Goal: Task Accomplishment & Management: Manage account settings

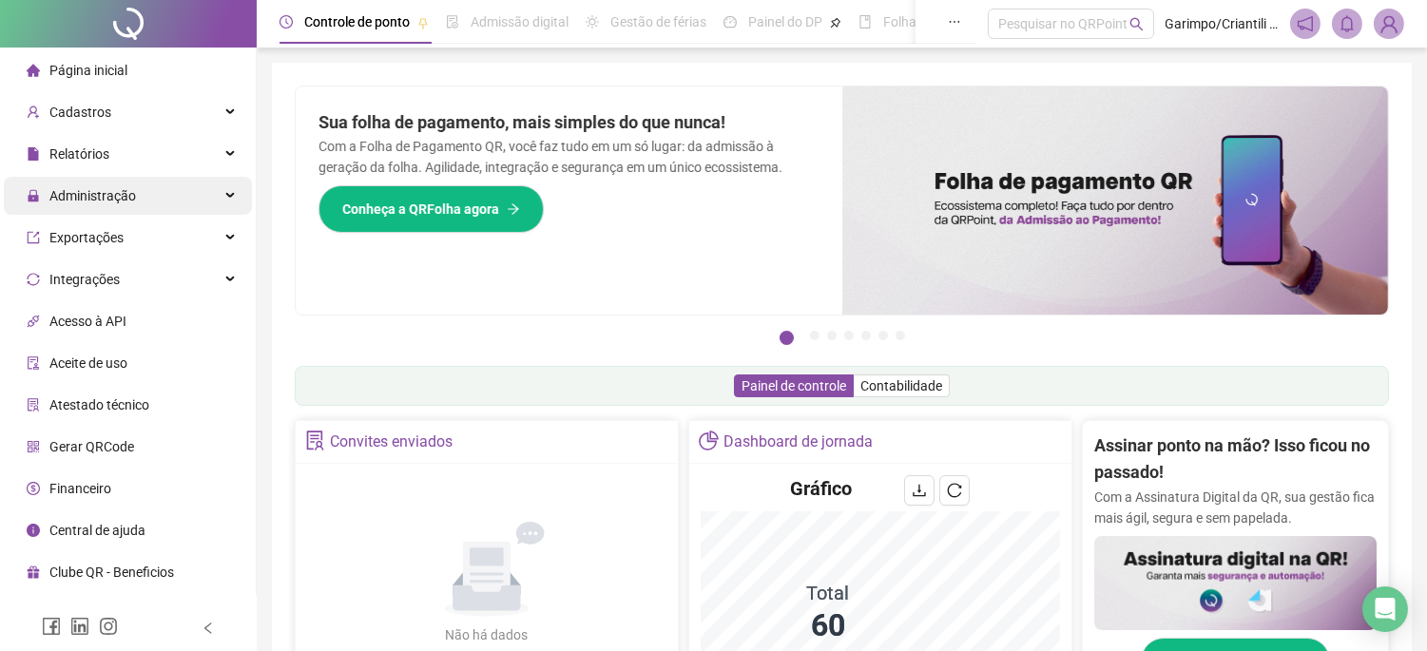
click at [109, 200] on span "Administração" at bounding box center [92, 195] width 87 height 15
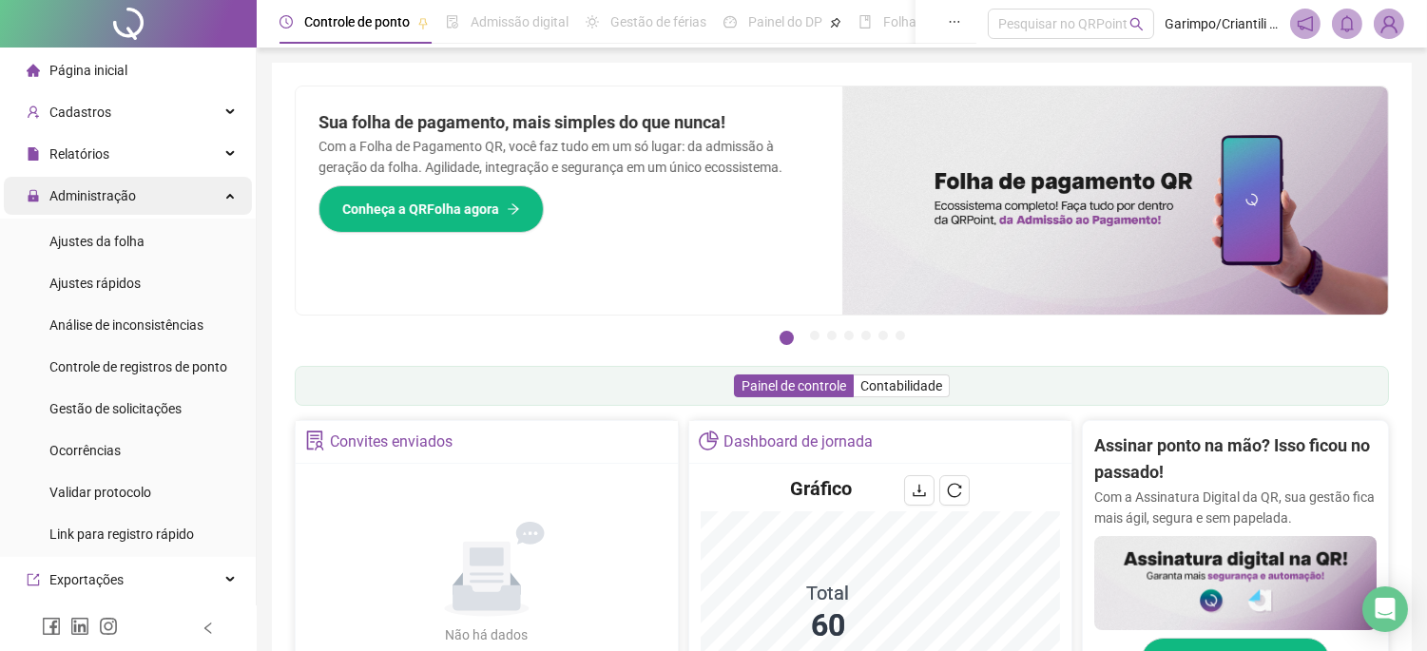
click at [198, 194] on div "Administração" at bounding box center [128, 196] width 248 height 38
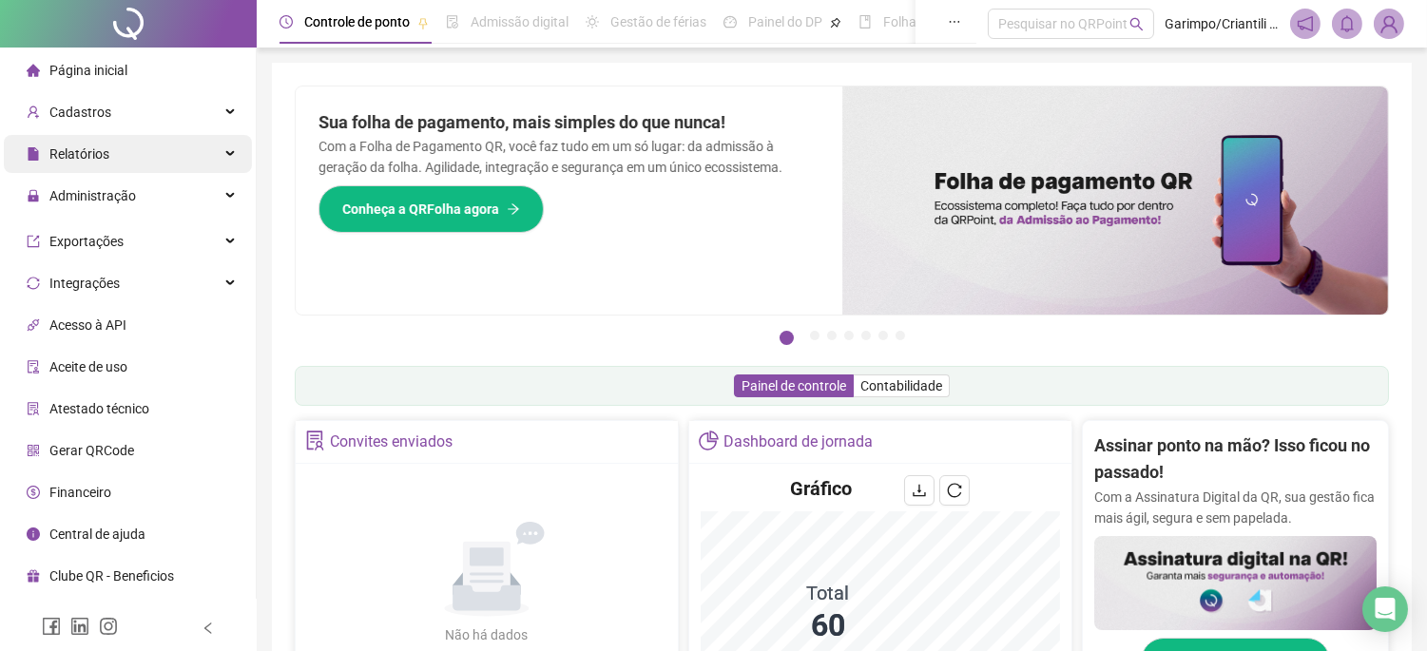
click at [206, 163] on div "Relatórios" at bounding box center [128, 154] width 248 height 38
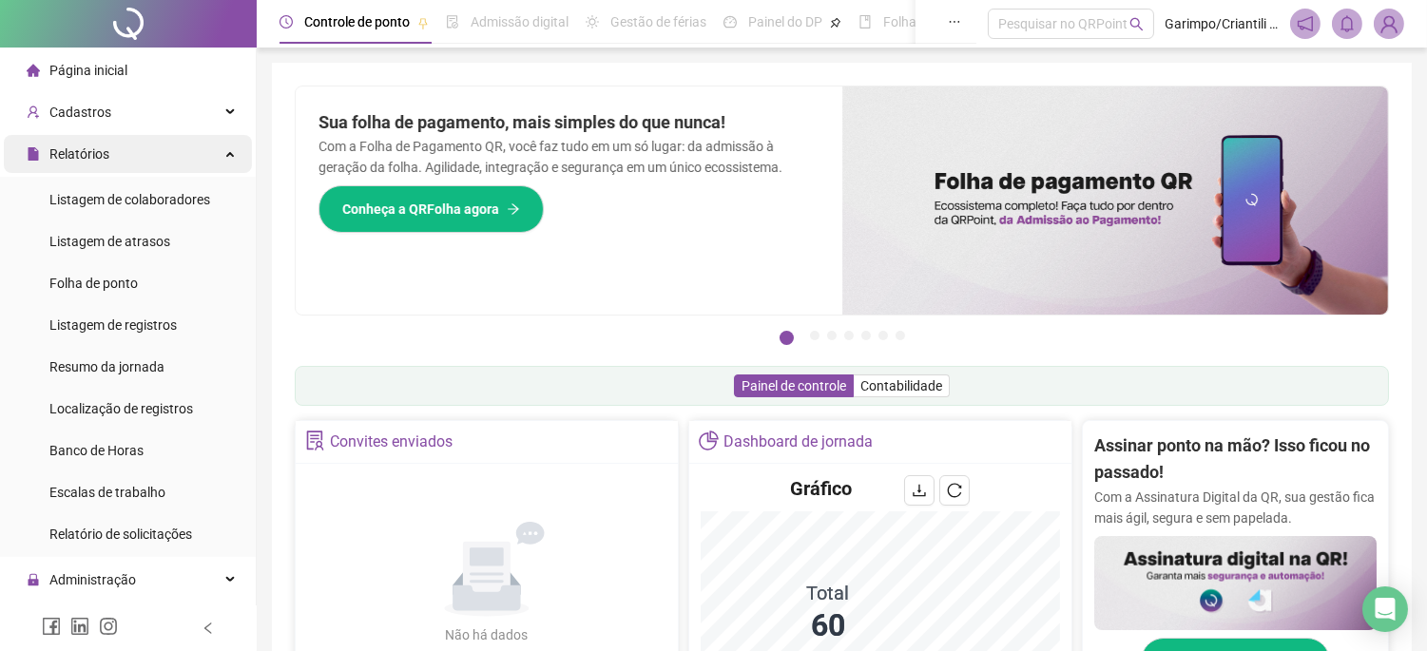
click at [206, 163] on div "Relatórios" at bounding box center [128, 154] width 248 height 38
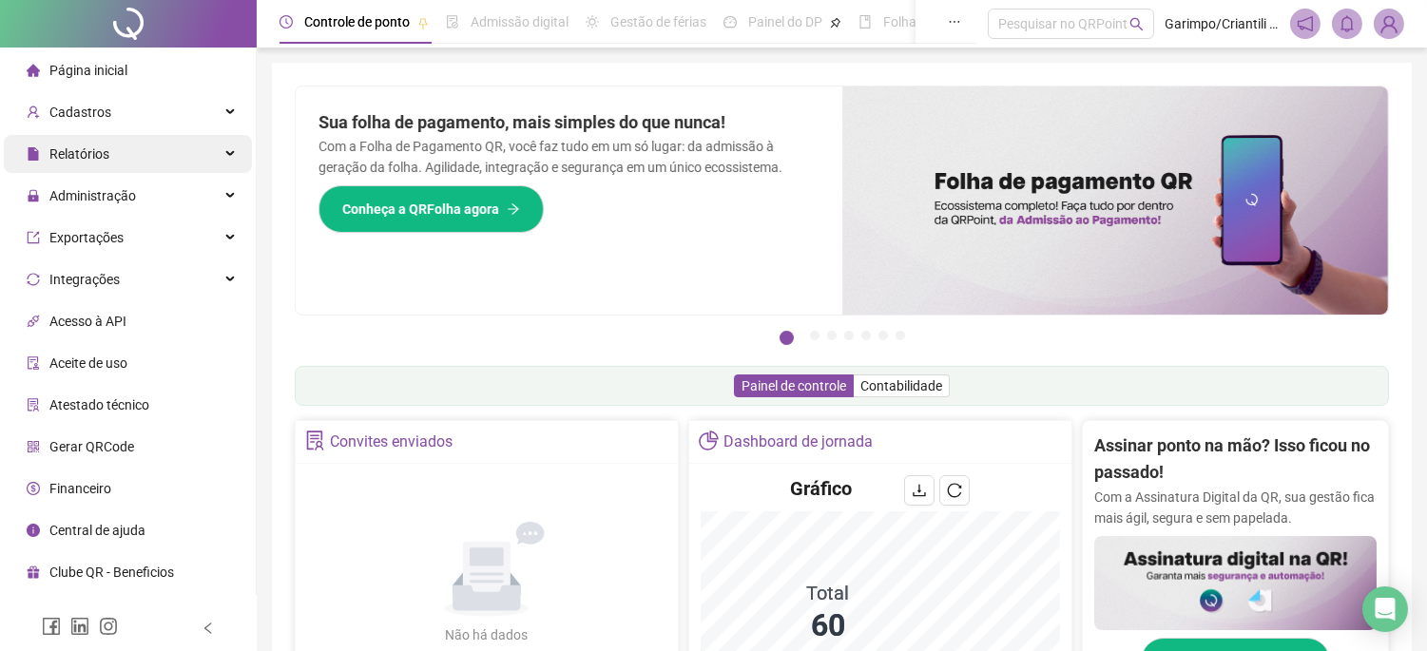
click at [196, 165] on div "Relatórios" at bounding box center [128, 154] width 248 height 38
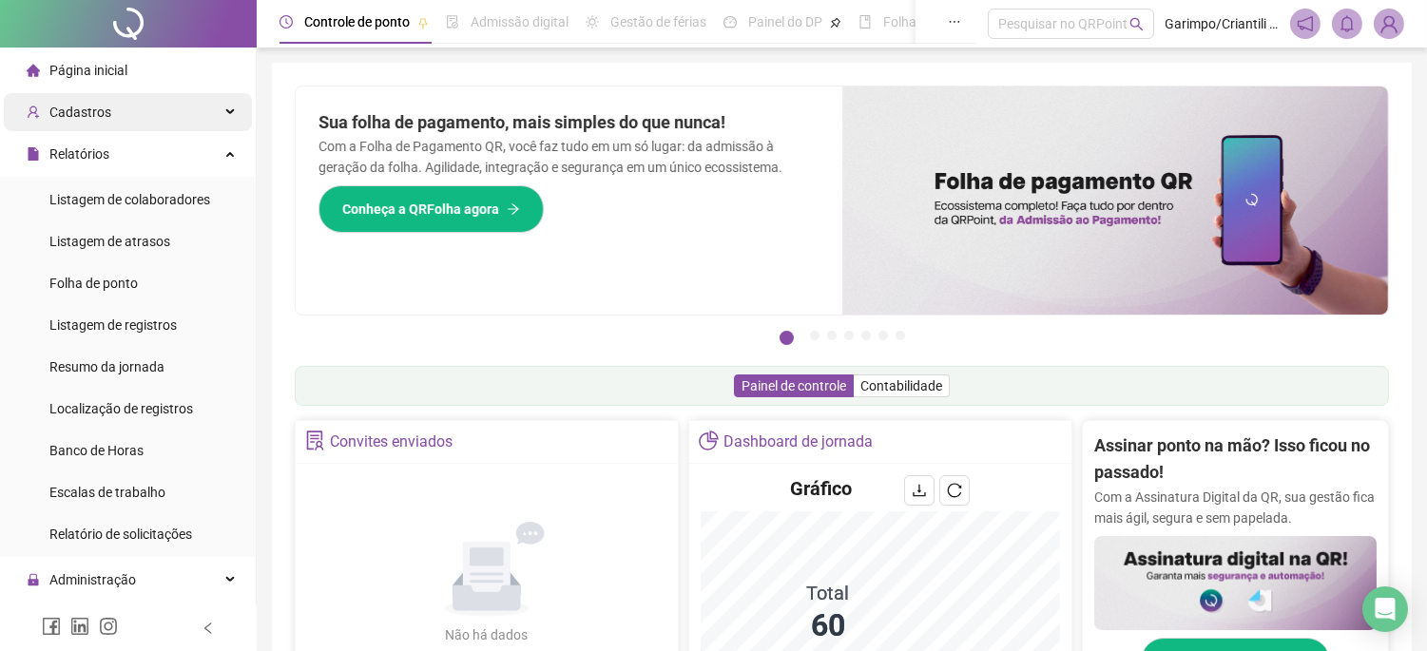
click at [141, 121] on div "Cadastros" at bounding box center [128, 112] width 248 height 38
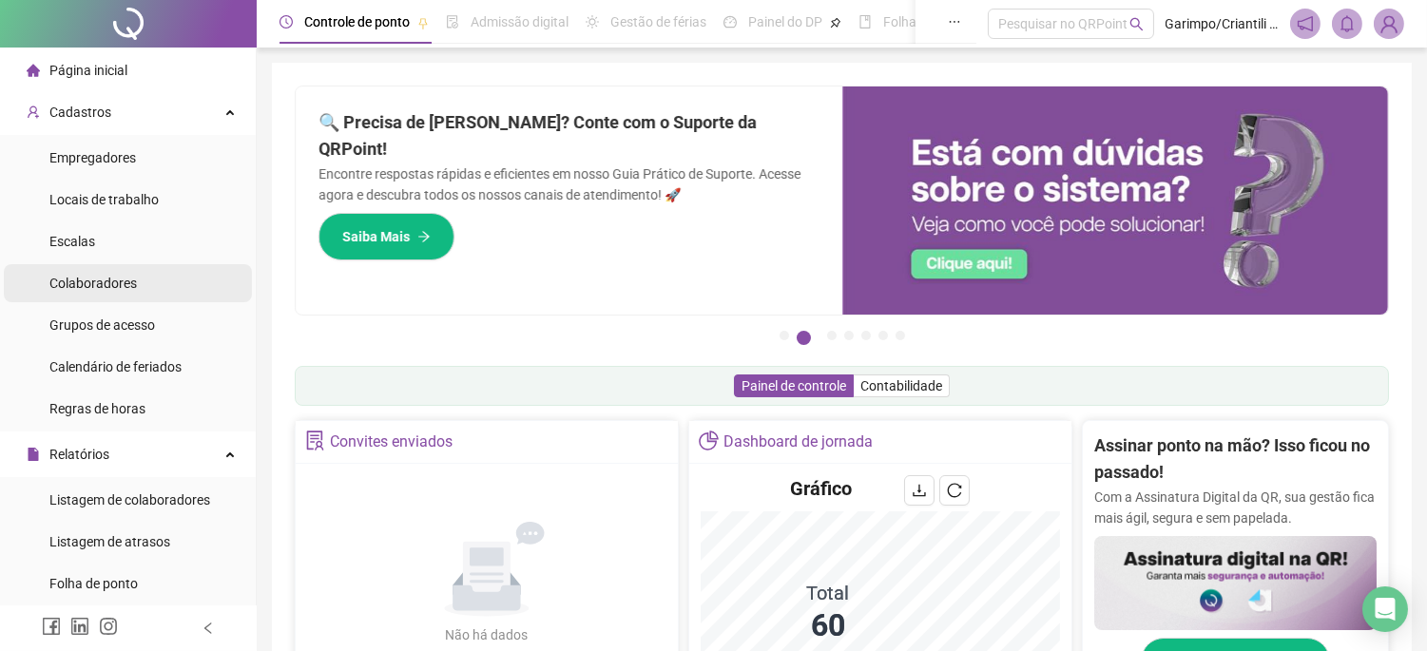
click at [138, 286] on li "Colaboradores" at bounding box center [128, 283] width 248 height 38
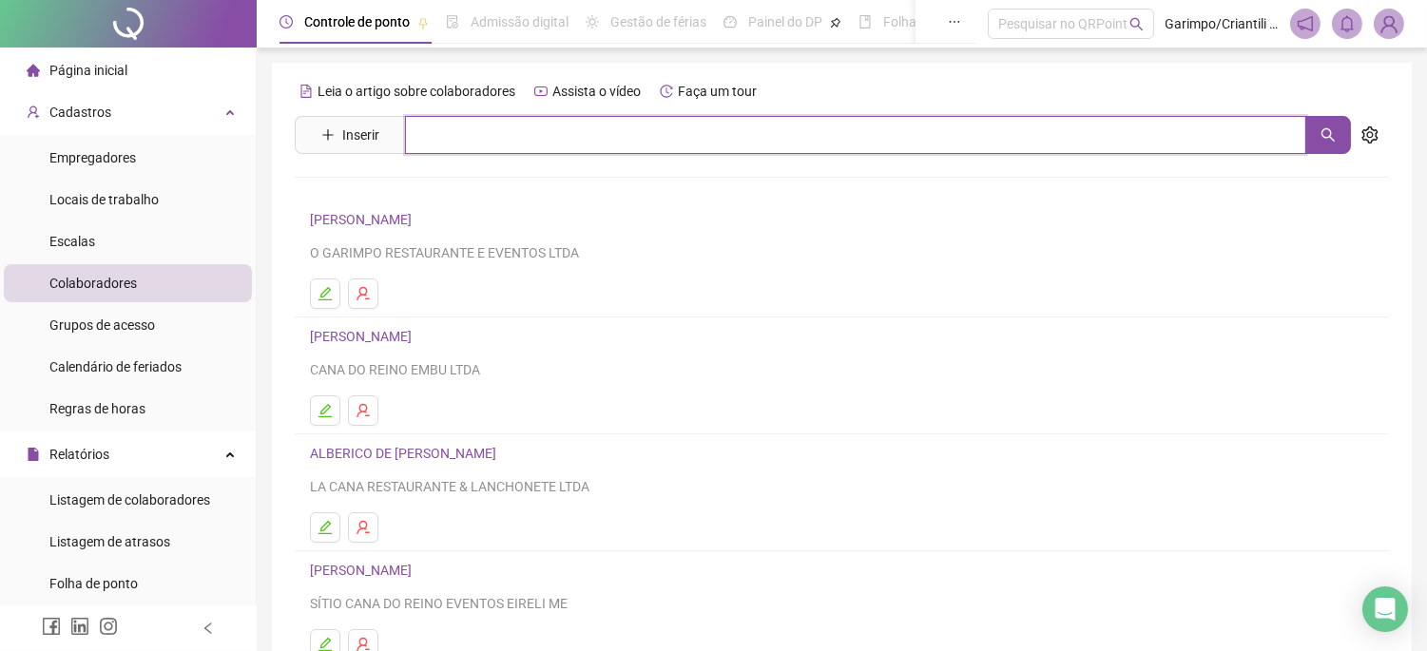
click at [473, 137] on input "text" at bounding box center [855, 135] width 901 height 38
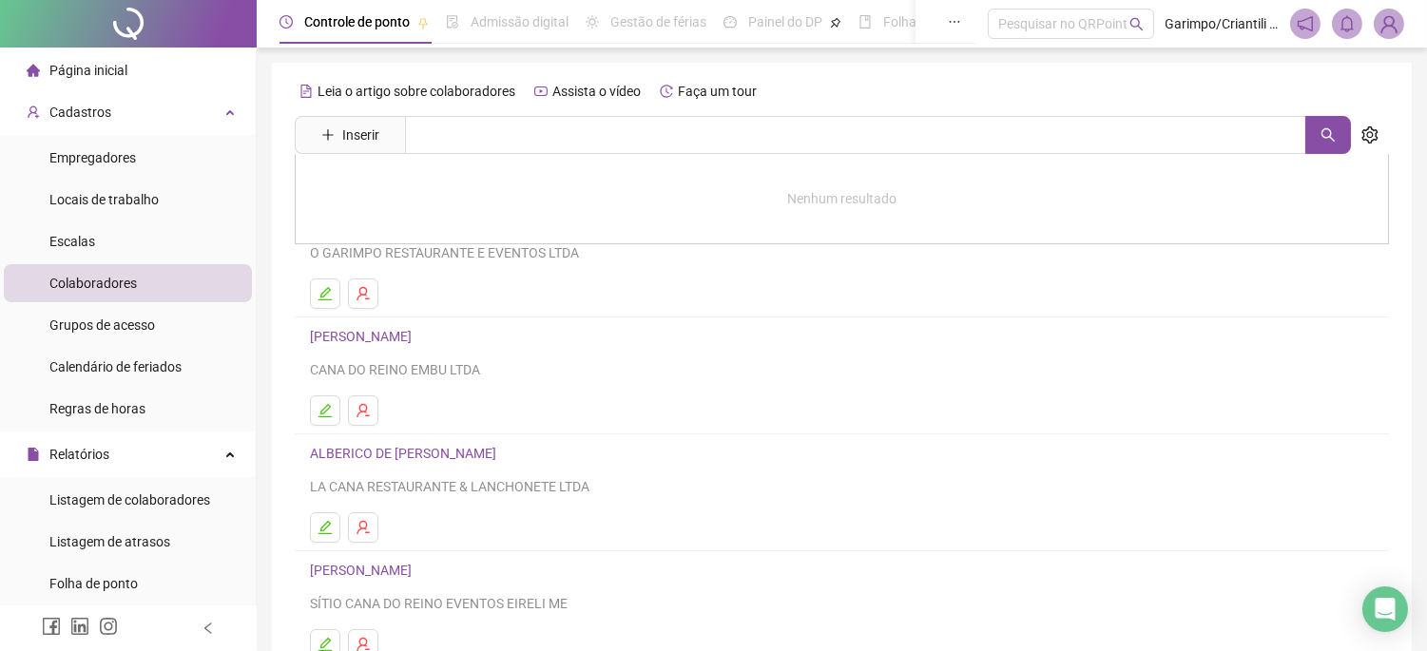
click at [787, 70] on div "Leia o artigo sobre colaboradores Assista o vídeo Faça um tour Inserir Nenhum r…" at bounding box center [842, 450] width 1140 height 775
click at [764, 140] on input "text" at bounding box center [855, 135] width 901 height 38
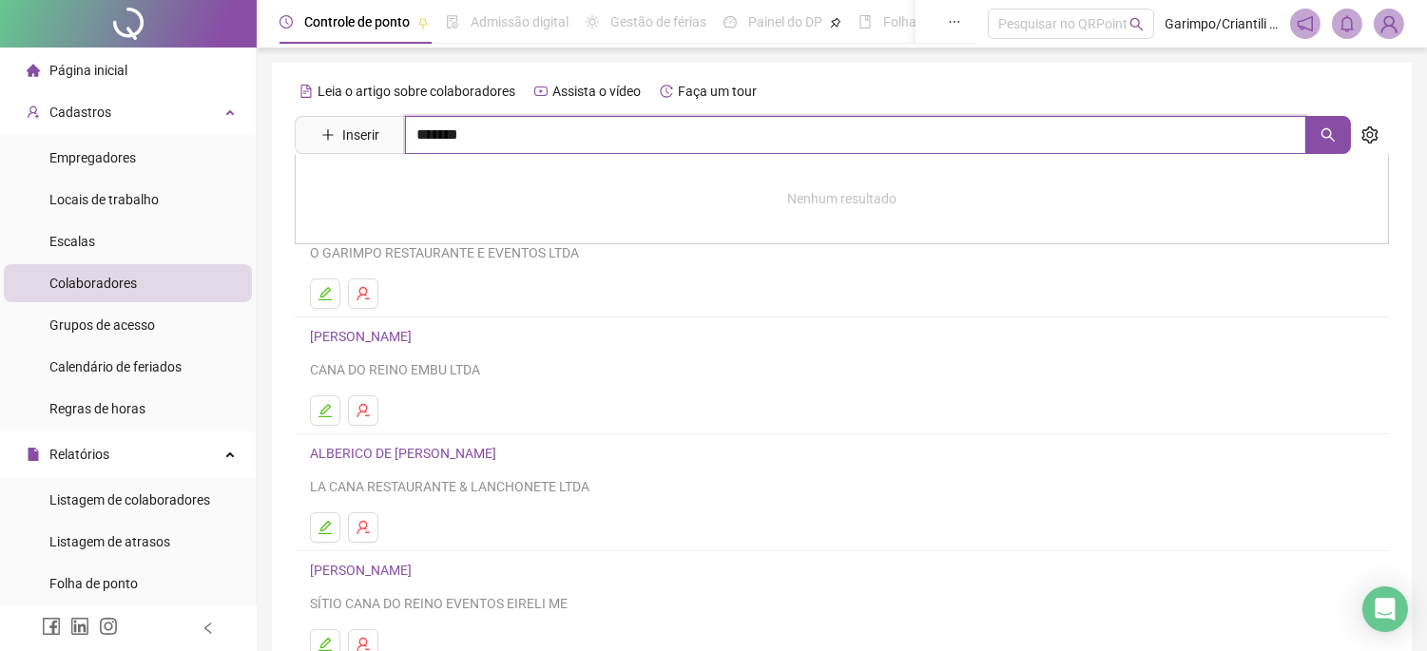
type input "*******"
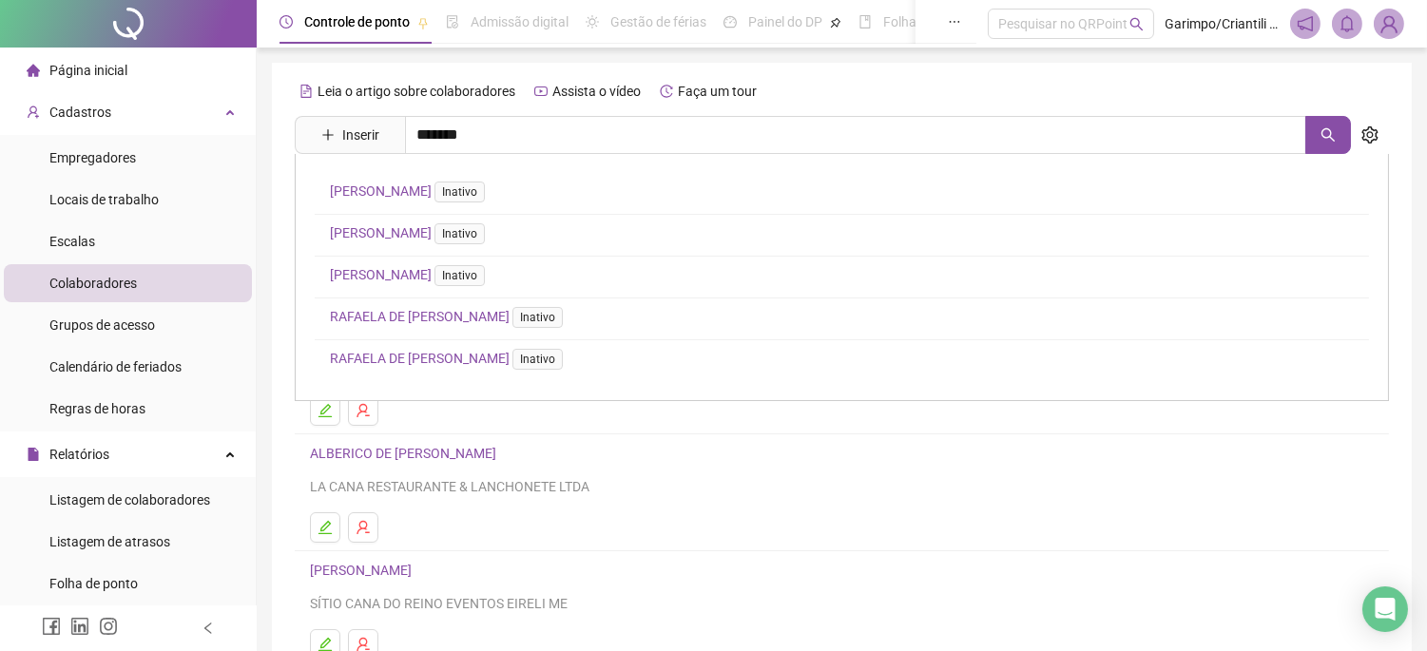
click at [461, 271] on link "[PERSON_NAME] Inativo" at bounding box center [411, 274] width 163 height 15
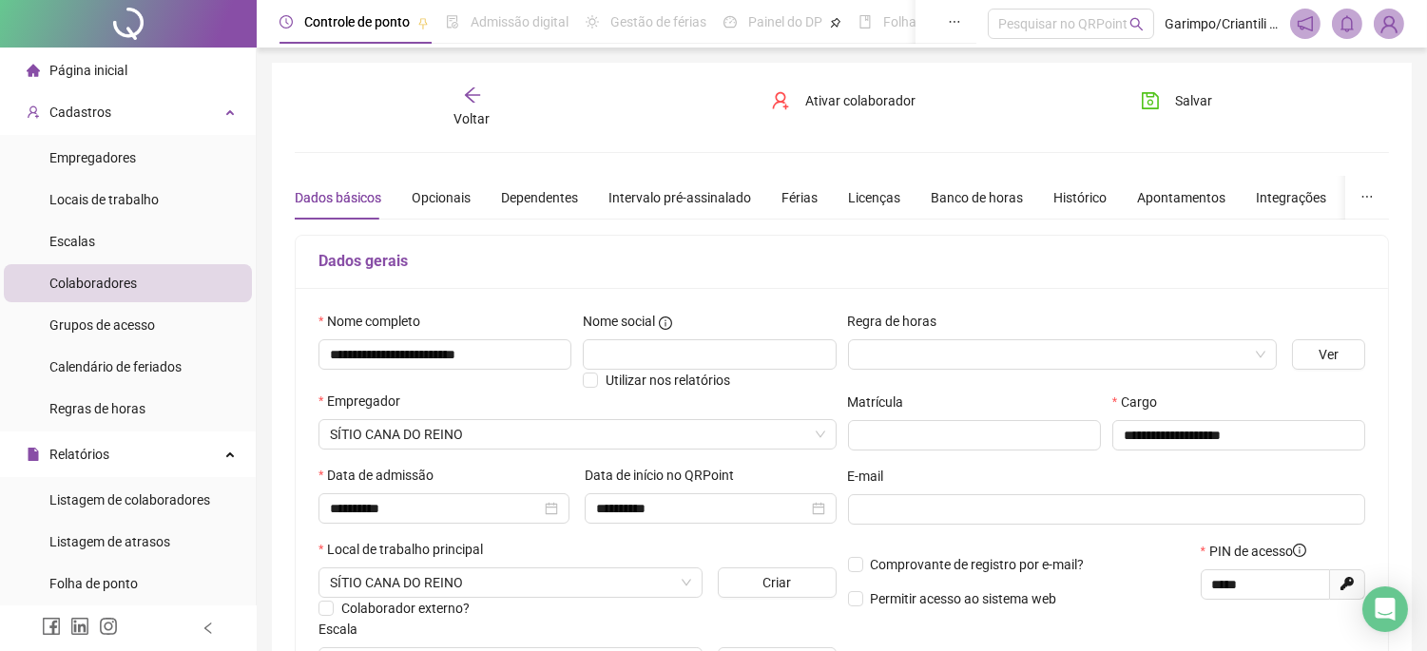
click at [458, 87] on div "Voltar" at bounding box center [472, 108] width 170 height 44
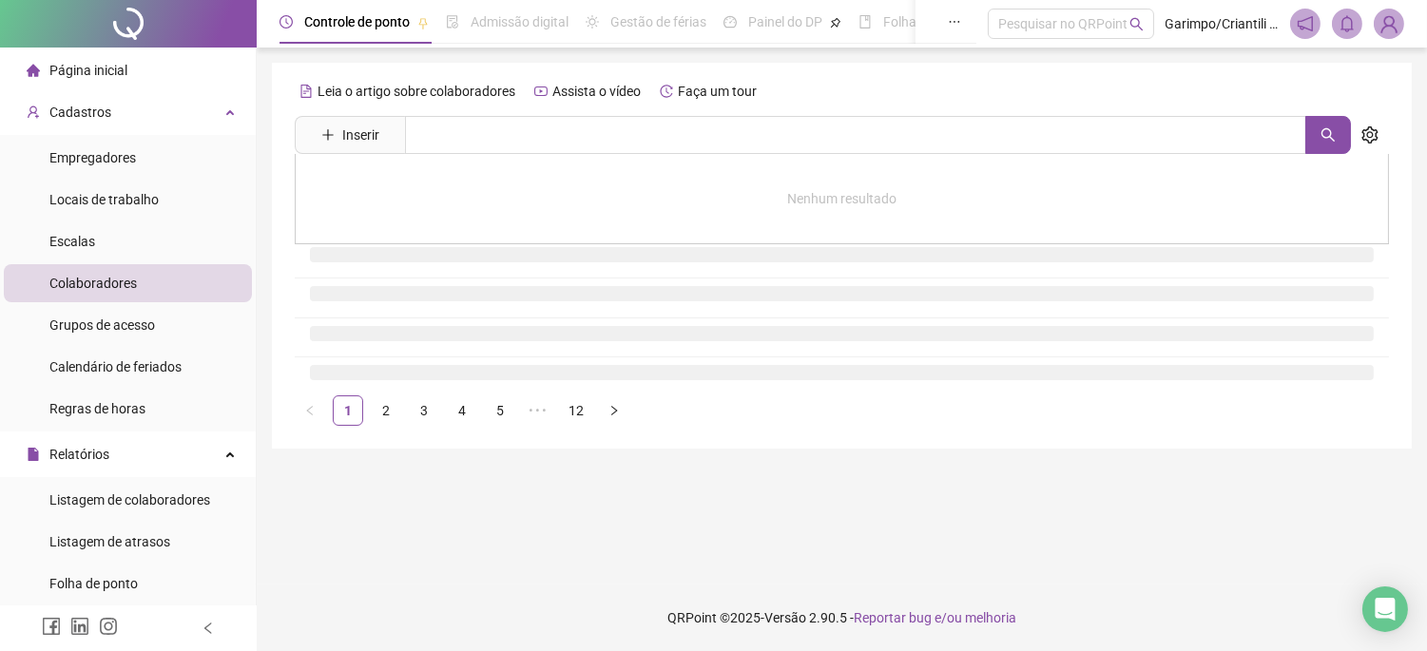
click at [540, 147] on input "text" at bounding box center [855, 135] width 901 height 38
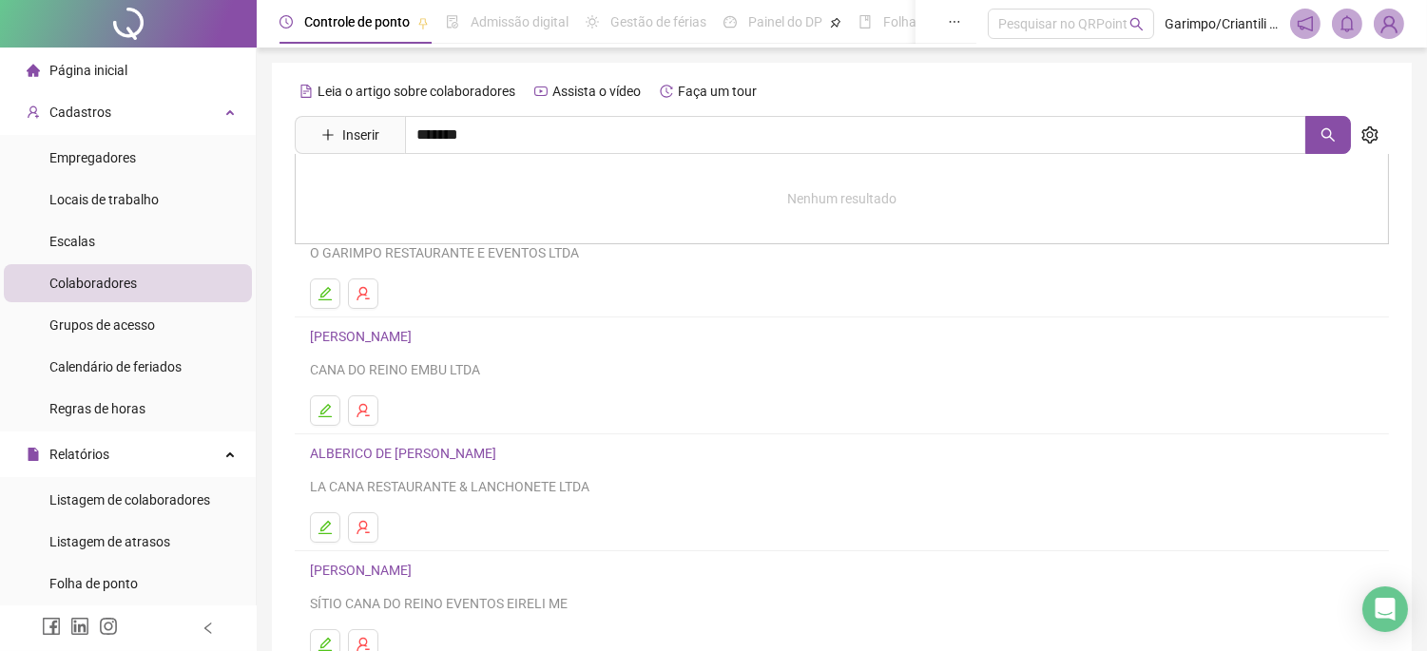
type input "*******"
click at [493, 281] on link "[PERSON_NAME] Inativo" at bounding box center [411, 274] width 163 height 15
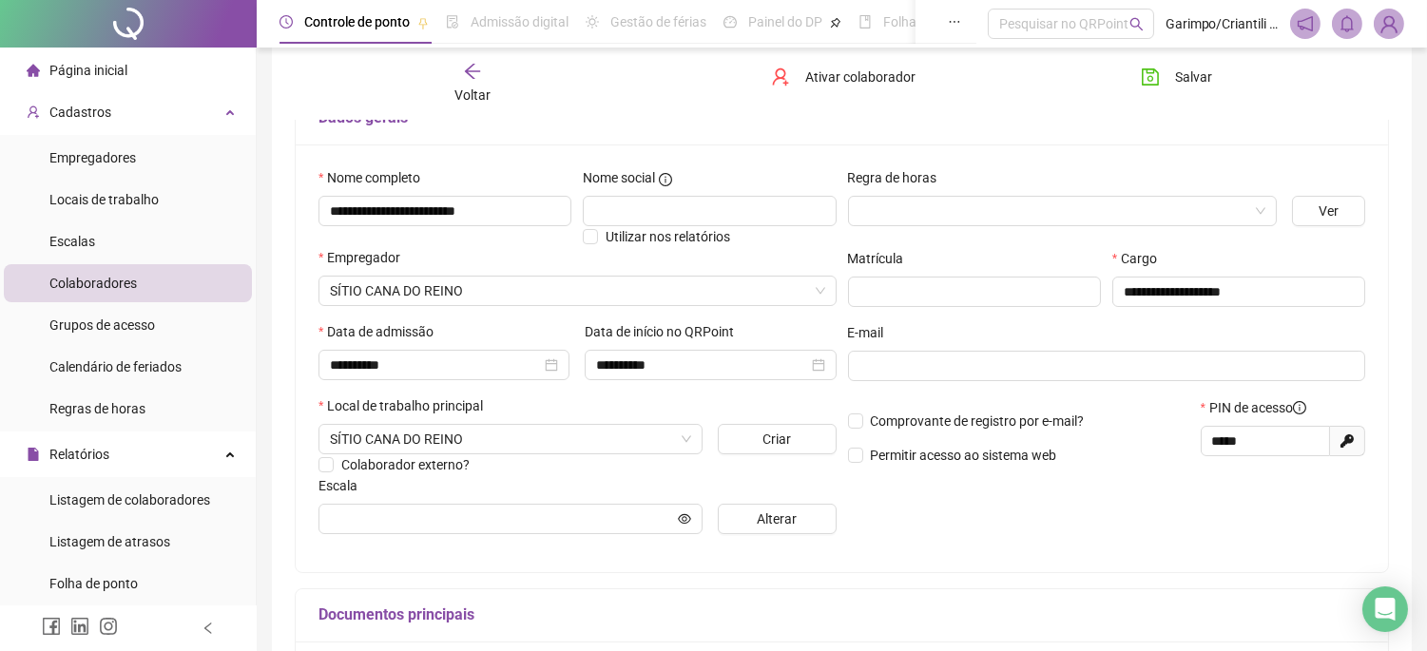
scroll to position [106, 0]
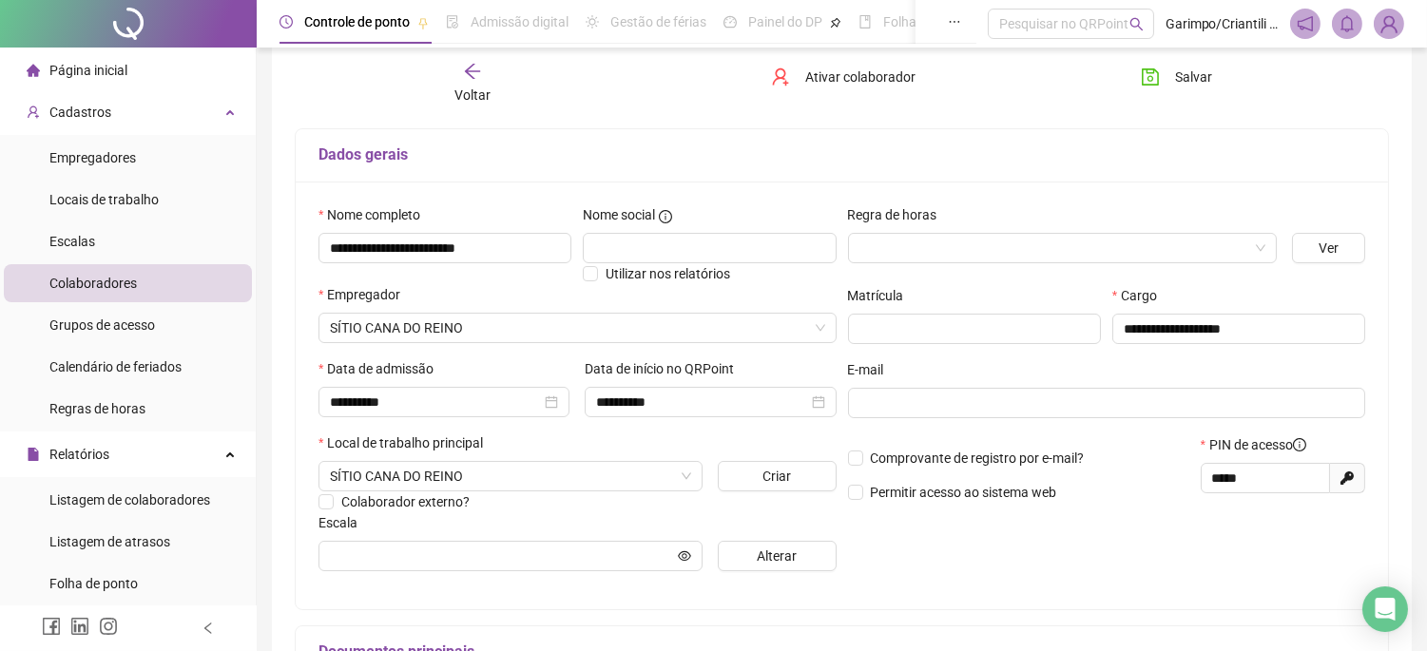
click at [481, 76] on div "Voltar" at bounding box center [472, 84] width 170 height 44
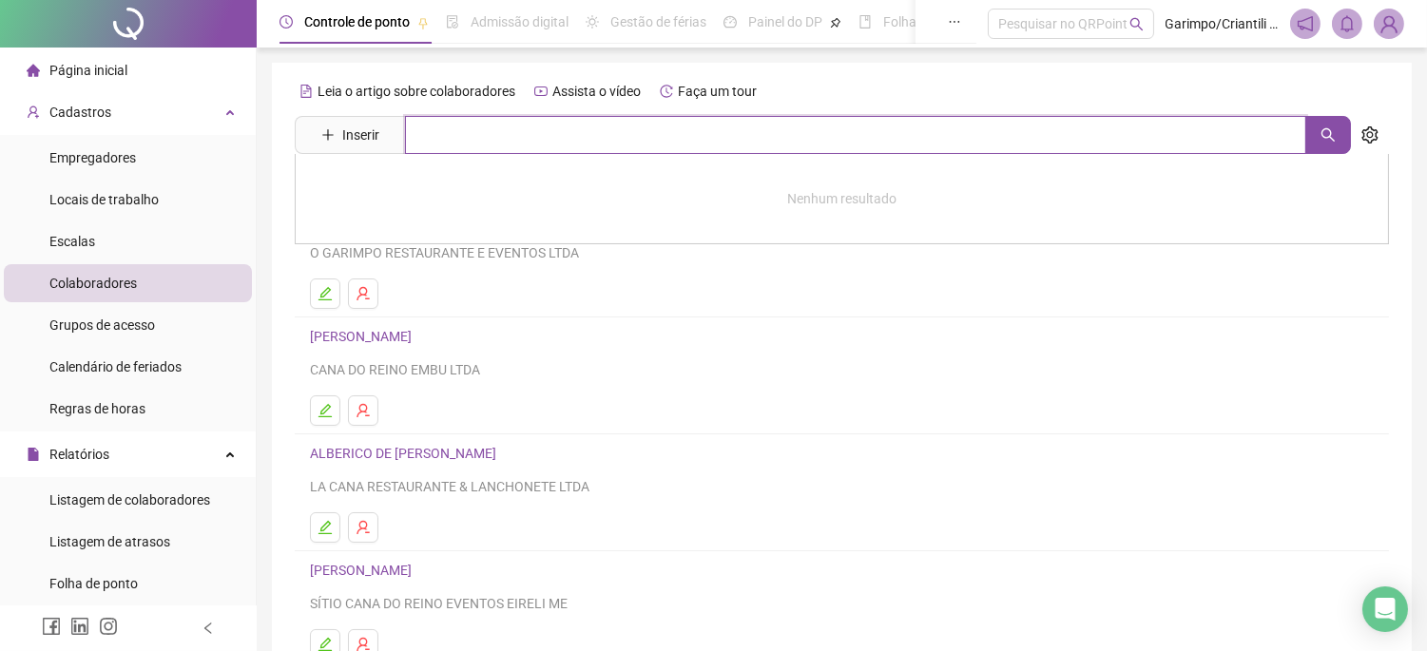
click at [447, 139] on input "text" at bounding box center [855, 135] width 901 height 38
type input "*******"
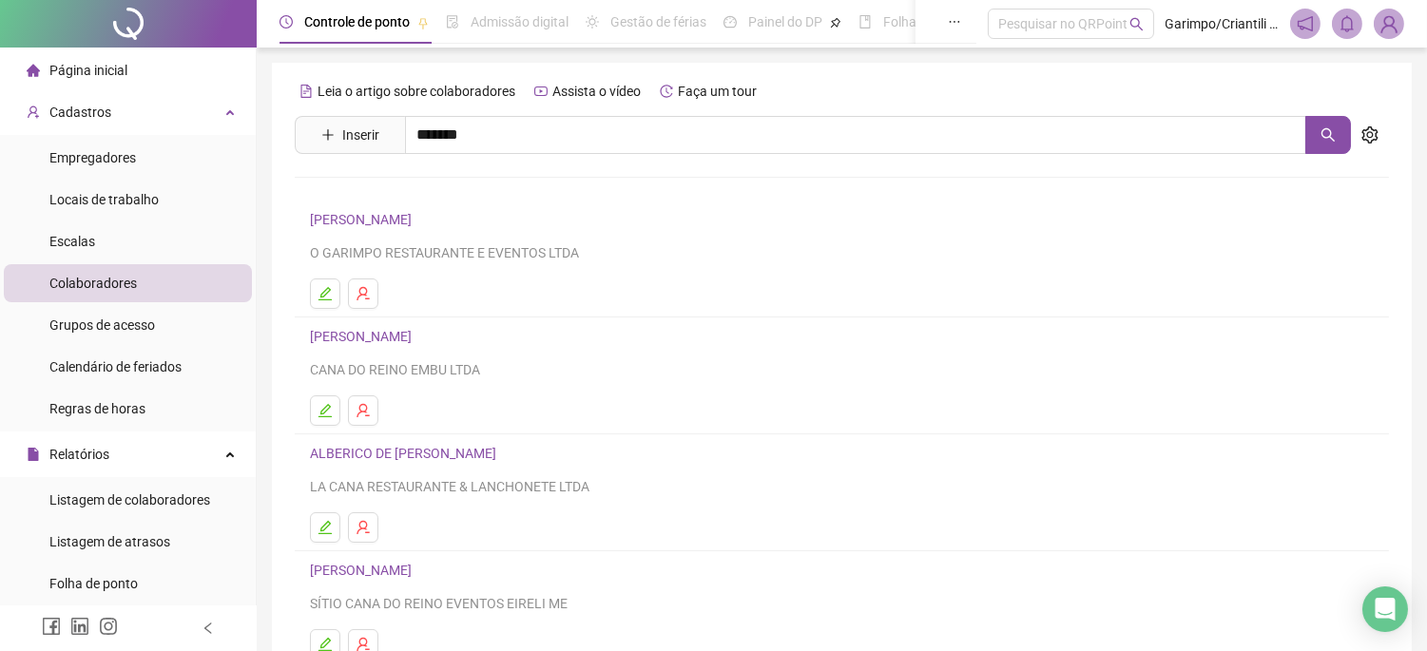
click at [473, 277] on link "[PERSON_NAME] Inativo" at bounding box center [411, 274] width 163 height 15
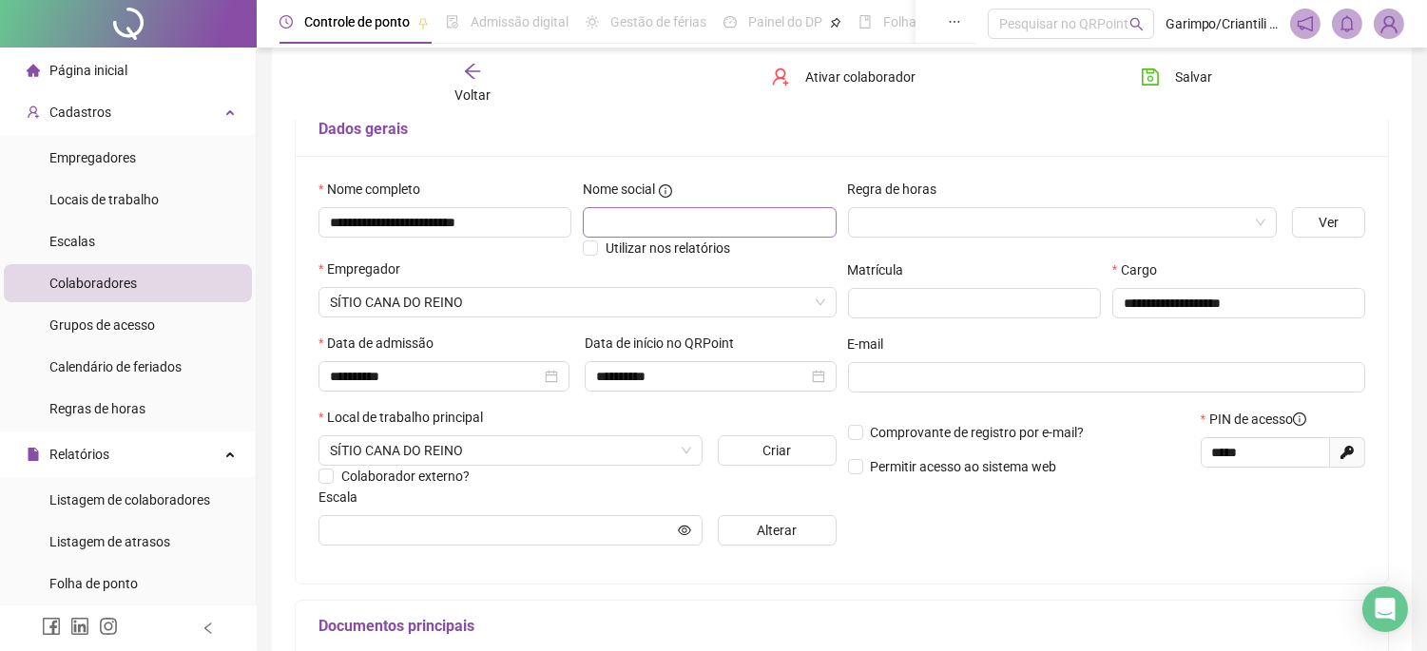
scroll to position [120, 0]
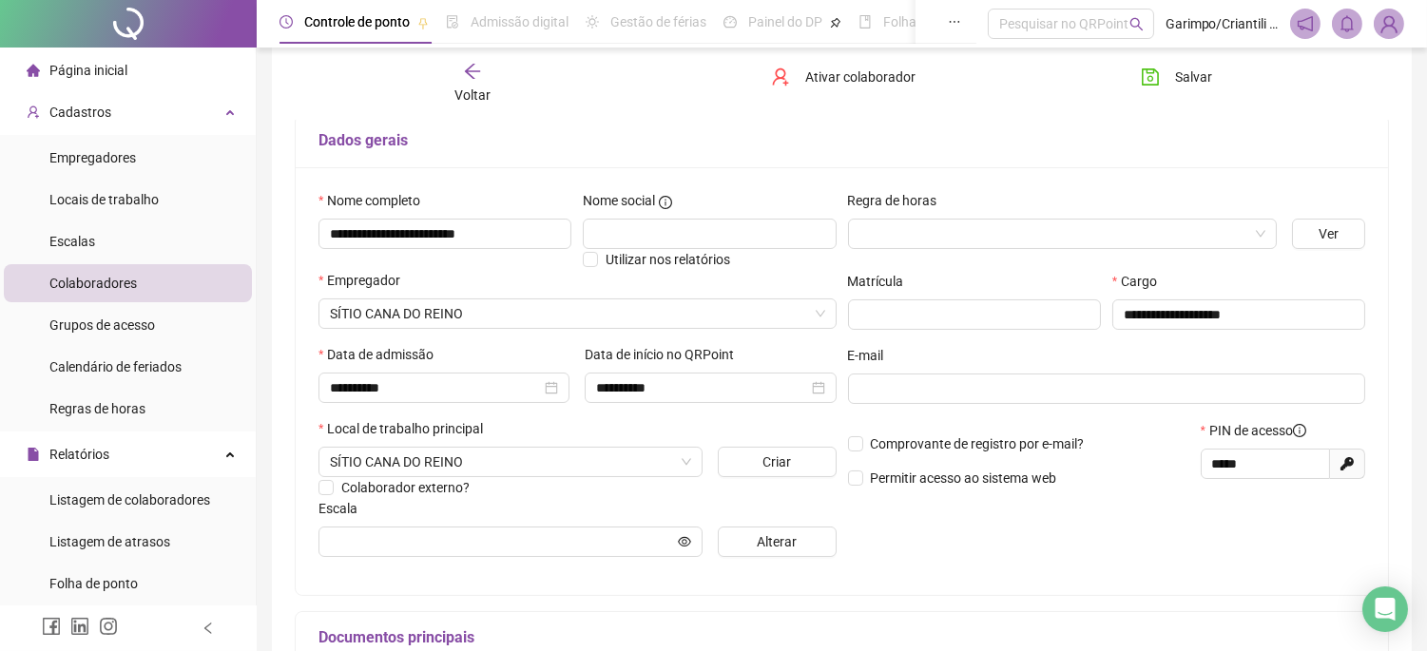
click at [463, 68] on icon "arrow-left" at bounding box center [472, 71] width 19 height 19
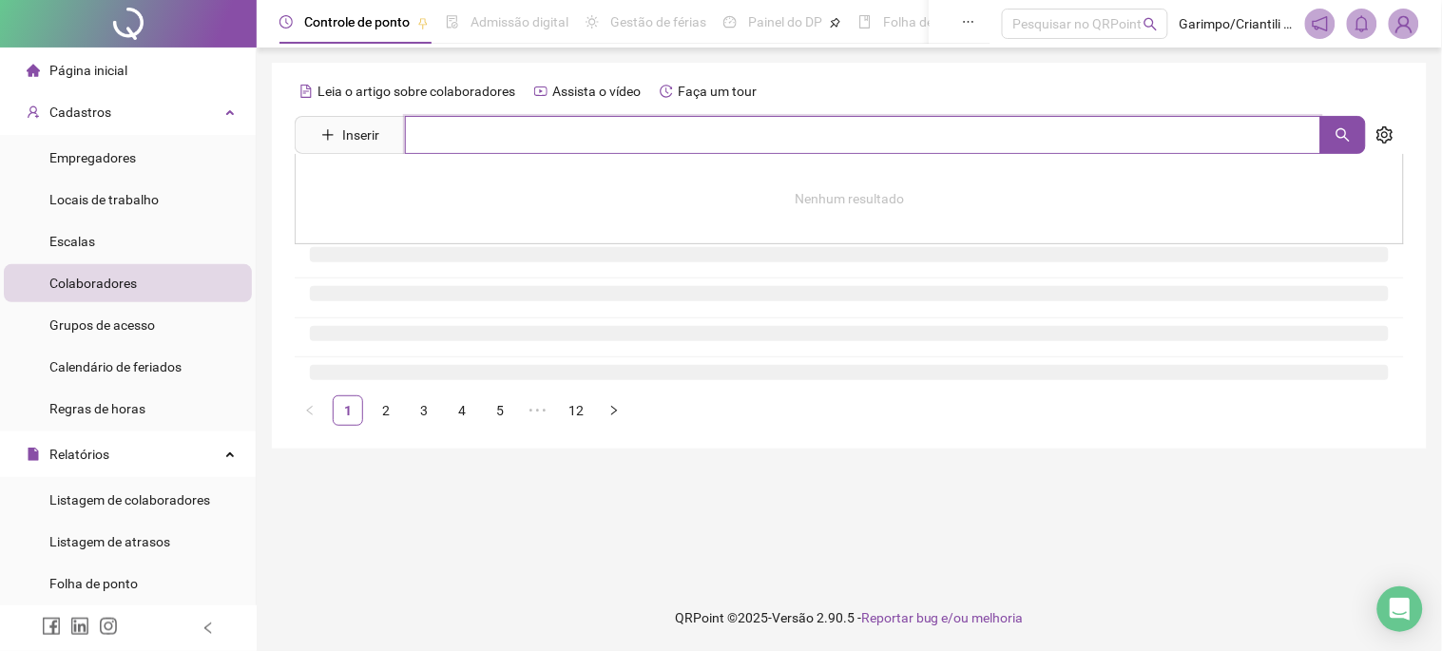
click at [505, 133] on input "text" at bounding box center [863, 135] width 917 height 38
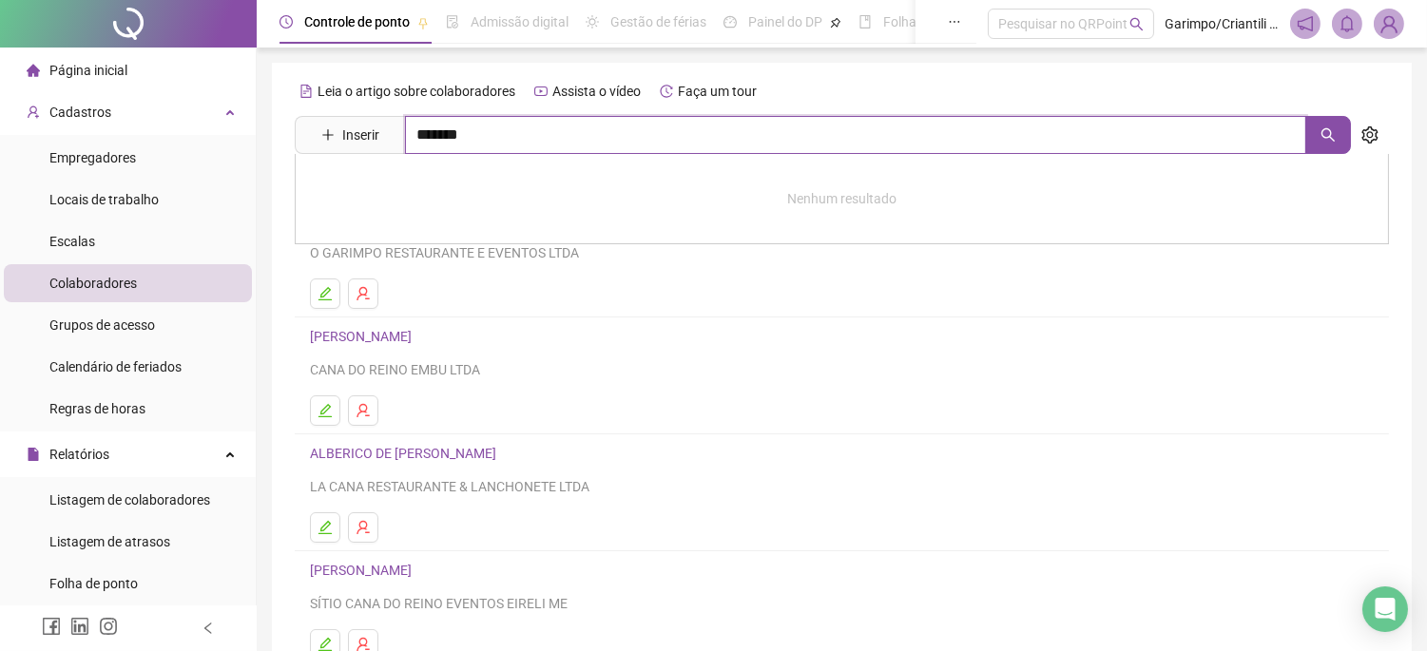
type input "*******"
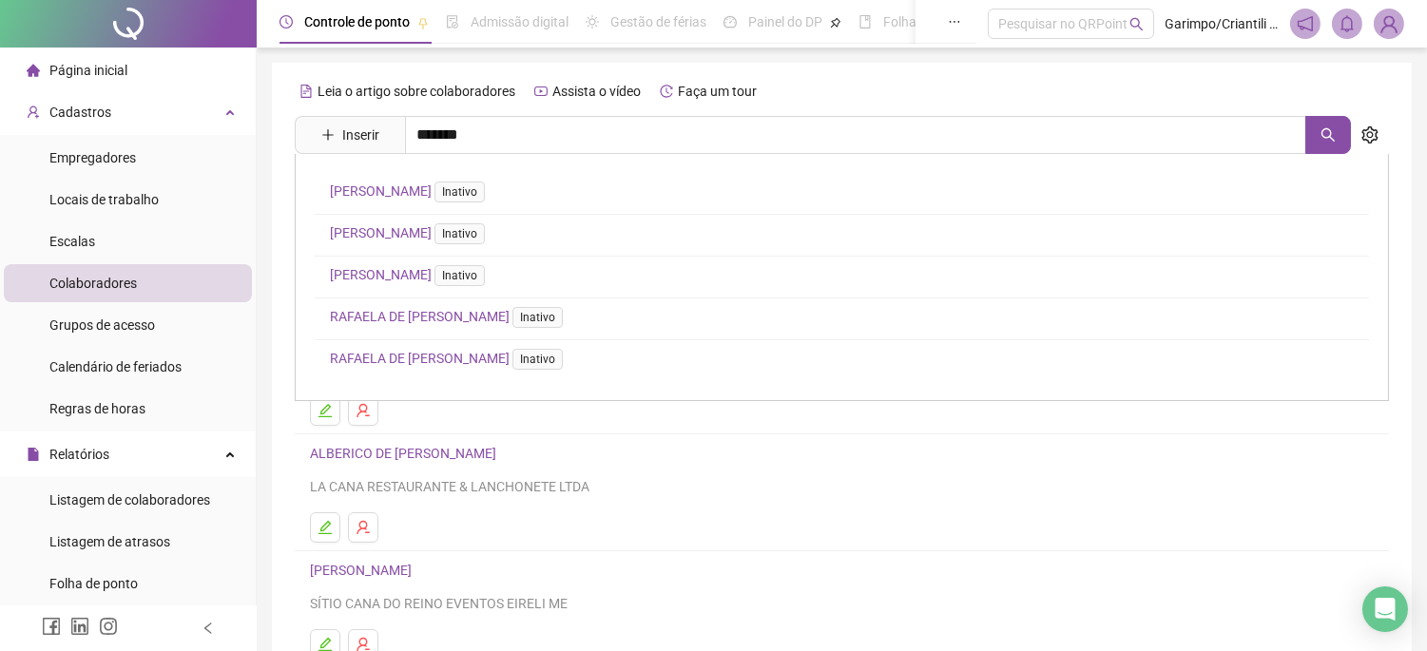
click at [472, 232] on link "[PERSON_NAME] Inativo" at bounding box center [411, 232] width 163 height 15
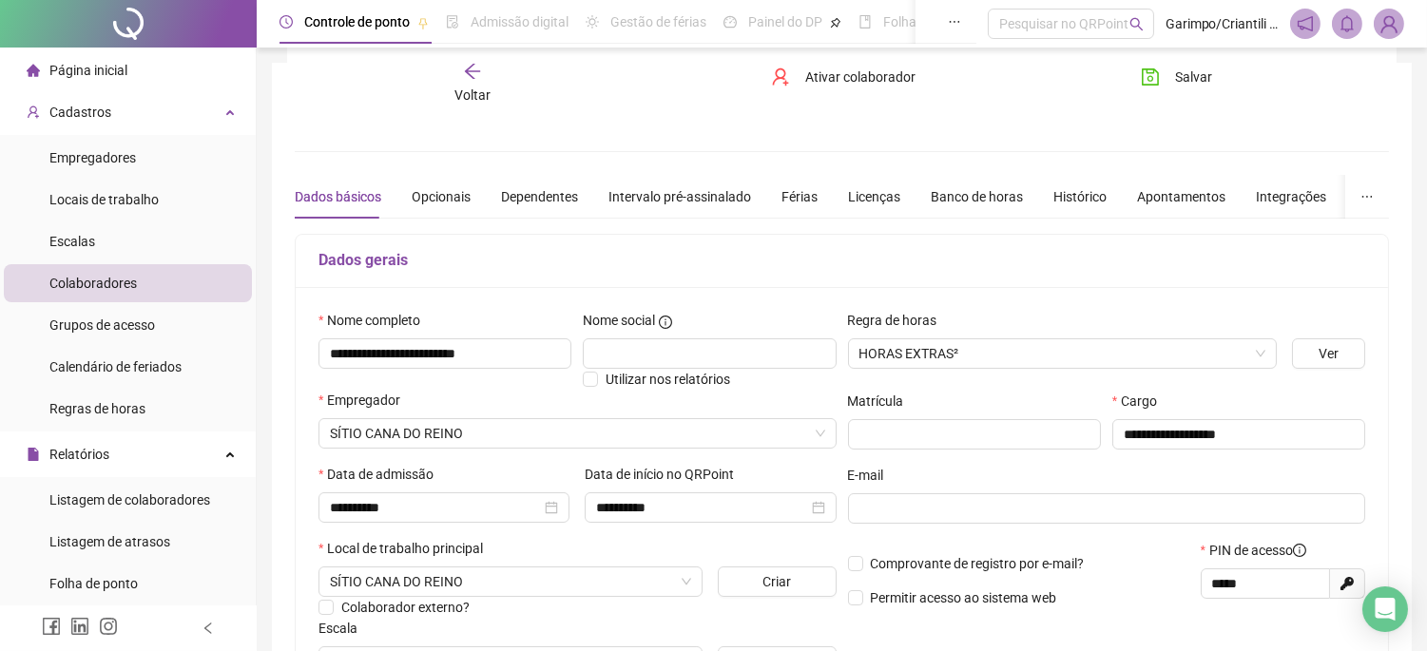
scroll to position [106, 0]
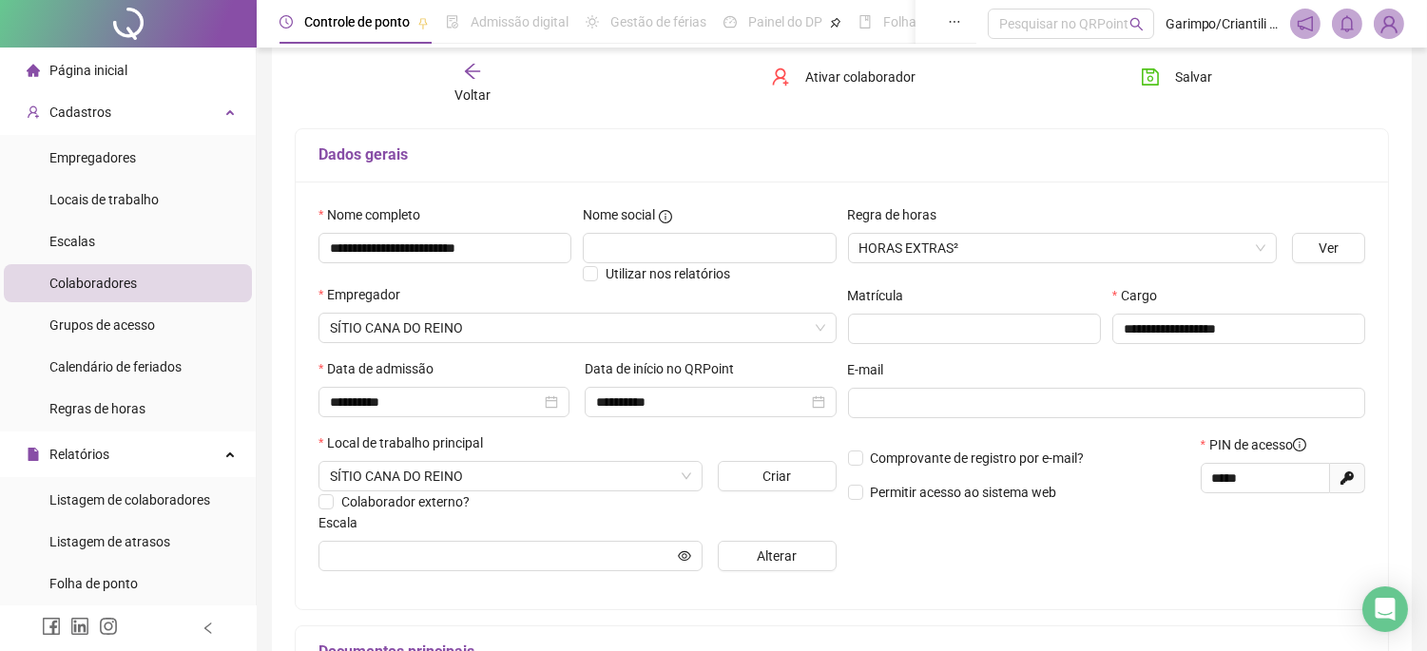
click at [488, 87] on span "Voltar" at bounding box center [473, 94] width 36 height 15
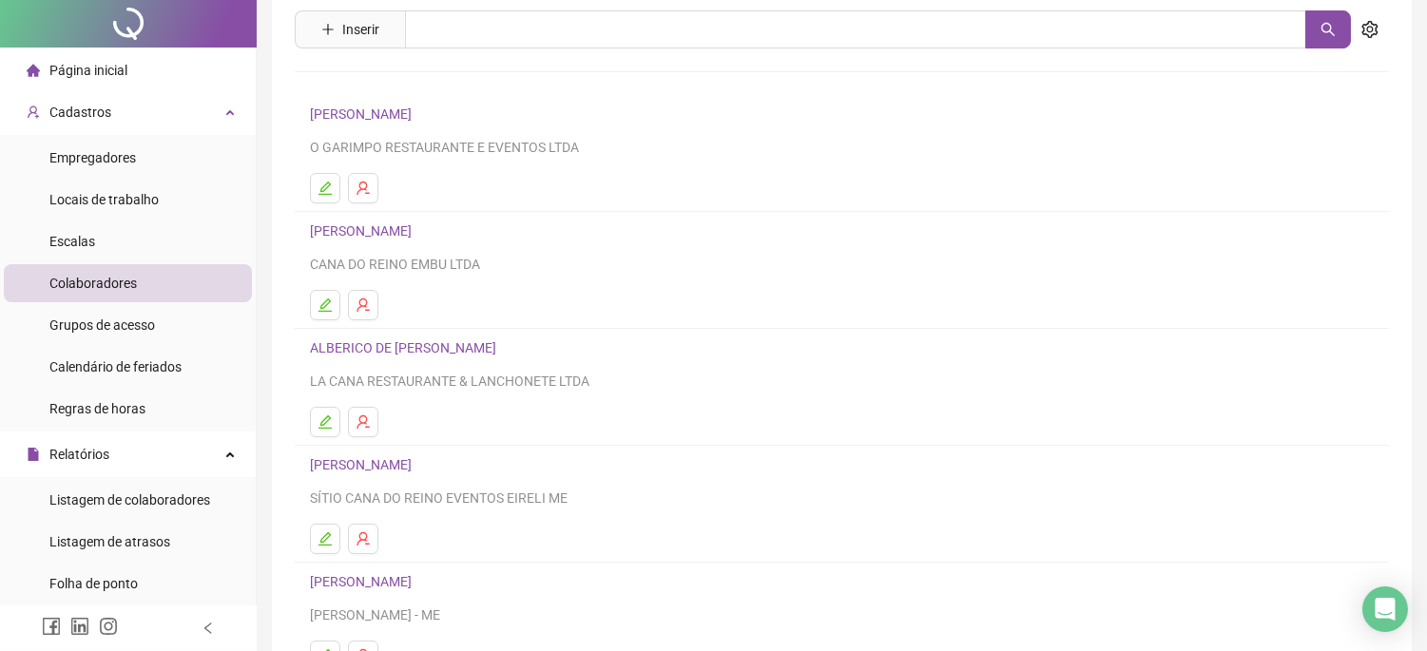
scroll to position [0, 0]
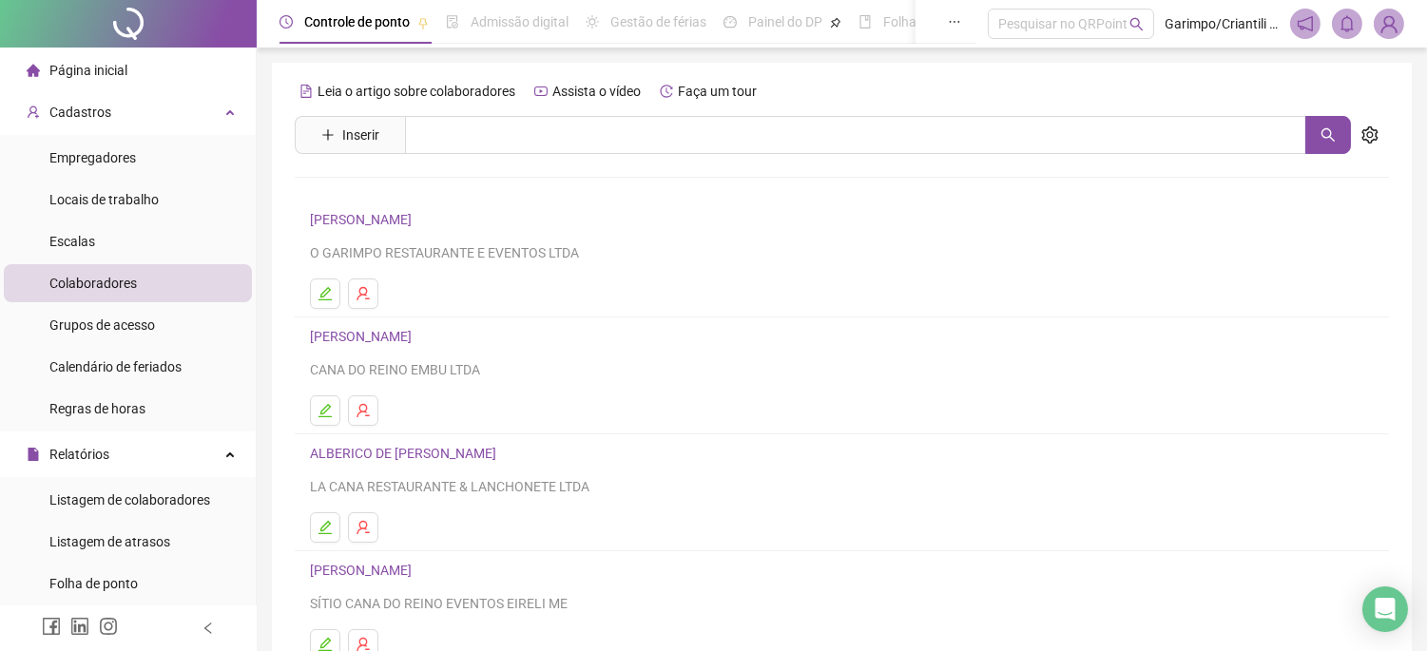
click at [59, 51] on div "Página inicial" at bounding box center [77, 70] width 101 height 38
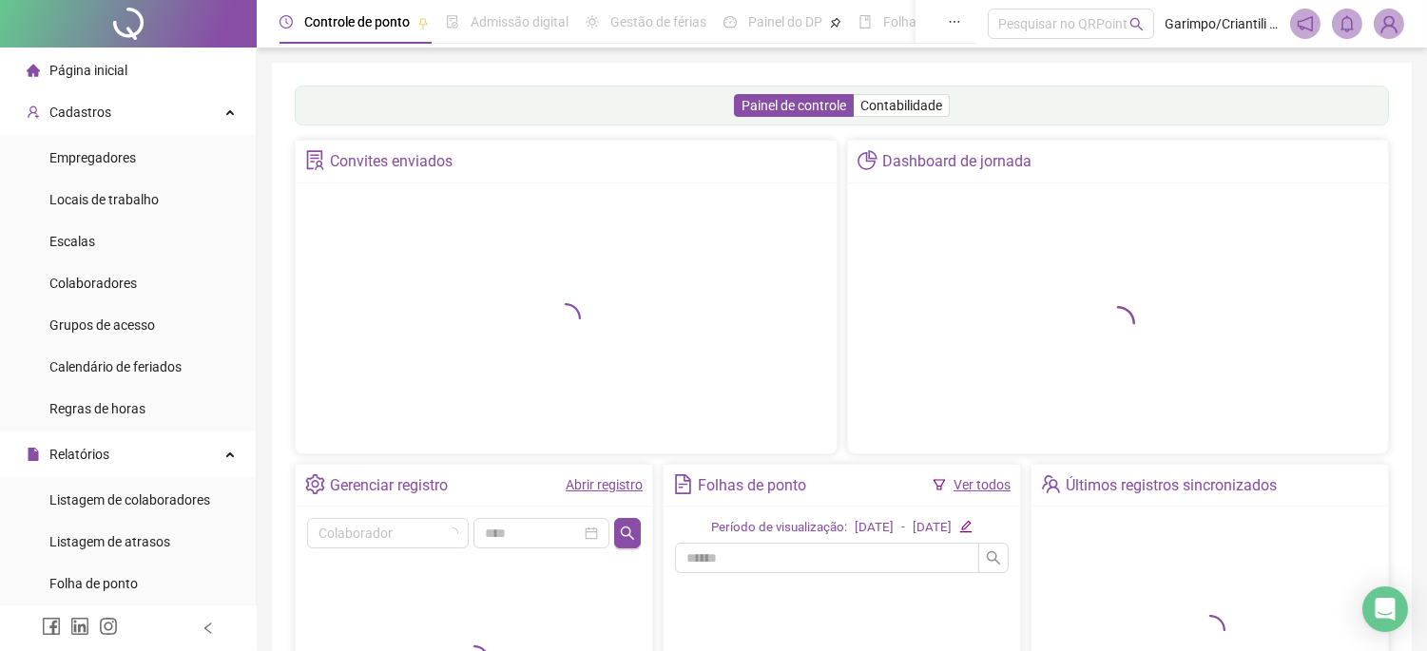
click at [146, 29] on div at bounding box center [128, 24] width 257 height 48
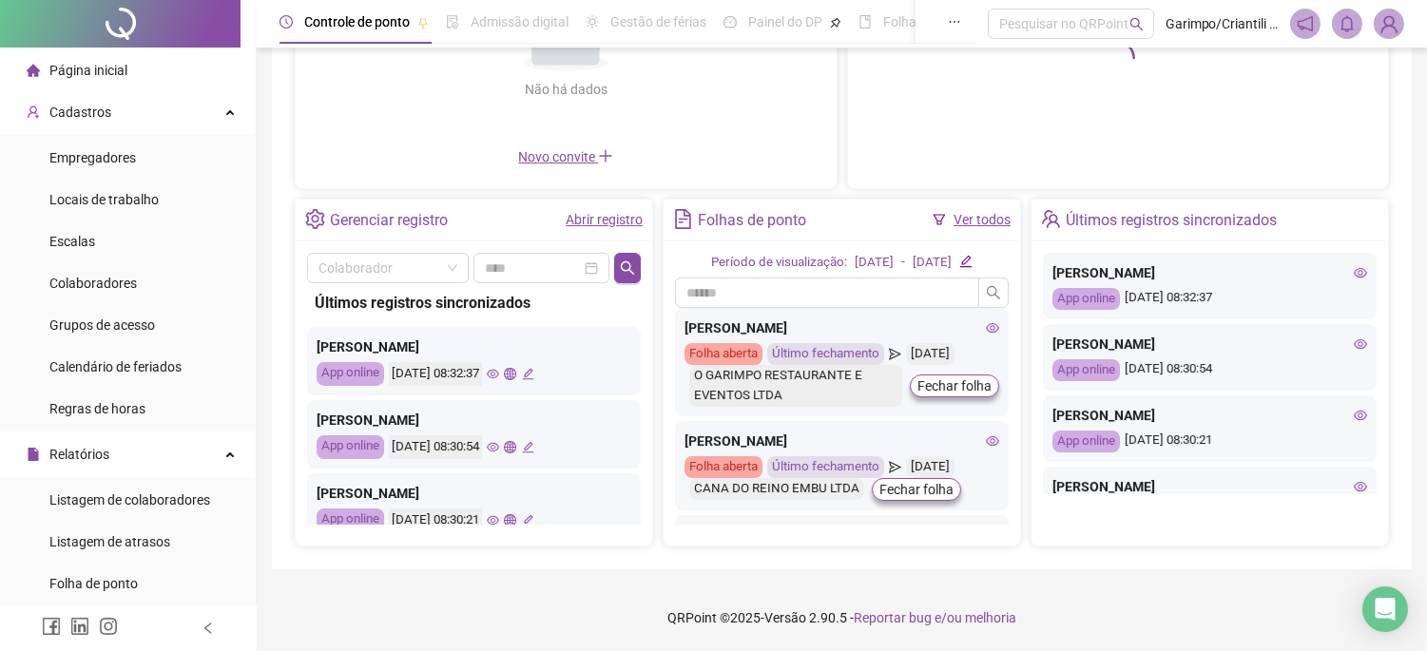
click at [499, 368] on icon "eye" at bounding box center [493, 374] width 12 height 12
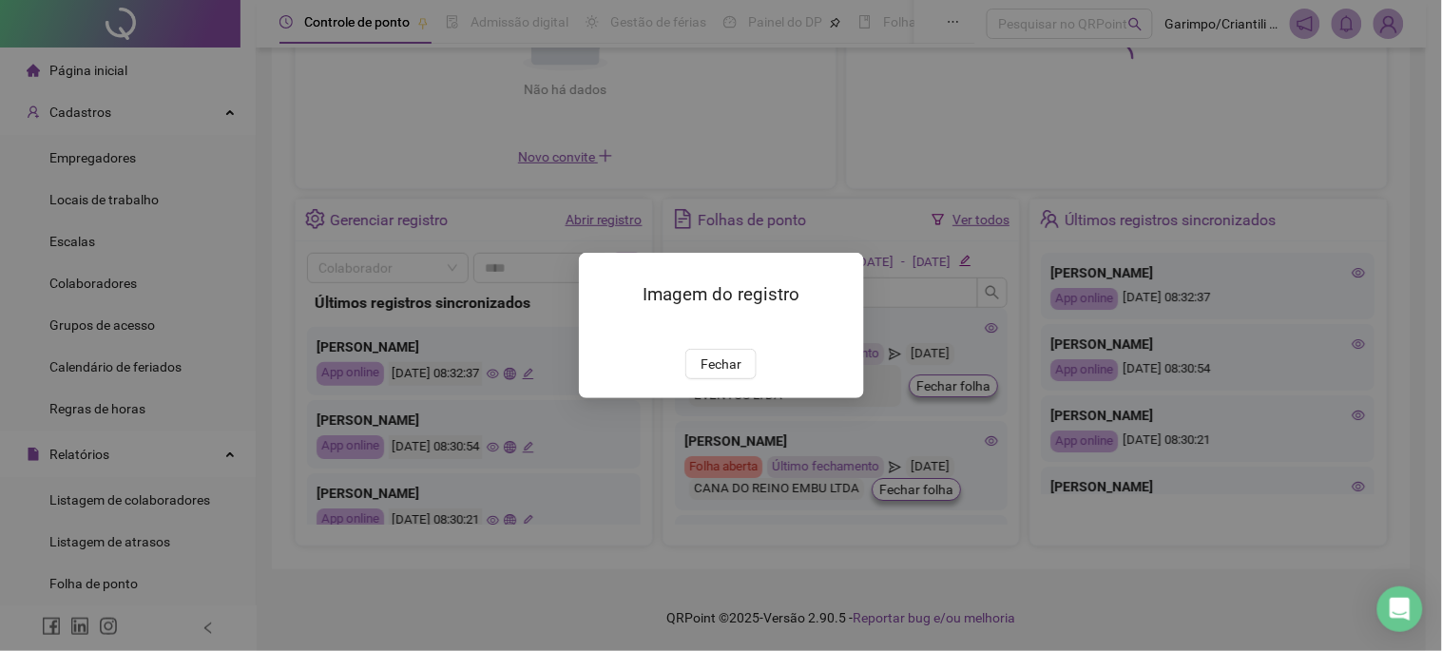
click at [742, 379] on button "Fechar" at bounding box center [721, 364] width 71 height 30
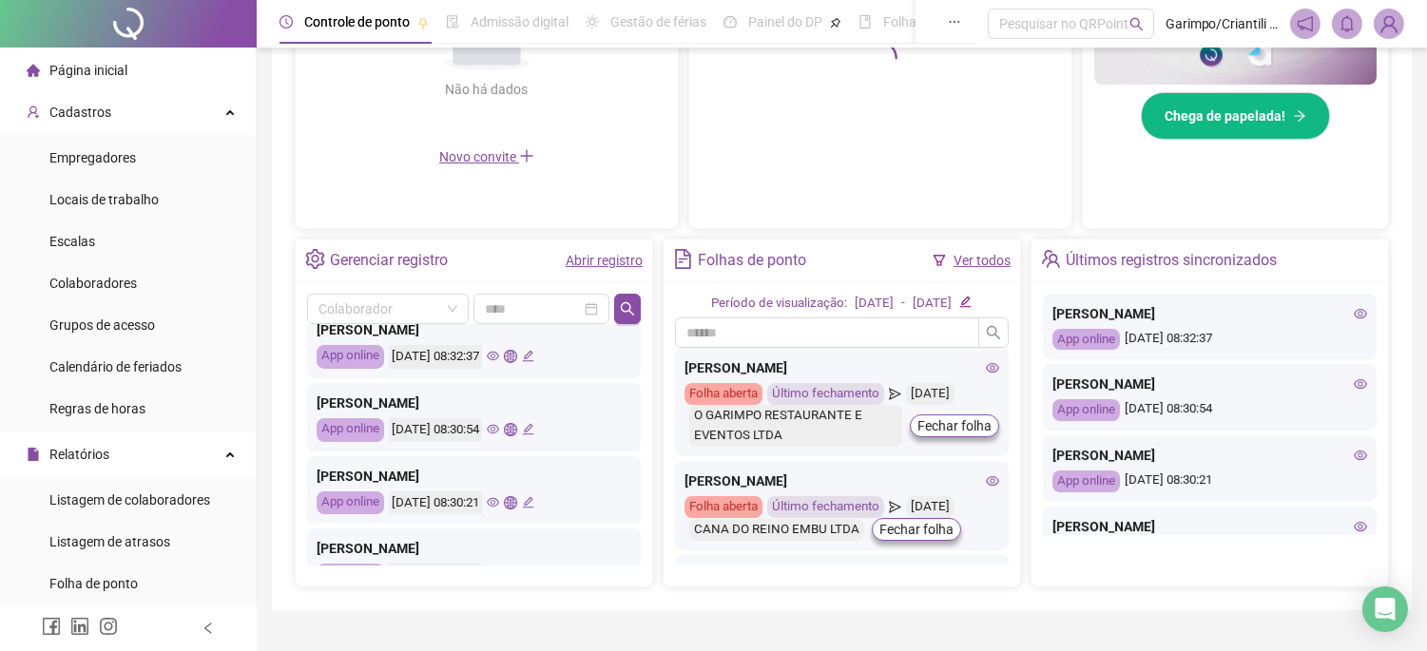
scroll to position [106, 0]
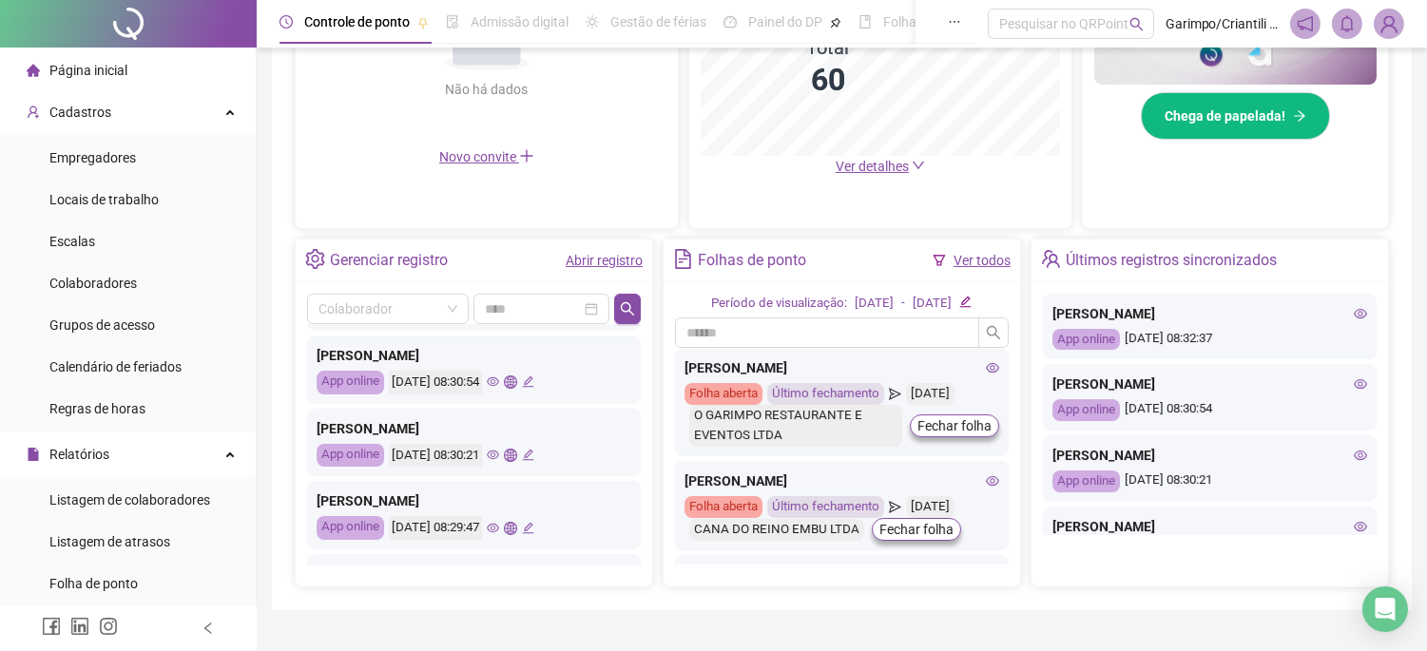
click at [499, 450] on icon "eye" at bounding box center [493, 455] width 12 height 12
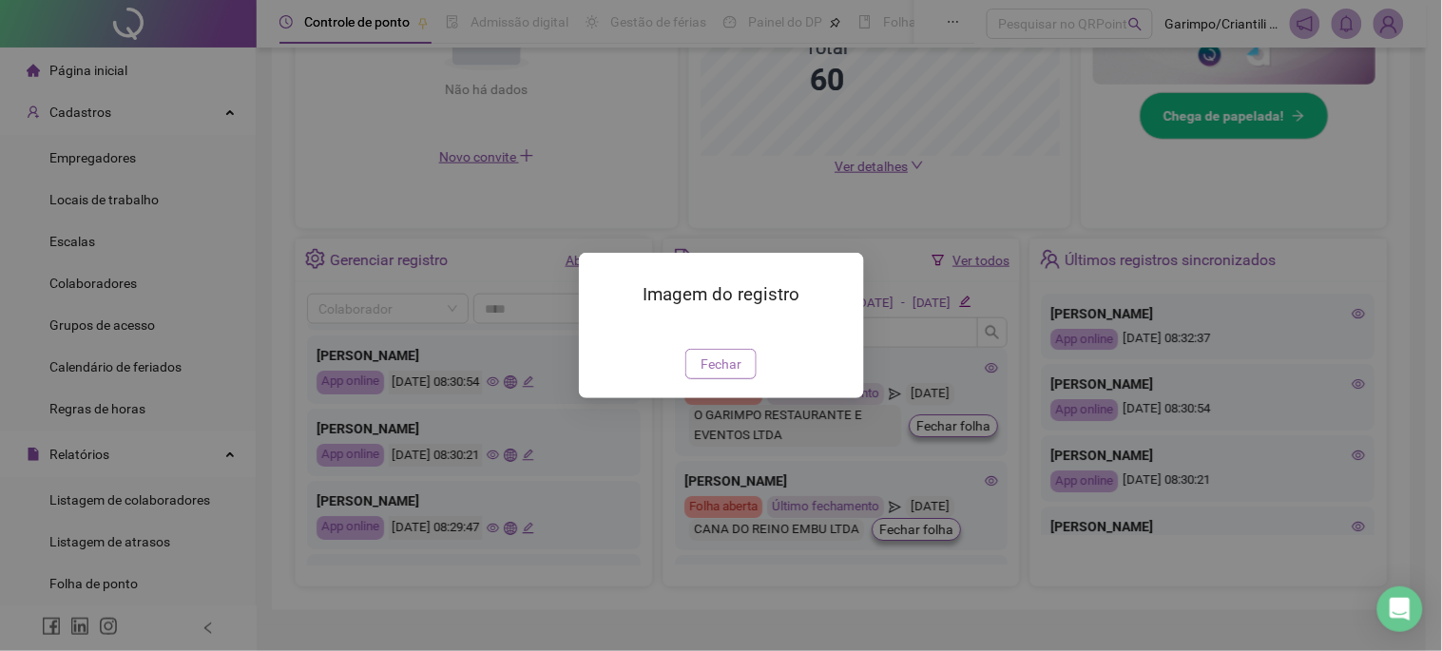
click at [708, 375] on span "Fechar" at bounding box center [721, 364] width 41 height 21
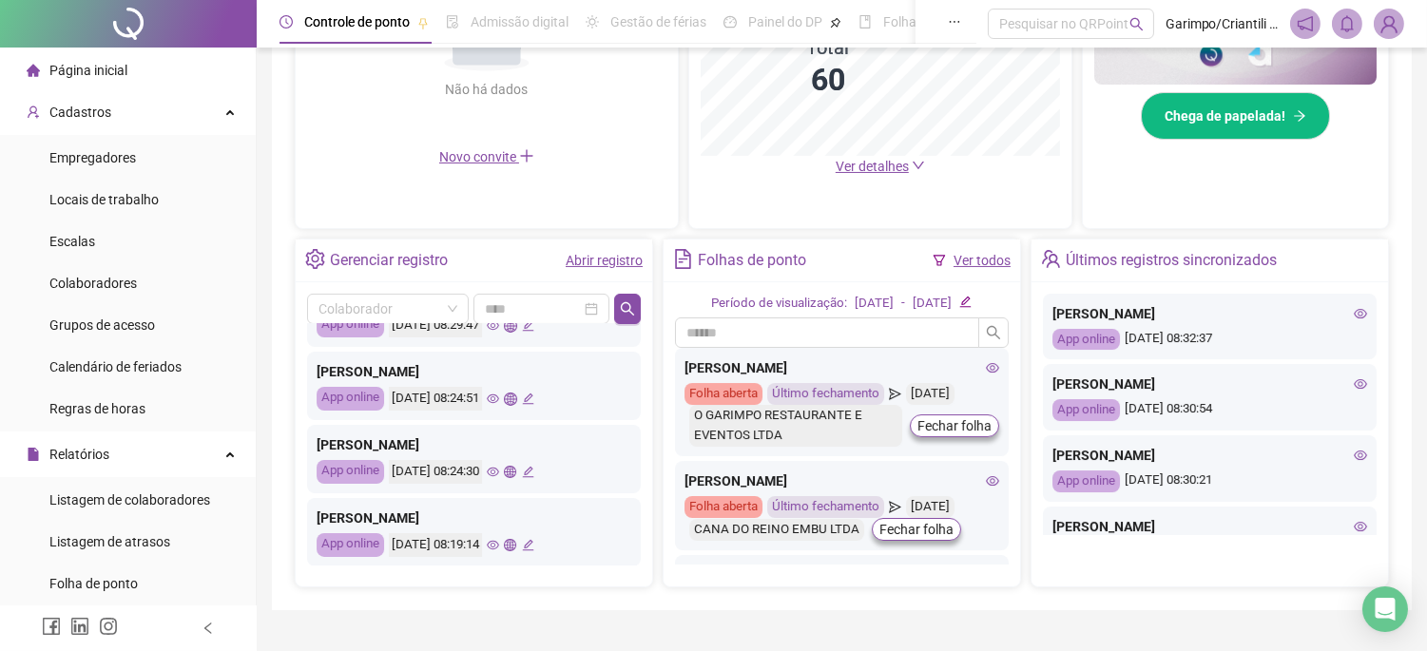
scroll to position [317, 0]
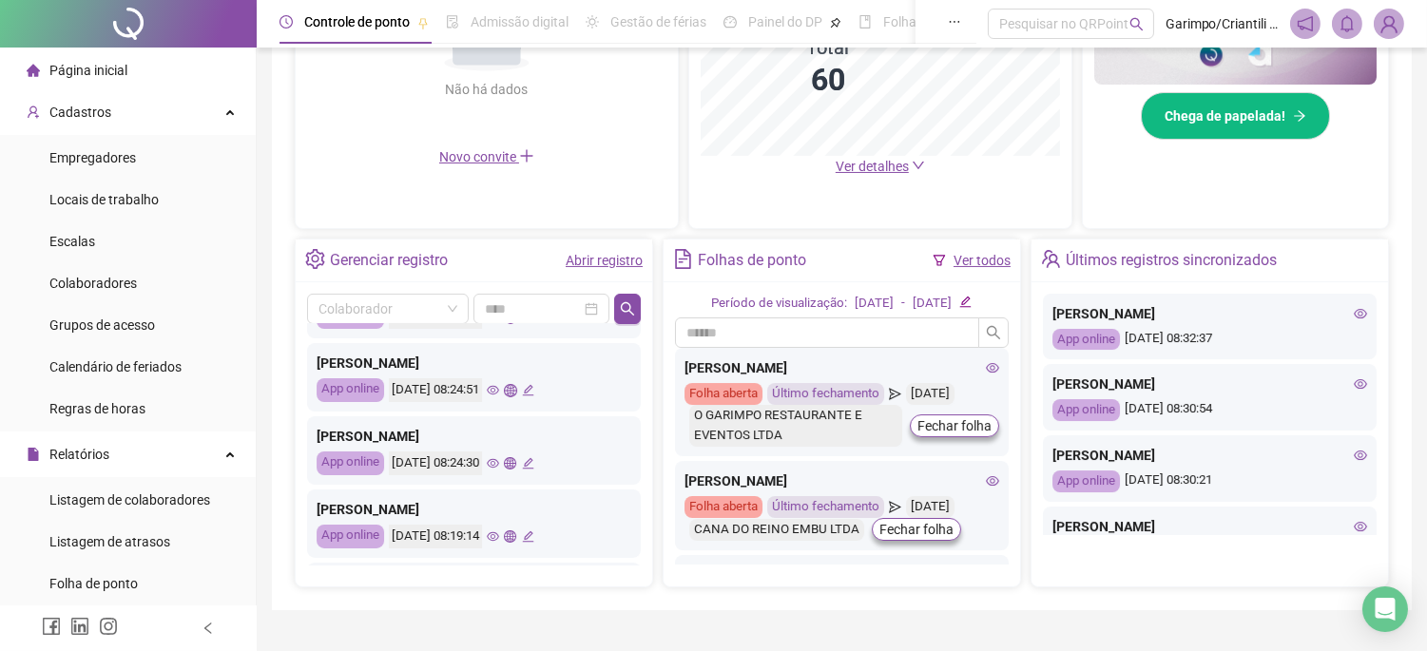
click at [499, 464] on icon "eye" at bounding box center [493, 463] width 12 height 12
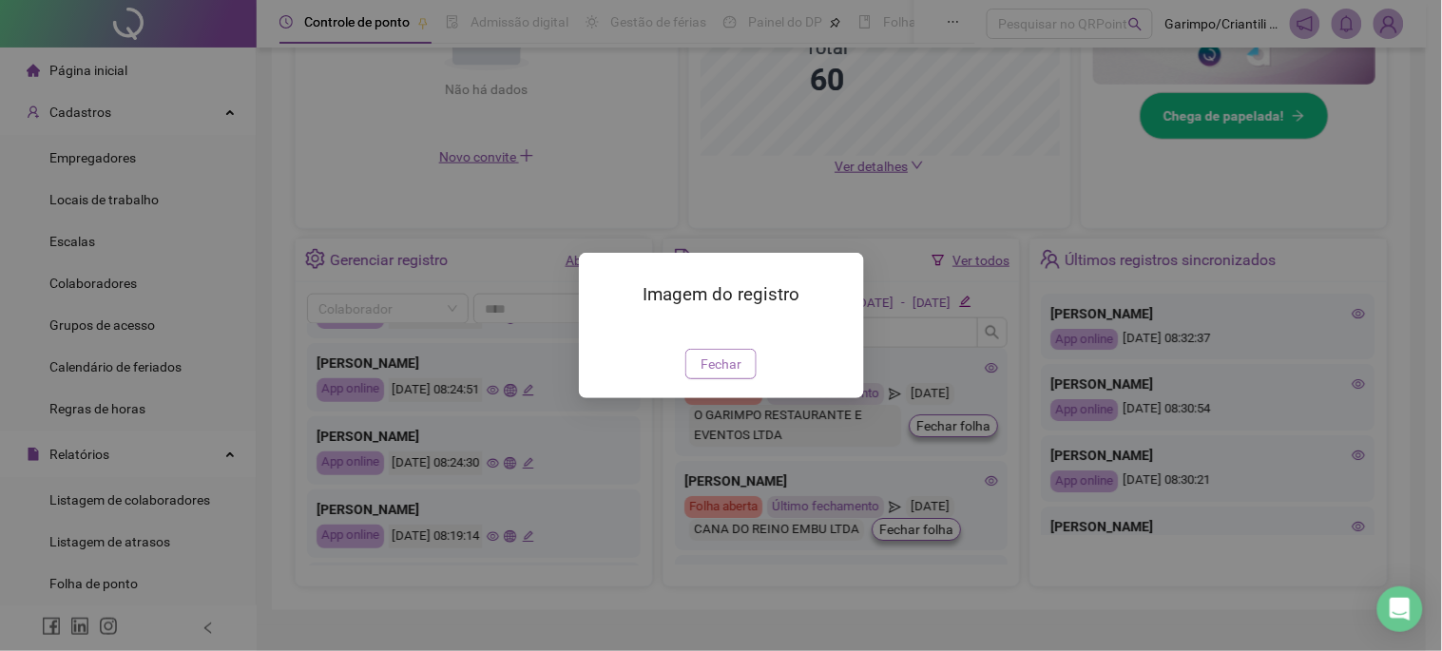
click at [718, 375] on span "Fechar" at bounding box center [721, 364] width 41 height 21
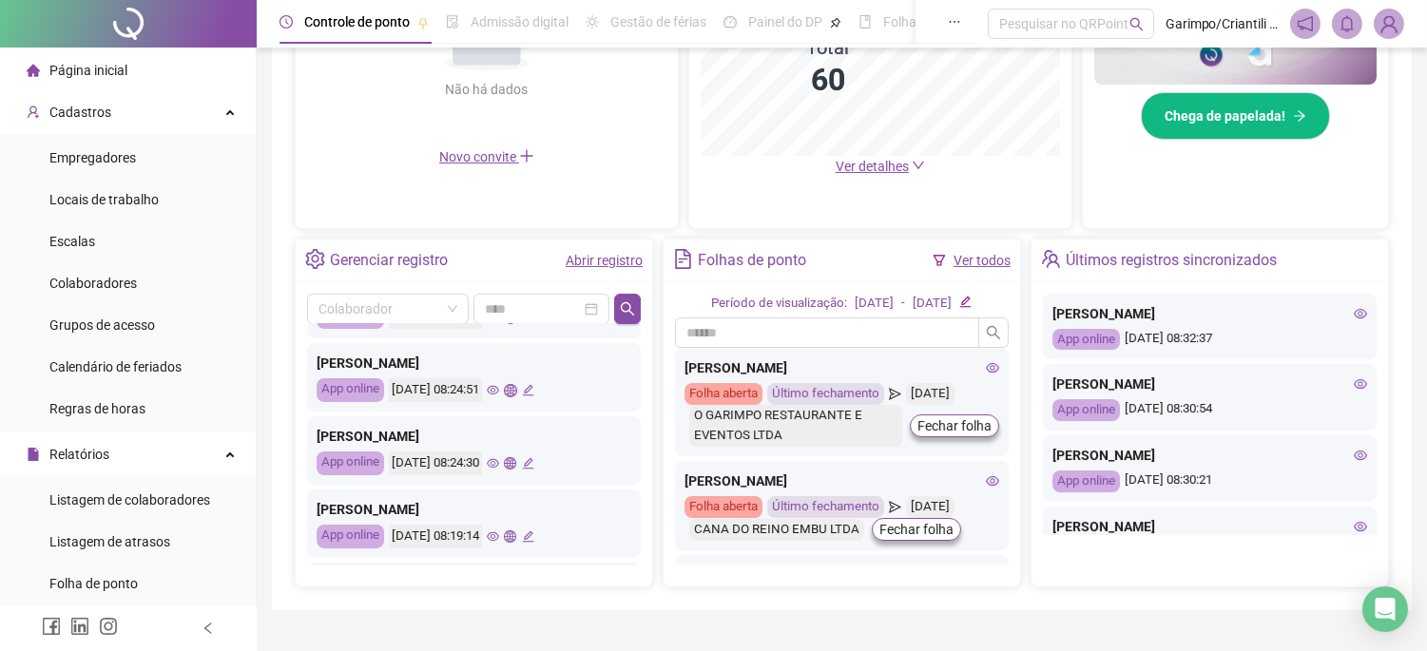
click at [499, 463] on icon "eye" at bounding box center [493, 464] width 12 height 10
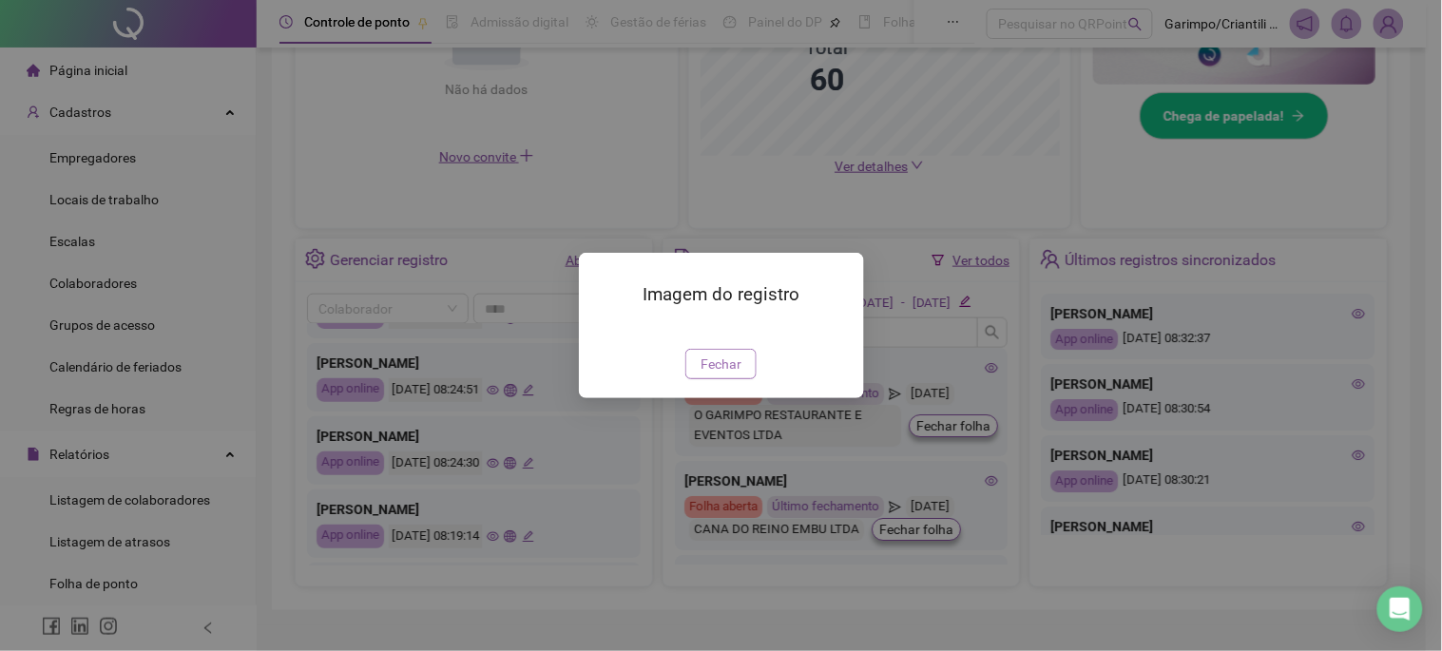
click at [716, 375] on span "Fechar" at bounding box center [721, 364] width 41 height 21
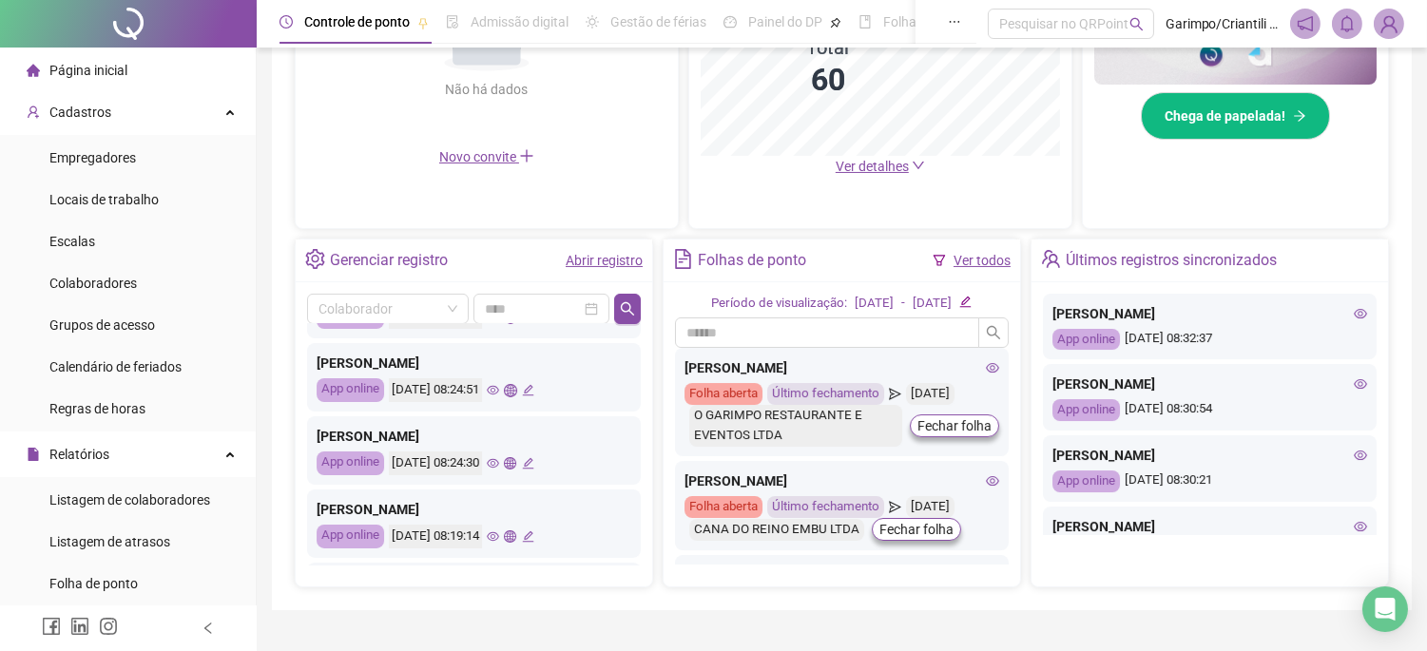
scroll to position [422, 0]
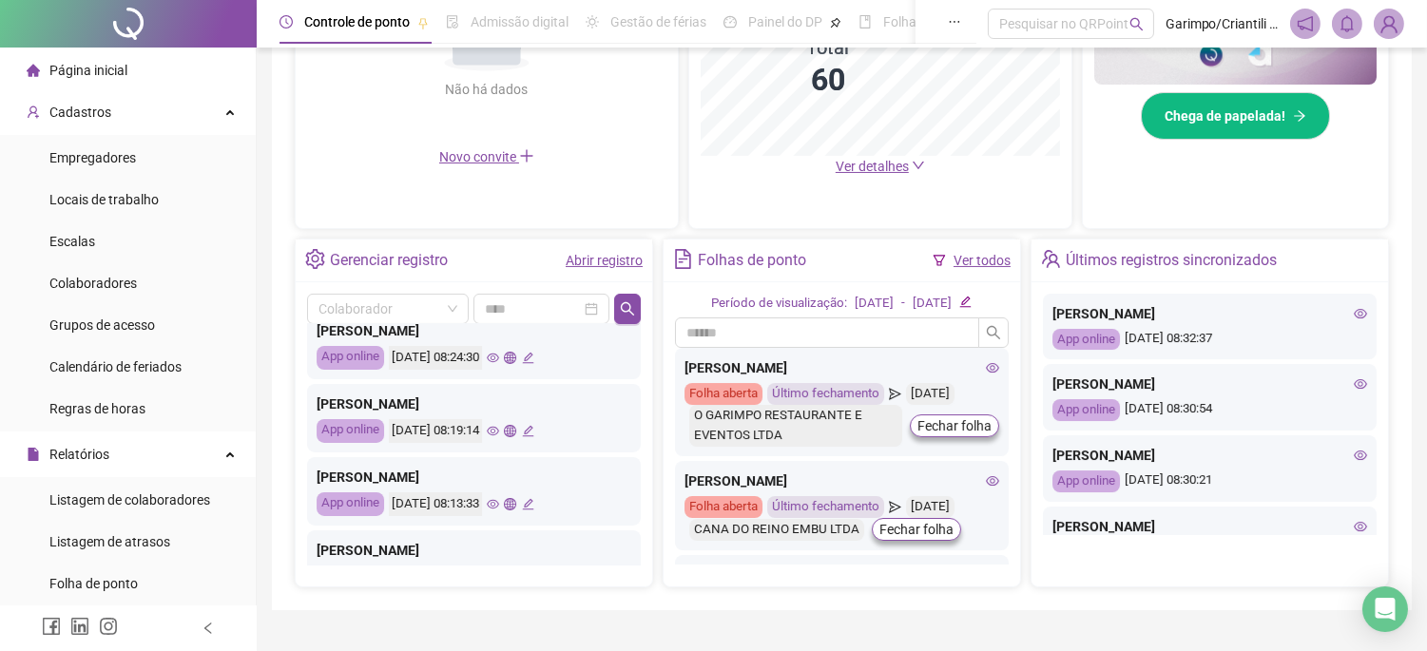
click at [499, 432] on icon "eye" at bounding box center [493, 431] width 12 height 12
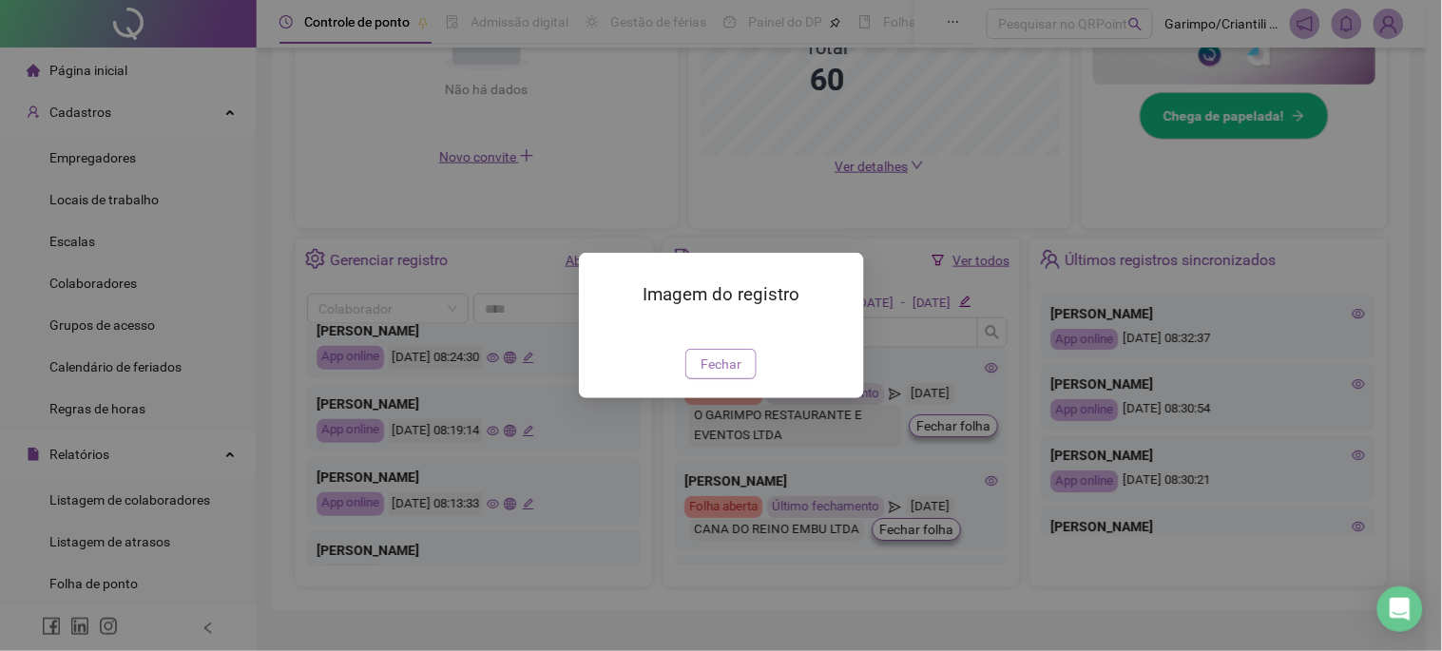
click at [728, 375] on span "Fechar" at bounding box center [721, 364] width 41 height 21
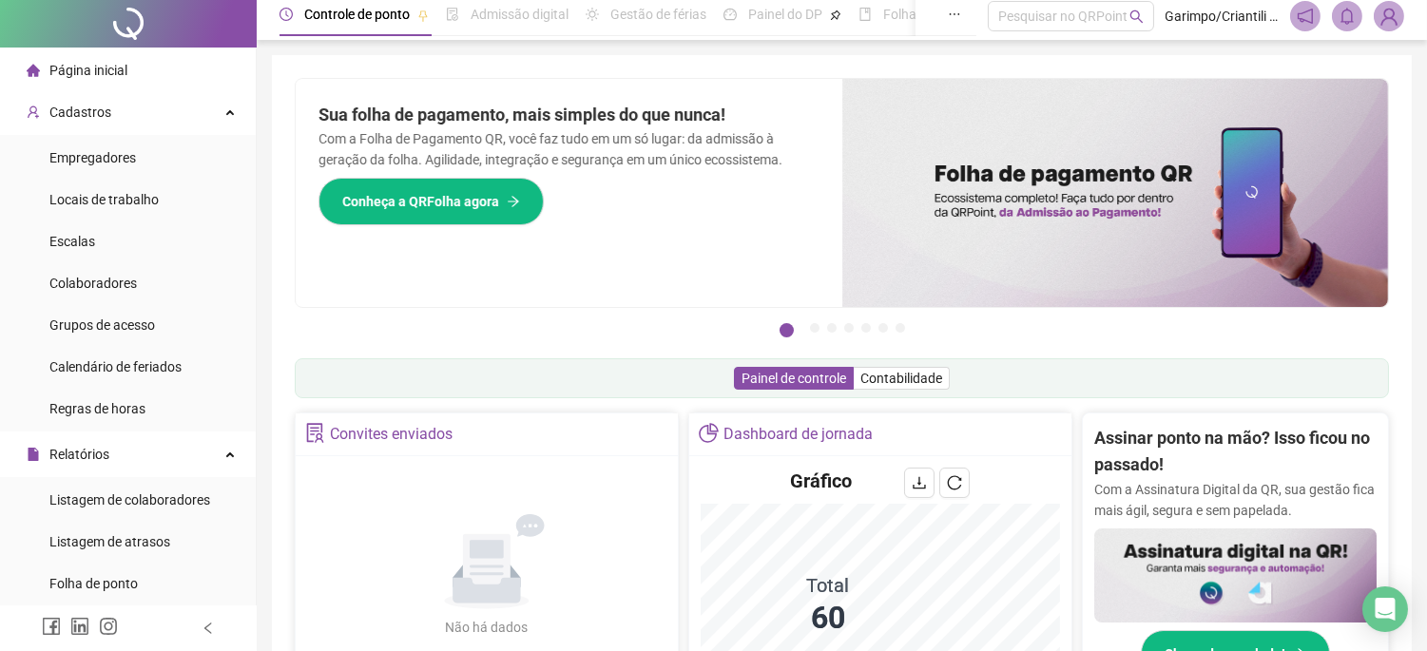
scroll to position [0, 0]
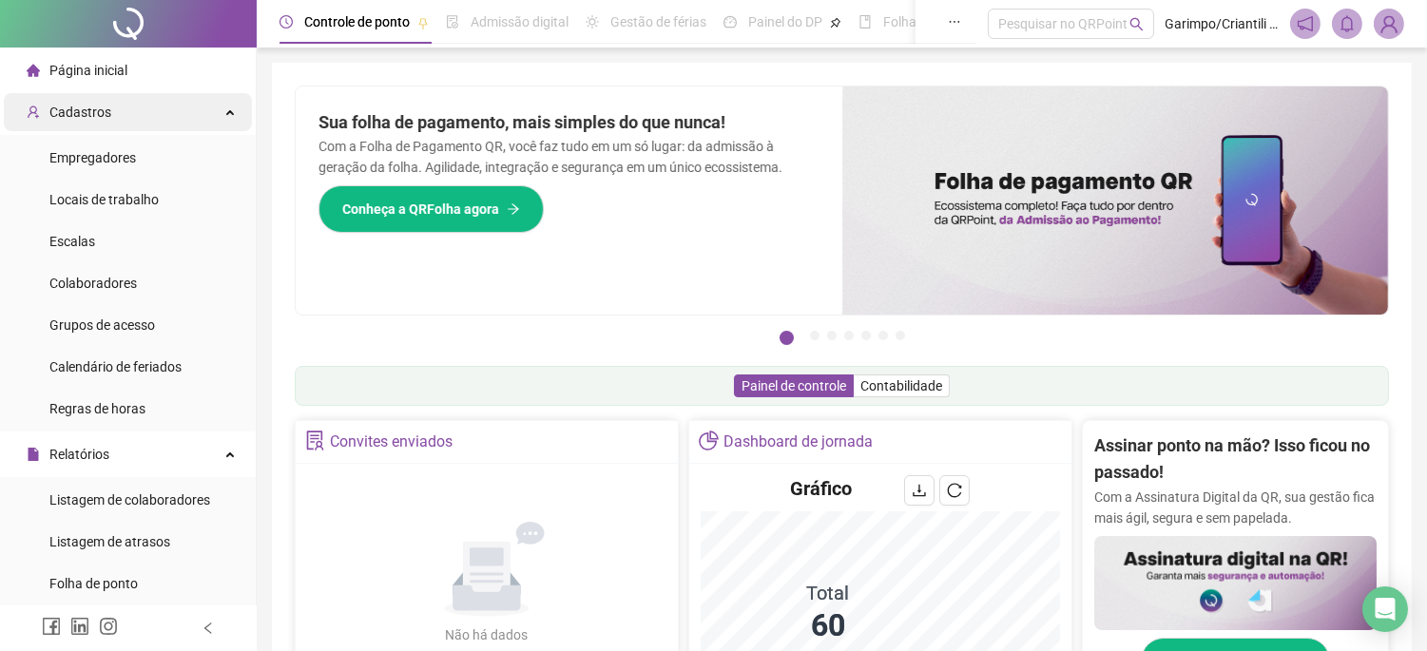
click at [209, 122] on div "Cadastros" at bounding box center [128, 112] width 248 height 38
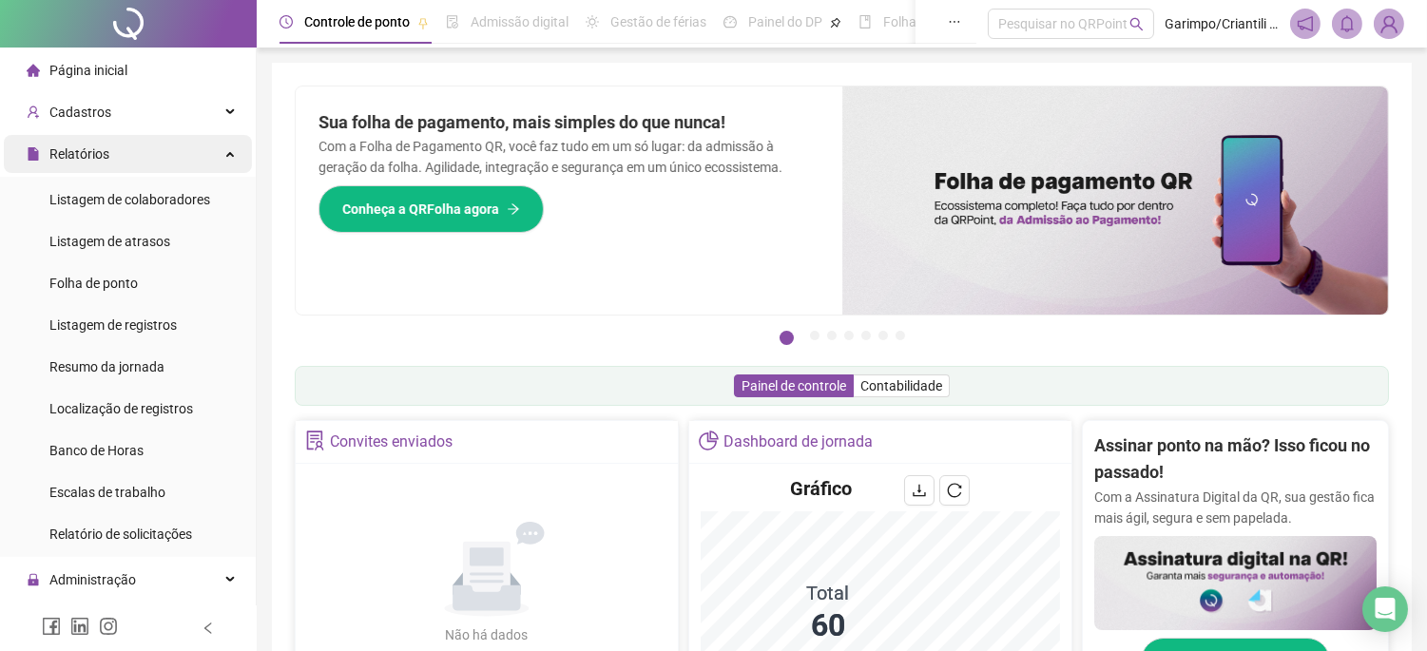
click at [116, 159] on div "Relatórios" at bounding box center [128, 154] width 248 height 38
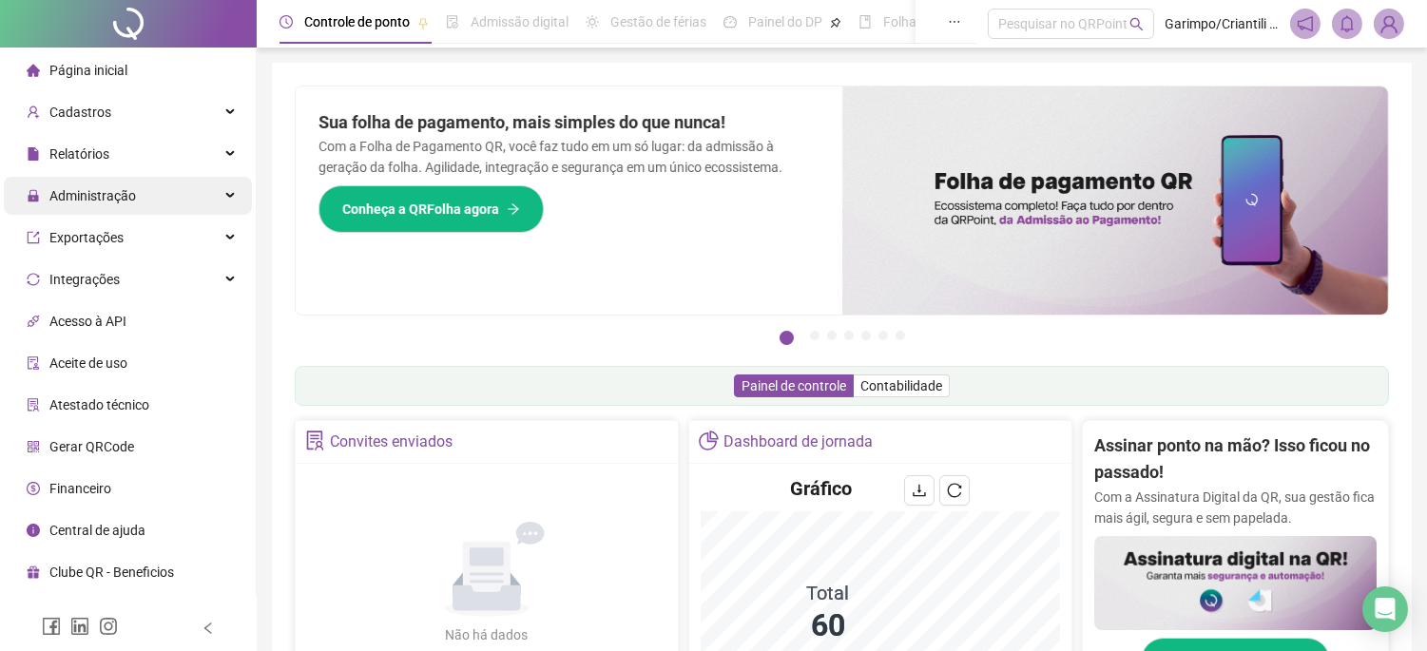
click at [114, 191] on span "Administração" at bounding box center [92, 195] width 87 height 15
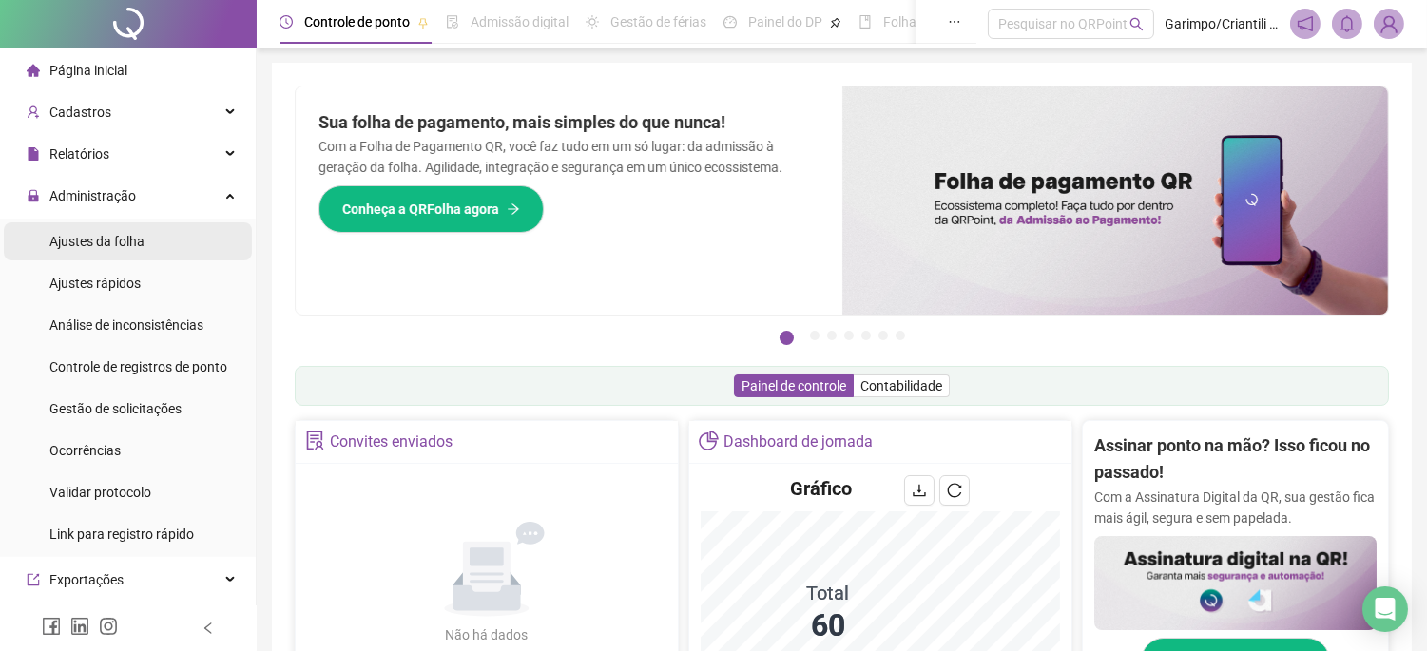
click at [112, 234] on span "Ajustes da folha" at bounding box center [96, 241] width 95 height 15
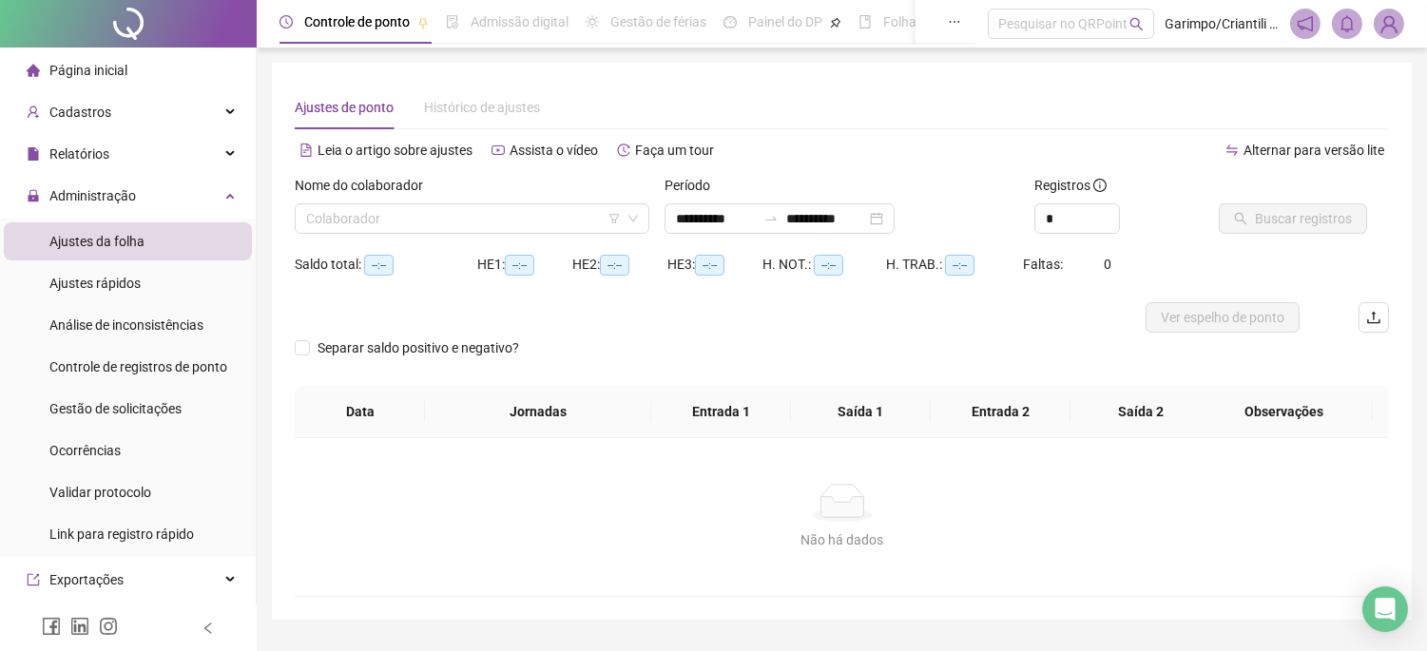
type input "**********"
click at [449, 220] on input "search" at bounding box center [463, 218] width 315 height 29
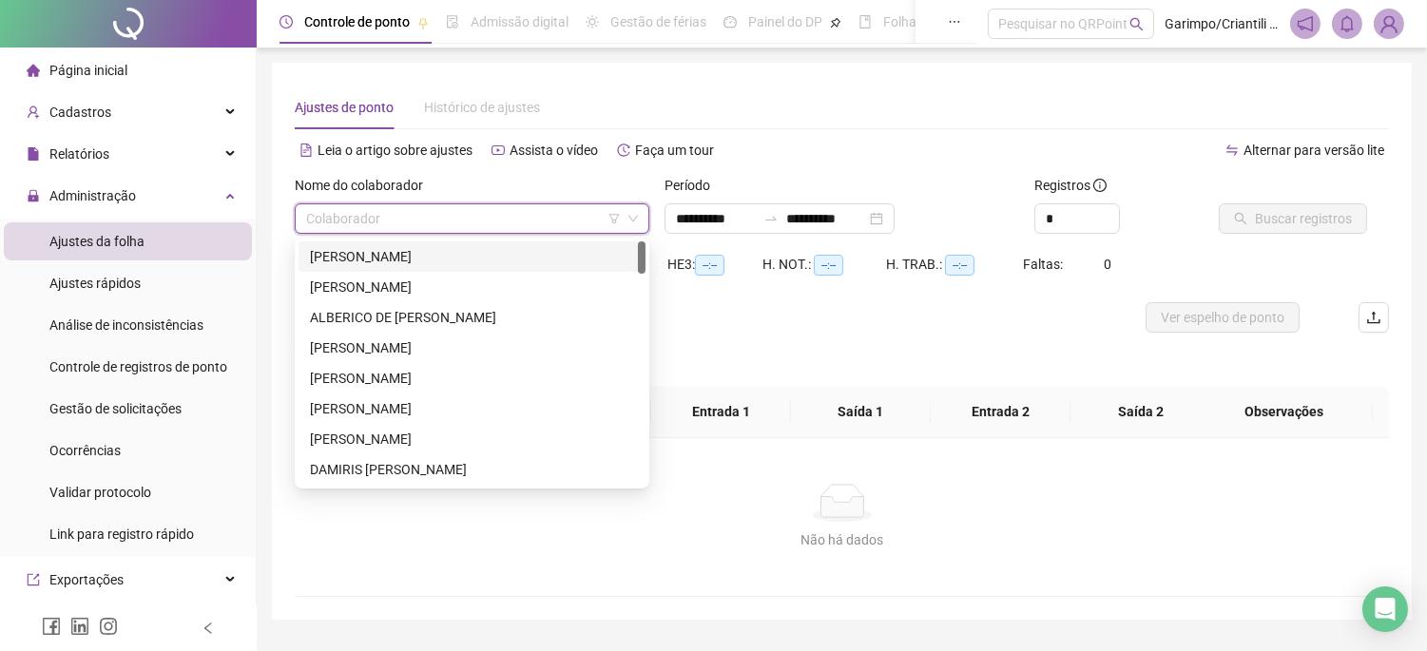
click at [616, 219] on icon "filter" at bounding box center [614, 218] width 11 height 11
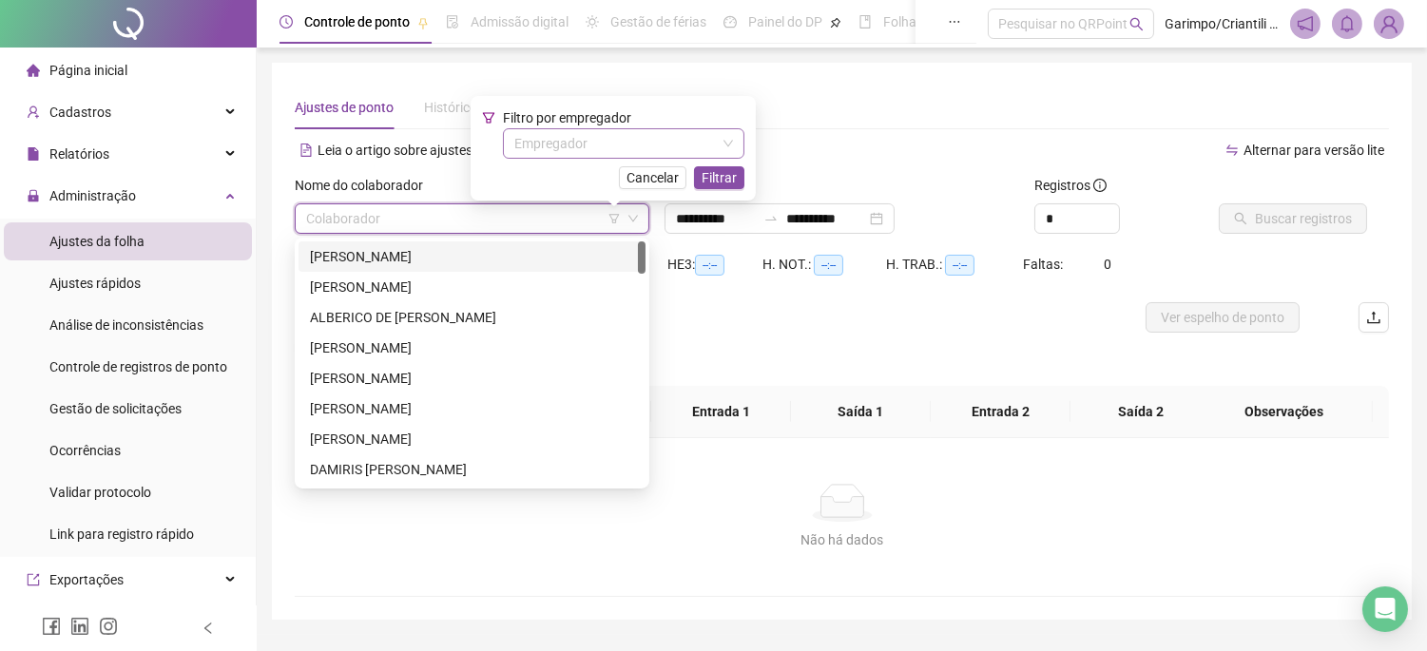
click at [601, 154] on input "search" at bounding box center [615, 143] width 202 height 29
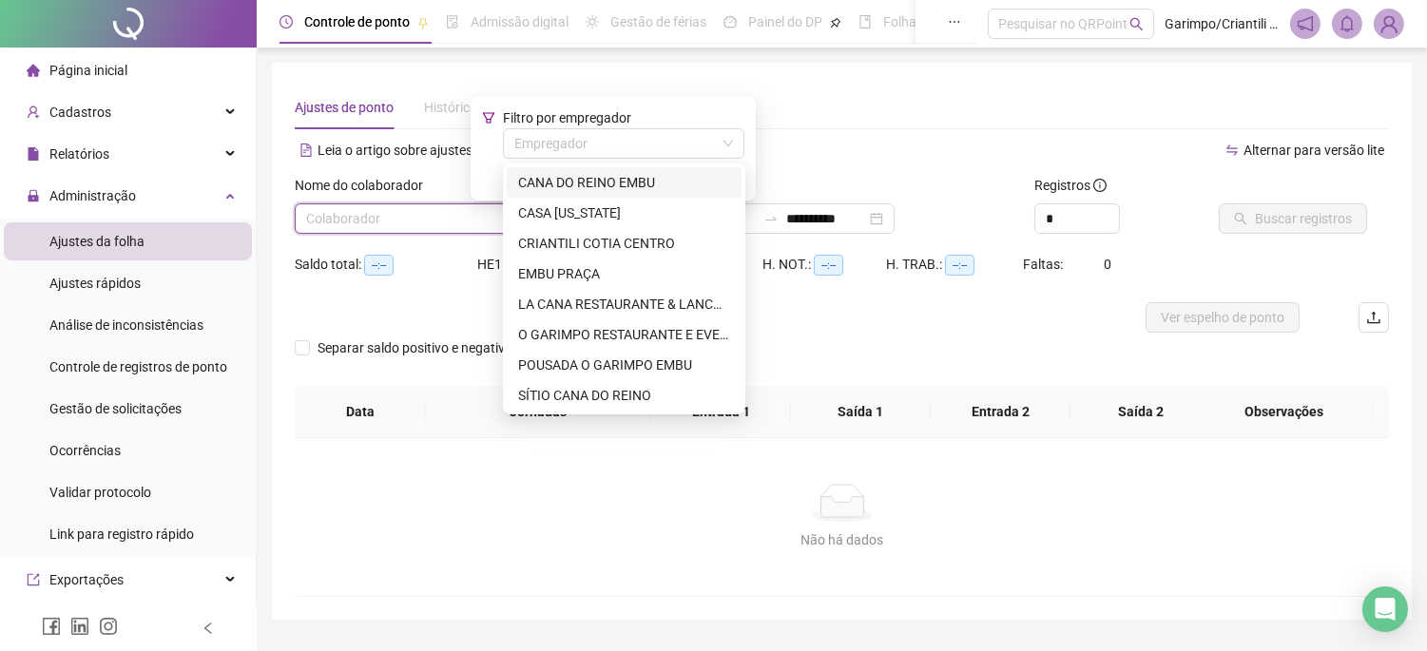
click at [571, 191] on div "CANA DO REINO EMBU" at bounding box center [624, 182] width 212 height 21
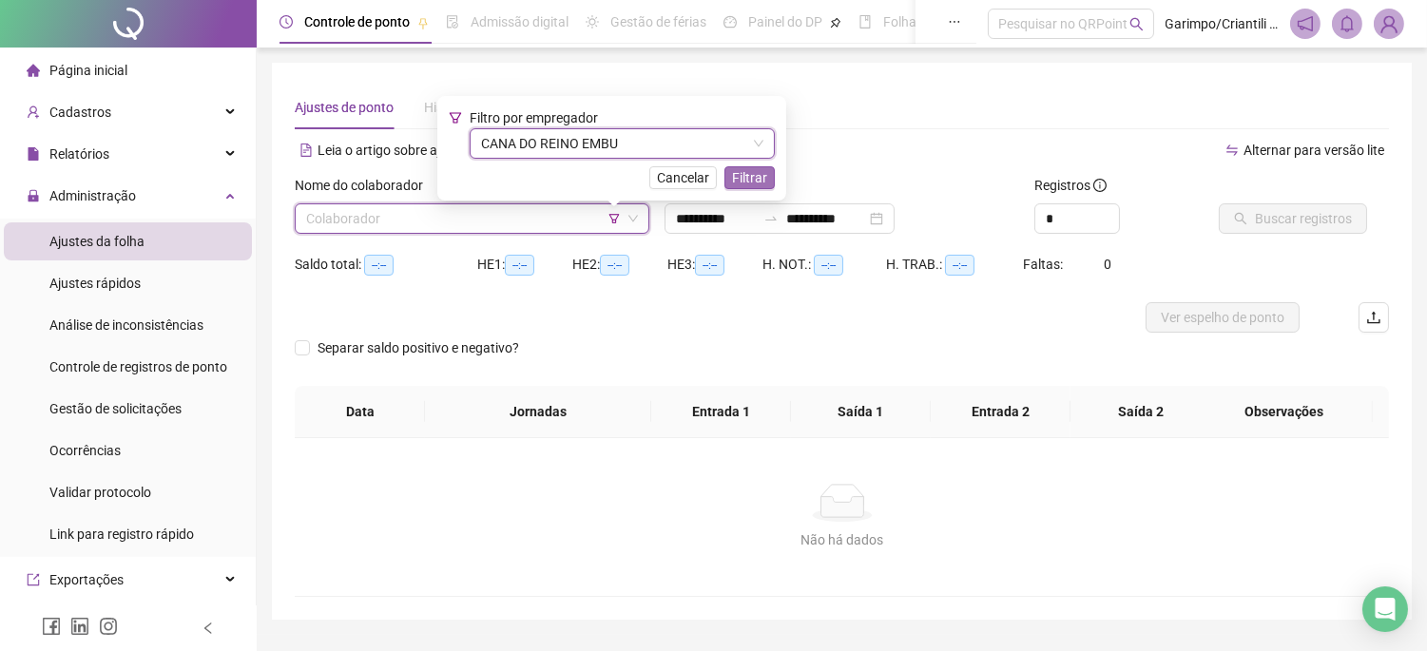
click at [755, 177] on span "Filtrar" at bounding box center [749, 177] width 35 height 21
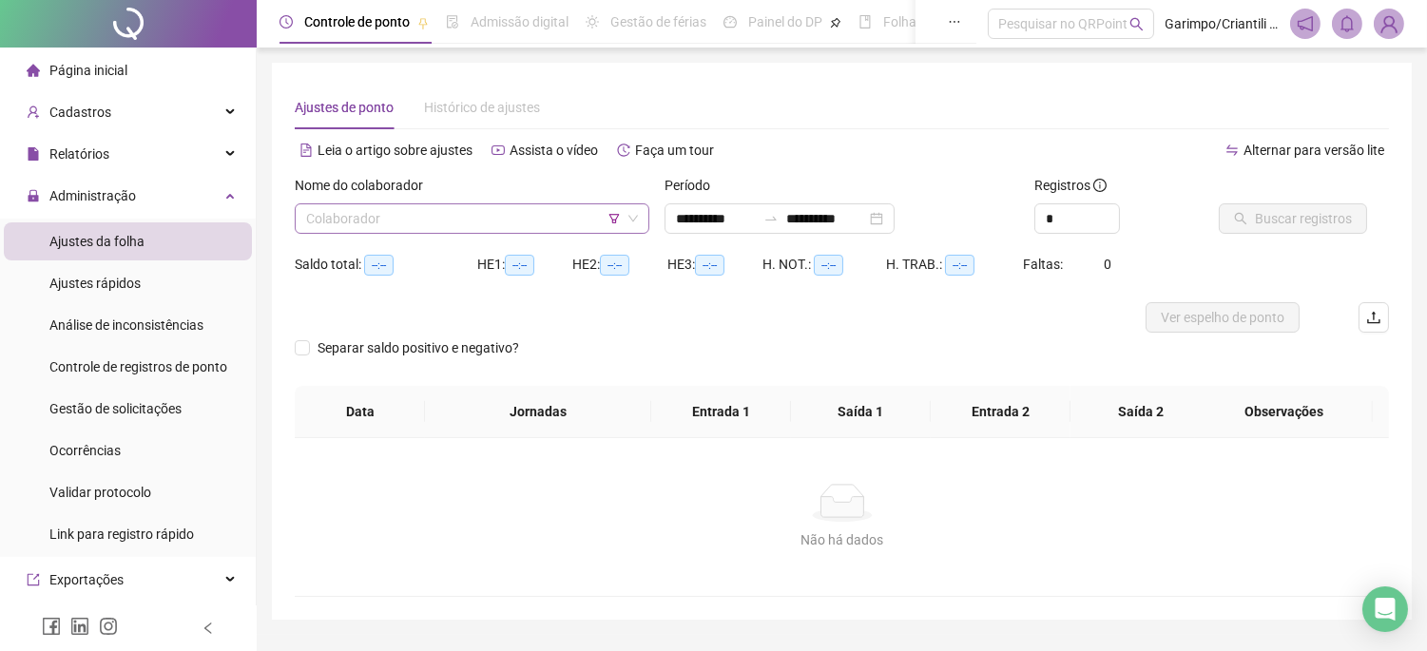
click at [502, 216] on input "search" at bounding box center [463, 218] width 315 height 29
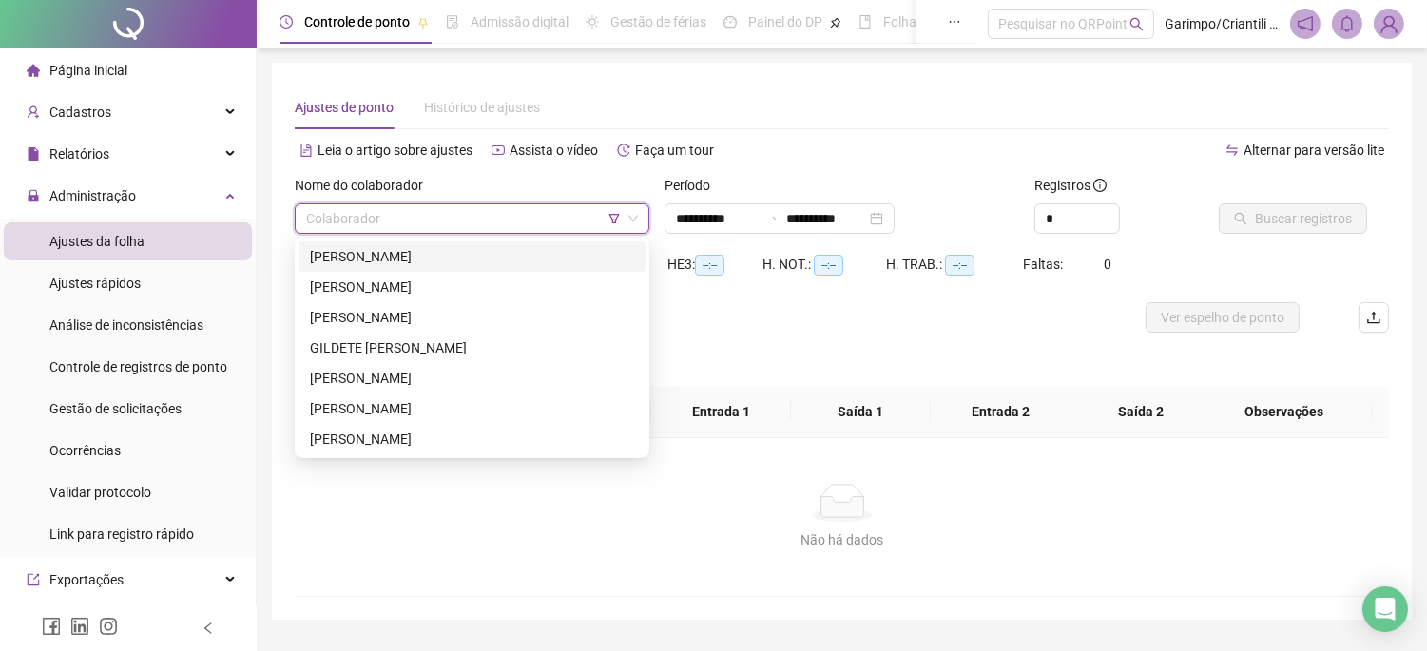
click at [425, 255] on div "[PERSON_NAME]" at bounding box center [472, 256] width 324 height 21
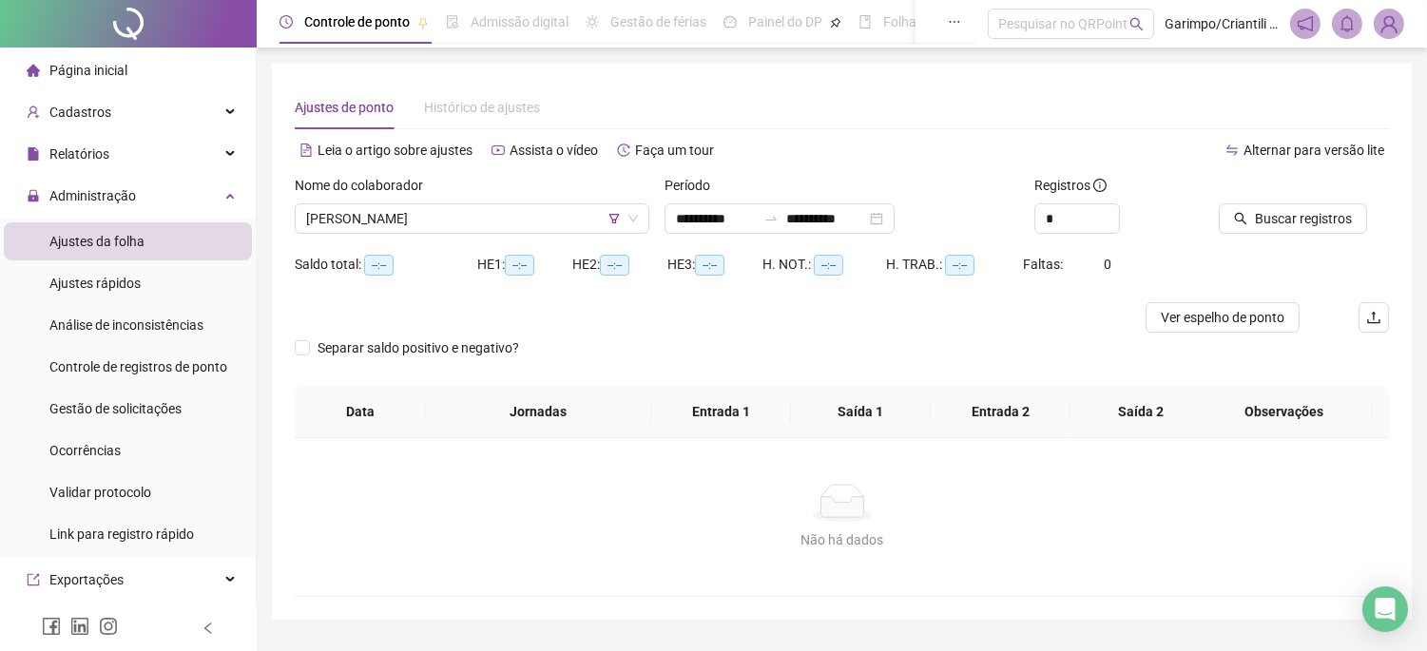
click at [1407, 241] on div "**********" at bounding box center [842, 341] width 1140 height 557
click at [1314, 211] on span "Buscar registros" at bounding box center [1303, 218] width 97 height 21
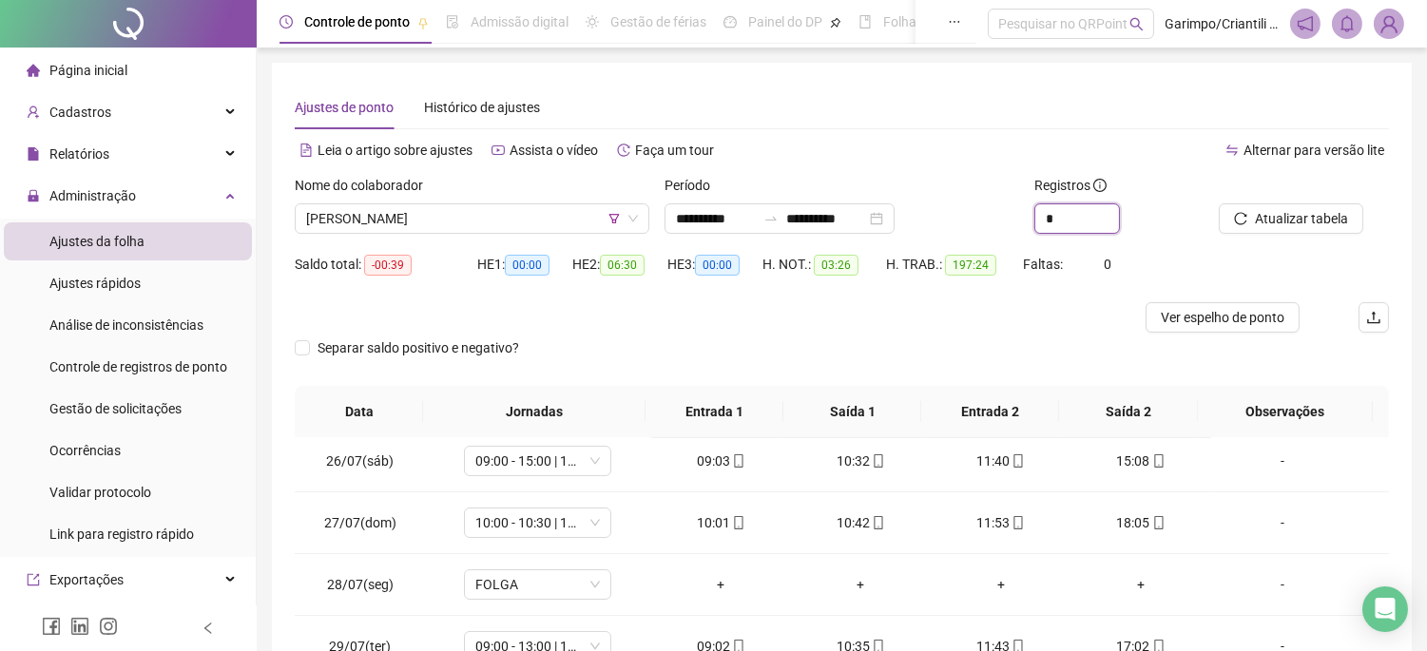
click at [1116, 209] on icon "up" at bounding box center [1119, 211] width 7 height 7
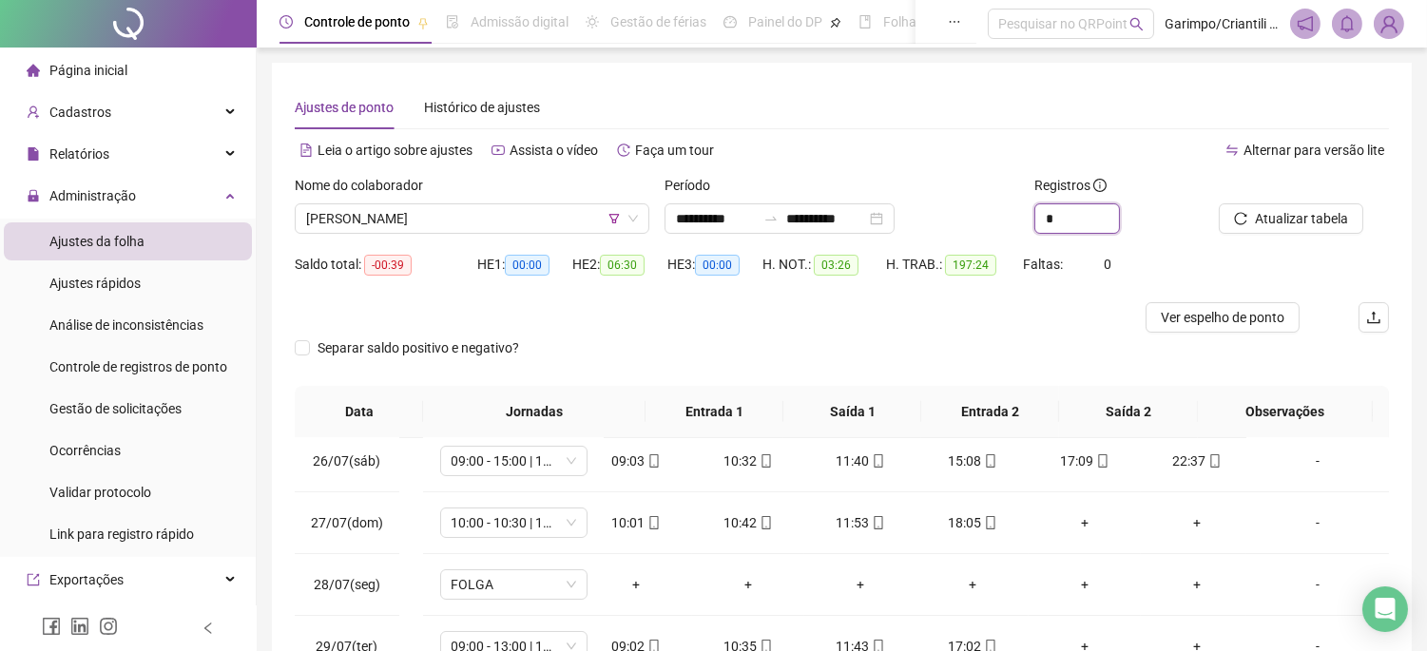
type input "*"
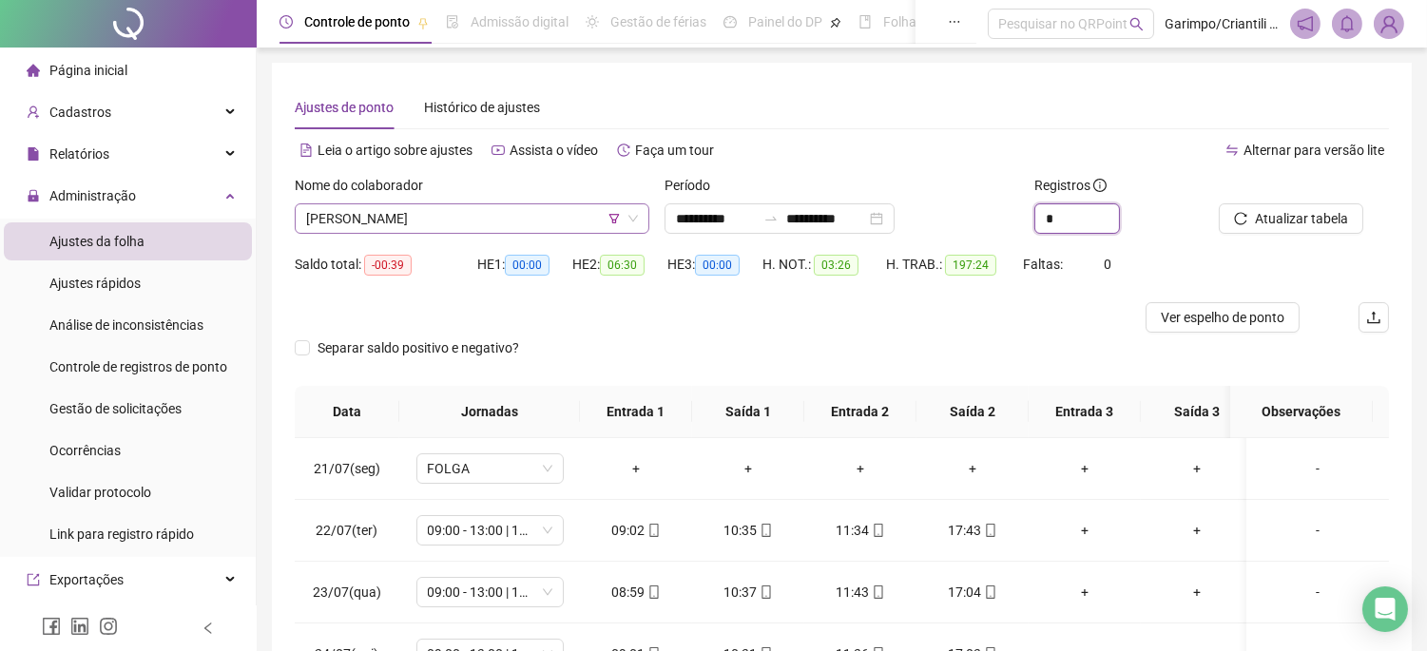
click at [483, 219] on span "[PERSON_NAME]" at bounding box center [472, 218] width 332 height 29
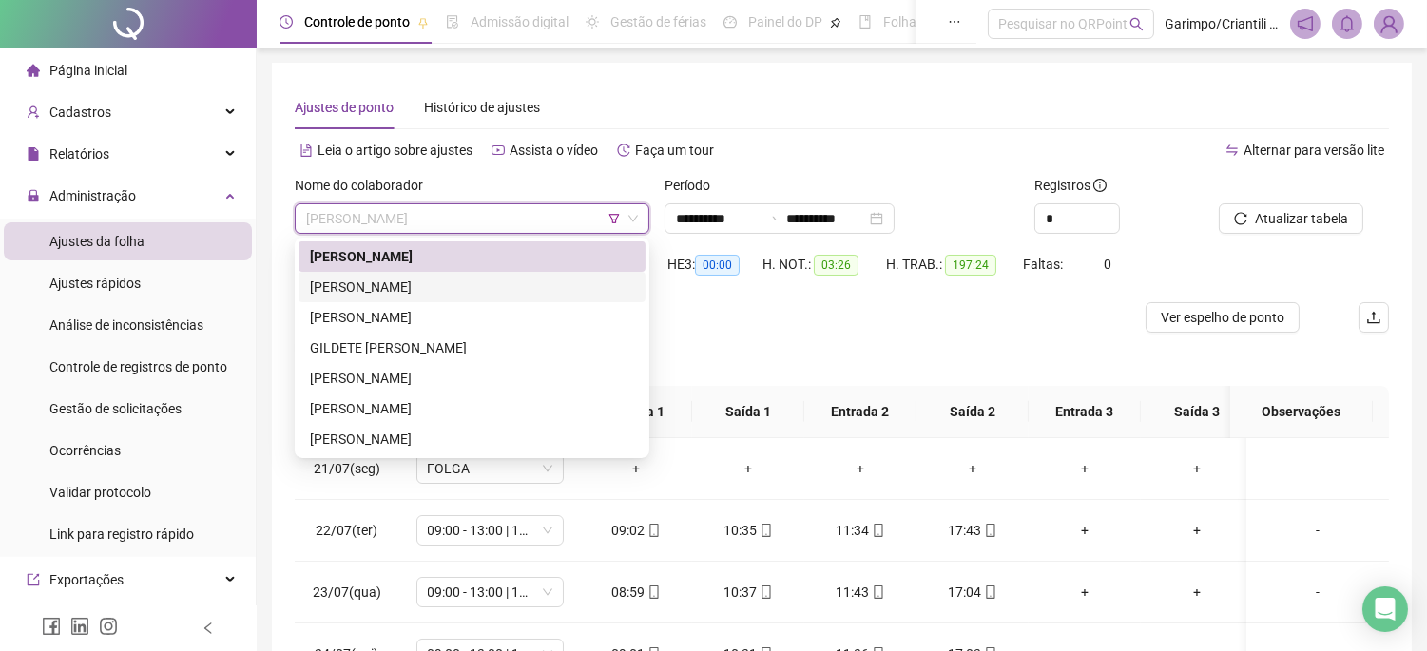
click at [468, 281] on div "[PERSON_NAME]" at bounding box center [472, 287] width 324 height 21
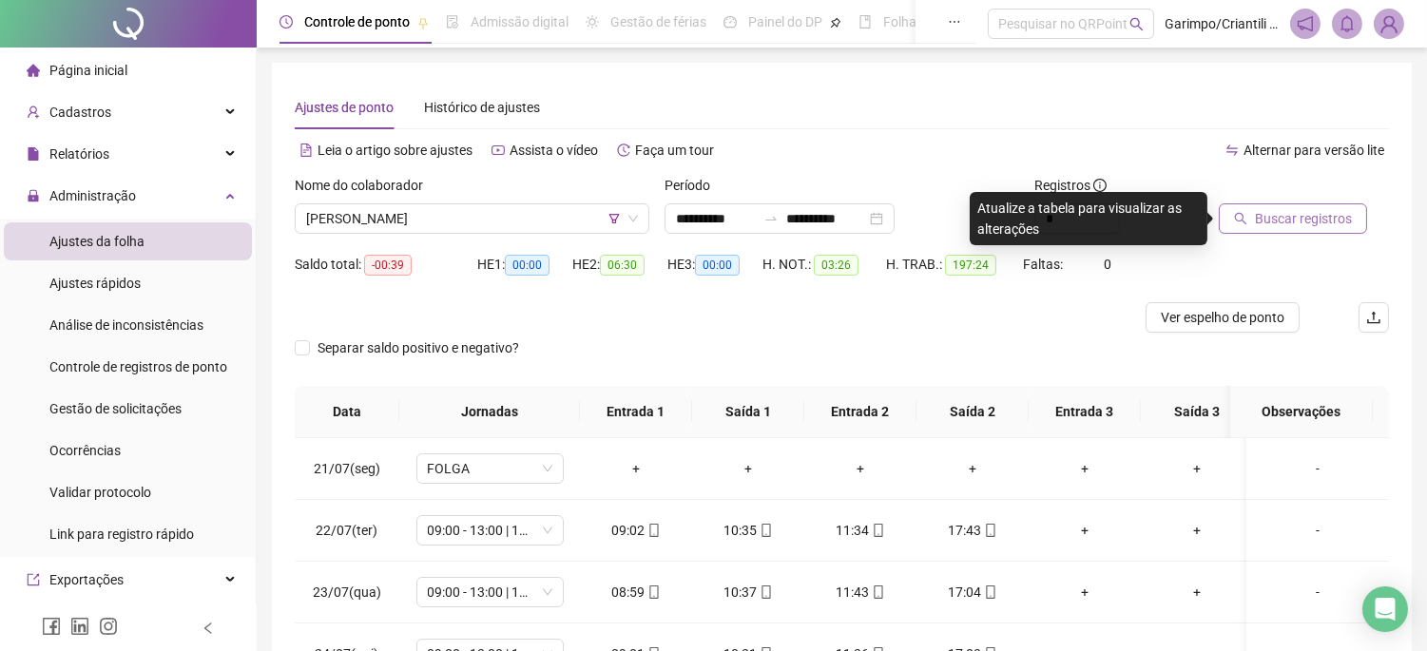
click at [1280, 210] on span "Buscar registros" at bounding box center [1303, 218] width 97 height 21
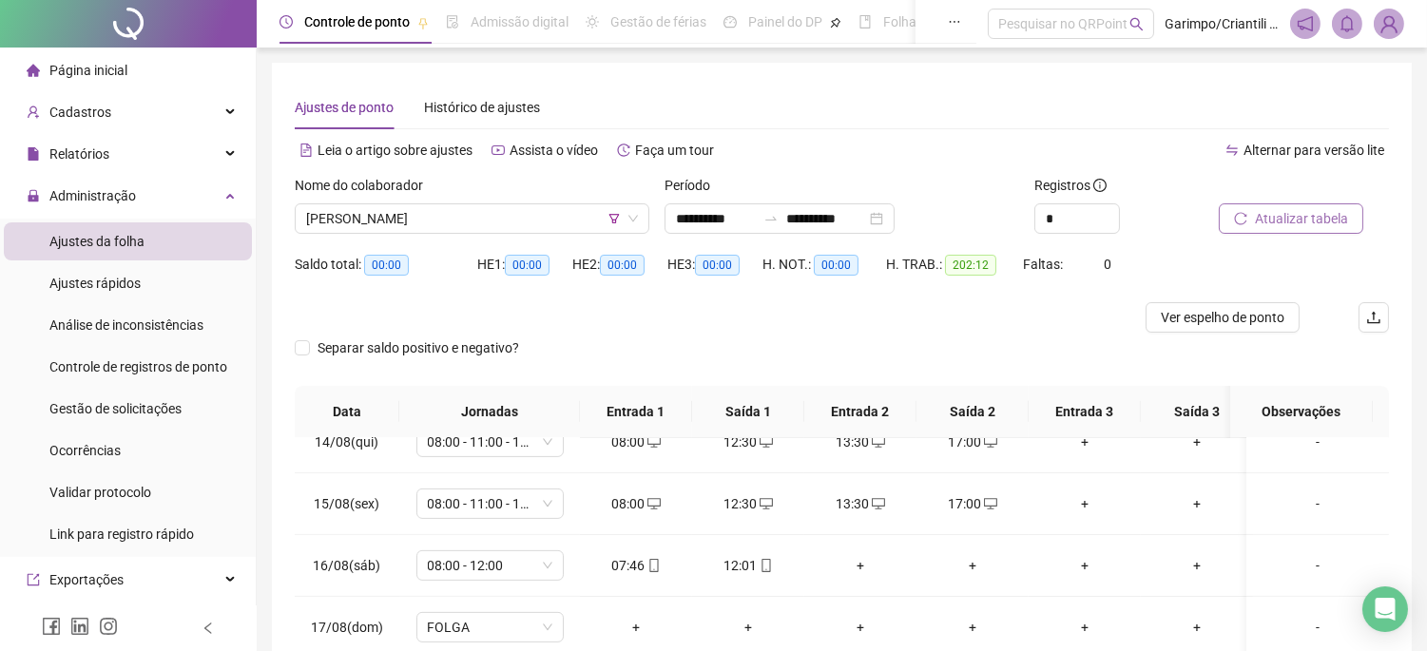
click at [490, 191] on div "Nome do colaborador" at bounding box center [472, 189] width 355 height 29
click at [488, 219] on span "[PERSON_NAME]" at bounding box center [472, 218] width 332 height 29
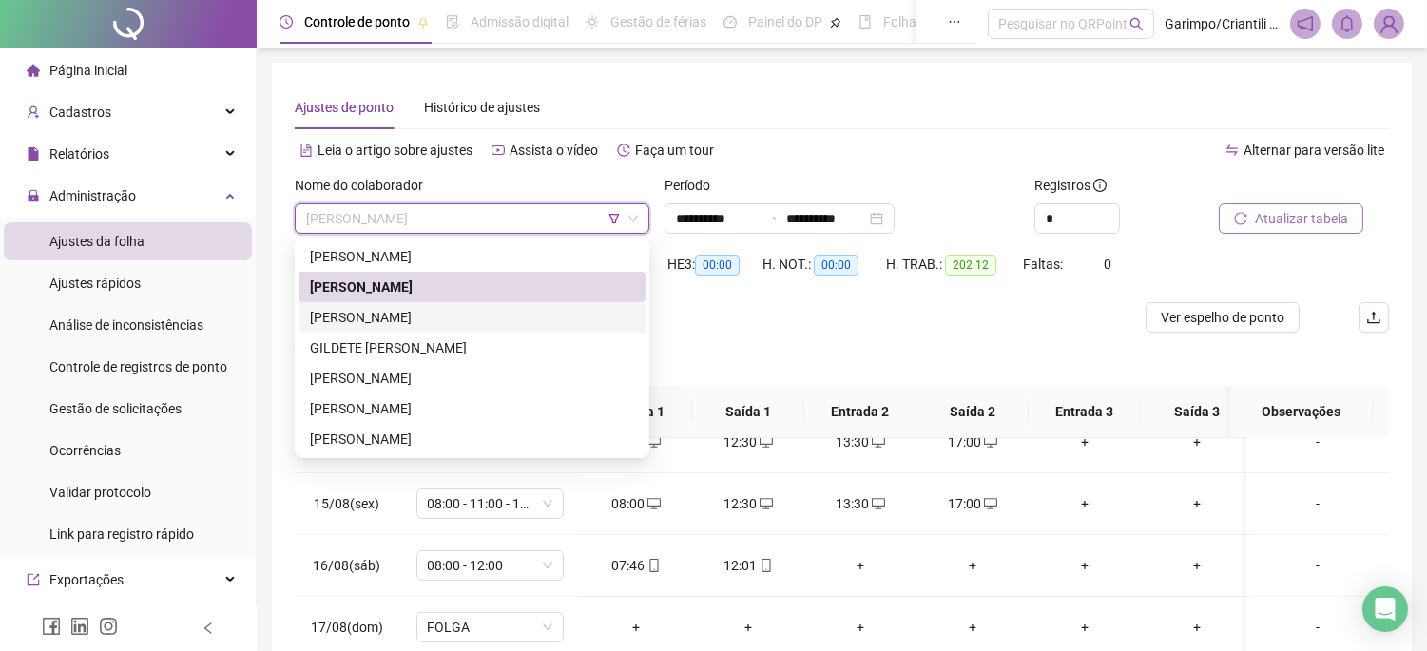
click at [439, 307] on div "[PERSON_NAME]" at bounding box center [472, 317] width 324 height 21
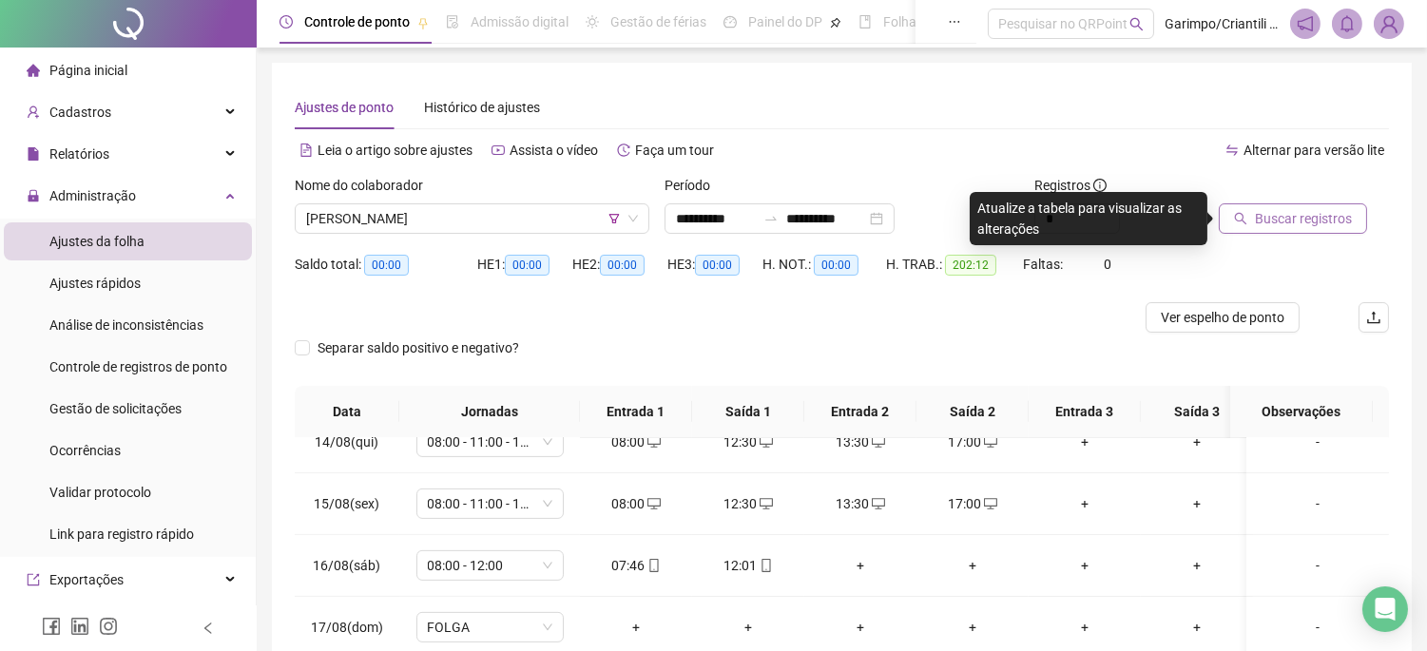
click at [1294, 231] on button "Buscar registros" at bounding box center [1293, 218] width 148 height 30
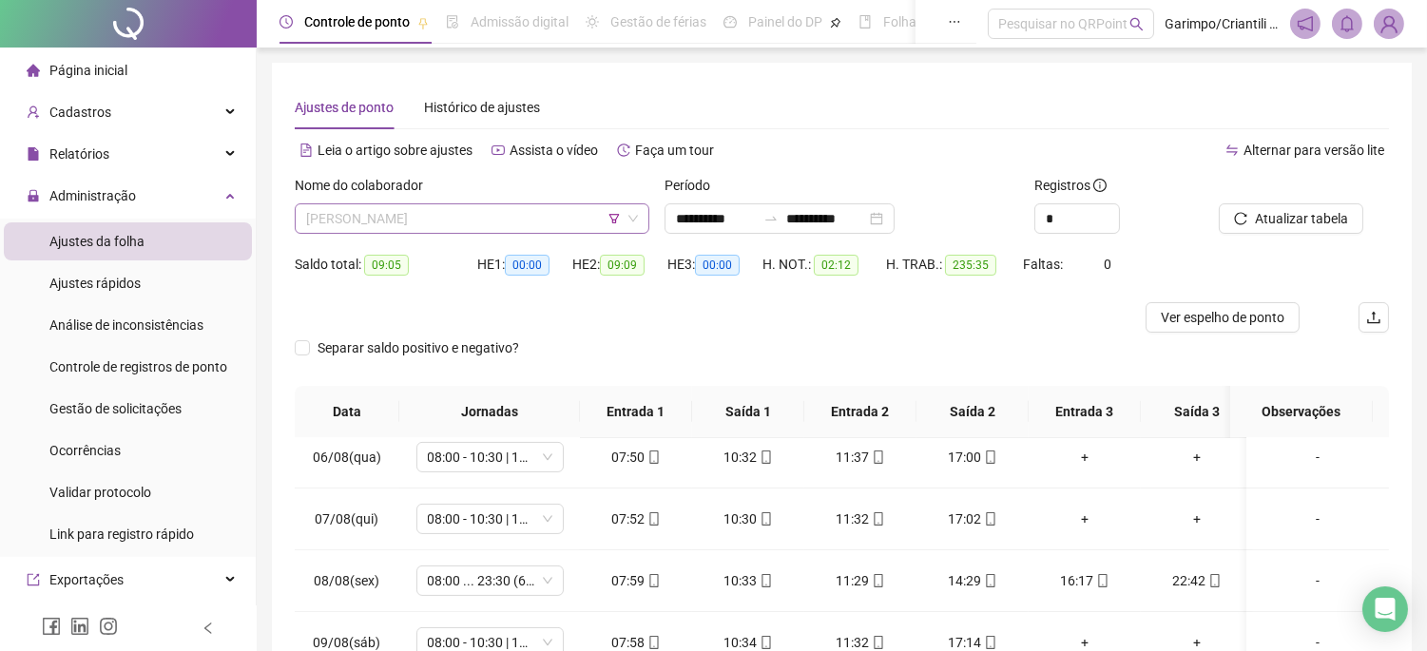
click at [542, 217] on span "[PERSON_NAME]" at bounding box center [472, 218] width 332 height 29
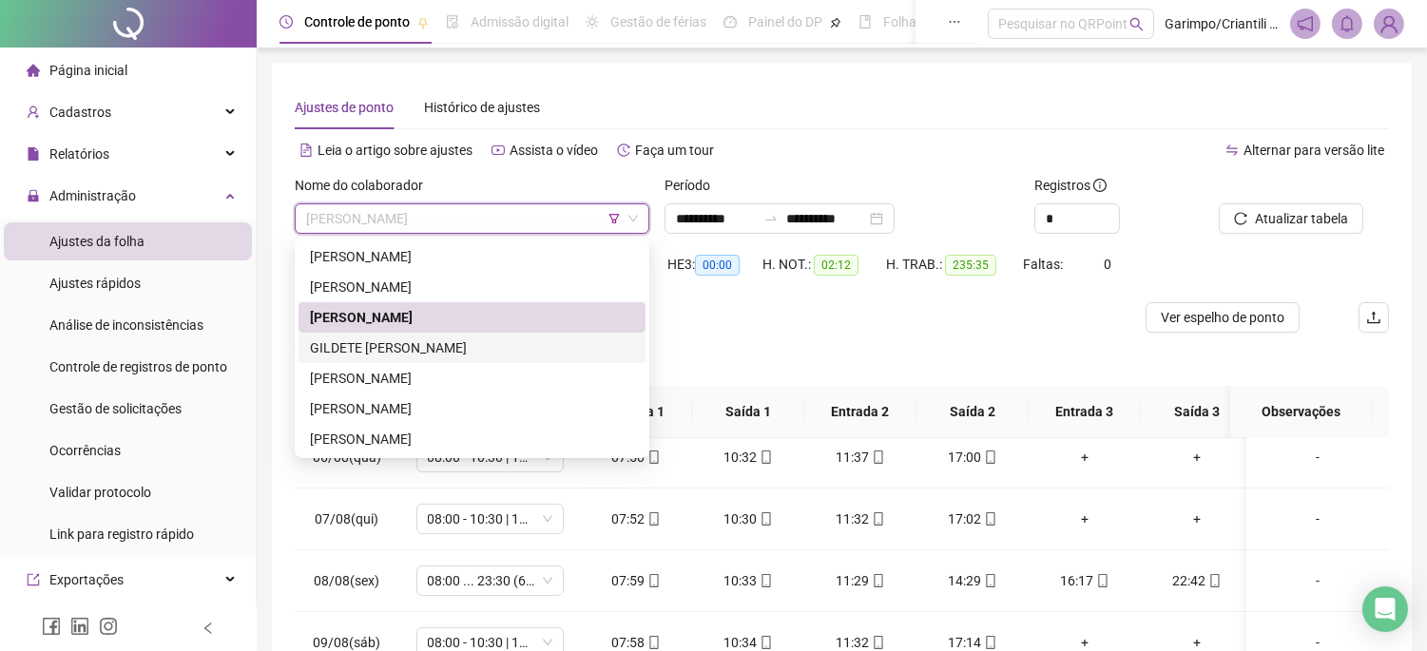
click at [489, 357] on div "GILDETE [PERSON_NAME]" at bounding box center [472, 348] width 324 height 21
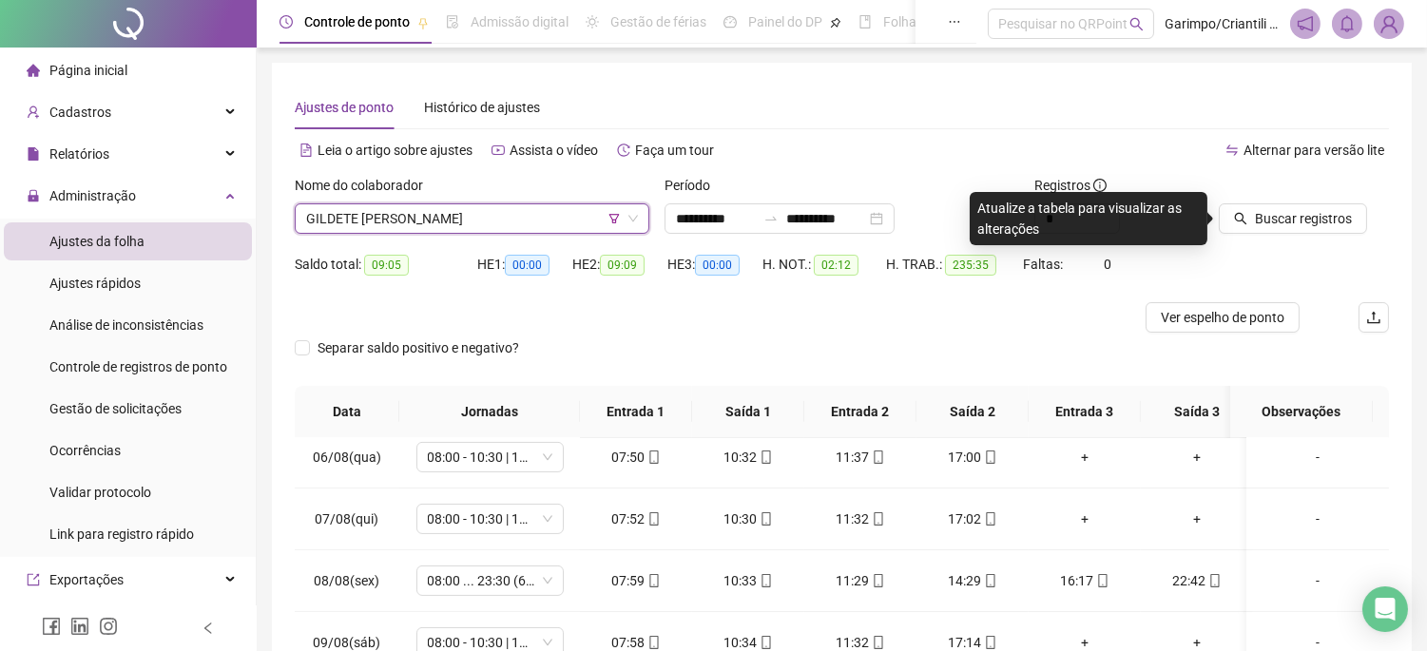
click at [1287, 206] on button "Buscar registros" at bounding box center [1293, 218] width 148 height 30
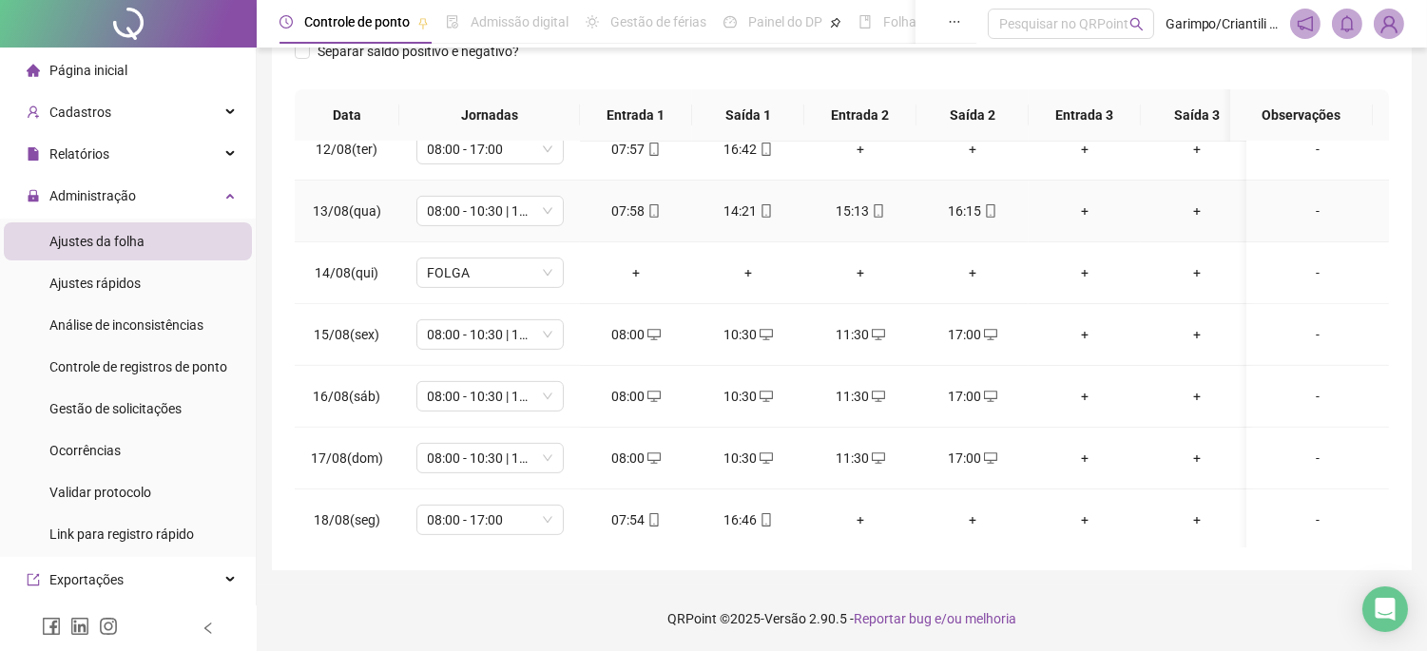
scroll to position [1528, 0]
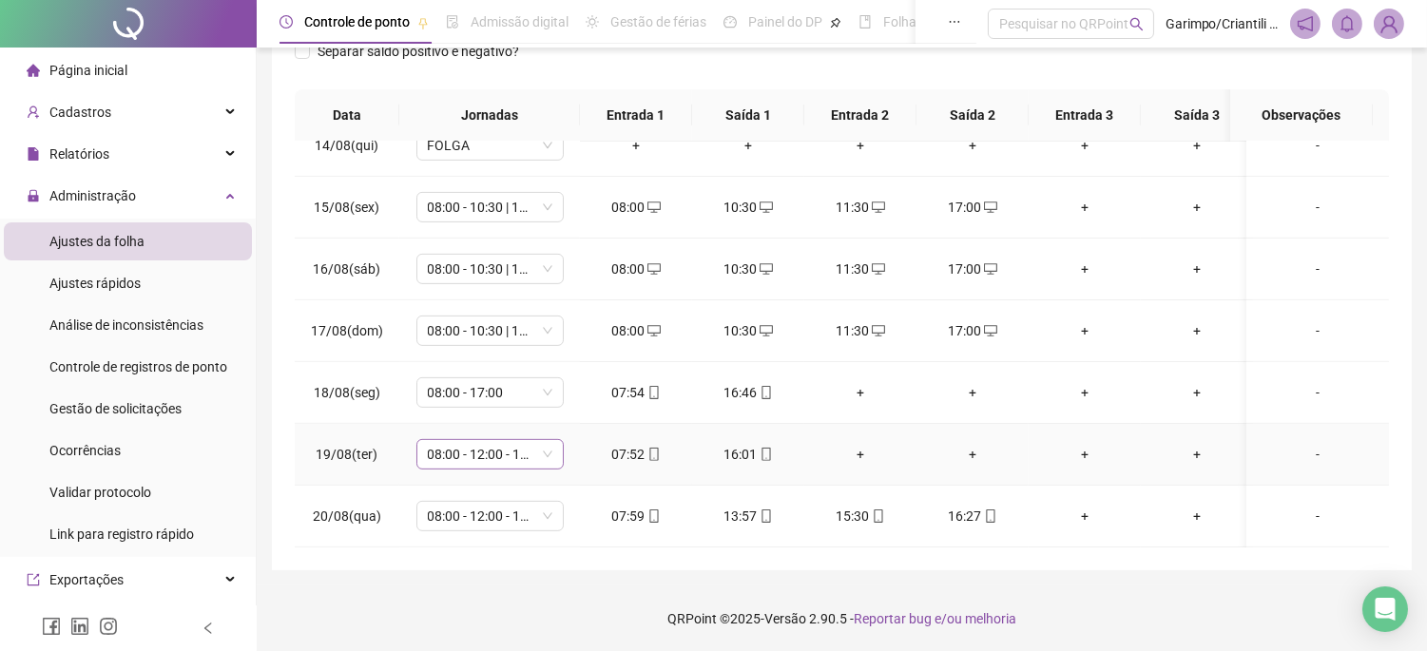
click at [494, 448] on span "08:00 - 12:00 - 13:00 - 16:20" at bounding box center [490, 454] width 125 height 29
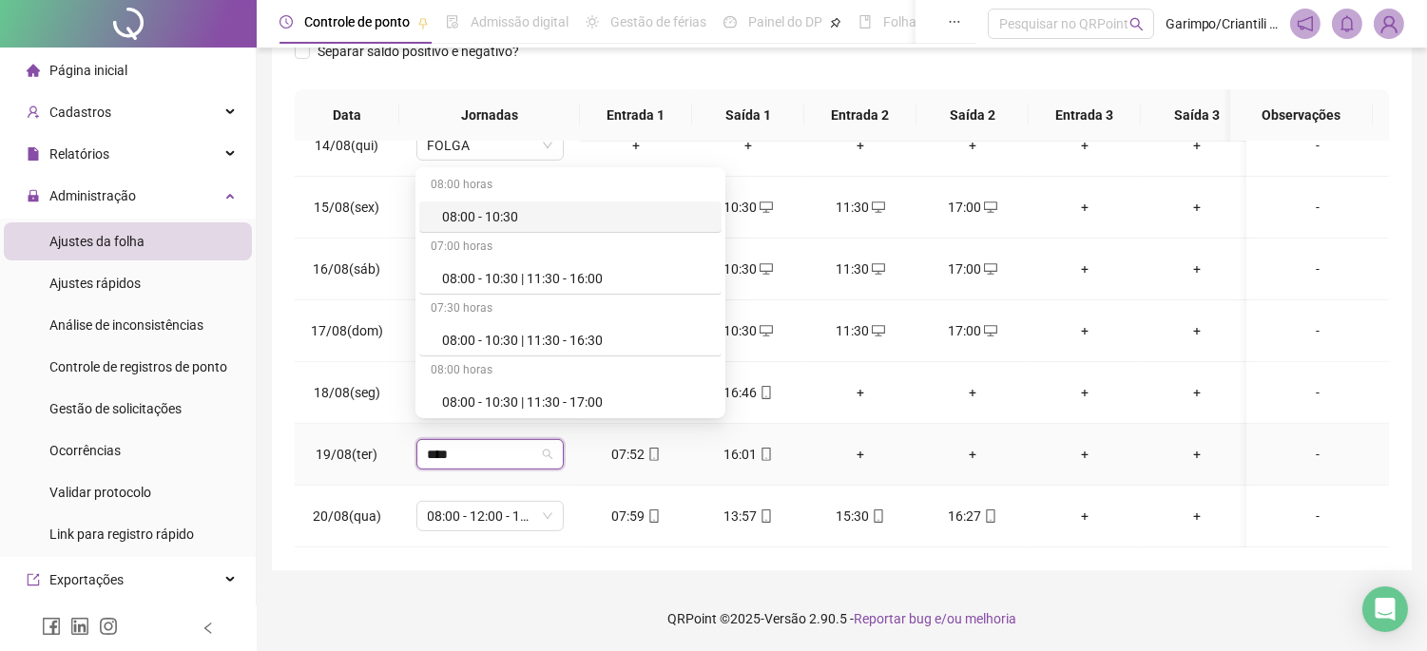
type input "*****"
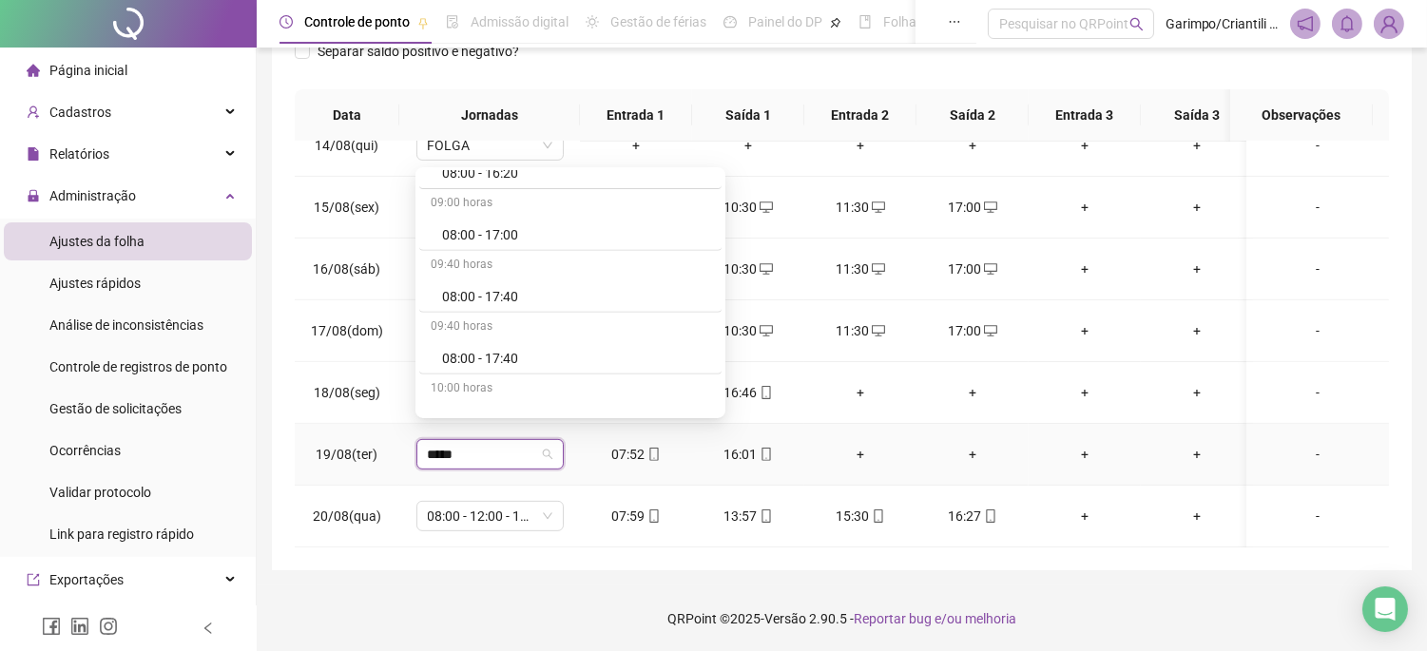
scroll to position [1795, 0]
click at [497, 211] on div "08:00 - 17:00" at bounding box center [576, 213] width 268 height 21
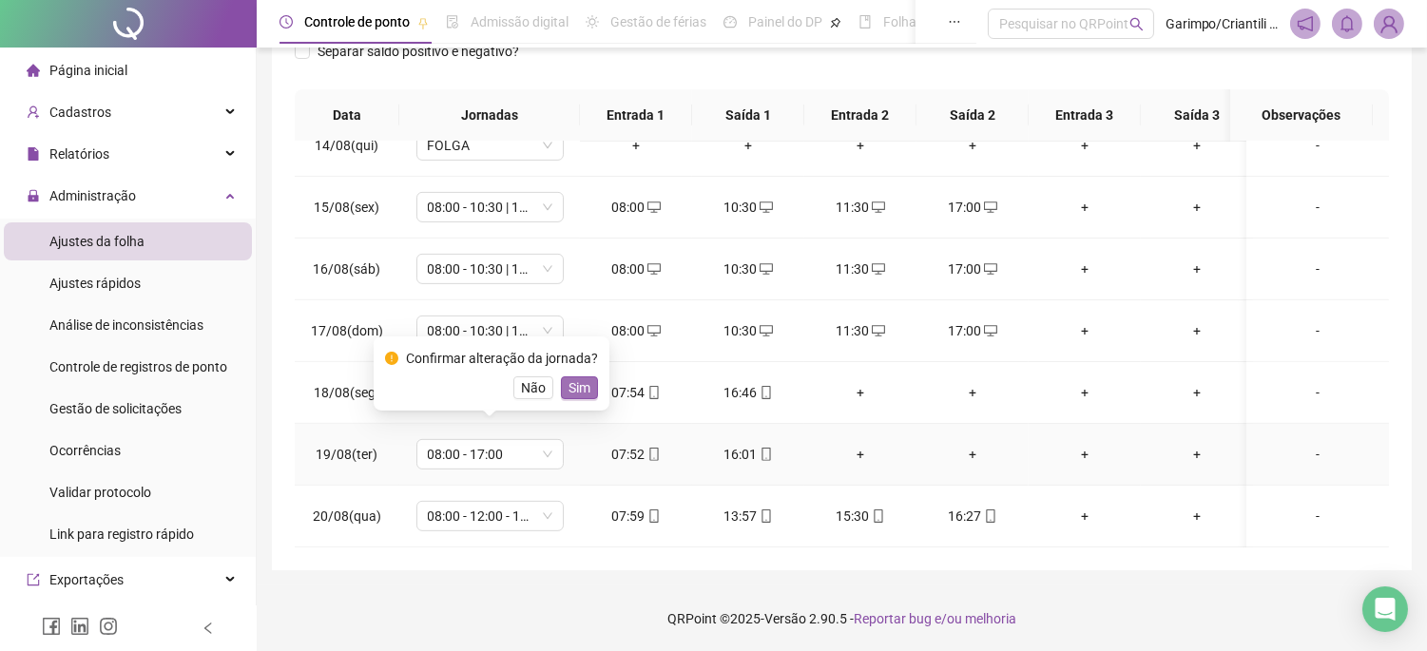
click at [571, 384] on span "Sim" at bounding box center [580, 388] width 22 height 21
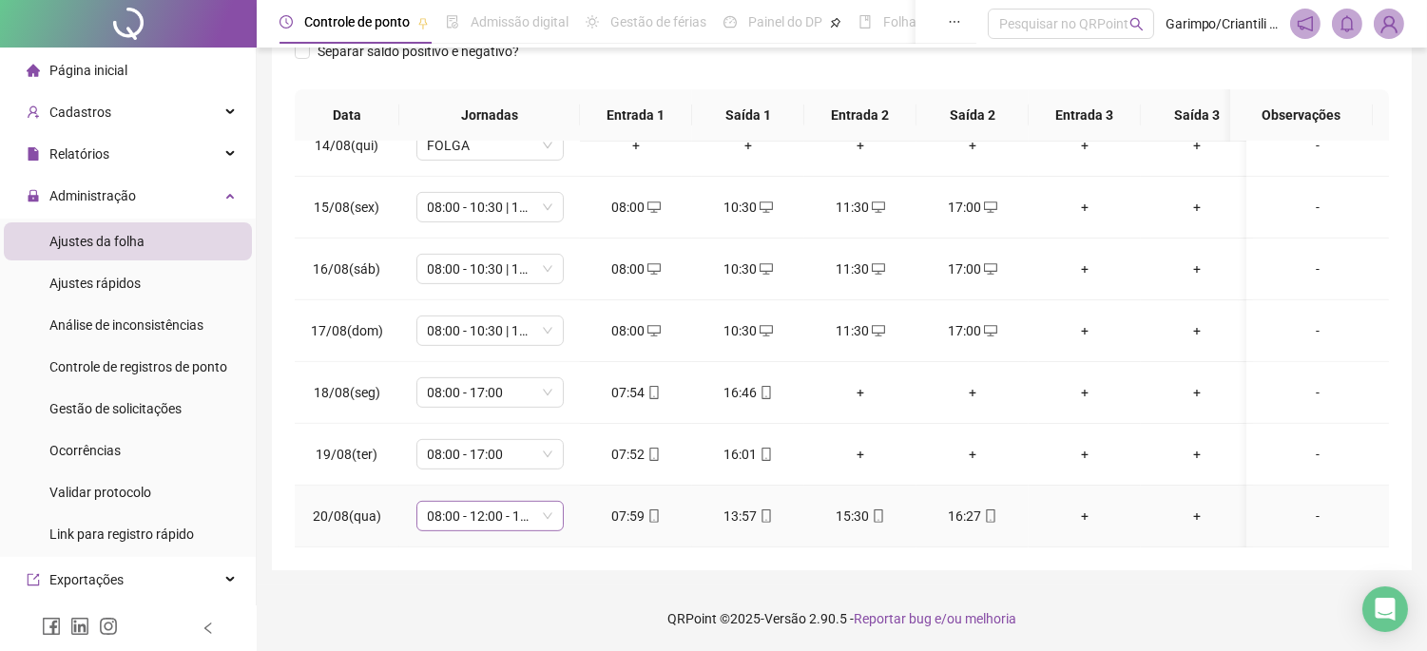
click at [517, 509] on span "08:00 - 12:00 - 13:00 - 16:20" at bounding box center [490, 516] width 125 height 29
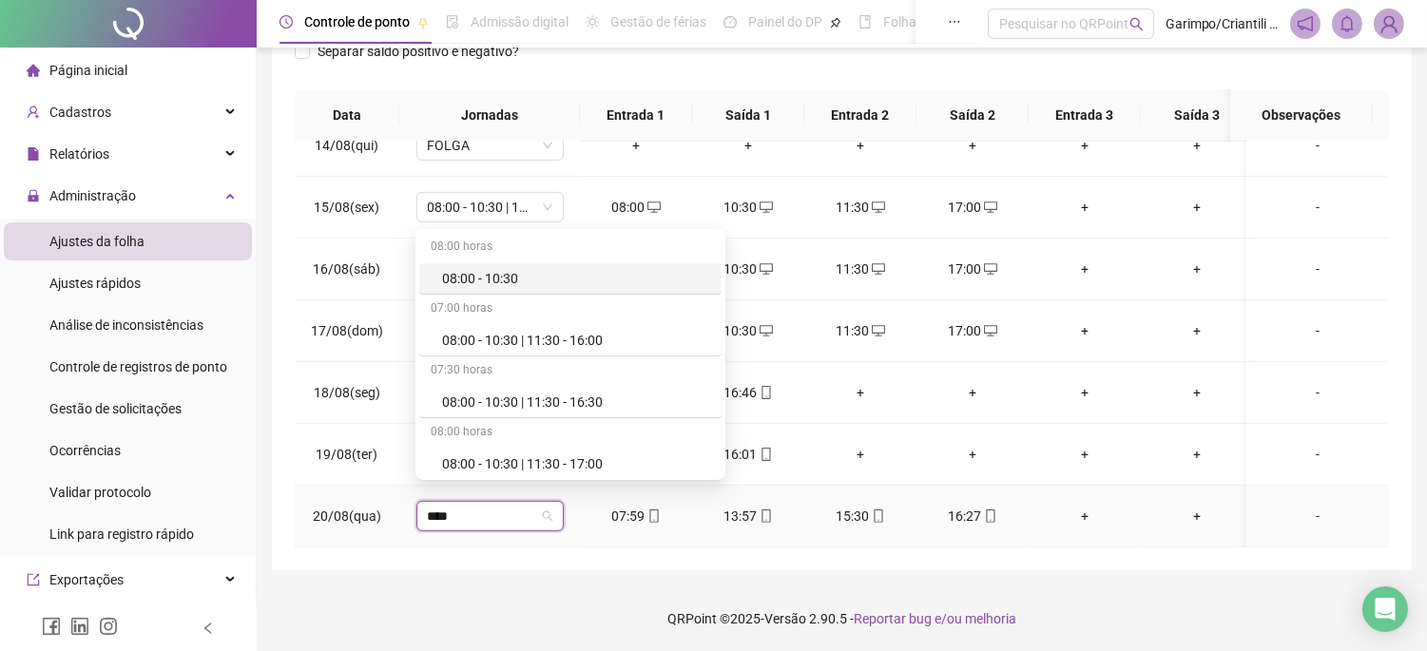
type input "*****"
click at [495, 403] on div "08:00 - 10:30 | 11:30 - 16:30" at bounding box center [576, 402] width 268 height 21
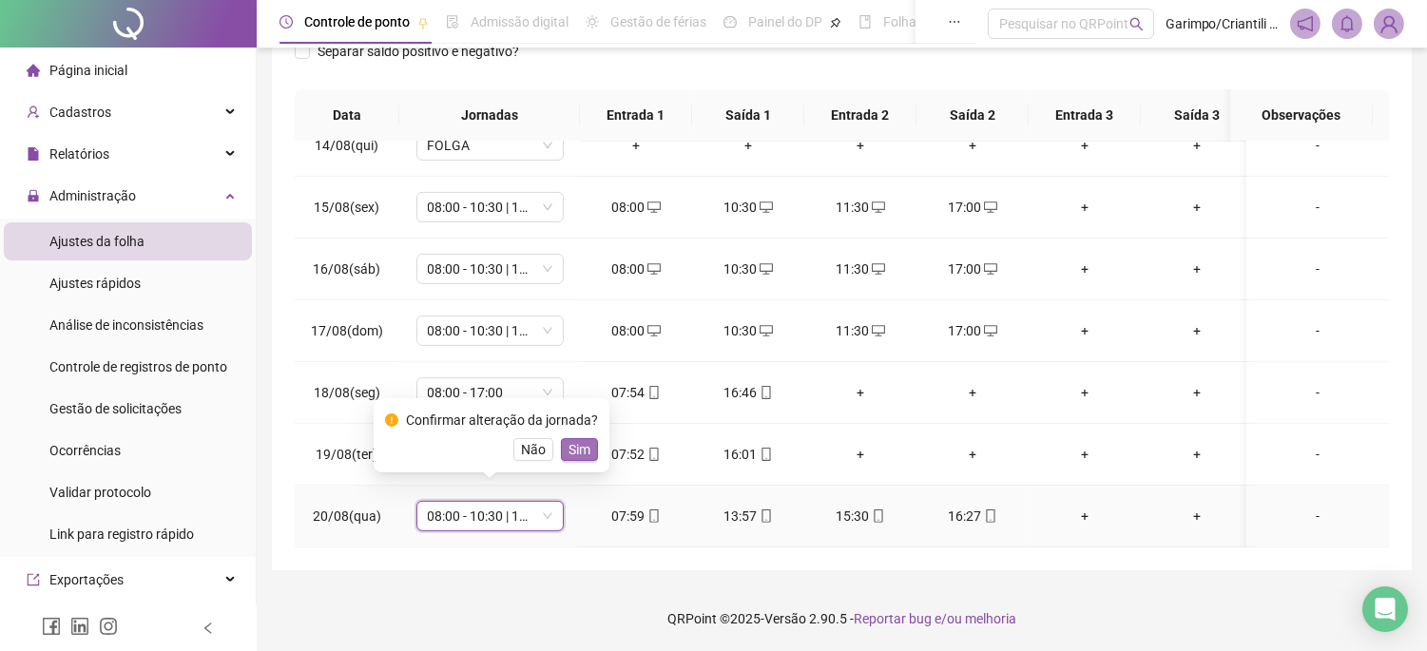
click at [569, 447] on span "Sim" at bounding box center [580, 449] width 22 height 21
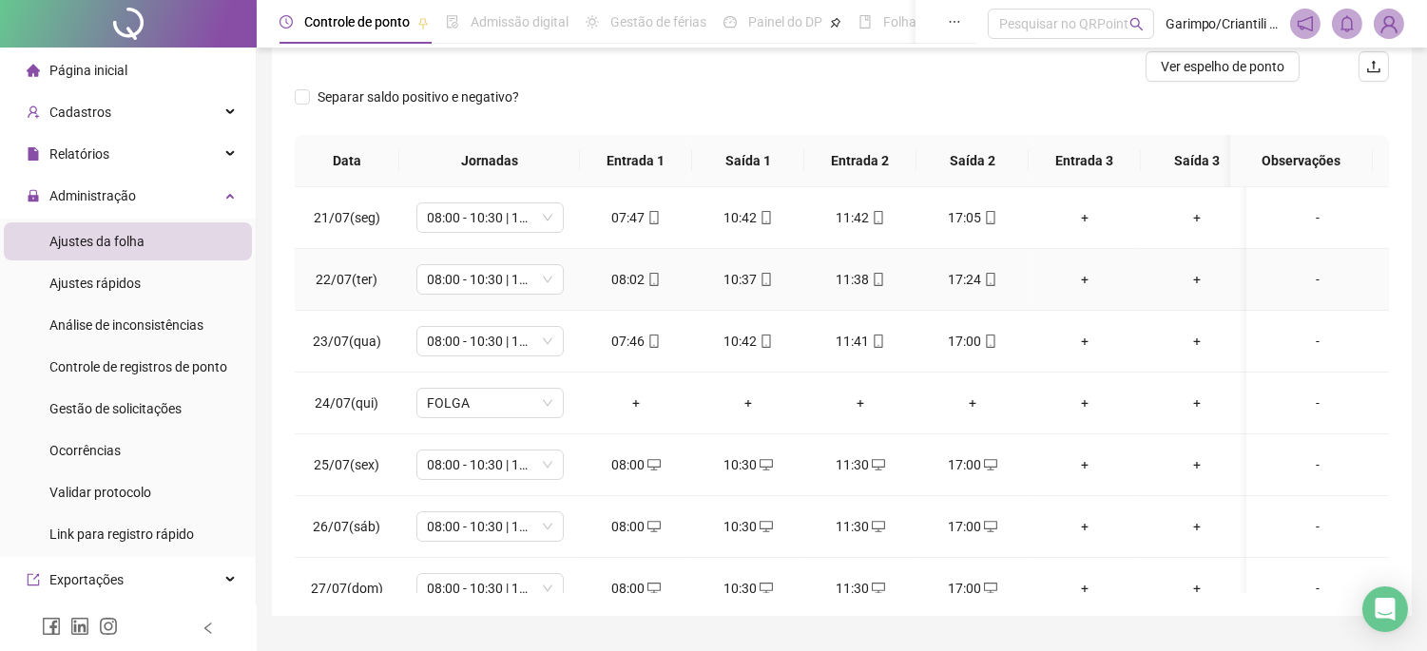
scroll to position [0, 0]
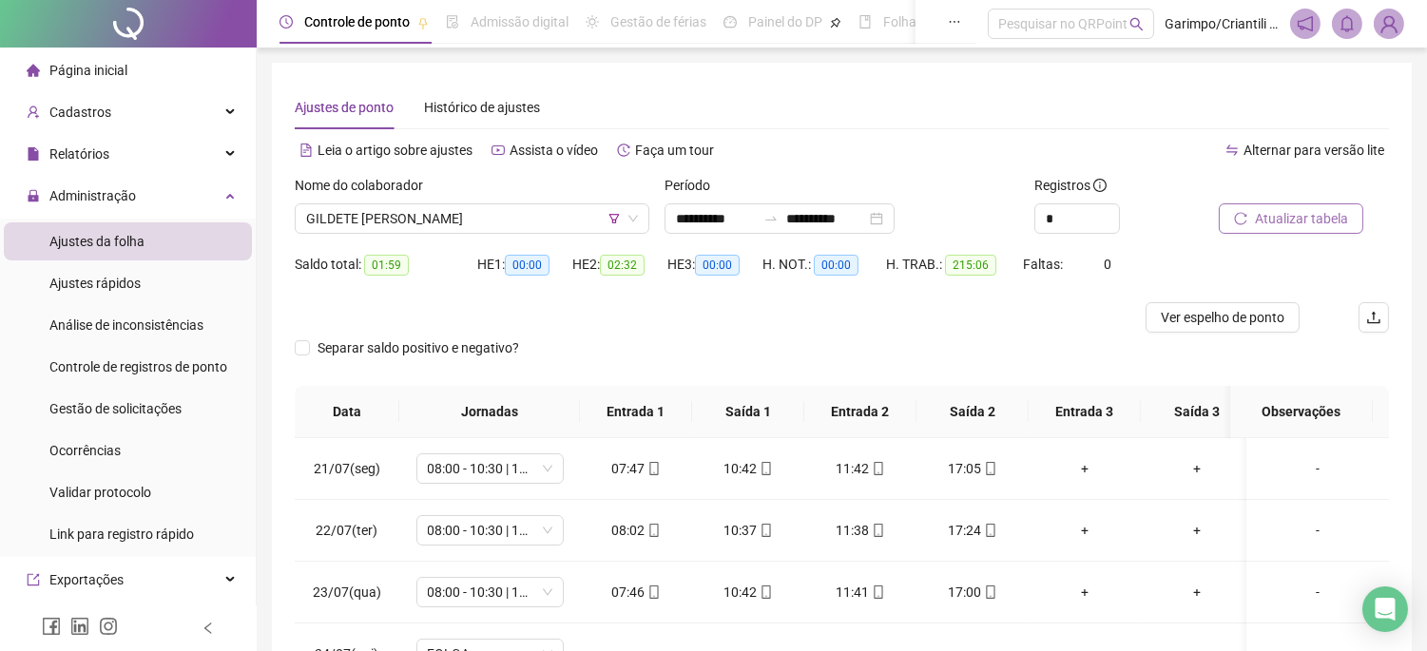
click at [1303, 226] on span "Atualizar tabela" at bounding box center [1301, 218] width 93 height 21
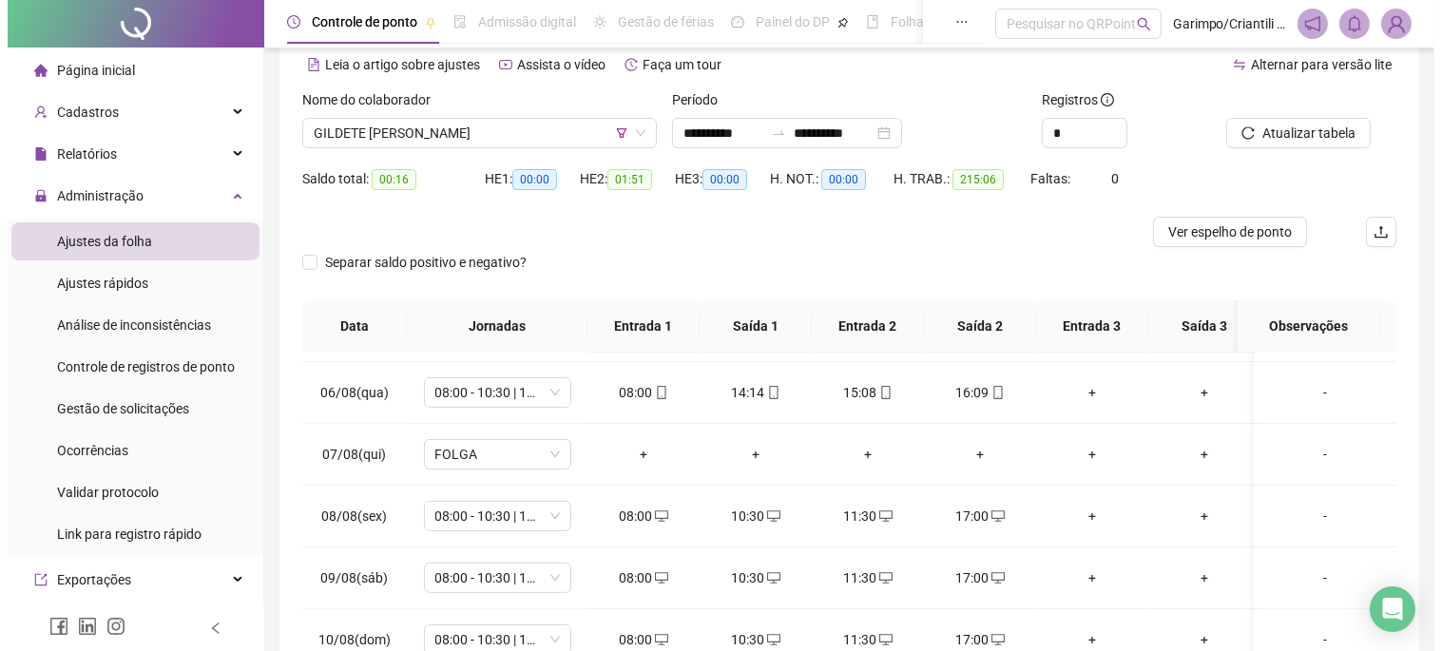
scroll to position [895, 0]
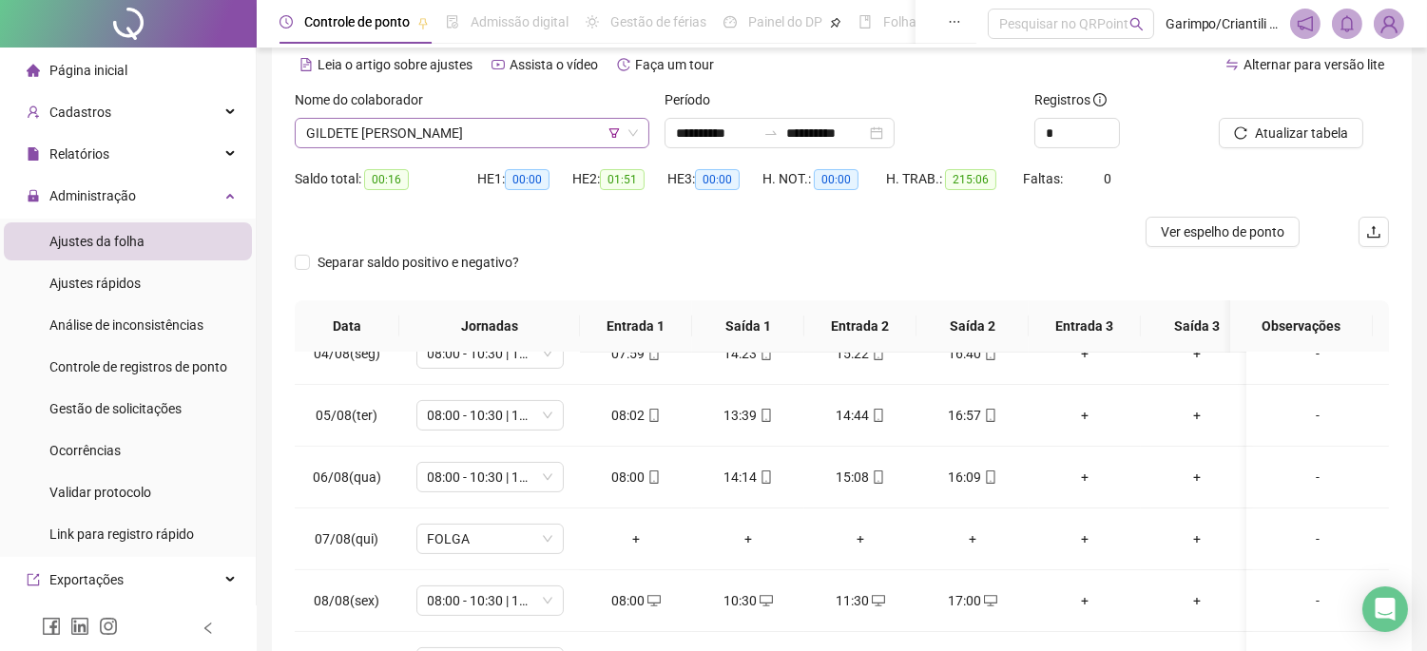
click at [554, 137] on span "GILDETE [PERSON_NAME]" at bounding box center [472, 133] width 332 height 29
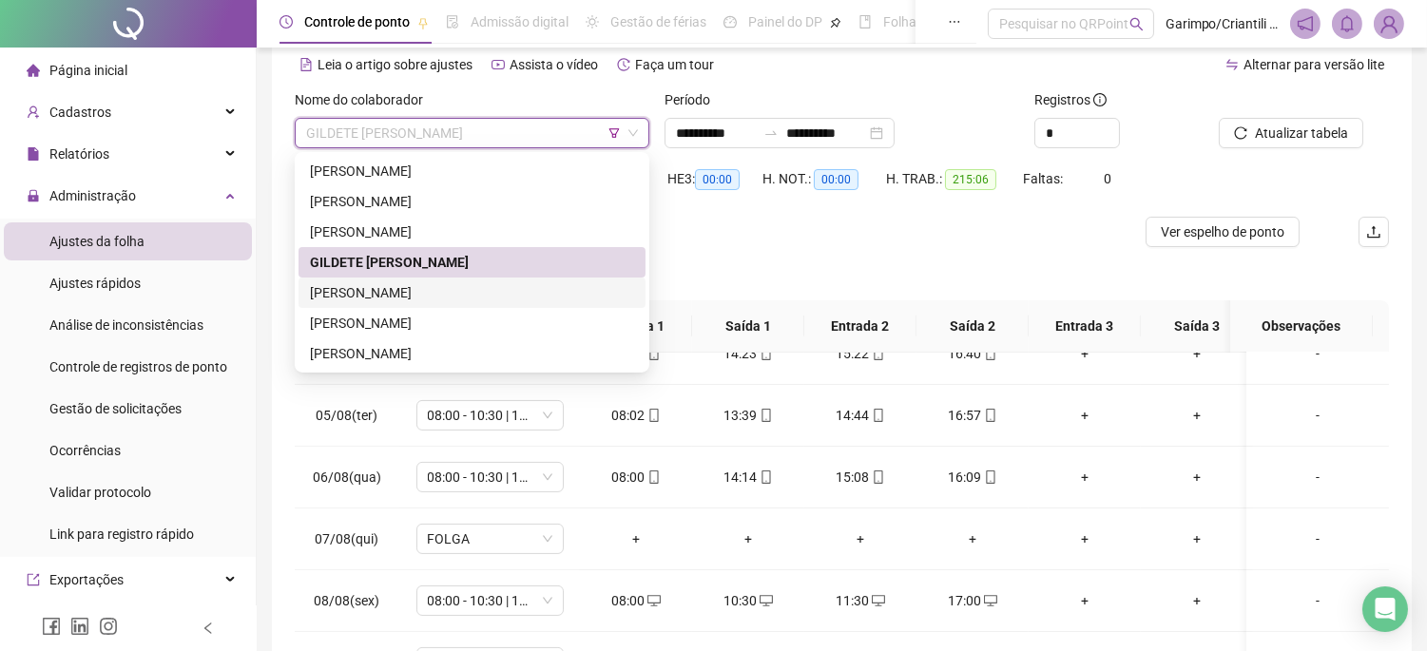
click at [378, 286] on div "[PERSON_NAME]" at bounding box center [472, 292] width 324 height 21
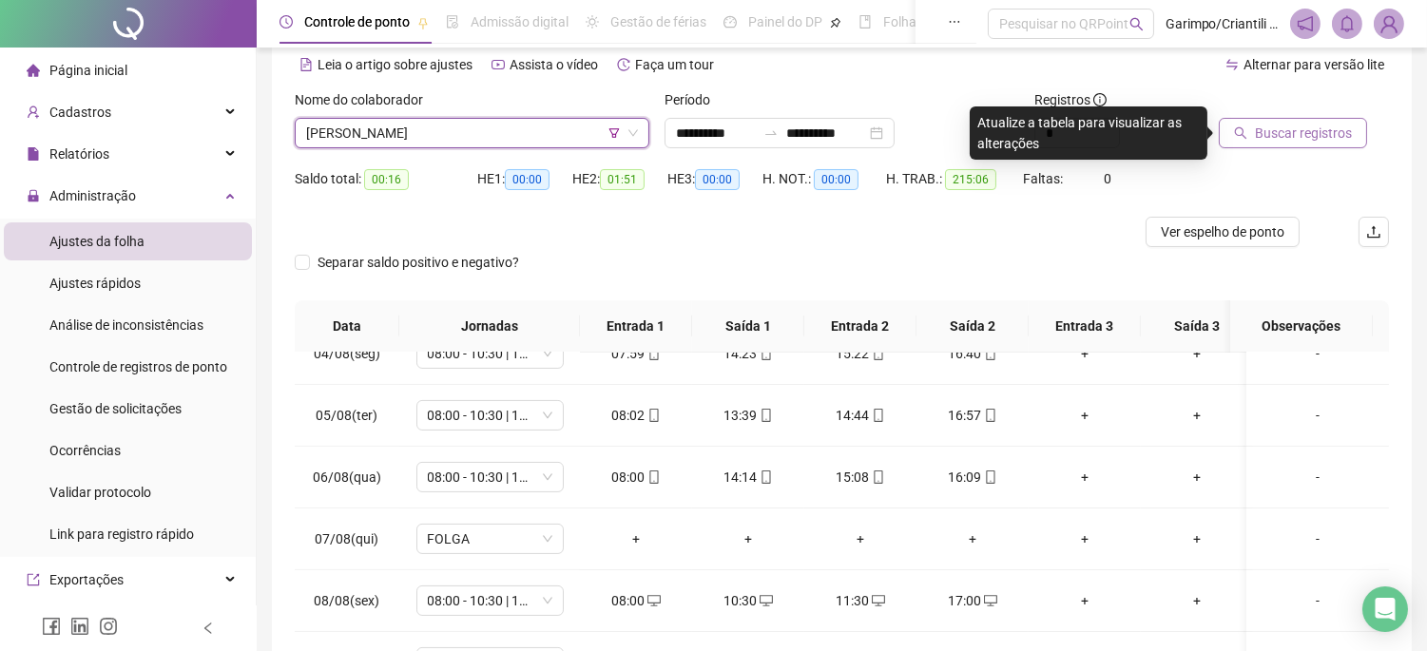
click at [1320, 135] on span "Buscar registros" at bounding box center [1303, 133] width 97 height 21
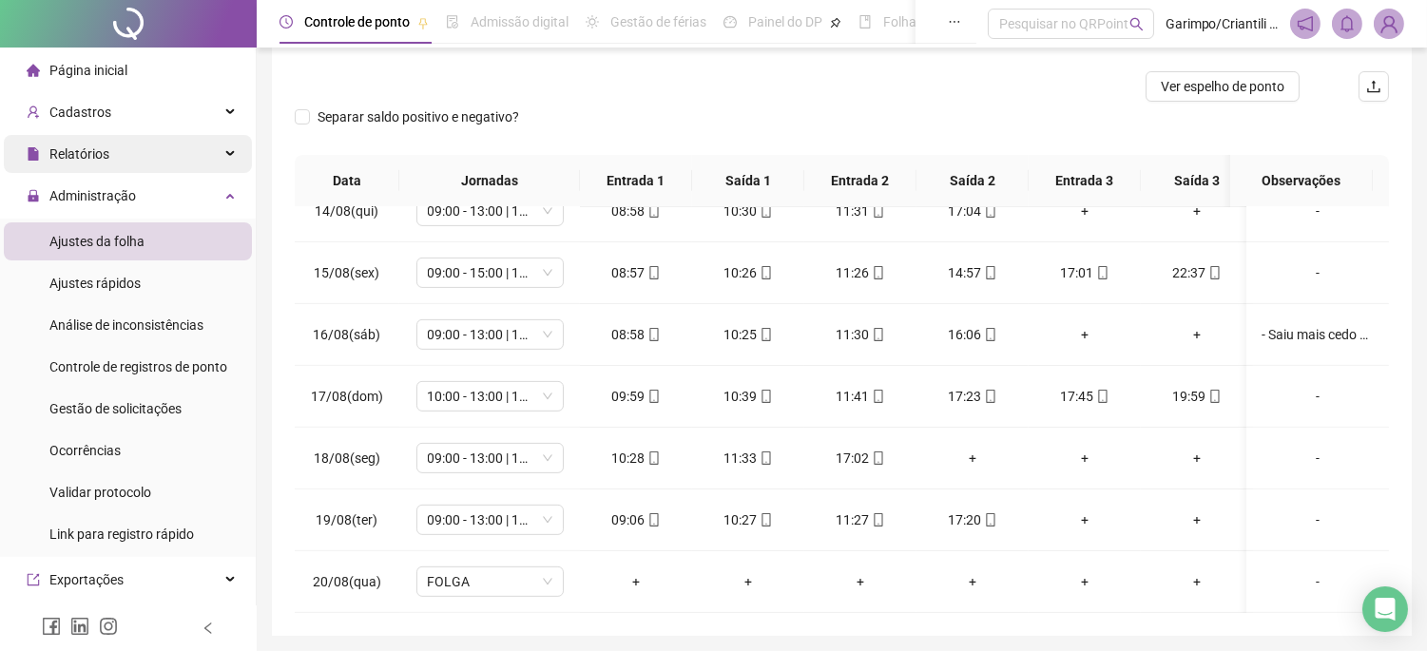
scroll to position [86, 0]
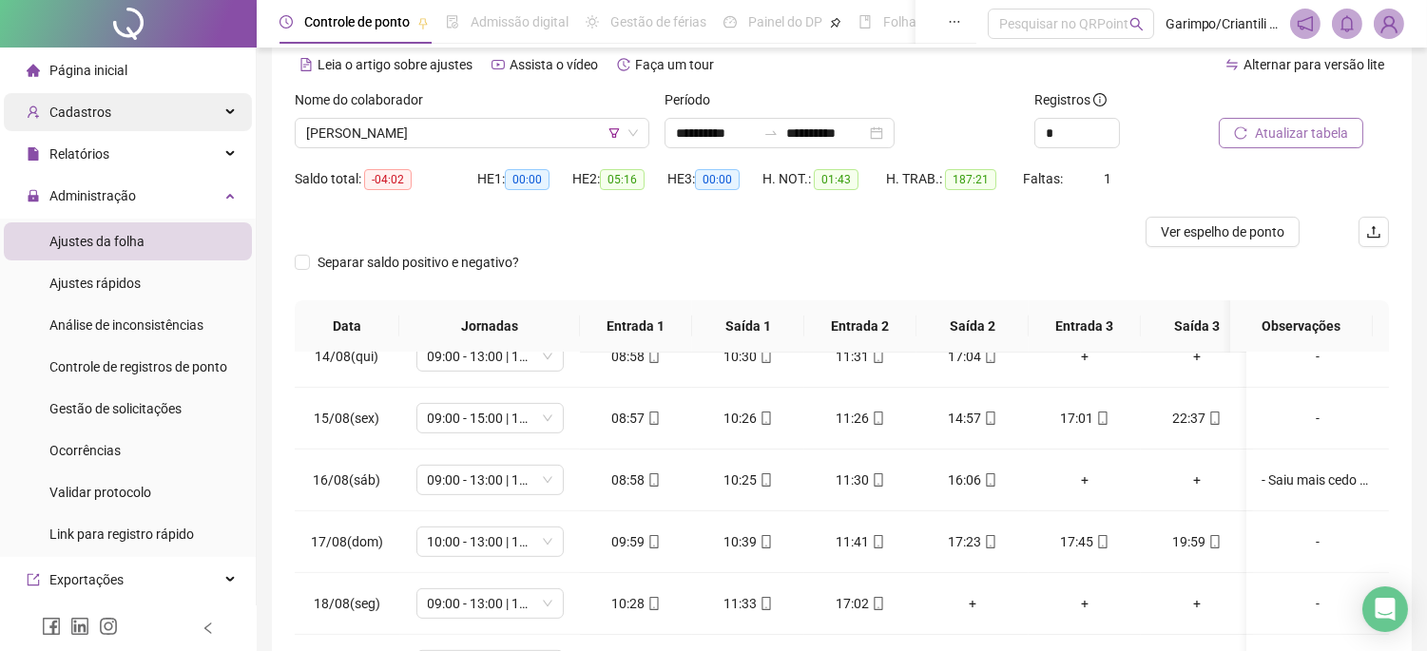
click at [90, 119] on span "Cadastros" at bounding box center [80, 112] width 62 height 15
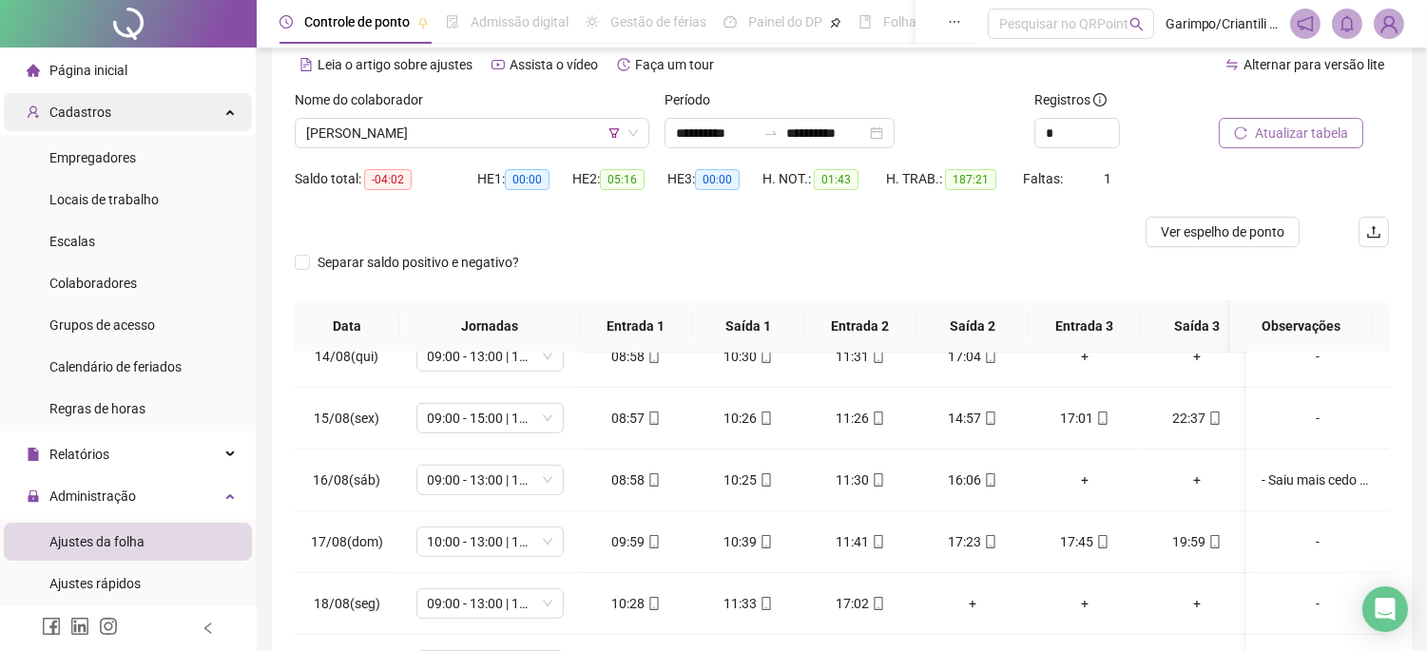
click at [209, 126] on div "Cadastros" at bounding box center [128, 112] width 248 height 38
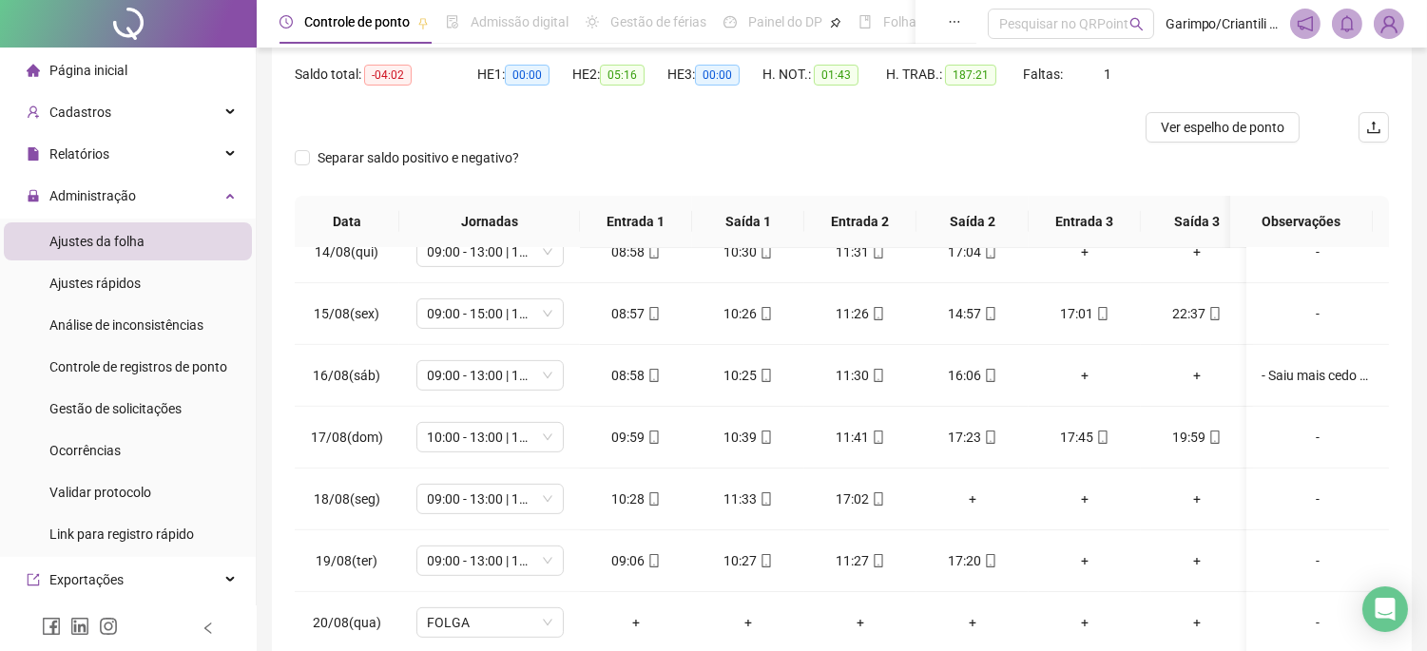
scroll to position [211, 0]
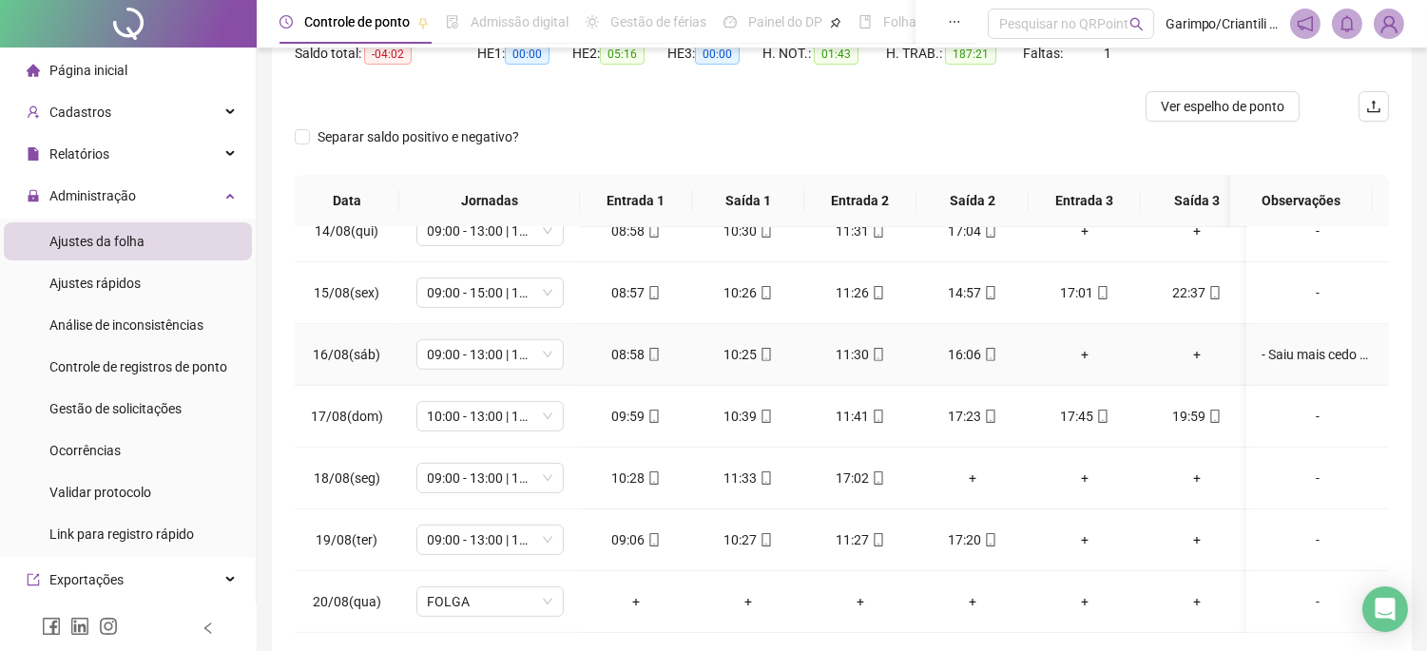
click at [1289, 344] on div "- Saiu mais cedo por motivos pessoais (autorizado pela [PERSON_NAME])" at bounding box center [1318, 354] width 112 height 21
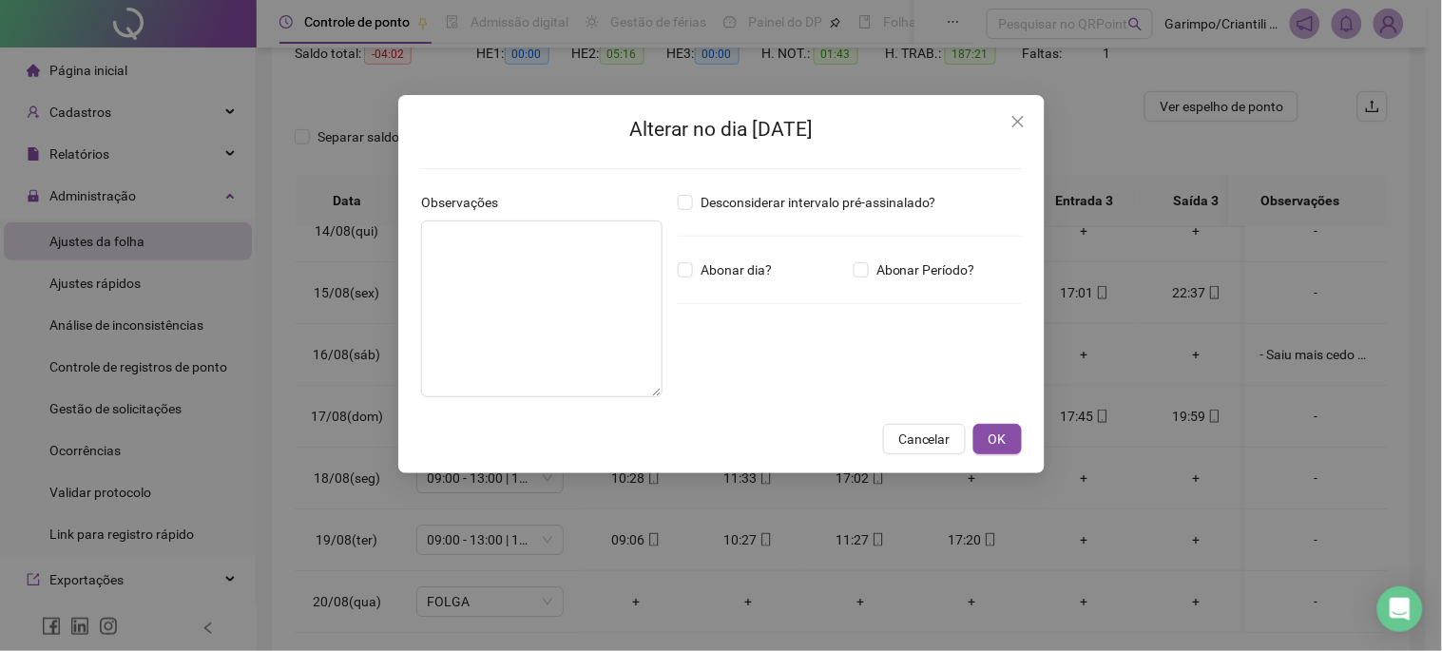
type textarea "**********"
click at [1034, 111] on div "**********" at bounding box center [721, 284] width 647 height 378
click at [1025, 107] on button "Close" at bounding box center [1018, 121] width 30 height 30
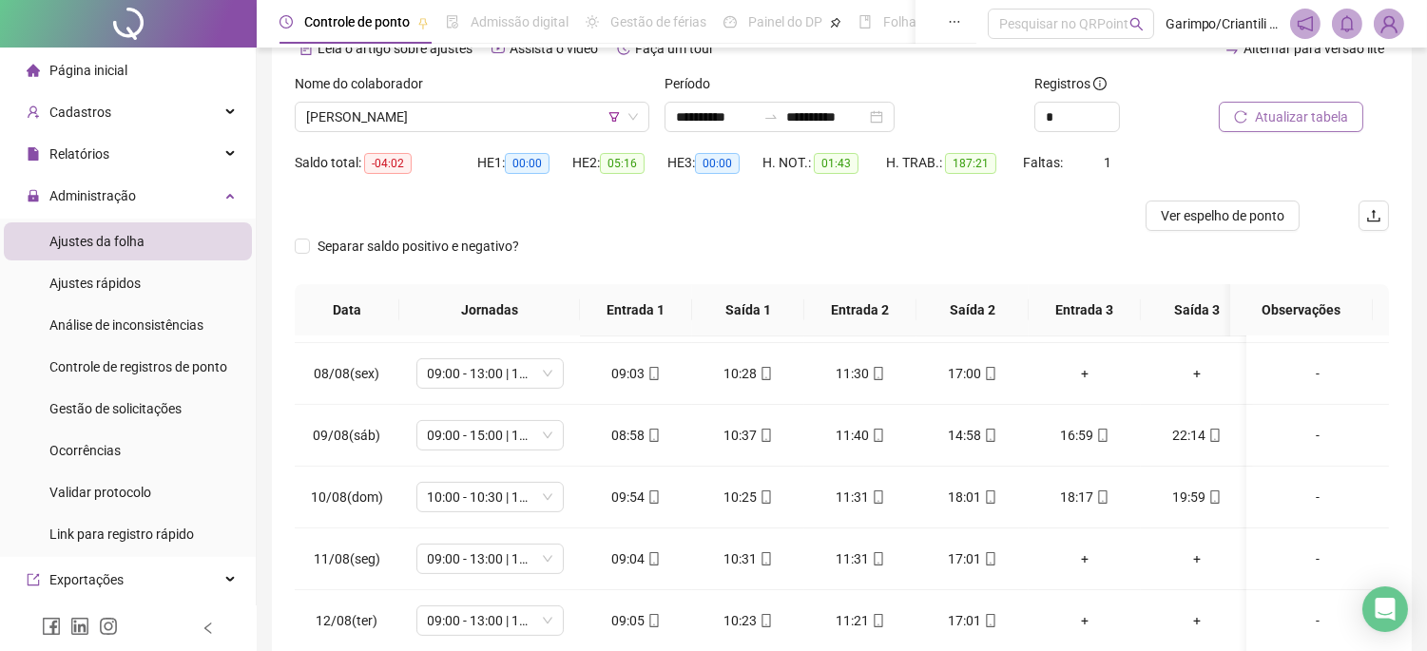
scroll to position [0, 0]
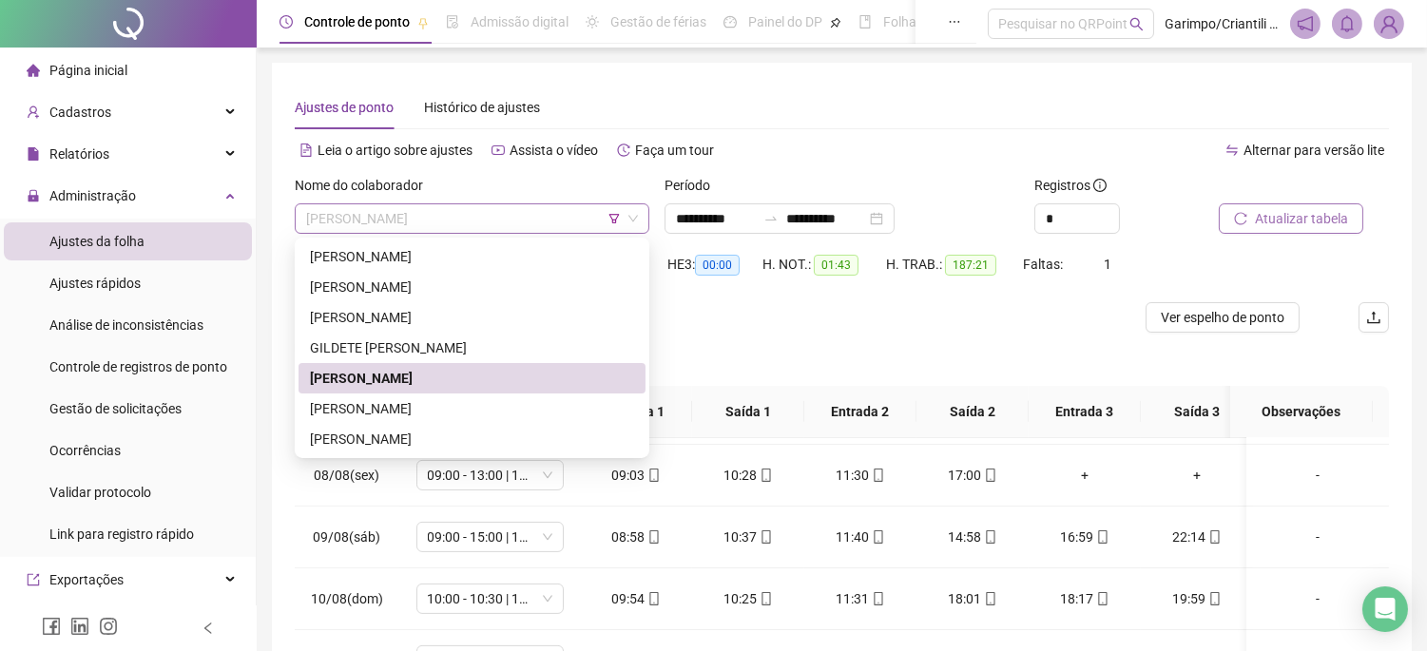
click at [578, 219] on span "[PERSON_NAME]" at bounding box center [472, 218] width 332 height 29
click at [434, 409] on div "[PERSON_NAME]" at bounding box center [472, 408] width 324 height 21
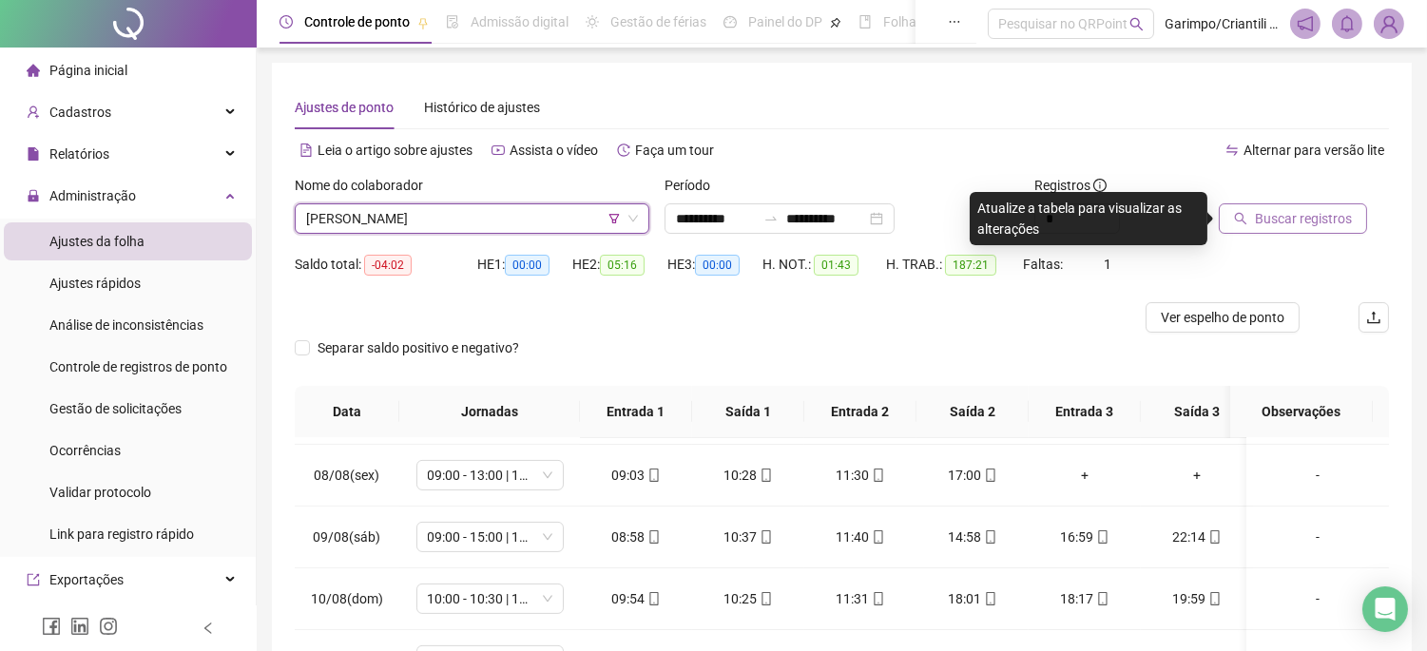
click at [1335, 223] on span "Buscar registros" at bounding box center [1303, 218] width 97 height 21
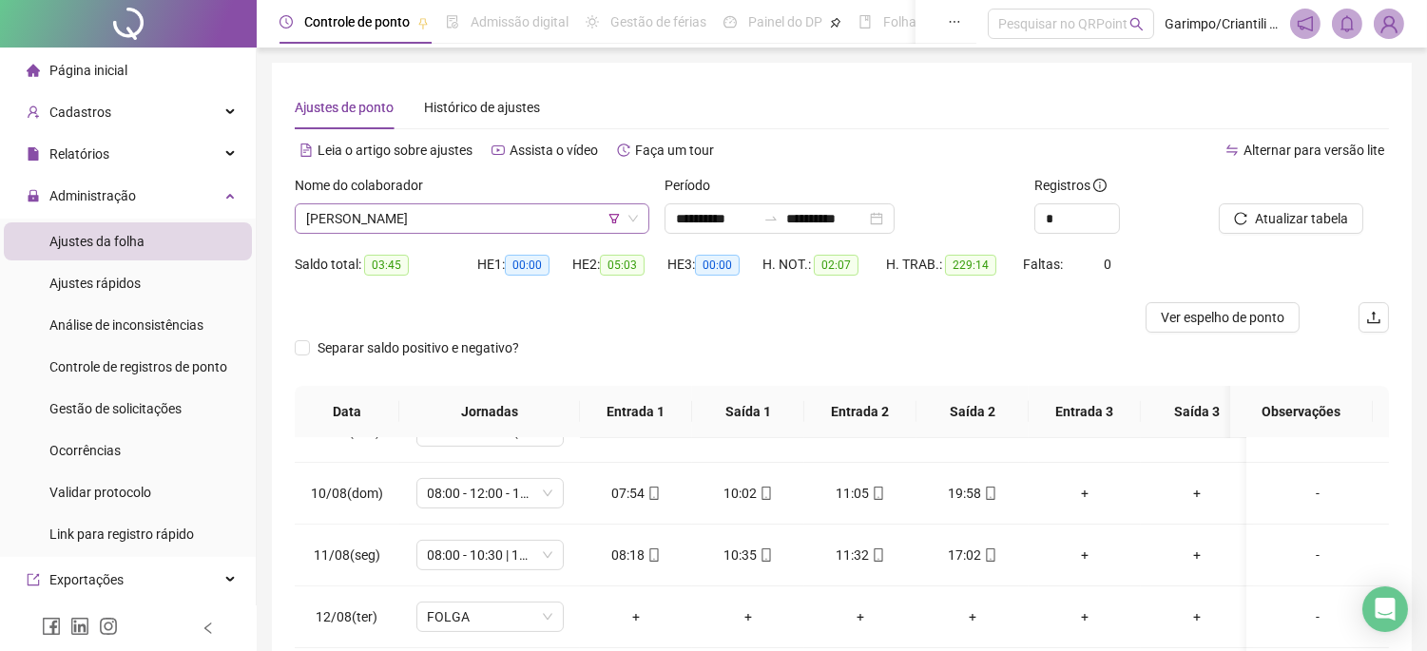
click at [553, 222] on span "[PERSON_NAME]" at bounding box center [472, 218] width 332 height 29
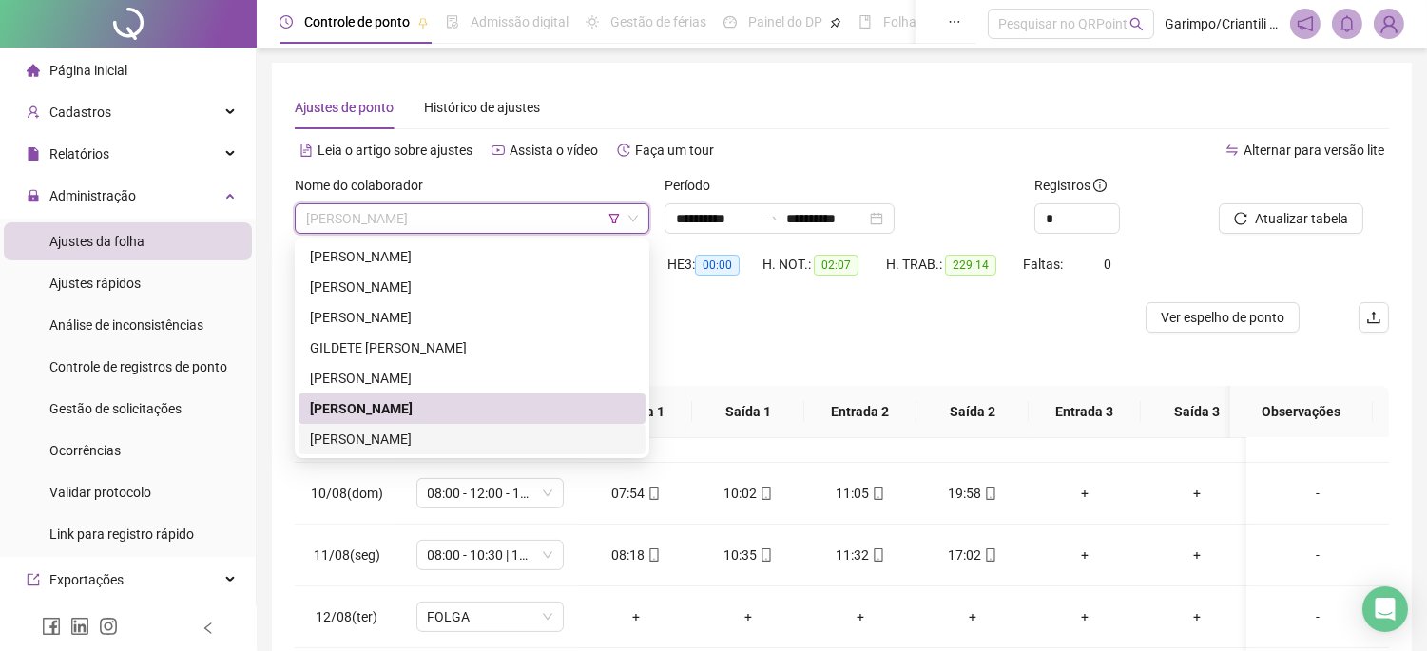
click at [413, 433] on div "[PERSON_NAME]" at bounding box center [472, 439] width 324 height 21
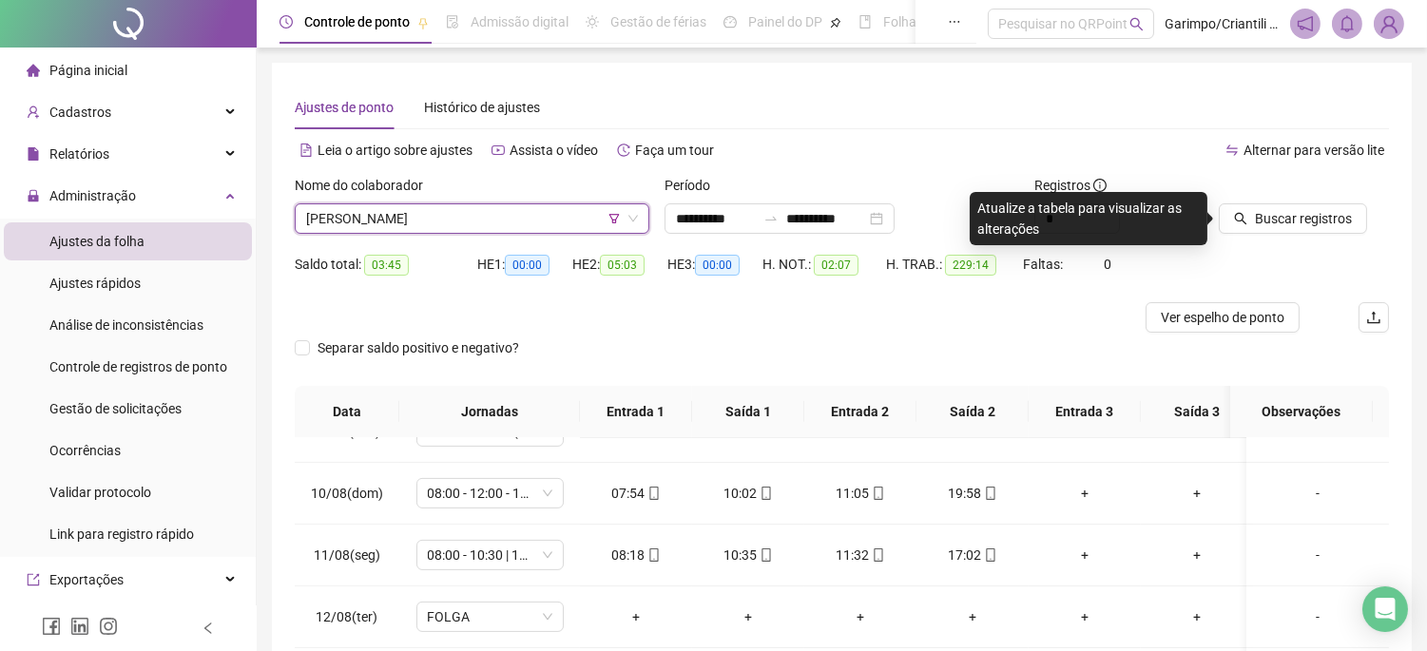
click at [1275, 201] on div at bounding box center [1280, 189] width 123 height 29
click at [1260, 214] on span "Buscar registros" at bounding box center [1303, 218] width 97 height 21
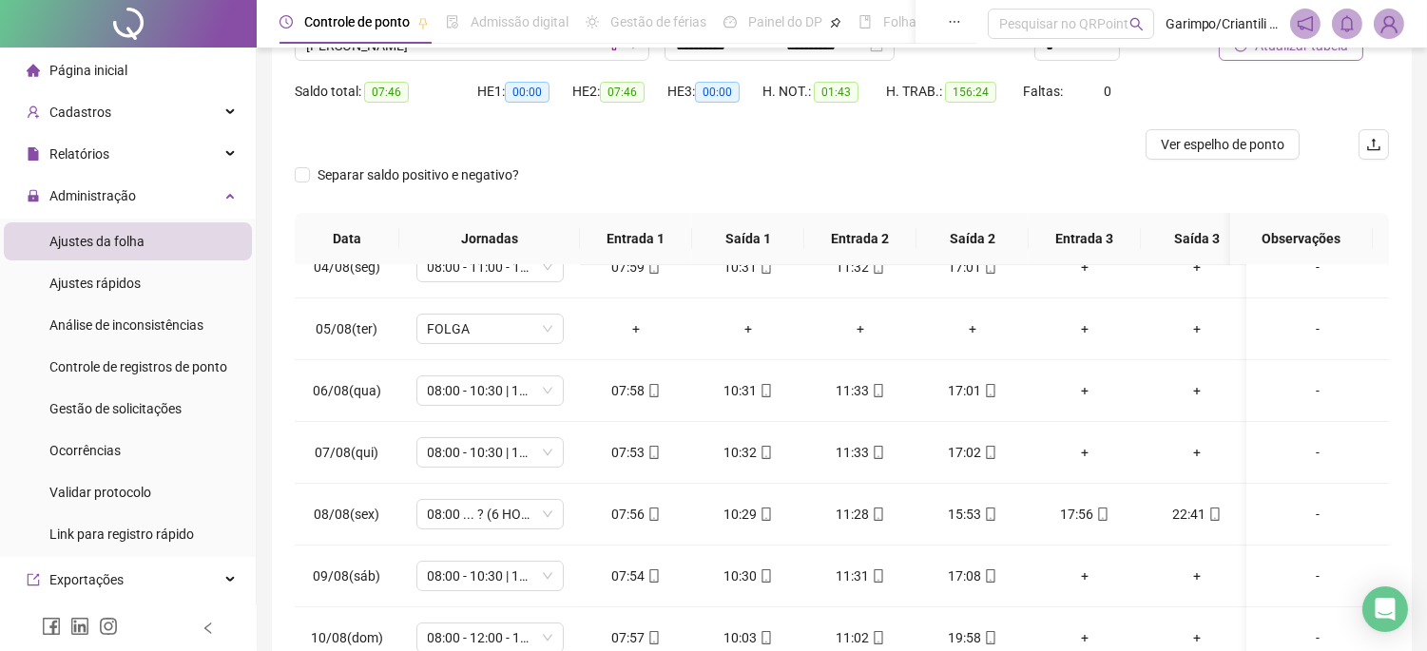
scroll to position [86, 0]
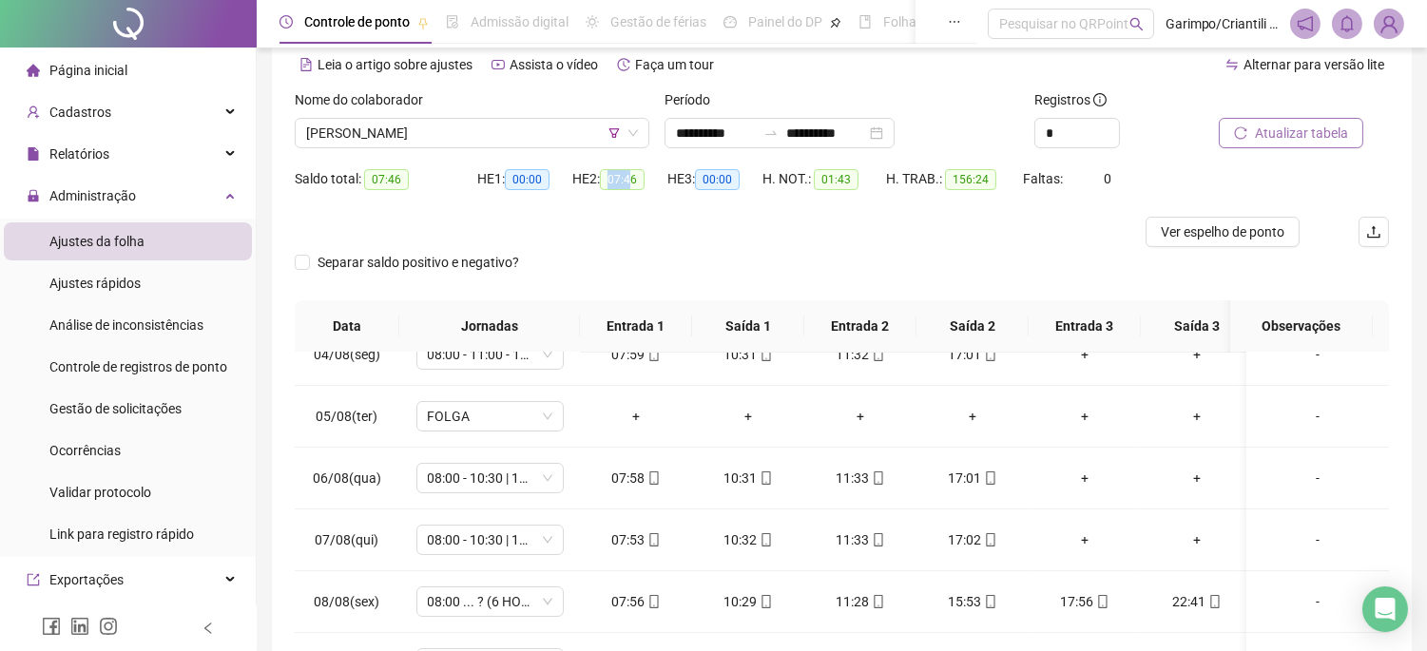
drag, startPoint x: 610, startPoint y: 177, endPoint x: 634, endPoint y: 178, distance: 23.8
click at [634, 178] on span "07:46" at bounding box center [622, 179] width 45 height 21
click at [644, 178] on span "07:46" at bounding box center [622, 179] width 45 height 21
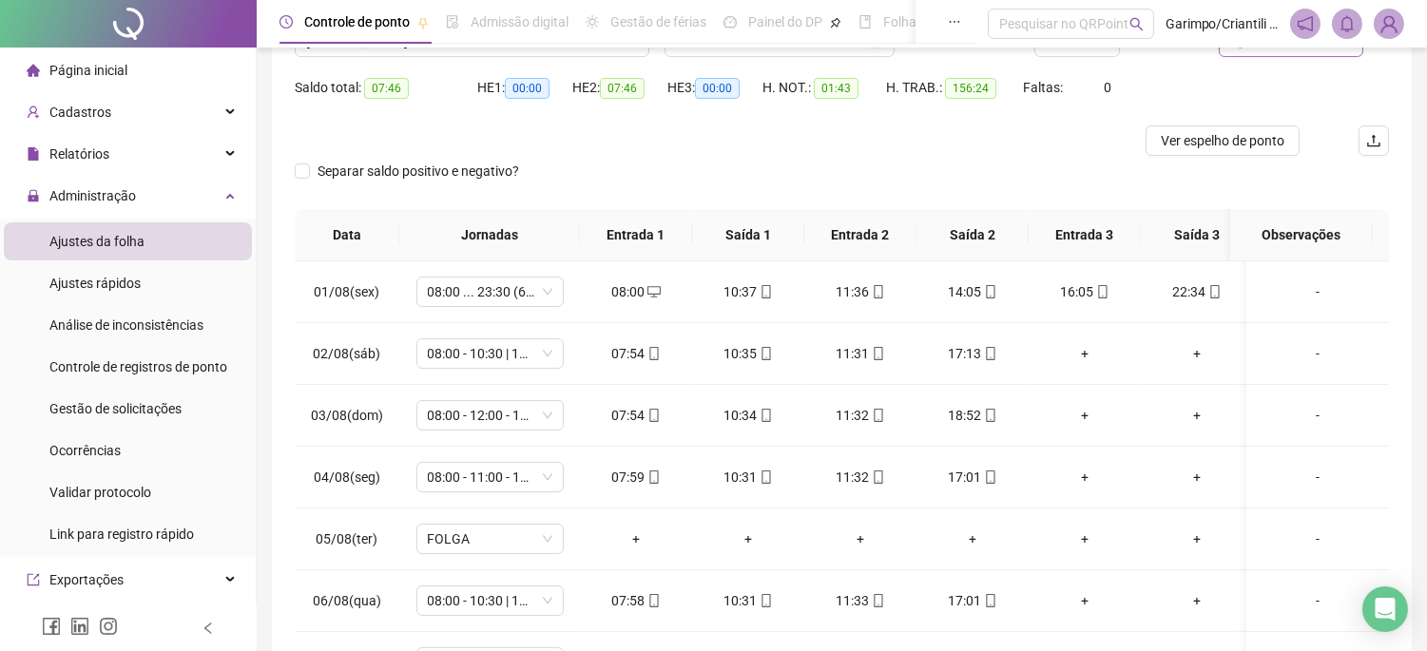
scroll to position [0, 0]
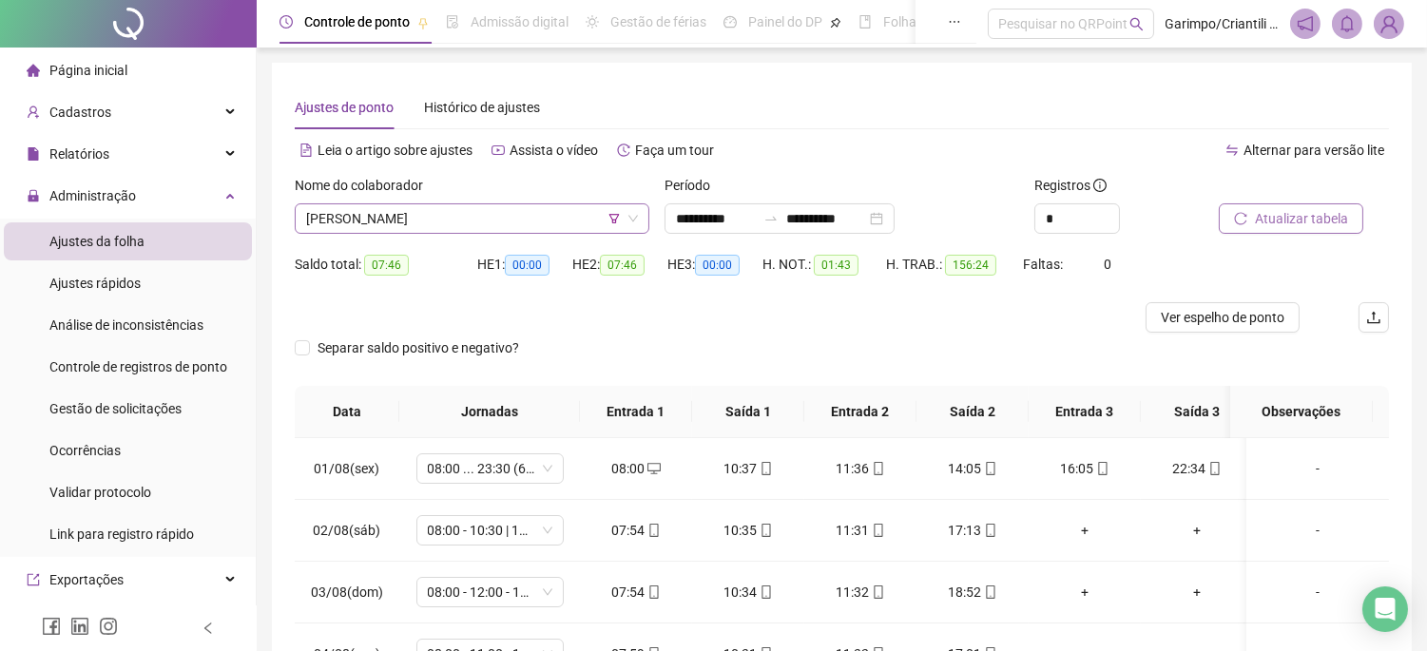
click at [536, 214] on span "[PERSON_NAME]" at bounding box center [472, 218] width 332 height 29
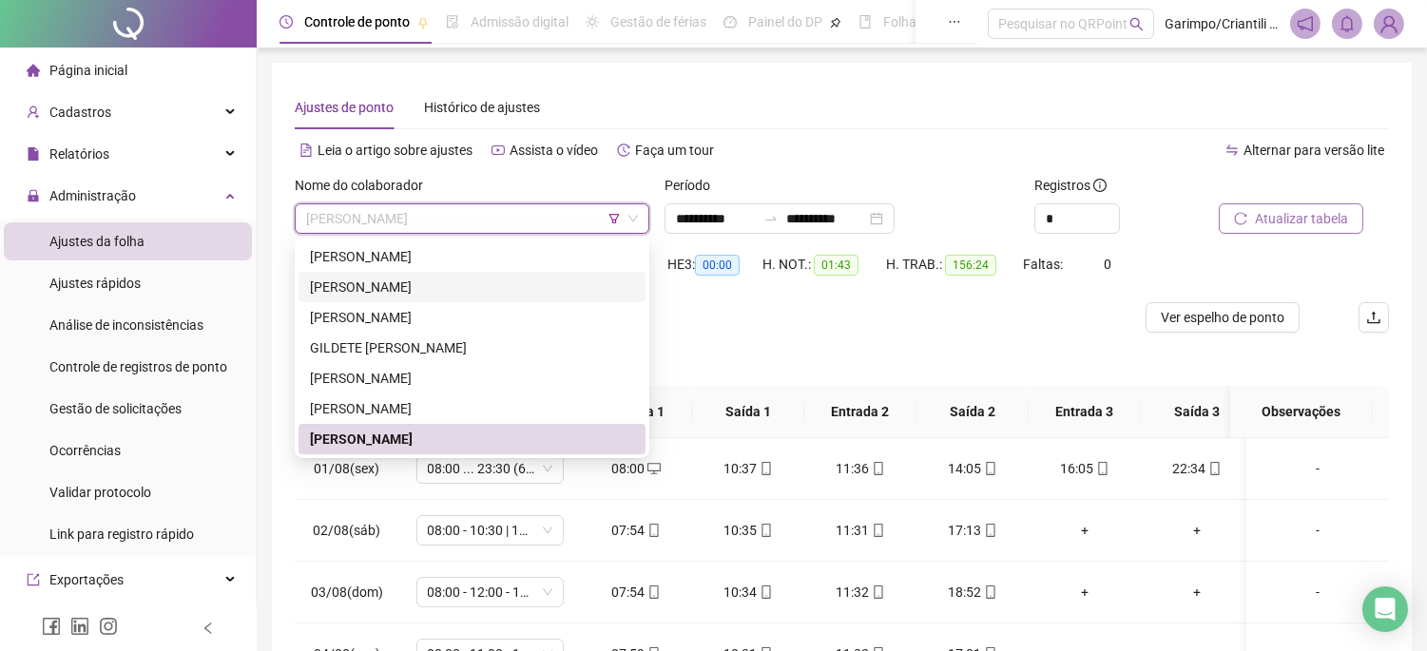
click at [697, 300] on div "HE 3: 00:00" at bounding box center [715, 275] width 95 height 53
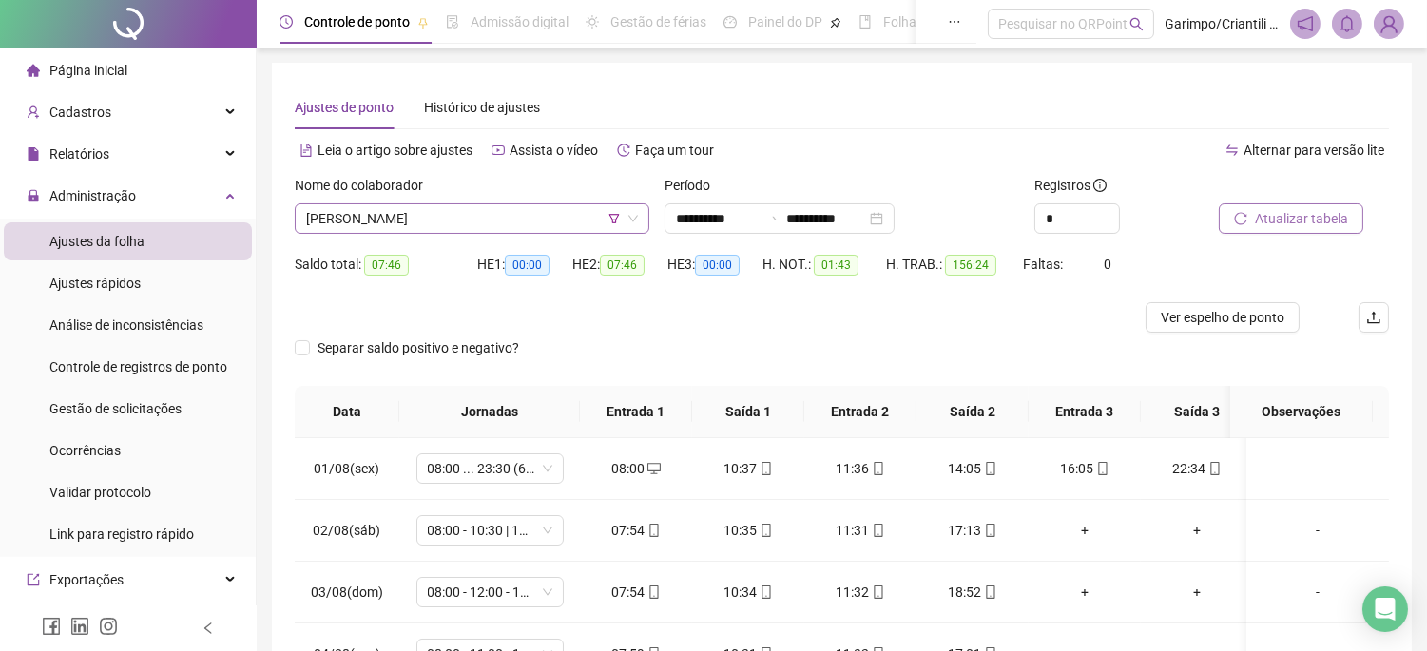
click at [515, 224] on span "[PERSON_NAME]" at bounding box center [472, 218] width 332 height 29
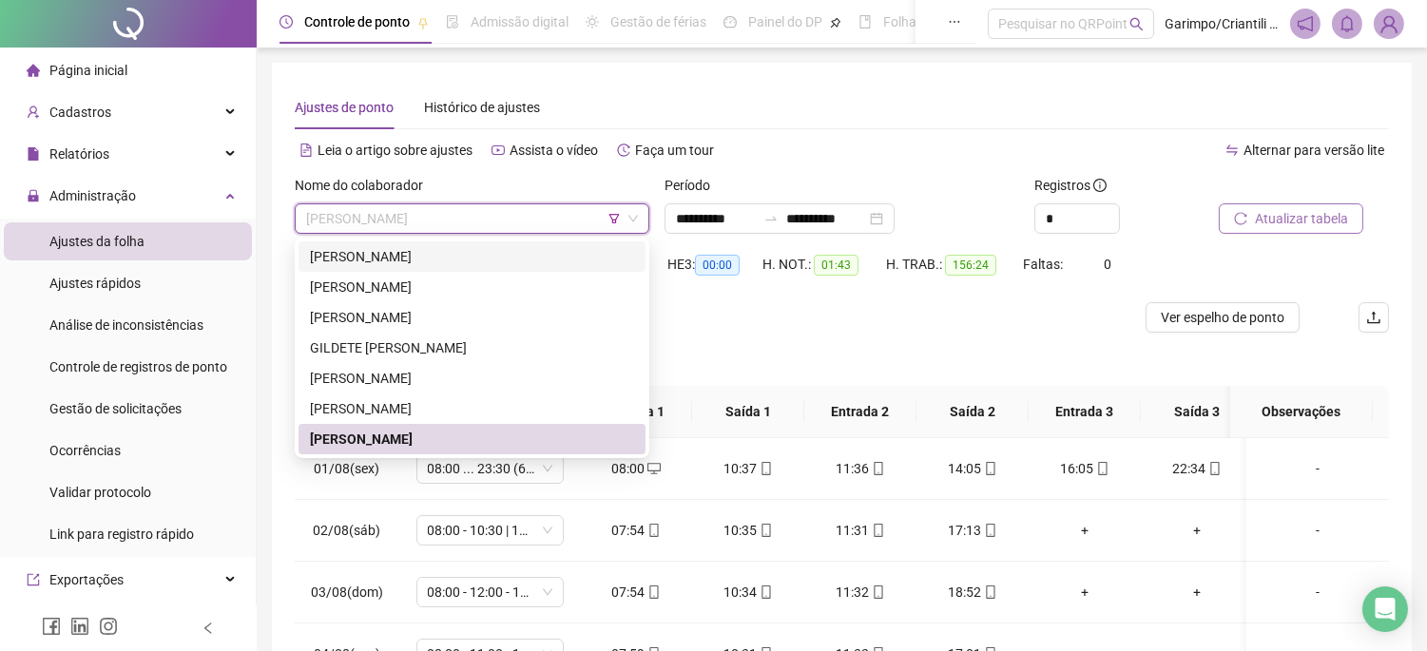
click at [621, 221] on span "[PERSON_NAME]" at bounding box center [472, 218] width 332 height 29
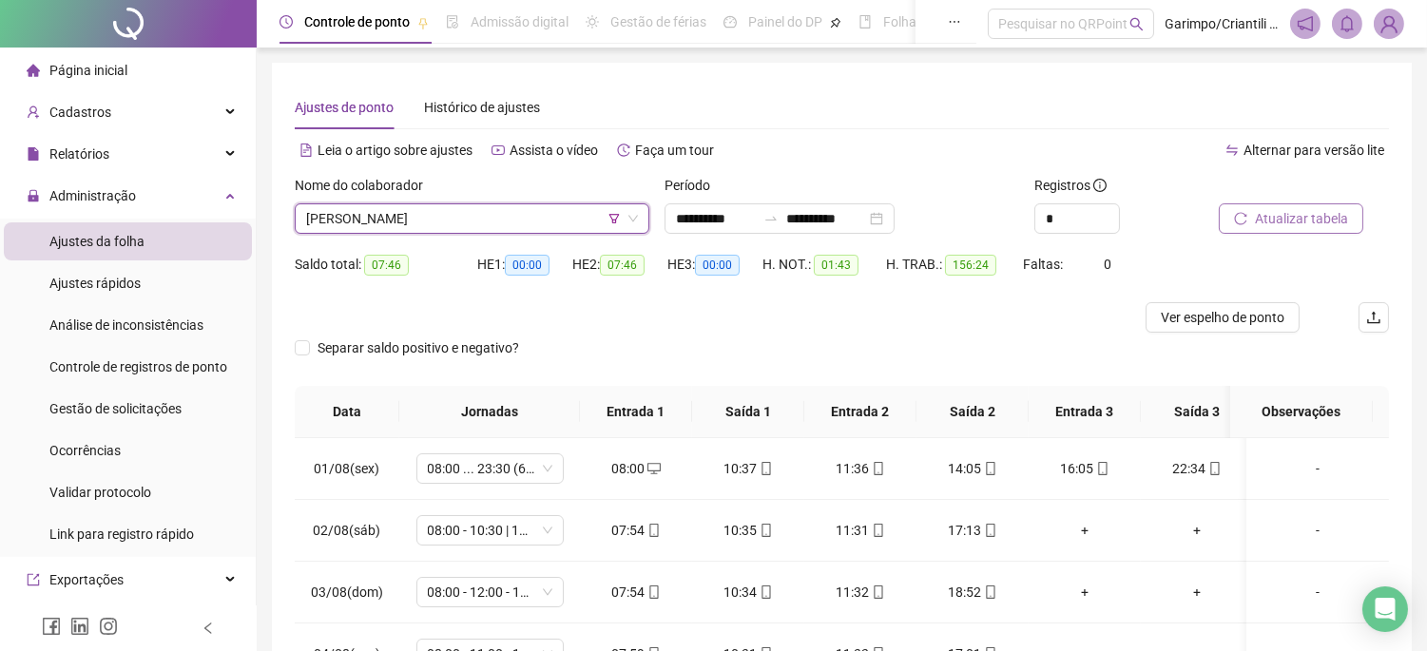
click at [615, 219] on icon "filter" at bounding box center [615, 219] width 10 height 10
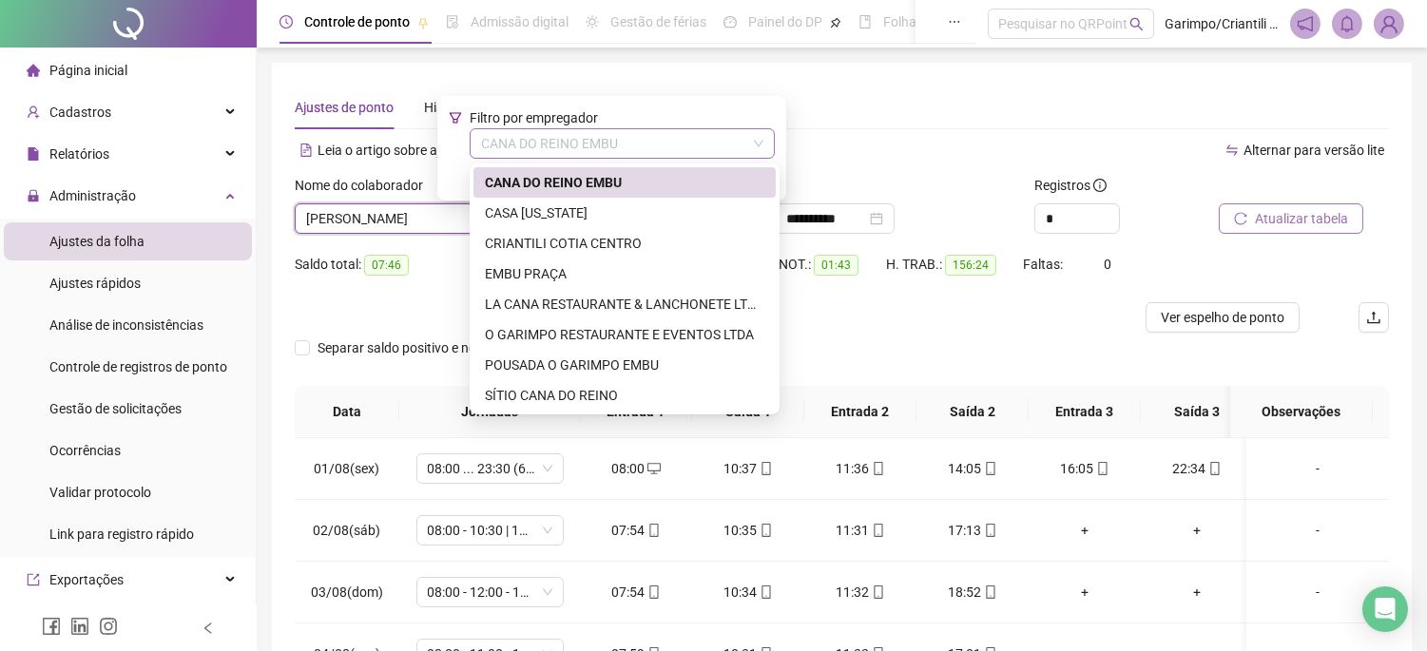
click at [610, 134] on span "CANA DO REINO EMBU" at bounding box center [622, 143] width 282 height 29
click at [561, 397] on div "SÍTIO CANA DO REINO" at bounding box center [625, 395] width 280 height 21
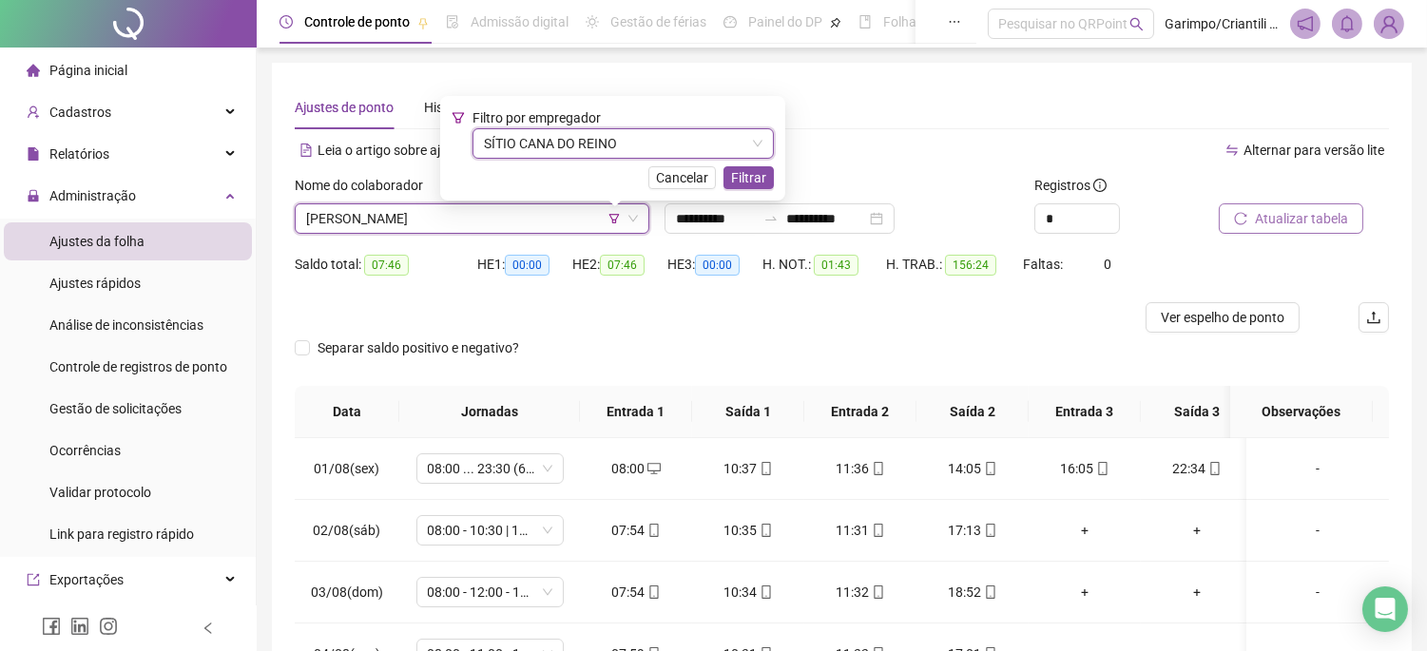
click at [1282, 208] on span "Atualizar tabela" at bounding box center [1301, 218] width 93 height 21
click at [564, 216] on span "[PERSON_NAME]" at bounding box center [472, 218] width 332 height 29
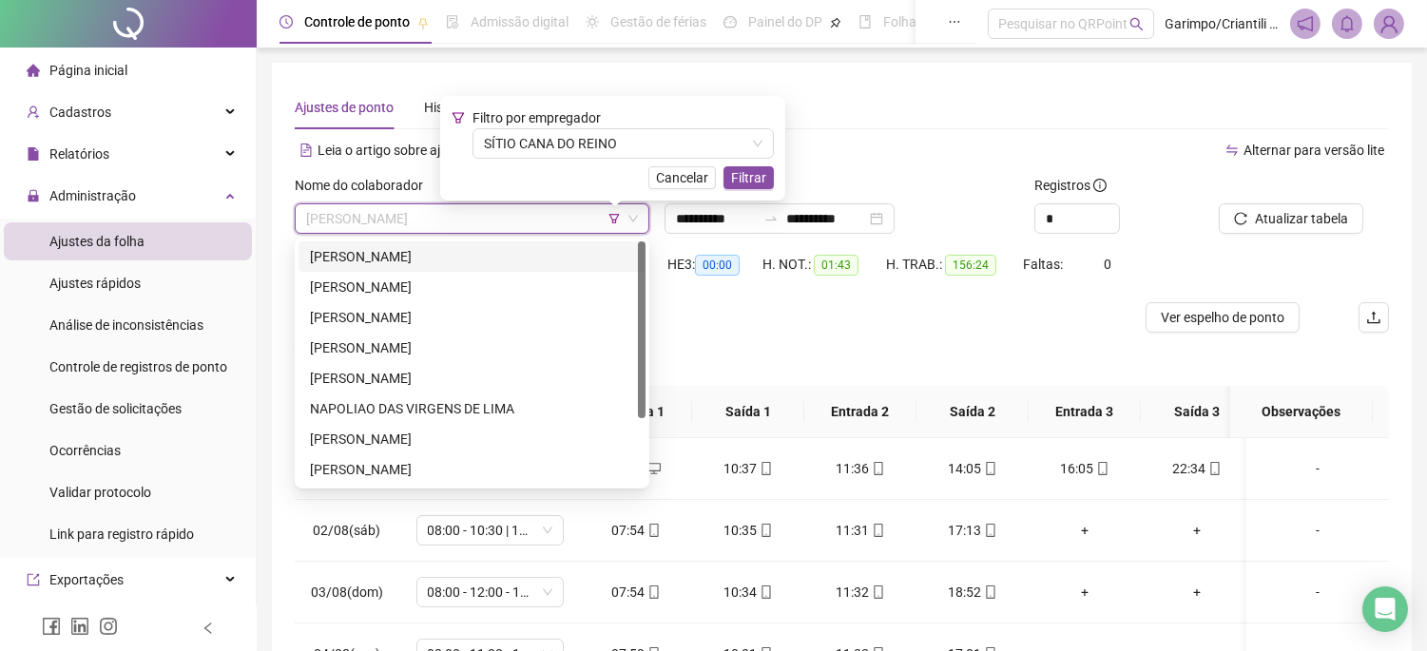
click at [481, 260] on div "[PERSON_NAME]" at bounding box center [472, 256] width 324 height 21
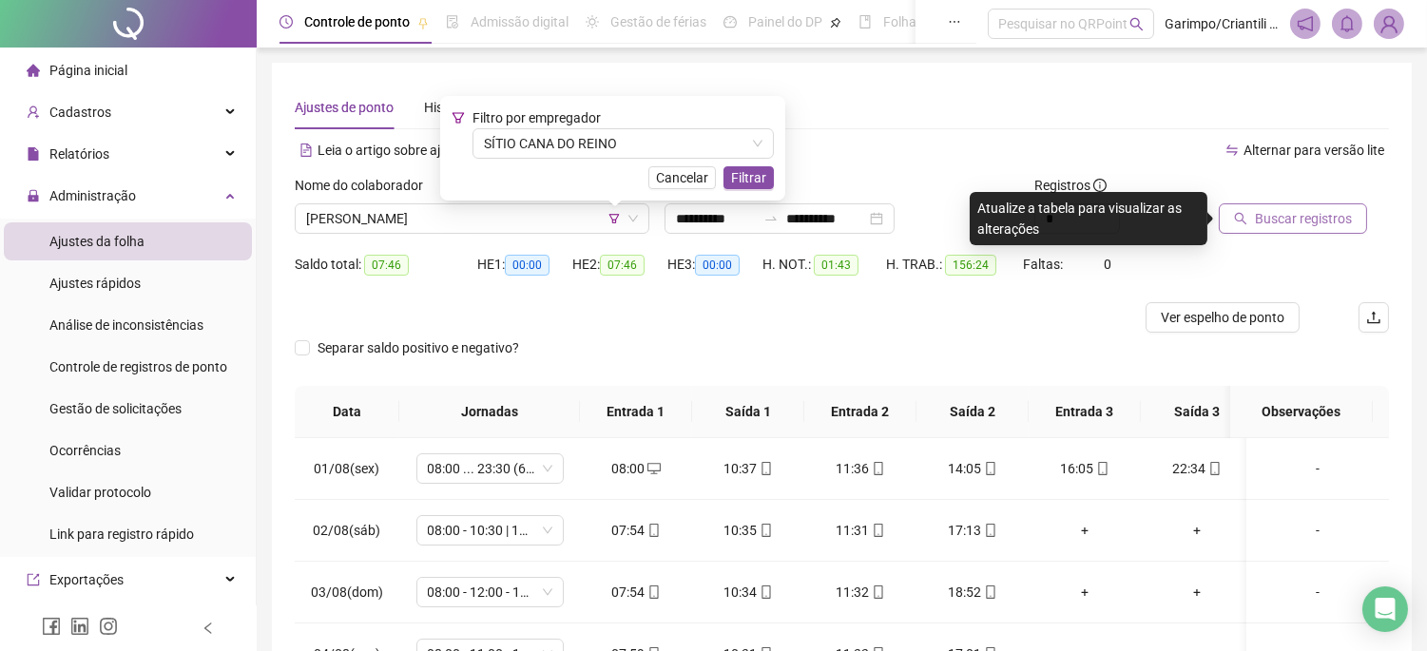
click at [1307, 212] on span "Buscar registros" at bounding box center [1303, 218] width 97 height 21
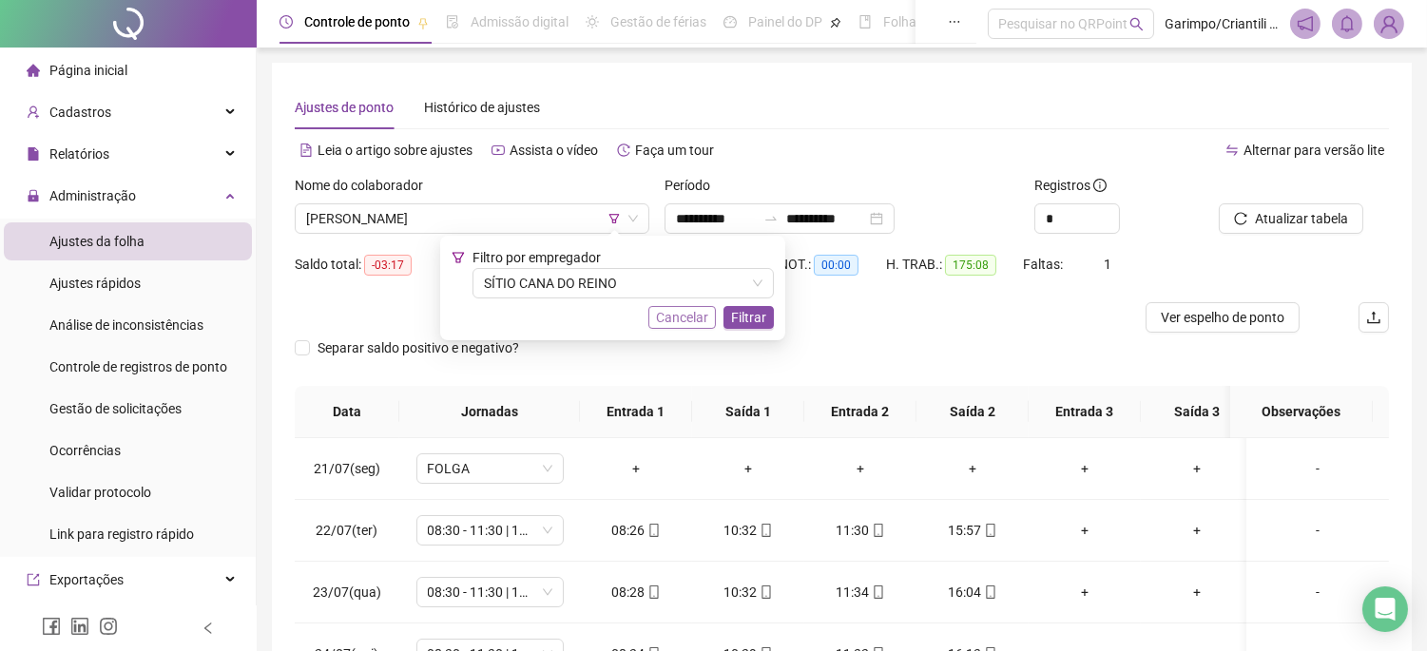
click at [687, 319] on span "Cancelar" at bounding box center [682, 317] width 52 height 21
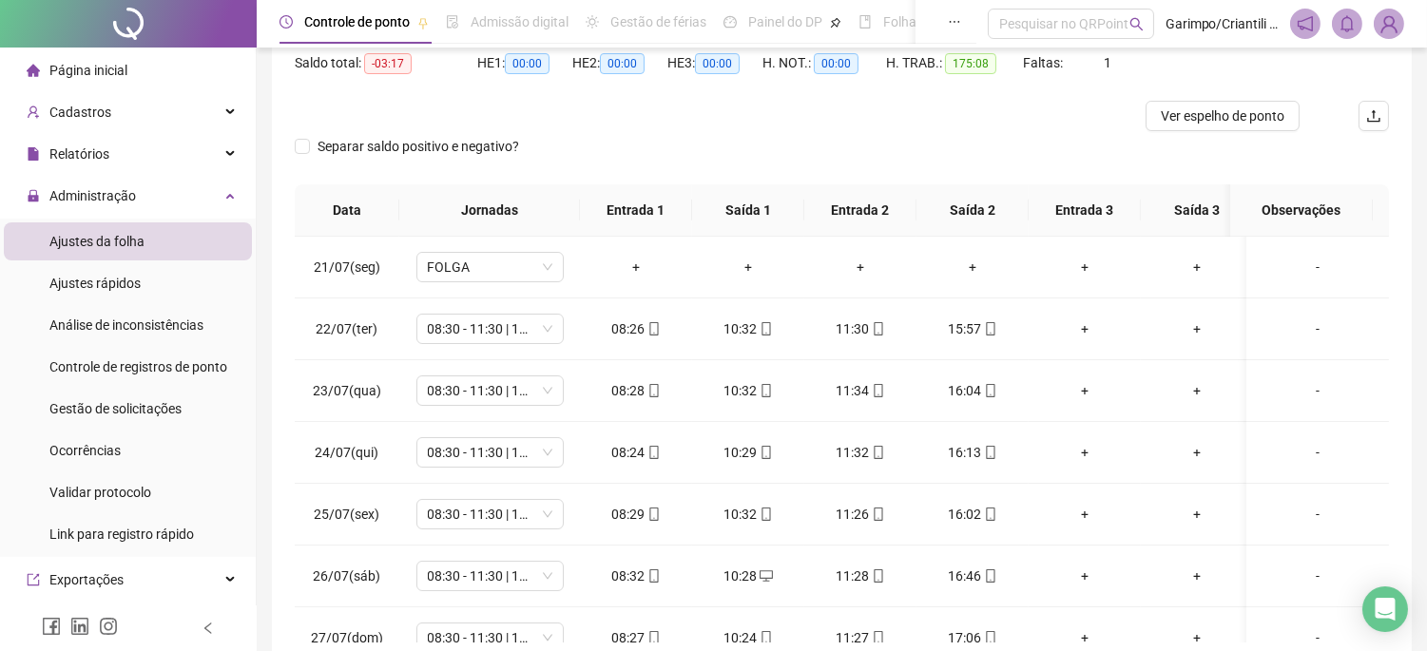
scroll to position [86, 0]
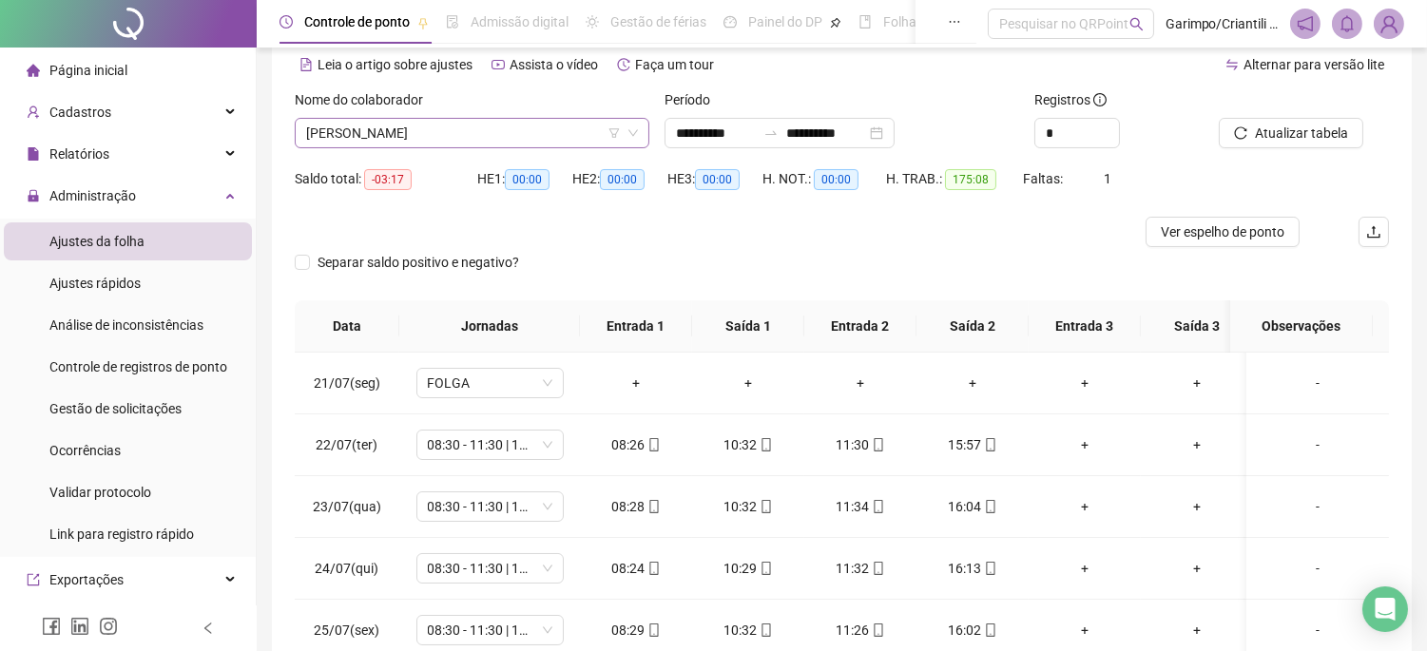
click at [534, 143] on span "[PERSON_NAME]" at bounding box center [472, 133] width 332 height 29
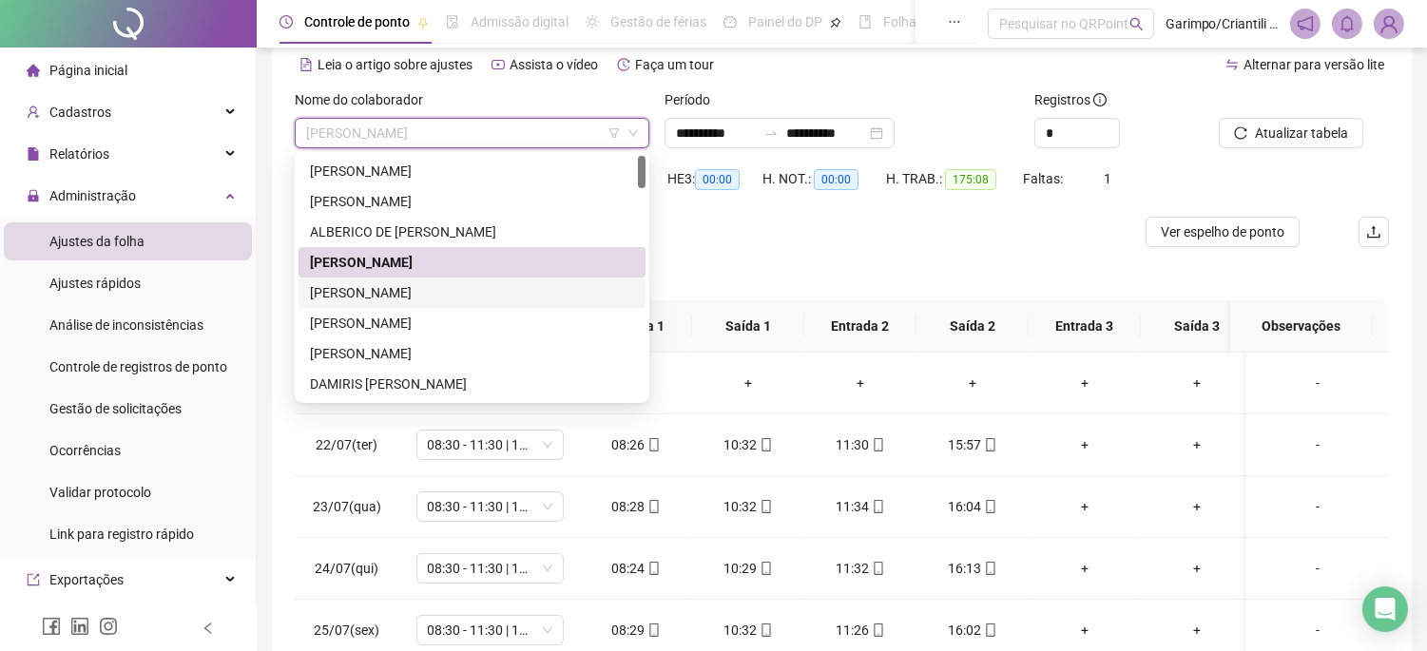
click at [406, 295] on div "[PERSON_NAME]" at bounding box center [472, 292] width 324 height 21
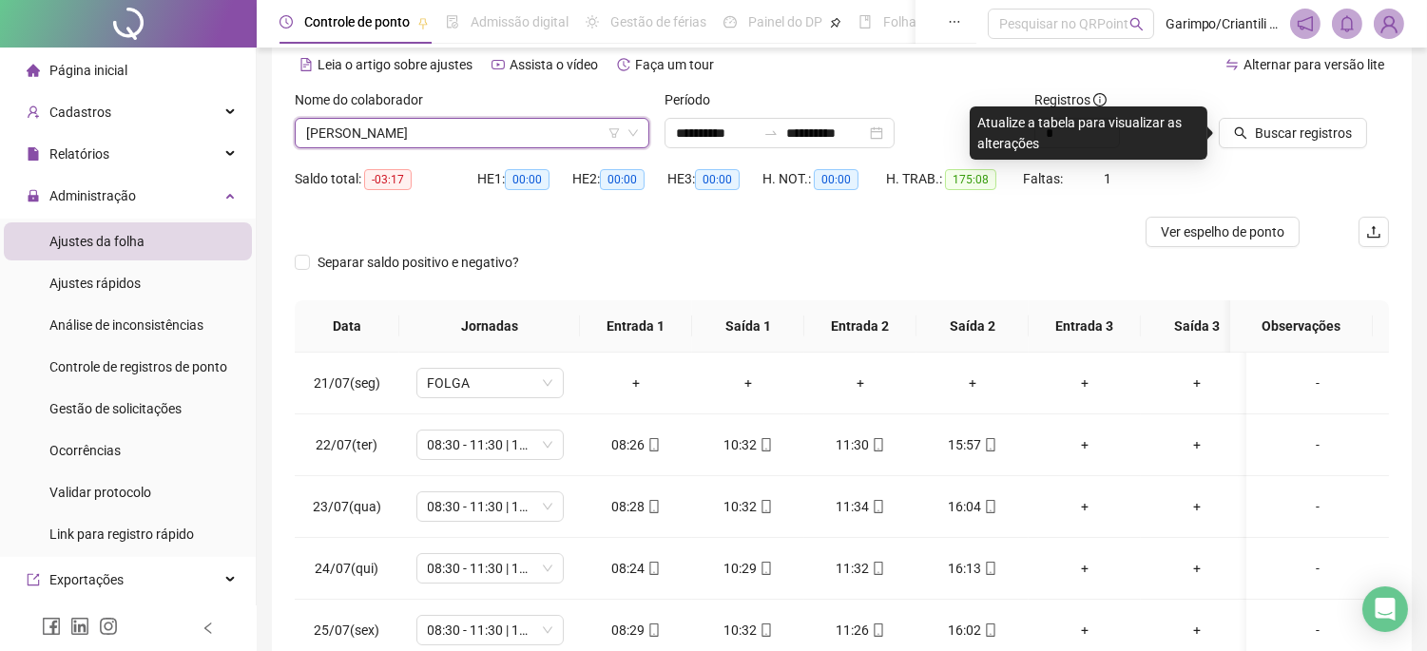
click at [616, 135] on icon "filter" at bounding box center [614, 132] width 11 height 11
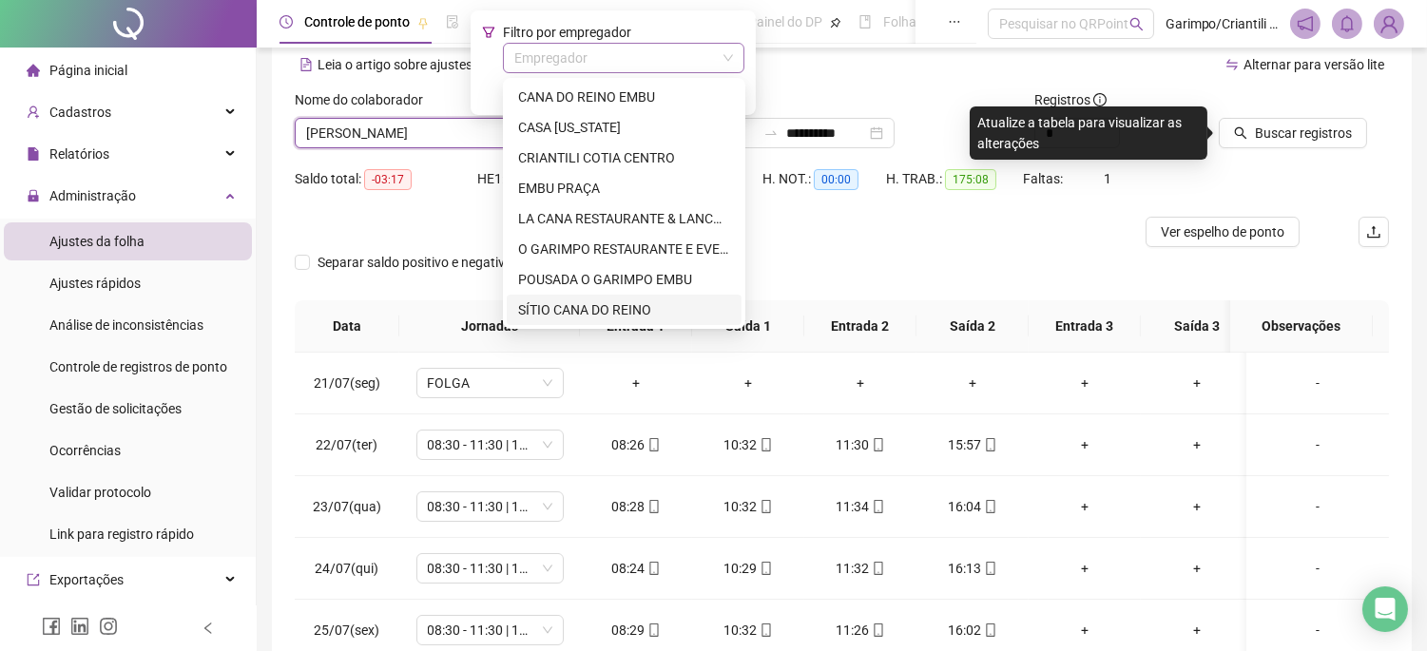
click at [591, 52] on input "search" at bounding box center [615, 58] width 202 height 29
click at [572, 309] on div "SÍTIO CANA DO REINO" at bounding box center [624, 310] width 212 height 21
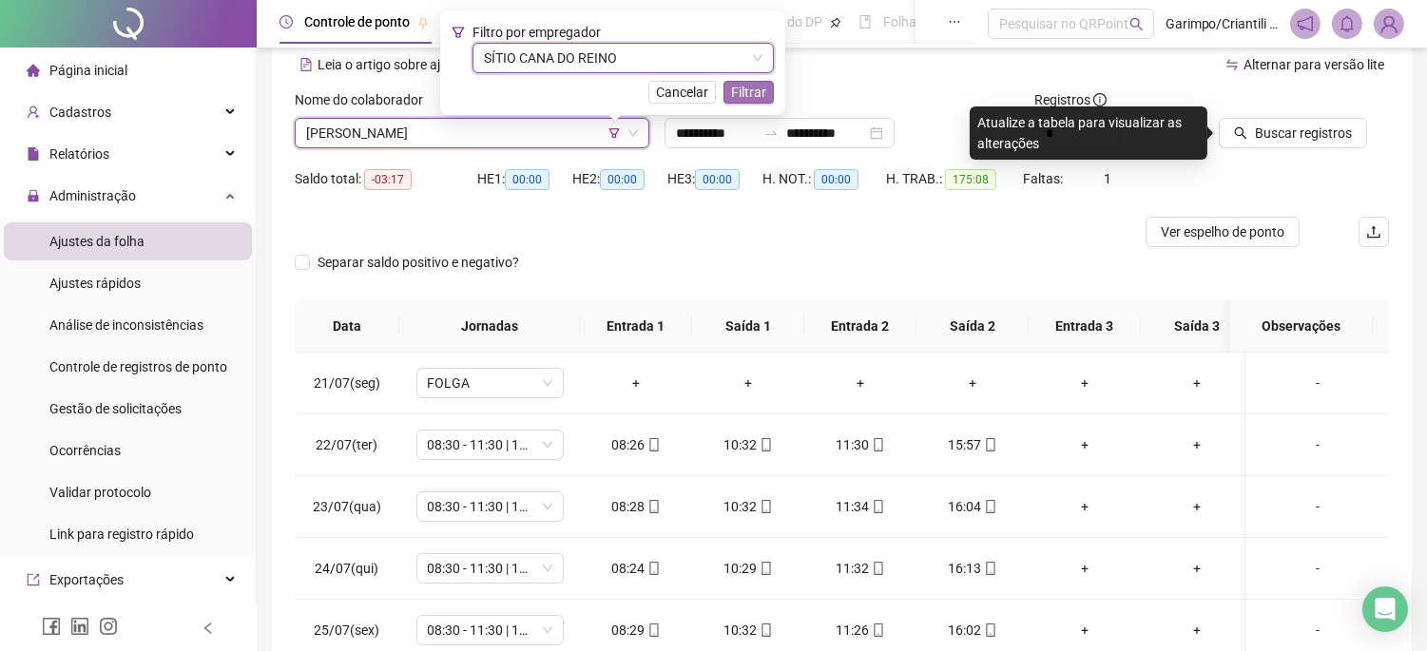
click at [770, 98] on button "Filtrar" at bounding box center [749, 92] width 50 height 23
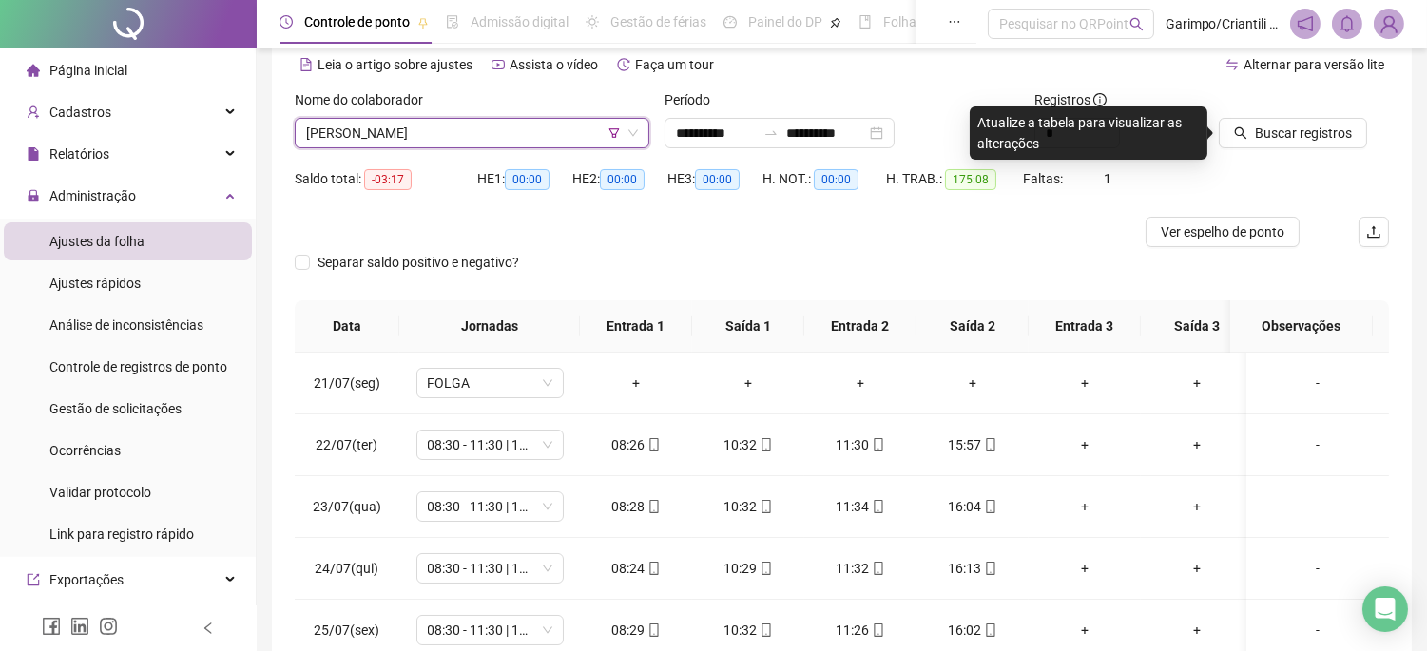
click at [533, 122] on span "[PERSON_NAME]" at bounding box center [472, 133] width 332 height 29
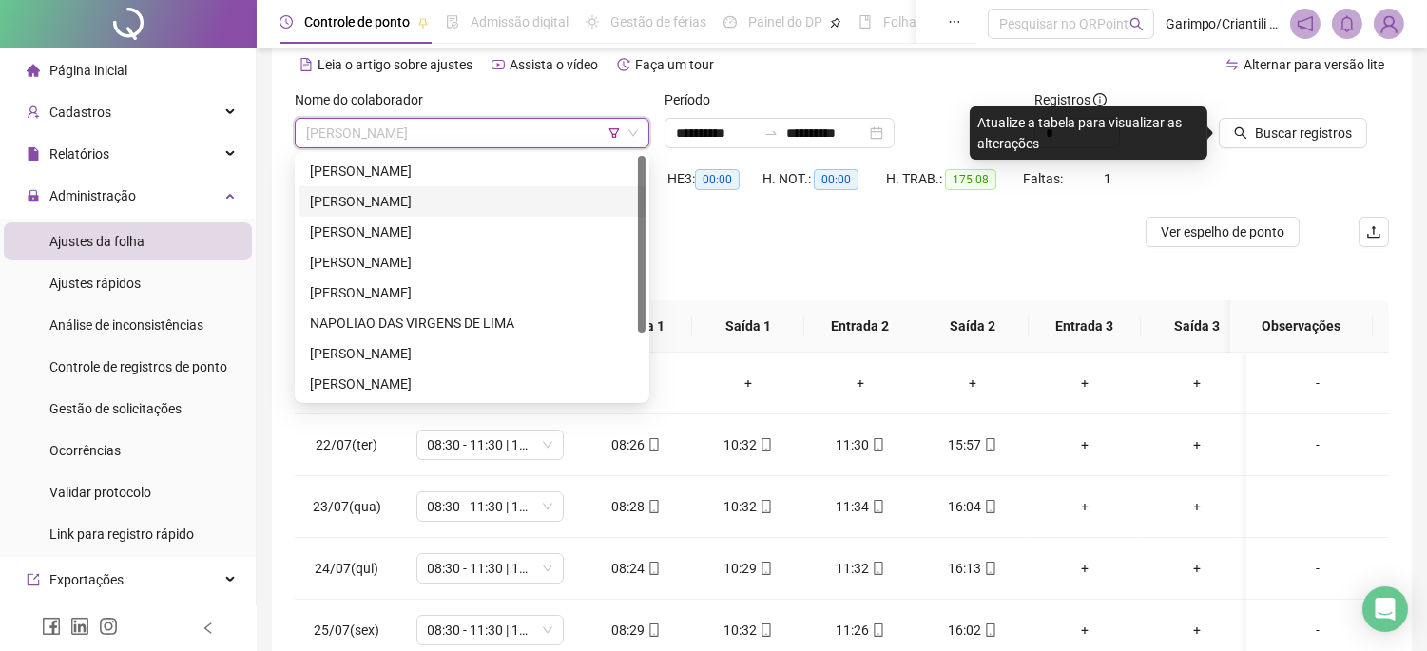
click at [404, 196] on div "[PERSON_NAME]" at bounding box center [472, 201] width 324 height 21
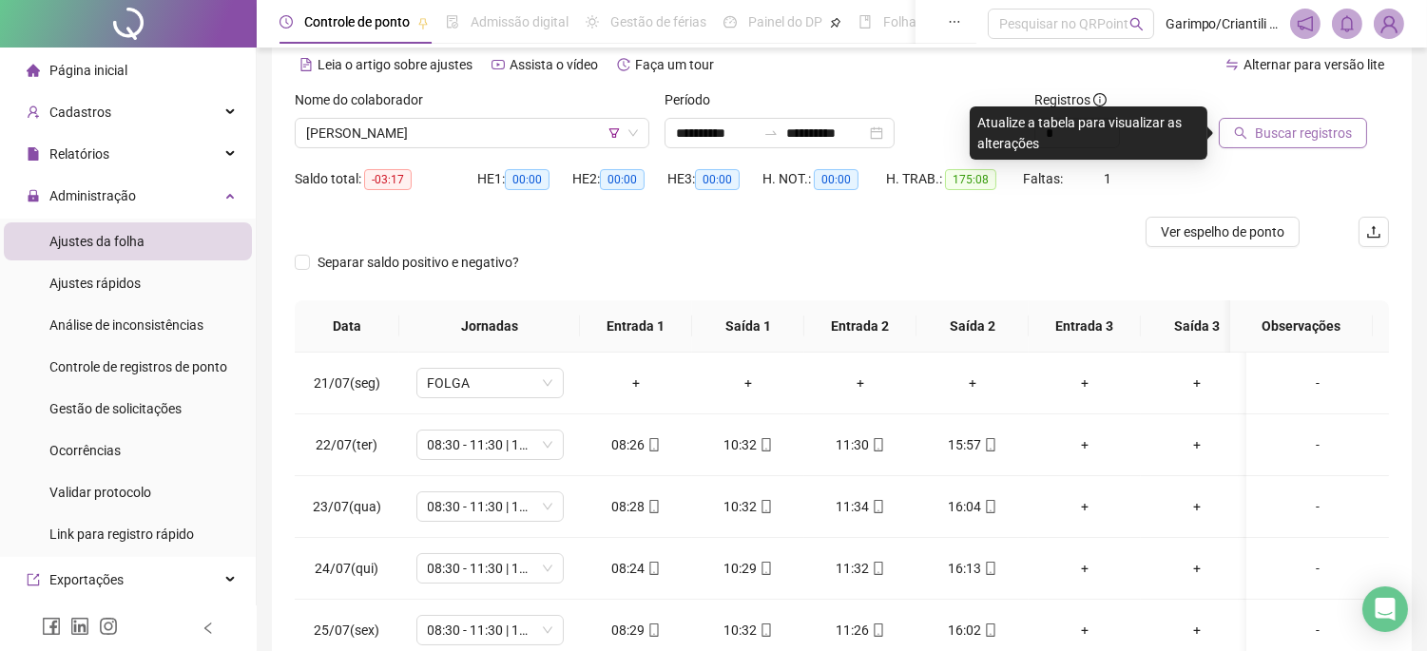
click at [1234, 118] on button "Buscar registros" at bounding box center [1293, 133] width 148 height 30
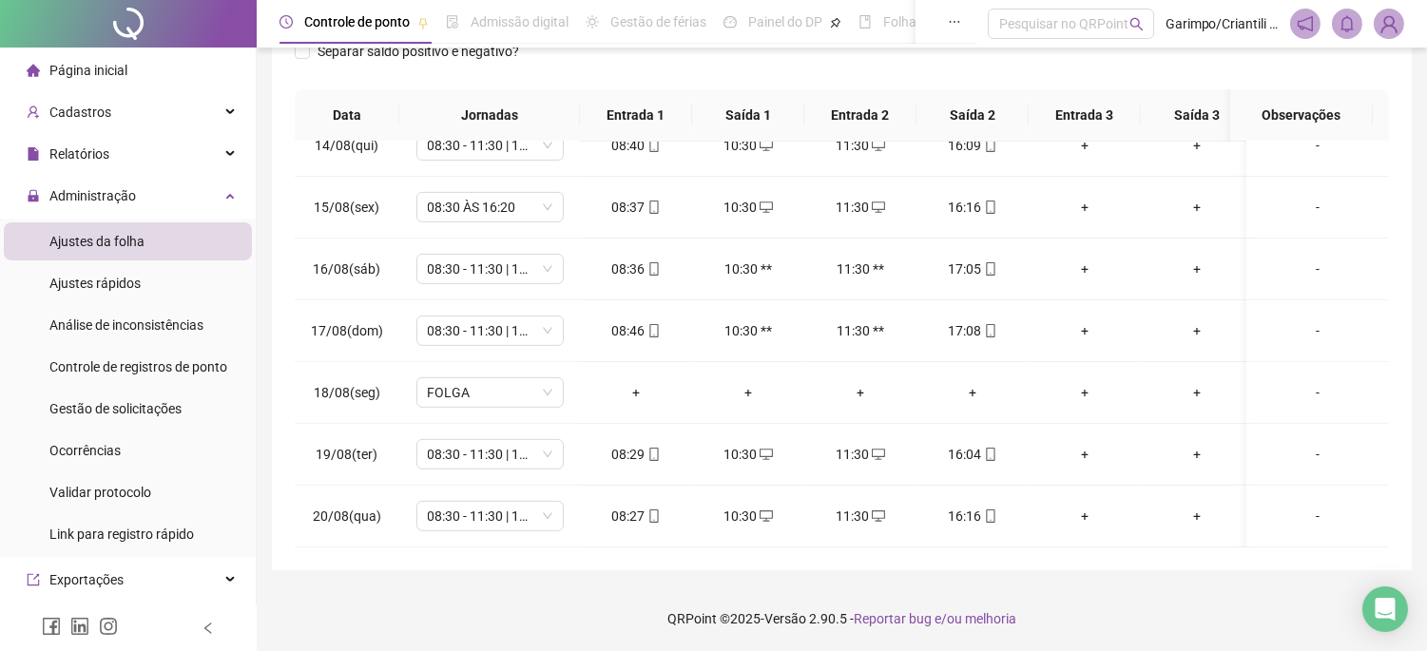
scroll to position [1528, 0]
click at [518, 193] on span "08:30 ÀS 16:20" at bounding box center [490, 207] width 125 height 29
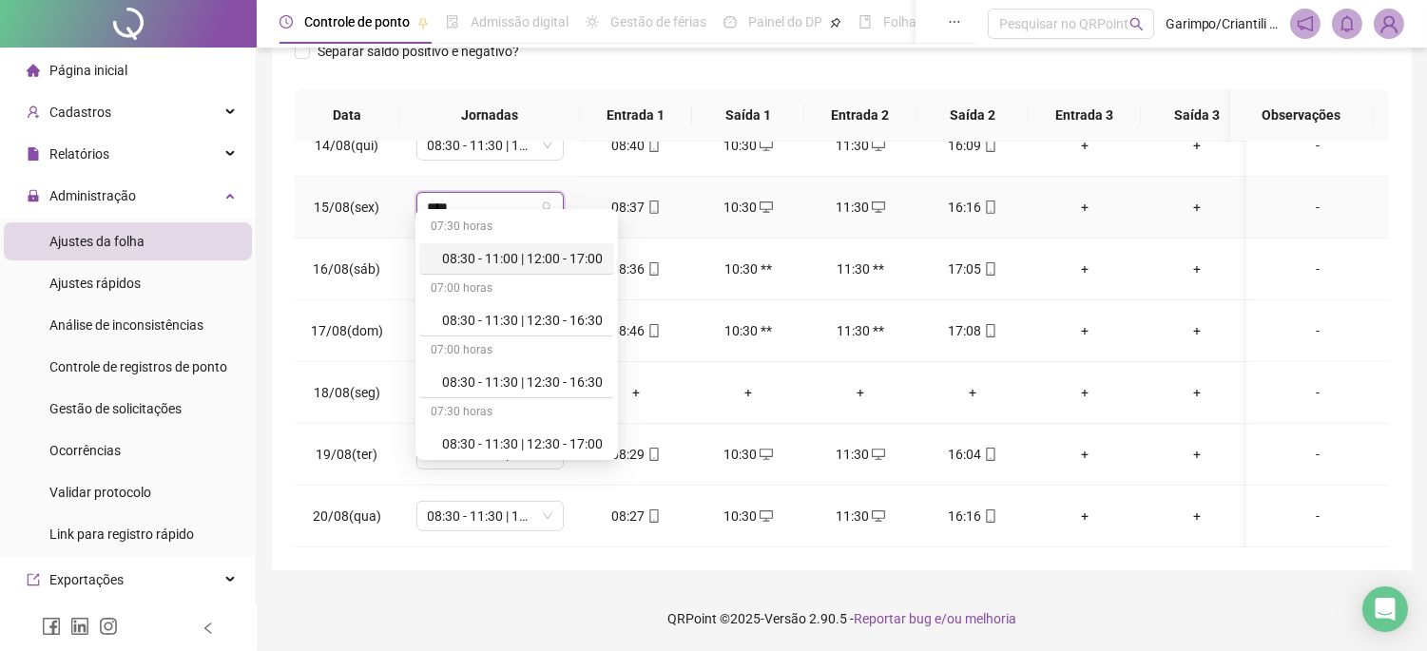
type input "*****"
click at [550, 318] on div "08:30 - 11:30 | 12:30 - 16:30" at bounding box center [522, 320] width 161 height 21
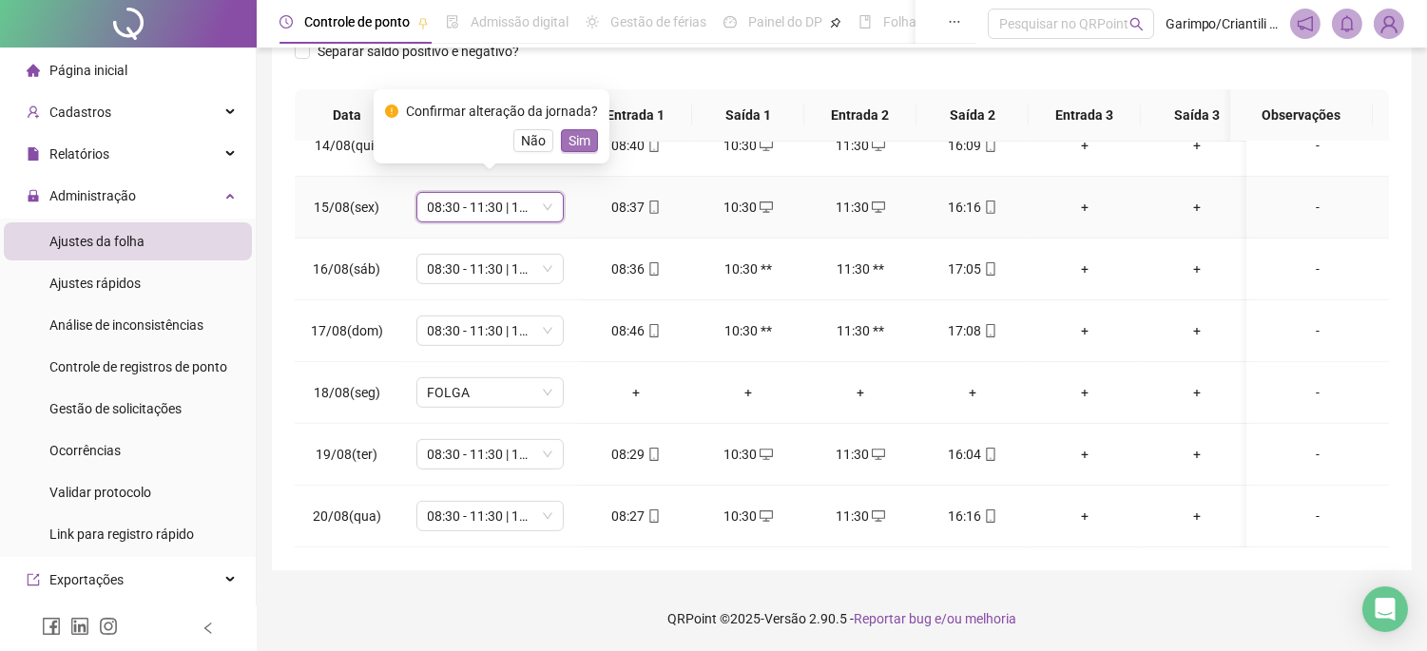
click at [590, 138] on button "Sim" at bounding box center [579, 140] width 37 height 23
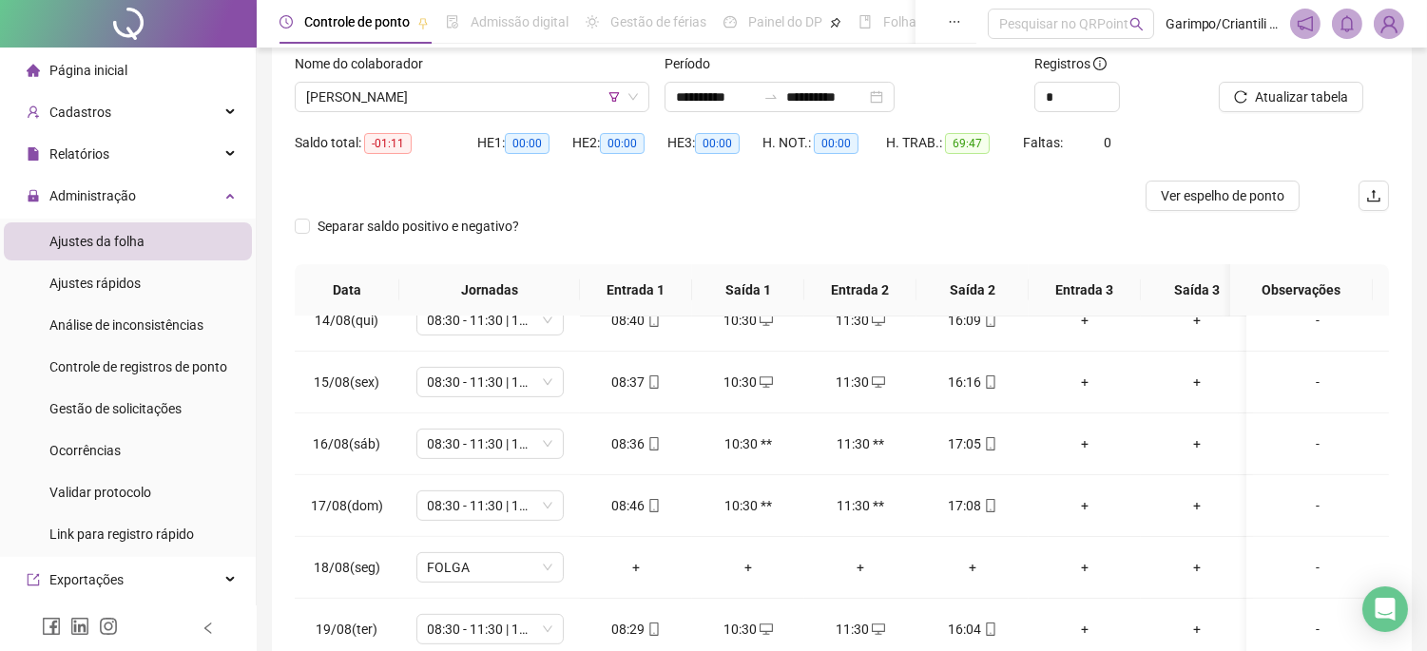
scroll to position [86, 0]
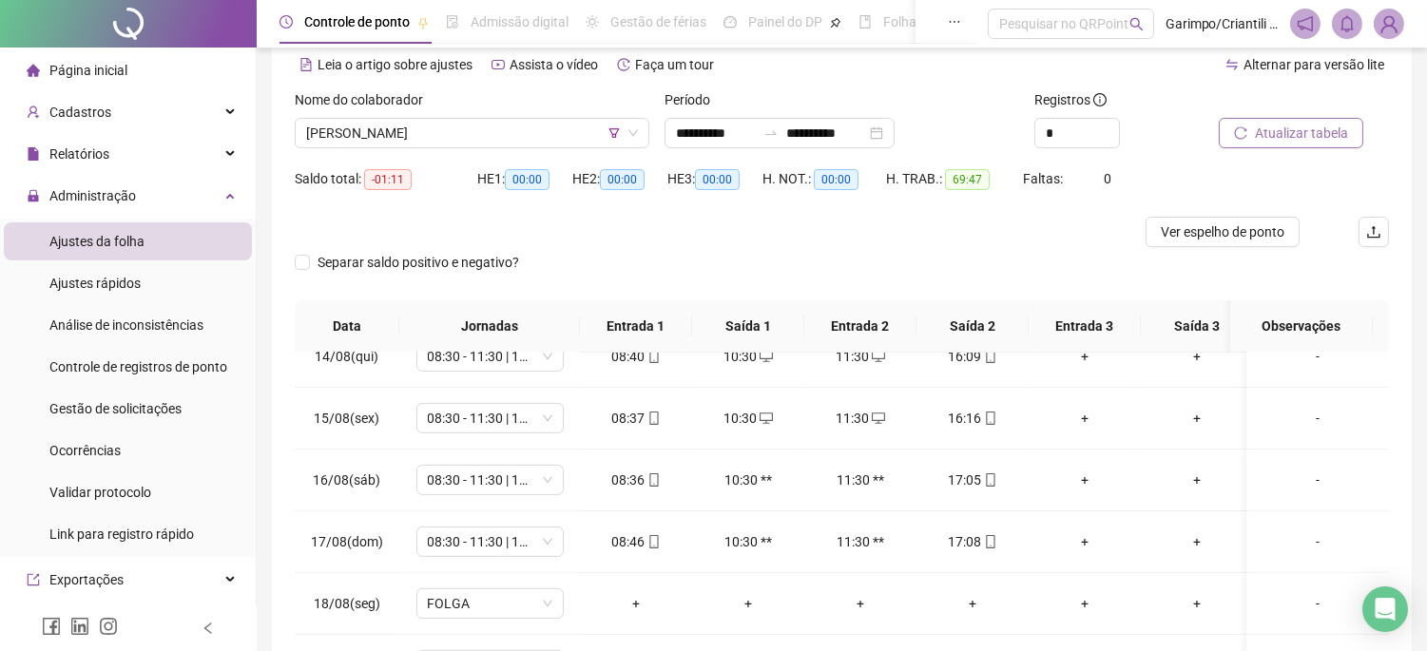
click at [1260, 128] on span "Atualizar tabela" at bounding box center [1301, 133] width 93 height 21
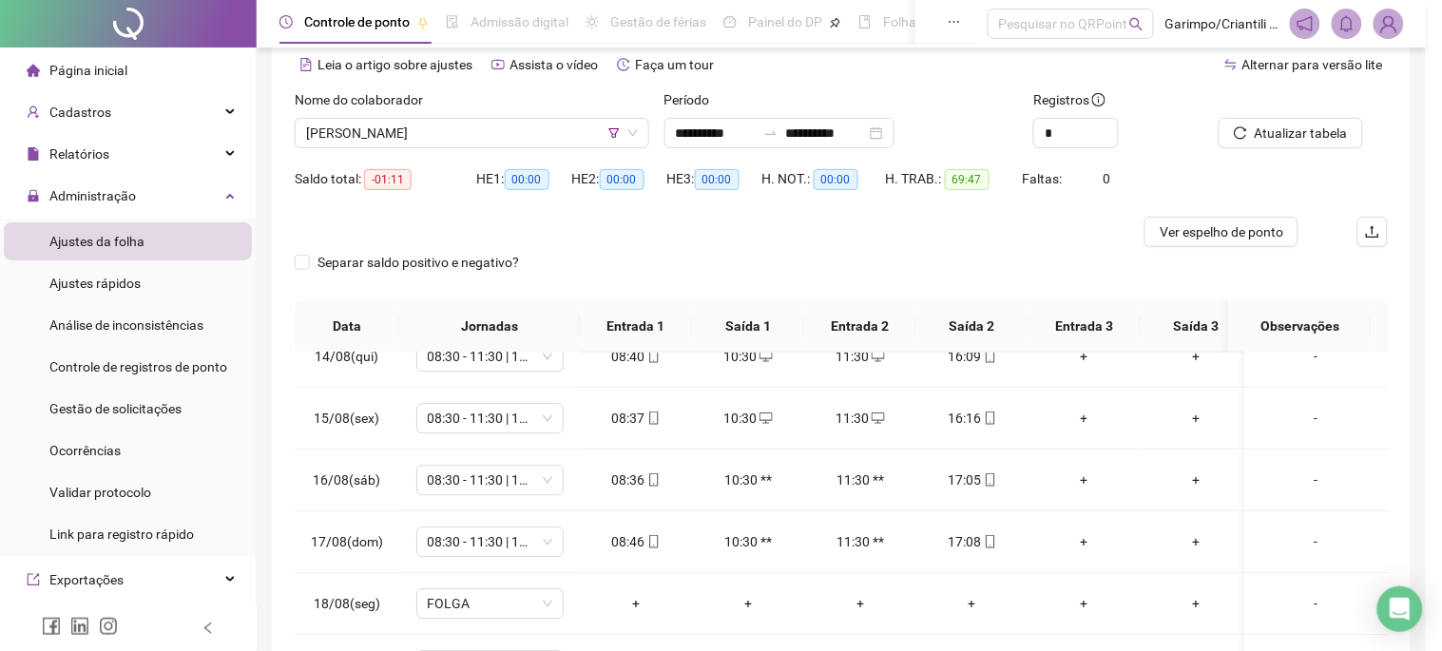
click at [476, 127] on div "Atualizando tabela Atualizando e reorganizando os registros... OK" at bounding box center [721, 325] width 1442 height 651
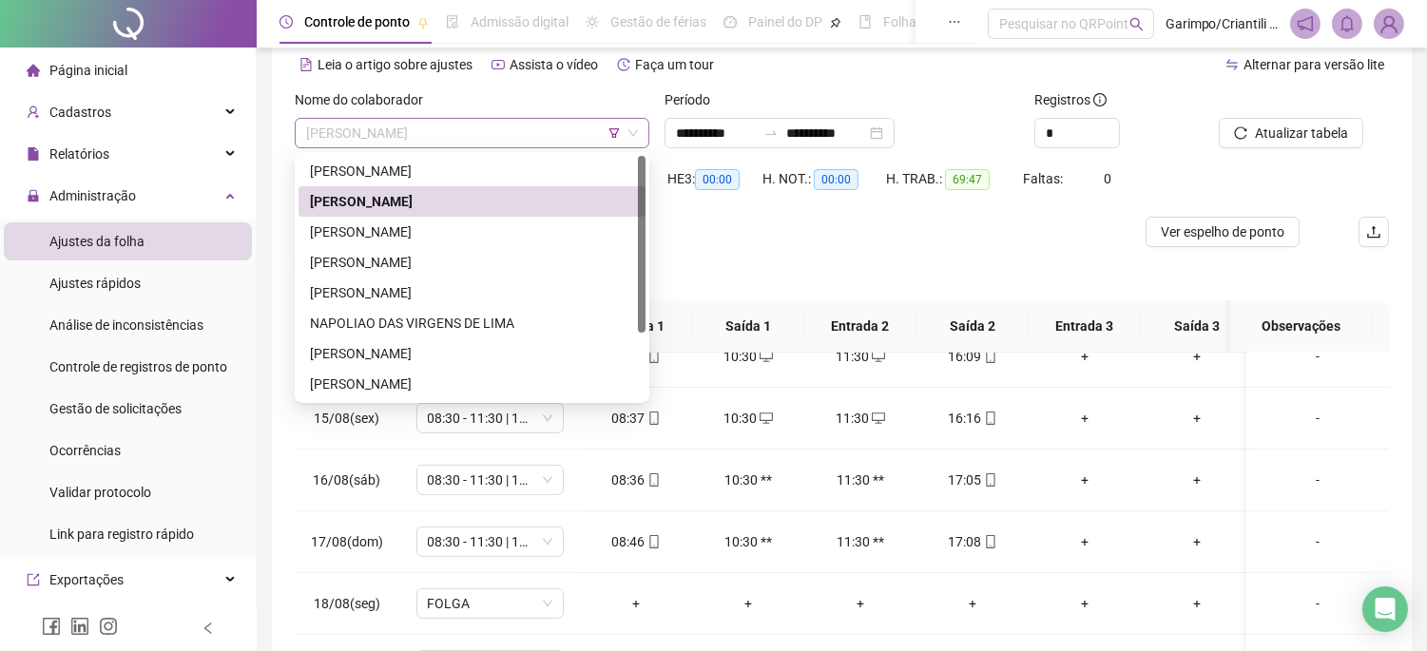
click at [457, 133] on span "[PERSON_NAME]" at bounding box center [472, 133] width 332 height 29
click at [420, 241] on div "[PERSON_NAME]" at bounding box center [472, 232] width 324 height 21
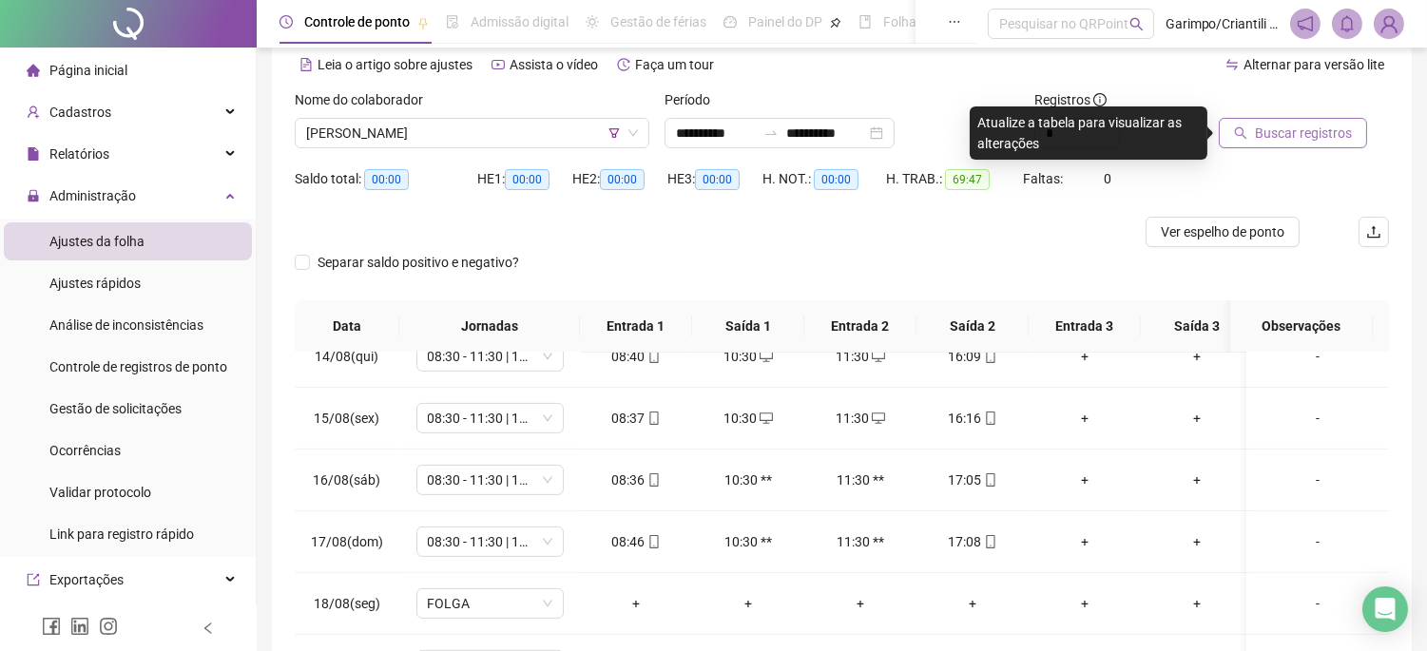
click at [1338, 131] on span "Buscar registros" at bounding box center [1303, 133] width 97 height 21
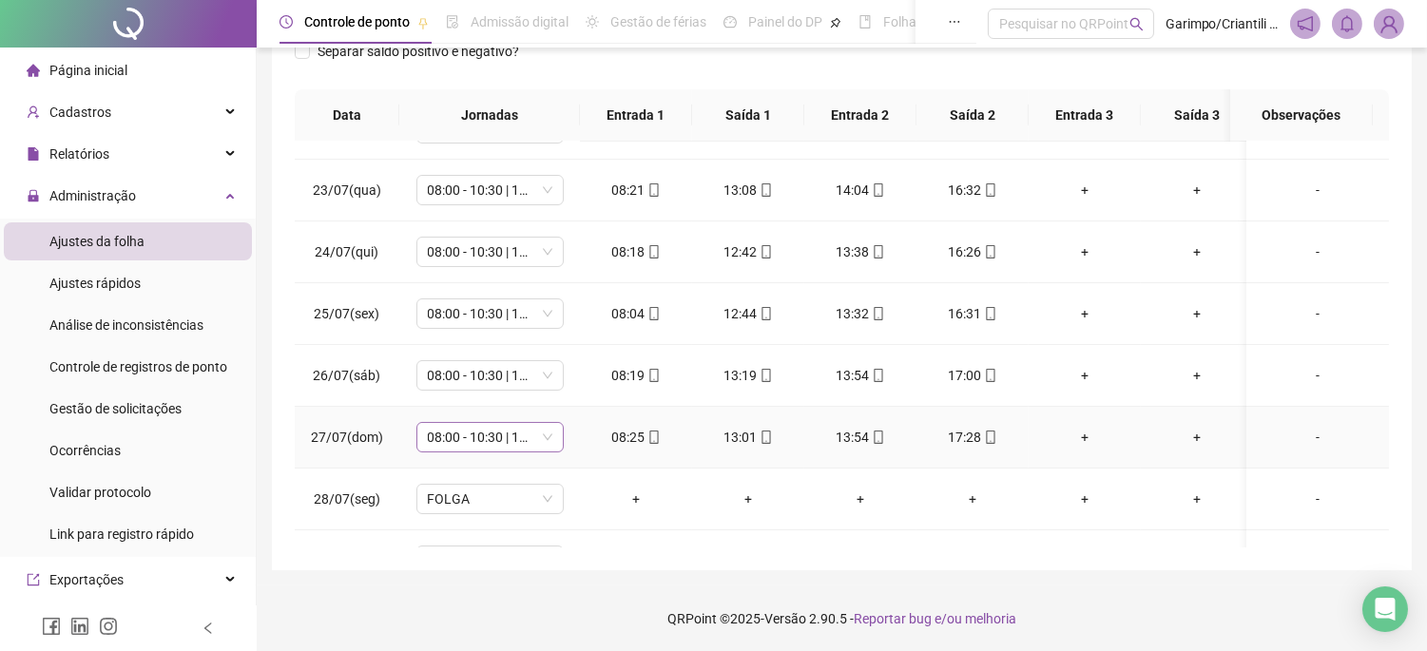
scroll to position [211, 0]
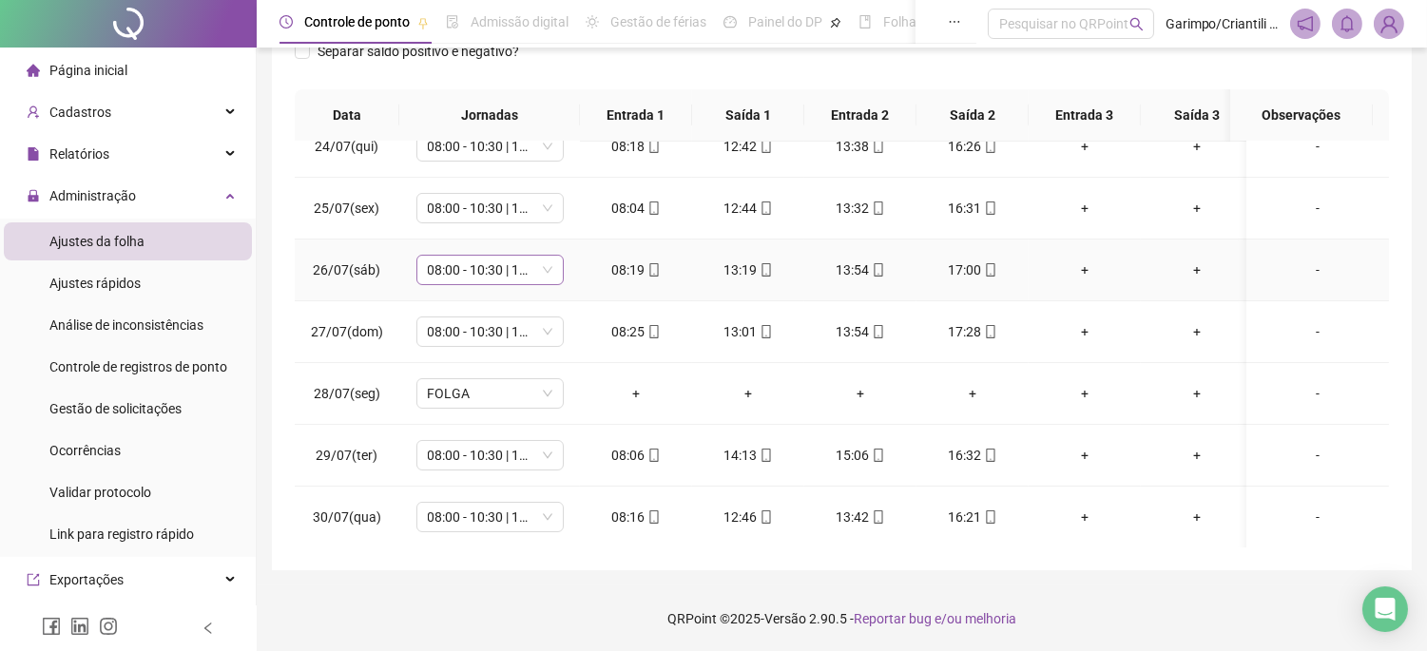
click at [481, 274] on span "08:00 - 10:30 | 11:30 - 16:30" at bounding box center [490, 270] width 125 height 29
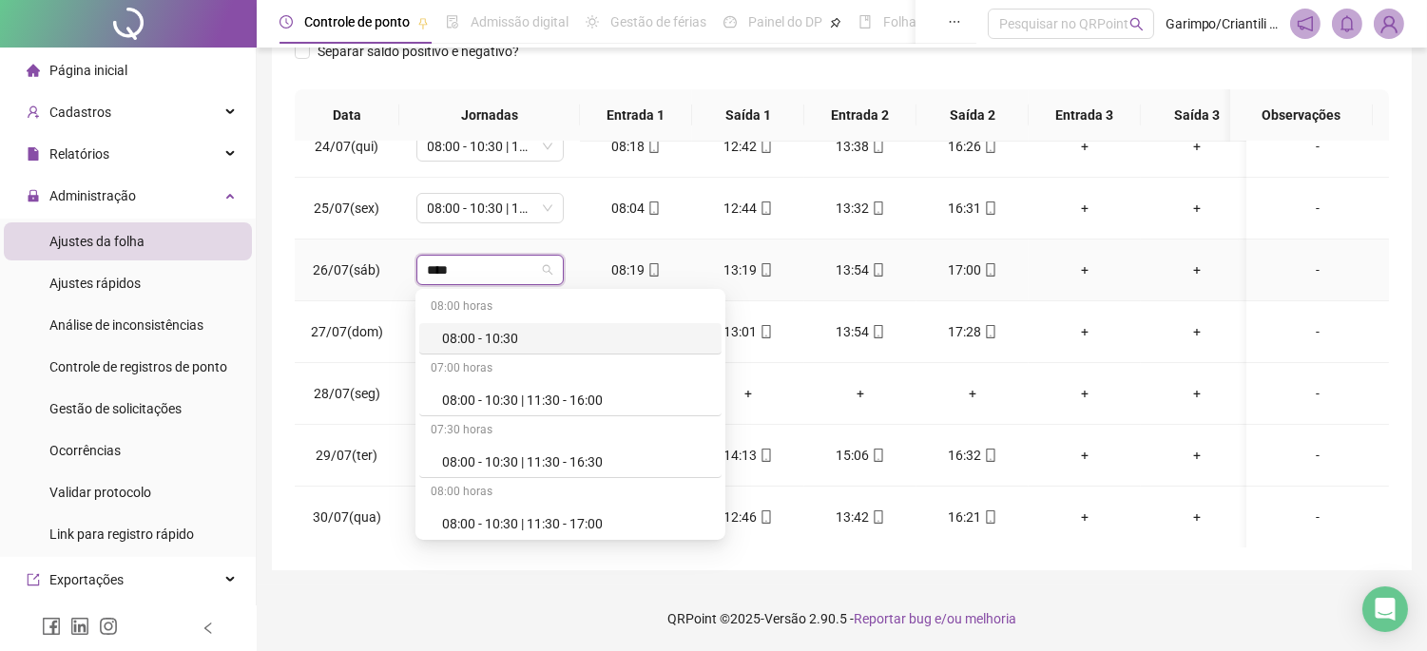
type input "*****"
click at [534, 514] on div "08:00 - 10:30 | 11:30 - 17:00" at bounding box center [576, 523] width 268 height 21
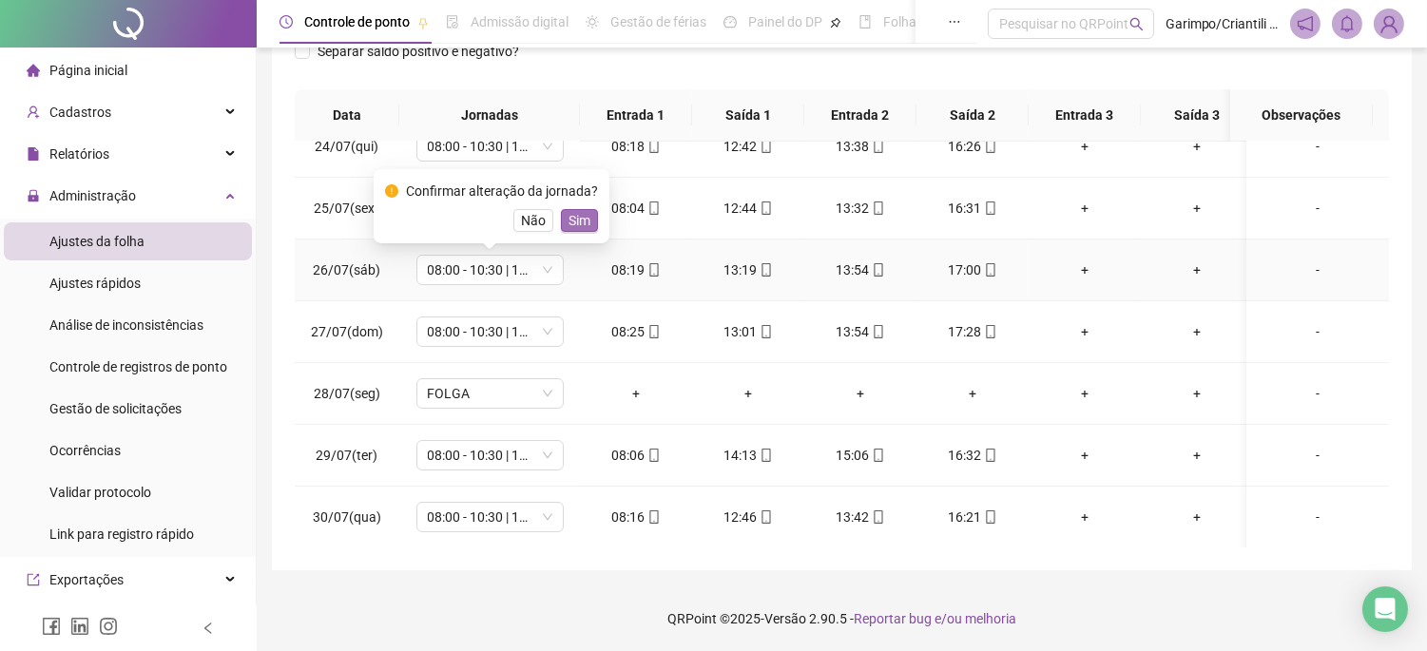
click at [562, 221] on button "Sim" at bounding box center [579, 220] width 37 height 23
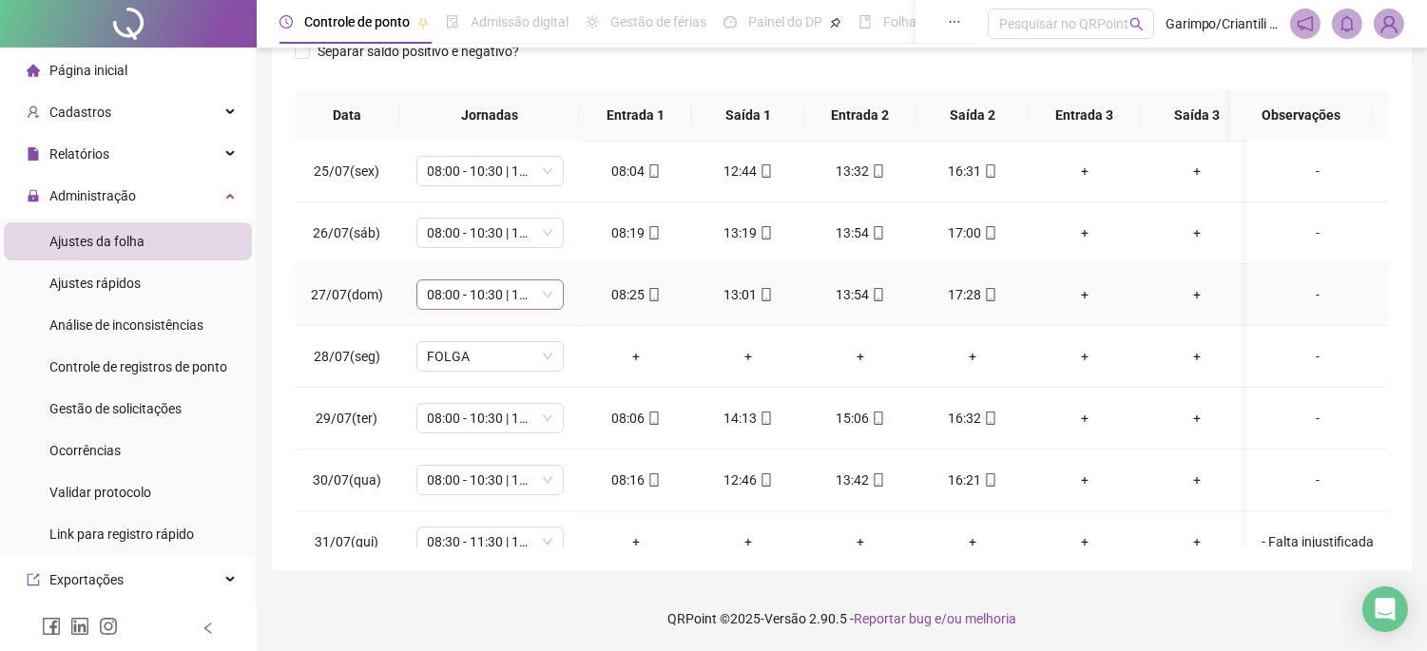
scroll to position [317, 0]
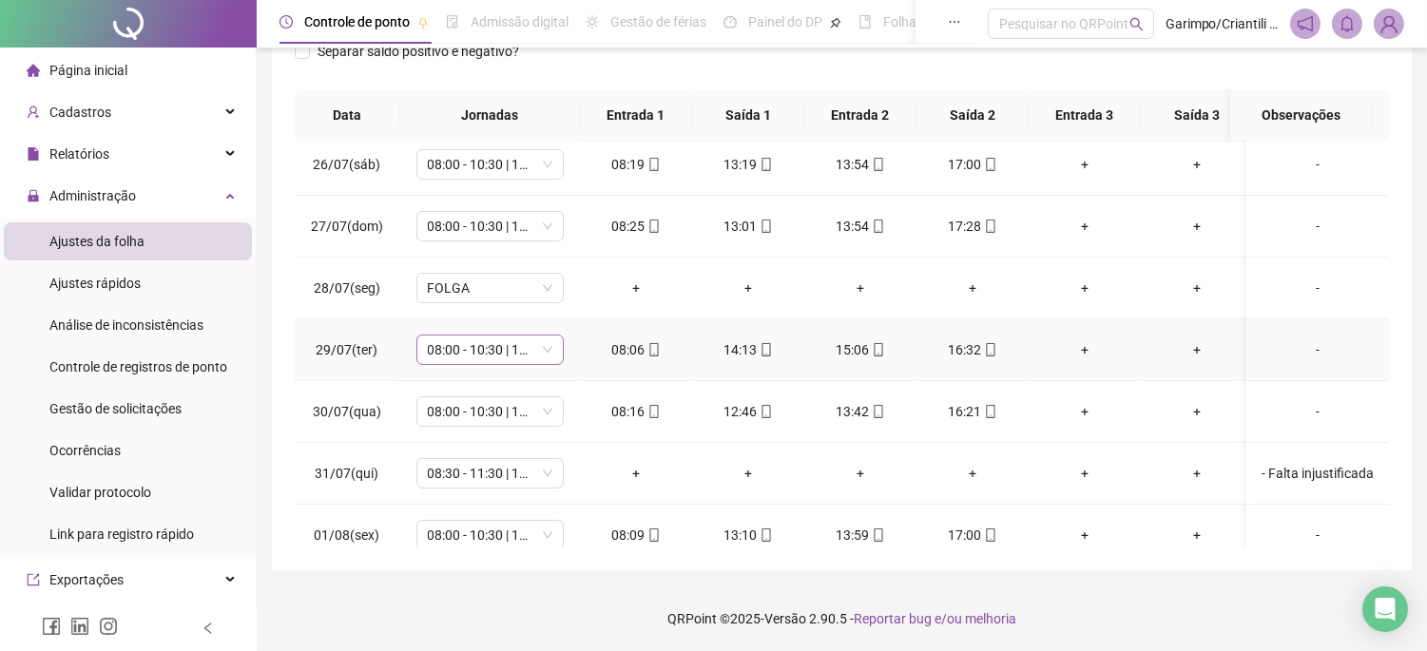
click at [491, 355] on span "08:00 - 10:30 | 11:30 - 16:30" at bounding box center [490, 350] width 125 height 29
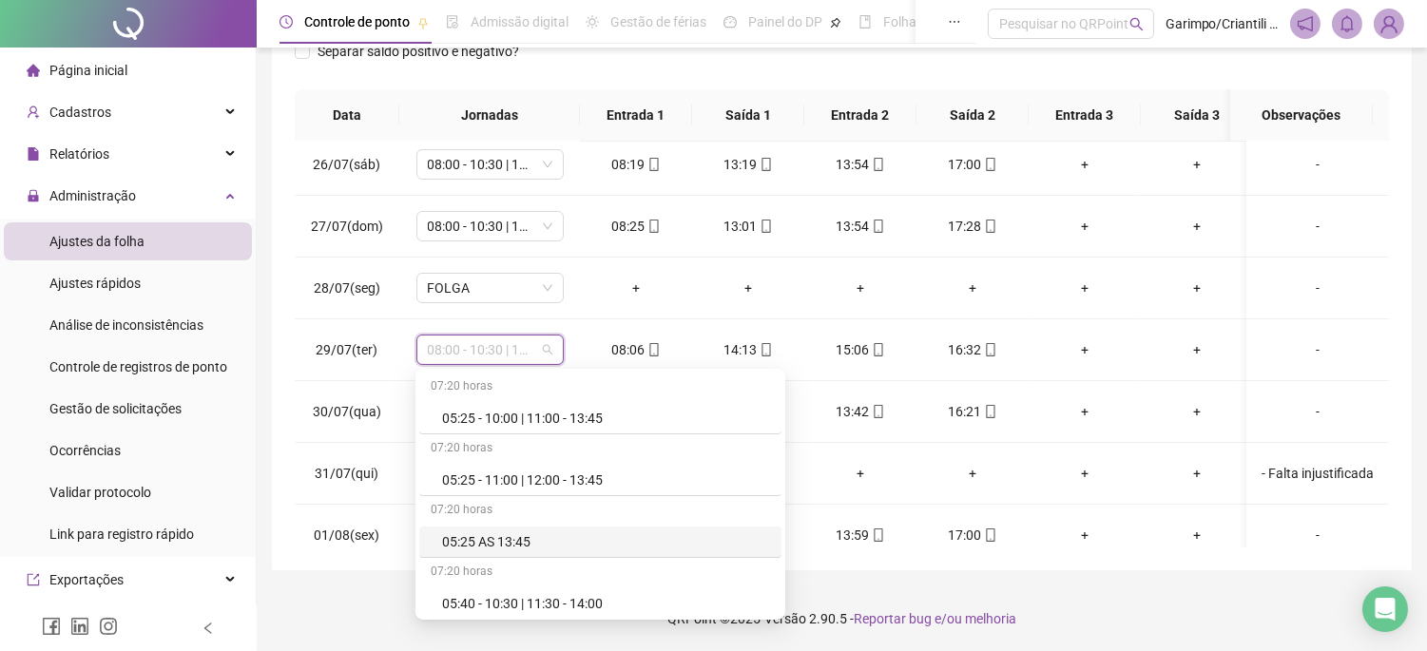
click at [392, 575] on div "**********" at bounding box center [842, 177] width 1171 height 949
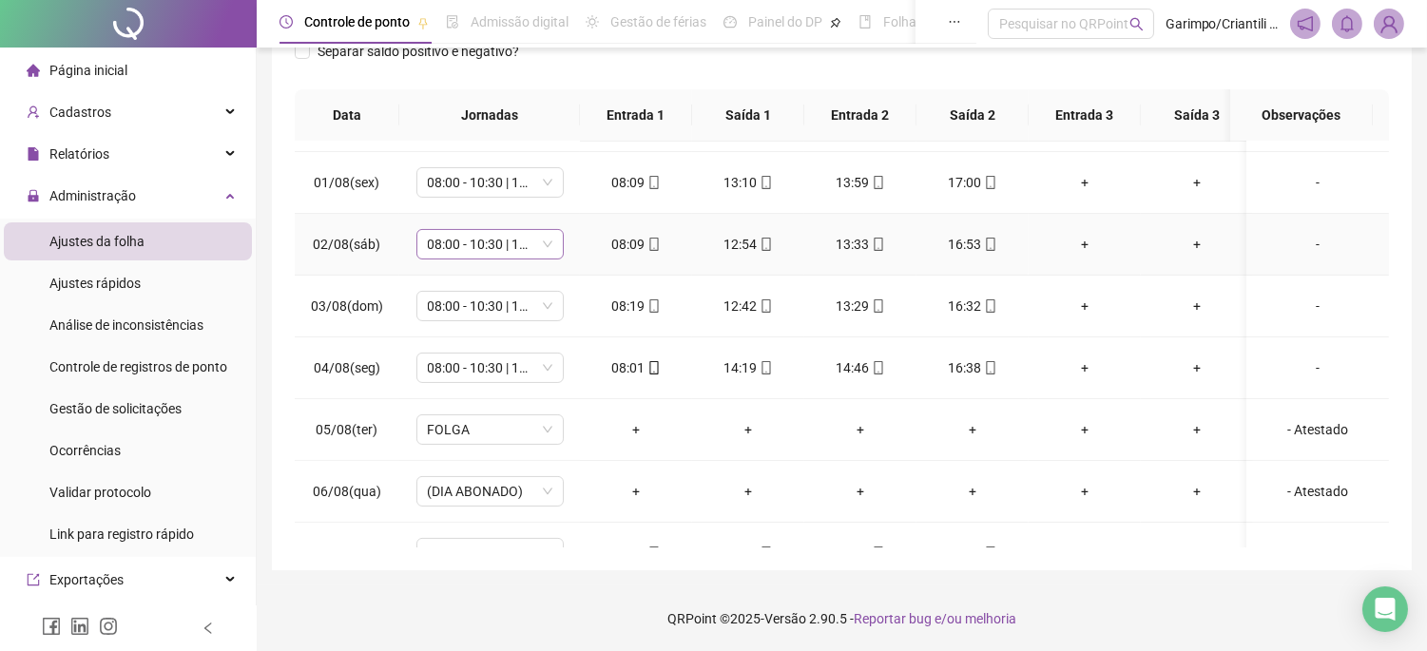
scroll to position [633, 0]
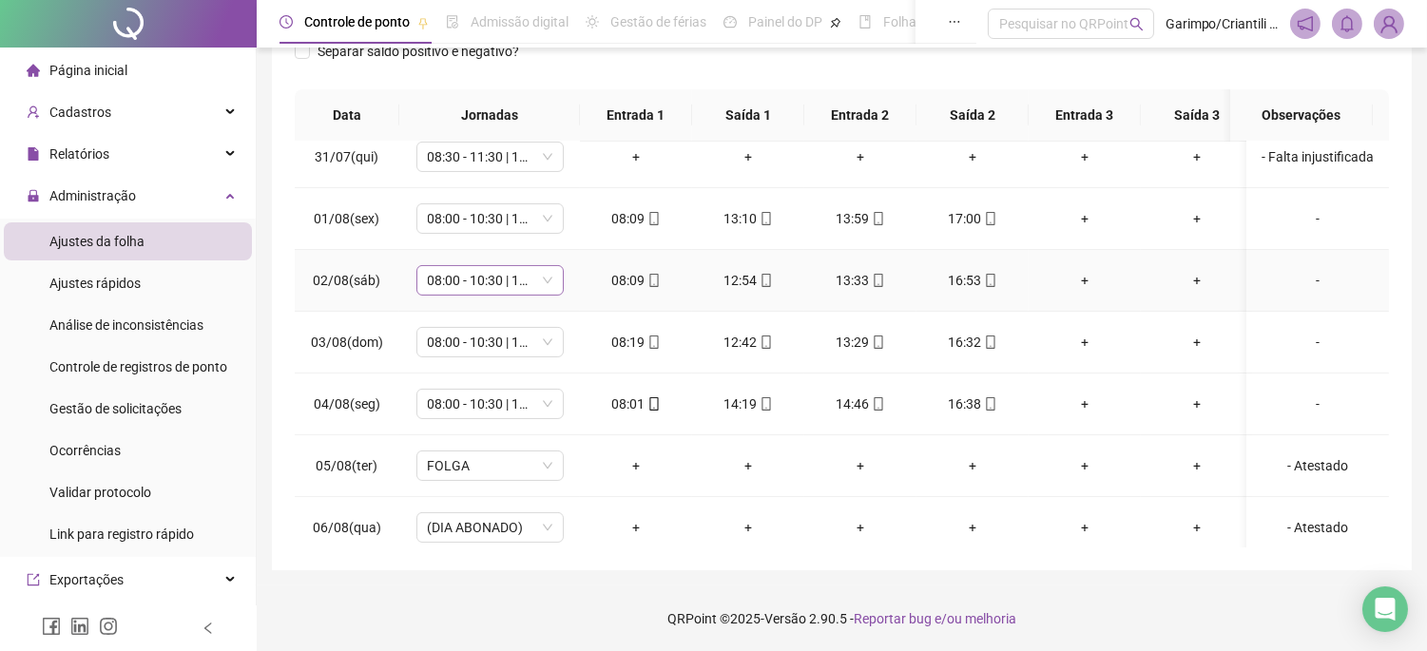
click at [498, 277] on span "08:00 - 10:30 | 11:30 - 16:30" at bounding box center [490, 280] width 125 height 29
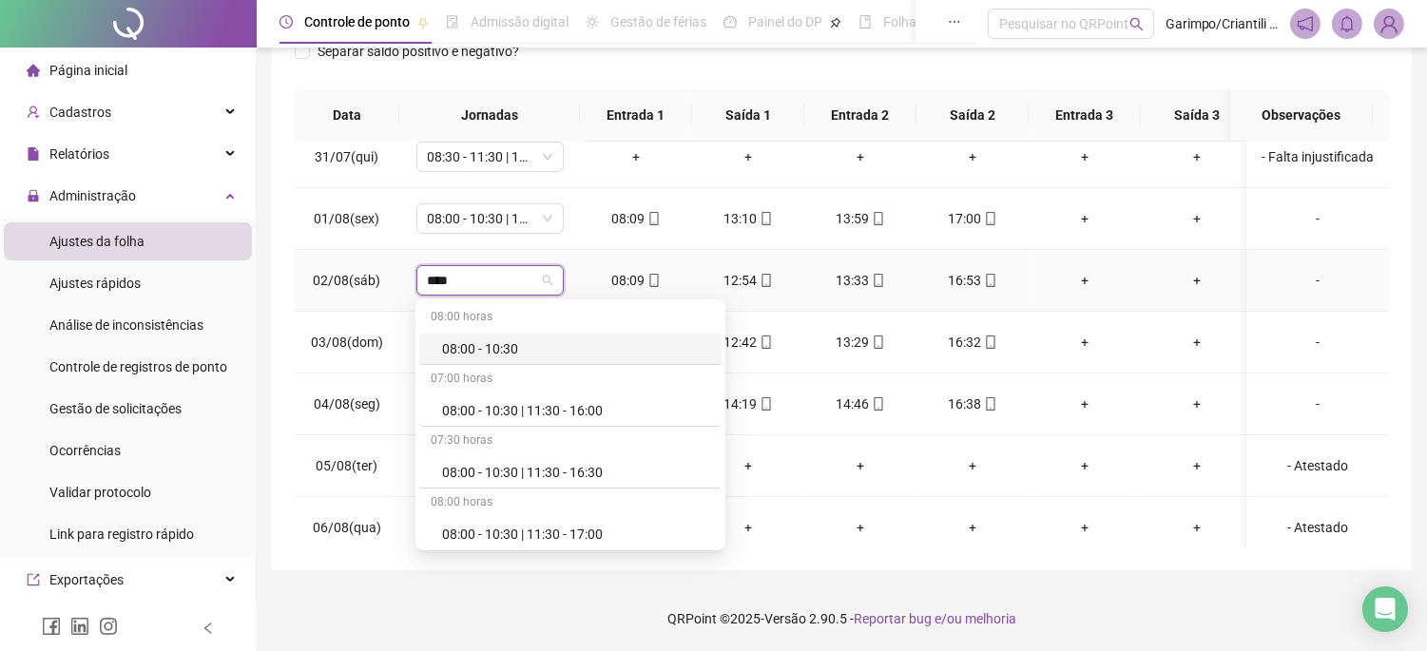
type input "*****"
click at [529, 537] on div "08:00 - 10:30 | 11:30 - 17:00" at bounding box center [576, 534] width 268 height 21
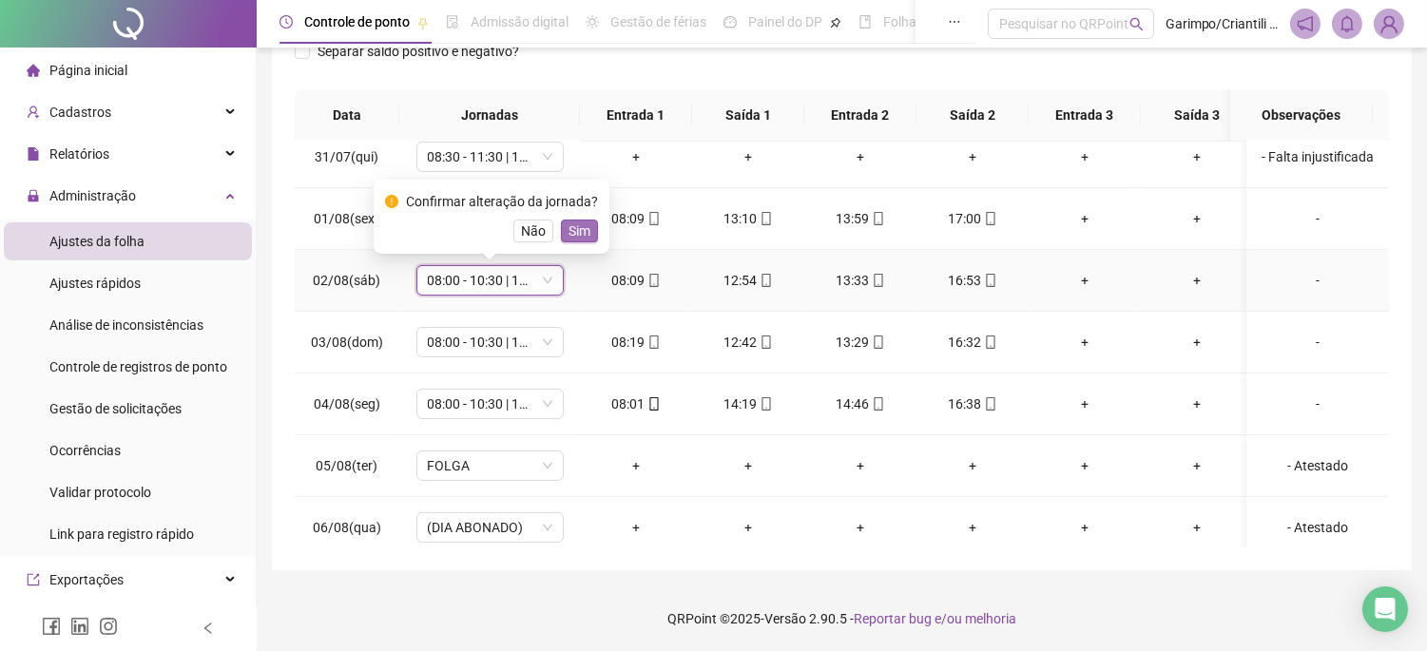
click at [581, 240] on span "Sim" at bounding box center [580, 231] width 22 height 21
click at [464, 329] on span "08:00 - 10:30 | 11:30 - 16:30" at bounding box center [490, 342] width 125 height 29
click at [467, 338] on span "08:00 - 10:30 | 11:30 - 16:30" at bounding box center [490, 342] width 125 height 29
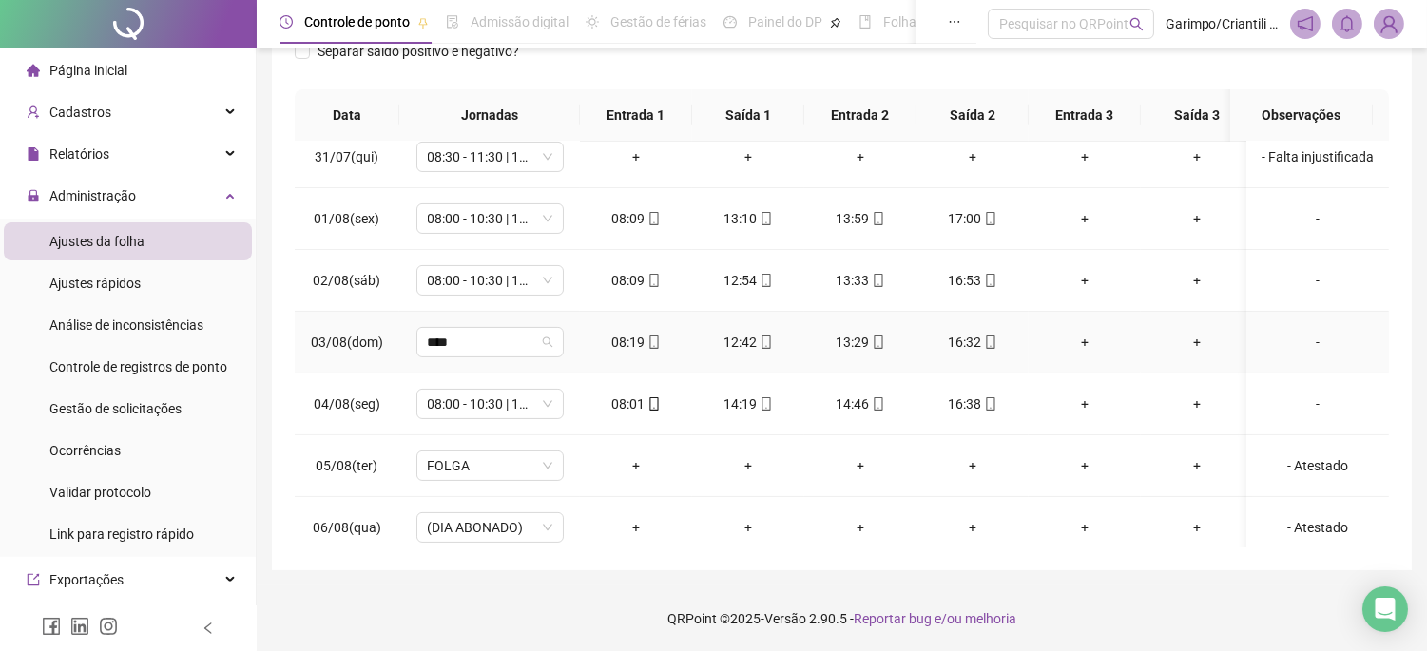
type input "*****"
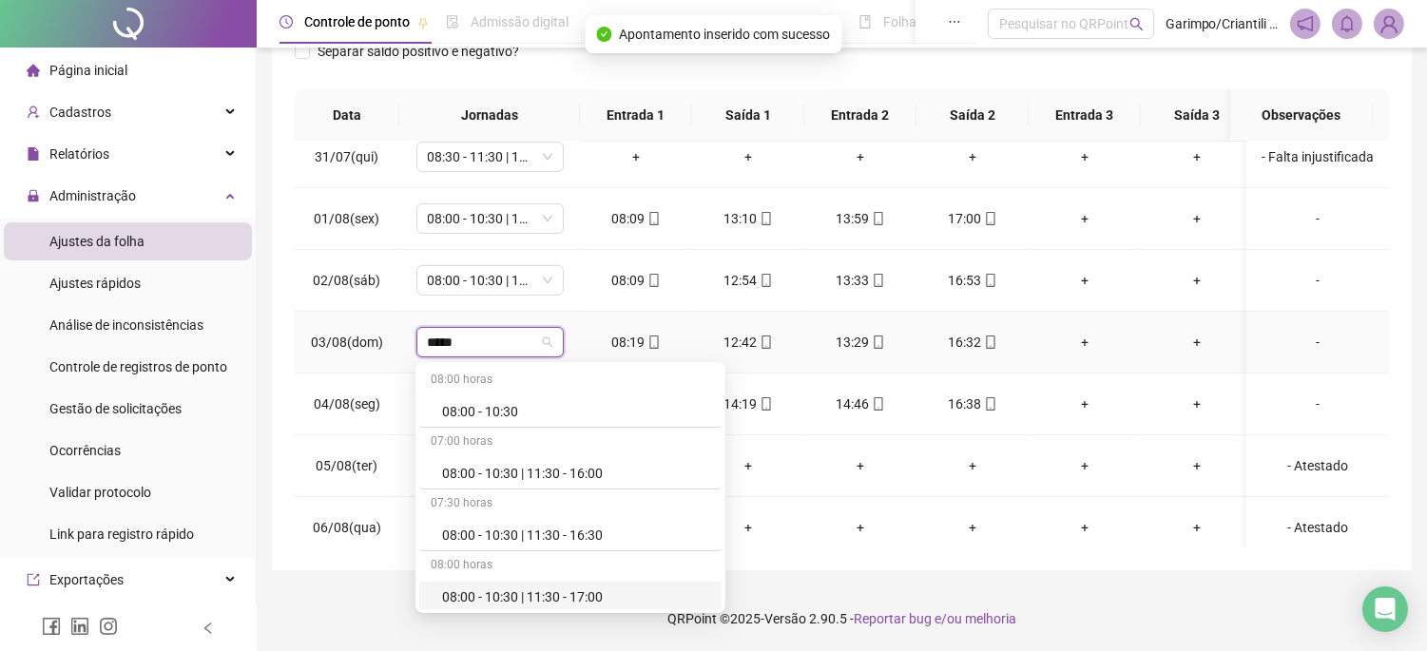
click at [510, 599] on div "08:00 - 10:30 | 11:30 - 17:00" at bounding box center [576, 597] width 268 height 21
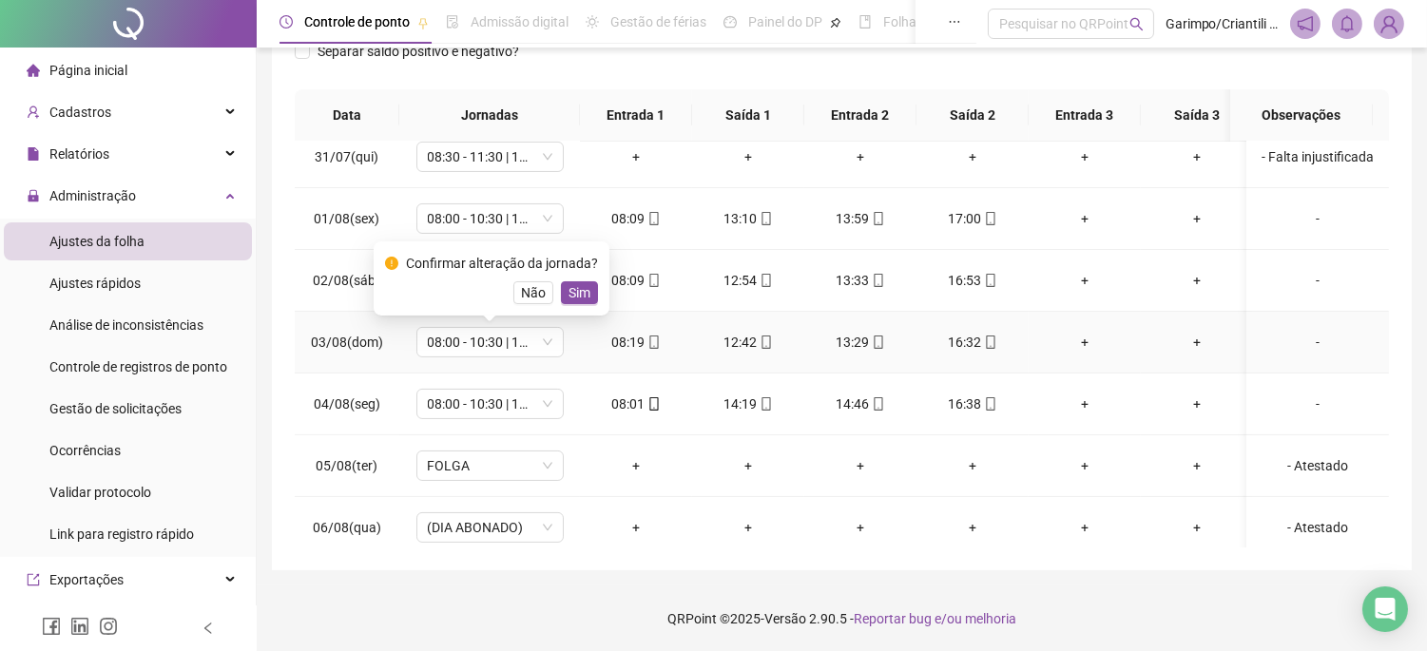
click at [576, 308] on div "Confirmar alteração da jornada? Não Sim" at bounding box center [492, 279] width 236 height 74
click at [576, 292] on span "Sim" at bounding box center [580, 292] width 22 height 21
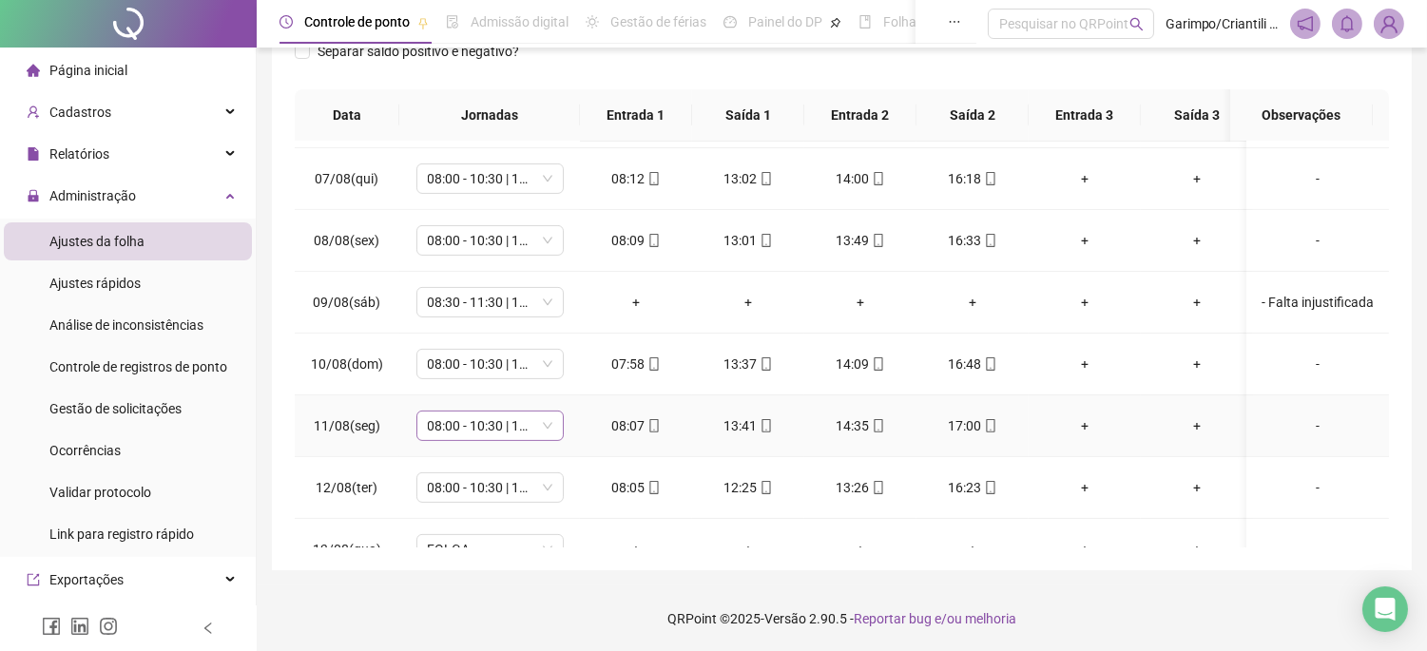
scroll to position [1056, 0]
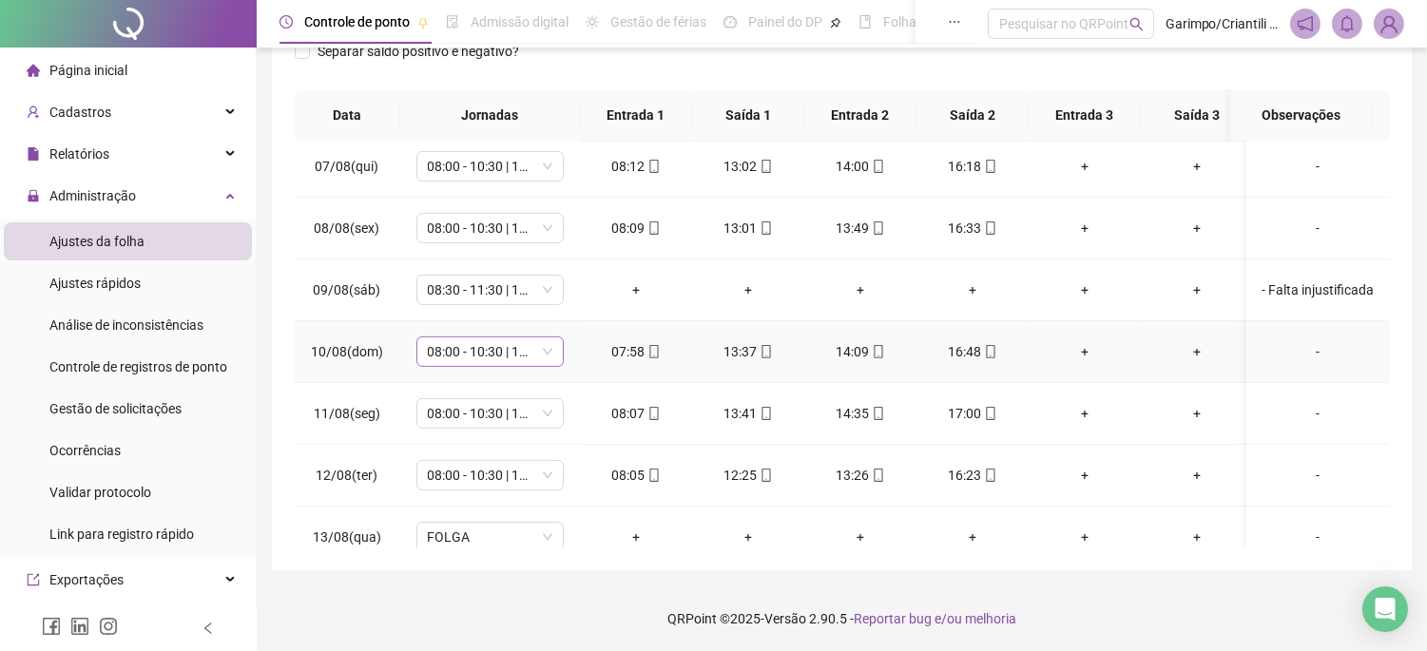
click at [504, 349] on span "08:00 - 10:30 | 11:30 - 16:30" at bounding box center [490, 352] width 125 height 29
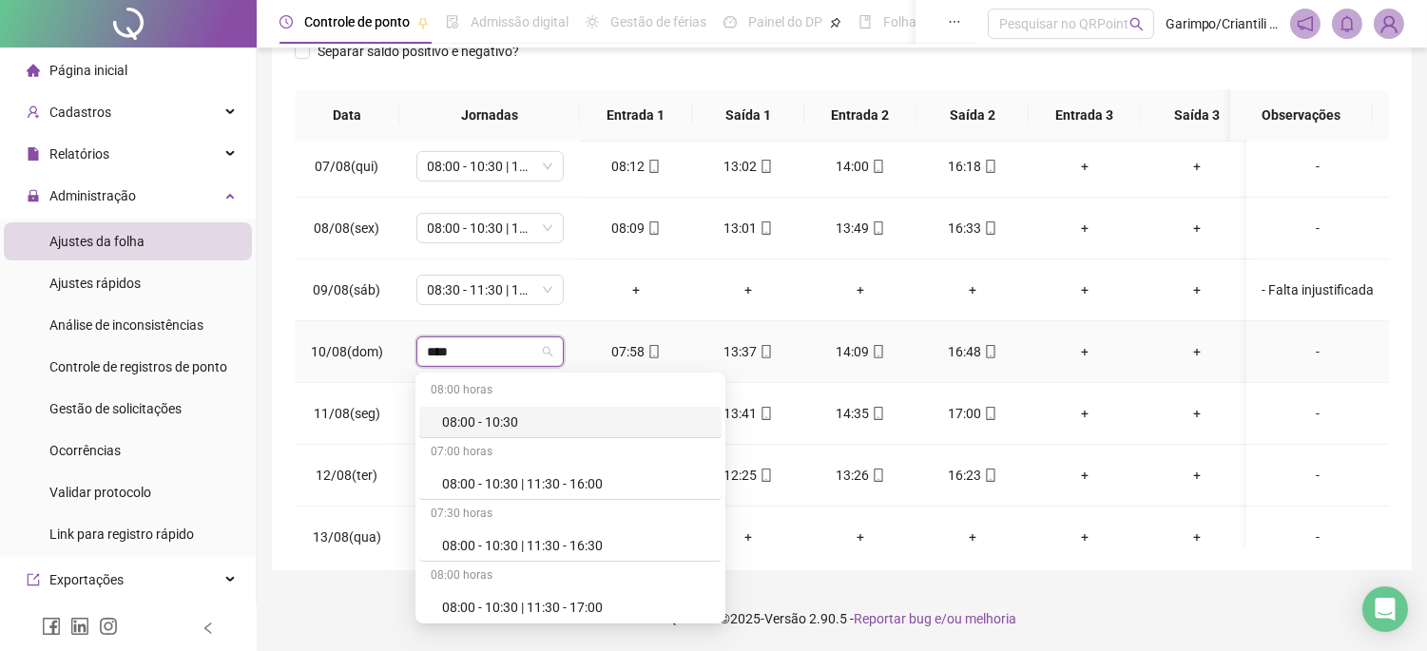
type input "*****"
click at [502, 612] on div "08:00 - 10:30 | 11:30 - 17:00" at bounding box center [576, 607] width 268 height 21
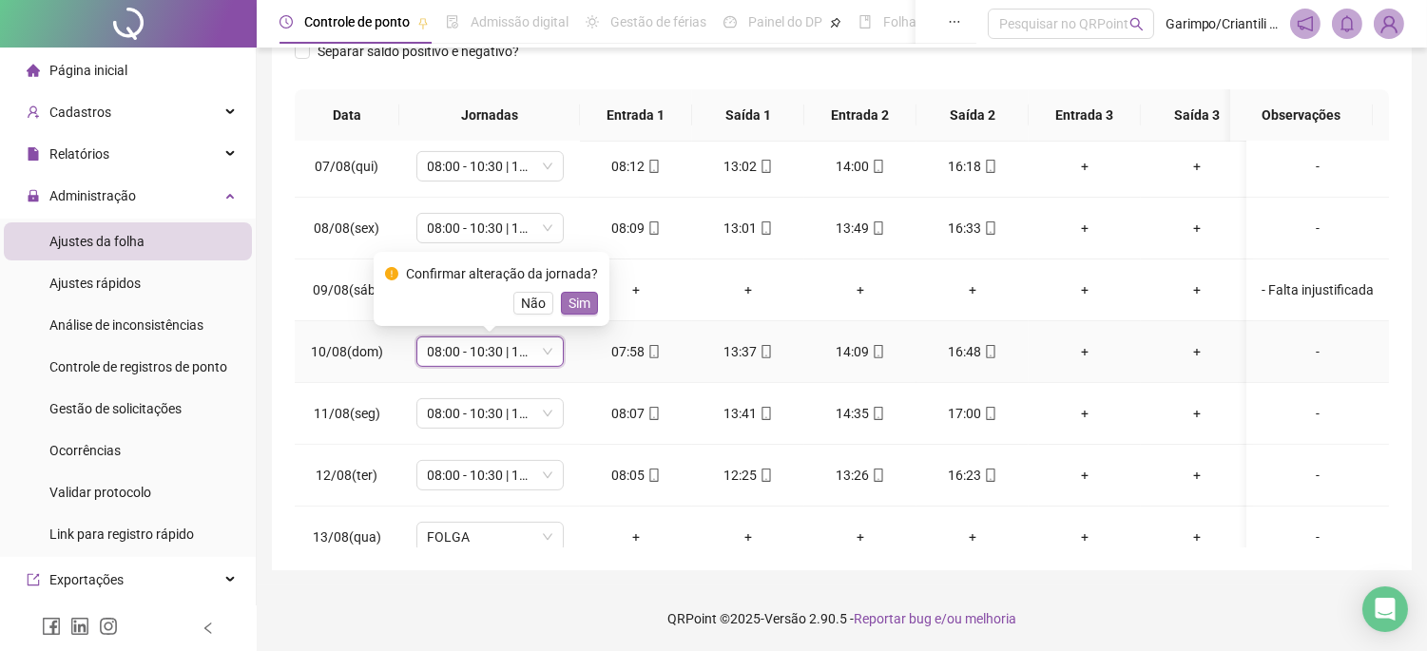
click at [575, 298] on span "Sim" at bounding box center [580, 303] width 22 height 21
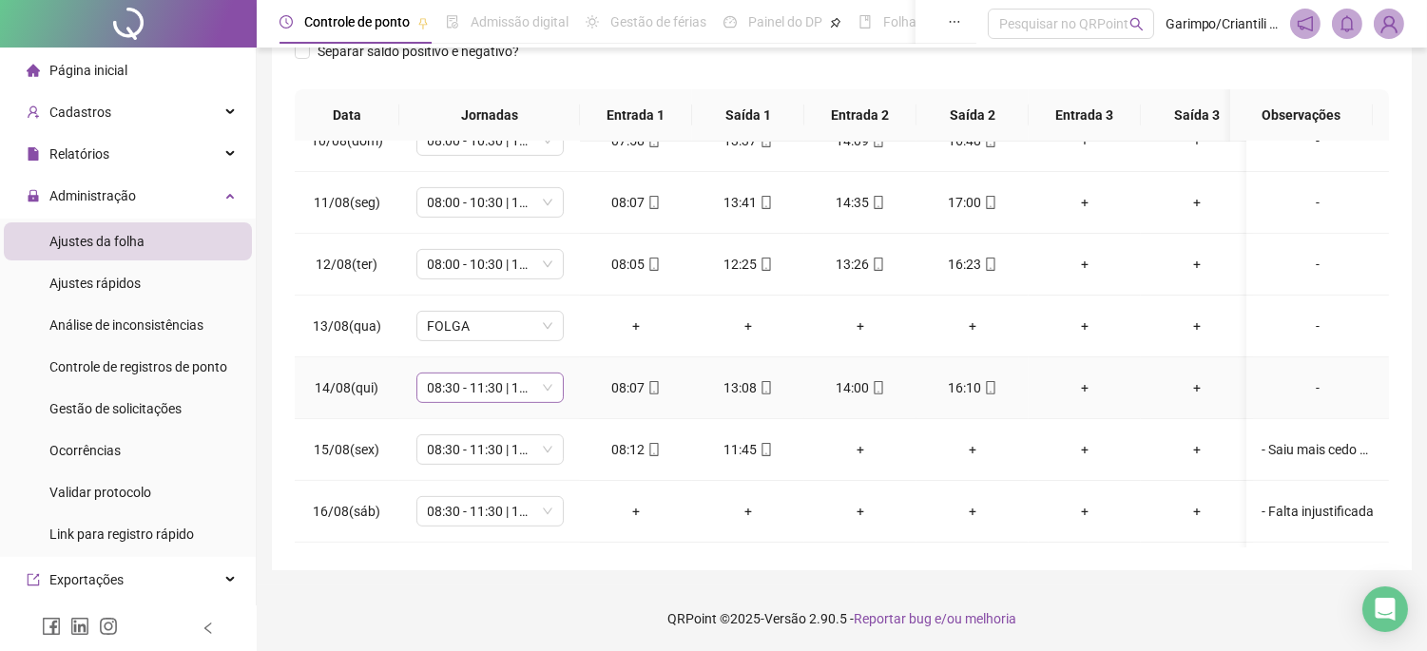
scroll to position [1373, 0]
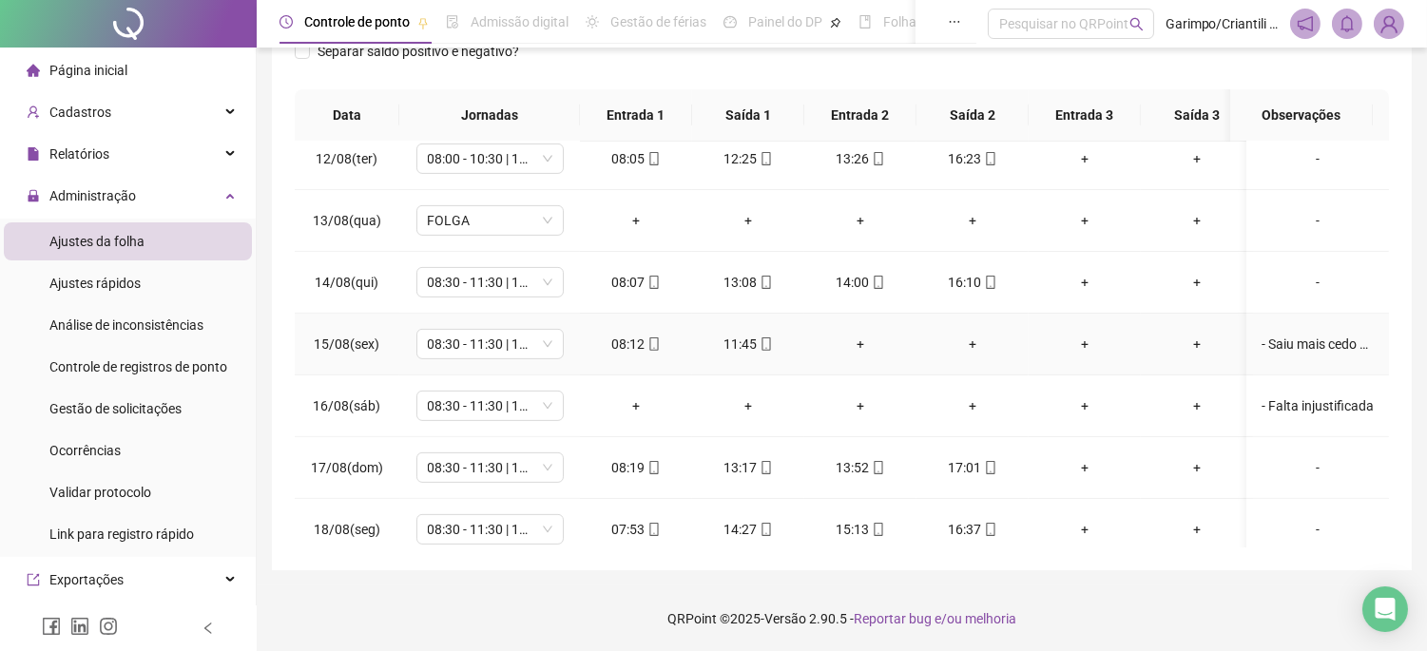
click at [1314, 350] on div "- Saiu mais cedo sem justificativa" at bounding box center [1318, 344] width 112 height 21
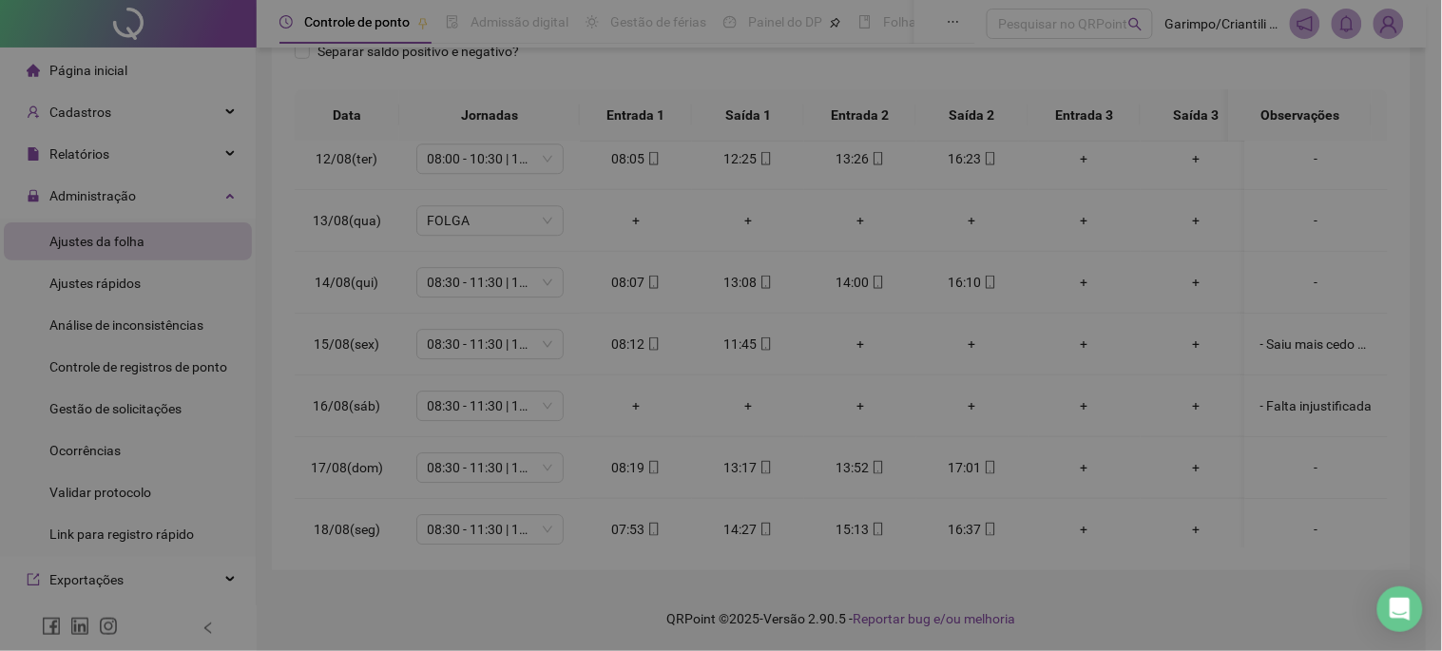
type textarea "**********"
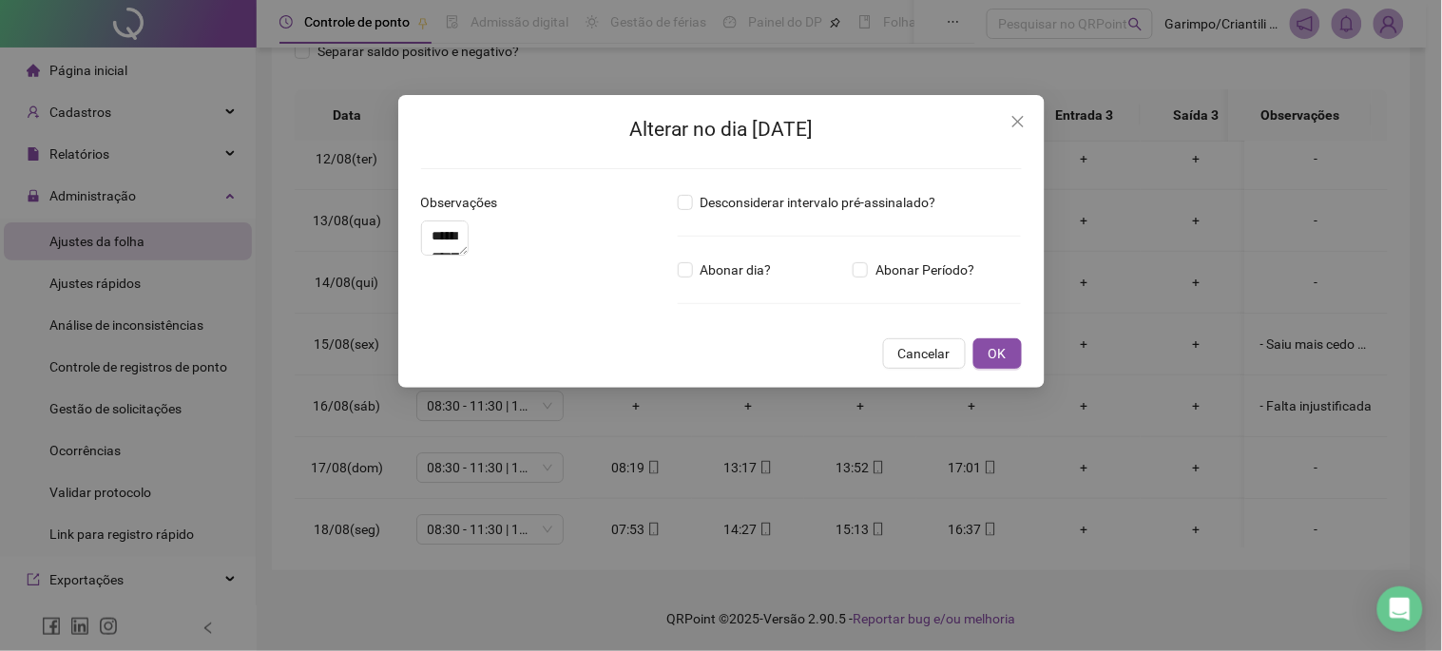
click at [1009, 127] on span "Close" at bounding box center [1018, 121] width 30 height 15
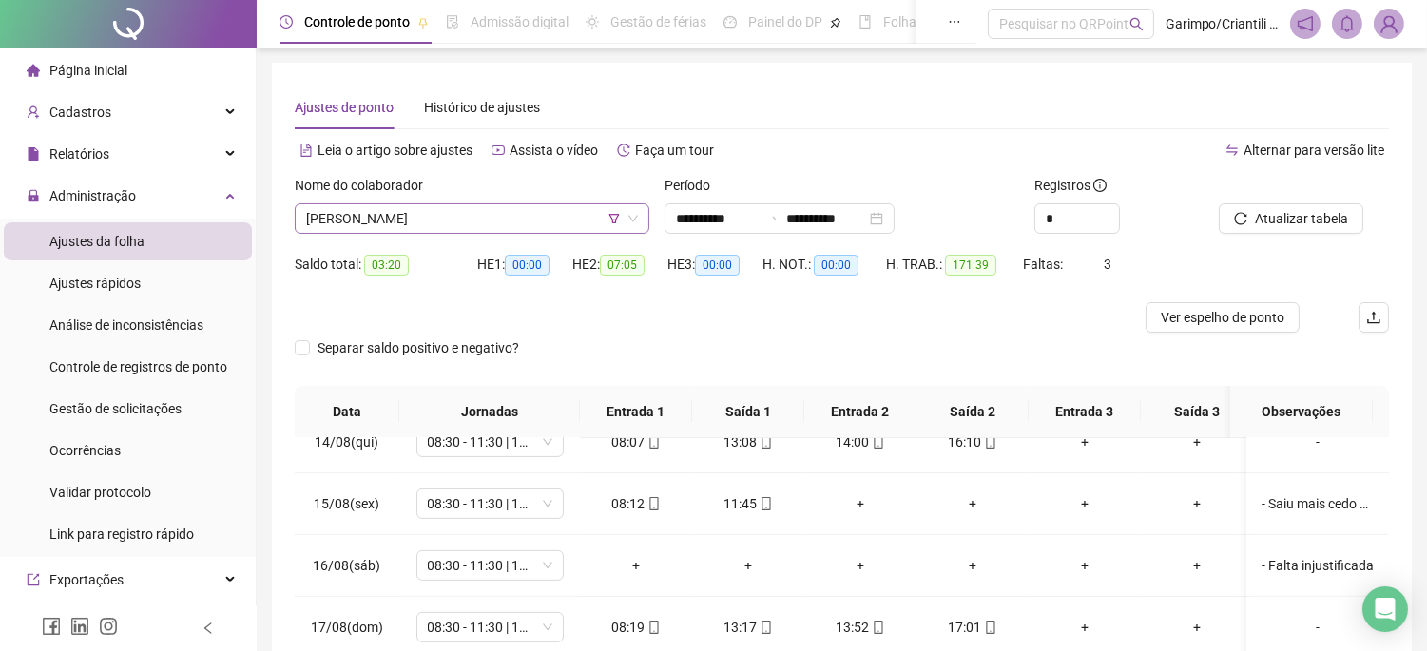
scroll to position [155, 0]
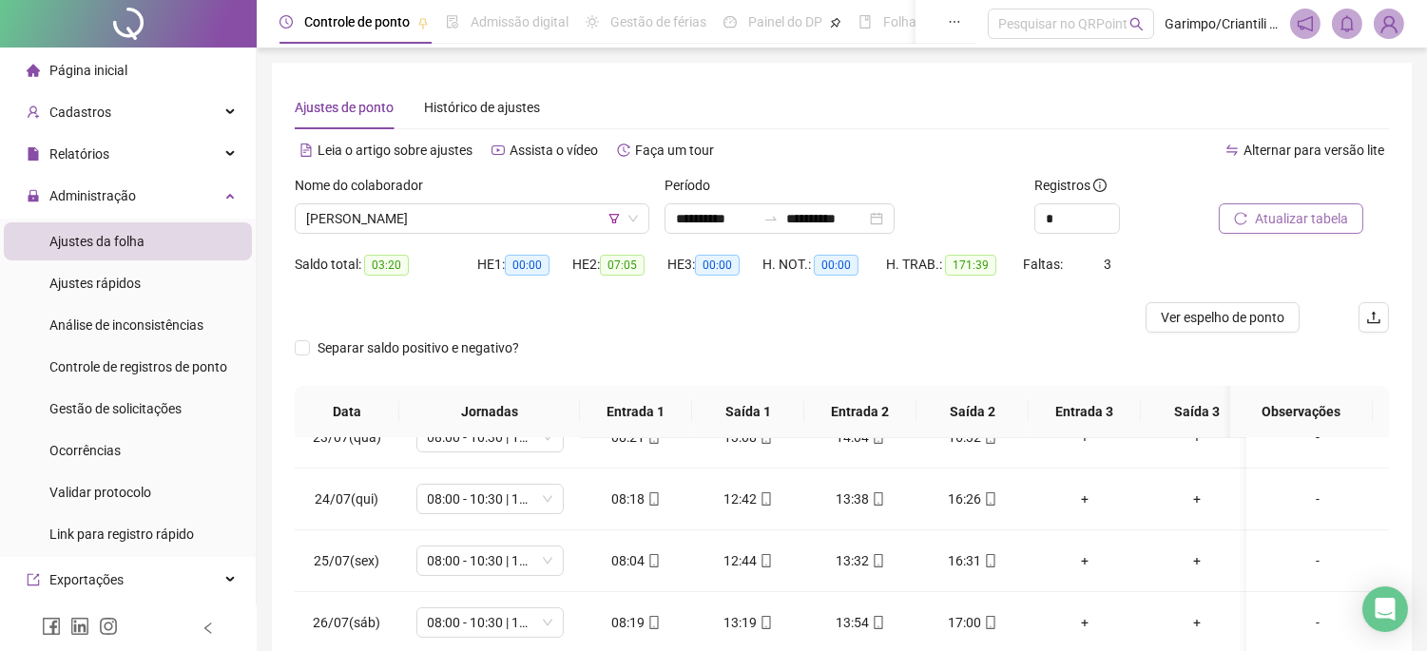
click at [1290, 208] on span "Atualizar tabela" at bounding box center [1301, 218] width 93 height 21
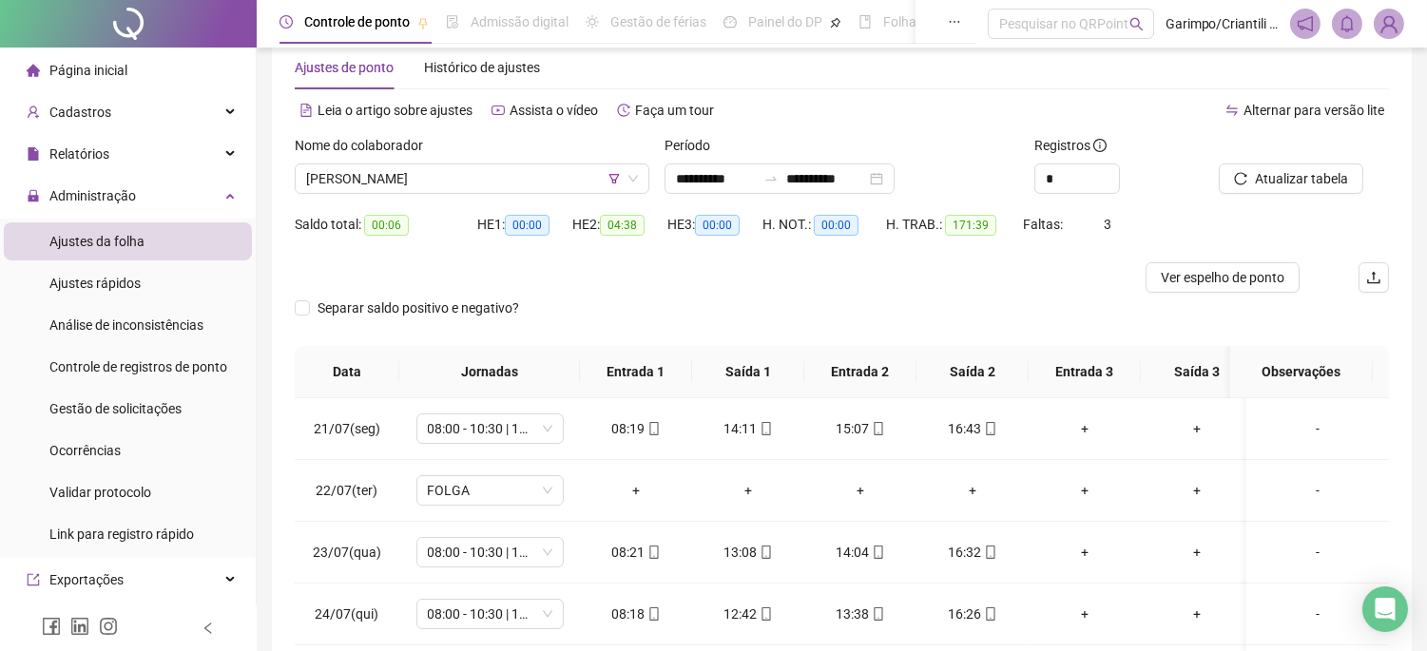
scroll to position [0, 0]
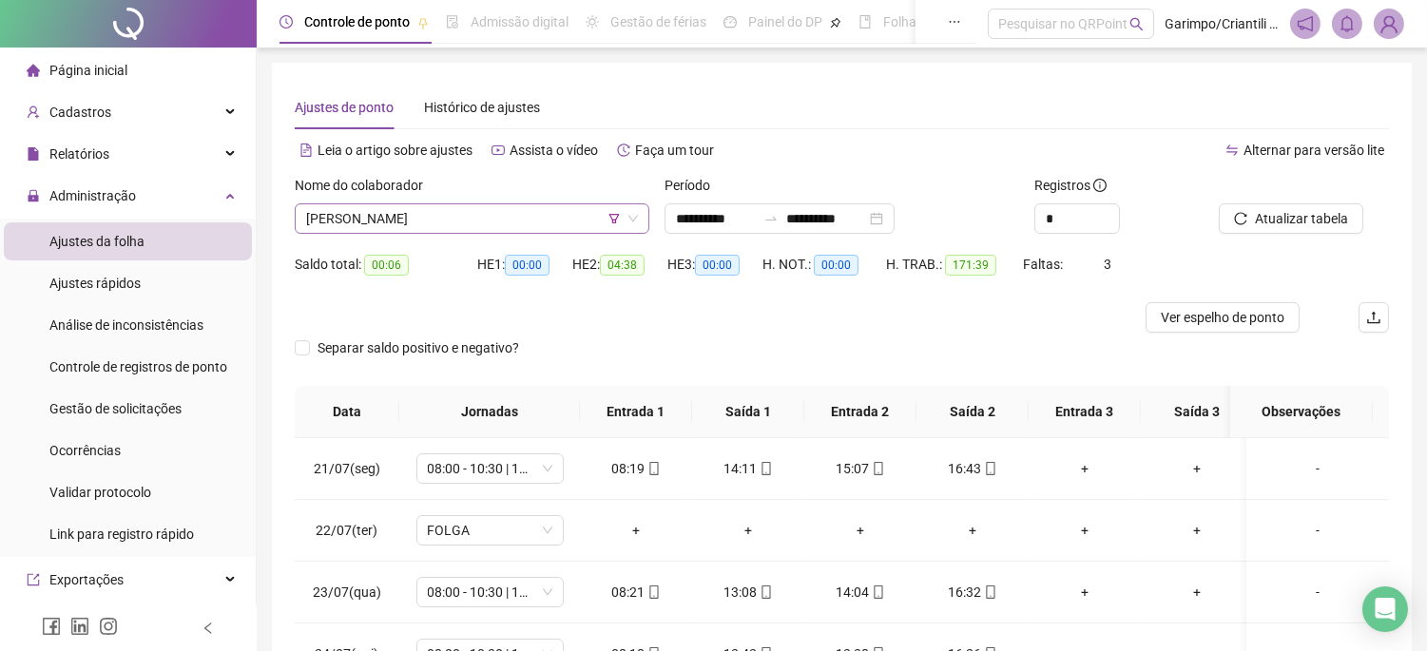
click at [500, 213] on span "[PERSON_NAME]" at bounding box center [472, 218] width 332 height 29
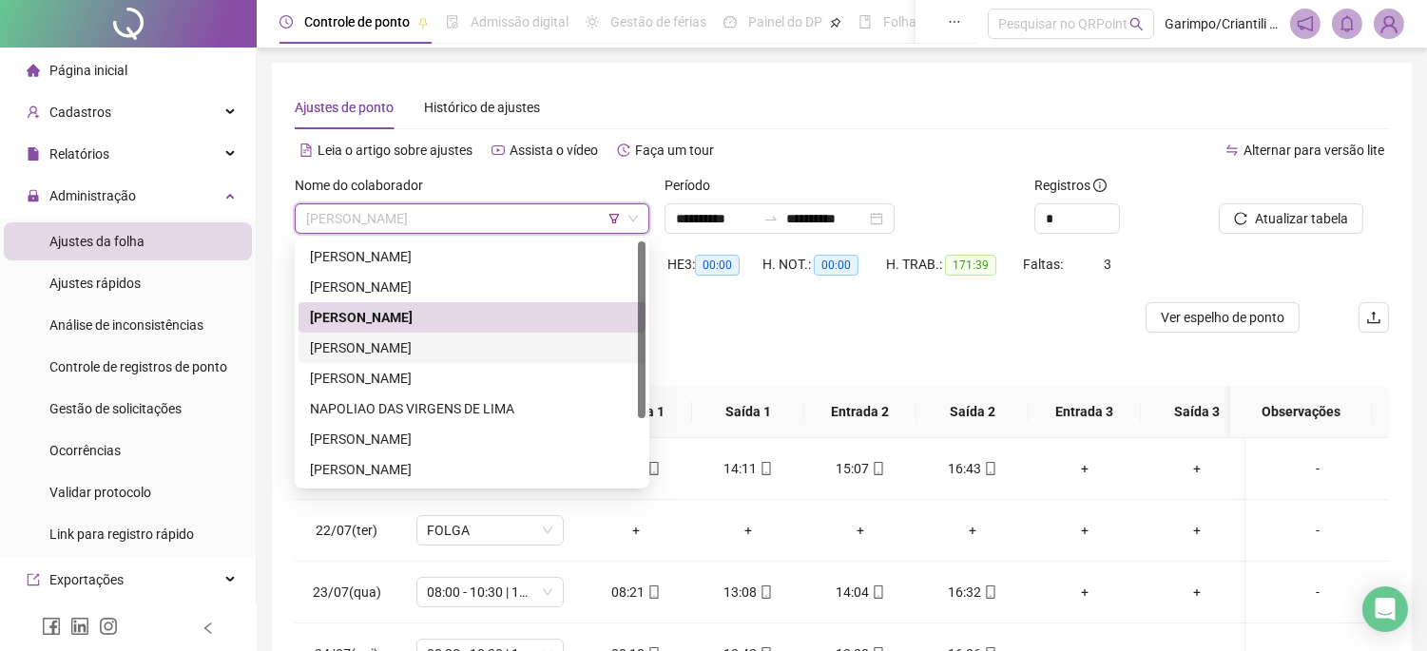
click at [436, 345] on div "[PERSON_NAME]" at bounding box center [472, 348] width 324 height 21
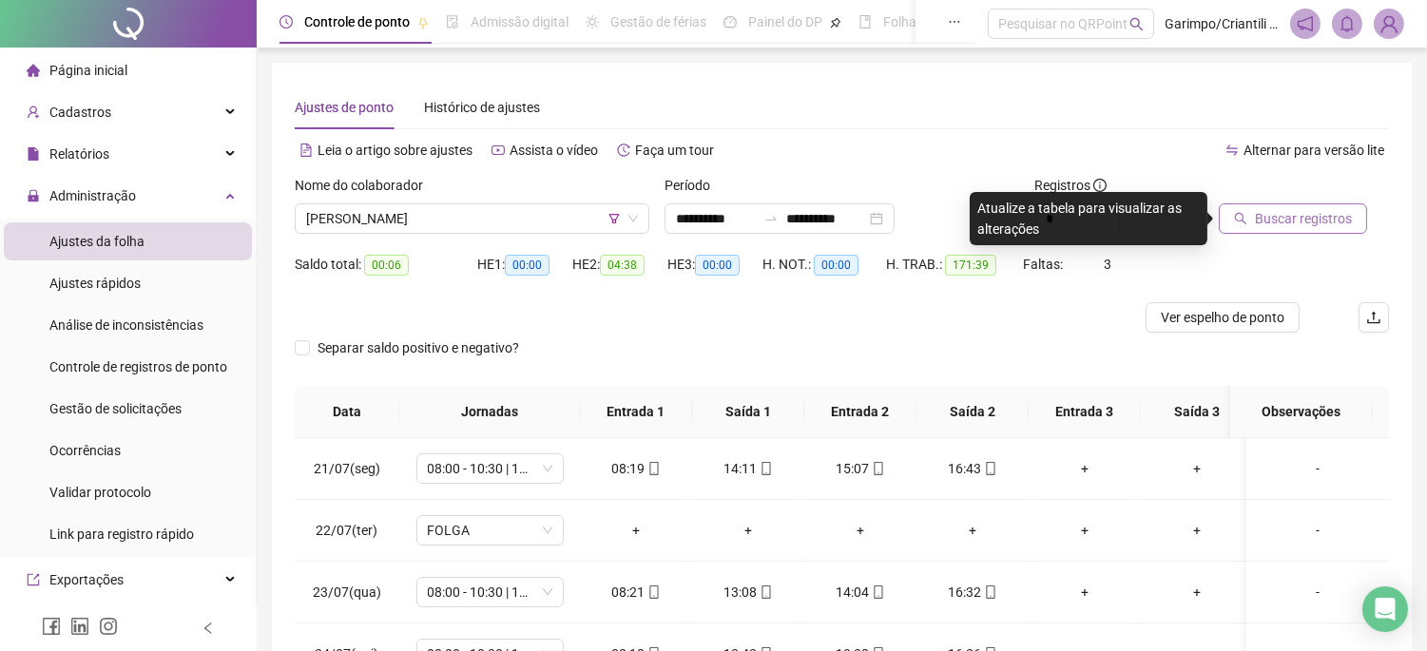
click at [1325, 203] on button "Buscar registros" at bounding box center [1293, 218] width 148 height 30
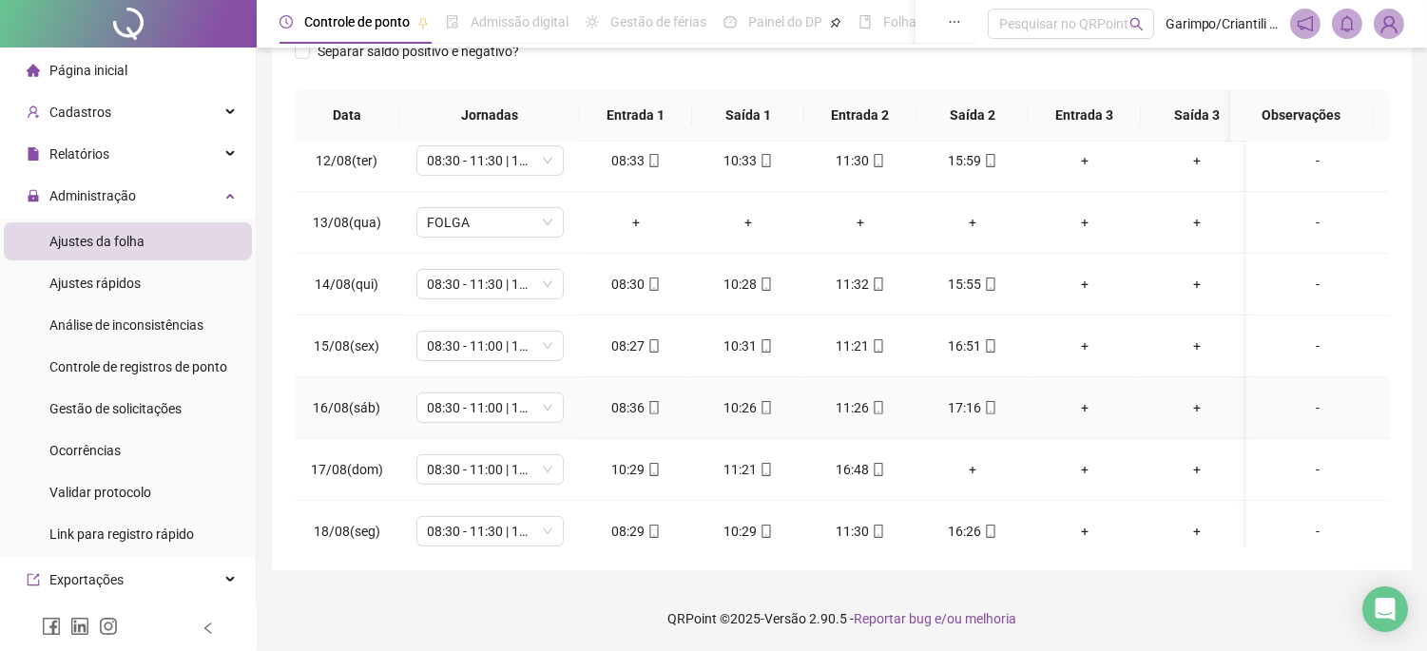
scroll to position [1528, 0]
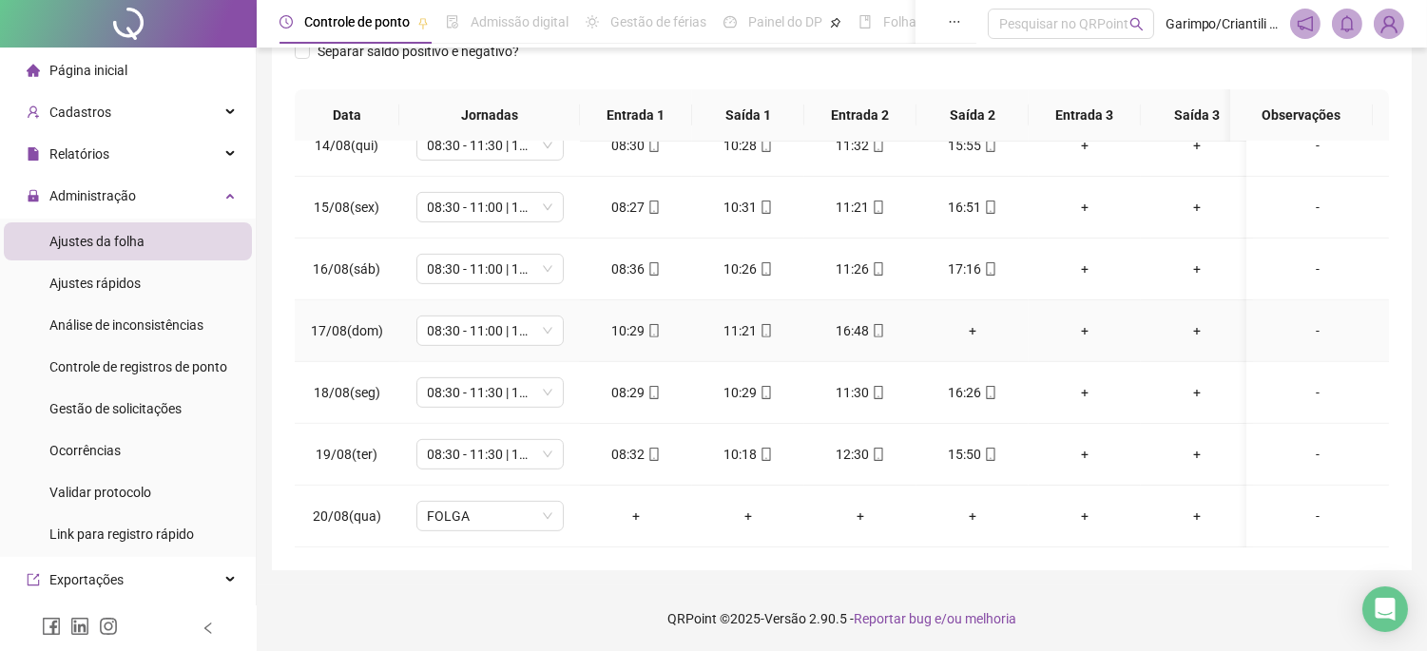
click at [968, 320] on div "+" at bounding box center [973, 330] width 82 height 21
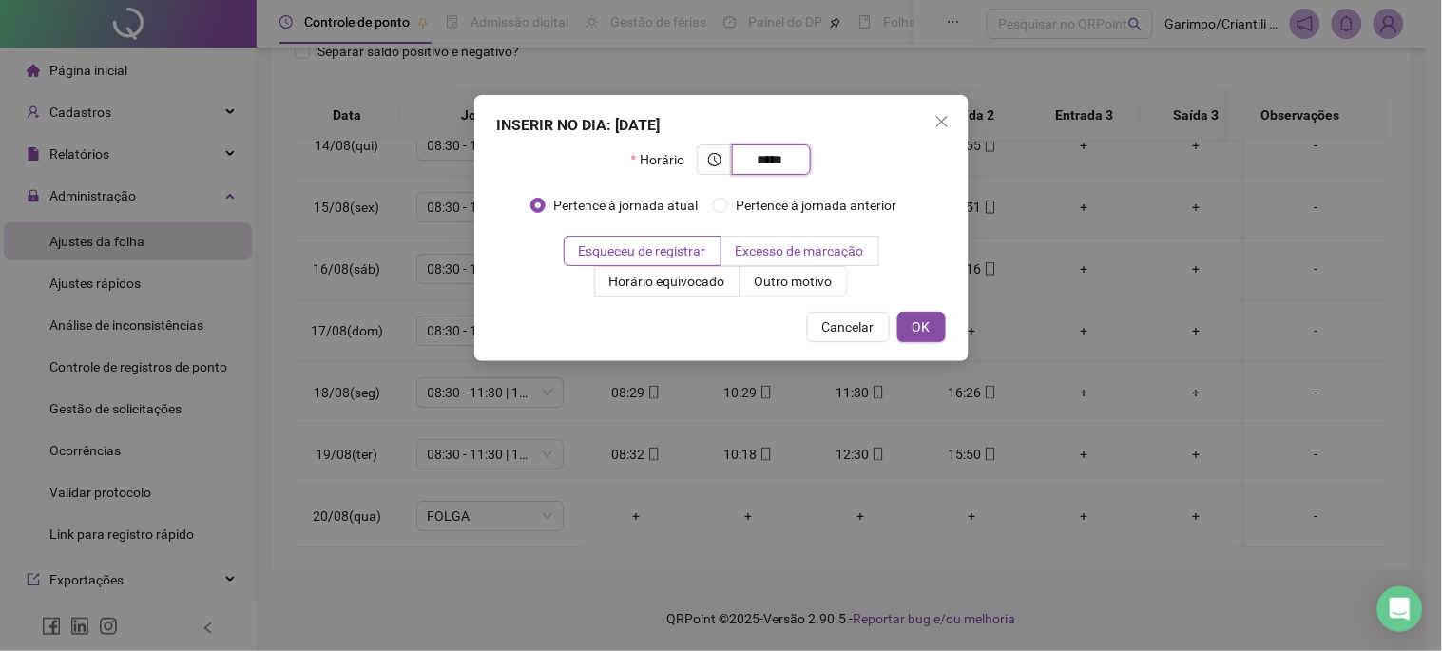
type input "*****"
click at [737, 263] on label "Excesso de marcação" at bounding box center [801, 251] width 158 height 30
click at [786, 302] on div "INSERIR NO DIA : [DATE] Horário ***** Pertence à jornada atual Pertence à jorna…" at bounding box center [721, 228] width 494 height 266
click at [784, 288] on span "Outro motivo" at bounding box center [794, 281] width 78 height 15
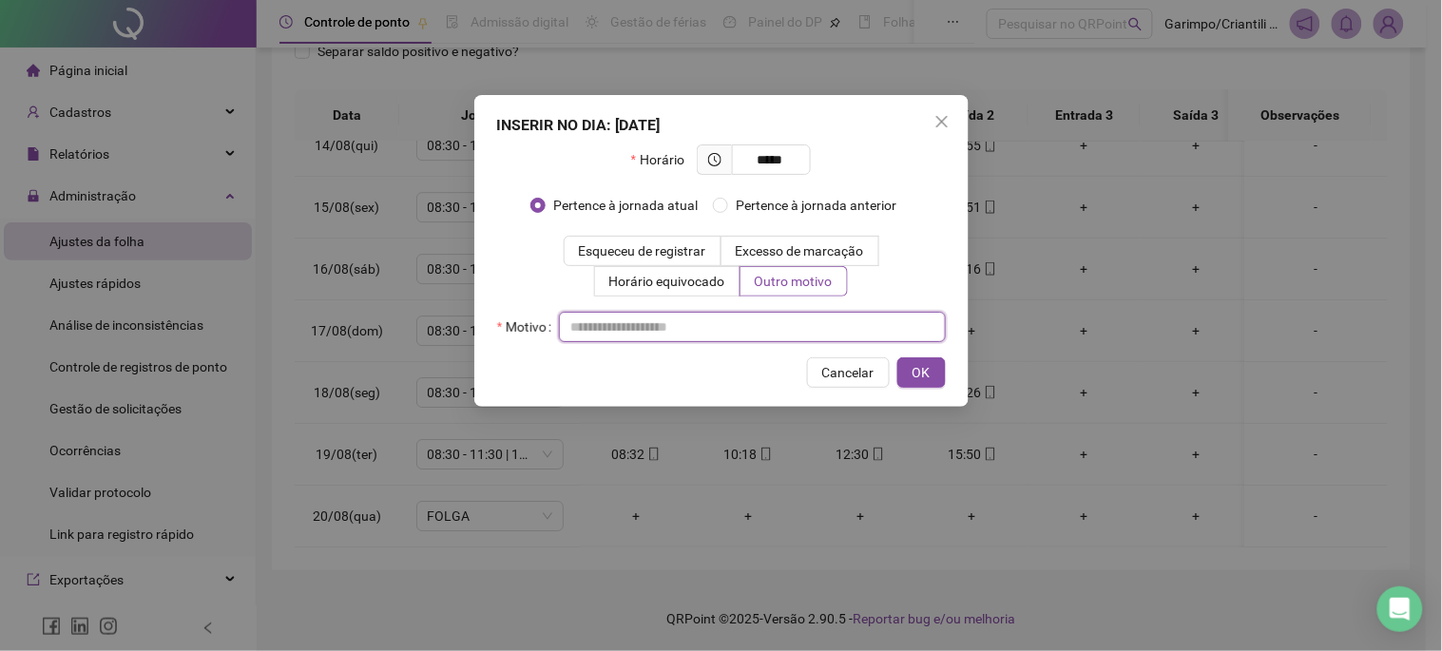
click at [707, 331] on input "text" at bounding box center [752, 327] width 387 height 30
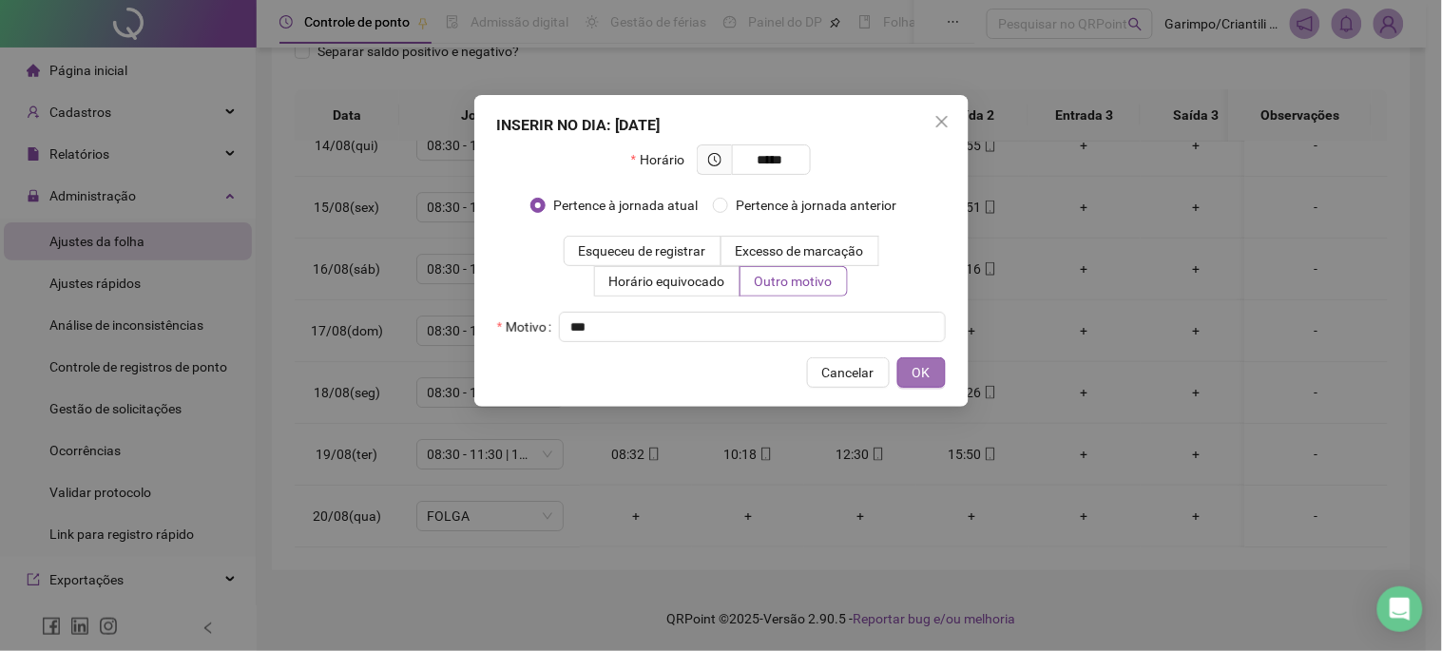
click at [927, 362] on span "OK" at bounding box center [922, 372] width 18 height 21
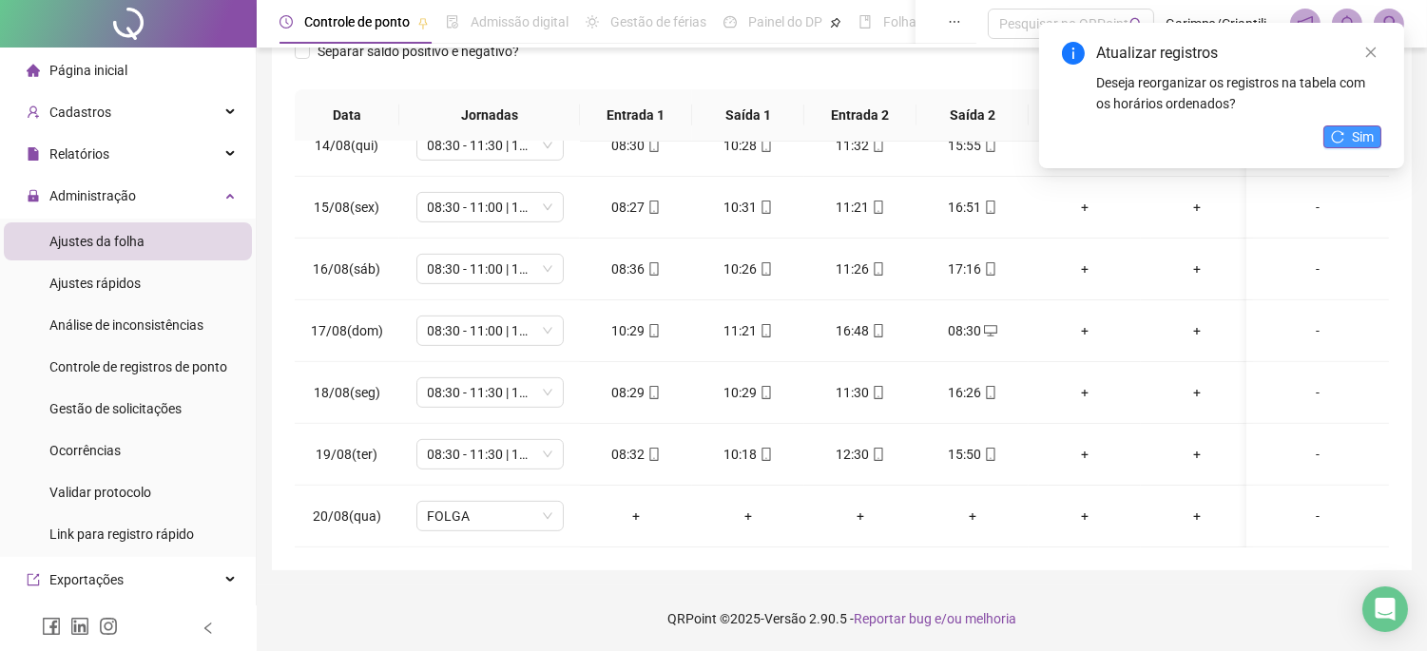
click at [1362, 144] on span "Sim" at bounding box center [1363, 136] width 22 height 21
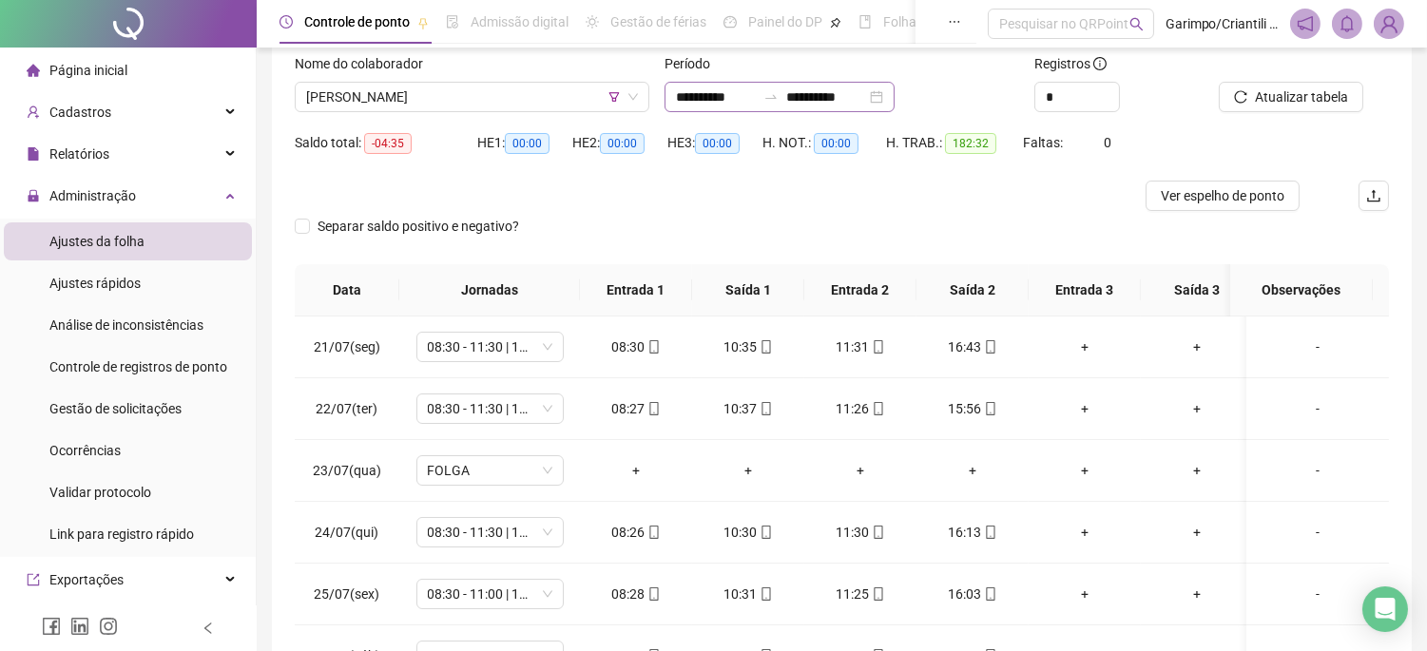
scroll to position [86, 0]
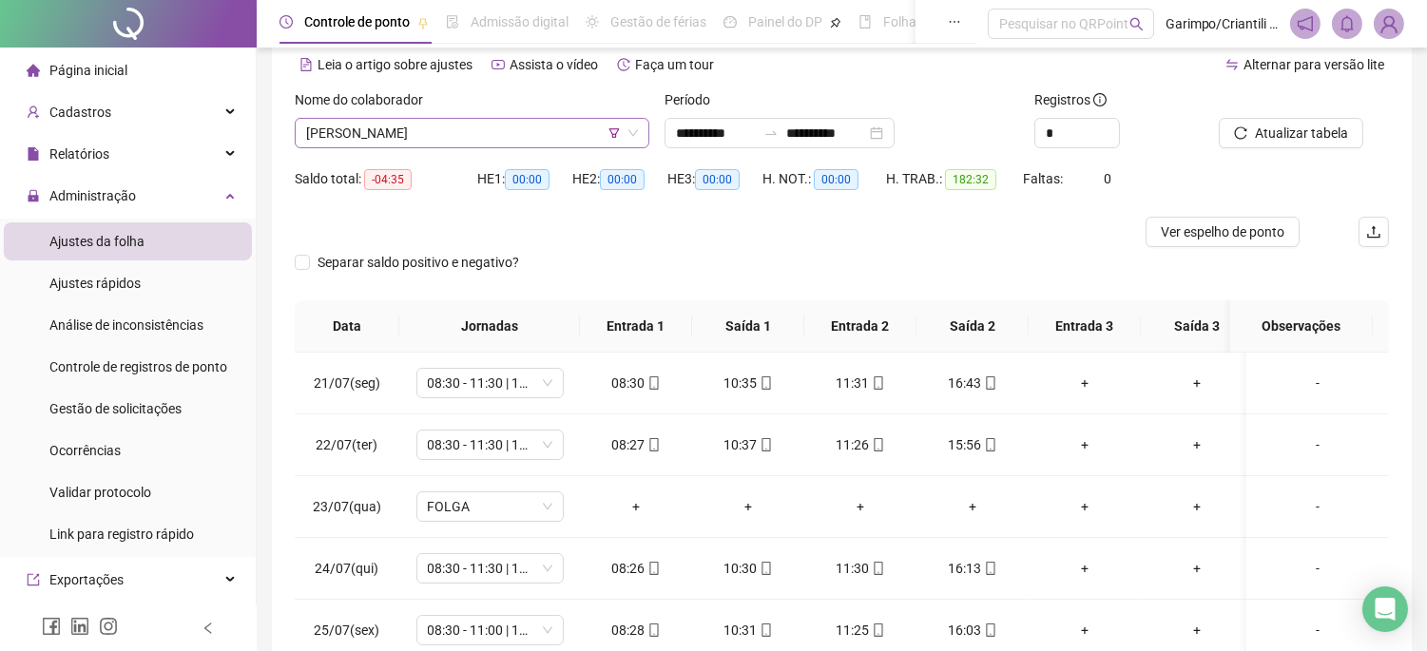
click at [549, 133] on span "[PERSON_NAME]" at bounding box center [472, 133] width 332 height 29
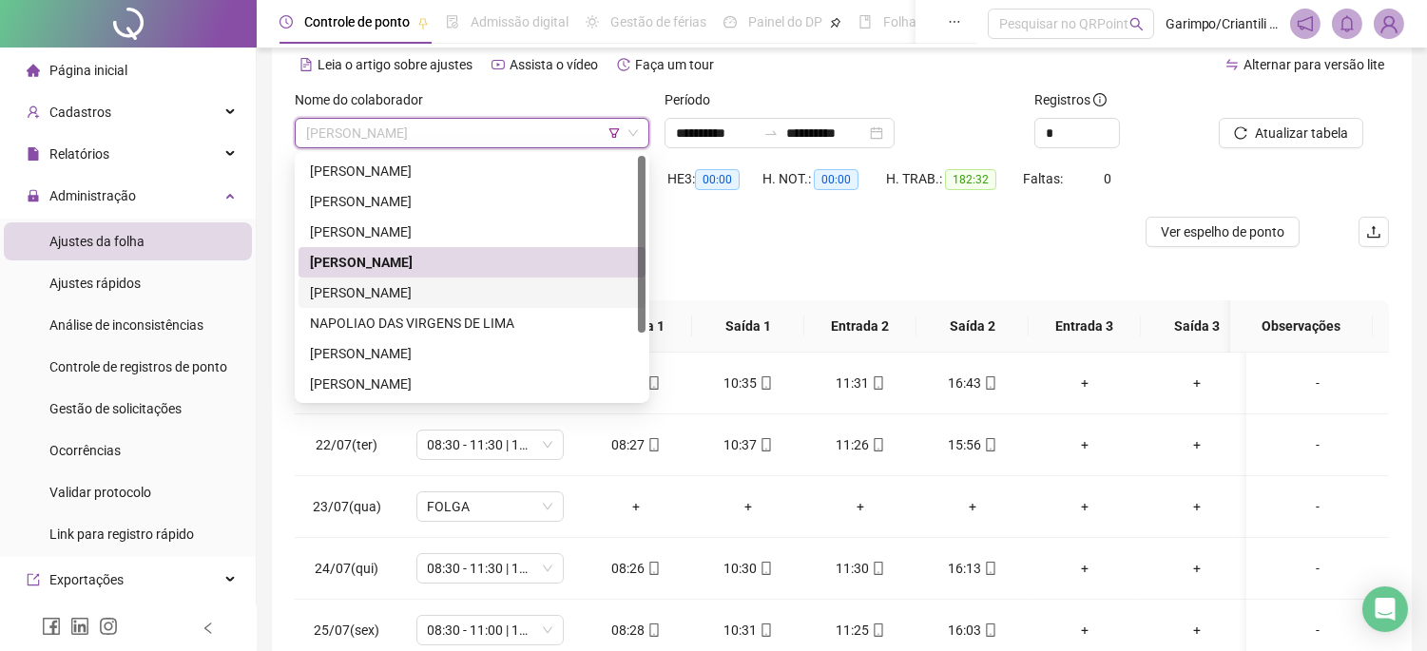
click at [501, 289] on div "[PERSON_NAME]" at bounding box center [472, 292] width 324 height 21
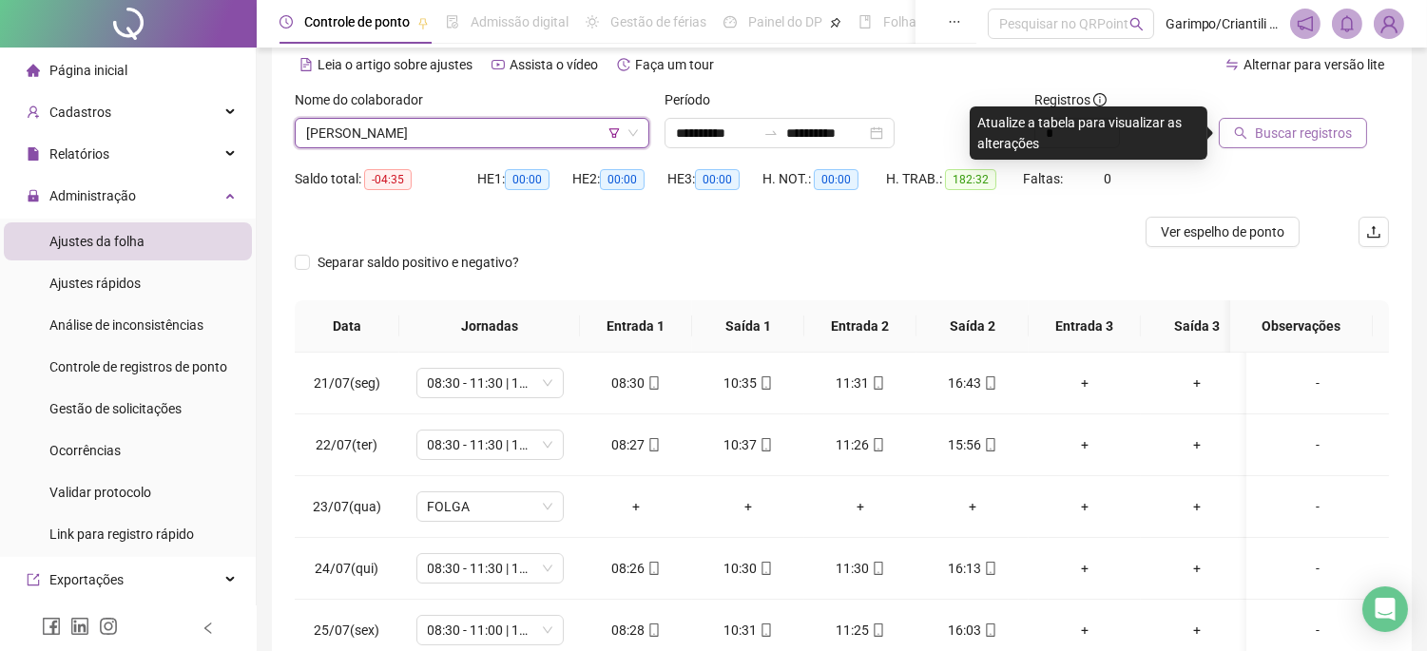
click at [1282, 141] on span "Buscar registros" at bounding box center [1303, 133] width 97 height 21
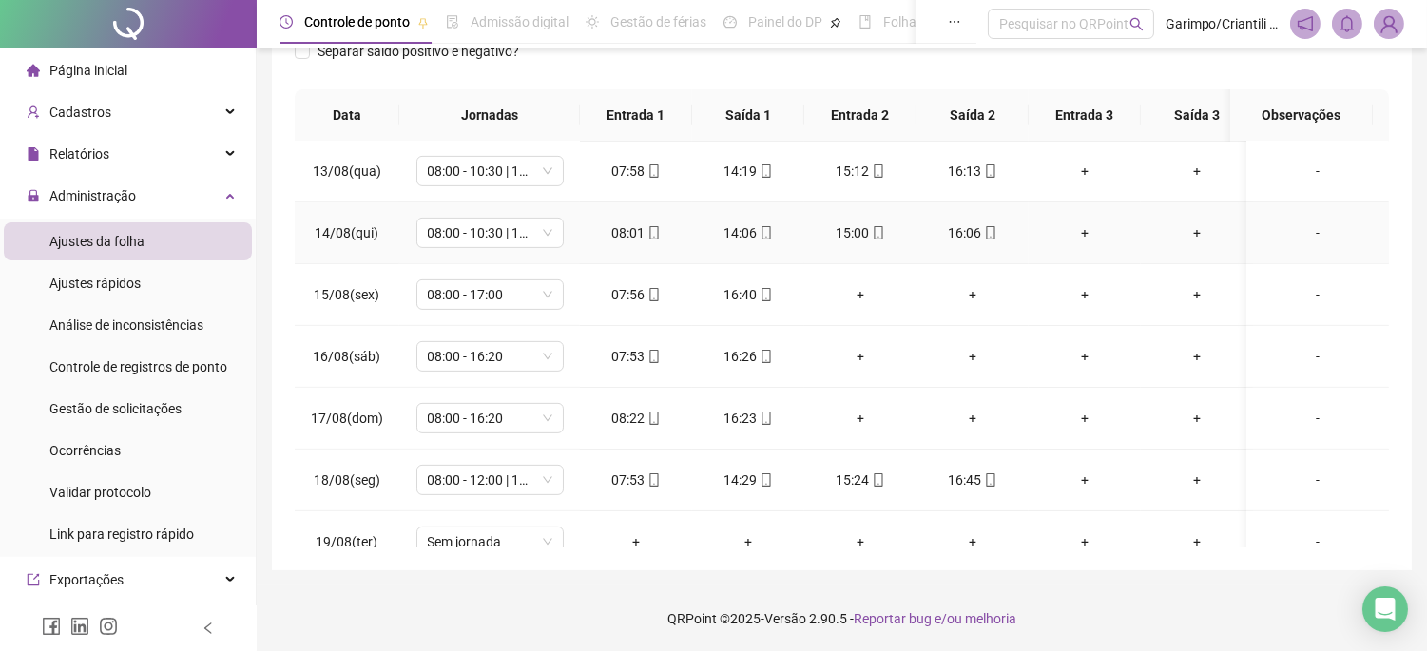
scroll to position [1528, 0]
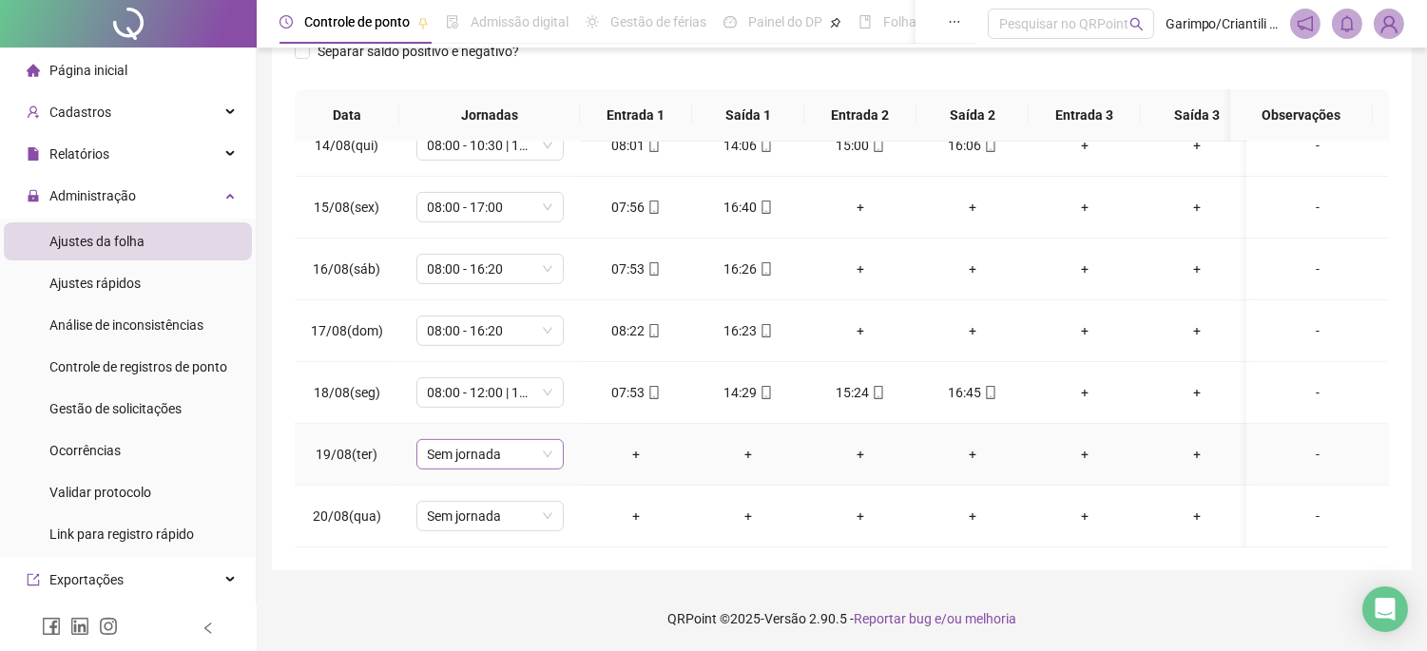
click at [512, 441] on span "Sem jornada" at bounding box center [490, 454] width 125 height 29
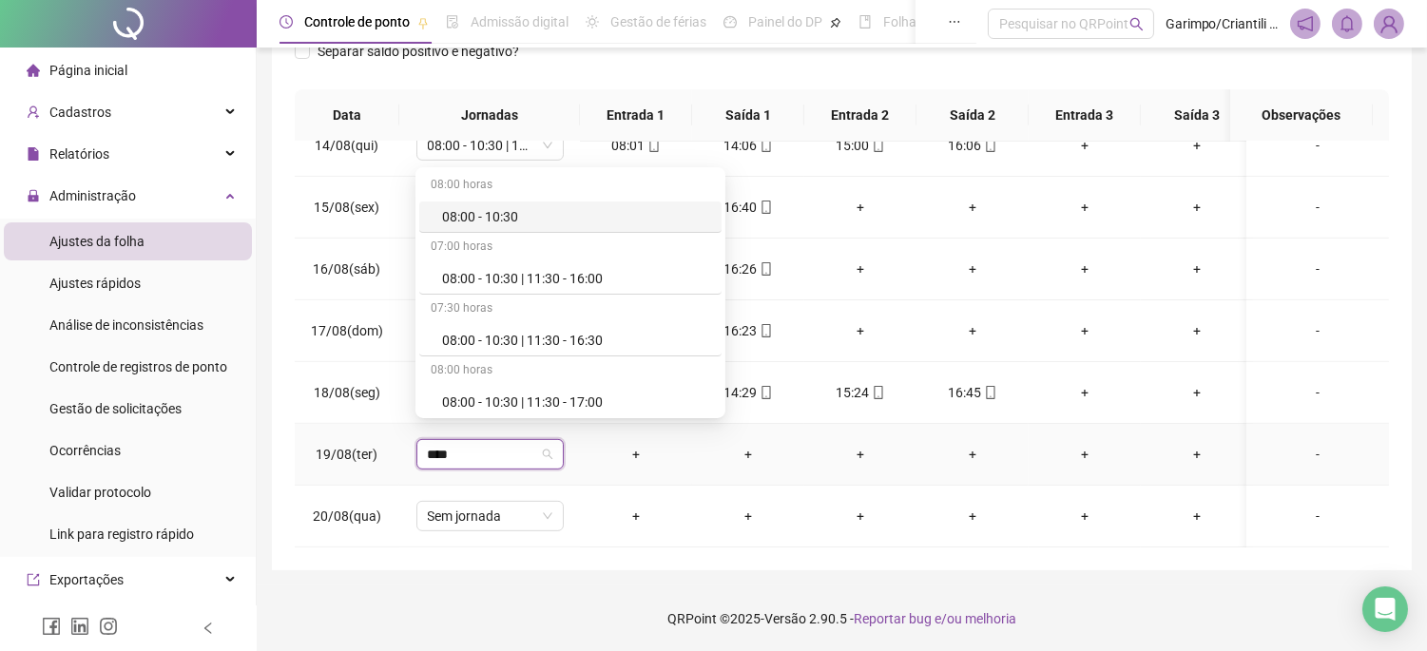
type input "*****"
click at [573, 339] on div "08:00 - 10:30 | 11:30 - 16:30" at bounding box center [576, 340] width 268 height 21
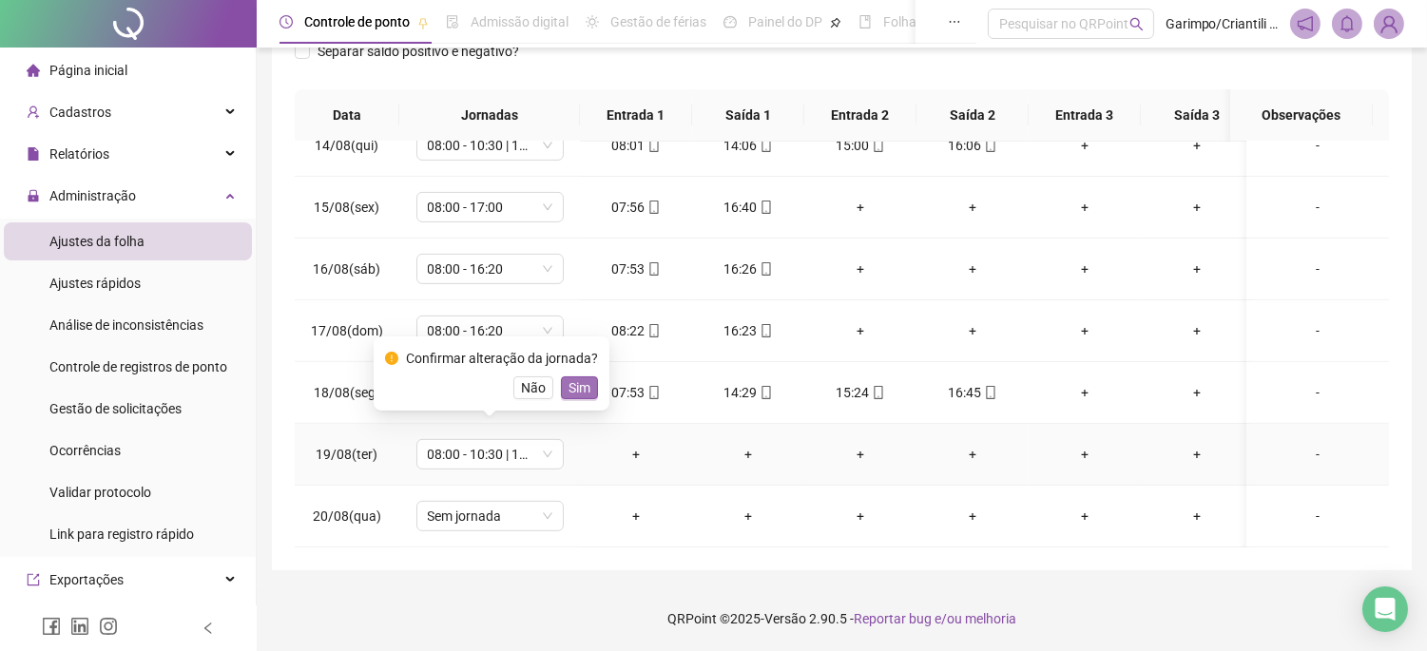
click at [575, 386] on span "Sim" at bounding box center [580, 388] width 22 height 21
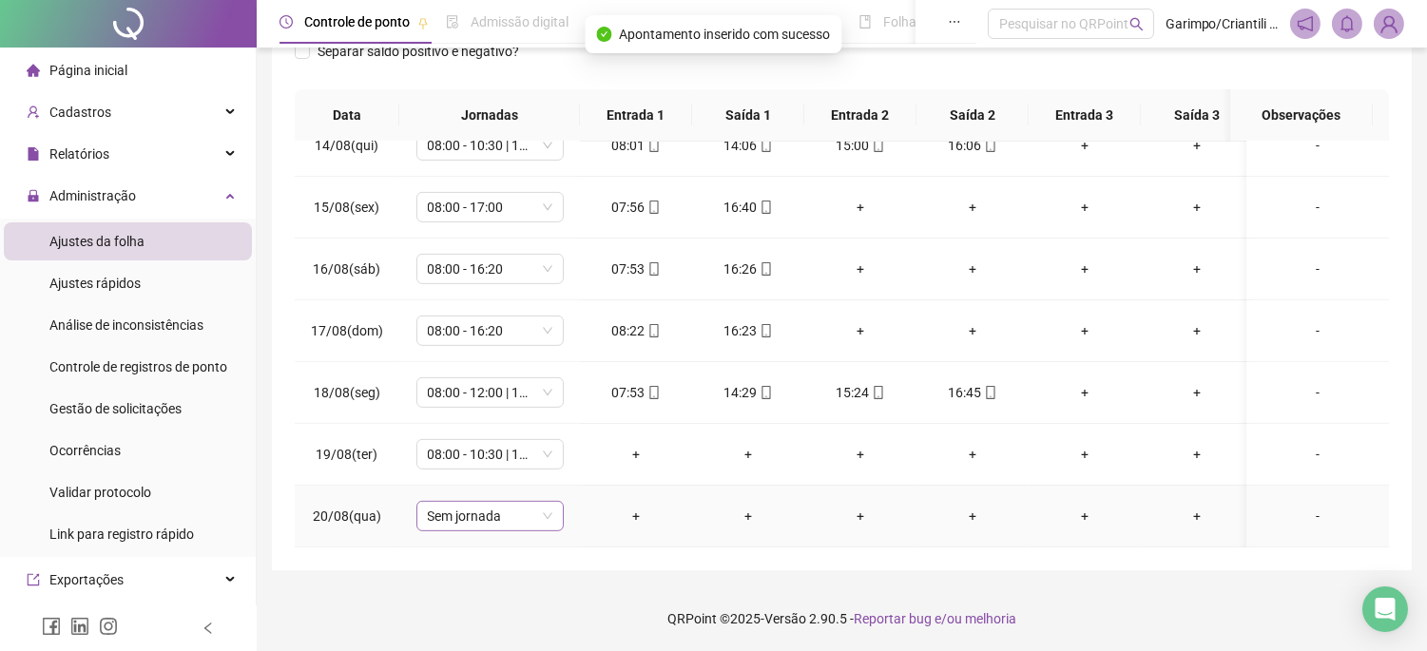
click at [477, 504] on span "Sem jornada" at bounding box center [490, 516] width 125 height 29
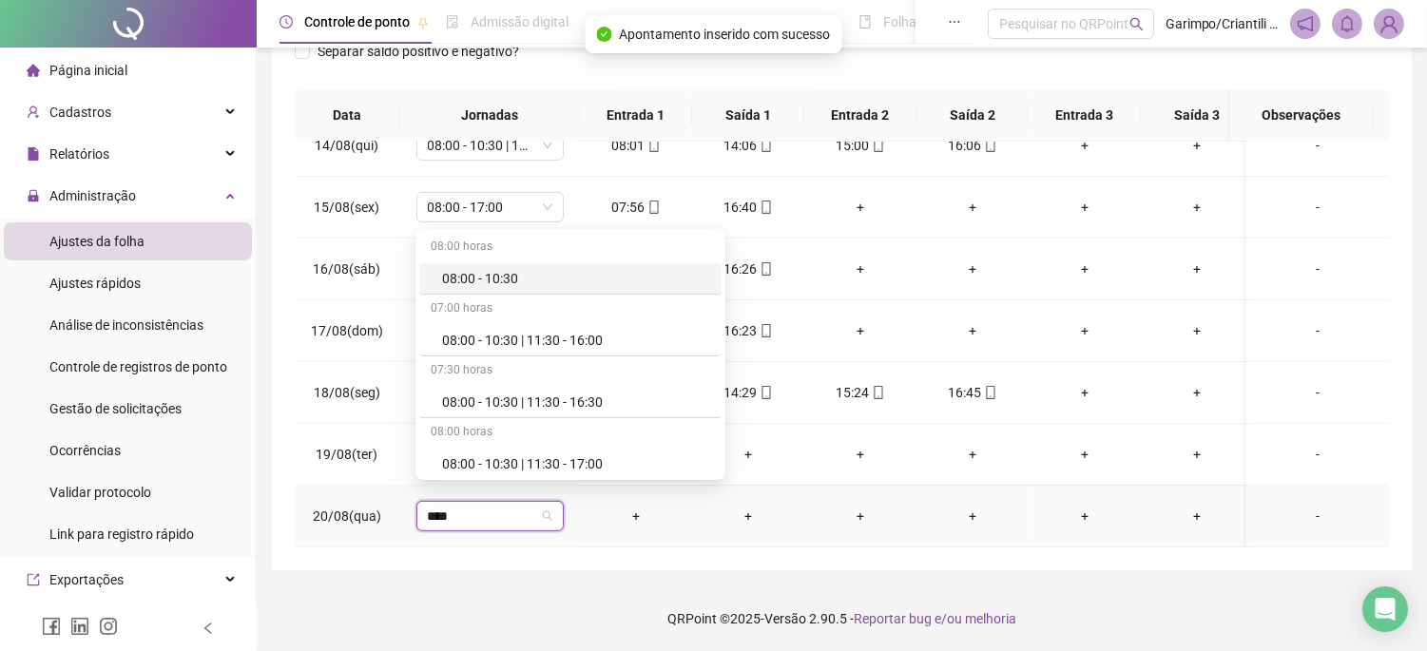
type input "*****"
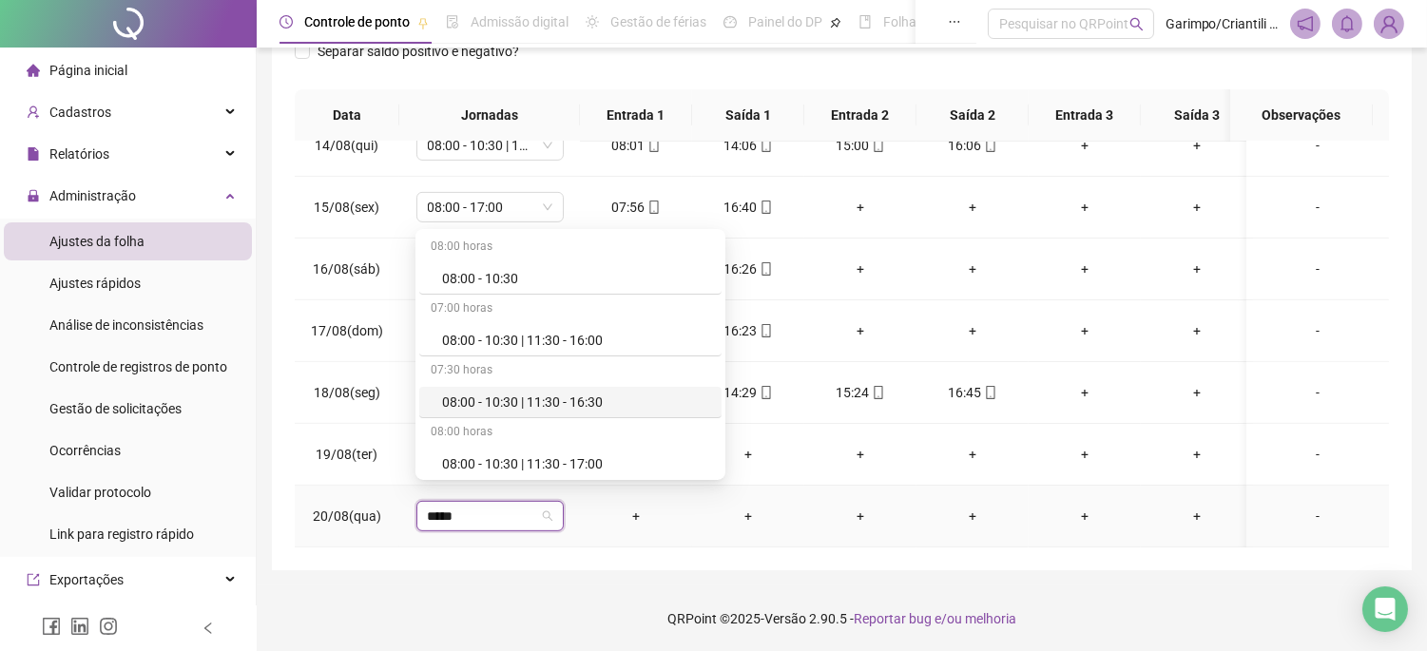
click at [505, 401] on div "08:00 - 10:30 | 11:30 - 16:30" at bounding box center [576, 402] width 268 height 21
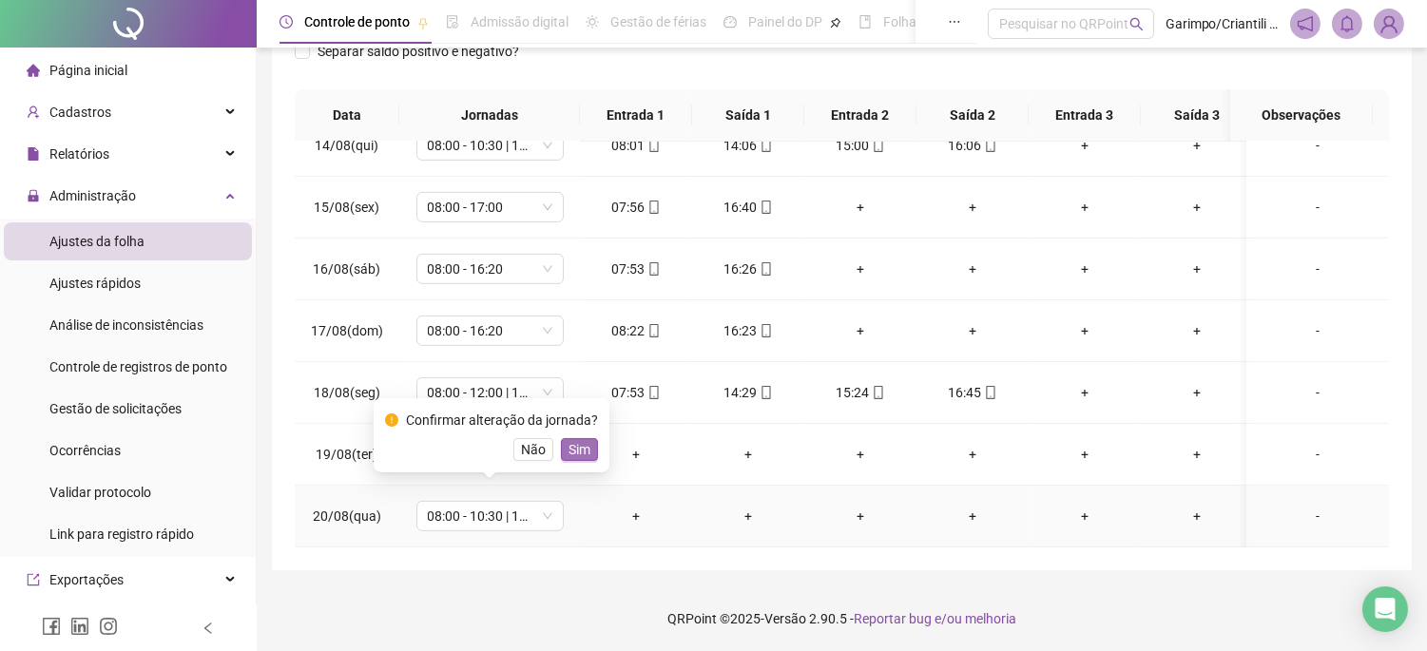
click at [571, 455] on span "Sim" at bounding box center [580, 449] width 22 height 21
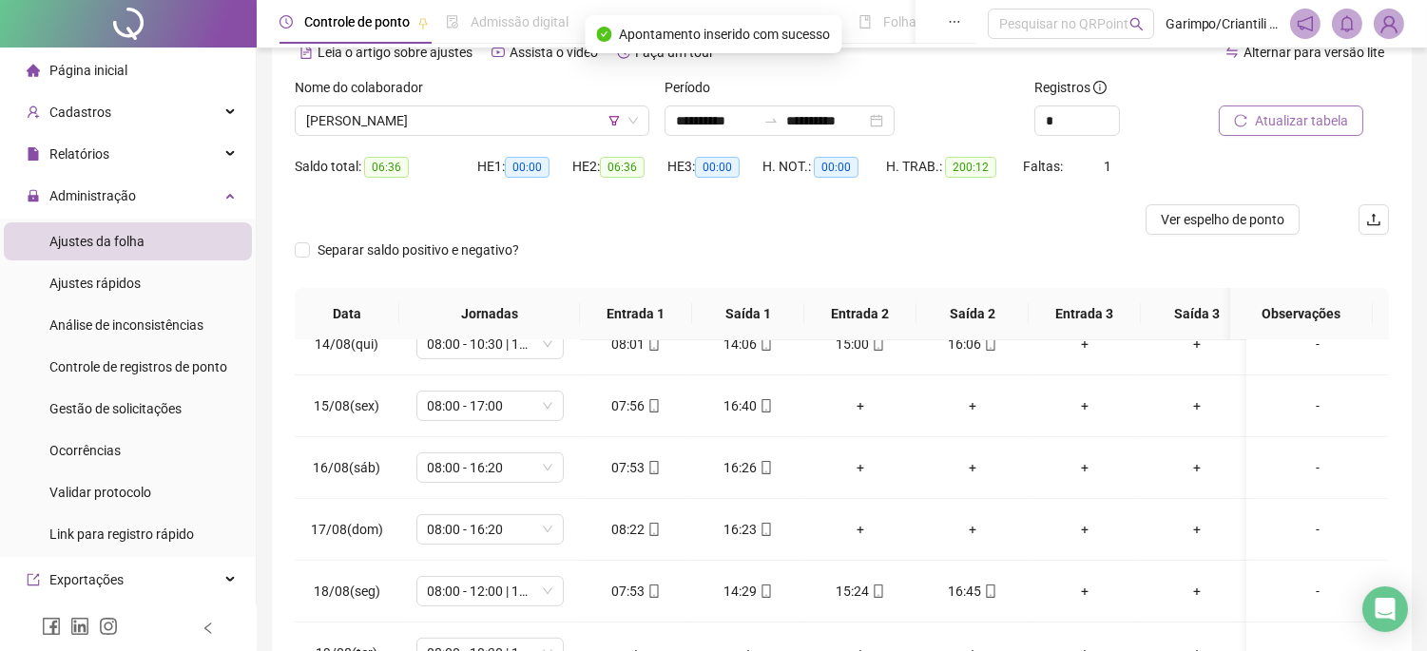
scroll to position [86, 0]
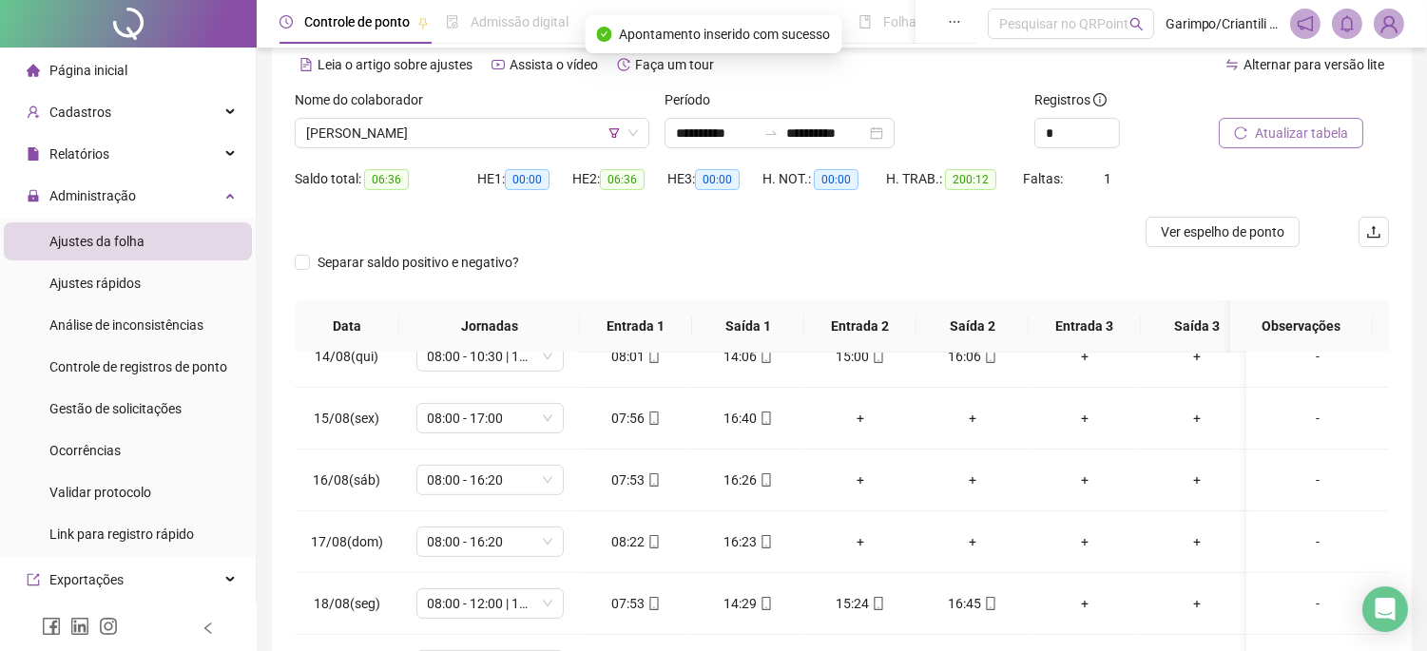
click at [1259, 134] on span "Atualizar tabela" at bounding box center [1301, 133] width 93 height 21
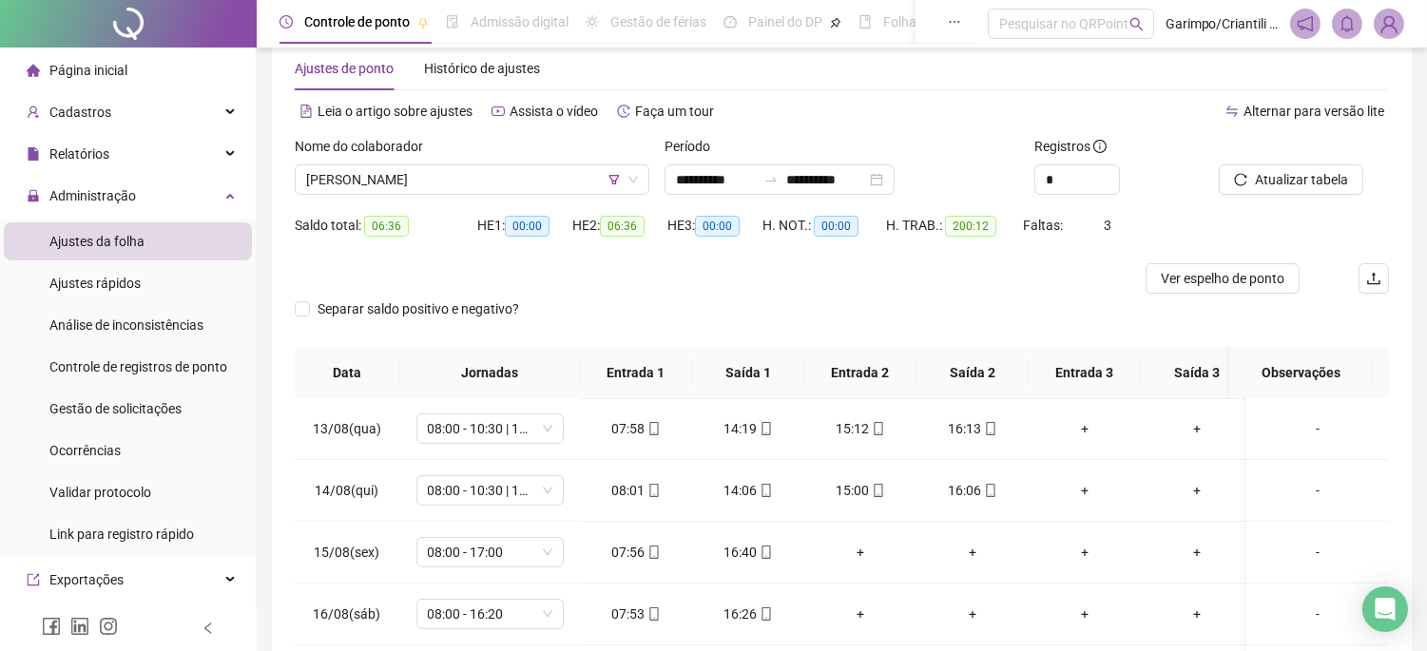
scroll to position [0, 0]
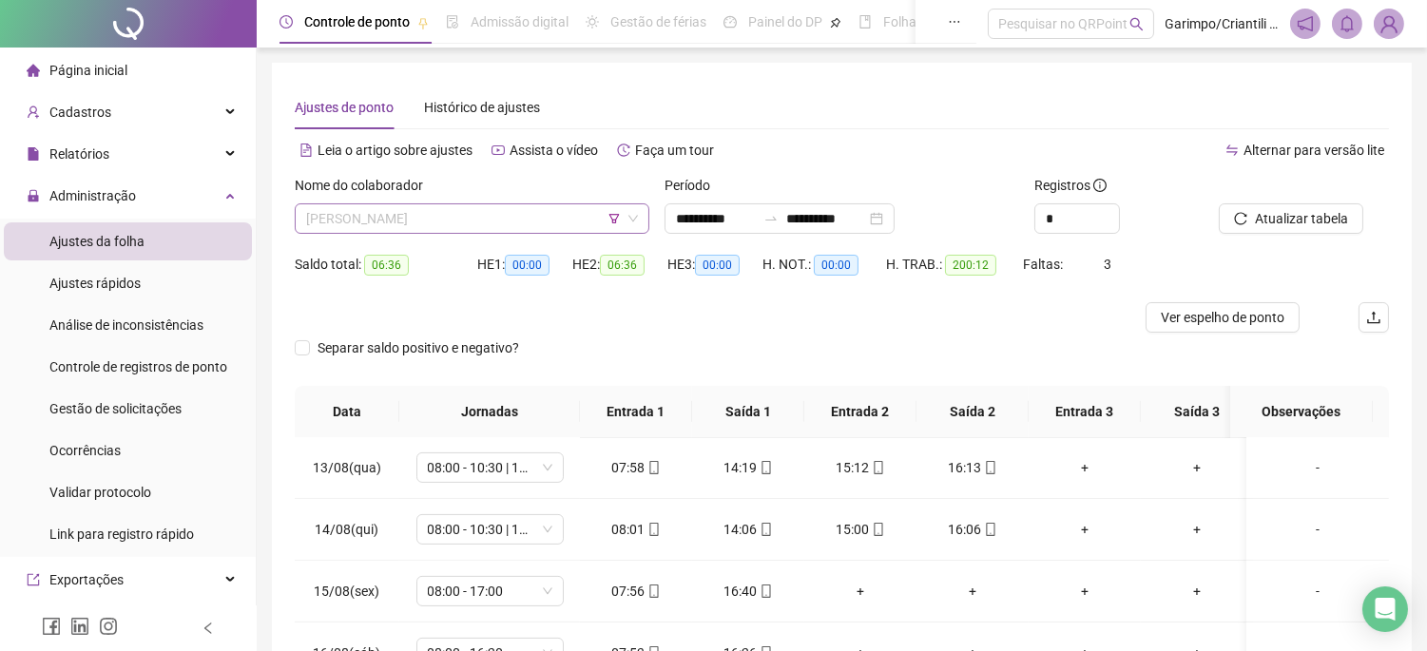
click at [478, 223] on span "[PERSON_NAME]" at bounding box center [472, 218] width 332 height 29
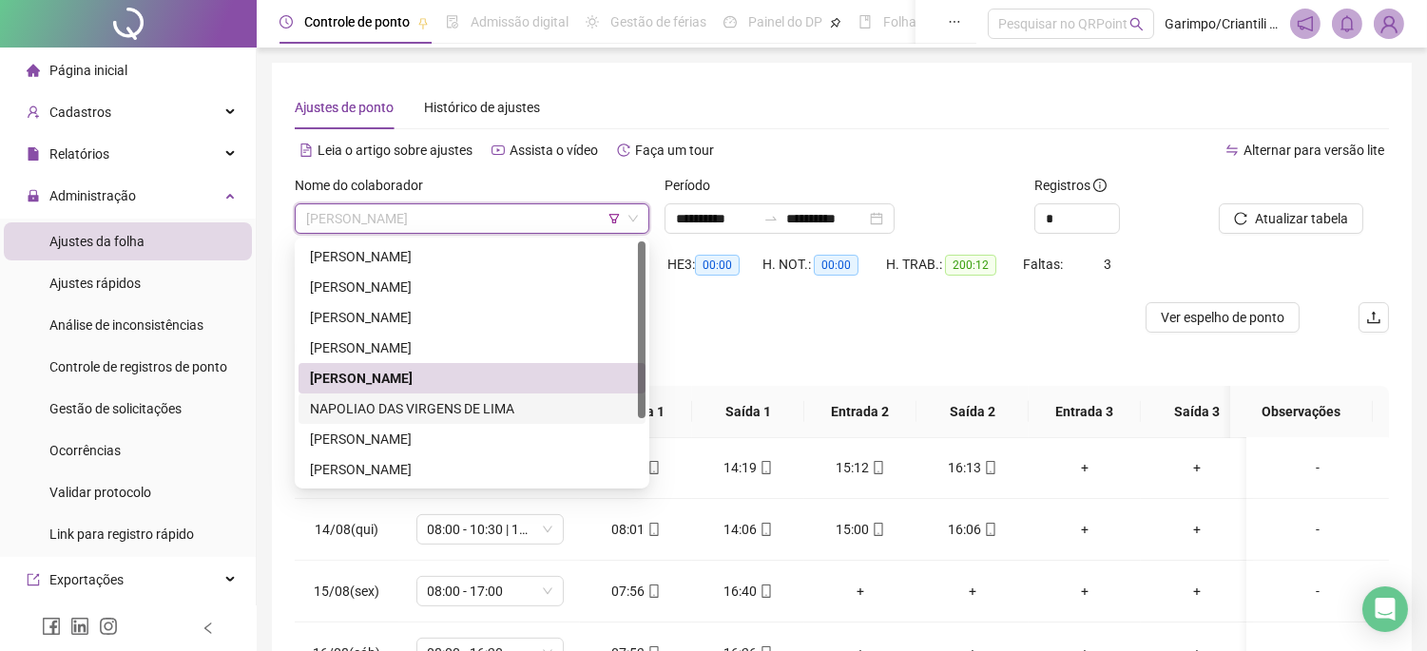
click at [472, 397] on div "NAPOLIAO DAS VIRGENS DE LIMA" at bounding box center [472, 409] width 347 height 30
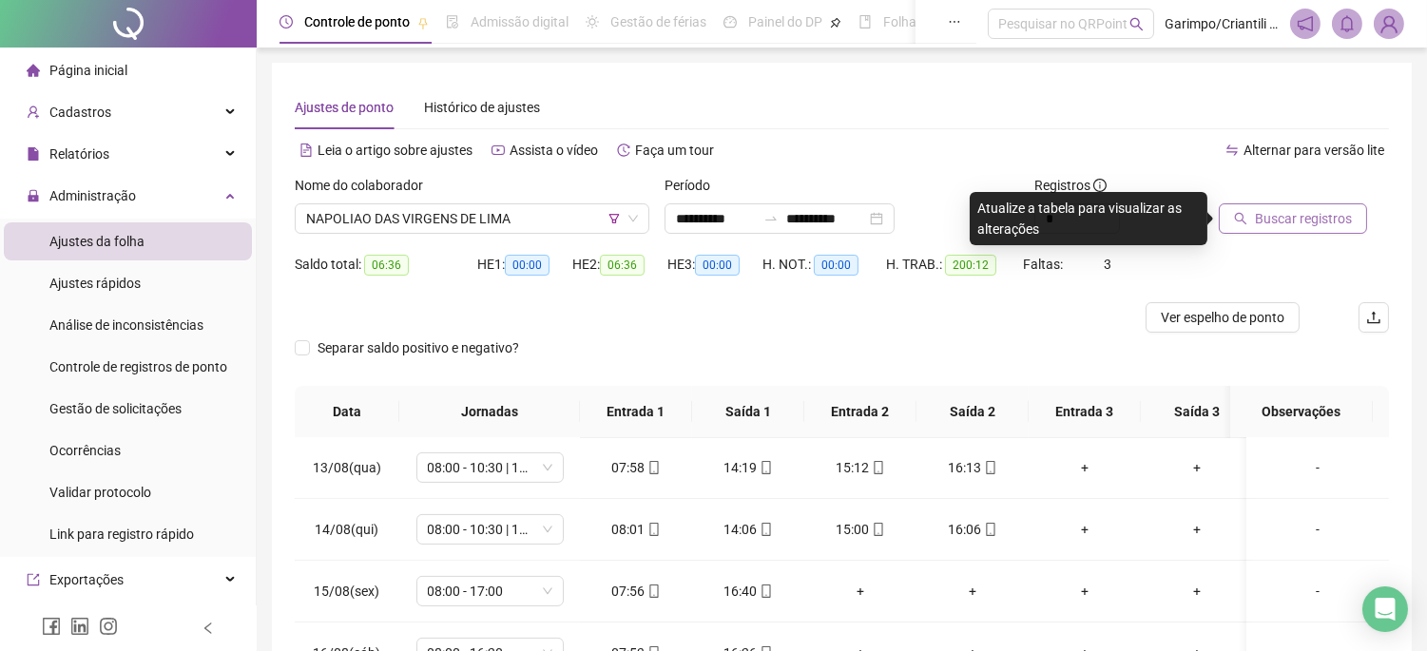
click at [1300, 209] on span "Buscar registros" at bounding box center [1303, 218] width 97 height 21
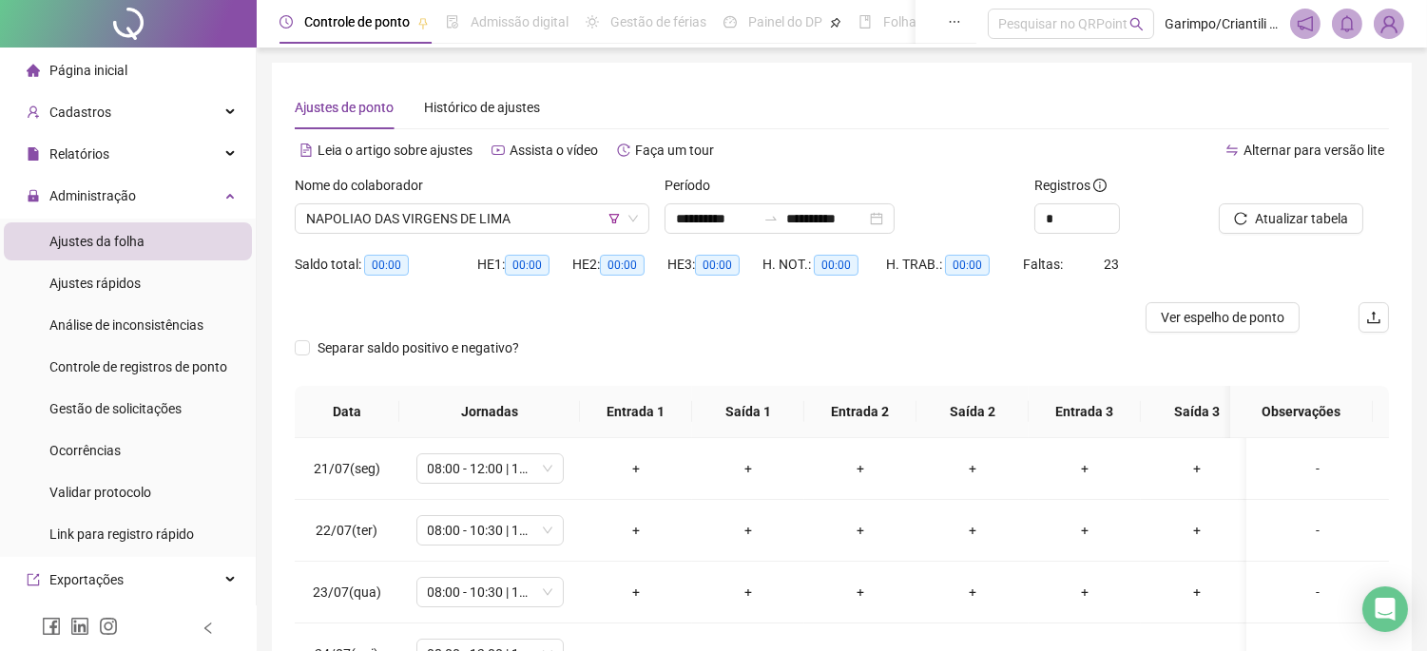
click at [502, 201] on div "Nome do colaborador" at bounding box center [472, 189] width 355 height 29
click at [501, 215] on span "NAPOLIAO DAS VIRGENS DE LIMA" at bounding box center [472, 218] width 332 height 29
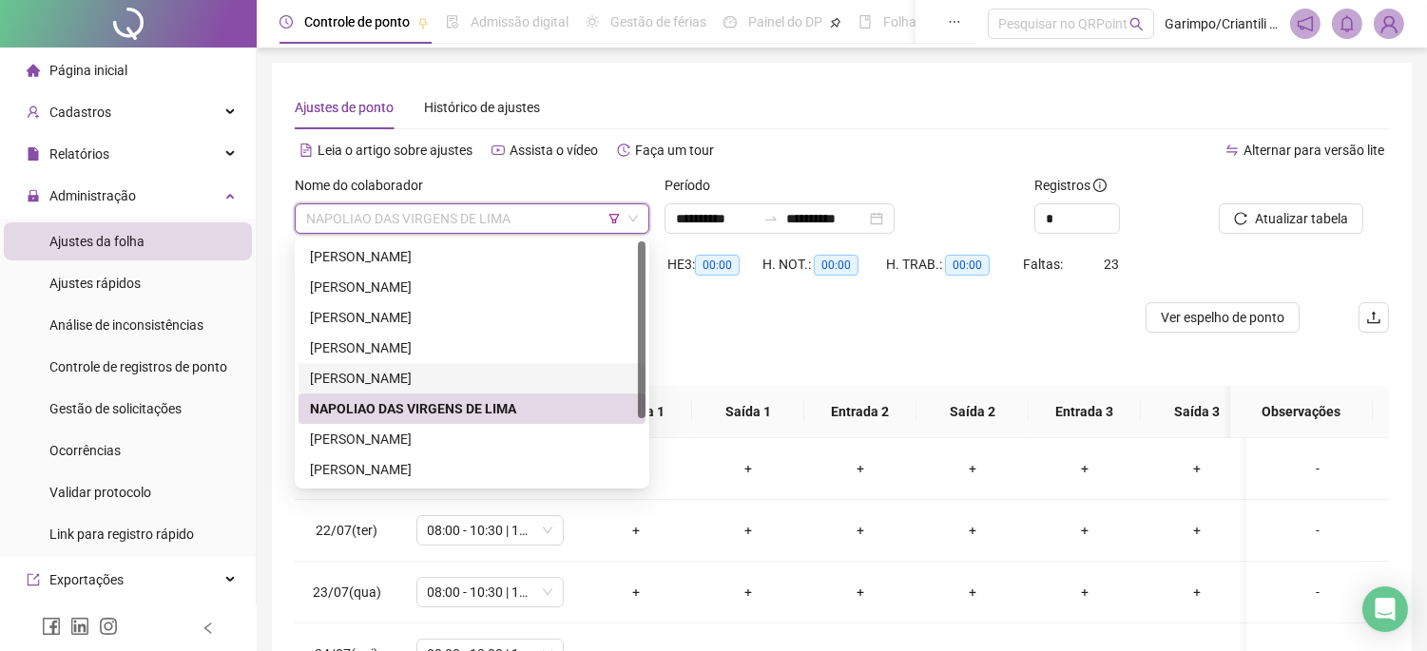
click at [435, 383] on div "[PERSON_NAME]" at bounding box center [472, 378] width 324 height 21
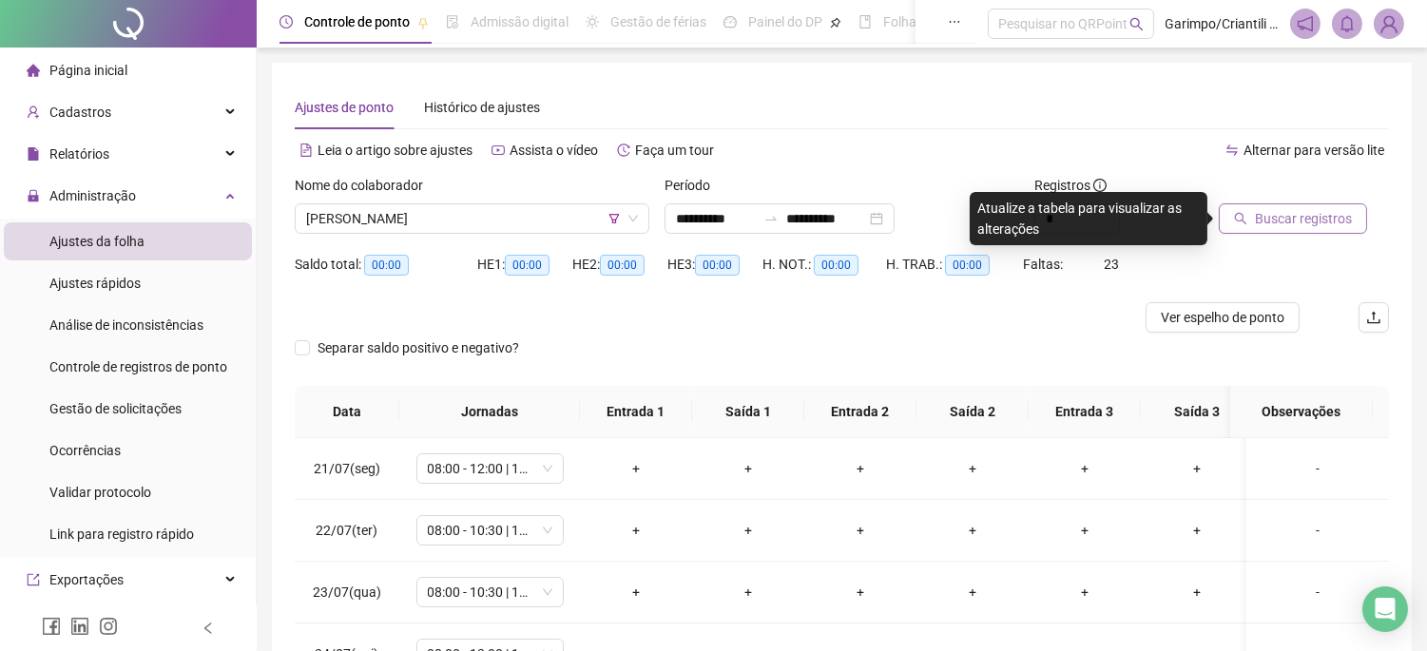
click at [1314, 222] on span "Buscar registros" at bounding box center [1303, 218] width 97 height 21
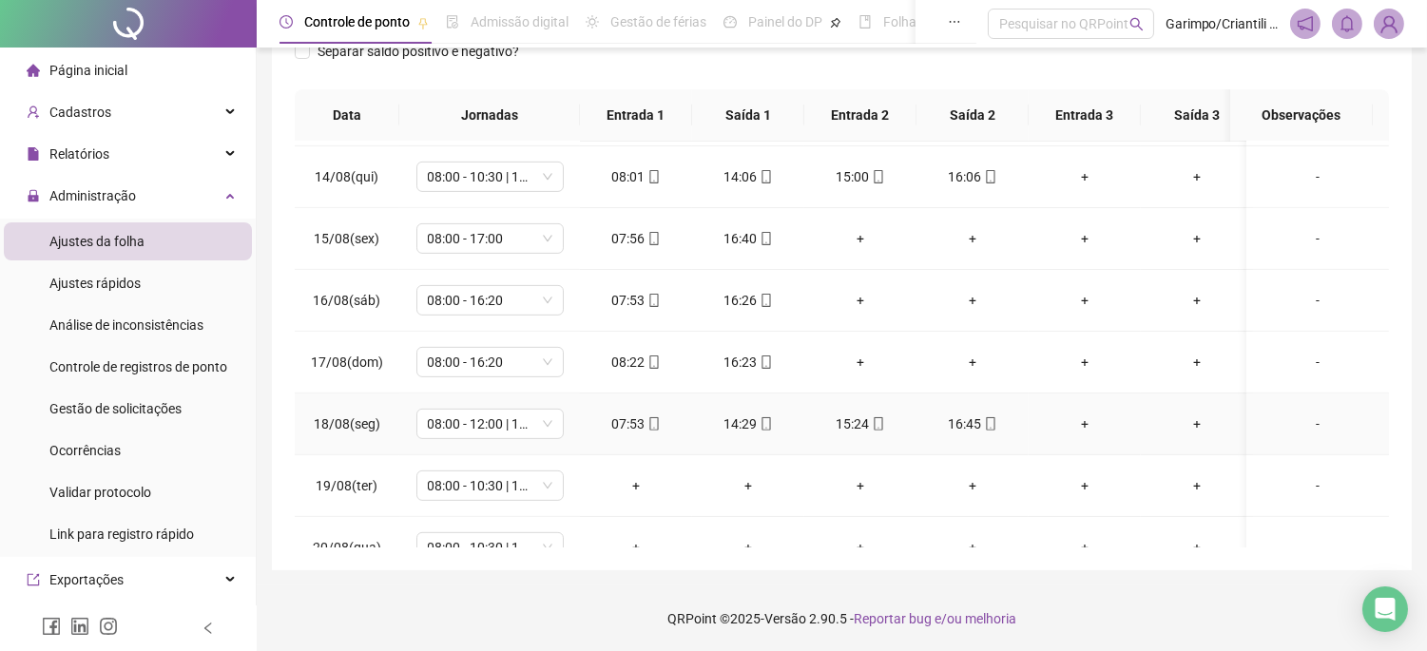
scroll to position [1528, 0]
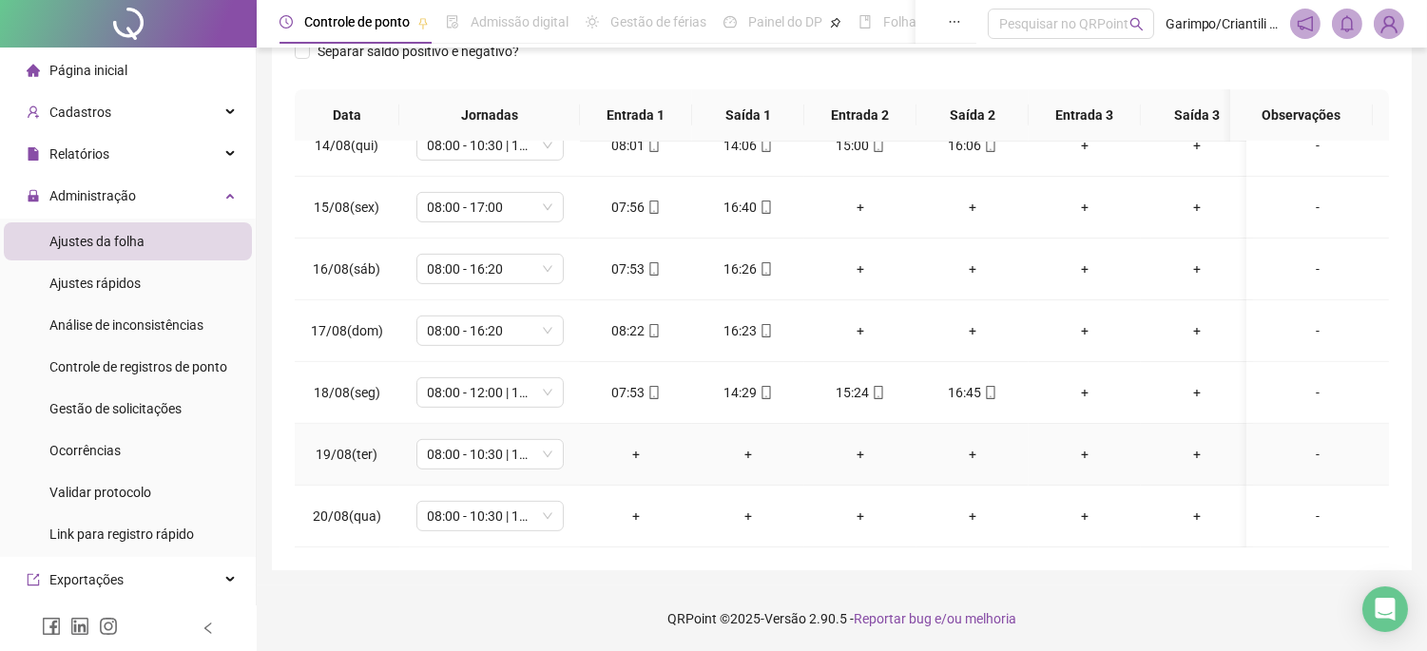
click at [1303, 444] on div "-" at bounding box center [1318, 454] width 112 height 21
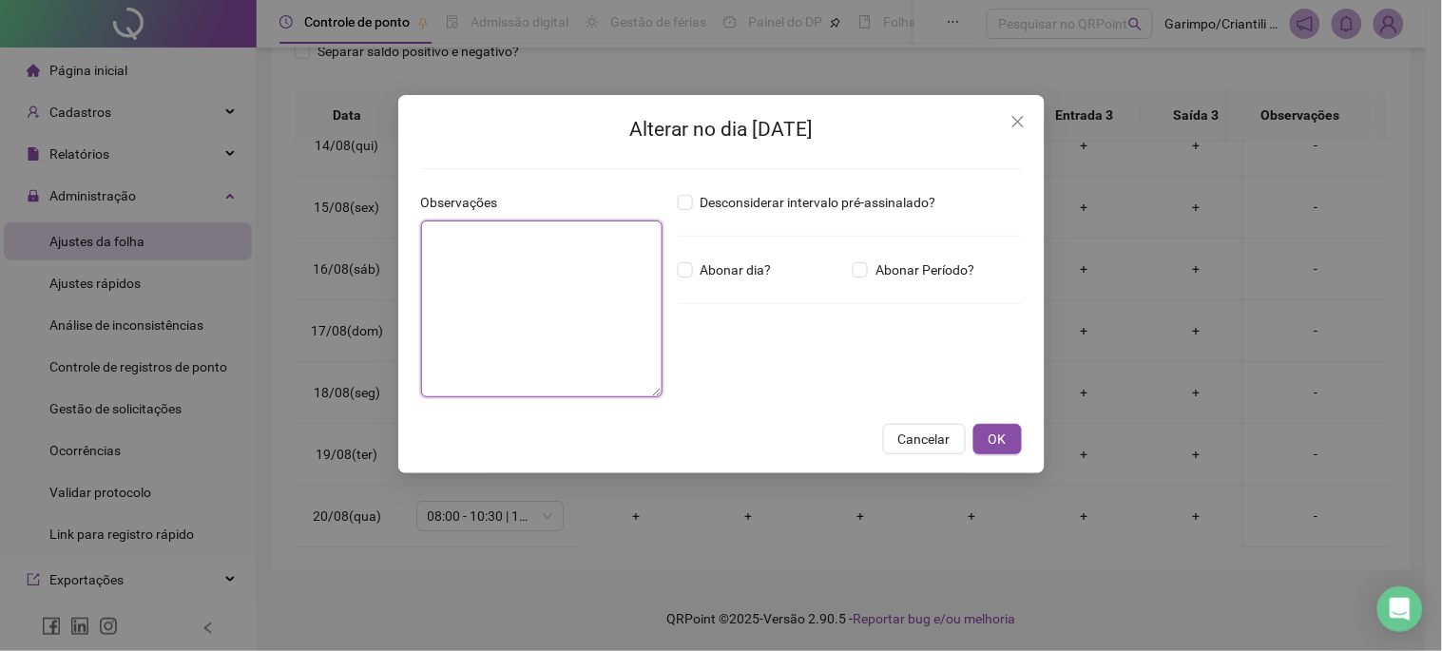
click at [545, 239] on textarea at bounding box center [542, 309] width 242 height 177
click at [1017, 127] on icon "close" at bounding box center [1018, 121] width 15 height 15
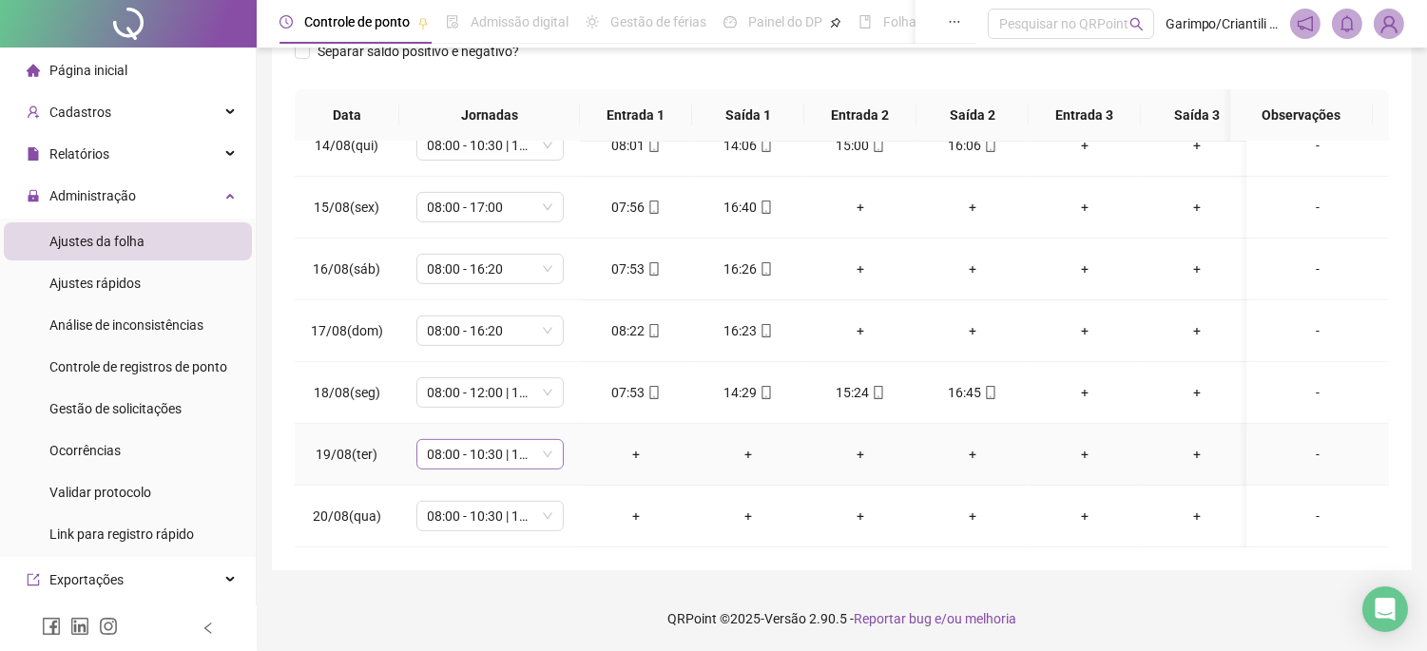
click at [475, 448] on span "08:00 - 10:30 | 11:30 - 16:30" at bounding box center [490, 454] width 125 height 29
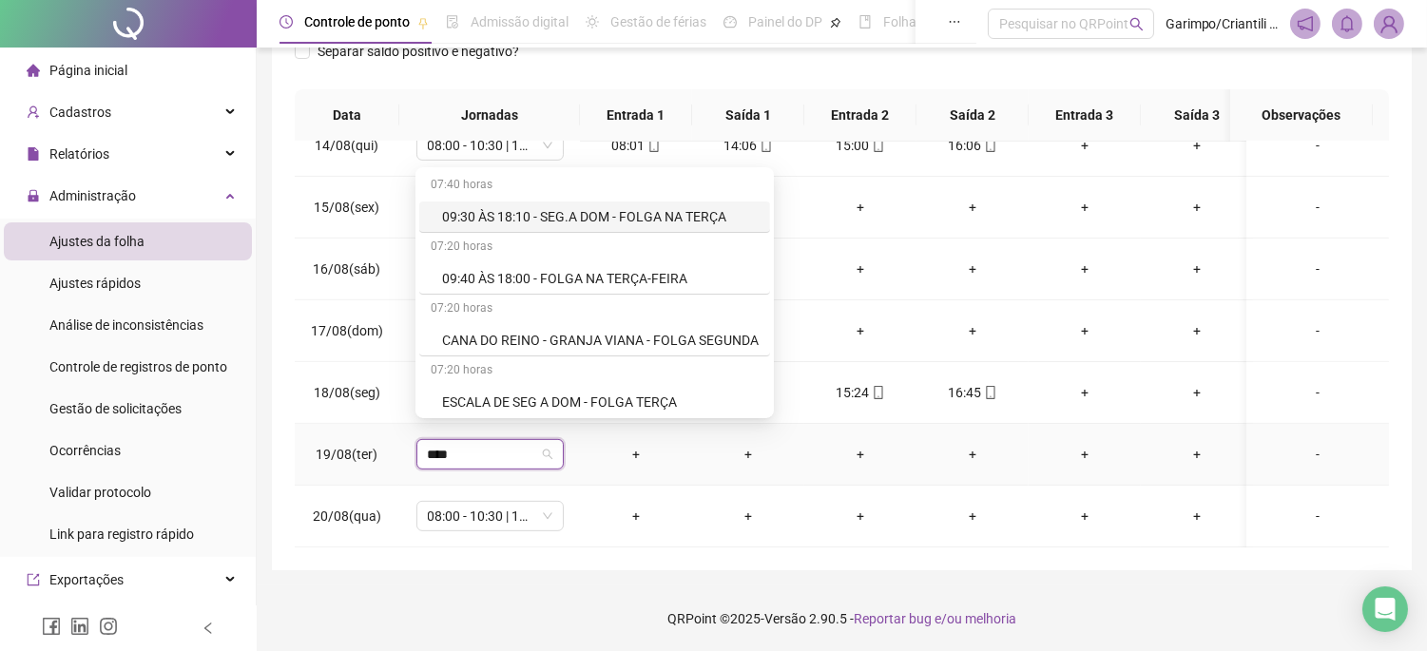
type input "*****"
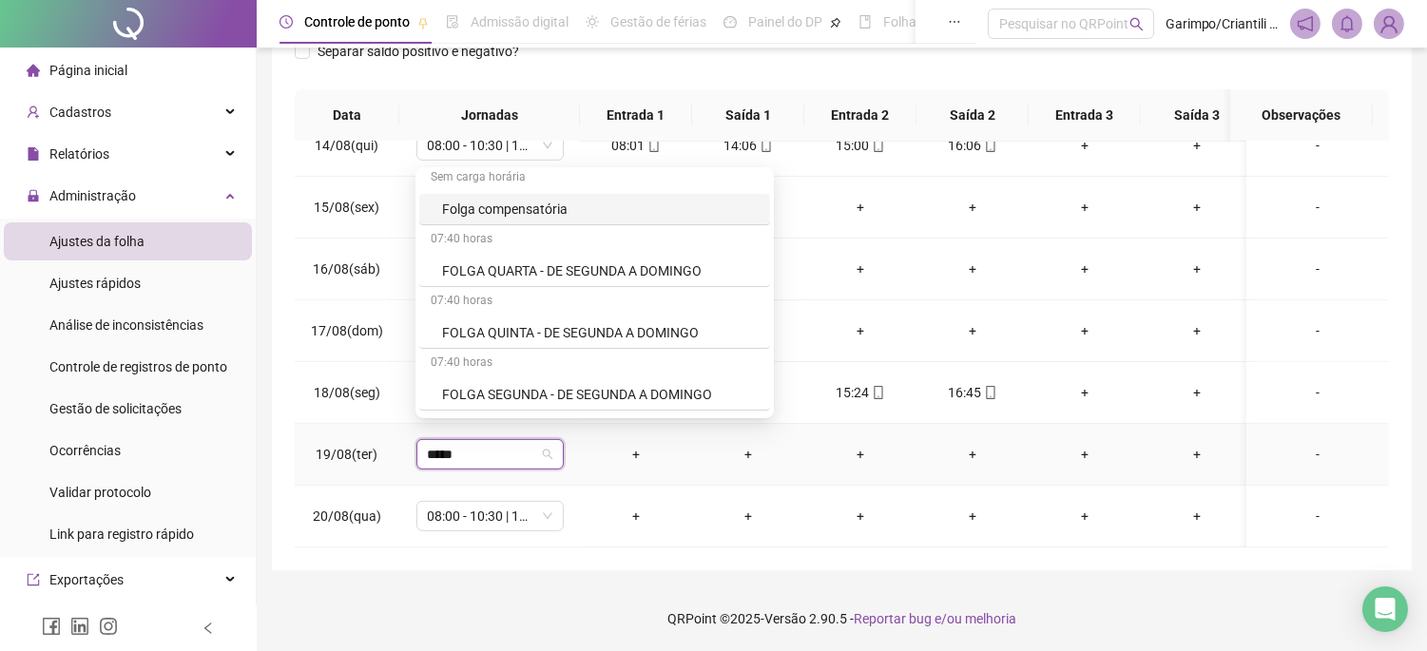
scroll to position [211, 0]
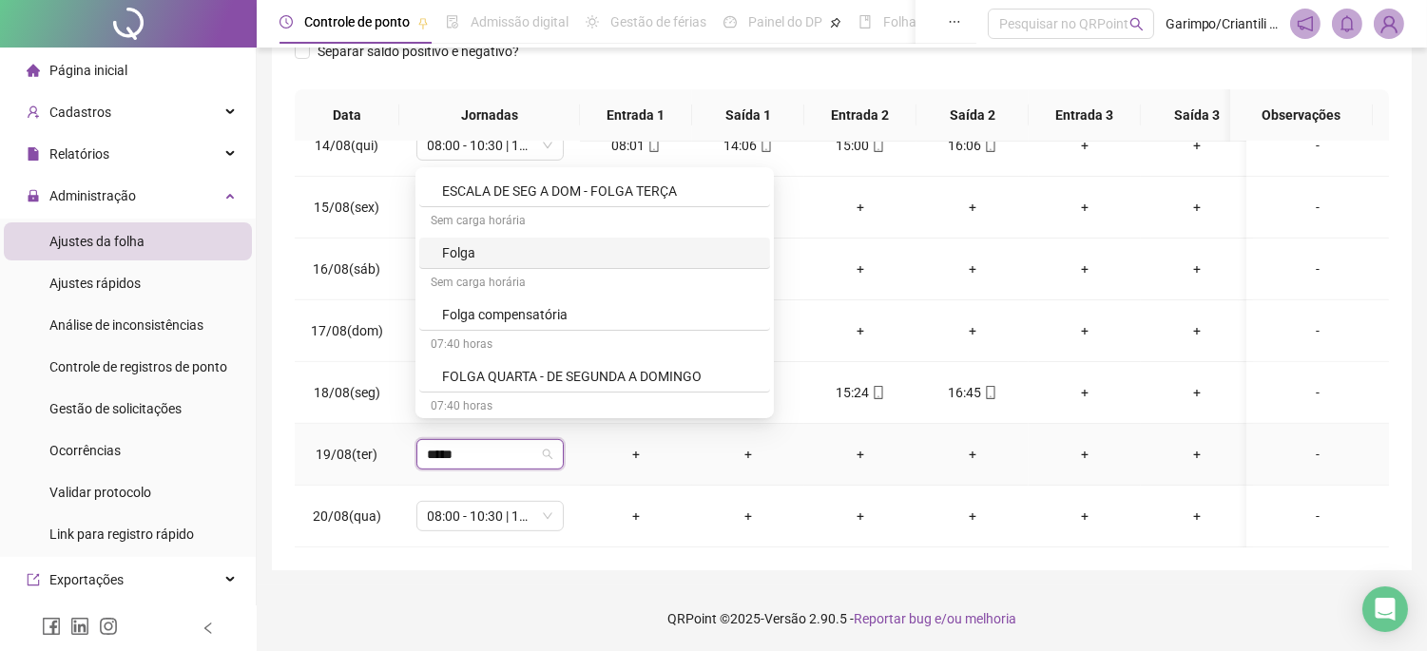
click at [473, 249] on div "Folga" at bounding box center [600, 252] width 317 height 21
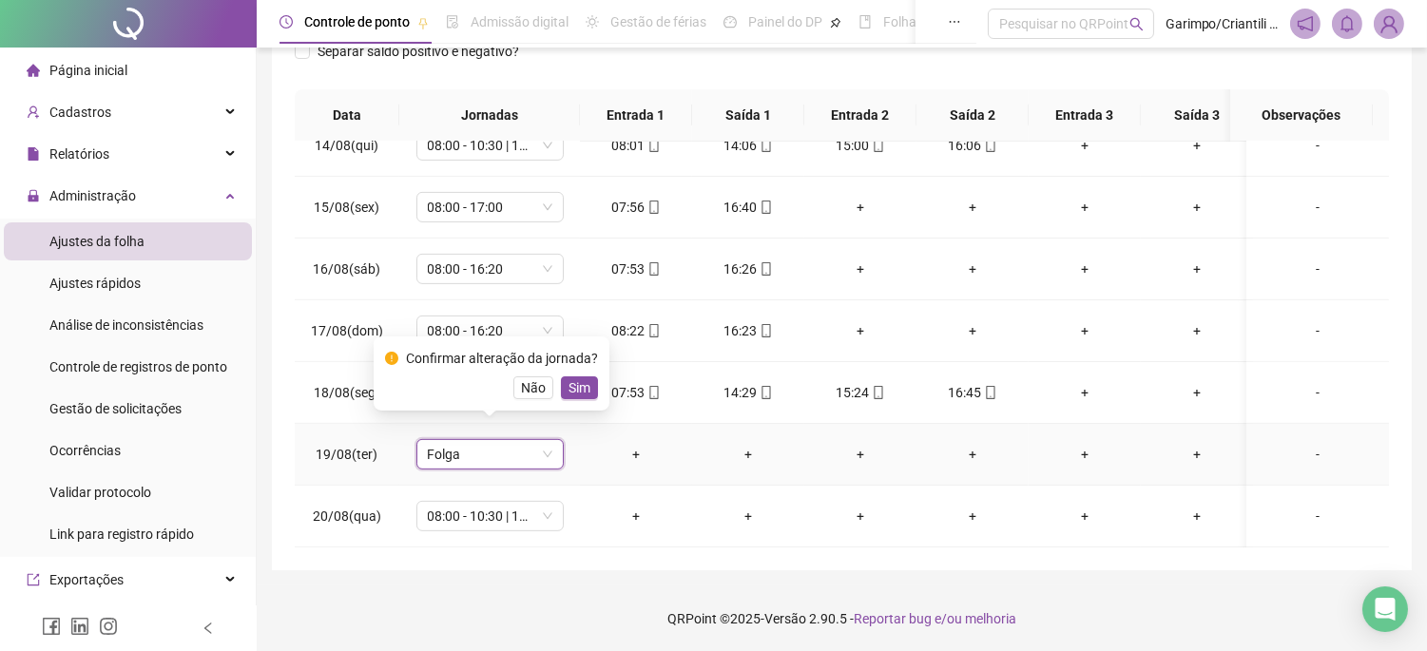
click at [585, 384] on span "Sim" at bounding box center [580, 388] width 22 height 21
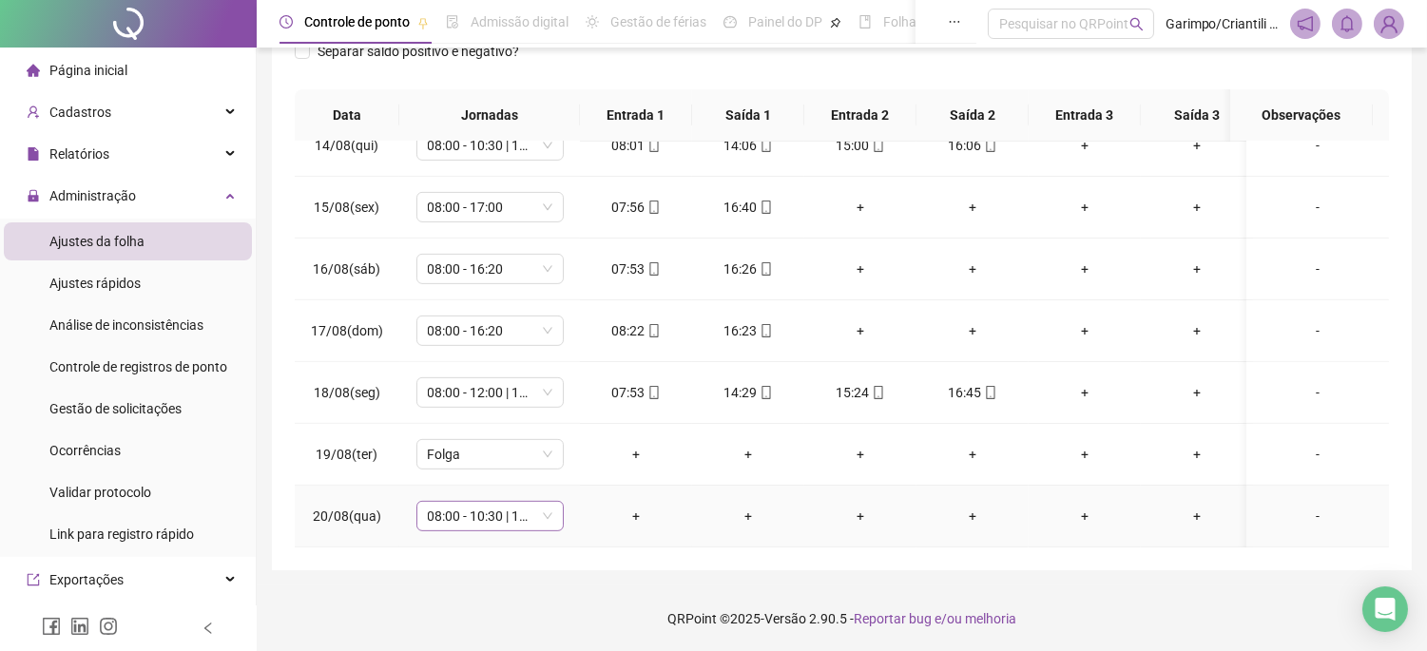
click at [527, 502] on span "08:00 - 10:30 | 11:30 - 16:30" at bounding box center [490, 516] width 125 height 29
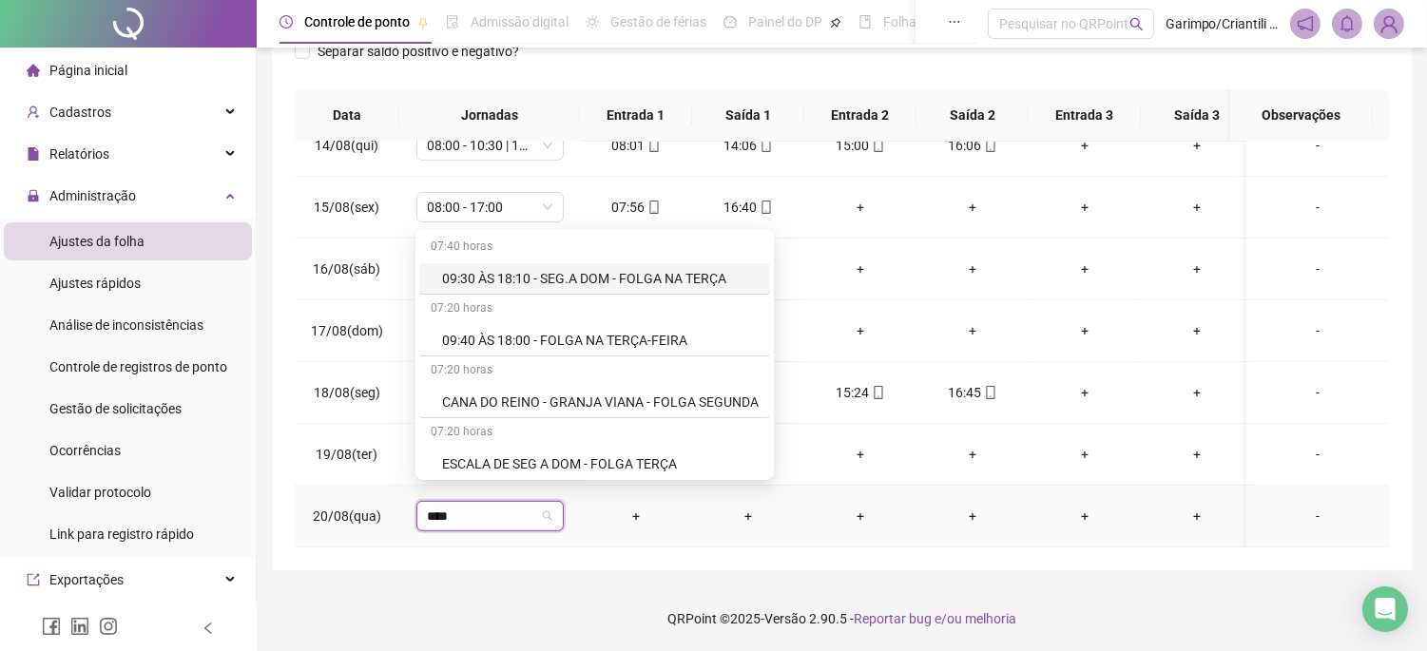
type input "*****"
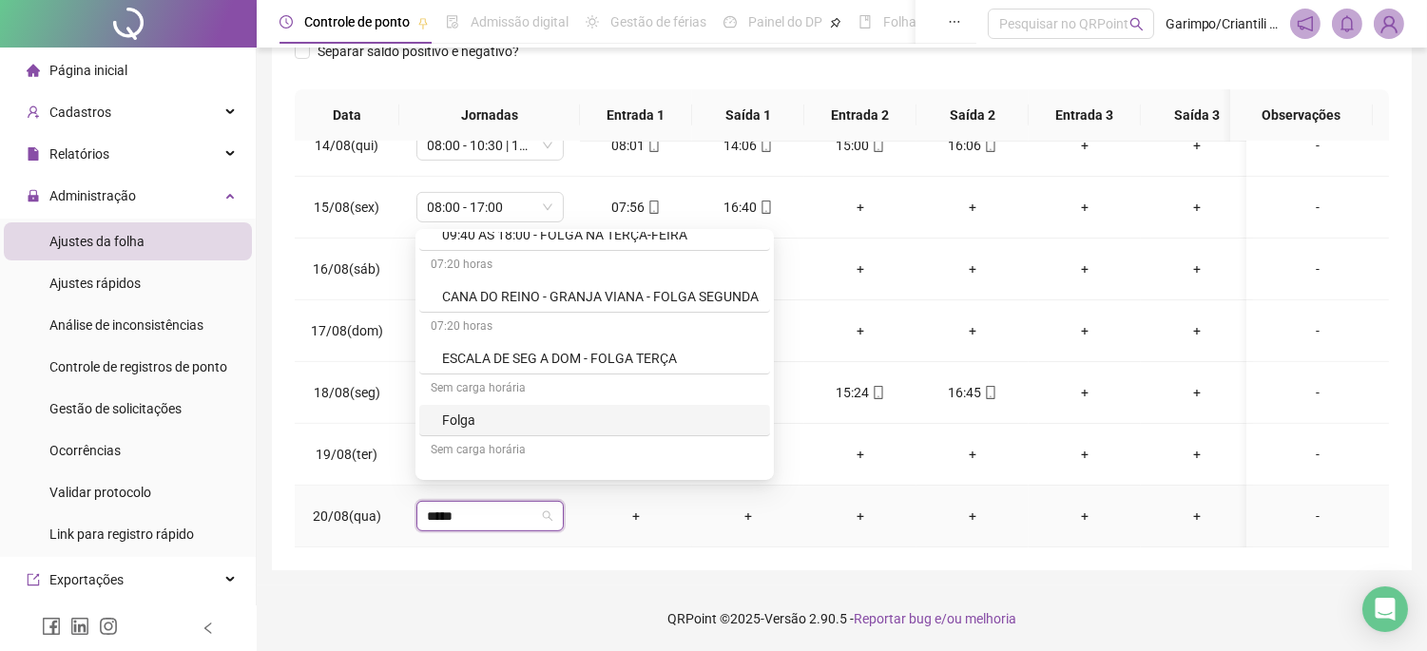
click at [498, 420] on div "Folga" at bounding box center [600, 420] width 317 height 21
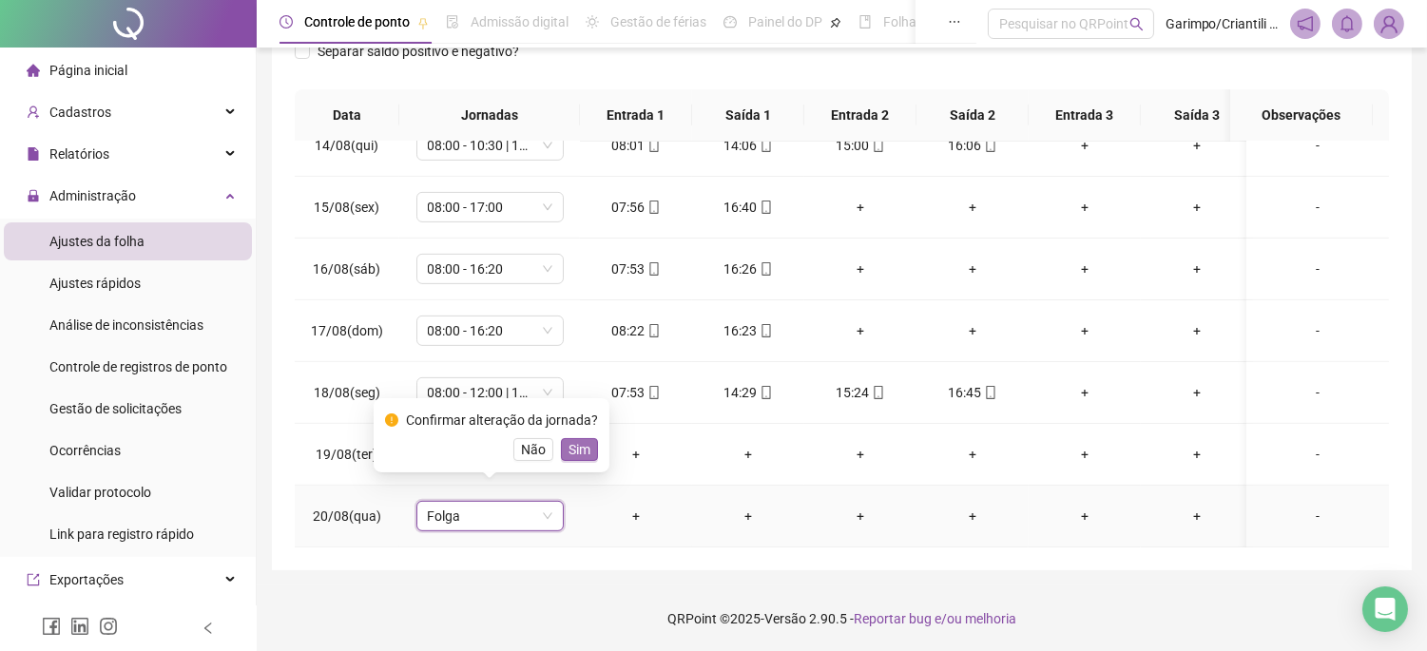
click at [583, 451] on span "Sim" at bounding box center [580, 449] width 22 height 21
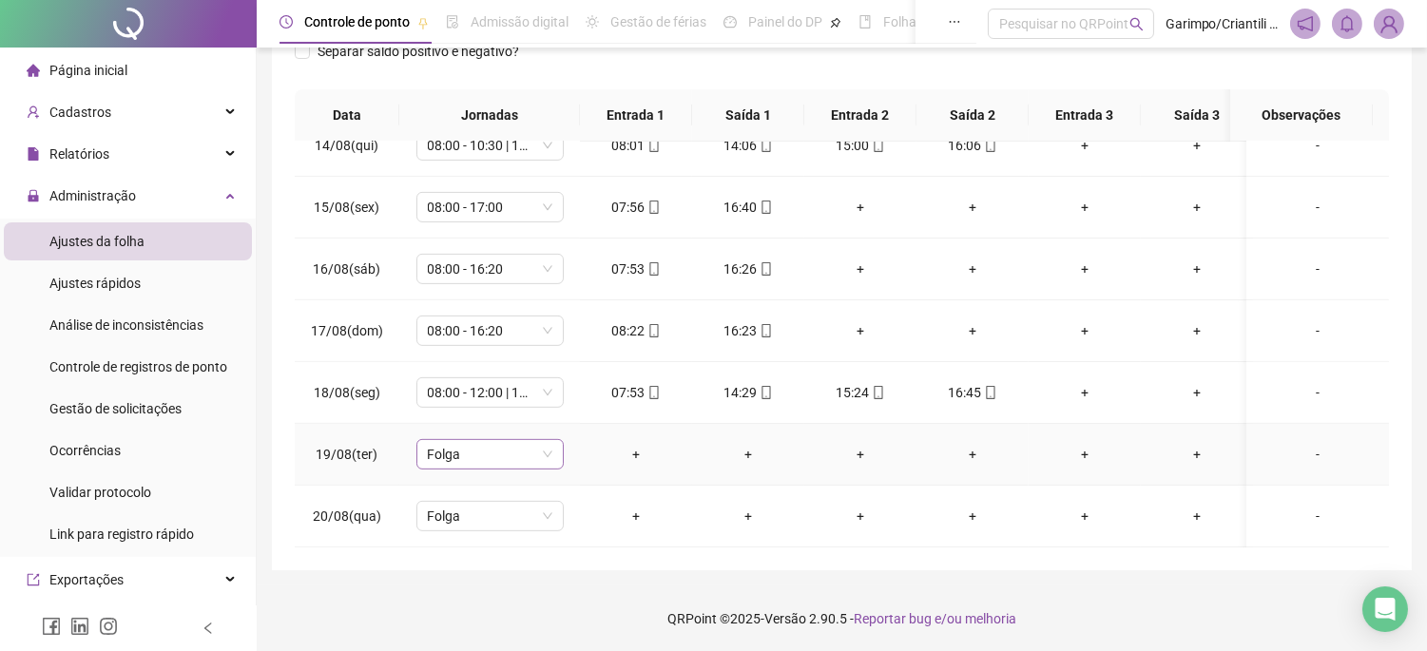
click at [511, 440] on span "Folga" at bounding box center [490, 454] width 125 height 29
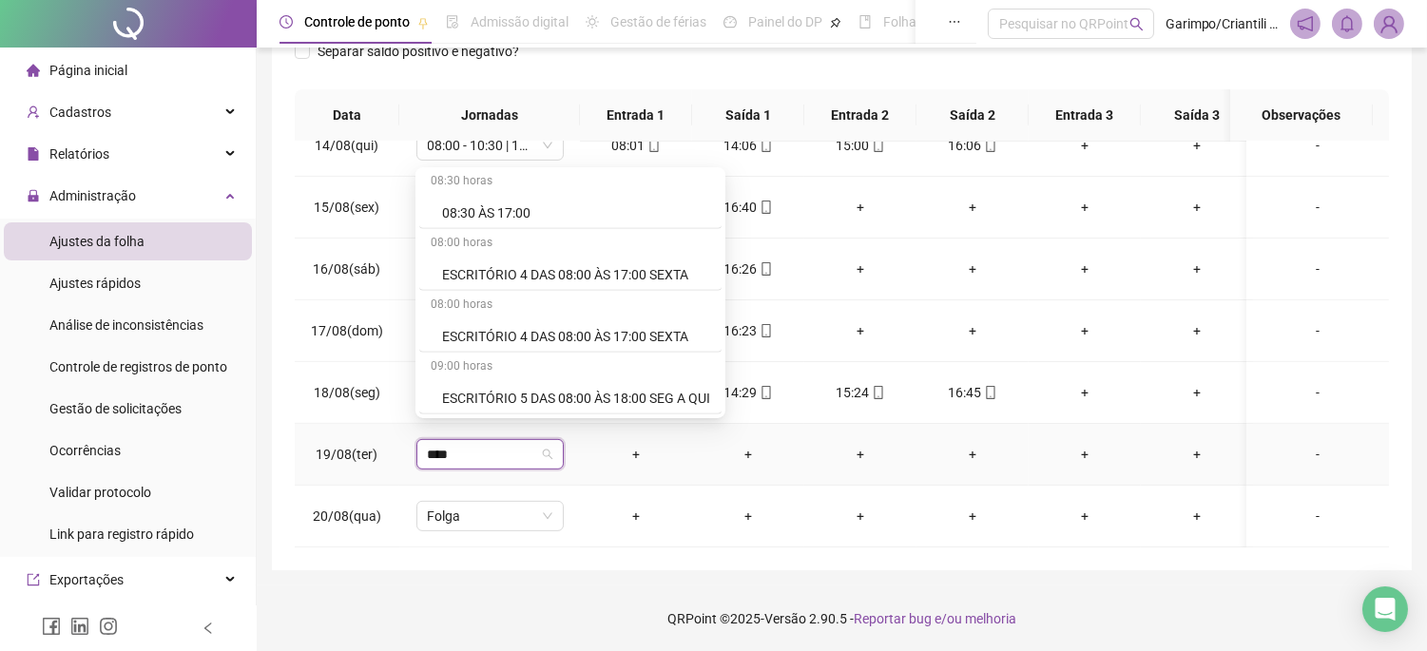
scroll to position [2355, 0]
type input "*****"
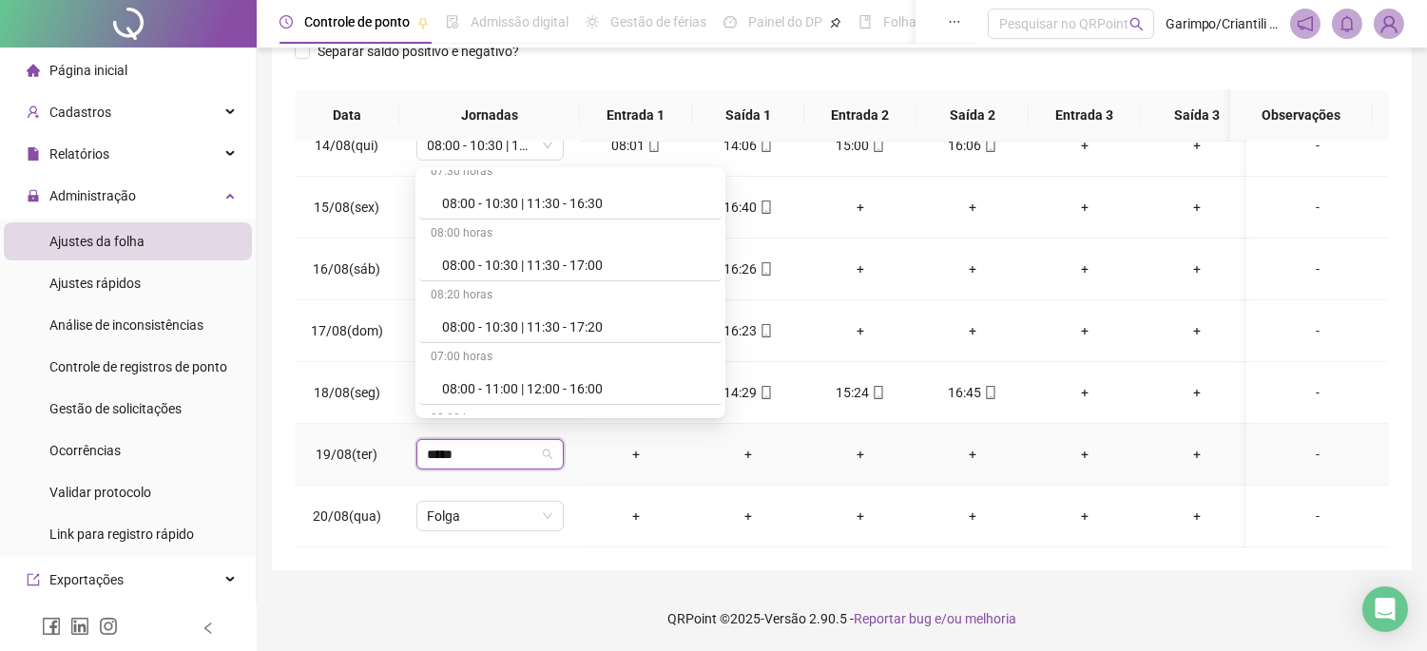
scroll to position [31, 0]
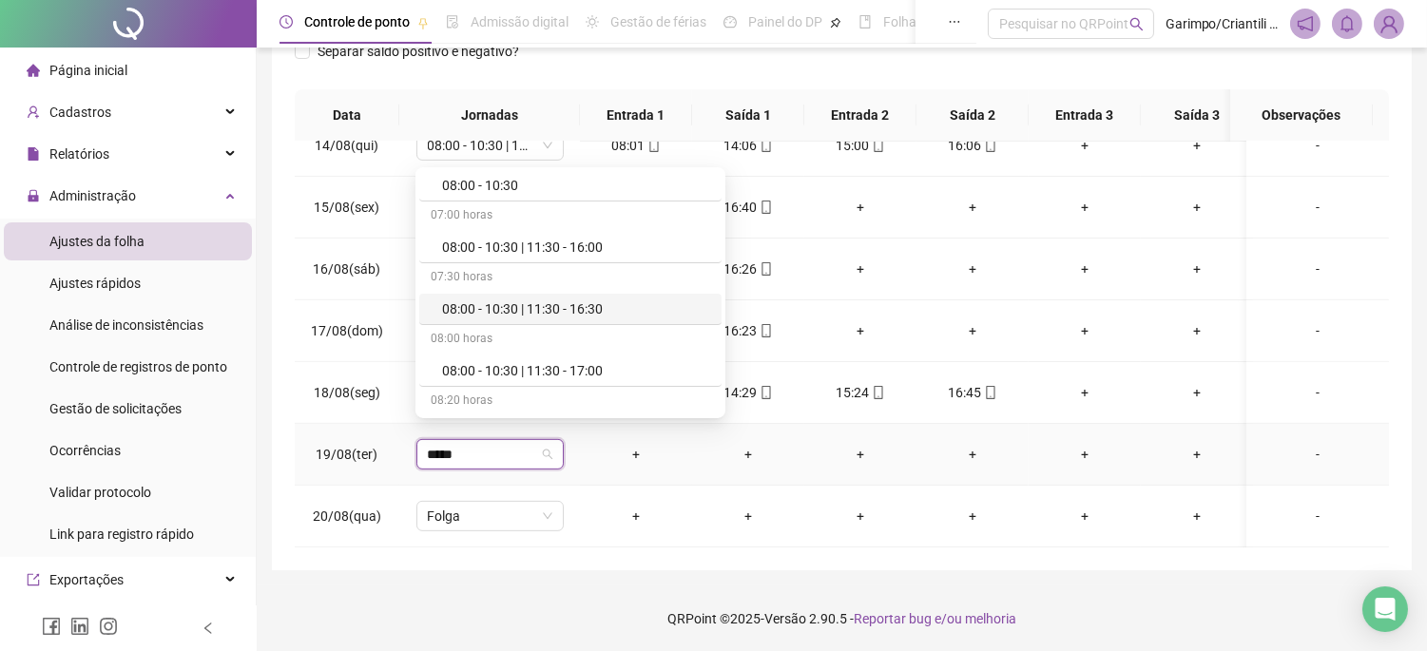
click at [583, 310] on div "08:00 - 10:30 | 11:30 - 16:30" at bounding box center [576, 309] width 268 height 21
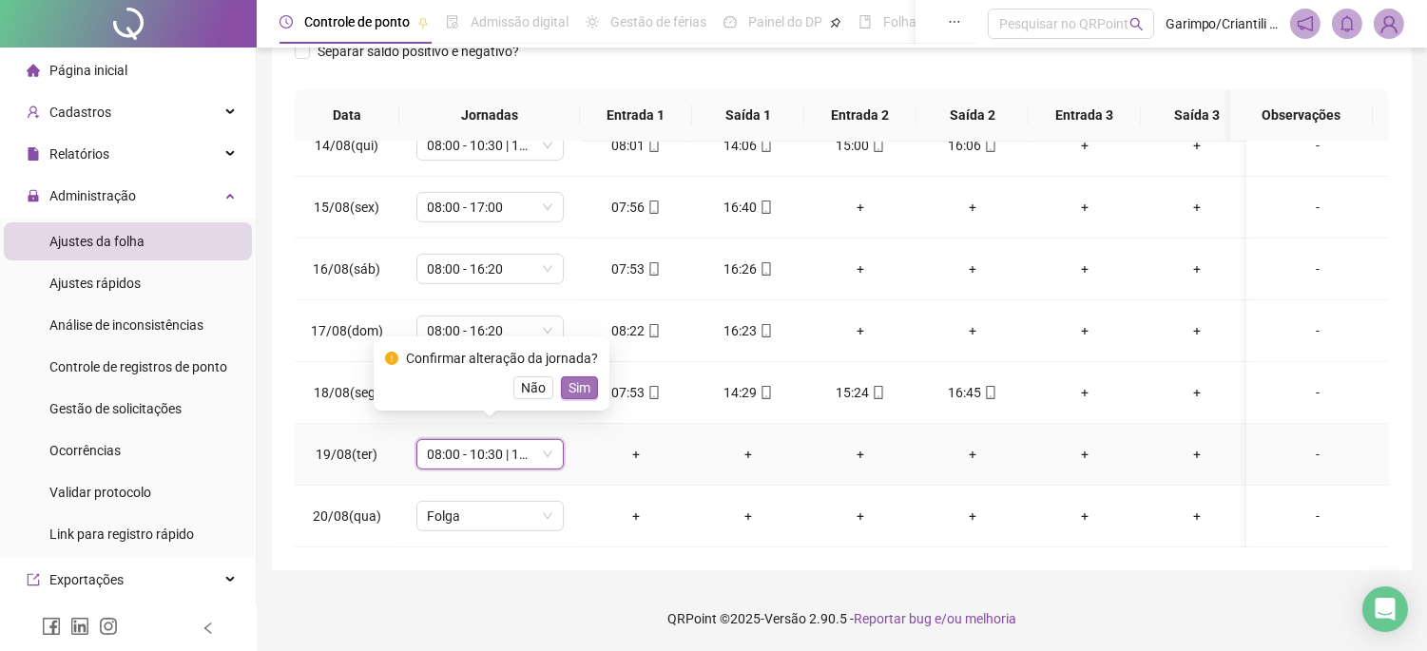
click at [582, 378] on span "Sim" at bounding box center [580, 388] width 22 height 21
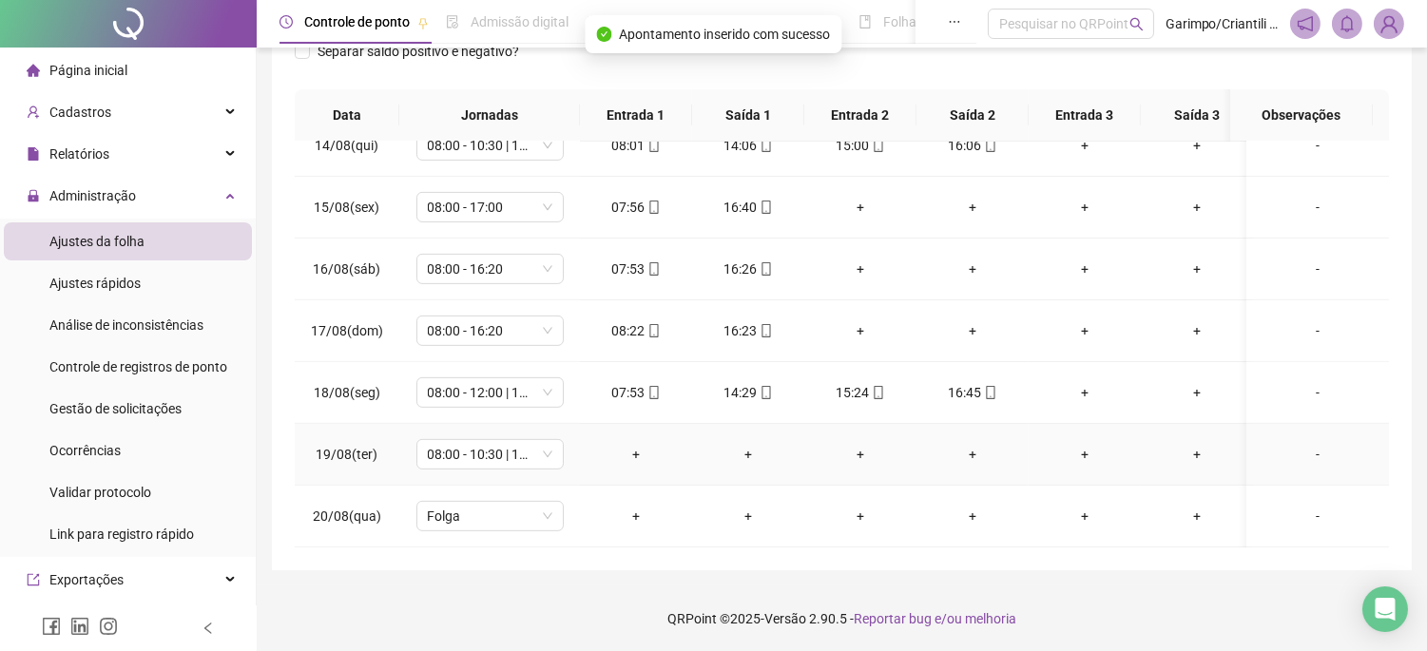
click at [1303, 444] on div "-" at bounding box center [1318, 454] width 112 height 21
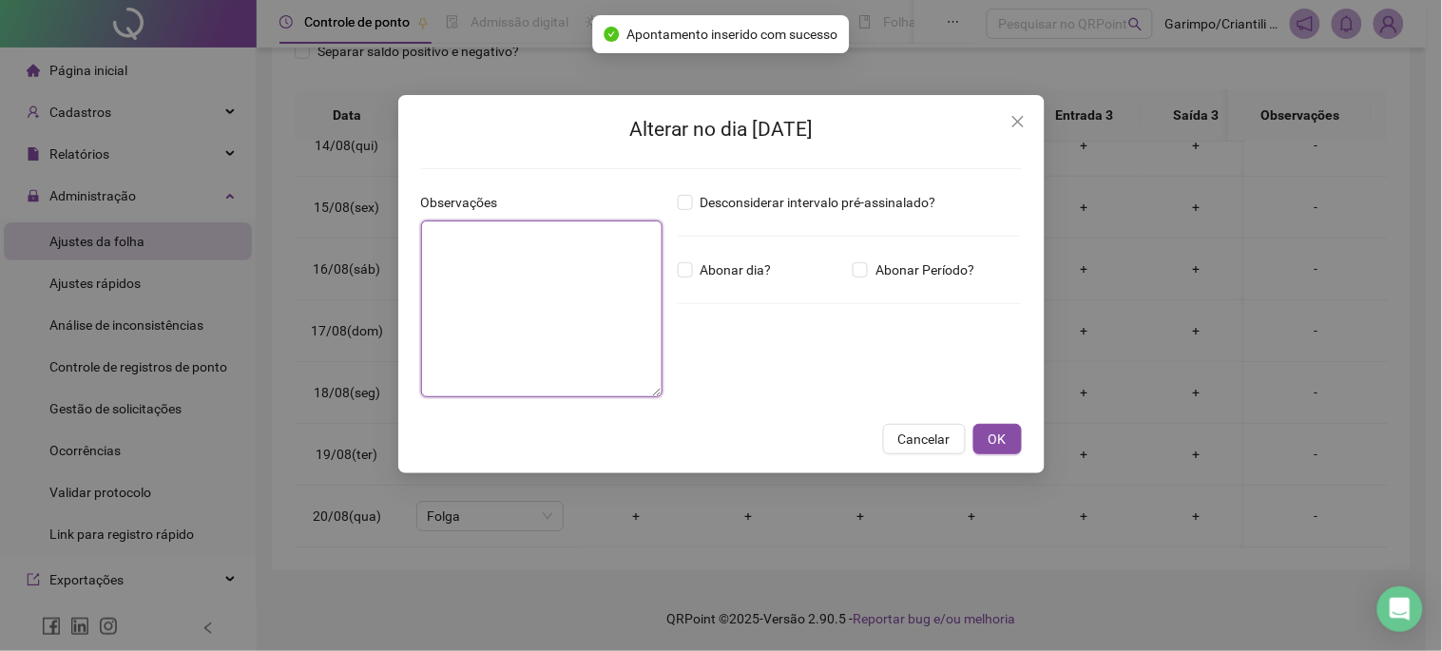
click at [491, 221] on textarea at bounding box center [542, 309] width 242 height 177
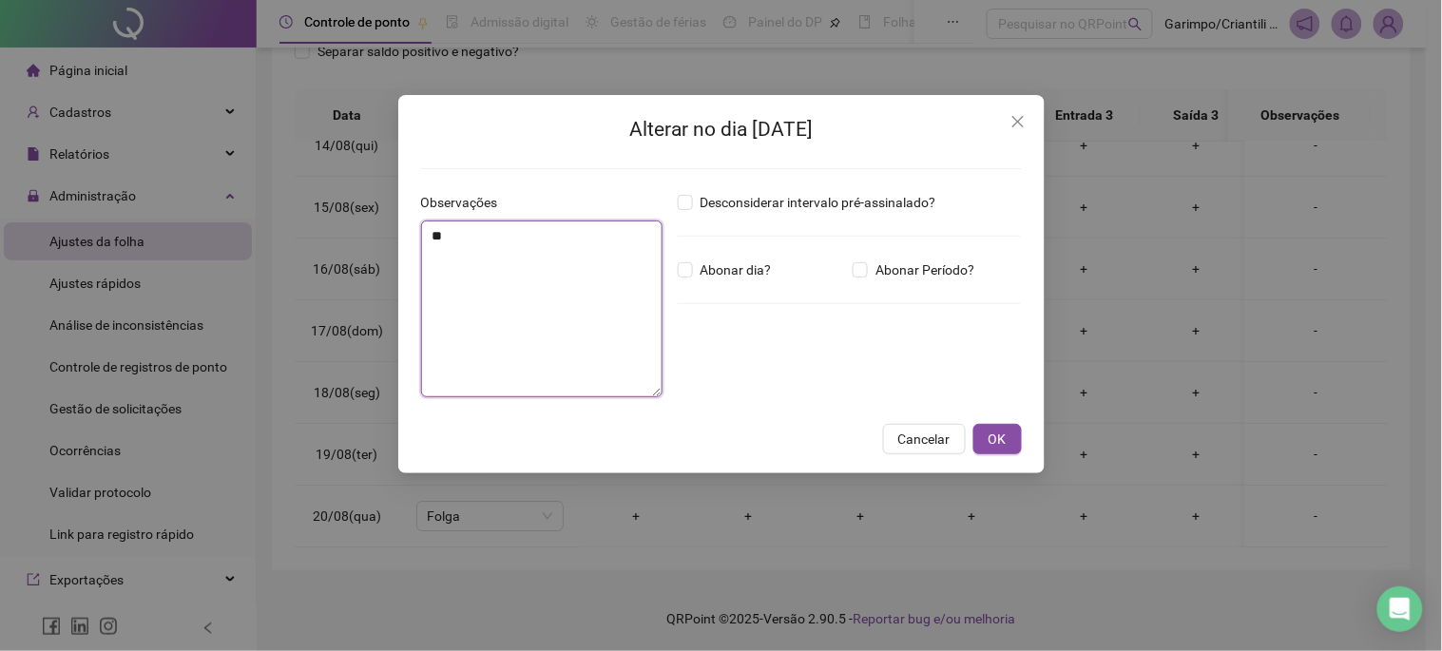
type textarea "*"
type textarea "**********"
click at [693, 264] on span "Abonar dia?" at bounding box center [736, 270] width 87 height 21
click at [1006, 445] on button "OK" at bounding box center [998, 439] width 48 height 30
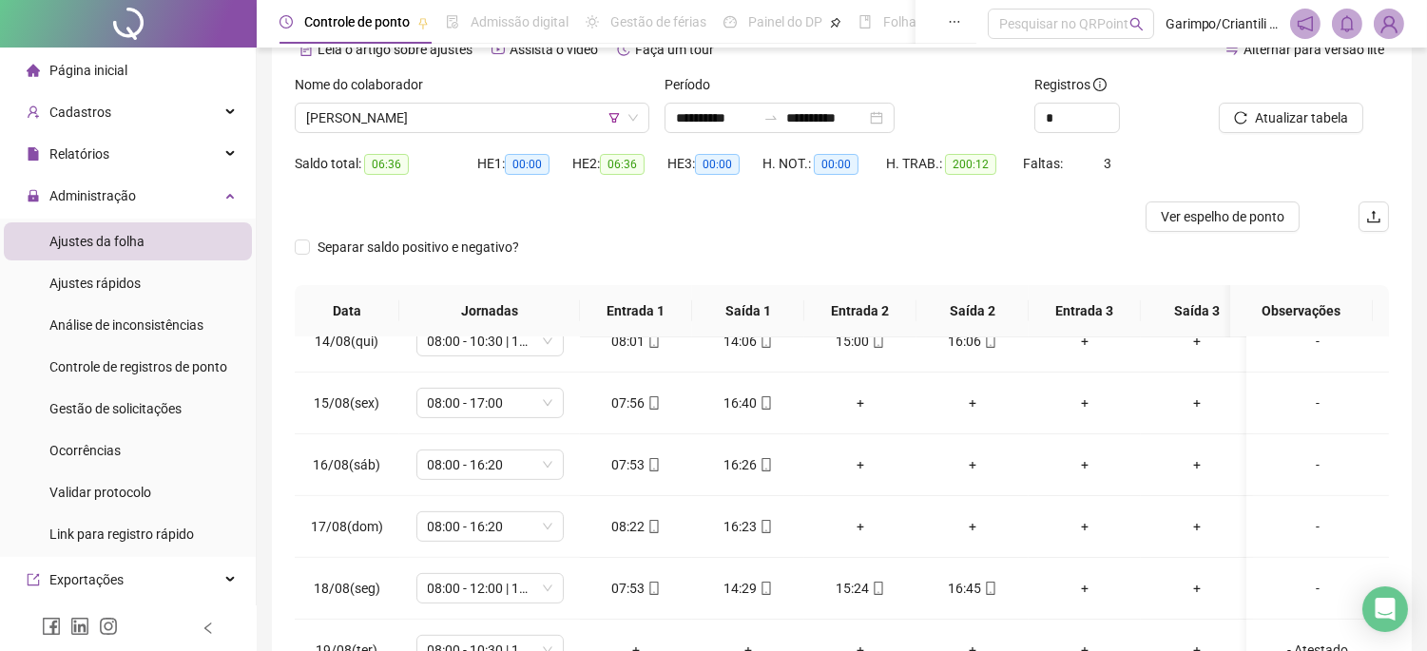
scroll to position [86, 0]
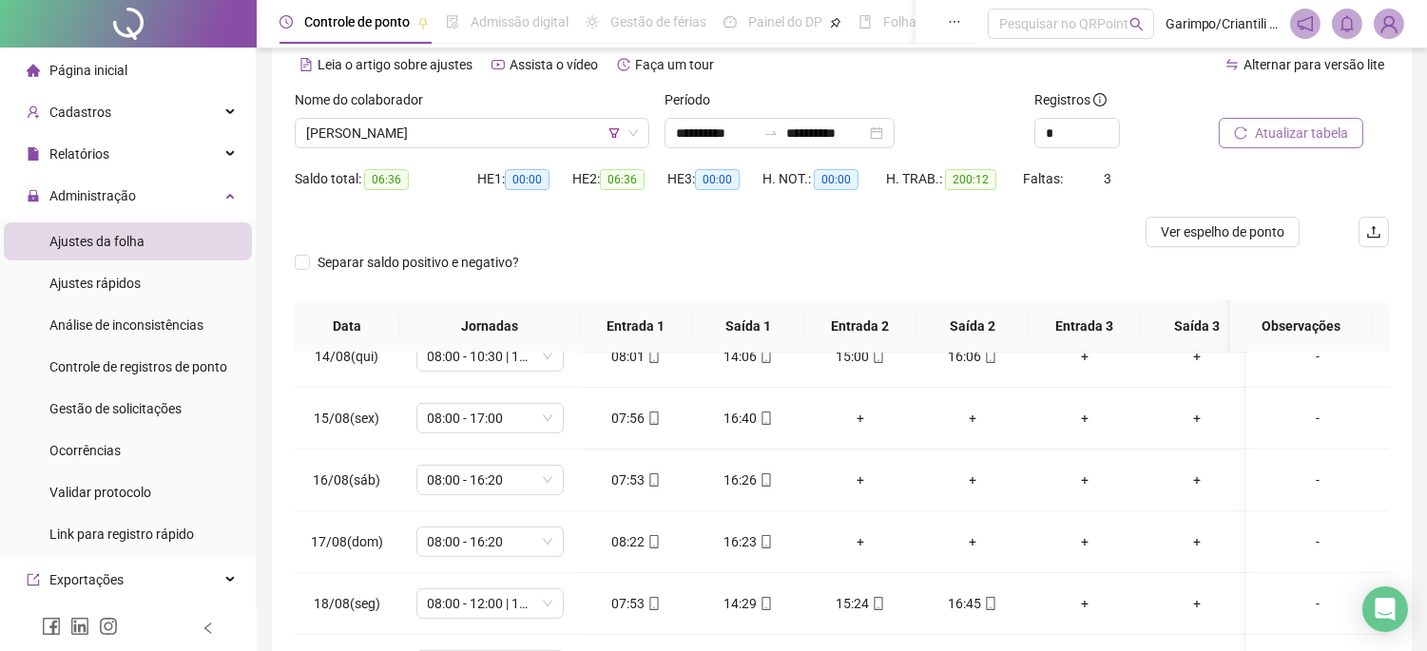
click at [1274, 125] on span "Atualizar tabela" at bounding box center [1301, 133] width 93 height 21
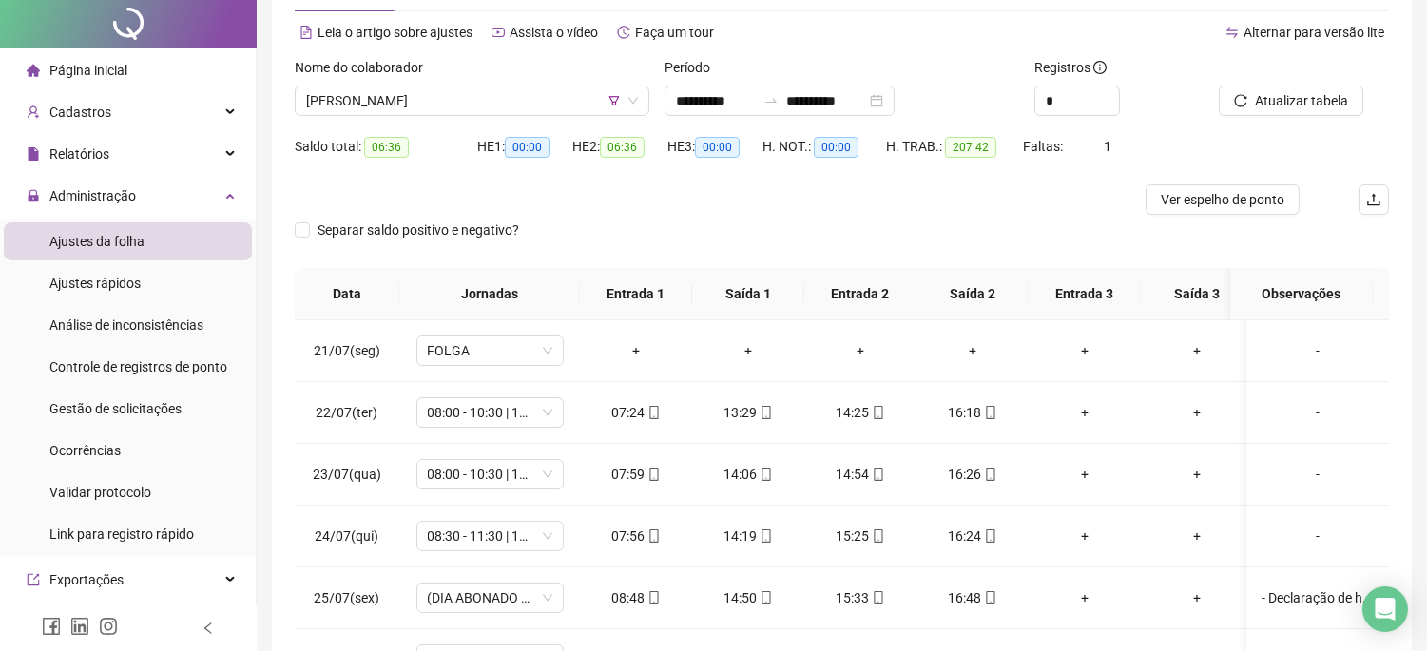
scroll to position [0, 0]
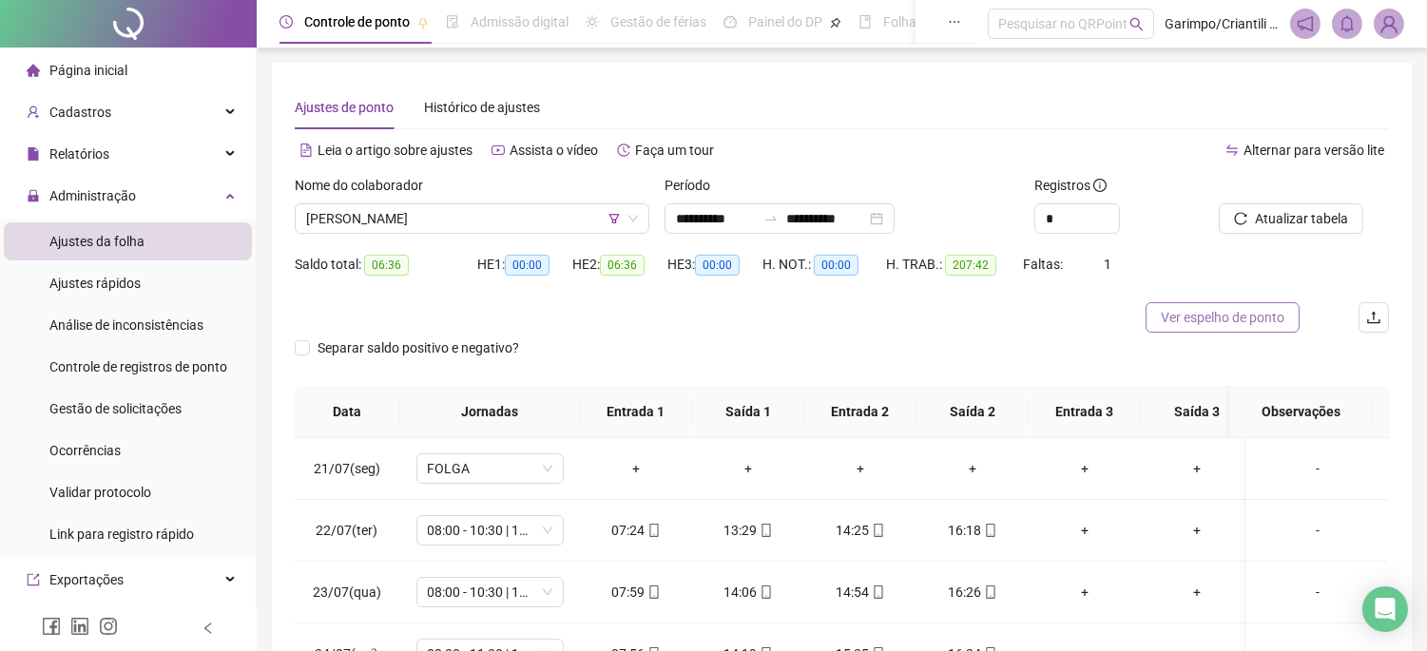
click at [1192, 315] on span "Ver espelho de ponto" at bounding box center [1223, 317] width 124 height 21
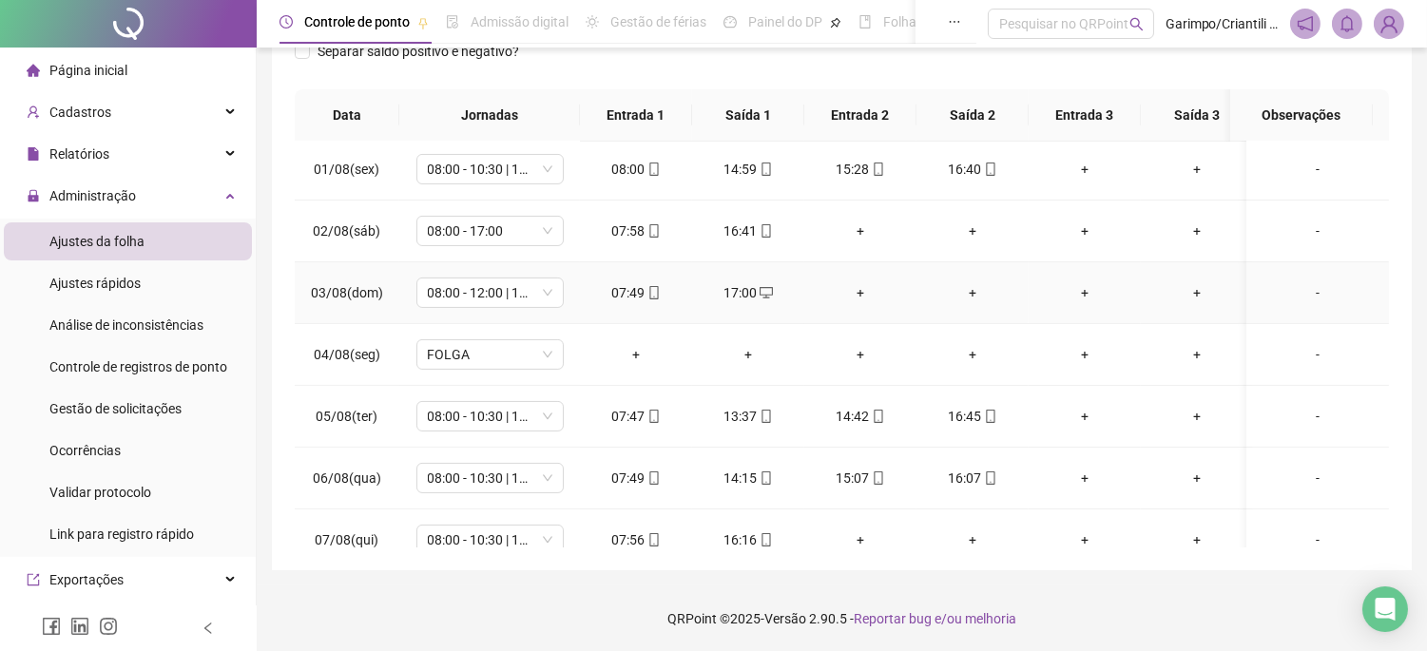
scroll to position [789, 0]
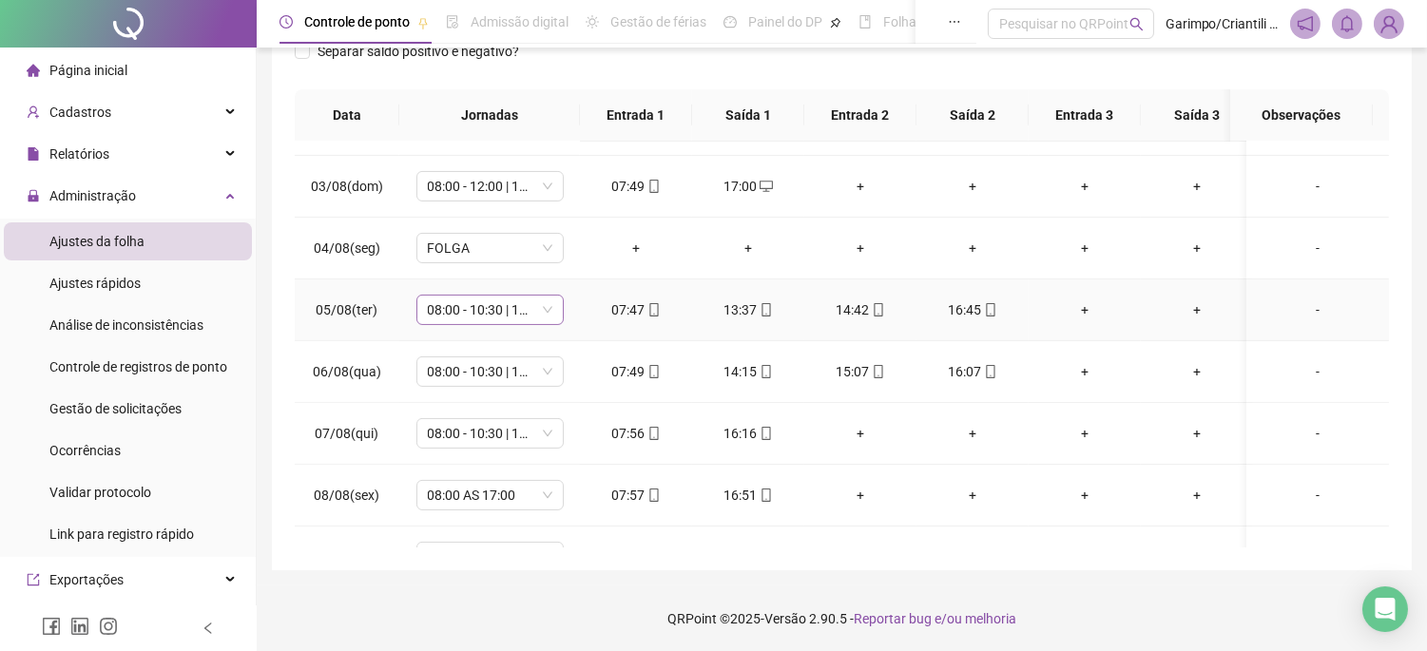
click at [487, 300] on span "08:00 - 10:30 | 11:30 - 17:00" at bounding box center [490, 310] width 125 height 29
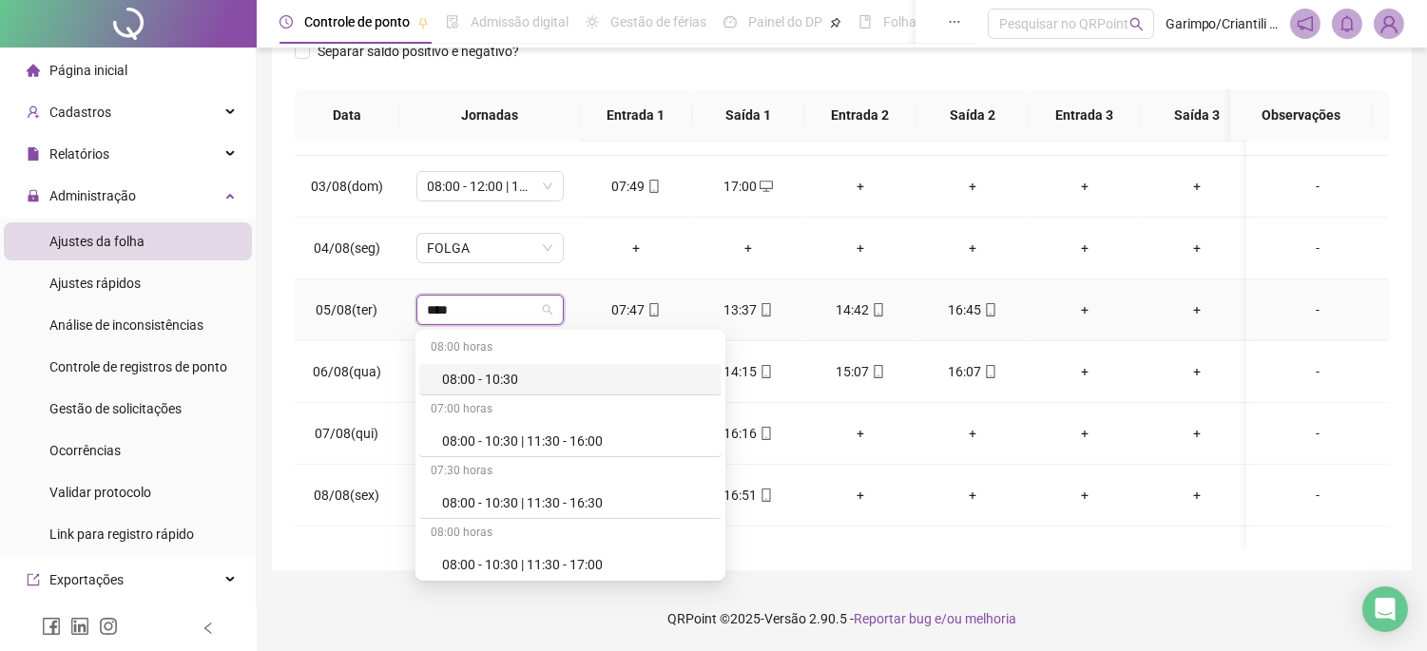
type input "*****"
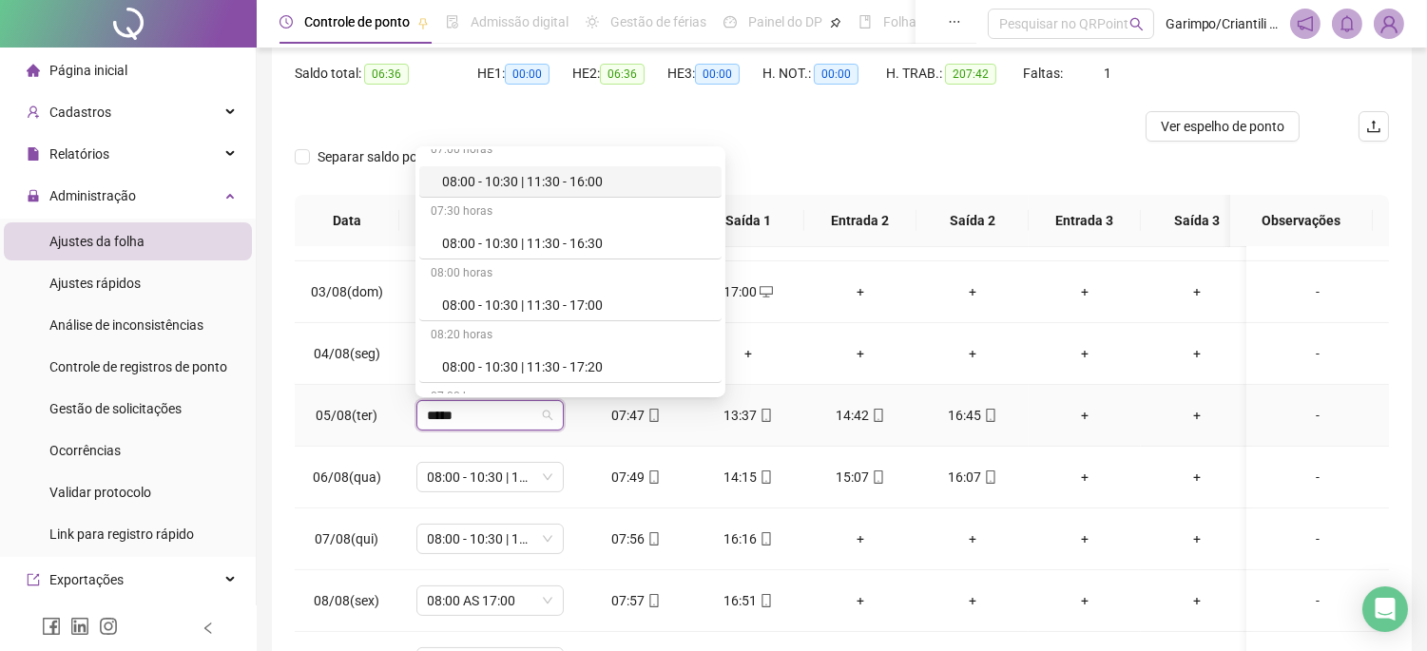
scroll to position [106, 0]
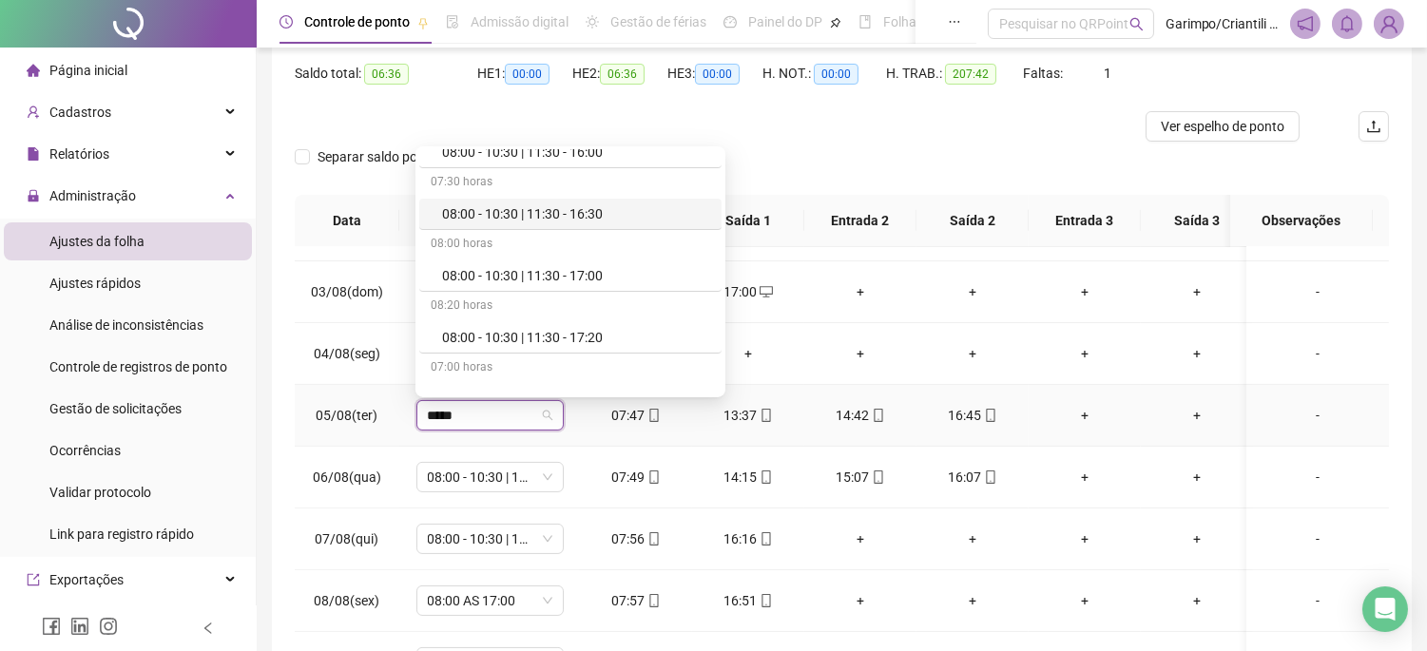
click at [569, 217] on div "08:00 - 10:30 | 11:30 - 16:30" at bounding box center [576, 213] width 268 height 21
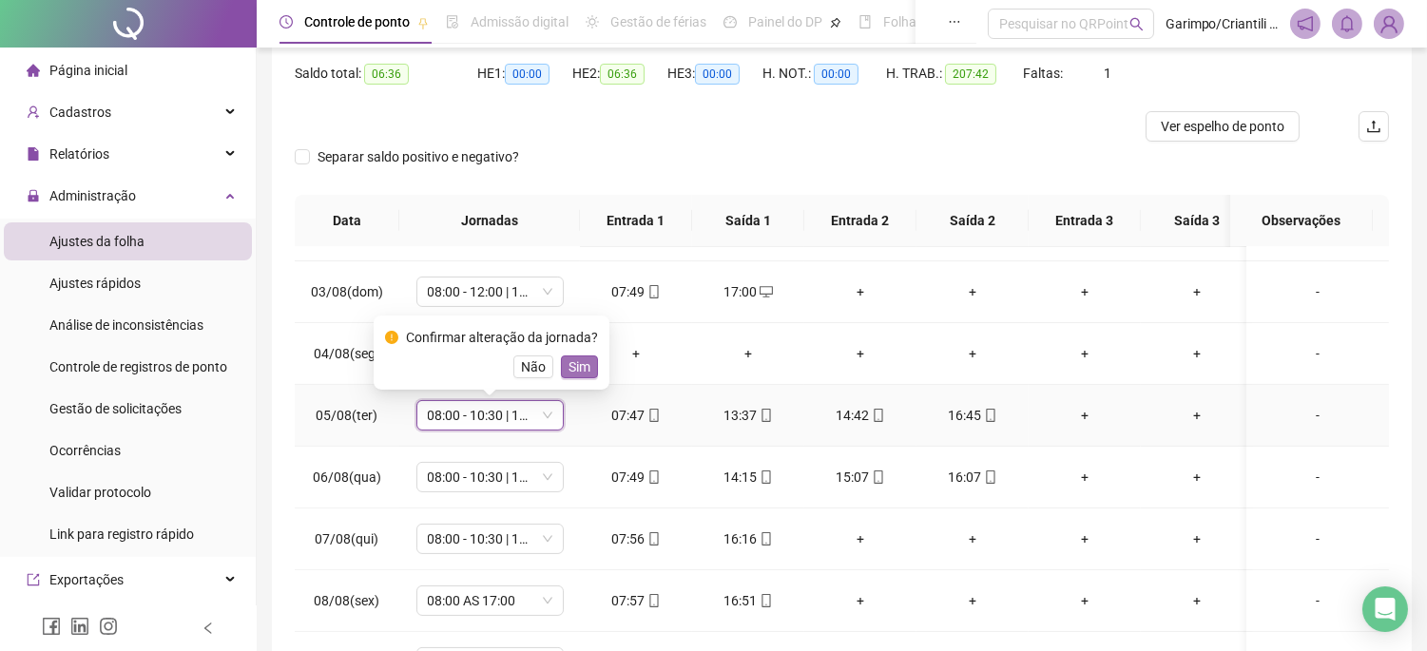
click at [571, 374] on span "Sim" at bounding box center [580, 367] width 22 height 21
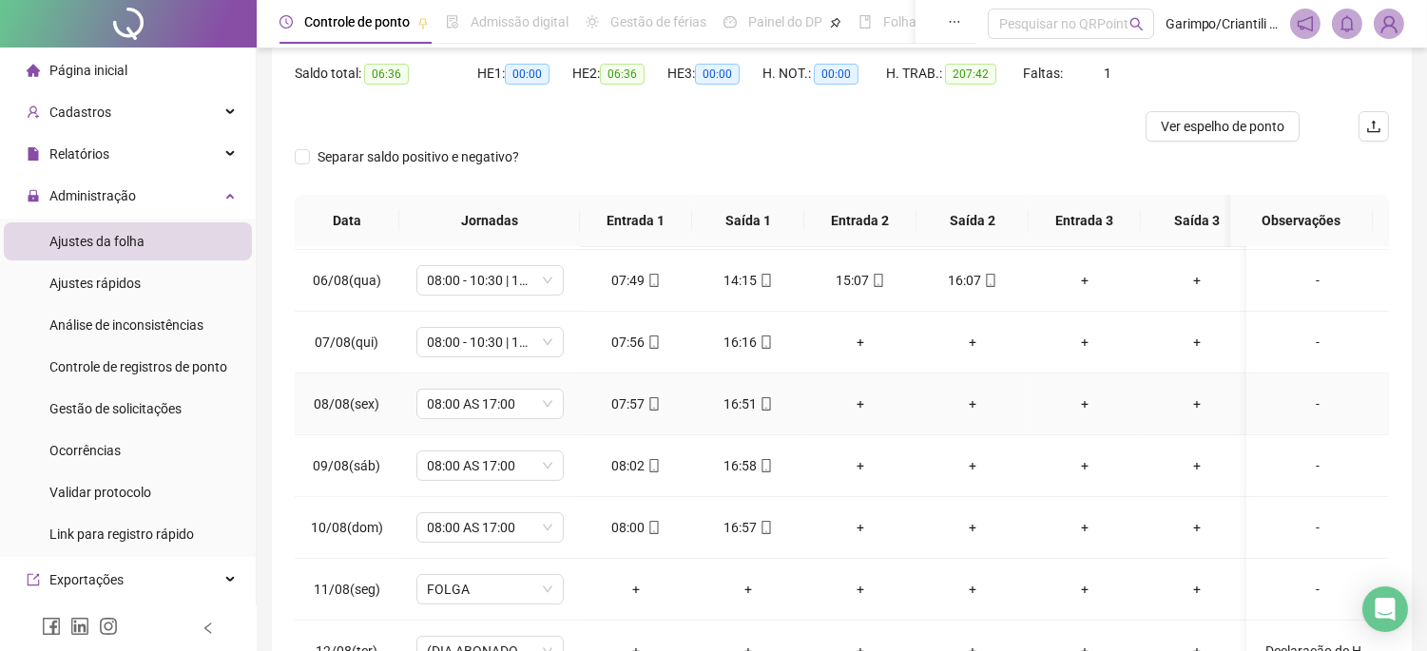
scroll to position [1000, 0]
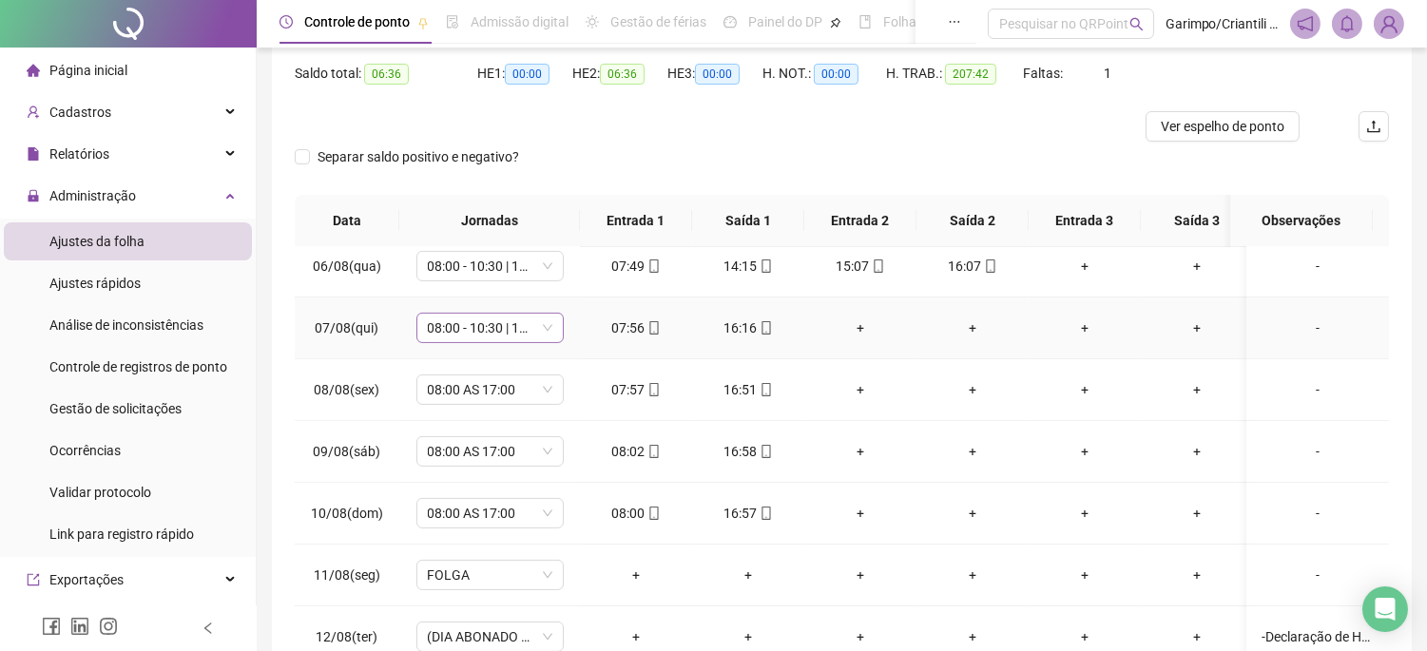
click at [497, 325] on span "08:00 - 10:30 | 11:30 - 17:00" at bounding box center [490, 328] width 125 height 29
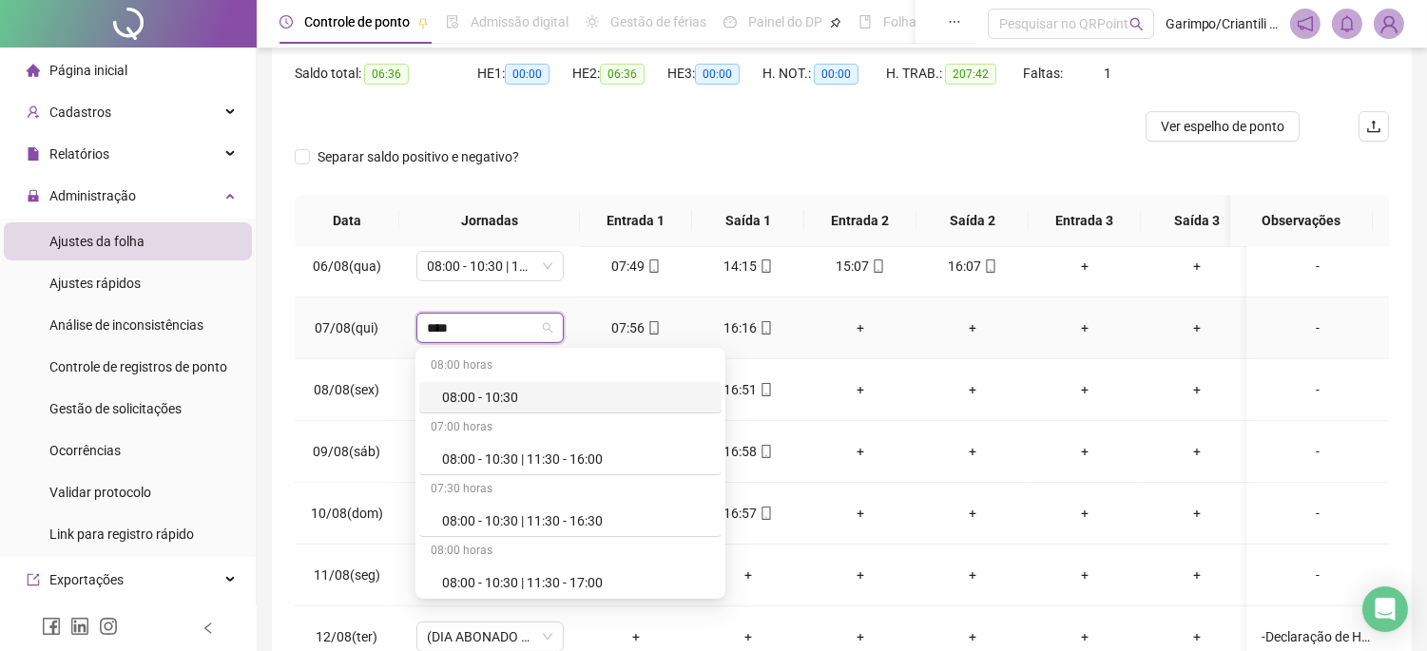
type input "*****"
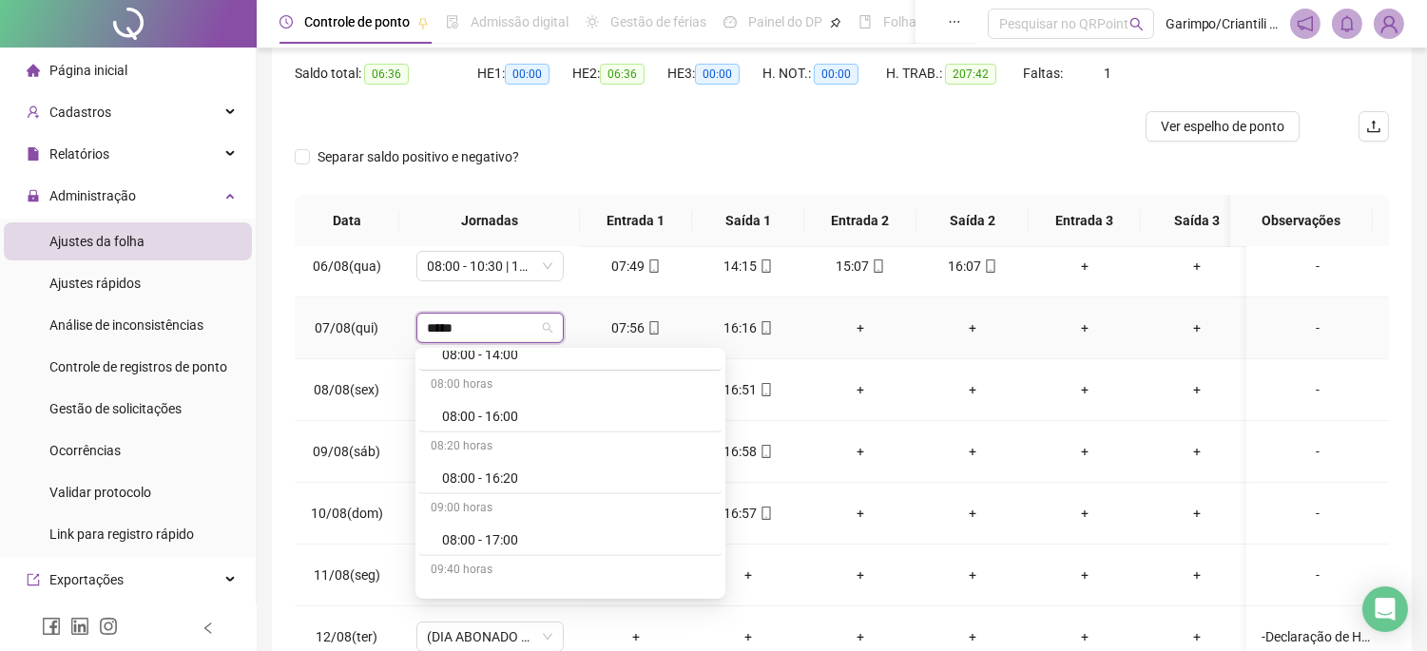
scroll to position [1690, 0]
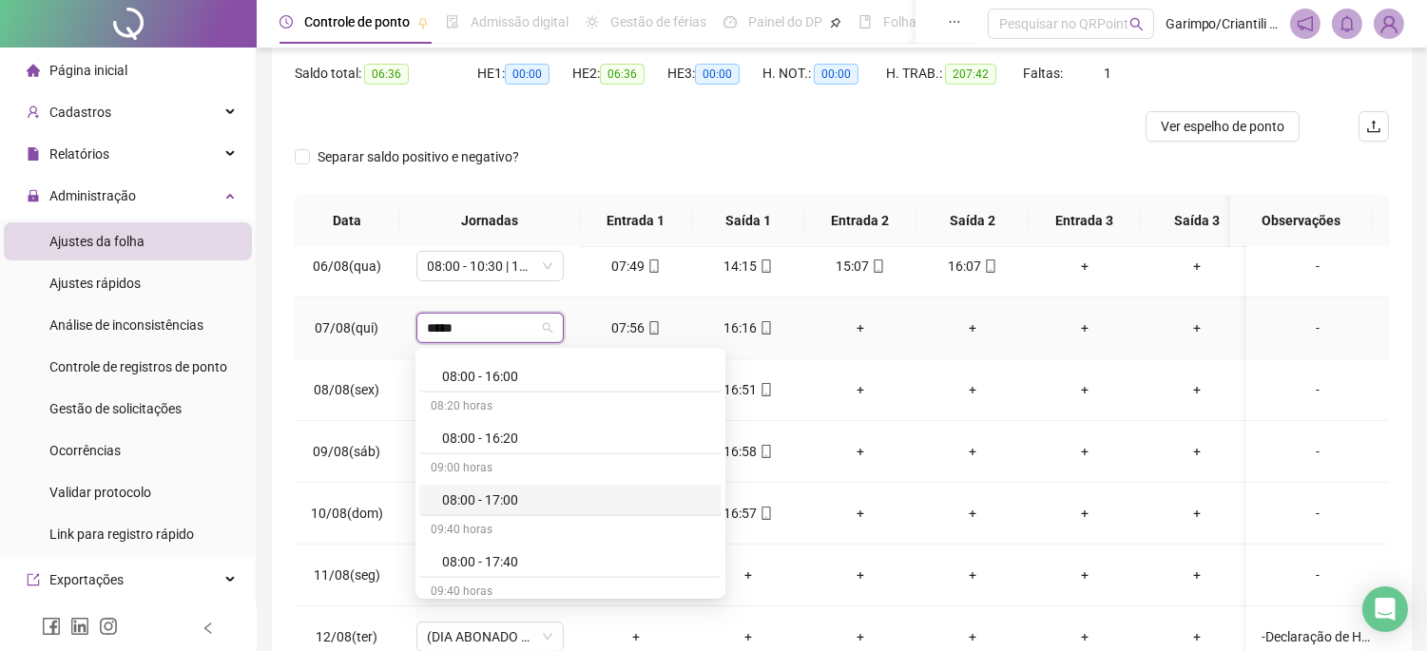
click at [502, 499] on div "08:00 - 17:00" at bounding box center [576, 500] width 268 height 21
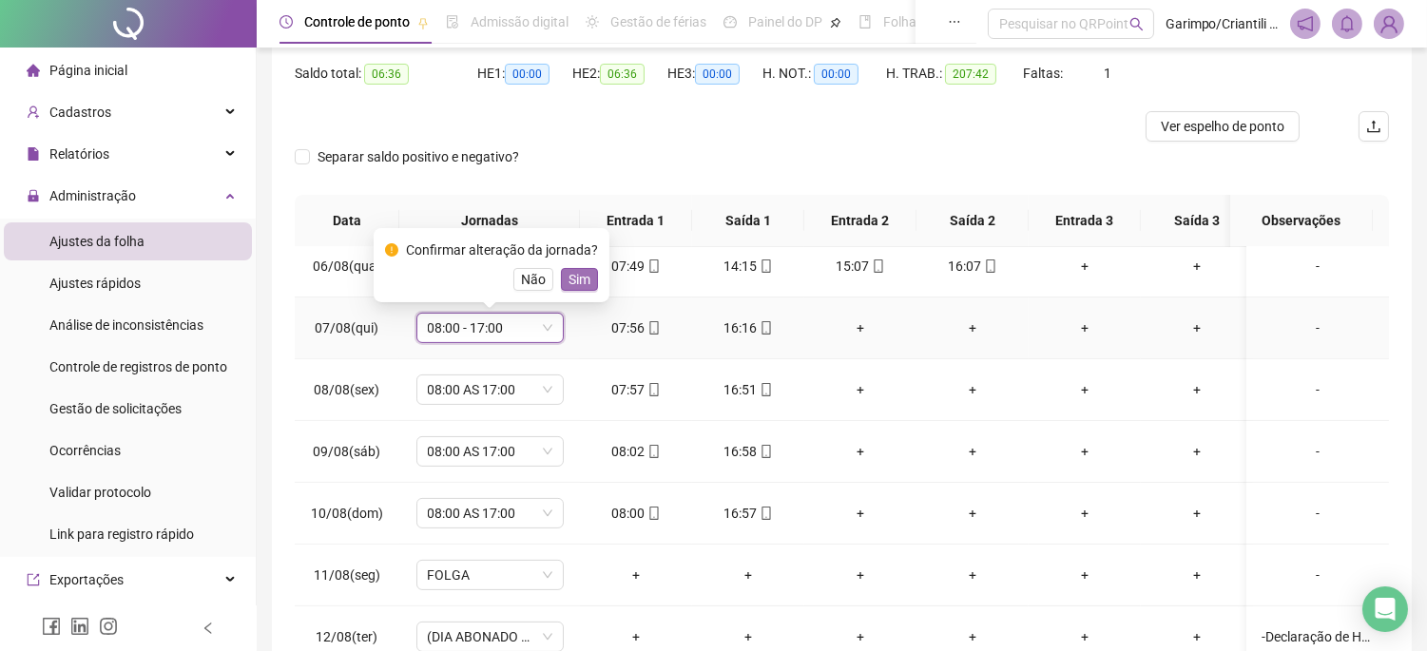
click at [577, 271] on span "Sim" at bounding box center [580, 279] width 22 height 21
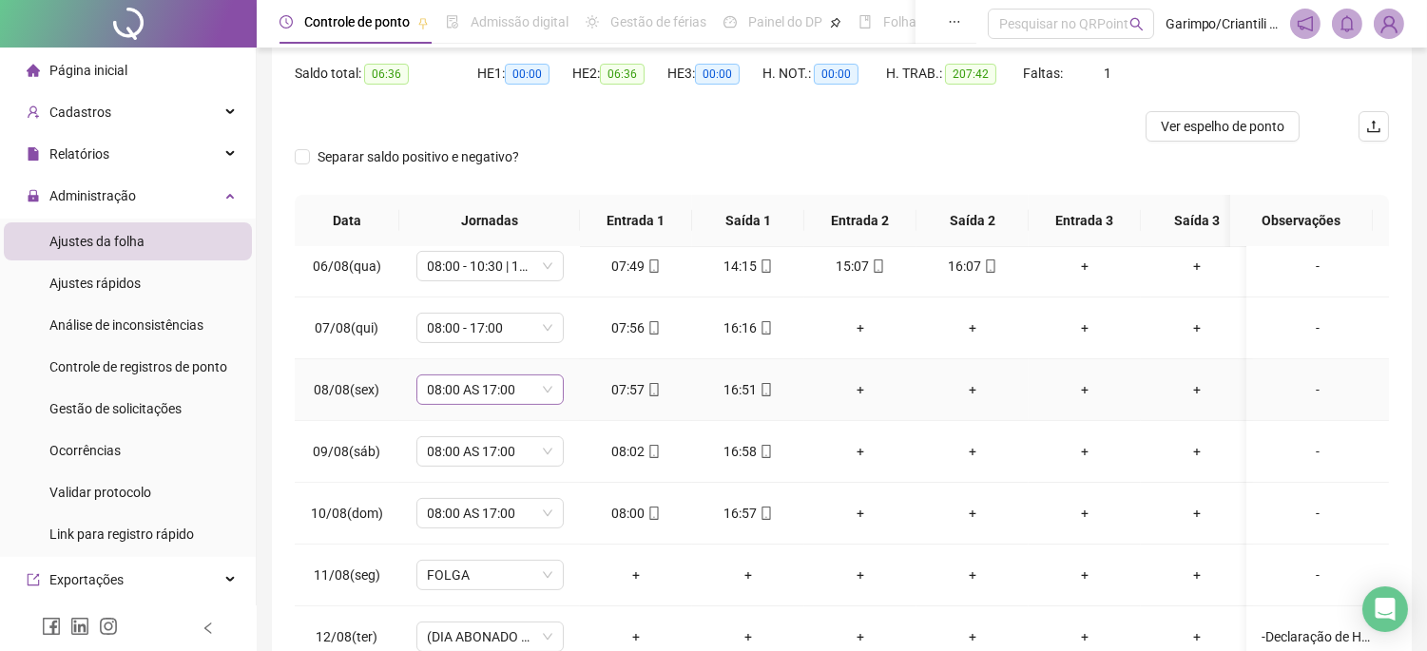
click at [447, 391] on span "08:00 AS 17:00" at bounding box center [490, 390] width 125 height 29
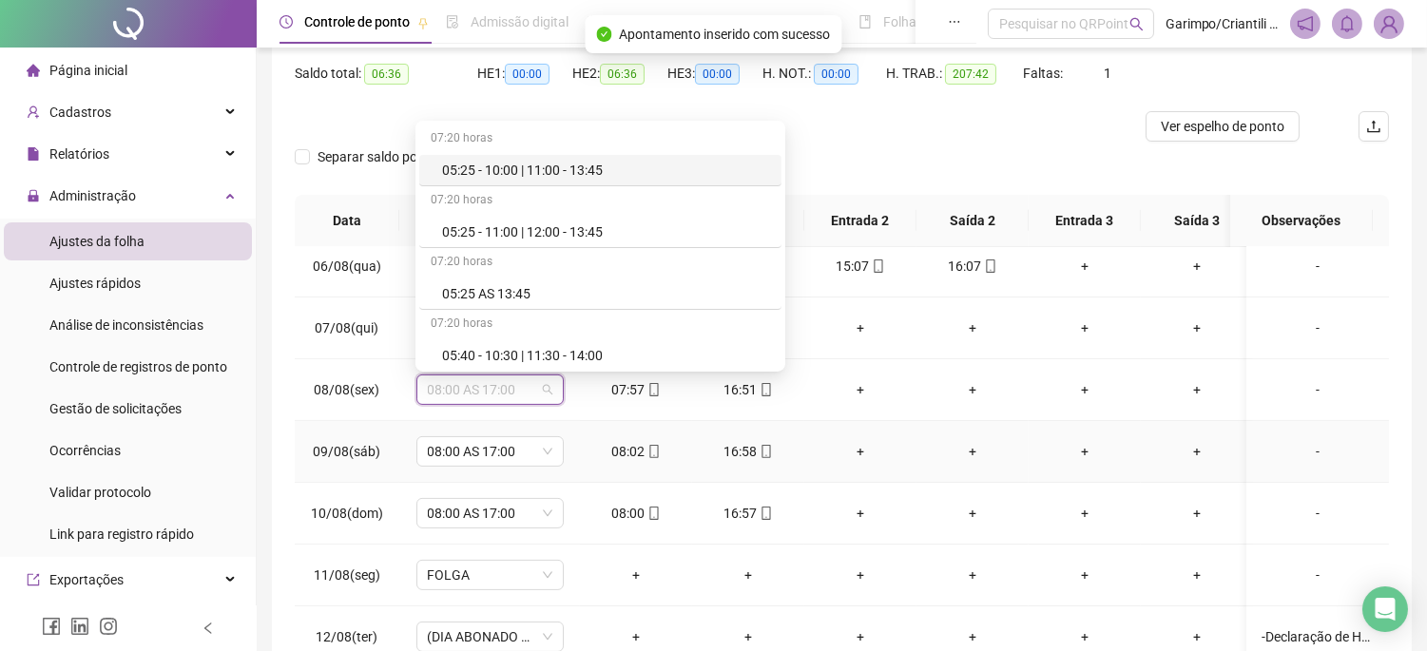
click at [444, 470] on td "08:00 AS 17:00" at bounding box center [489, 452] width 181 height 62
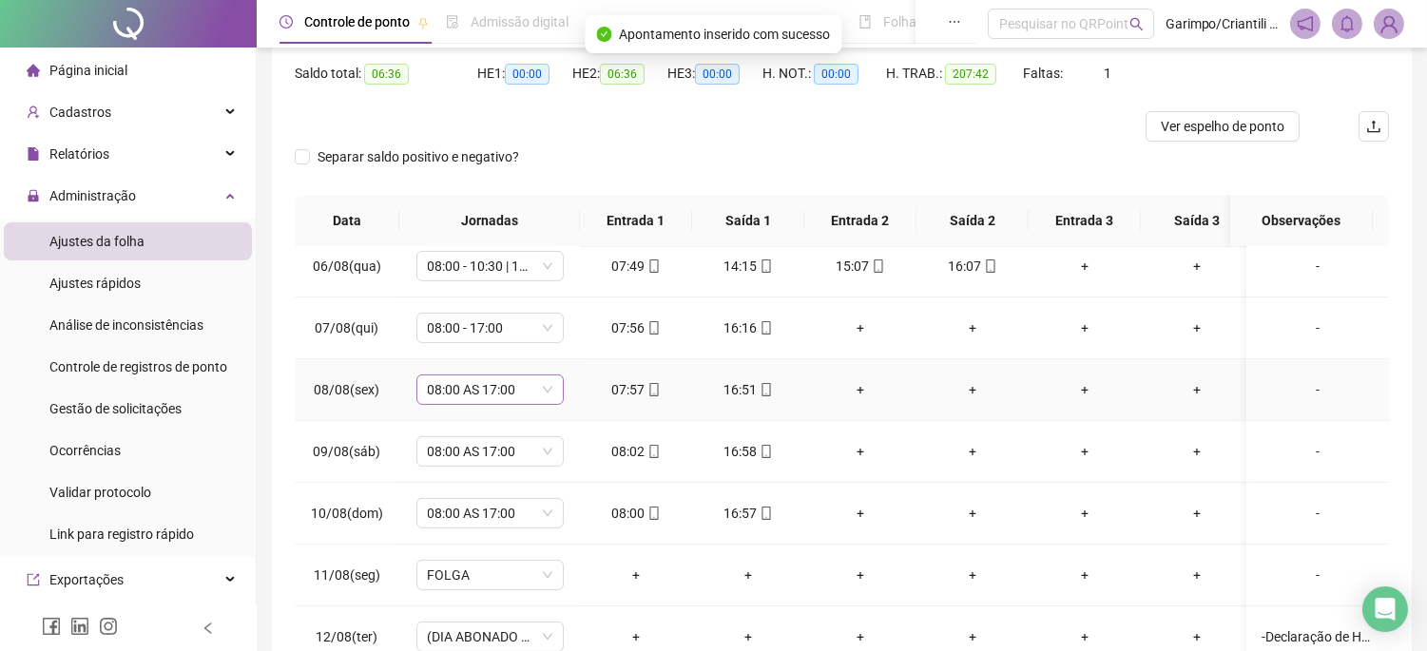
click at [478, 397] on span "08:00 AS 17:00" at bounding box center [490, 390] width 125 height 29
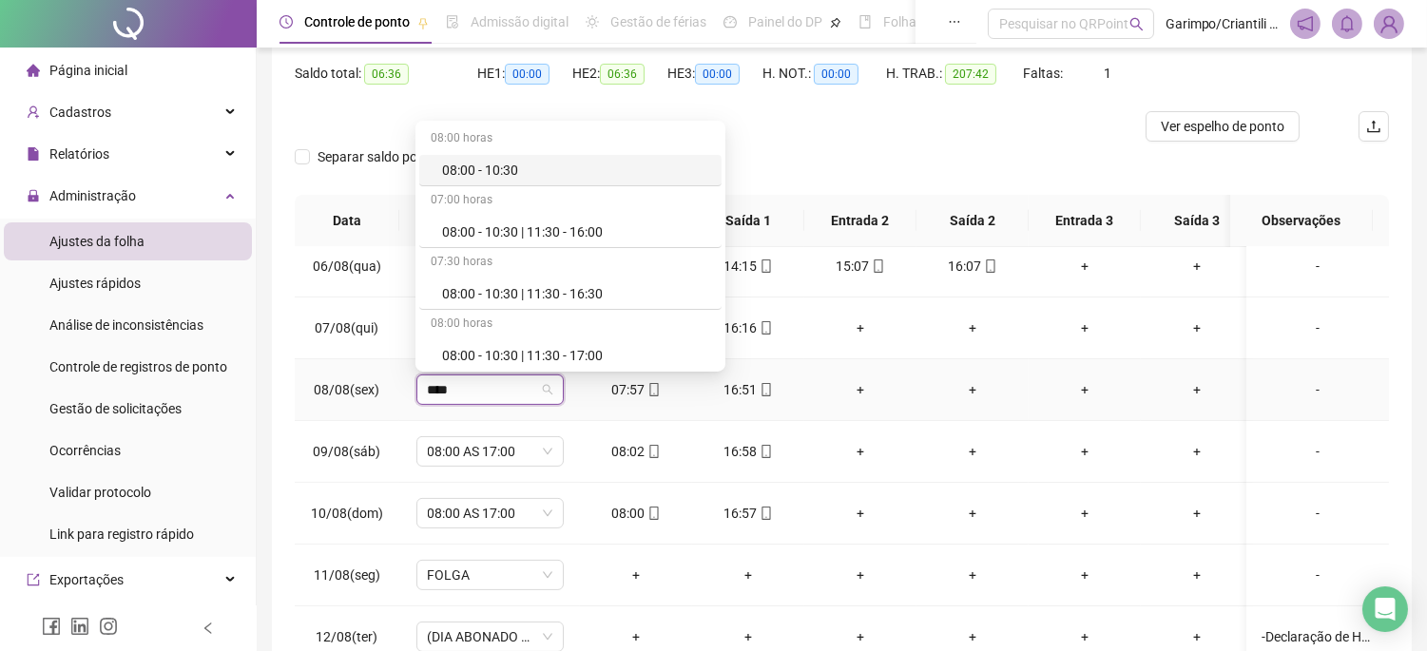
type input "*****"
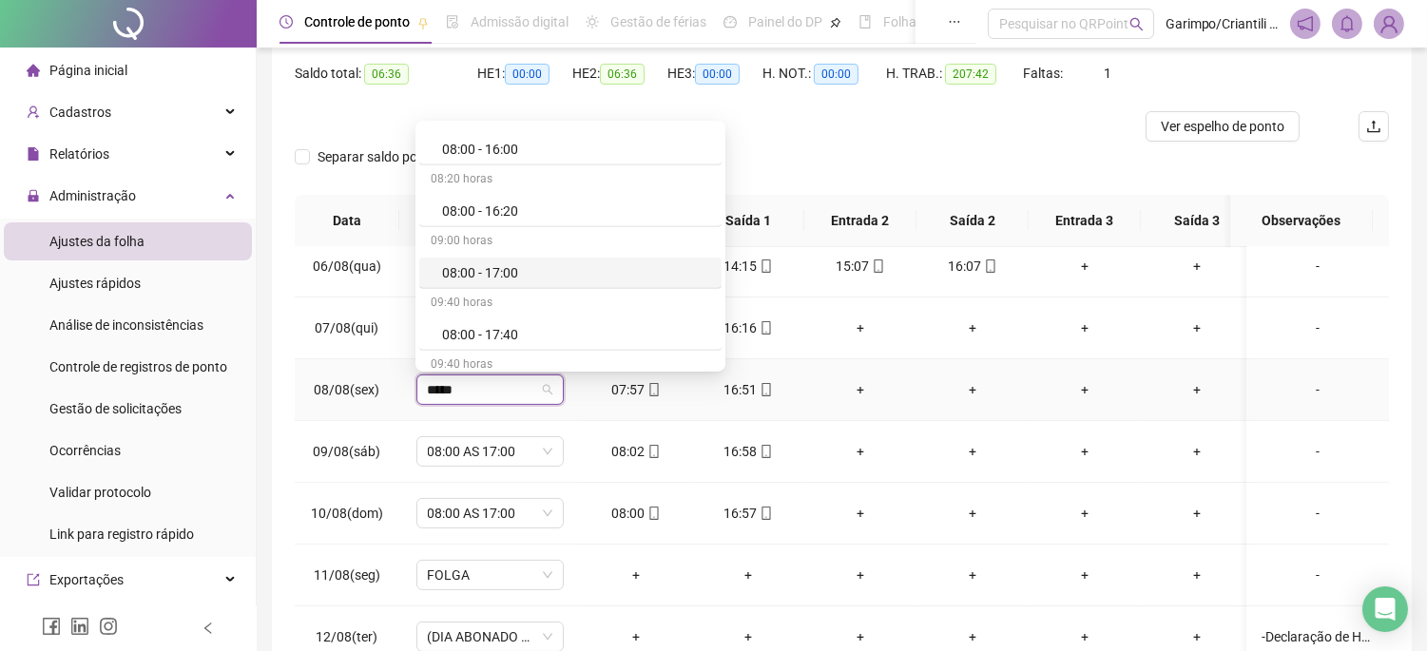
click at [554, 264] on div "08:00 - 17:00" at bounding box center [576, 272] width 268 height 21
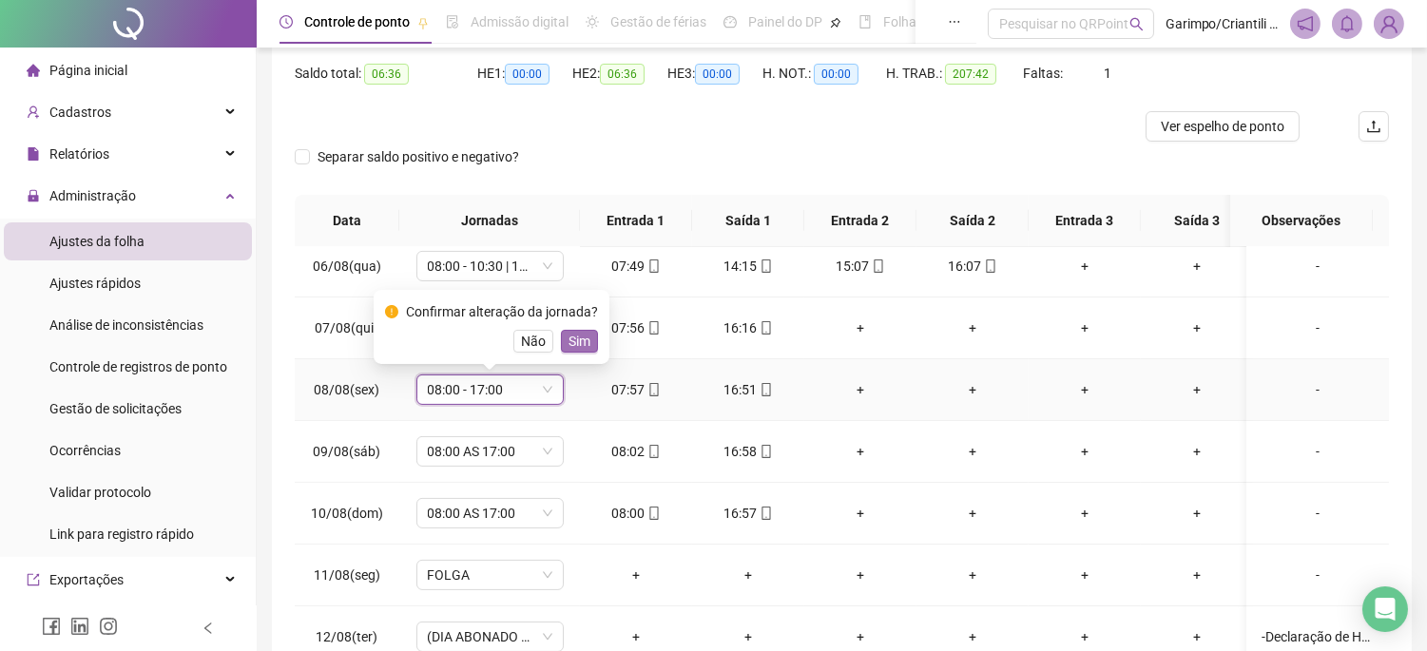
click at [571, 342] on span "Sim" at bounding box center [580, 341] width 22 height 21
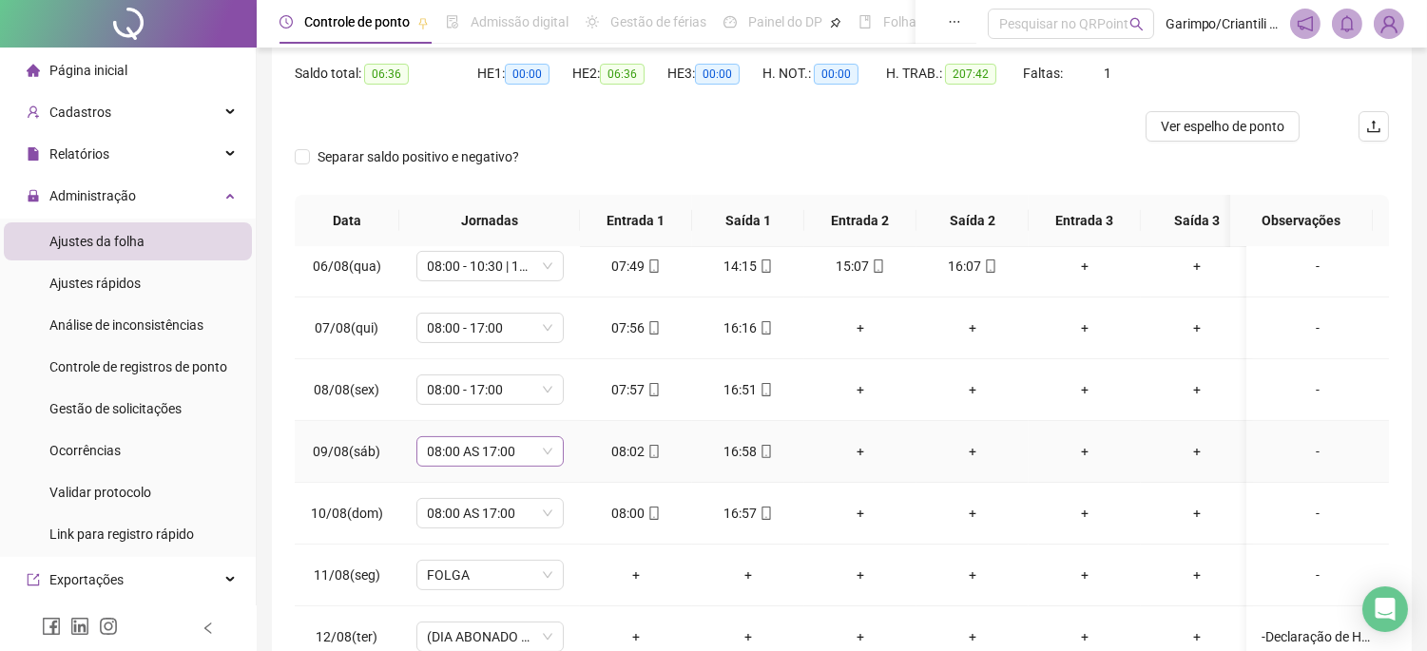
click at [479, 449] on span "08:00 AS 17:00" at bounding box center [490, 451] width 125 height 29
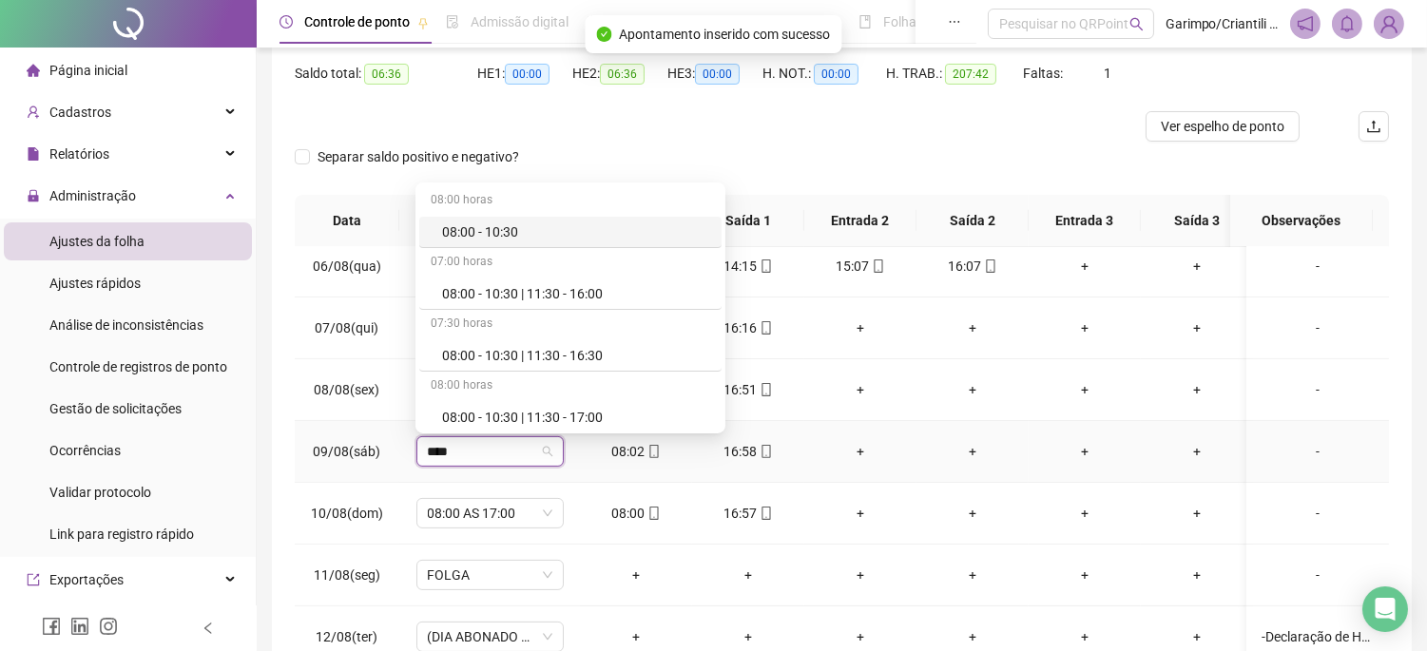
type input "*****"
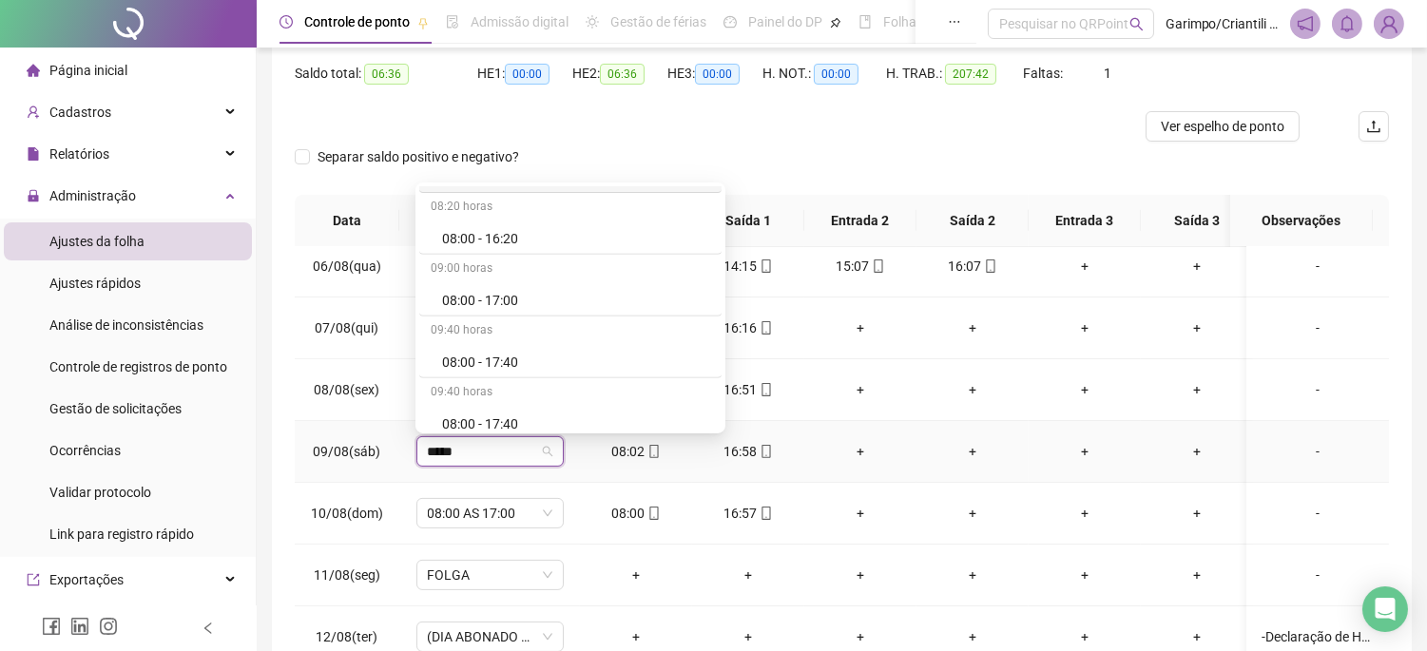
scroll to position [1795, 0]
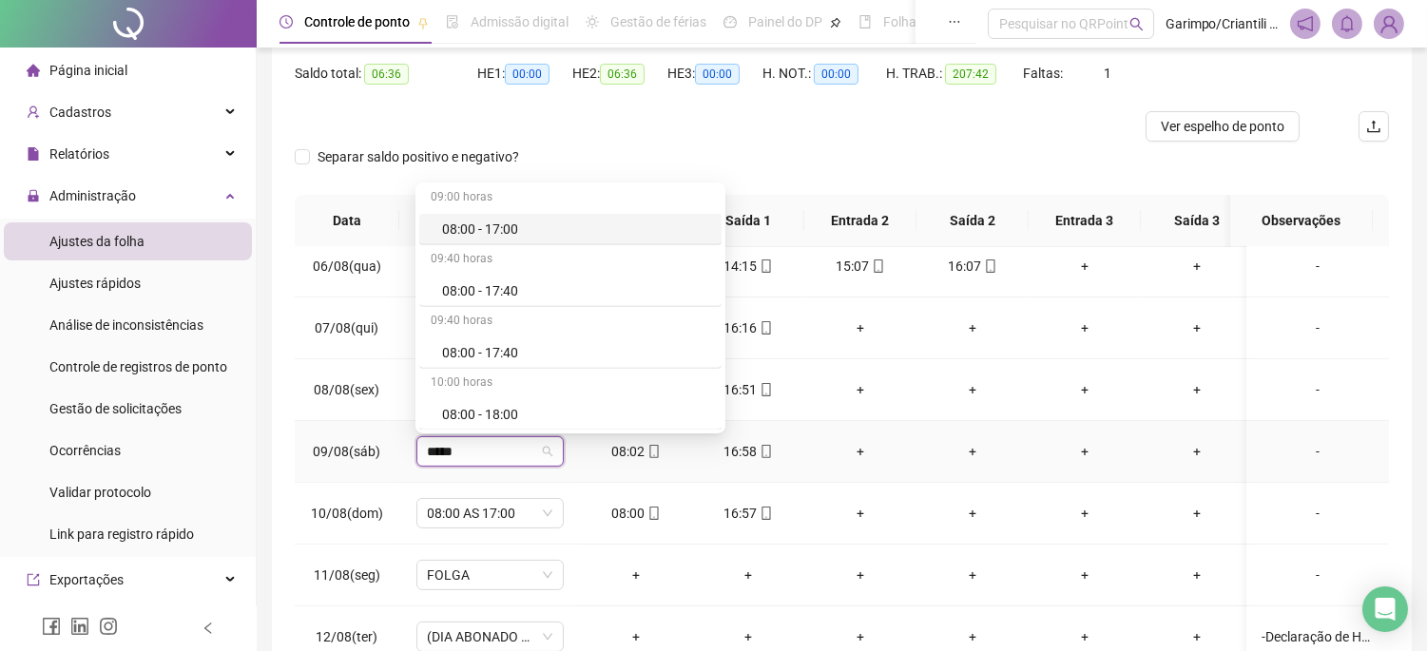
click at [504, 239] on div "08:00 - 17:00" at bounding box center [576, 229] width 268 height 21
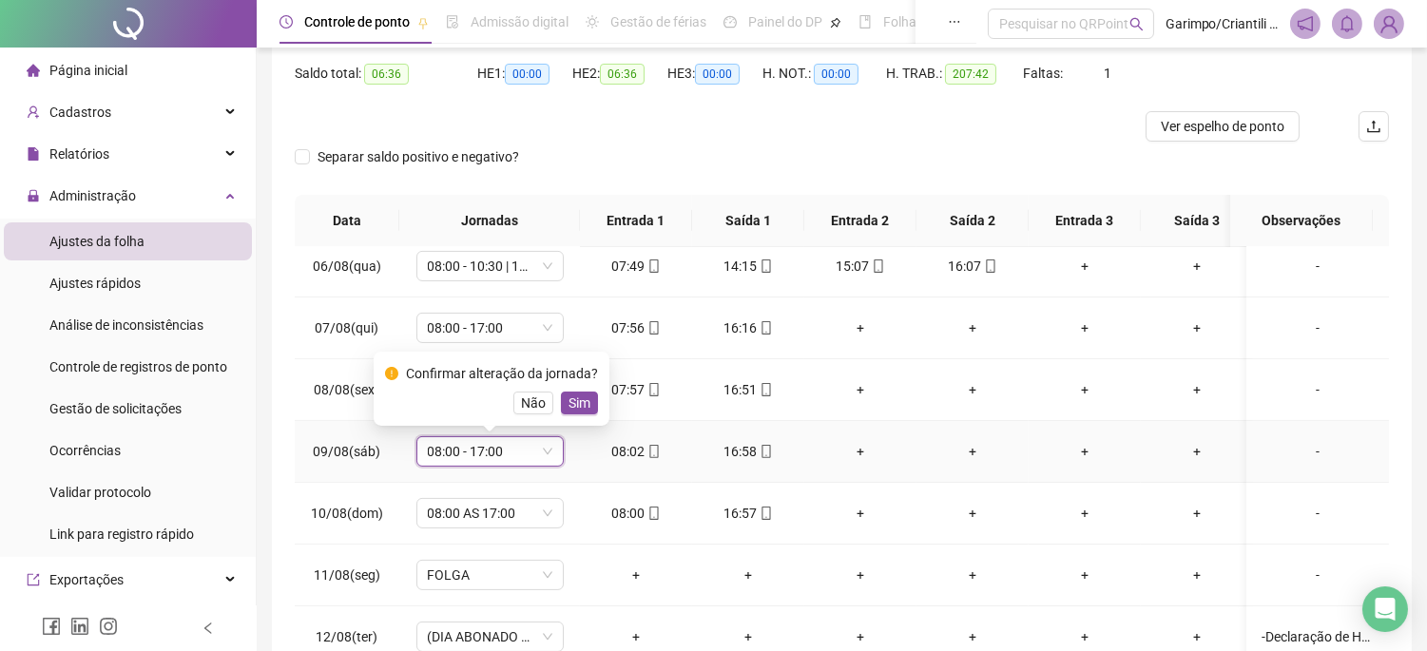
drag, startPoint x: 568, startPoint y: 409, endPoint x: 546, endPoint y: 426, distance: 27.8
click at [569, 409] on span "Sim" at bounding box center [580, 403] width 22 height 21
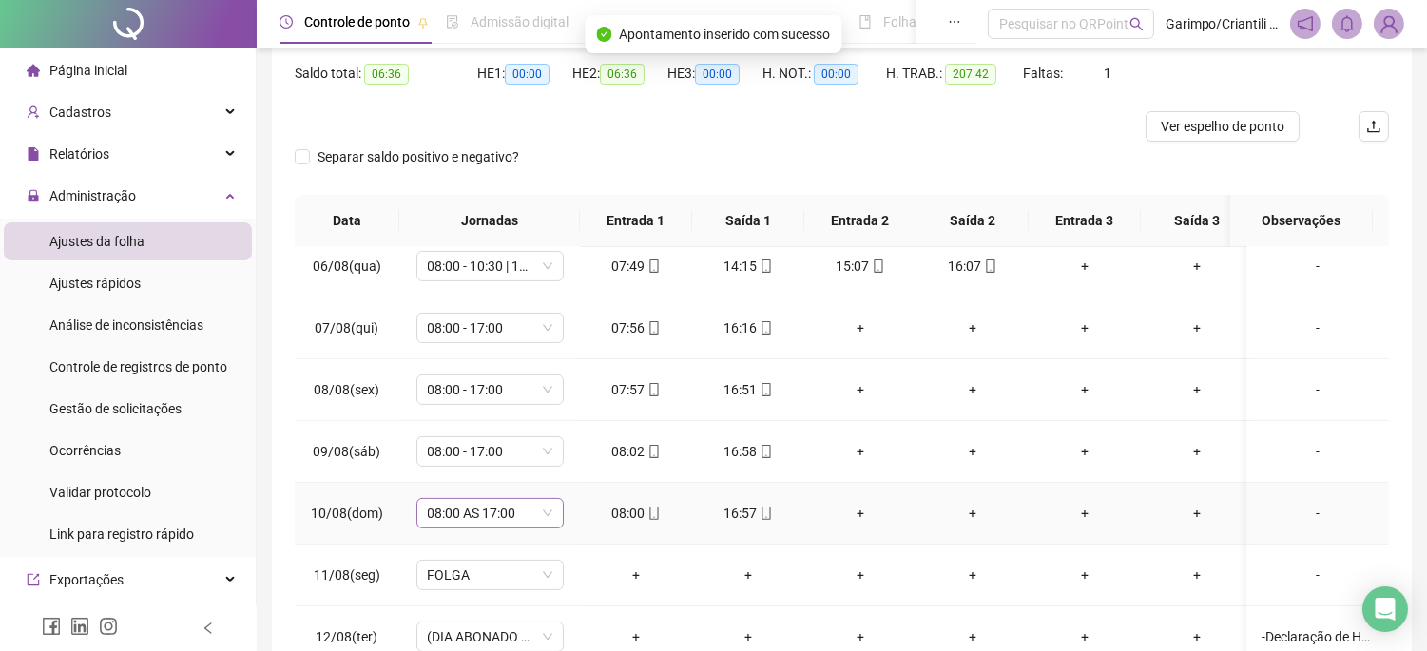
click at [491, 516] on span "08:00 AS 17:00" at bounding box center [490, 513] width 125 height 29
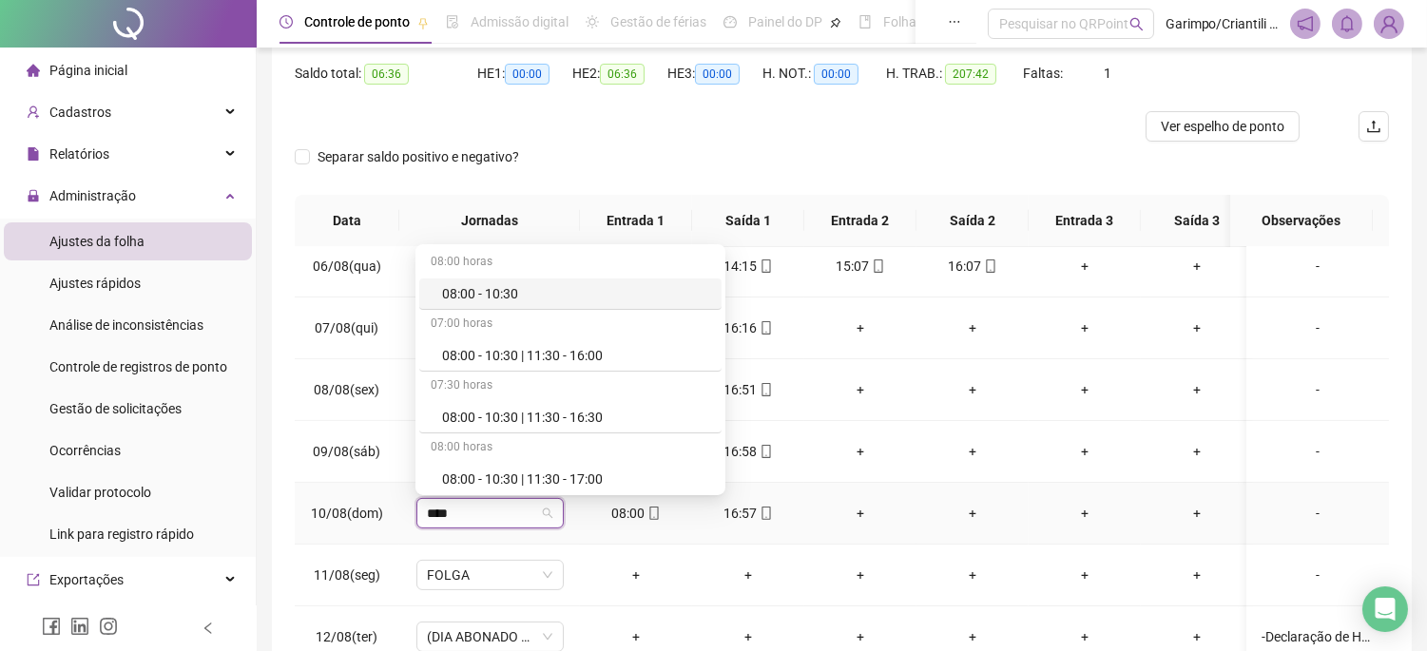
type input "*****"
click at [516, 289] on div "08:00 - 17:00" at bounding box center [576, 291] width 268 height 21
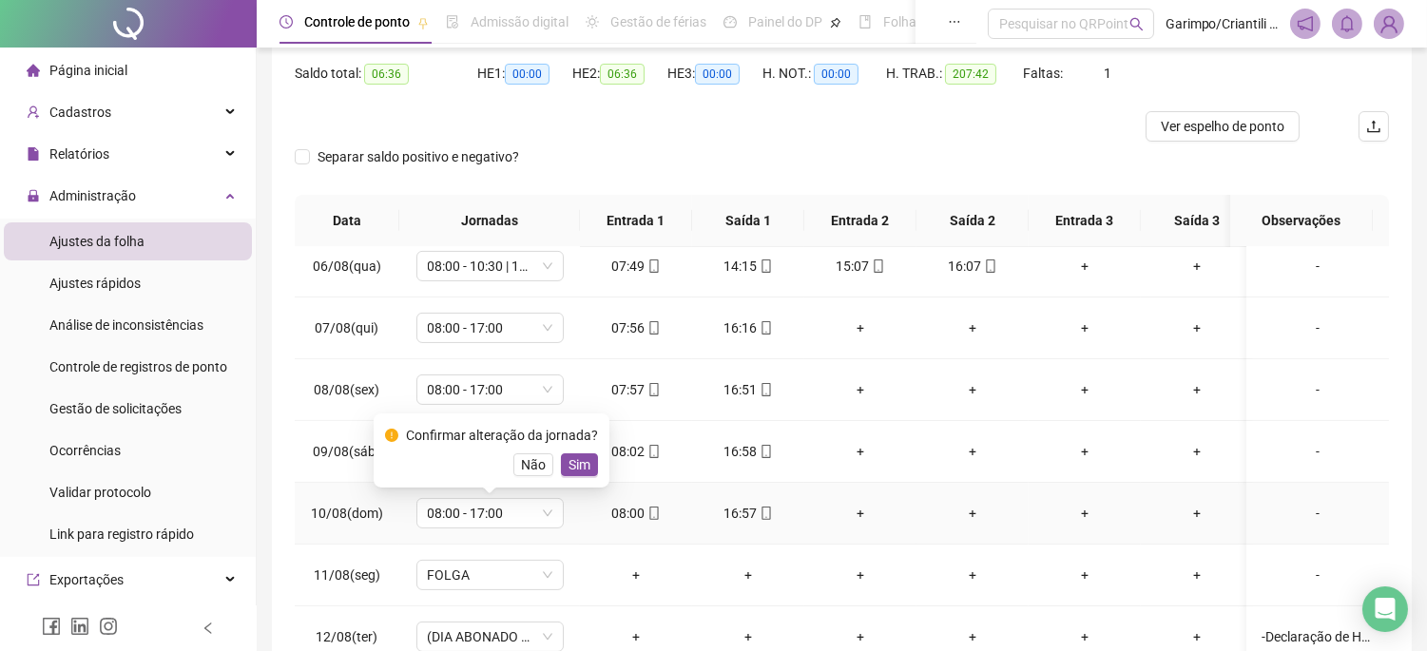
click at [576, 480] on div "Confirmar alteração da jornada? Não Sim" at bounding box center [492, 451] width 236 height 74
click at [576, 473] on span "Sim" at bounding box center [580, 465] width 22 height 21
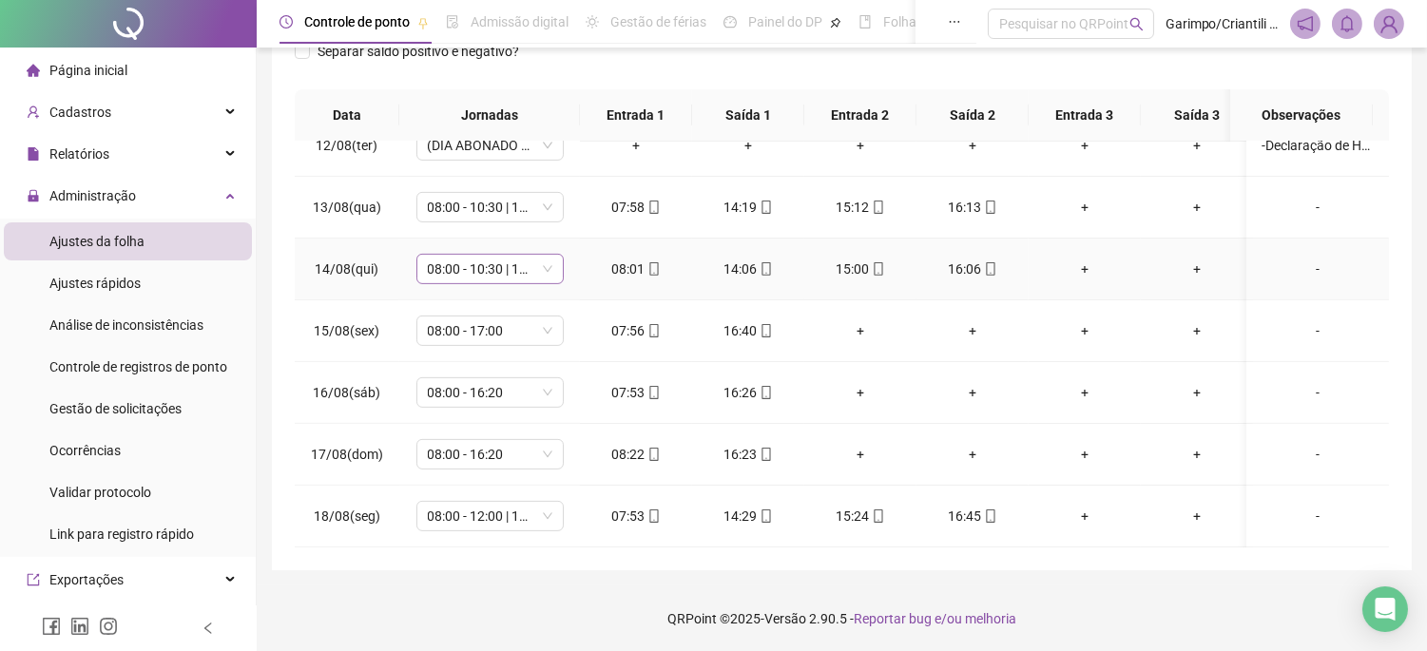
scroll to position [1423, 0]
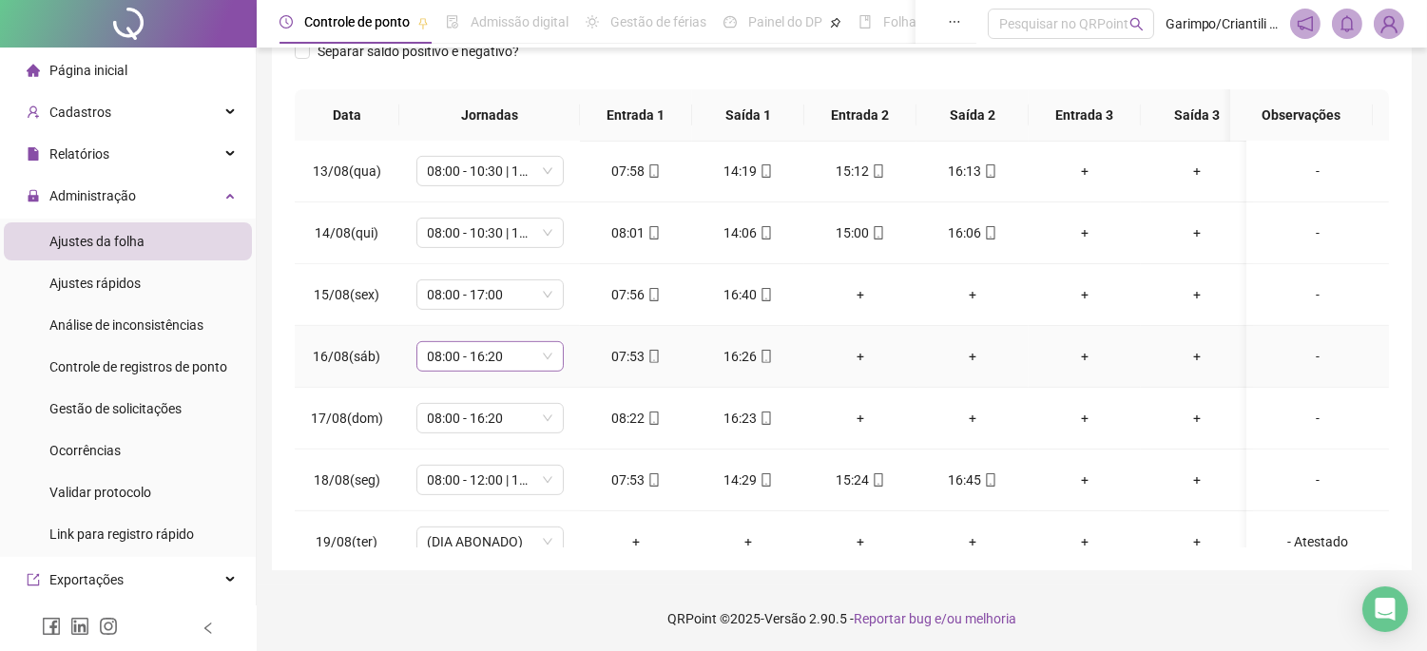
click at [530, 359] on span "08:00 - 16:20" at bounding box center [490, 356] width 125 height 29
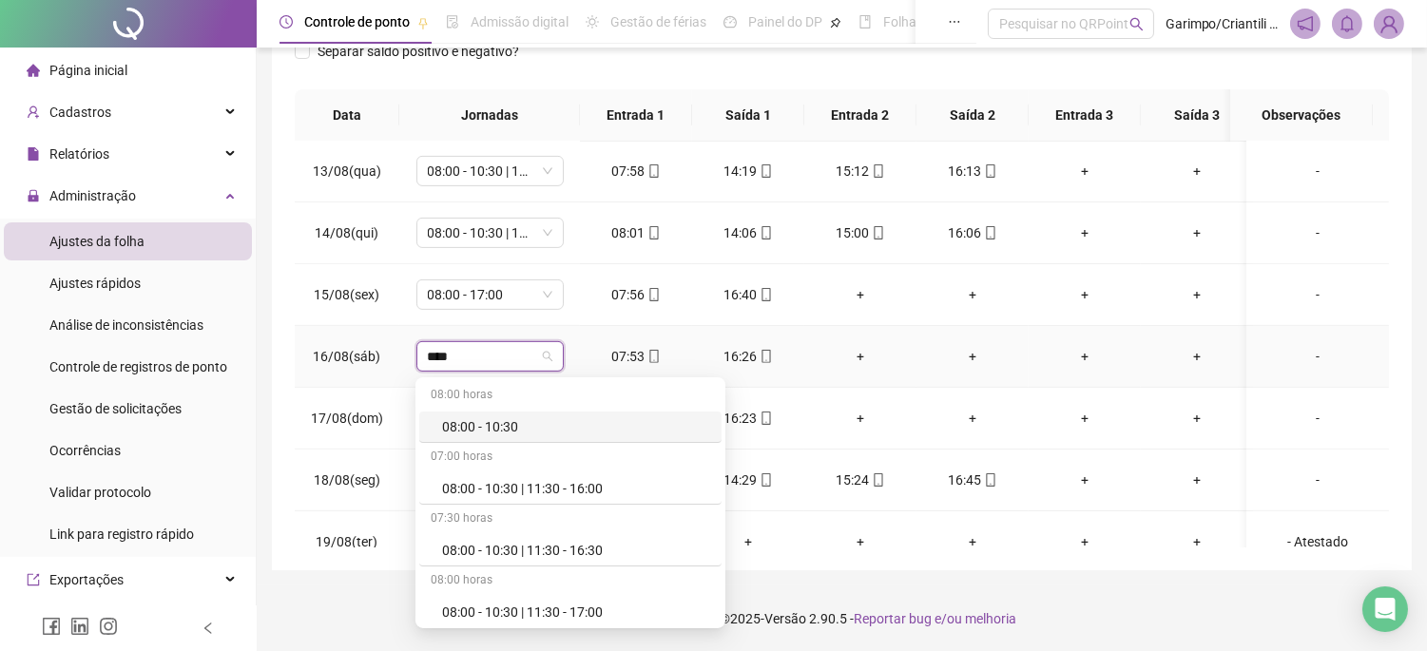
type input "*****"
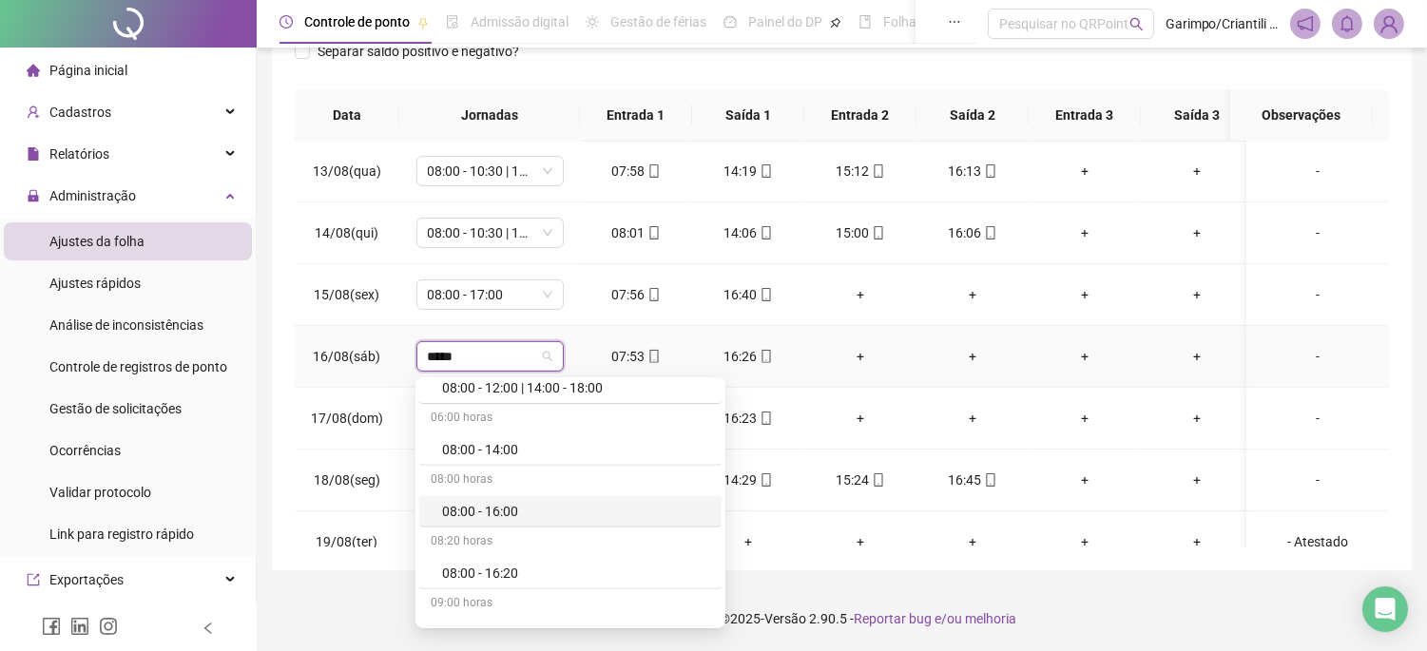
scroll to position [1690, 0]
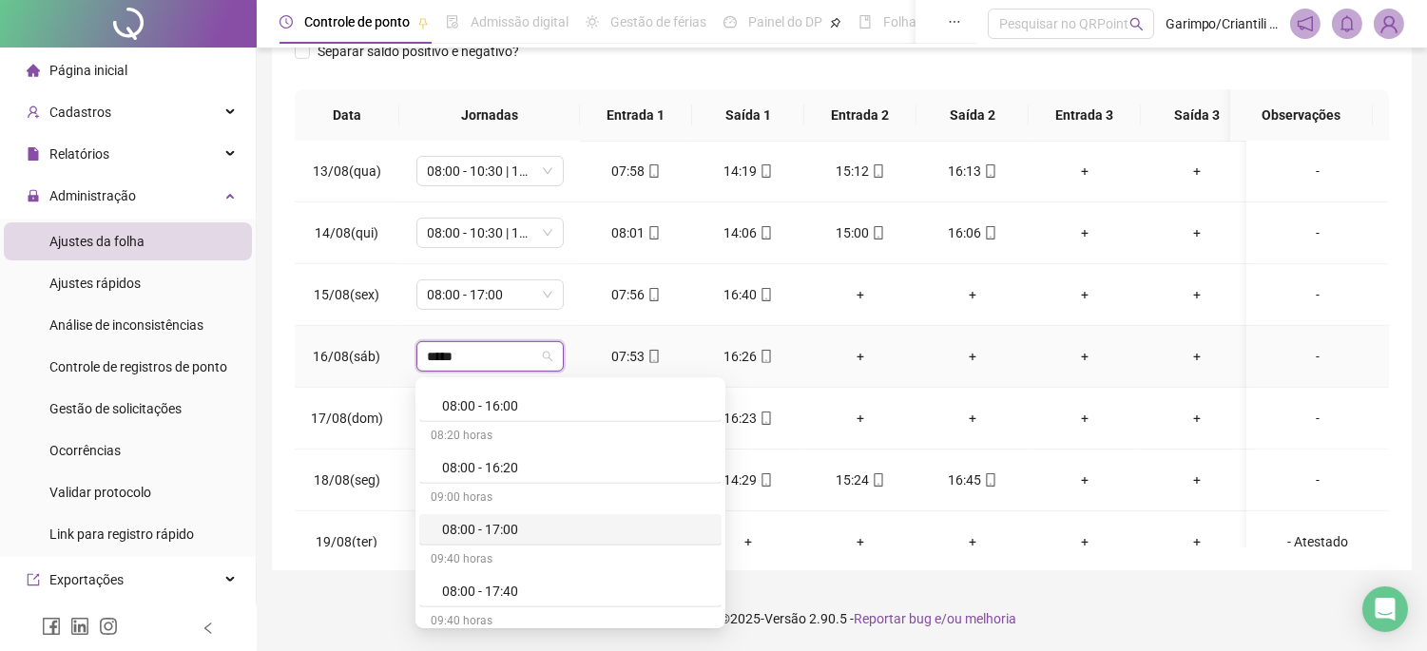
click at [510, 538] on div "08:00 - 17:00" at bounding box center [576, 529] width 268 height 21
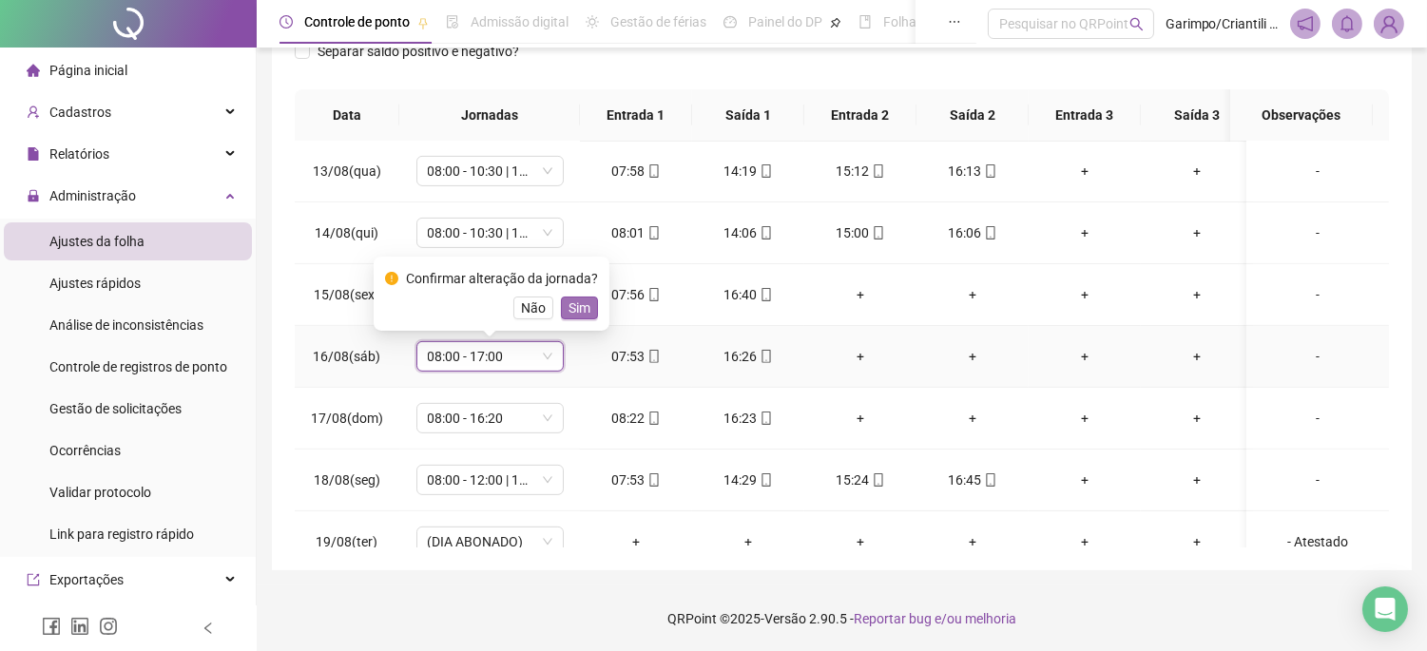
click at [572, 302] on span "Sim" at bounding box center [580, 308] width 22 height 21
click at [469, 429] on span "08:00 - 16:20" at bounding box center [490, 418] width 125 height 29
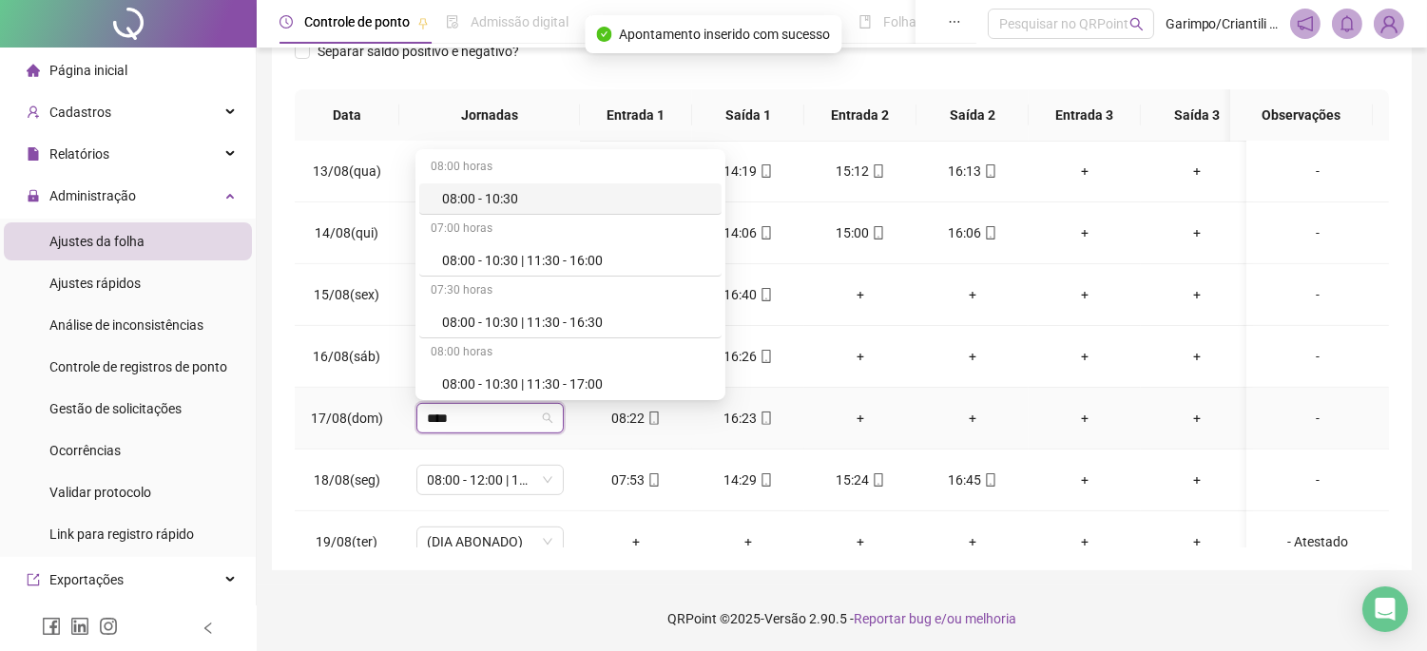
type input "*****"
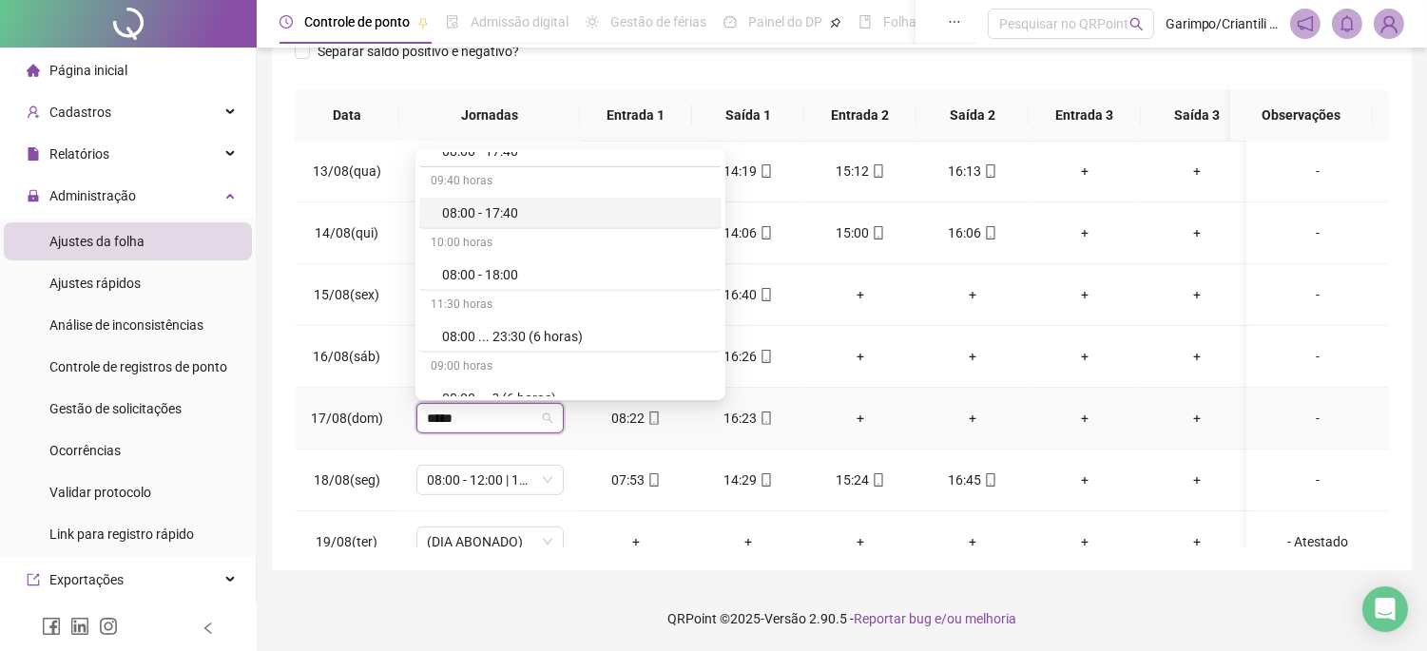
scroll to position [1795, 0]
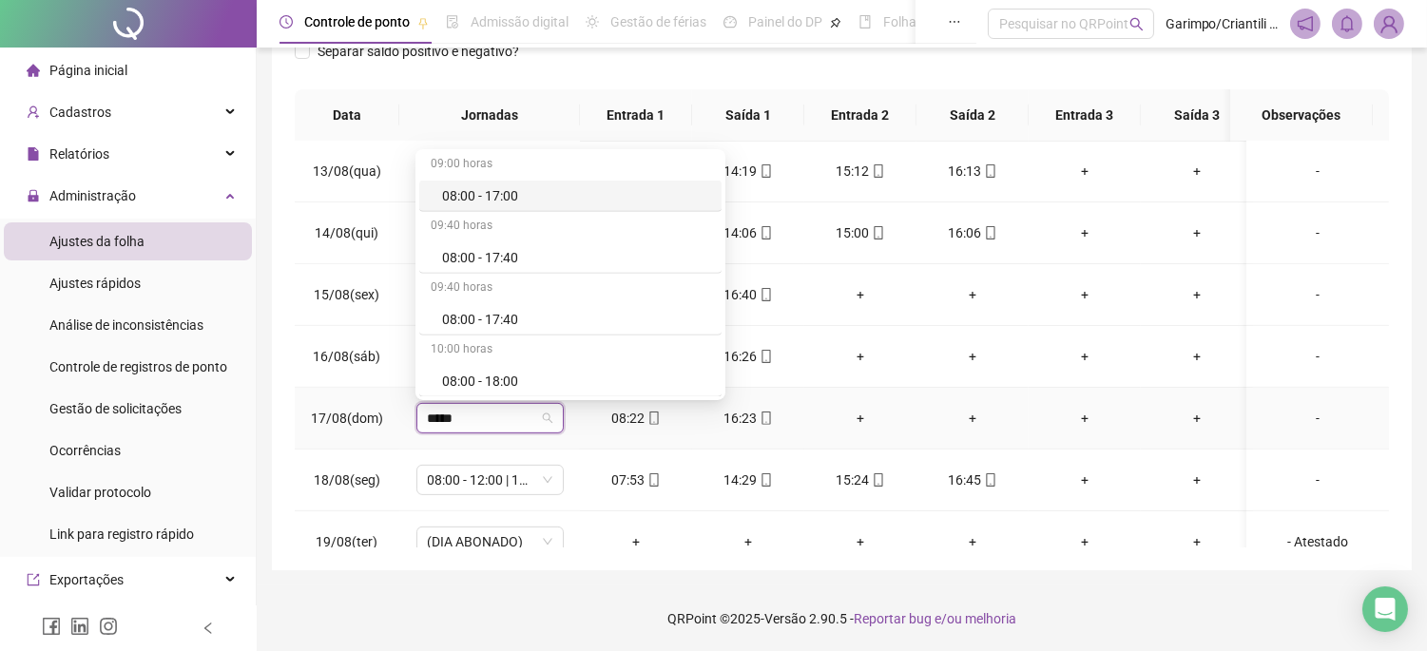
click at [505, 204] on div "08:00 - 17:00" at bounding box center [576, 195] width 268 height 21
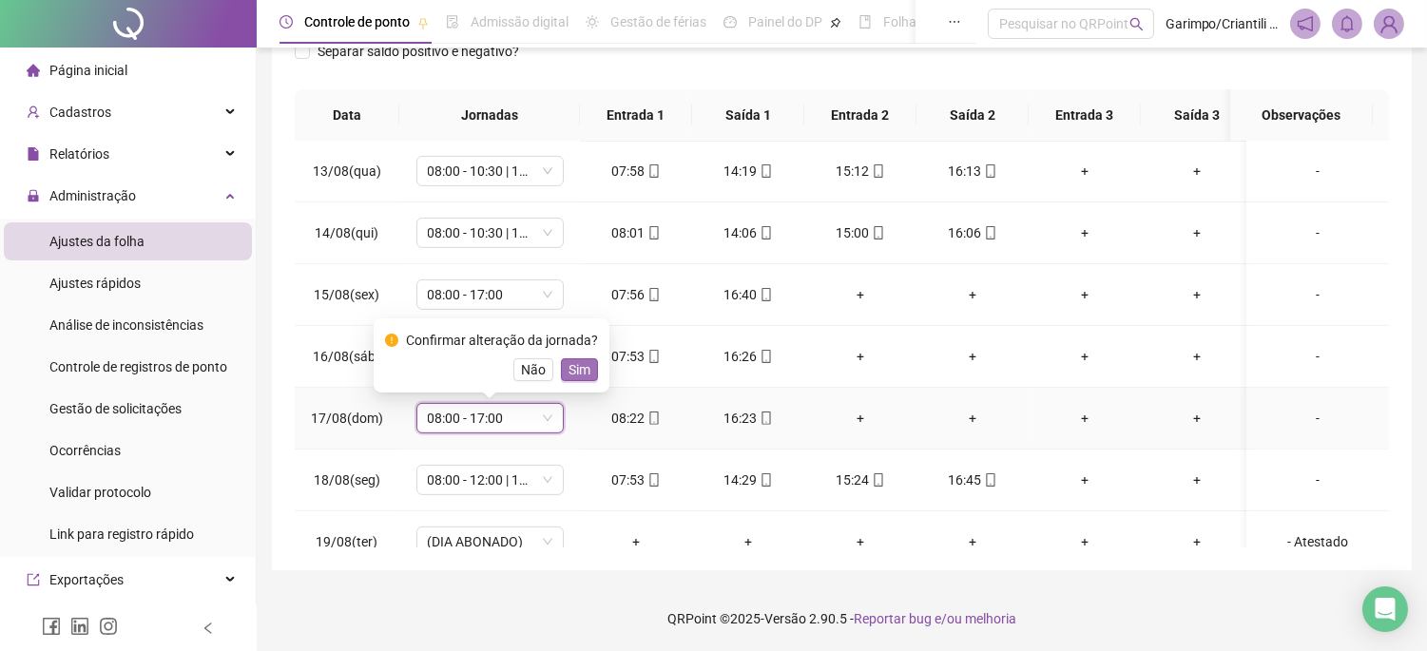
click at [590, 367] on button "Sim" at bounding box center [579, 369] width 37 height 23
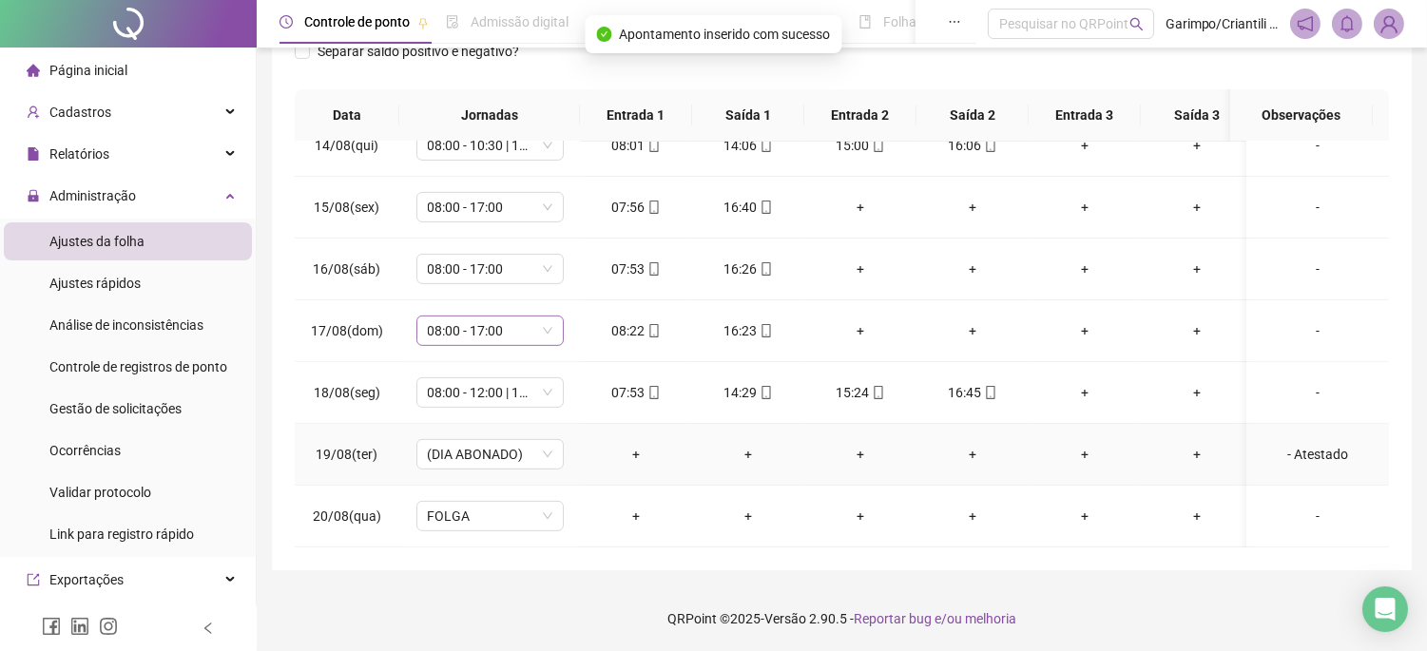
scroll to position [1528, 0]
click at [506, 378] on span "08:00 - 12:00 | 13:00 - 17:00" at bounding box center [490, 392] width 125 height 29
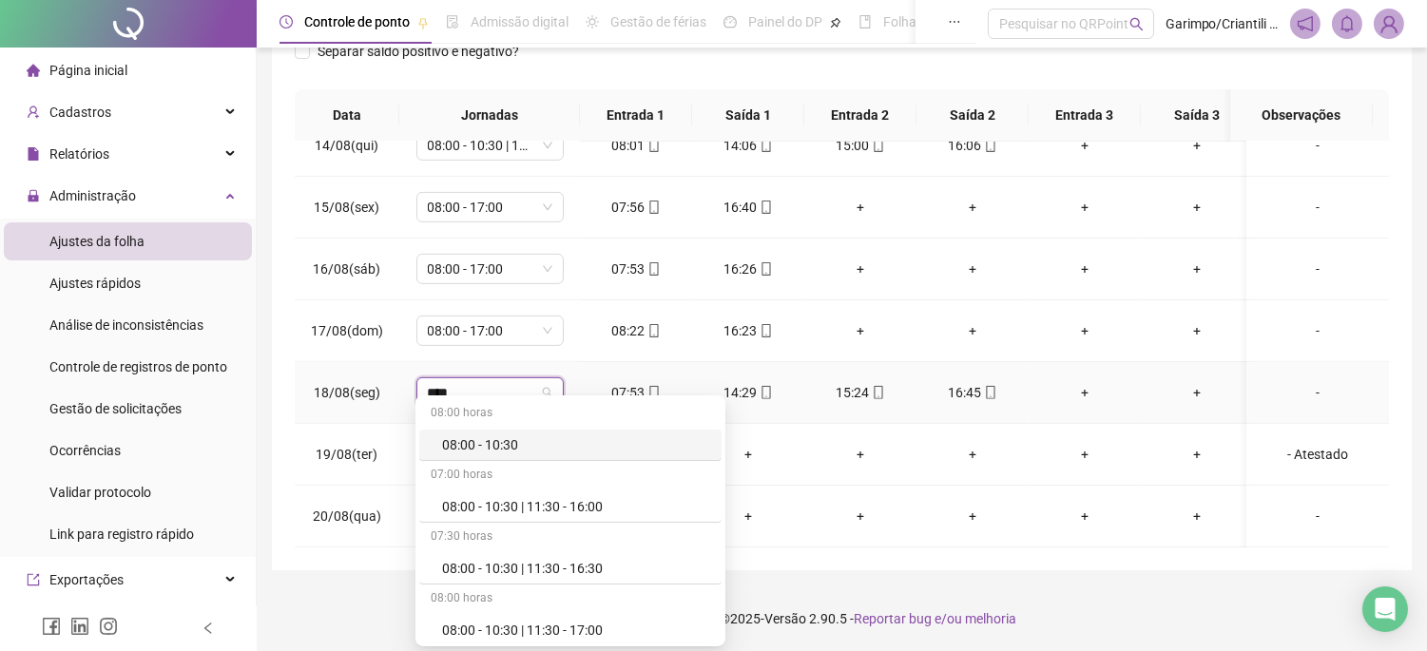
type input "*****"
click at [534, 565] on div "08:00 - 10:30 | 11:30 - 16:30" at bounding box center [576, 568] width 268 height 21
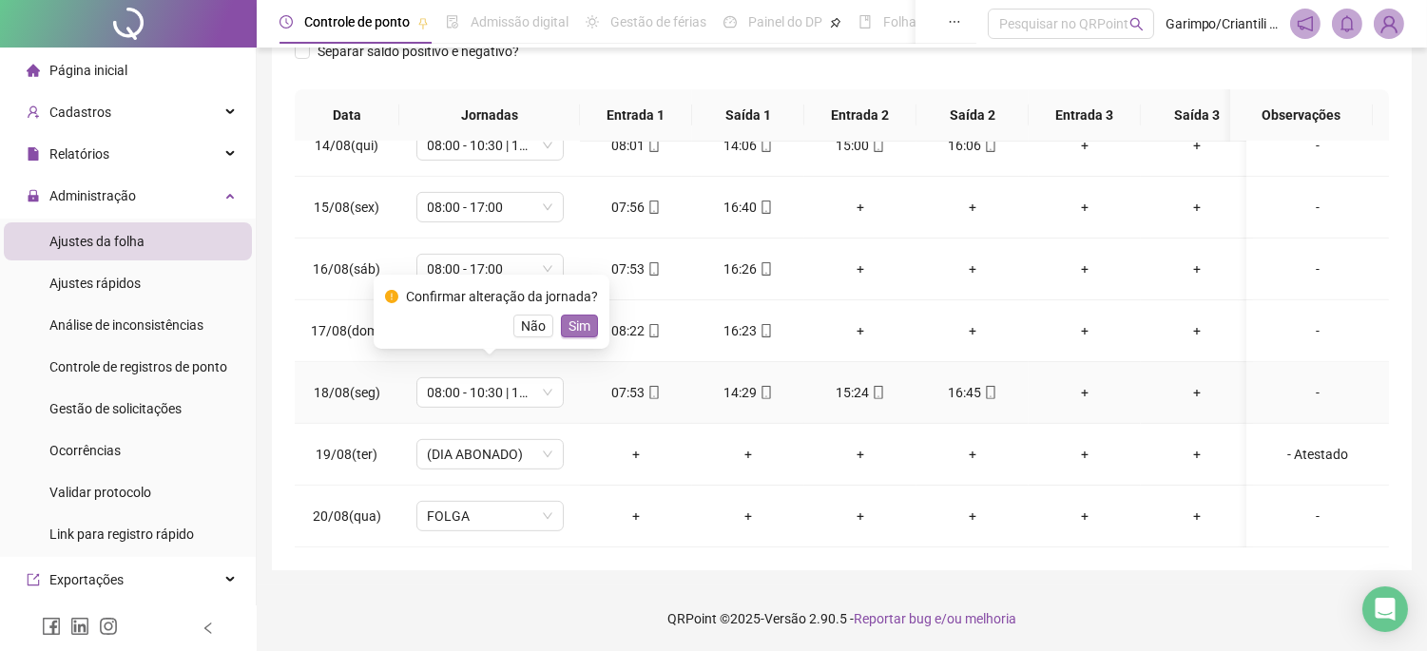
click at [585, 318] on span "Sim" at bounding box center [580, 326] width 22 height 21
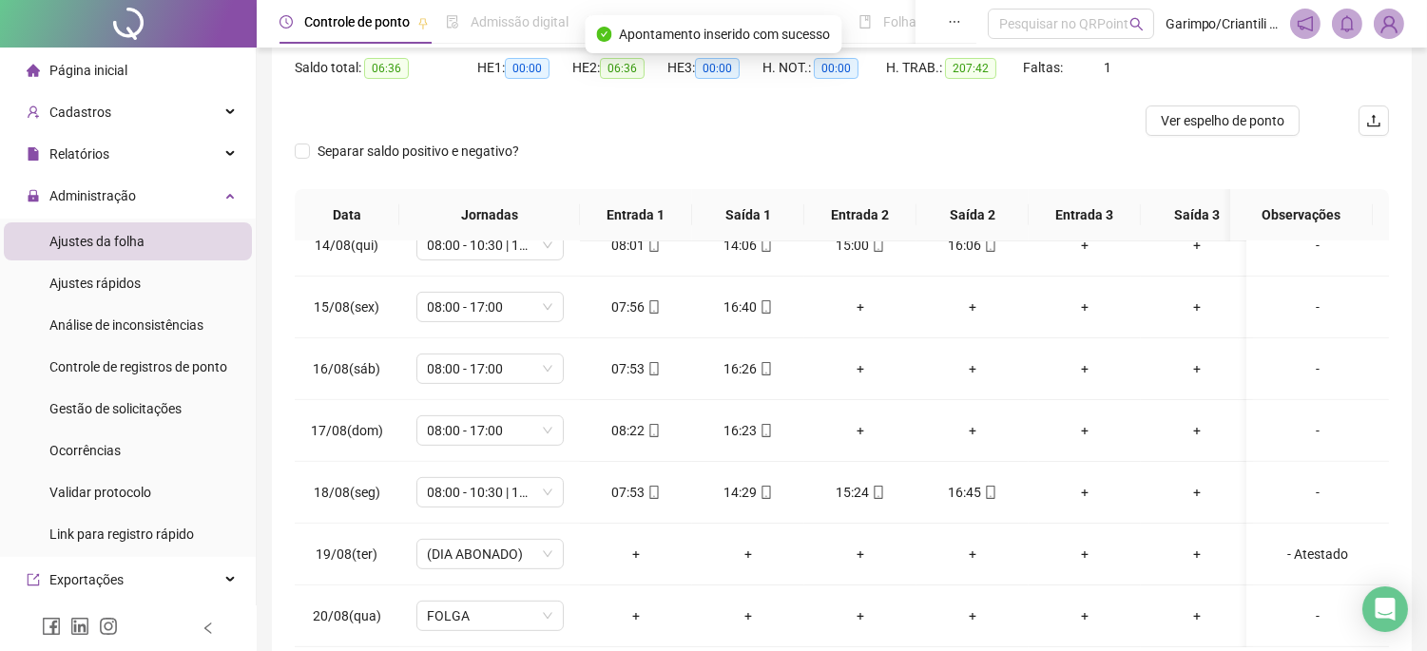
scroll to position [86, 0]
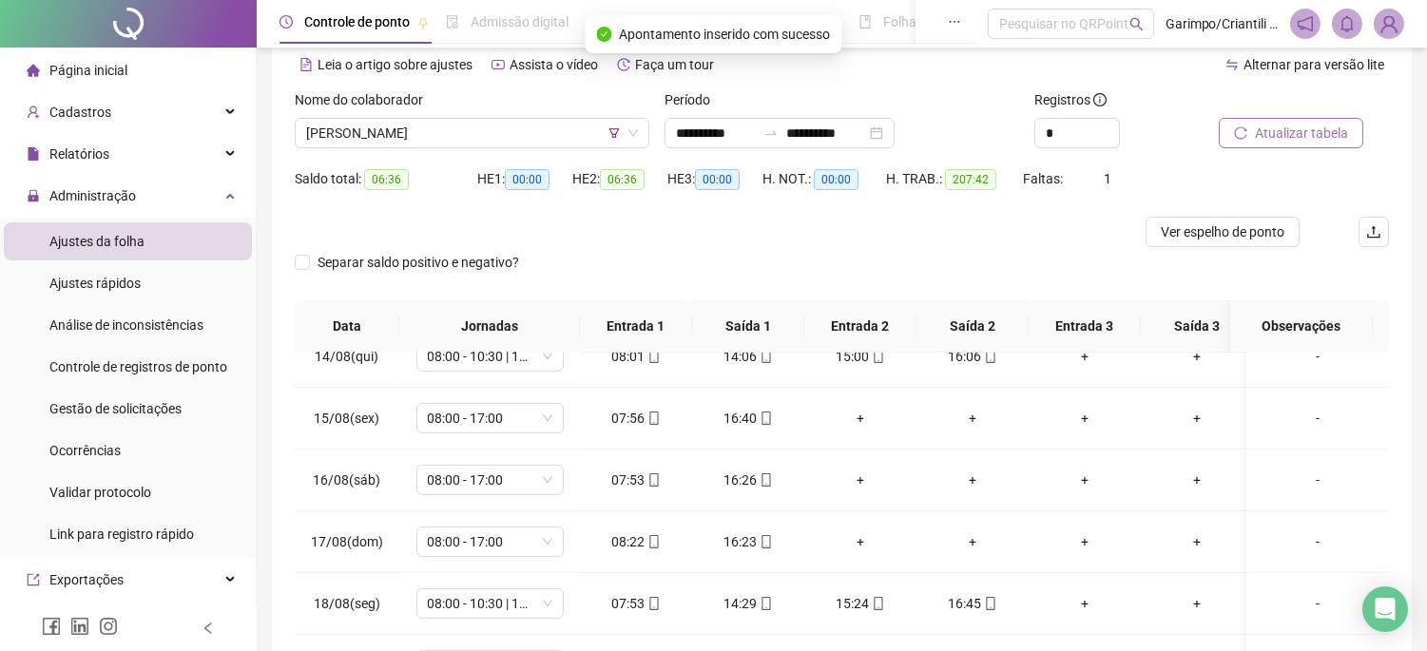
click at [1278, 134] on span "Atualizar tabela" at bounding box center [1301, 133] width 93 height 21
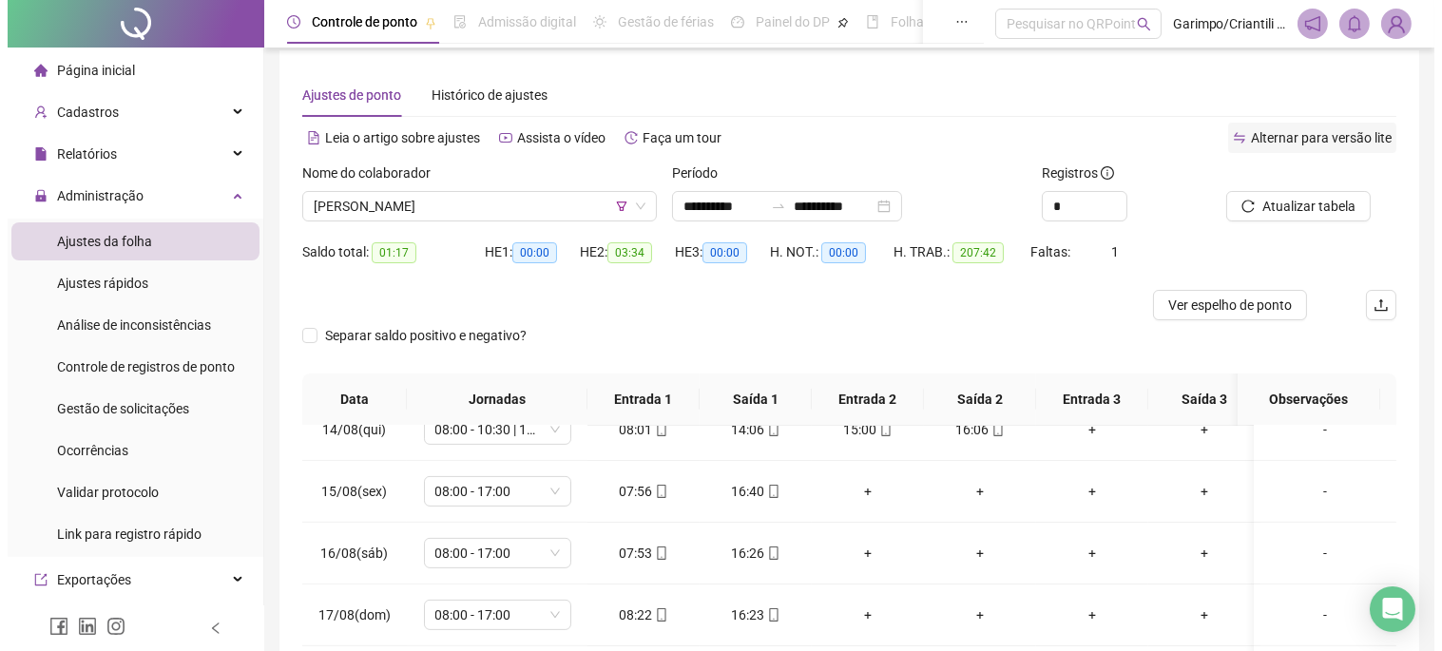
scroll to position [0, 0]
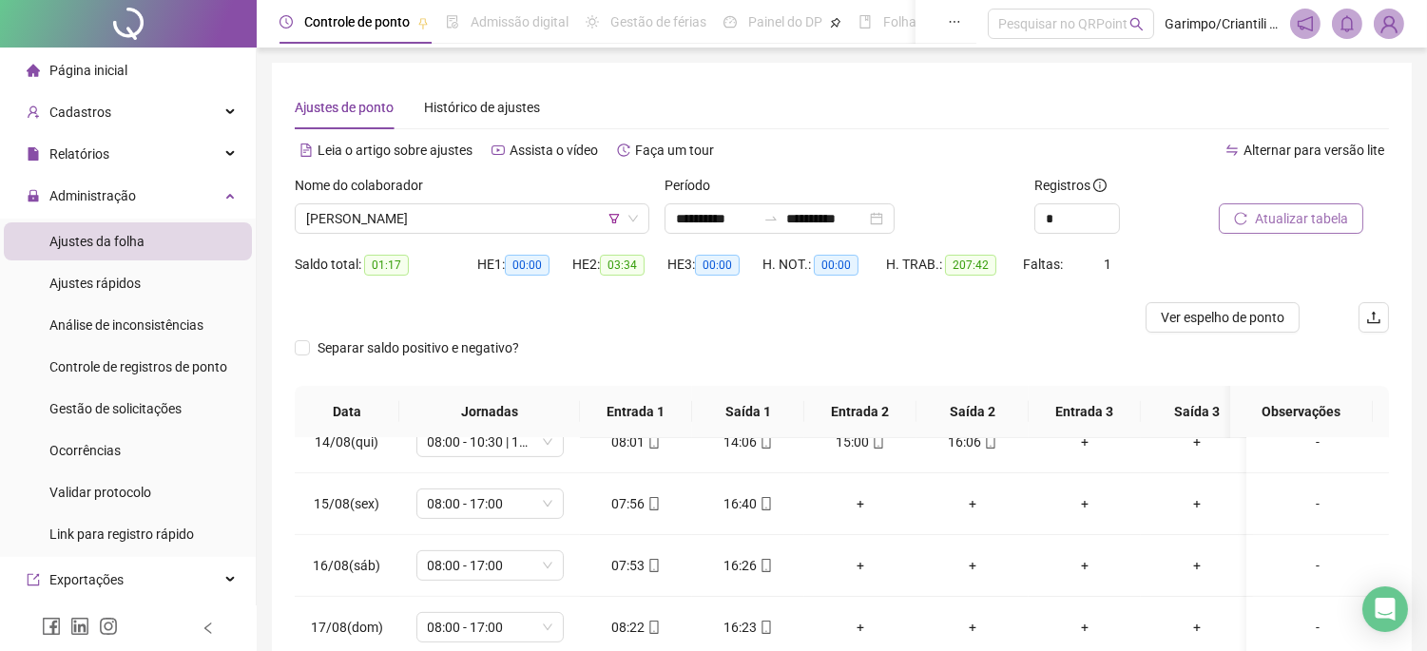
click at [1293, 233] on button "Atualizar tabela" at bounding box center [1291, 218] width 145 height 30
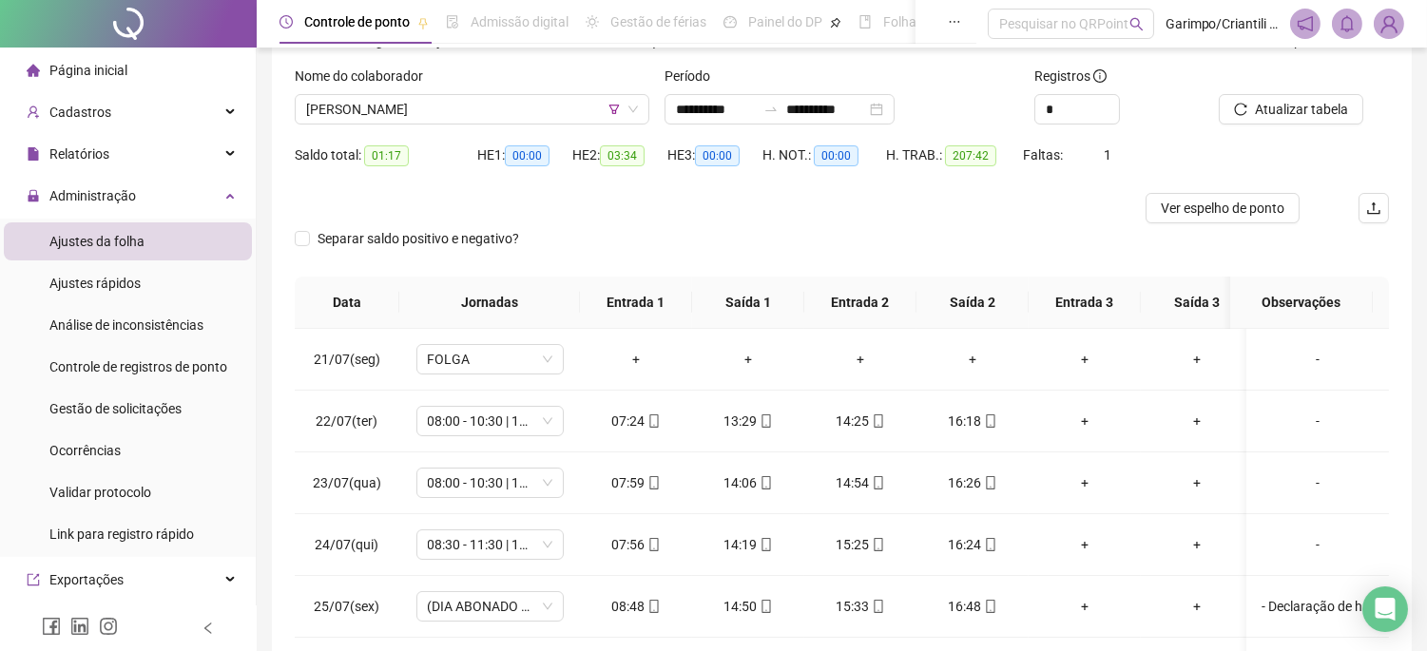
scroll to position [86, 0]
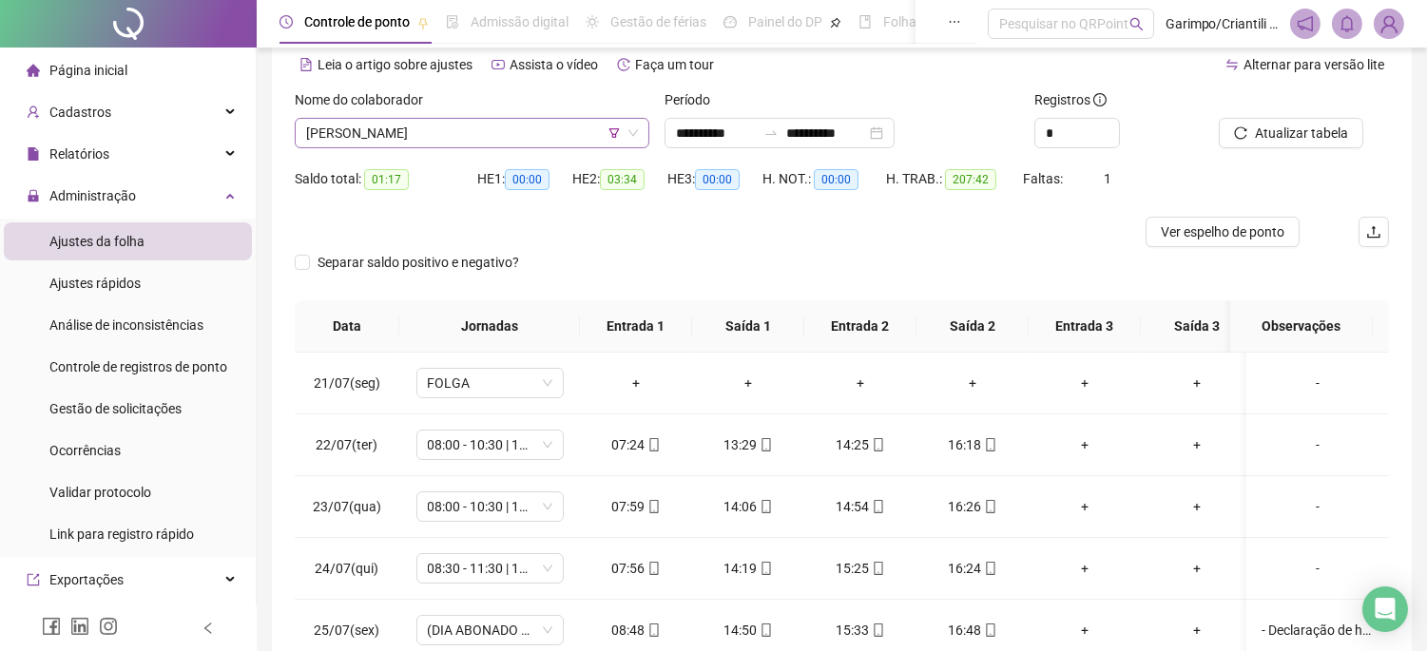
click at [495, 129] on span "[PERSON_NAME]" at bounding box center [472, 133] width 332 height 29
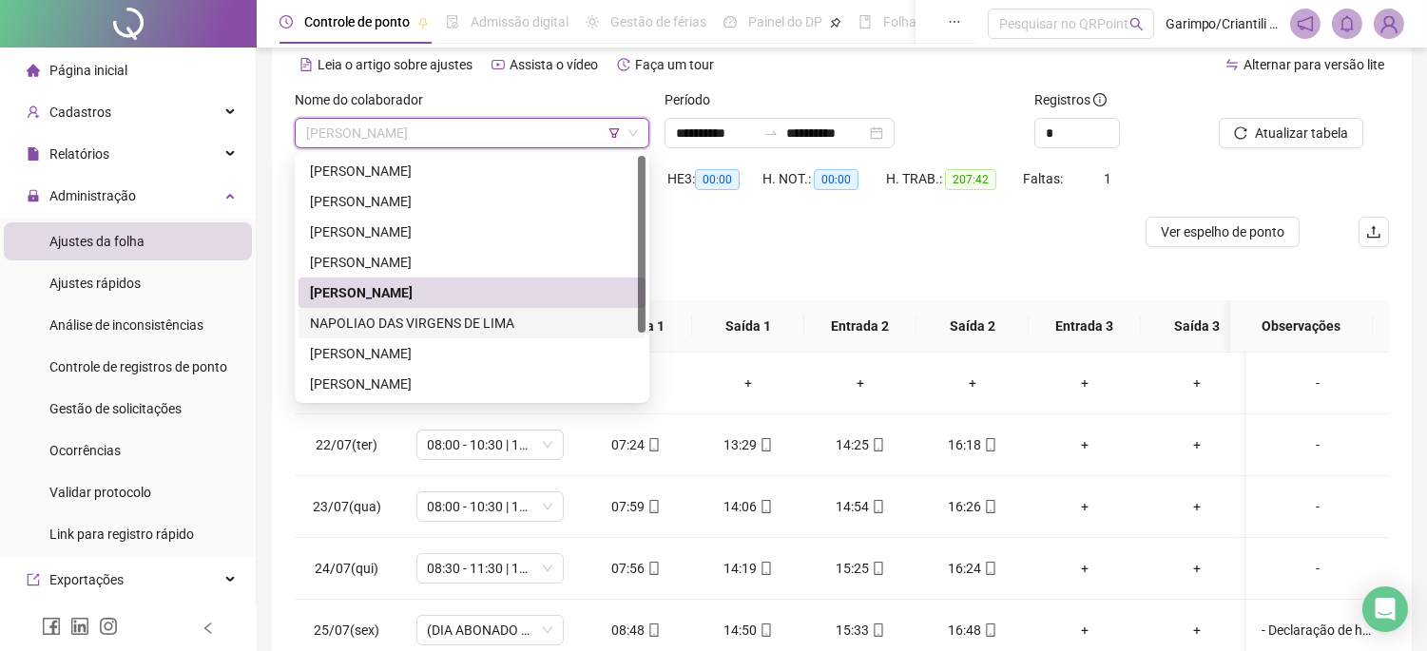
click at [405, 320] on div "NAPOLIAO DAS VIRGENS DE LIMA" at bounding box center [472, 323] width 324 height 21
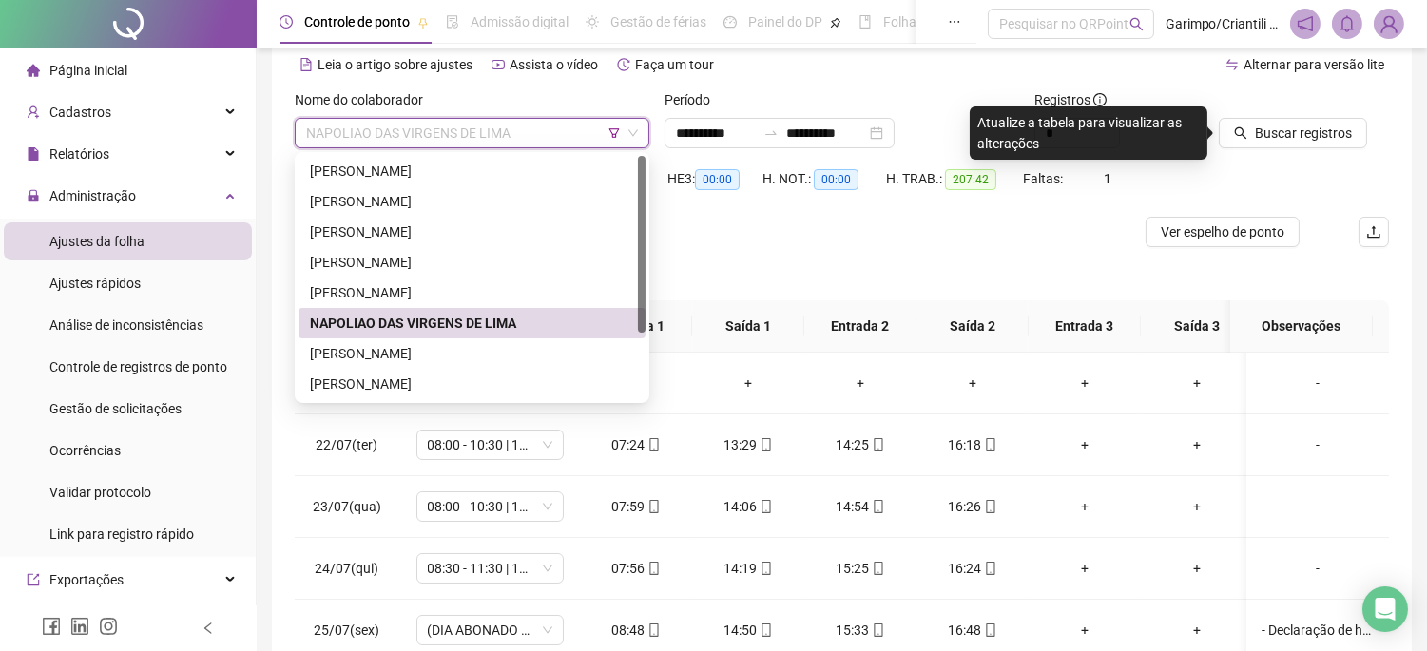
click at [514, 126] on span "NAPOLIAO DAS VIRGENS DE LIMA" at bounding box center [472, 133] width 332 height 29
click at [418, 349] on div "[PERSON_NAME]" at bounding box center [472, 353] width 324 height 21
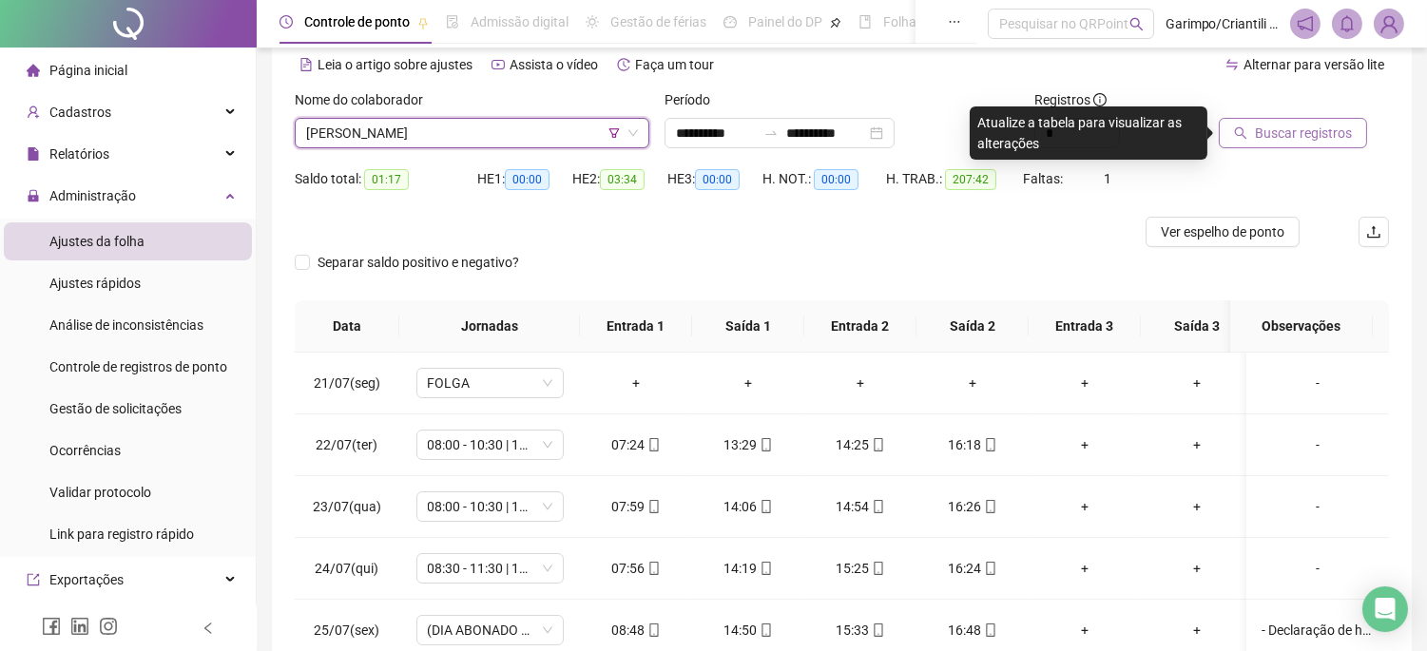
click at [1271, 138] on span "Buscar registros" at bounding box center [1303, 133] width 97 height 21
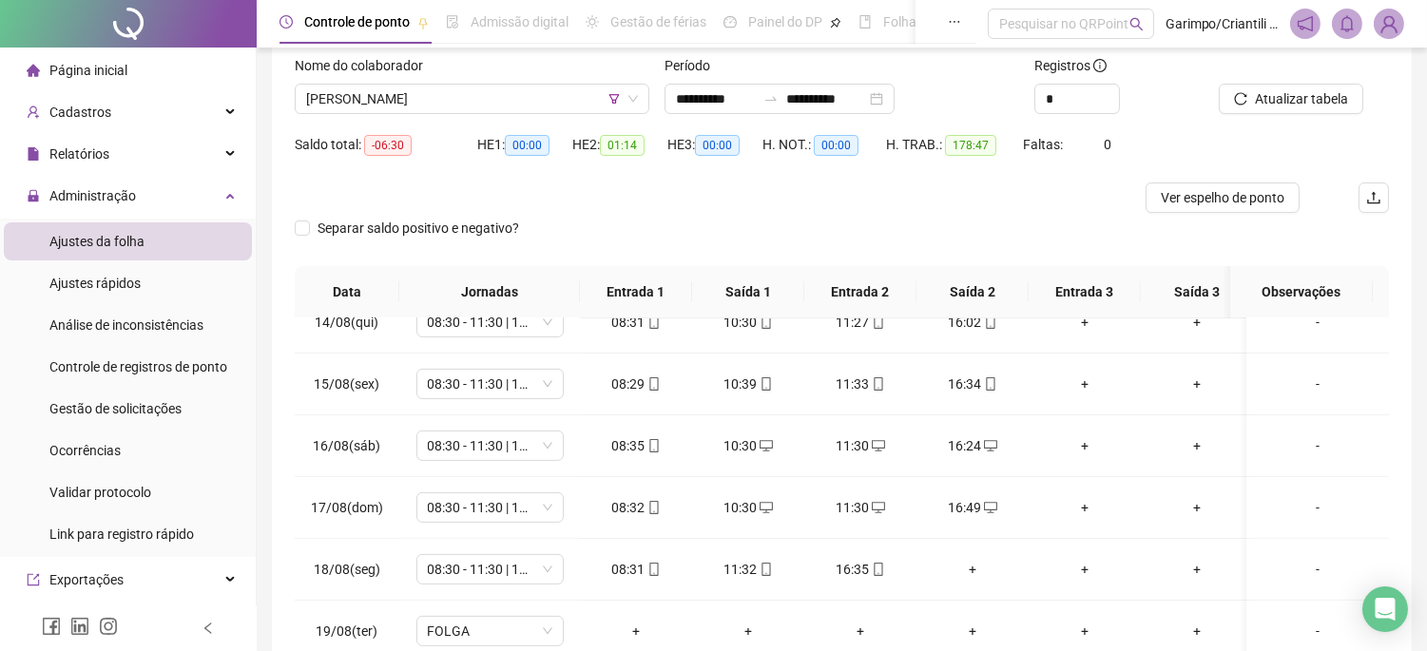
scroll to position [297, 0]
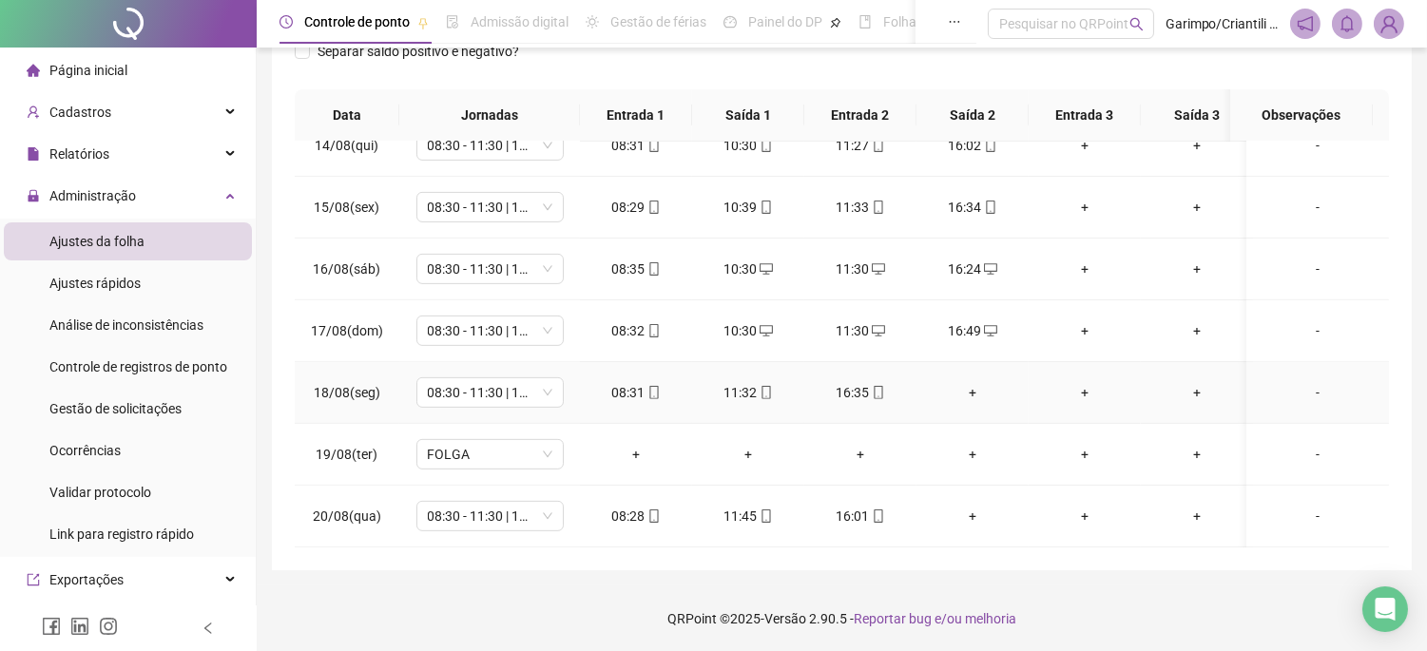
click at [982, 382] on div "+" at bounding box center [973, 392] width 82 height 21
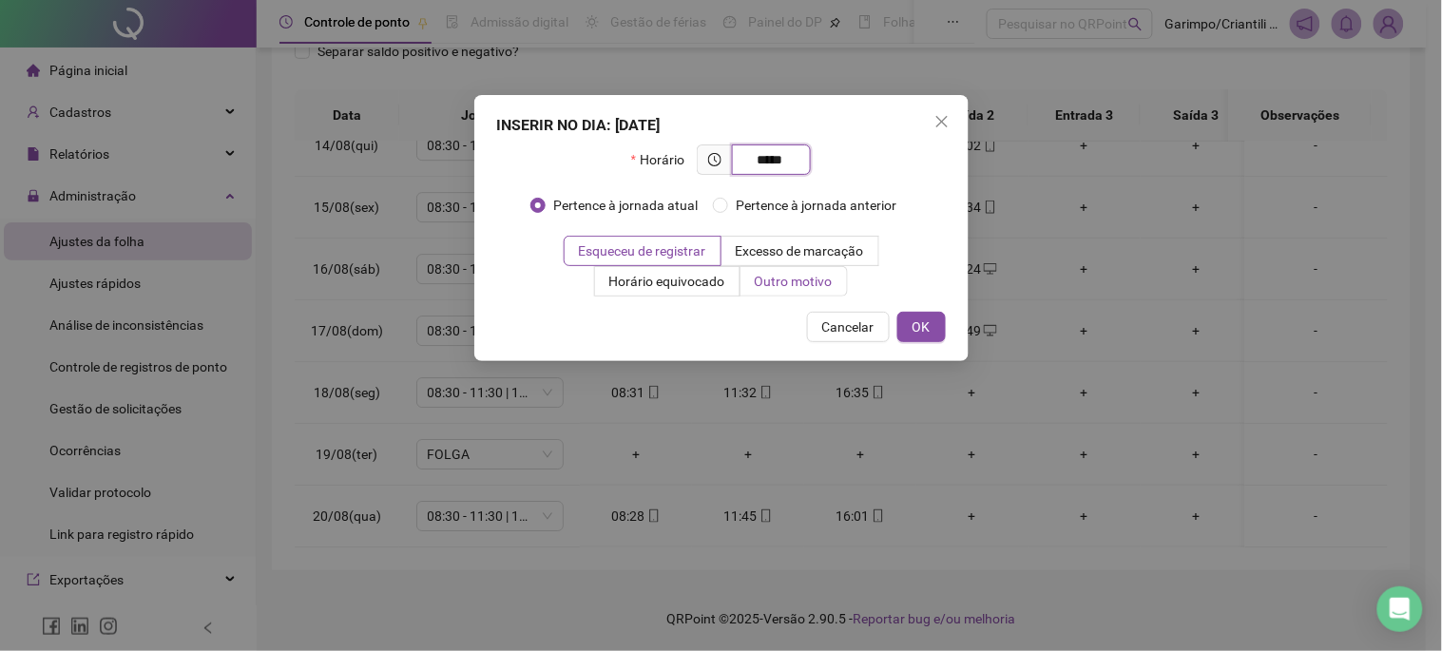
type input "*****"
click at [824, 293] on label "Outro motivo" at bounding box center [794, 281] width 107 height 30
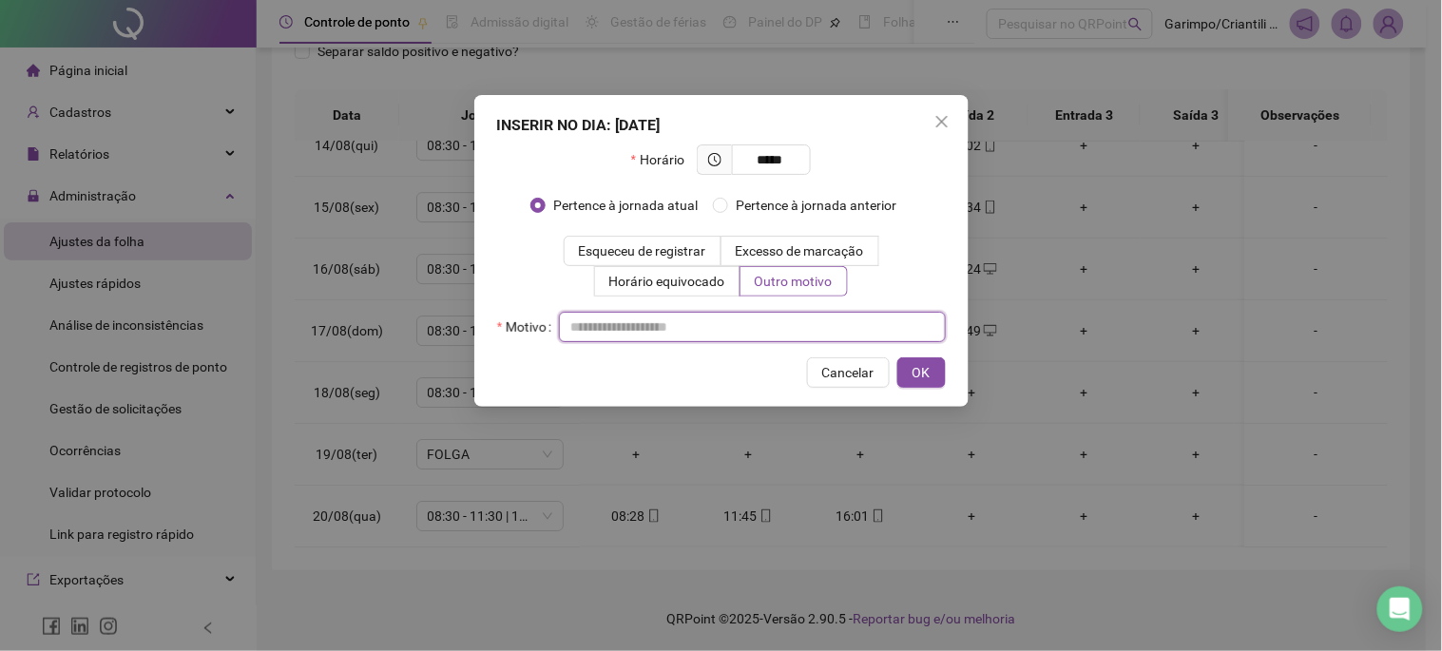
click at [776, 333] on input "text" at bounding box center [752, 327] width 387 height 30
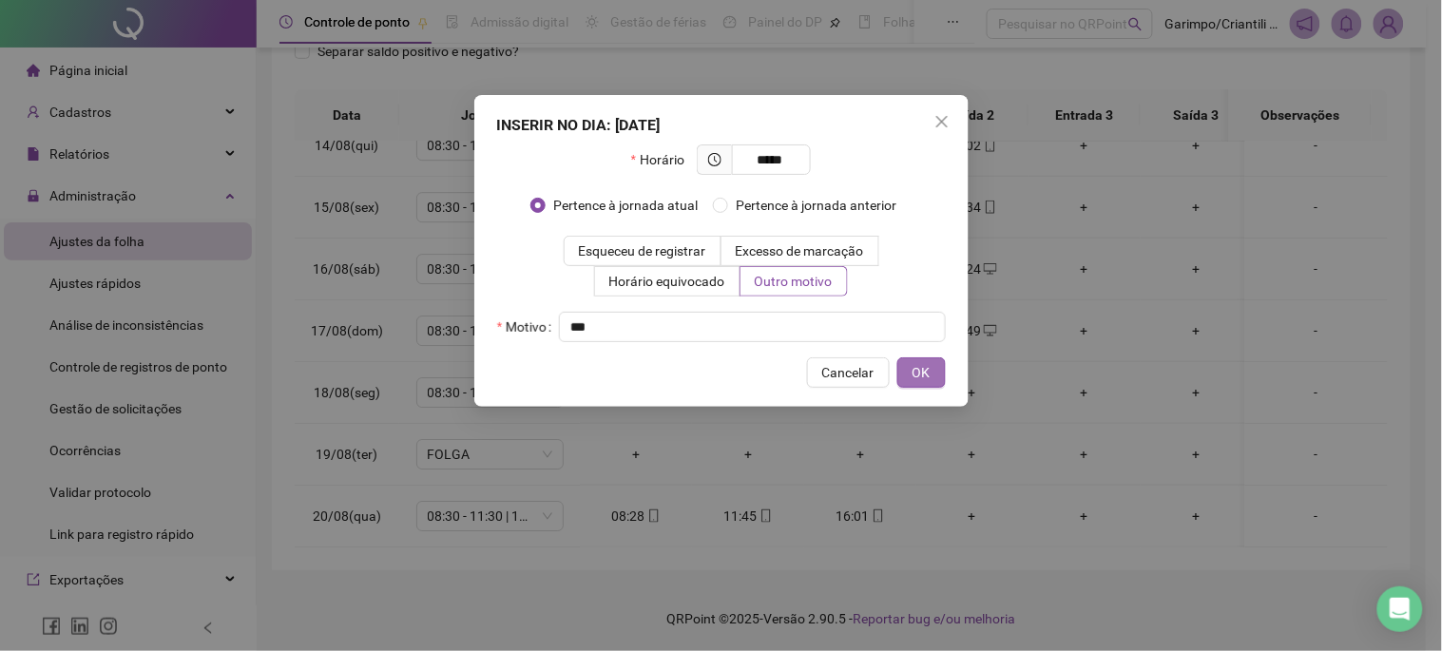
click at [898, 373] on button "OK" at bounding box center [922, 373] width 48 height 30
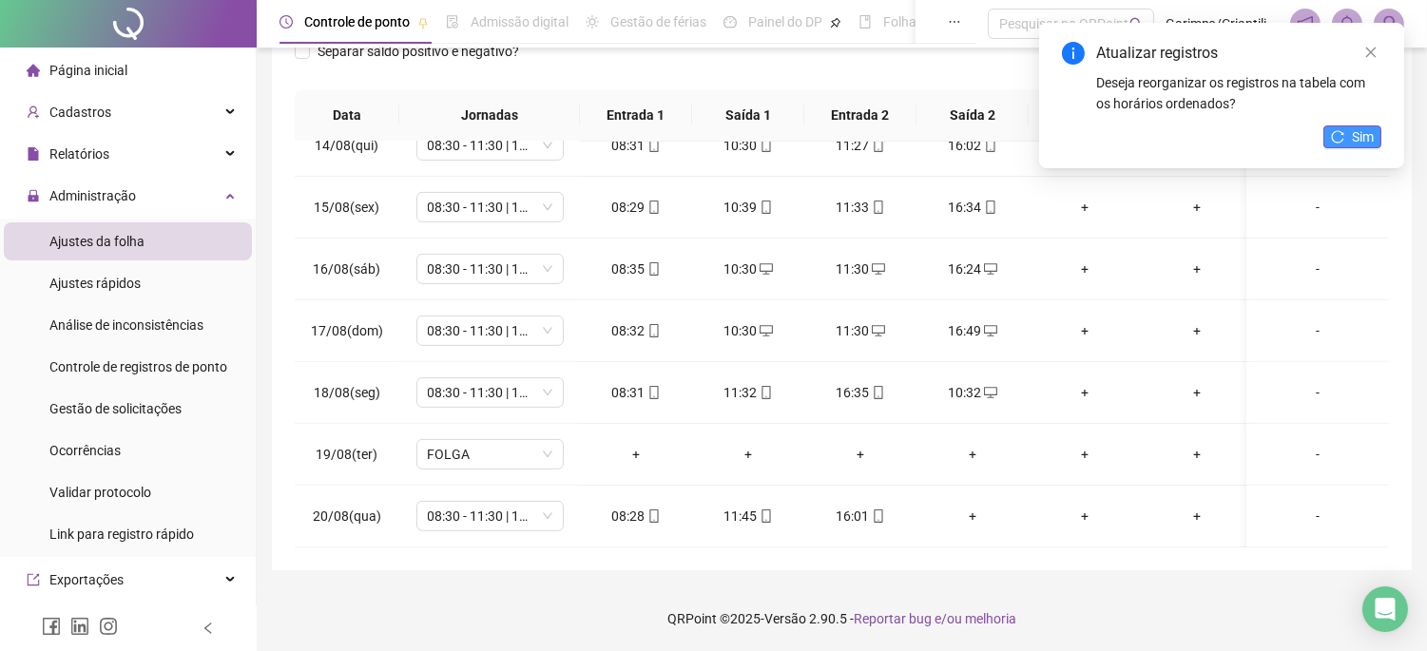
click at [1361, 143] on span "Sim" at bounding box center [1363, 136] width 22 height 21
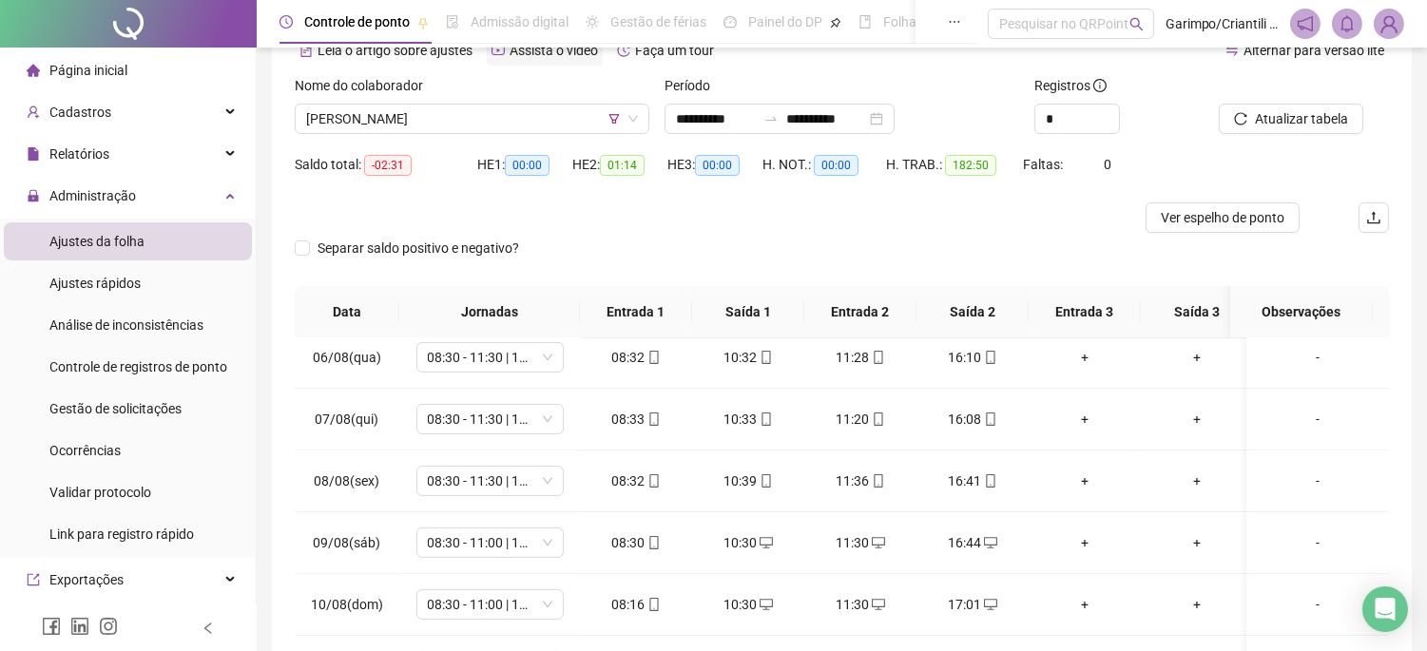
scroll to position [0, 0]
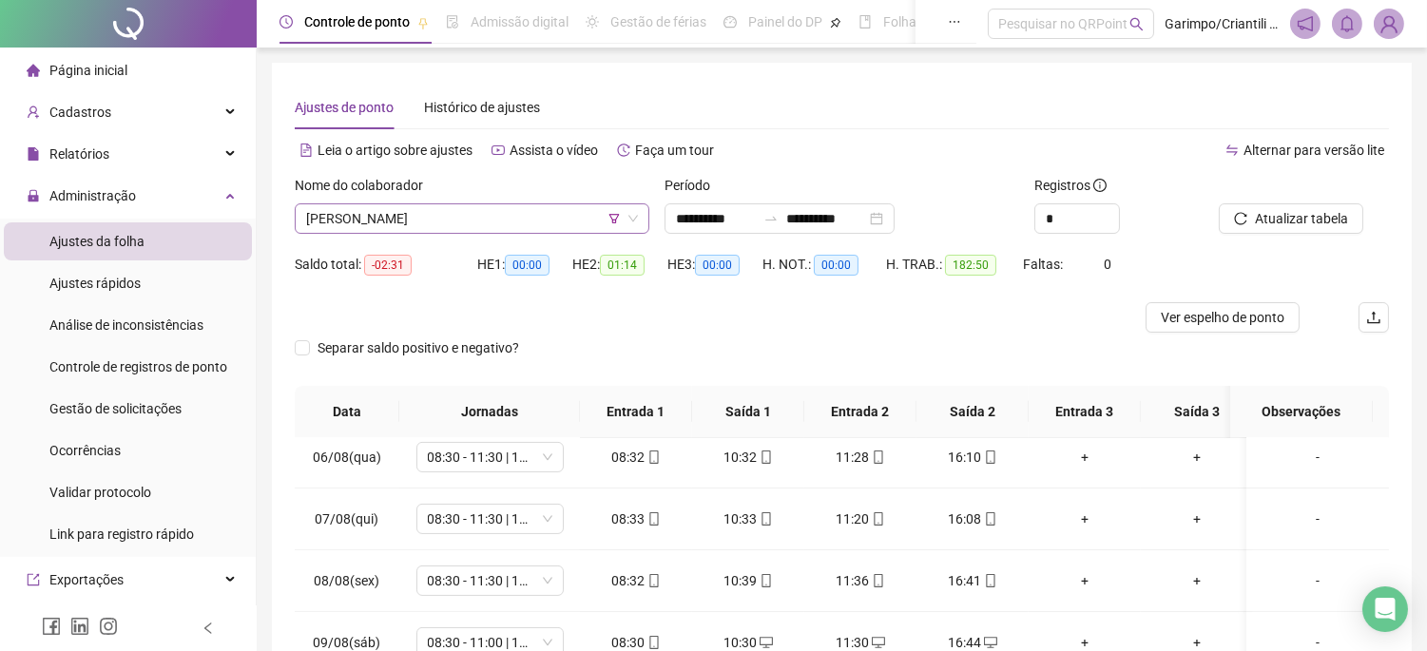
click at [493, 222] on span "[PERSON_NAME]" at bounding box center [472, 218] width 332 height 29
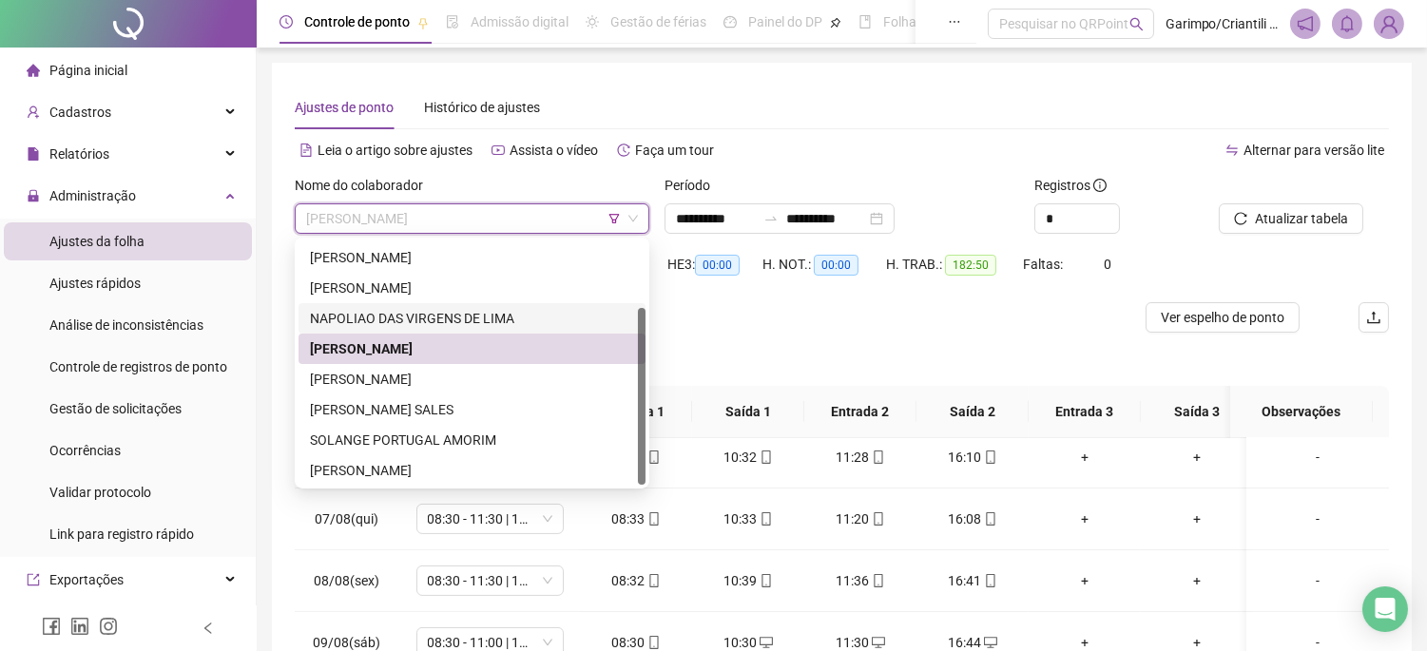
scroll to position [106, 0]
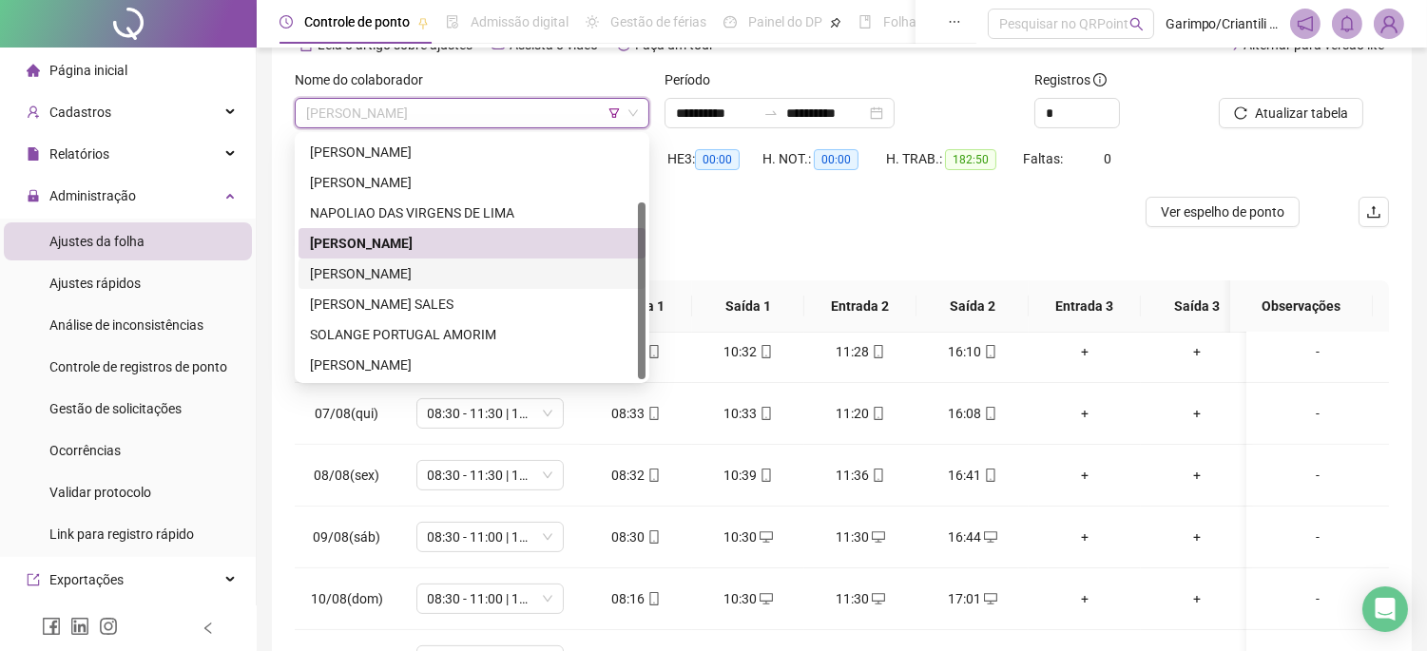
click at [468, 272] on div "[PERSON_NAME]" at bounding box center [472, 273] width 324 height 21
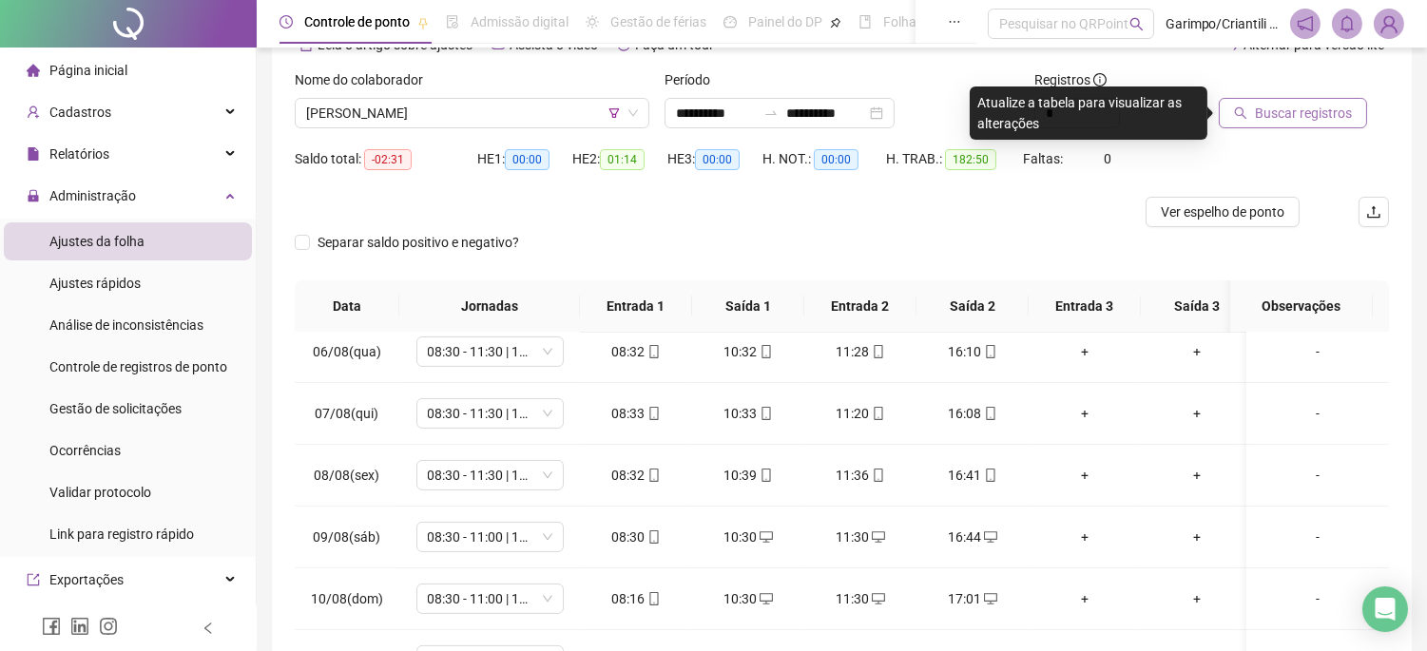
click at [1276, 99] on button "Buscar registros" at bounding box center [1293, 113] width 148 height 30
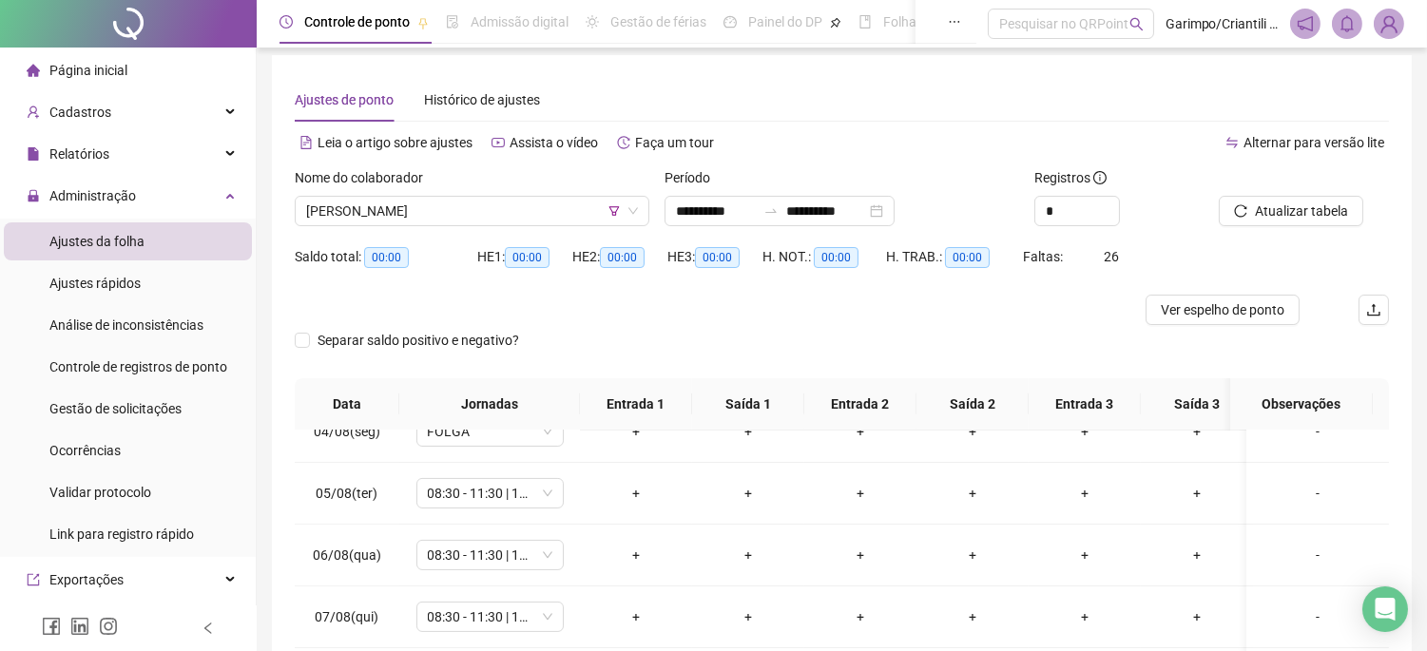
scroll to position [0, 0]
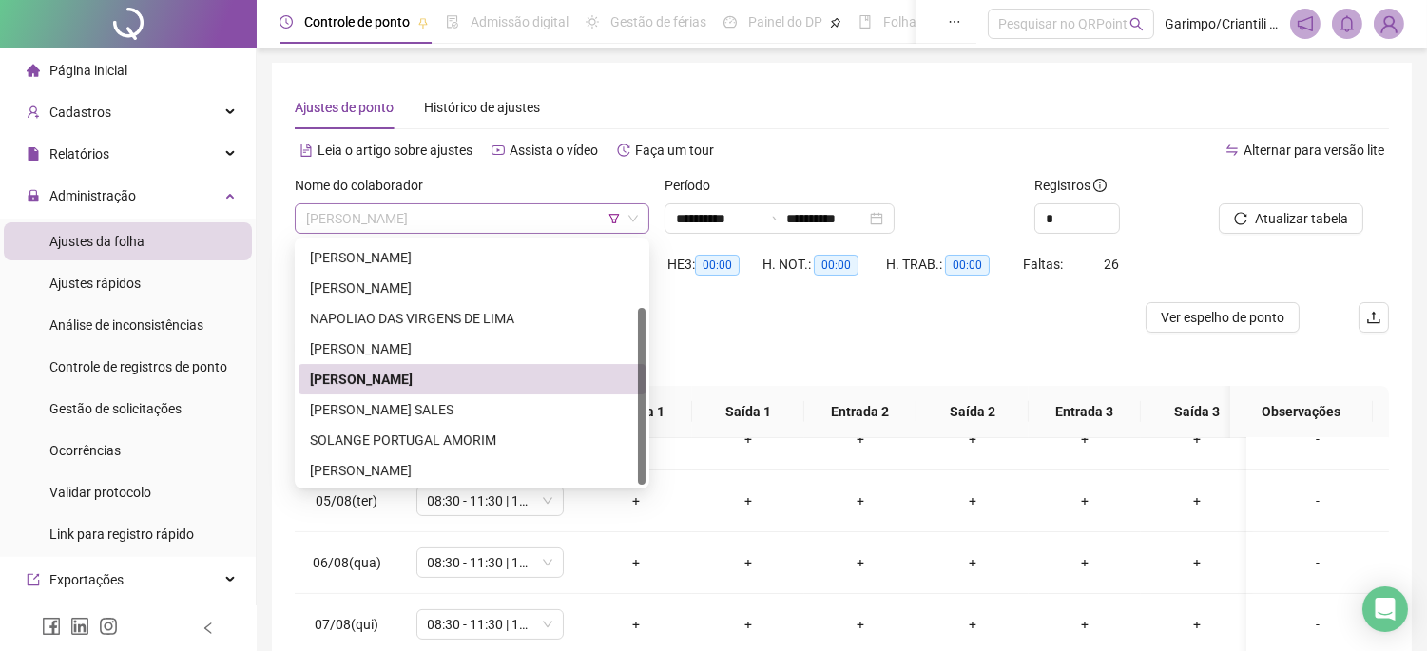
click at [471, 209] on span "[PERSON_NAME]" at bounding box center [472, 218] width 332 height 29
click at [361, 411] on div "[PERSON_NAME] SALES" at bounding box center [472, 409] width 324 height 21
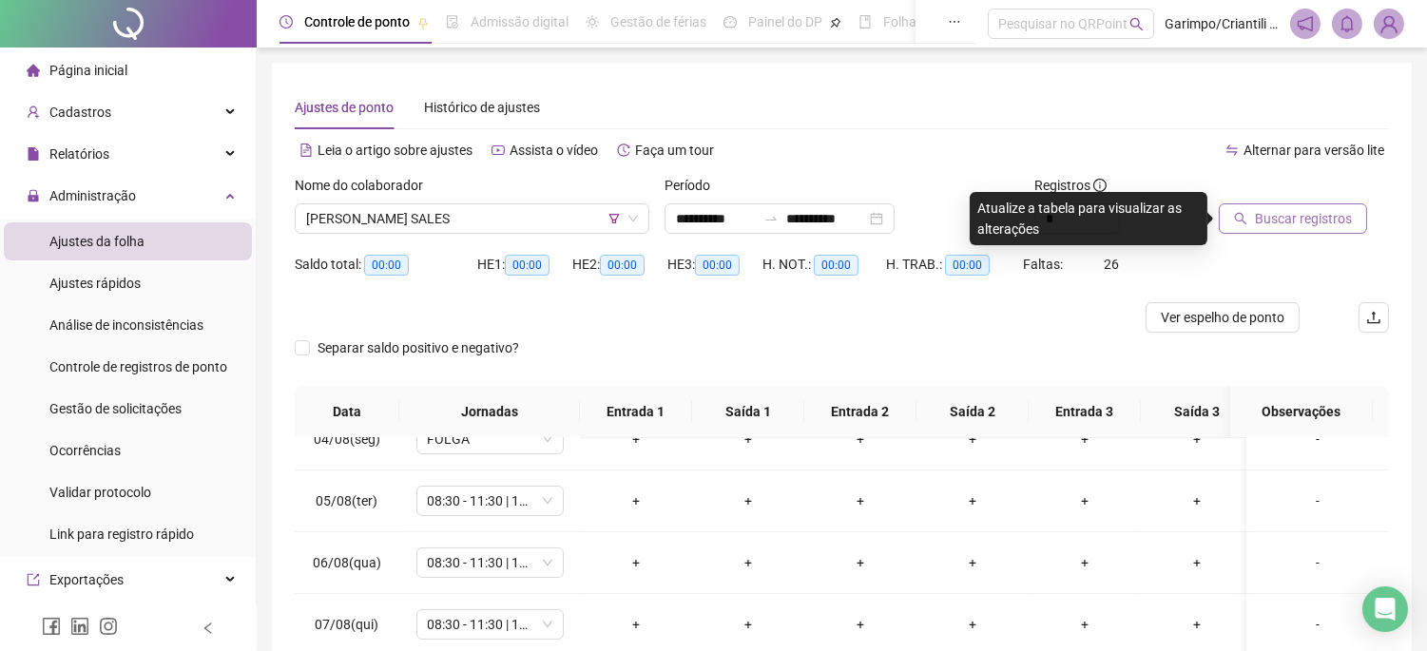
click at [1364, 225] on button "Buscar registros" at bounding box center [1293, 218] width 148 height 30
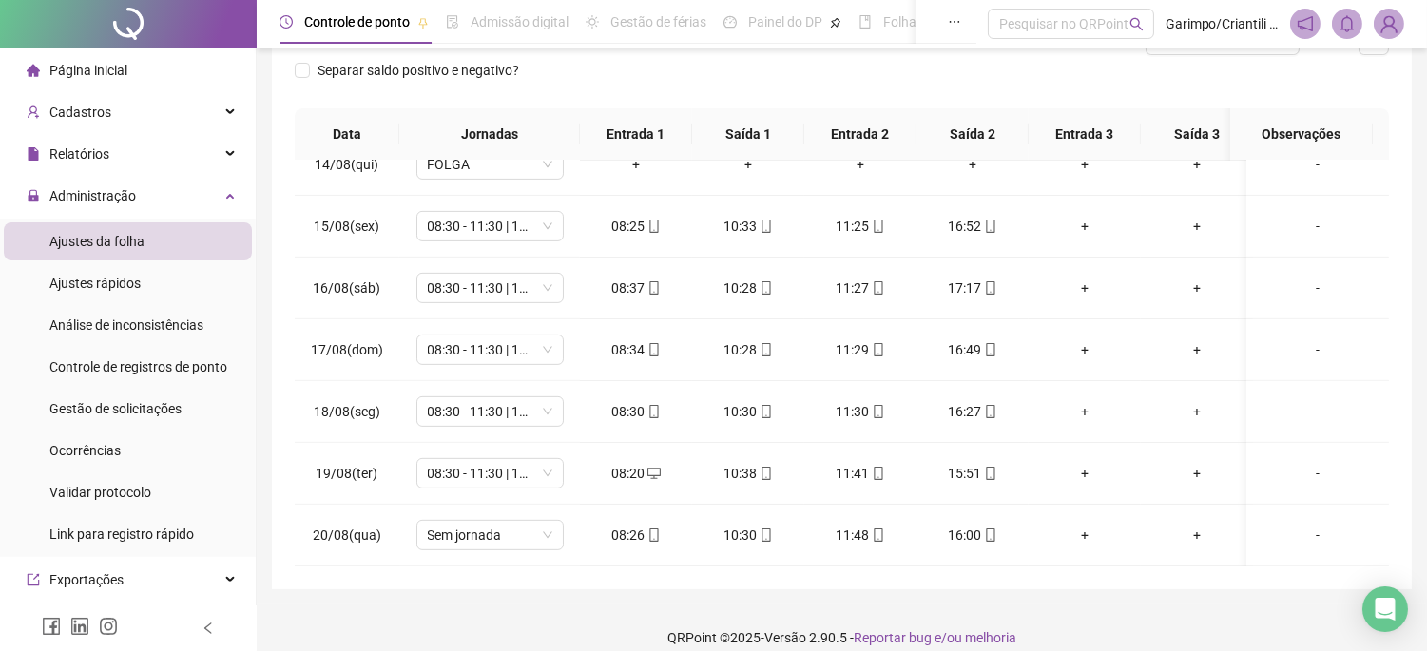
scroll to position [297, 0]
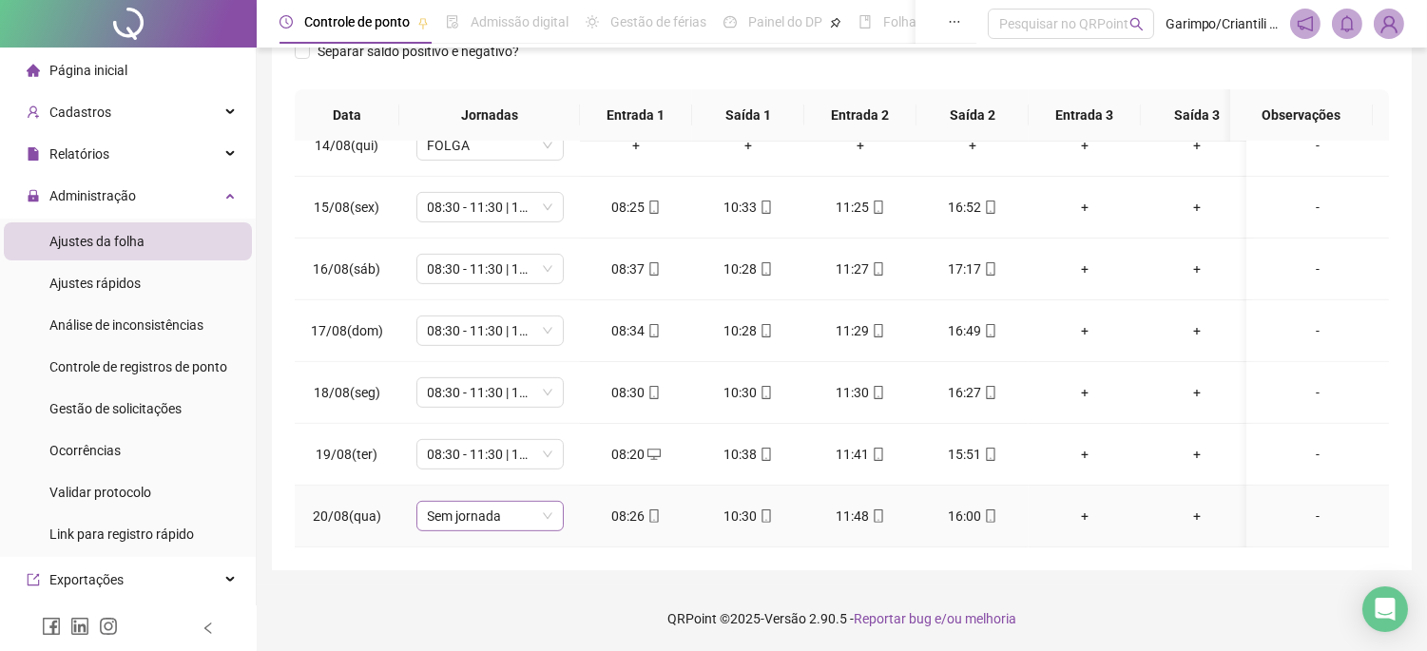
click at [469, 502] on span "Sem jornada" at bounding box center [490, 516] width 125 height 29
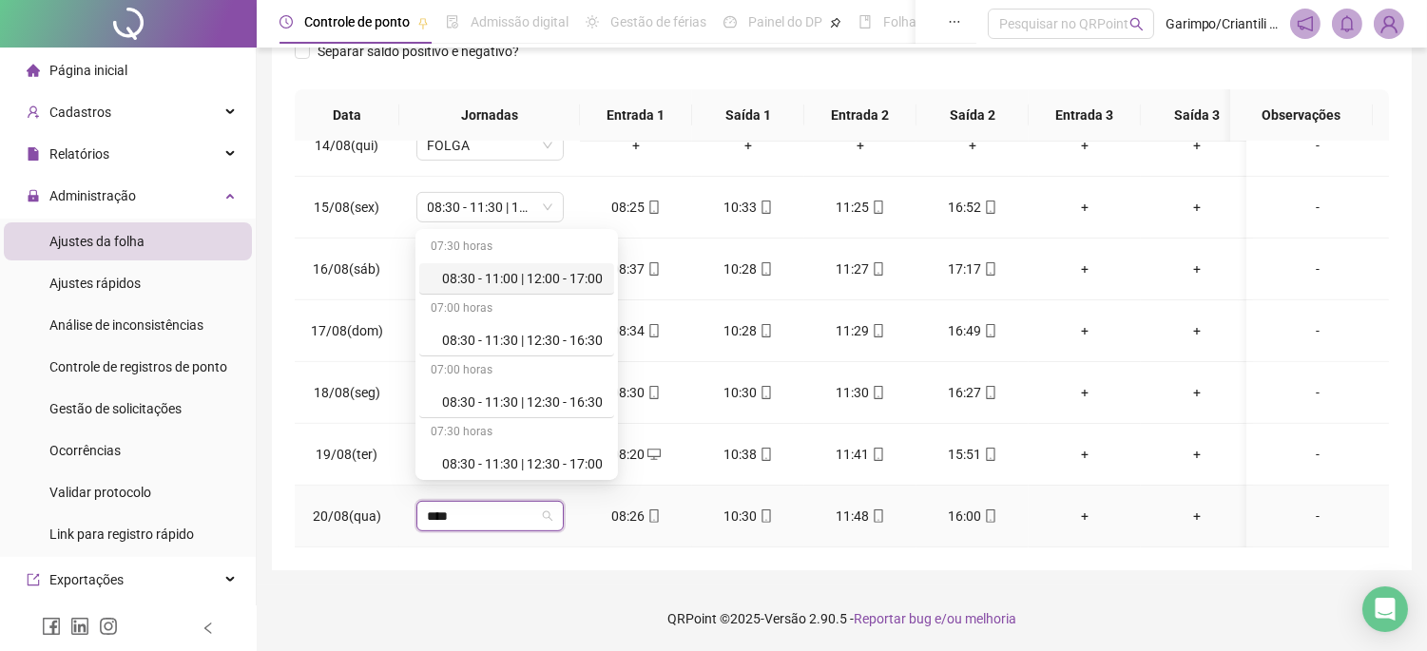
type input "*****"
click at [519, 390] on div "08:30 - 11:30 | 12:30 - 16:30" at bounding box center [516, 402] width 195 height 31
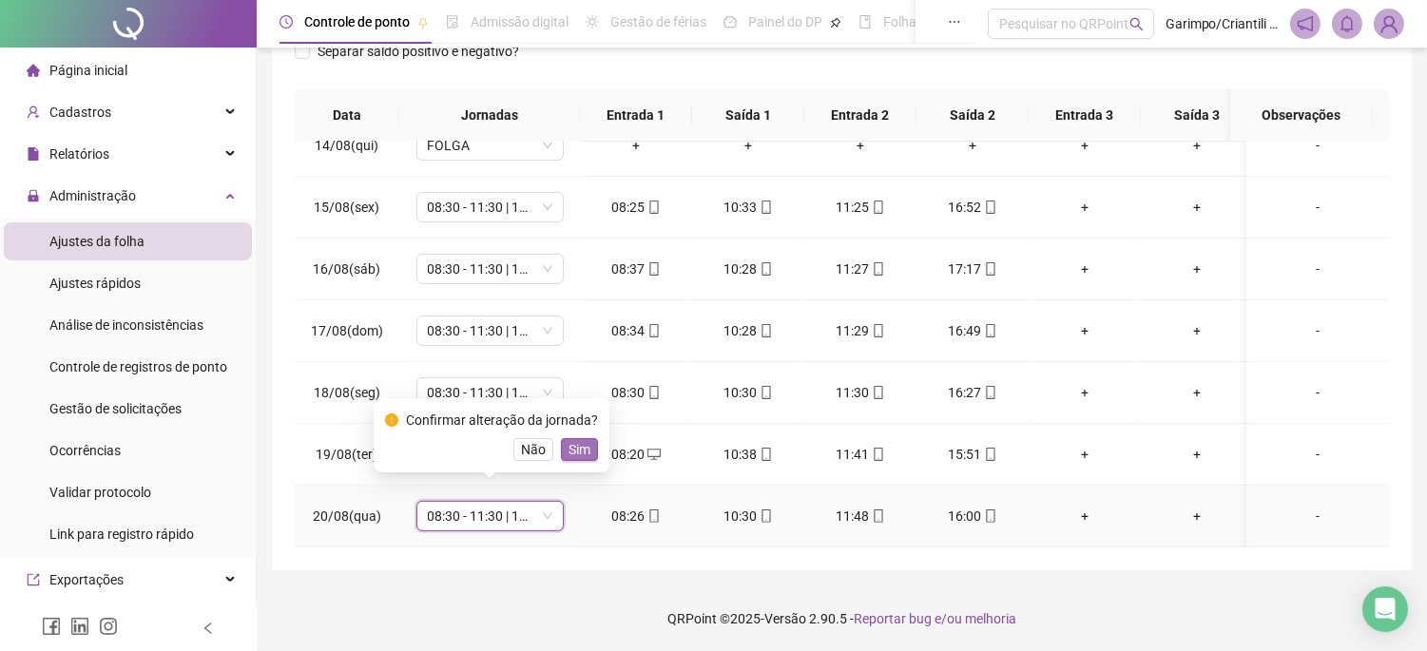
click at [585, 443] on span "Sim" at bounding box center [580, 449] width 22 height 21
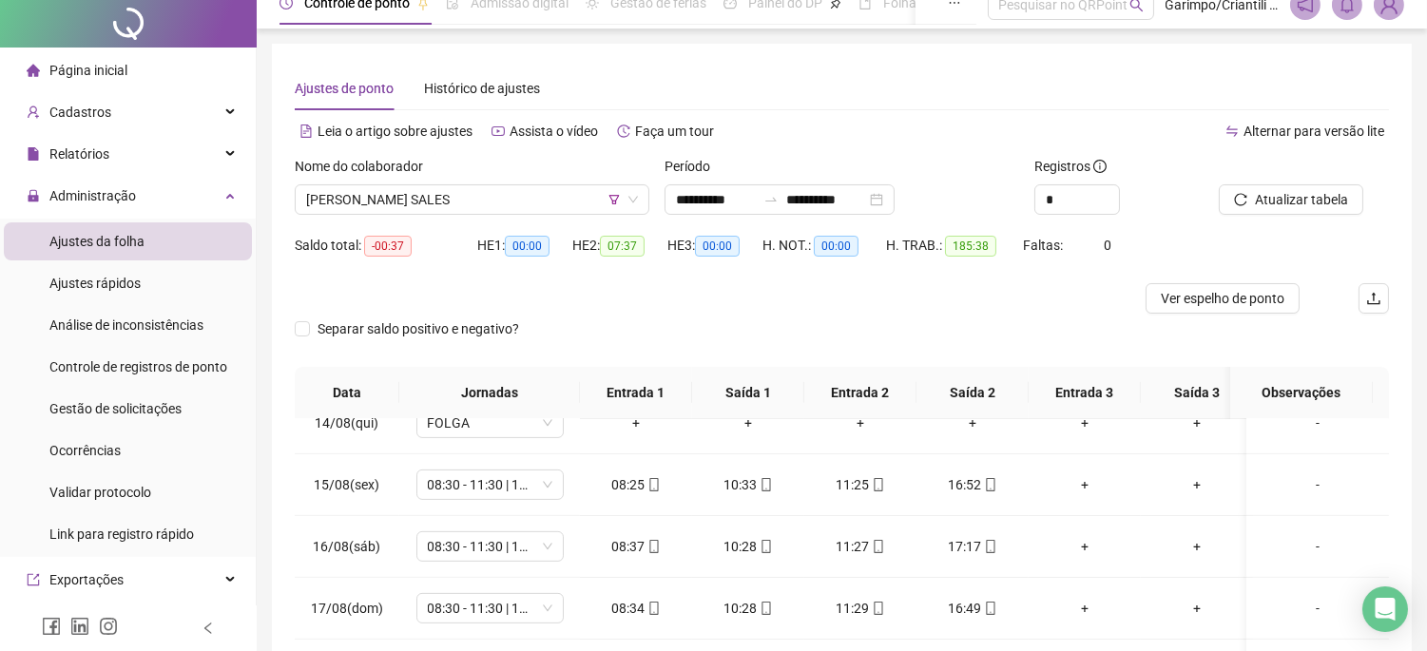
scroll to position [0, 0]
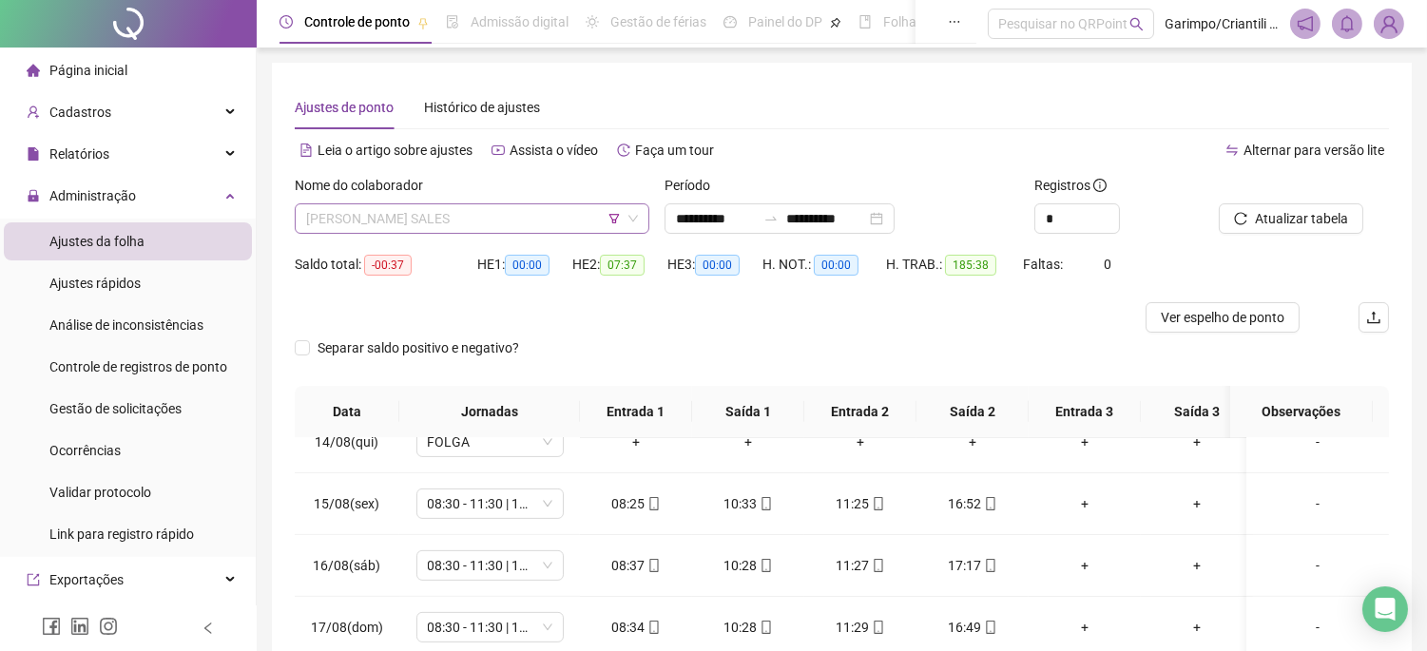
click at [468, 228] on span "[PERSON_NAME] SALES" at bounding box center [472, 218] width 332 height 29
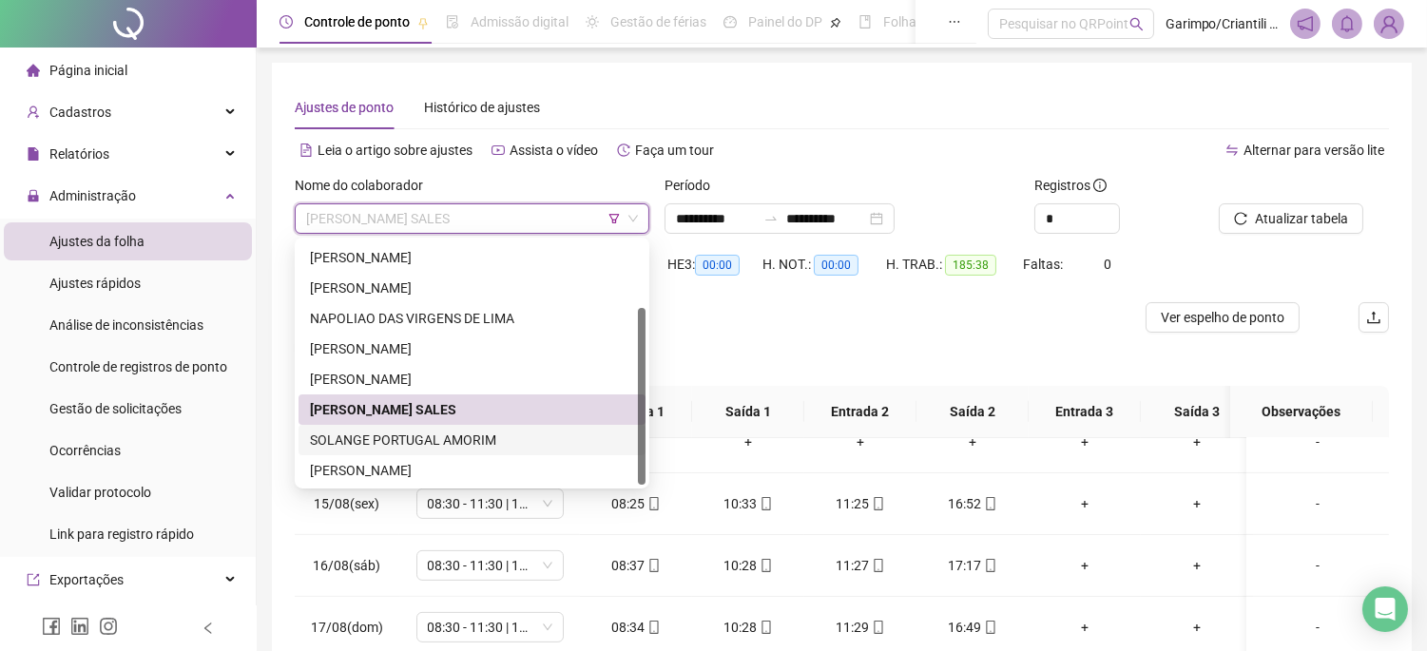
scroll to position [106, 0]
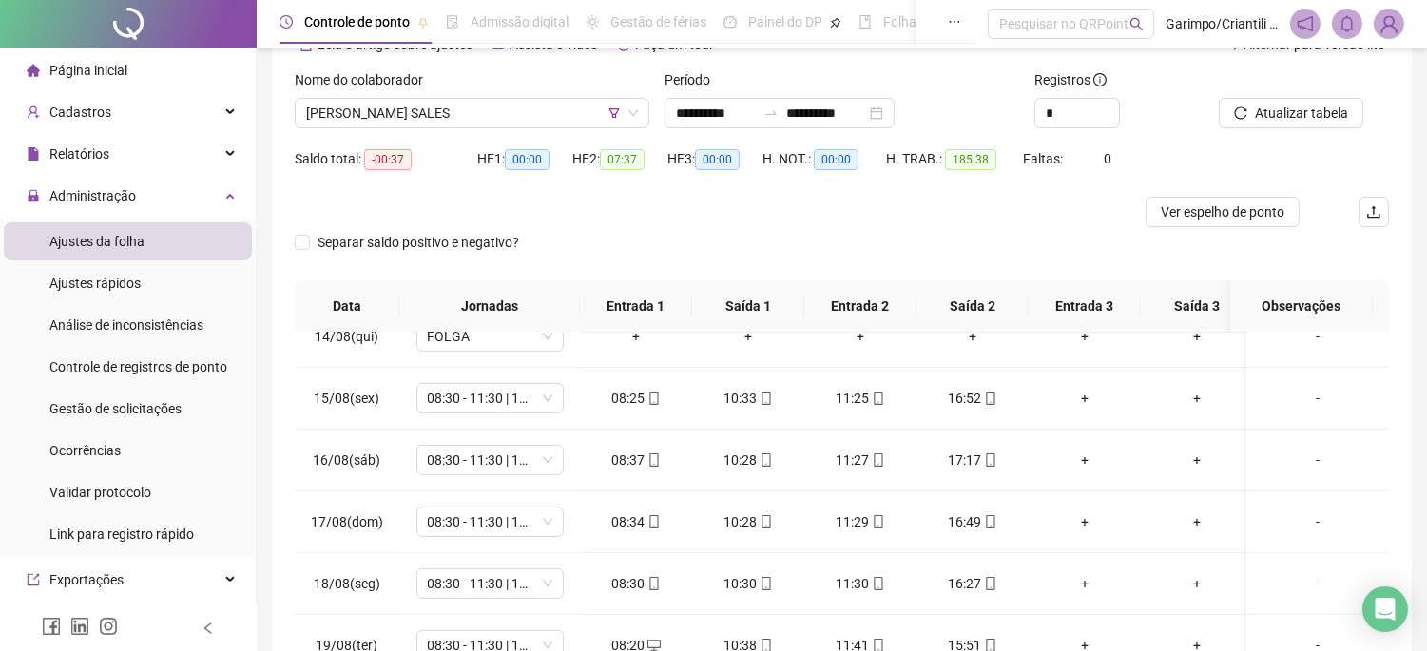
click at [749, 213] on div at bounding box center [705, 212] width 821 height 30
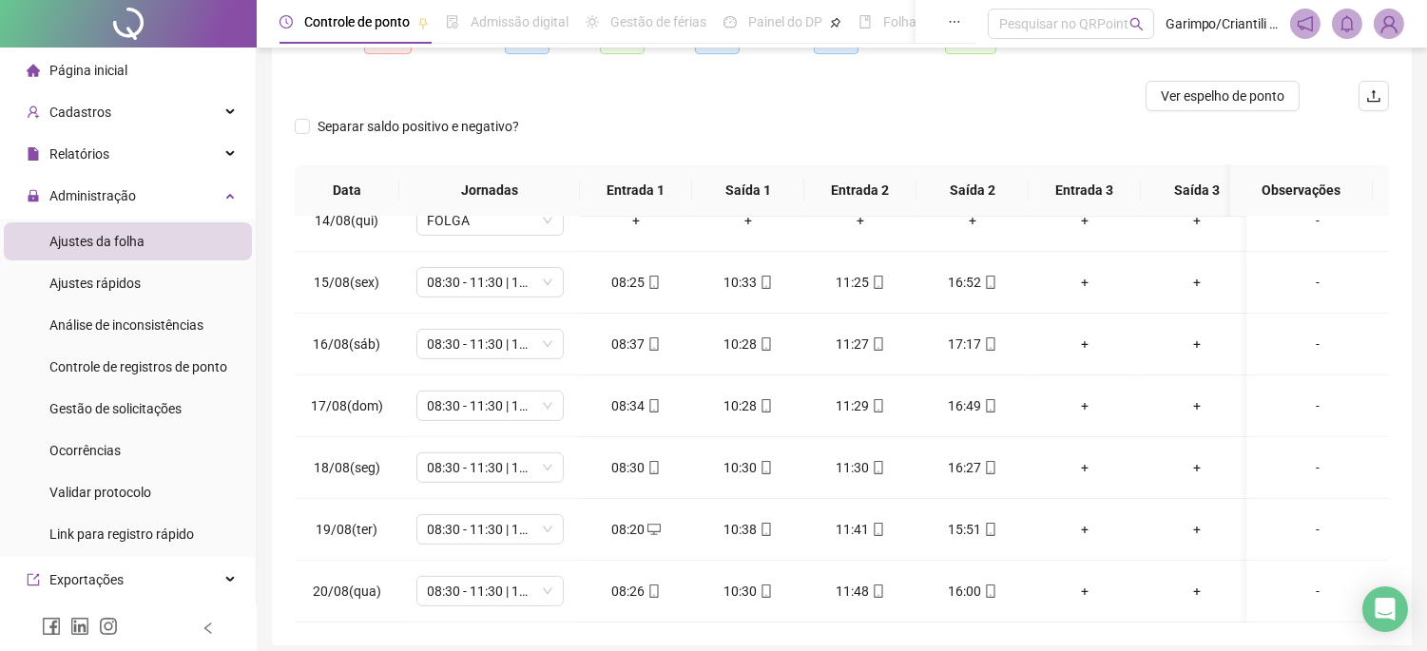
scroll to position [86, 0]
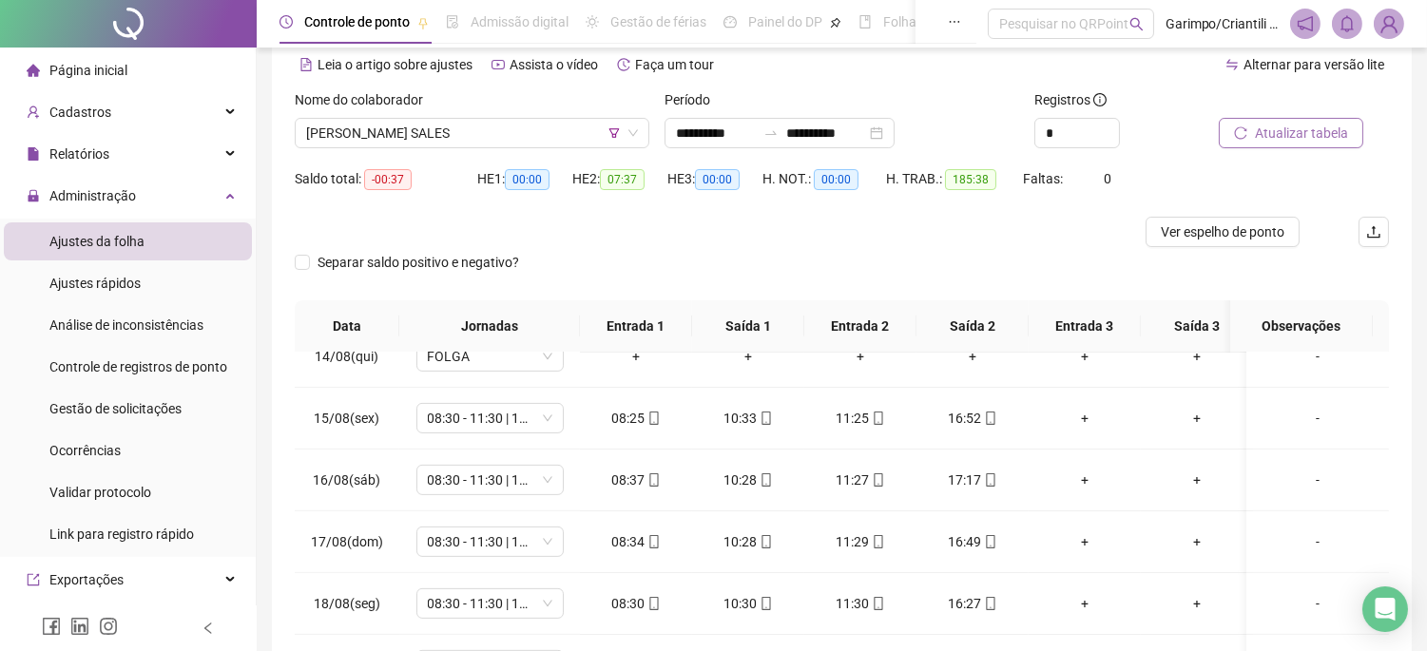
click at [1258, 140] on span "Atualizar tabela" at bounding box center [1301, 133] width 93 height 21
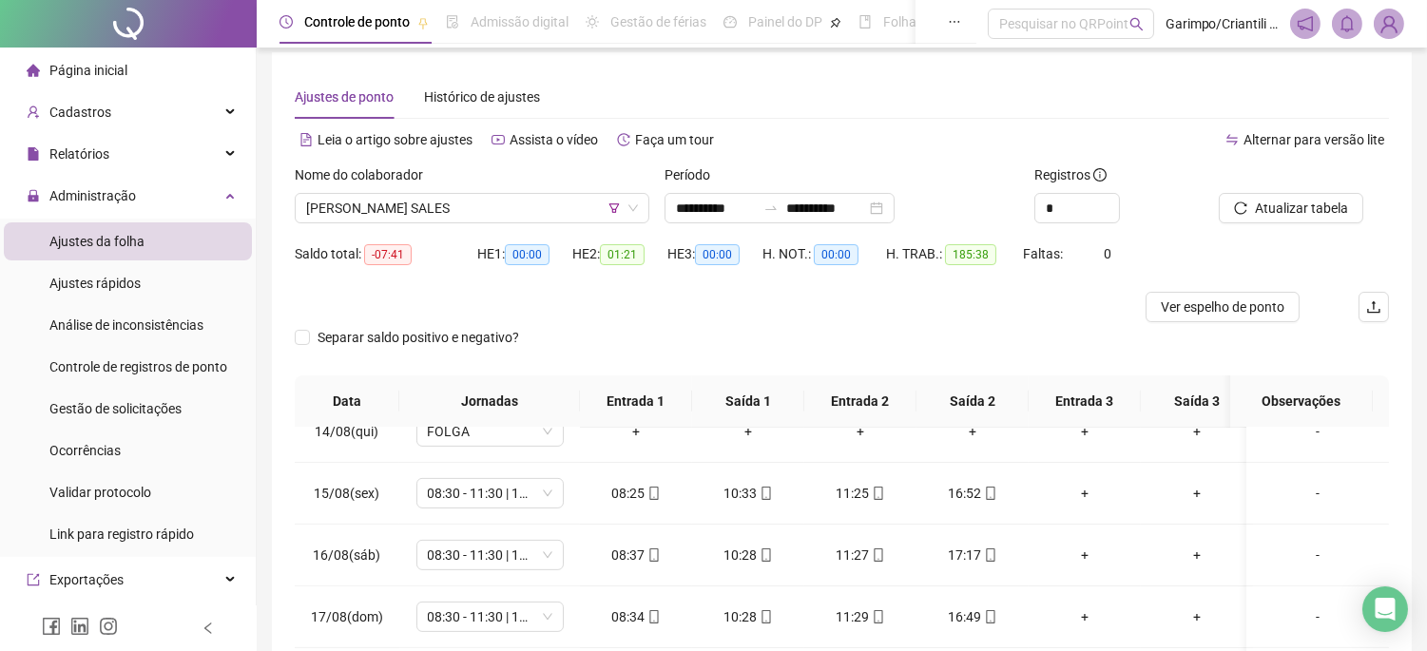
scroll to position [0, 0]
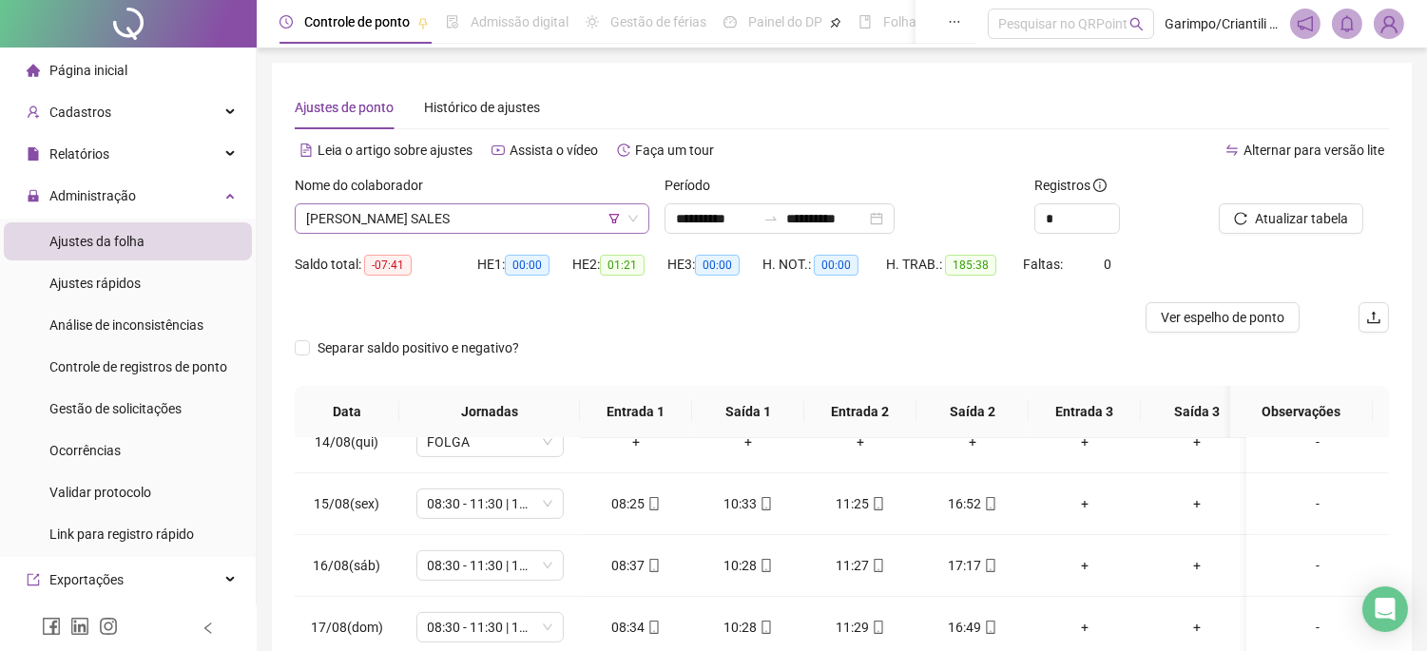
click at [448, 223] on span "[PERSON_NAME] SALES" at bounding box center [472, 218] width 332 height 29
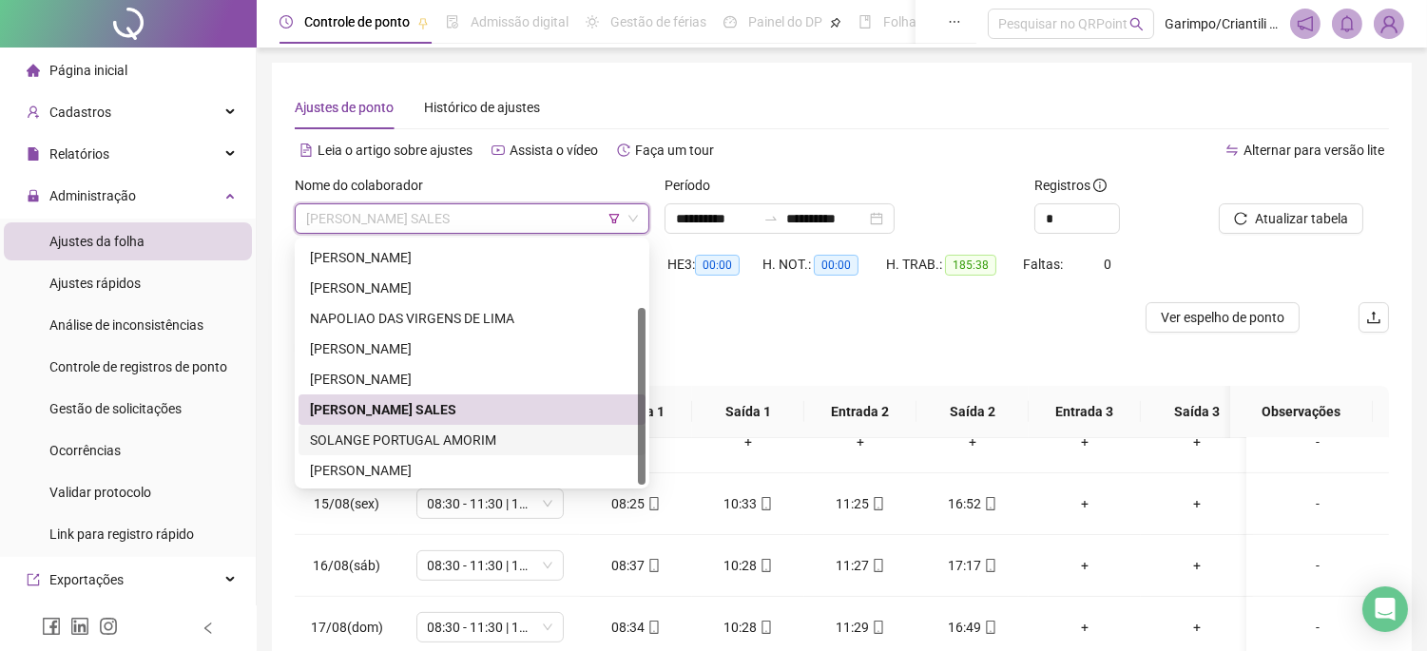
click at [437, 437] on div "SOLANGE PORTUGAL AMORIM" at bounding box center [472, 440] width 324 height 21
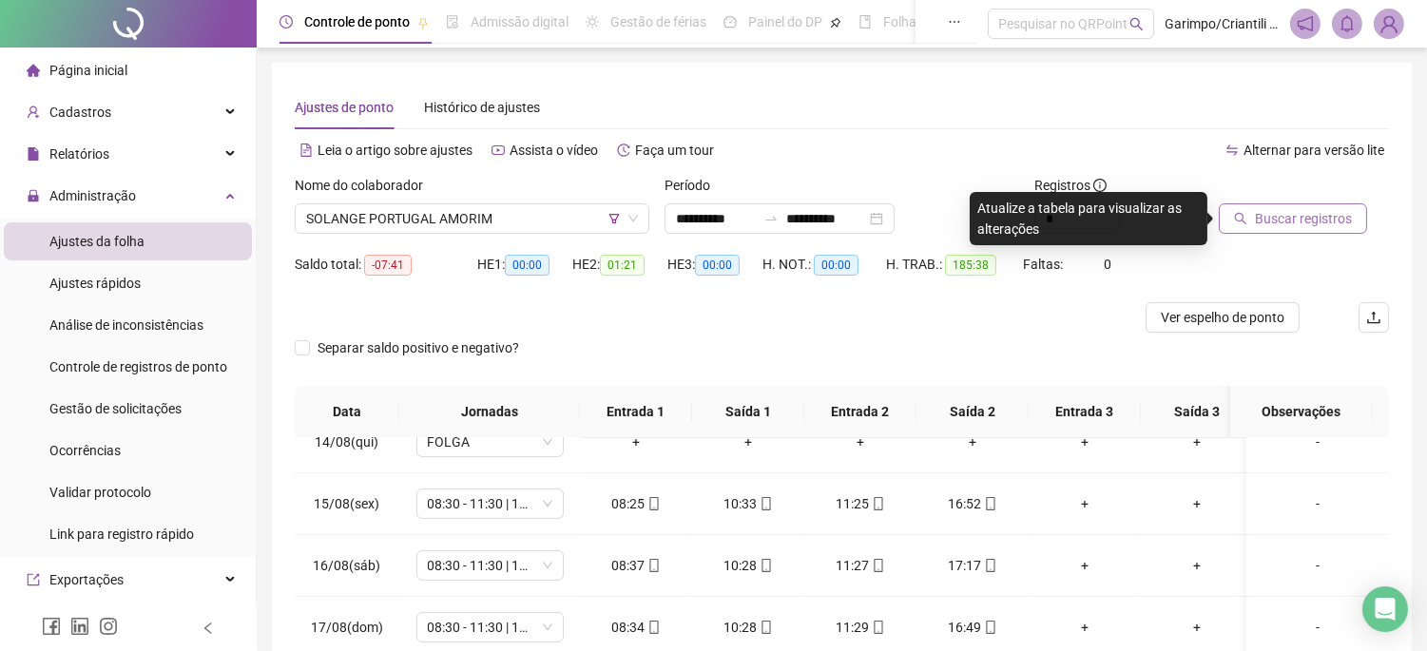
click at [1256, 221] on span "Buscar registros" at bounding box center [1303, 218] width 97 height 21
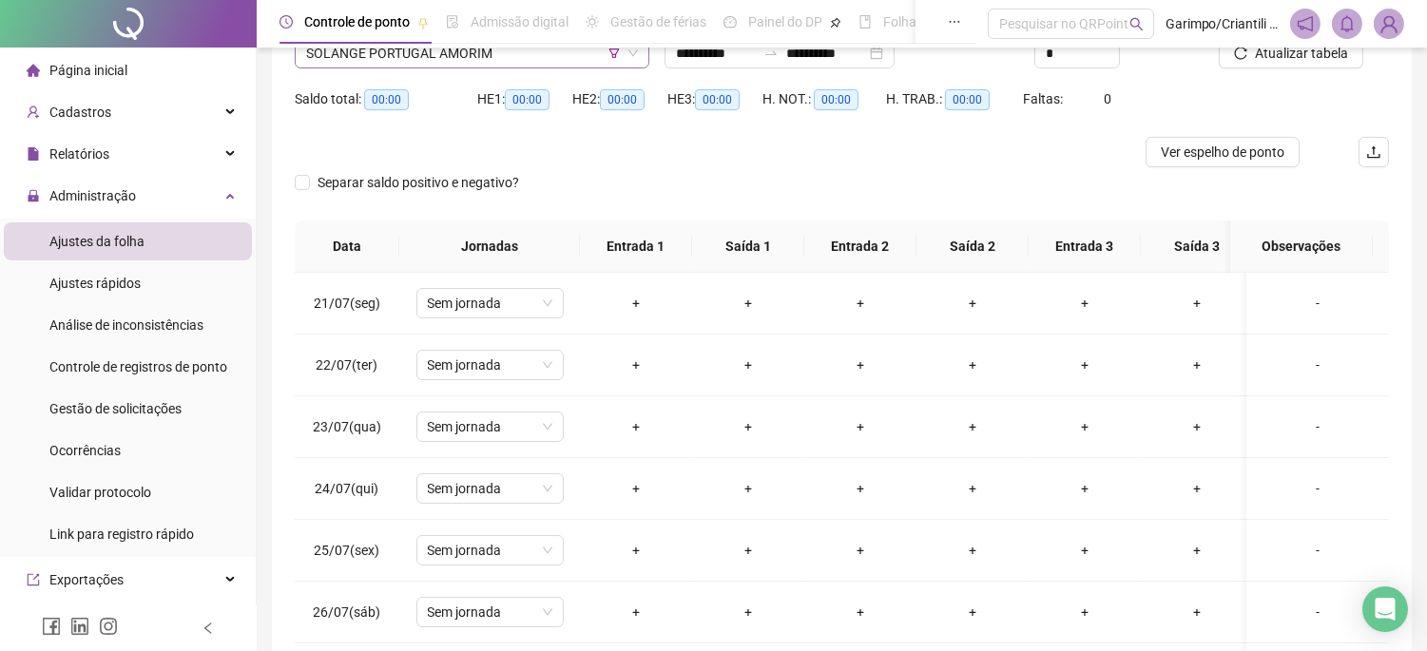
scroll to position [86, 0]
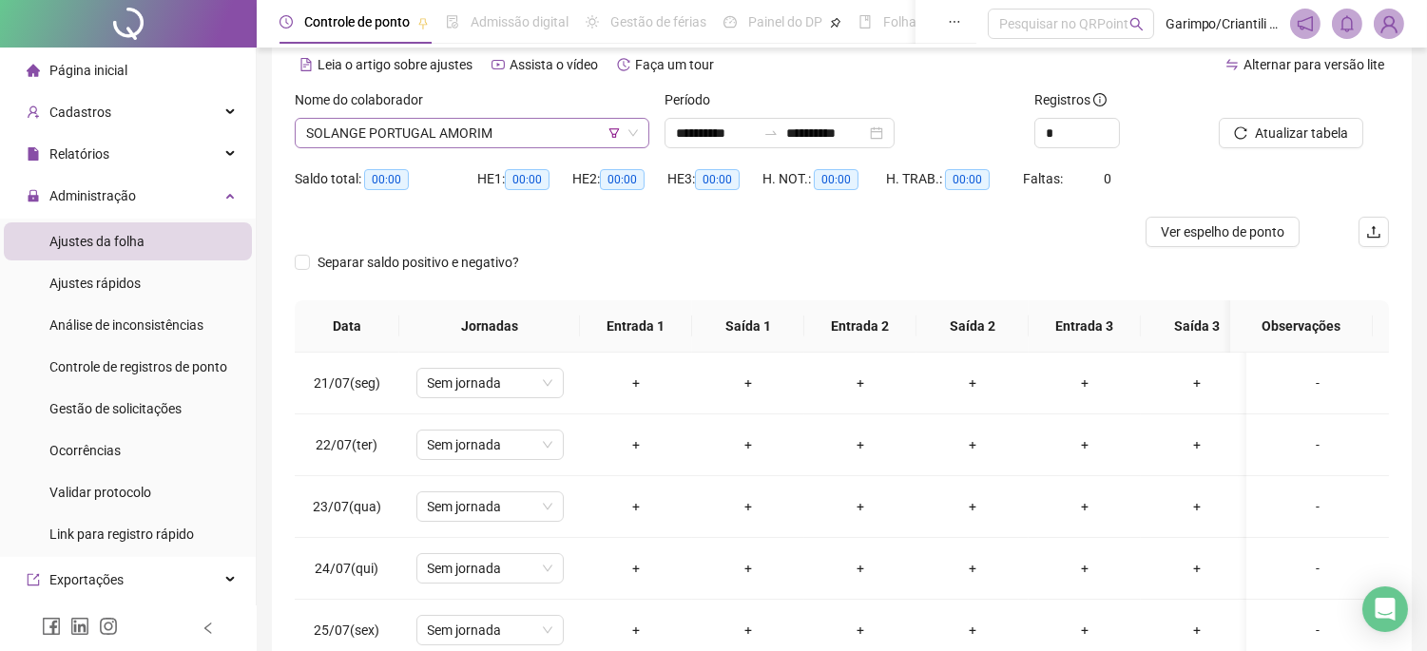
click at [533, 145] on span "SOLANGE PORTUGAL AMORIM" at bounding box center [472, 133] width 332 height 29
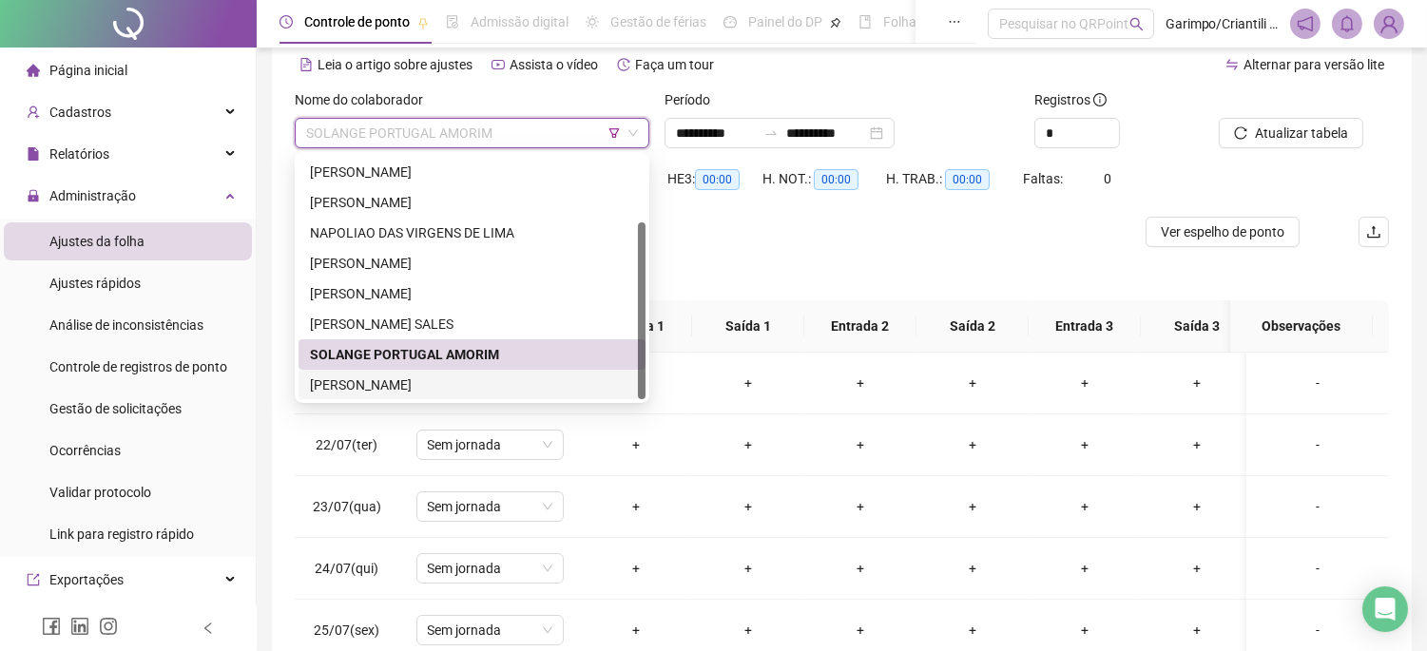
click at [418, 378] on div "[PERSON_NAME]" at bounding box center [472, 385] width 324 height 21
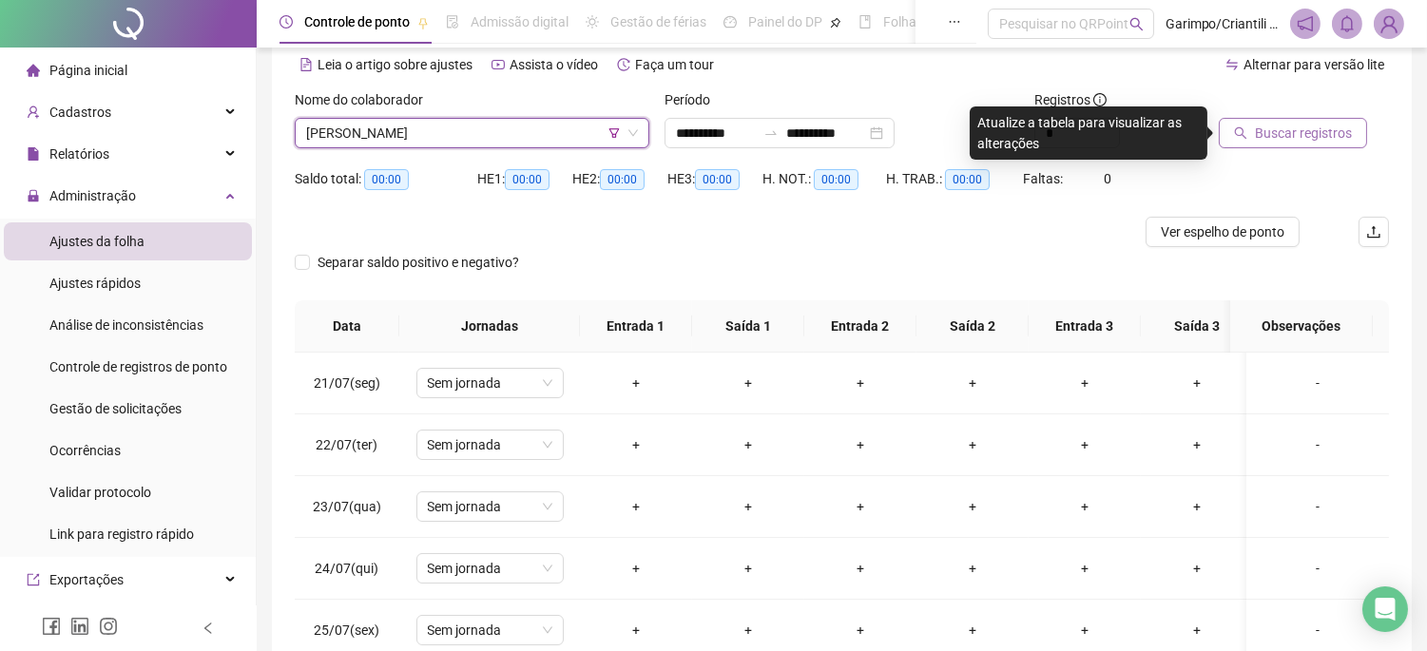
click at [1322, 126] on span "Buscar registros" at bounding box center [1303, 133] width 97 height 21
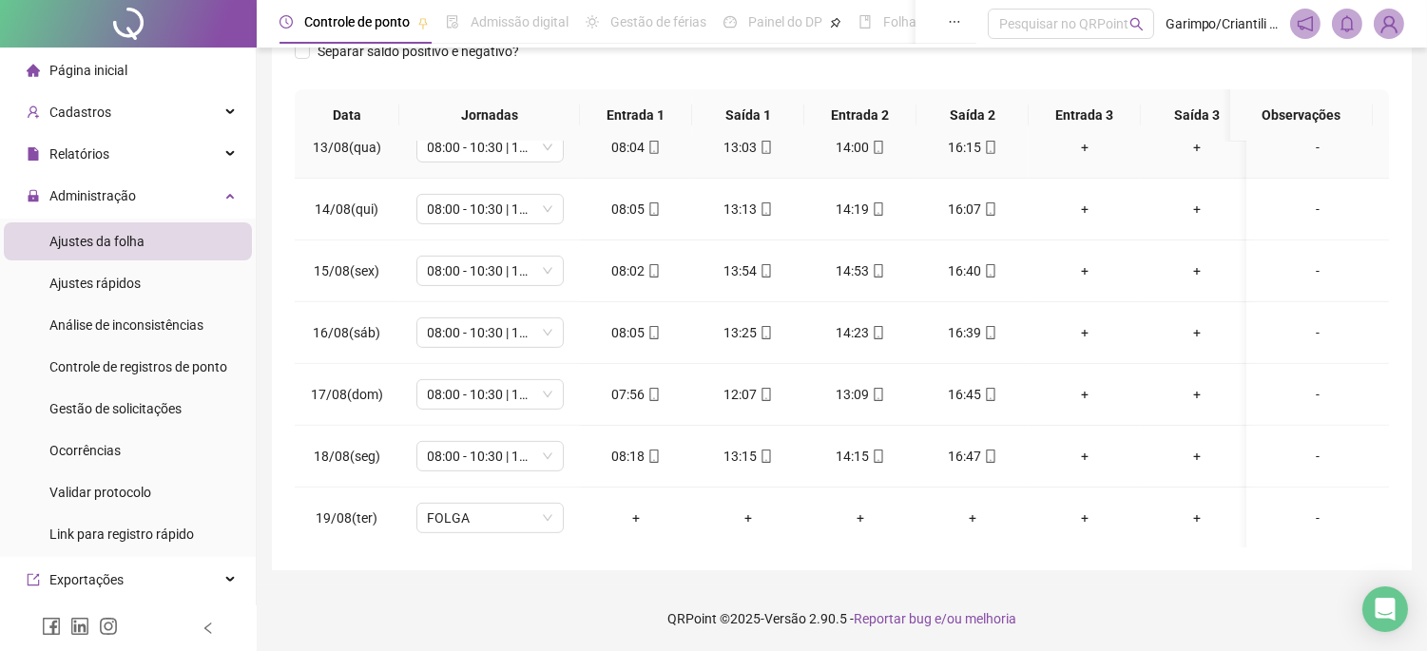
scroll to position [1528, 0]
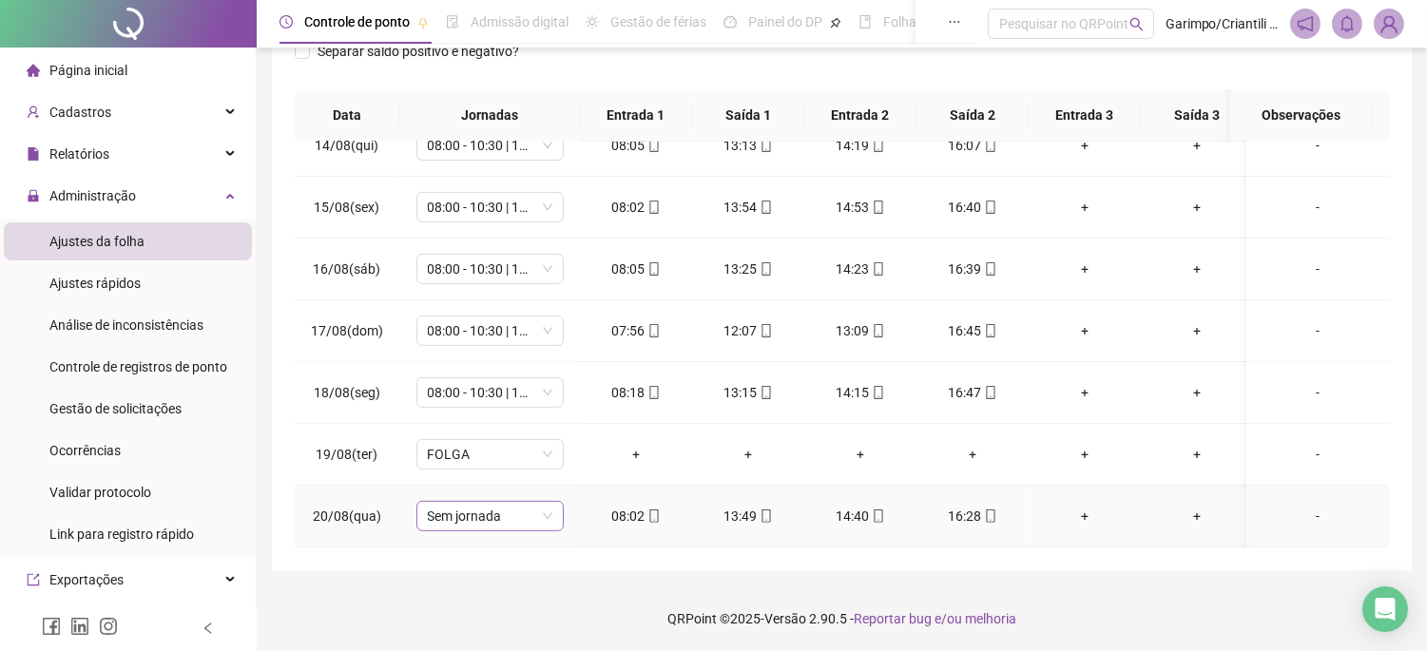
click at [517, 511] on span "Sem jornada" at bounding box center [490, 516] width 125 height 29
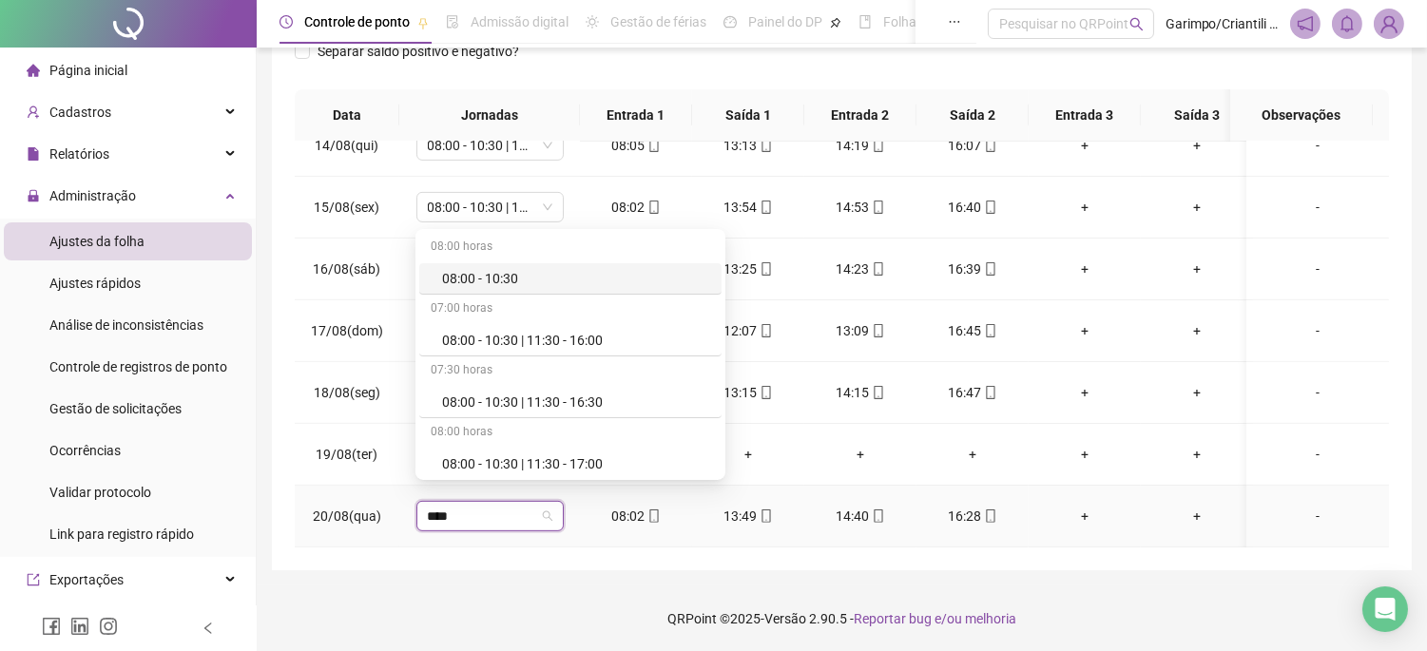
type input "*****"
click at [496, 413] on div "08:00 - 10:30 | 11:30 - 16:30" at bounding box center [576, 402] width 268 height 21
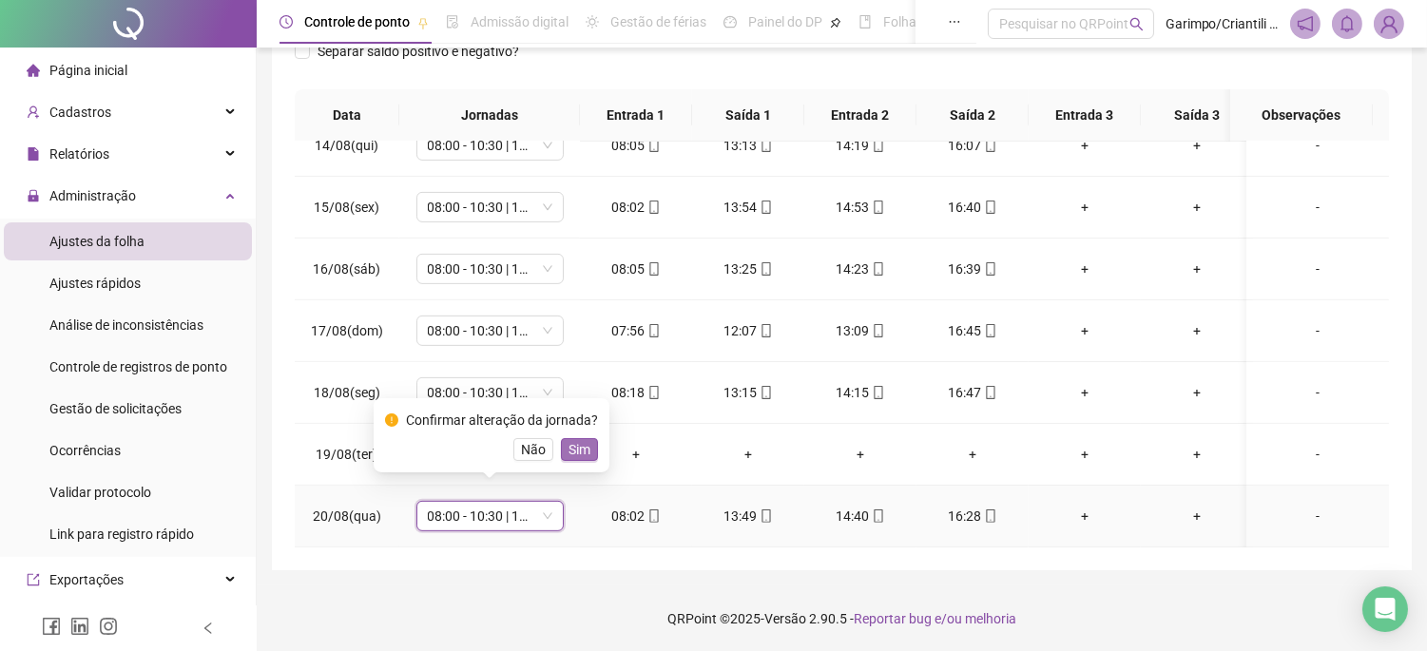
click at [582, 447] on span "Sim" at bounding box center [580, 449] width 22 height 21
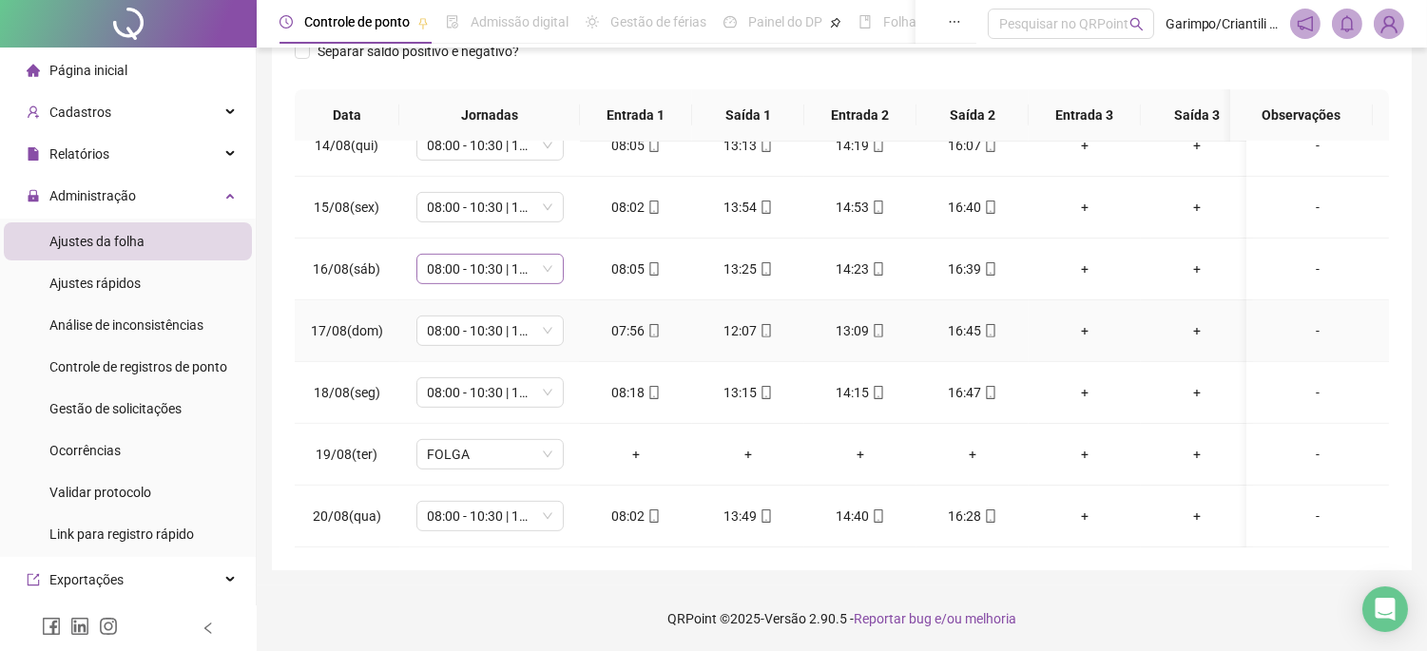
click at [492, 255] on span "08:00 - 10:30 | 11:30 - 16:30" at bounding box center [490, 269] width 125 height 29
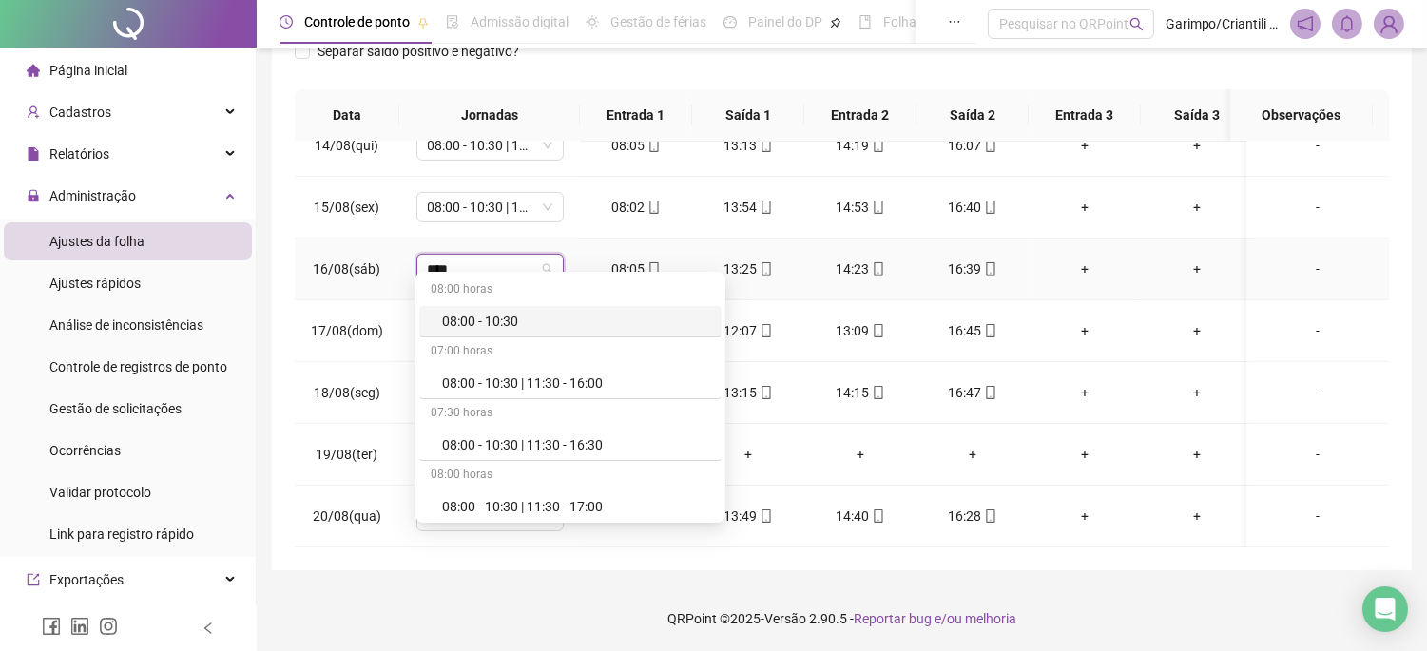
type input "*****"
click at [539, 513] on div "08:00 - 10:30 | 11:30 - 17:00" at bounding box center [576, 506] width 268 height 21
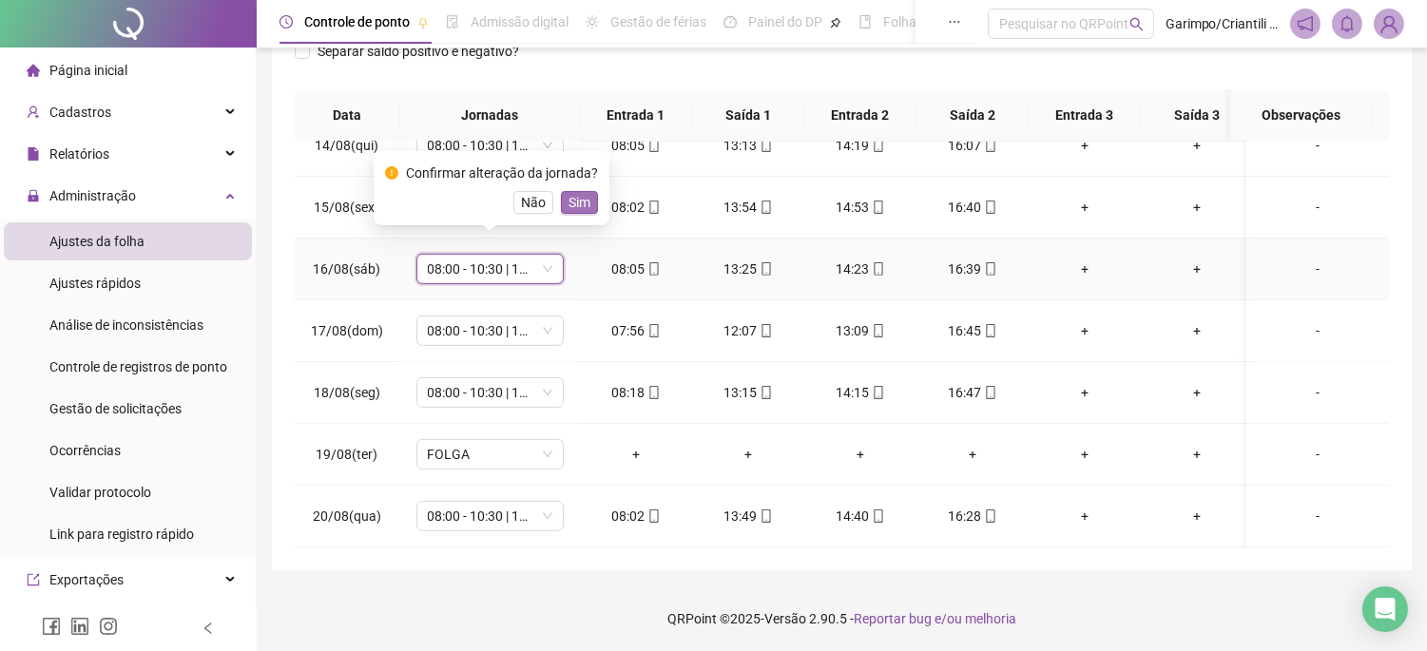
click at [583, 197] on span "Sim" at bounding box center [580, 202] width 22 height 21
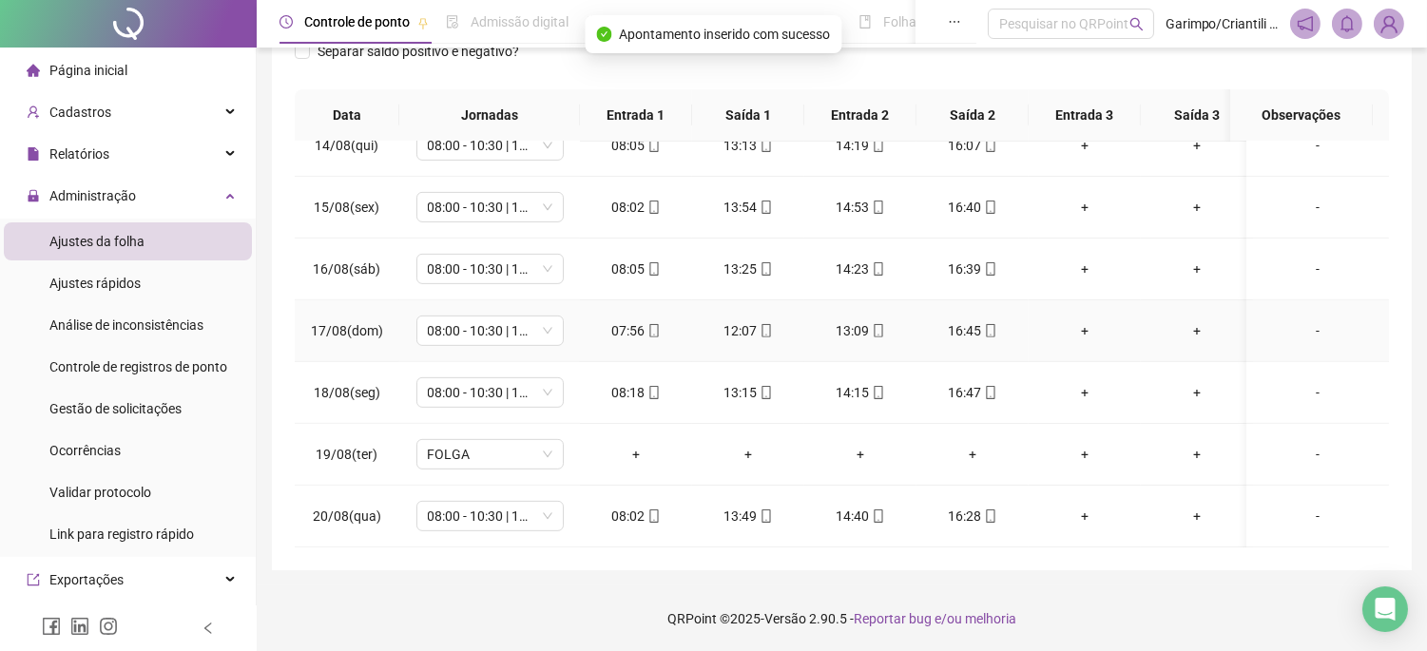
click at [436, 330] on td "08:00 - 10:30 | 11:30 - 16:30" at bounding box center [489, 331] width 181 height 62
click at [443, 323] on span "08:00 - 10:30 | 11:30 - 16:30" at bounding box center [490, 331] width 125 height 29
type input "*"
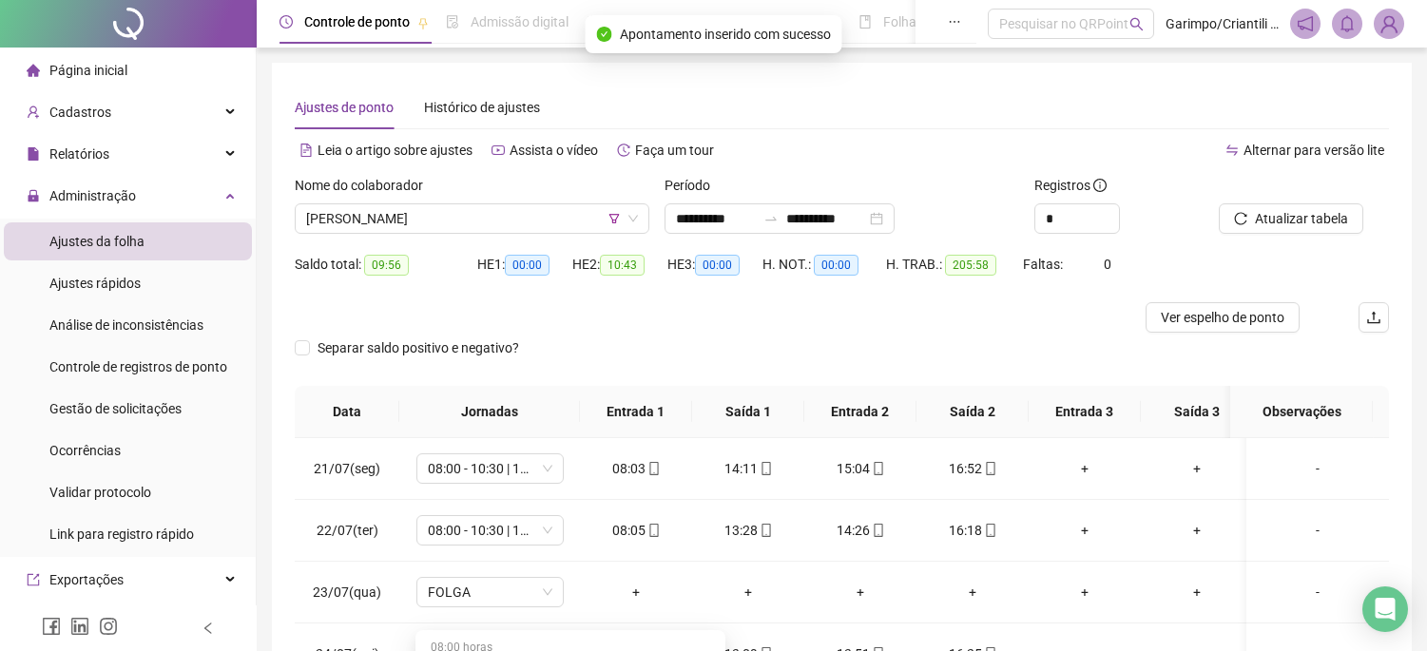
type input "*****"
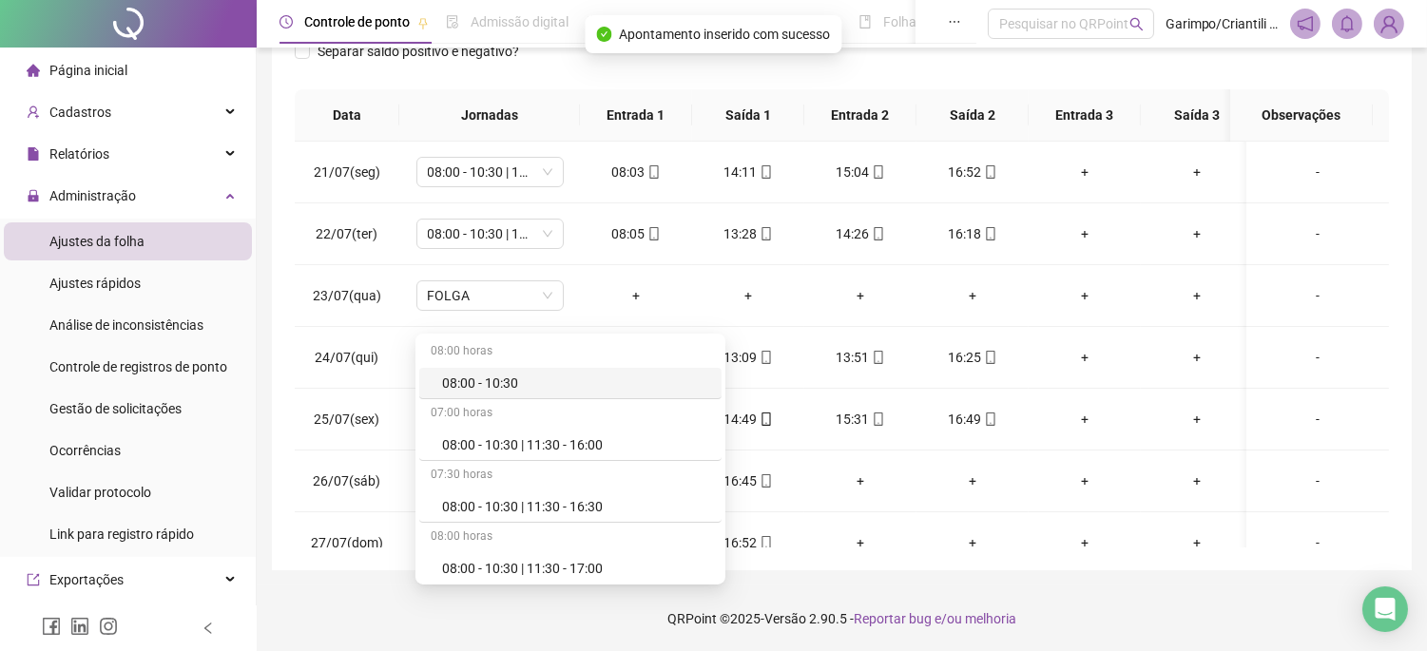
scroll to position [1528, 0]
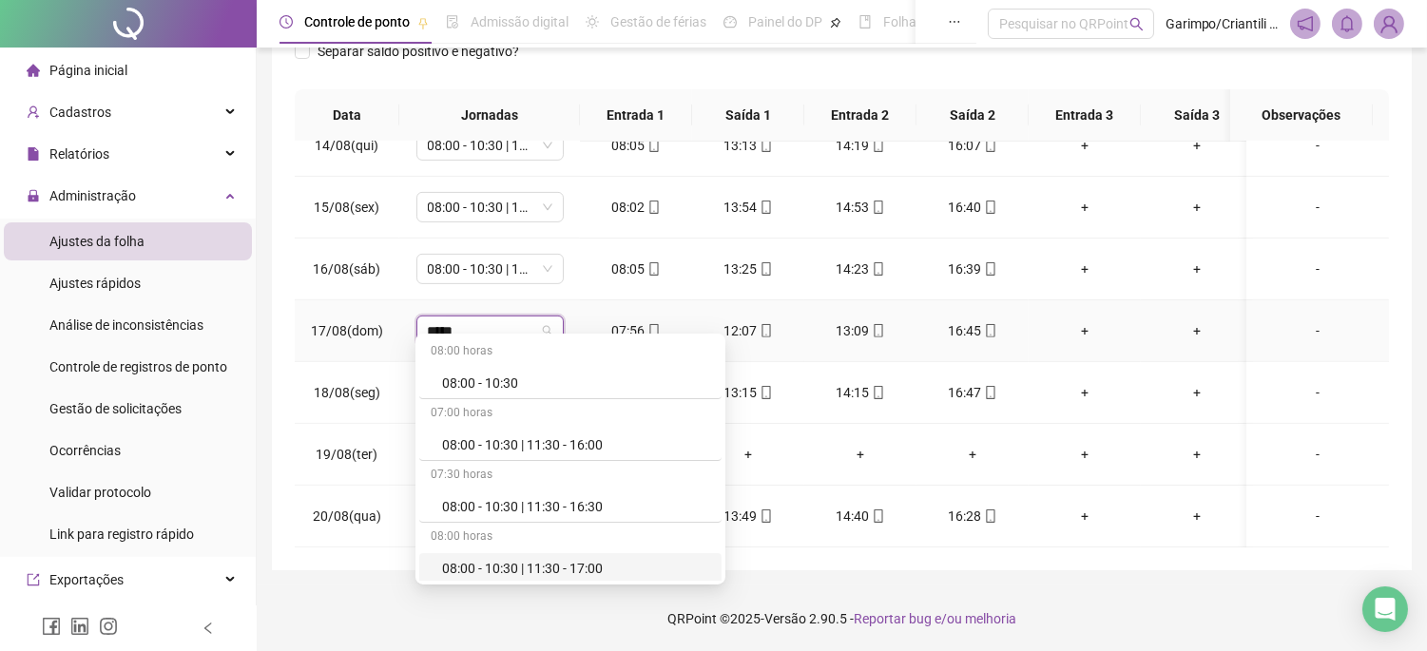
click at [590, 558] on div "08:00 - 10:30 | 11:30 - 17:00" at bounding box center [576, 568] width 268 height 21
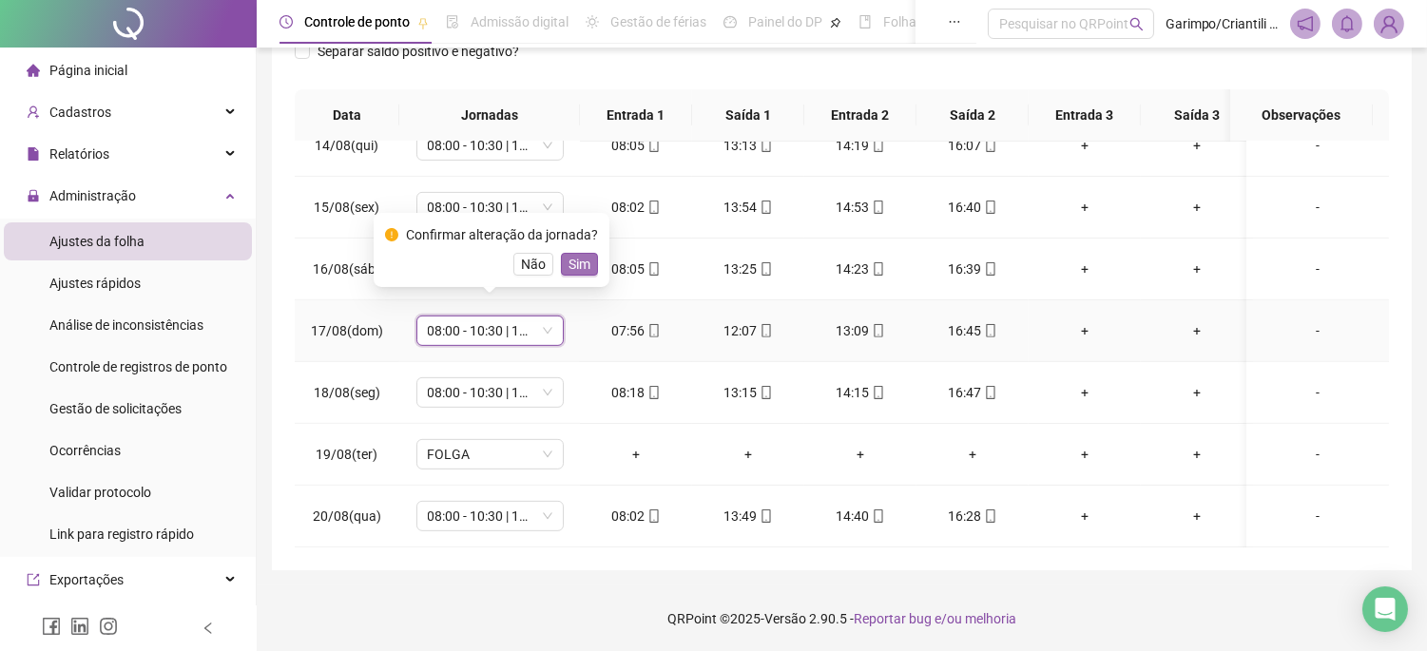
click at [569, 266] on span "Sim" at bounding box center [580, 264] width 22 height 21
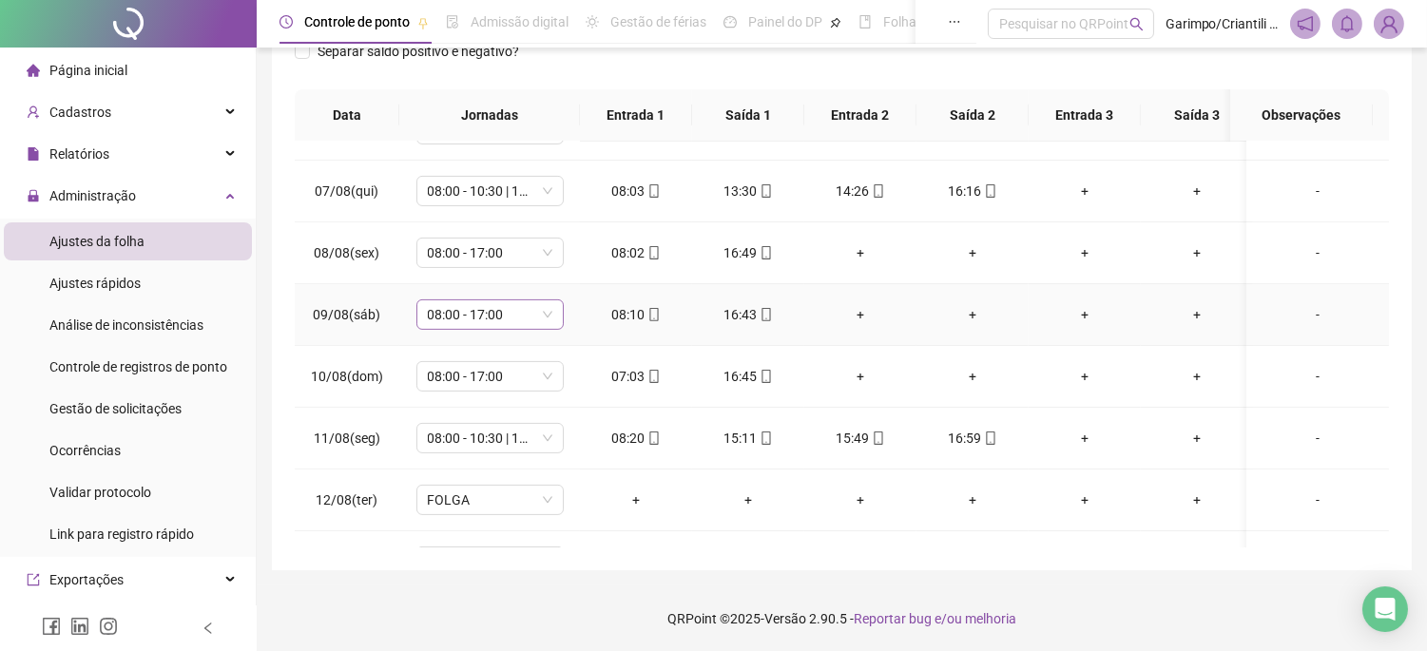
scroll to position [1000, 0]
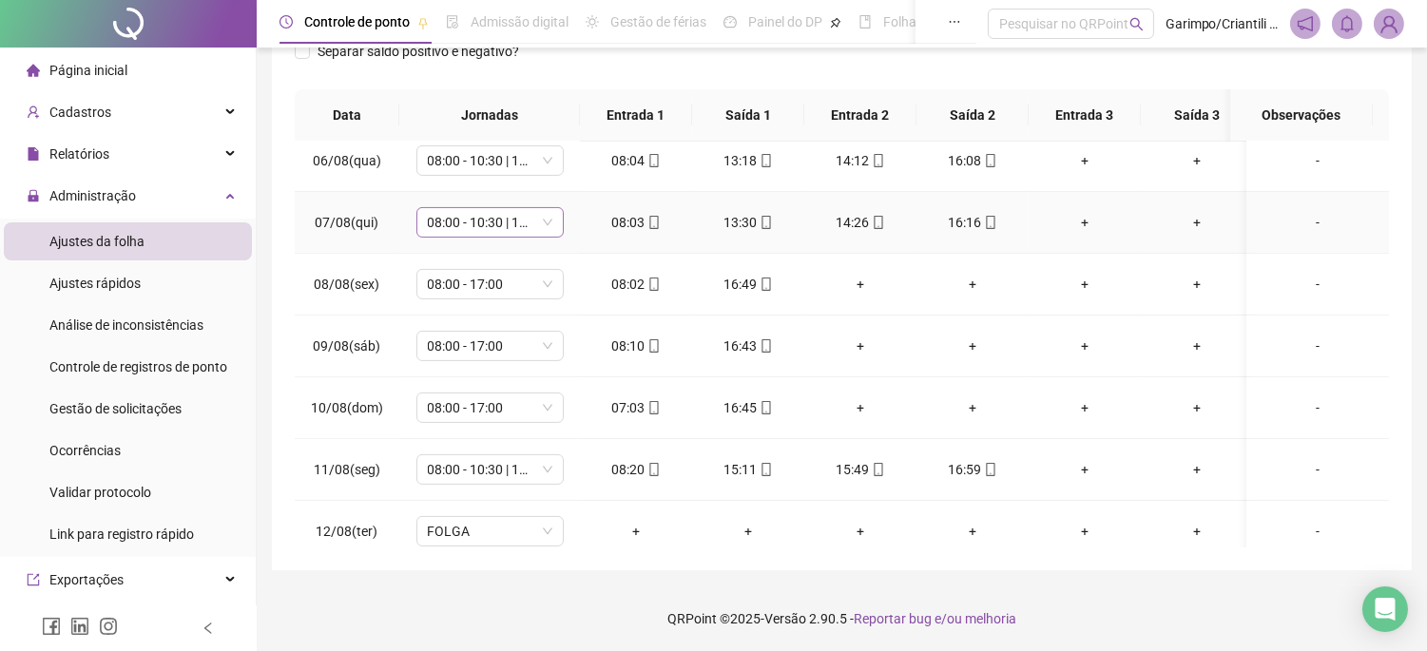
click at [471, 217] on span "08:00 - 10:30 | 11:30 - 17:00" at bounding box center [490, 222] width 125 height 29
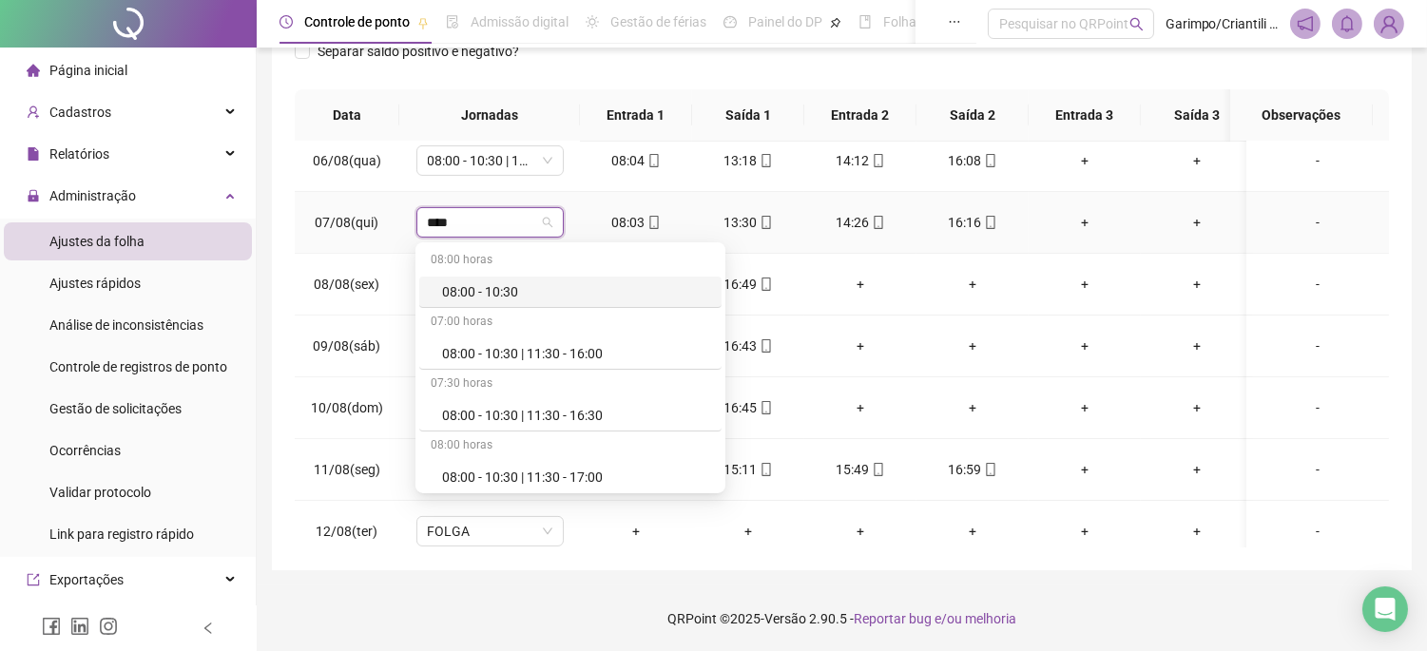
type input "*****"
click at [563, 420] on div "08:00 - 10:30 | 11:30 - 16:30" at bounding box center [576, 415] width 268 height 21
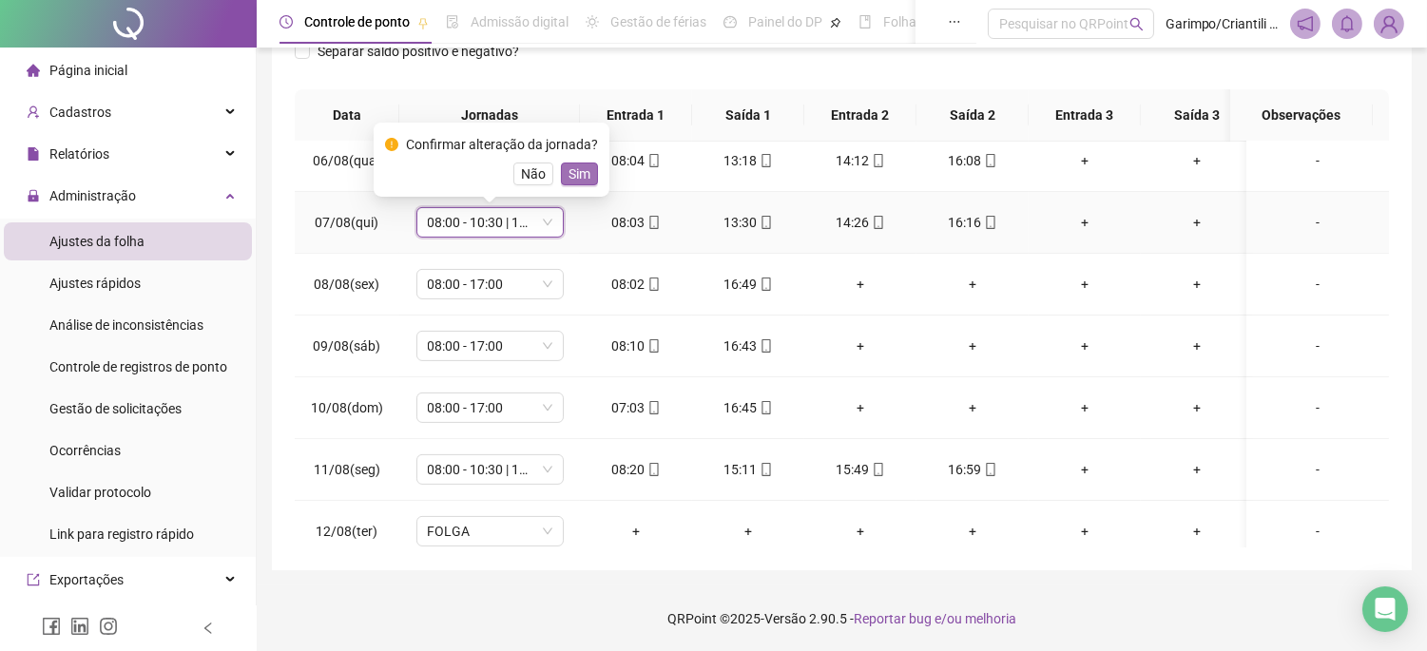
click at [573, 173] on span "Sim" at bounding box center [580, 174] width 22 height 21
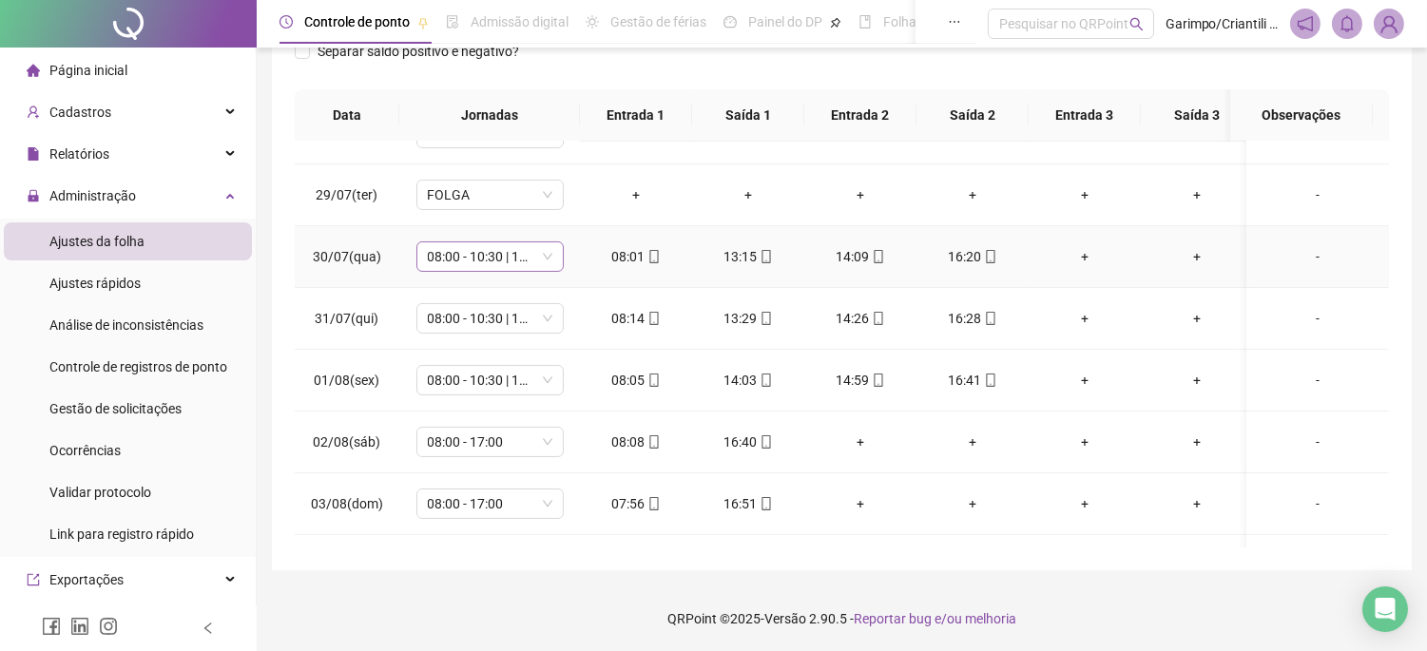
scroll to position [366, 0]
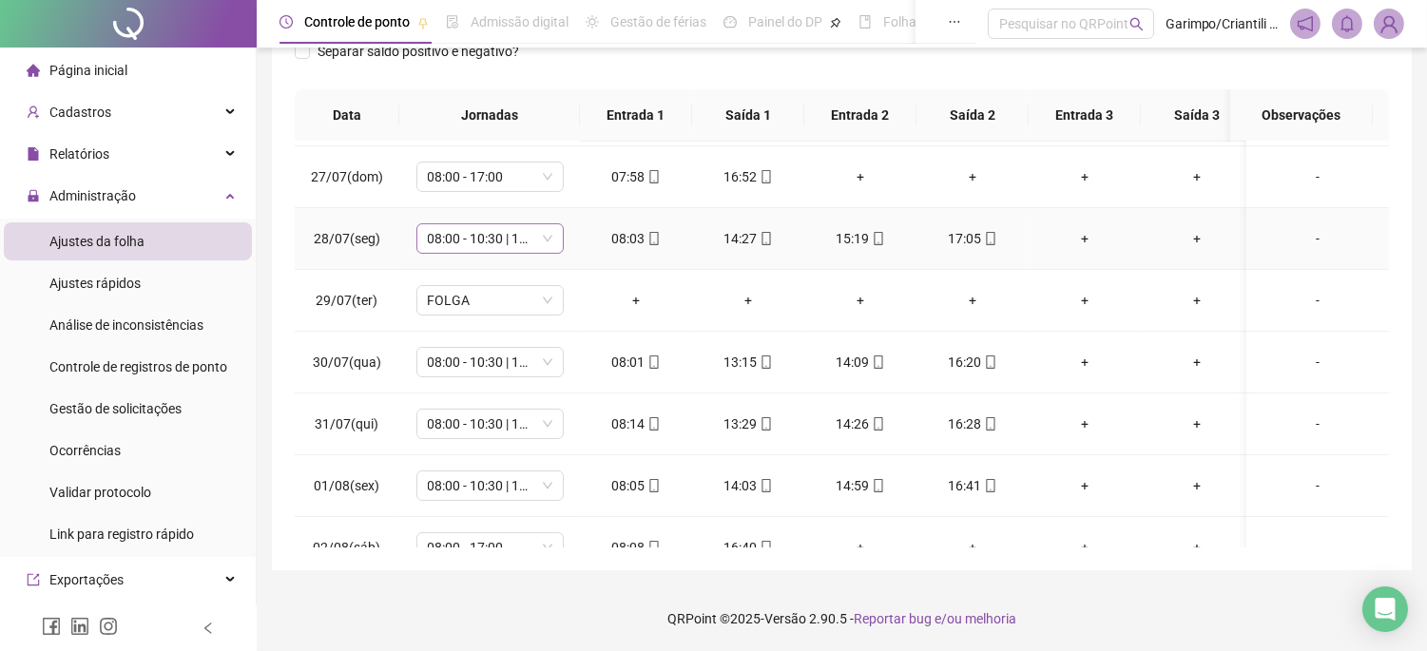
click at [502, 250] on span "08:00 - 10:30 | 11:30 - 16:30" at bounding box center [490, 238] width 125 height 29
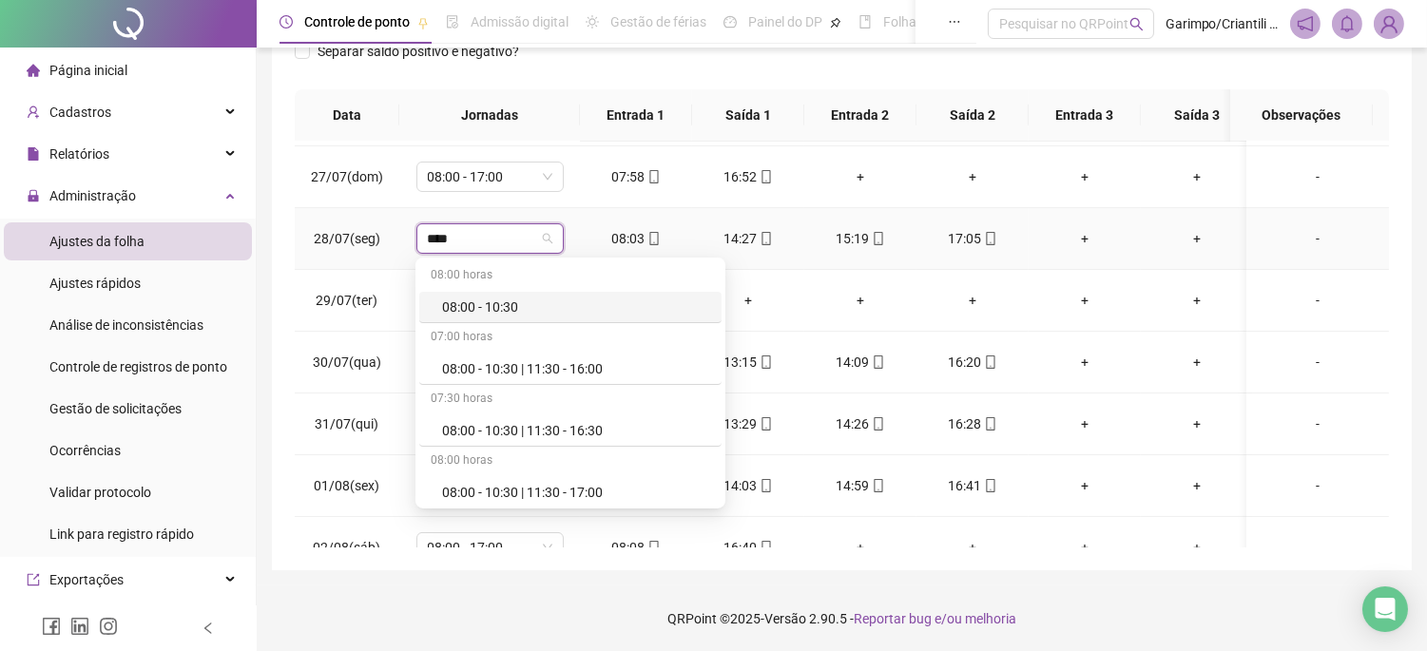
type input "*****"
click at [539, 425] on div "08:00 - 10:30 | 11:30 - 16:30" at bounding box center [576, 430] width 268 height 21
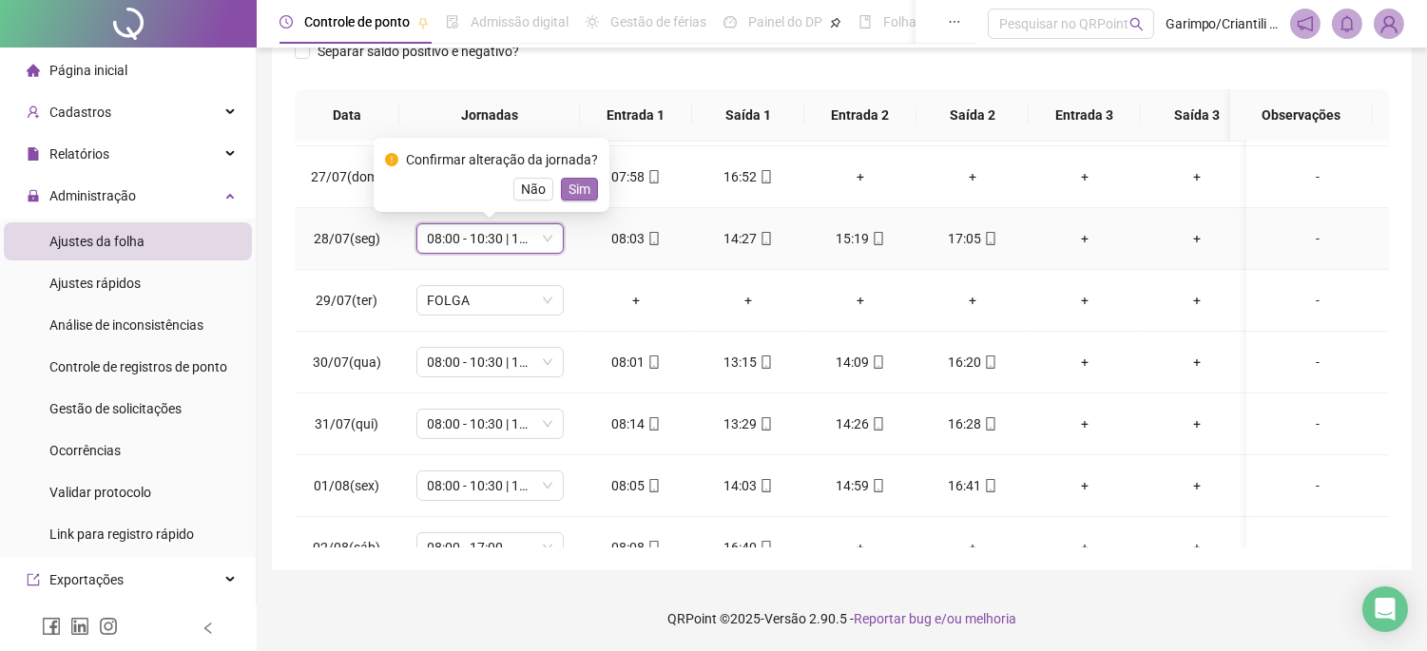
click at [569, 193] on span "Sim" at bounding box center [580, 189] width 22 height 21
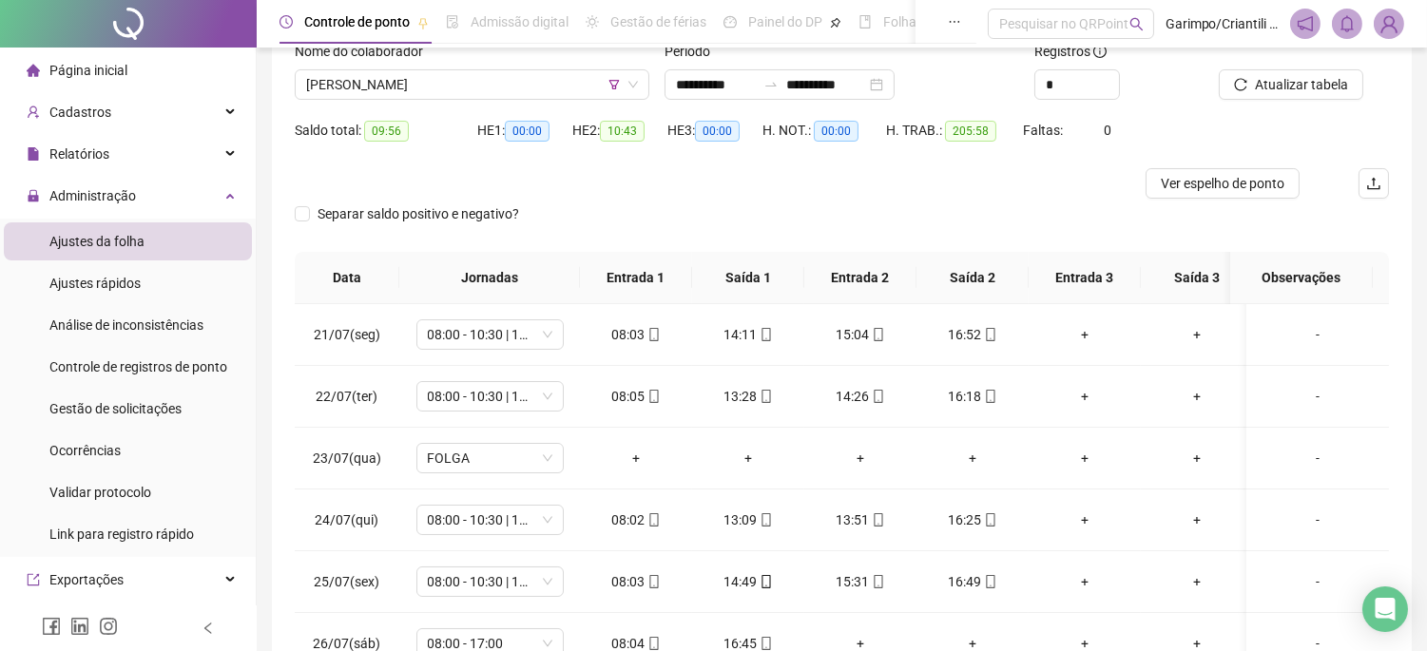
scroll to position [86, 0]
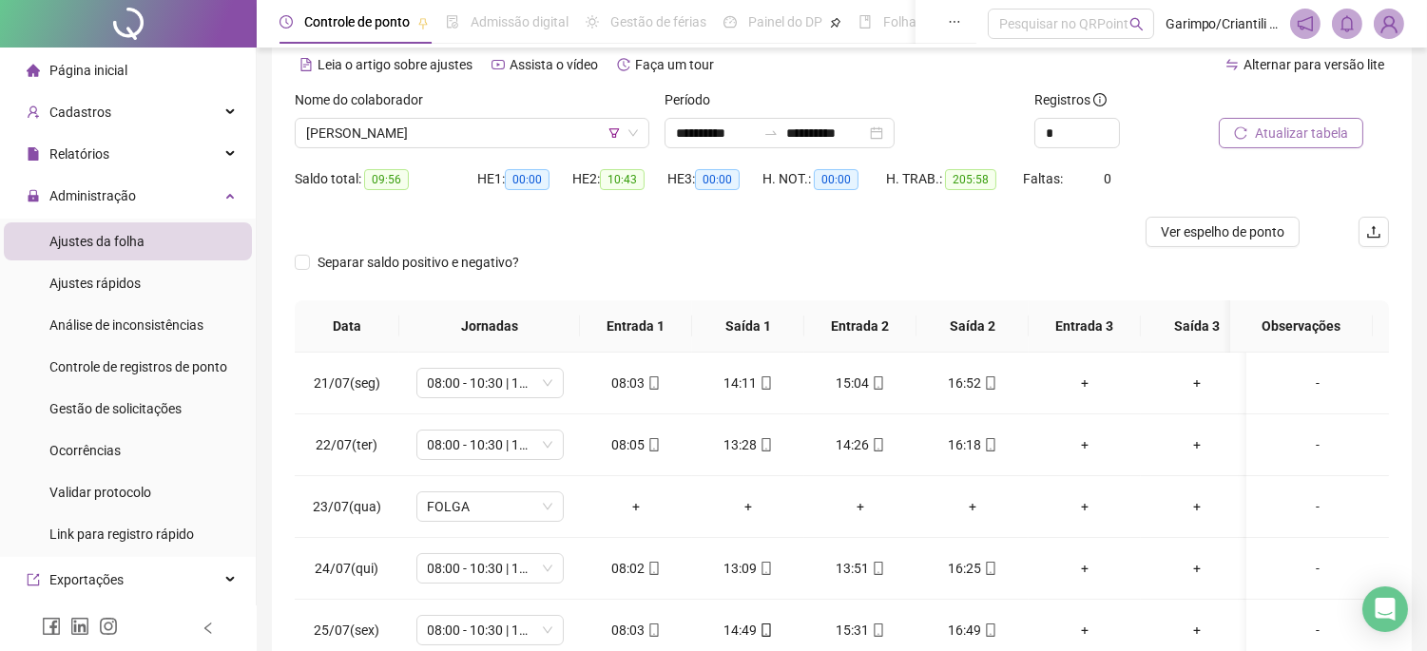
click at [1277, 145] on button "Atualizar tabela" at bounding box center [1291, 133] width 145 height 30
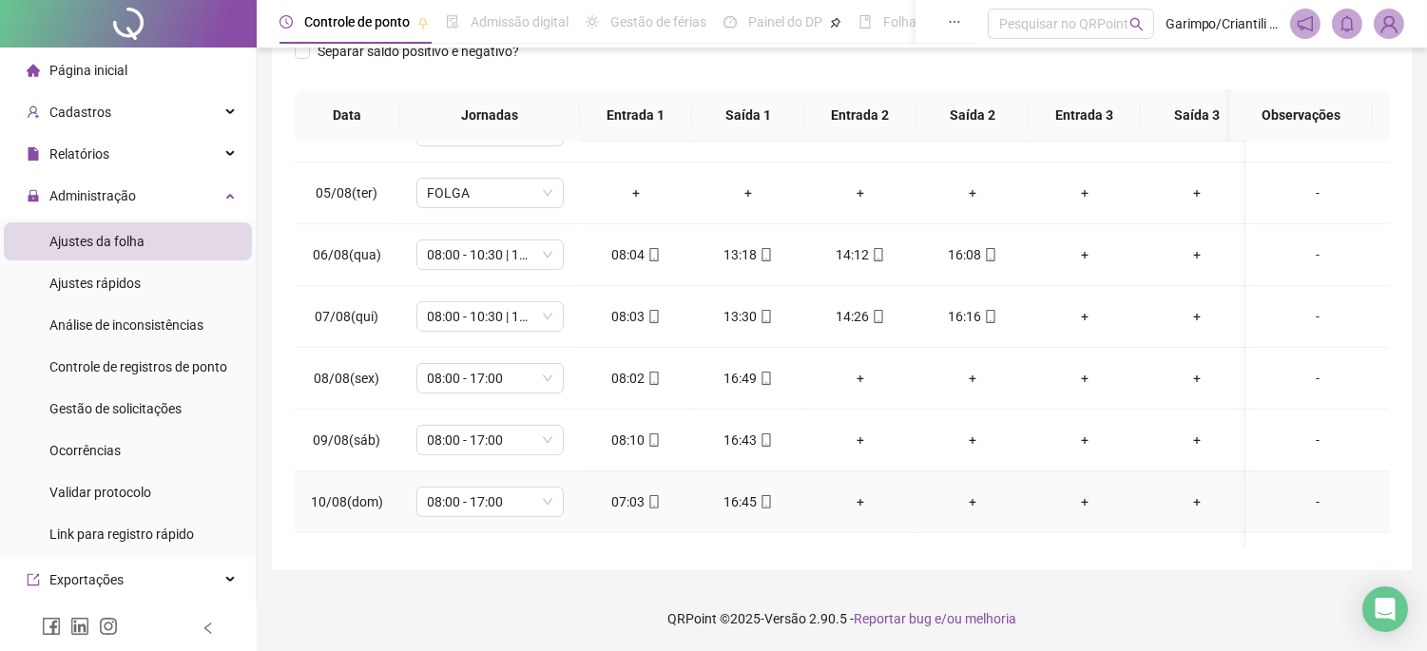
scroll to position [895, 0]
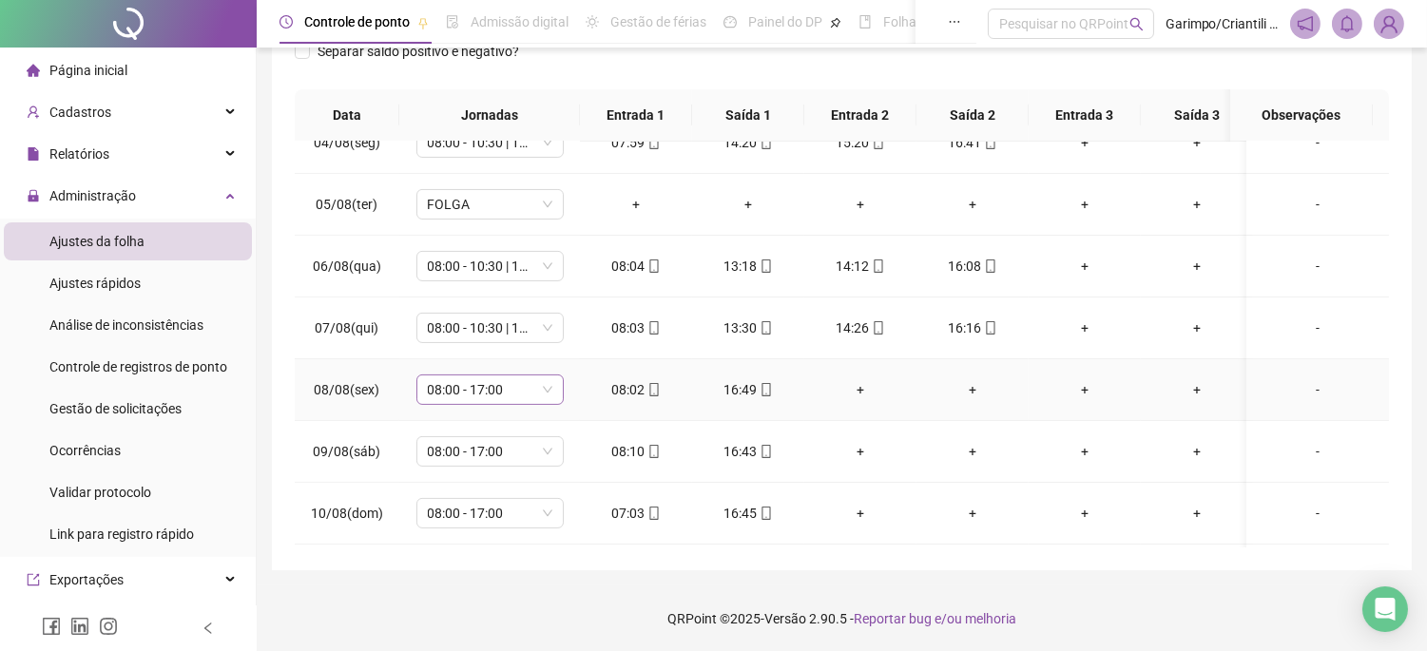
click at [496, 402] on span "08:00 - 17:00" at bounding box center [490, 390] width 125 height 29
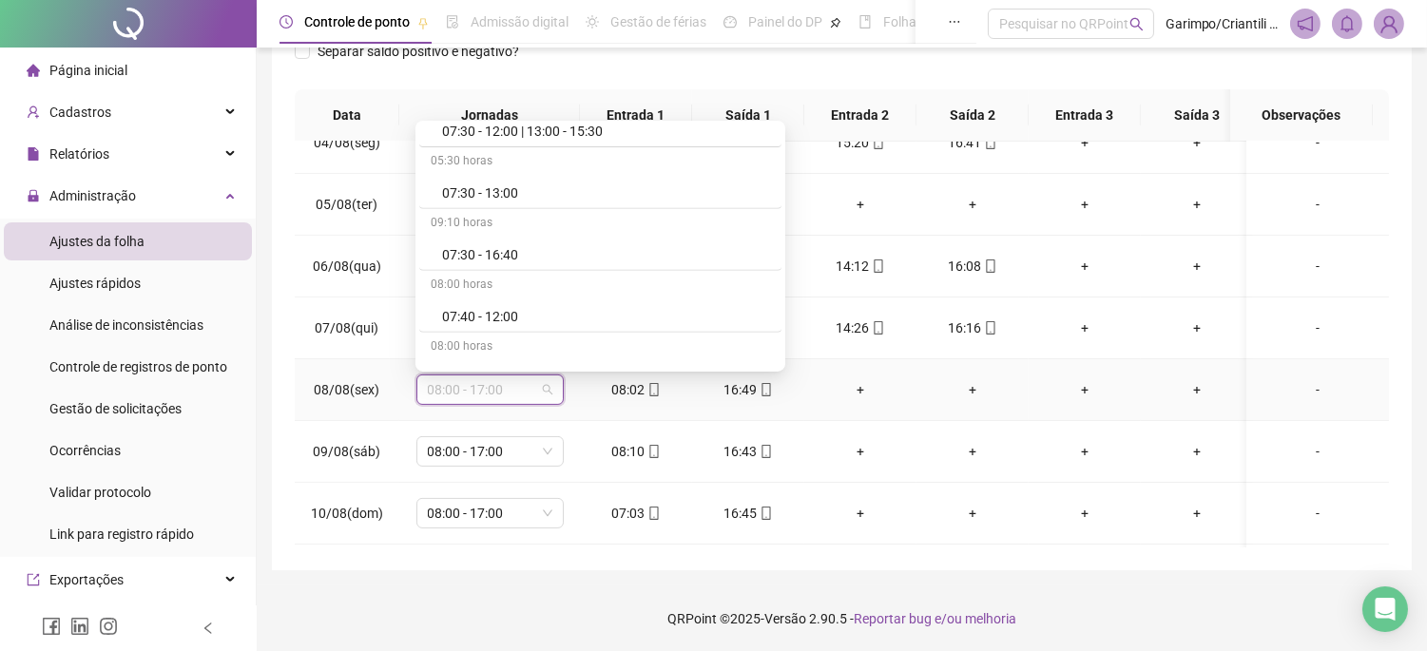
scroll to position [1690, 0]
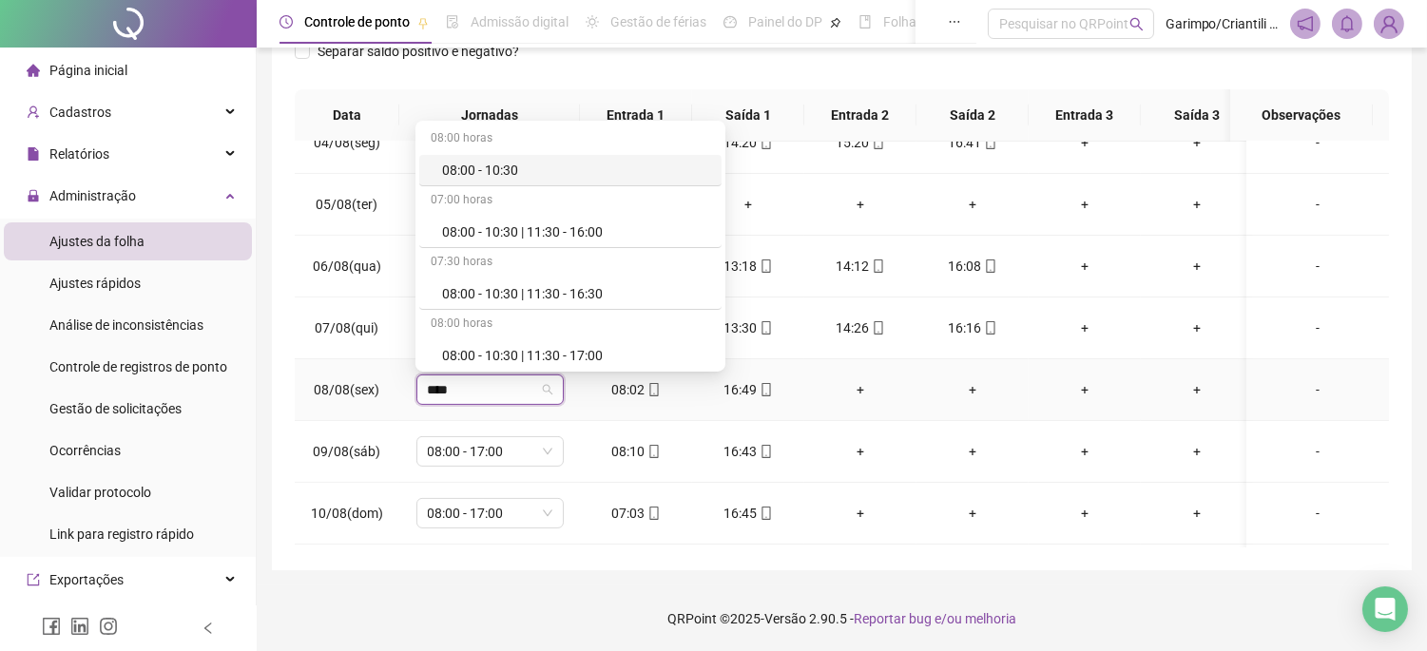
type input "*****"
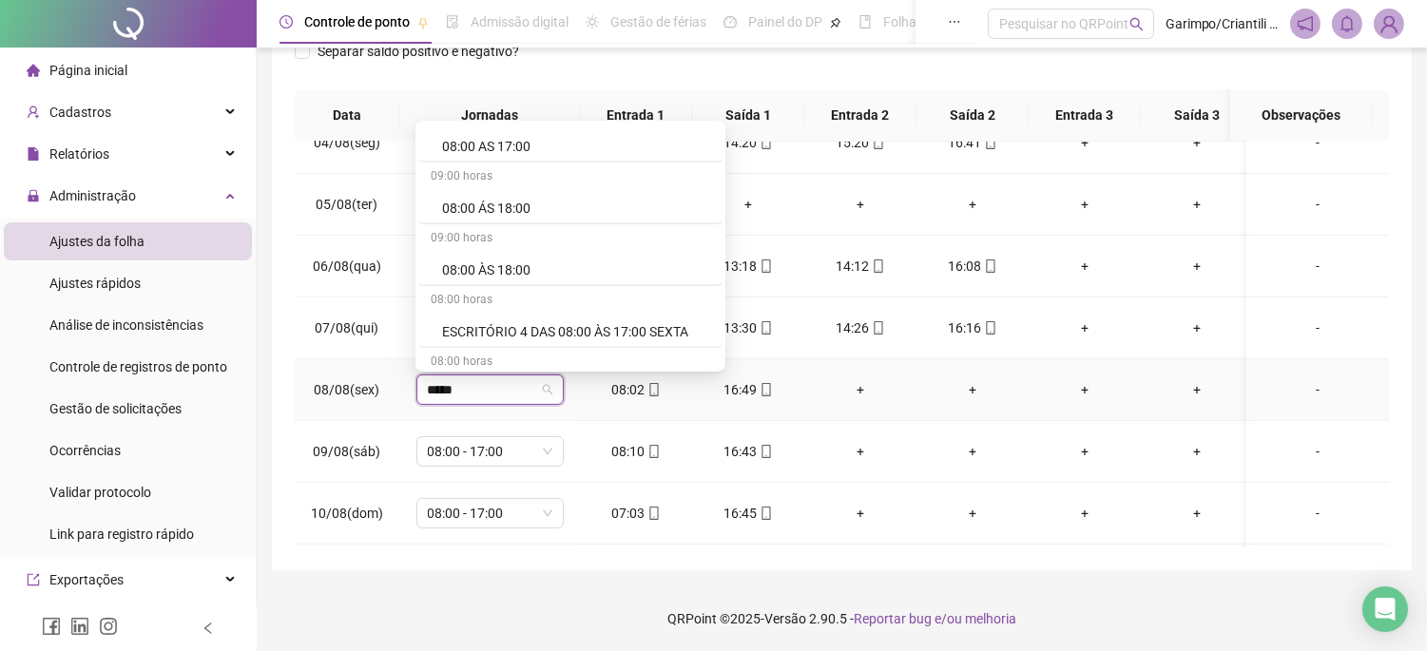
scroll to position [2143, 0]
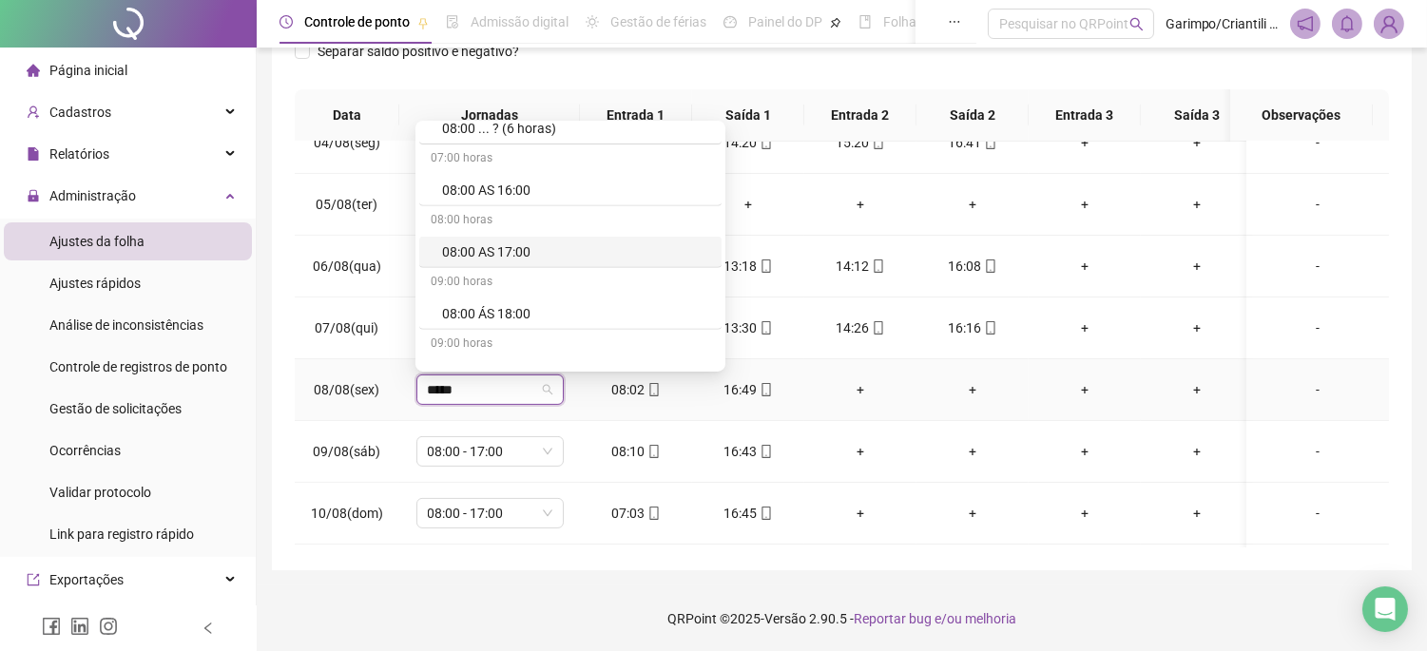
click at [505, 249] on div "08:00 AS 17:00" at bounding box center [576, 252] width 268 height 21
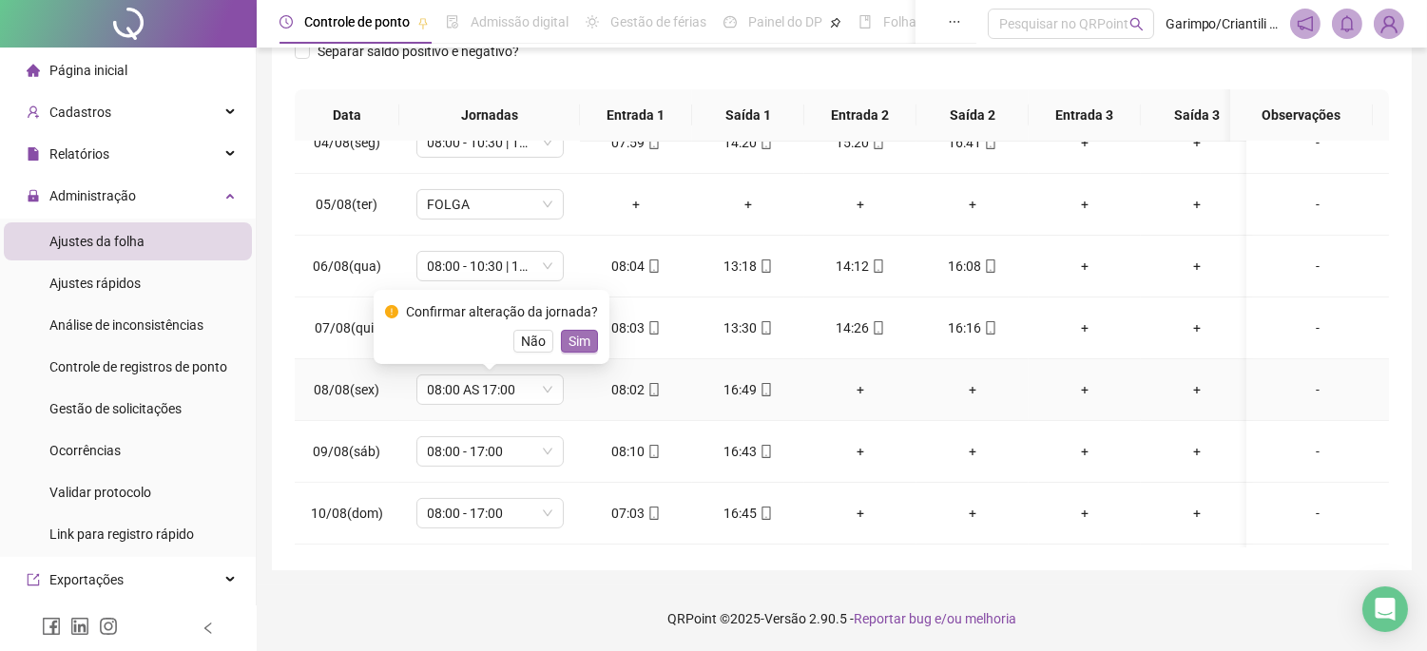
click at [581, 336] on span "Sim" at bounding box center [580, 341] width 22 height 21
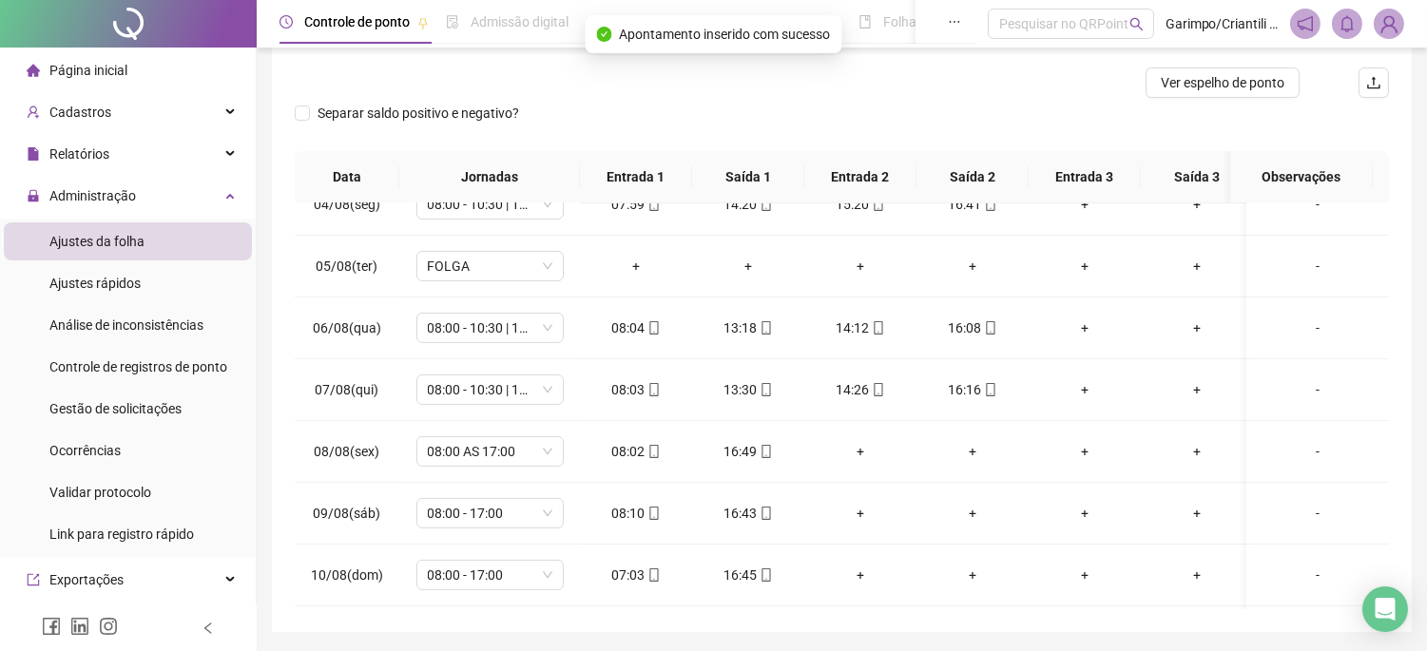
scroll to position [86, 0]
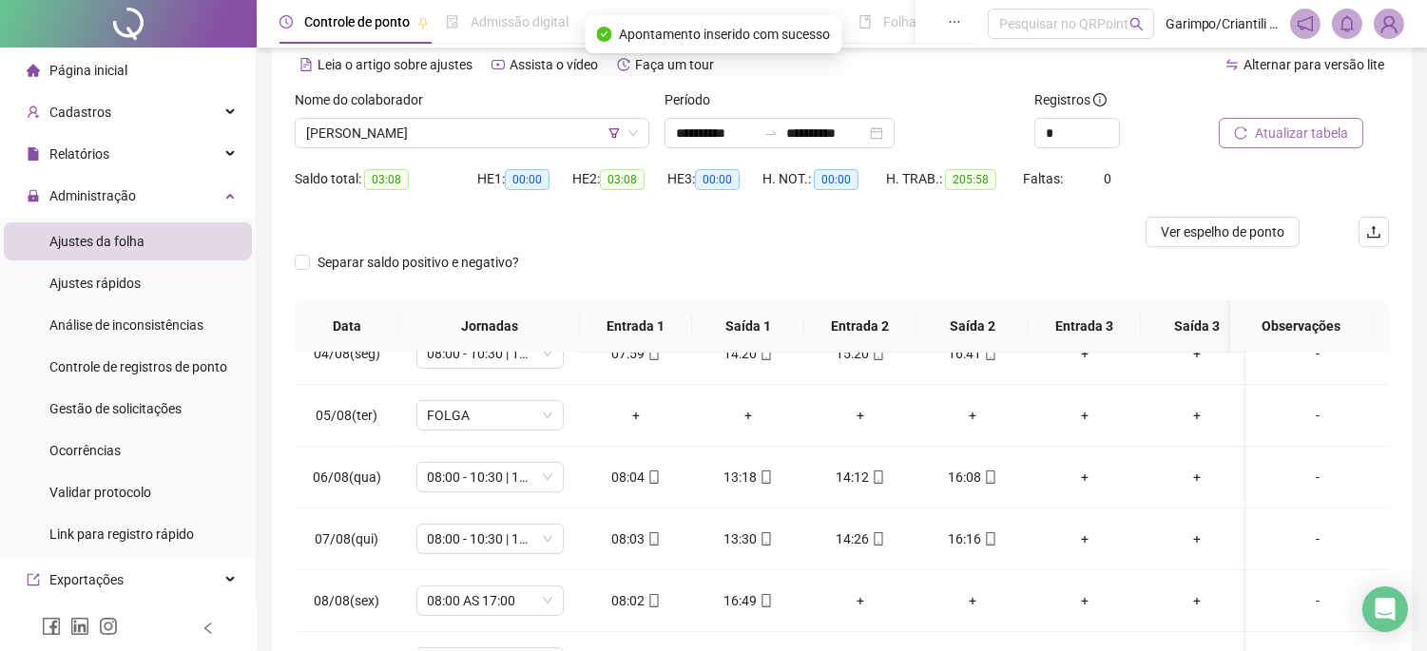
click at [1257, 137] on span "Atualizar tabela" at bounding box center [1301, 133] width 93 height 21
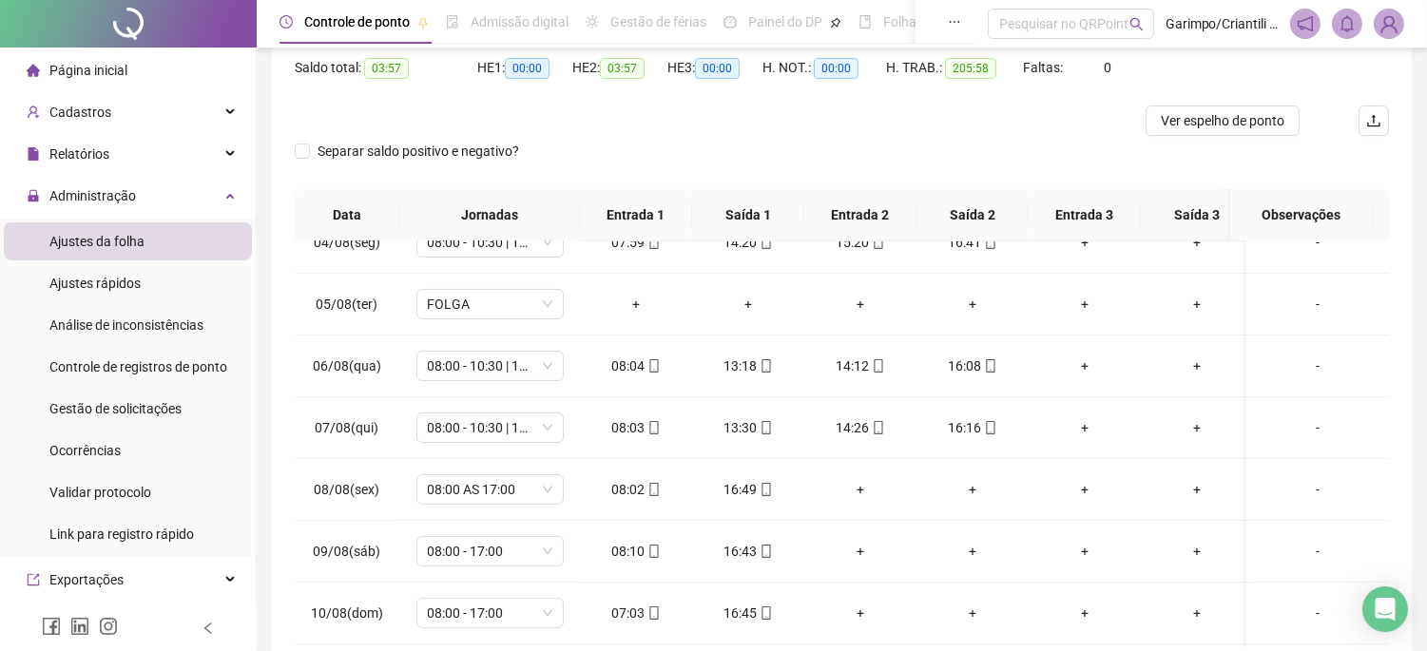
scroll to position [297, 0]
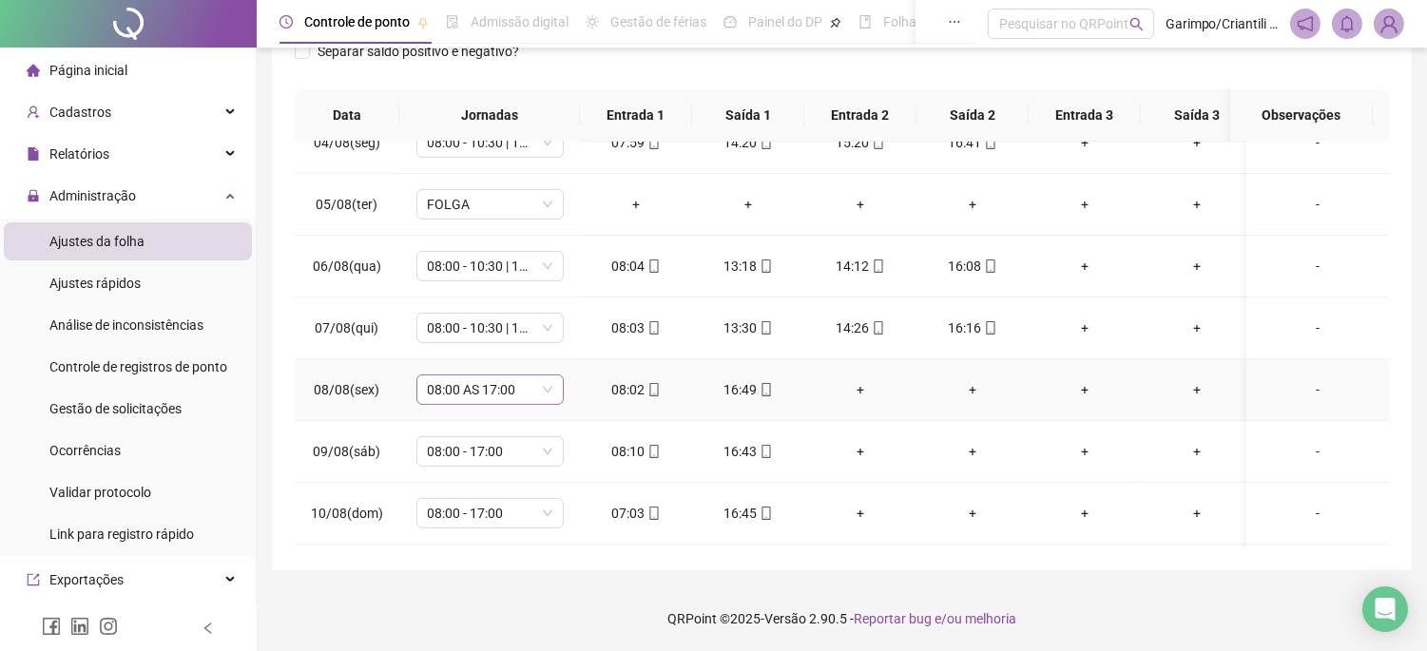
drag, startPoint x: 516, startPoint y: 395, endPoint x: 488, endPoint y: 405, distance: 30.4
click at [516, 395] on span "08:00 AS 17:00" at bounding box center [490, 390] width 125 height 29
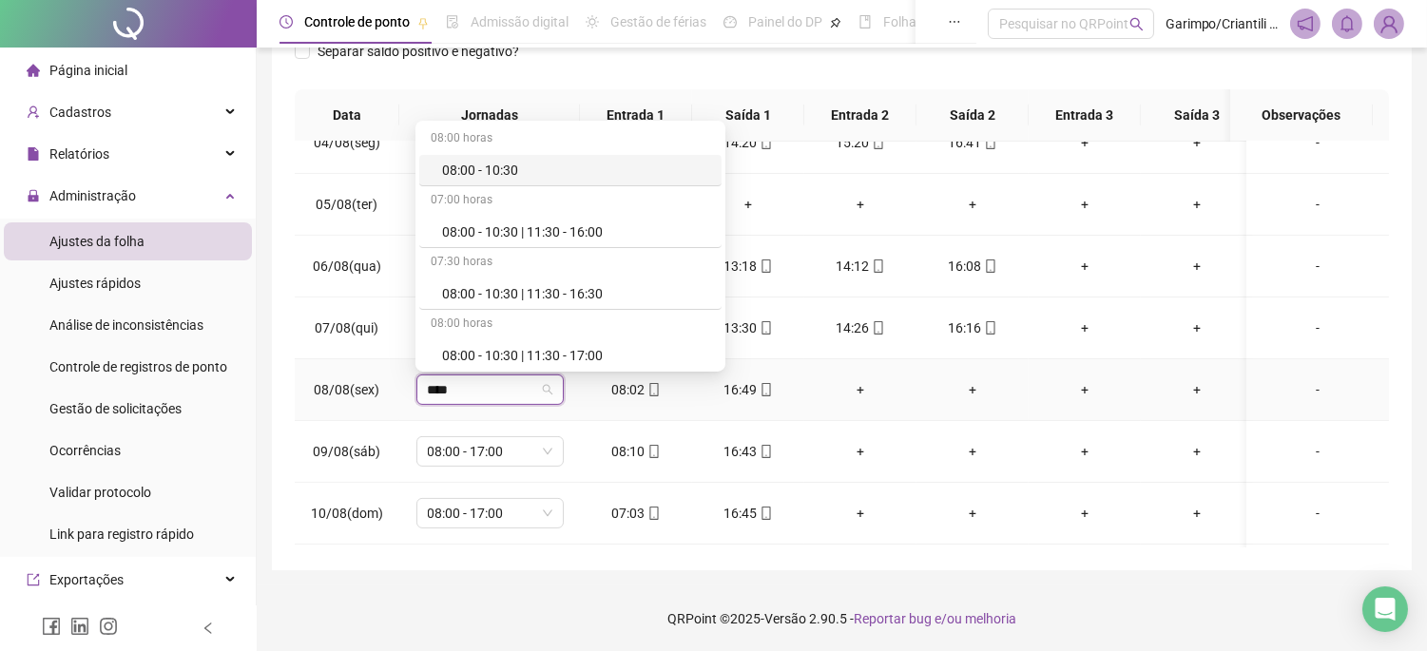
type input "*****"
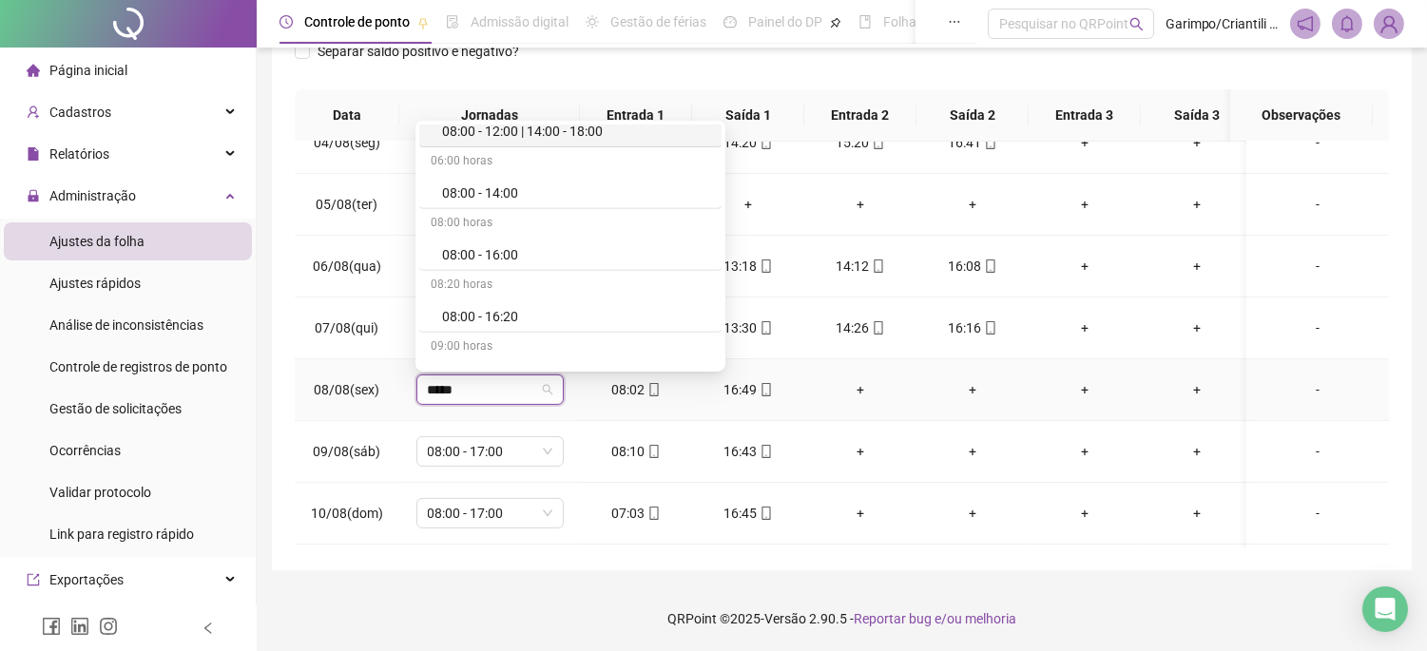
scroll to position [1690, 0]
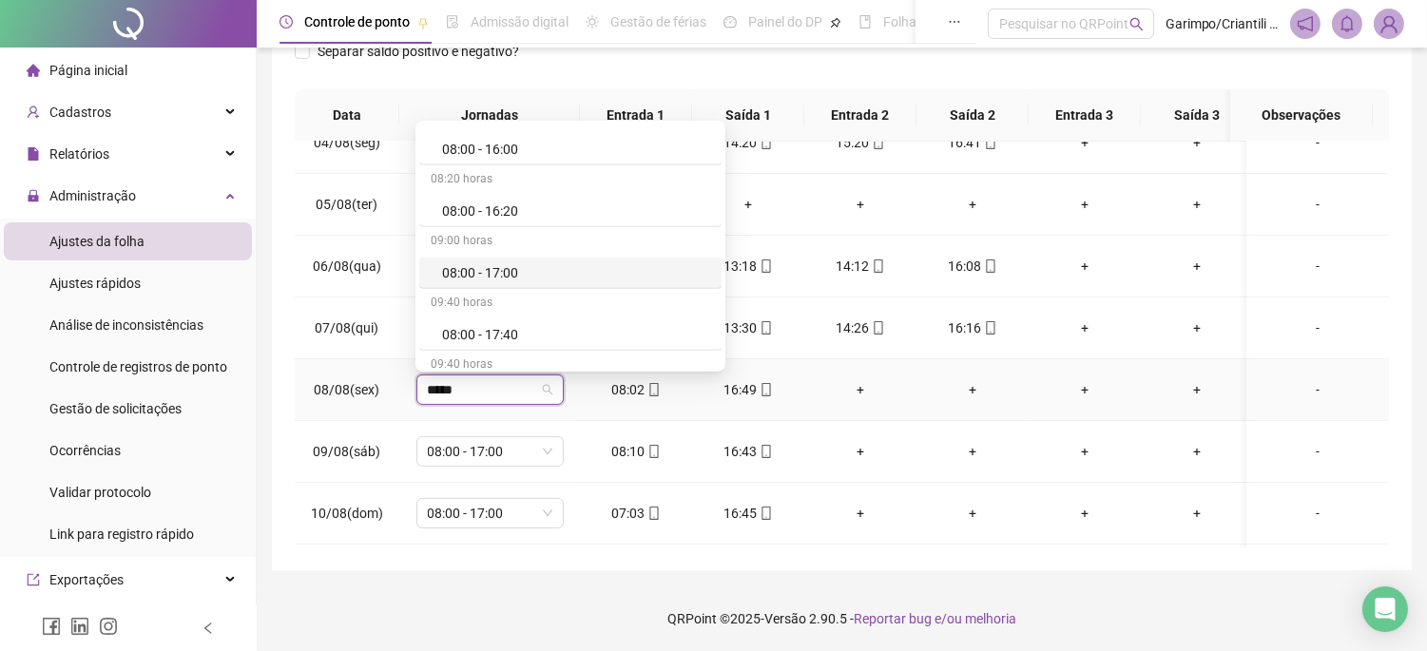
click at [499, 274] on div "08:00 - 17:00" at bounding box center [576, 272] width 268 height 21
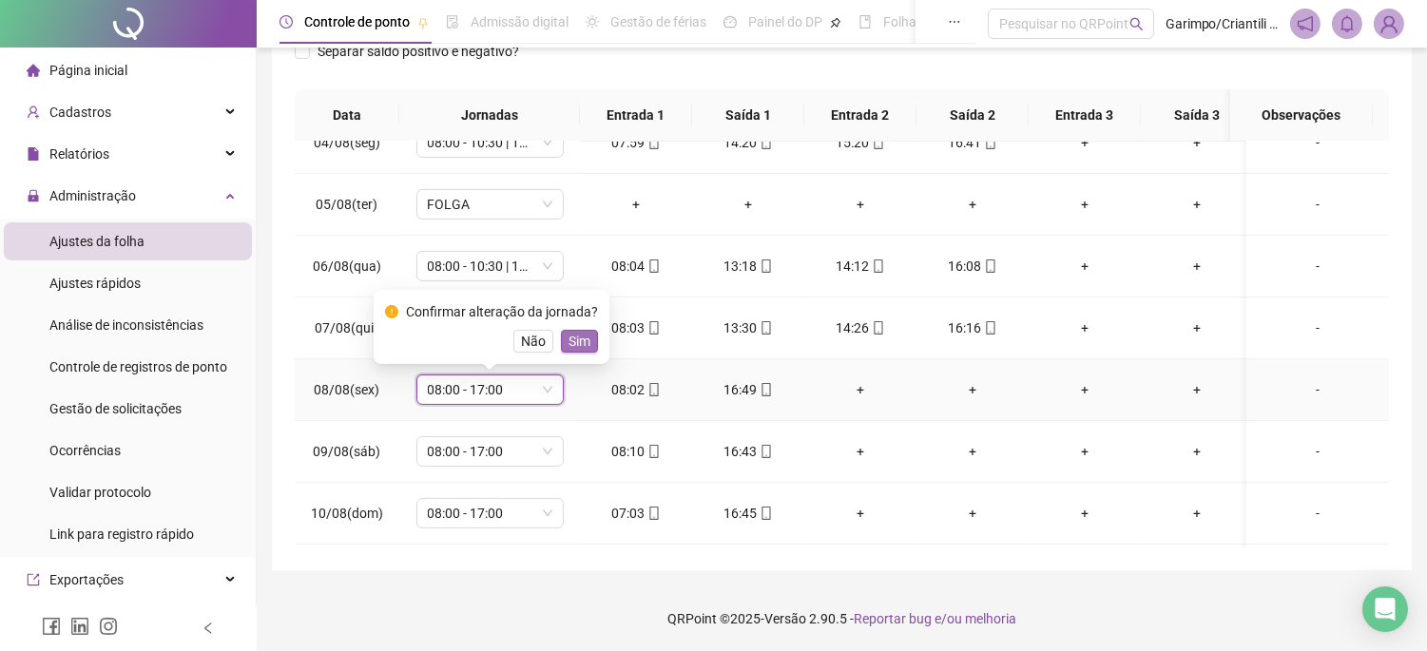
click at [585, 334] on span "Sim" at bounding box center [580, 341] width 22 height 21
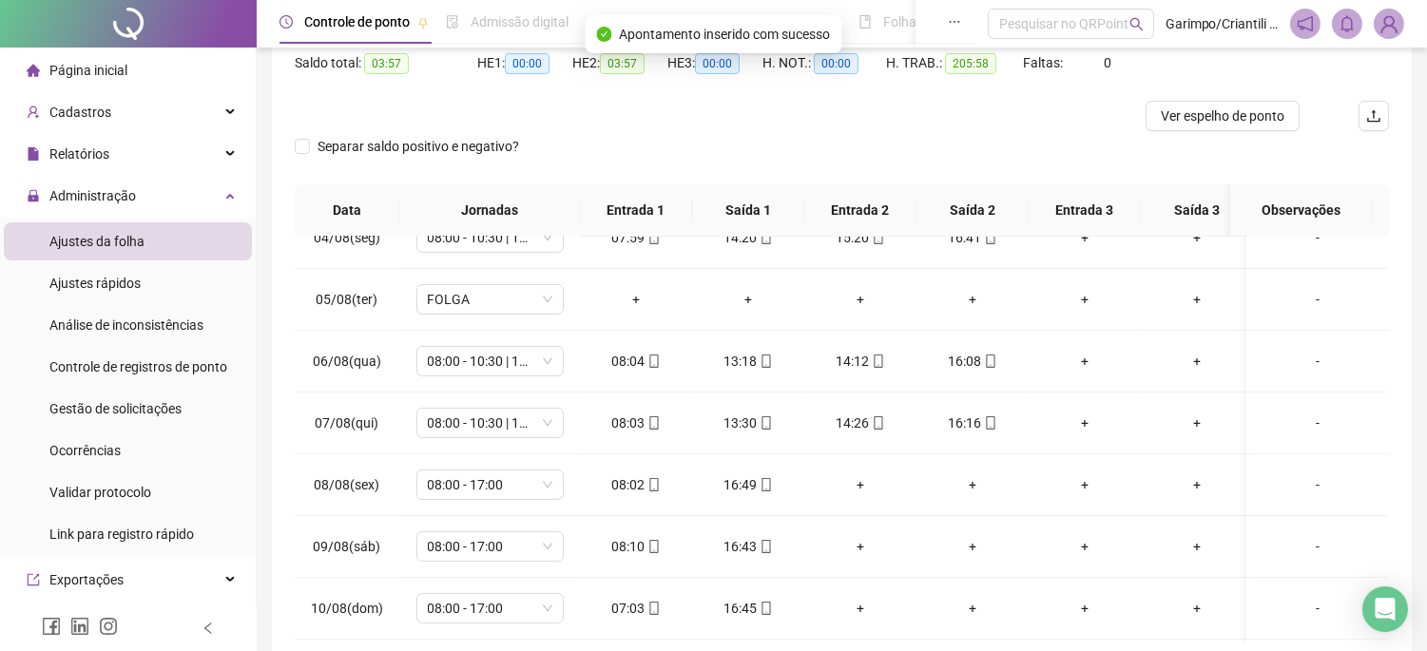
scroll to position [86, 0]
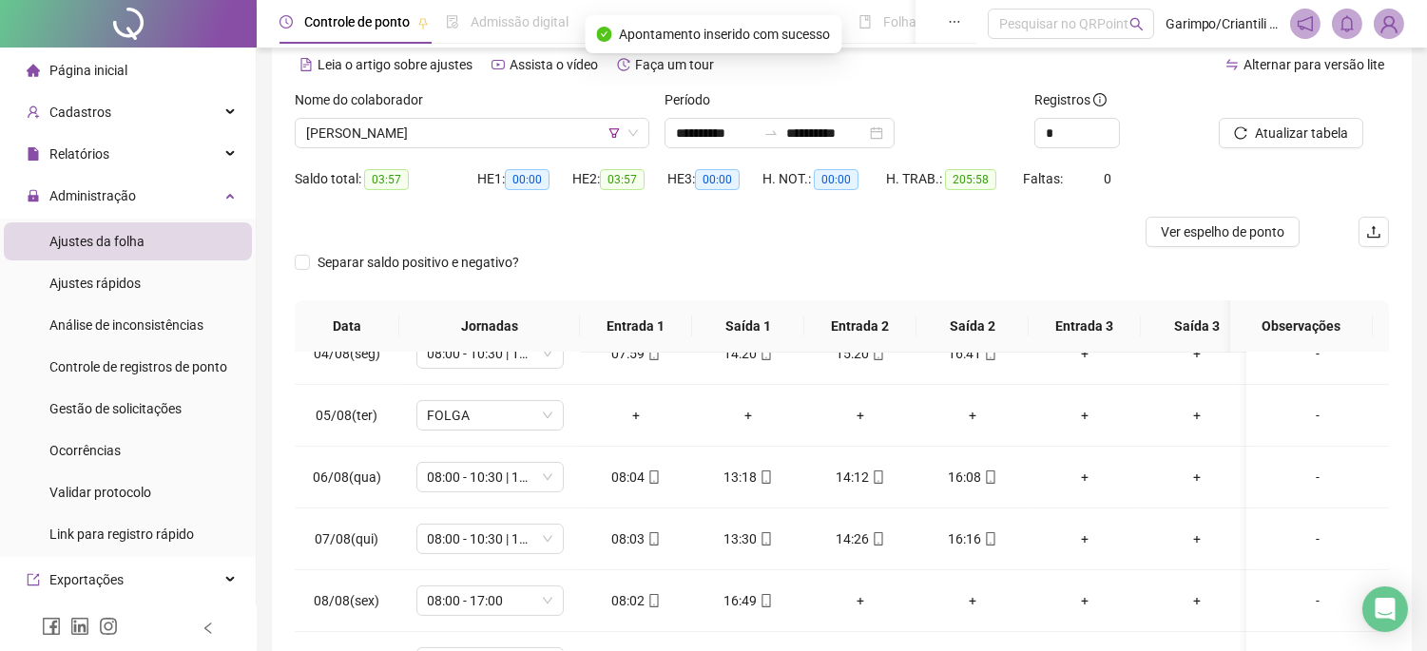
click at [1304, 114] on div at bounding box center [1280, 103] width 123 height 29
click at [1277, 138] on span "Atualizar tabela" at bounding box center [1301, 133] width 93 height 21
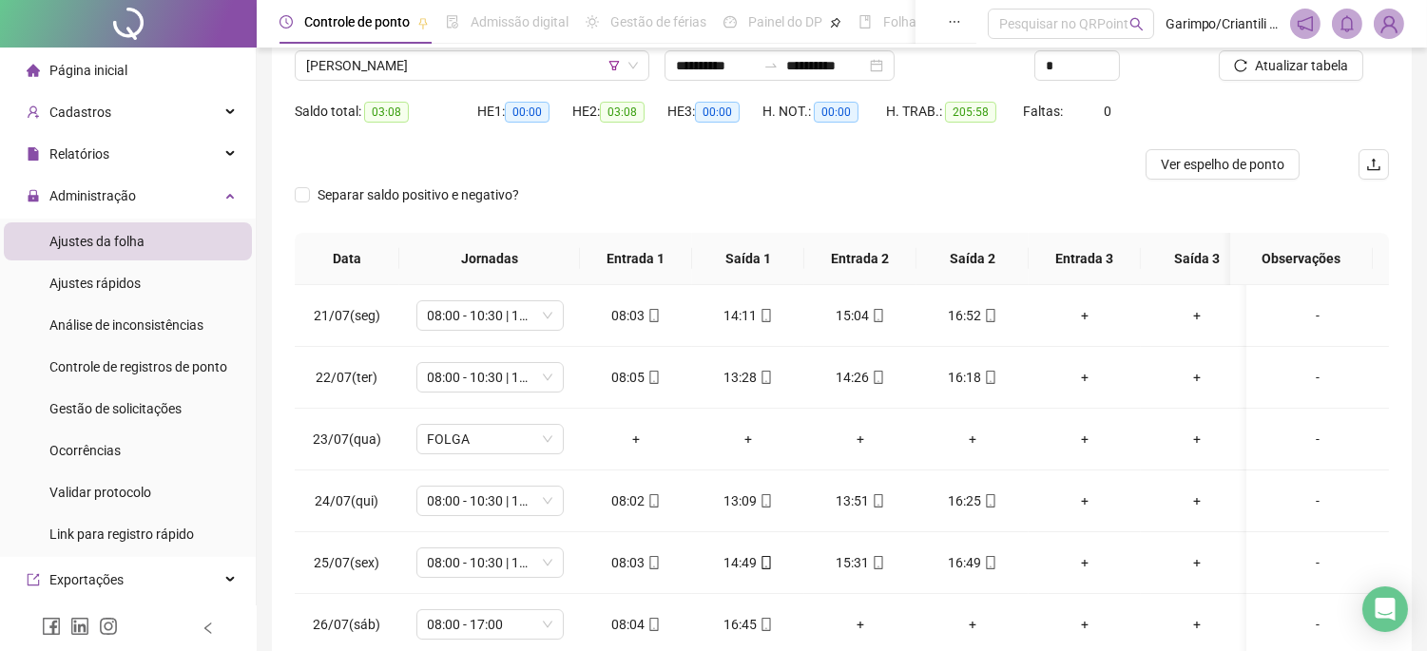
scroll to position [0, 0]
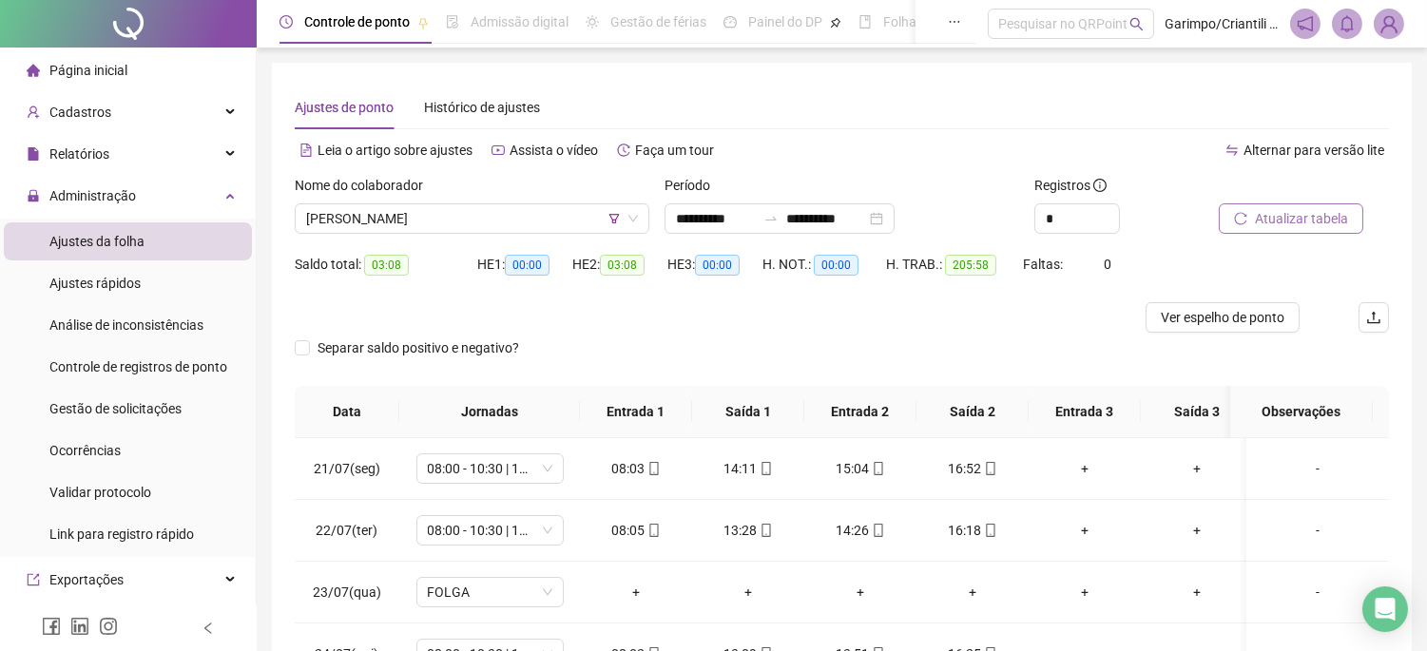
click at [1258, 212] on span "Atualizar tabela" at bounding box center [1301, 218] width 93 height 21
click at [1195, 314] on span "Ver espelho de ponto" at bounding box center [1223, 317] width 124 height 21
click at [514, 222] on span "[PERSON_NAME]" at bounding box center [472, 218] width 332 height 29
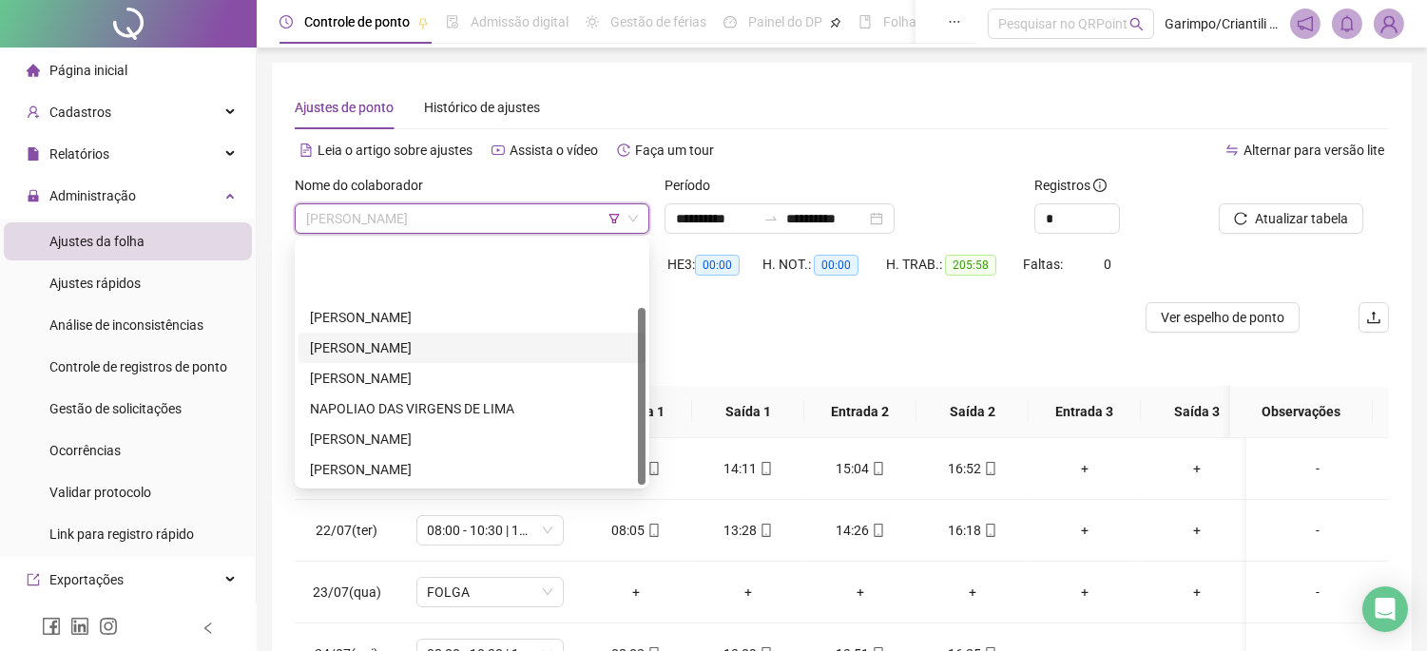
click at [629, 224] on span "[PERSON_NAME]" at bounding box center [472, 218] width 332 height 29
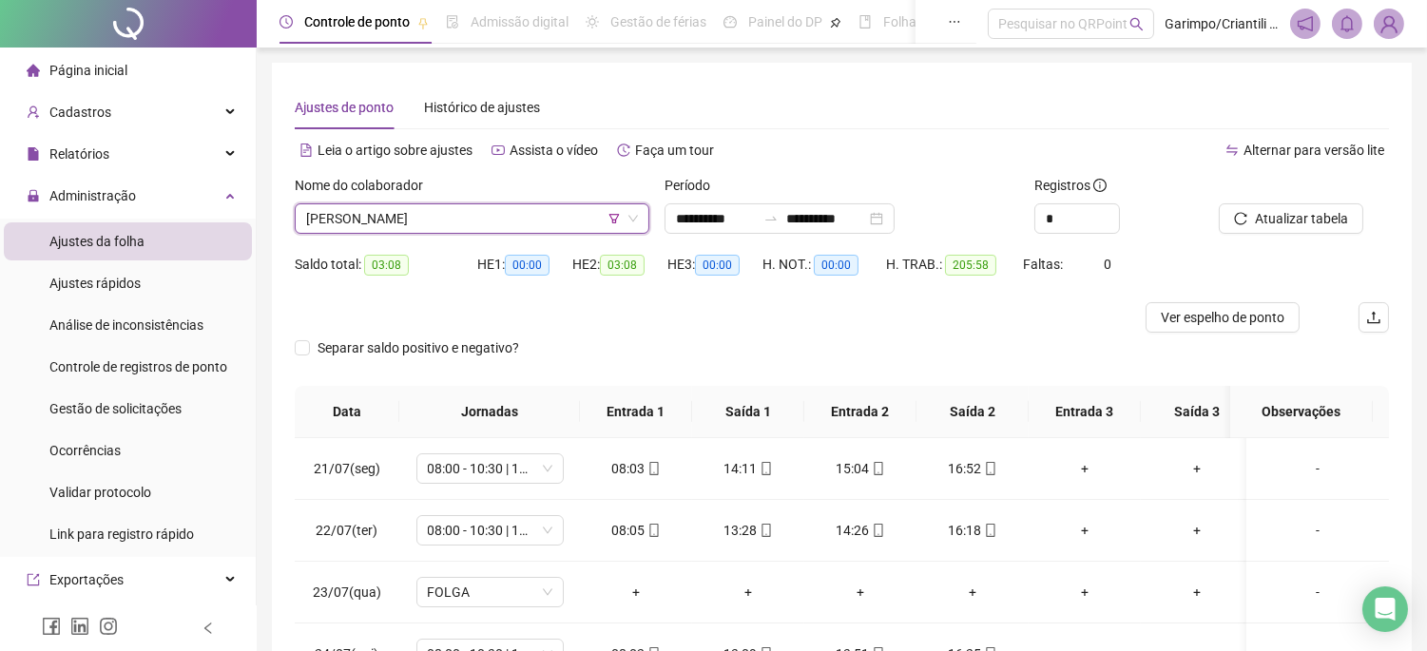
click at [630, 223] on icon "down" at bounding box center [633, 218] width 11 height 11
click at [626, 216] on span "[PERSON_NAME]" at bounding box center [472, 218] width 332 height 29
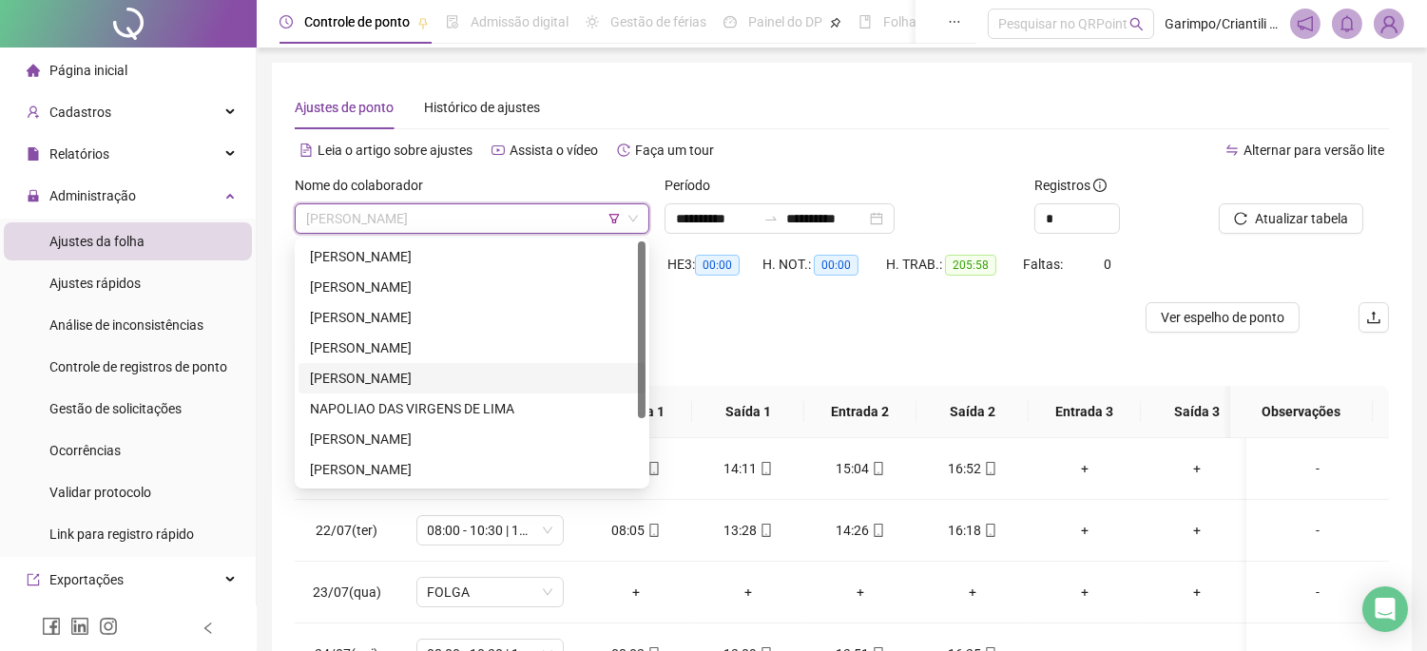
click at [614, 225] on span "[PERSON_NAME]" at bounding box center [472, 218] width 332 height 29
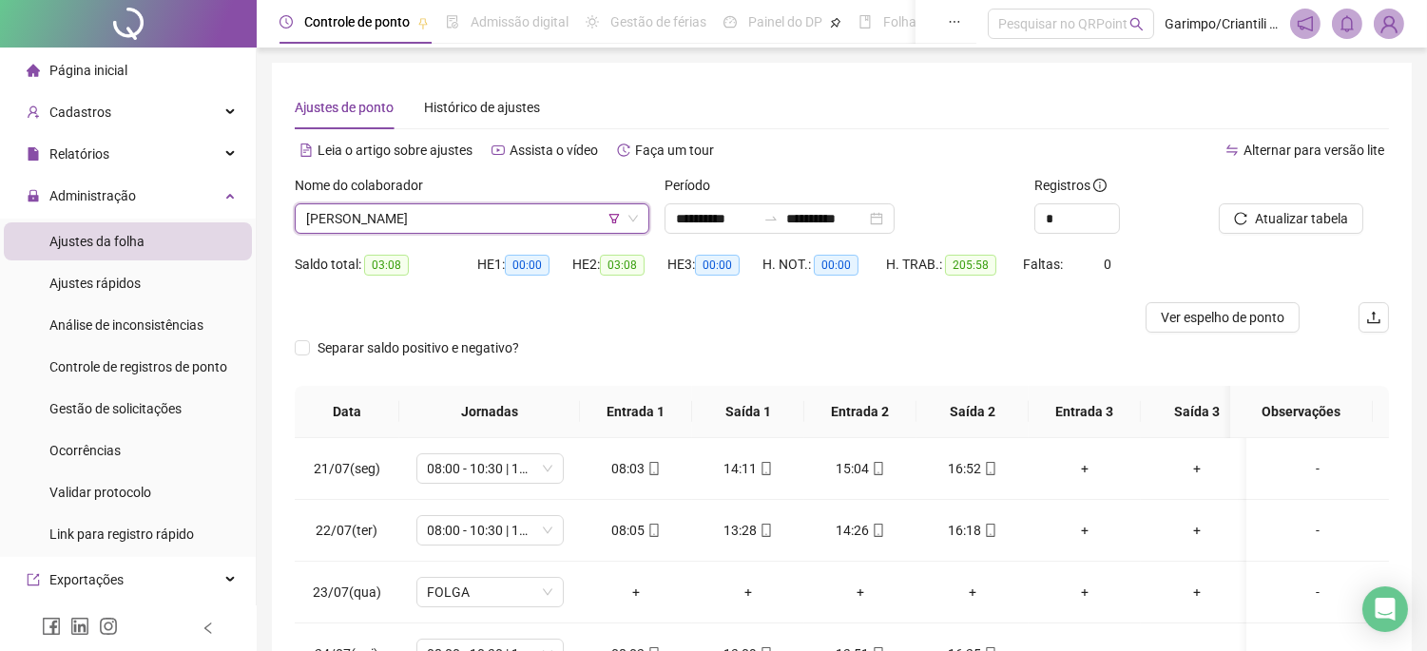
click at [614, 216] on icon "filter" at bounding box center [614, 218] width 11 height 11
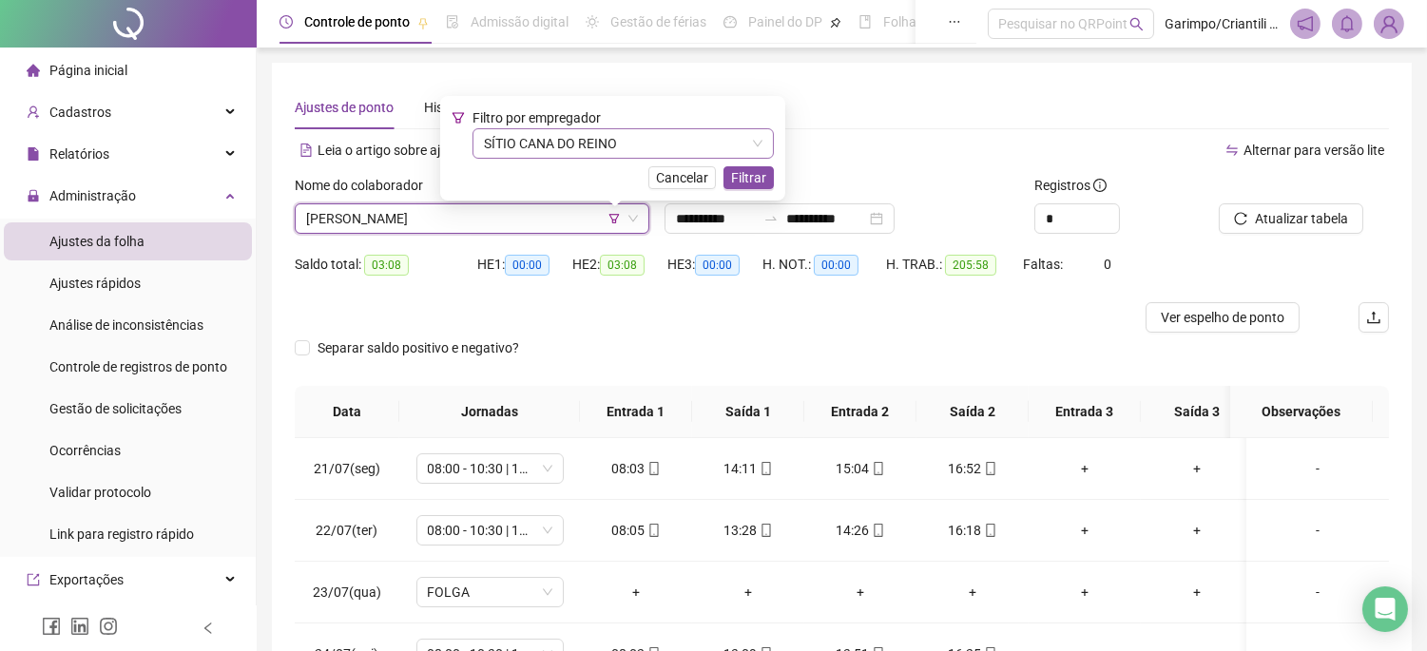
click at [592, 157] on span "SÍTIO CANA DO REINO" at bounding box center [623, 143] width 279 height 29
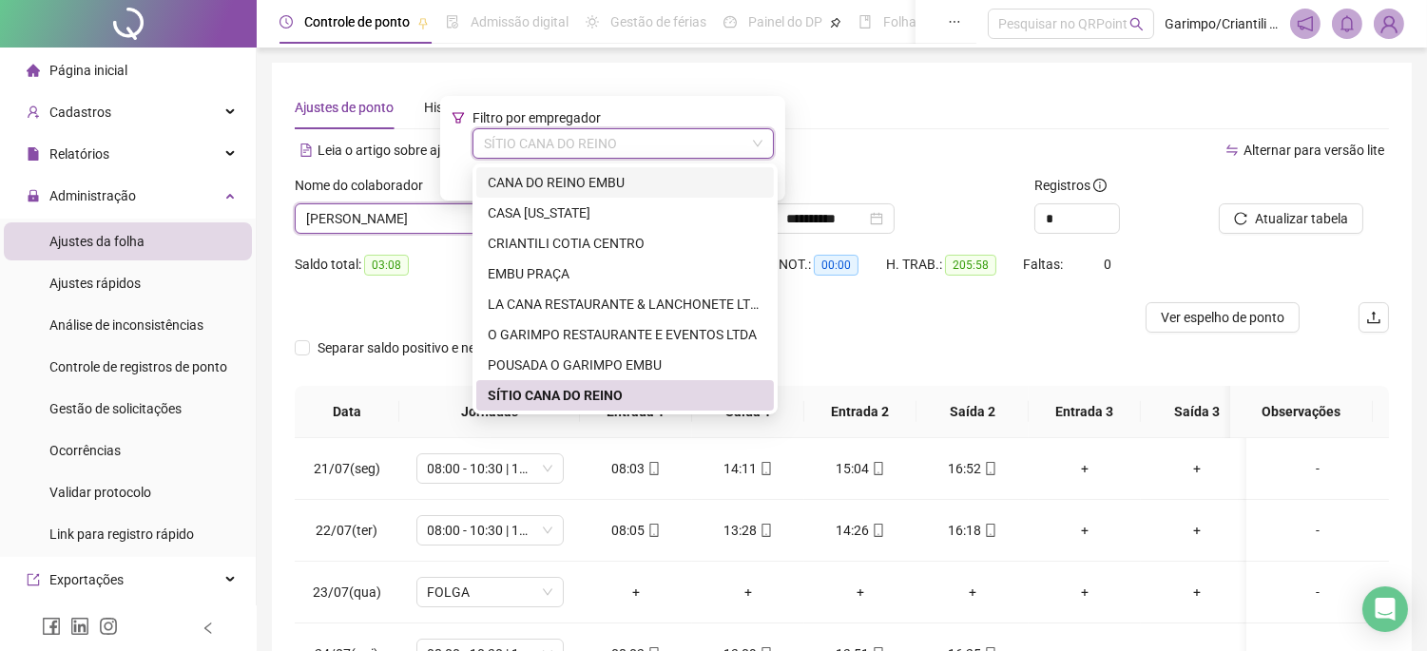
click at [581, 177] on div "CANA DO REINO EMBU" at bounding box center [625, 182] width 275 height 21
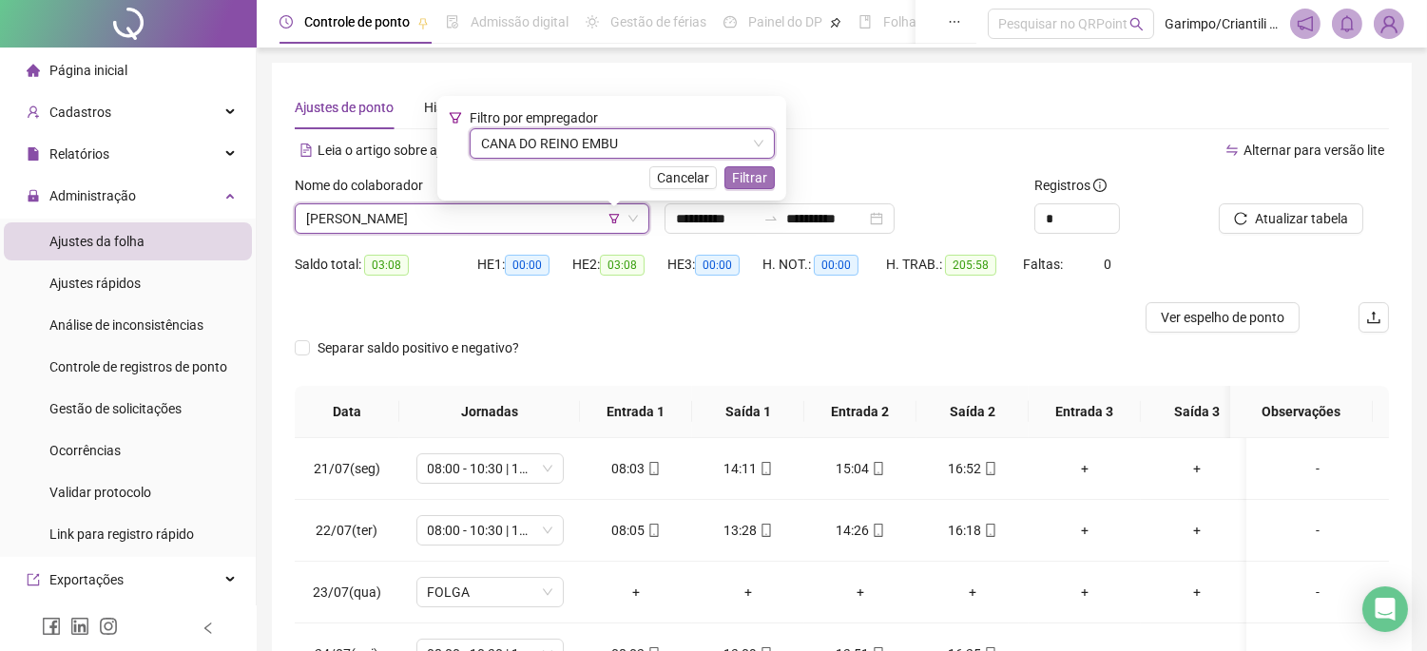
click at [756, 172] on span "Filtrar" at bounding box center [749, 177] width 35 height 21
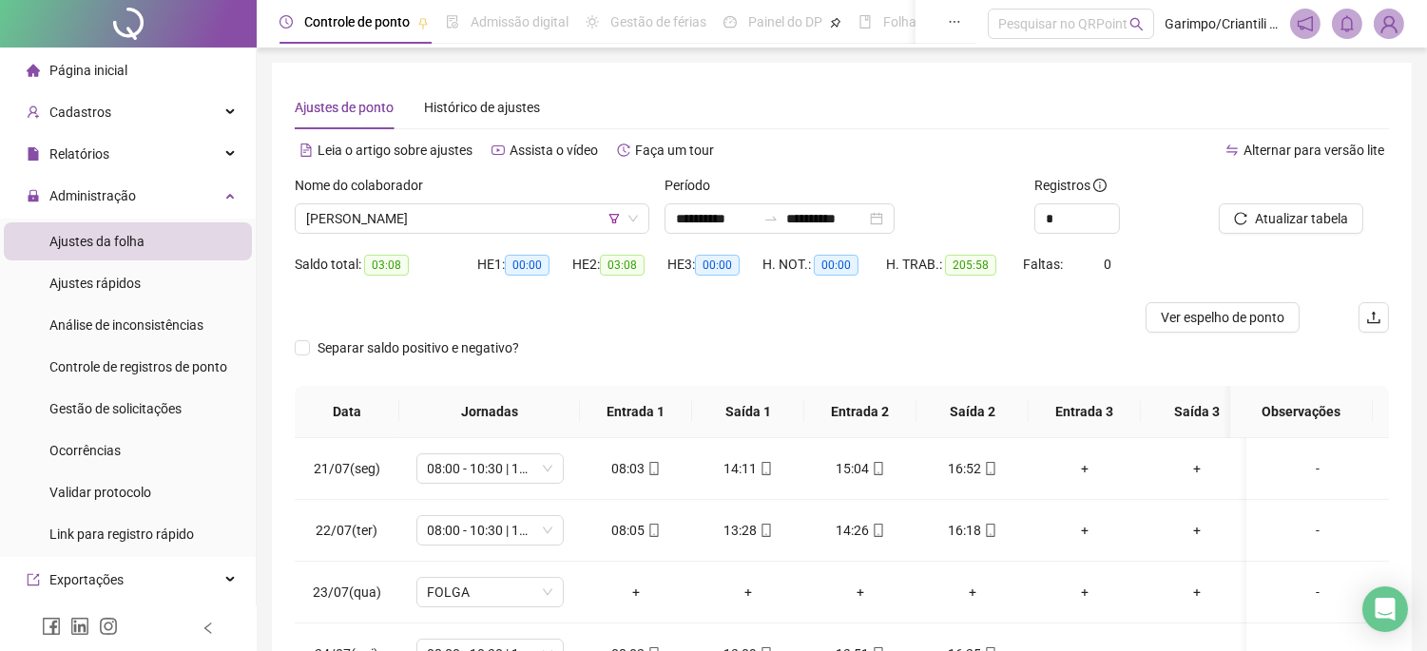
drag, startPoint x: 547, startPoint y: 198, endPoint x: 545, endPoint y: 207, distance: 9.7
click at [547, 200] on div "Nome do colaborador" at bounding box center [472, 189] width 355 height 29
click at [545, 207] on span "[PERSON_NAME]" at bounding box center [472, 218] width 332 height 29
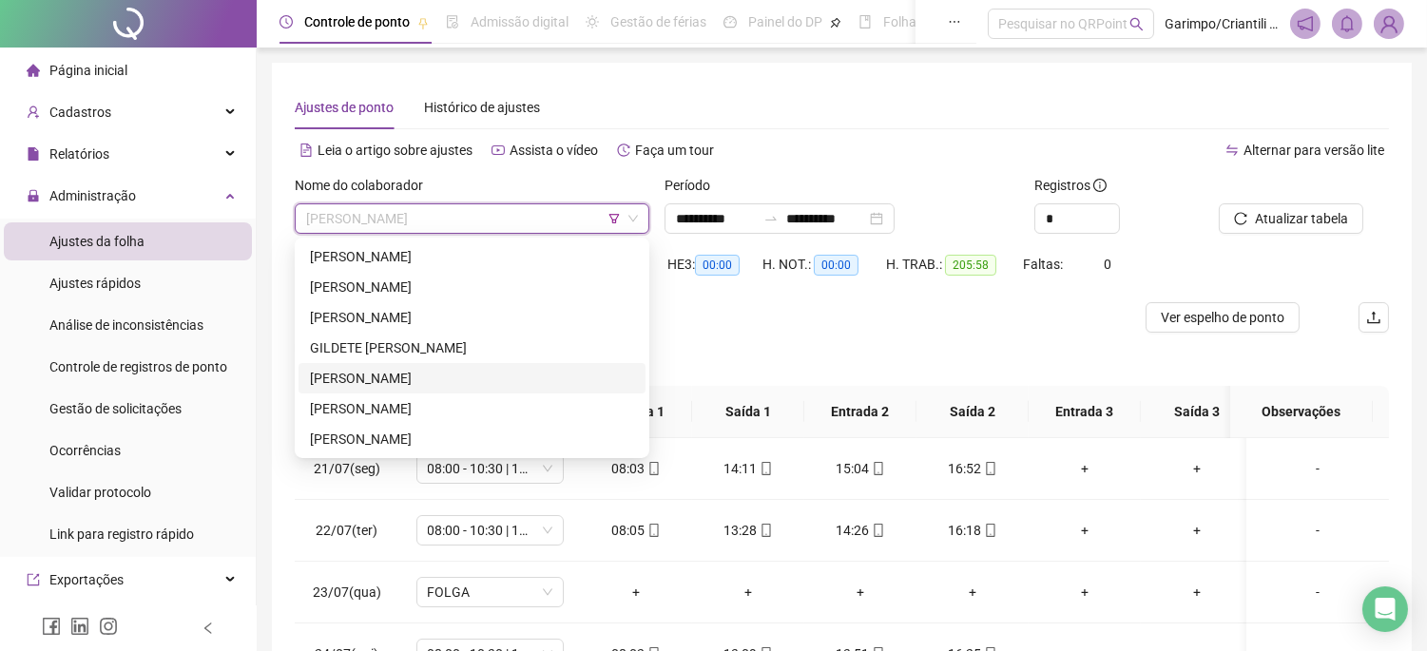
click at [454, 376] on div "[PERSON_NAME]" at bounding box center [472, 378] width 324 height 21
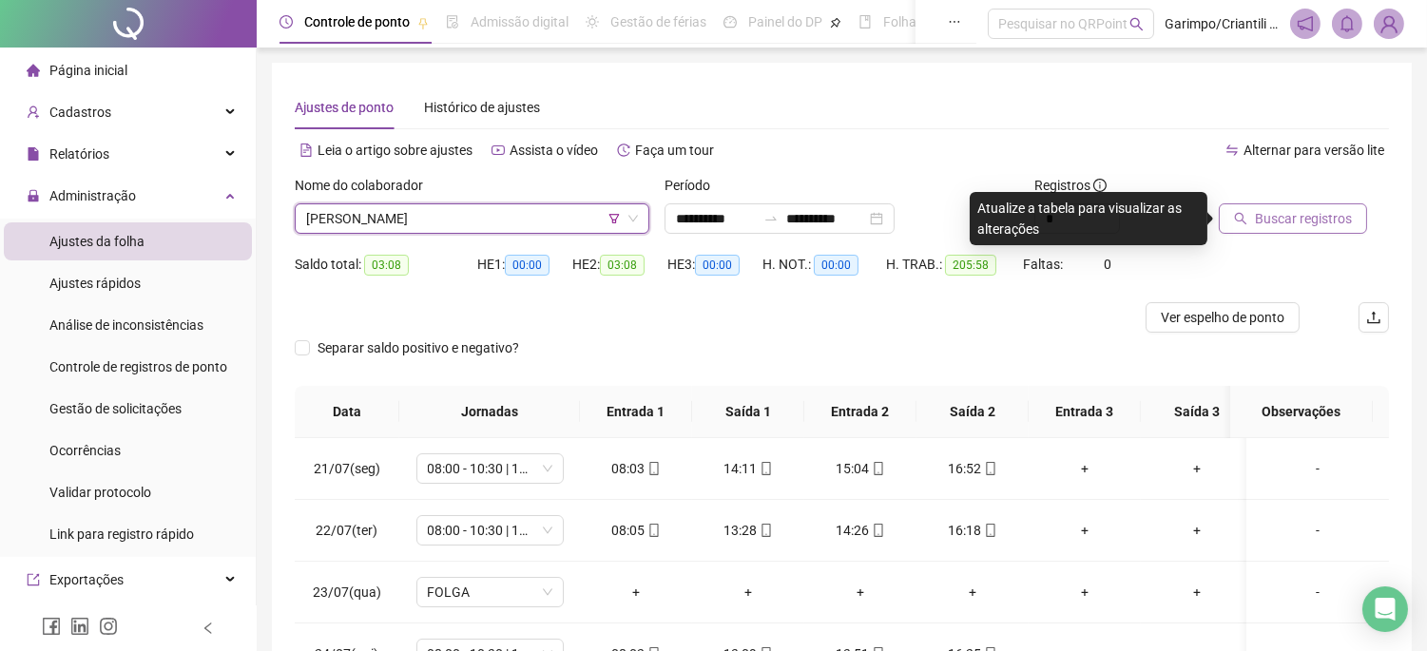
click at [1225, 230] on button "Buscar registros" at bounding box center [1293, 218] width 148 height 30
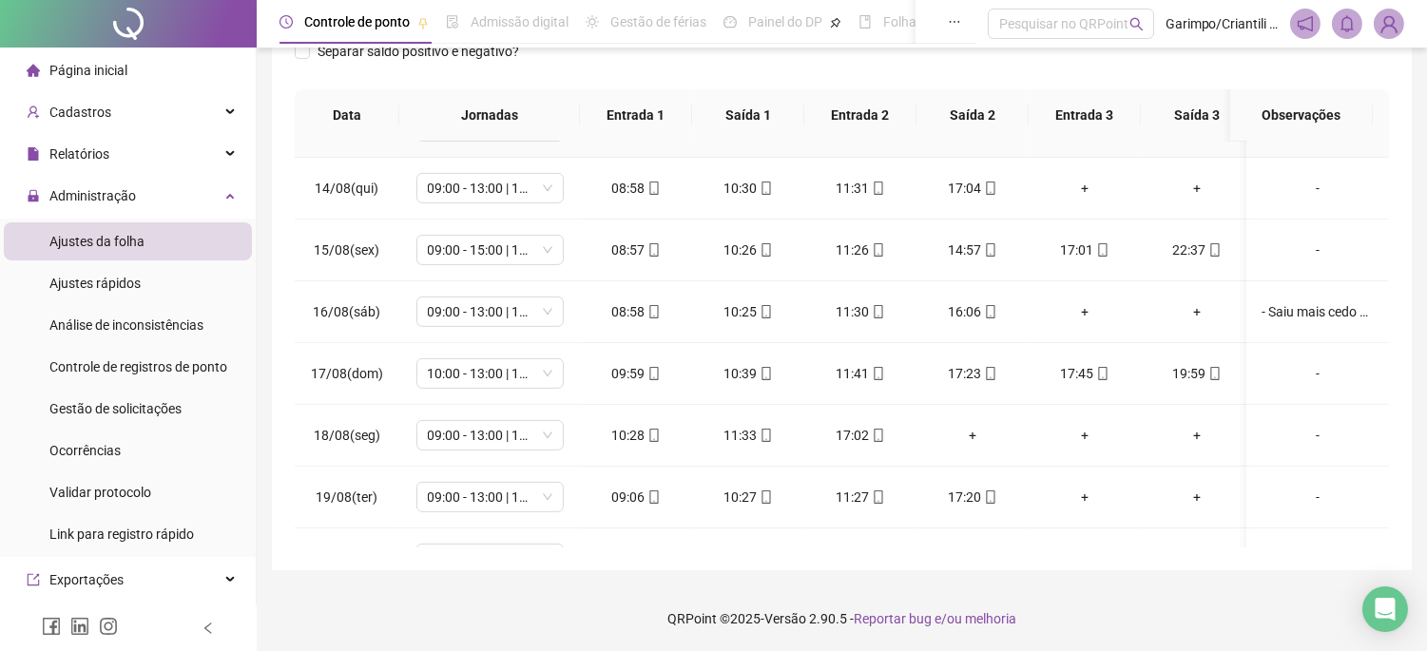
scroll to position [1479, 0]
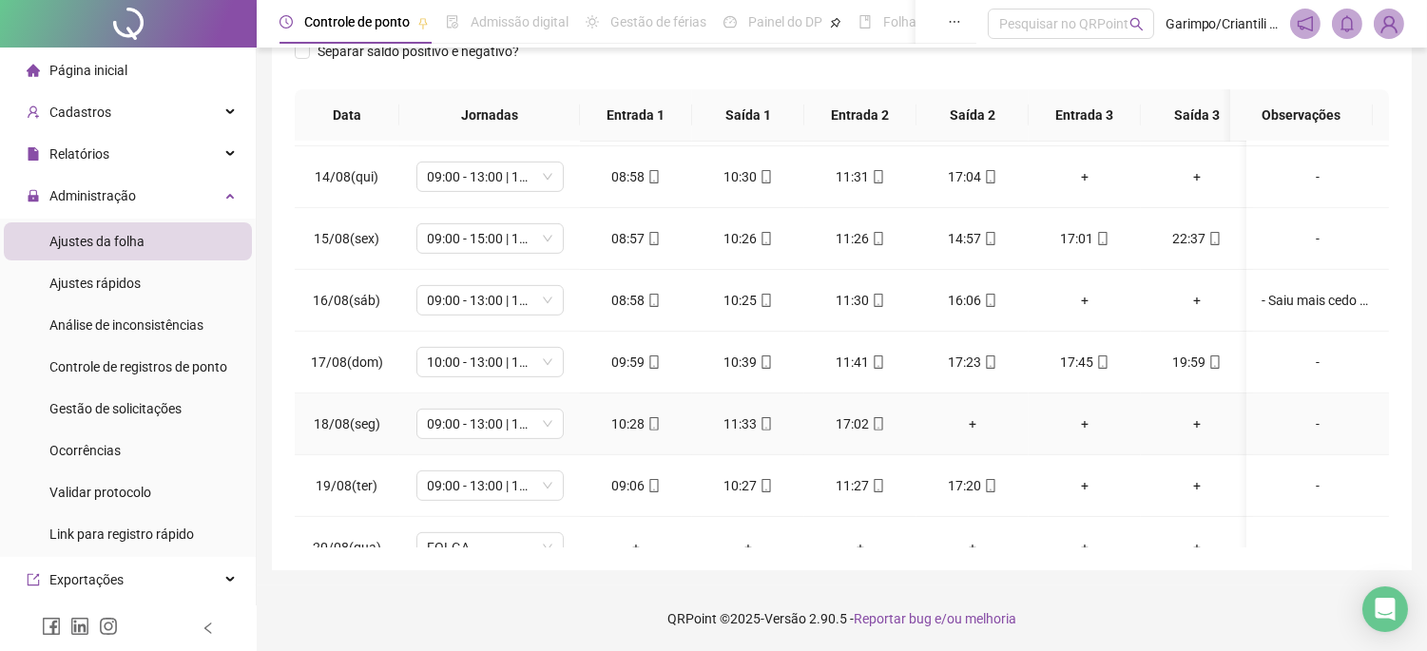
click at [972, 419] on div "+" at bounding box center [973, 424] width 82 height 21
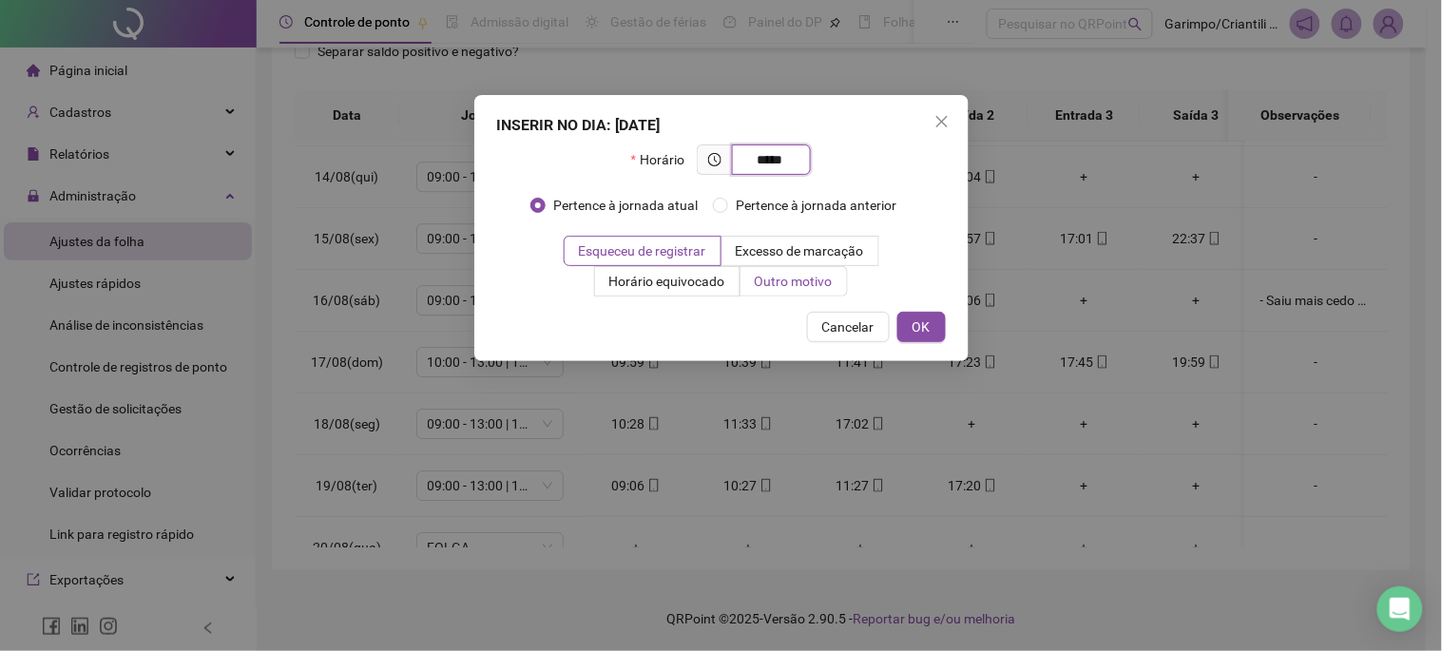
type input "*****"
click at [776, 271] on label "Outro motivo" at bounding box center [794, 281] width 107 height 30
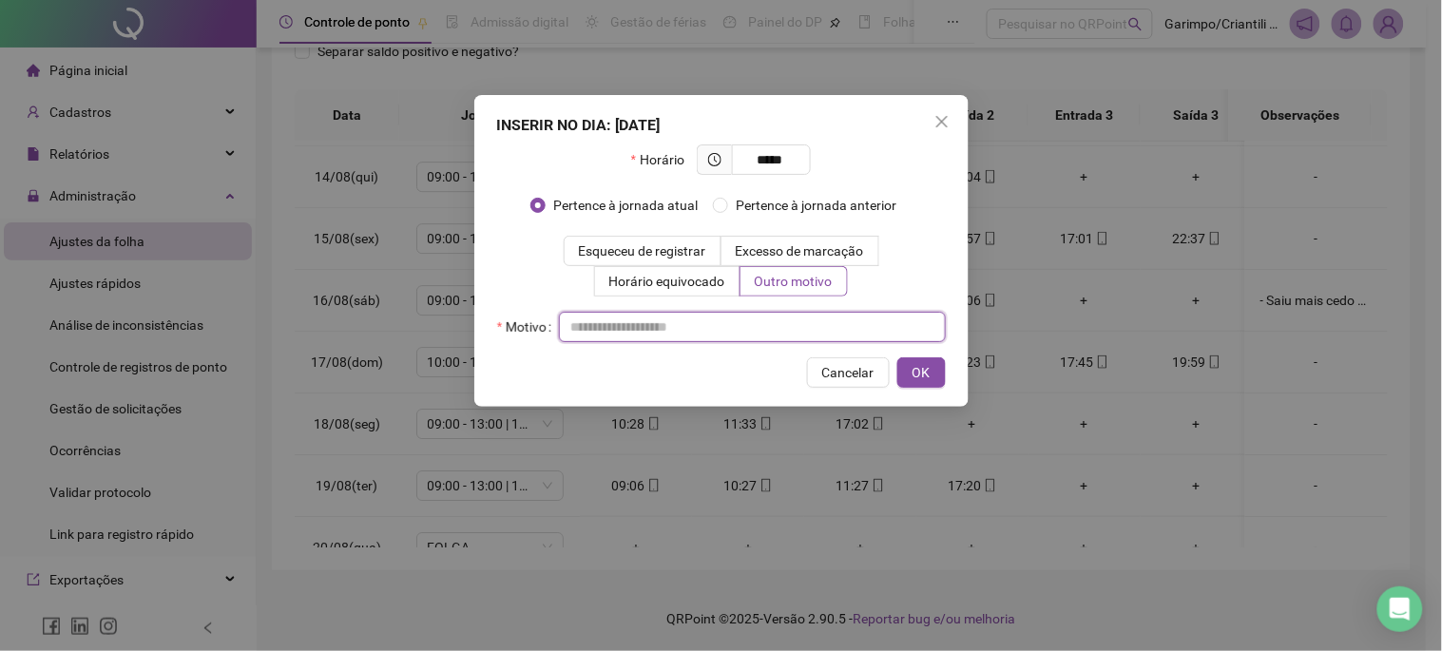
click at [782, 320] on input "text" at bounding box center [752, 327] width 387 height 30
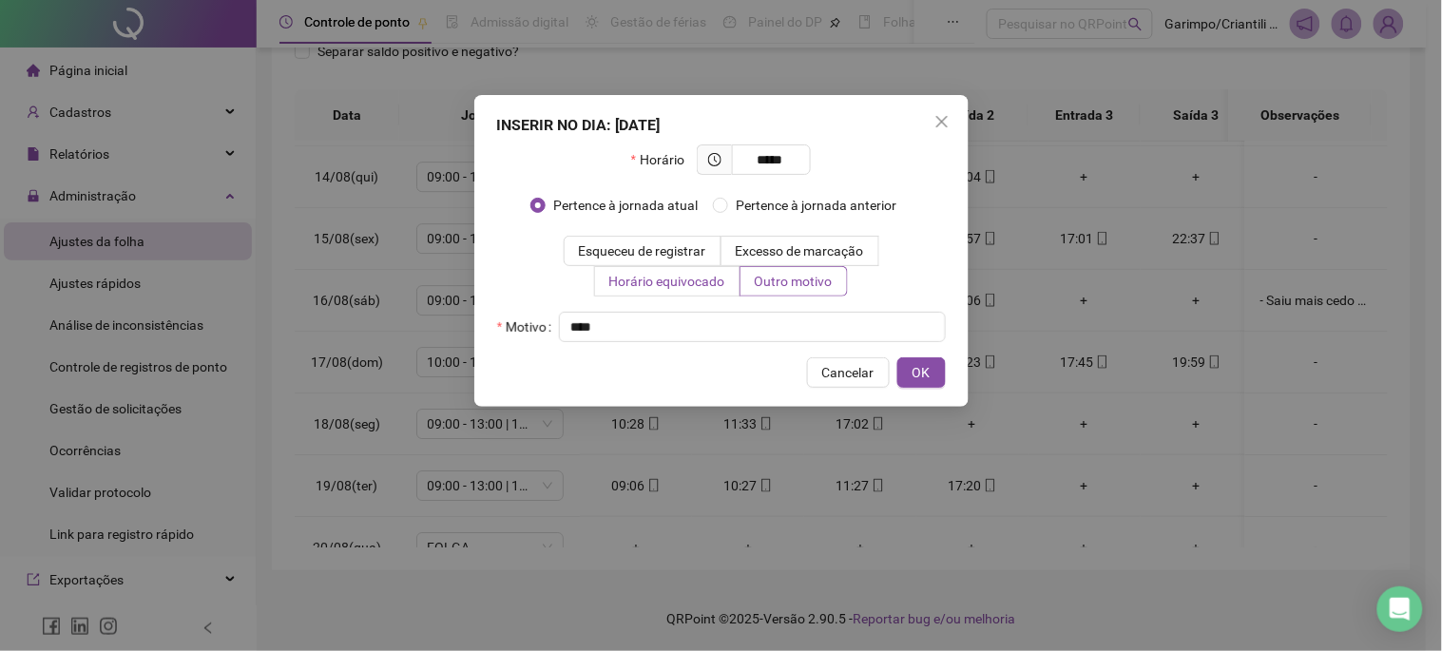
click at [652, 274] on span "Horário equivocado" at bounding box center [668, 281] width 116 height 15
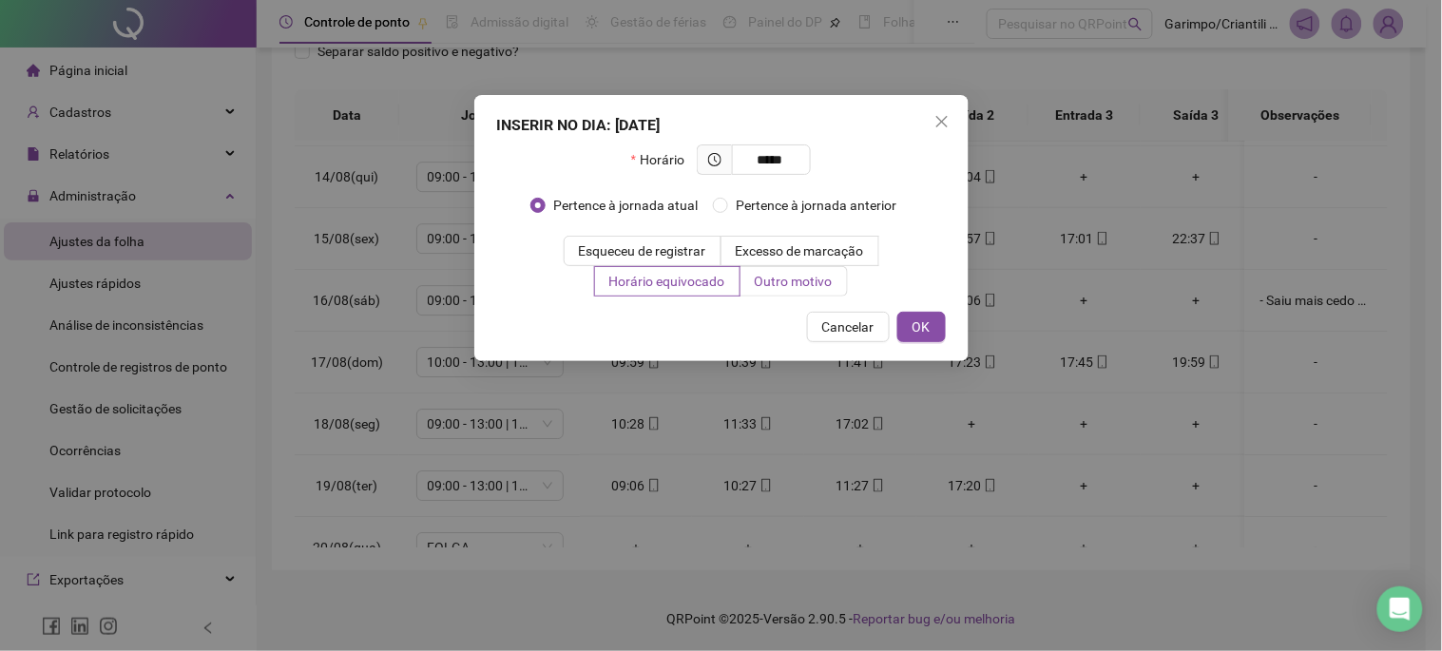
click at [827, 280] on span "Outro motivo" at bounding box center [794, 281] width 78 height 15
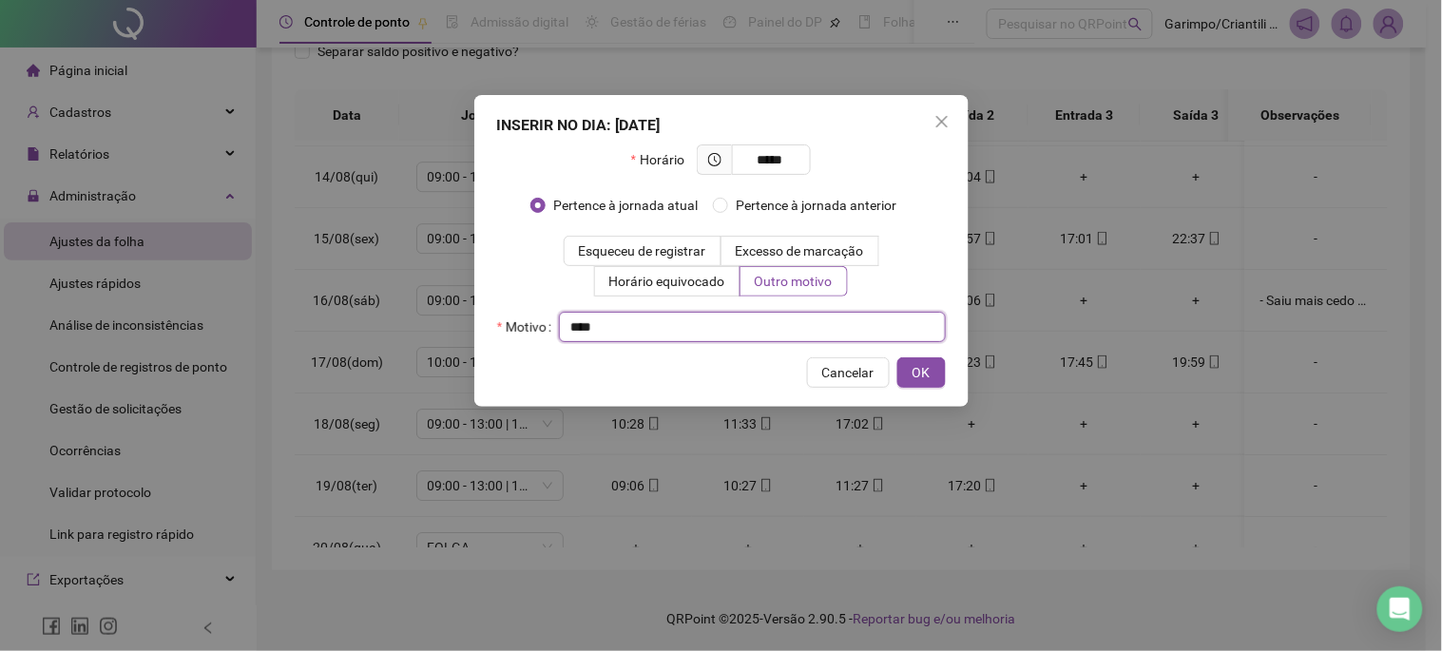
click at [837, 328] on input "text" at bounding box center [752, 327] width 387 height 30
click at [918, 374] on span "OK" at bounding box center [922, 372] width 18 height 21
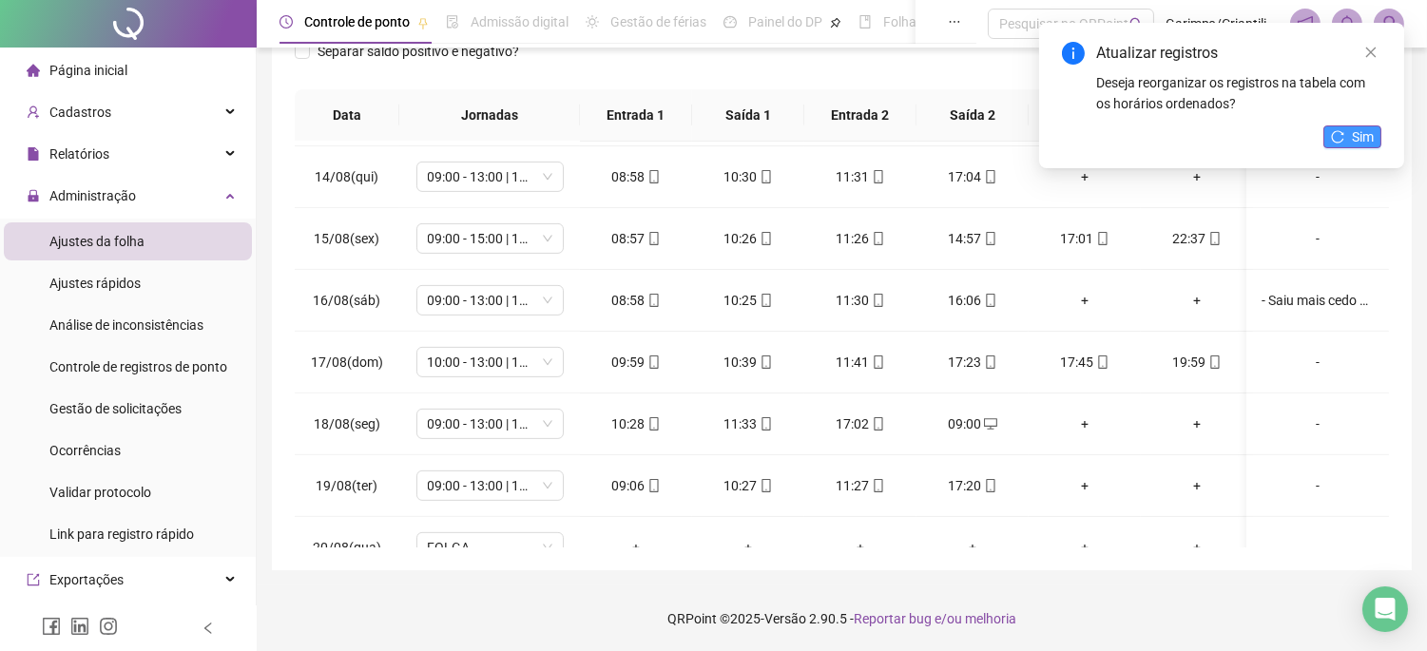
click at [1346, 137] on button "Sim" at bounding box center [1353, 137] width 58 height 23
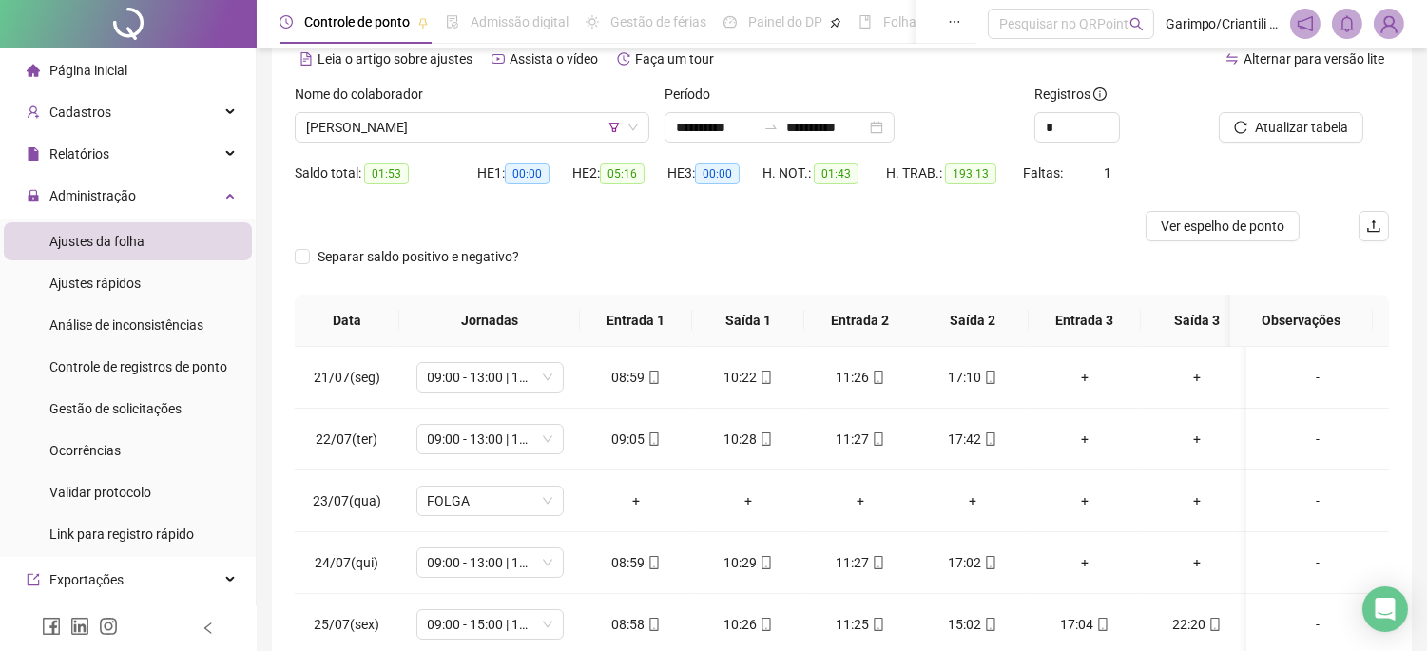
scroll to position [86, 0]
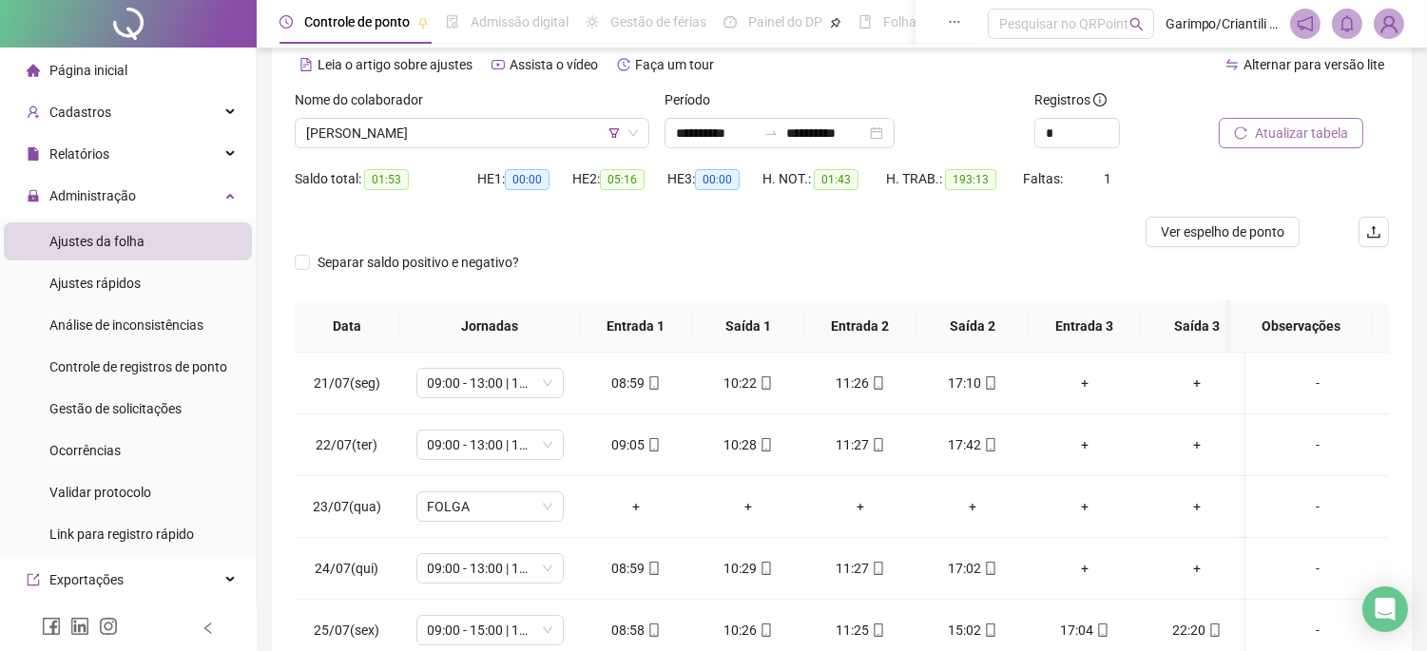
click at [1350, 130] on button "Atualizar tabela" at bounding box center [1291, 133] width 145 height 30
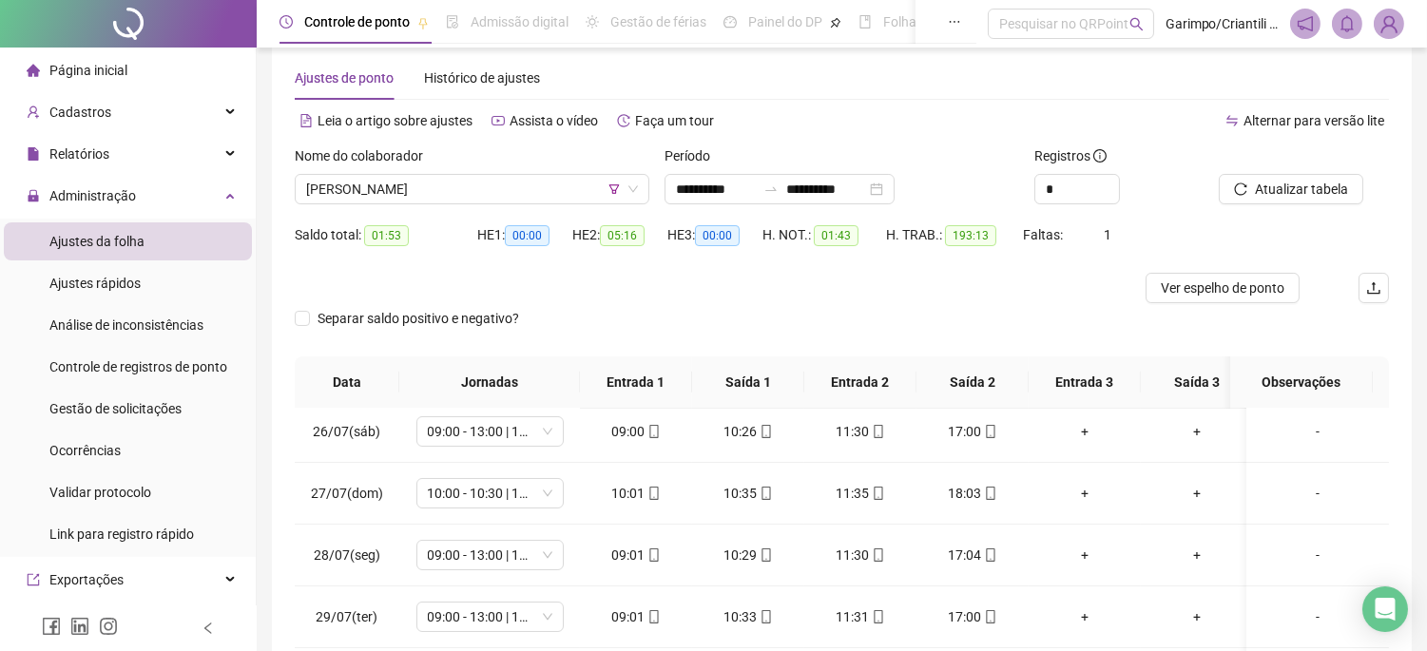
scroll to position [0, 0]
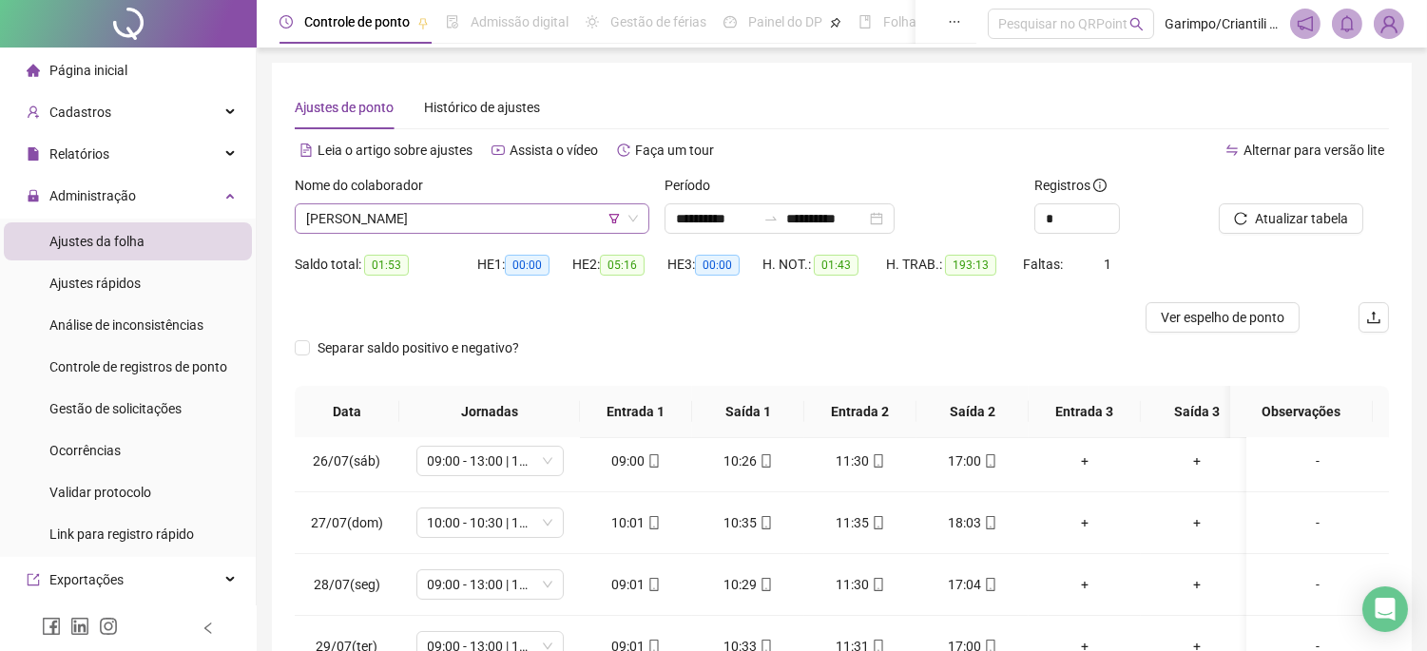
click at [605, 230] on span "[PERSON_NAME]" at bounding box center [472, 218] width 332 height 29
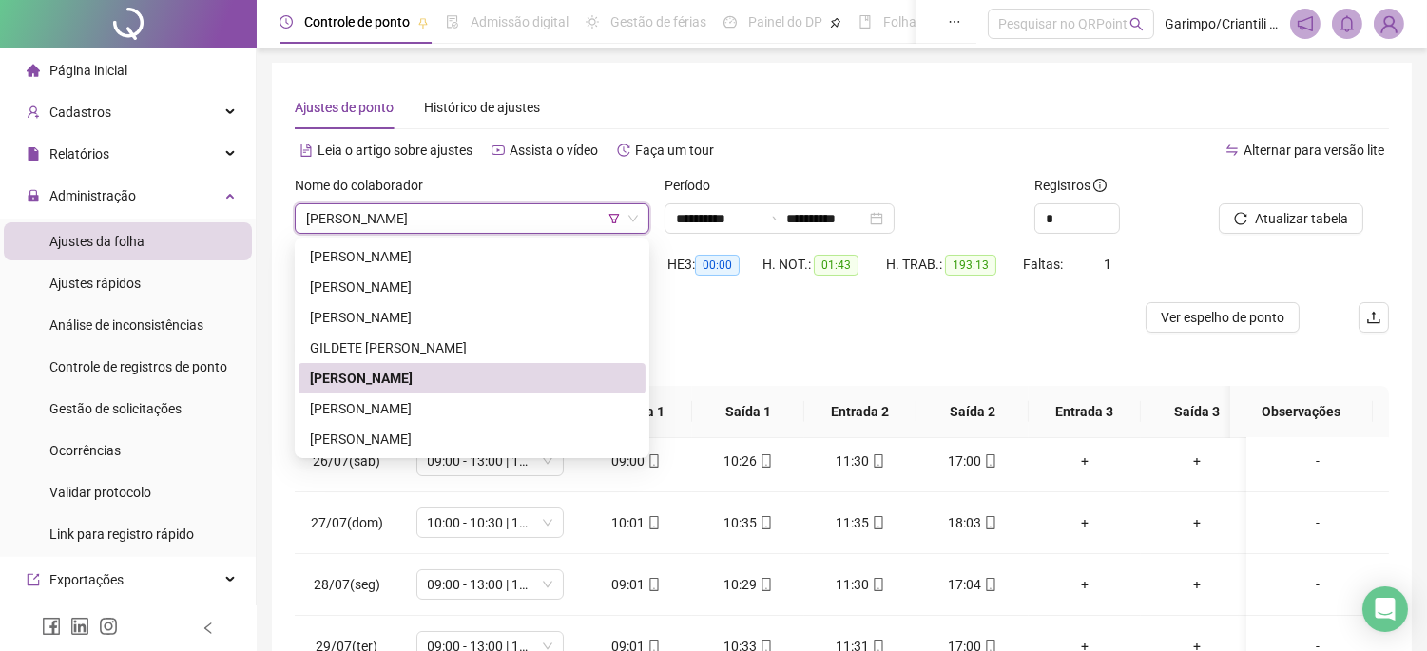
click at [605, 223] on span "[PERSON_NAME]" at bounding box center [472, 218] width 332 height 29
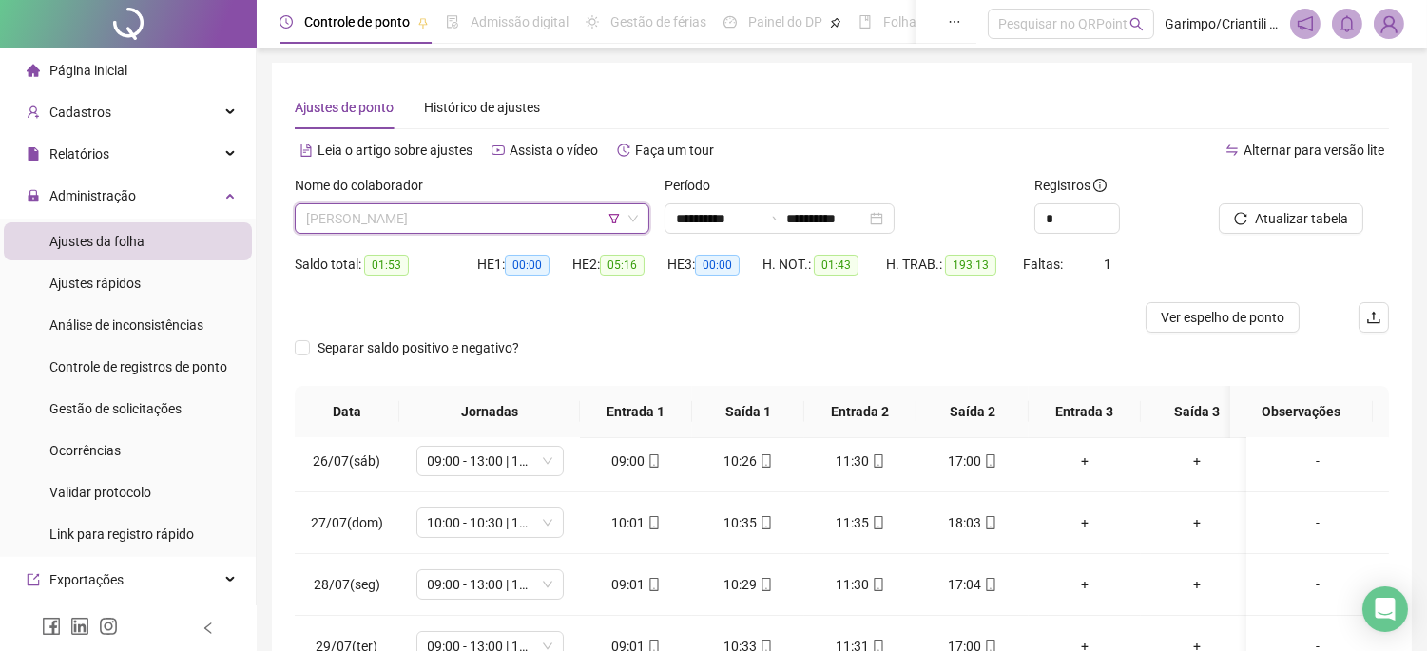
click at [605, 216] on span "[PERSON_NAME]" at bounding box center [472, 218] width 332 height 29
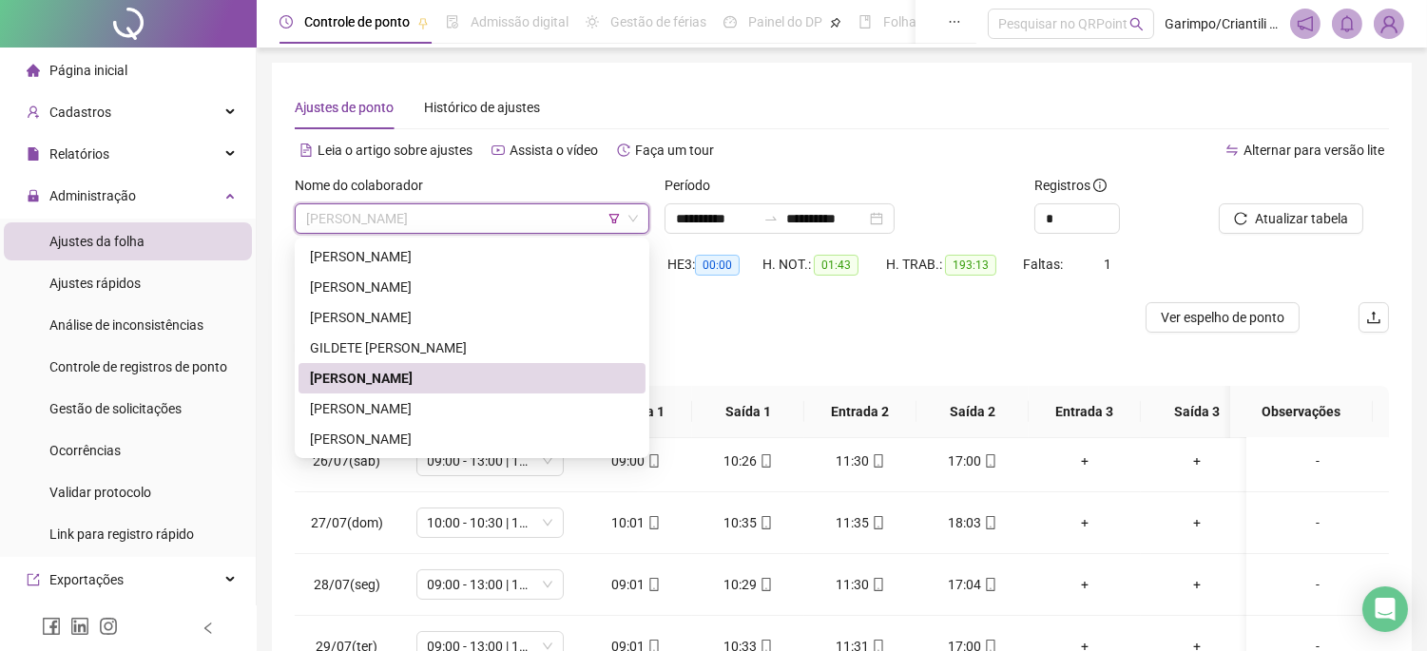
click at [605, 216] on span "[PERSON_NAME]" at bounding box center [472, 218] width 332 height 29
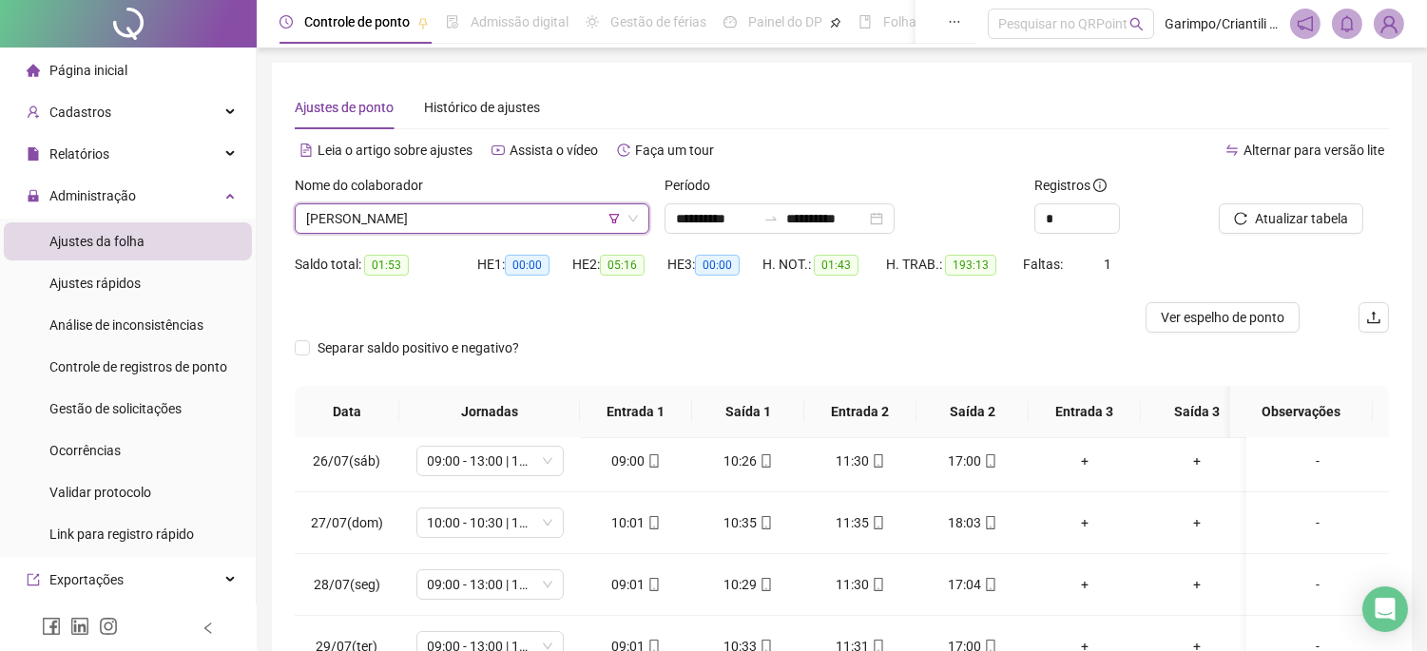
click at [614, 224] on span "[PERSON_NAME]" at bounding box center [472, 218] width 332 height 29
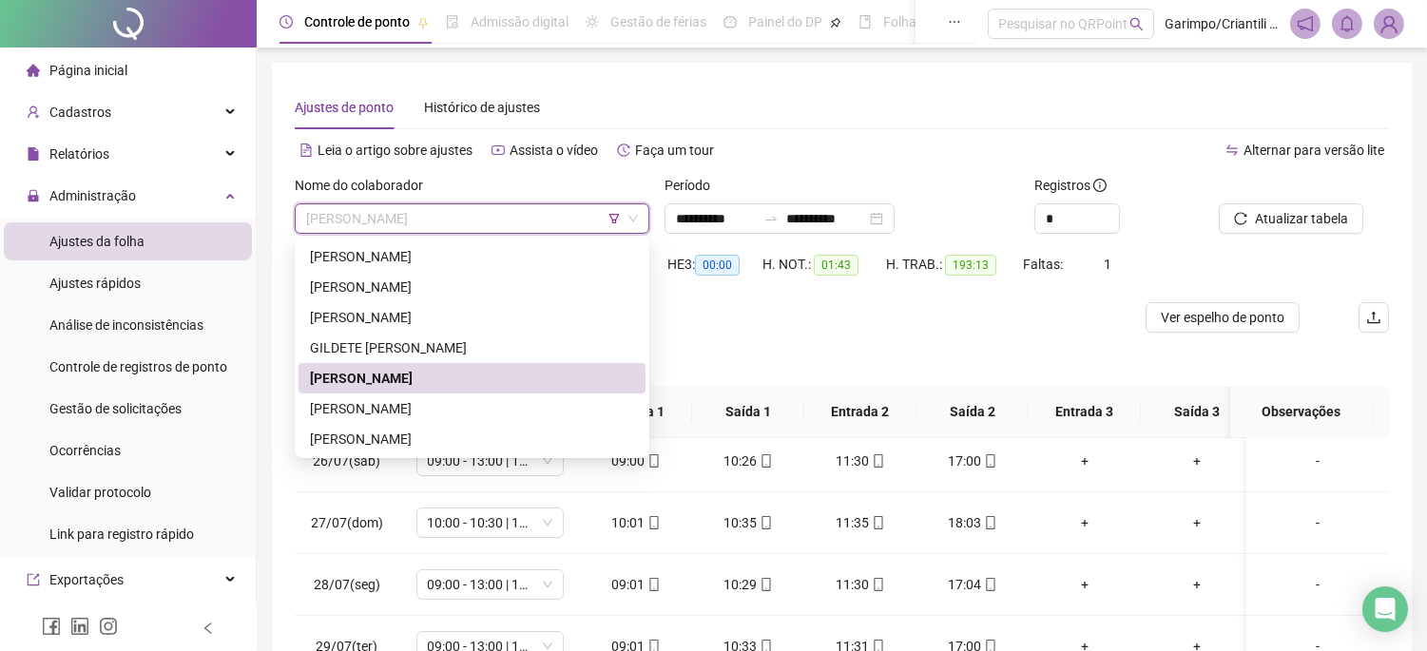
click at [610, 220] on icon "filter" at bounding box center [614, 218] width 11 height 11
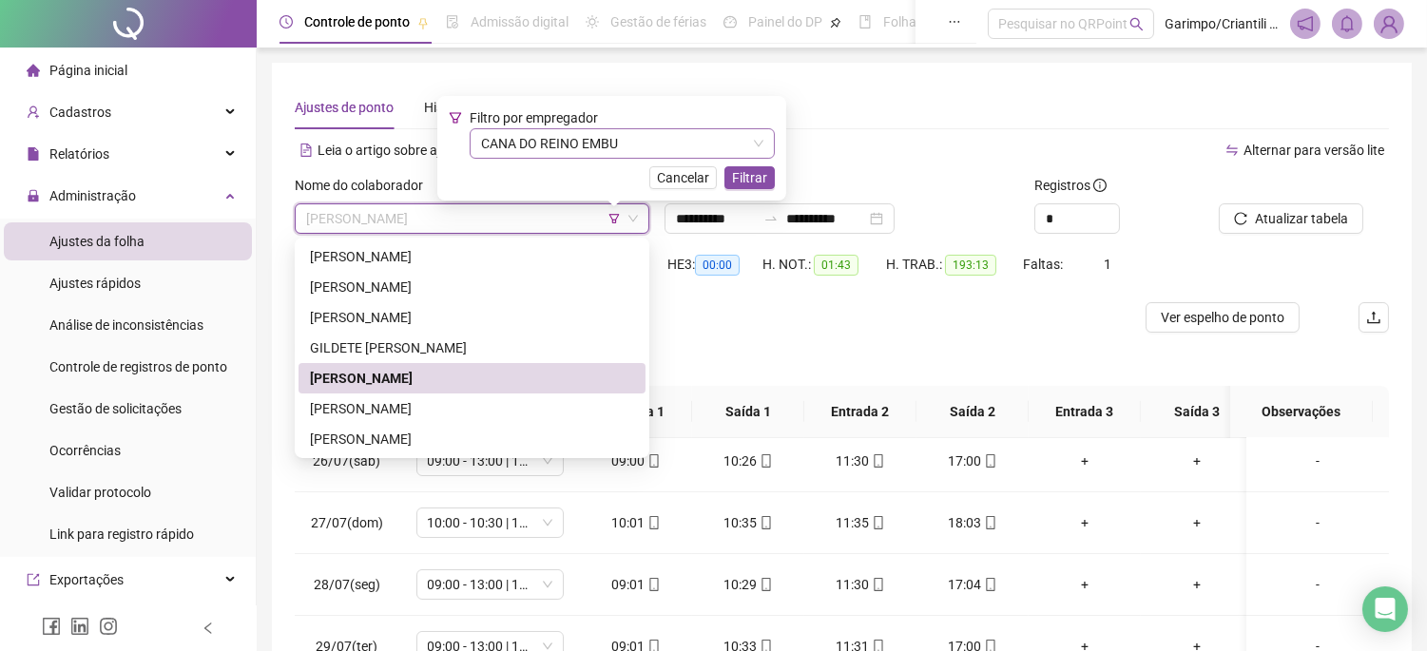
click at [567, 131] on span "CANA DO REINO EMBU" at bounding box center [622, 143] width 282 height 29
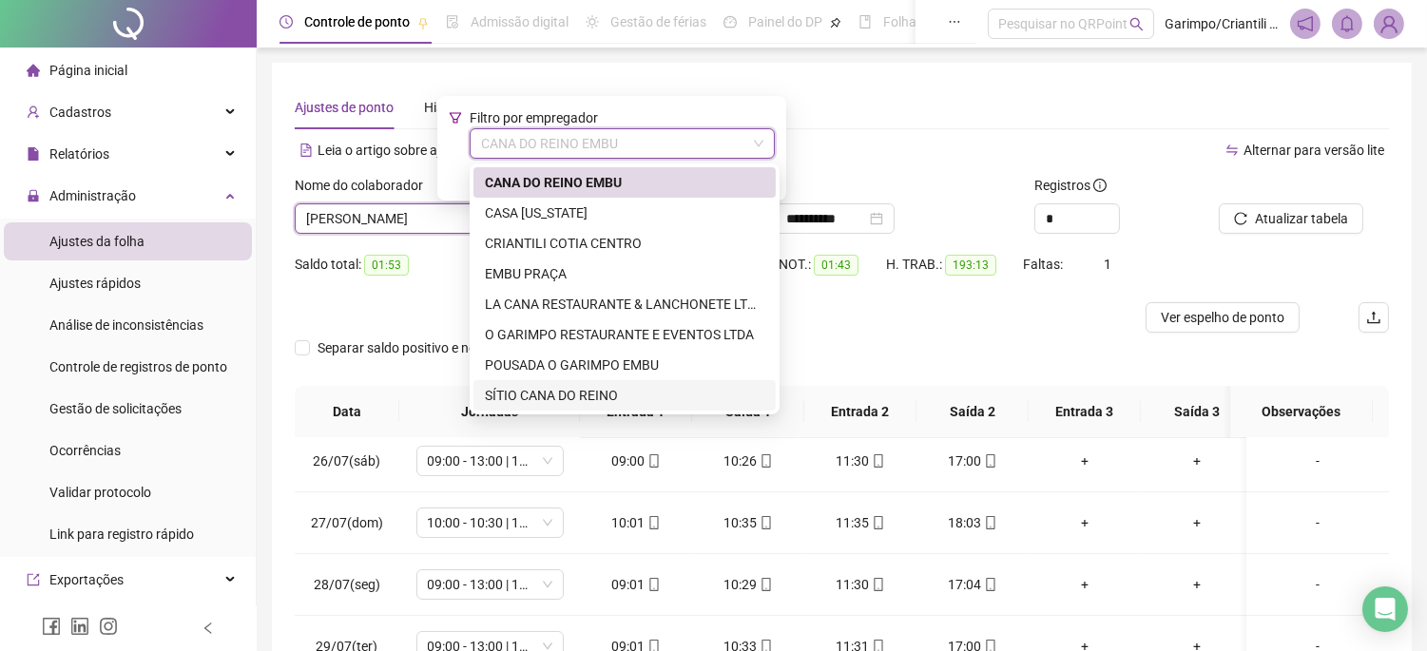
click at [550, 385] on div "SÍTIO CANA DO REINO" at bounding box center [625, 395] width 280 height 21
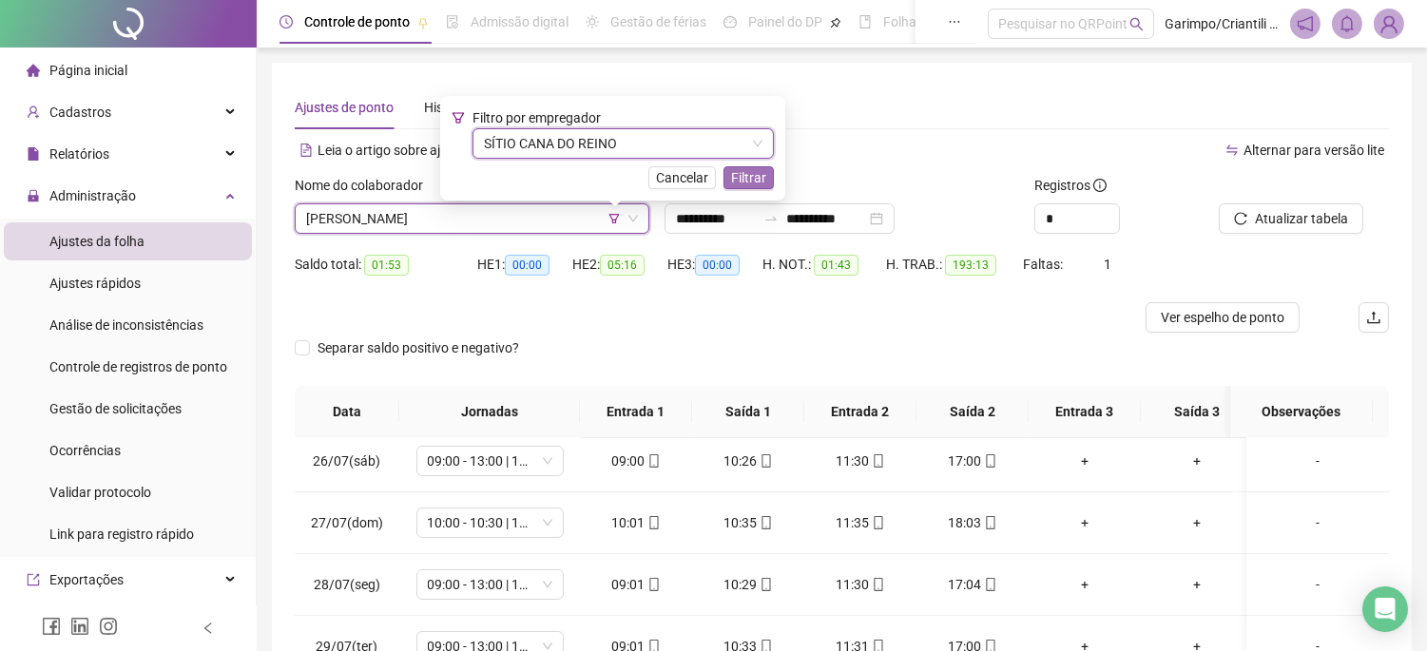
click at [753, 179] on span "Filtrar" at bounding box center [748, 177] width 35 height 21
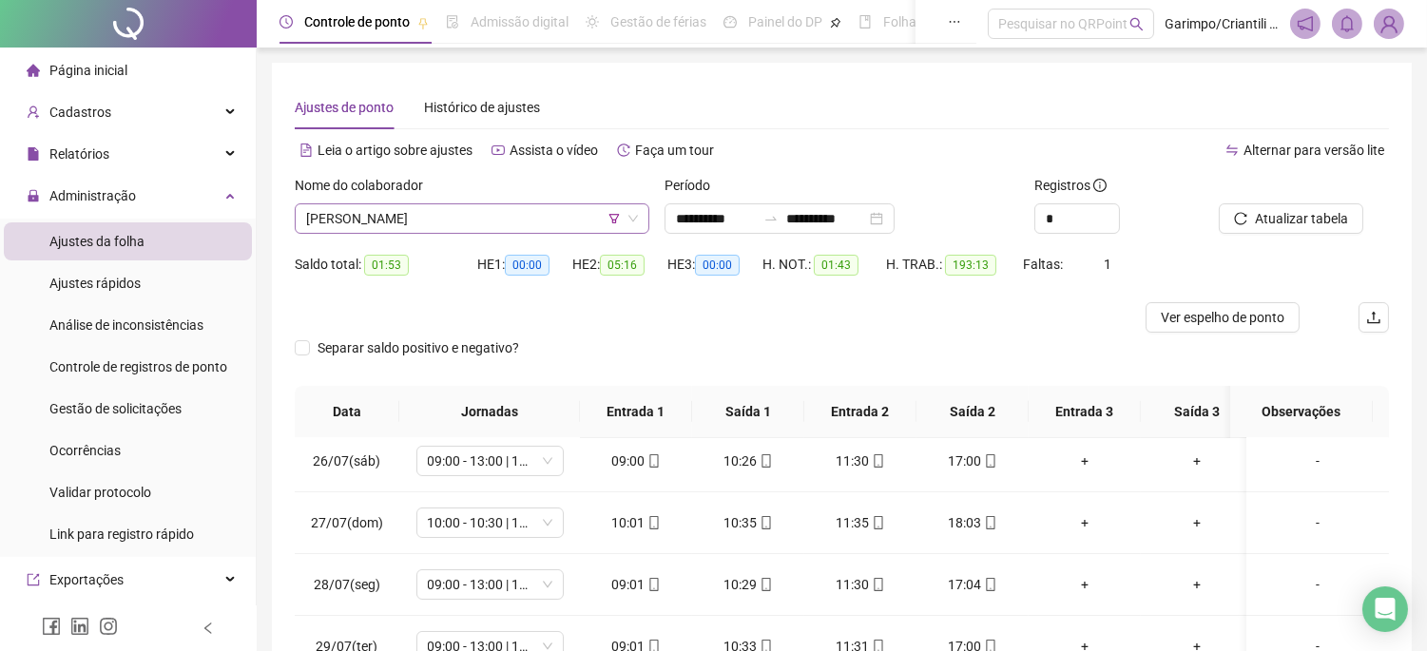
click at [392, 221] on span "[PERSON_NAME]" at bounding box center [472, 218] width 332 height 29
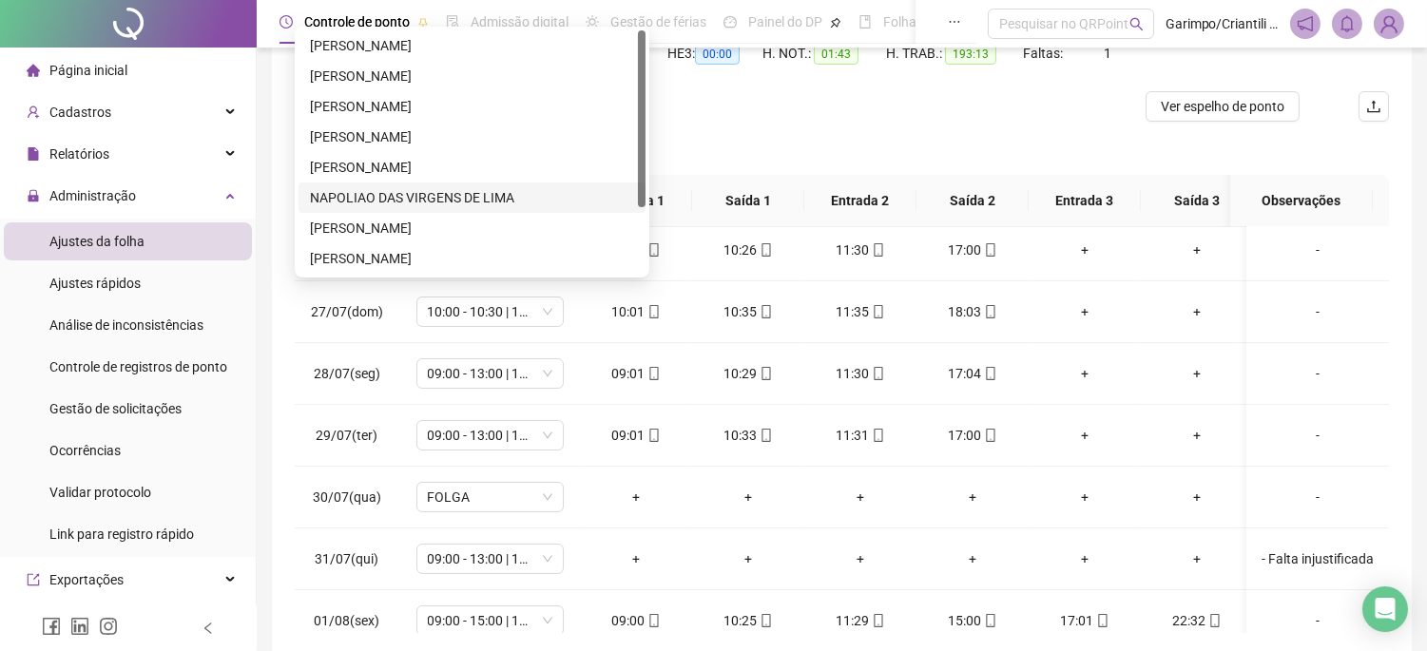
click at [396, 192] on div "NAPOLIAO DAS VIRGENS DE LIMA" at bounding box center [472, 197] width 324 height 21
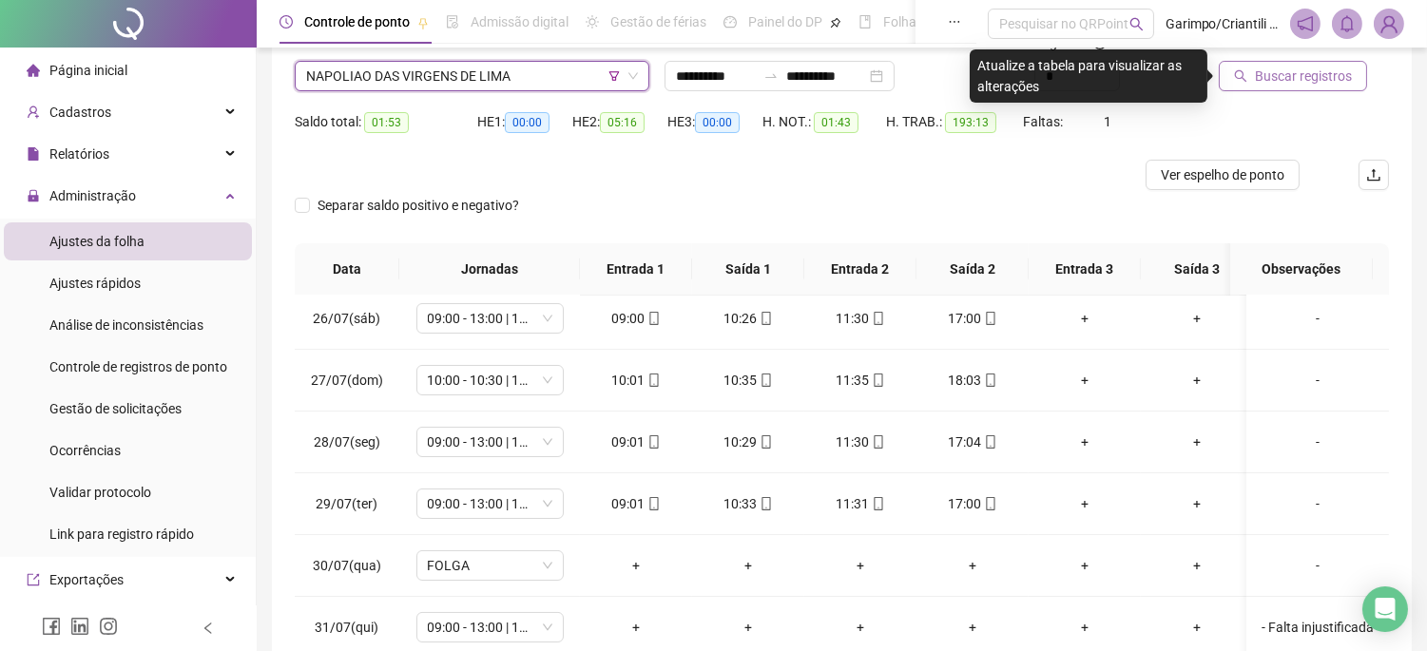
scroll to position [106, 0]
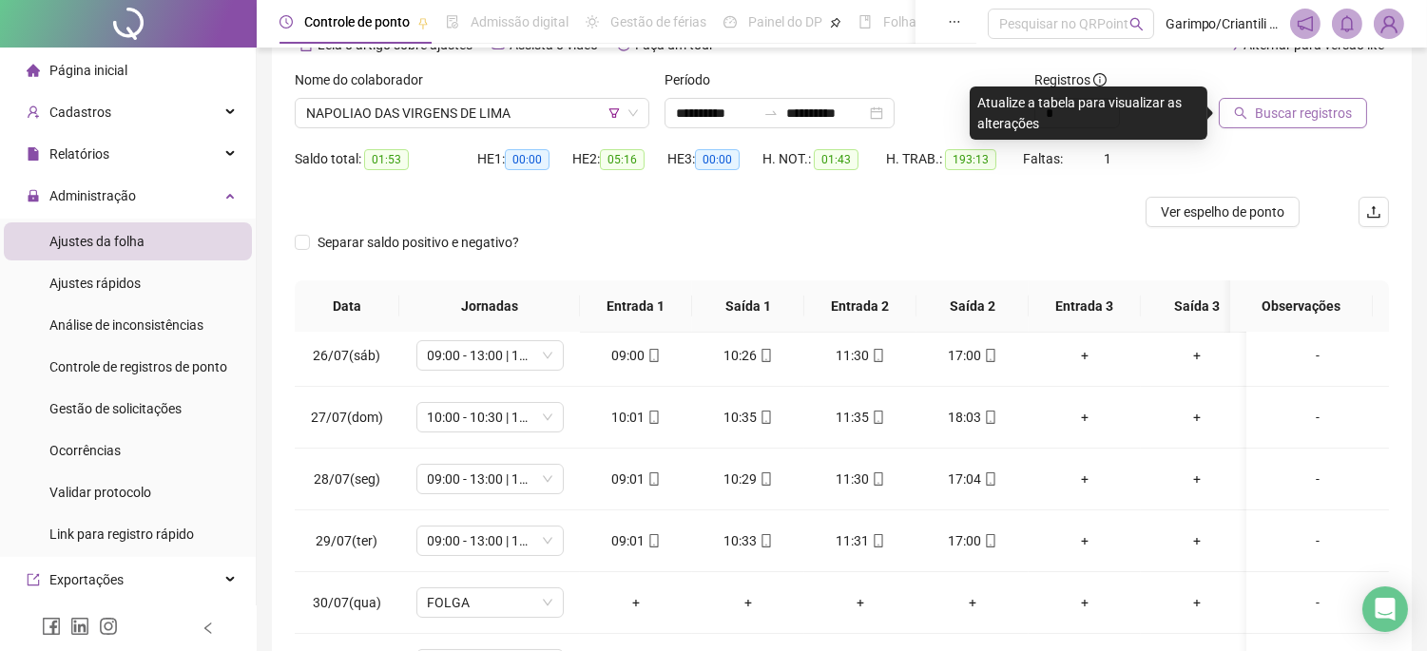
click at [1296, 126] on button "Buscar registros" at bounding box center [1293, 113] width 148 height 30
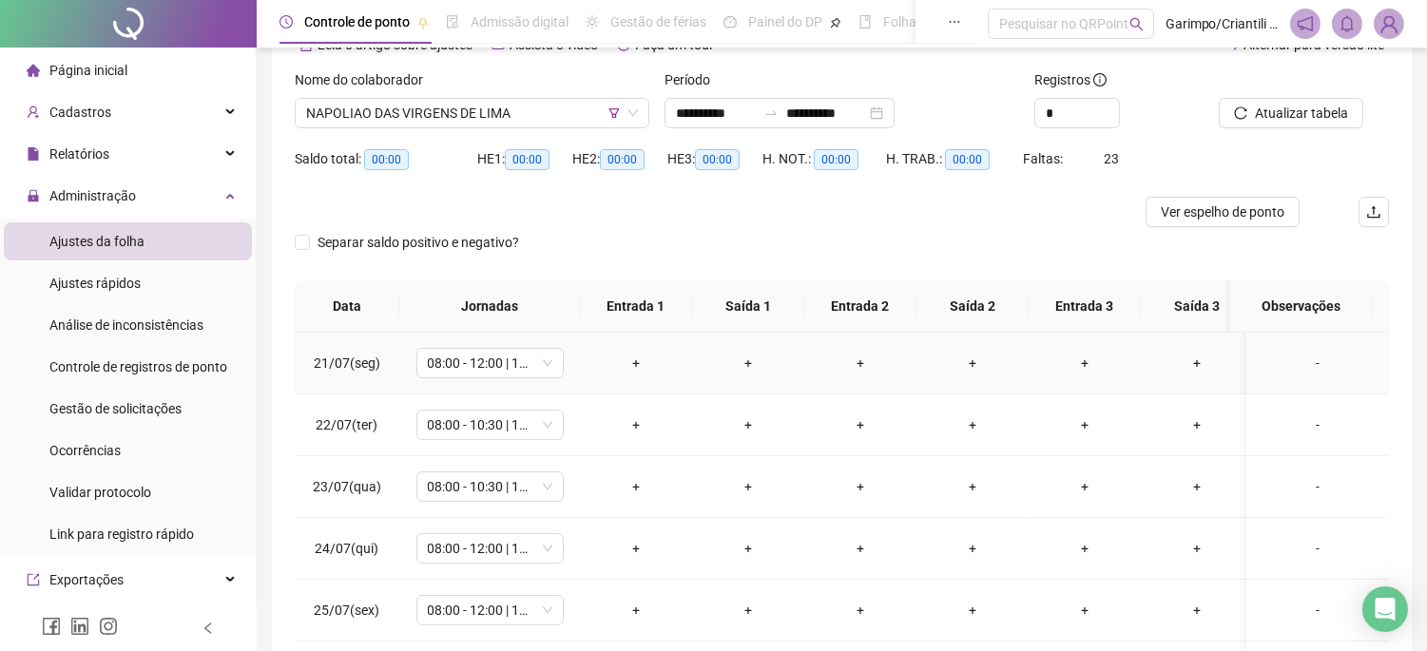
click at [647, 366] on div "+" at bounding box center [636, 363] width 82 height 21
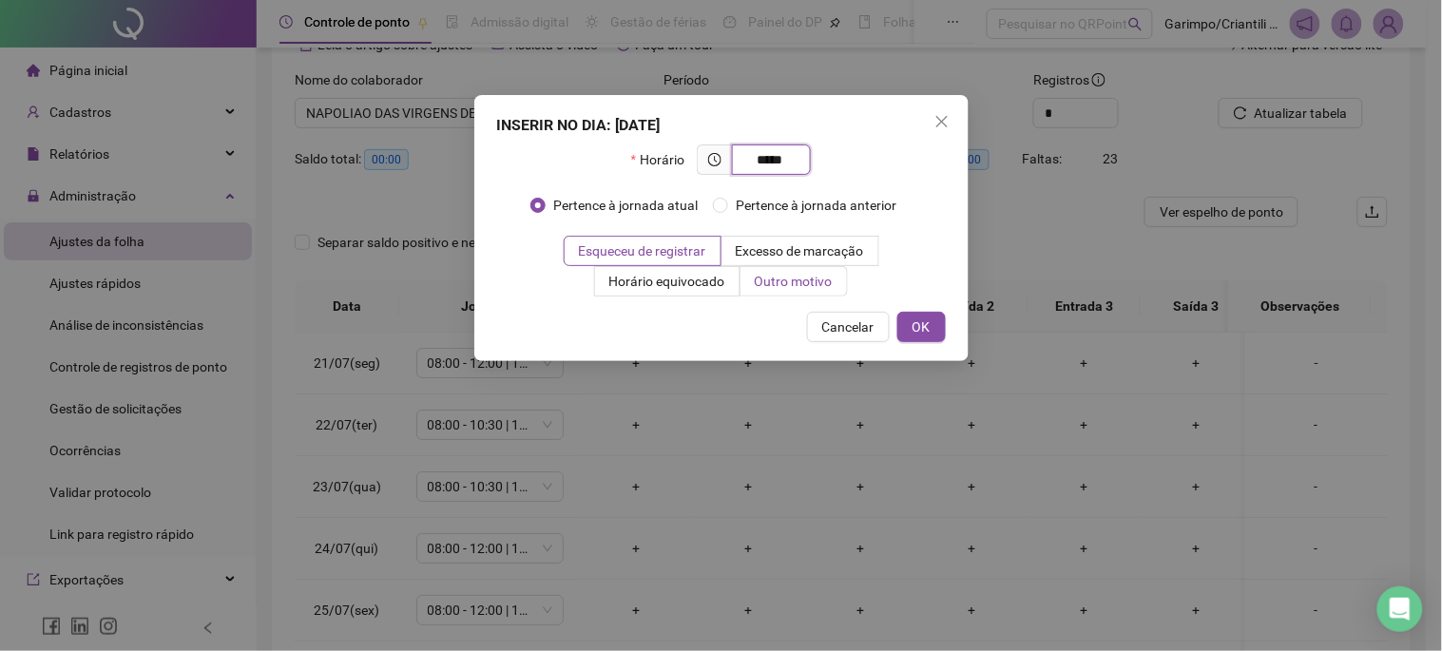
type input "*****"
click at [815, 268] on label "Outro motivo" at bounding box center [794, 281] width 107 height 30
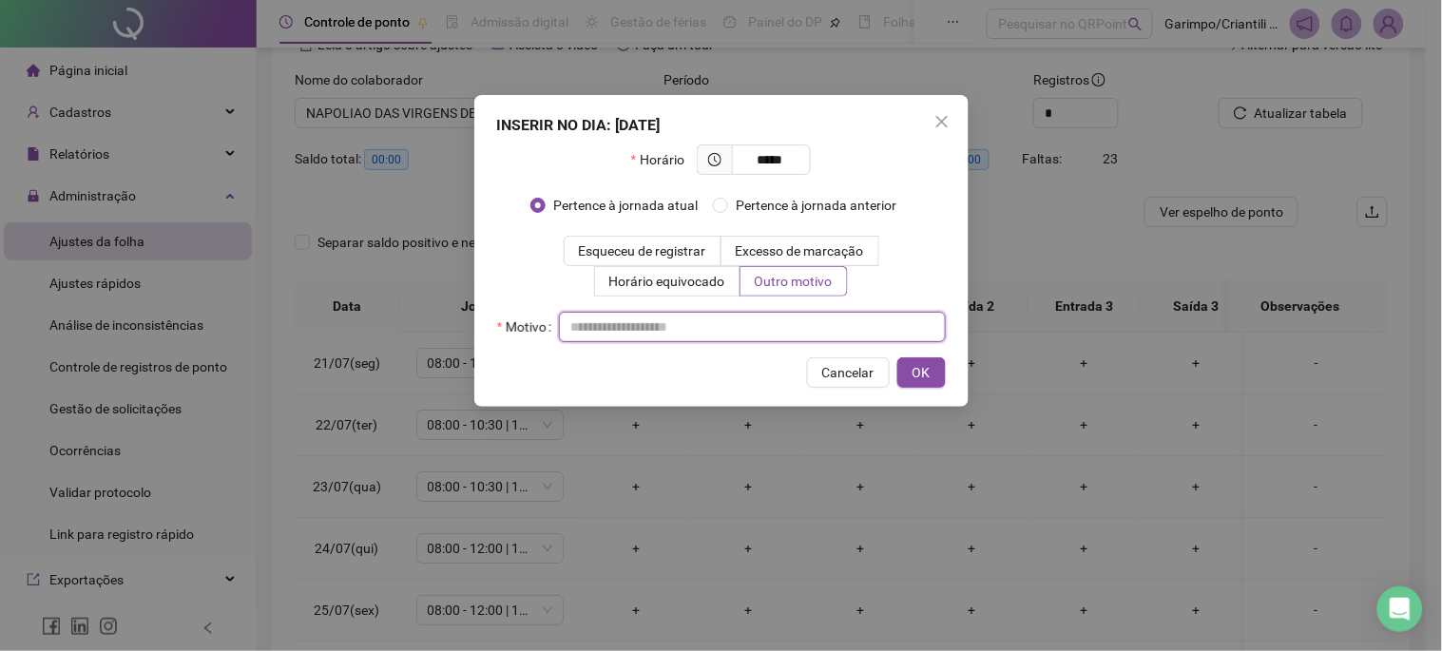
click at [783, 319] on input "text" at bounding box center [752, 327] width 387 height 30
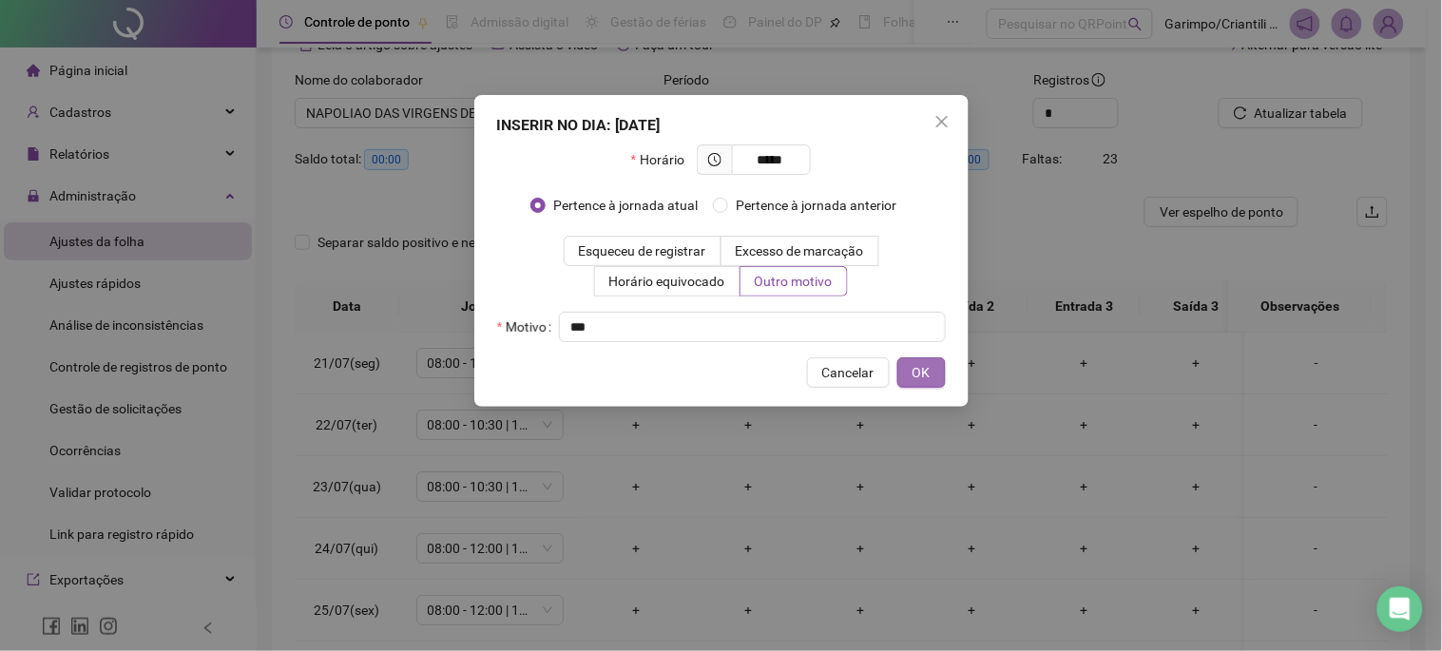
click at [930, 361] on button "OK" at bounding box center [922, 373] width 48 height 30
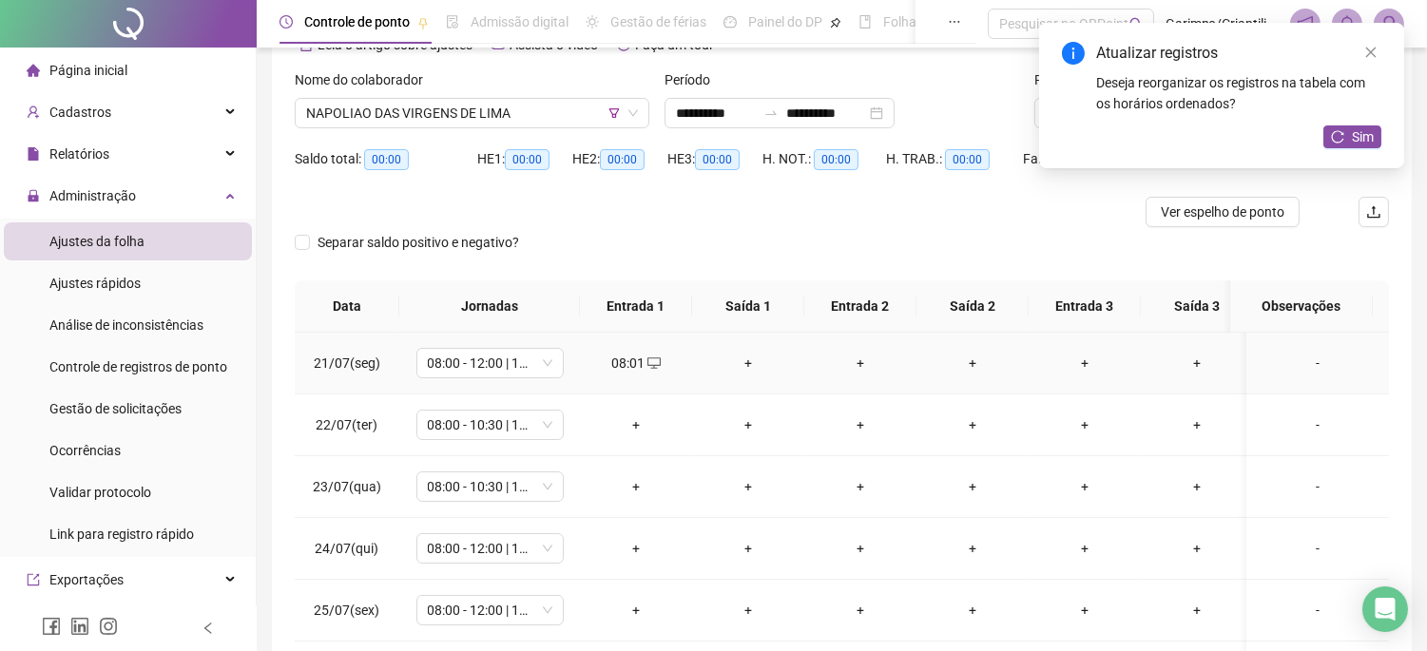
click at [755, 367] on div "+" at bounding box center [748, 363] width 82 height 21
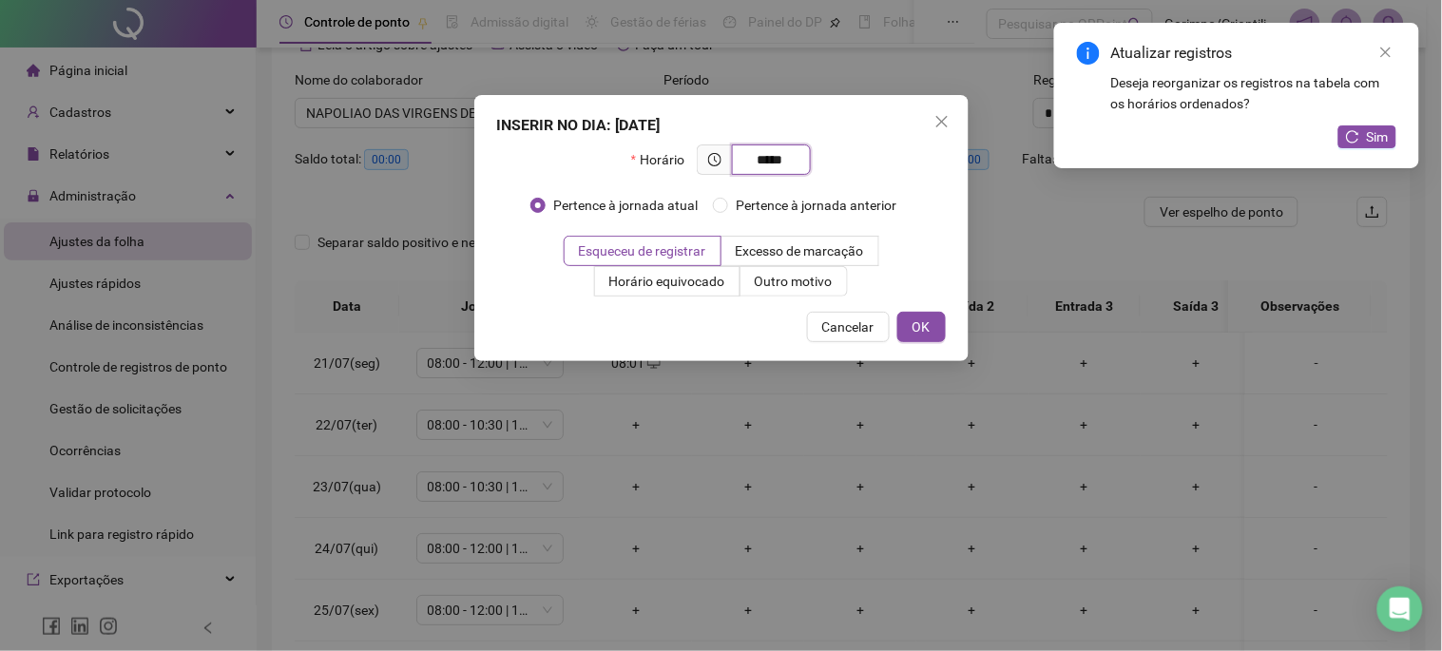
type input "*****"
click at [780, 298] on div "INSERIR NO DIA : 21/07/2025 Horário ***** Pertence à jornada atual Pertence à j…" at bounding box center [721, 228] width 494 height 266
click at [780, 282] on span "Outro motivo" at bounding box center [794, 281] width 78 height 15
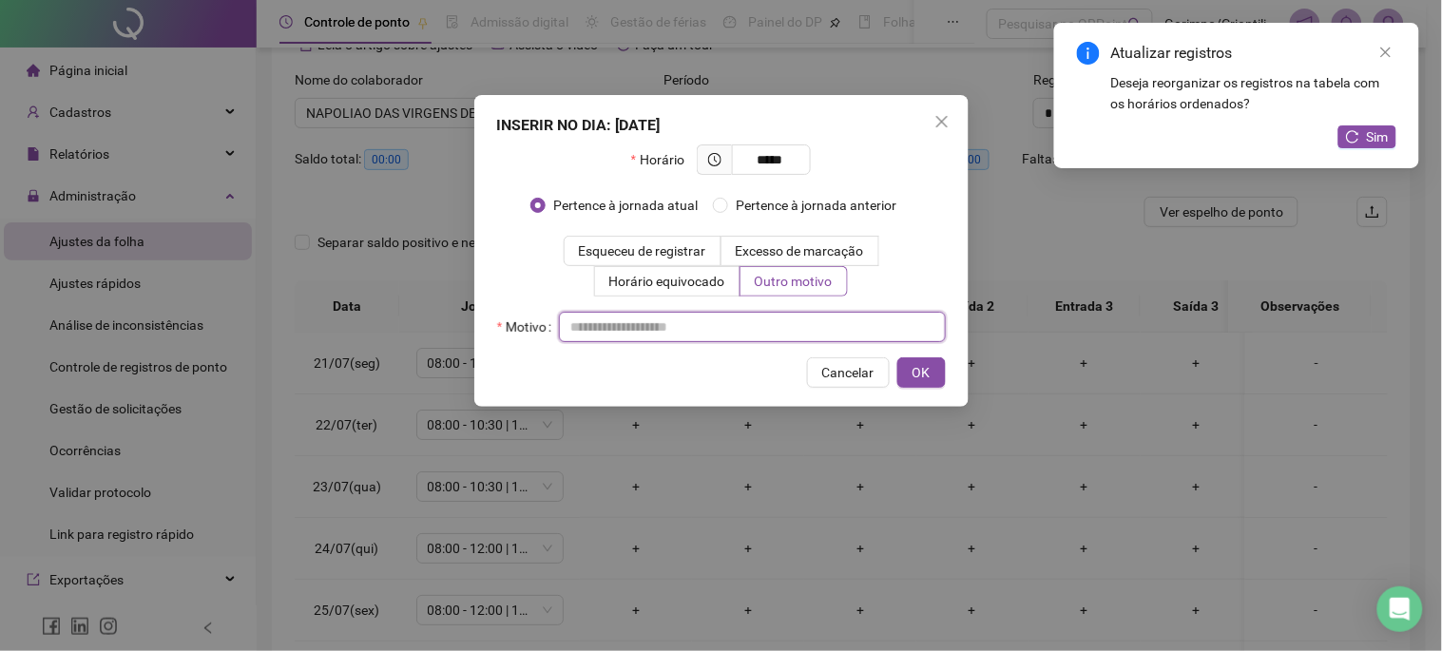
click at [765, 321] on input "text" at bounding box center [752, 327] width 387 height 30
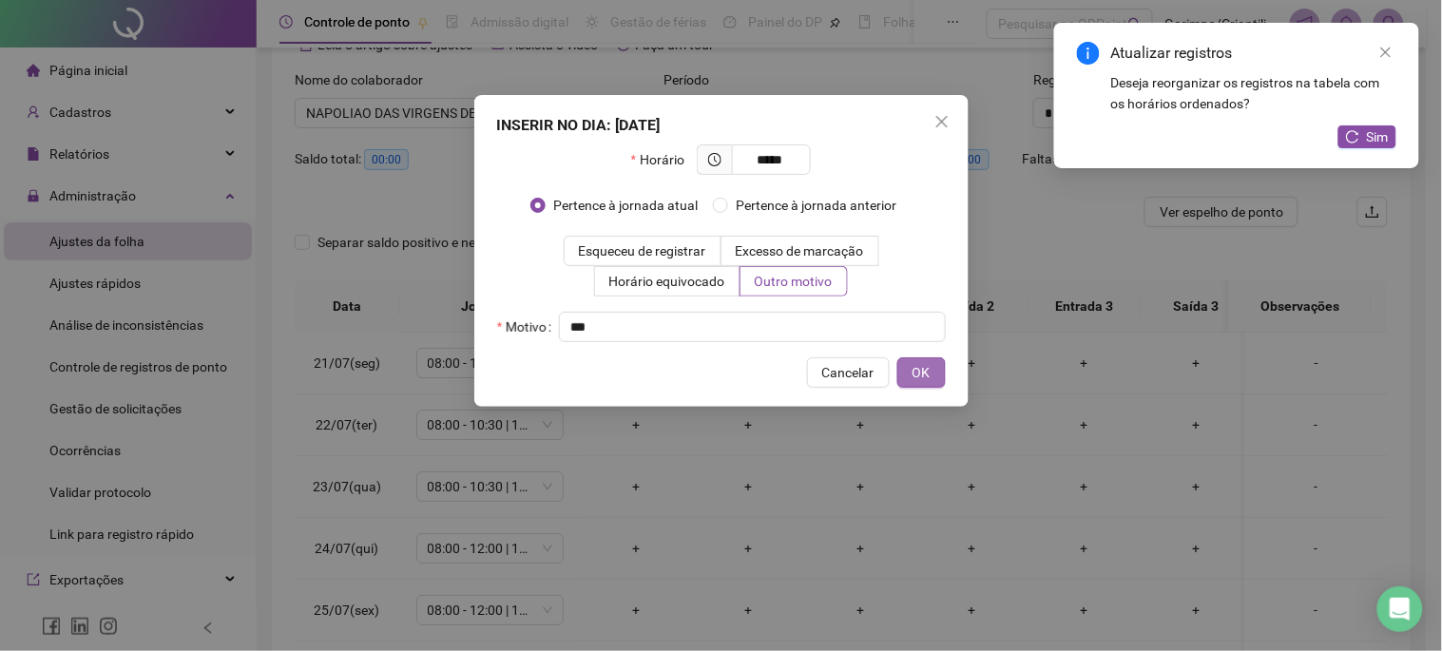
click at [939, 375] on button "OK" at bounding box center [922, 373] width 48 height 30
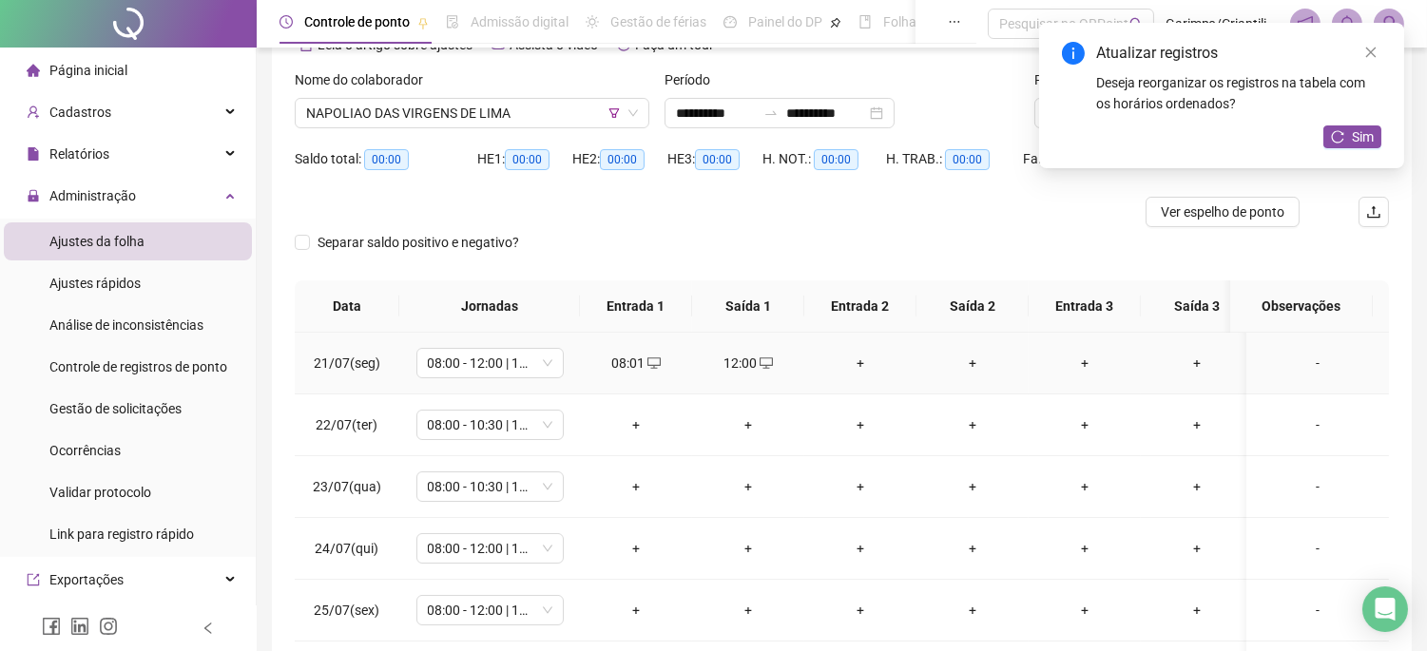
click at [861, 366] on div "+" at bounding box center [861, 363] width 82 height 21
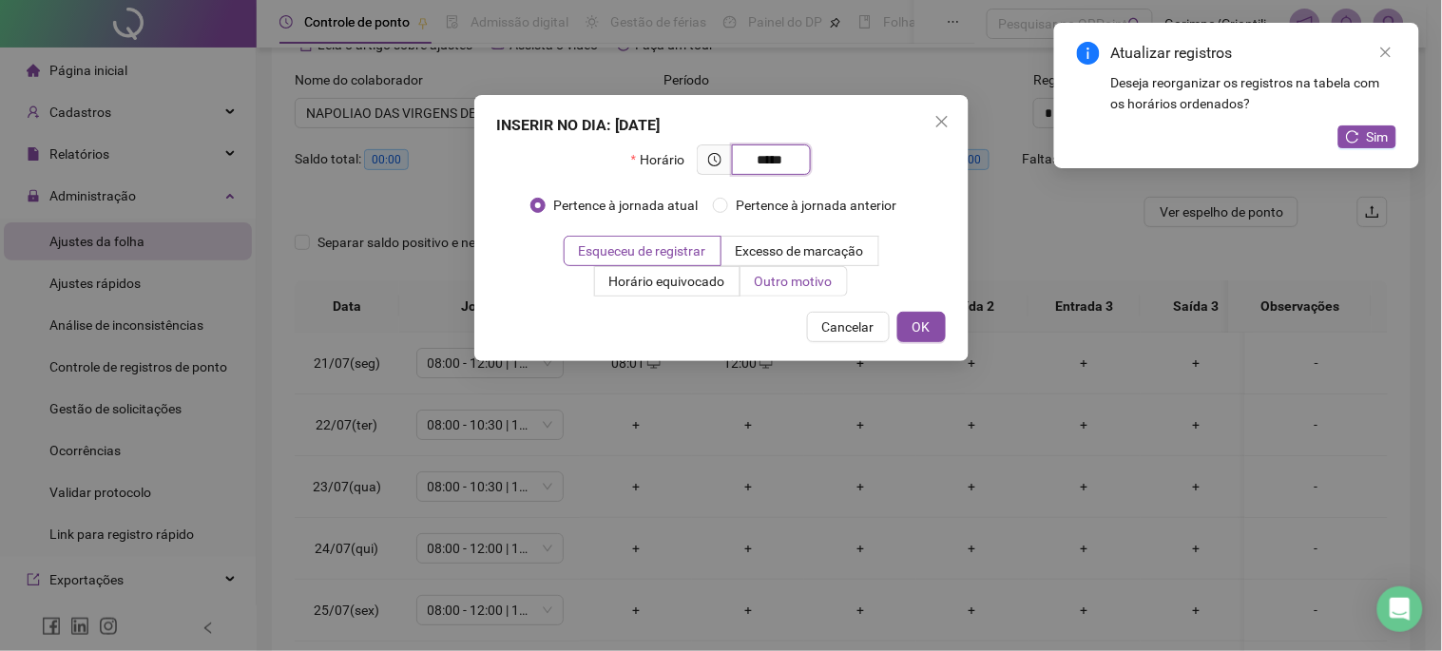
type input "*****"
drag, startPoint x: 828, startPoint y: 272, endPoint x: 821, endPoint y: 287, distance: 17.0
click at [825, 274] on span "Outro motivo" at bounding box center [794, 281] width 78 height 15
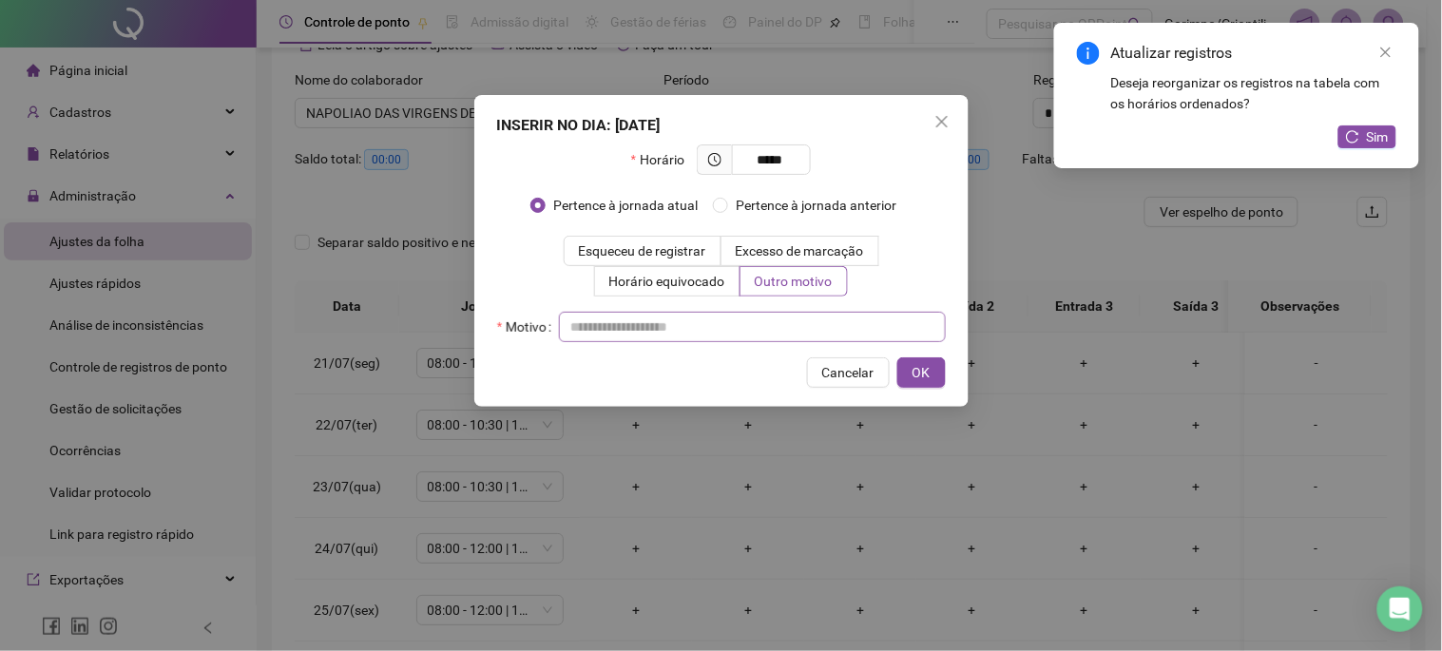
click at [810, 309] on div "Horário ***** Pertence à jornada atual Pertence à jornada anterior Esqueceu de …" at bounding box center [721, 244] width 449 height 198
click at [810, 314] on input "text" at bounding box center [752, 327] width 387 height 30
click at [901, 371] on button "OK" at bounding box center [922, 373] width 48 height 30
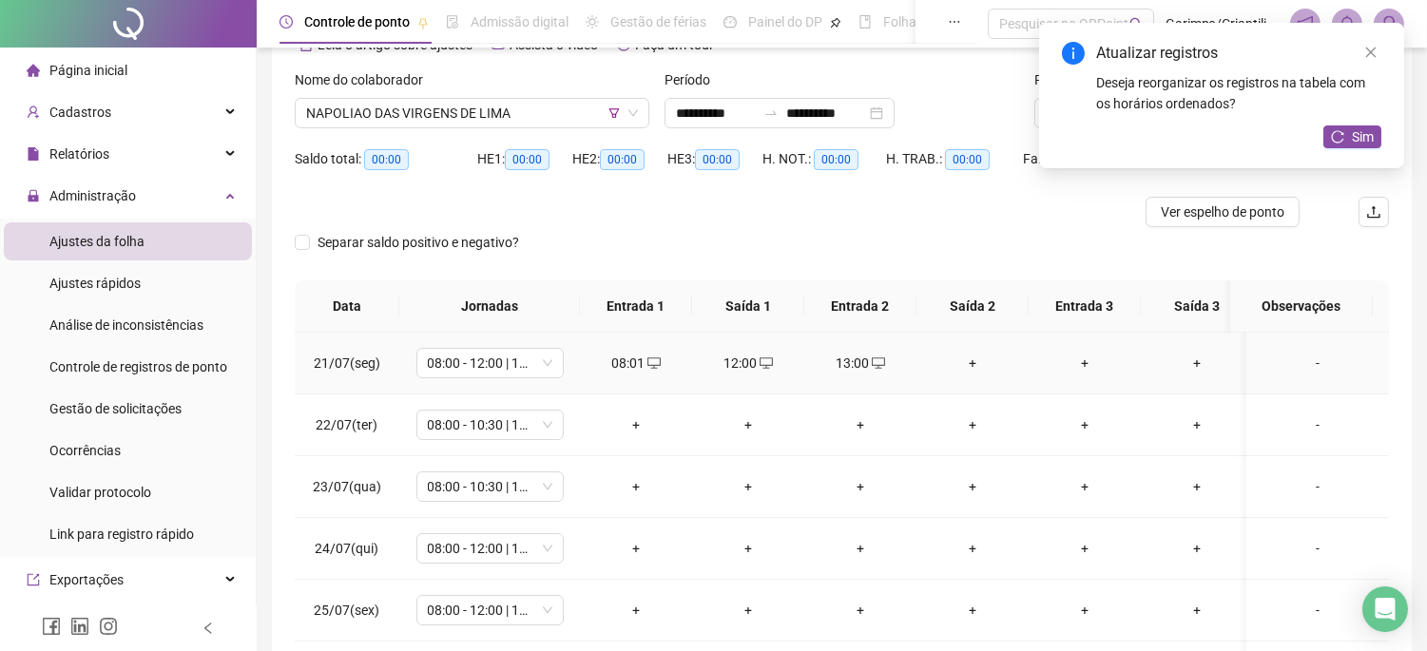
click at [972, 363] on div "+" at bounding box center [973, 363] width 82 height 21
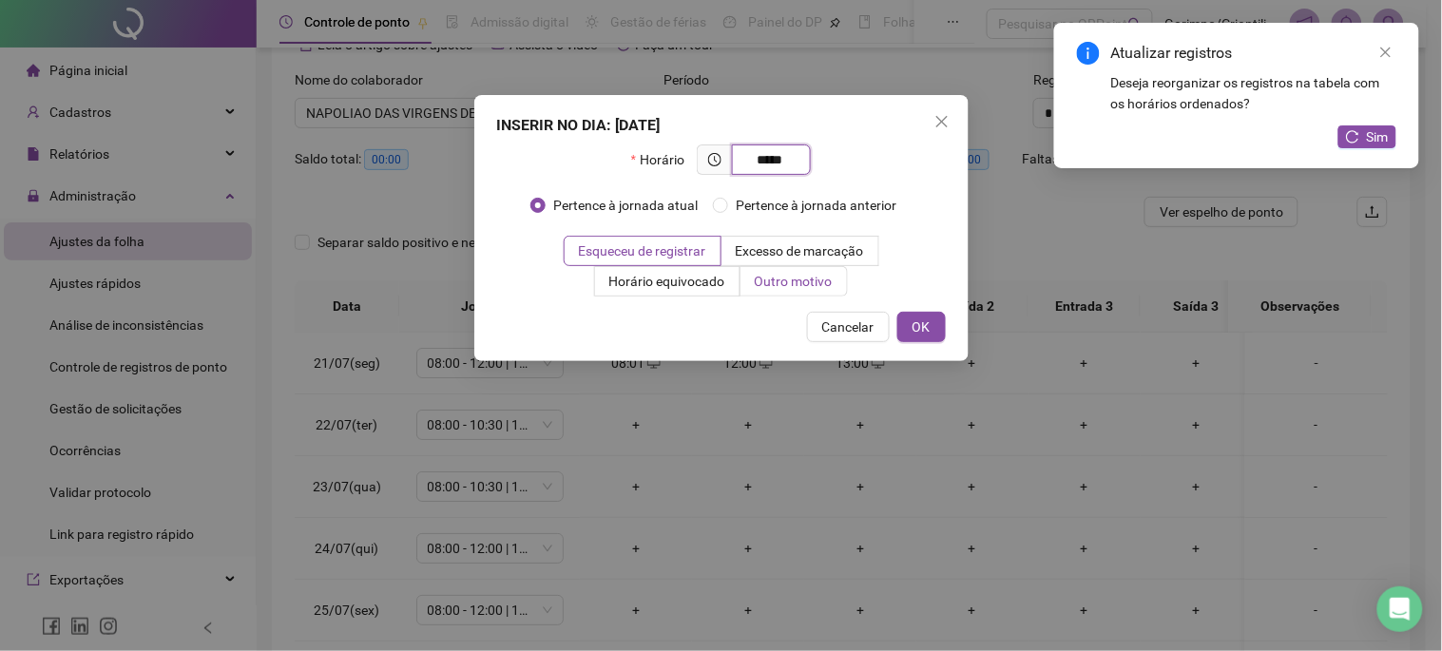
type input "*****"
click at [822, 291] on label "Outro motivo" at bounding box center [794, 281] width 107 height 30
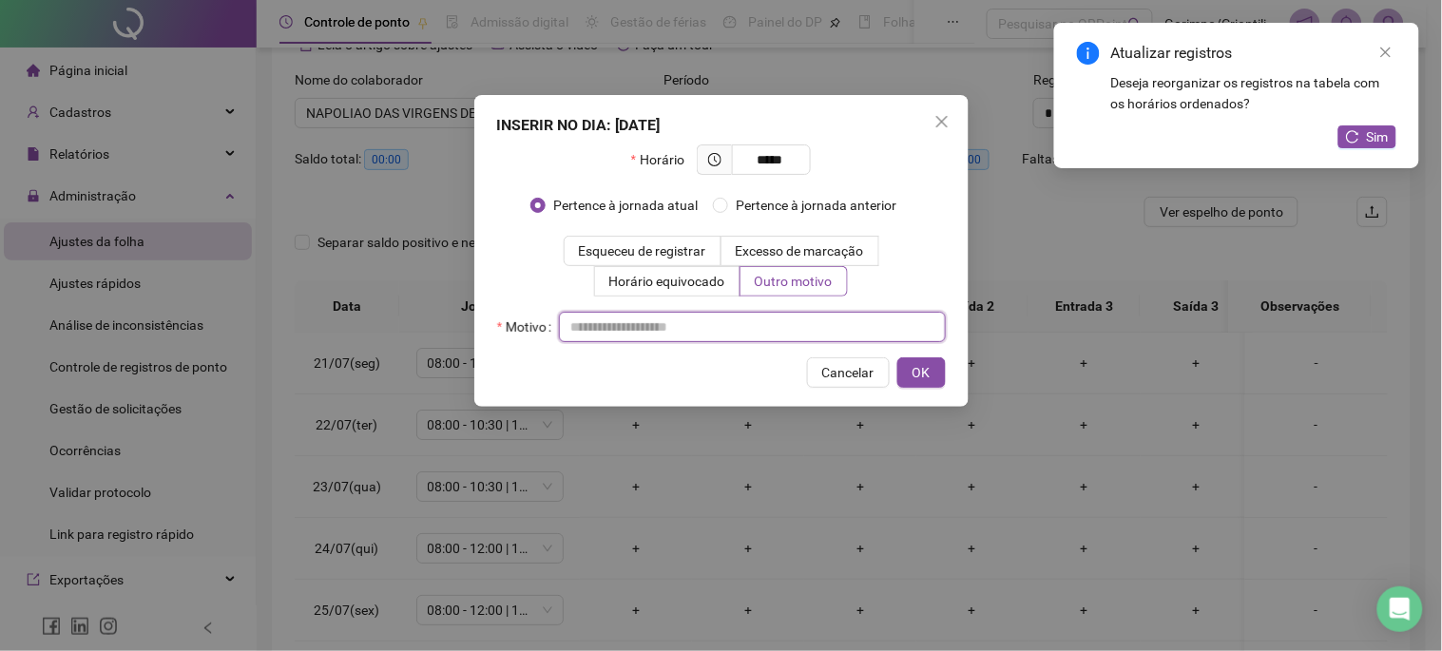
click at [819, 324] on input "text" at bounding box center [752, 327] width 387 height 30
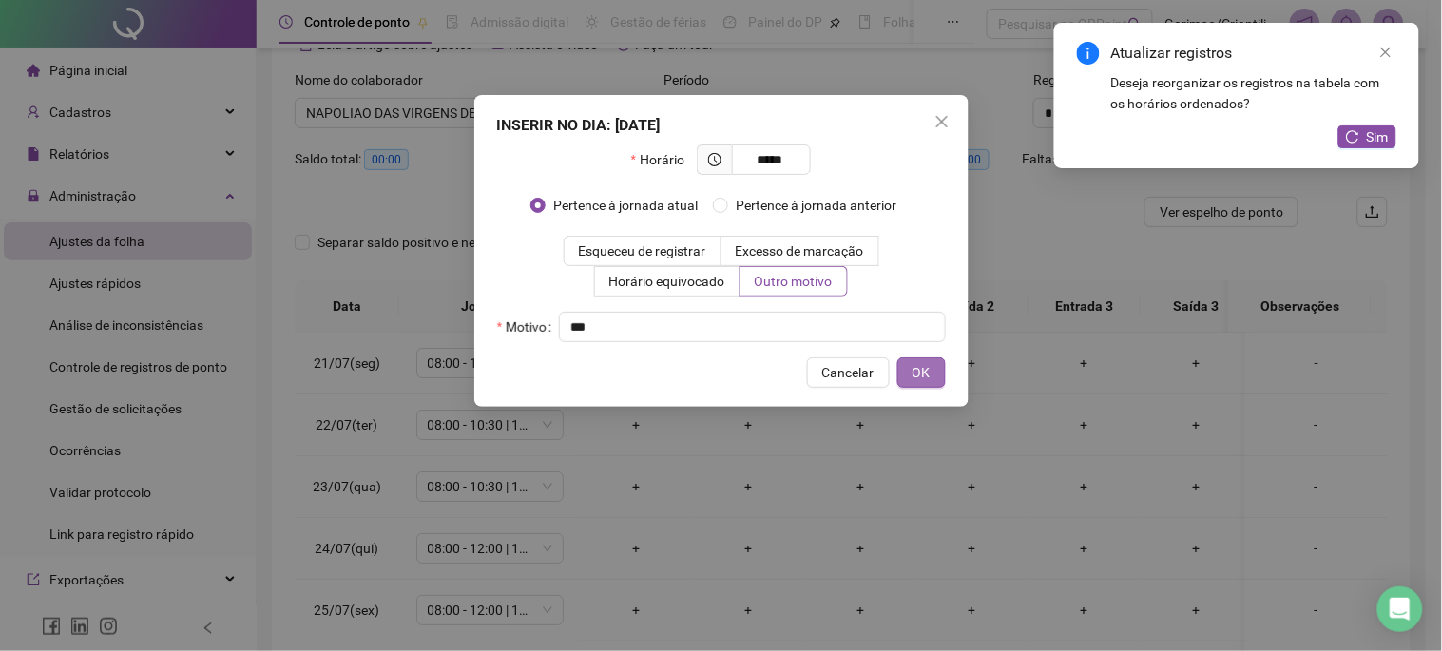
click at [904, 368] on button "OK" at bounding box center [922, 373] width 48 height 30
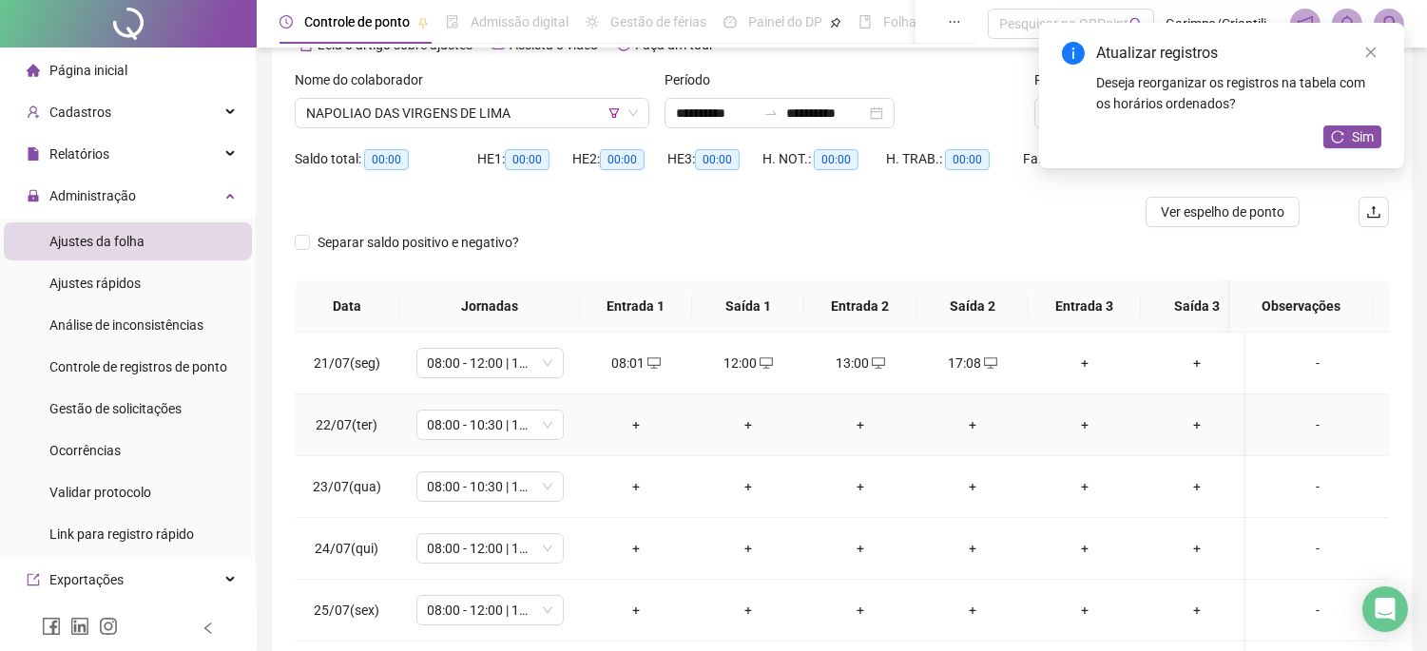
click at [629, 425] on div "+" at bounding box center [636, 425] width 82 height 21
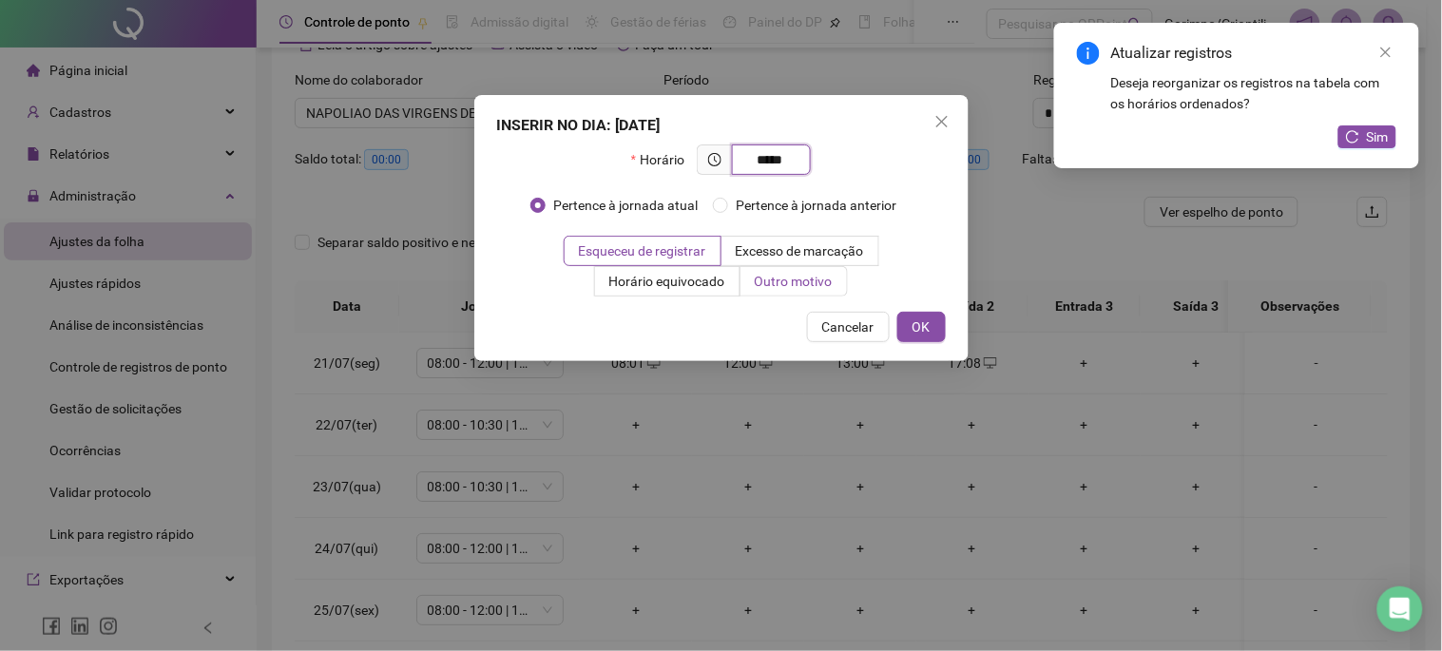
type input "*****"
click at [802, 270] on label "Outro motivo" at bounding box center [794, 281] width 107 height 30
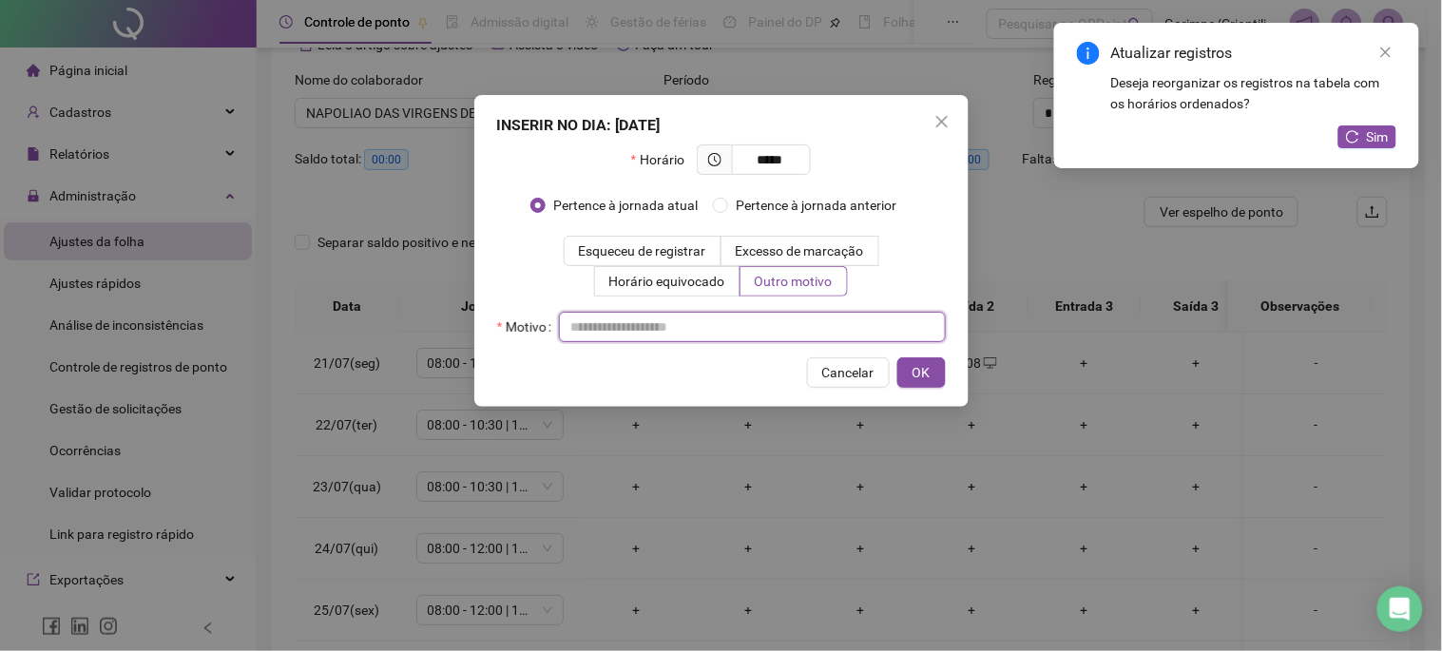
click at [782, 318] on input "text" at bounding box center [752, 327] width 387 height 30
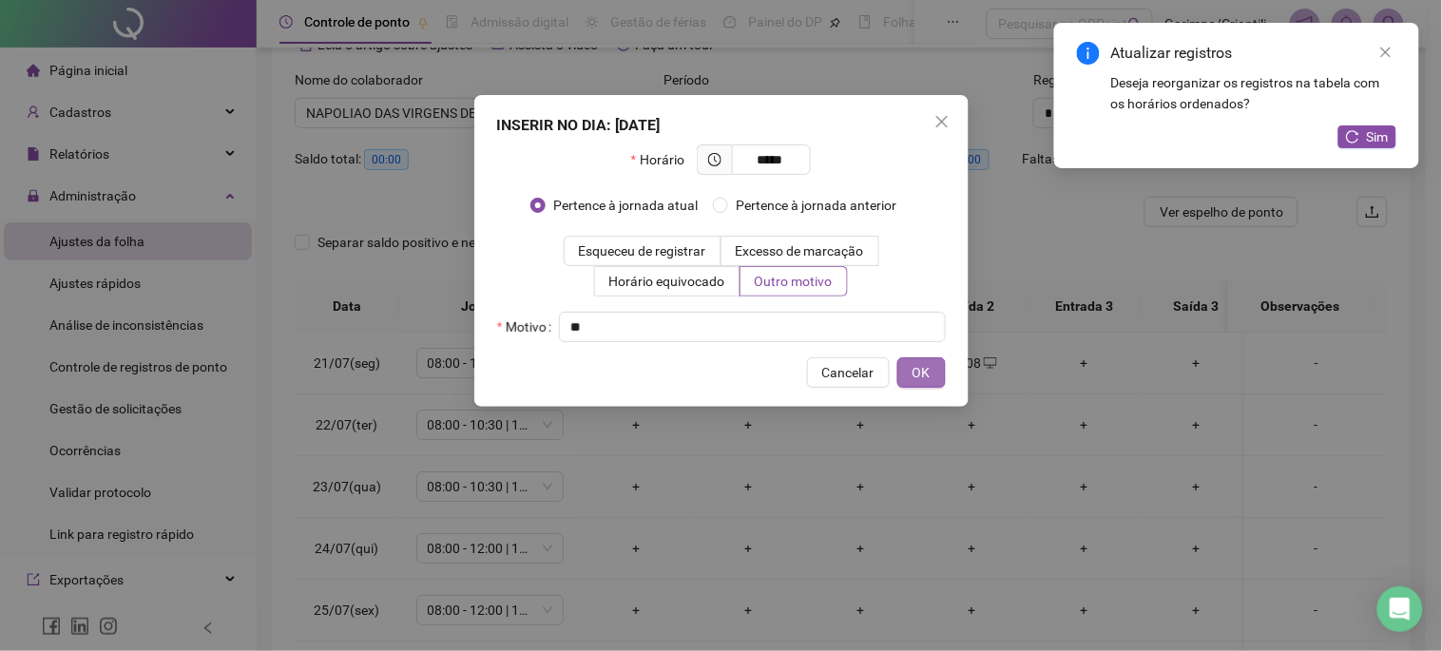
click at [941, 385] on button "OK" at bounding box center [922, 373] width 48 height 30
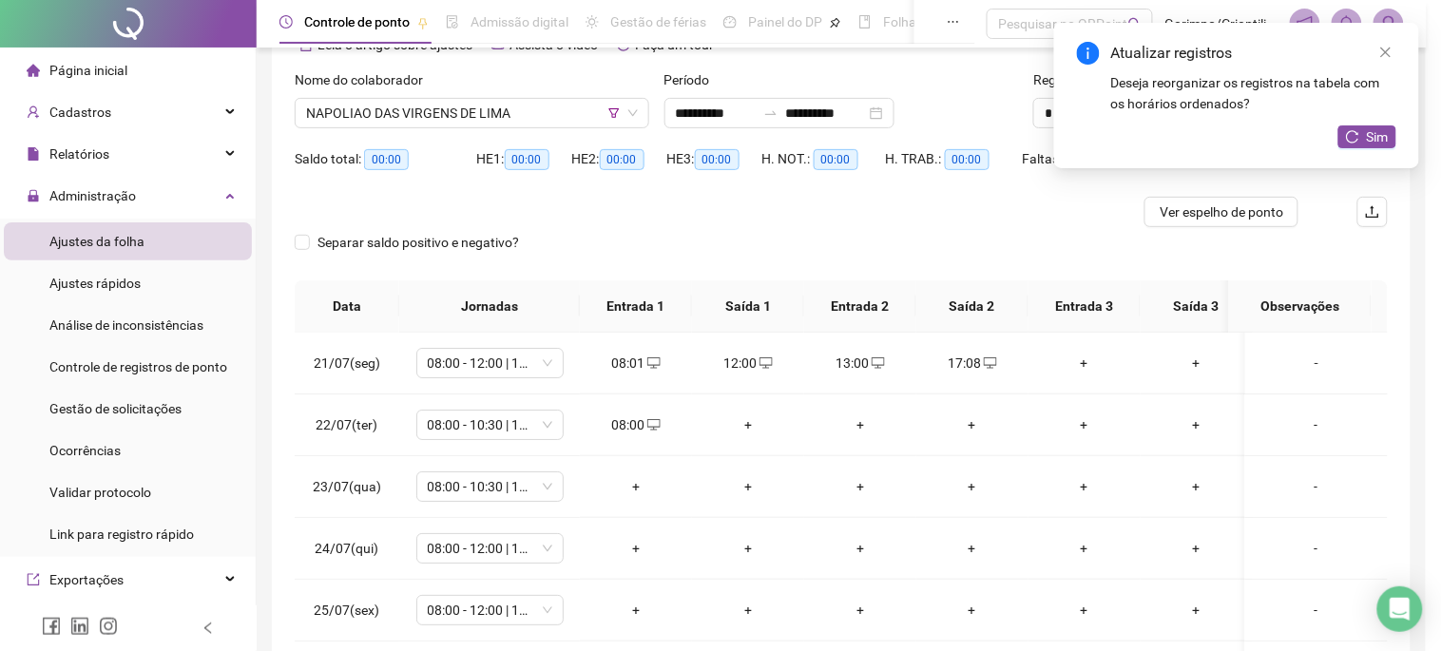
click at [751, 437] on div "INSERIR NO DIA : 22/07/2025 Horário ***** Pertence à jornada atual Pertence à j…" at bounding box center [721, 325] width 1442 height 651
click at [751, 425] on div "INSERIR NO DIA : 22/07/2025 Horário ***** Pertence à jornada atual Pertence à j…" at bounding box center [721, 325] width 1442 height 651
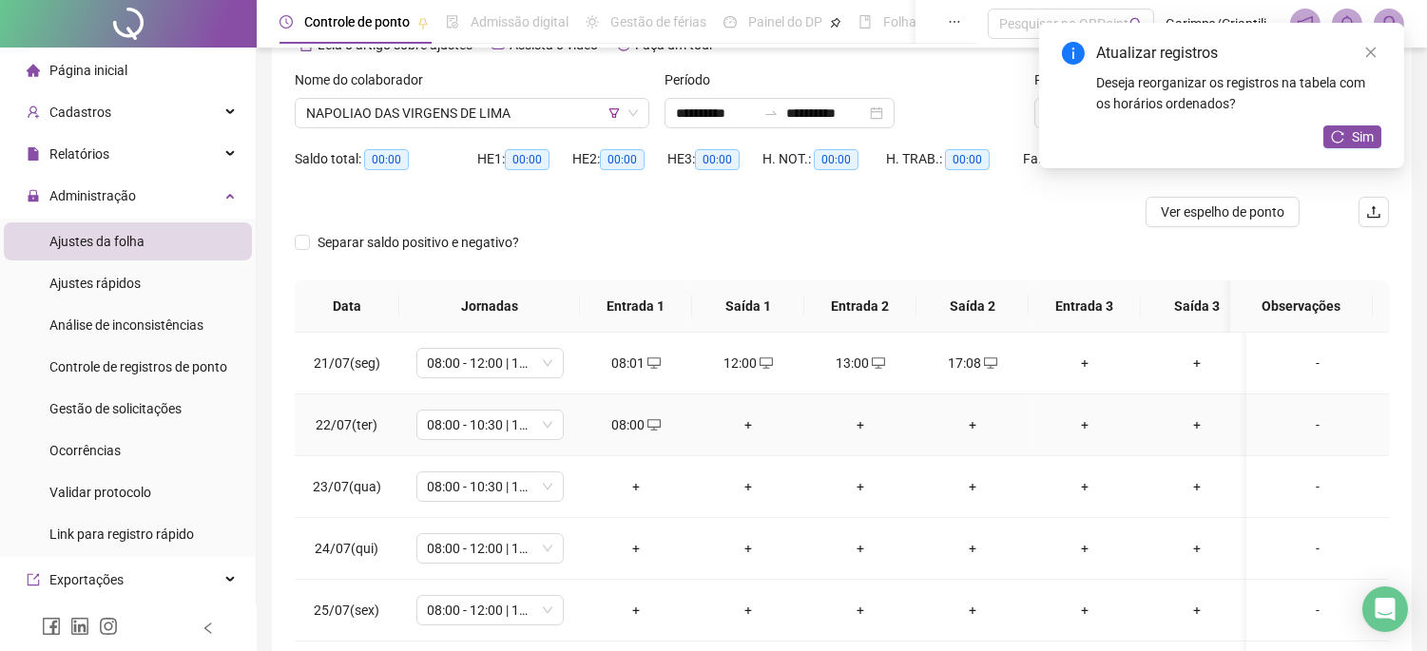
click at [747, 424] on div "+" at bounding box center [748, 425] width 82 height 21
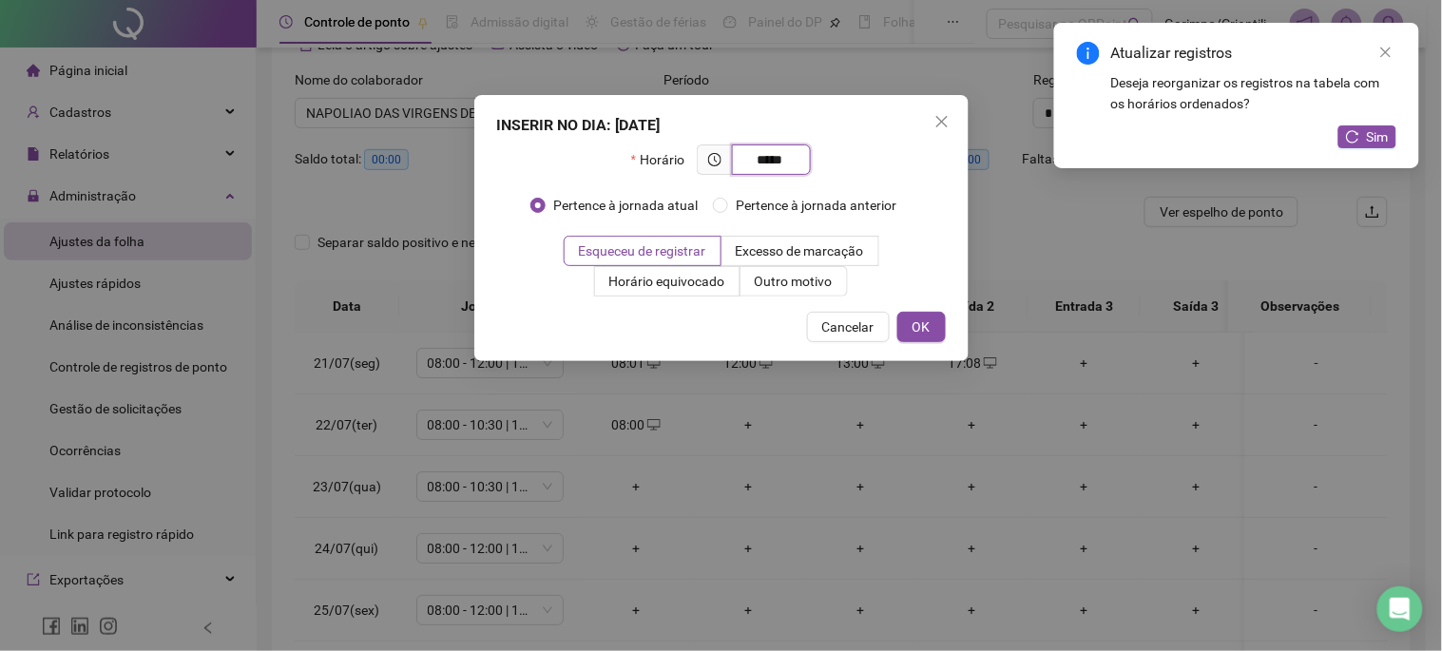
type input "*****"
click at [849, 291] on div "Esqueceu de registrar Excesso de marcação Horário equivocado Outro motivo" at bounding box center [721, 266] width 449 height 61
click at [843, 289] on label "Outro motivo" at bounding box center [794, 281] width 107 height 30
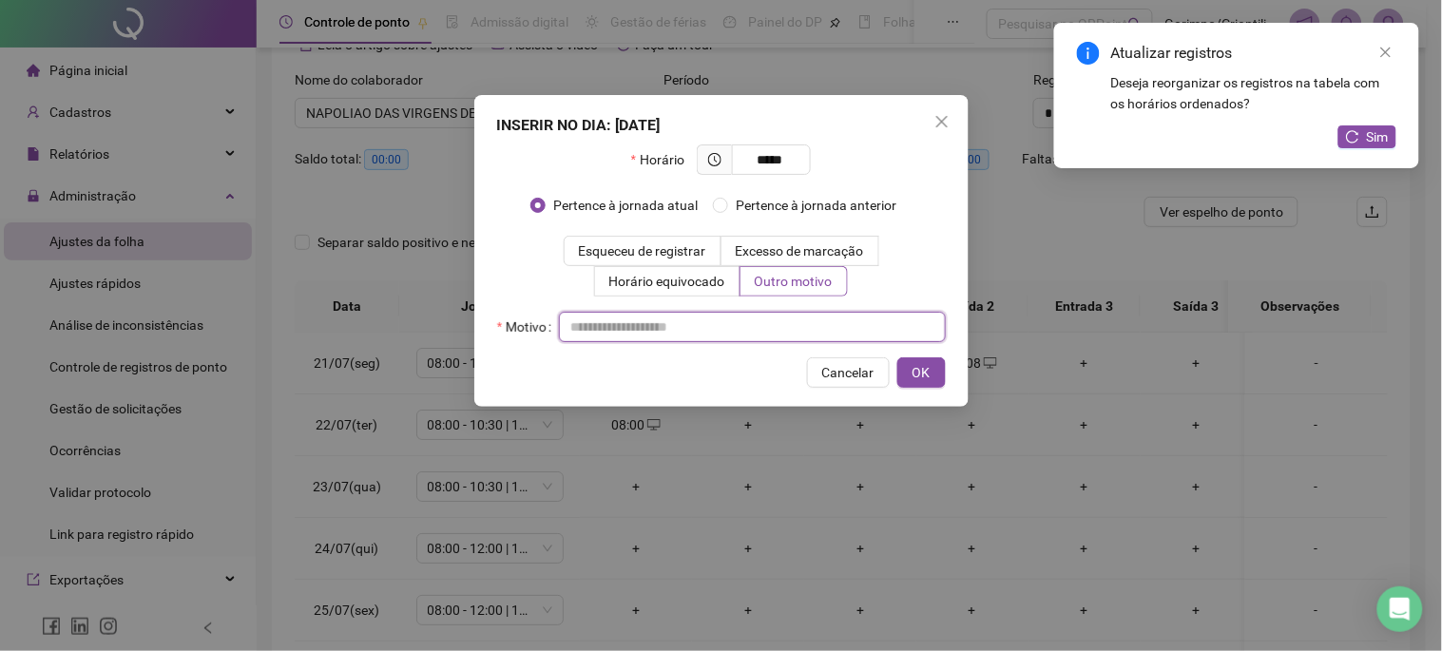
click at [777, 328] on input "text" at bounding box center [752, 327] width 387 height 30
click at [785, 175] on div "Horário *****" at bounding box center [721, 168] width 180 height 46
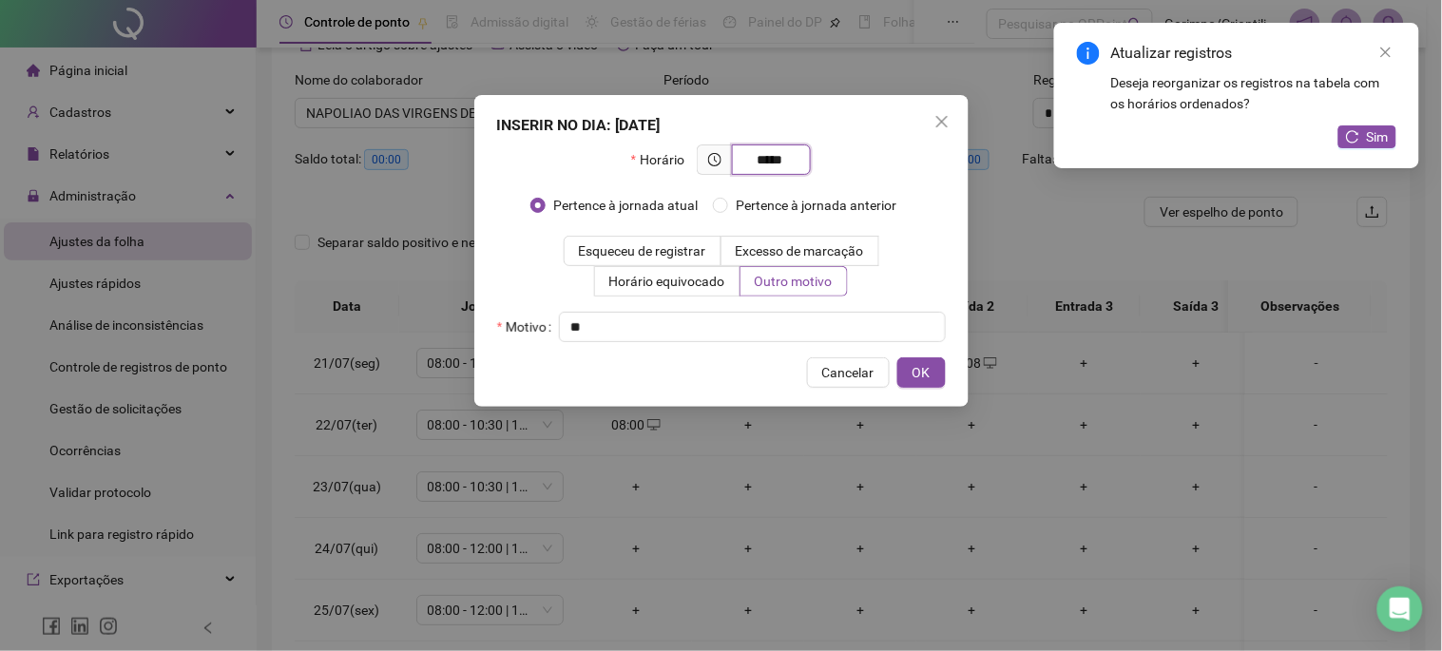
click at [794, 160] on input "*****" at bounding box center [770, 159] width 52 height 21
type input "*****"
click at [858, 310] on div "Horário ***** Pertence à jornada atual Pertence à jornada anterior Esqueceu de …" at bounding box center [721, 244] width 449 height 198
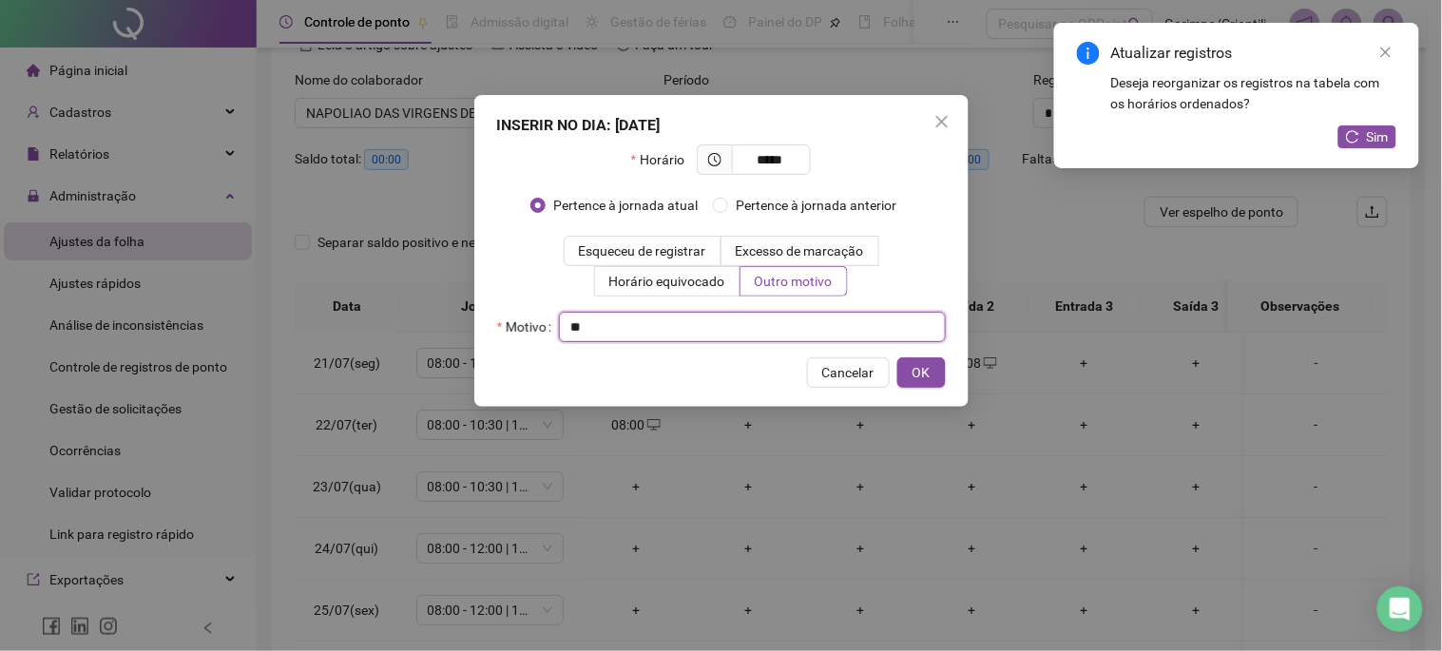
click at [850, 327] on input "text" at bounding box center [752, 327] width 387 height 30
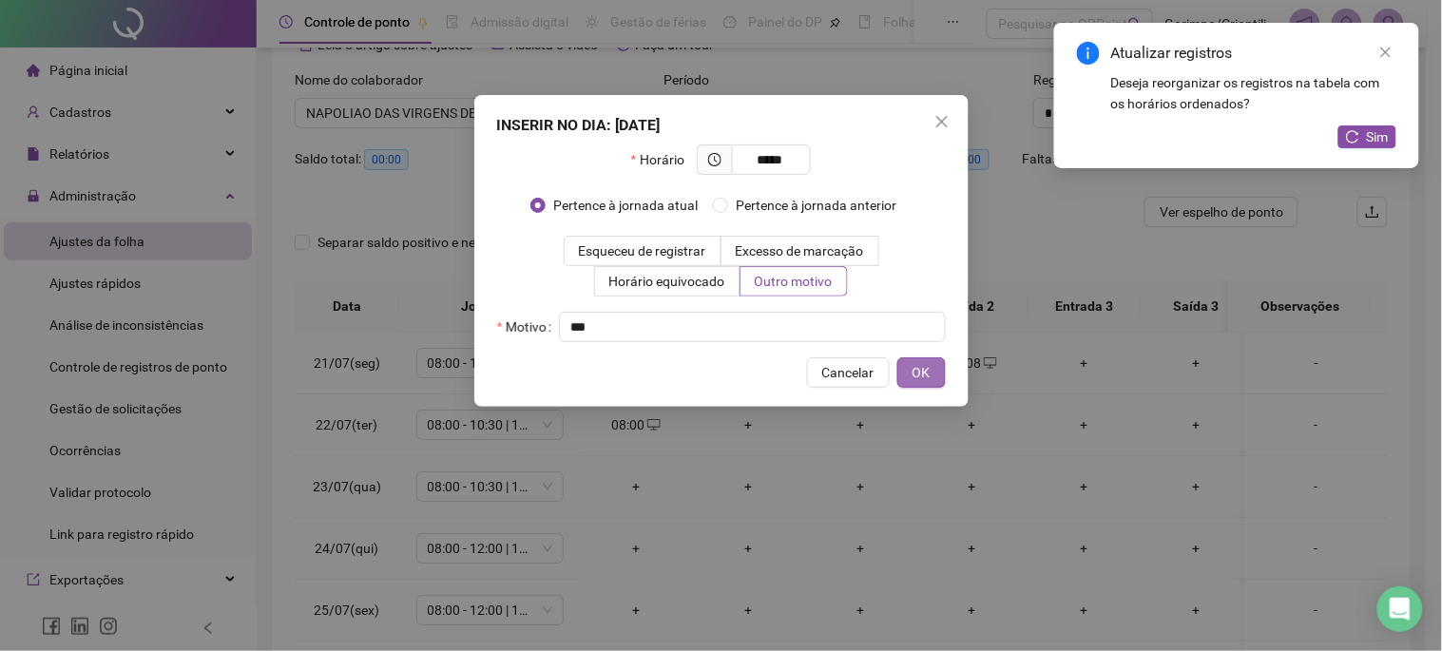
click at [922, 377] on span "OK" at bounding box center [922, 372] width 18 height 21
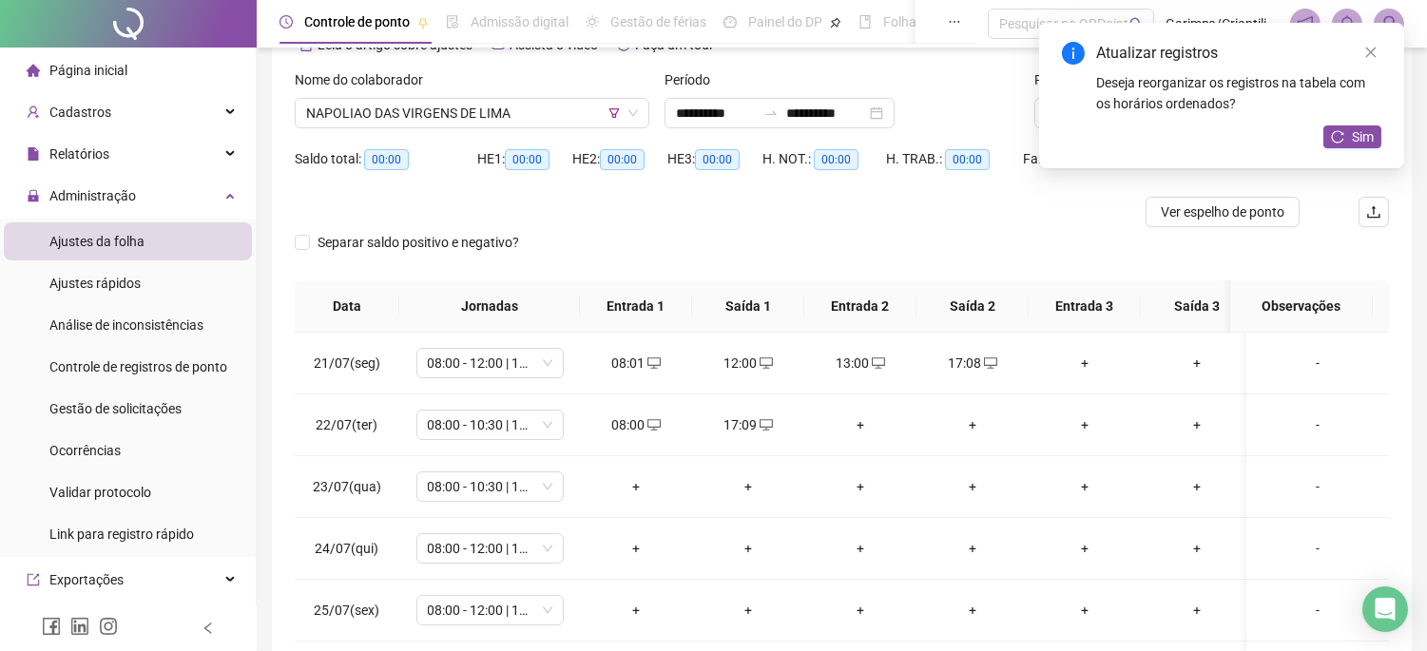
click at [972, 425] on div "+" at bounding box center [973, 425] width 82 height 21
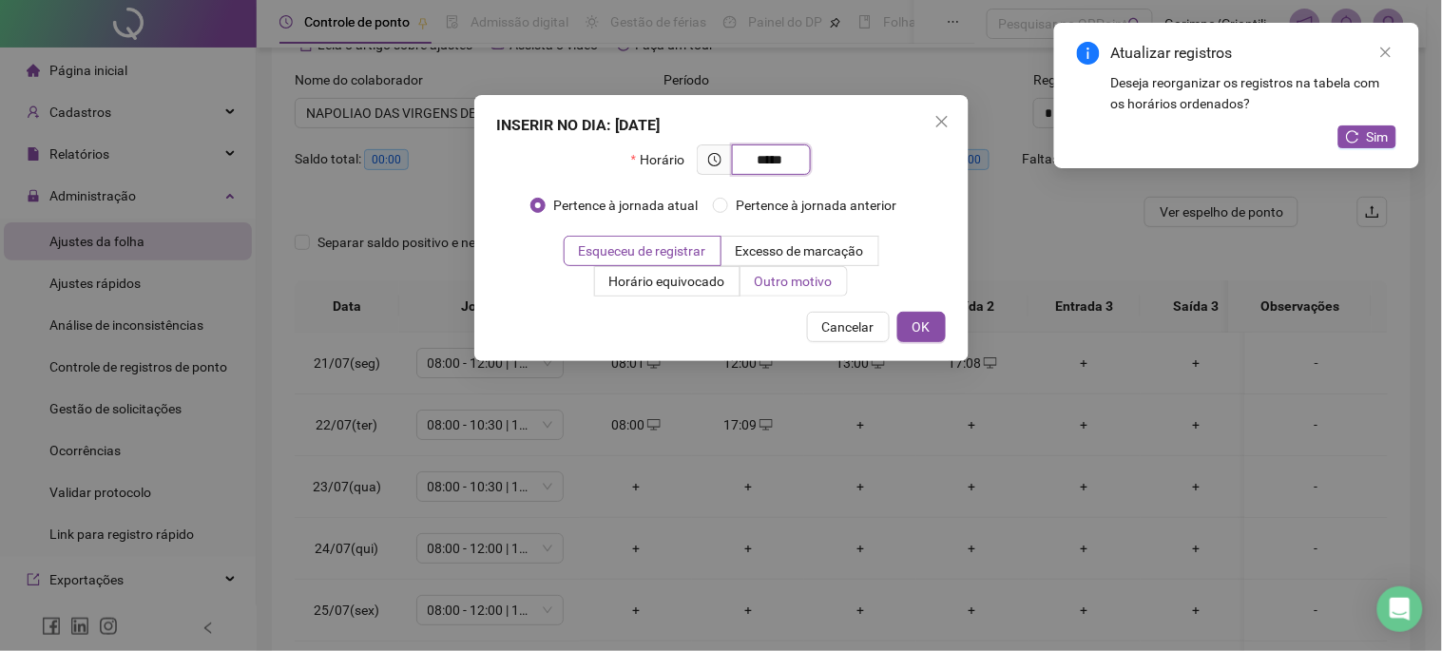
type input "*****"
click at [795, 278] on span "Outro motivo" at bounding box center [794, 281] width 78 height 15
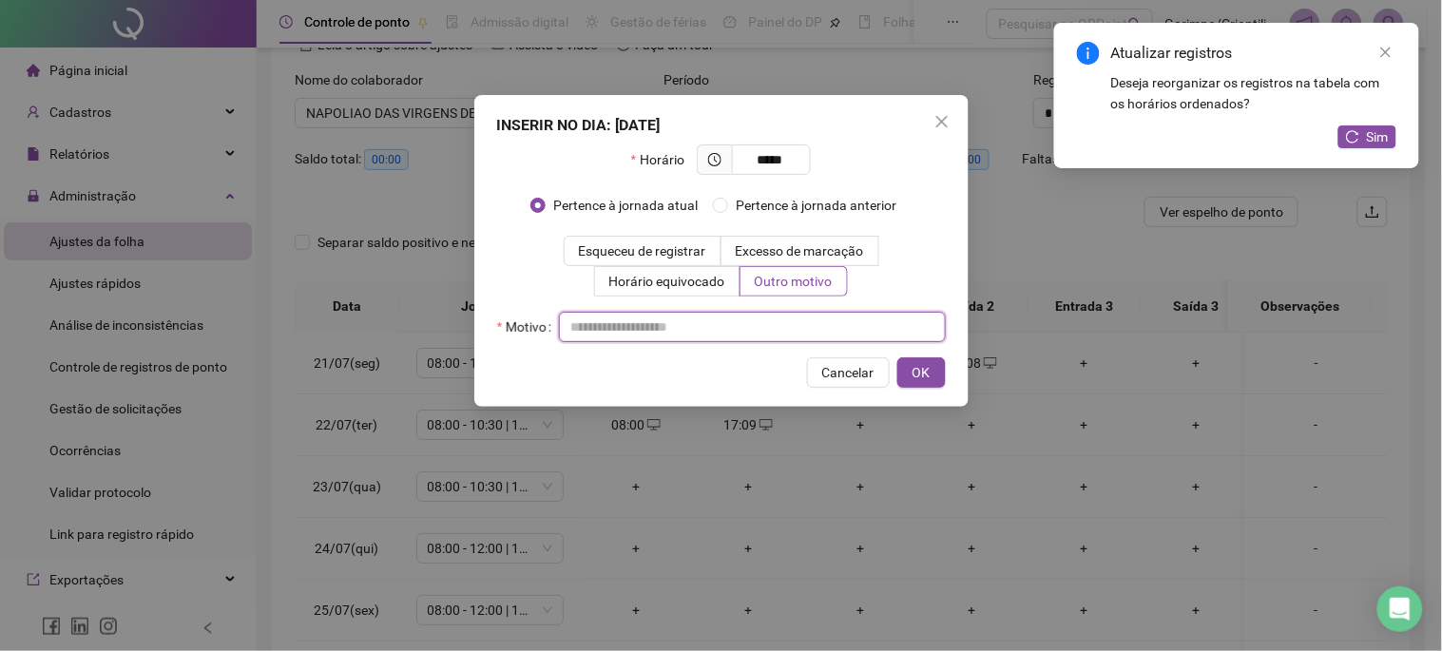
click at [792, 323] on input "text" at bounding box center [752, 327] width 387 height 30
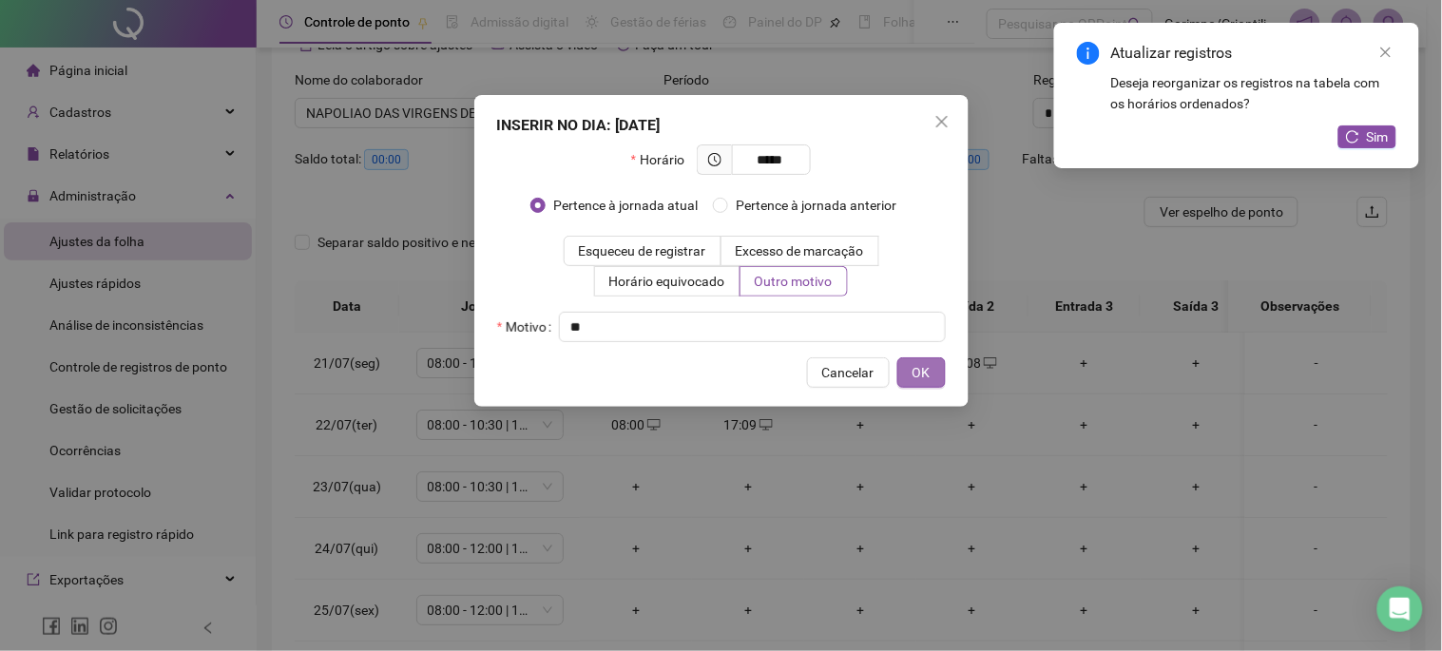
click at [927, 374] on span "OK" at bounding box center [922, 372] width 18 height 21
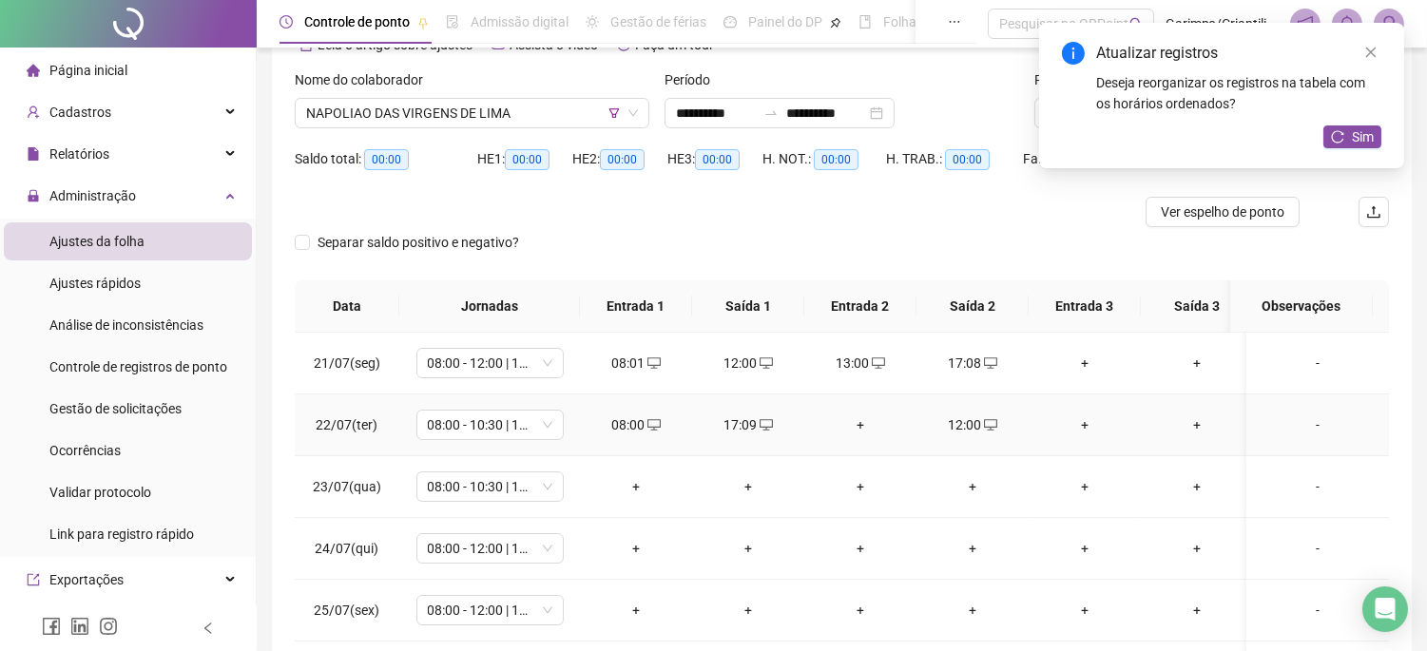
click at [861, 429] on div "+" at bounding box center [861, 425] width 82 height 21
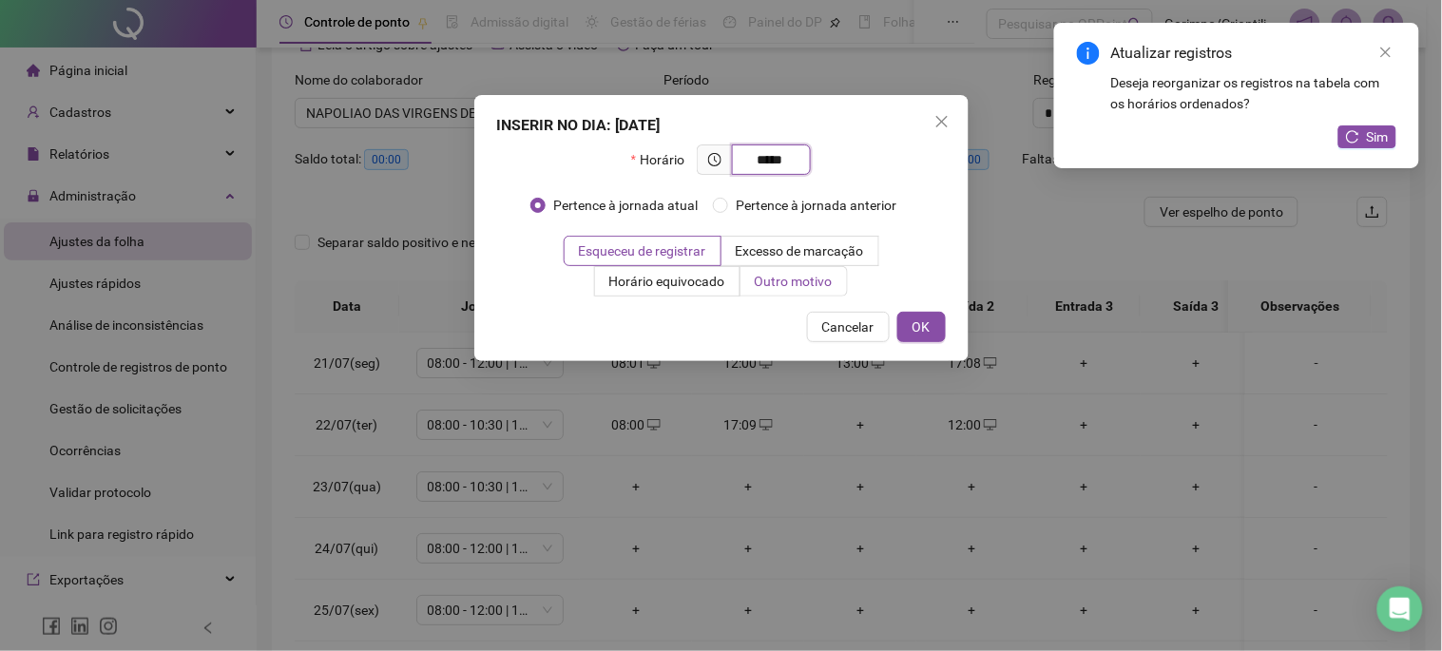
type input "*****"
click at [749, 280] on label "Outro motivo" at bounding box center [794, 281] width 107 height 30
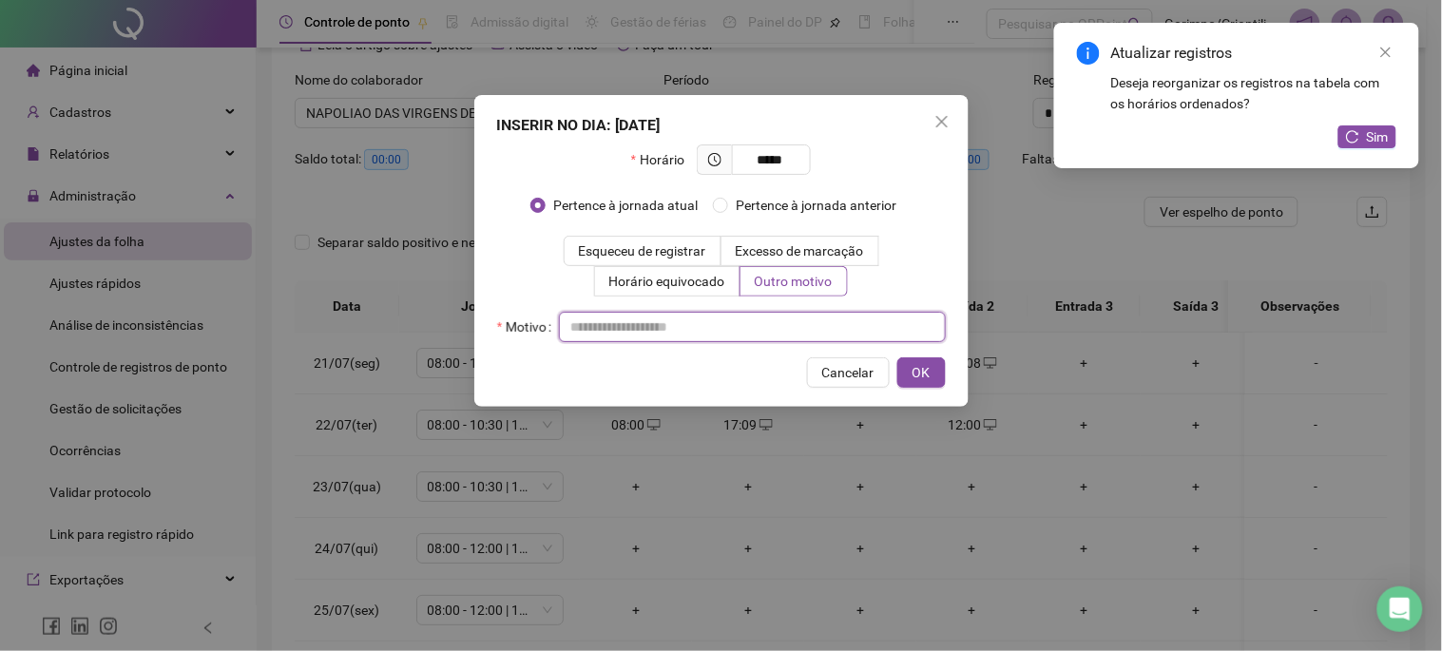
click at [734, 330] on input "text" at bounding box center [752, 327] width 387 height 30
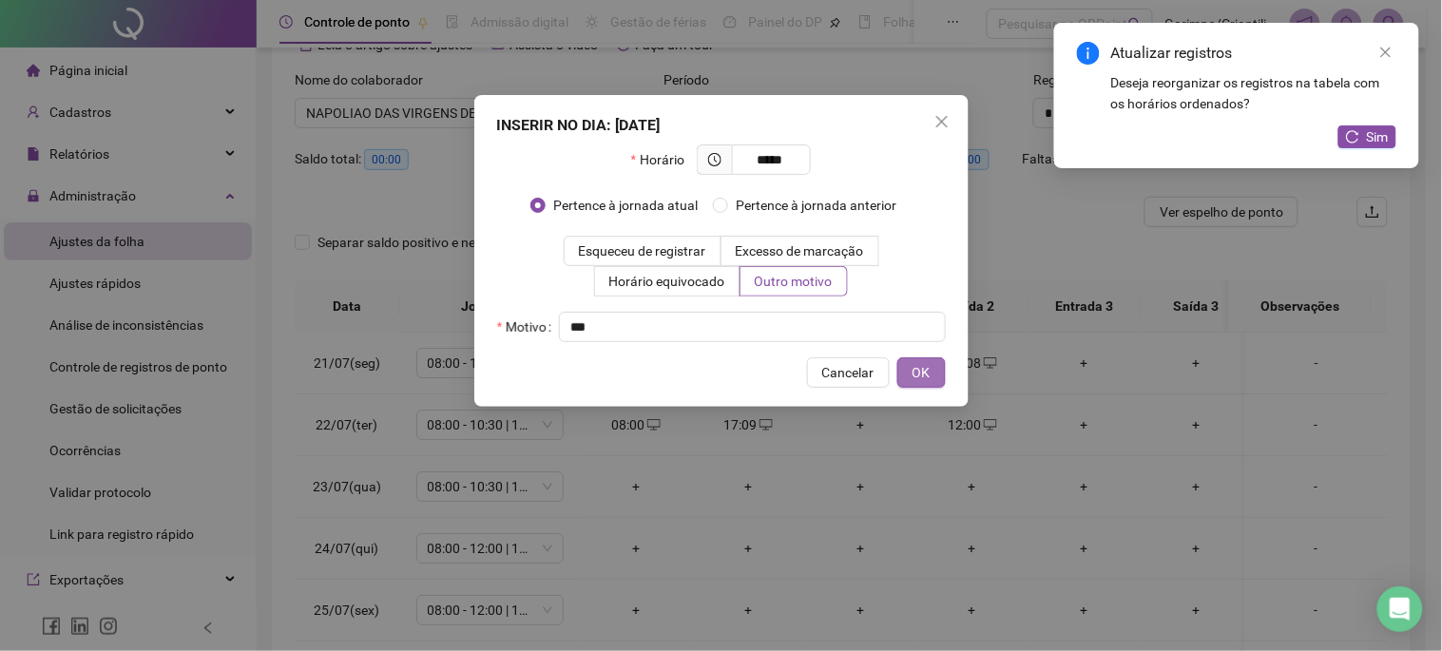
click at [918, 376] on span "OK" at bounding box center [922, 372] width 18 height 21
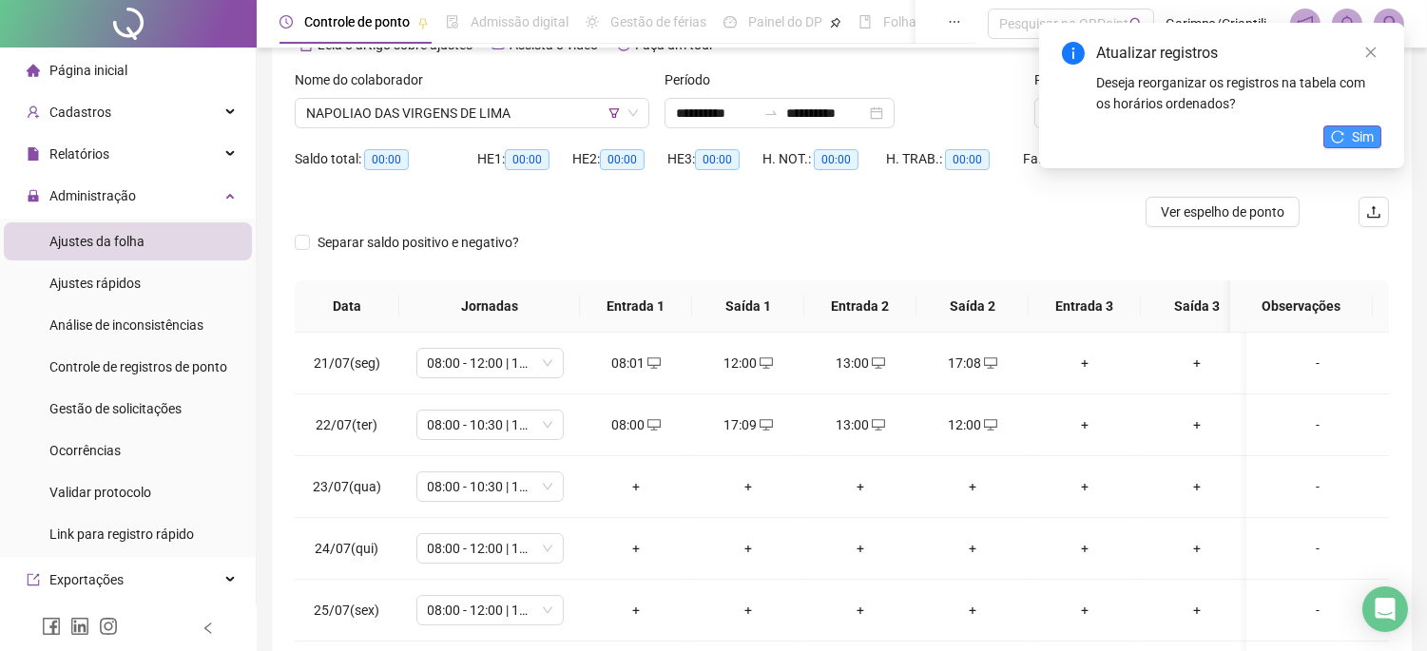
click at [1377, 126] on button "Sim" at bounding box center [1353, 137] width 58 height 23
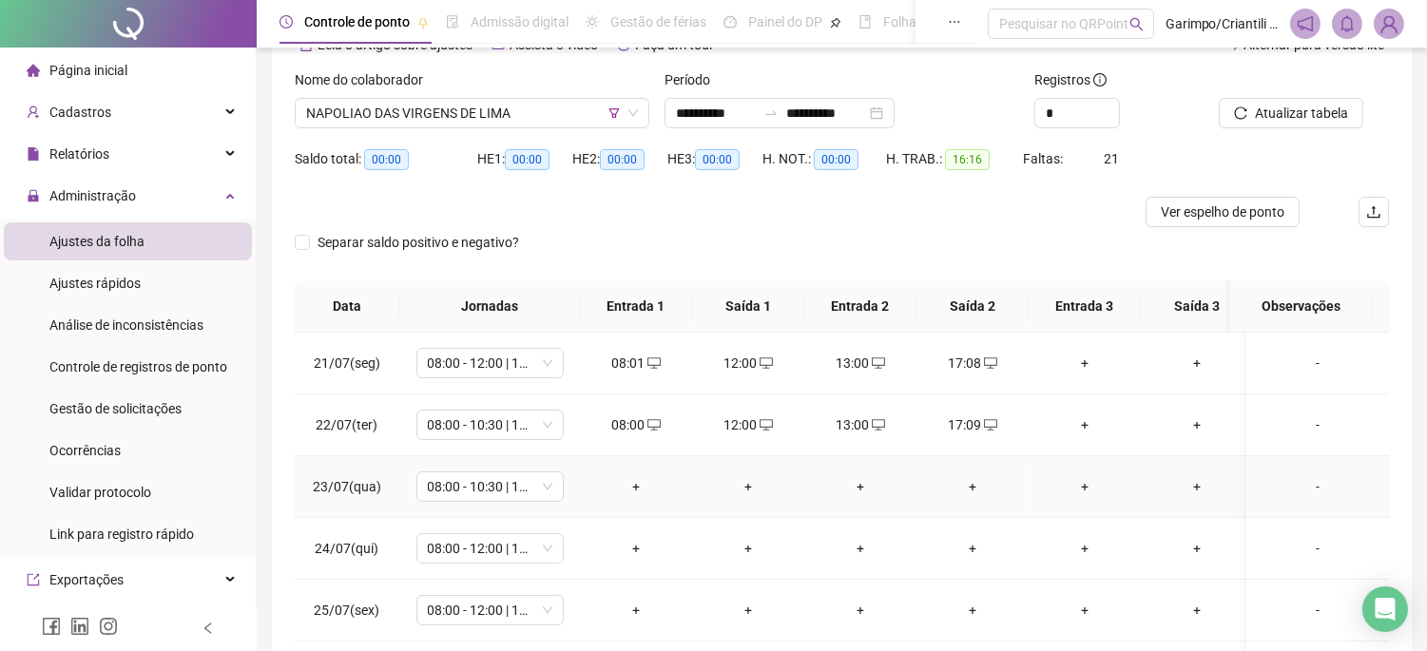
click at [642, 480] on div "+" at bounding box center [636, 486] width 82 height 21
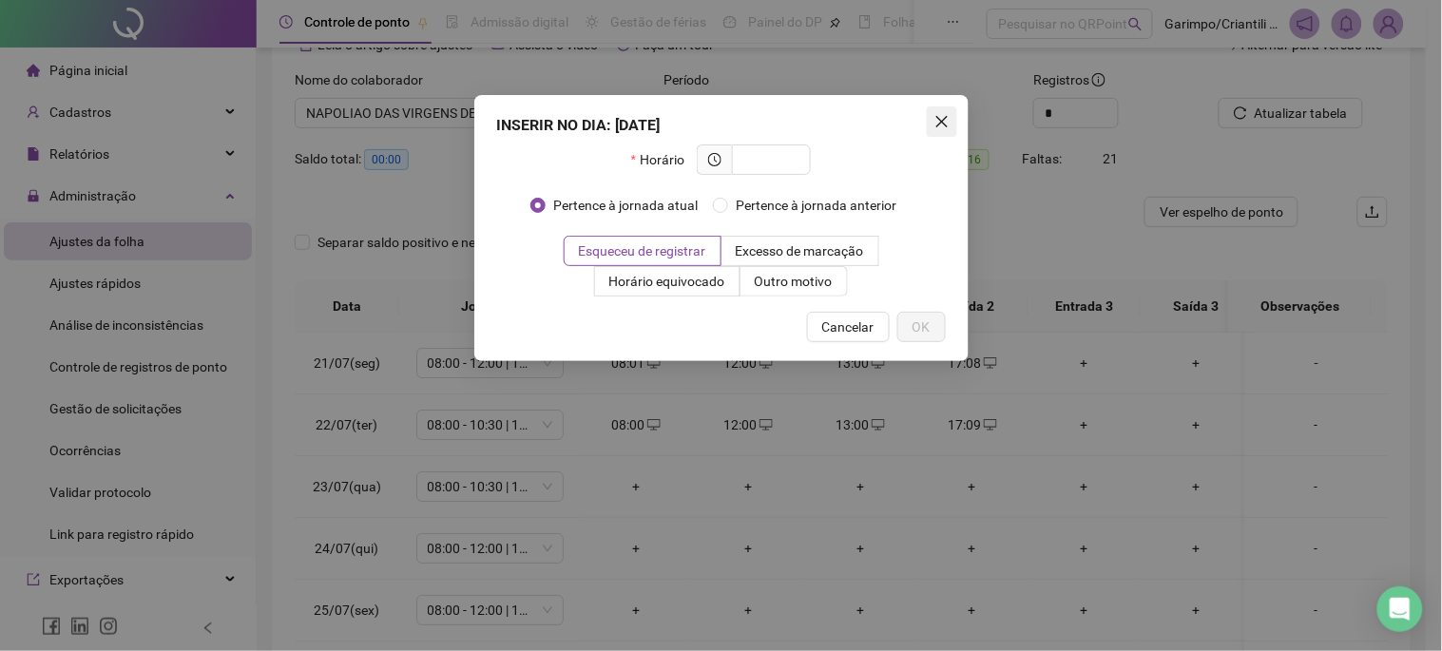
click at [944, 120] on icon "close" at bounding box center [942, 121] width 15 height 15
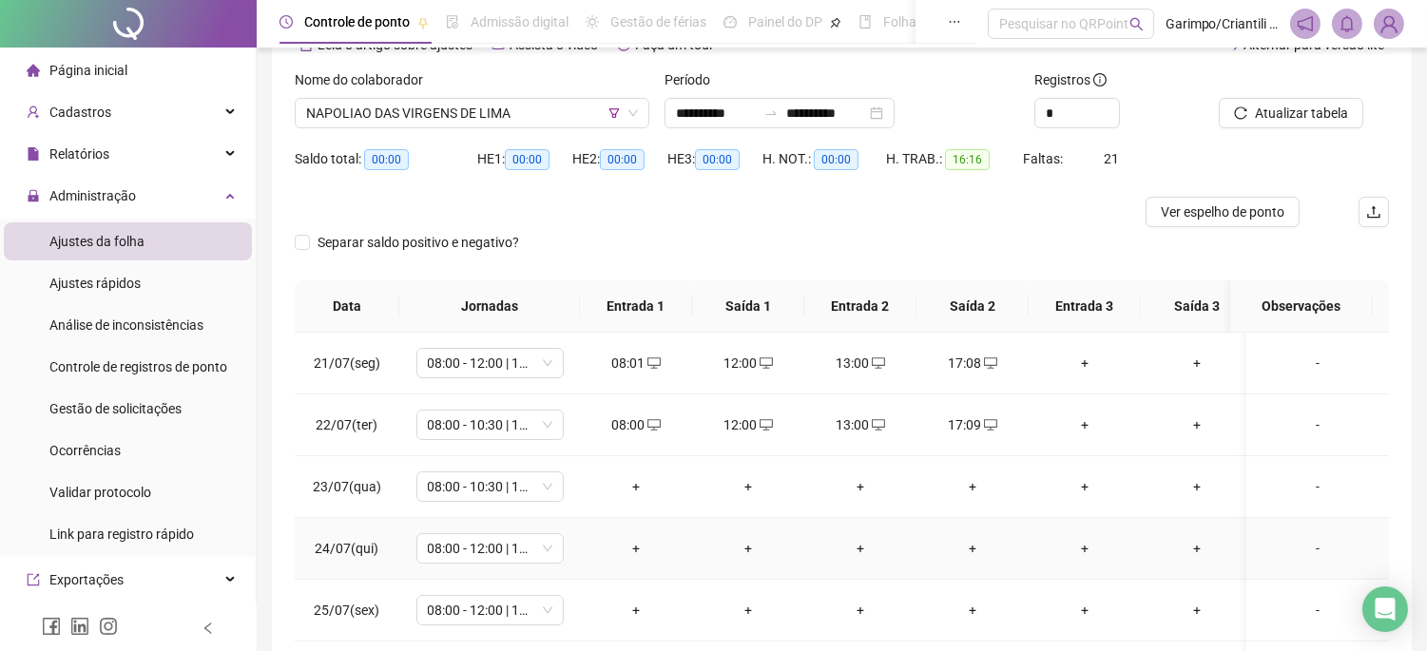
click at [625, 554] on div "+" at bounding box center [636, 548] width 82 height 21
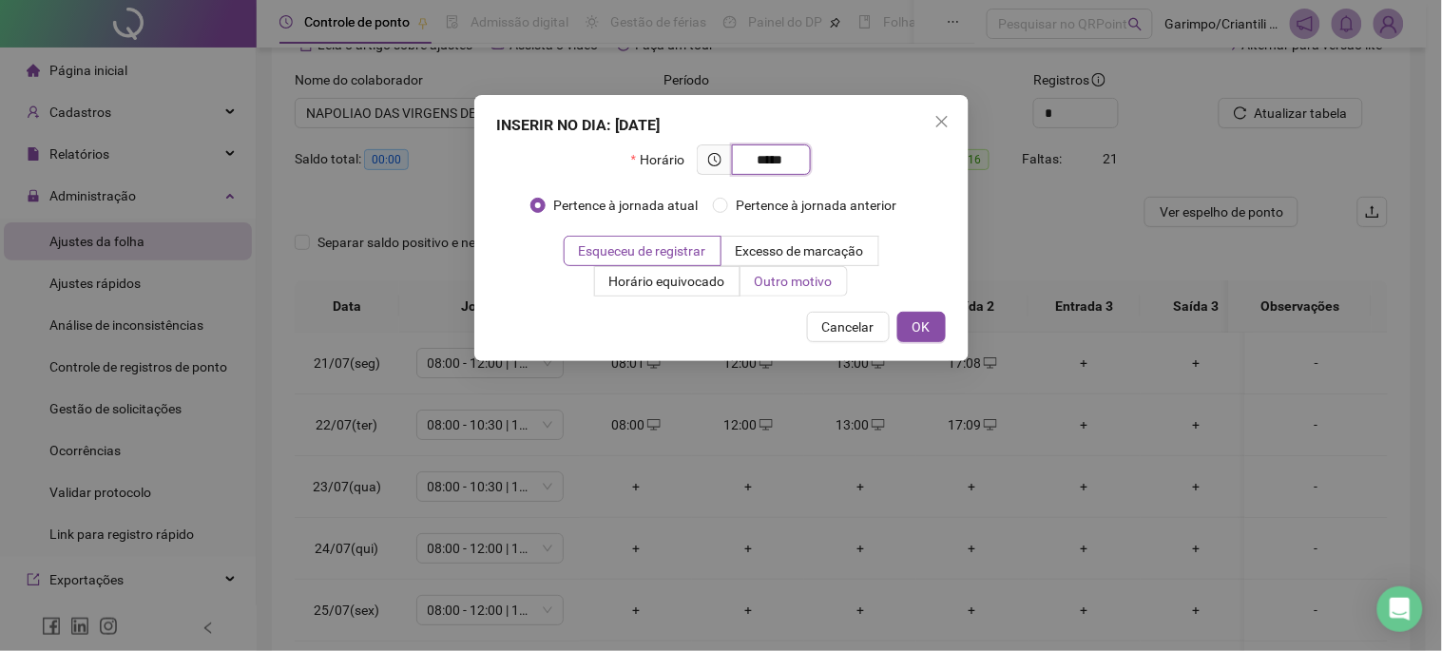
type input "*****"
click at [805, 279] on span "Outro motivo" at bounding box center [794, 281] width 78 height 15
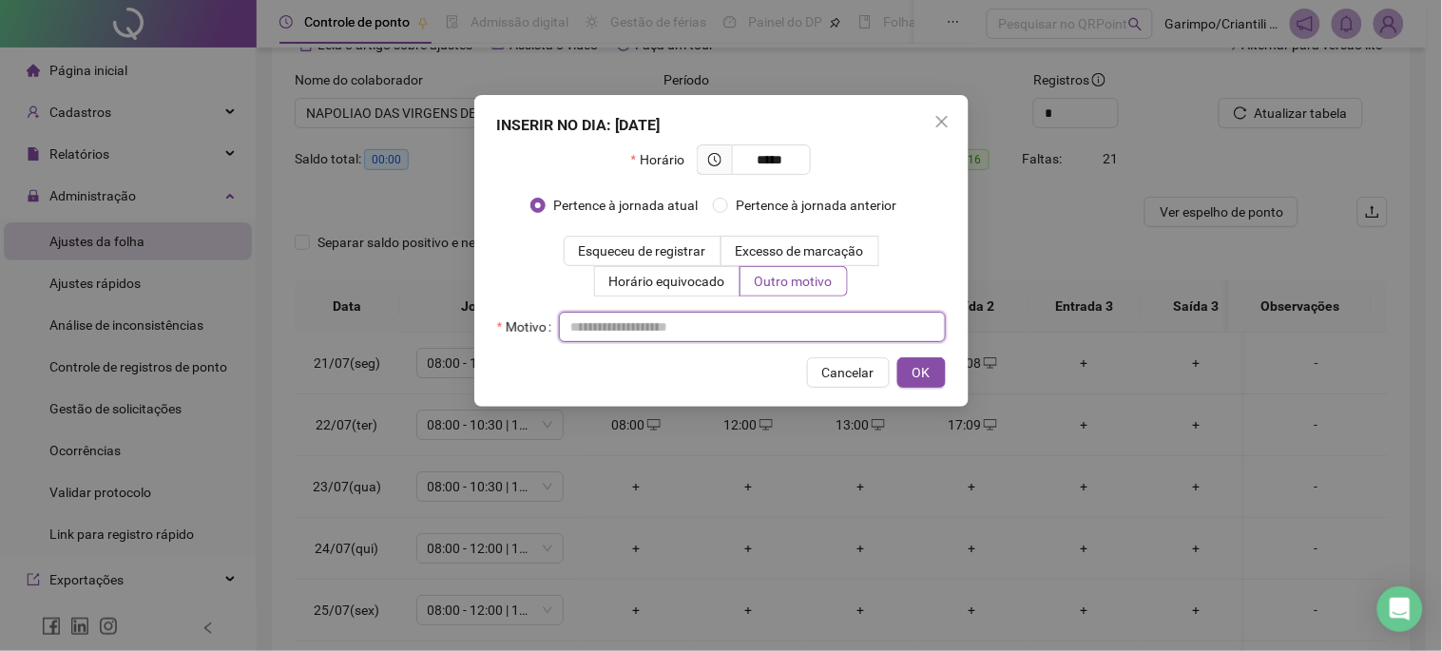
click at [768, 325] on input "text" at bounding box center [752, 327] width 387 height 30
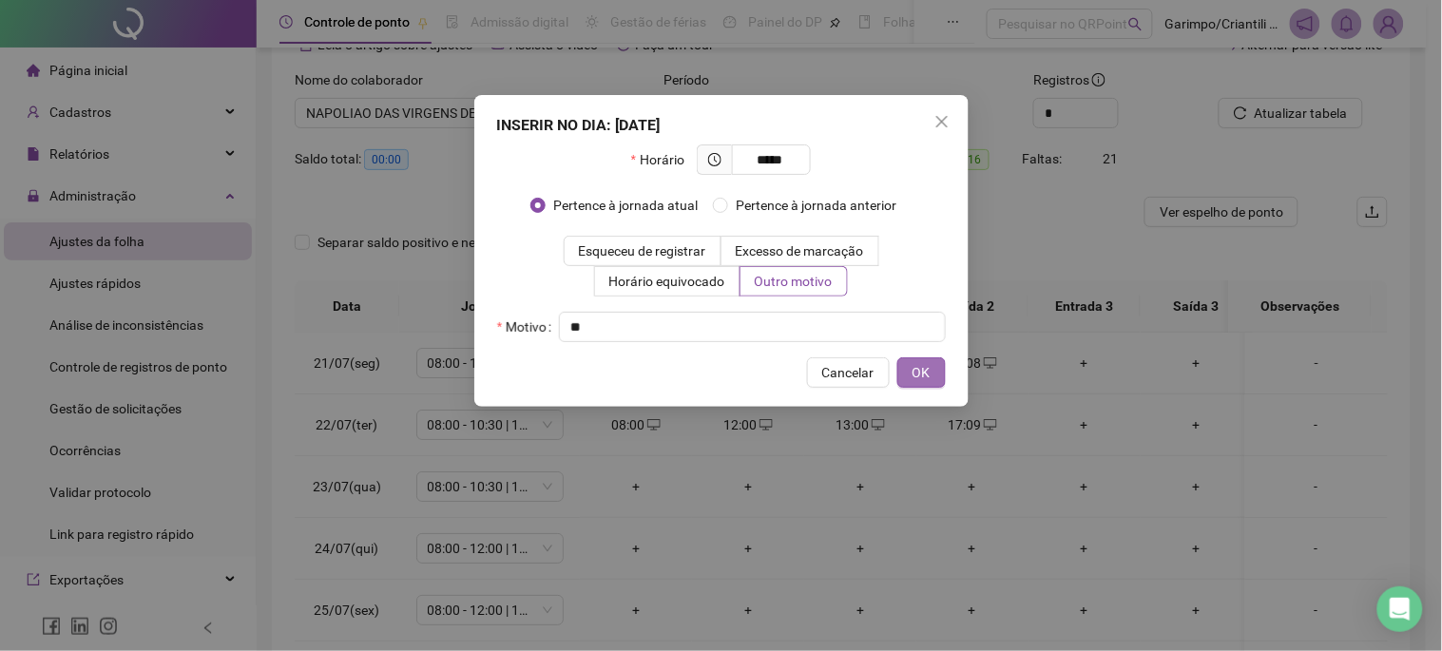
click at [918, 365] on span "OK" at bounding box center [922, 372] width 18 height 21
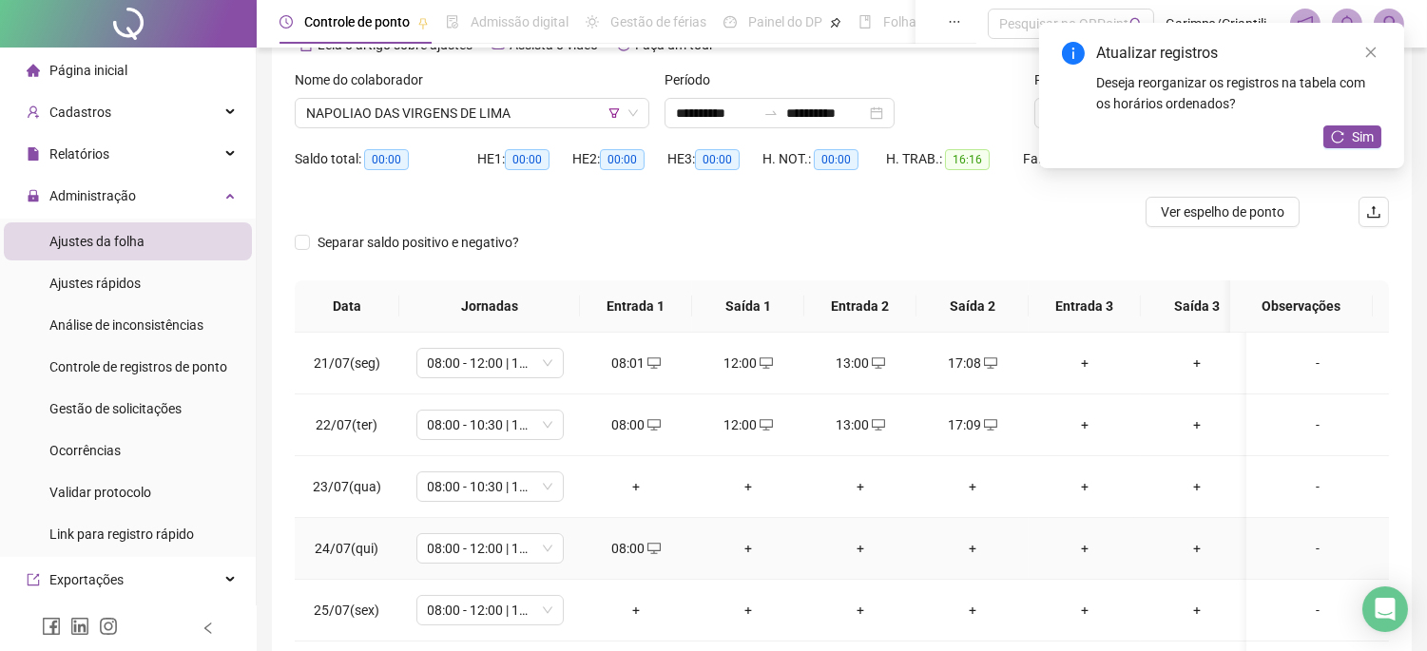
click at [758, 543] on div "+" at bounding box center [748, 548] width 82 height 21
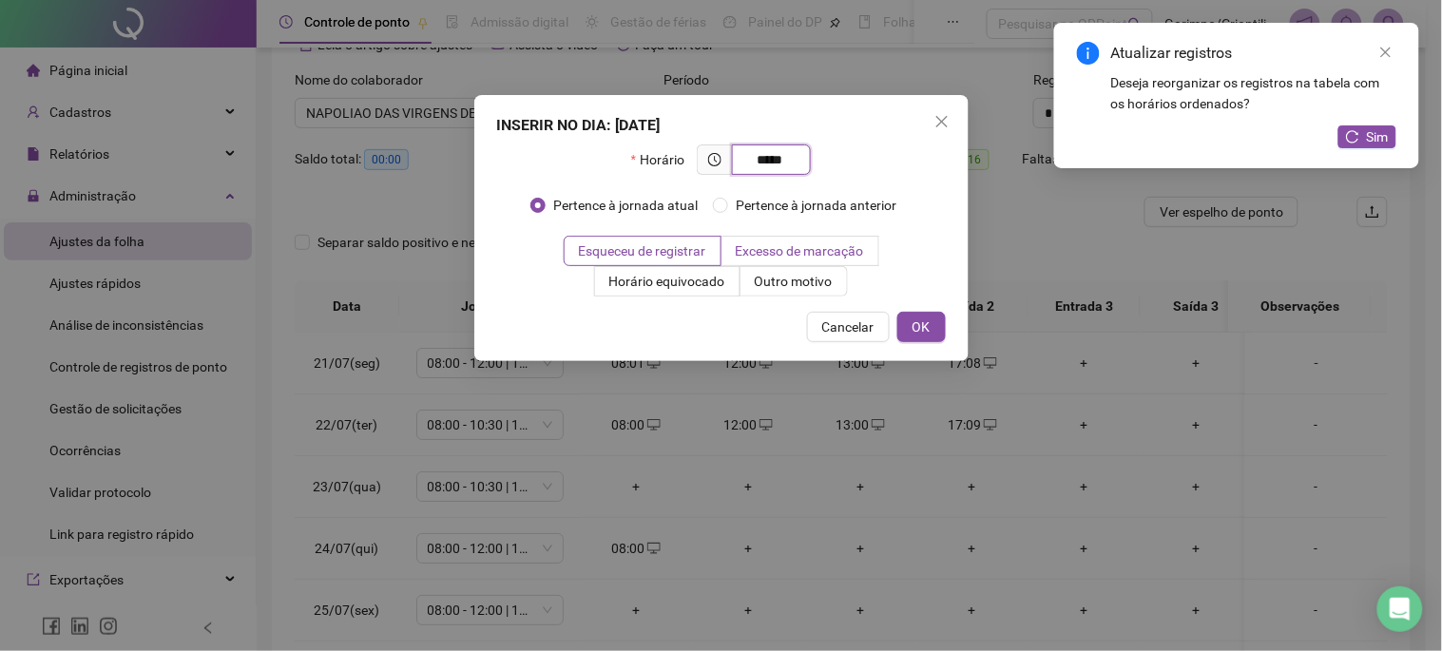
type input "*****"
click at [789, 259] on span "Excesso de marcação" at bounding box center [800, 250] width 128 height 15
click at [785, 274] on span "Outro motivo" at bounding box center [794, 281] width 78 height 15
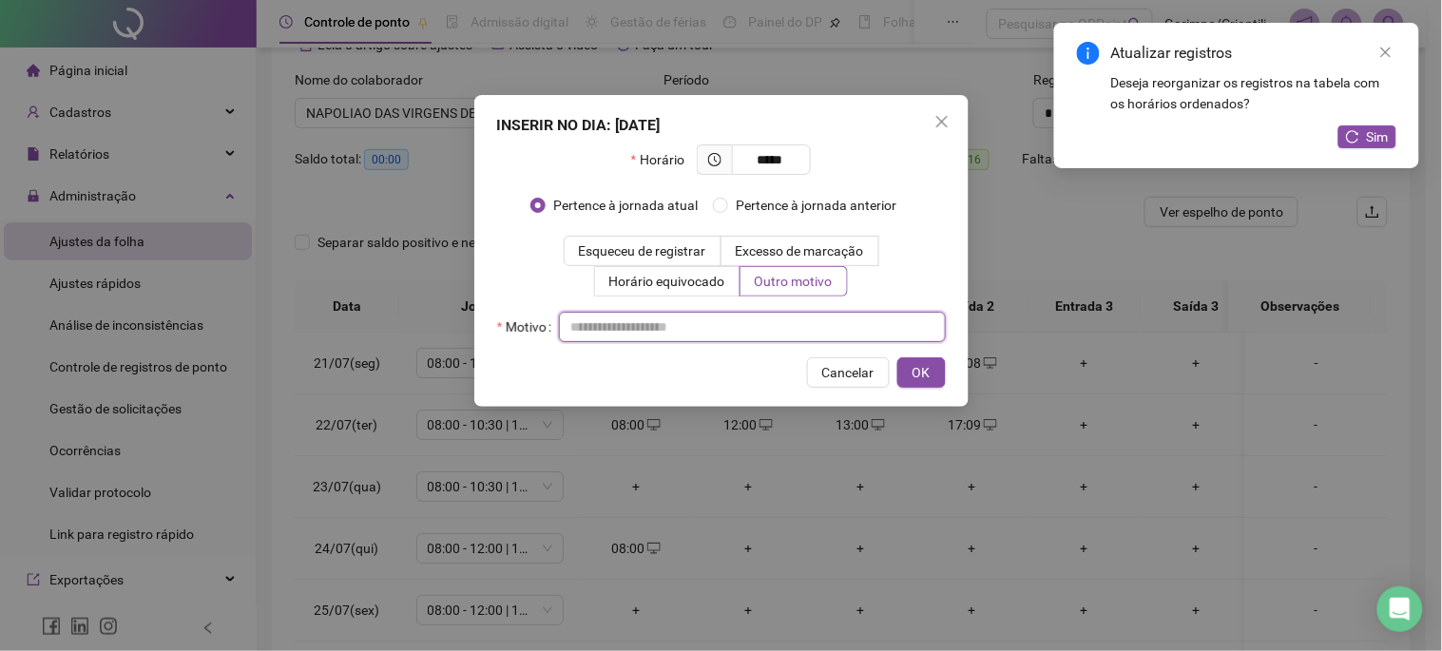
click at [785, 316] on input "text" at bounding box center [752, 327] width 387 height 30
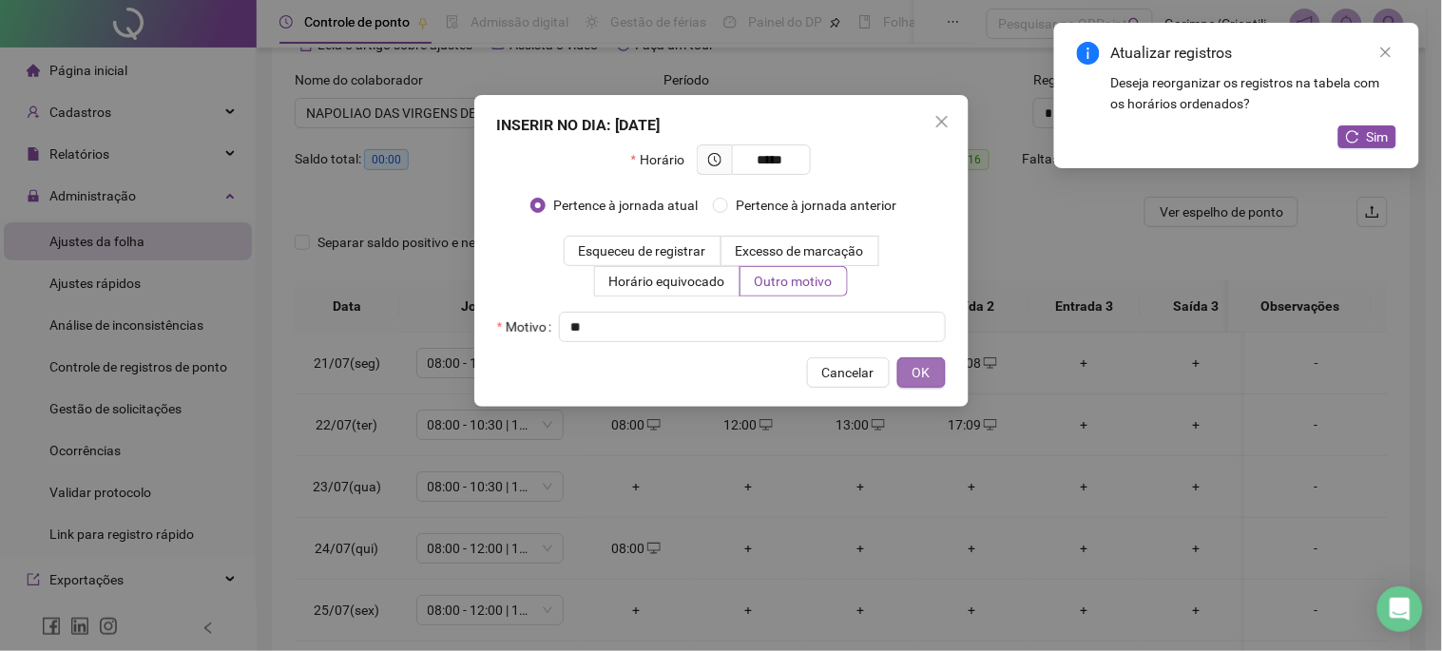
click at [930, 386] on button "OK" at bounding box center [922, 373] width 48 height 30
click at [929, 375] on span "OK" at bounding box center [922, 372] width 18 height 21
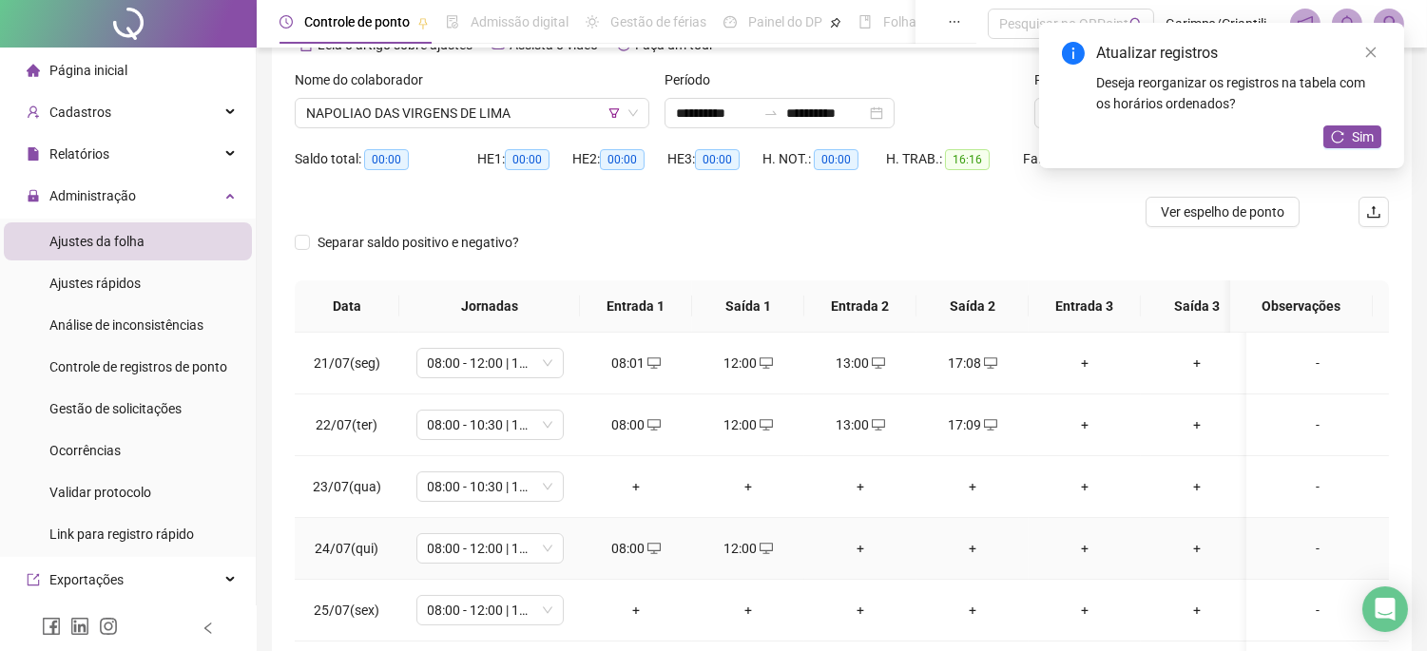
click at [862, 552] on div "+" at bounding box center [861, 548] width 82 height 21
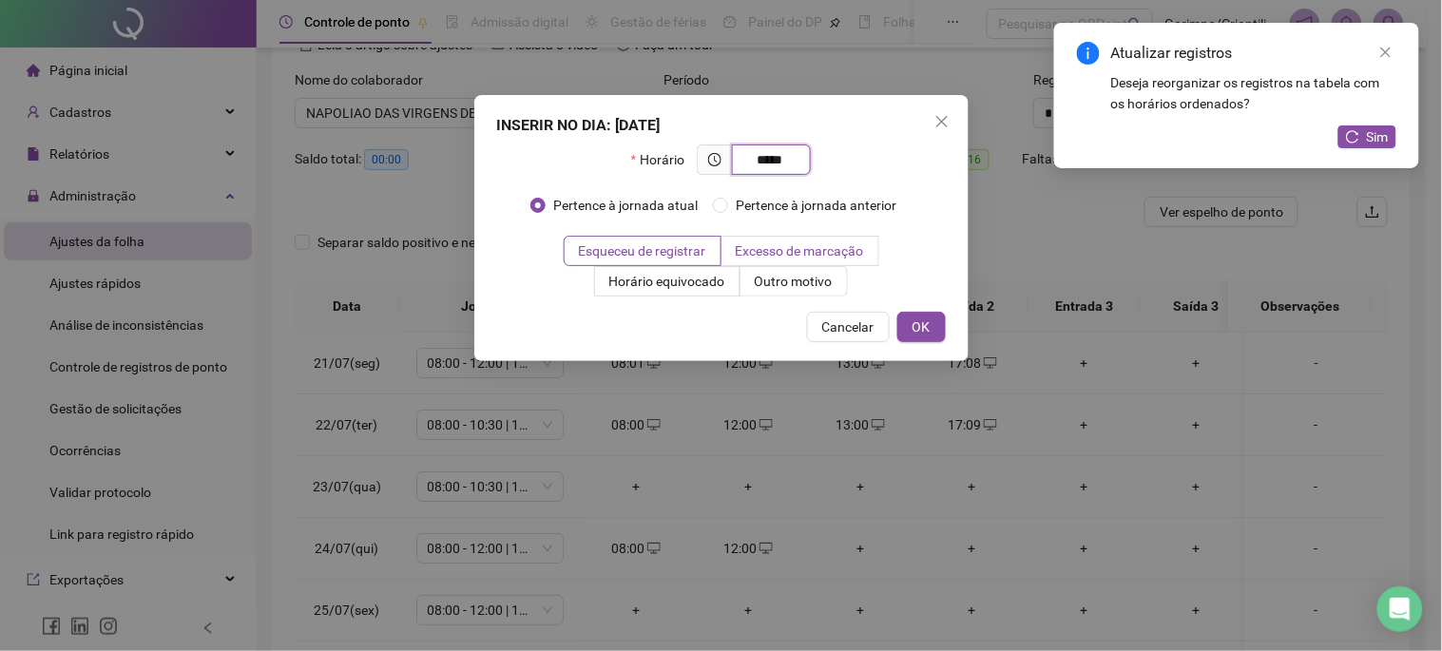
type input "*****"
click at [791, 263] on label "Excesso de marcação" at bounding box center [801, 251] width 158 height 30
click at [786, 292] on label "Outro motivo" at bounding box center [794, 281] width 107 height 30
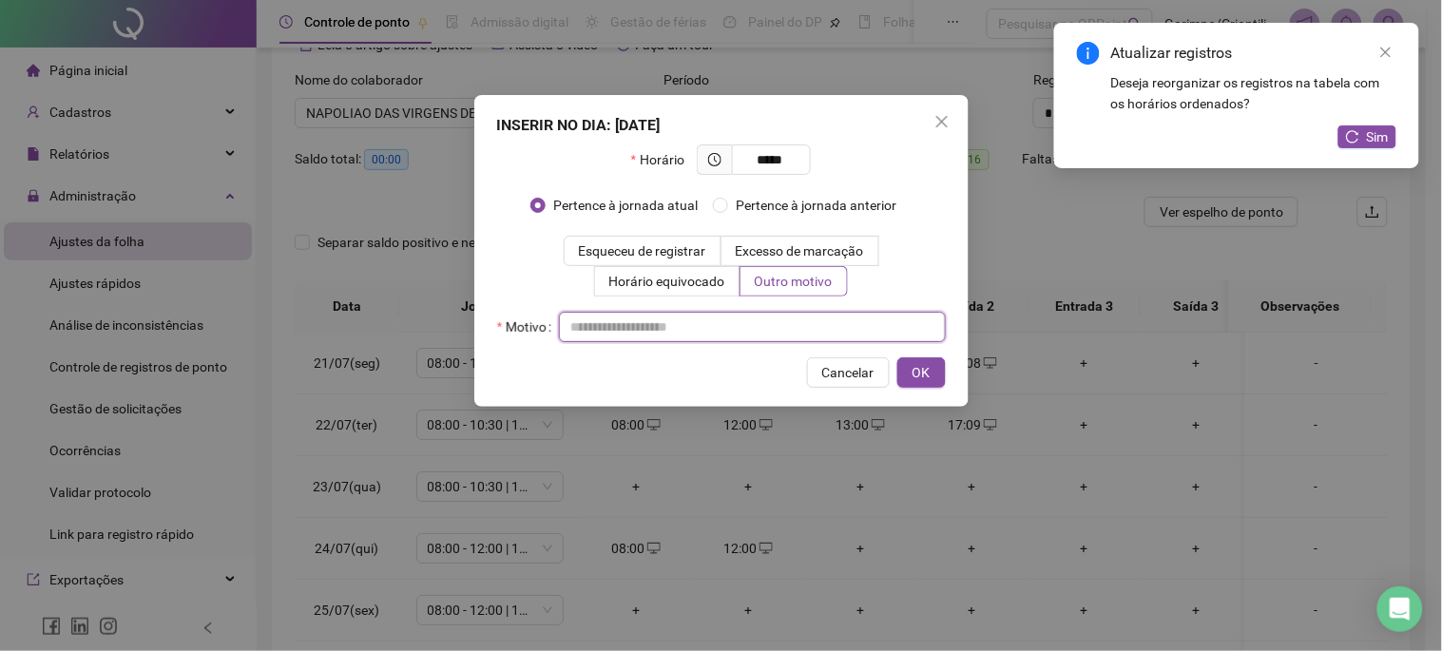
click at [754, 326] on input "text" at bounding box center [752, 327] width 387 height 30
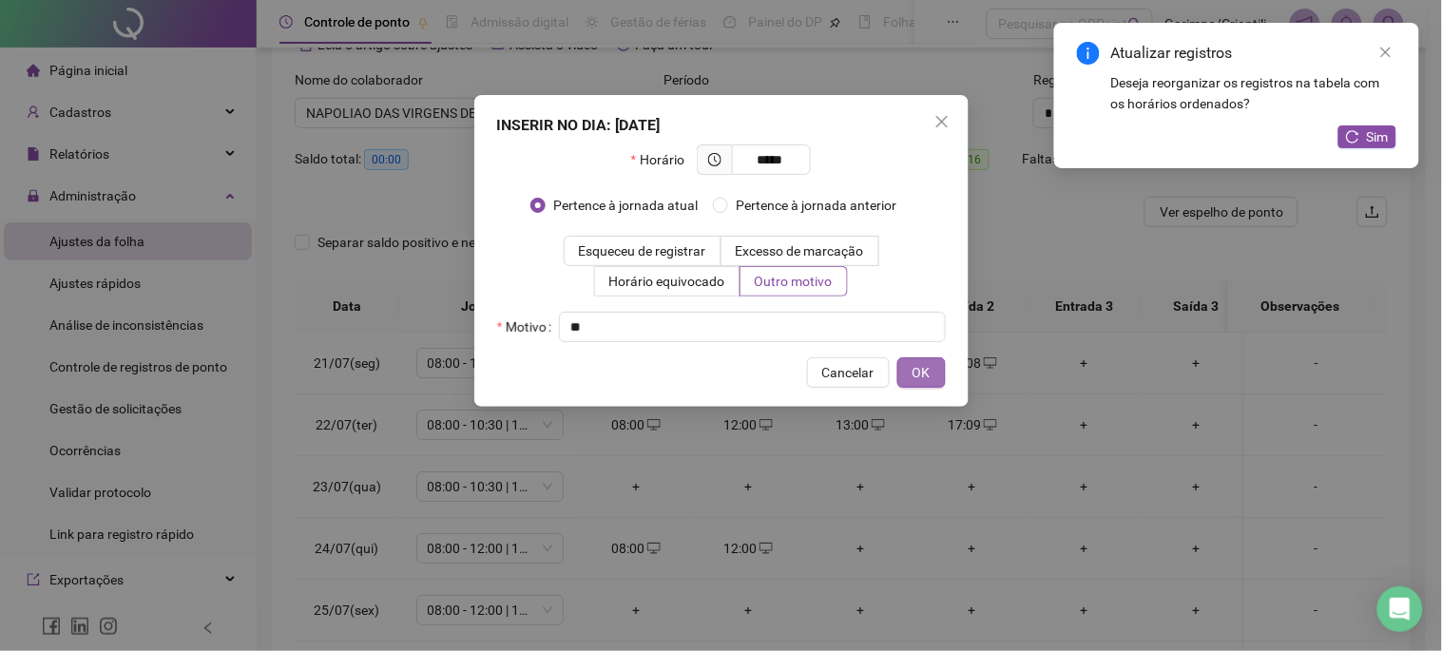
click at [915, 377] on span "OK" at bounding box center [922, 372] width 18 height 21
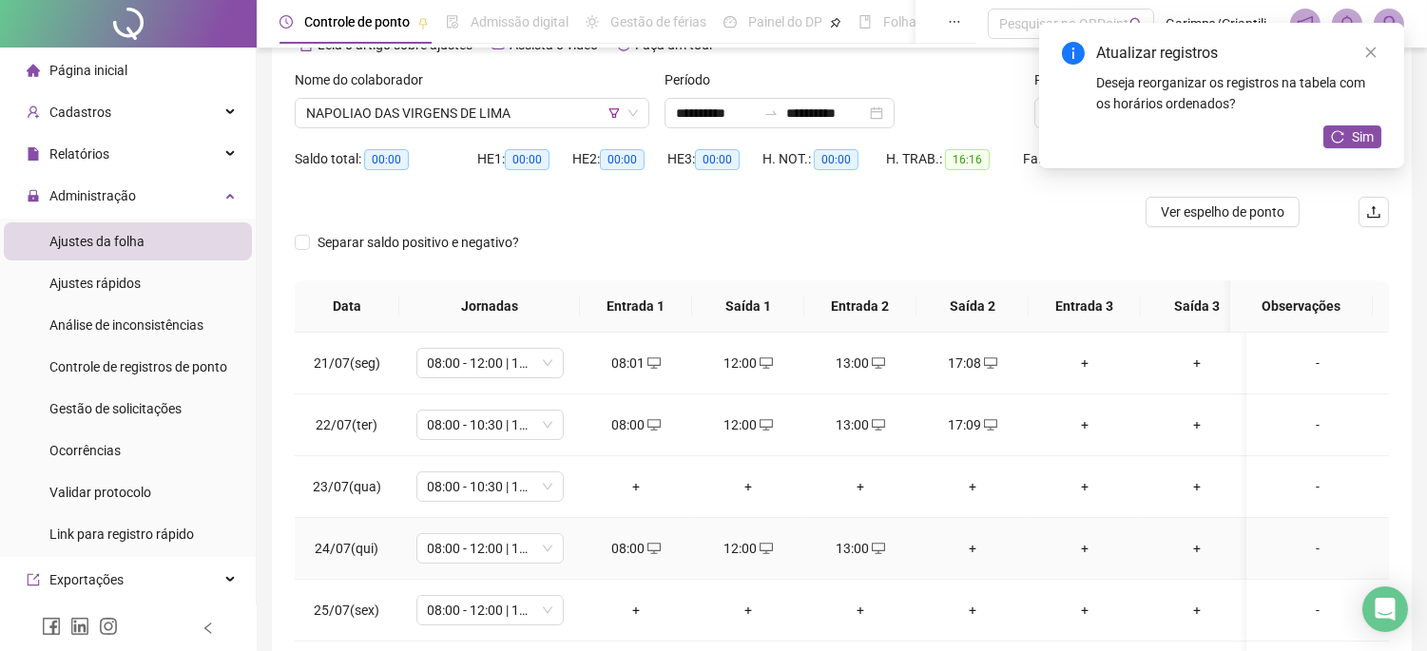
click at [985, 555] on div "+" at bounding box center [973, 548] width 82 height 21
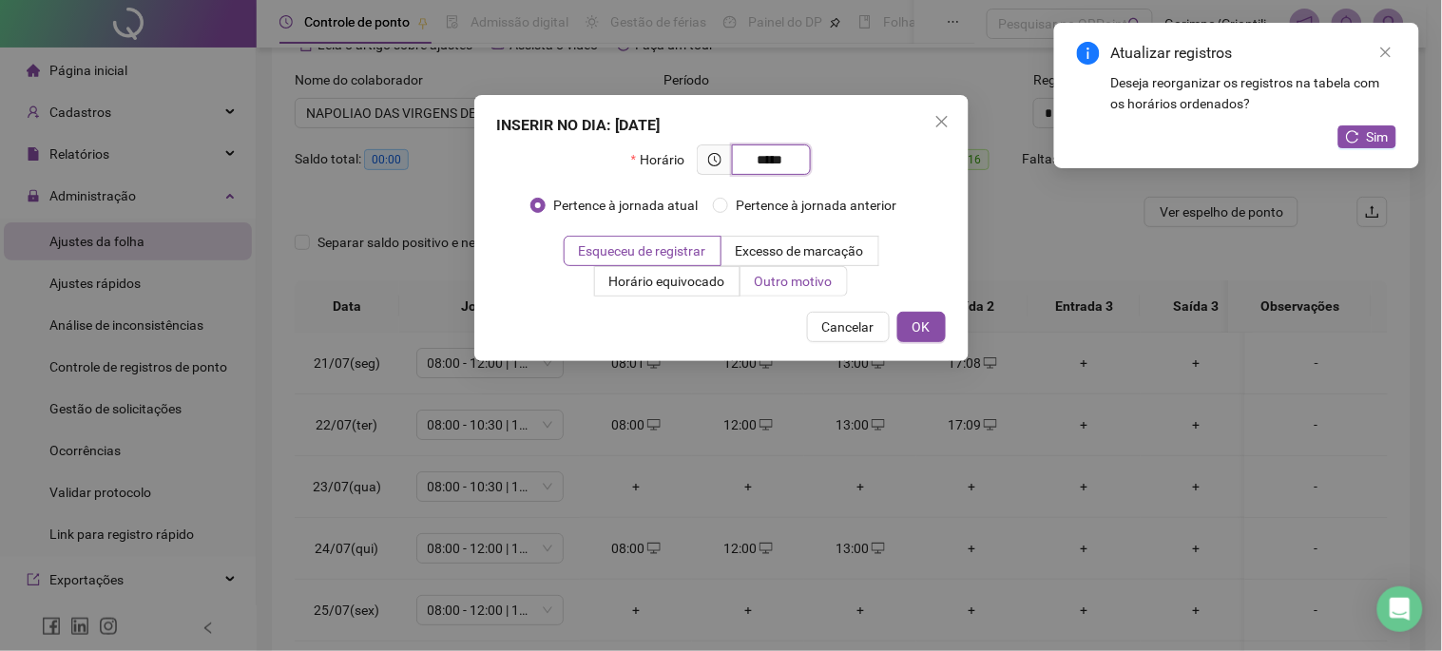
type input "*****"
click at [810, 291] on label "Outro motivo" at bounding box center [794, 281] width 107 height 30
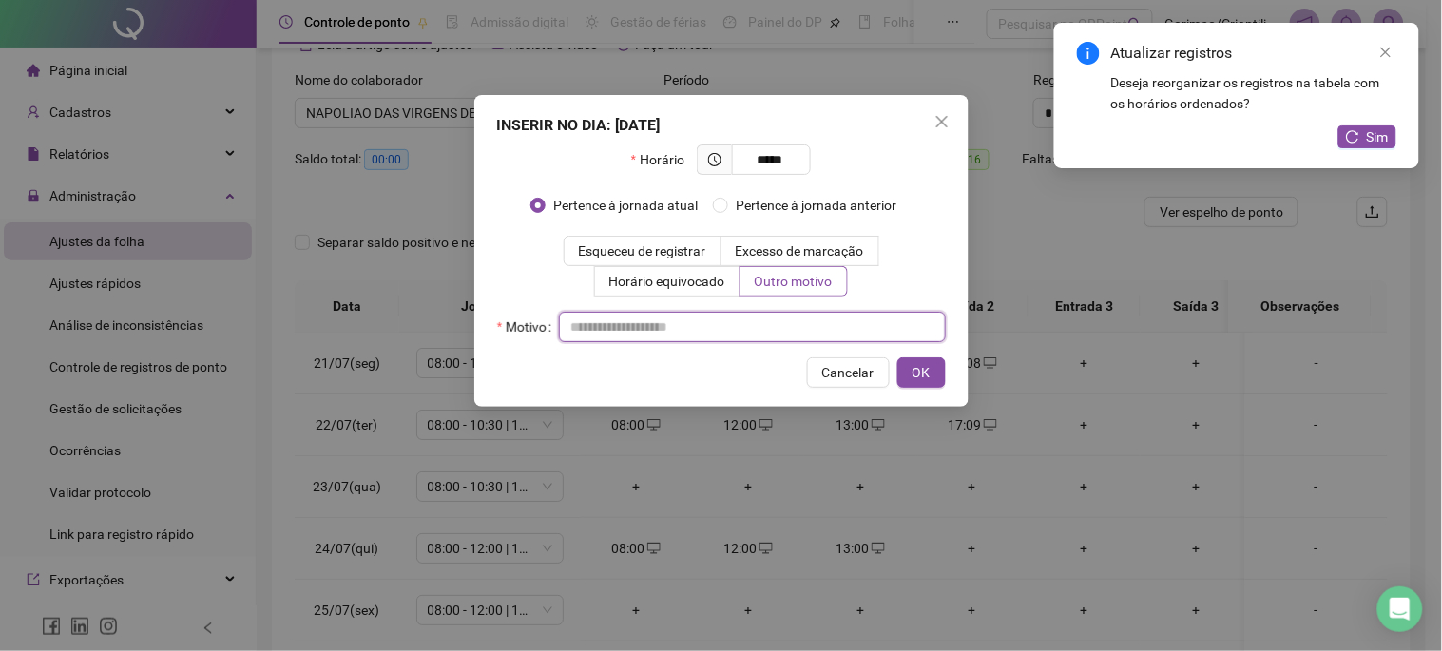
click at [757, 331] on input "text" at bounding box center [752, 327] width 387 height 30
click at [947, 376] on div "INSERIR NO DIA : 24/07/2025 Horário ***** Pertence à jornada atual Pertence à j…" at bounding box center [721, 251] width 494 height 312
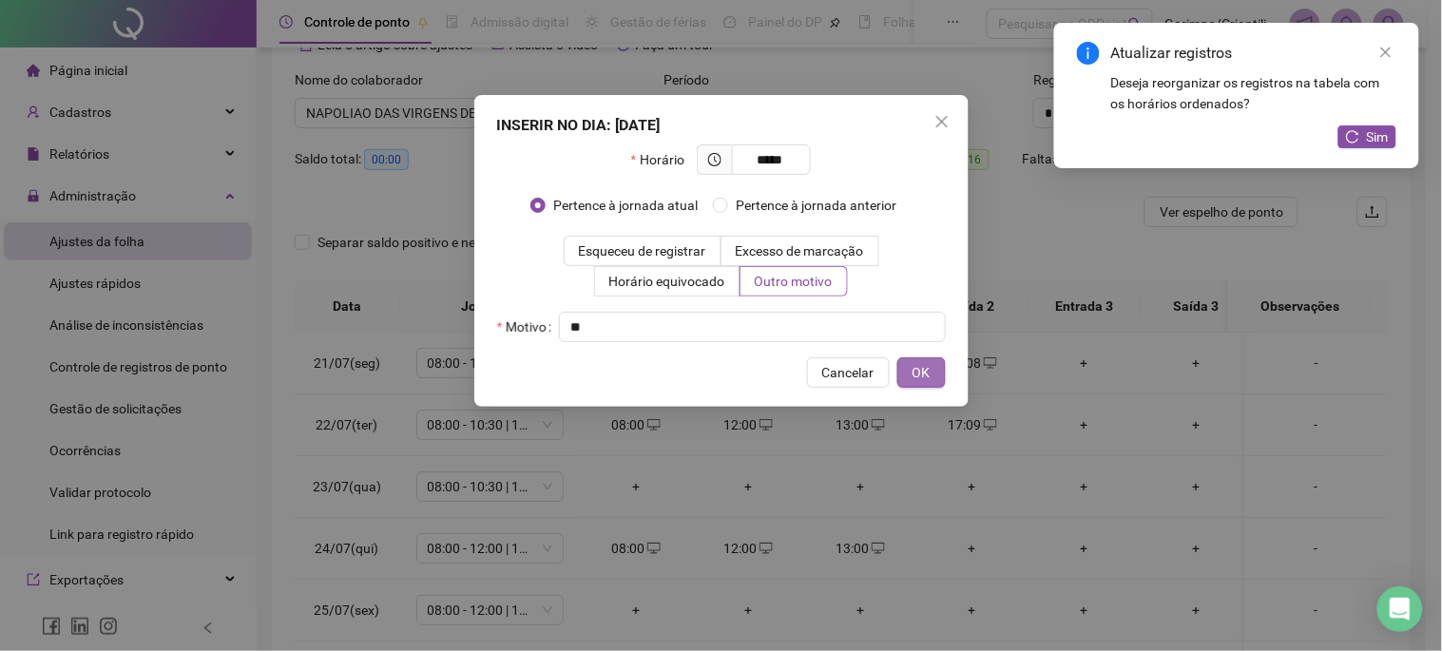
click at [939, 373] on button "OK" at bounding box center [922, 373] width 48 height 30
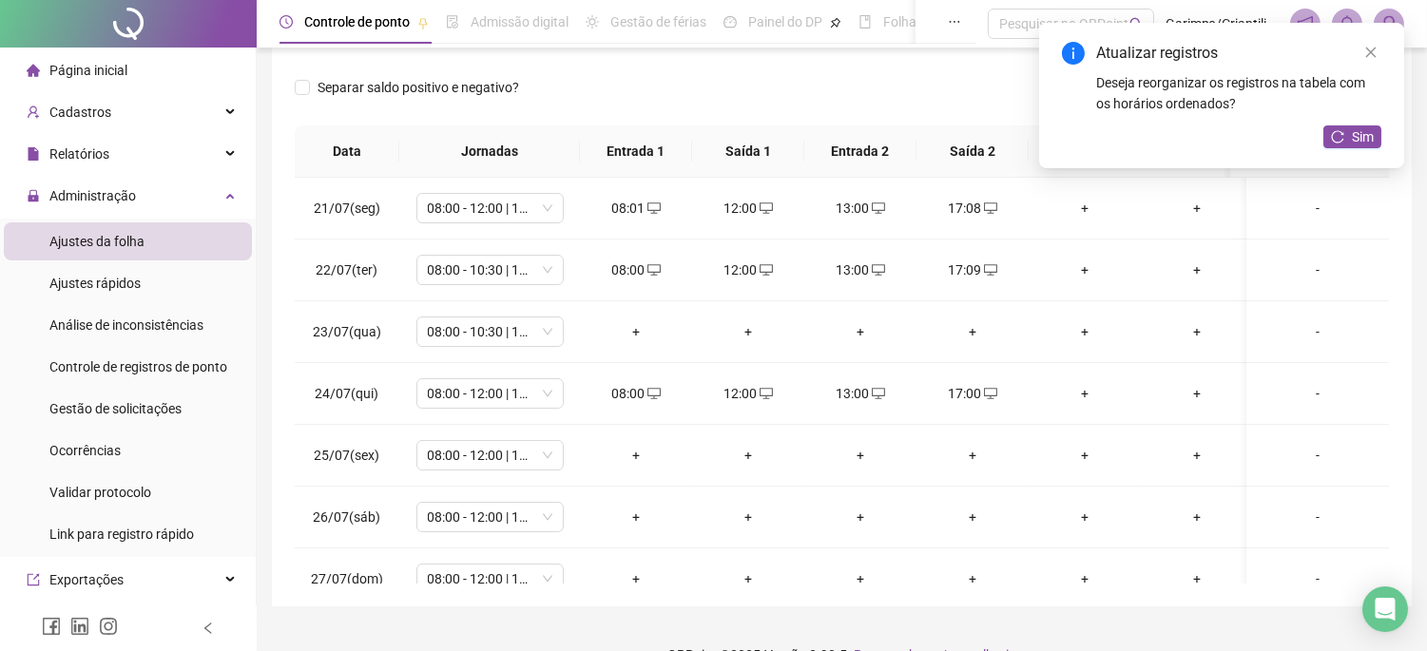
scroll to position [297, 0]
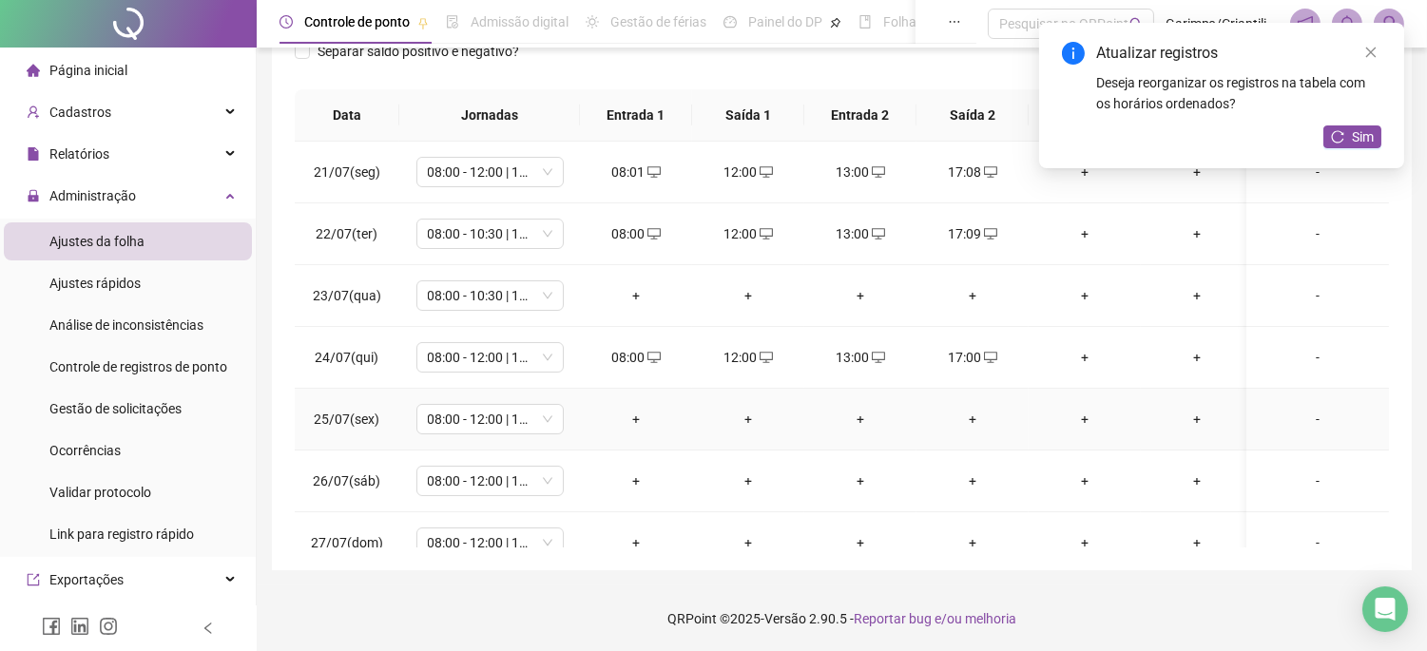
click at [629, 421] on div "+" at bounding box center [636, 419] width 82 height 21
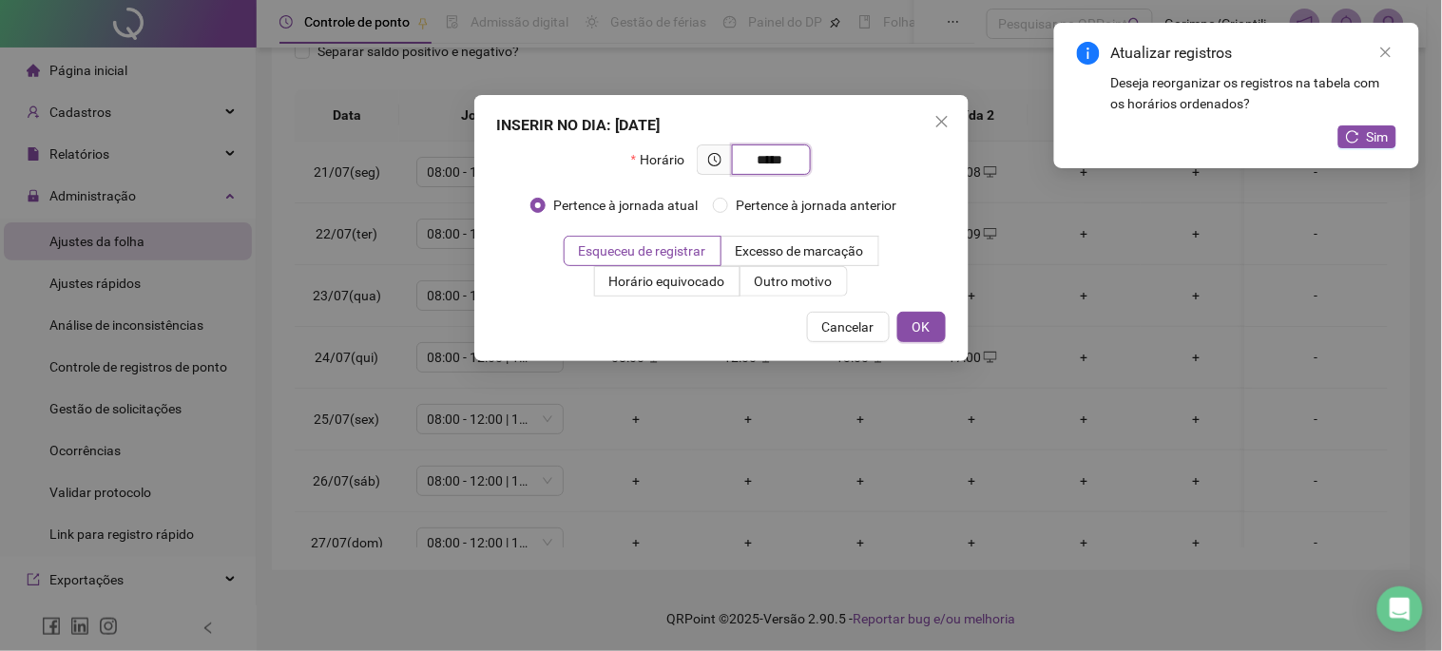
type input "*****"
click at [820, 304] on div "INSERIR NO DIA : 25/07/2025 Horário ***** Pertence à jornada atual Pertence à j…" at bounding box center [721, 228] width 494 height 266
click at [809, 292] on label "Outro motivo" at bounding box center [794, 281] width 107 height 30
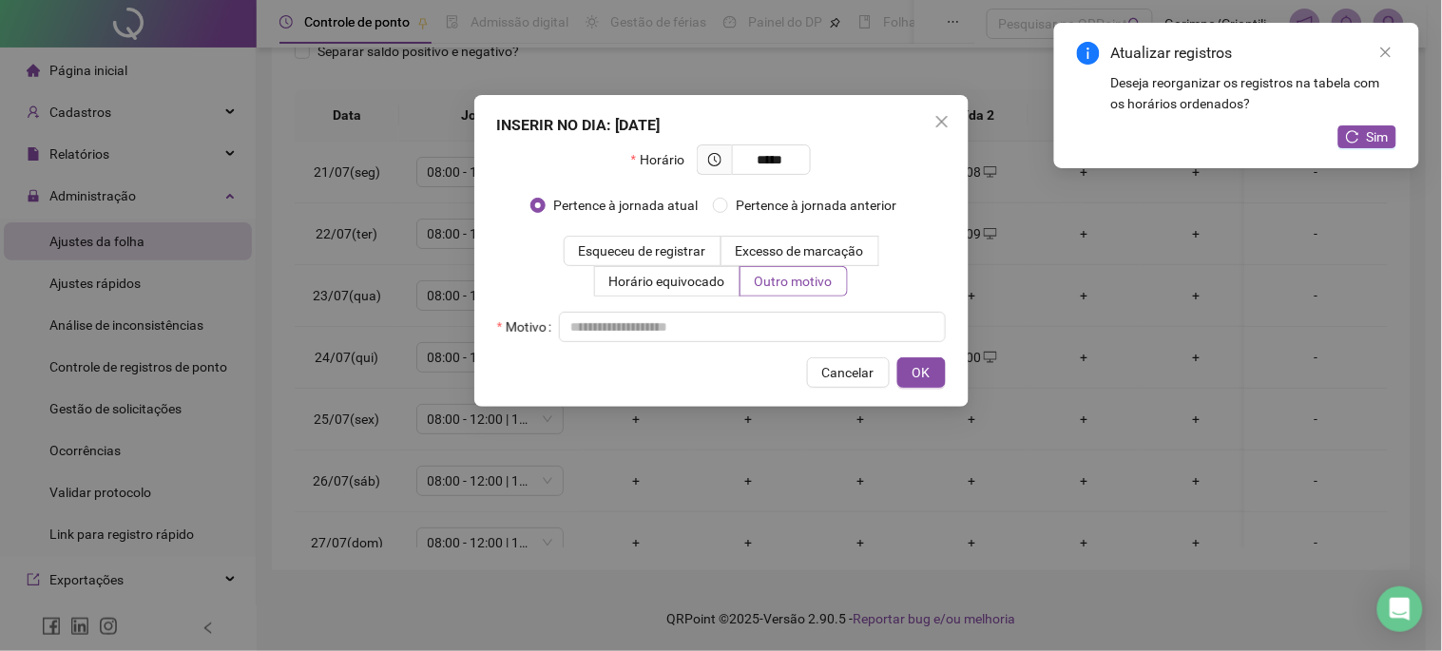
click at [793, 347] on div "INSERIR NO DIA : 25/07/2025 Horário ***** Pertence à jornada atual Pertence à j…" at bounding box center [721, 251] width 494 height 312
click at [871, 321] on input "text" at bounding box center [752, 327] width 387 height 30
click at [916, 361] on button "OK" at bounding box center [922, 373] width 48 height 30
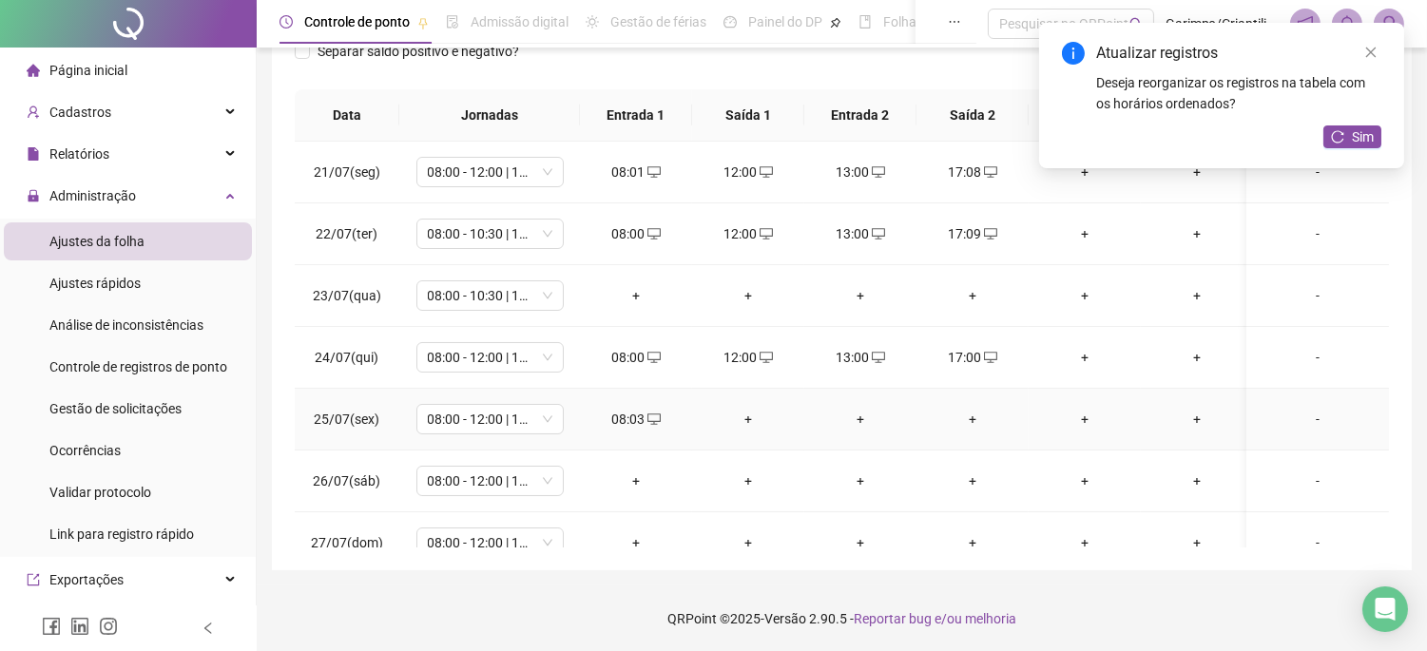
click at [756, 420] on div "+" at bounding box center [748, 419] width 82 height 21
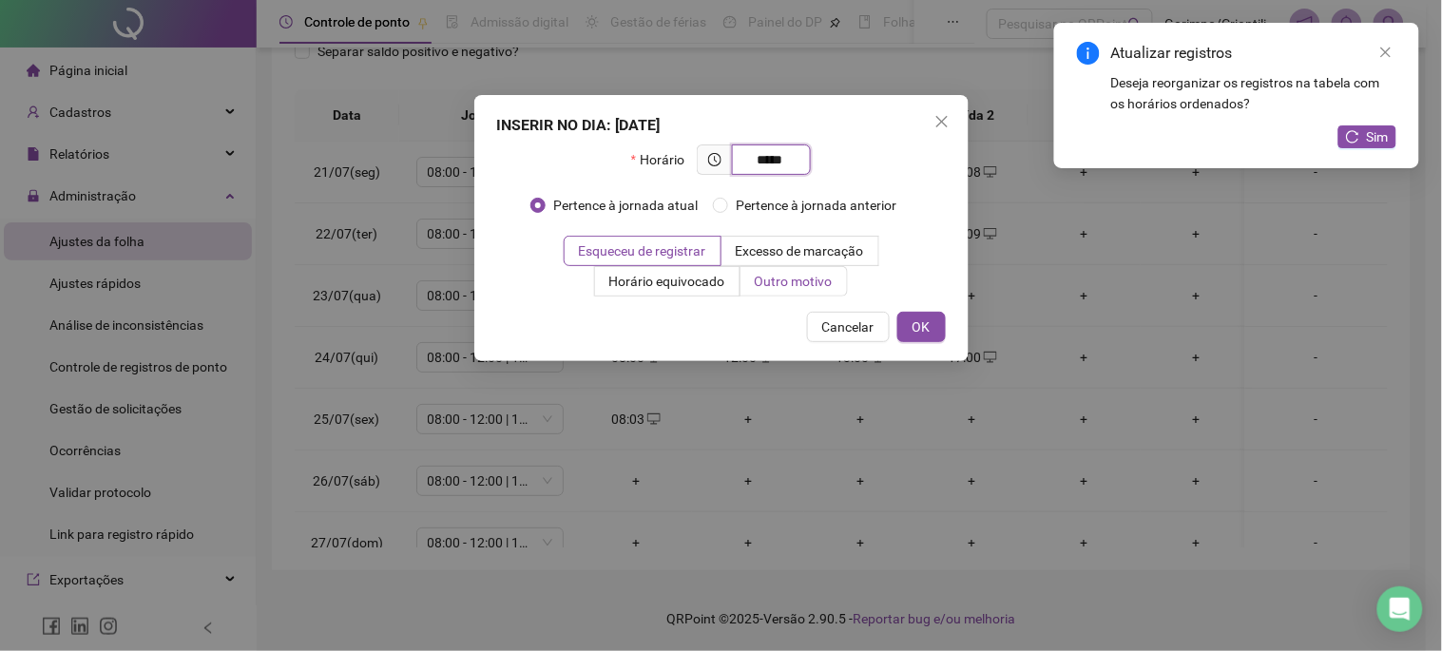
type input "*****"
click at [780, 274] on span "Outro motivo" at bounding box center [794, 281] width 78 height 15
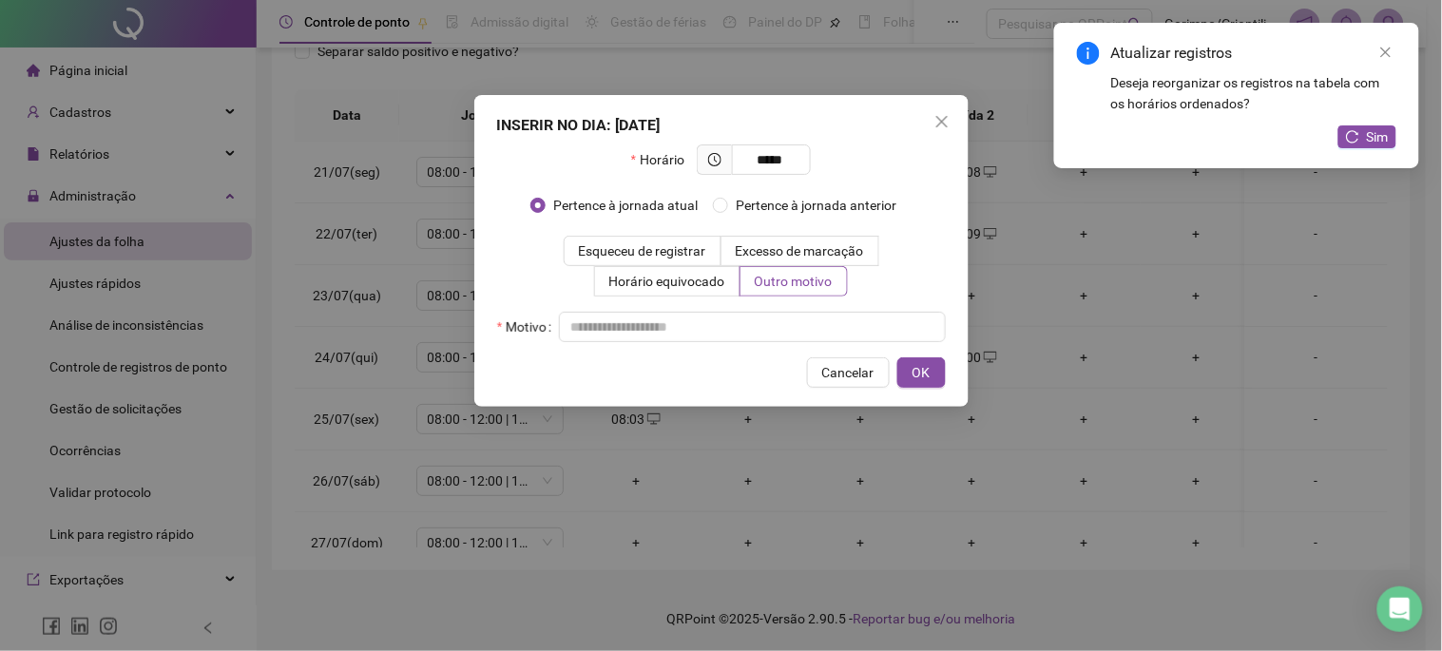
click at [759, 342] on div "Motivo" at bounding box center [721, 327] width 449 height 30
click at [759, 333] on input "text" at bounding box center [752, 327] width 387 height 30
click at [911, 374] on button "OK" at bounding box center [922, 373] width 48 height 30
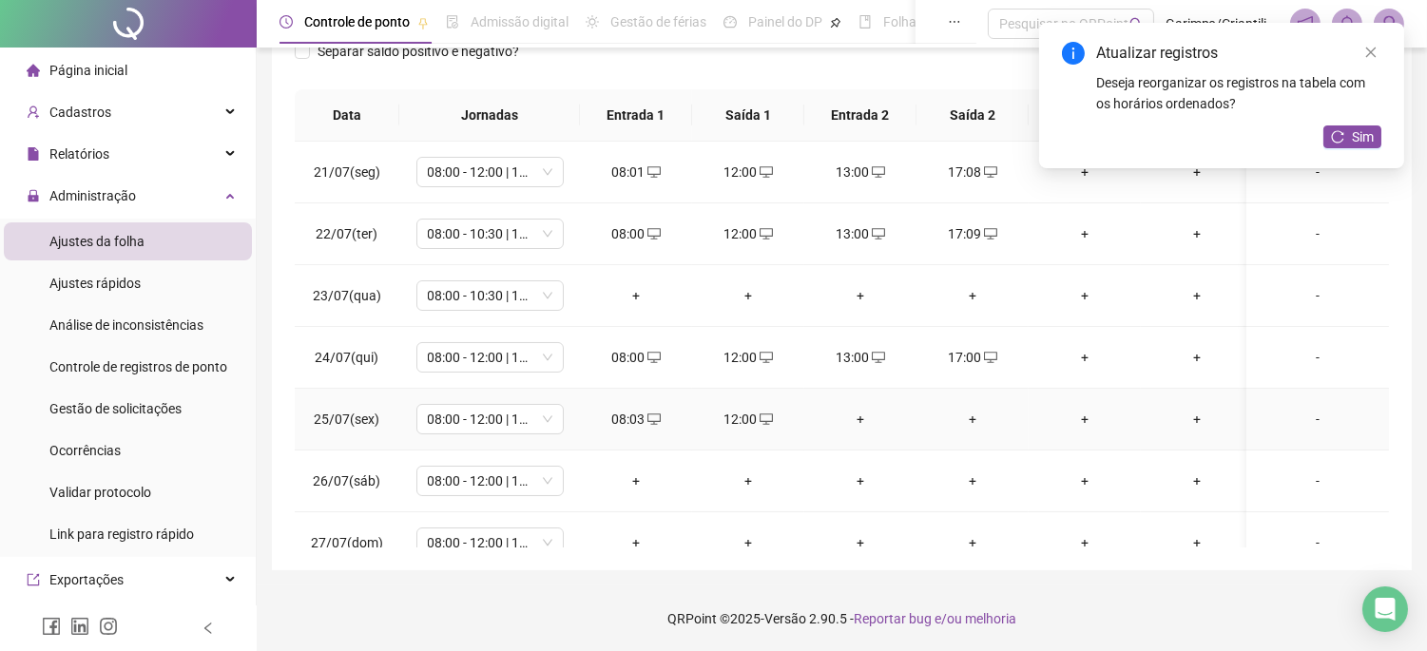
click at [860, 425] on div "+" at bounding box center [861, 419] width 82 height 21
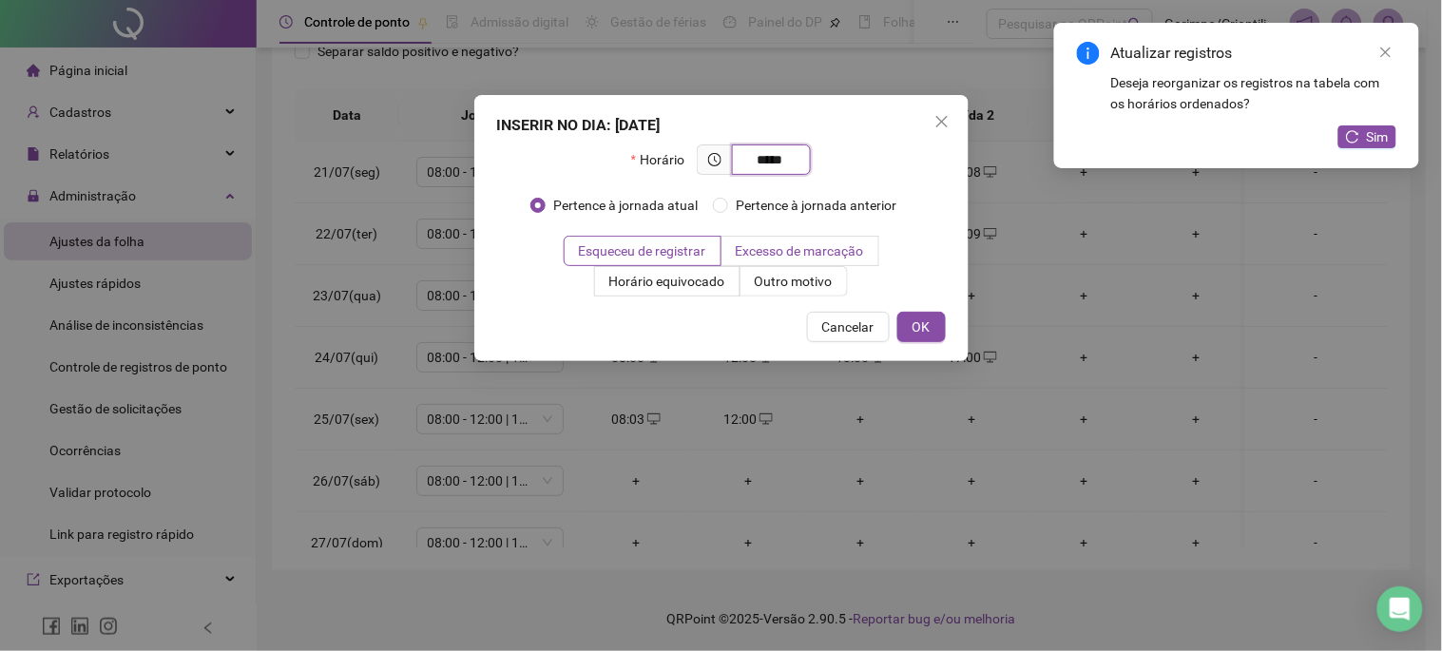
type input "*****"
click at [804, 262] on label "Excesso de marcação" at bounding box center [801, 251] width 158 height 30
click at [804, 287] on span "Outro motivo" at bounding box center [794, 281] width 78 height 15
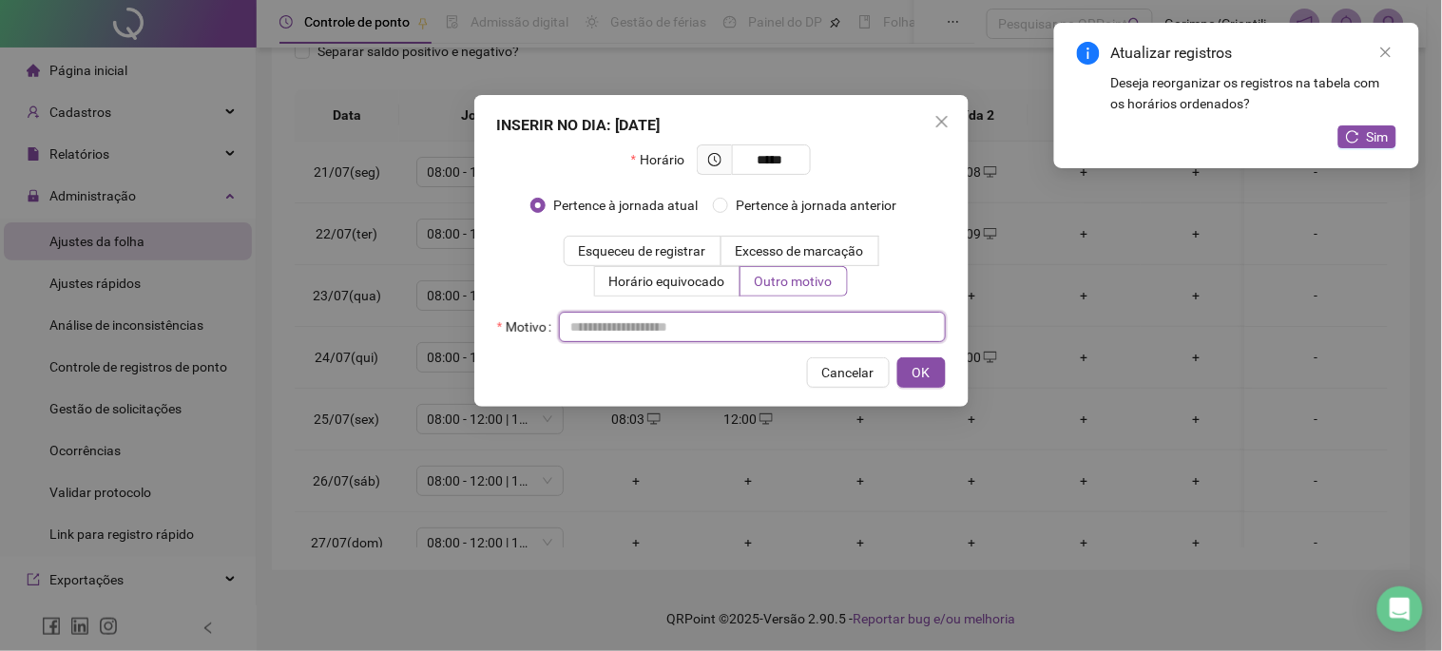
click at [783, 321] on input "text" at bounding box center [752, 327] width 387 height 30
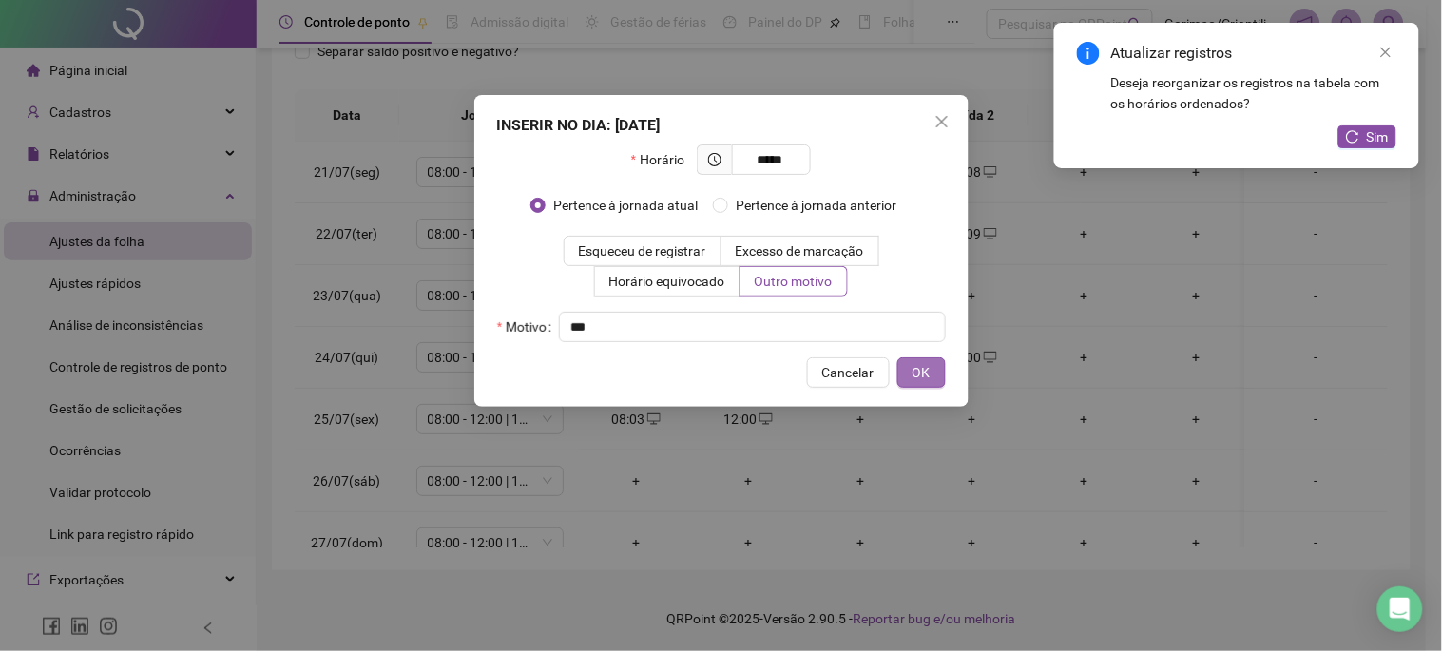
click at [938, 369] on button "OK" at bounding box center [922, 373] width 48 height 30
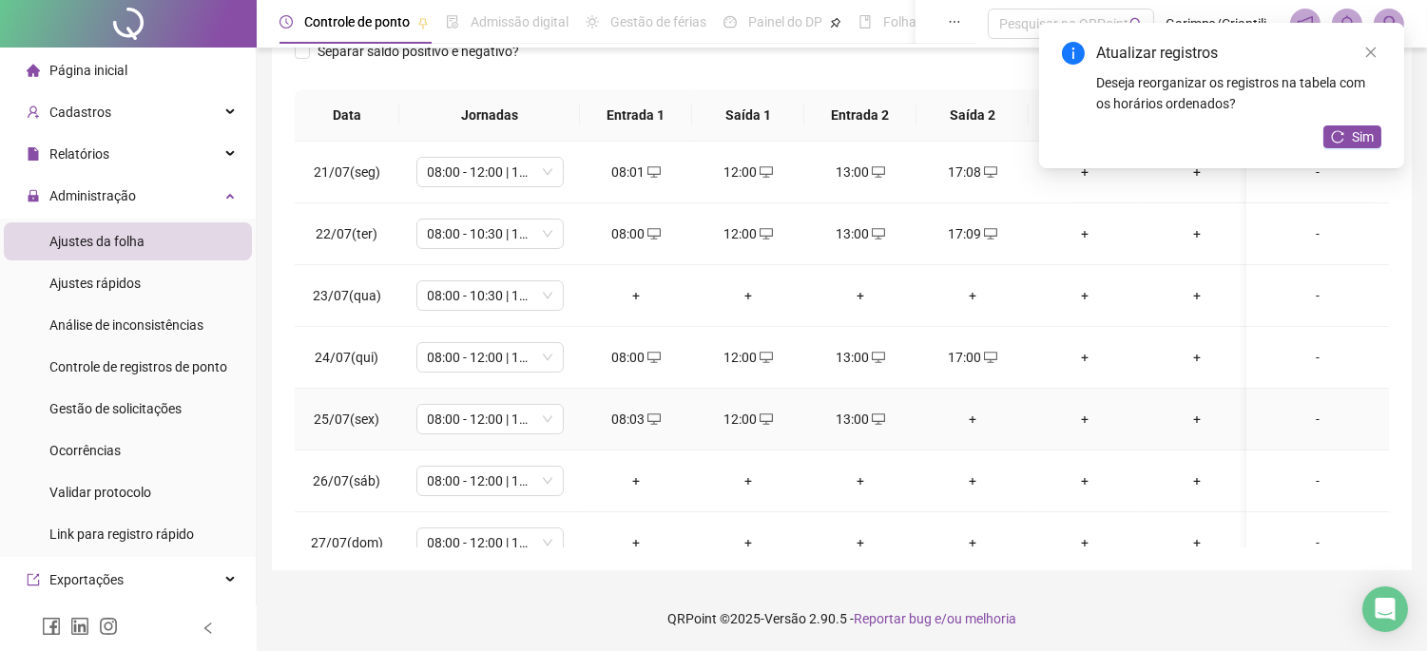
click at [995, 433] on td "+" at bounding box center [973, 420] width 112 height 62
click at [976, 422] on div "+" at bounding box center [973, 419] width 82 height 21
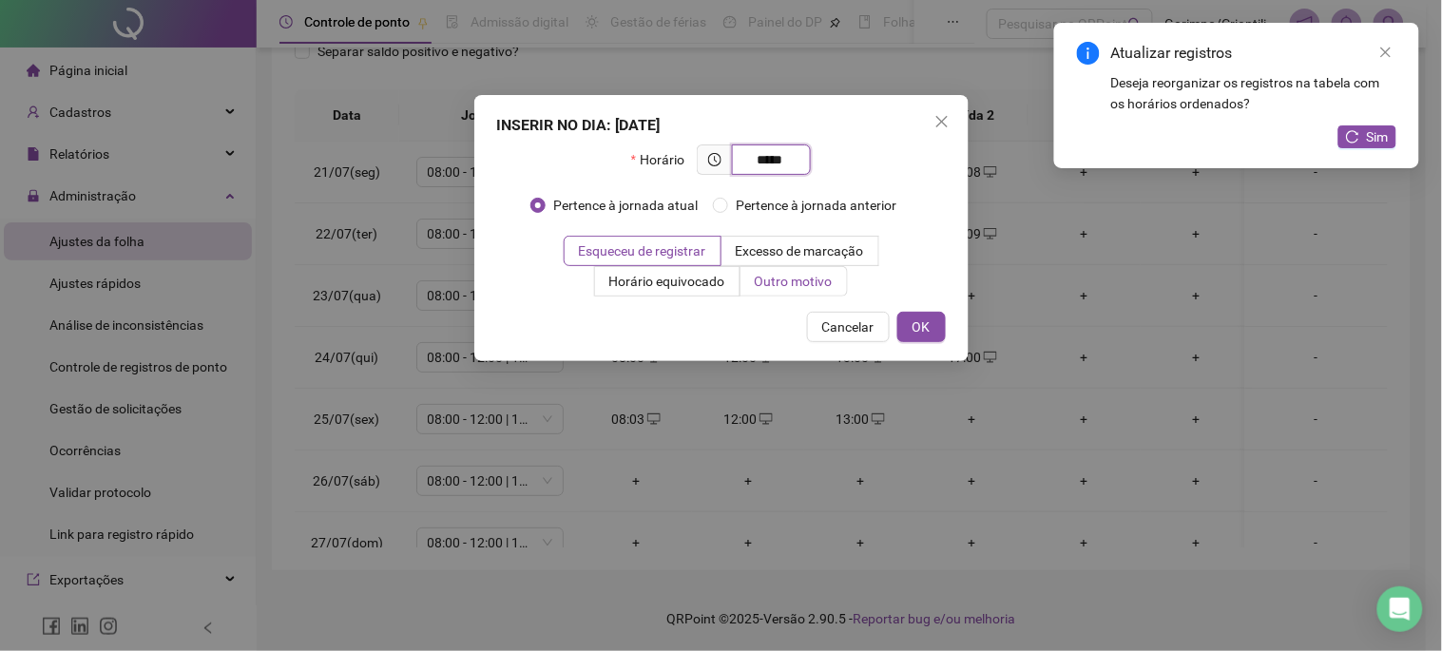
type input "*****"
click at [811, 279] on span "Outro motivo" at bounding box center [794, 281] width 78 height 15
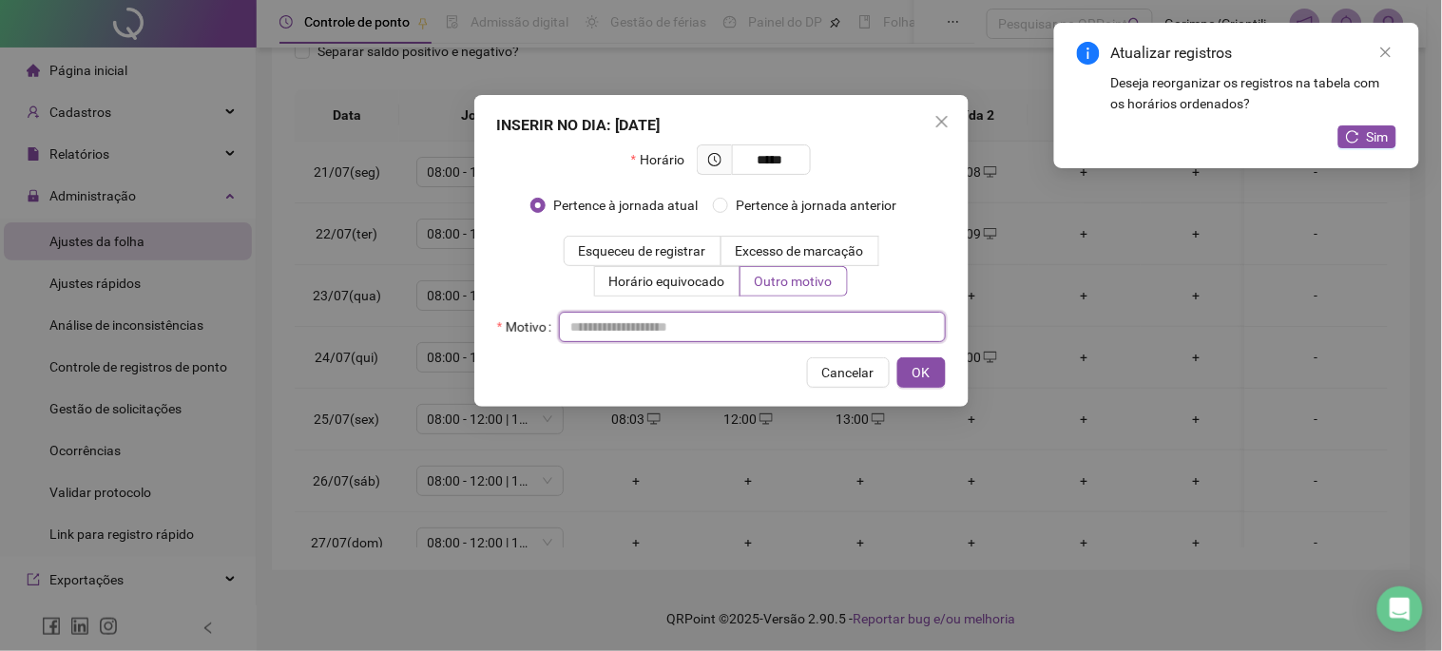
click at [775, 337] on input "text" at bounding box center [752, 327] width 387 height 30
click at [960, 364] on div "INSERIR NO DIA : 25/07/2025 Horário ***** Pertence à jornada atual Pertence à j…" at bounding box center [721, 251] width 494 height 312
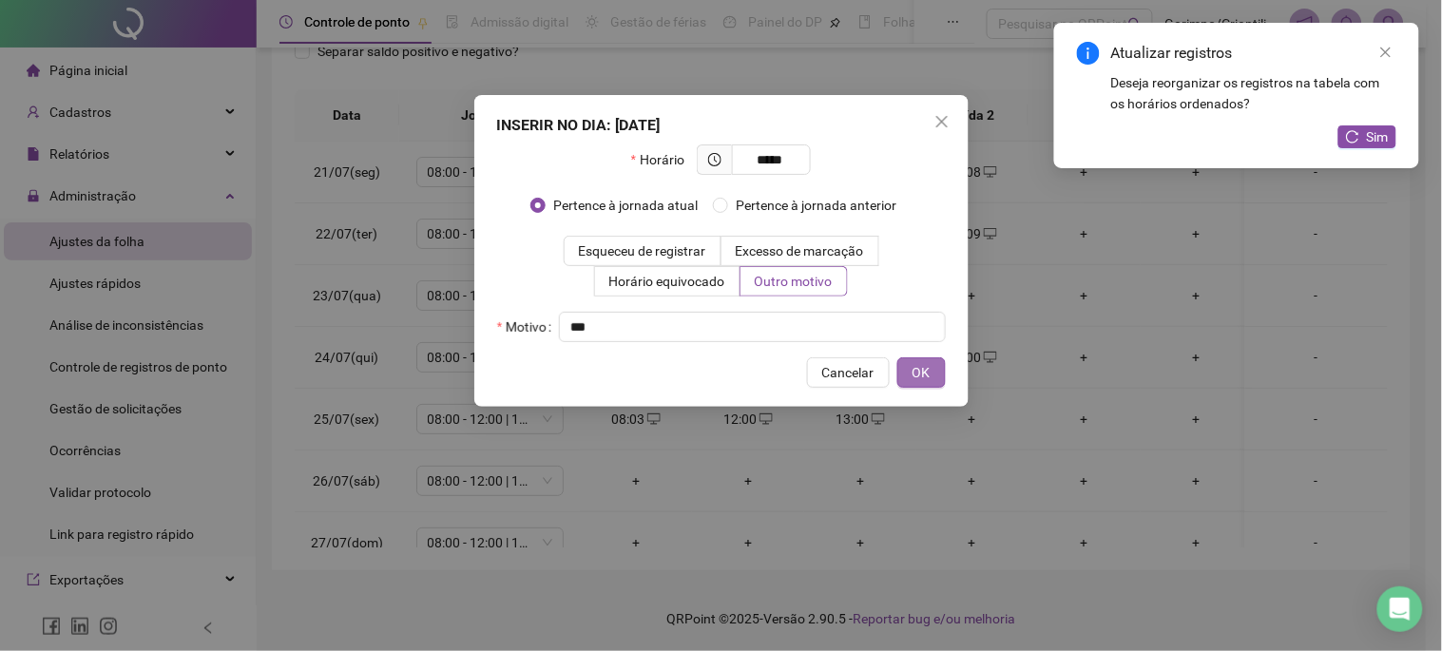
click at [911, 371] on button "OK" at bounding box center [922, 373] width 48 height 30
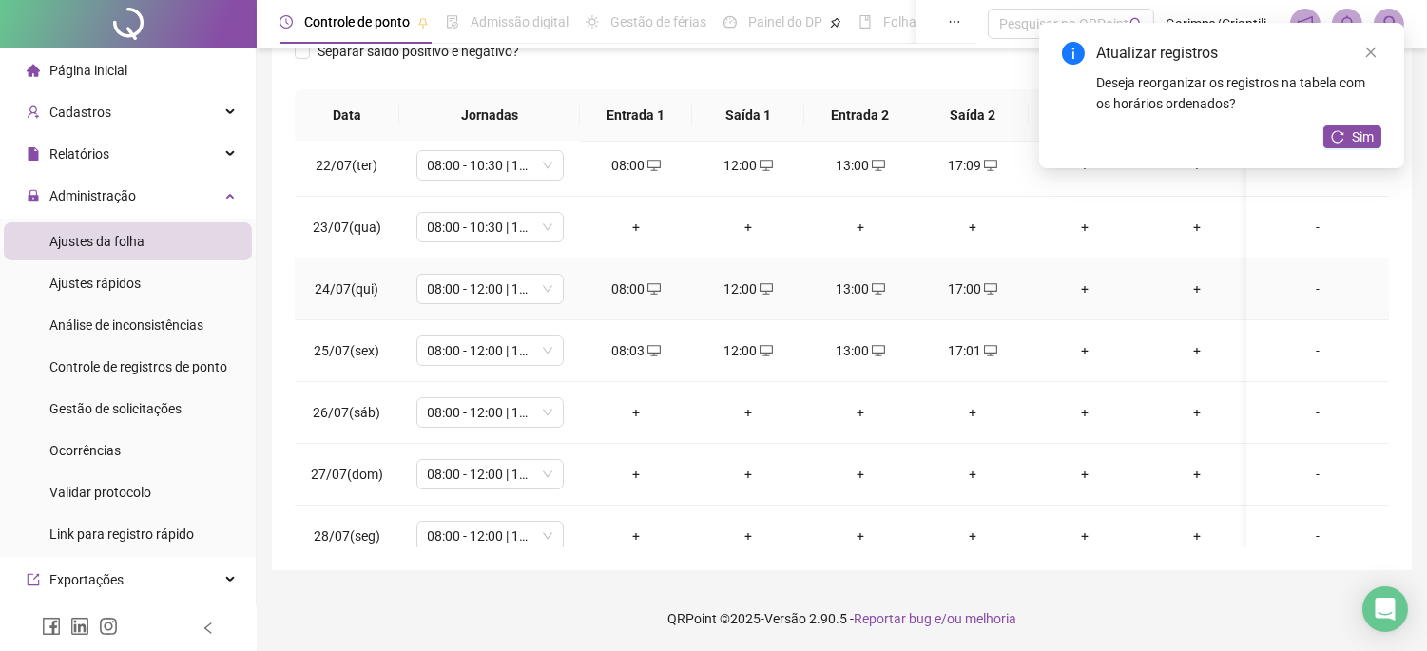
scroll to position [106, 0]
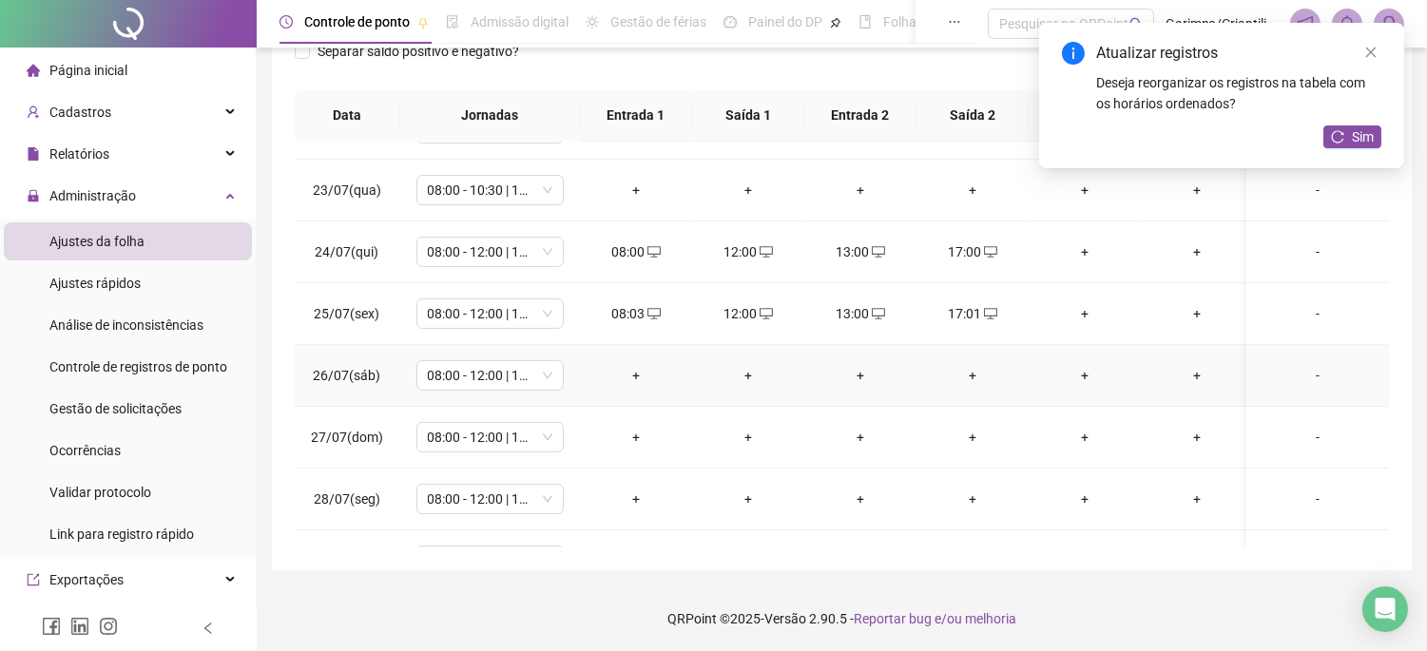
click at [633, 376] on div "+" at bounding box center [636, 375] width 82 height 21
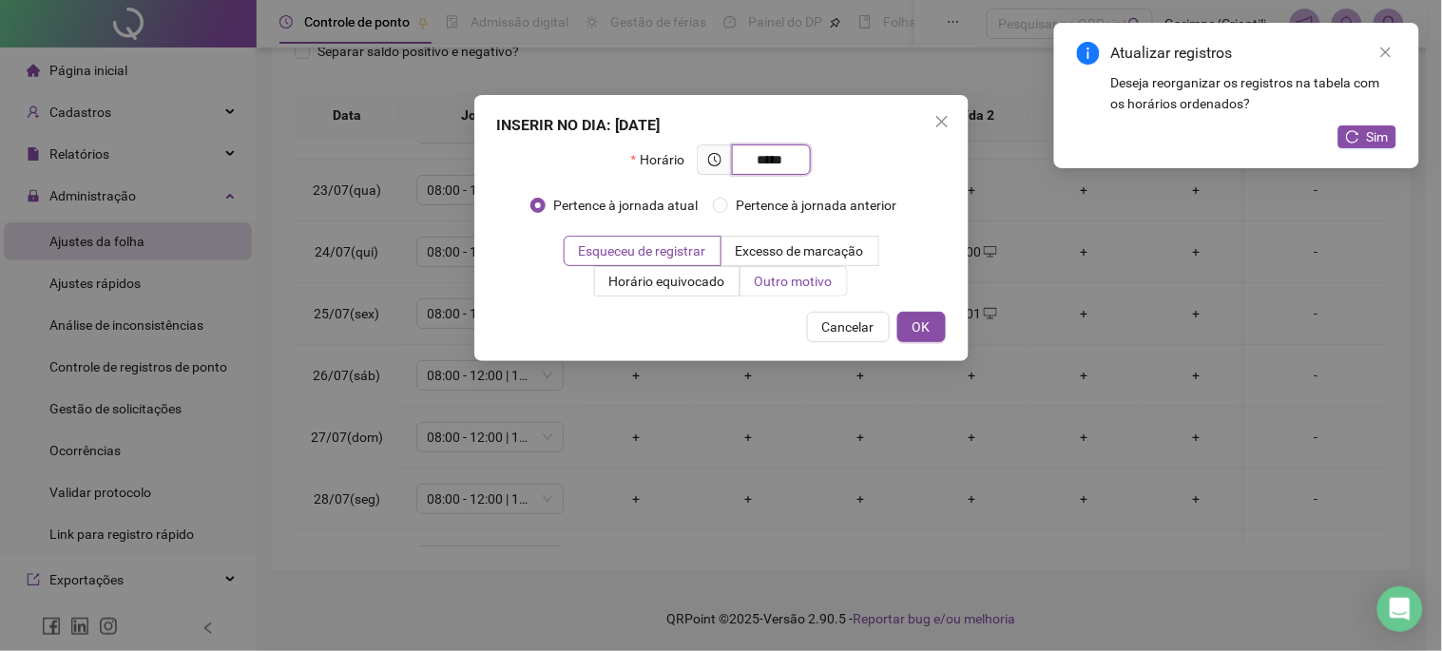
type input "*****"
click at [773, 295] on label "Outro motivo" at bounding box center [794, 281] width 107 height 30
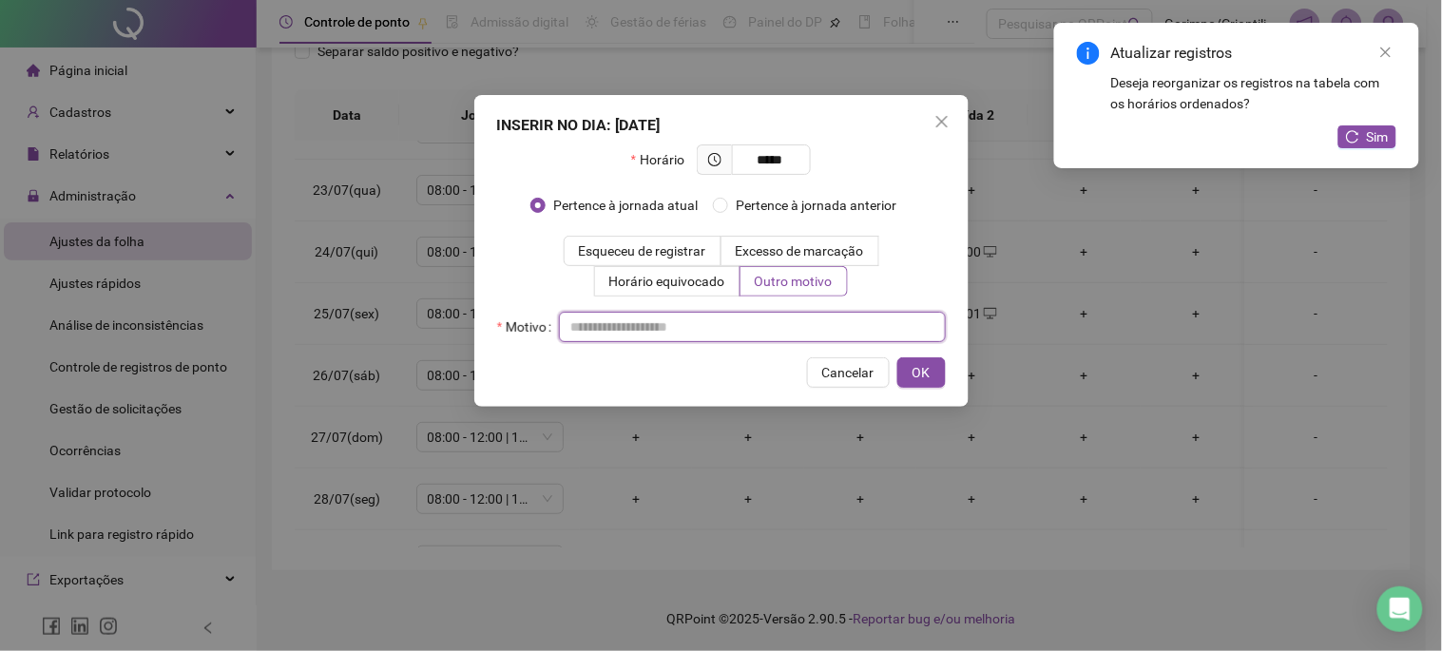
click at [774, 316] on input "text" at bounding box center [752, 327] width 387 height 30
click at [772, 329] on input "text" at bounding box center [752, 327] width 387 height 30
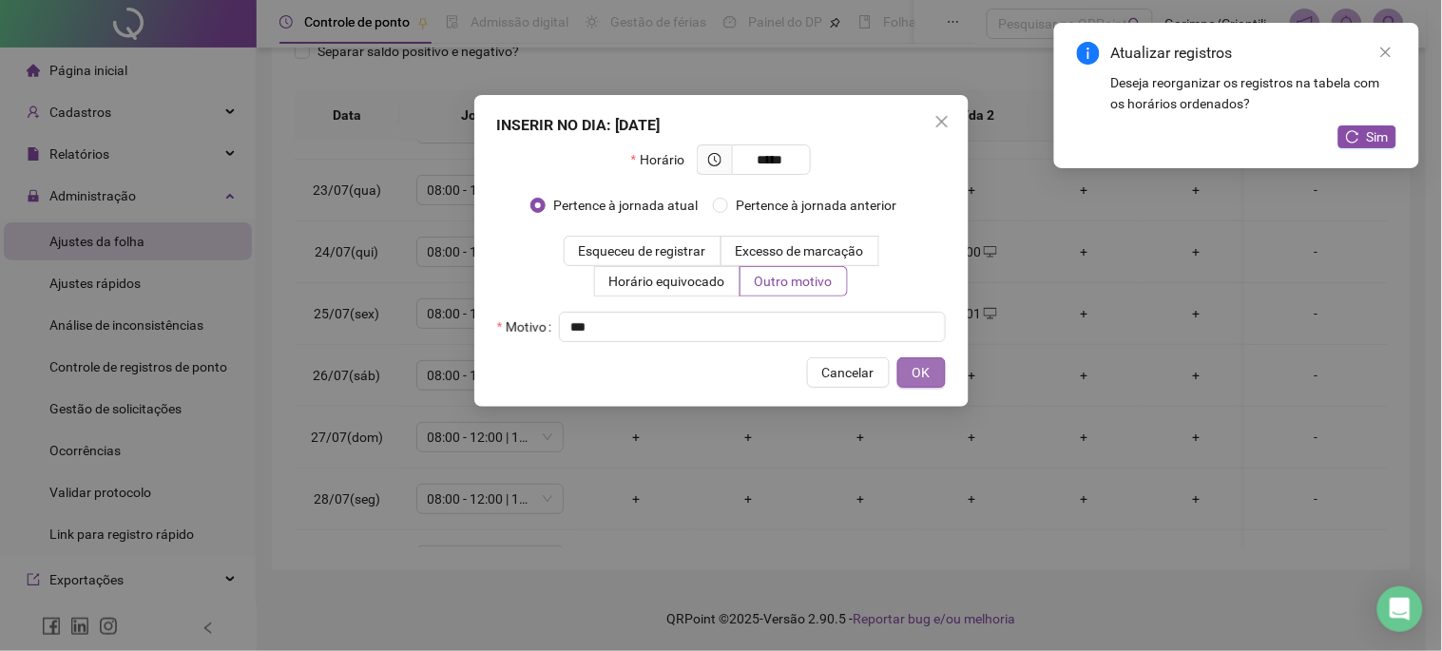
click at [906, 367] on button "OK" at bounding box center [922, 373] width 48 height 30
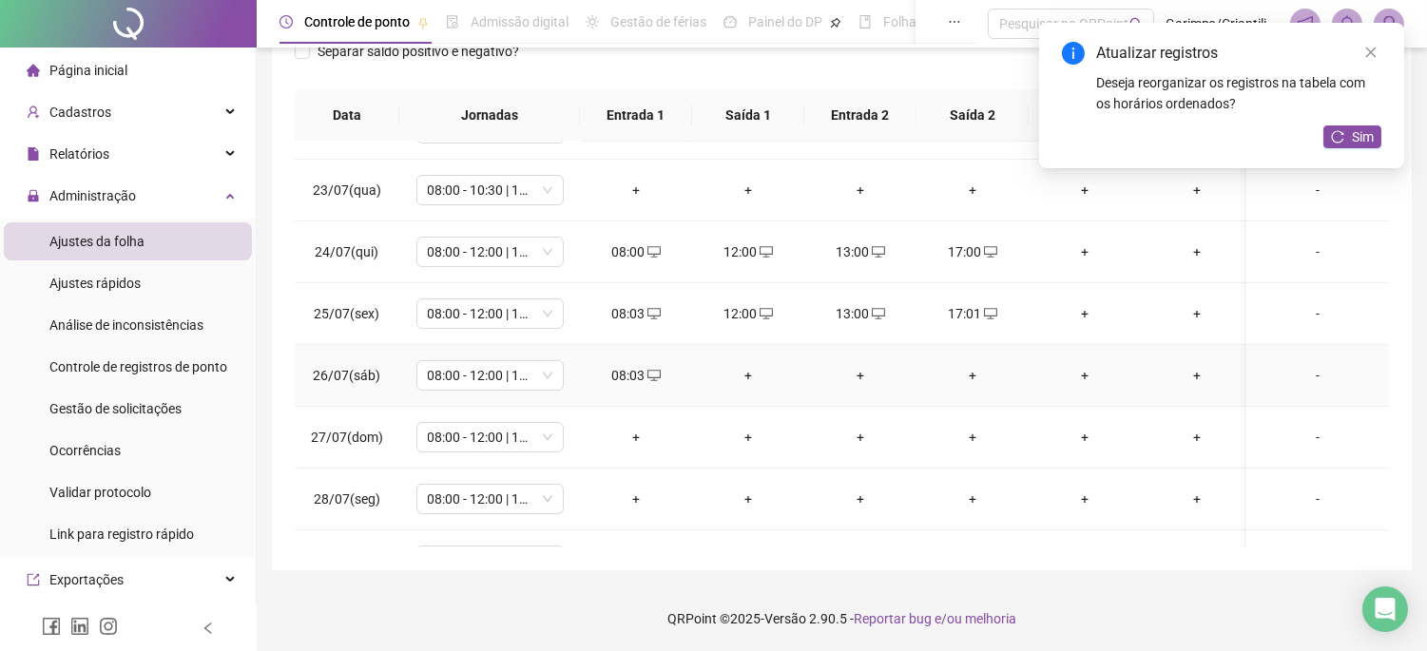
click at [745, 372] on div "+" at bounding box center [748, 375] width 82 height 21
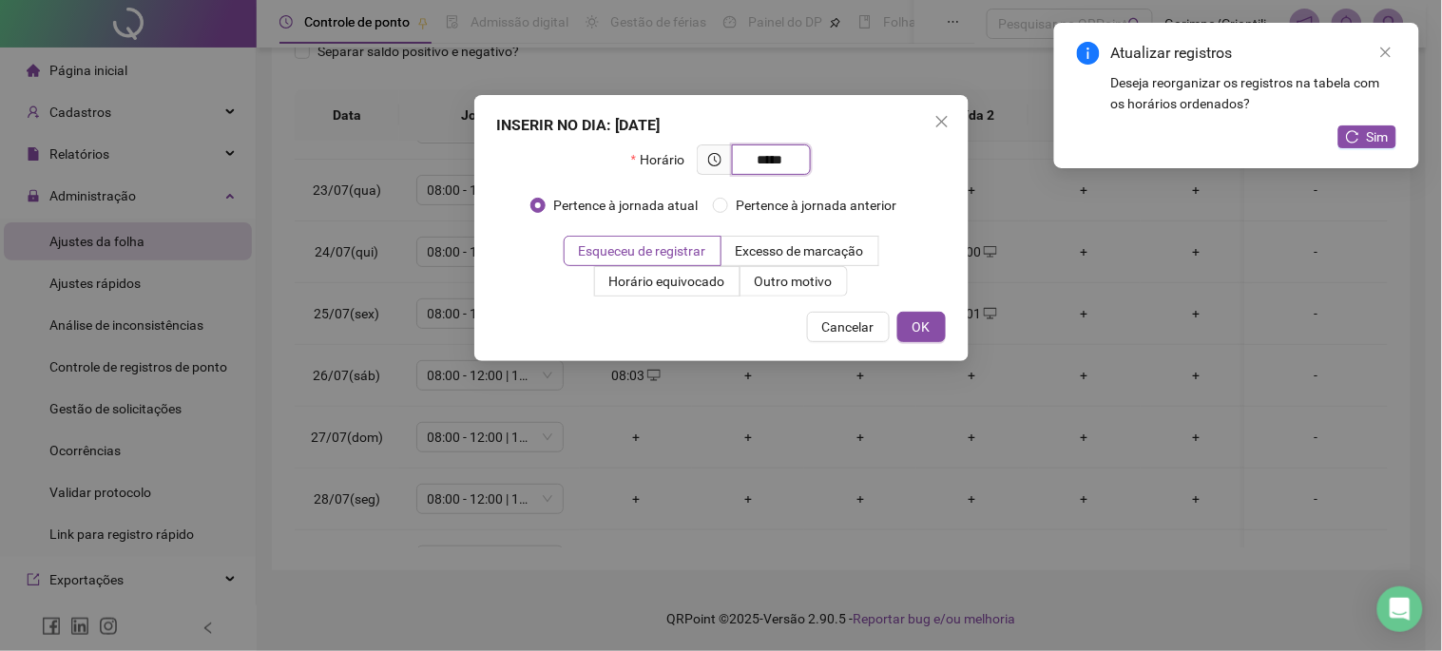
type input "*****"
click at [774, 297] on div "INSERIR NO DIA : 26/07/2025 Horário ***** Pertence à jornada atual Pertence à j…" at bounding box center [721, 228] width 494 height 266
click at [777, 280] on span "Outro motivo" at bounding box center [794, 281] width 78 height 15
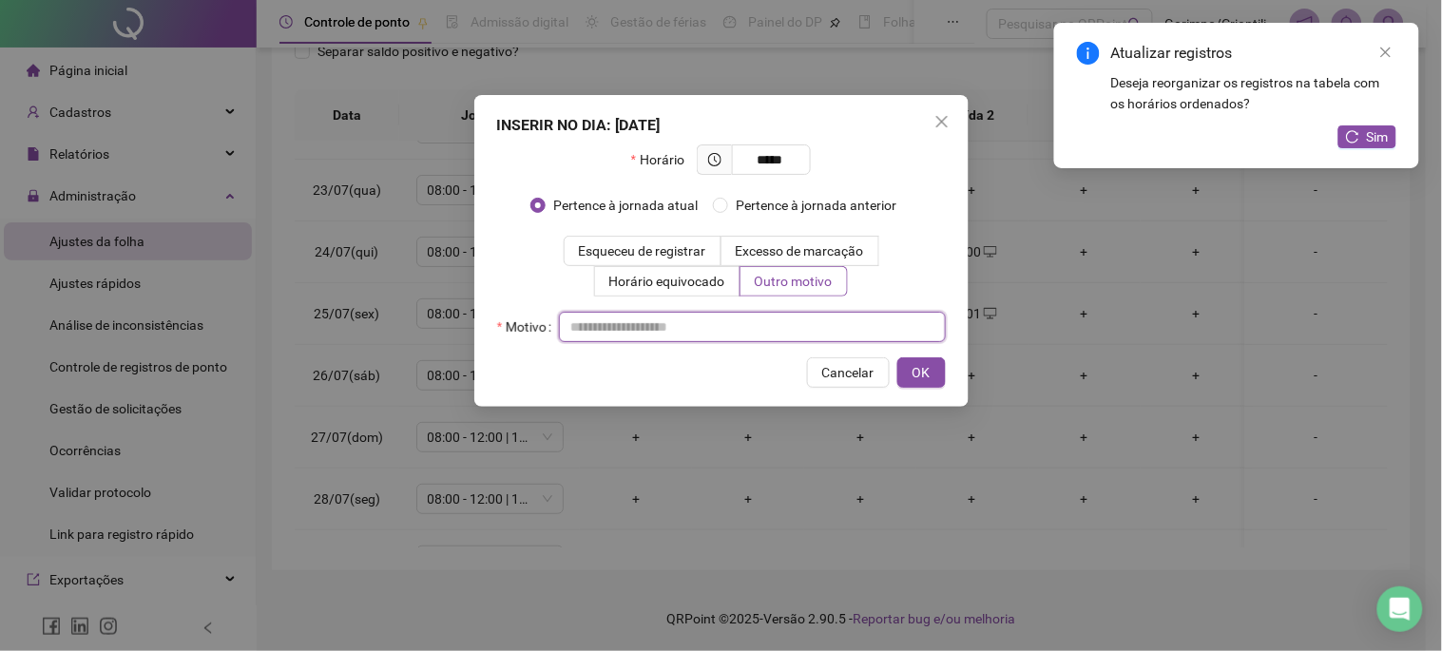
click at [730, 325] on input "text" at bounding box center [752, 327] width 387 height 30
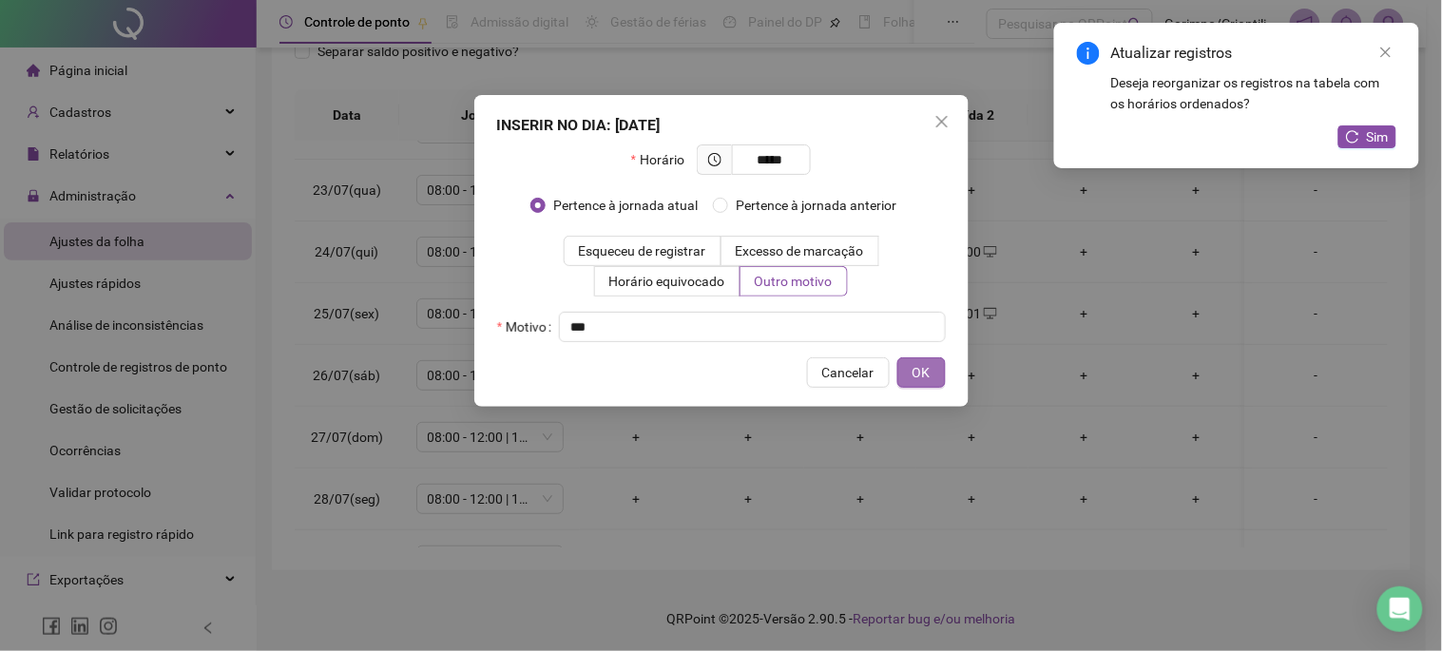
click at [925, 365] on span "OK" at bounding box center [922, 372] width 18 height 21
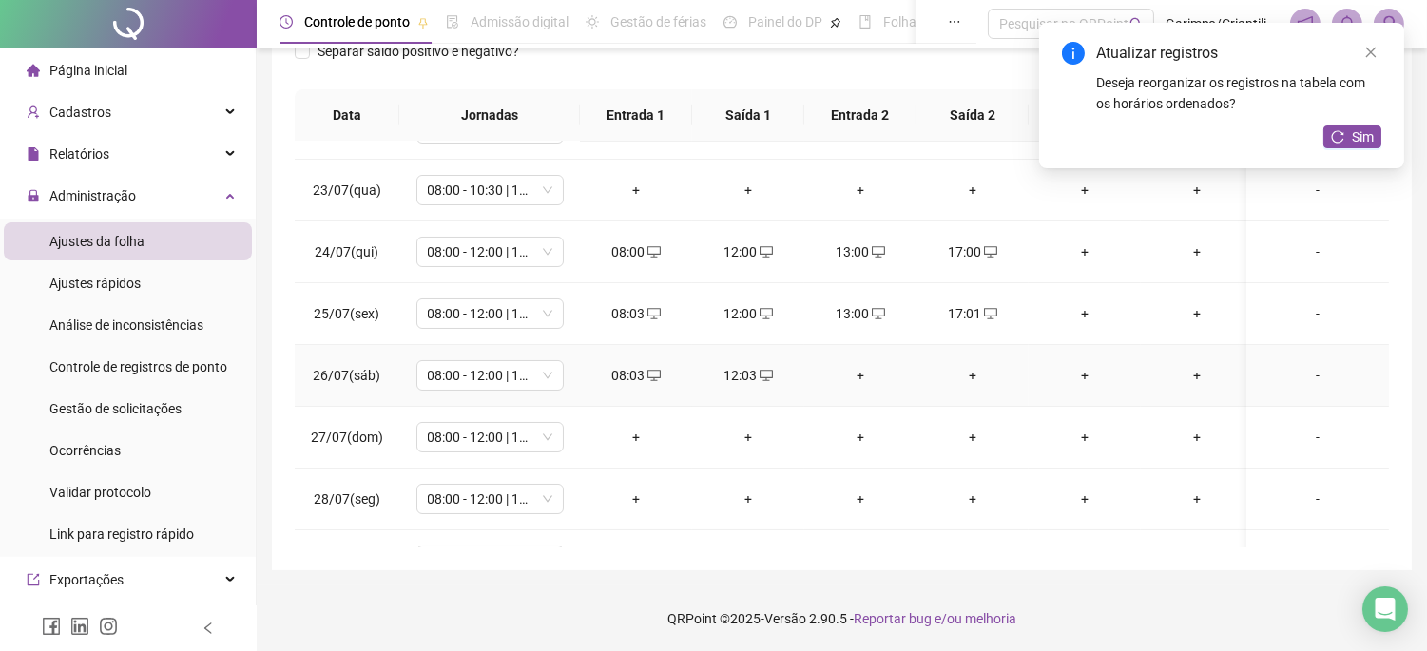
click at [861, 375] on div "+" at bounding box center [861, 375] width 82 height 21
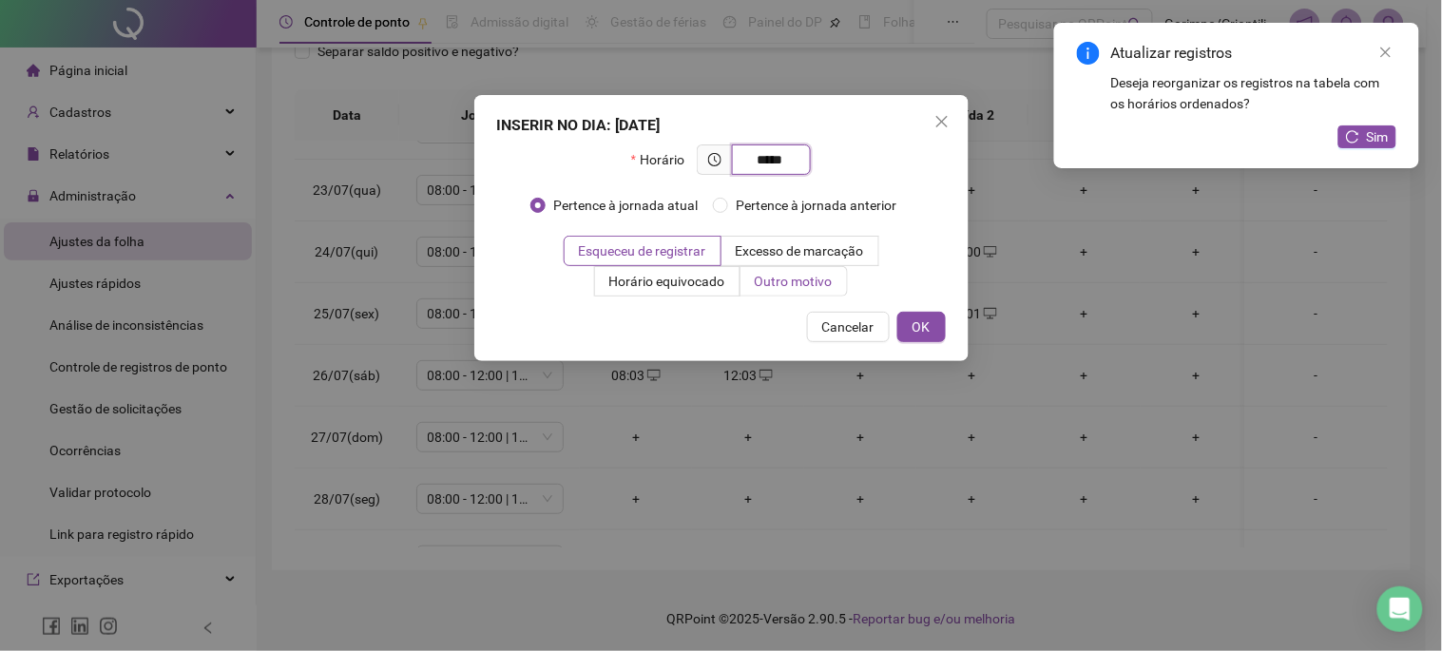
type input "*****"
click at [815, 288] on span "Outro motivo" at bounding box center [794, 281] width 78 height 15
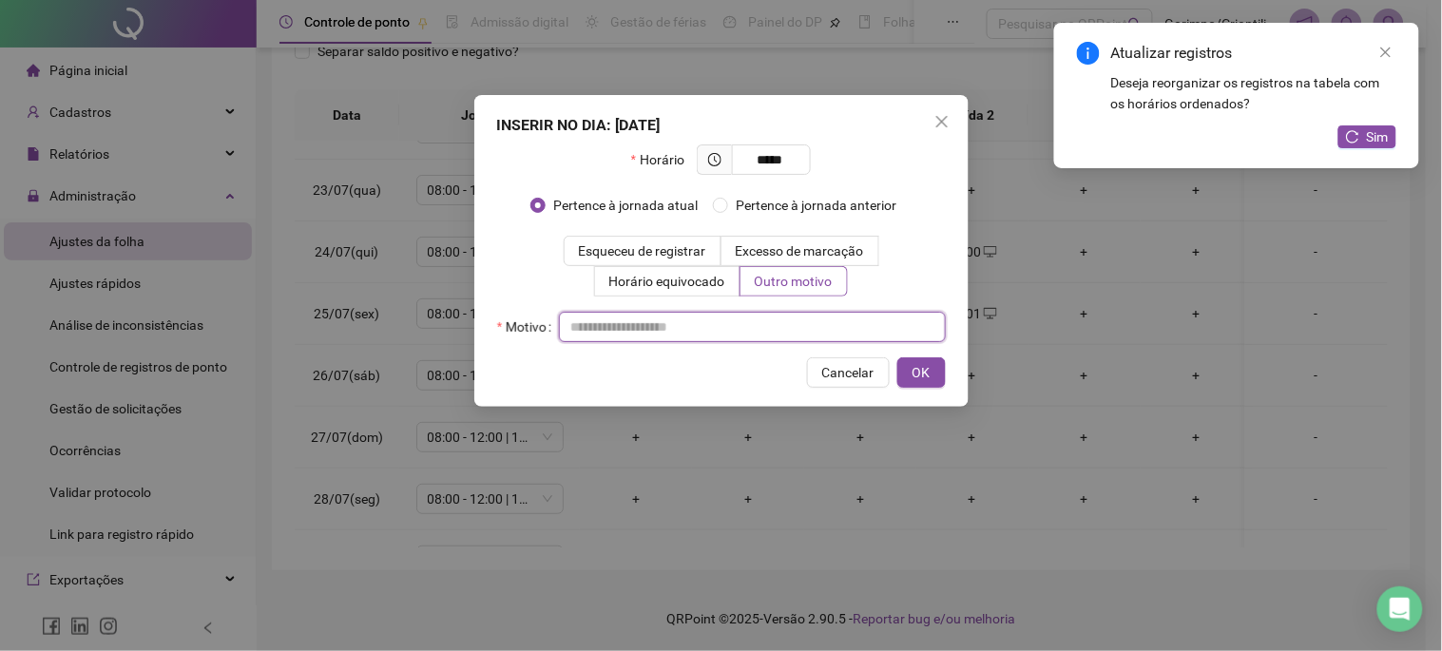
click at [790, 315] on input "text" at bounding box center [752, 327] width 387 height 30
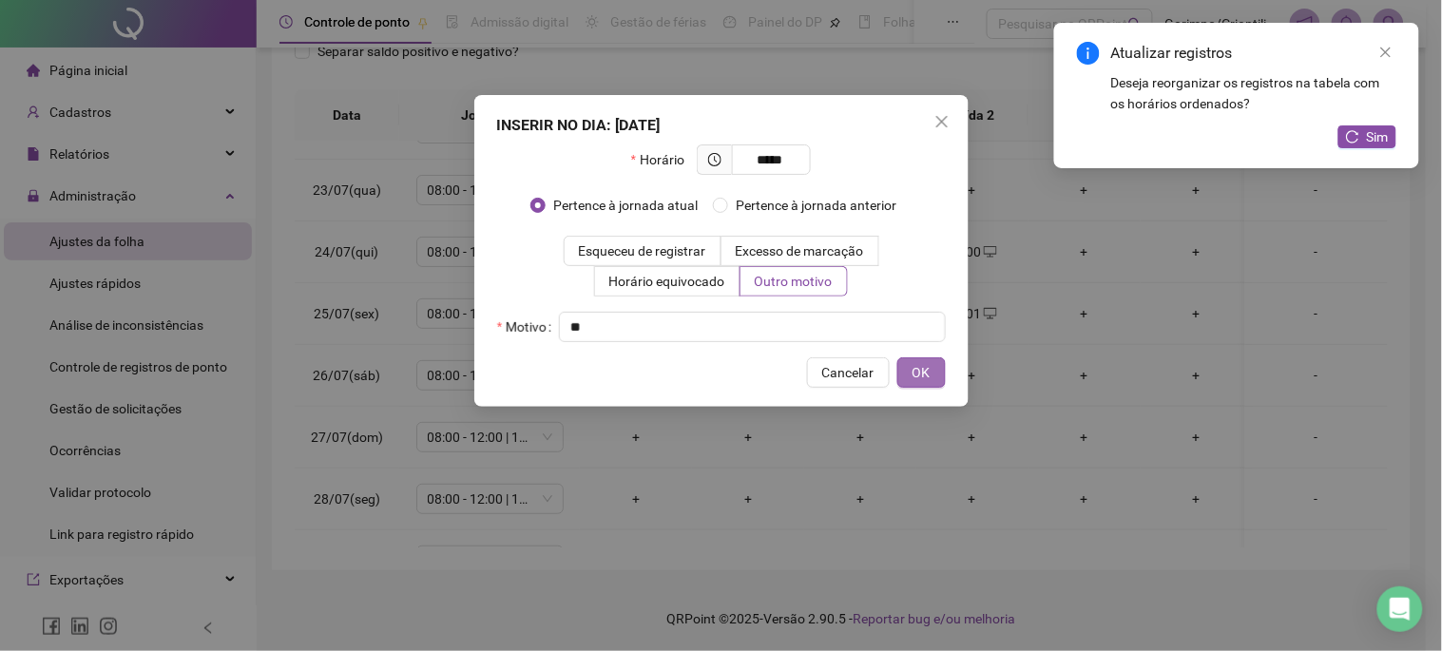
click at [924, 378] on span "OK" at bounding box center [922, 372] width 18 height 21
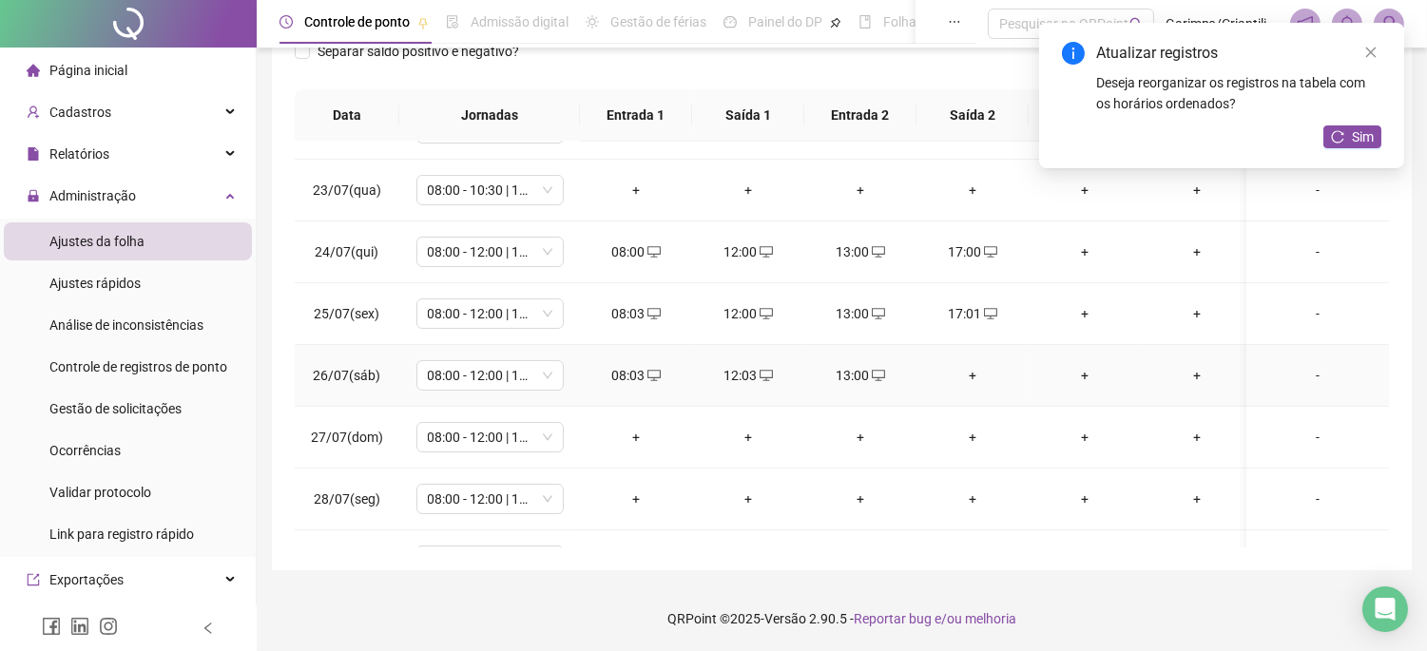
click at [1003, 382] on div "+" at bounding box center [973, 375] width 82 height 21
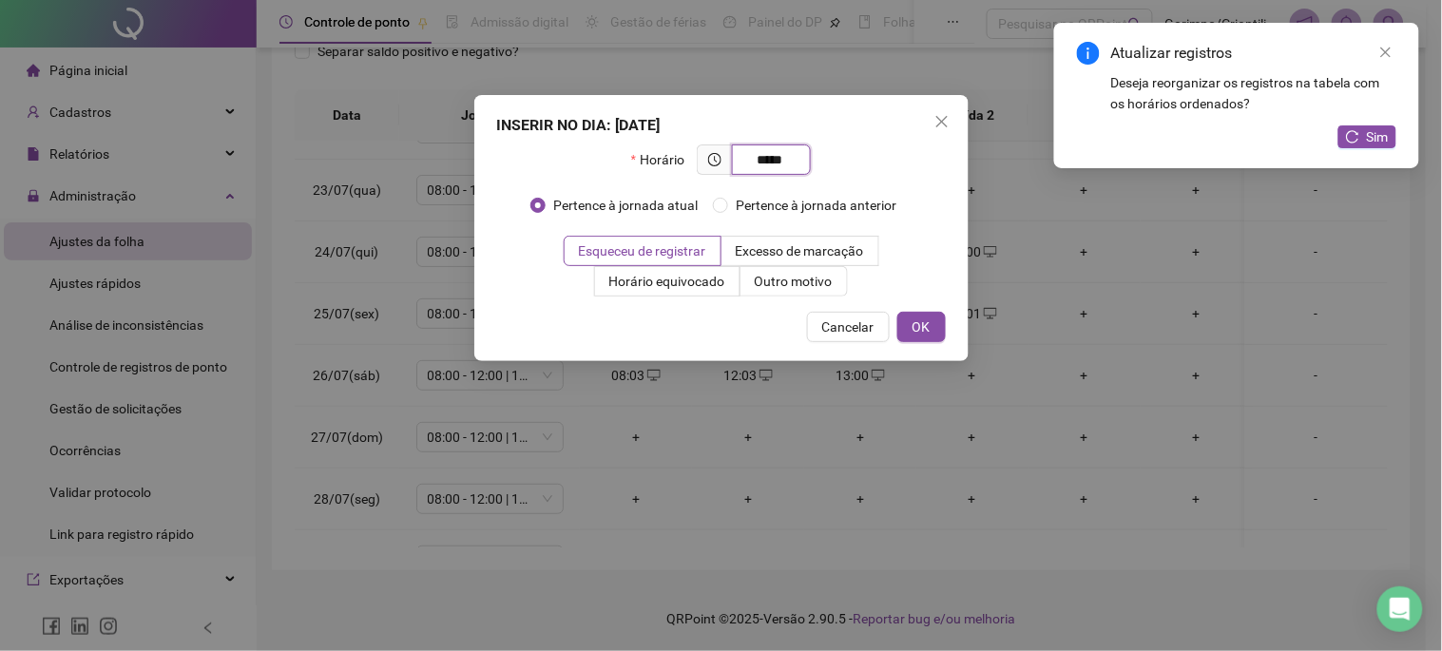
type input "*****"
drag, startPoint x: 816, startPoint y: 308, endPoint x: 810, endPoint y: 293, distance: 16.2
click at [810, 295] on div "INSERIR NO DIA : 26/07/2025 Horário ***** Pertence à jornada atual Pertence à j…" at bounding box center [721, 228] width 494 height 266
click at [810, 293] on label "Outro motivo" at bounding box center [794, 281] width 107 height 30
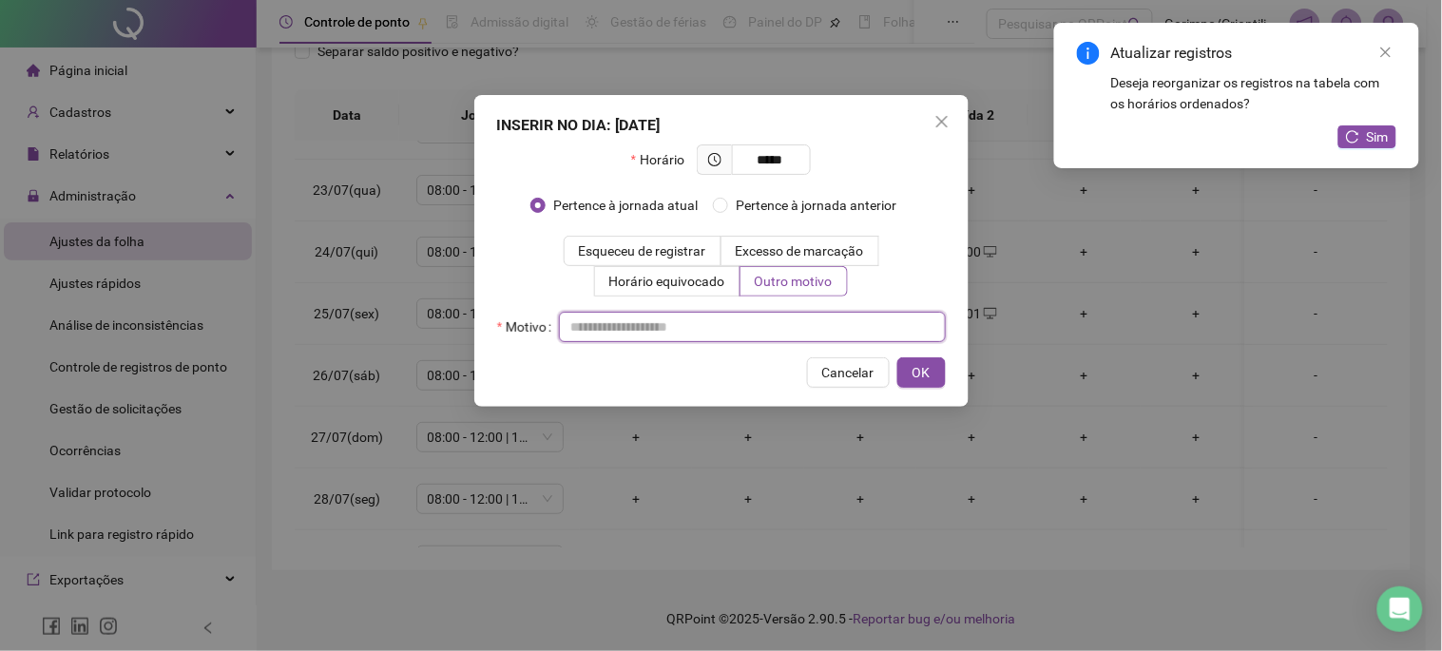
click at [778, 327] on input "text" at bounding box center [752, 327] width 387 height 30
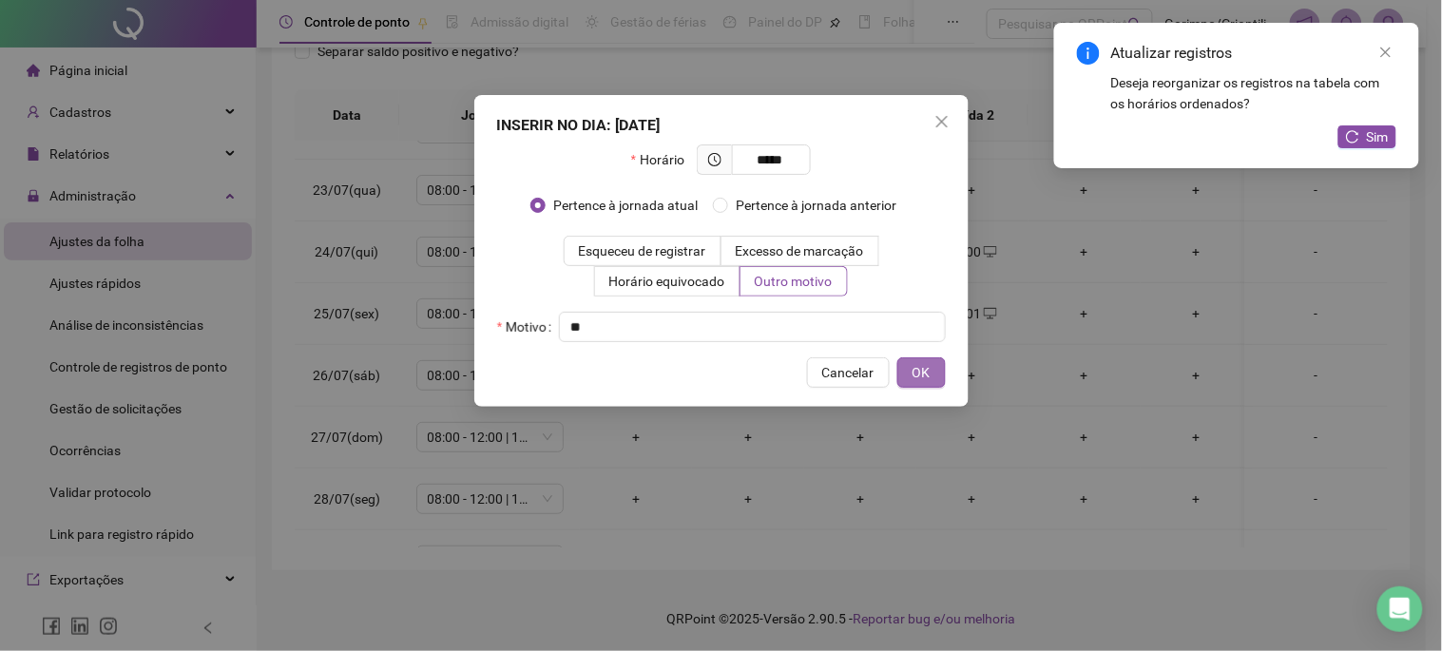
click at [937, 375] on button "OK" at bounding box center [922, 373] width 48 height 30
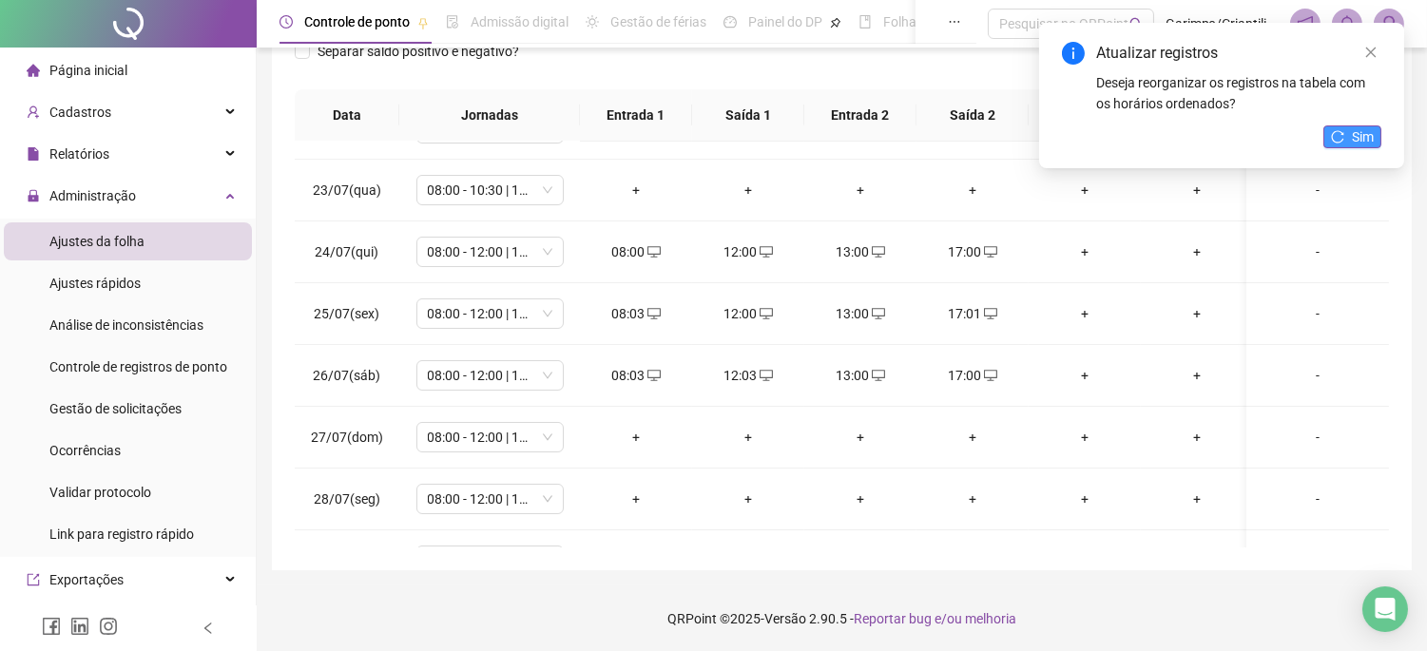
click at [1345, 145] on button "Sim" at bounding box center [1353, 137] width 58 height 23
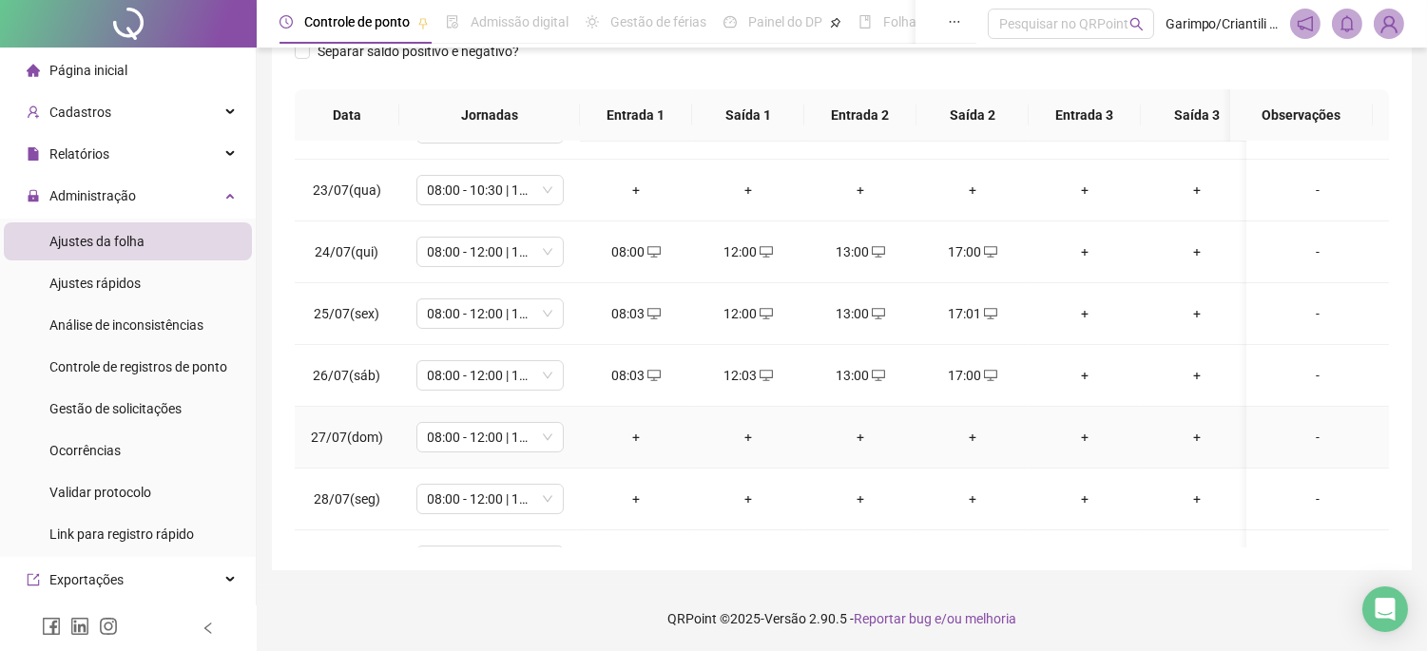
click at [630, 445] on div "+" at bounding box center [636, 437] width 82 height 21
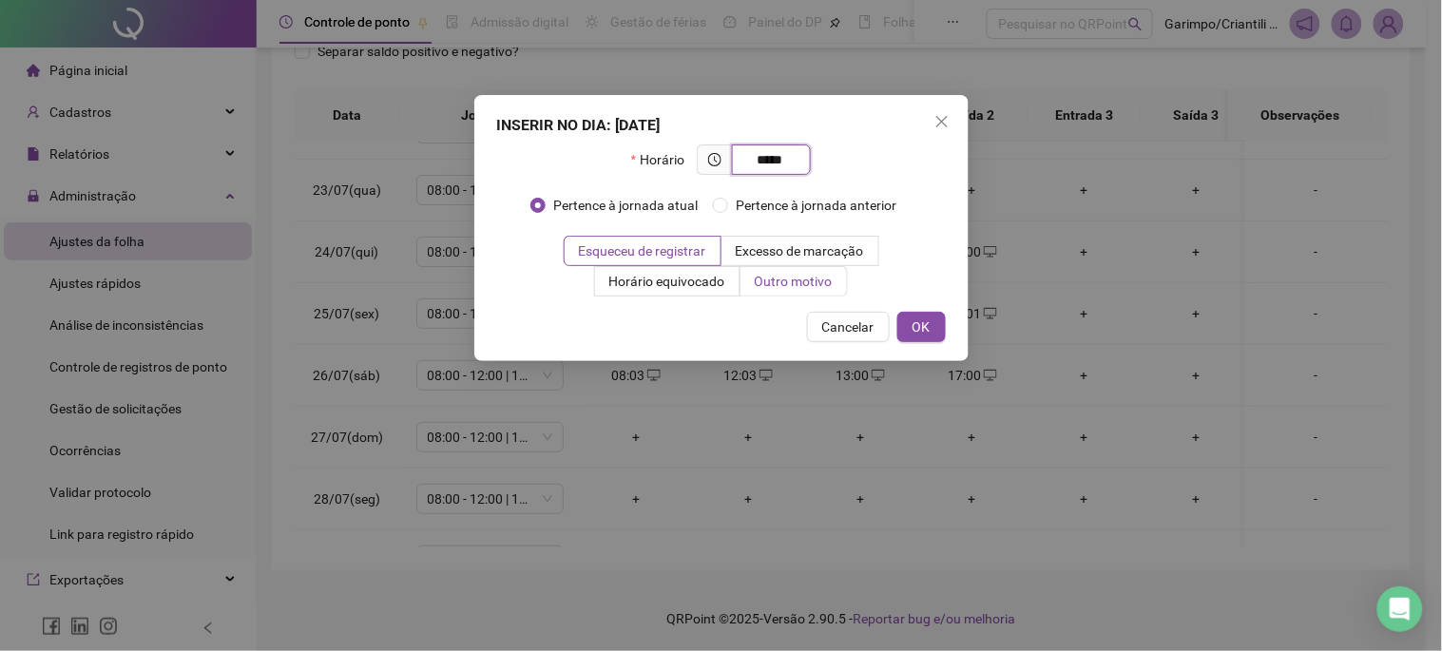
type input "*****"
click at [835, 272] on label "Outro motivo" at bounding box center [794, 281] width 107 height 30
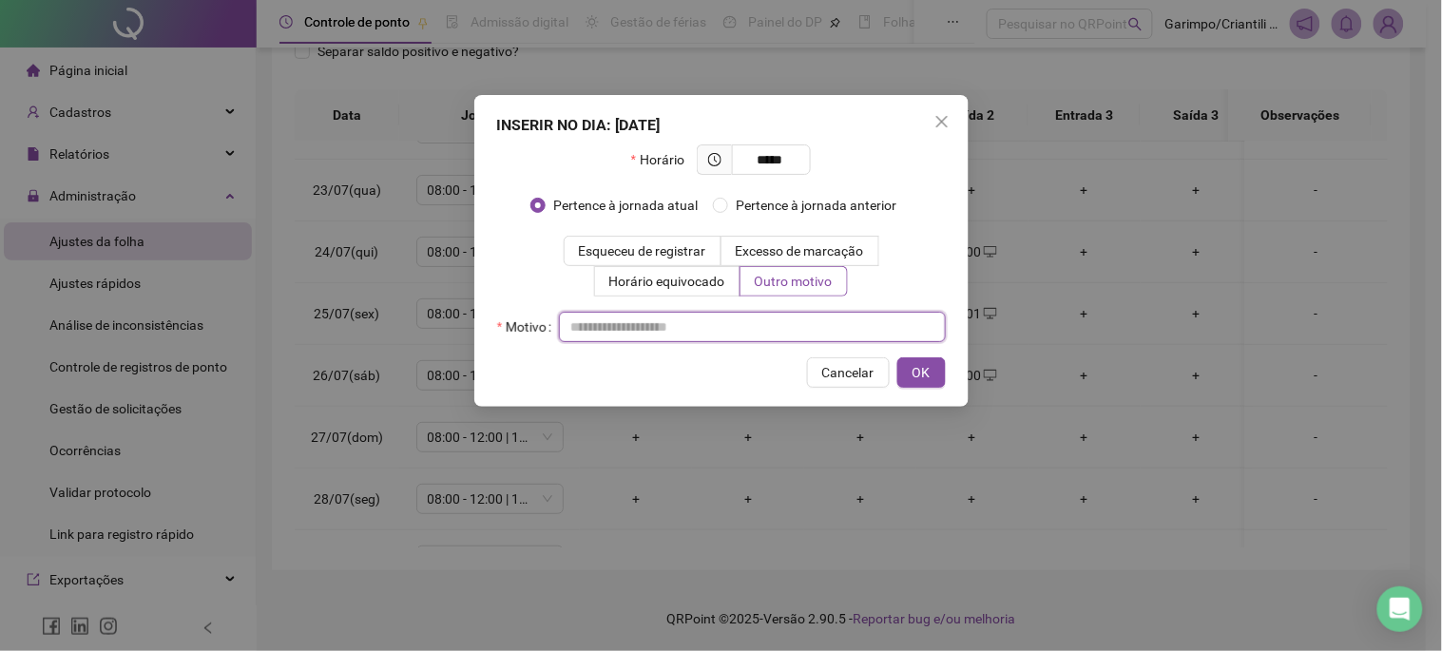
click at [778, 320] on input "text" at bounding box center [752, 327] width 387 height 30
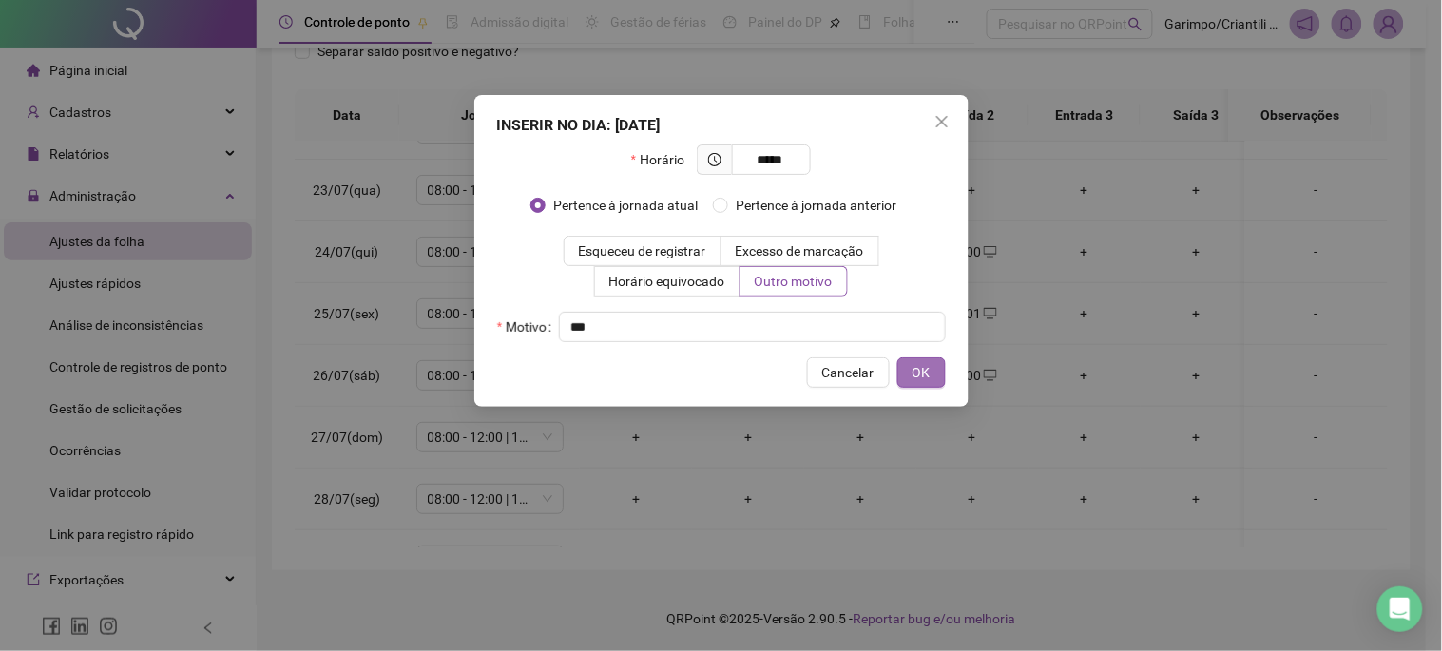
click at [913, 369] on span "OK" at bounding box center [922, 372] width 18 height 21
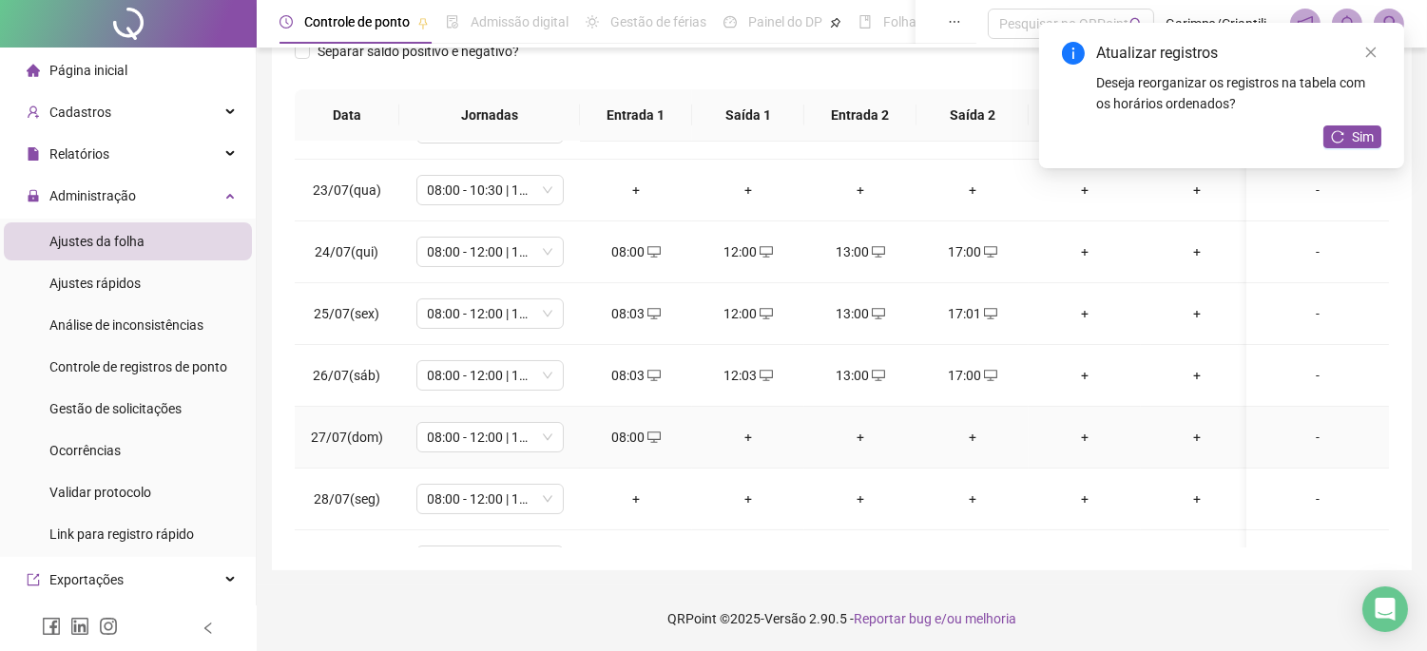
click at [742, 437] on div "+" at bounding box center [748, 437] width 82 height 21
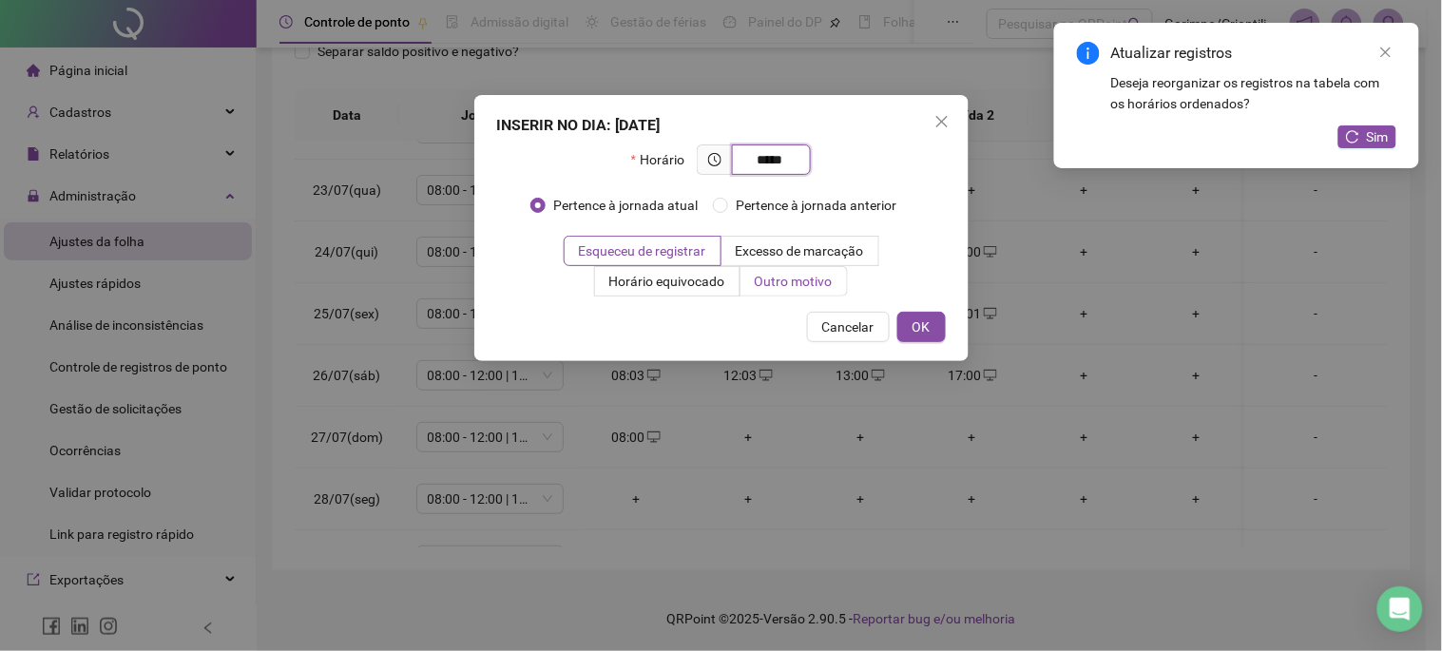
type input "*****"
click at [841, 285] on label "Outro motivo" at bounding box center [794, 281] width 107 height 30
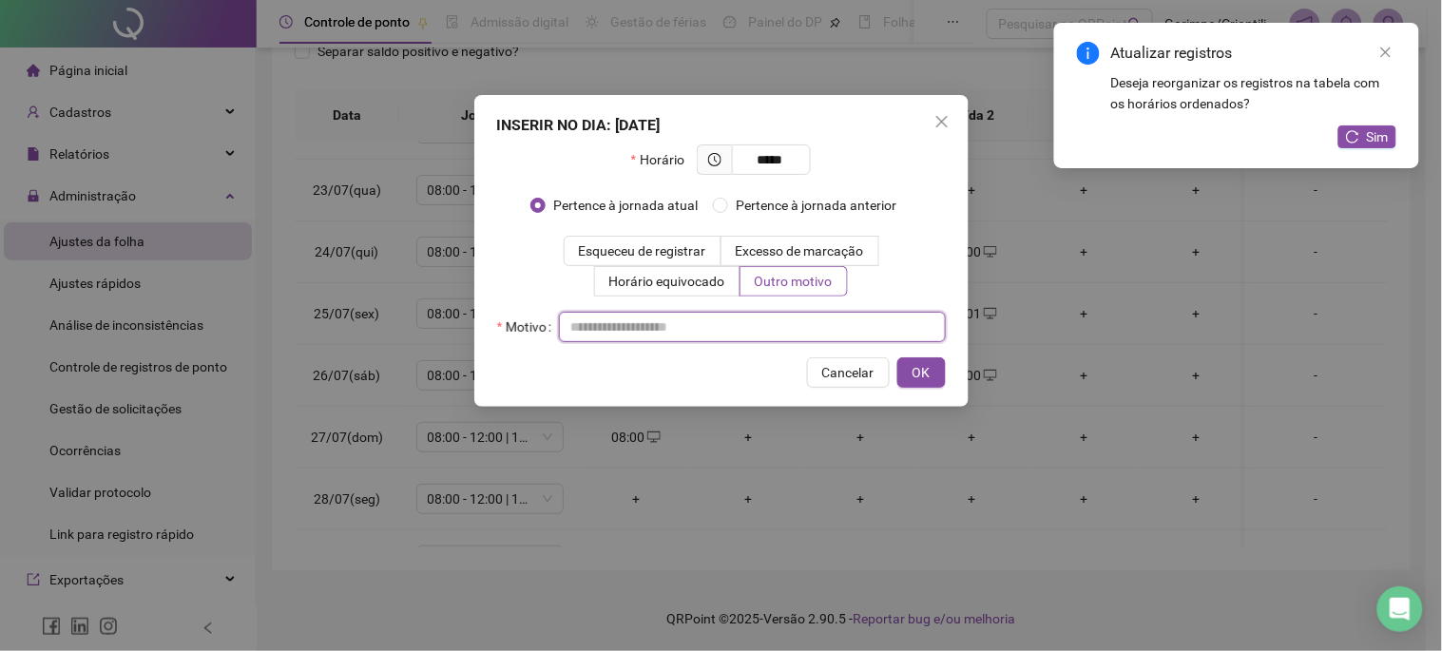
click at [765, 338] on input "text" at bounding box center [752, 327] width 387 height 30
click at [765, 330] on input "text" at bounding box center [752, 327] width 387 height 30
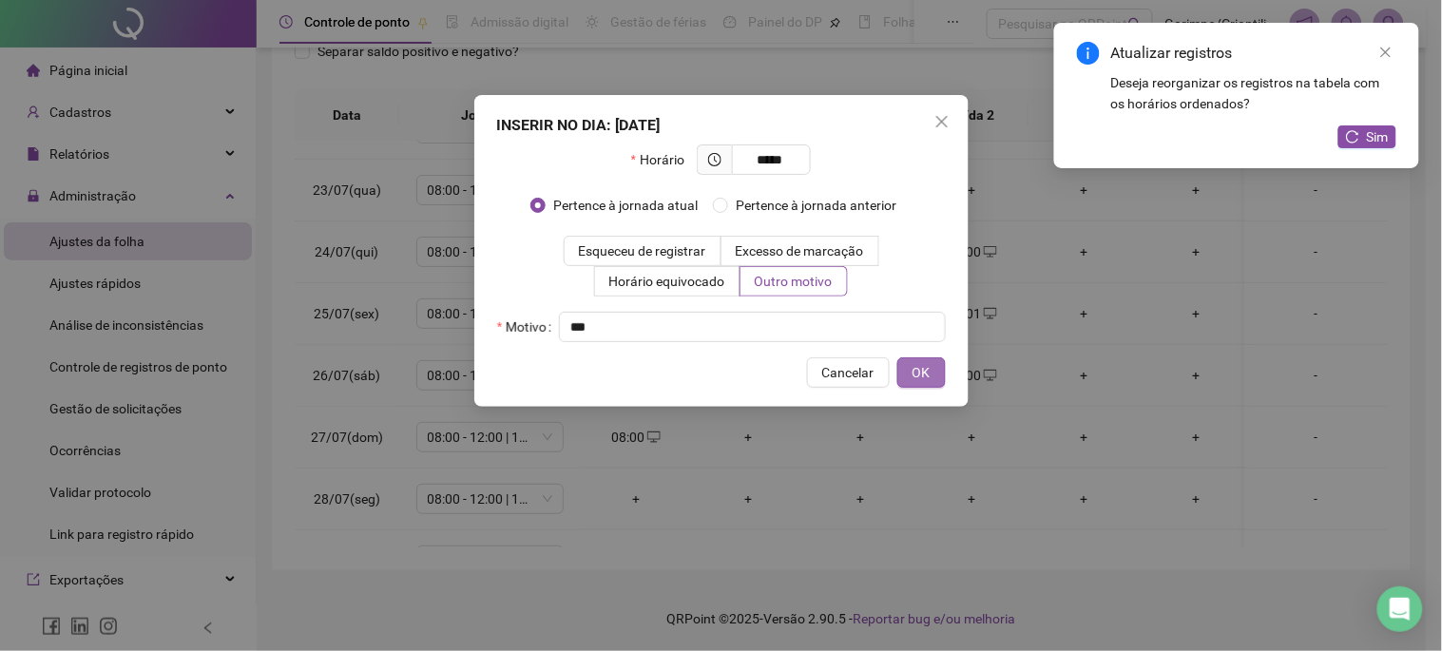
click at [922, 362] on span "OK" at bounding box center [922, 372] width 18 height 21
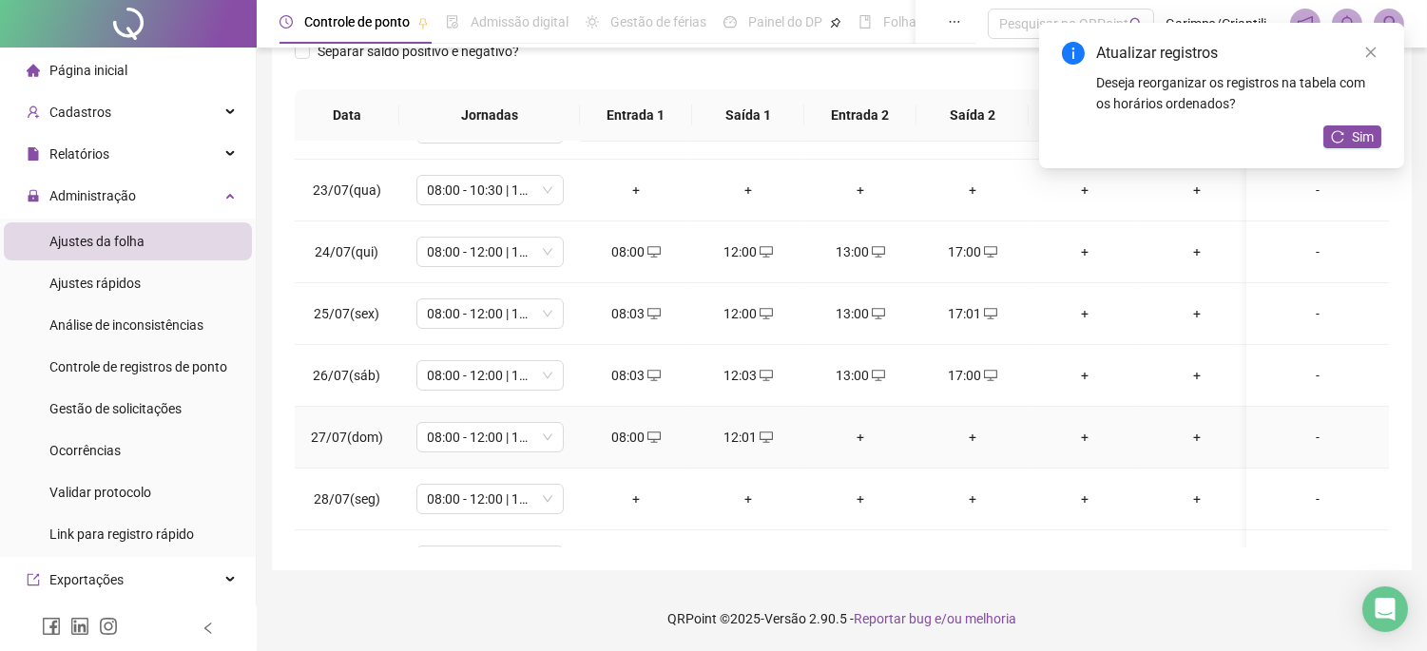
click at [861, 437] on div "+" at bounding box center [861, 437] width 82 height 21
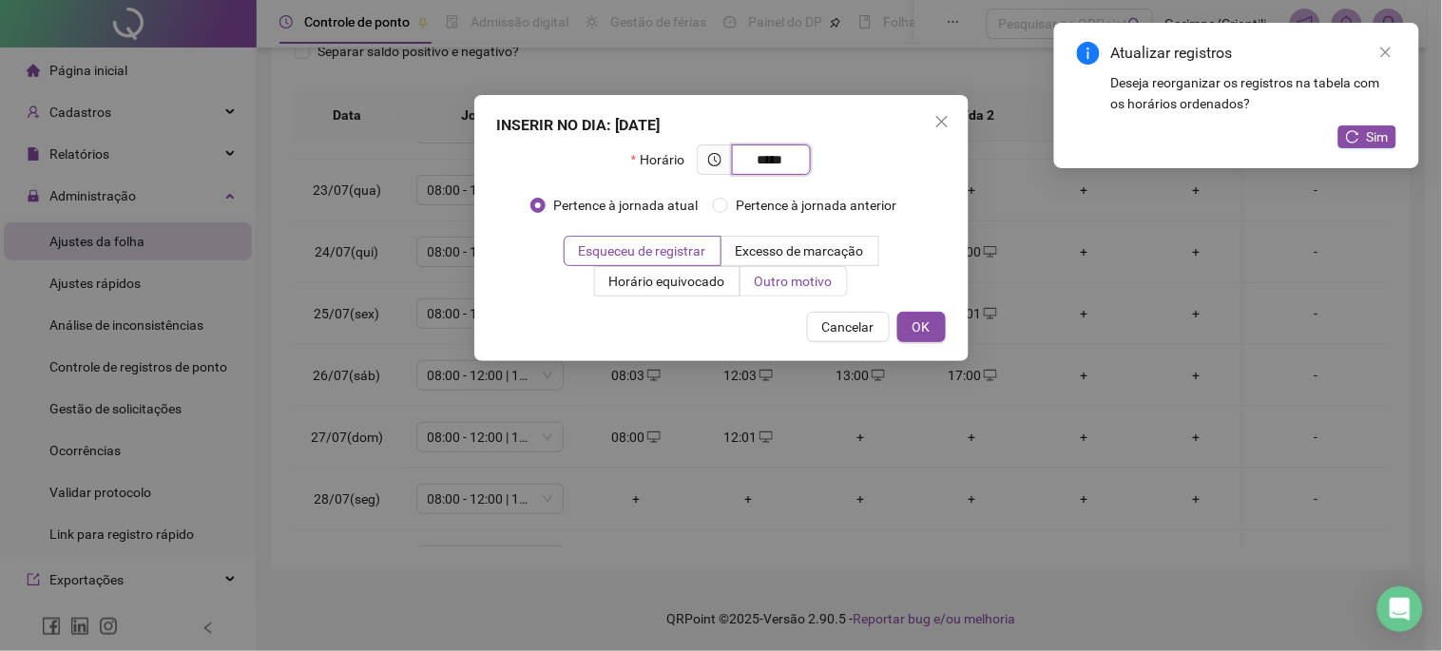
type input "*****"
drag, startPoint x: 837, startPoint y: 286, endPoint x: 791, endPoint y: 329, distance: 62.6
click at [835, 286] on label "Outro motivo" at bounding box center [794, 281] width 107 height 30
click at [820, 297] on div "Horário ***** Pertence à jornada atual Pertence à jornada anterior Esqueceu de …" at bounding box center [721, 221] width 449 height 152
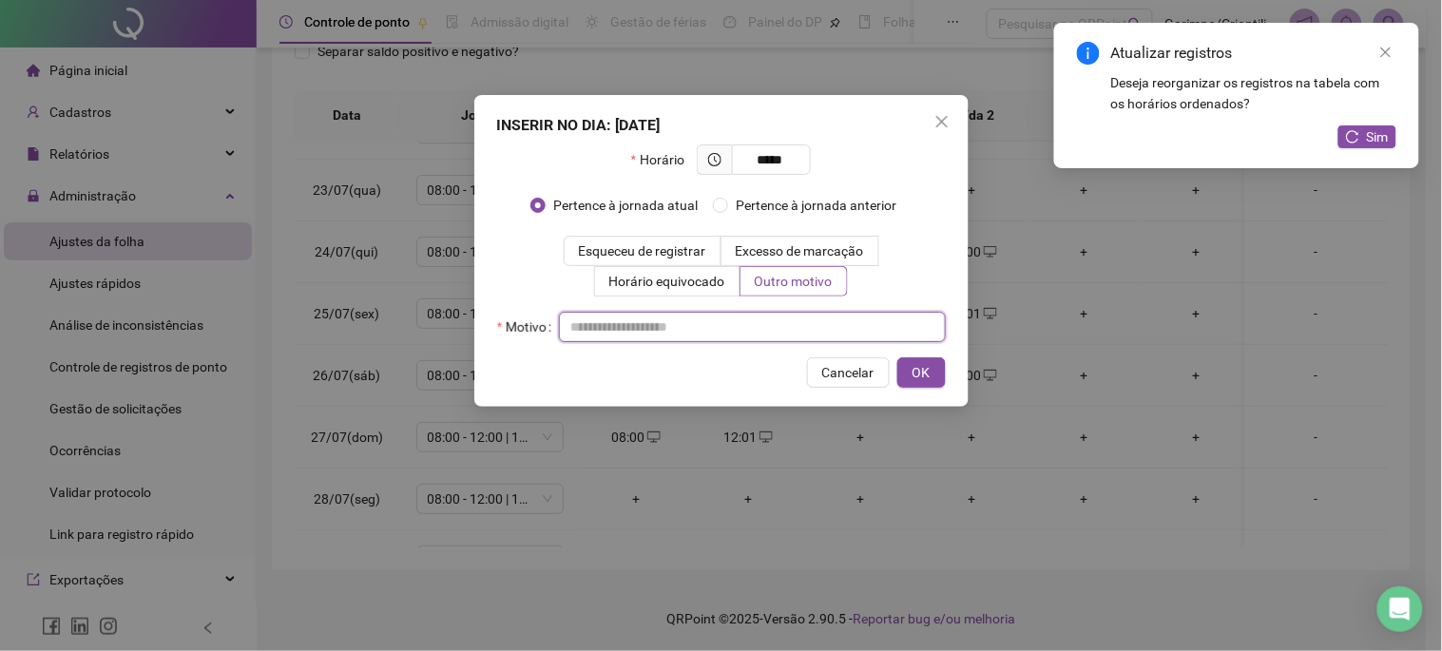
click at [791, 329] on input "text" at bounding box center [752, 327] width 387 height 30
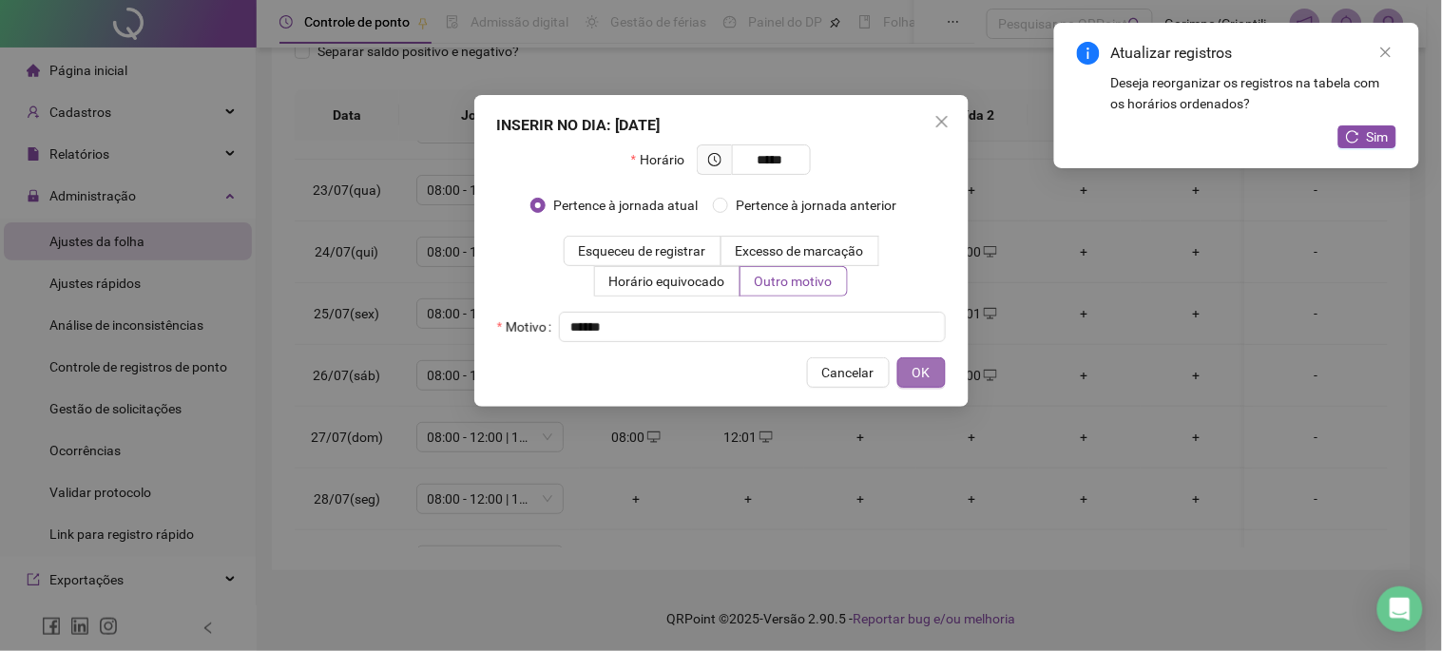
click at [918, 375] on span "OK" at bounding box center [922, 372] width 18 height 21
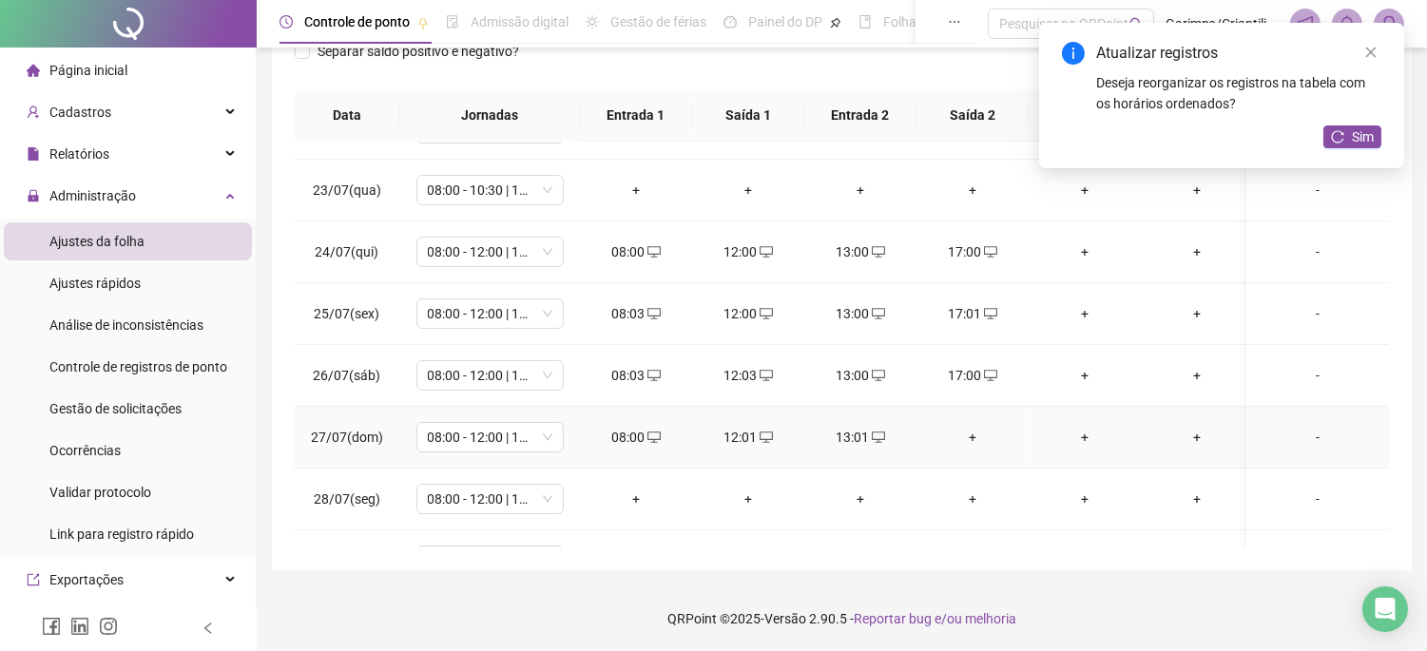
click at [975, 430] on div "+" at bounding box center [973, 437] width 82 height 21
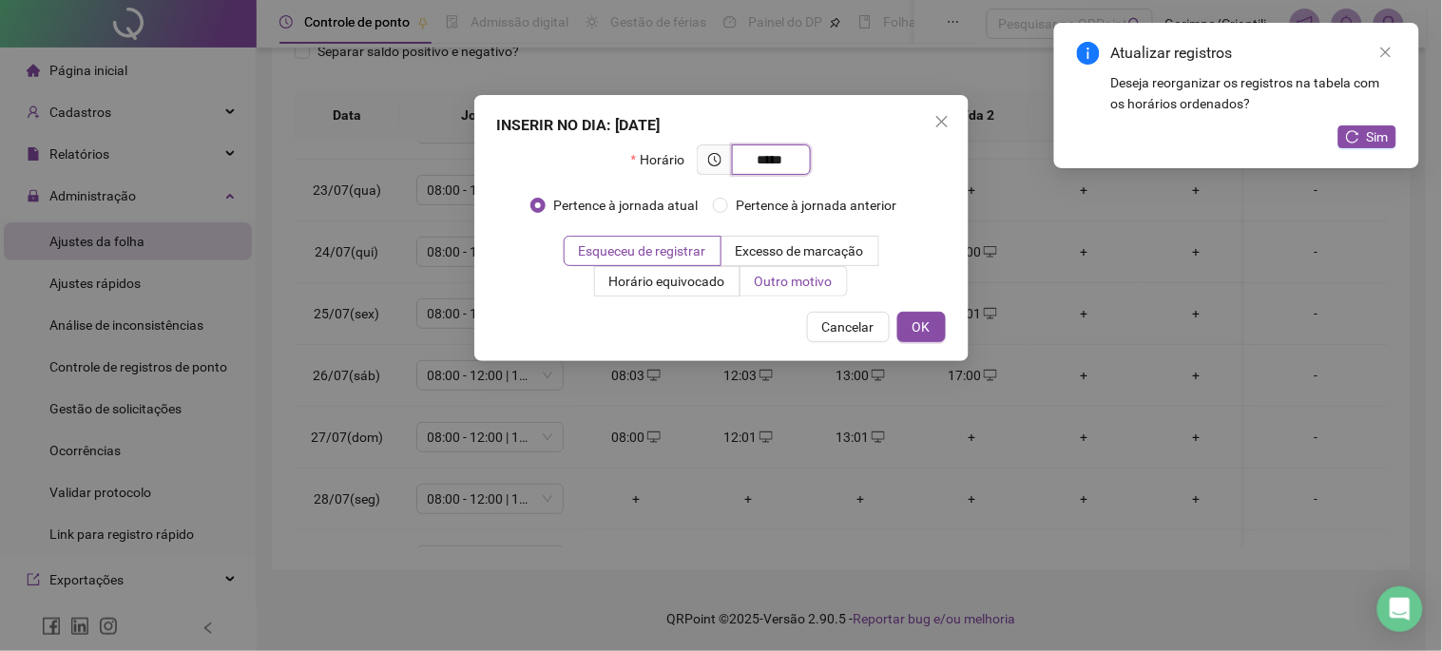
type input "*****"
drag, startPoint x: 783, startPoint y: 276, endPoint x: 773, endPoint y: 288, distance: 15.6
click at [780, 276] on span "Outro motivo" at bounding box center [794, 281] width 78 height 15
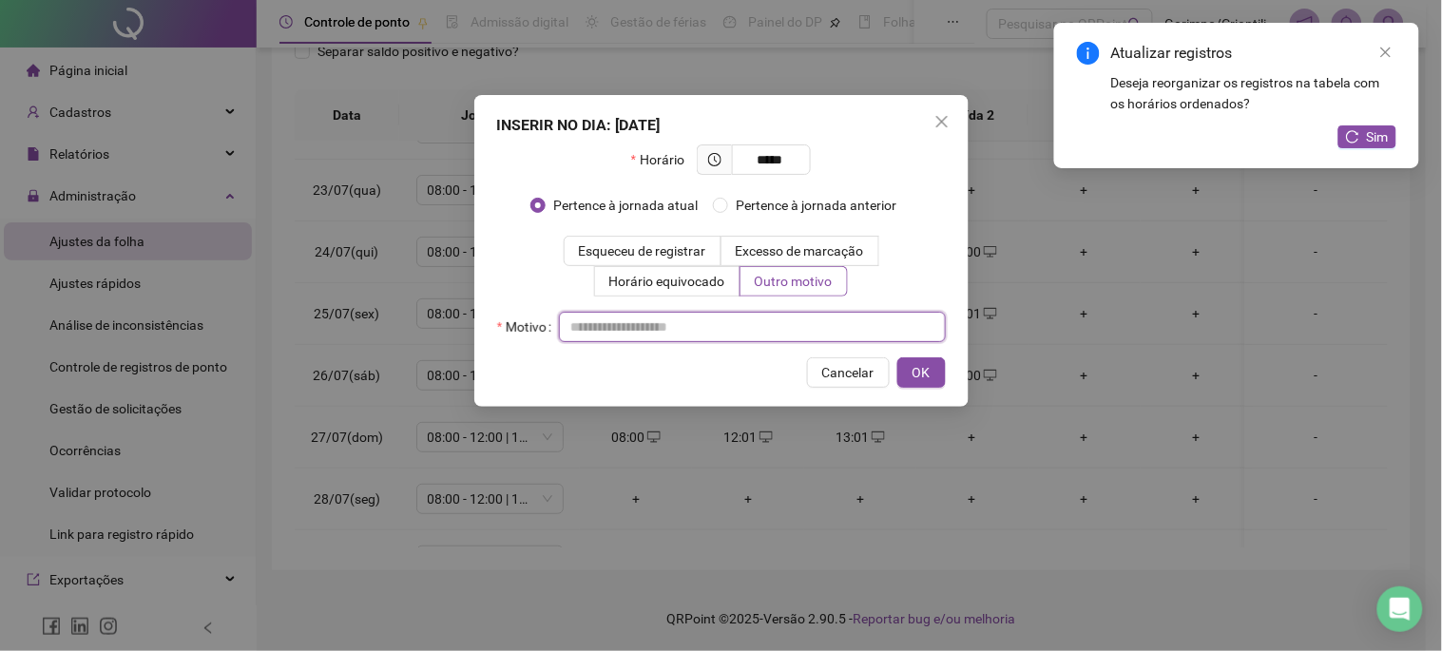
click at [772, 317] on input "text" at bounding box center [752, 327] width 387 height 30
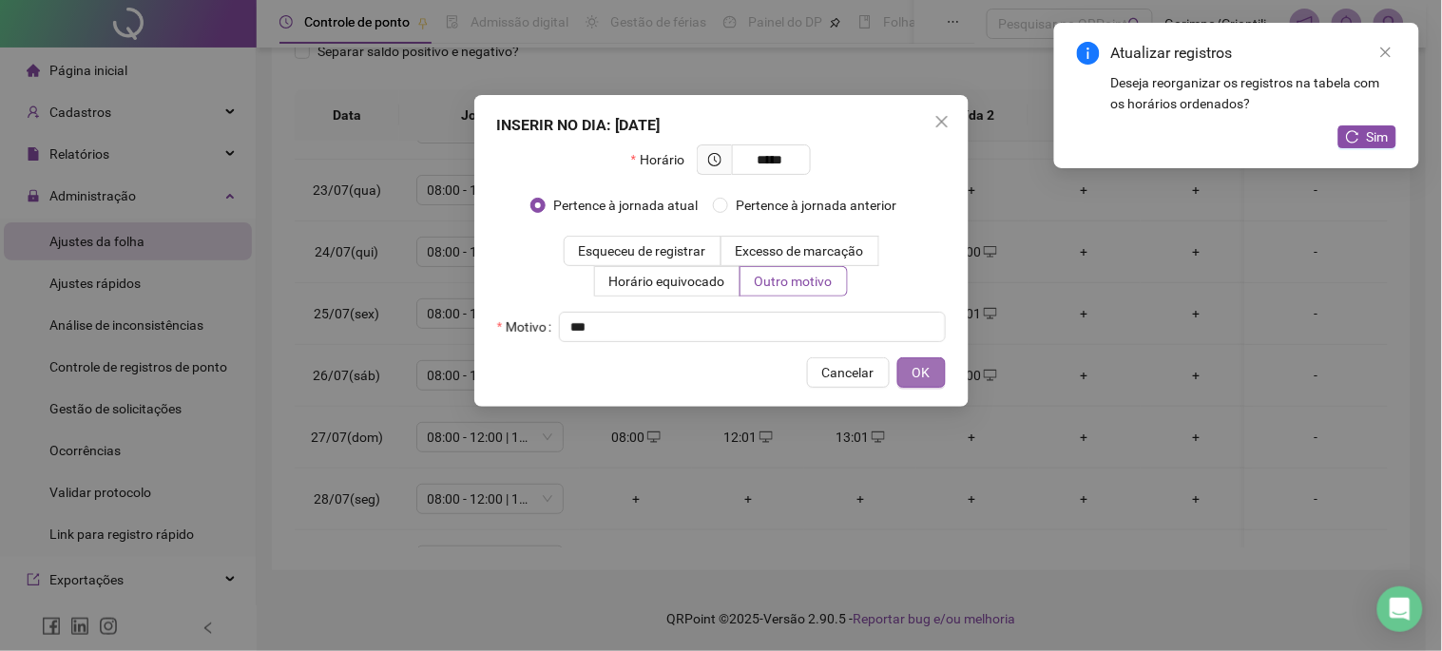
click at [934, 378] on button "OK" at bounding box center [922, 373] width 48 height 30
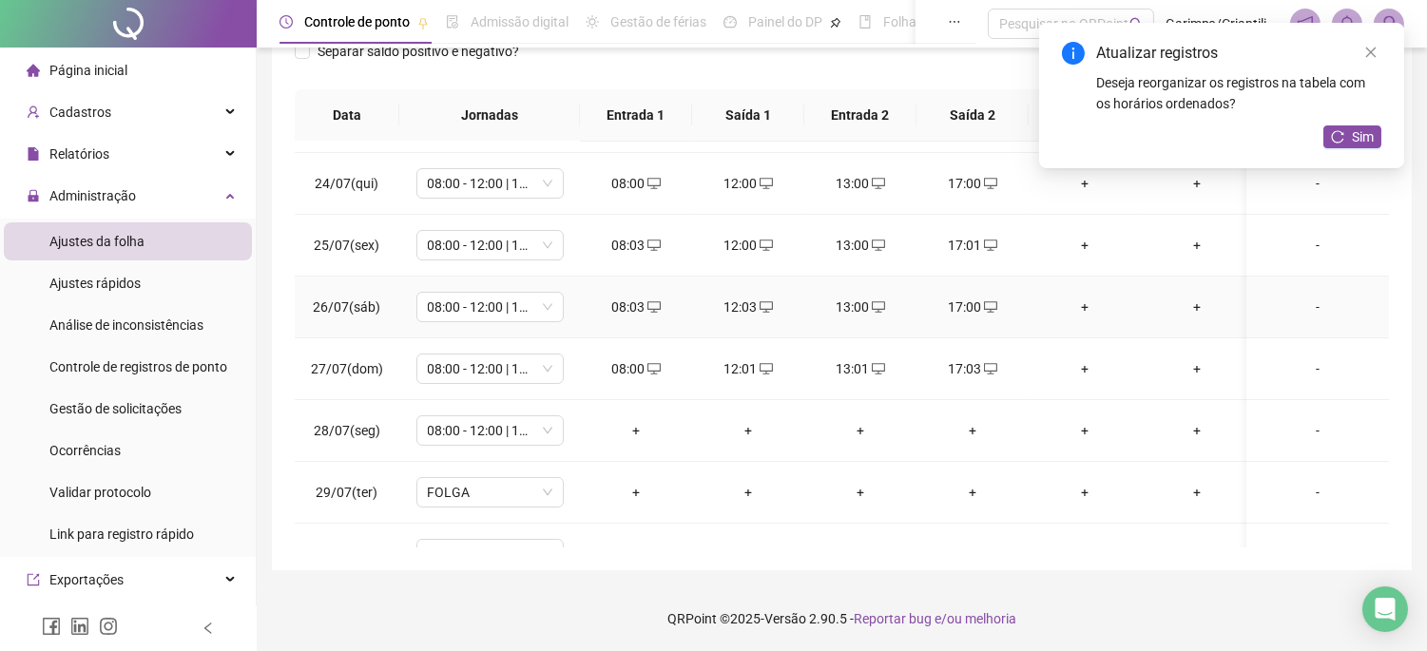
scroll to position [211, 0]
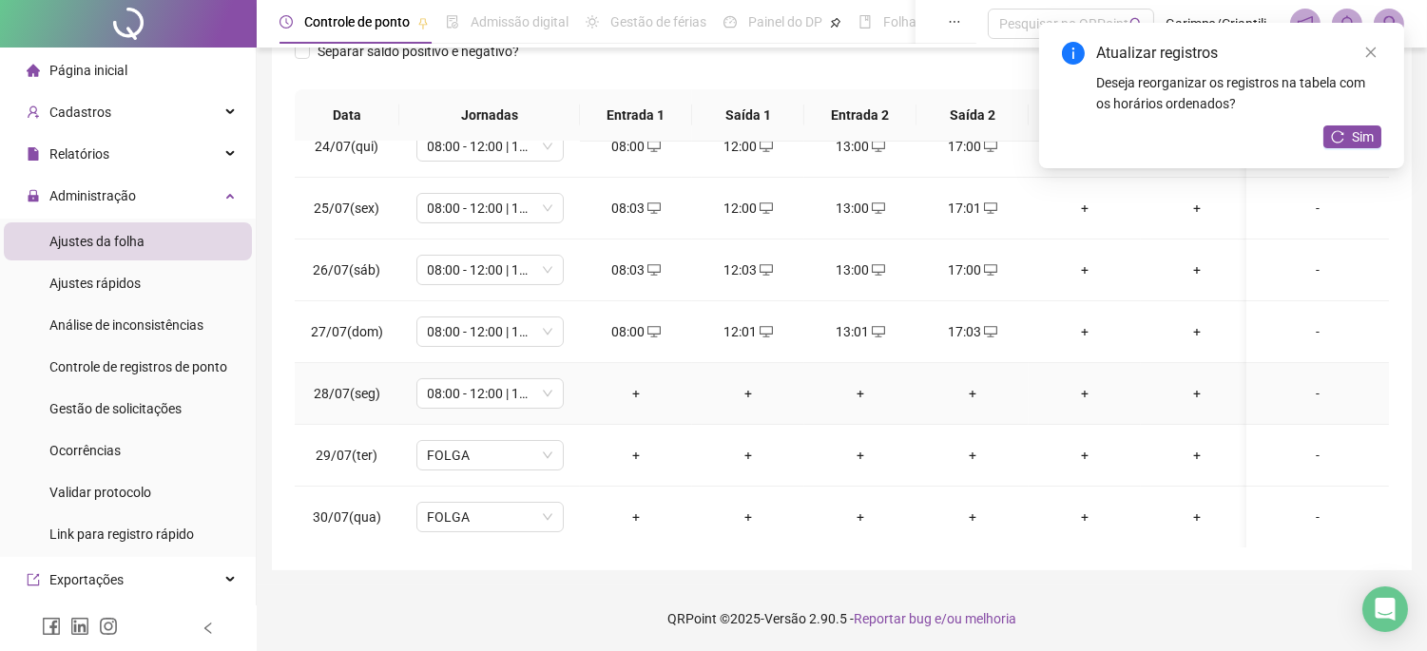
click at [623, 390] on div "+" at bounding box center [636, 393] width 82 height 21
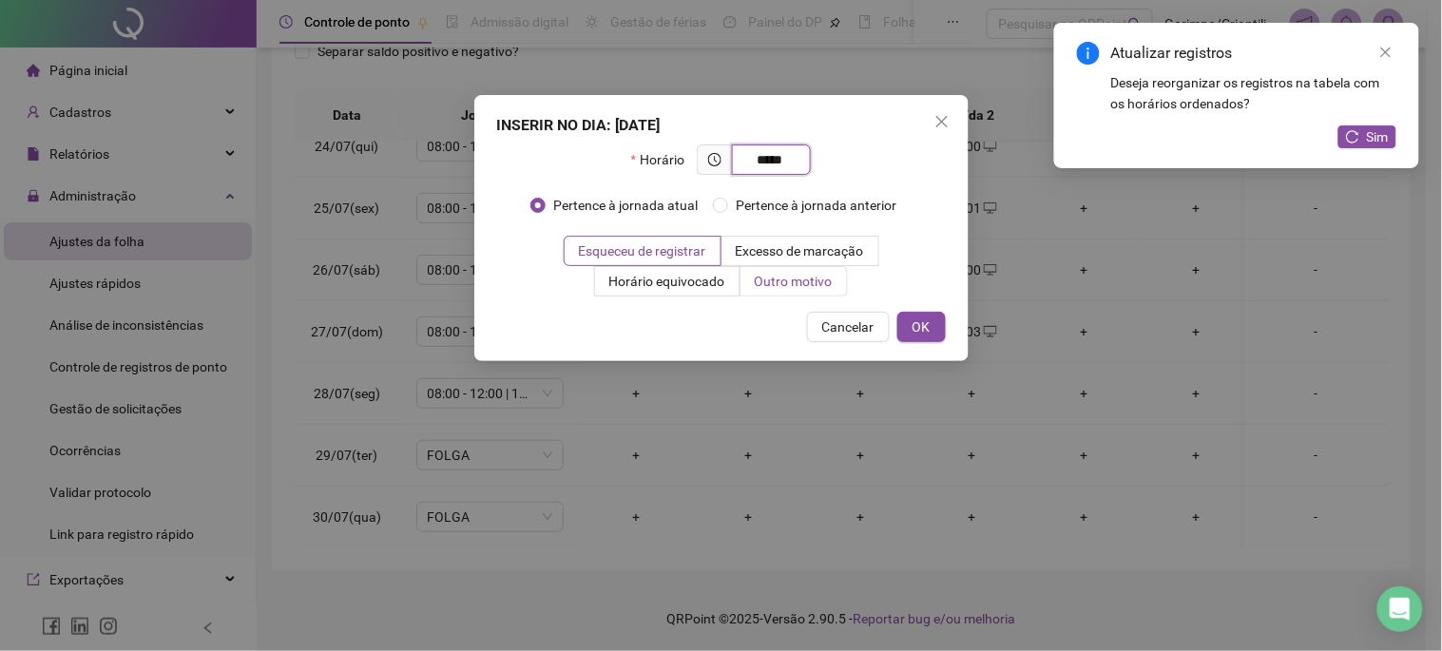
type input "*****"
click at [823, 291] on label "Outro motivo" at bounding box center [794, 281] width 107 height 30
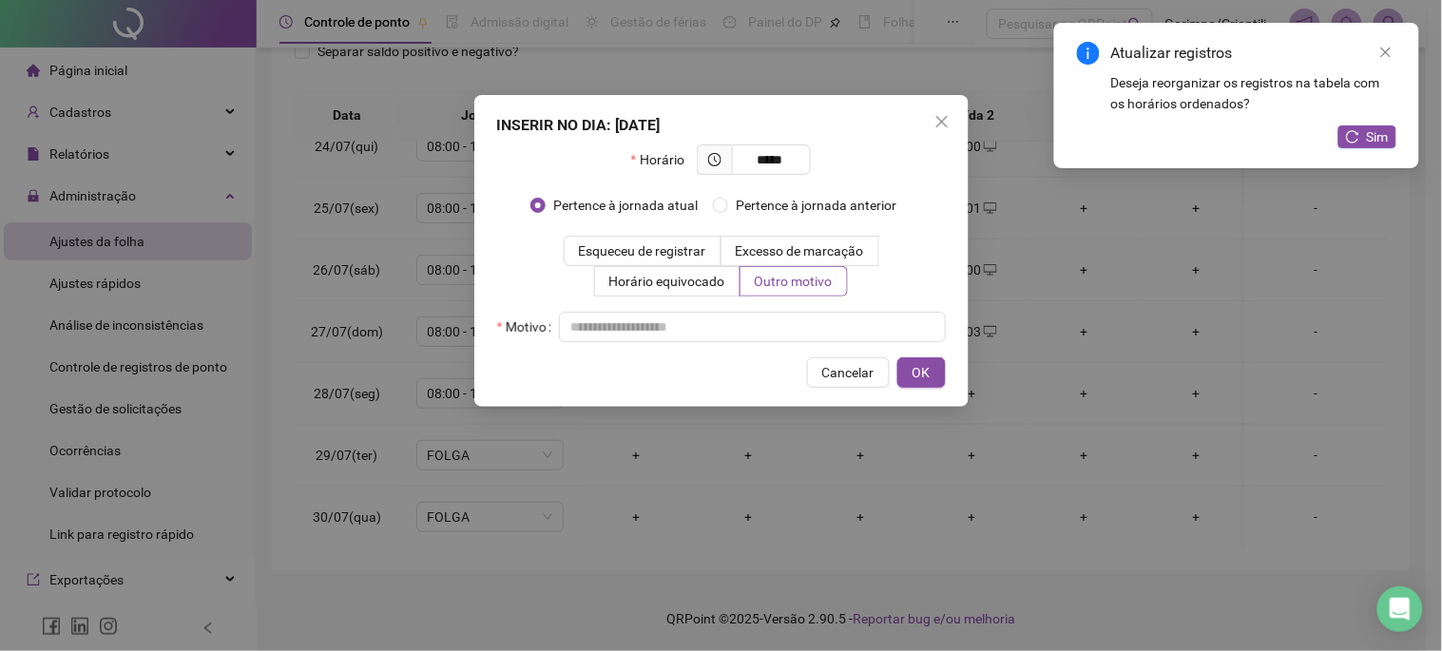
click at [797, 308] on div "Horário ***** Pertence à jornada atual Pertence à jornada anterior Esqueceu de …" at bounding box center [721, 244] width 449 height 198
click at [784, 324] on input "text" at bounding box center [752, 327] width 387 height 30
click at [908, 358] on button "OK" at bounding box center [922, 373] width 48 height 30
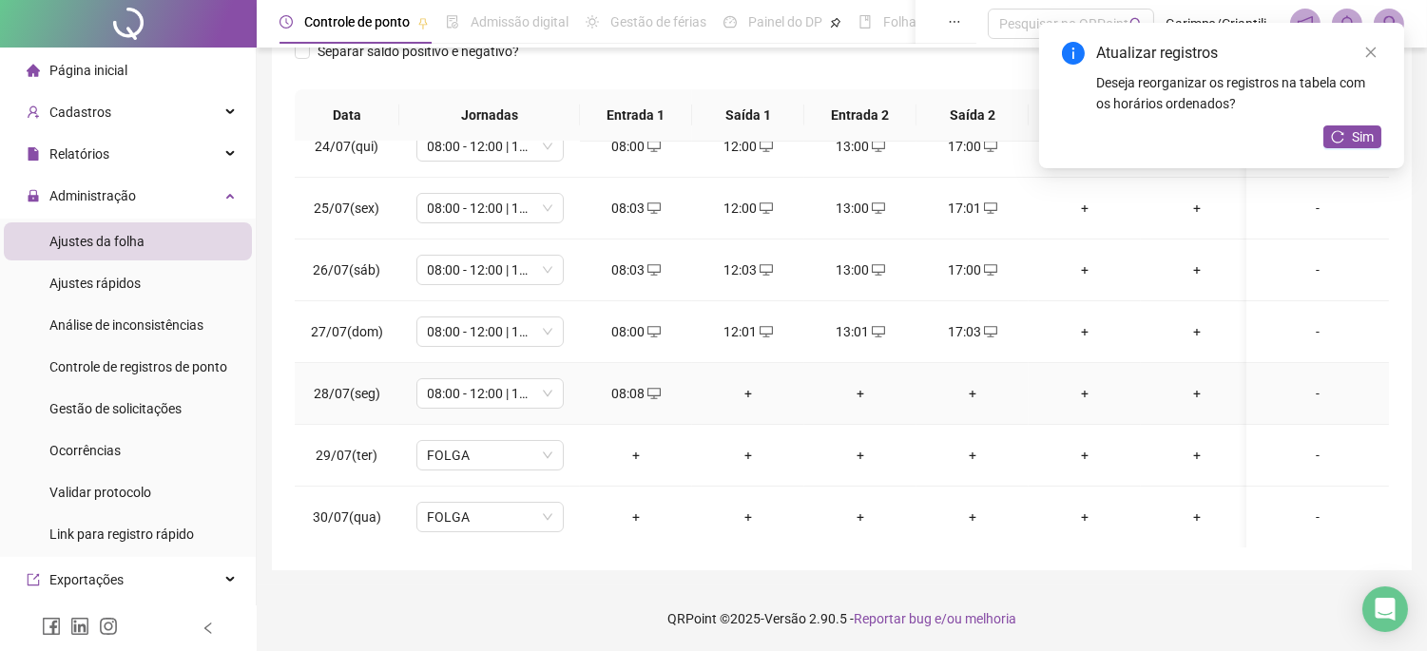
click at [735, 392] on div "+" at bounding box center [748, 393] width 82 height 21
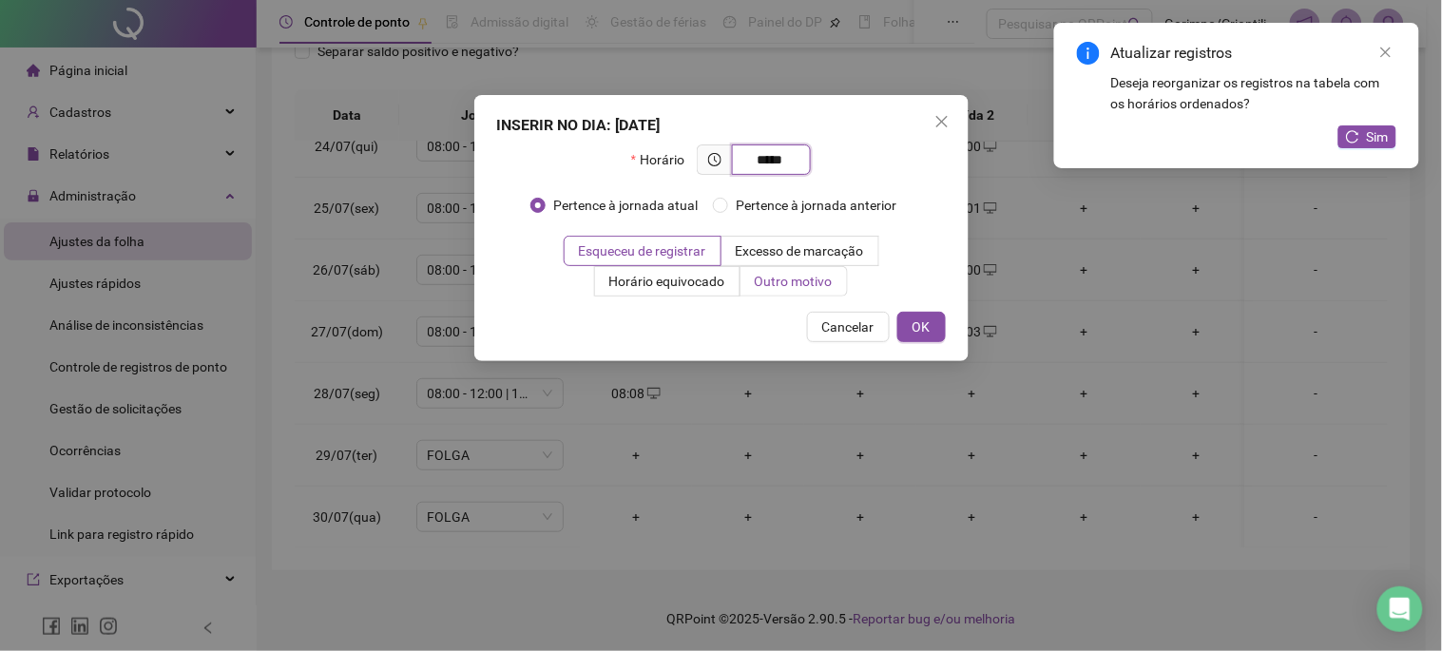
type input "*****"
click at [778, 292] on label "Outro motivo" at bounding box center [794, 281] width 107 height 30
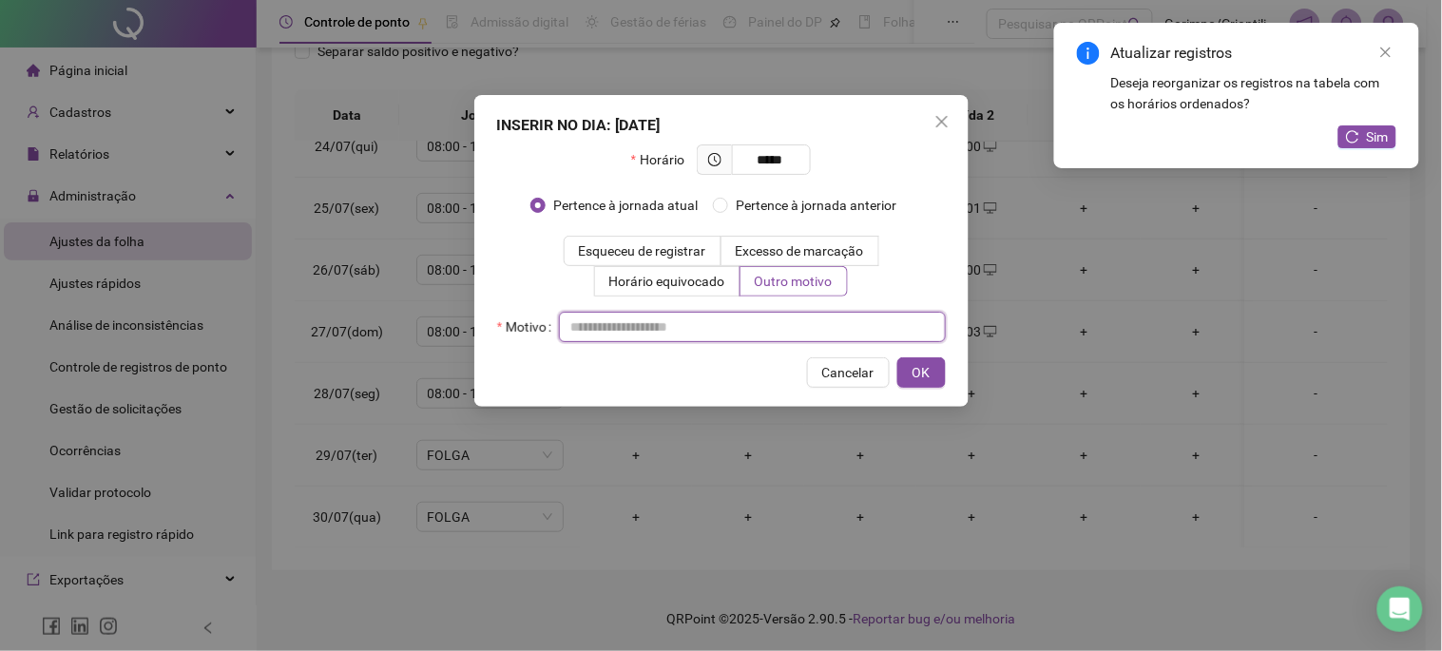
click at [761, 335] on input "text" at bounding box center [752, 327] width 387 height 30
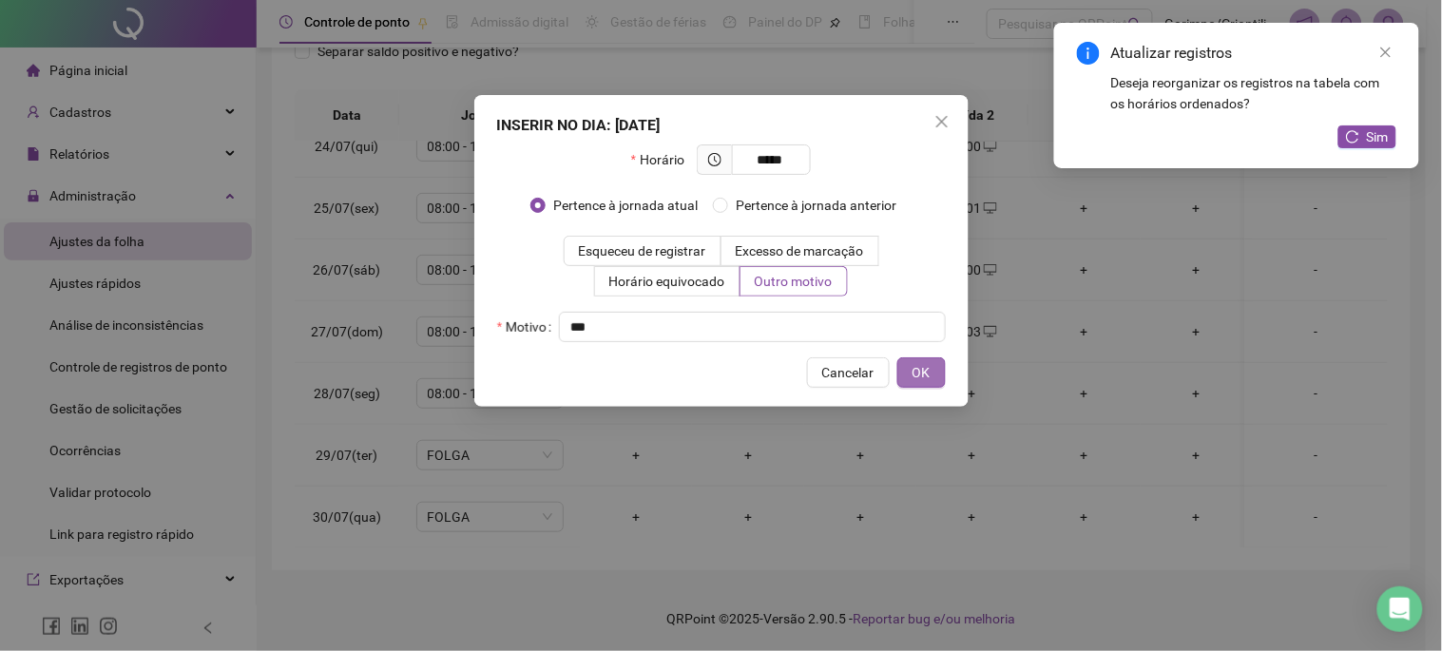
click at [943, 369] on button "OK" at bounding box center [922, 373] width 48 height 30
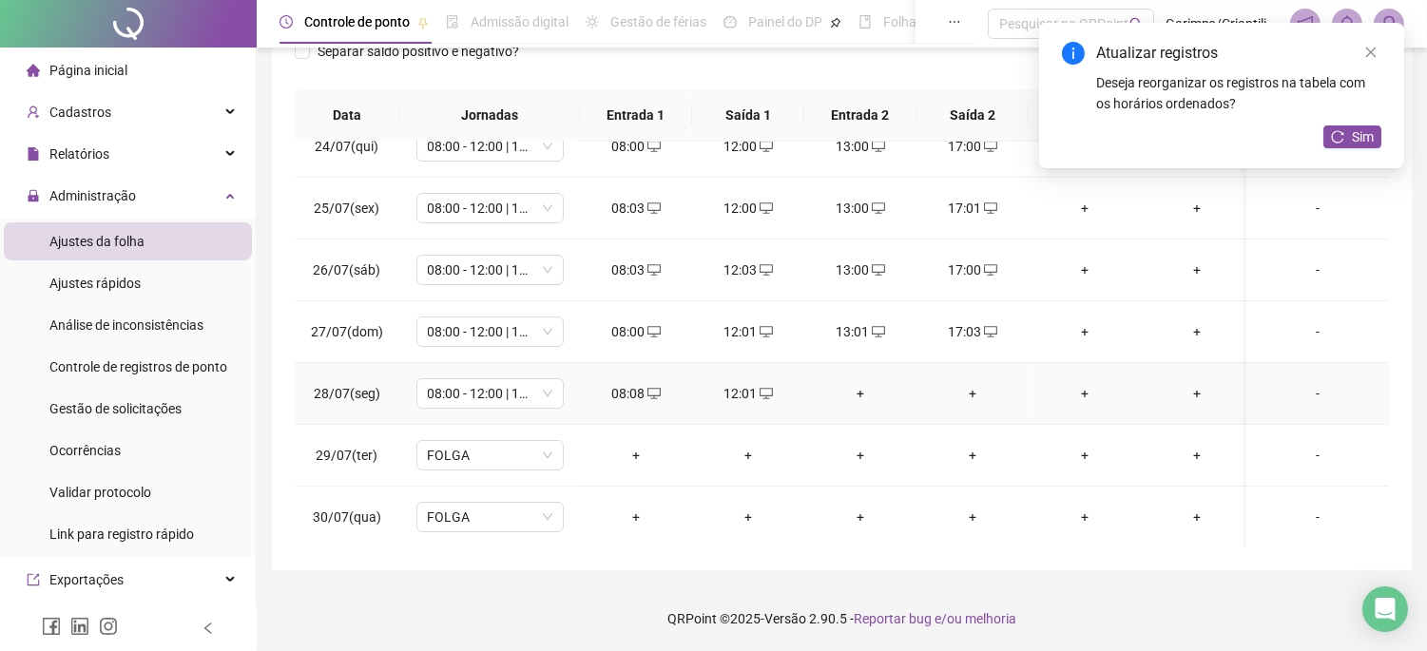
click at [851, 392] on div "+" at bounding box center [861, 393] width 82 height 21
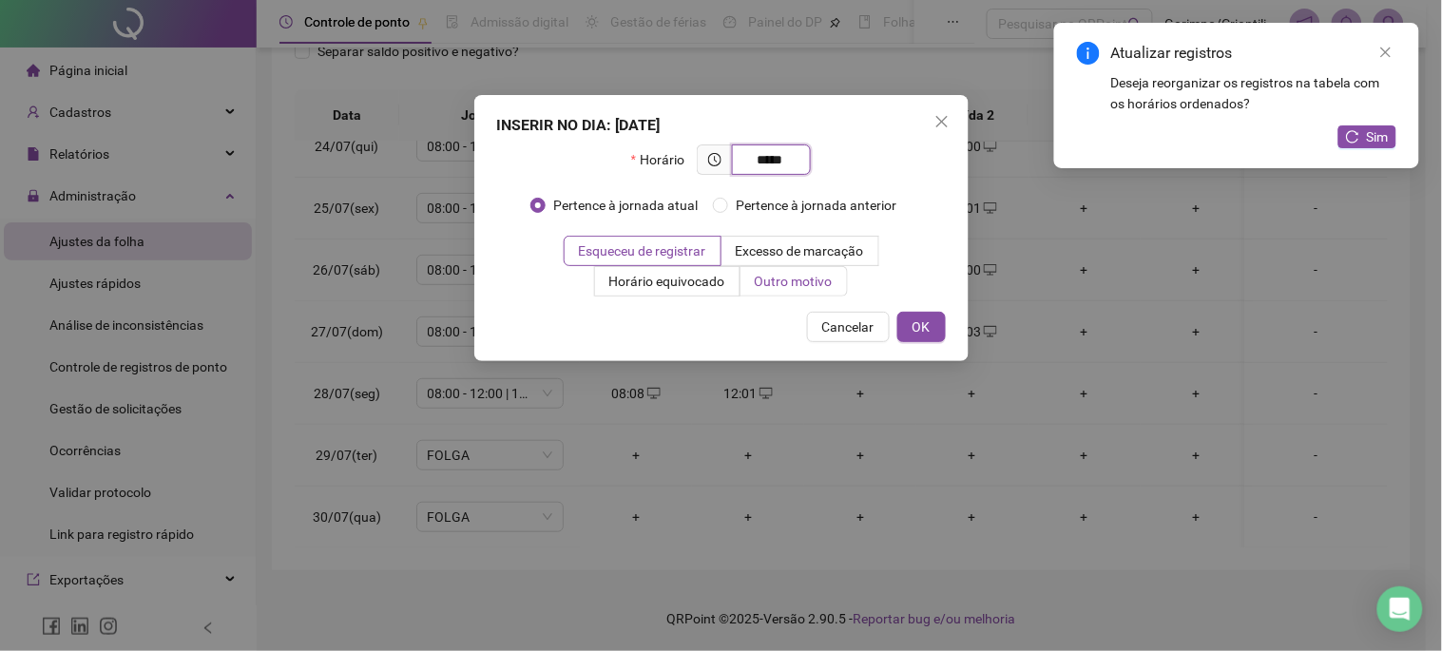
type input "*****"
click at [804, 286] on span "Outro motivo" at bounding box center [794, 281] width 78 height 15
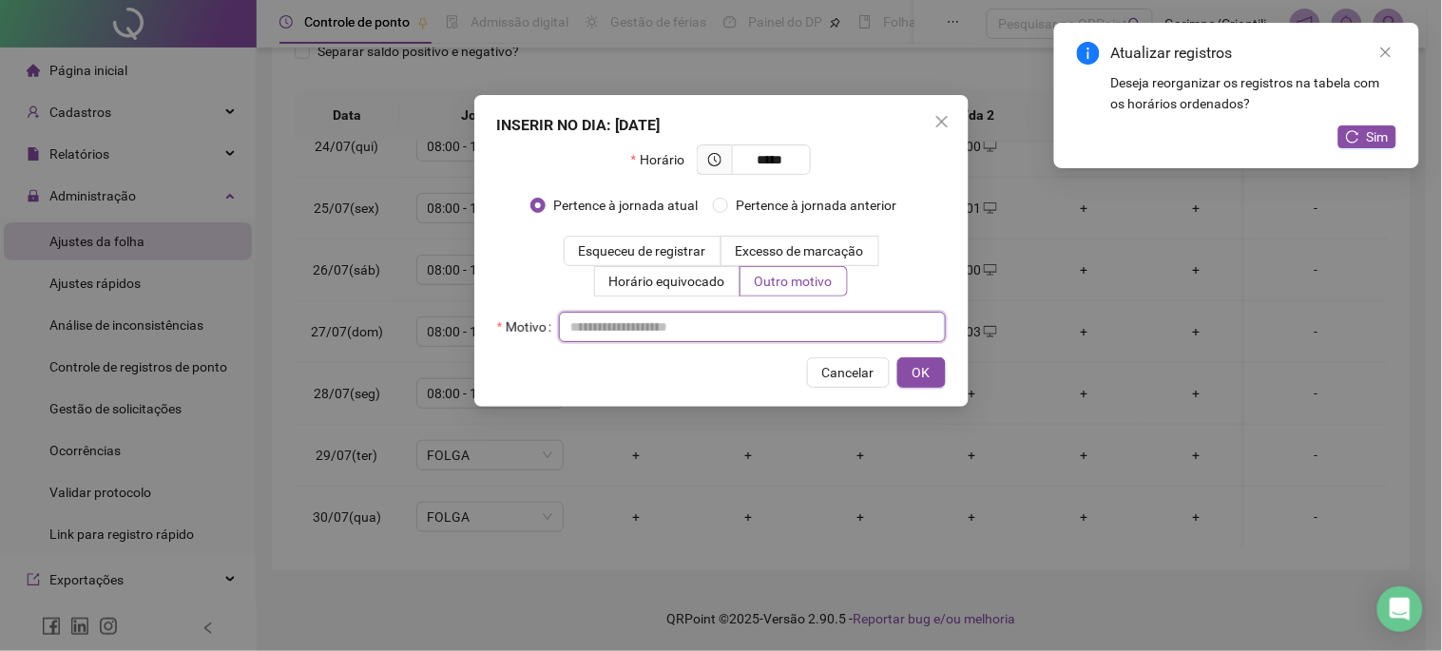
click at [772, 328] on input "text" at bounding box center [752, 327] width 387 height 30
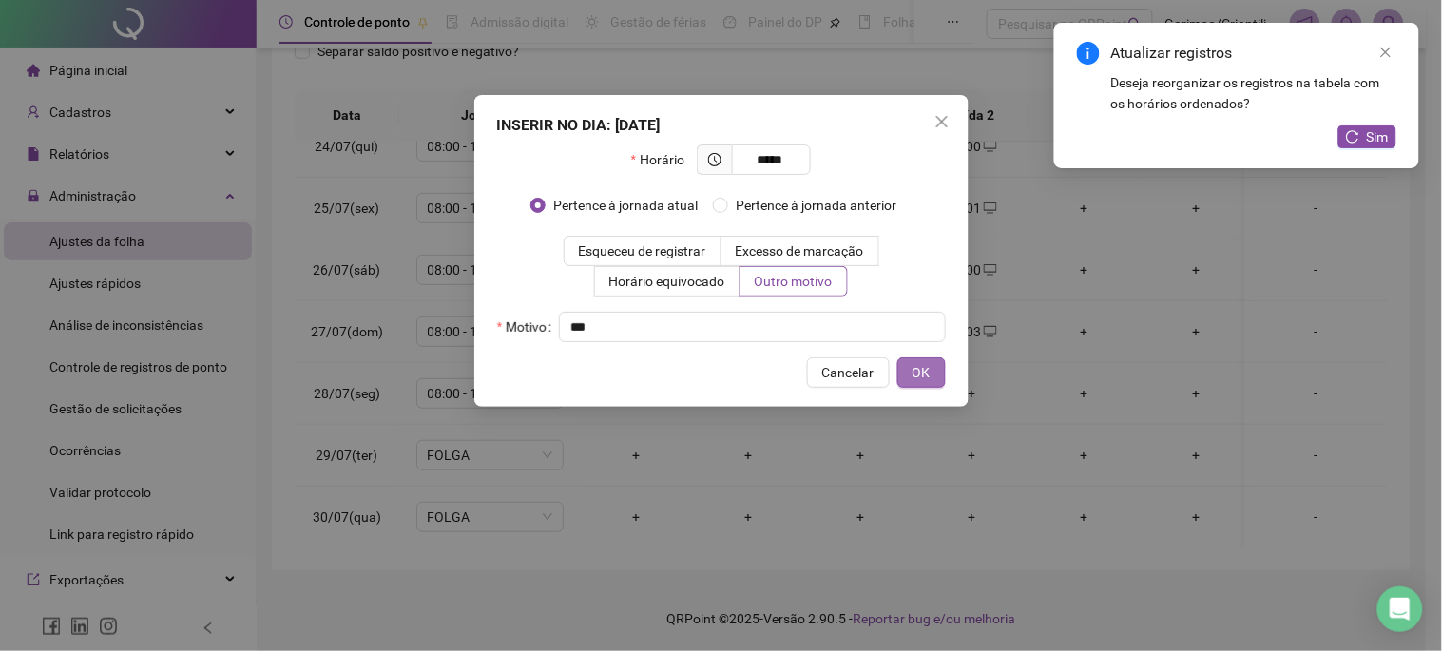
click at [906, 371] on button "OK" at bounding box center [922, 373] width 48 height 30
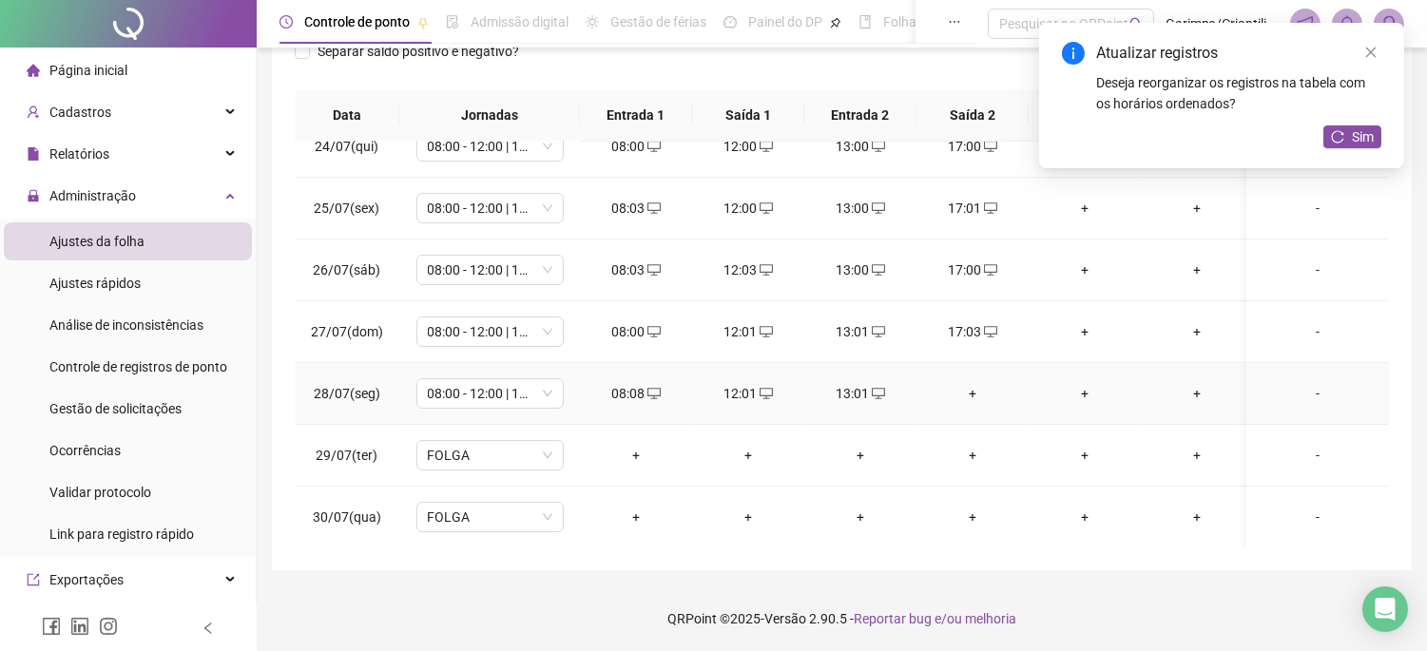
click at [992, 402] on div "+" at bounding box center [973, 393] width 82 height 21
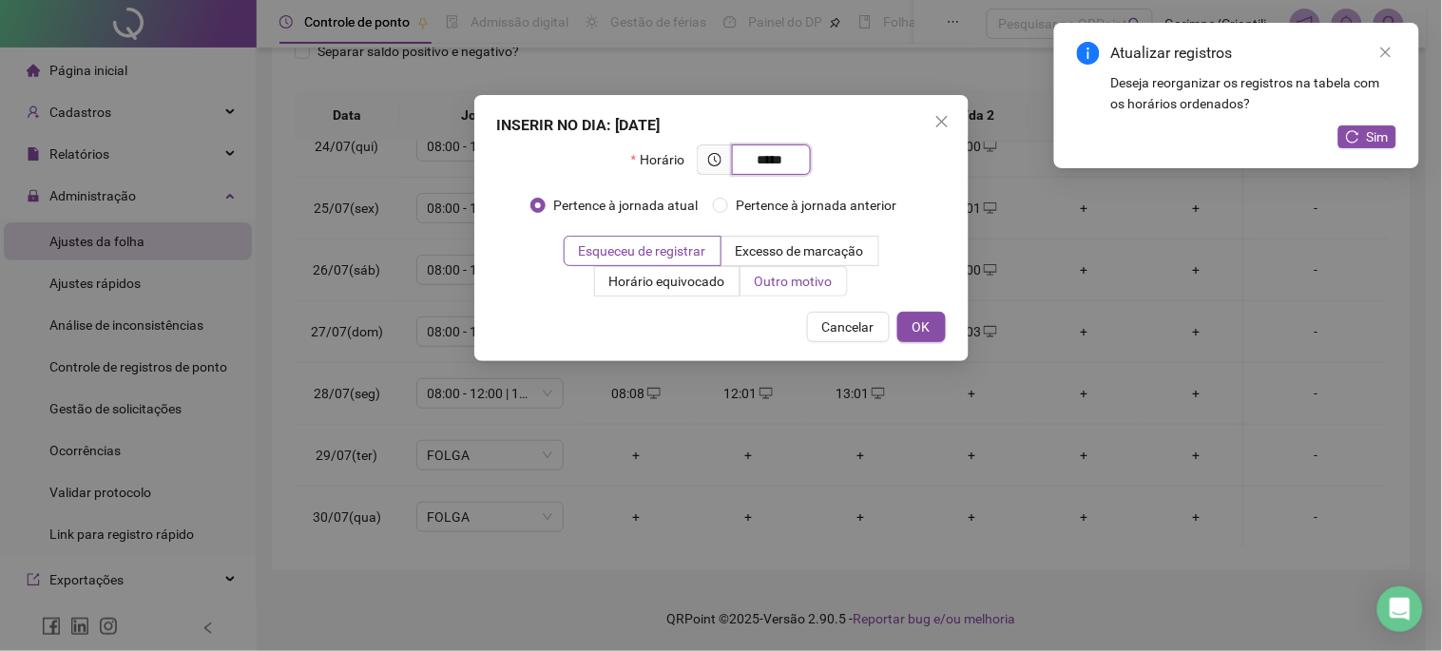
type input "*****"
click at [820, 286] on span "Outro motivo" at bounding box center [794, 281] width 78 height 15
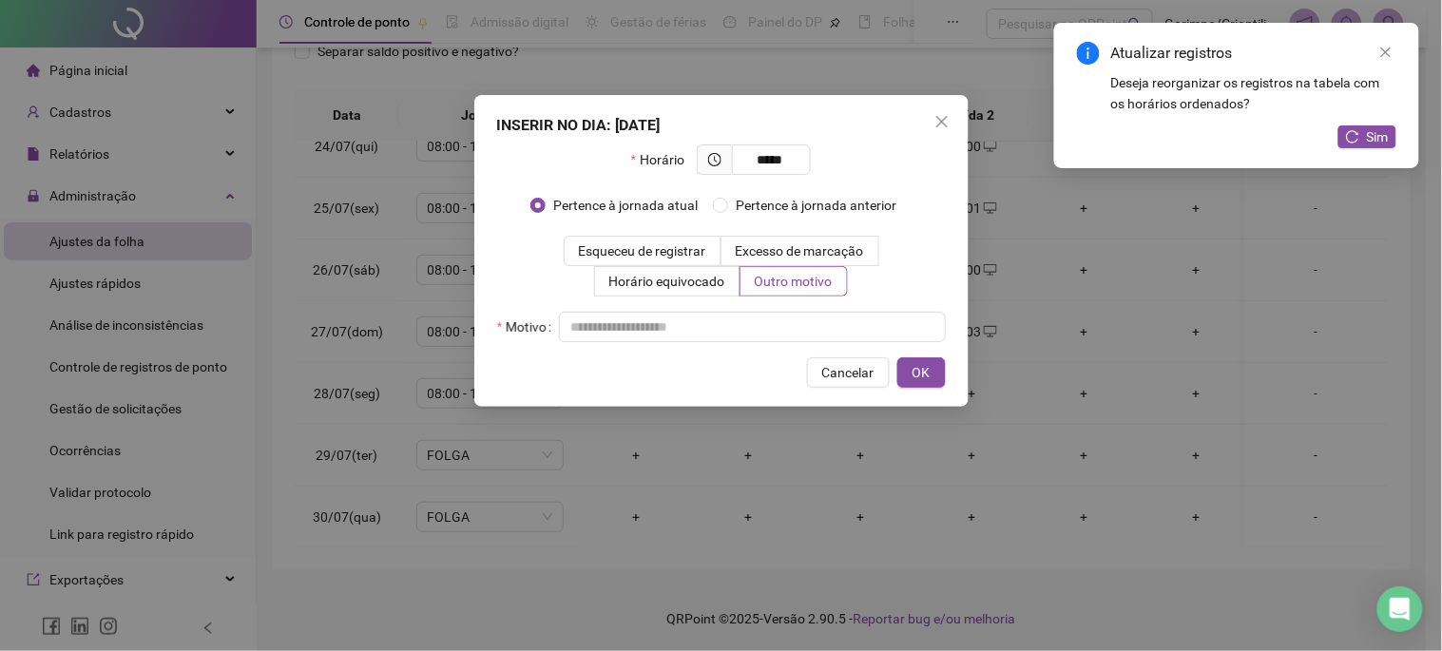
click at [815, 306] on div "Horário ***** Pertence à jornada atual Pertence à jornada anterior Esqueceu de …" at bounding box center [721, 244] width 449 height 198
click at [809, 326] on input "text" at bounding box center [752, 327] width 387 height 30
click at [914, 365] on span "OK" at bounding box center [922, 372] width 18 height 21
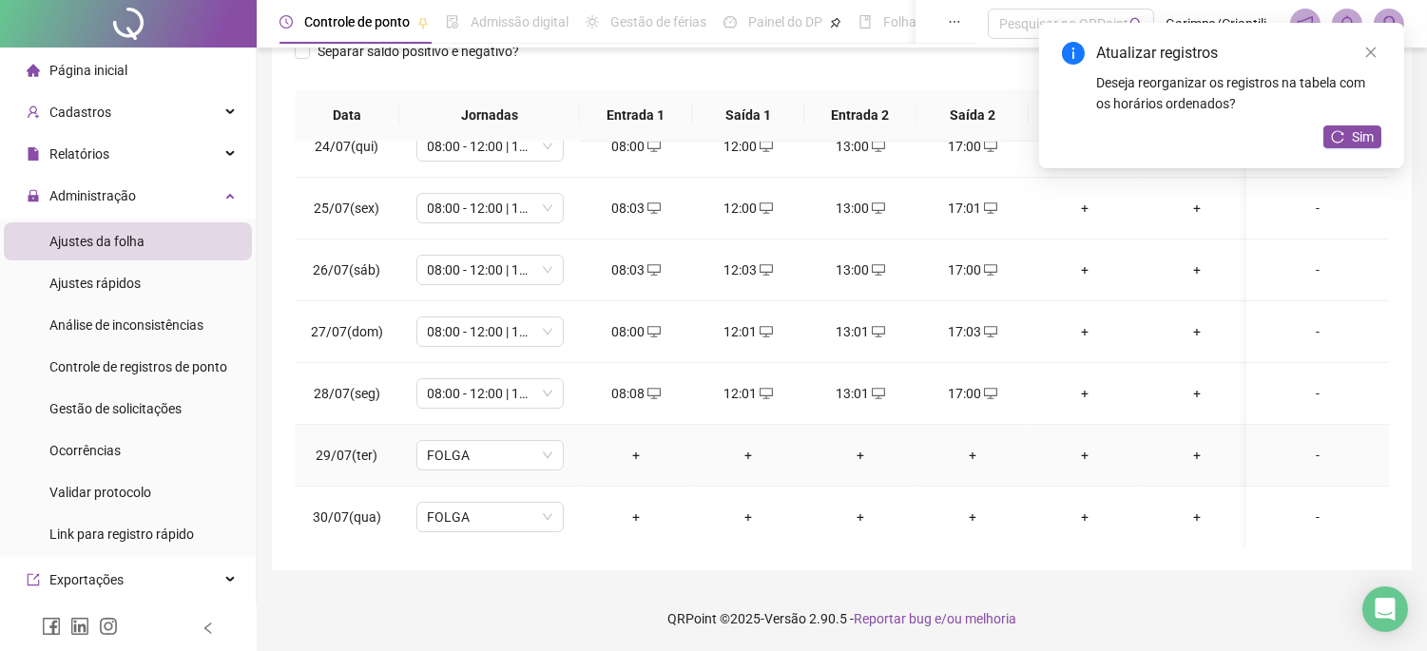
click at [652, 458] on div "+" at bounding box center [636, 455] width 82 height 21
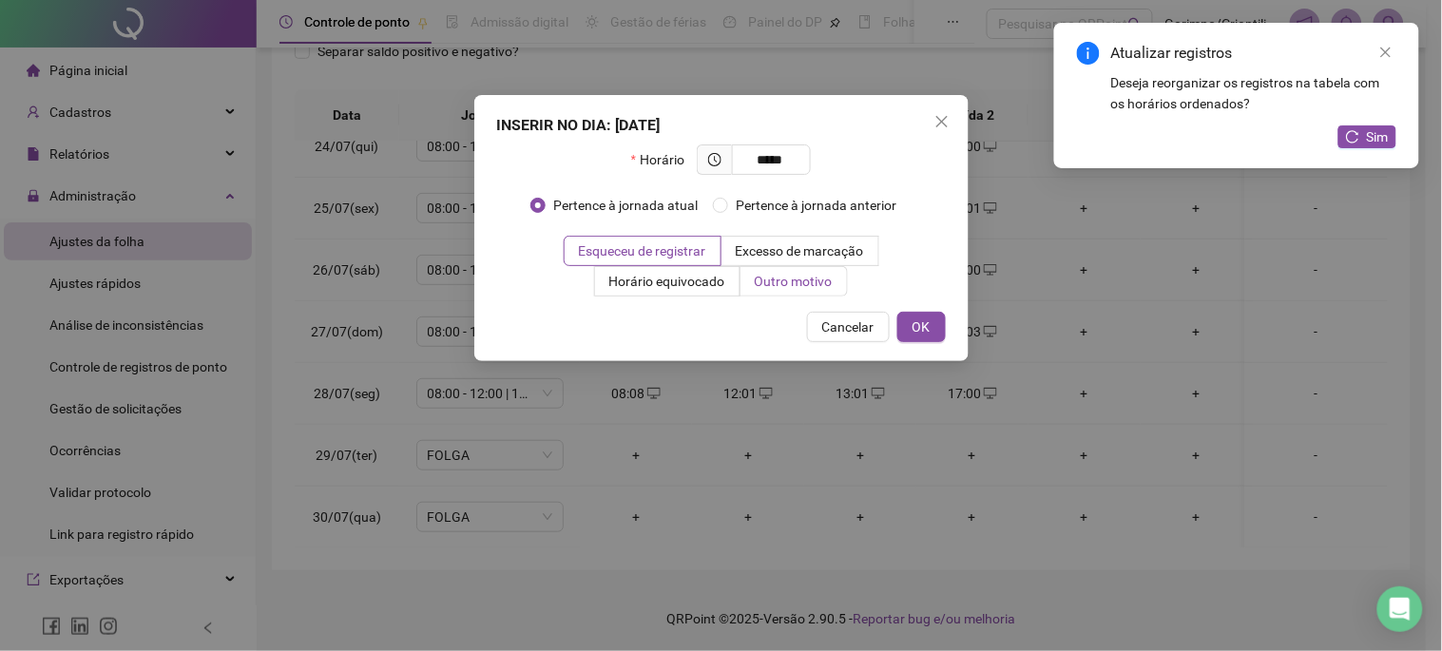
type input "*****"
click at [812, 291] on label "Outro motivo" at bounding box center [794, 281] width 107 height 30
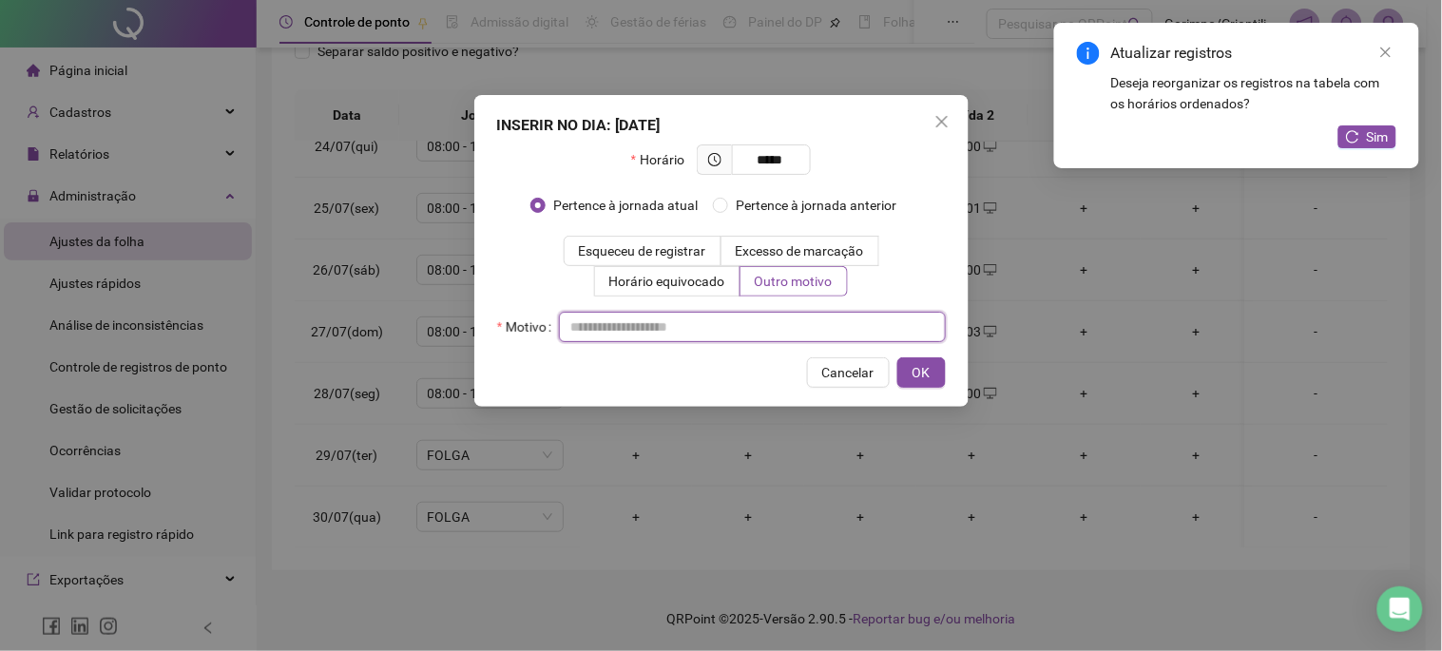
click at [733, 334] on input "text" at bounding box center [752, 327] width 387 height 30
click at [1009, 372] on div "INSERIR NO DIA : 29/07/2025 Horário ***** Pertence à jornada atual Pertence à j…" at bounding box center [721, 325] width 1442 height 651
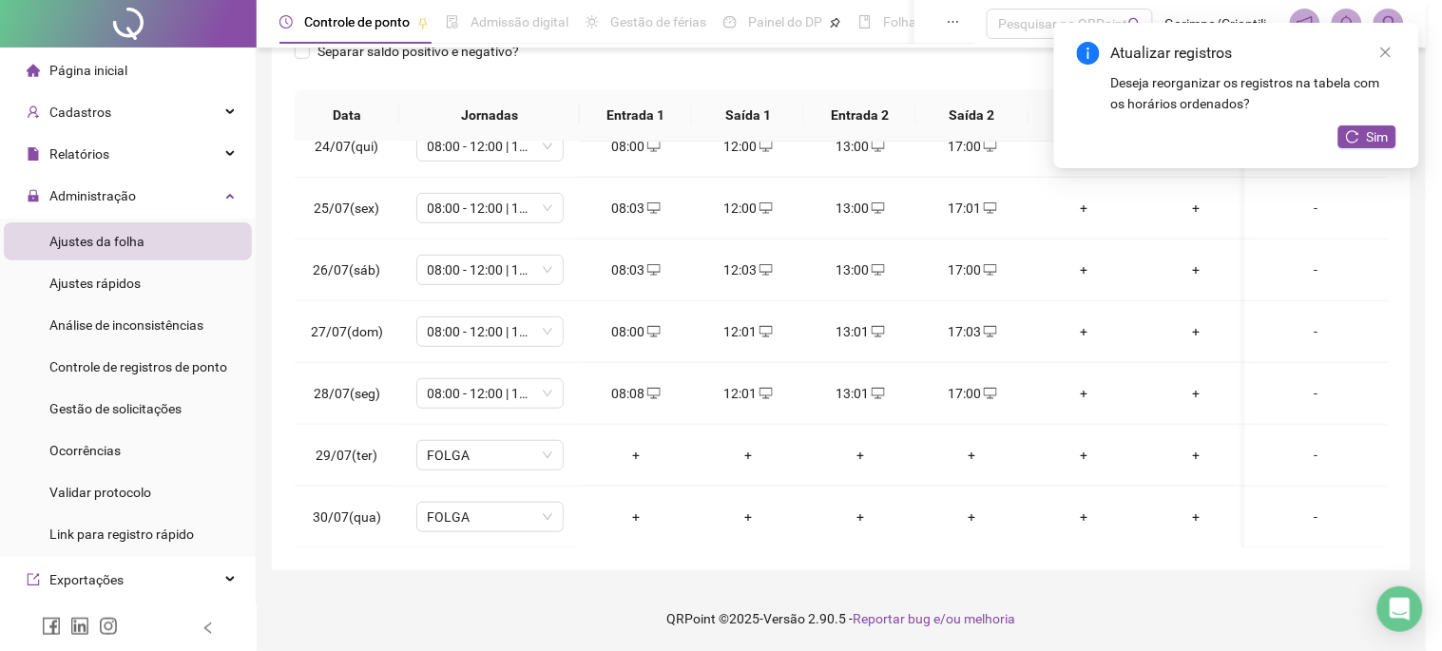
click at [941, 361] on div "INSERIR NO DIA : 29/07/2025 Horário ***** Pertence à jornada atual Pertence à j…" at bounding box center [721, 325] width 1442 height 651
click at [938, 369] on div "INSERIR NO DIA : 29/07/2025 Horário ***** Pertence à jornada atual Pertence à j…" at bounding box center [721, 325] width 1442 height 651
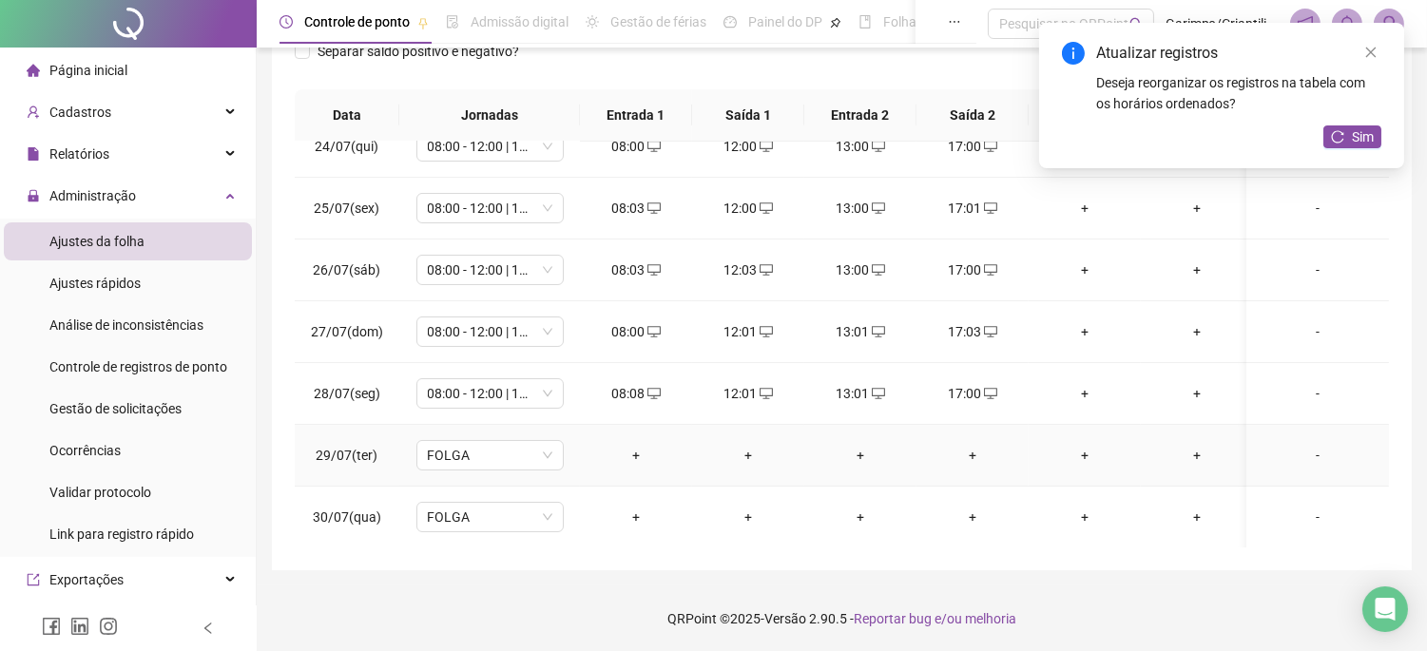
click at [641, 452] on div "+" at bounding box center [636, 455] width 82 height 21
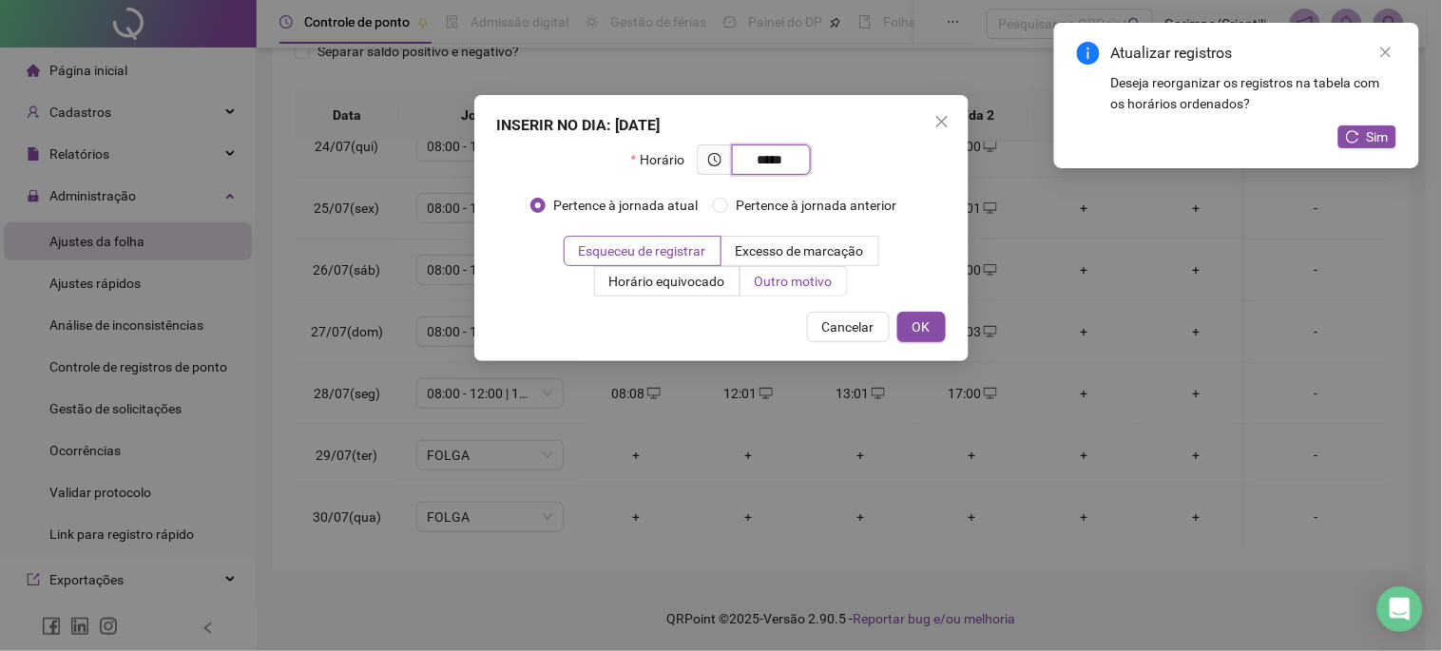
type input "*****"
click at [749, 288] on label "Outro motivo" at bounding box center [794, 281] width 107 height 30
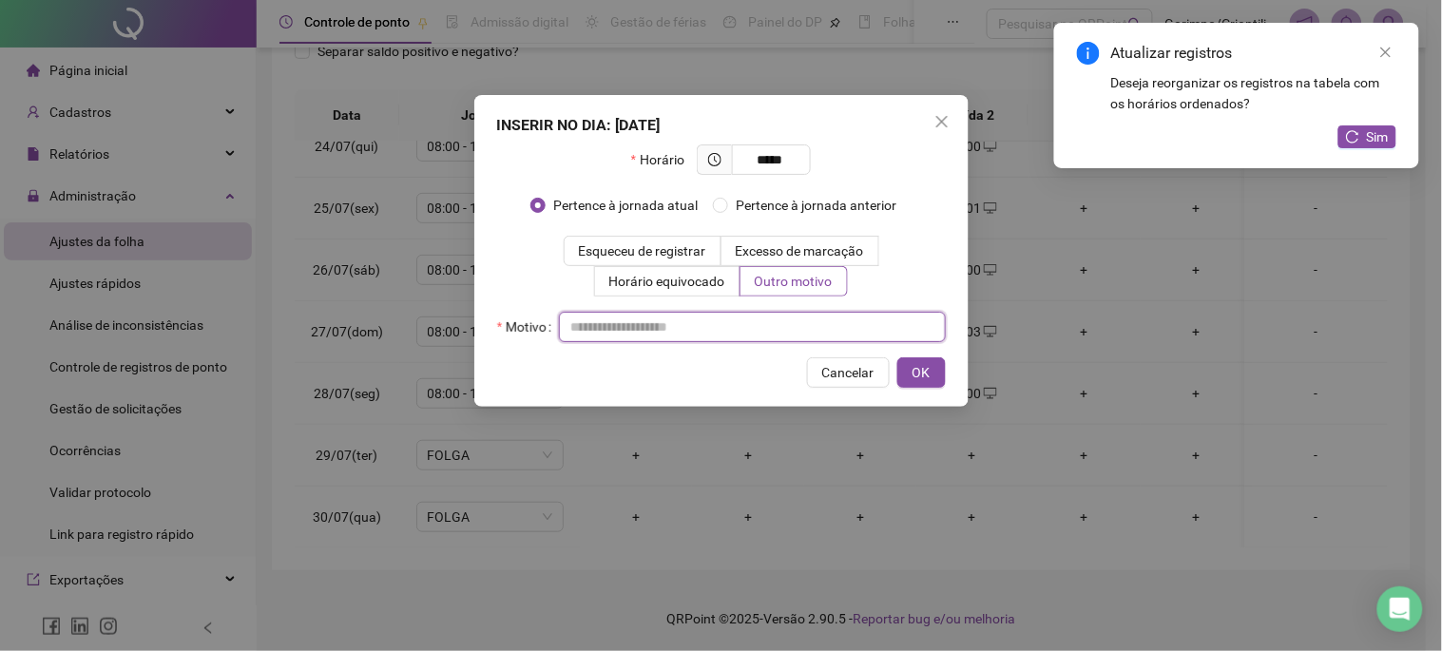
click at [707, 333] on input "text" at bounding box center [752, 327] width 387 height 30
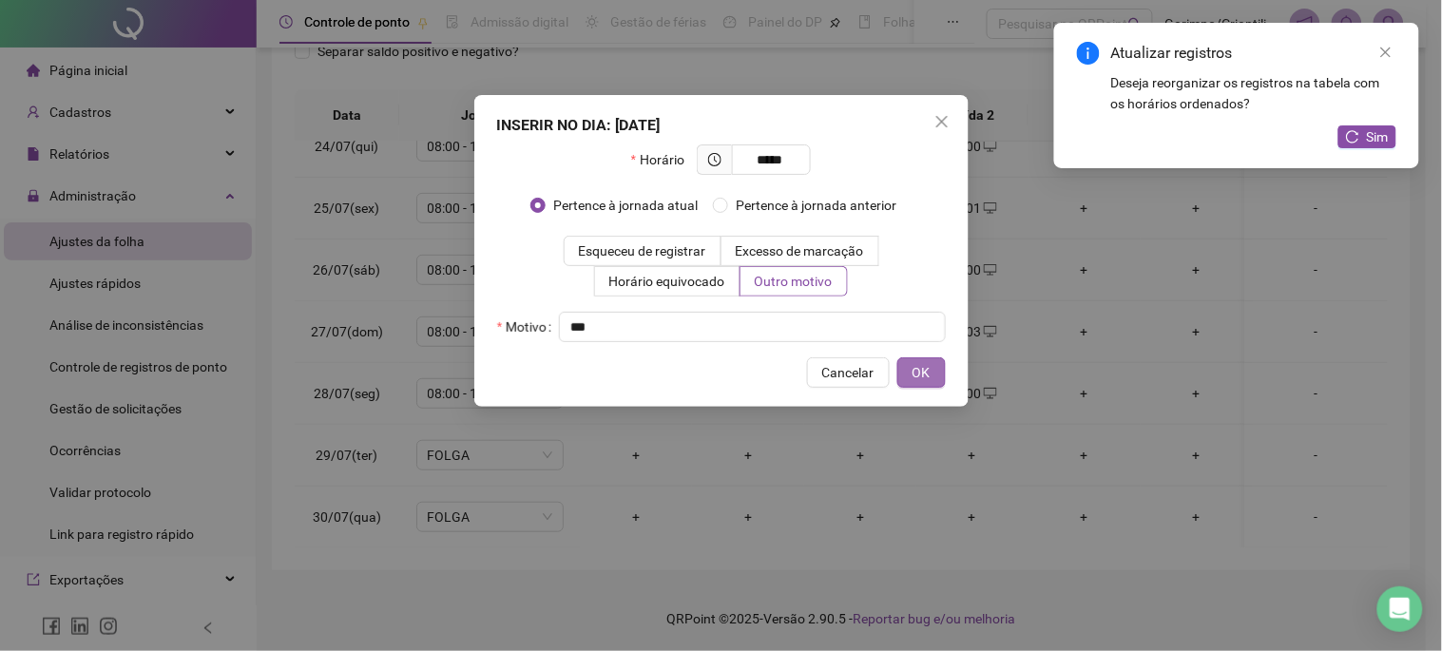
click at [915, 377] on span "OK" at bounding box center [922, 372] width 18 height 21
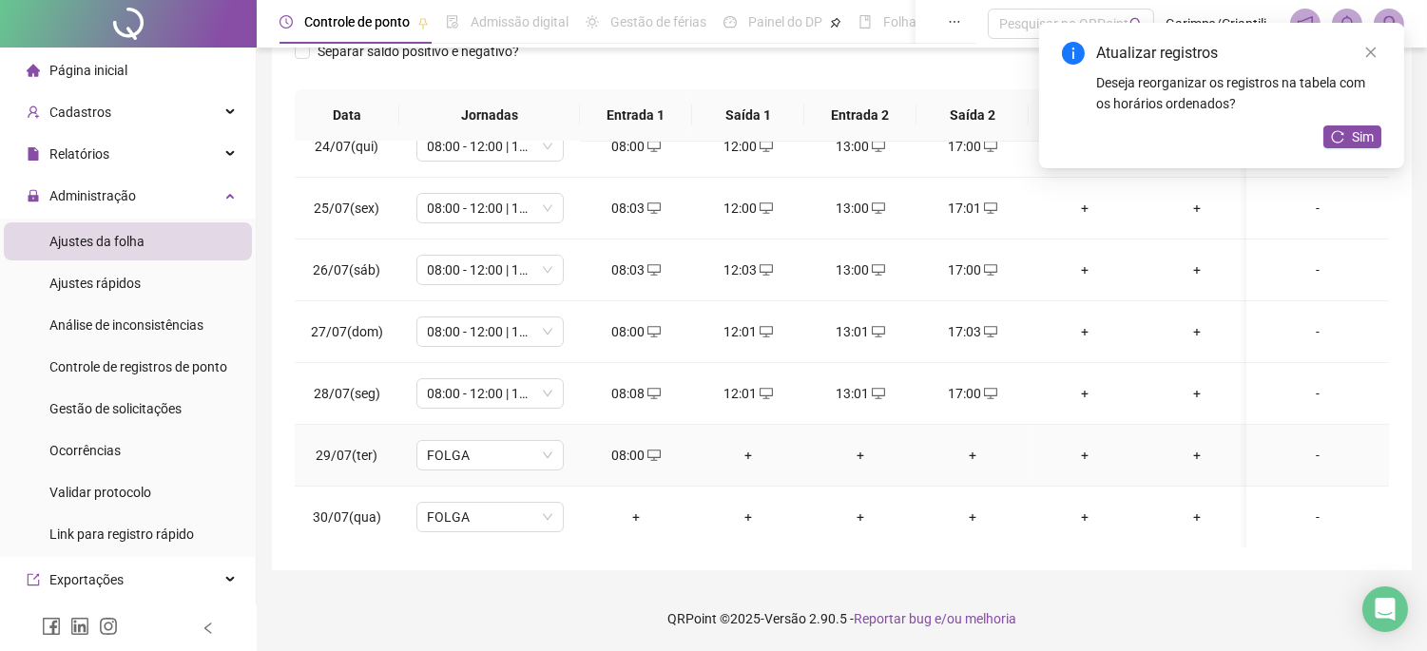
click at [743, 466] on div "+" at bounding box center [748, 455] width 82 height 21
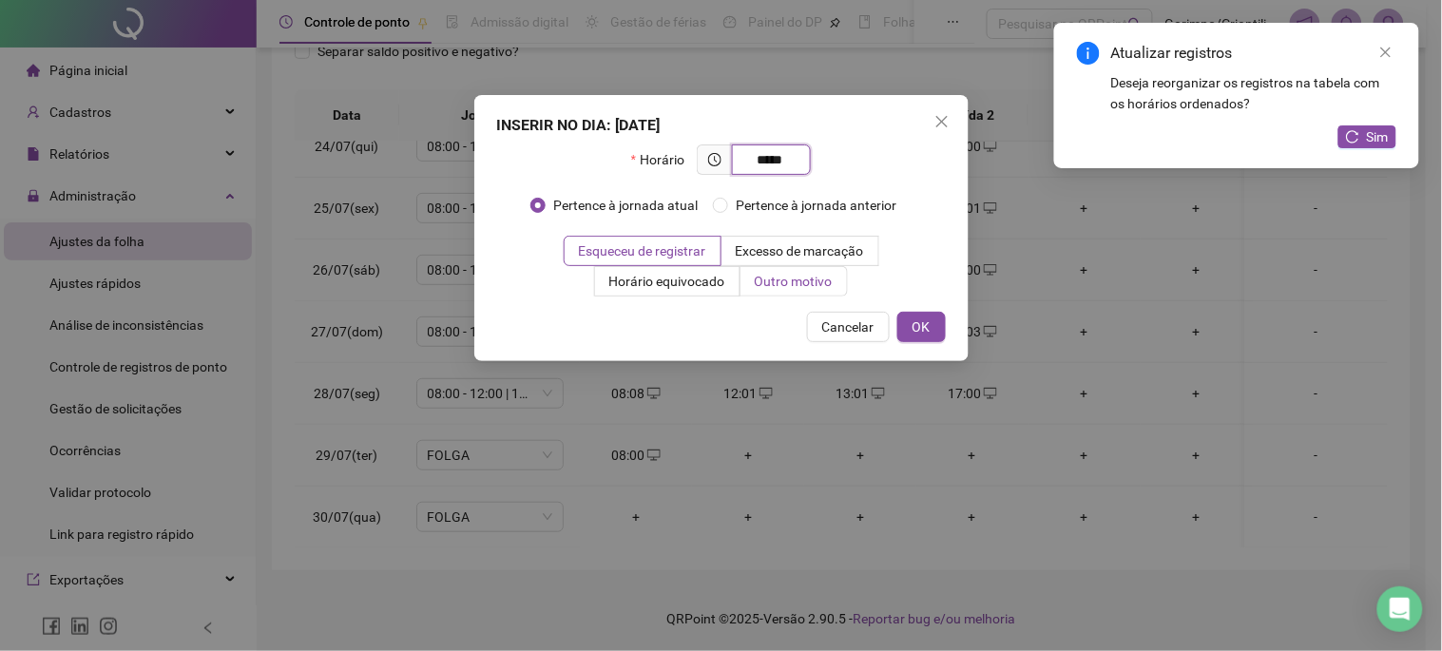
type input "*****"
click at [814, 281] on span "Outro motivo" at bounding box center [794, 281] width 78 height 15
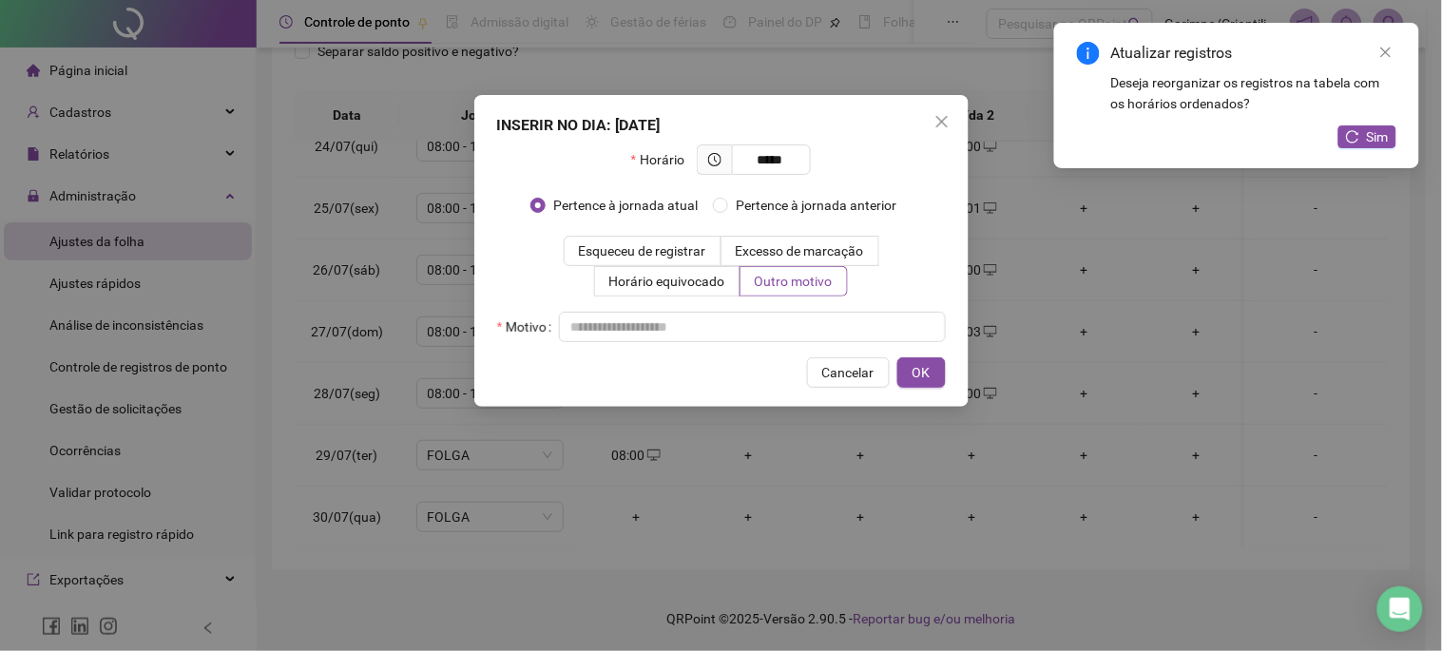
click at [740, 306] on div "Horário ***** Pertence à jornada atual Pertence à jornada anterior Esqueceu de …" at bounding box center [721, 244] width 449 height 198
click at [740, 318] on input "text" at bounding box center [752, 327] width 387 height 30
click at [925, 381] on span "OK" at bounding box center [922, 372] width 18 height 21
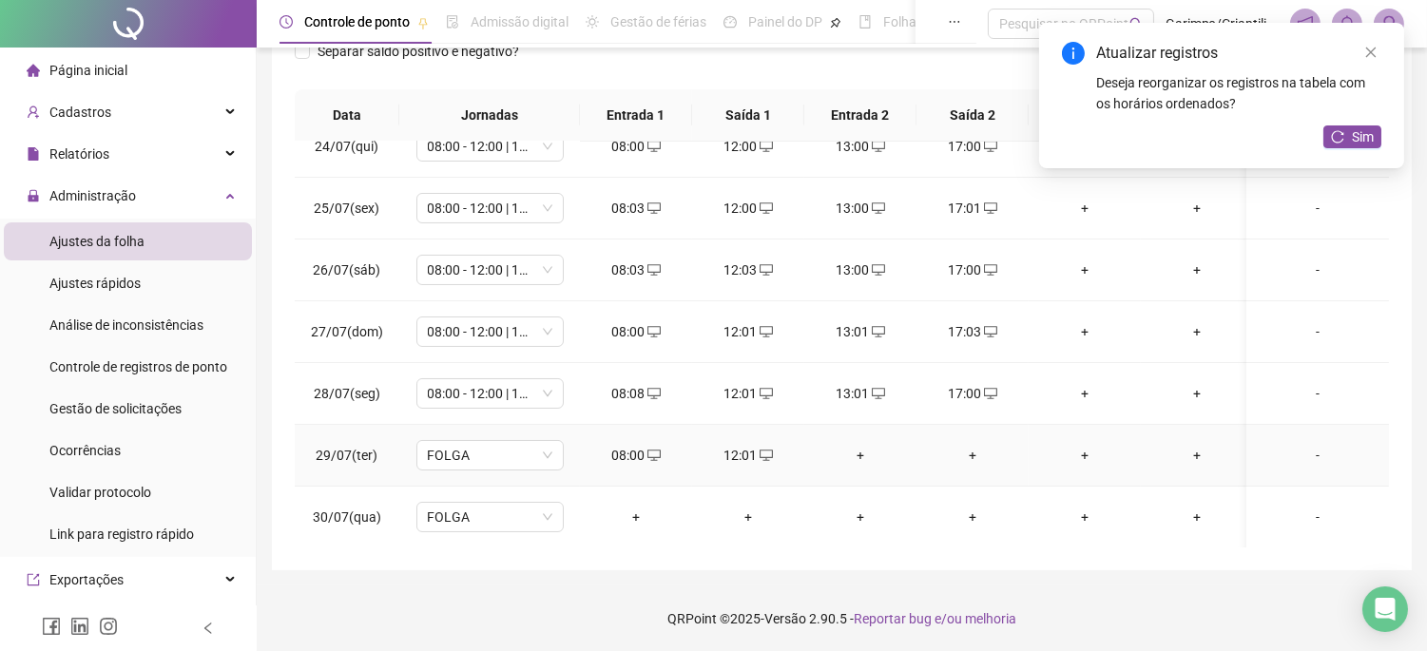
click at [867, 445] on div "+" at bounding box center [861, 455] width 82 height 21
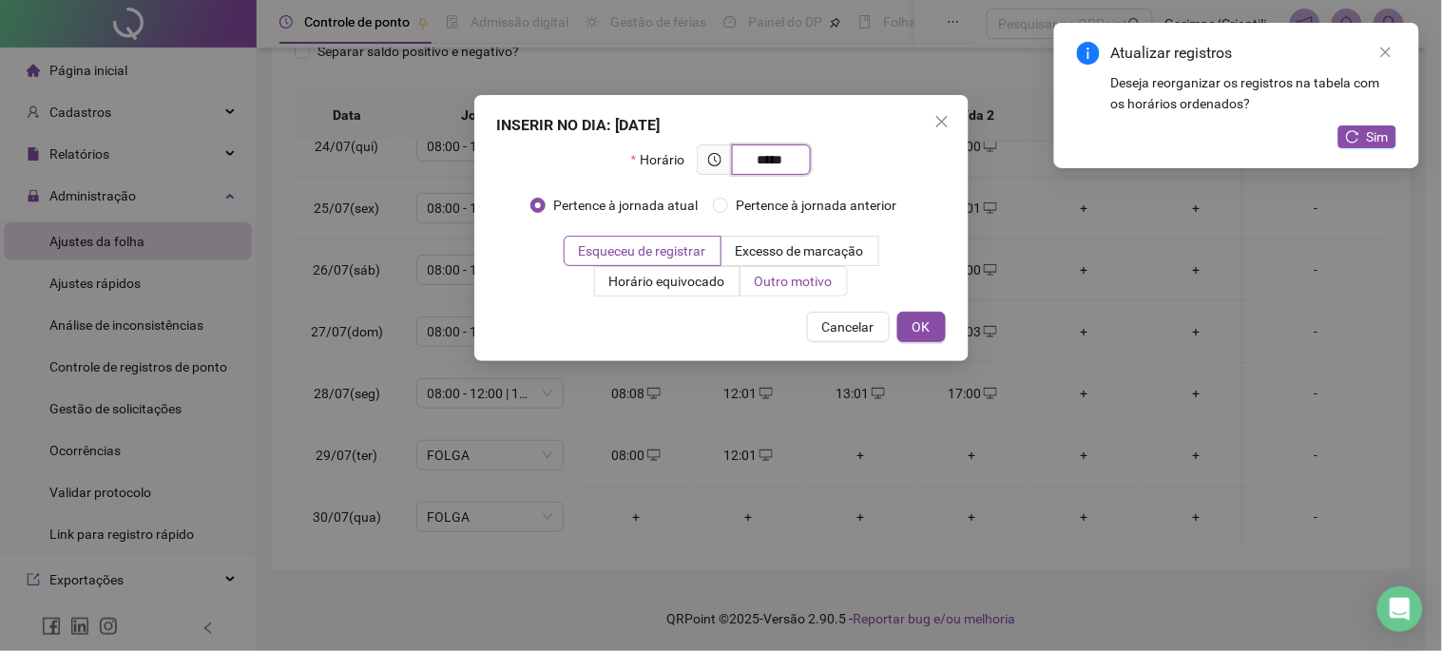
type input "*****"
click at [783, 285] on span "Outro motivo" at bounding box center [794, 281] width 78 height 15
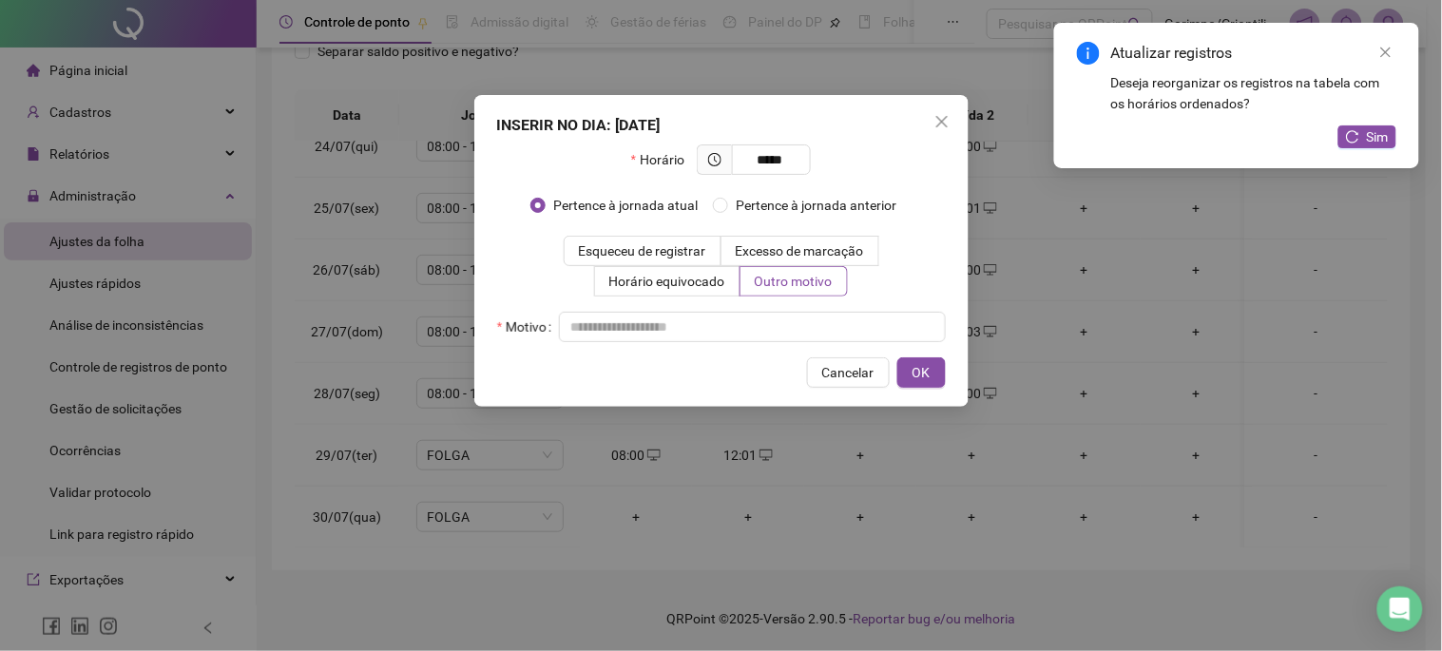
click at [733, 358] on div "Cancelar OK" at bounding box center [721, 373] width 449 height 30
click at [719, 330] on input "text" at bounding box center [752, 327] width 387 height 30
click at [919, 374] on span "OK" at bounding box center [922, 372] width 18 height 21
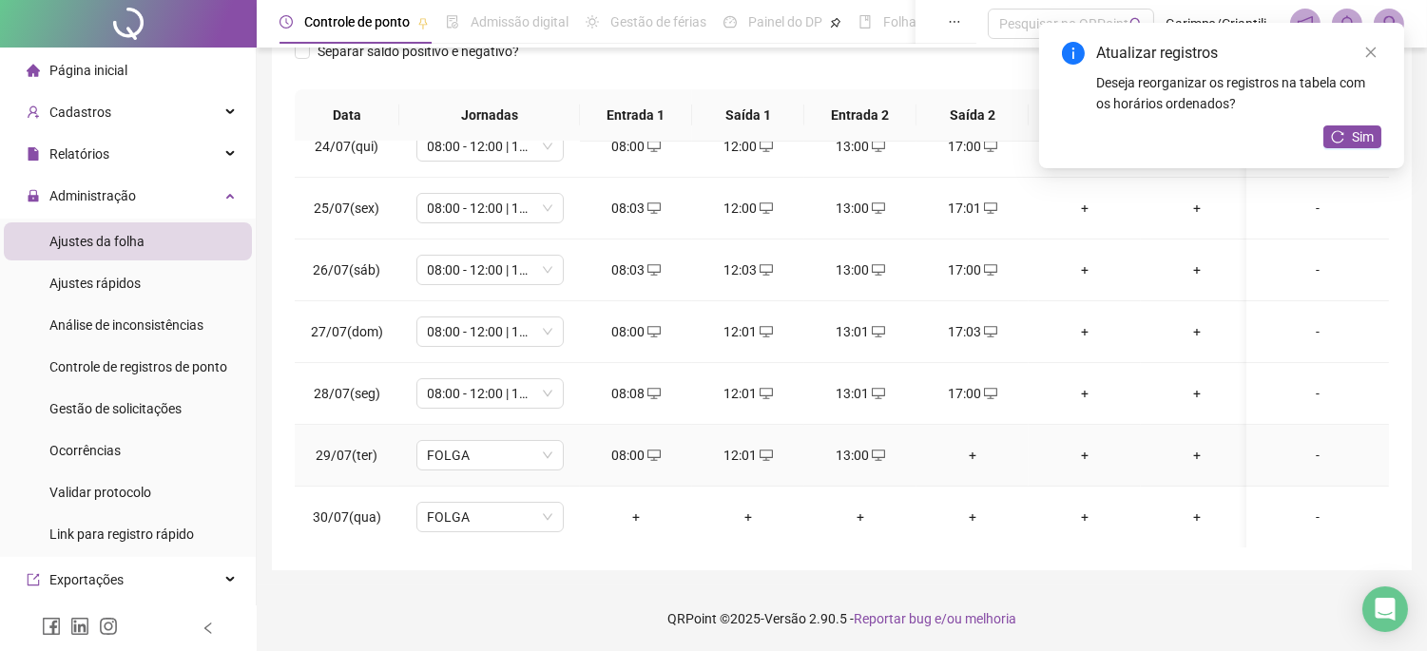
click at [951, 456] on div "+" at bounding box center [973, 455] width 82 height 21
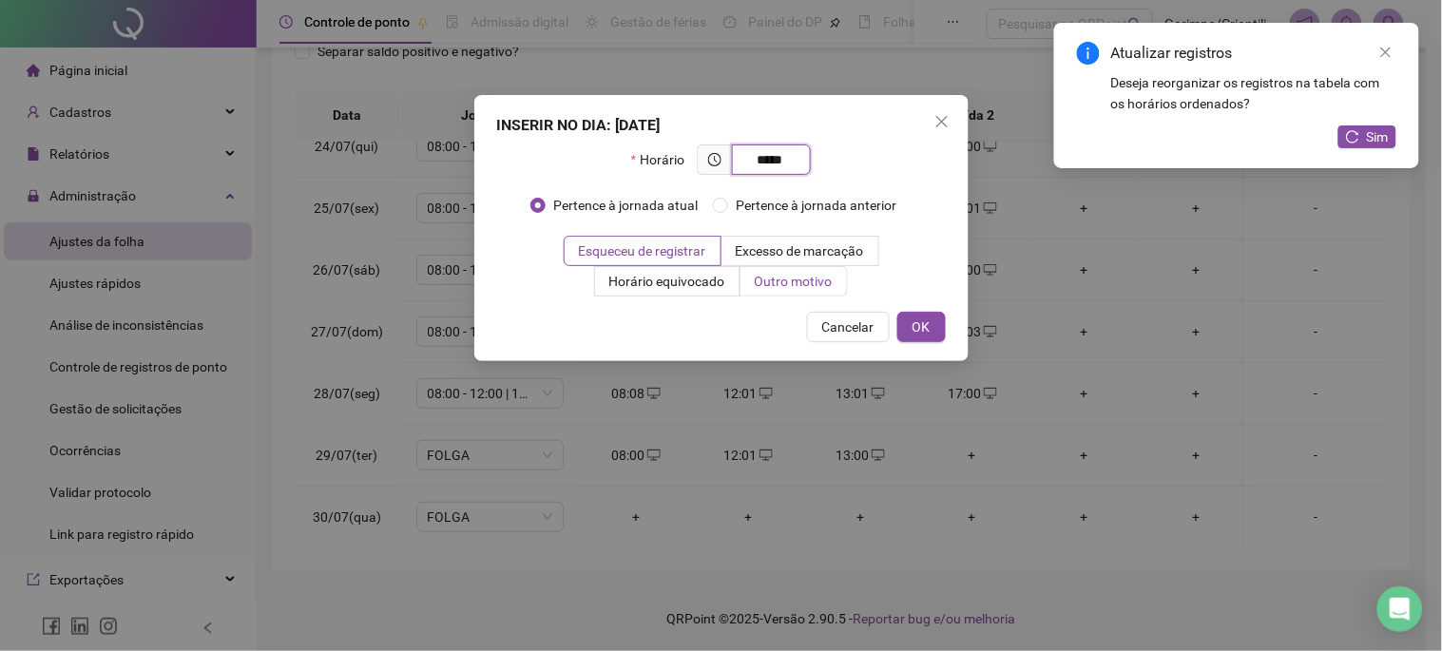
type input "*****"
click at [809, 280] on span "Outro motivo" at bounding box center [794, 281] width 78 height 15
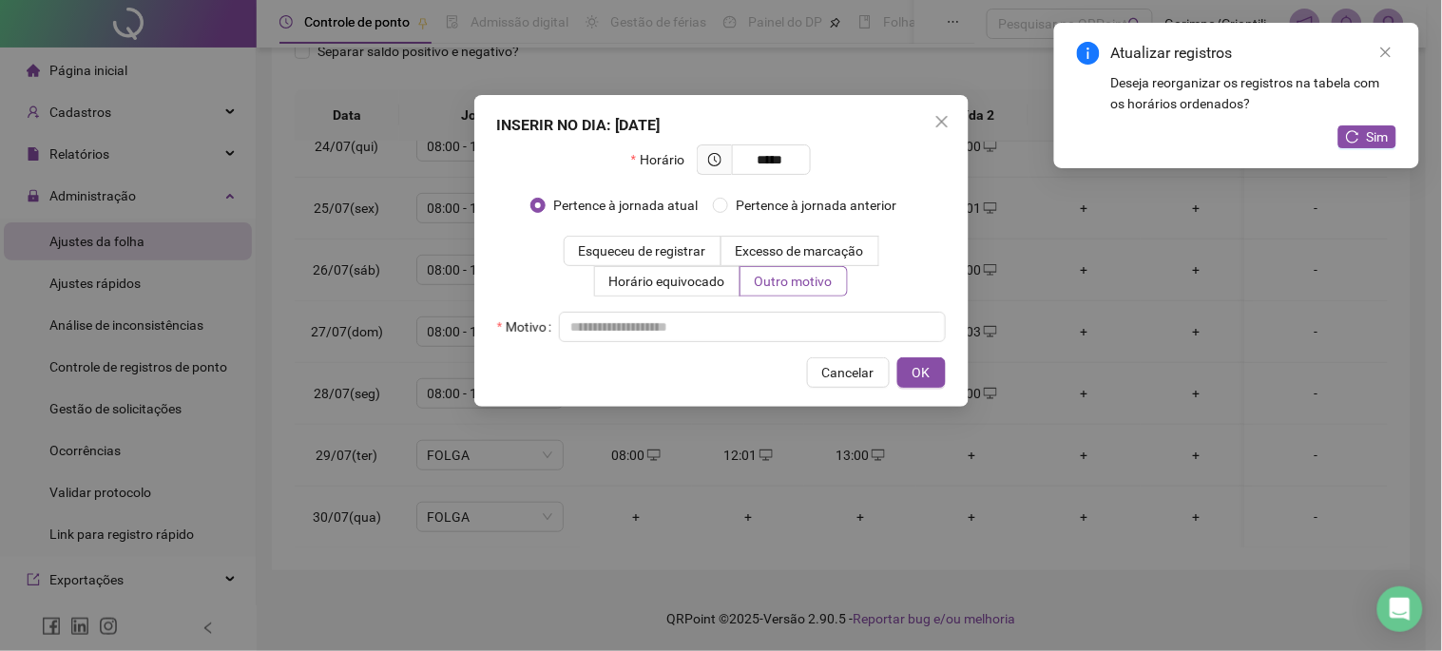
click at [780, 309] on div "Horário ***** Pertence à jornada atual Pertence à jornada anterior Esqueceu de …" at bounding box center [721, 244] width 449 height 198
click at [775, 315] on input "text" at bounding box center [752, 327] width 387 height 30
click at [926, 372] on span "OK" at bounding box center [922, 372] width 18 height 21
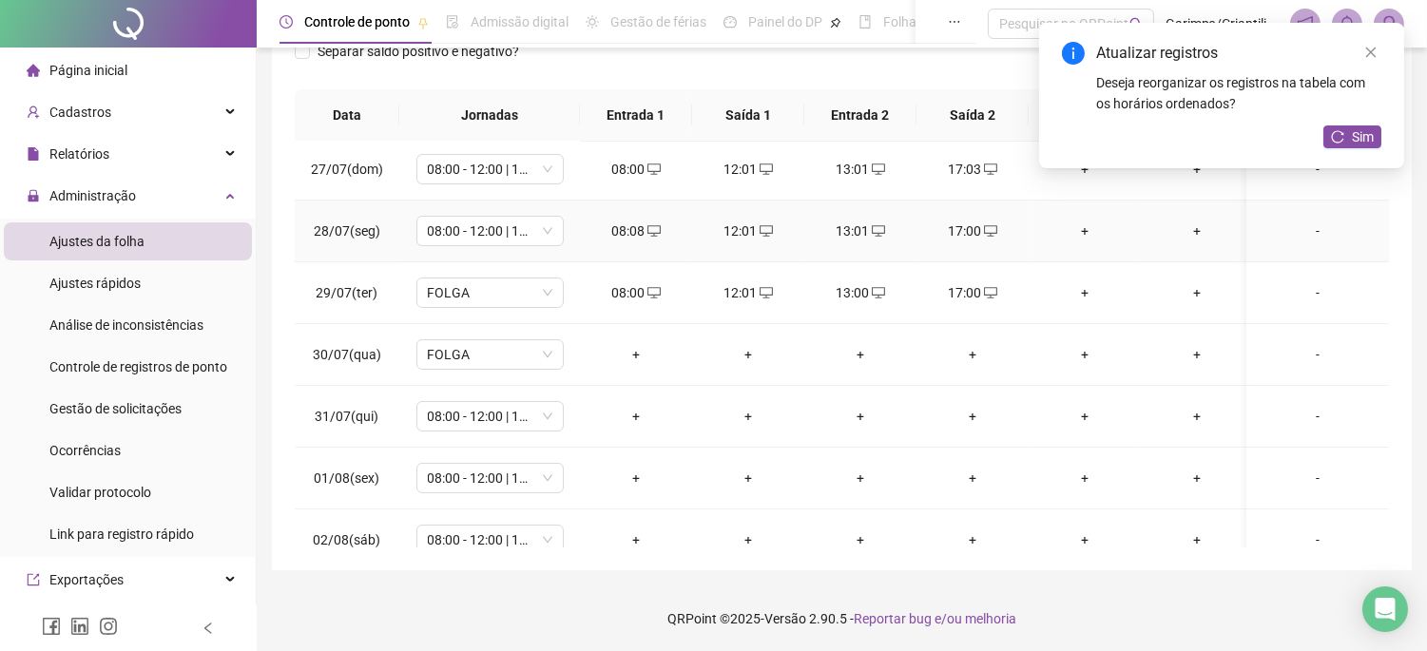
scroll to position [422, 0]
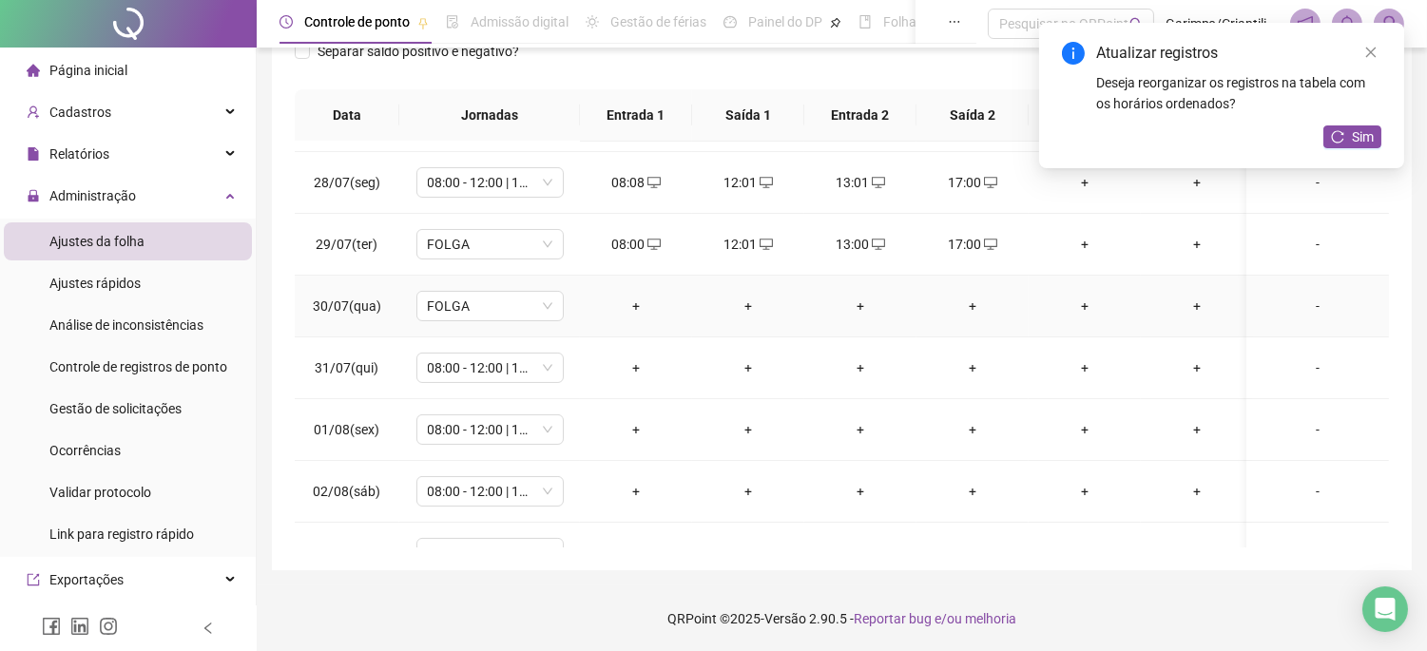
click at [637, 301] on div "+" at bounding box center [636, 306] width 82 height 21
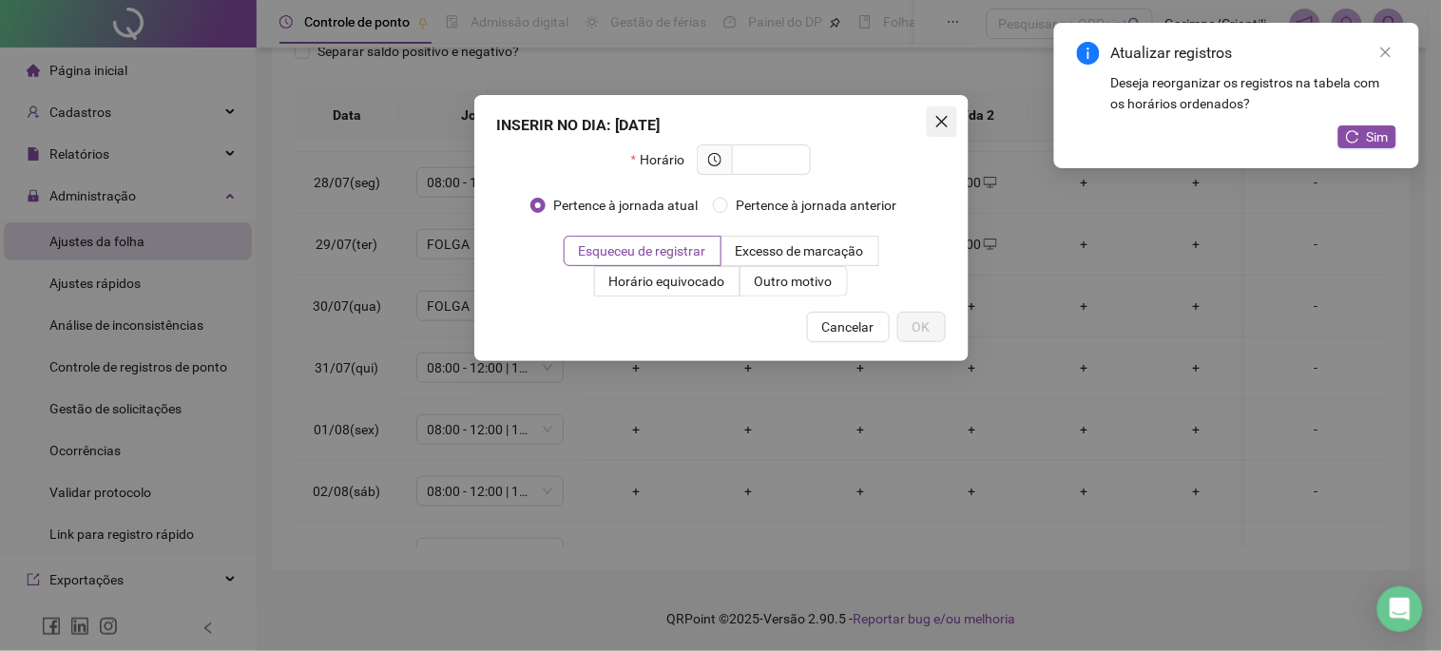
click at [949, 126] on span "Close" at bounding box center [942, 121] width 30 height 15
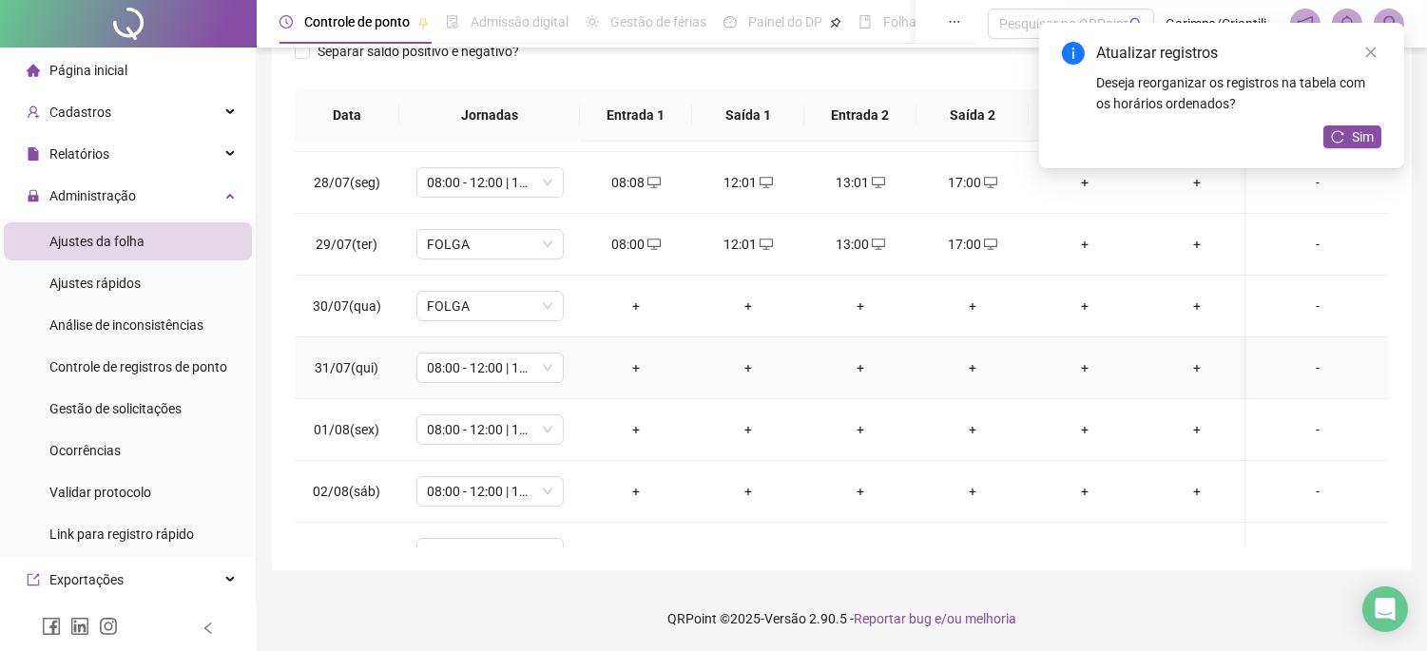
click at [631, 368] on div "+" at bounding box center [636, 368] width 82 height 21
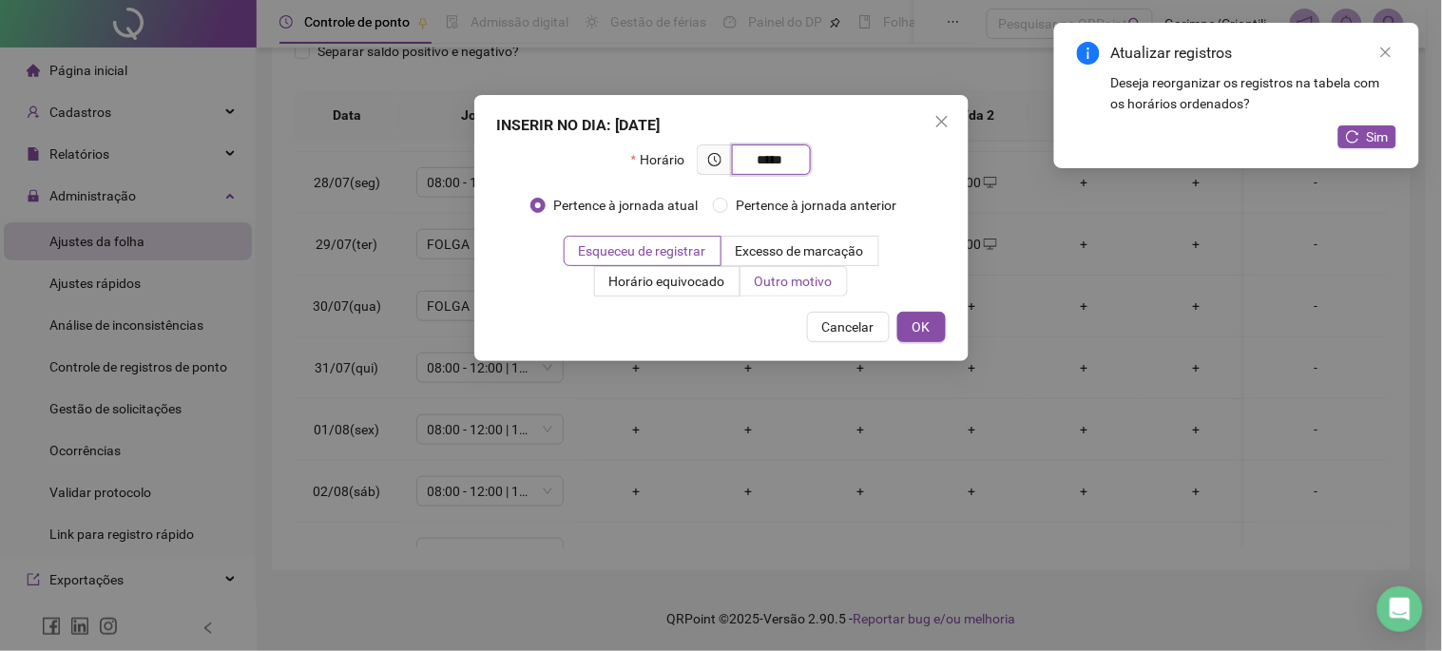
type input "*****"
click at [846, 280] on label "Outro motivo" at bounding box center [794, 281] width 107 height 30
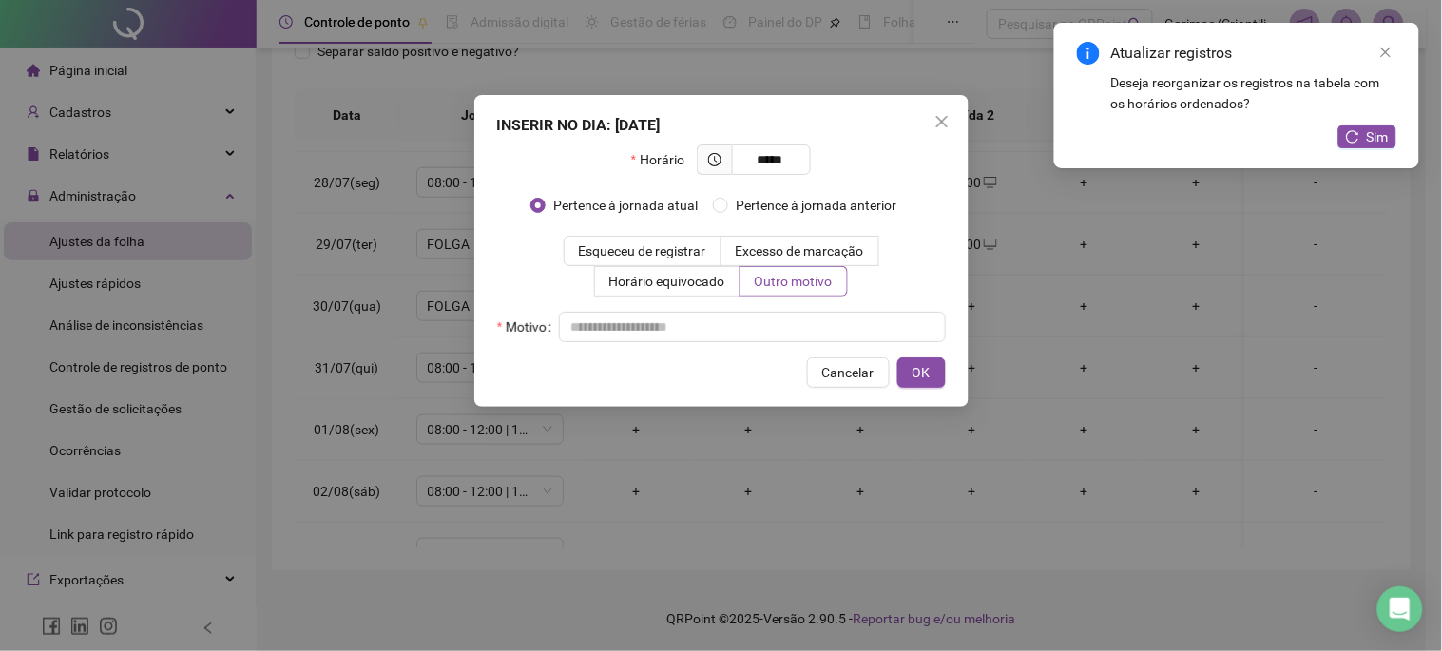
click at [821, 307] on div "Horário ***** Pertence à jornada atual Pertence à jornada anterior Esqueceu de …" at bounding box center [721, 244] width 449 height 198
click at [816, 321] on input "text" at bounding box center [752, 327] width 387 height 30
click at [924, 373] on span "OK" at bounding box center [922, 372] width 18 height 21
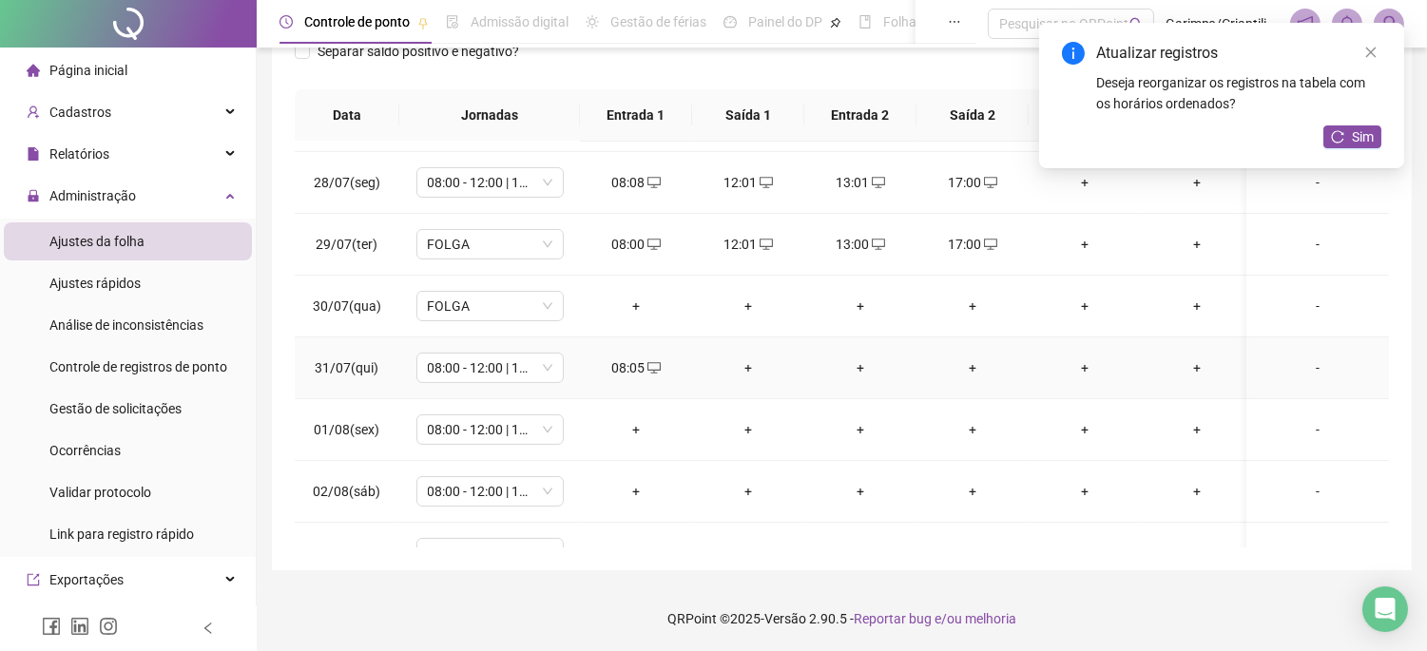
click at [752, 362] on div "+" at bounding box center [748, 368] width 82 height 21
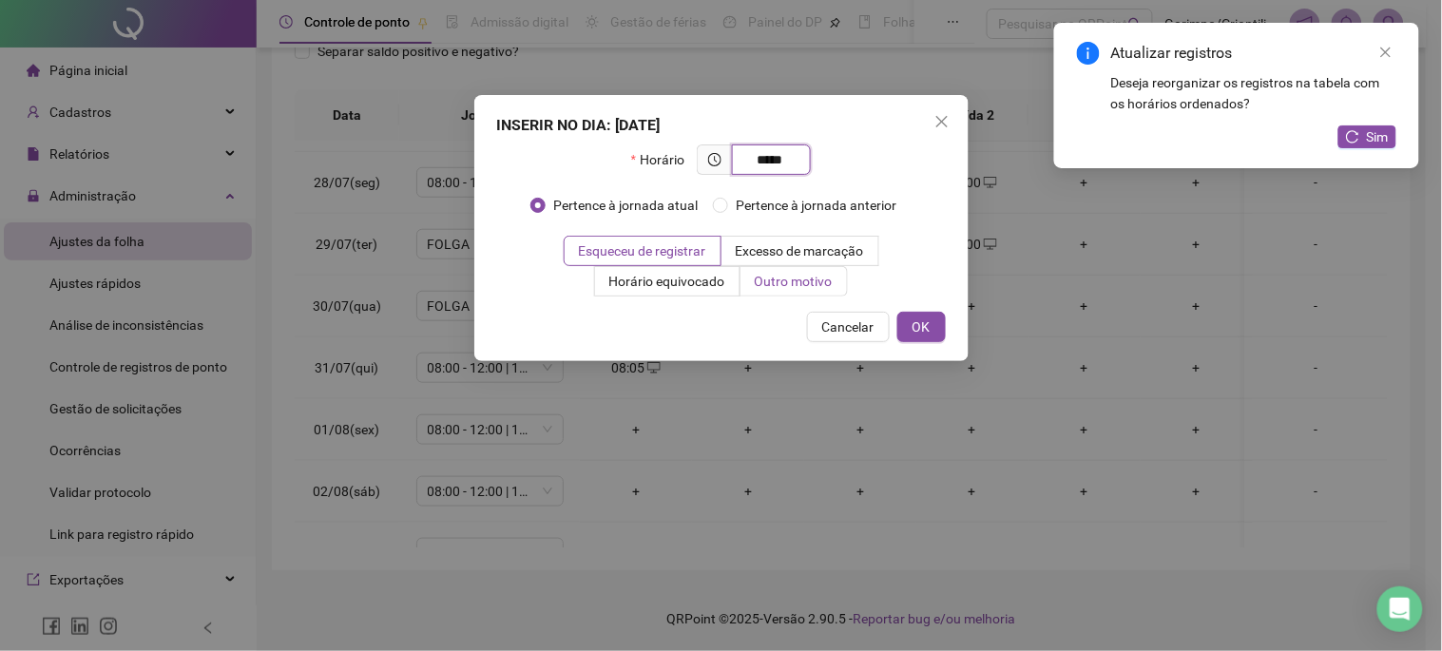
type input "*****"
click at [744, 290] on label "Outro motivo" at bounding box center [794, 281] width 107 height 30
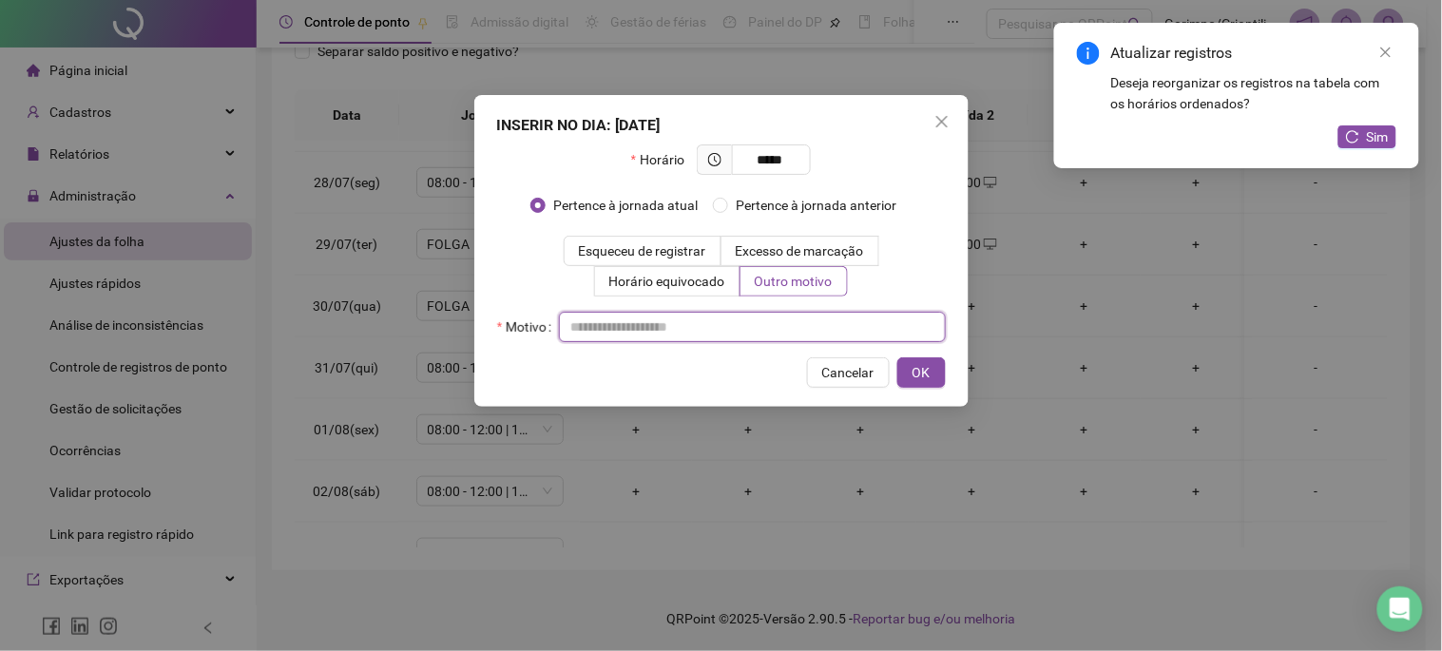
click at [746, 319] on input "text" at bounding box center [752, 327] width 387 height 30
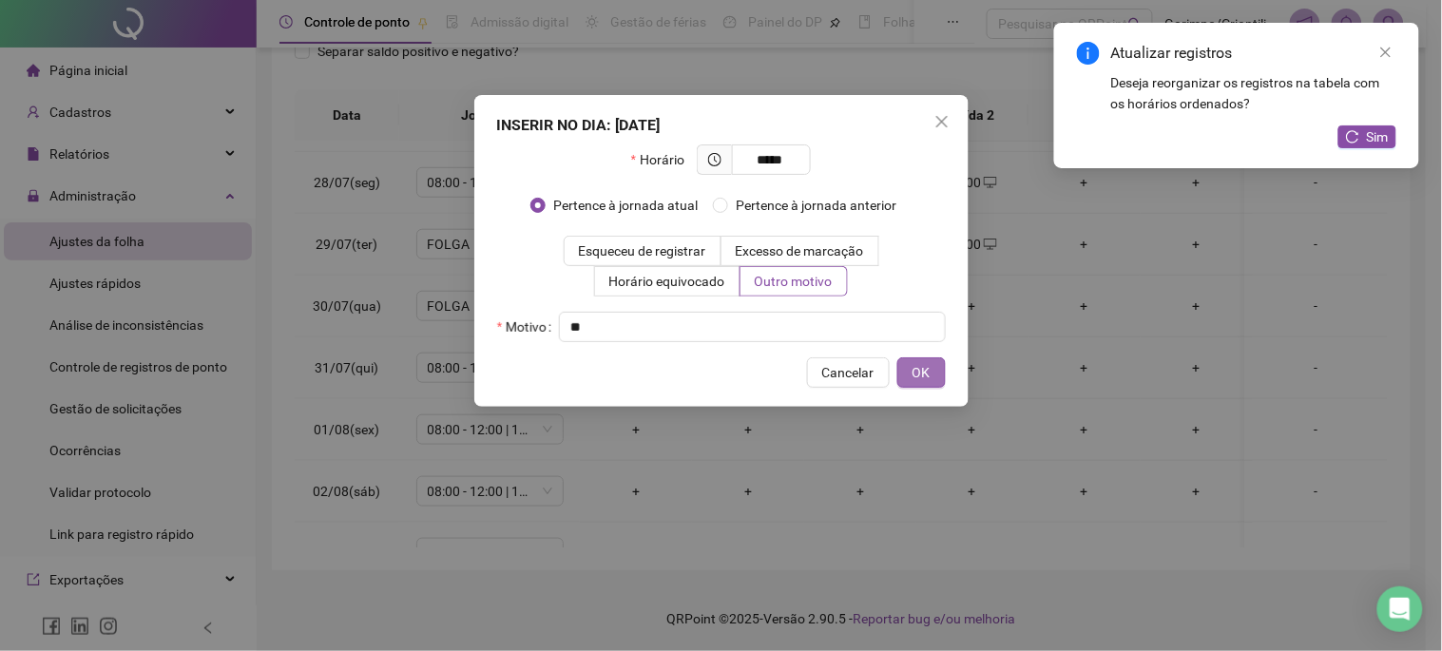
click at [927, 367] on span "OK" at bounding box center [922, 372] width 18 height 21
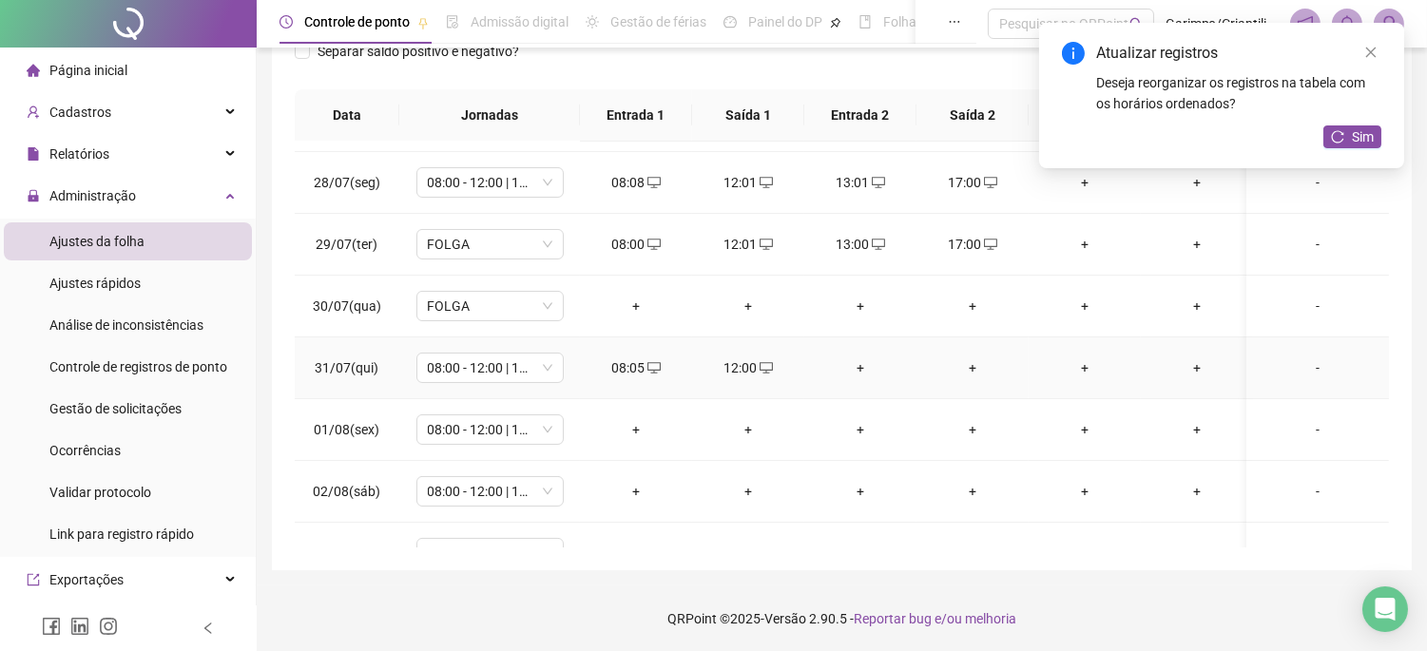
click at [858, 368] on div "+" at bounding box center [861, 368] width 82 height 21
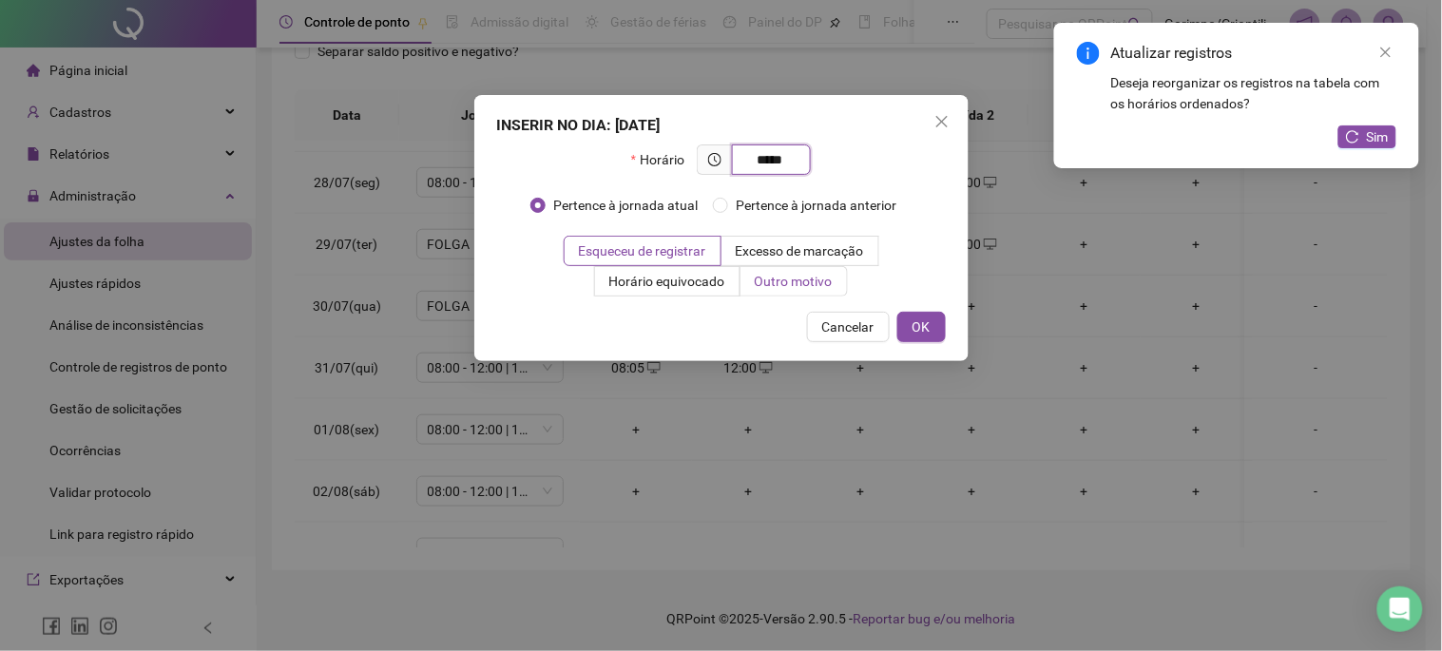
type input "*****"
click at [767, 289] on span "Outro motivo" at bounding box center [794, 281] width 78 height 15
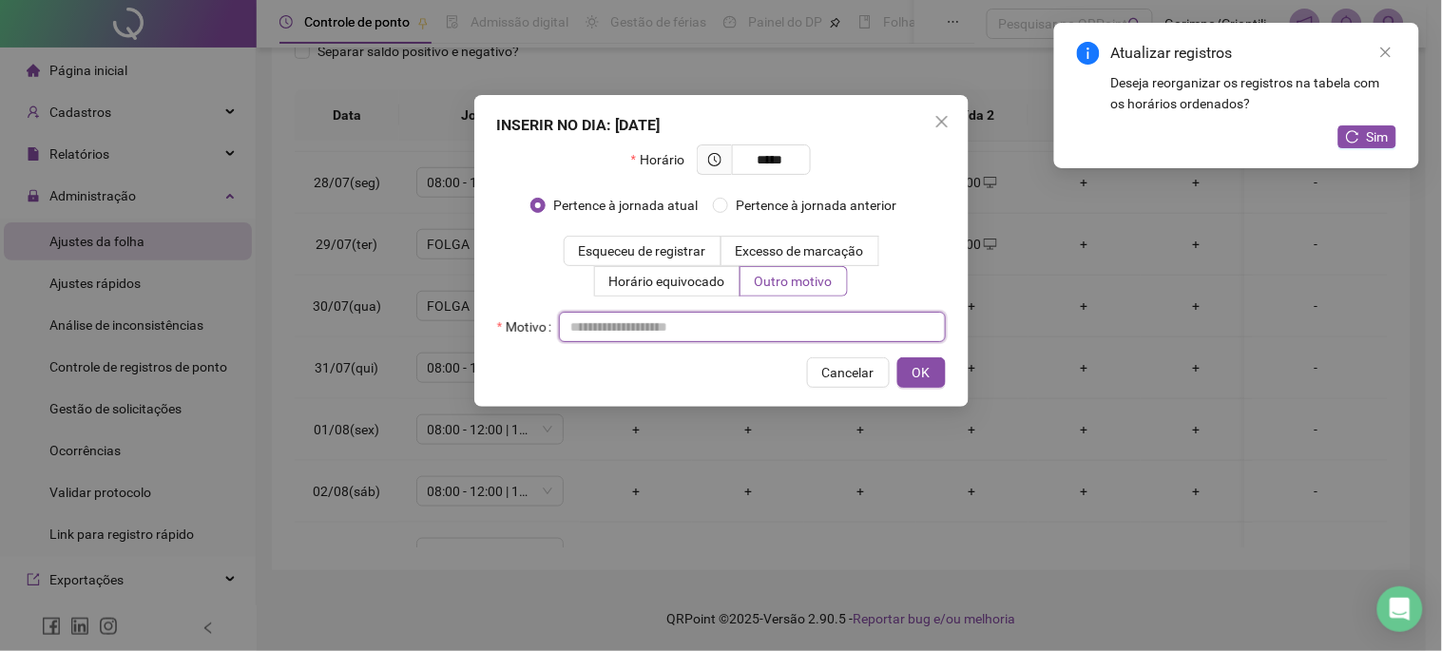
click at [759, 316] on input "text" at bounding box center [752, 327] width 387 height 30
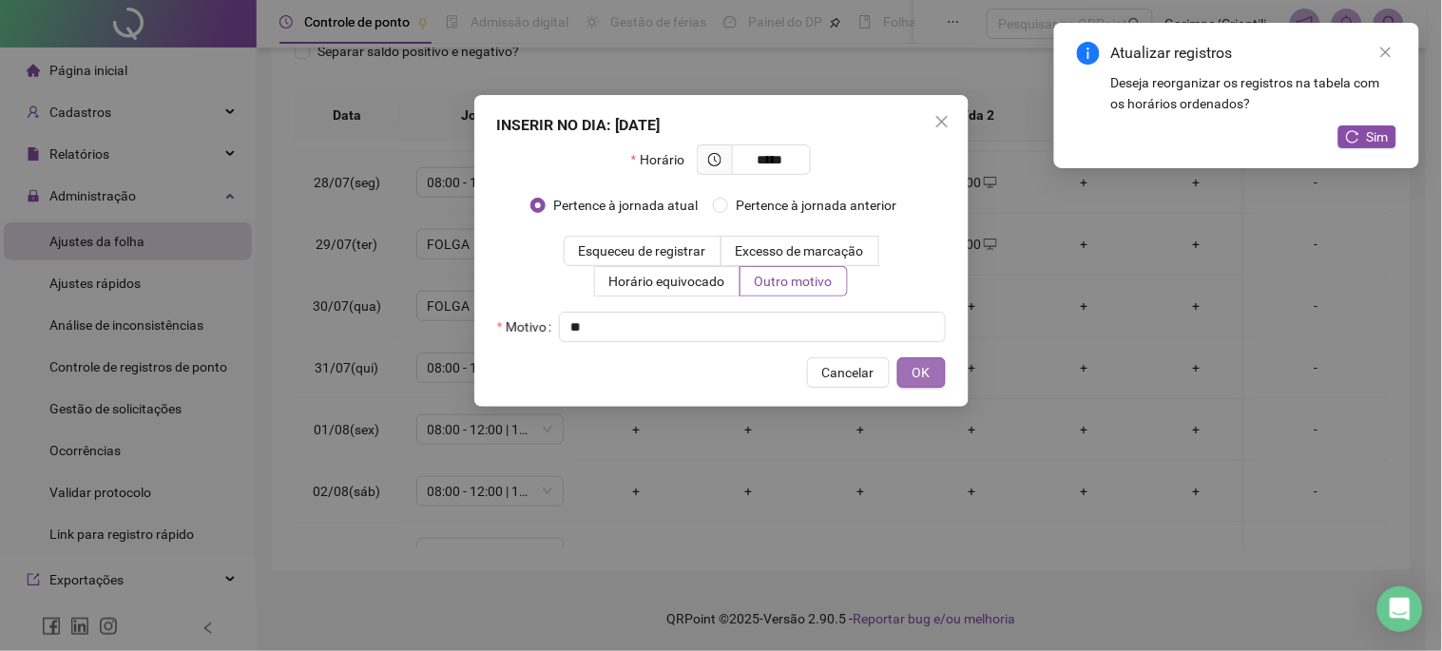
click at [920, 372] on span "OK" at bounding box center [922, 372] width 18 height 21
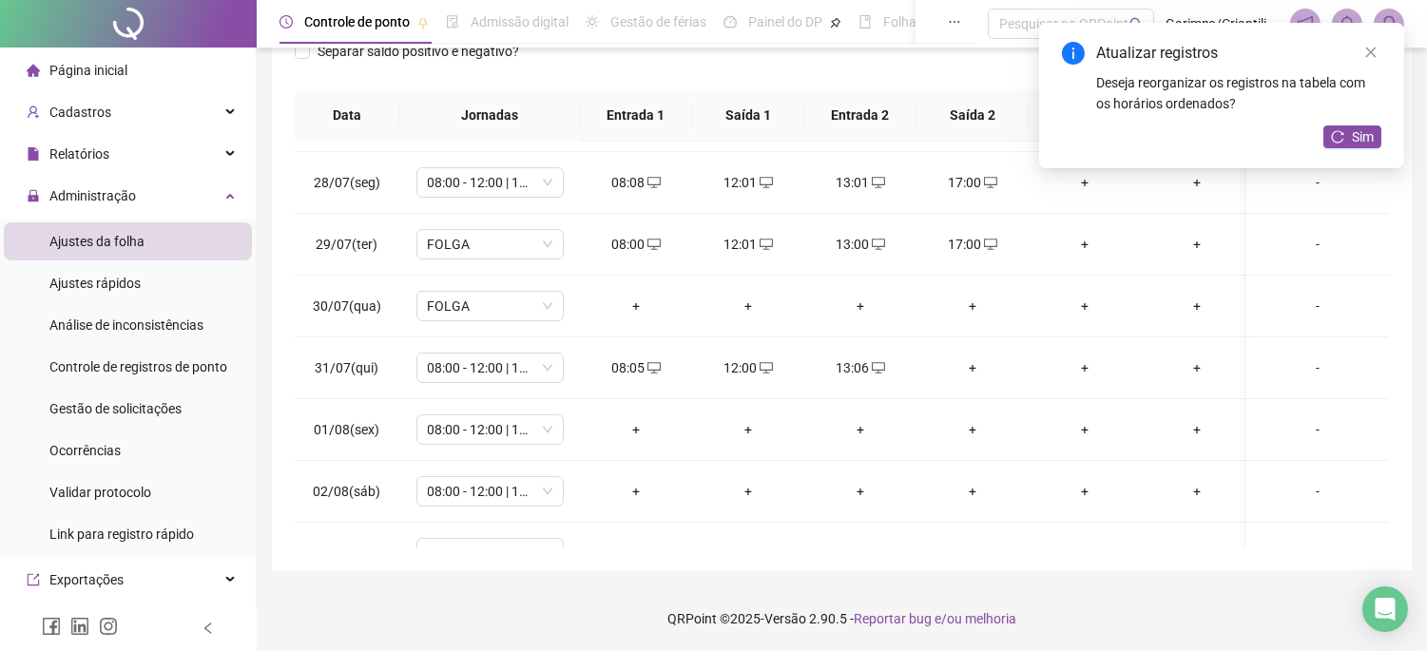
click at [974, 375] on div "+" at bounding box center [973, 368] width 82 height 21
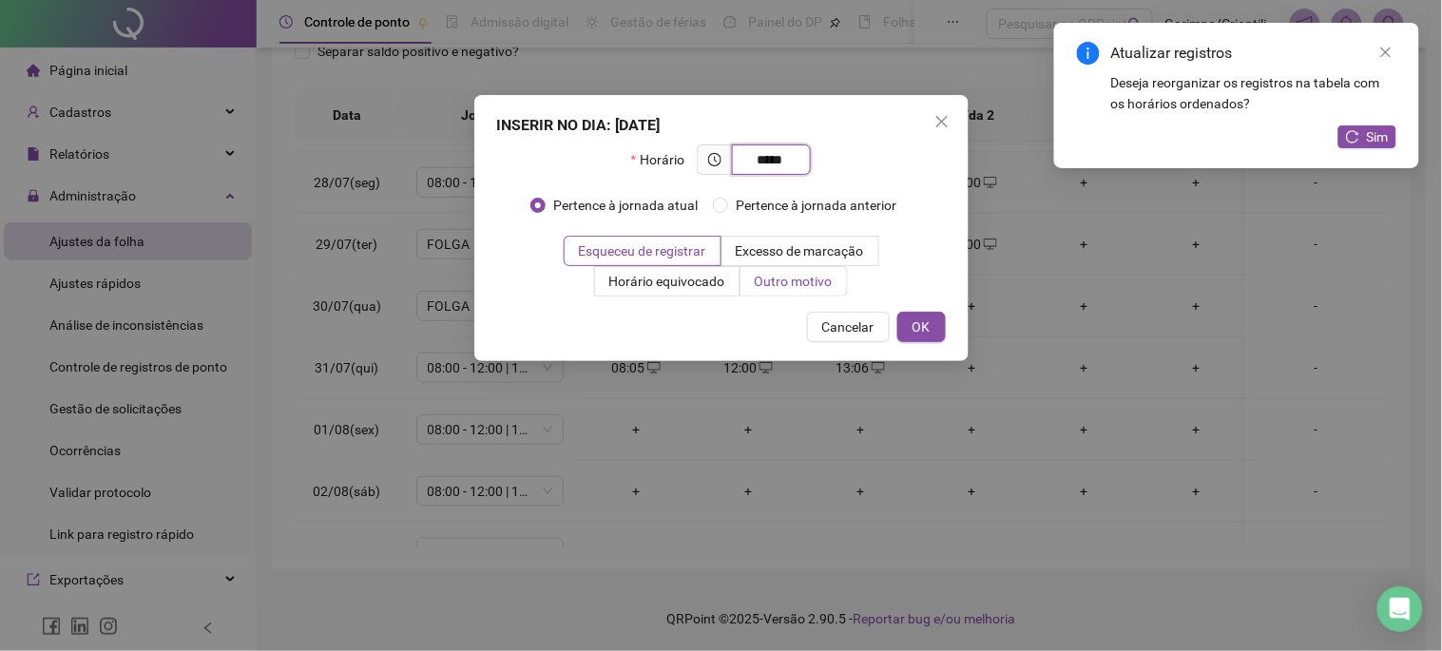
type input "*****"
click at [803, 285] on span "Outro motivo" at bounding box center [794, 281] width 78 height 15
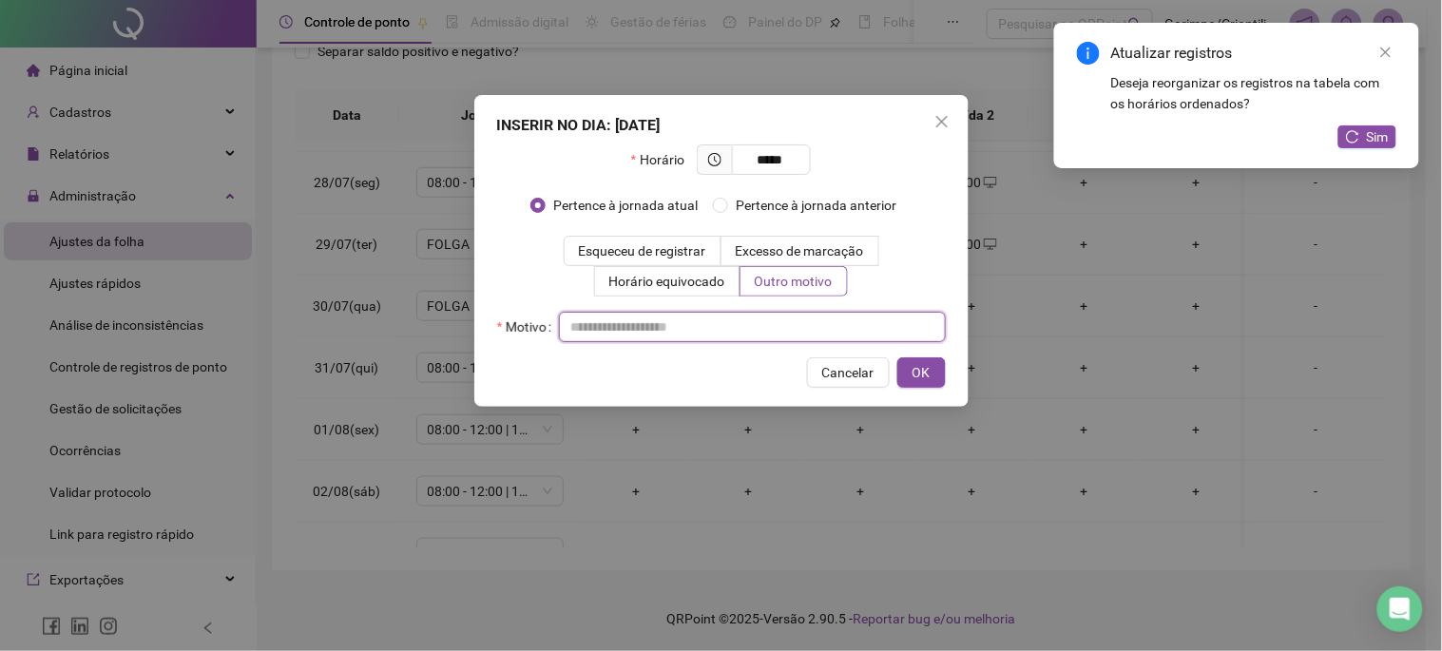
click at [784, 323] on input "text" at bounding box center [752, 327] width 387 height 30
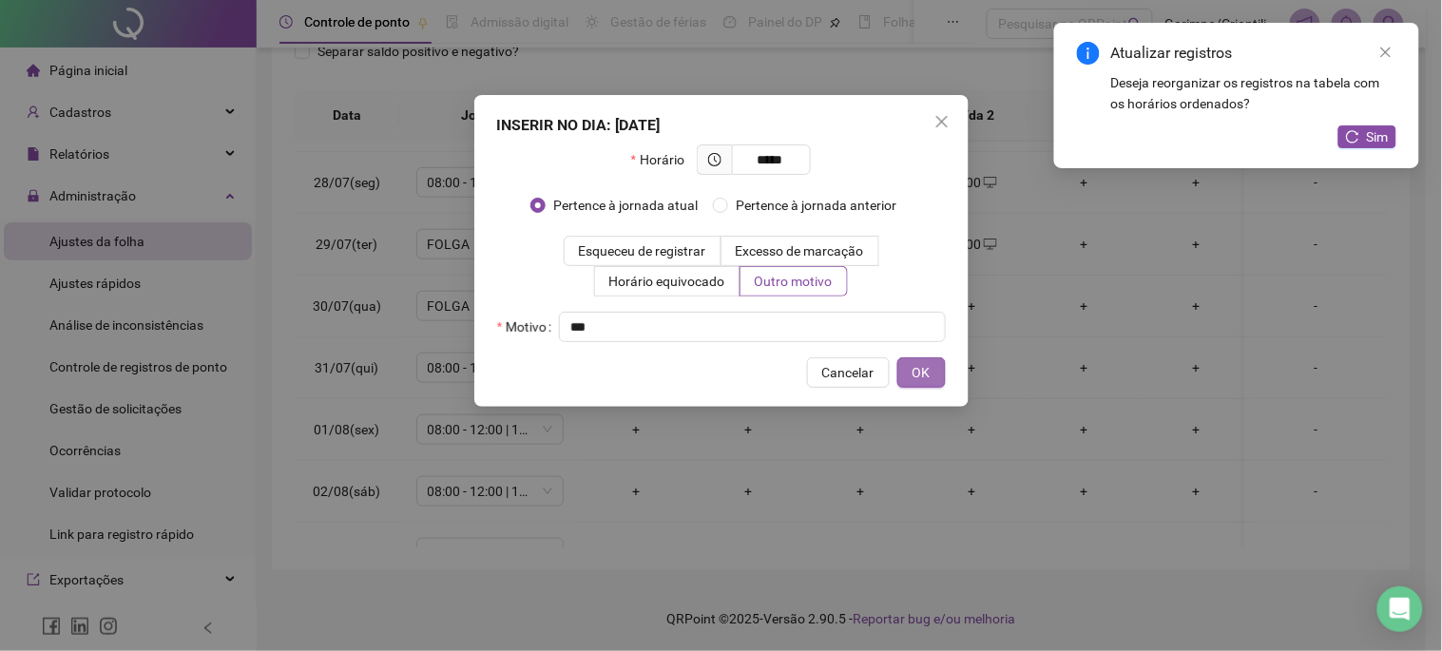
click at [938, 369] on button "OK" at bounding box center [922, 373] width 48 height 30
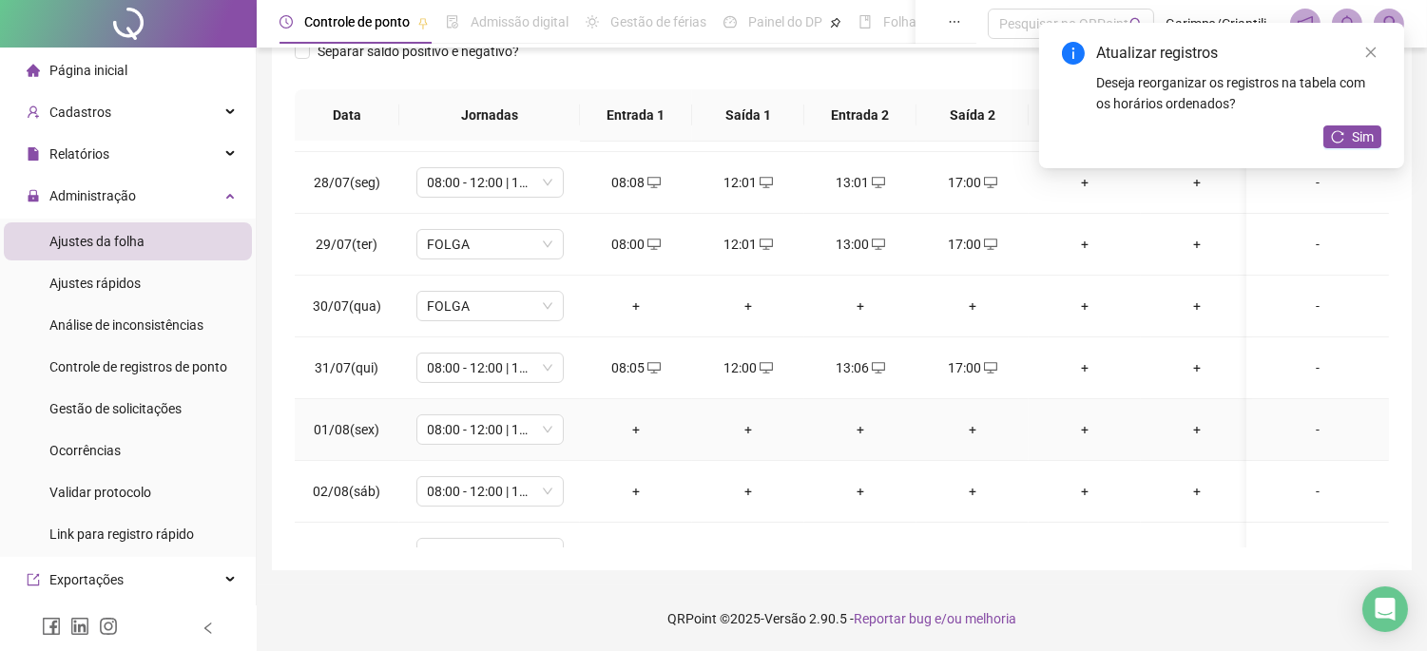
click at [640, 431] on div "+" at bounding box center [636, 429] width 82 height 21
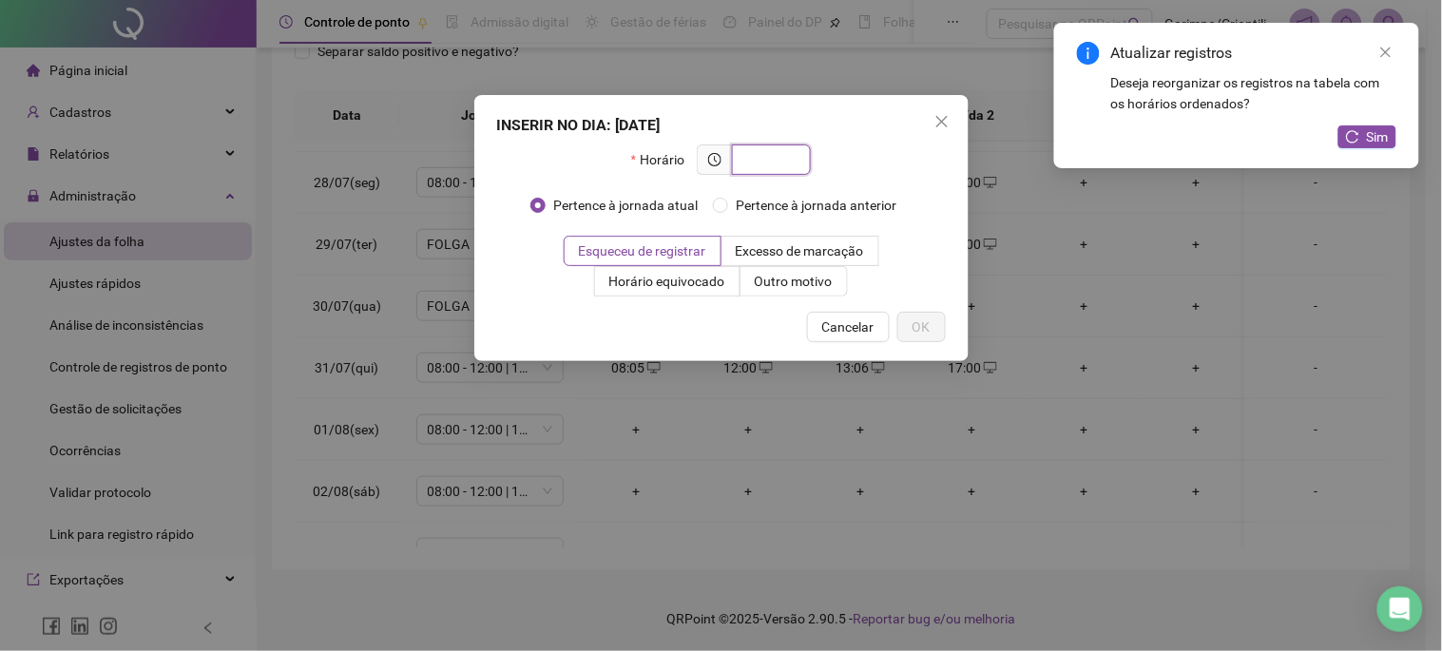
click at [791, 149] on input "text" at bounding box center [770, 159] width 52 height 21
type input "*****"
click at [815, 287] on span "Outro motivo" at bounding box center [794, 281] width 78 height 15
click at [785, 286] on span "Outro motivo" at bounding box center [794, 281] width 78 height 15
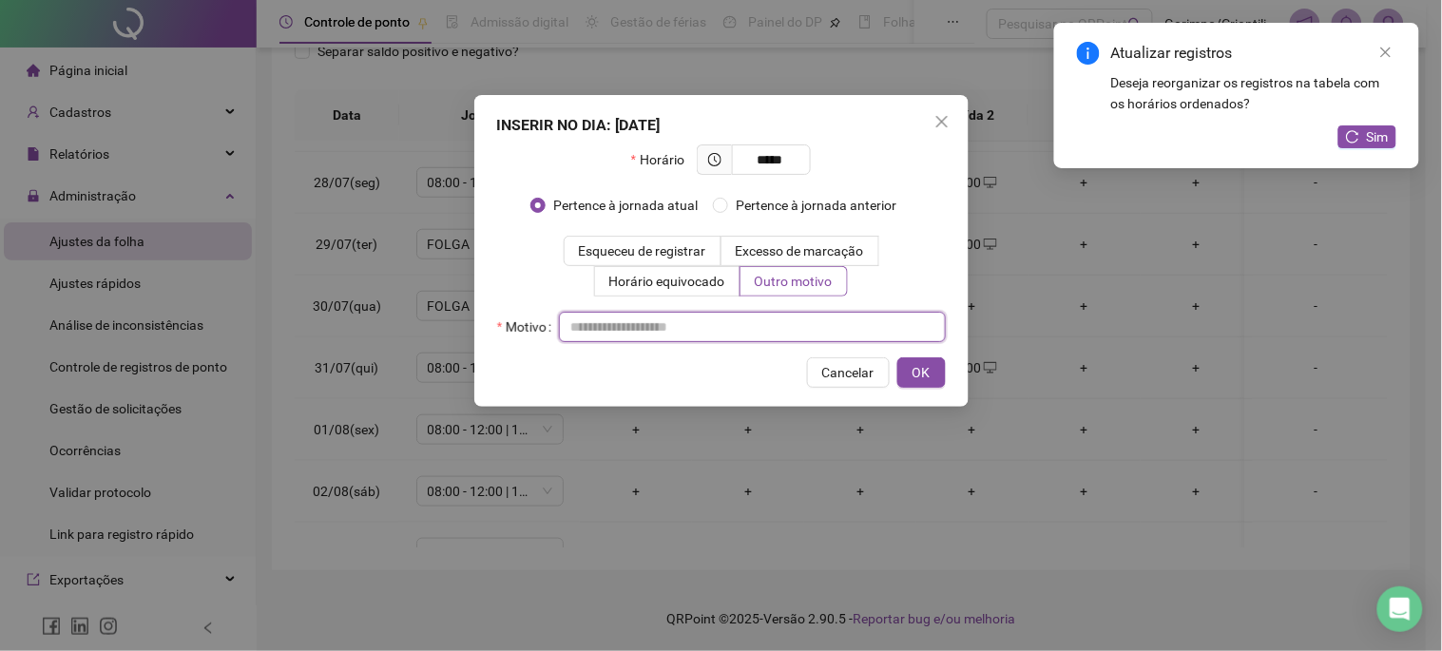
click at [782, 316] on input "text" at bounding box center [752, 327] width 387 height 30
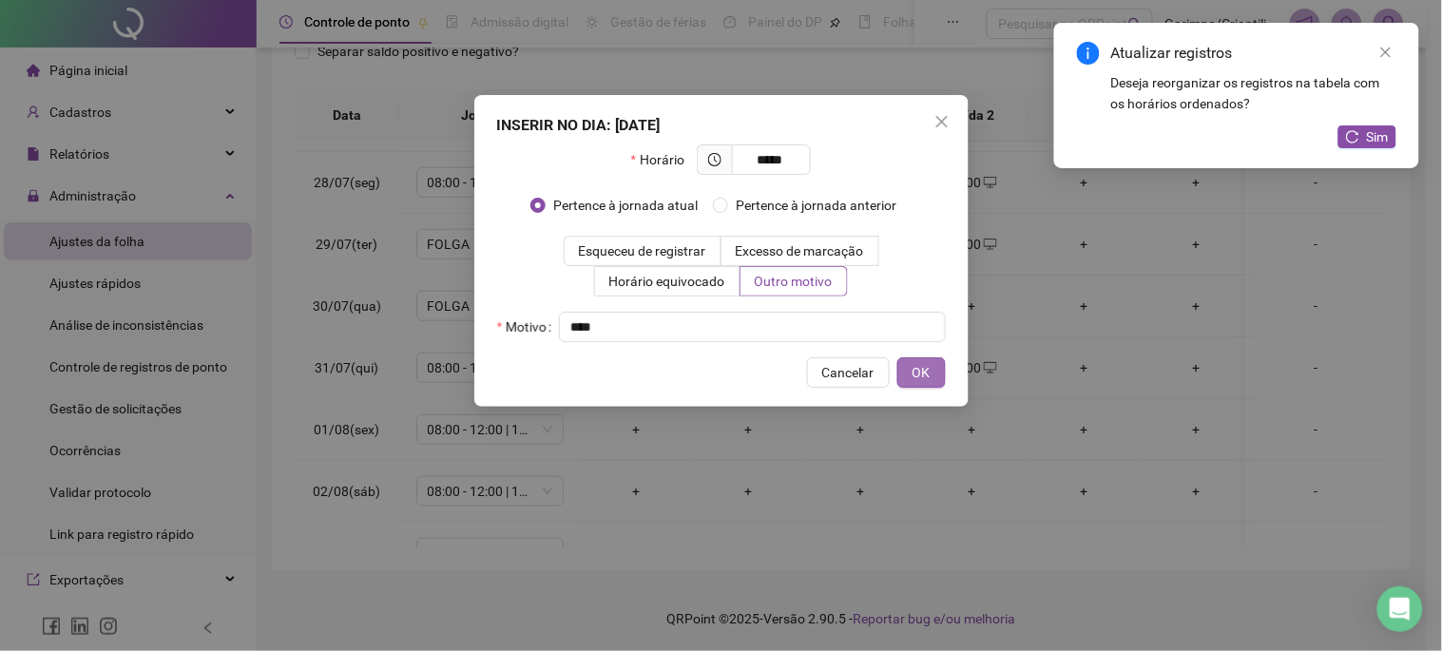
click at [911, 376] on button "OK" at bounding box center [922, 373] width 48 height 30
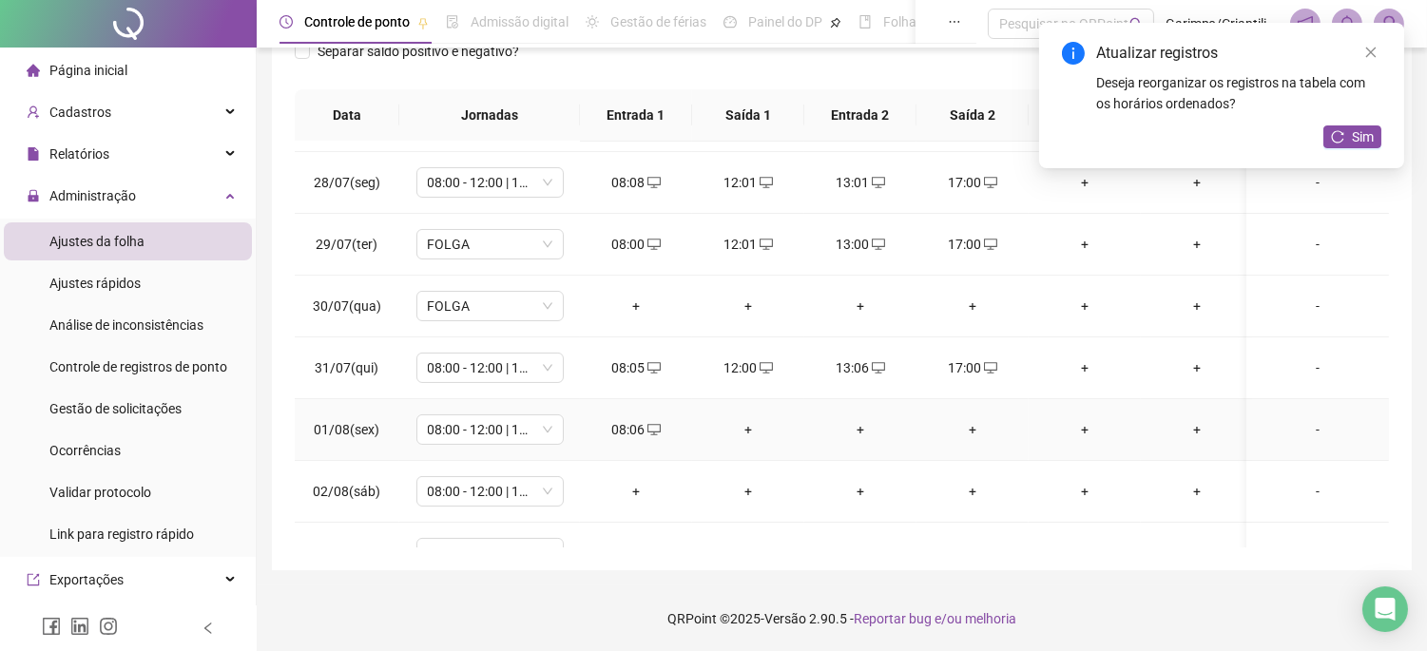
click at [747, 428] on div "+" at bounding box center [748, 429] width 82 height 21
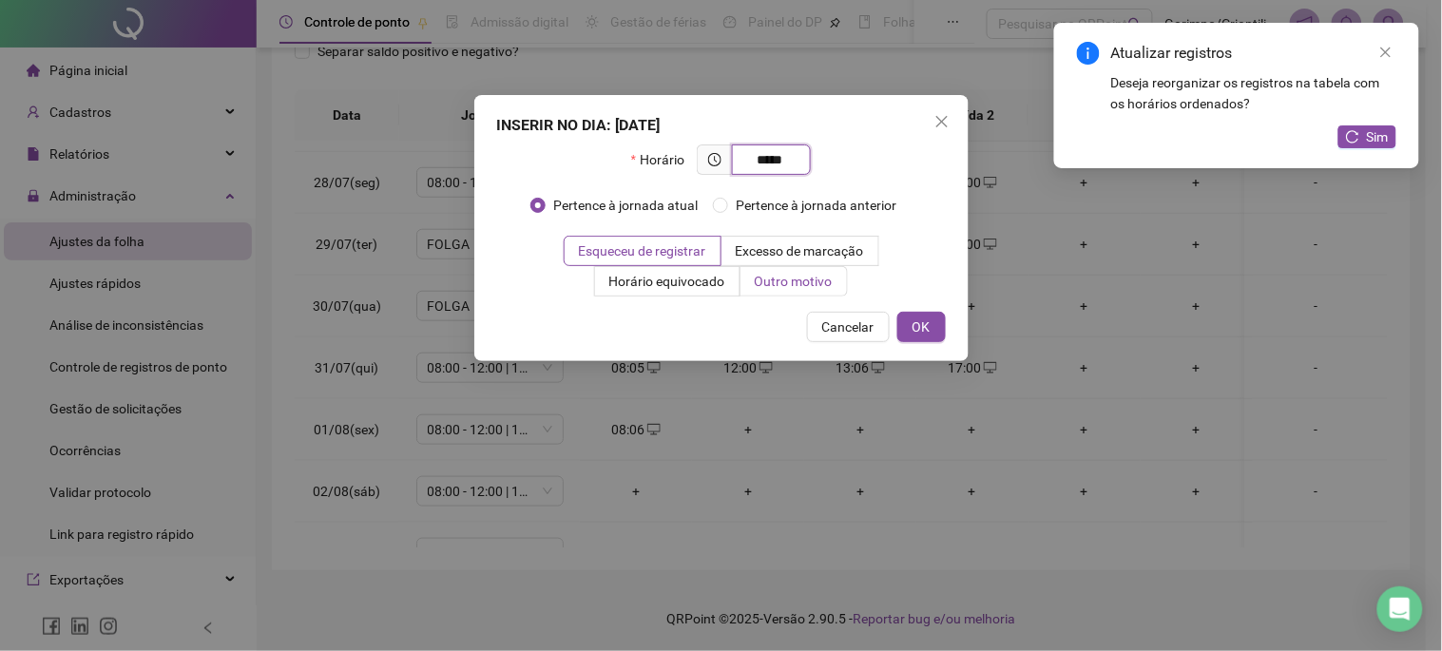
type input "*****"
click at [777, 285] on span "Outro motivo" at bounding box center [794, 281] width 78 height 15
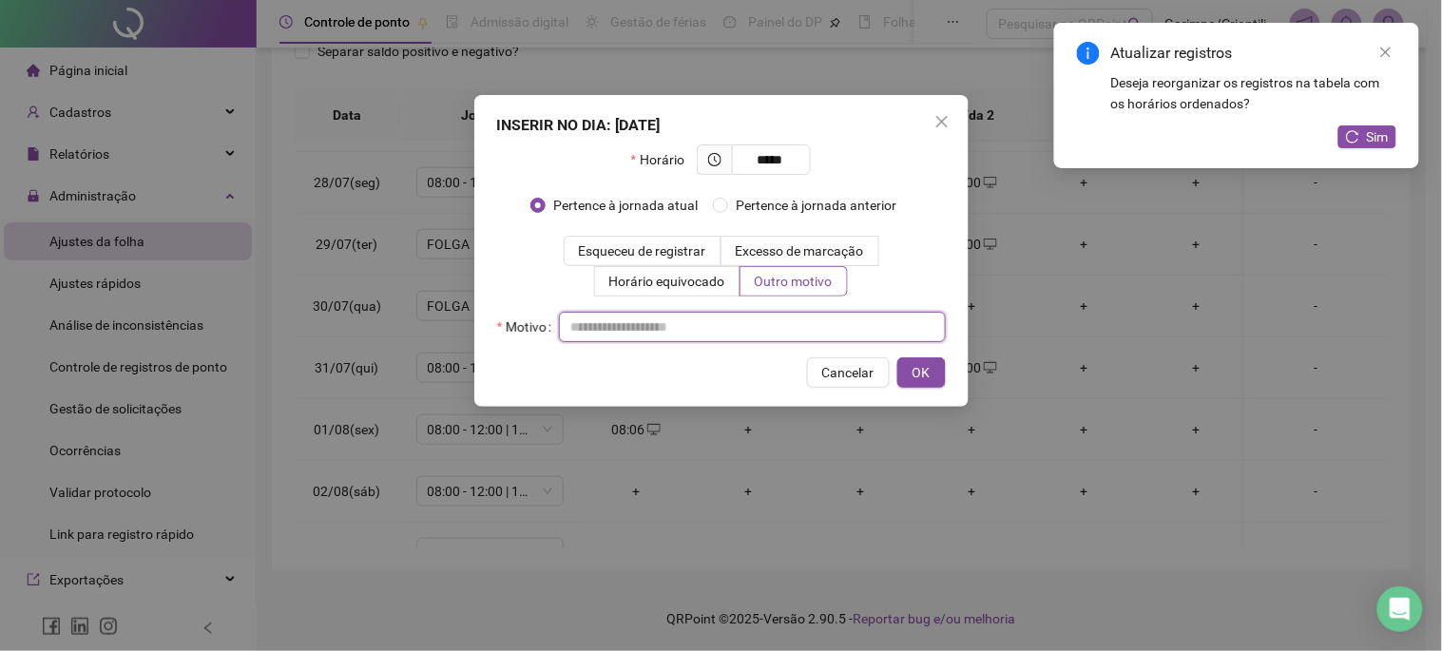
click at [745, 327] on input "text" at bounding box center [752, 327] width 387 height 30
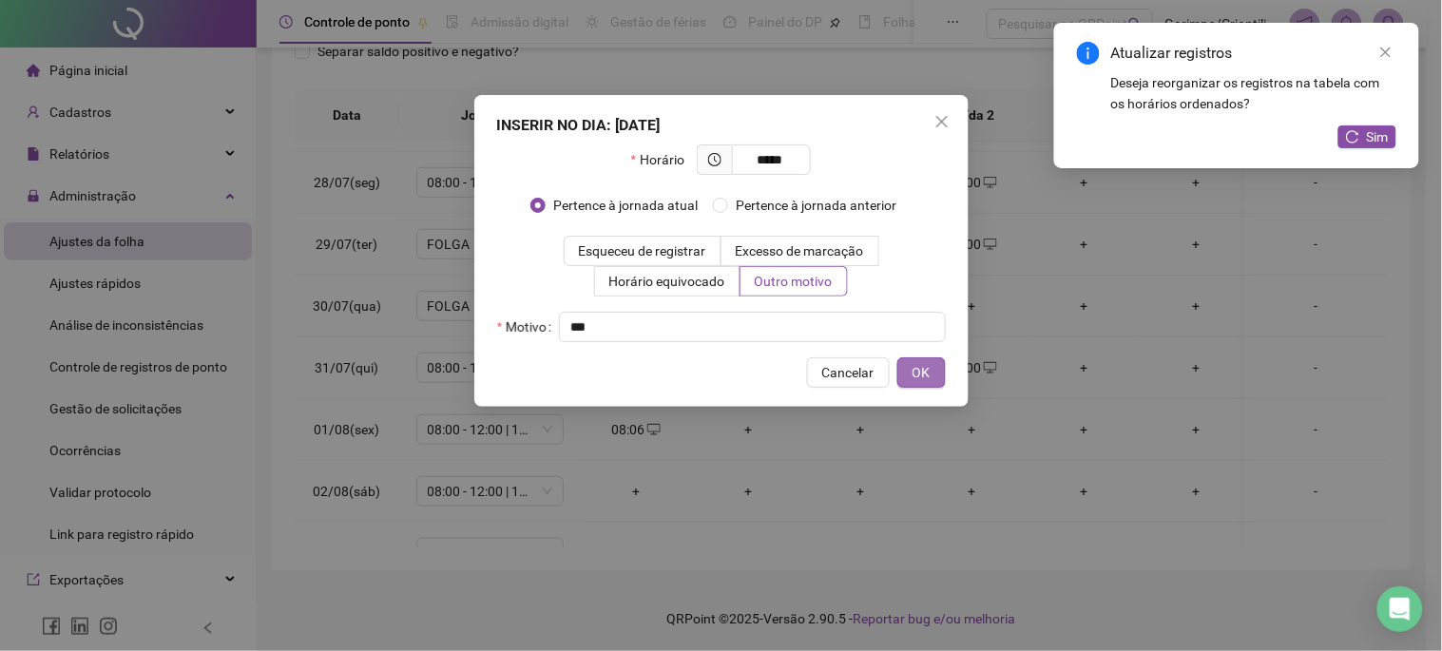
click at [918, 374] on span "OK" at bounding box center [922, 372] width 18 height 21
click at [861, 428] on div "INSERIR NO DIA : 01/08/2025 Horário ***** Pertence à jornada atual Pertence à j…" at bounding box center [721, 325] width 1442 height 651
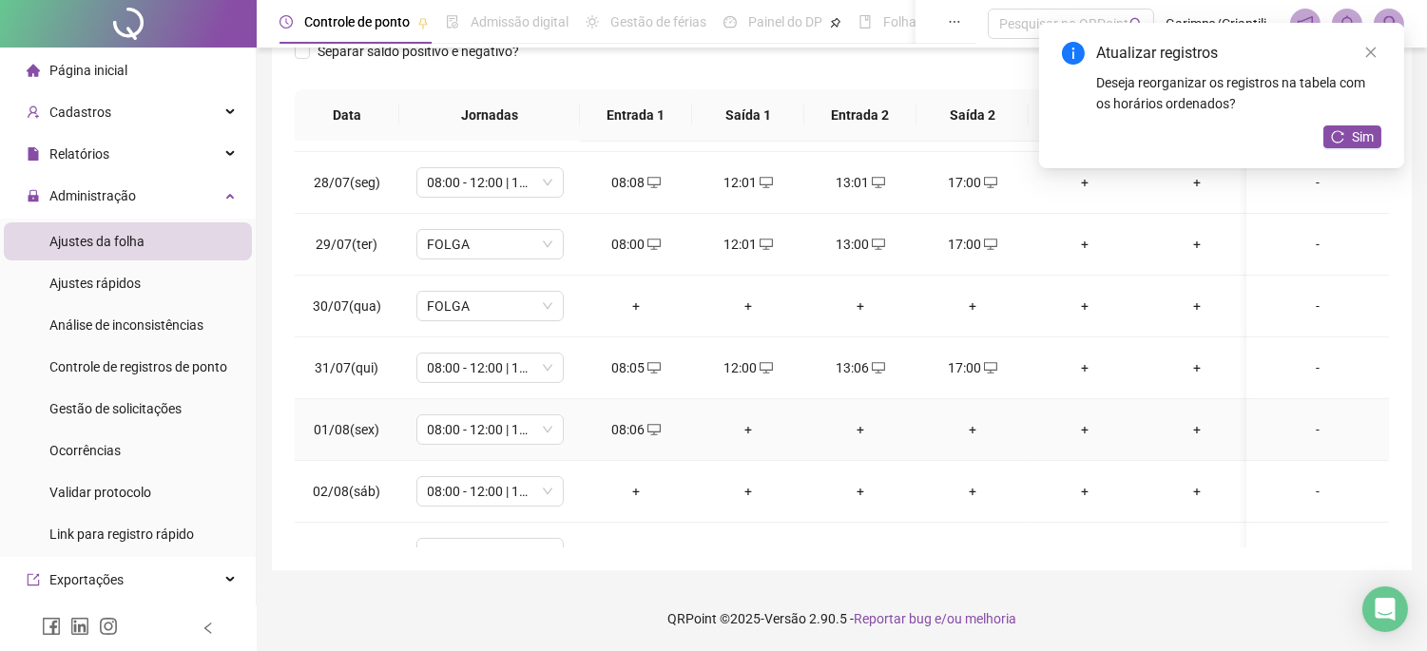
click at [861, 428] on div "+" at bounding box center [861, 429] width 82 height 21
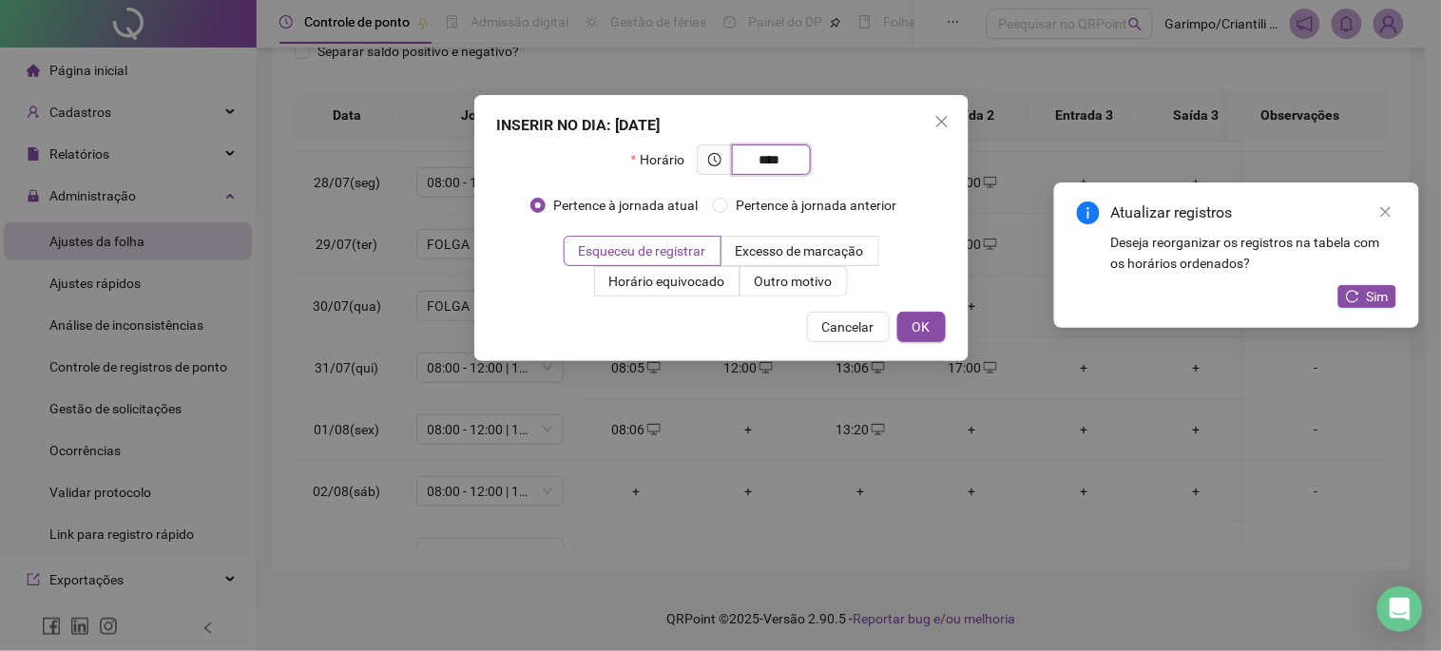
type input "***"
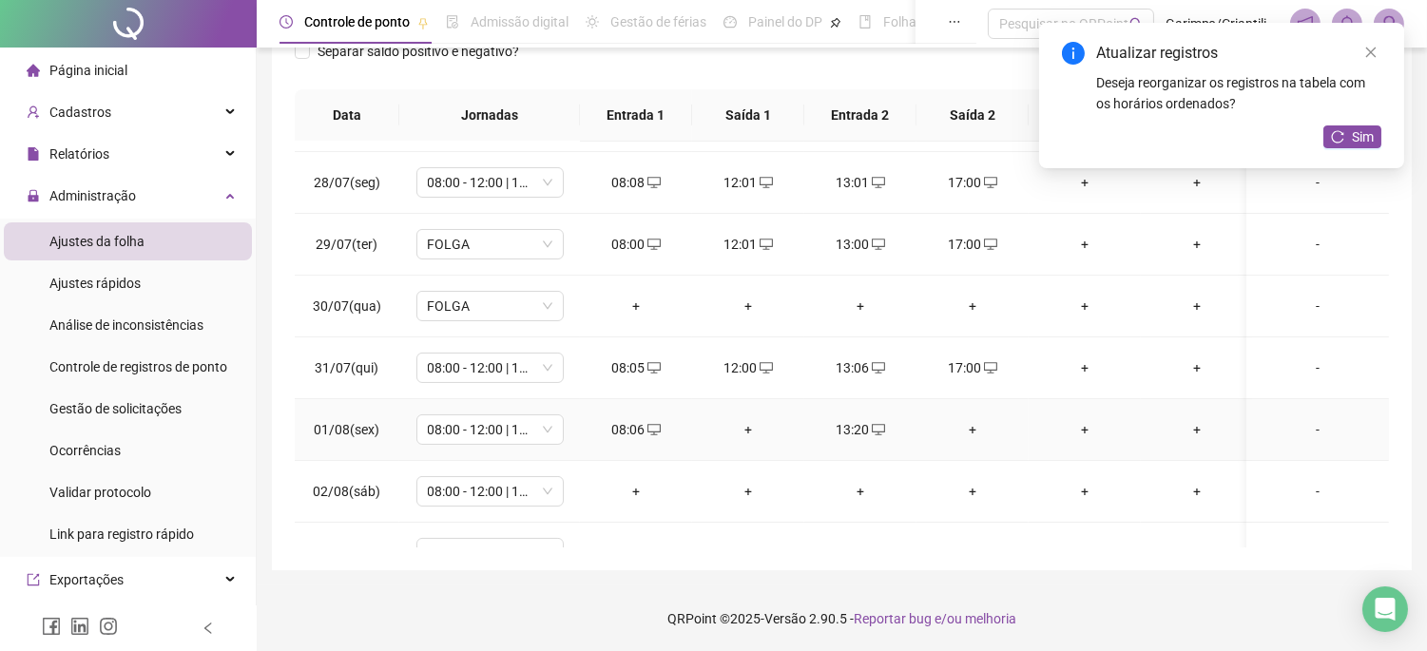
click at [861, 428] on div "13:20" at bounding box center [861, 429] width 82 height 21
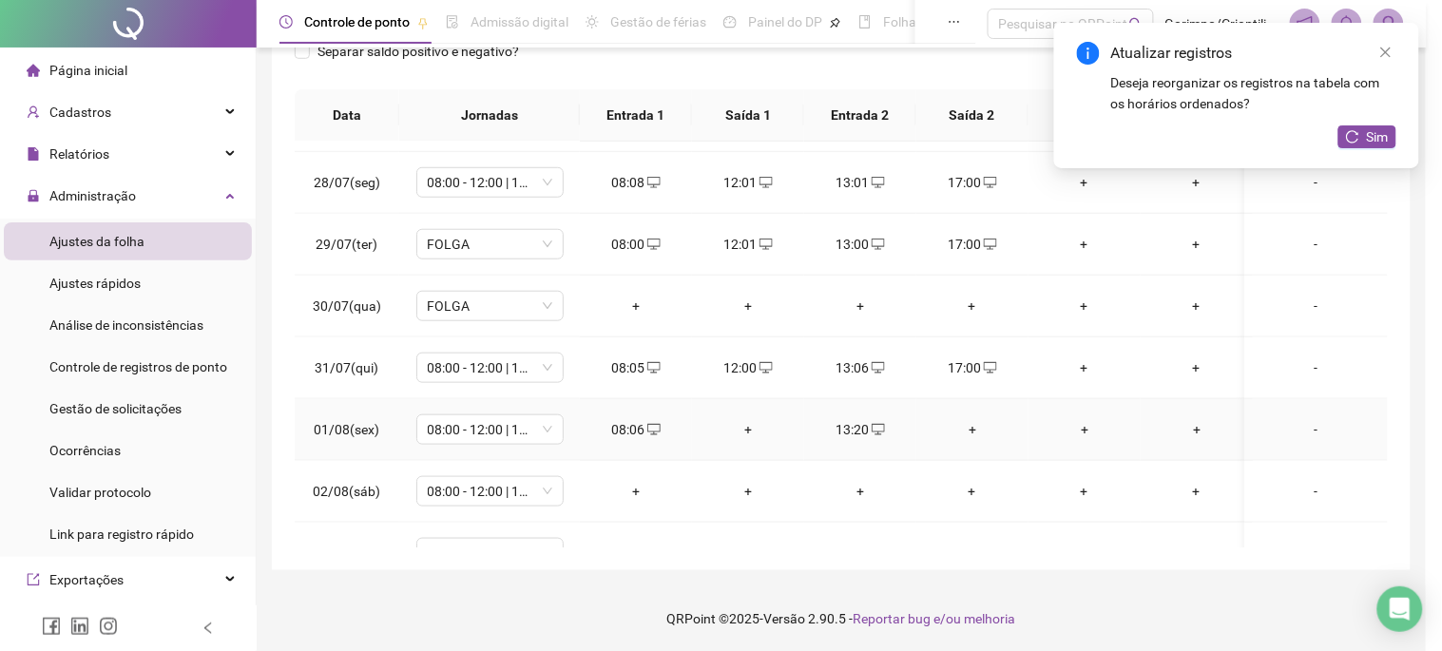
type input "**********"
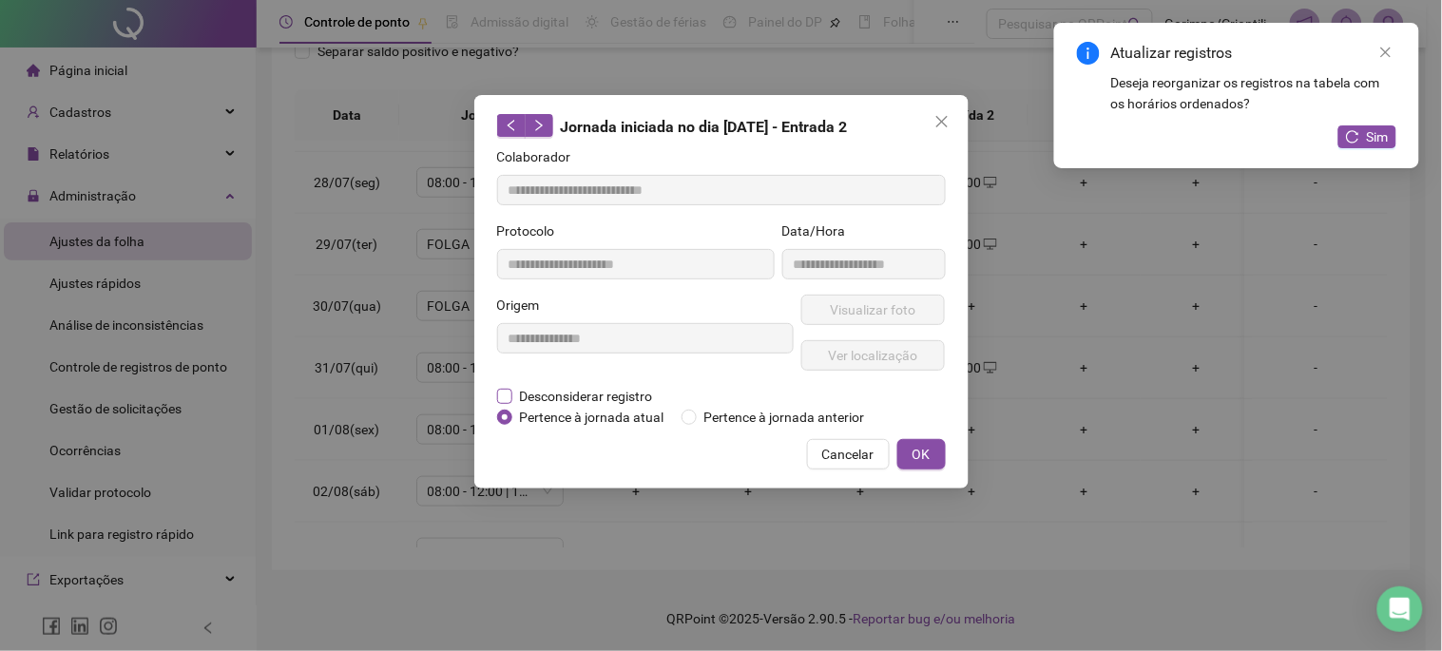
click at [513, 394] on span "Desconsiderar registro" at bounding box center [587, 396] width 148 height 21
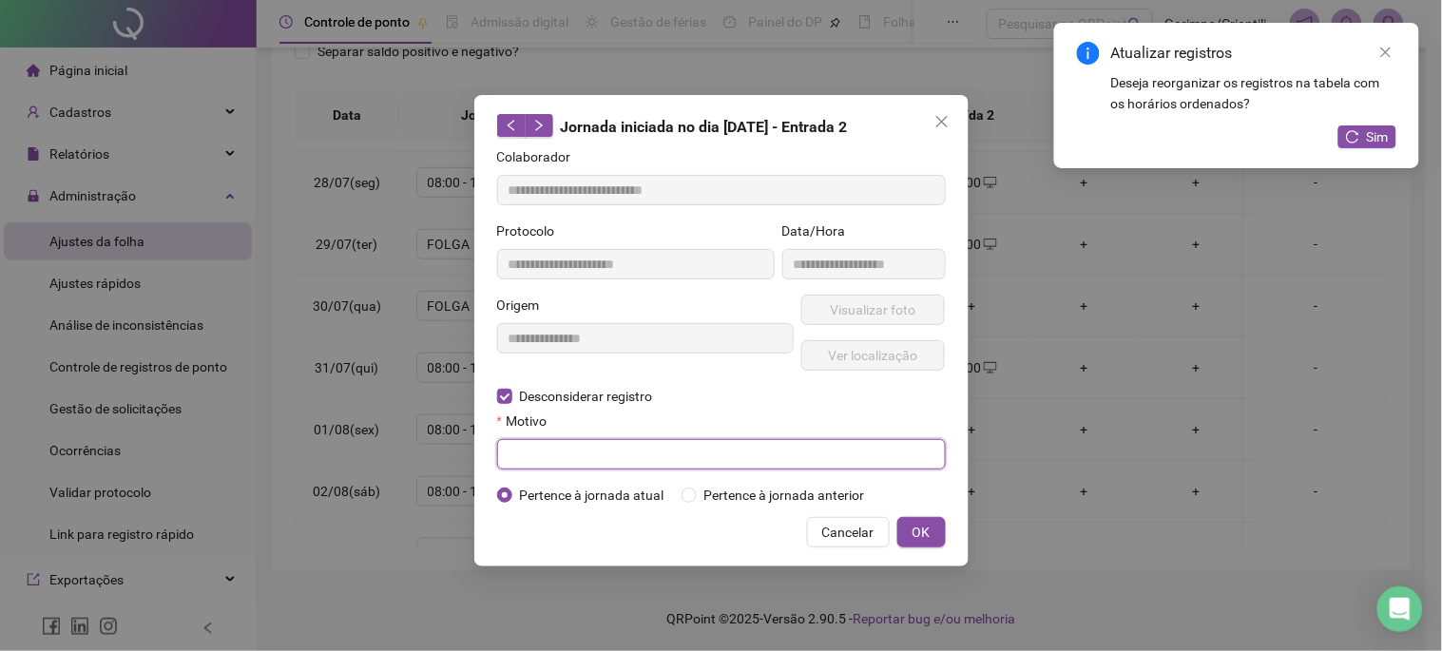
click at [566, 448] on input "text" at bounding box center [721, 454] width 449 height 30
click at [943, 108] on button "Close" at bounding box center [942, 121] width 30 height 30
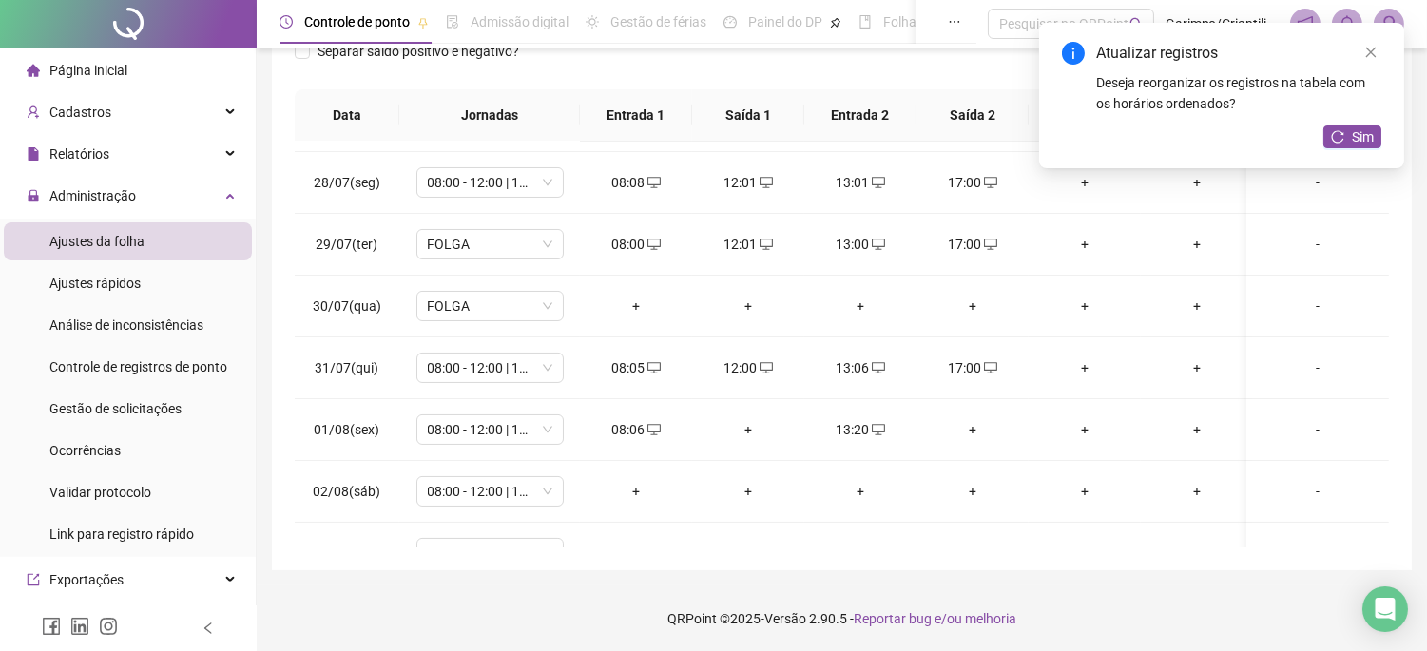
click at [1383, 138] on div "Atualizar registros Deseja reorganizar os registros na tabela com os horários o…" at bounding box center [1221, 95] width 365 height 145
click at [1360, 138] on span "Sim" at bounding box center [1363, 136] width 22 height 21
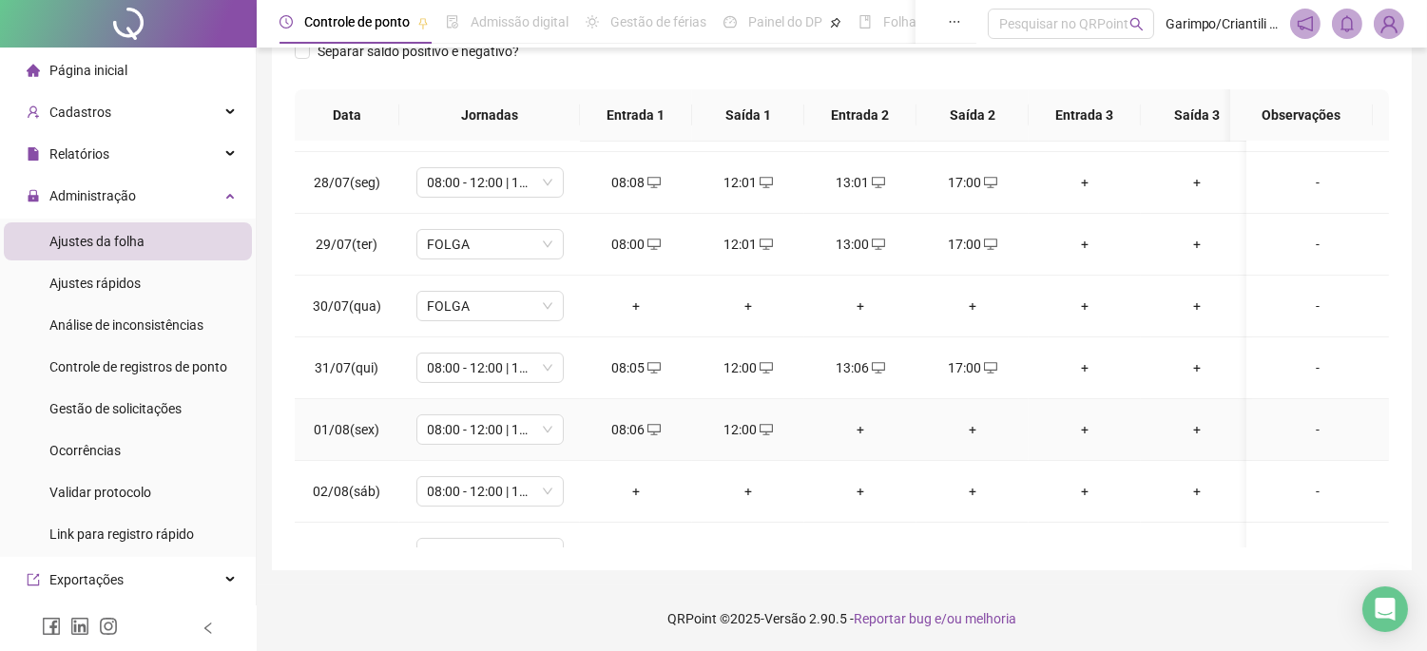
click at [857, 420] on div "+" at bounding box center [861, 429] width 82 height 21
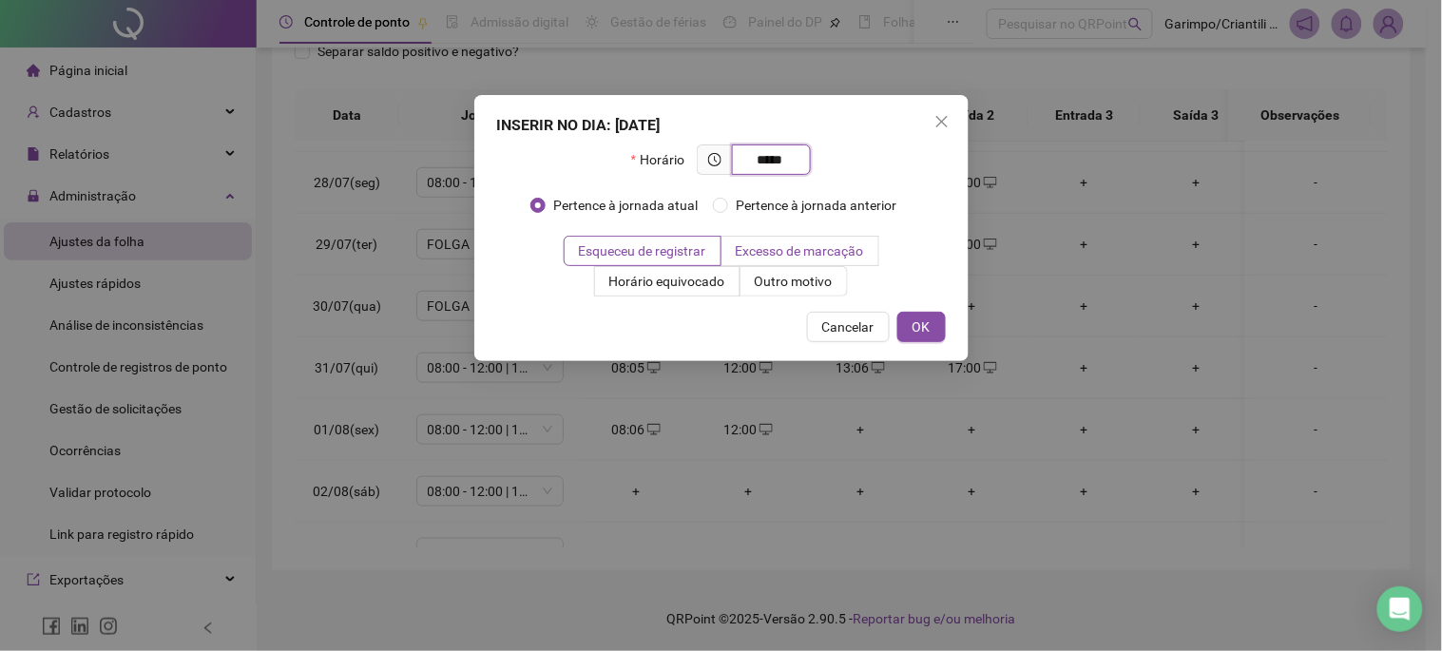
type input "*****"
click at [765, 252] on span "Excesso de marcação" at bounding box center [800, 250] width 128 height 15
click at [772, 289] on span "Outro motivo" at bounding box center [794, 281] width 78 height 15
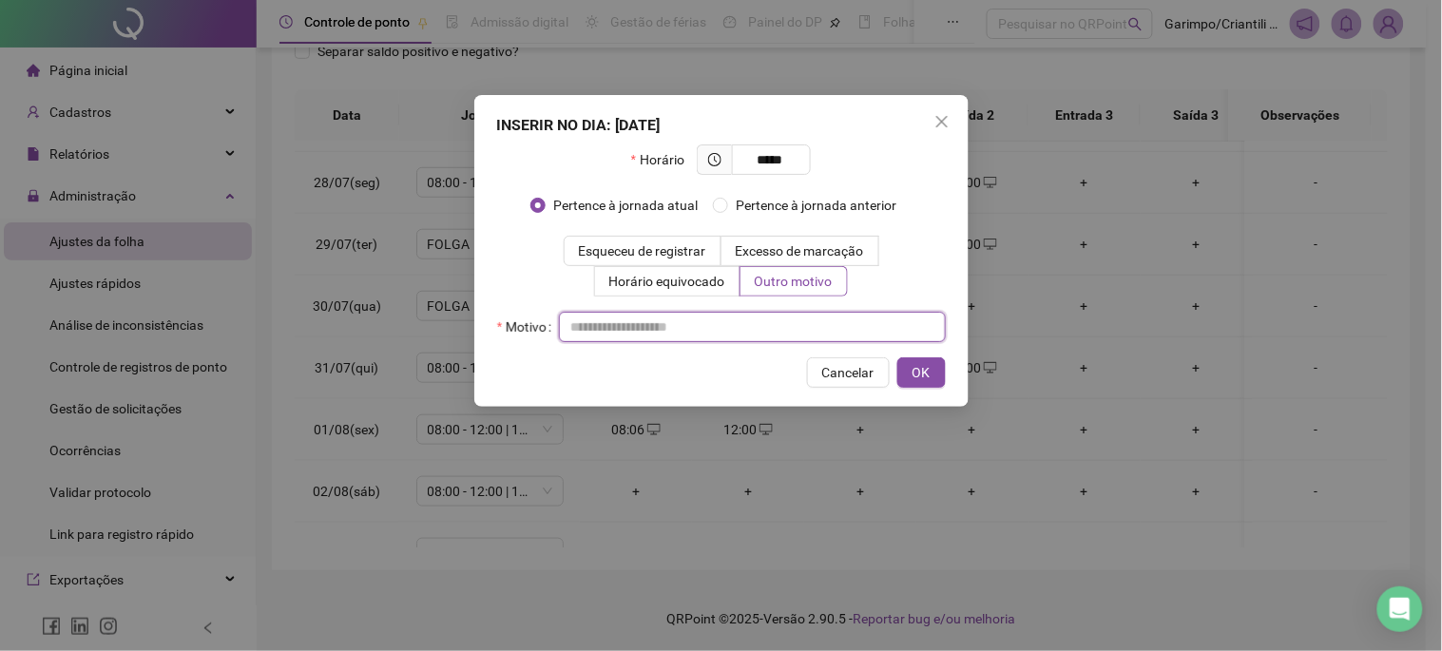
click at [765, 316] on input "text" at bounding box center [752, 327] width 387 height 30
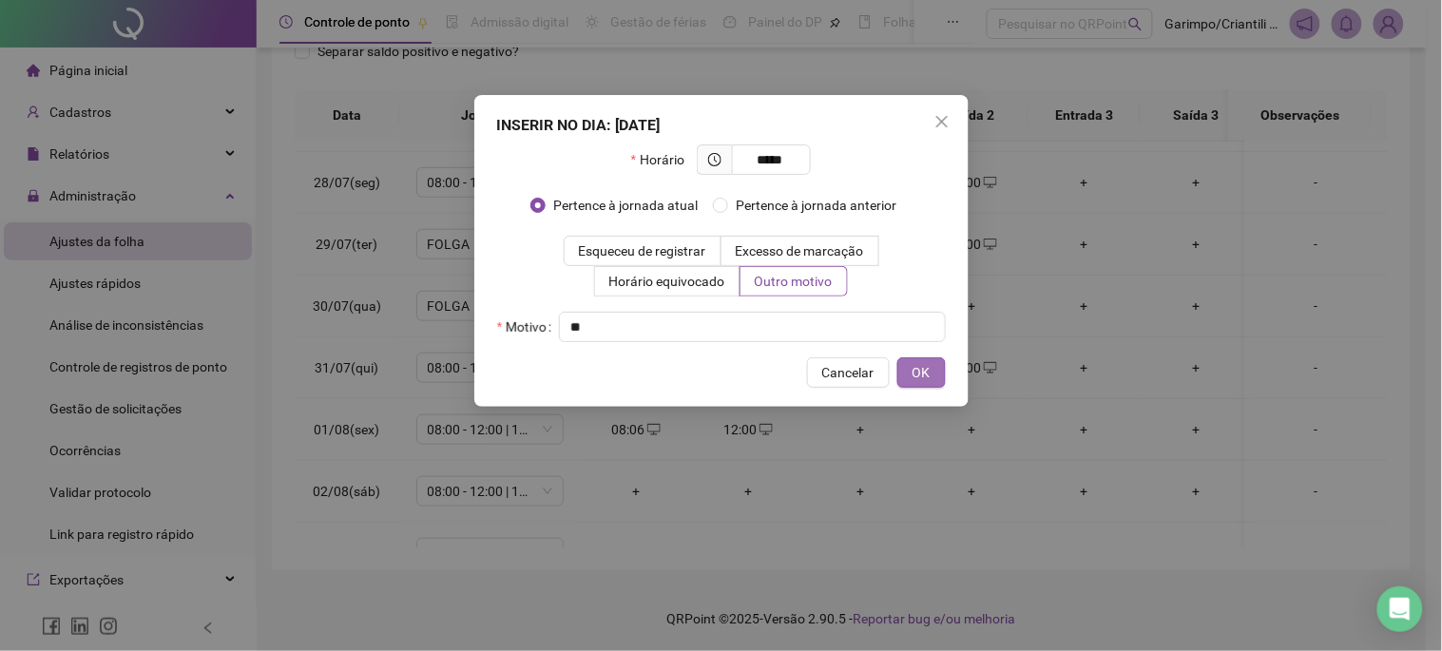
click at [908, 375] on button "OK" at bounding box center [922, 373] width 48 height 30
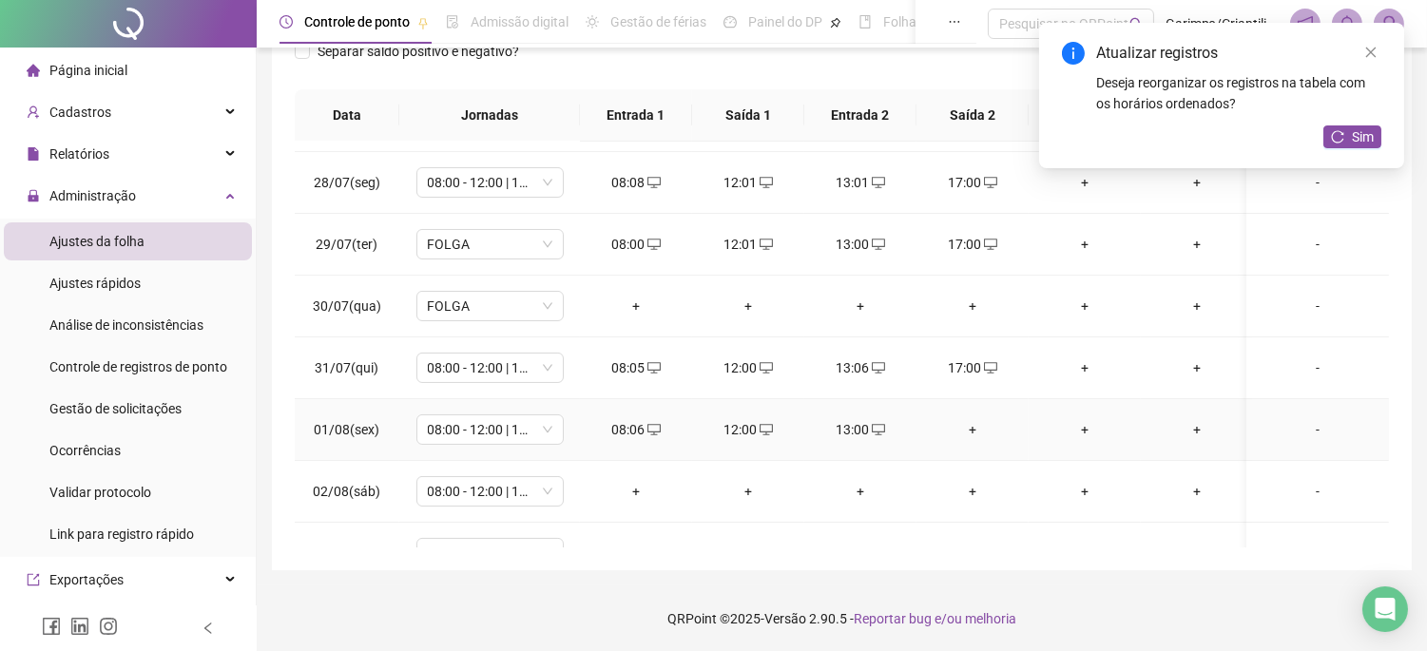
click at [977, 422] on div "+" at bounding box center [973, 429] width 82 height 21
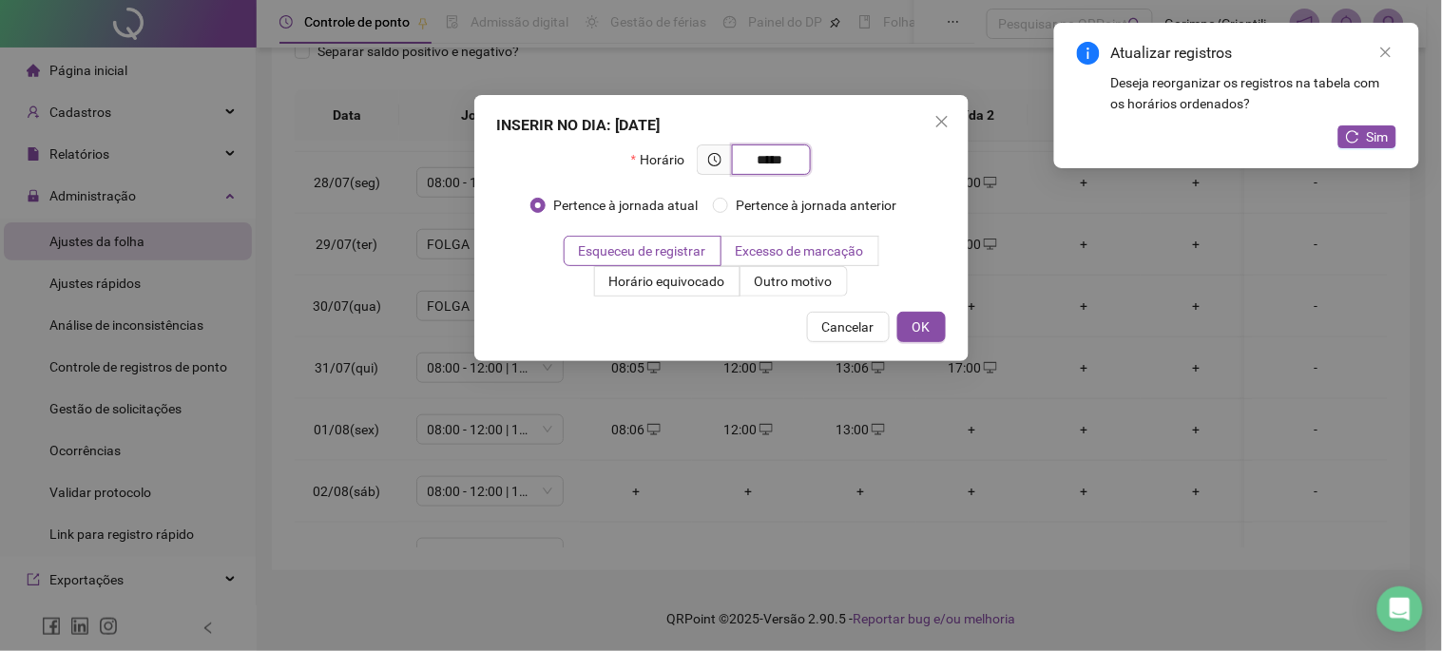
type input "*****"
click at [774, 262] on label "Excesso de marcação" at bounding box center [801, 251] width 158 height 30
click at [783, 283] on span "Outro motivo" at bounding box center [794, 281] width 78 height 15
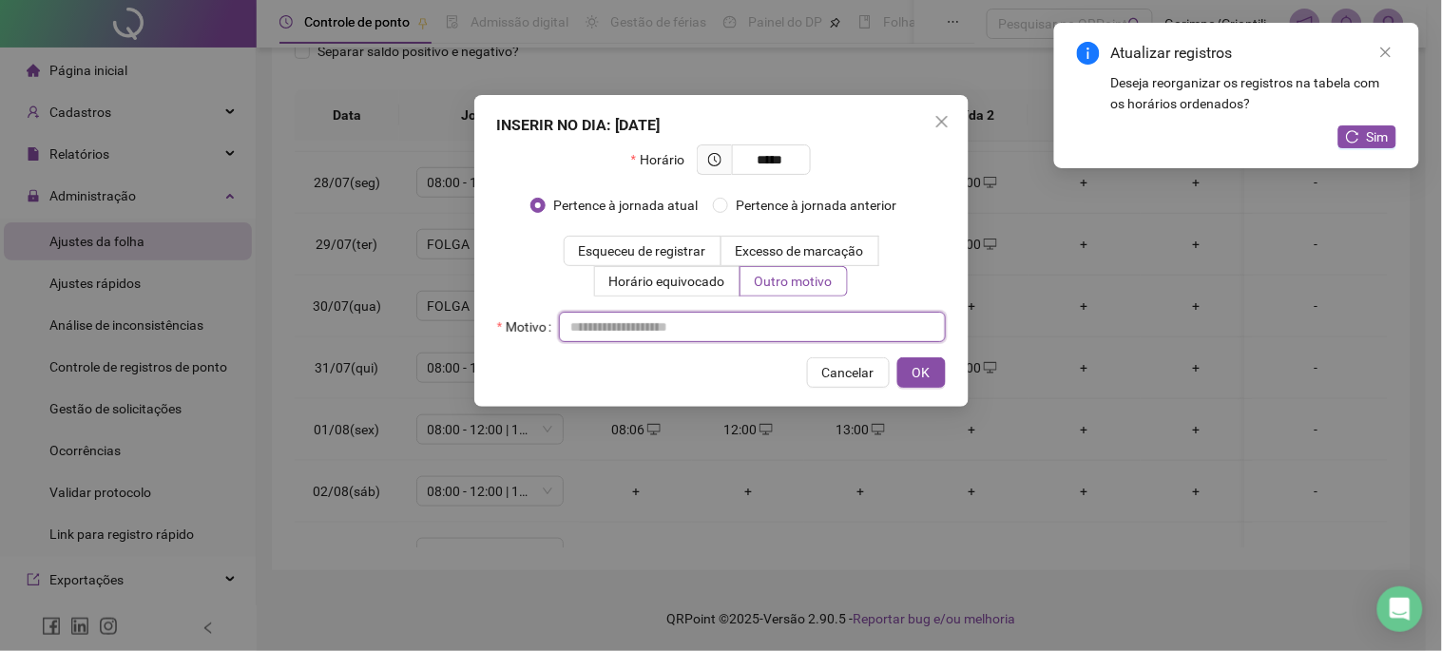
click at [782, 319] on input "text" at bounding box center [752, 327] width 387 height 30
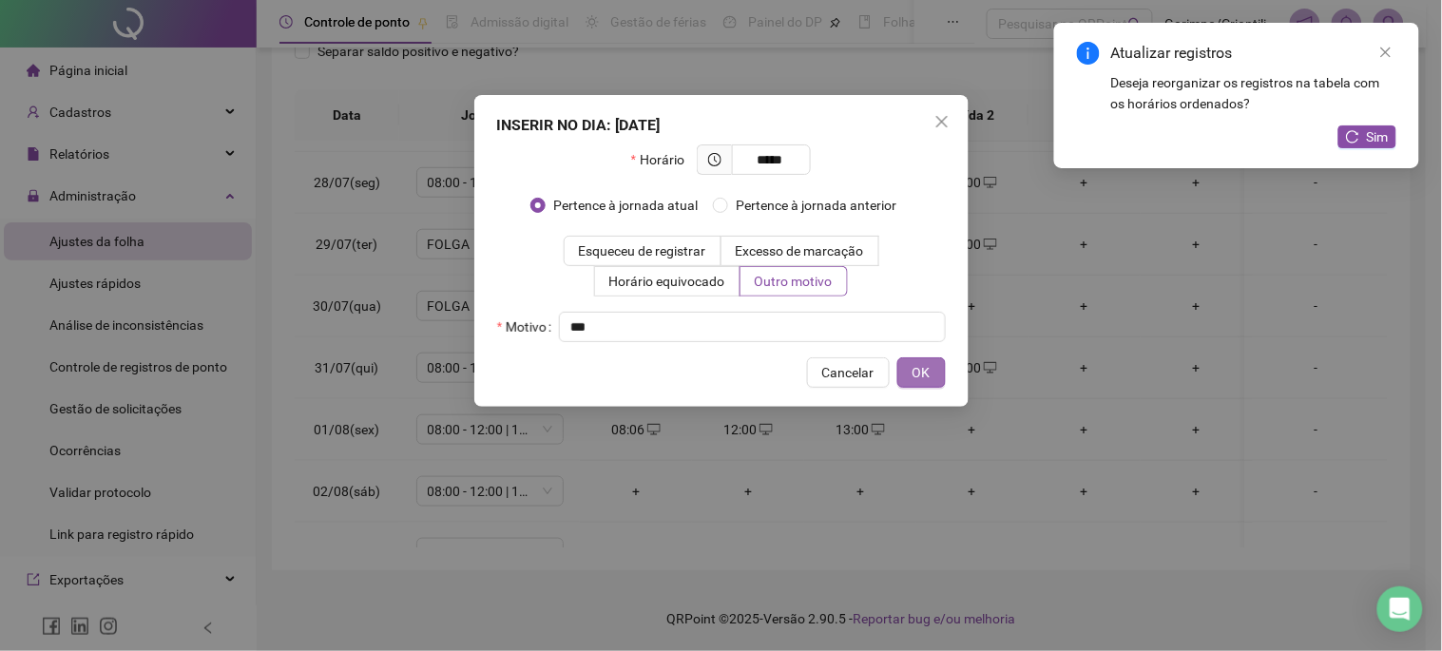
click at [898, 381] on button "OK" at bounding box center [922, 373] width 48 height 30
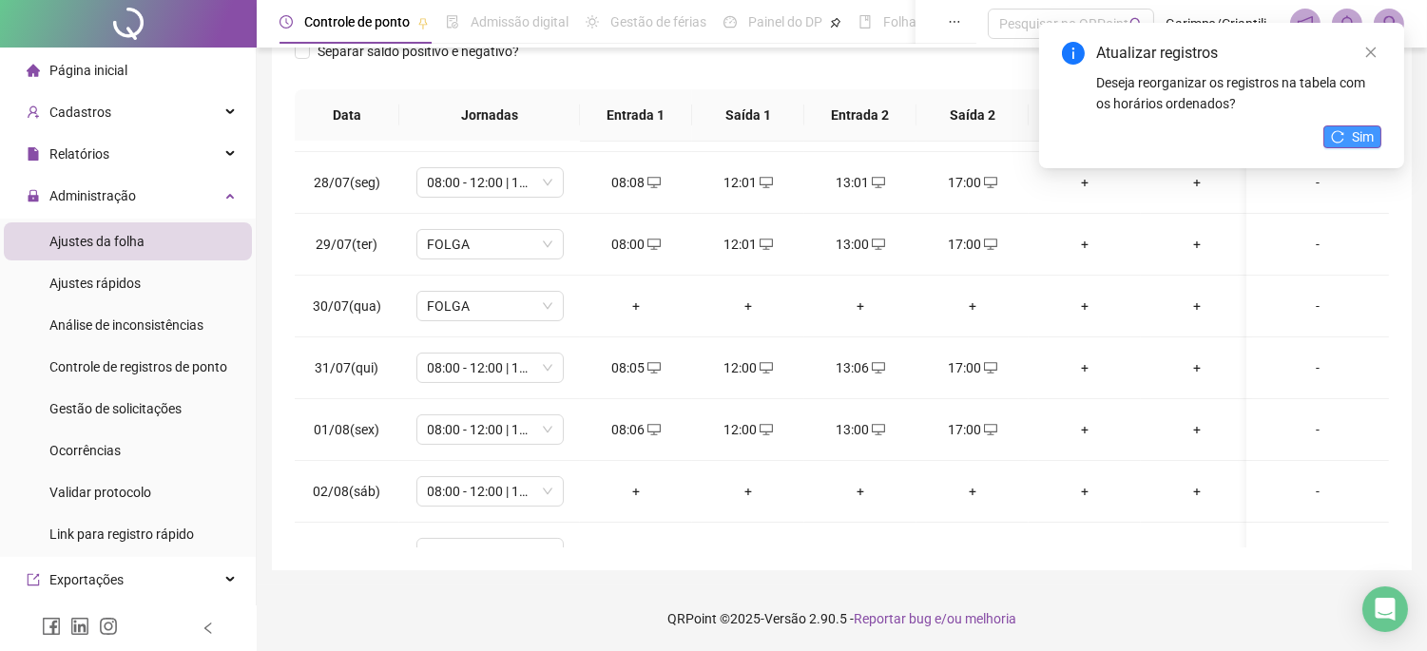
click at [1343, 139] on icon "reload" at bounding box center [1338, 136] width 12 height 12
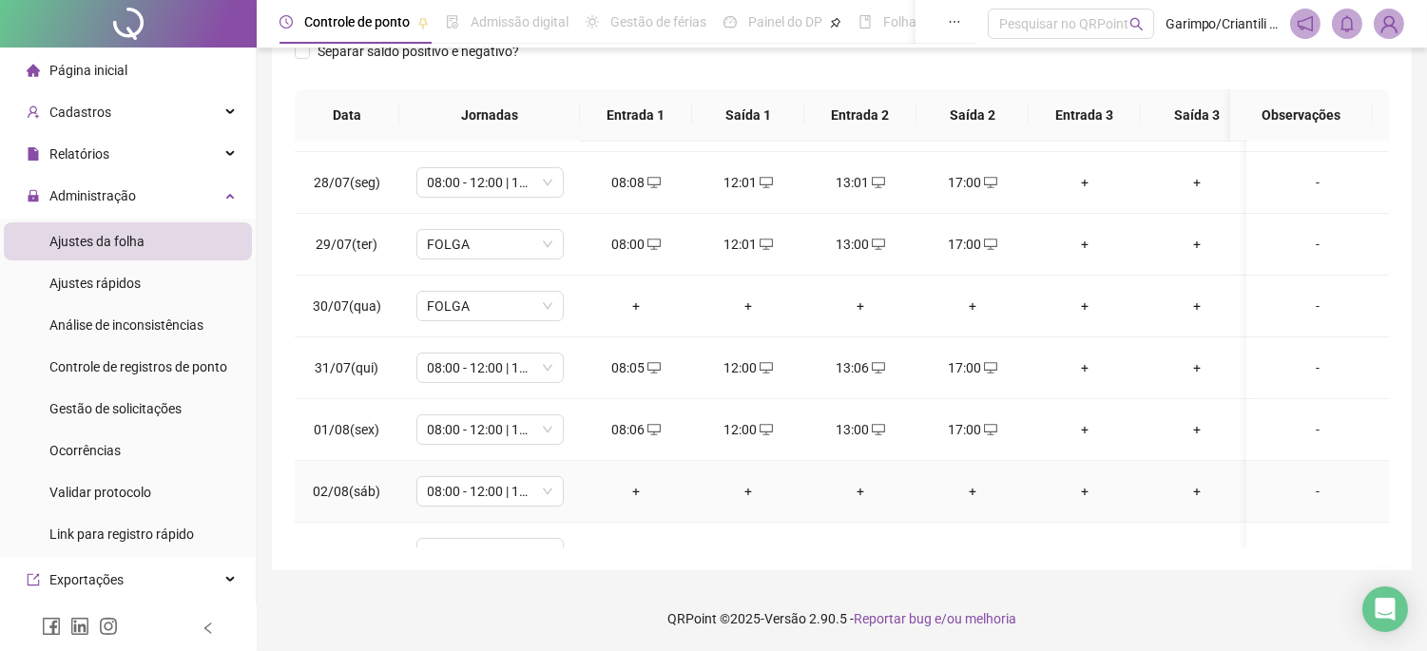
click at [640, 488] on div "+" at bounding box center [636, 491] width 82 height 21
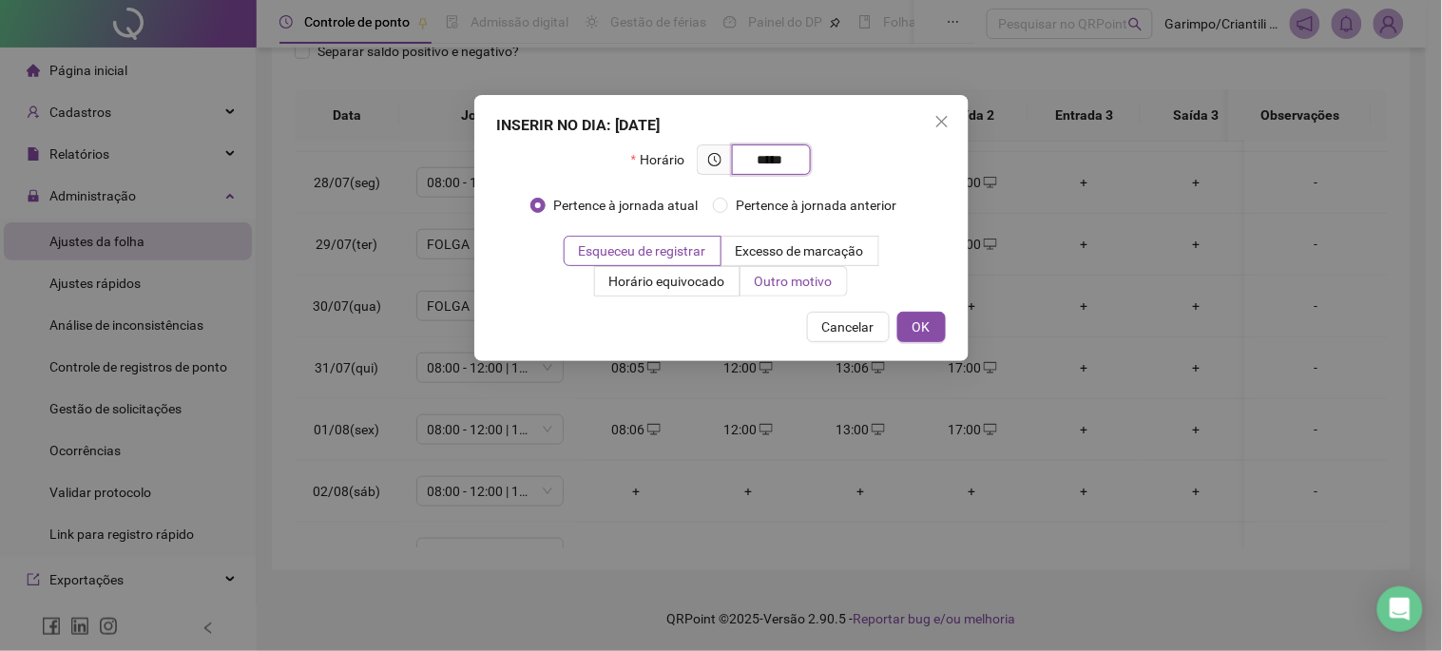
type input "*****"
click at [812, 276] on span "Outro motivo" at bounding box center [794, 281] width 78 height 15
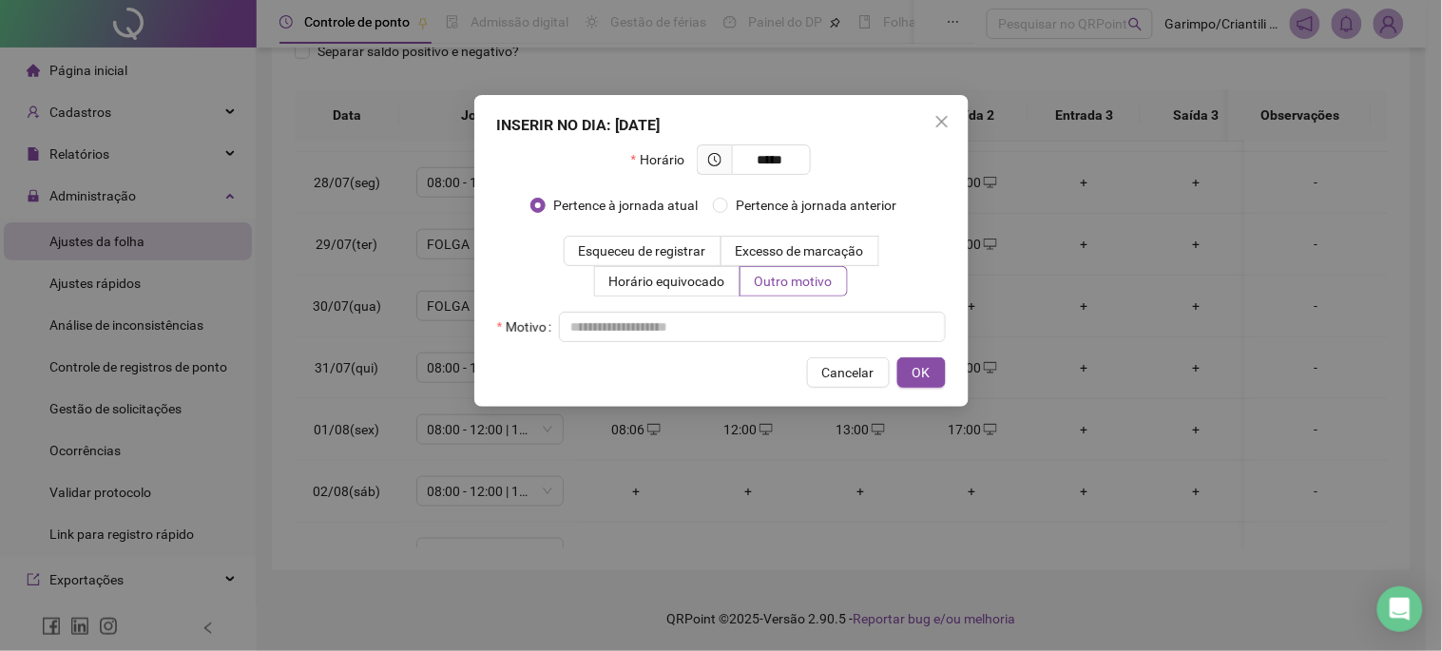
click at [784, 352] on div "INSERIR NO DIA : 02/08/2025 Horário ***** Pertence à jornada atual Pertence à j…" at bounding box center [721, 251] width 494 height 312
click at [782, 338] on input "text" at bounding box center [752, 327] width 387 height 30
click at [929, 368] on span "OK" at bounding box center [922, 372] width 18 height 21
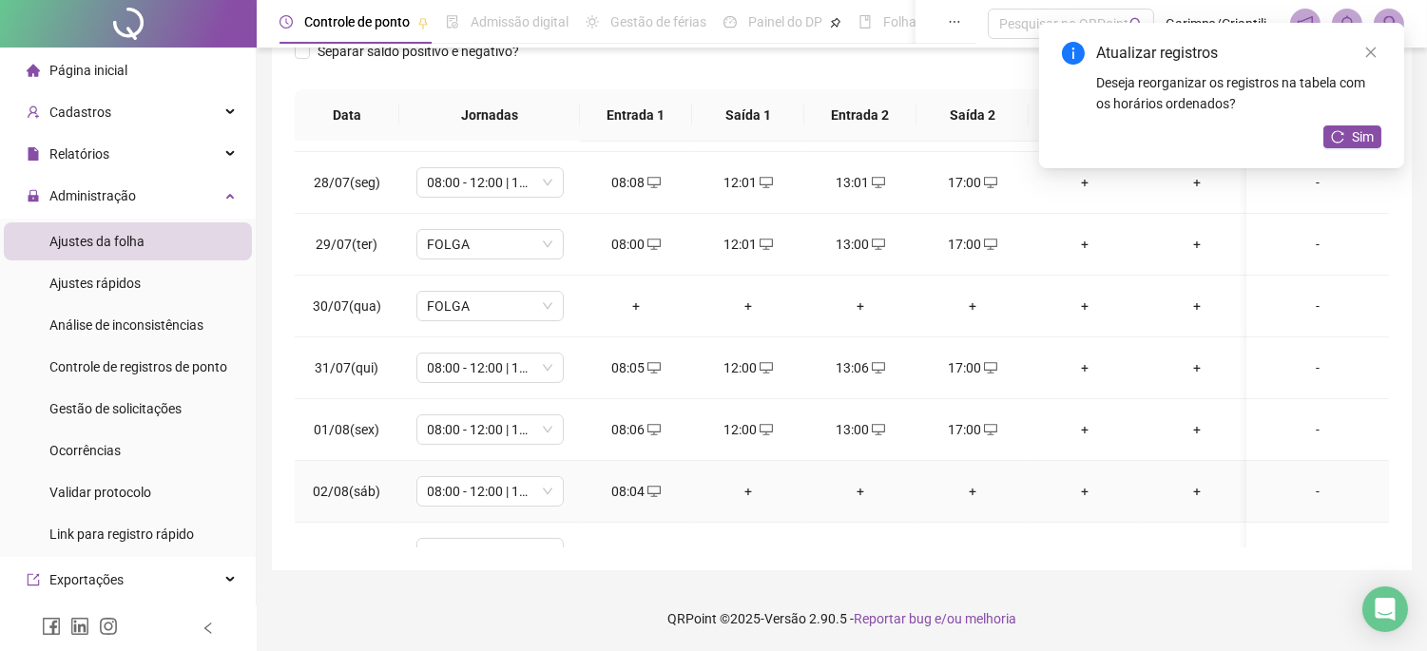
click at [751, 485] on div "+" at bounding box center [748, 491] width 82 height 21
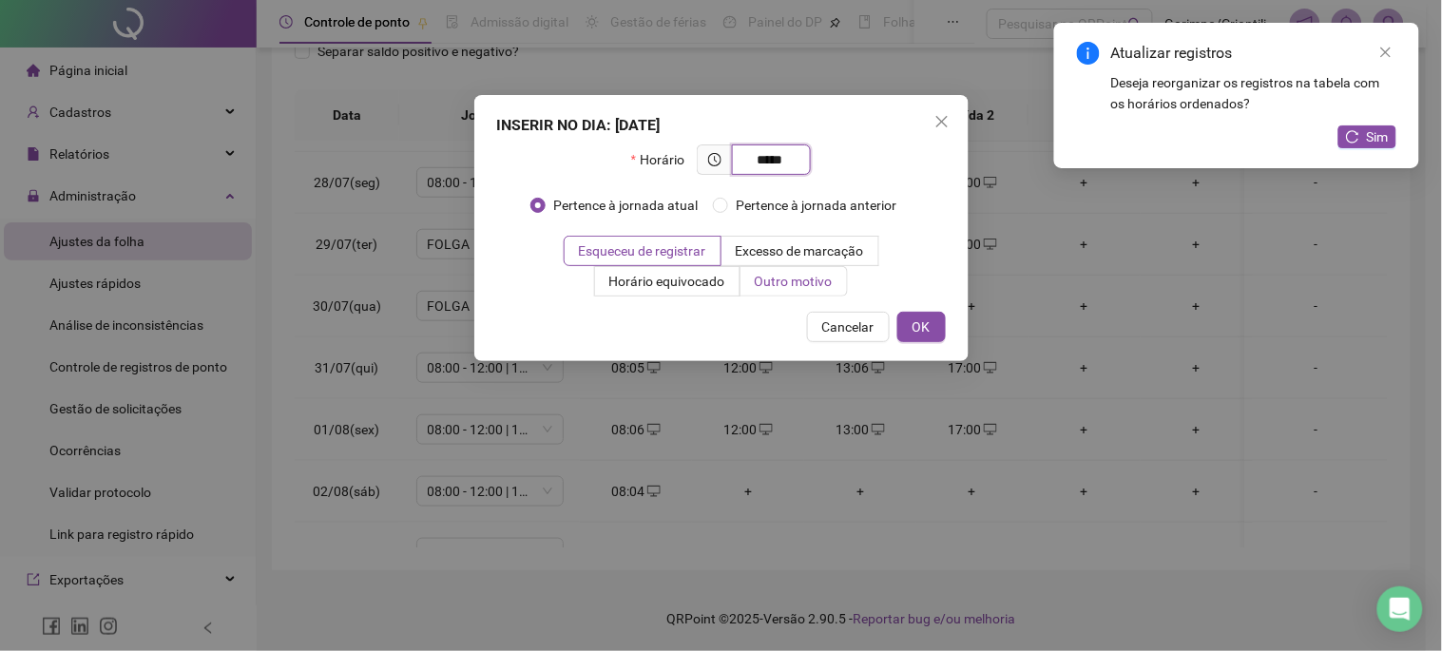
type input "*****"
click at [765, 285] on span "Outro motivo" at bounding box center [794, 281] width 78 height 15
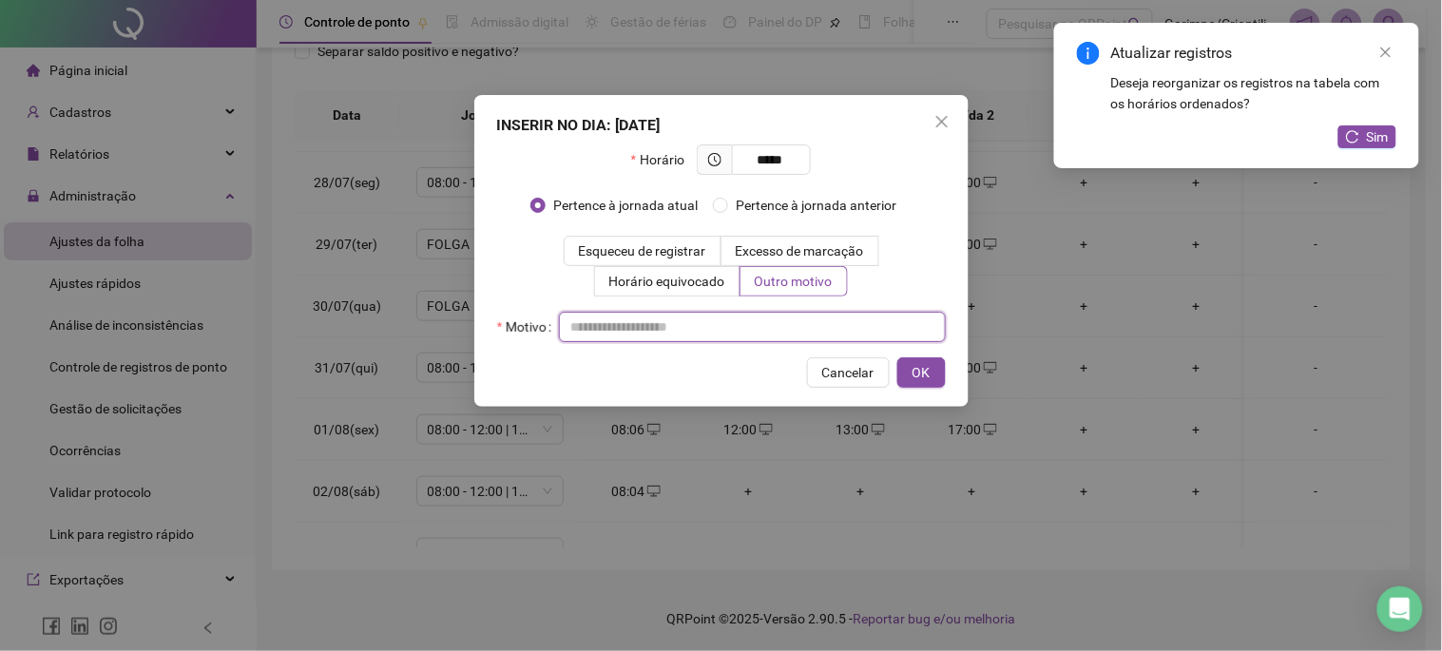
click at [757, 321] on input "text" at bounding box center [752, 327] width 387 height 30
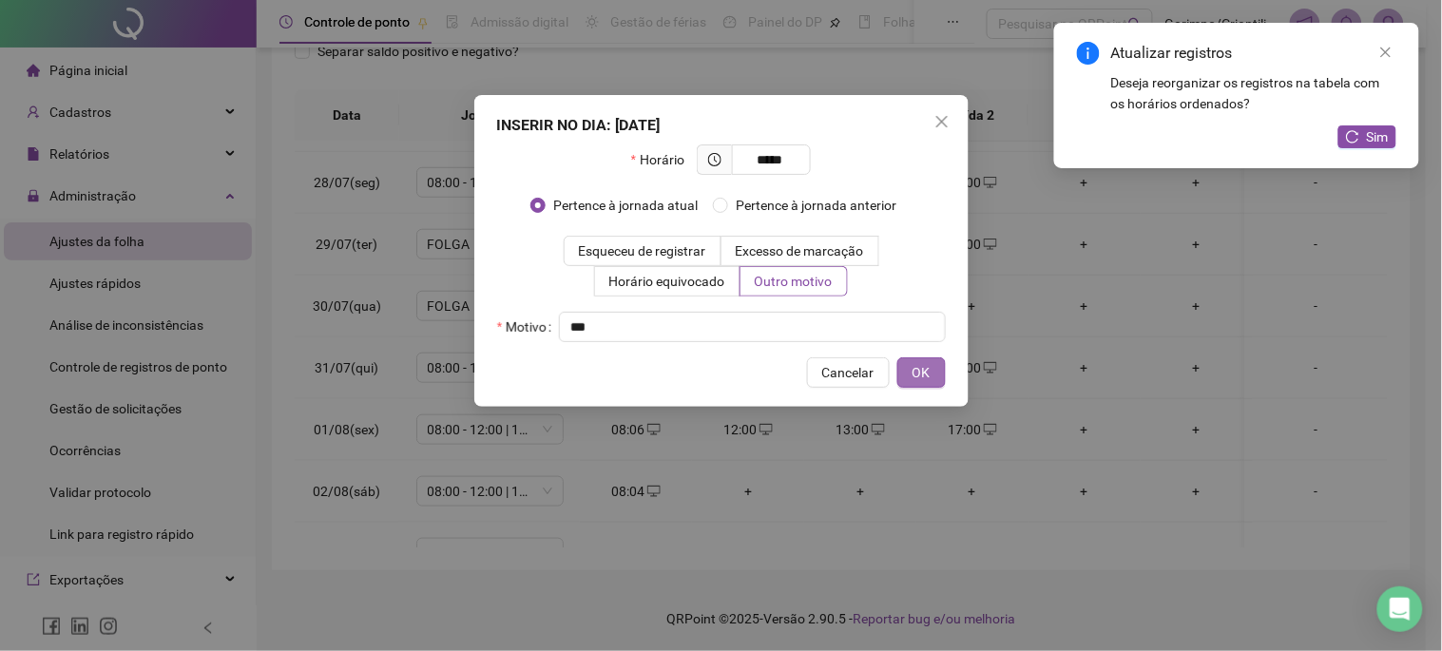
click at [932, 378] on button "OK" at bounding box center [922, 373] width 48 height 30
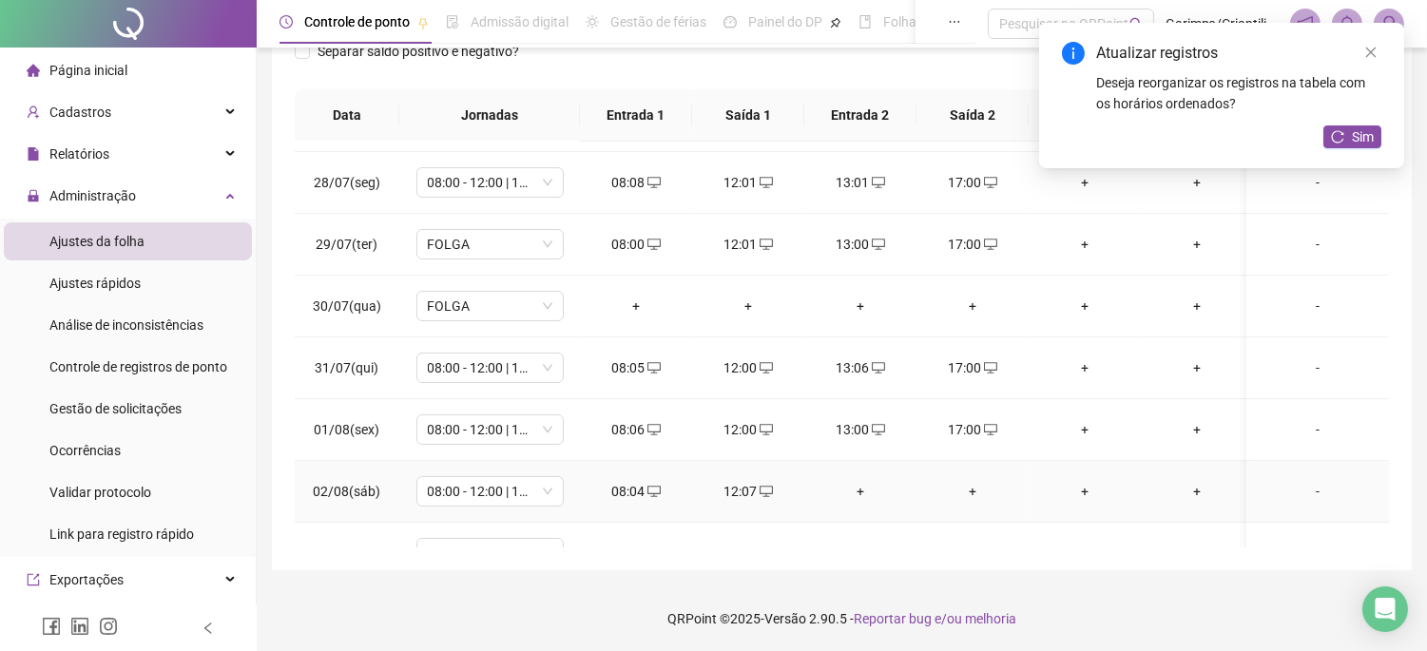
click at [863, 489] on div "+" at bounding box center [861, 491] width 82 height 21
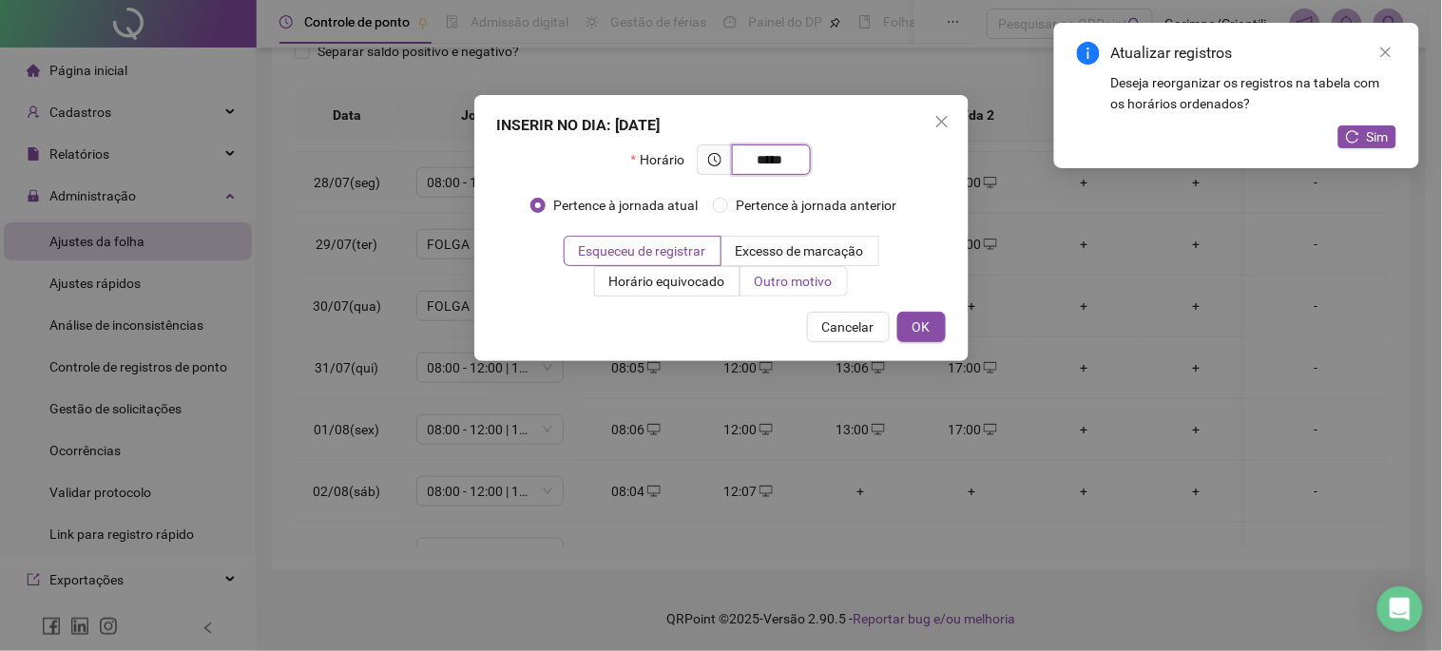
type input "*****"
click at [827, 280] on span "Outro motivo" at bounding box center [794, 281] width 78 height 15
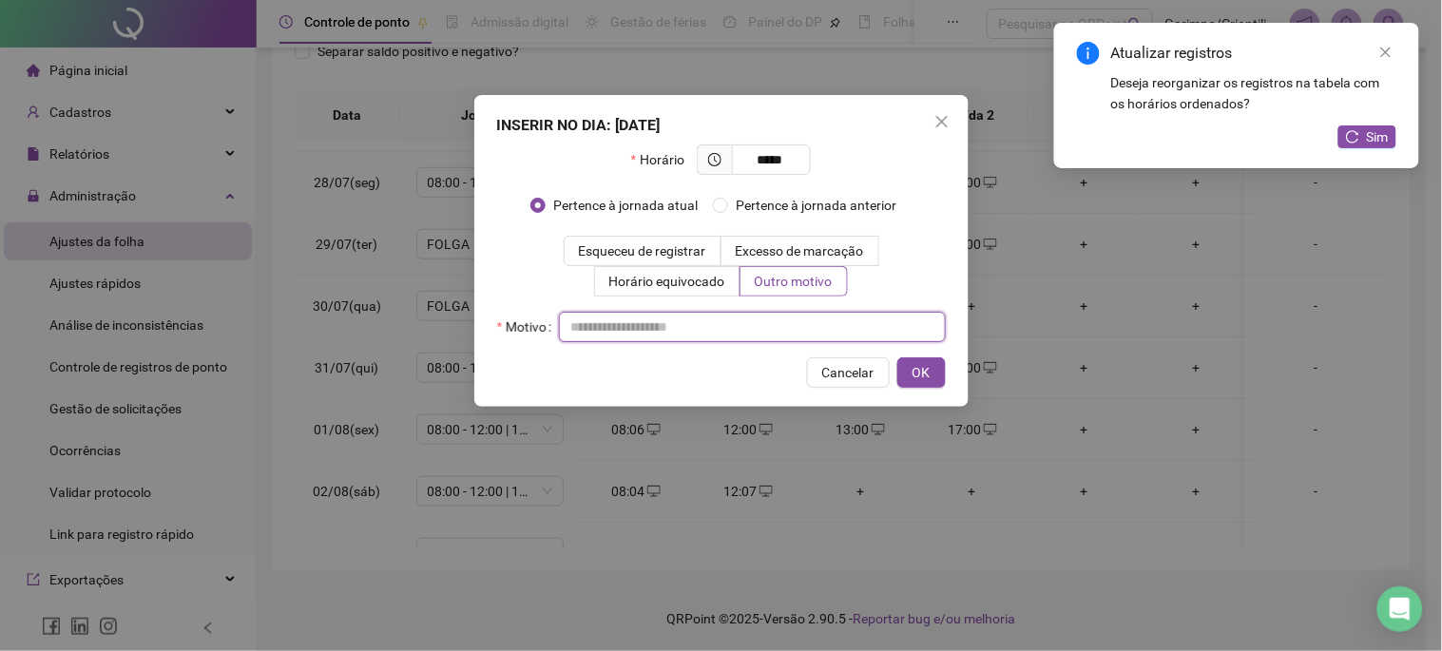
click at [819, 323] on input "text" at bounding box center [752, 327] width 387 height 30
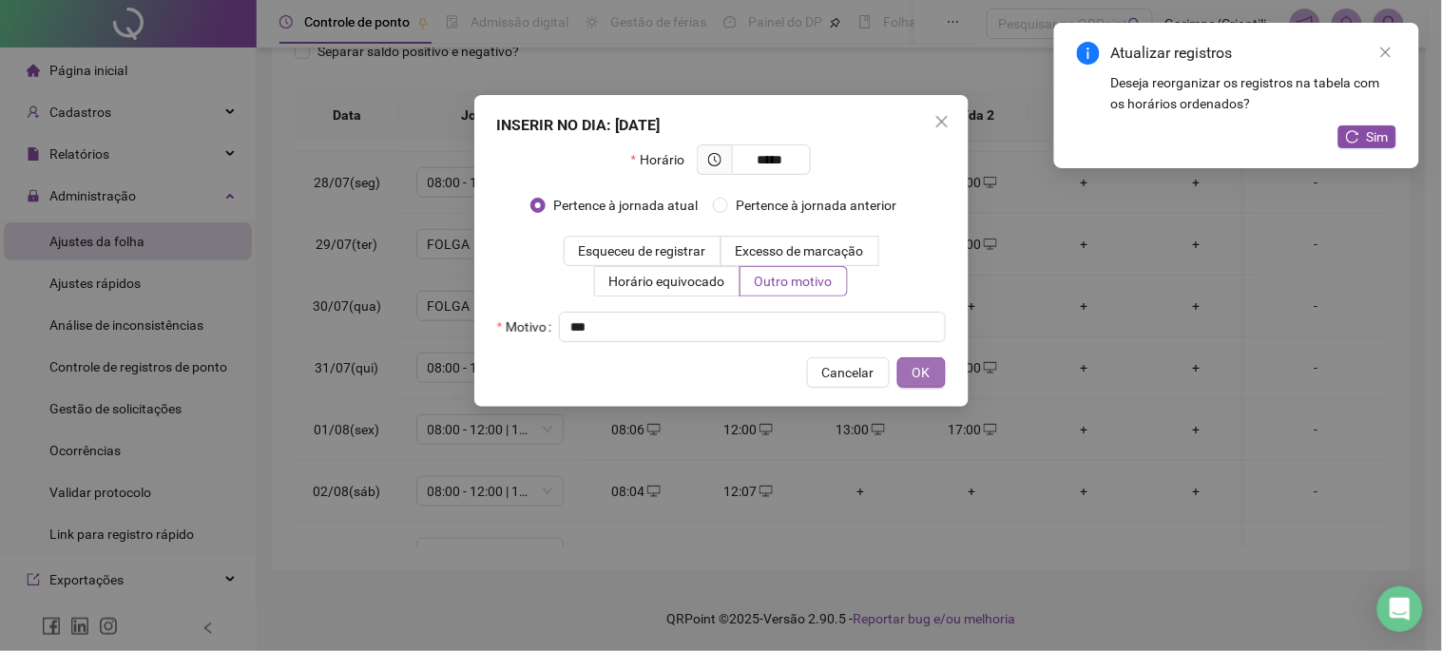
click at [933, 364] on button "OK" at bounding box center [922, 373] width 48 height 30
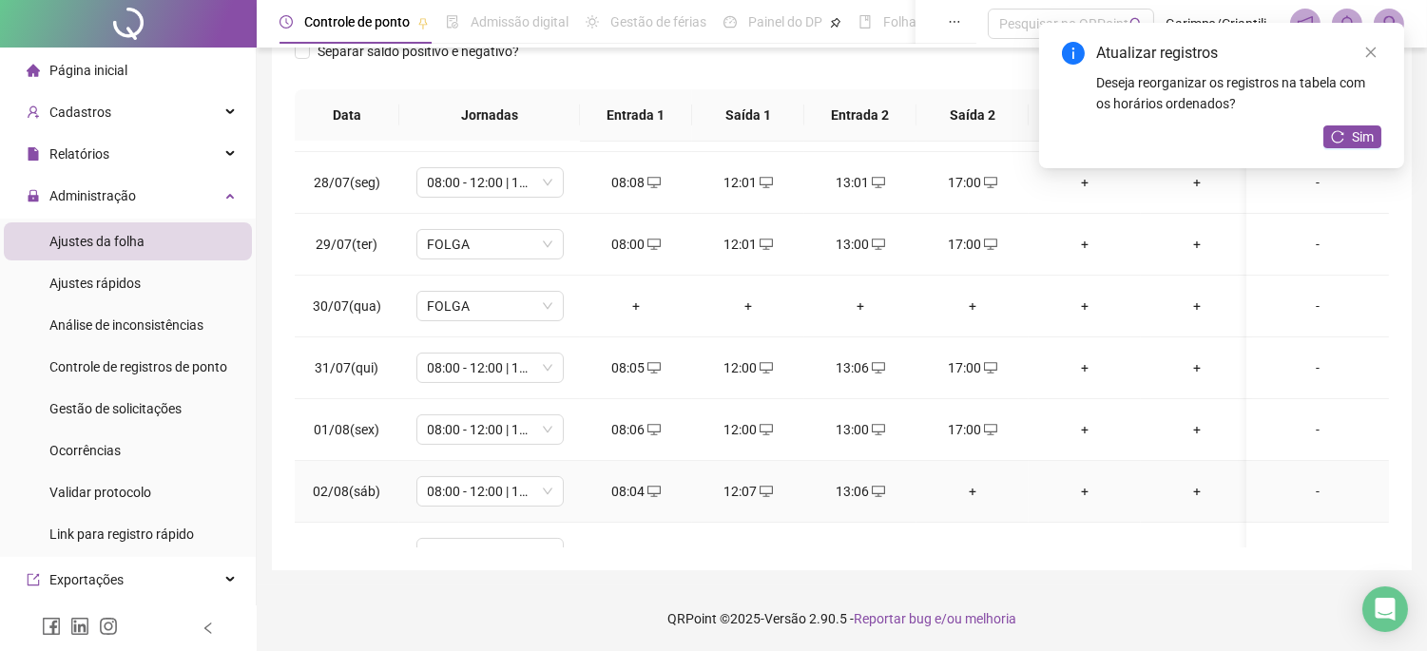
click at [973, 491] on div "+" at bounding box center [973, 491] width 82 height 21
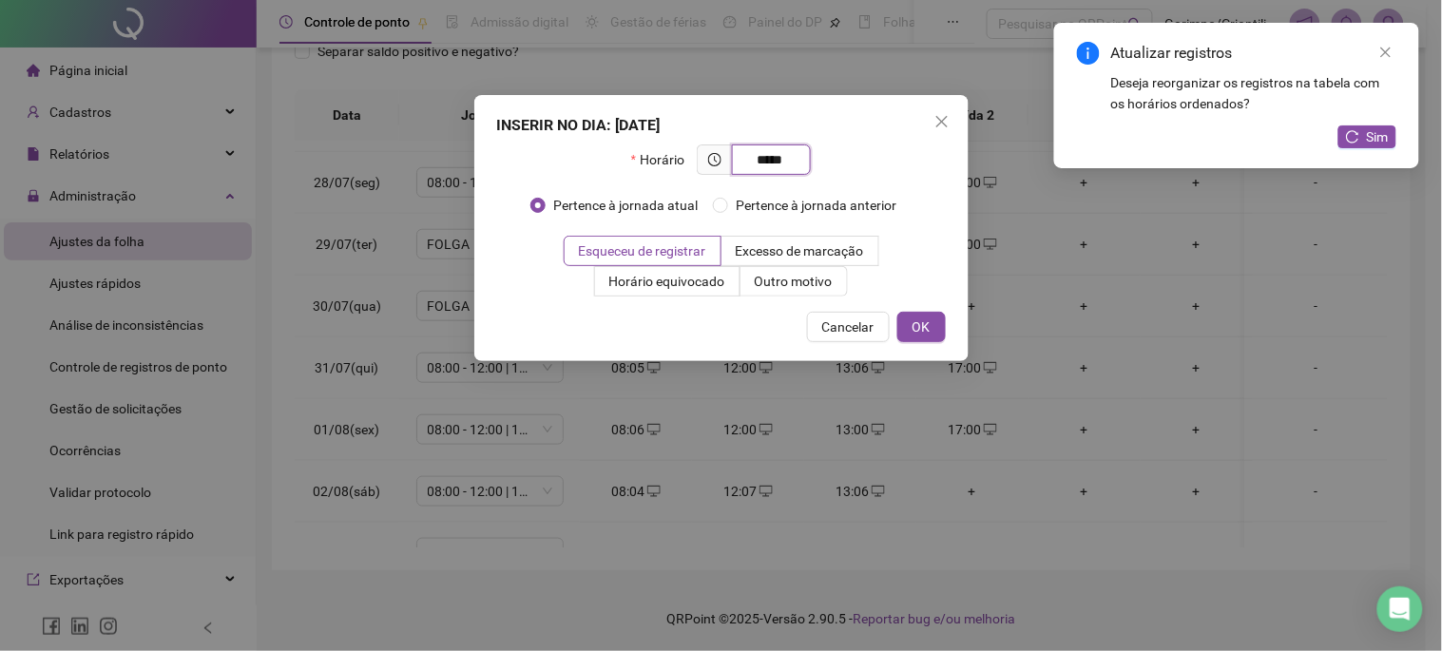
type input "*****"
click at [783, 297] on div "INSERIR NO DIA : 02/08/2025 Horário ***** Pertence à jornada atual Pertence à j…" at bounding box center [721, 228] width 494 height 266
click at [781, 286] on span "Outro motivo" at bounding box center [794, 281] width 78 height 15
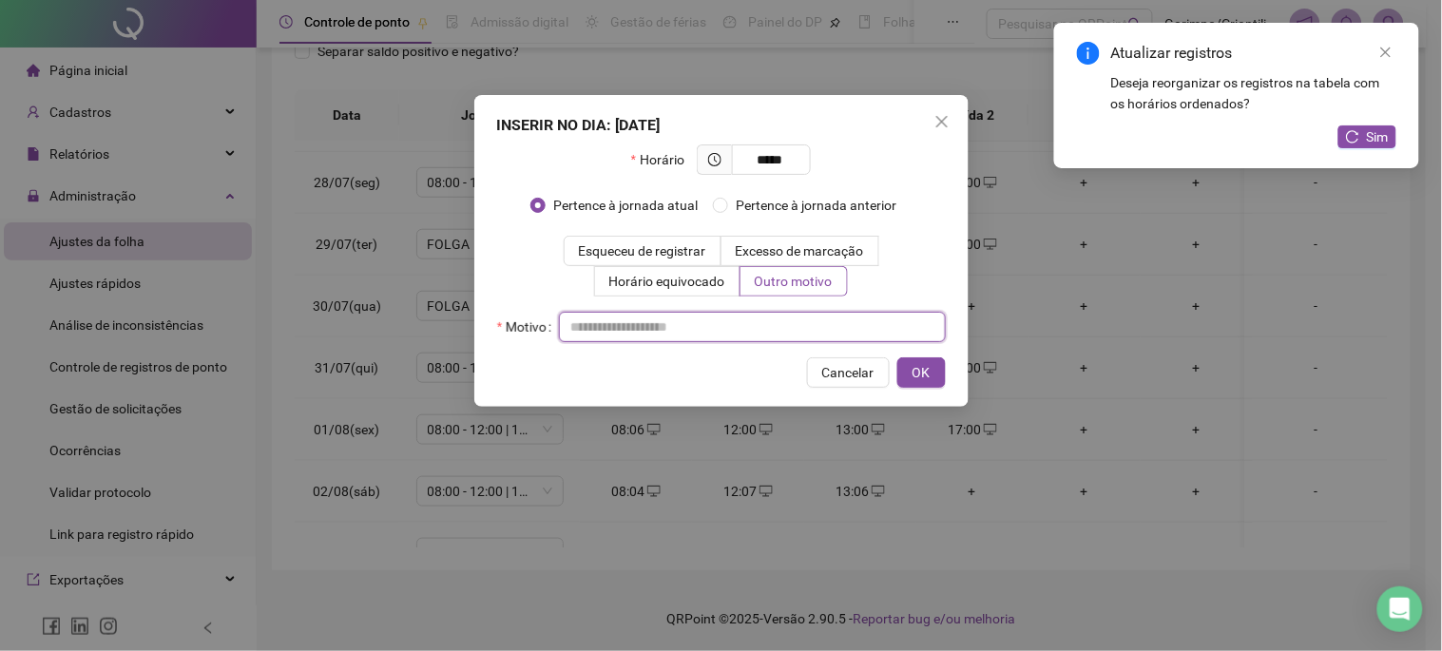
click at [766, 326] on input "text" at bounding box center [752, 327] width 387 height 30
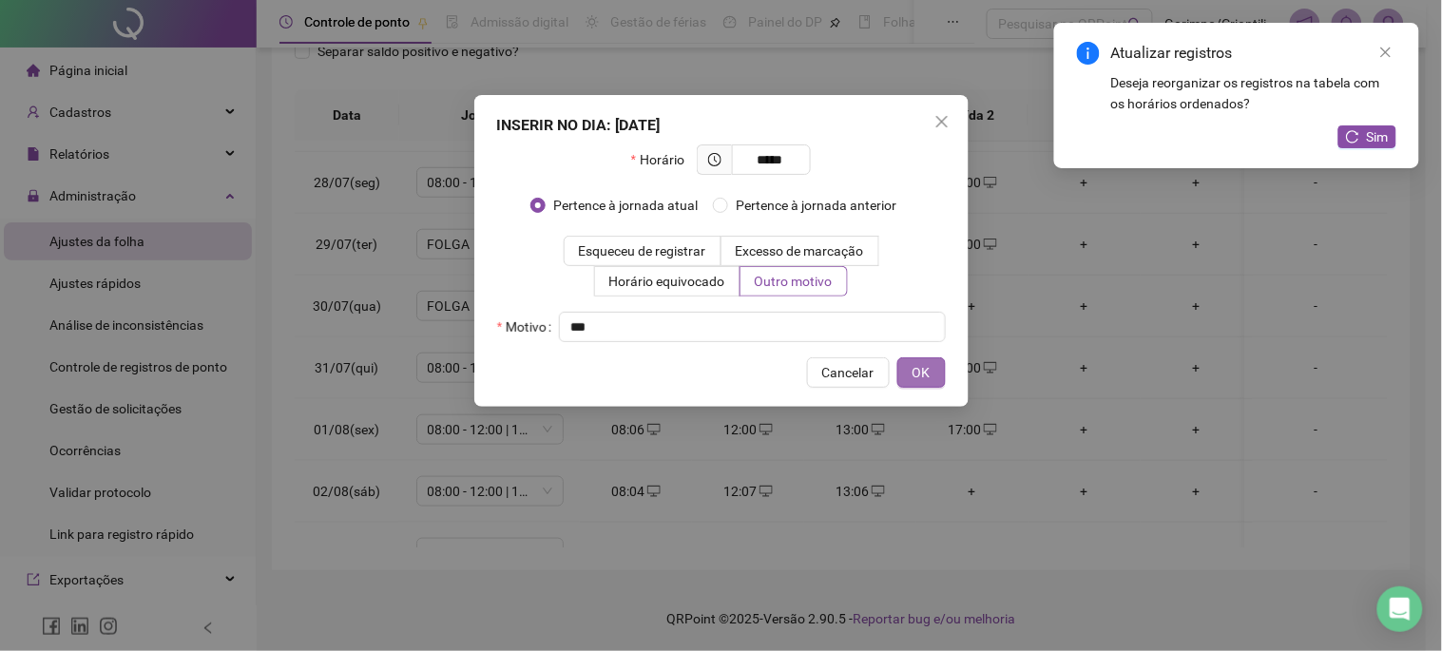
click at [945, 376] on button "OK" at bounding box center [922, 373] width 48 height 30
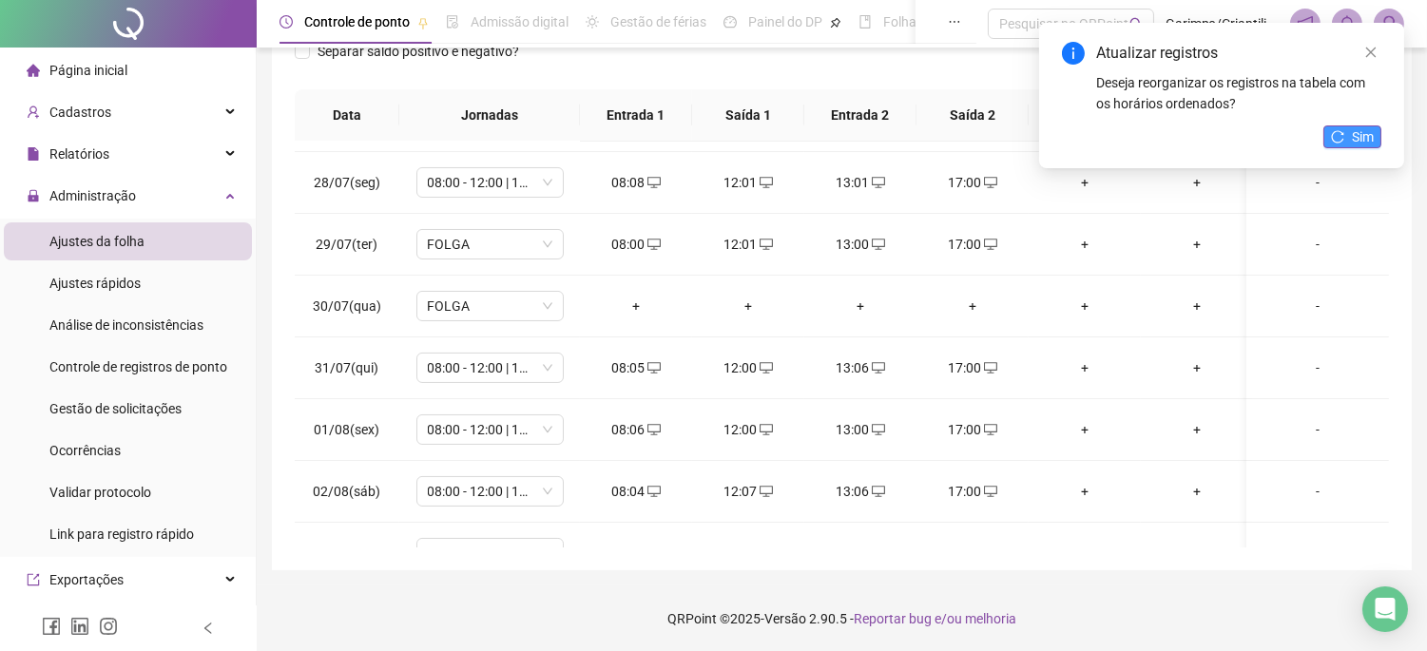
click at [1336, 134] on icon "reload" at bounding box center [1337, 136] width 13 height 13
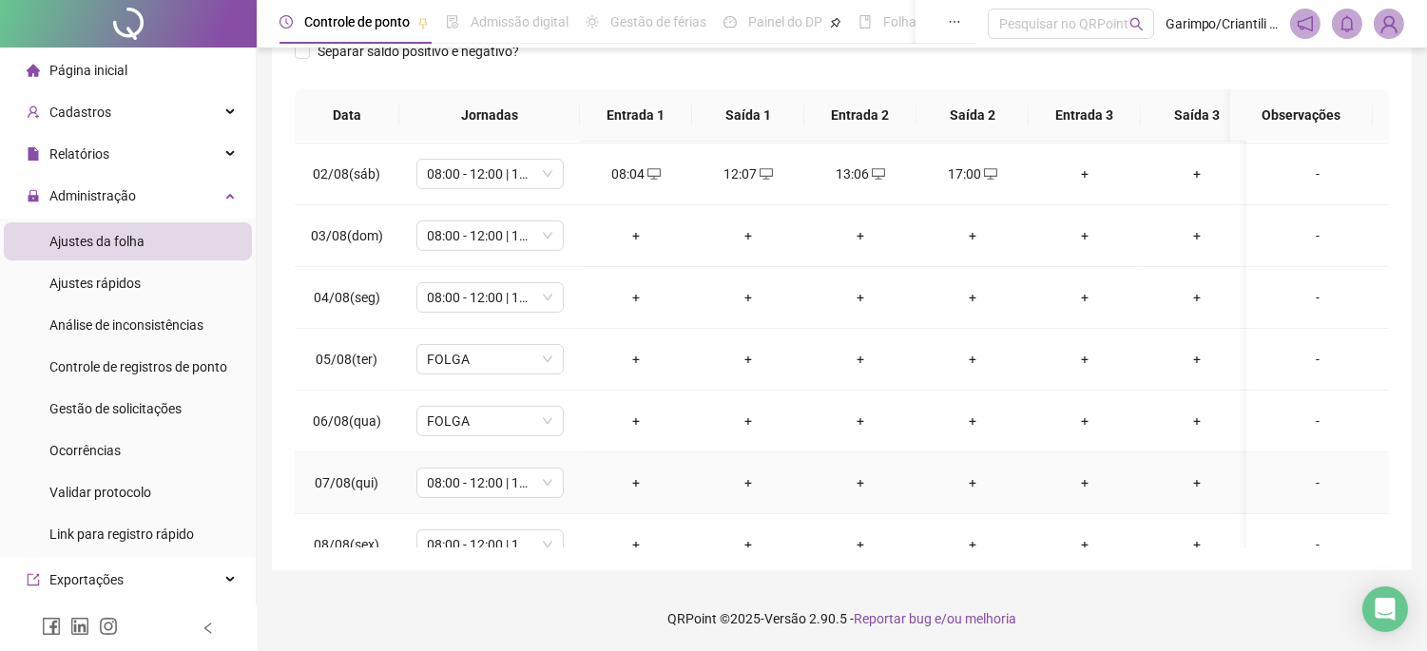
scroll to position [739, 0]
click at [630, 242] on div "+" at bounding box center [636, 236] width 82 height 21
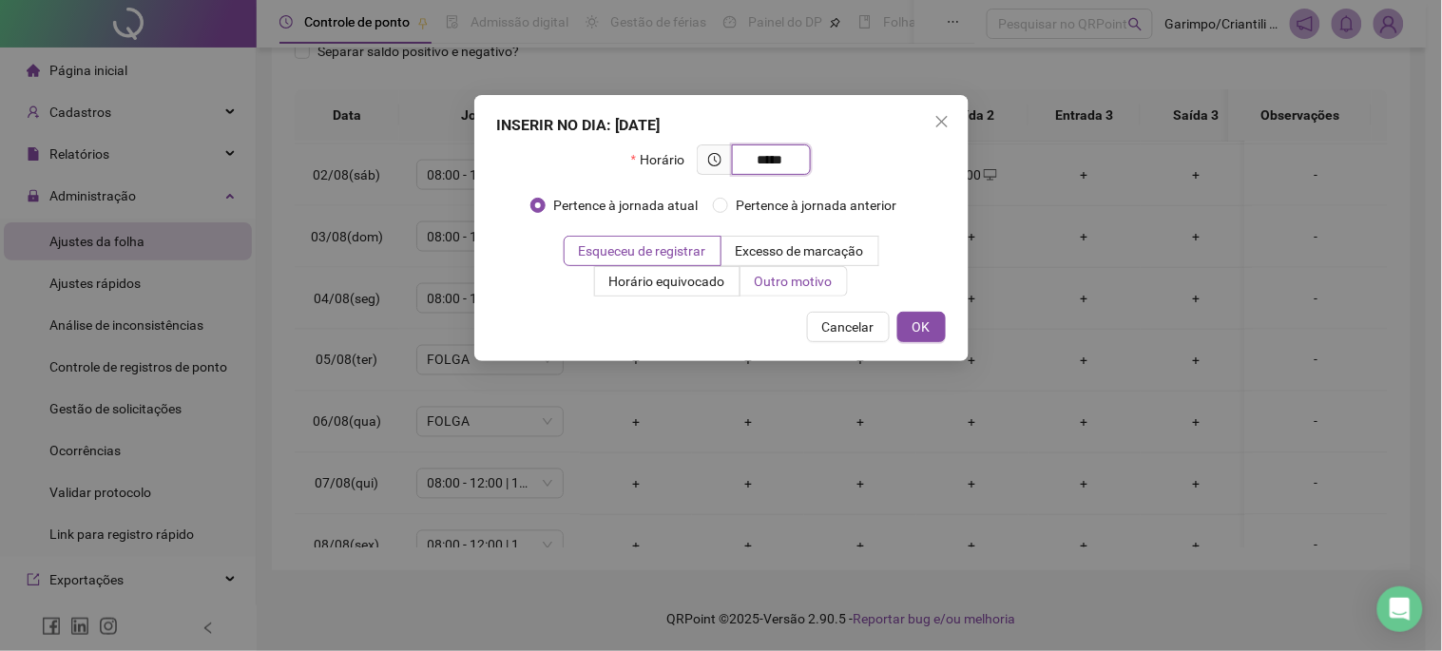
type input "*****"
click at [778, 280] on span "Outro motivo" at bounding box center [794, 281] width 78 height 15
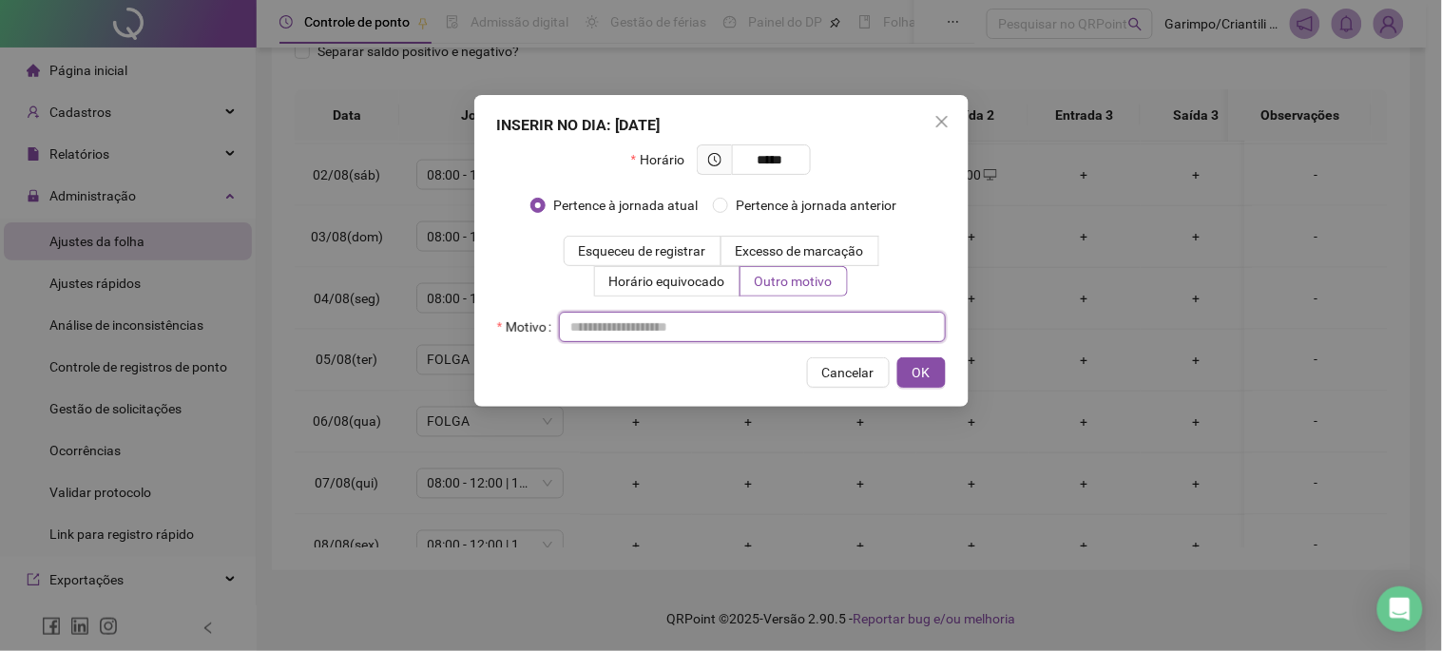
click at [753, 320] on input "text" at bounding box center [752, 327] width 387 height 30
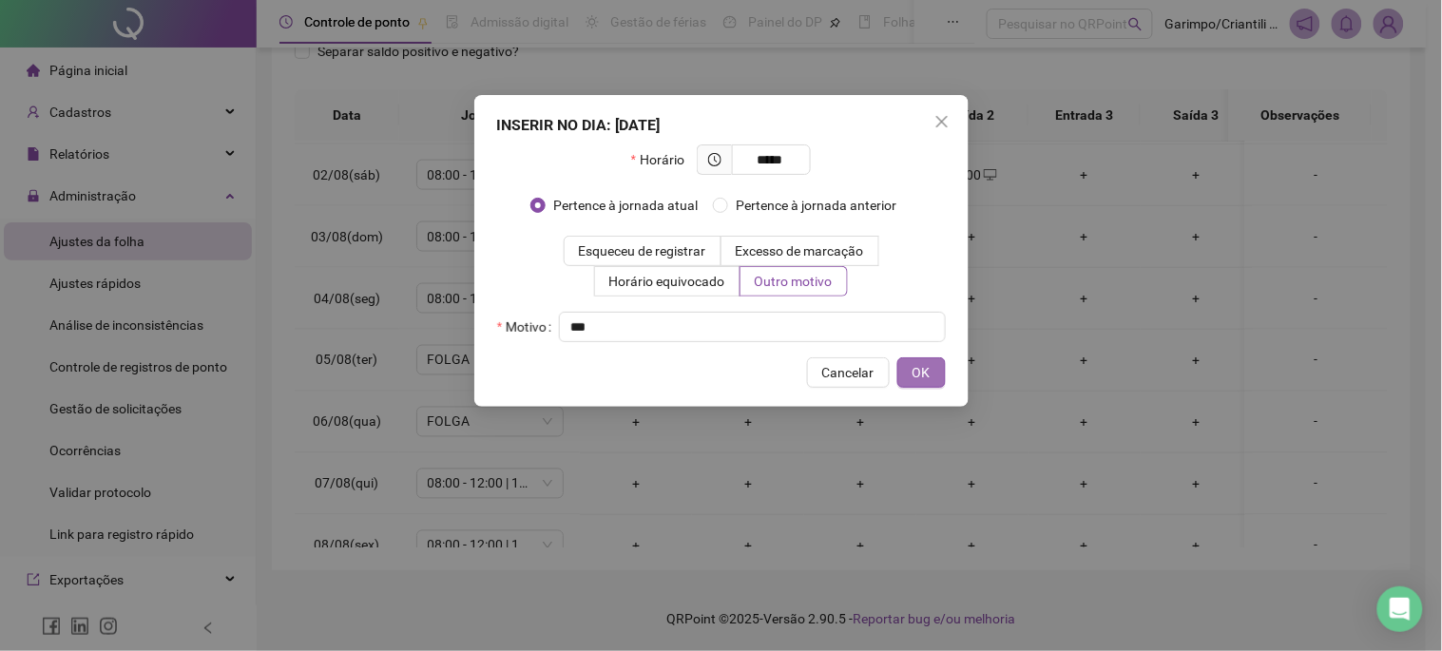
click at [926, 371] on span "OK" at bounding box center [922, 372] width 18 height 21
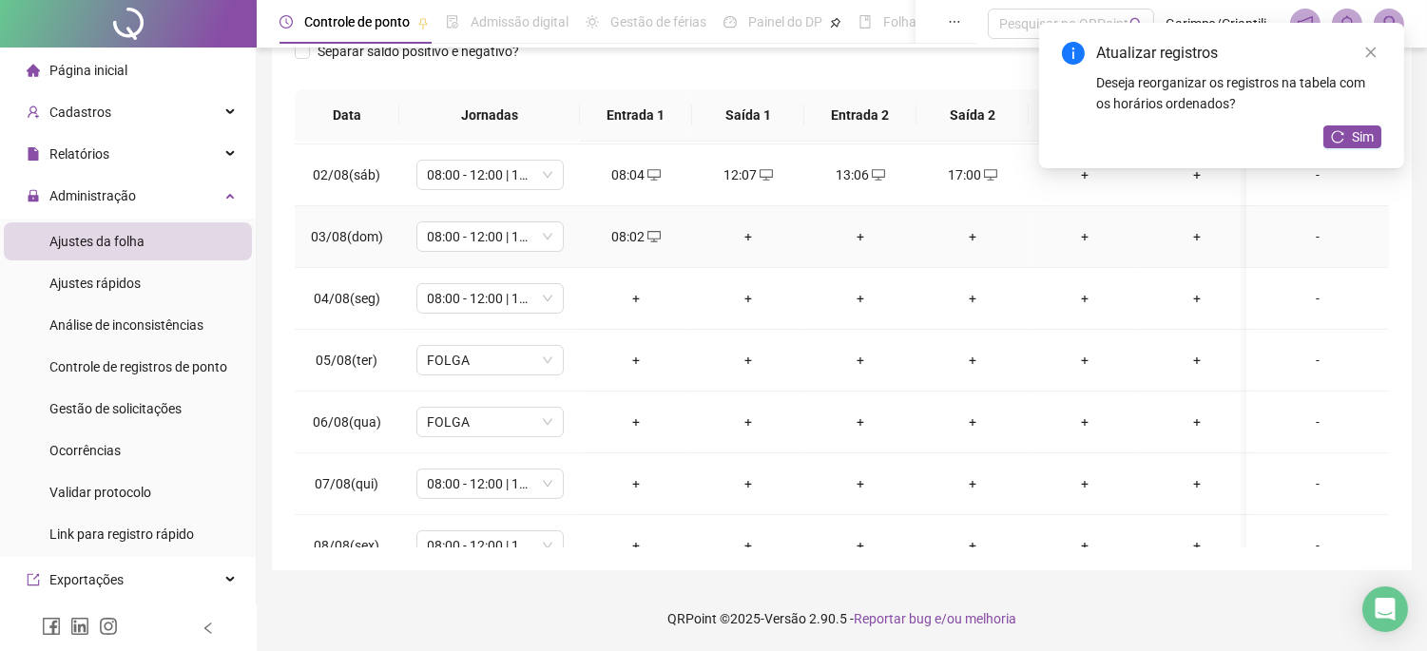
click at [755, 232] on div "+" at bounding box center [748, 236] width 82 height 21
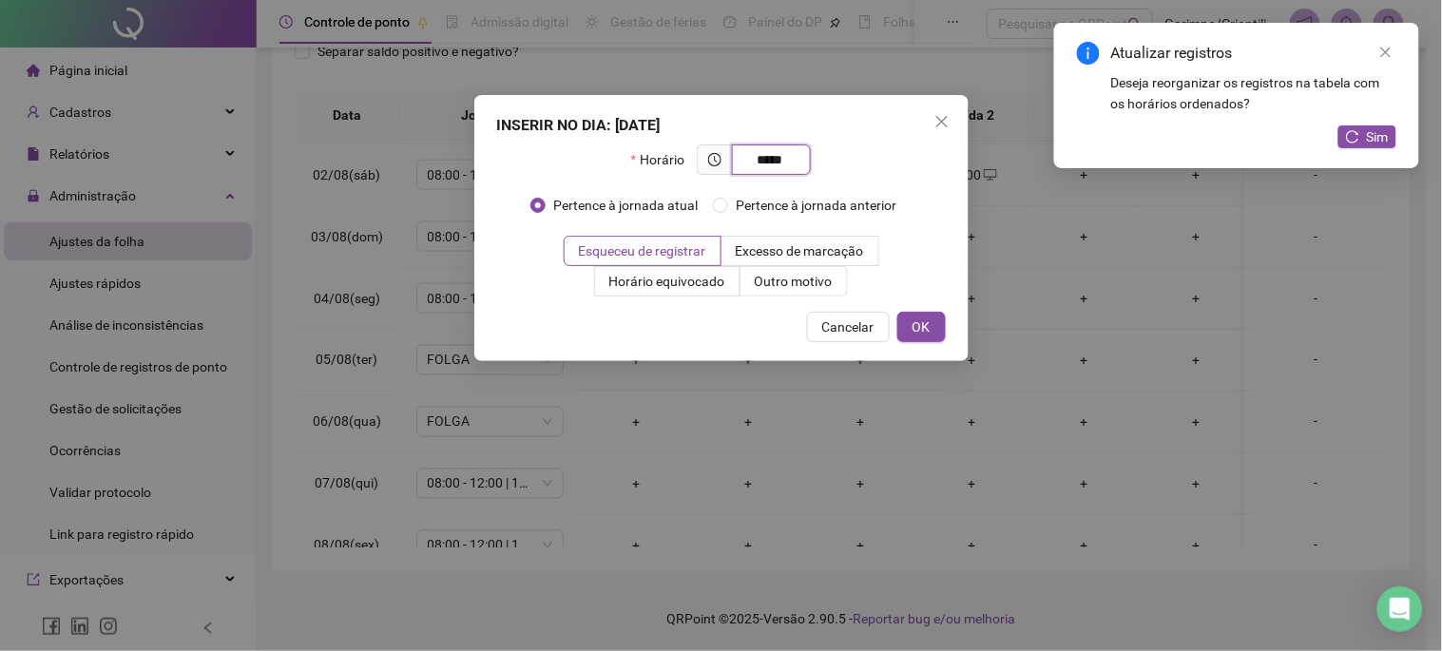
type input "*****"
click at [765, 298] on div "INSERIR NO DIA : 03/08/2025 Horário ***** Pertence à jornada atual Pertence à j…" at bounding box center [721, 228] width 494 height 266
click at [765, 276] on span "Outro motivo" at bounding box center [794, 281] width 78 height 15
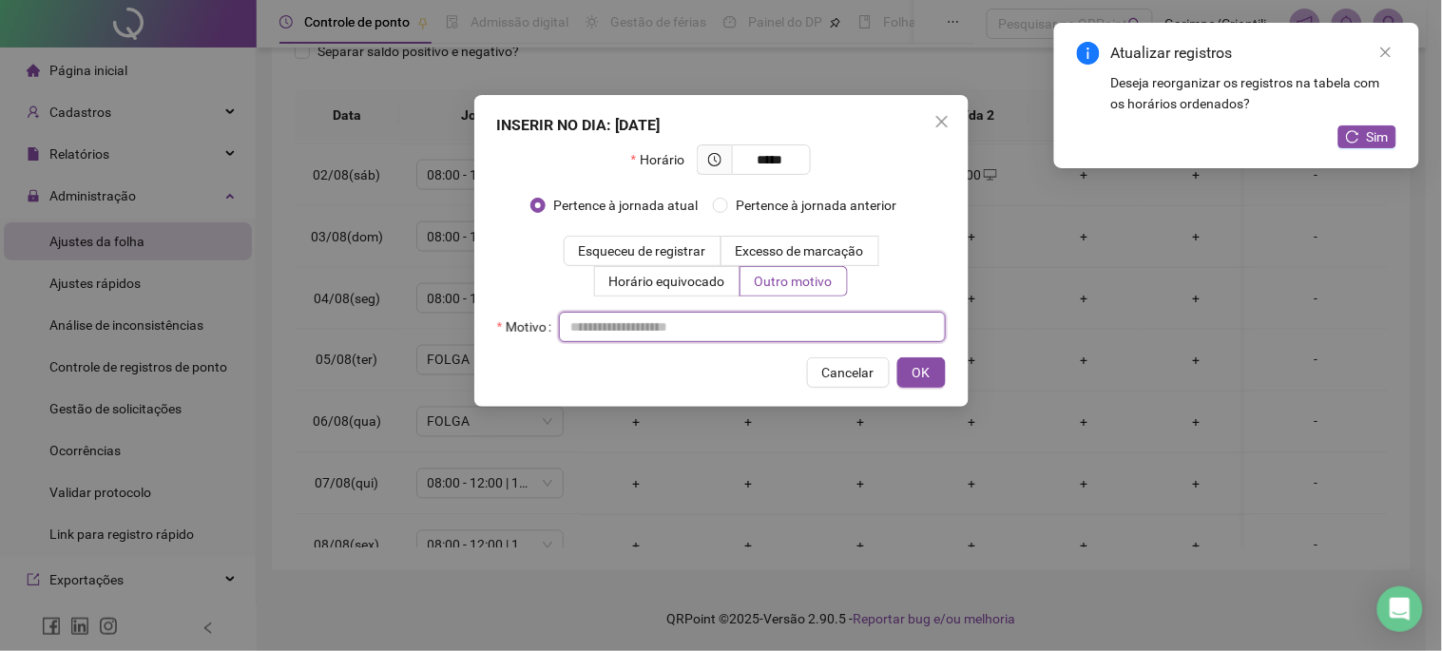
click at [761, 315] on input "text" at bounding box center [752, 327] width 387 height 30
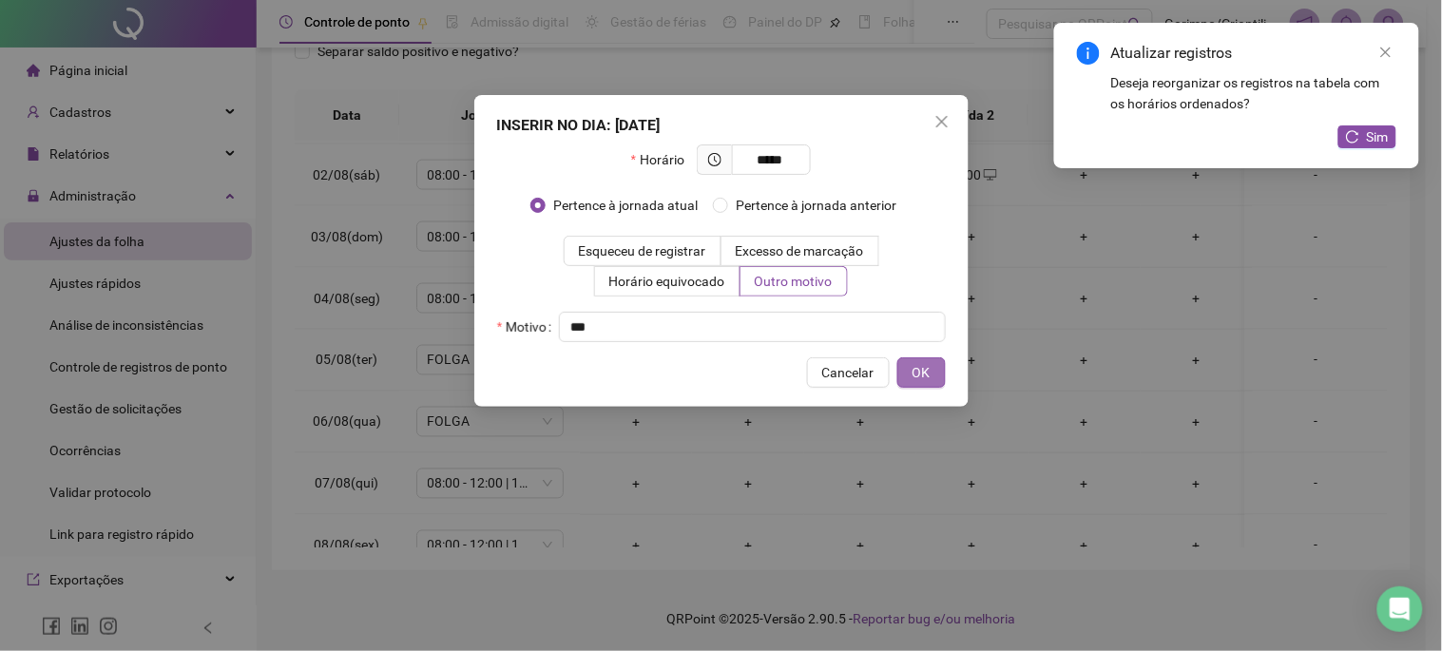
click at [913, 372] on span "OK" at bounding box center [922, 372] width 18 height 21
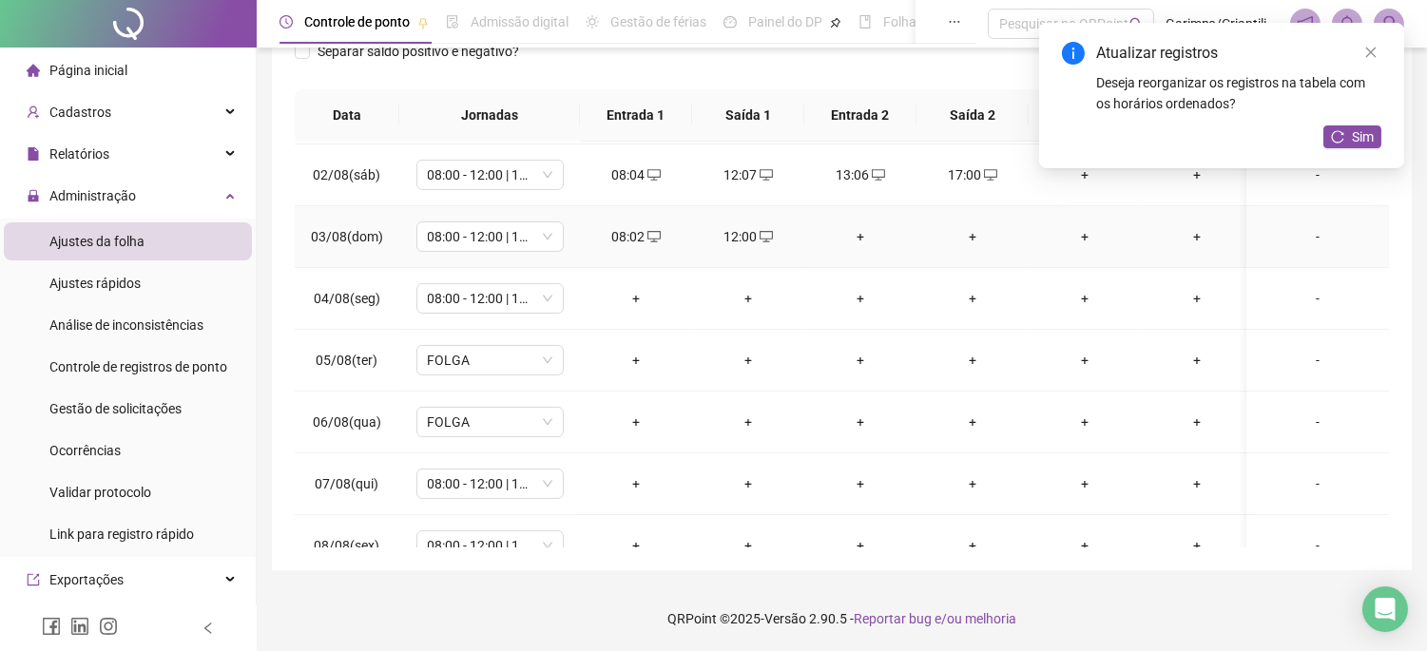
click at [858, 234] on div "+" at bounding box center [861, 236] width 82 height 21
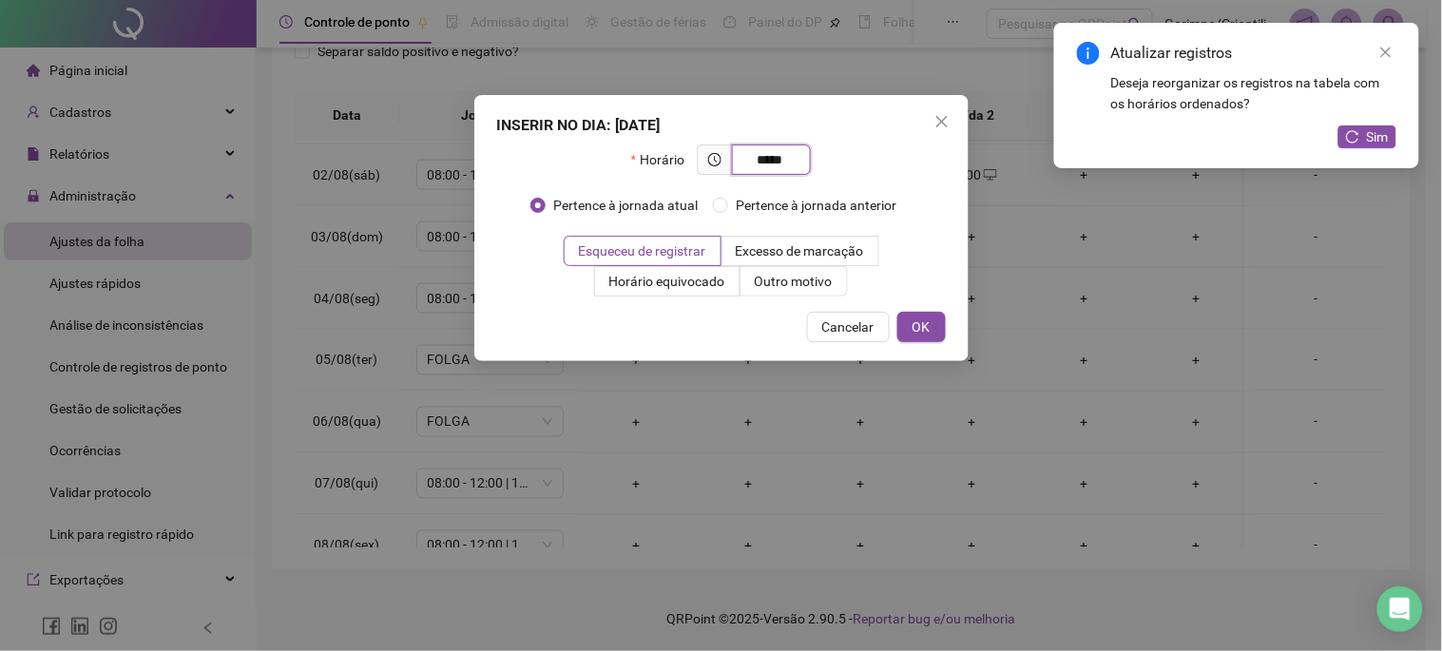
type input "*****"
drag, startPoint x: 801, startPoint y: 323, endPoint x: 785, endPoint y: 288, distance: 38.3
click at [797, 323] on div "Cancelar OK" at bounding box center [721, 327] width 449 height 30
click at [785, 281] on span "Outro motivo" at bounding box center [794, 281] width 78 height 15
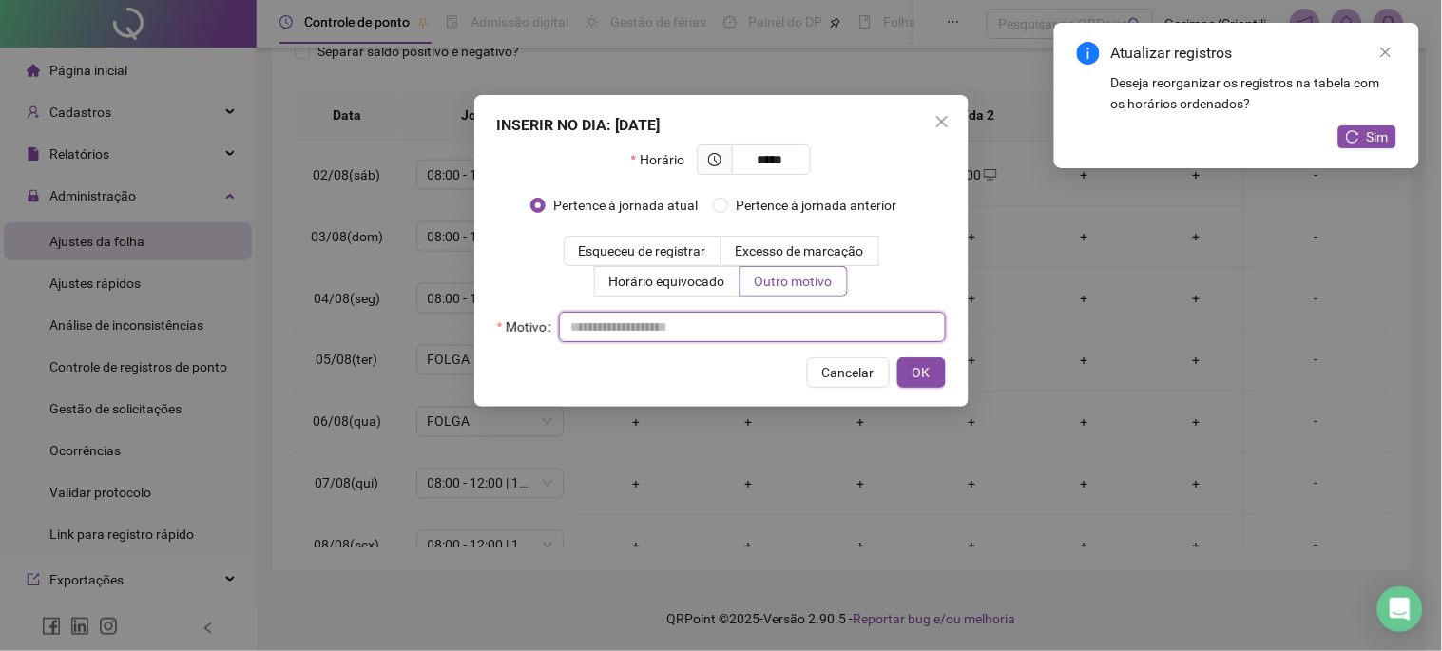
click at [771, 318] on input "text" at bounding box center [752, 327] width 387 height 30
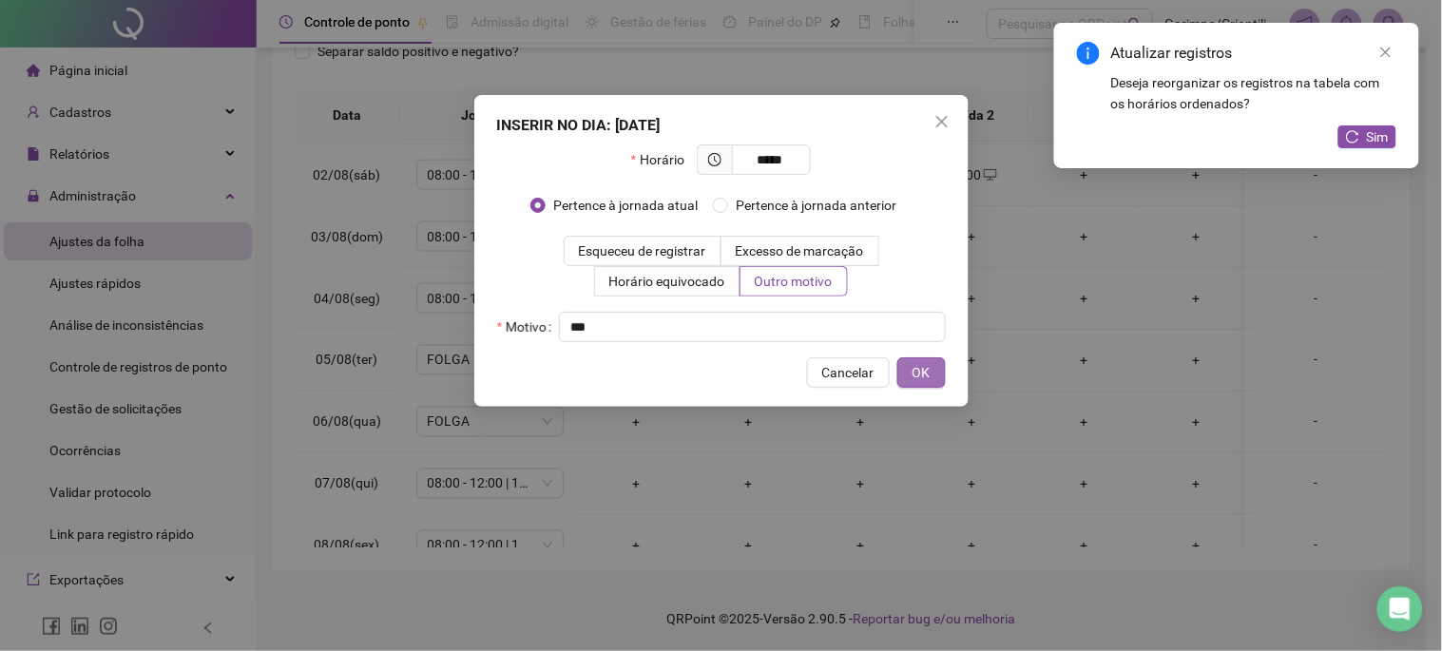
click at [925, 364] on span "OK" at bounding box center [922, 372] width 18 height 21
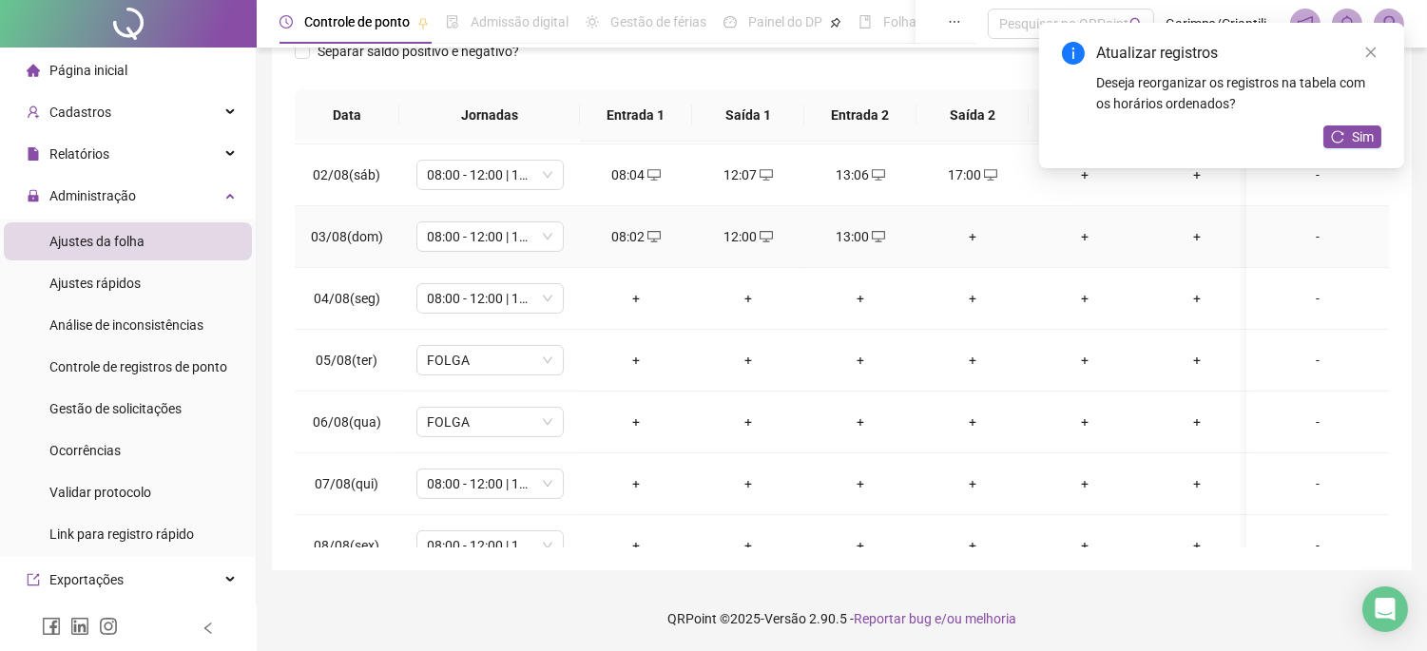
click at [968, 236] on div "+" at bounding box center [973, 236] width 82 height 21
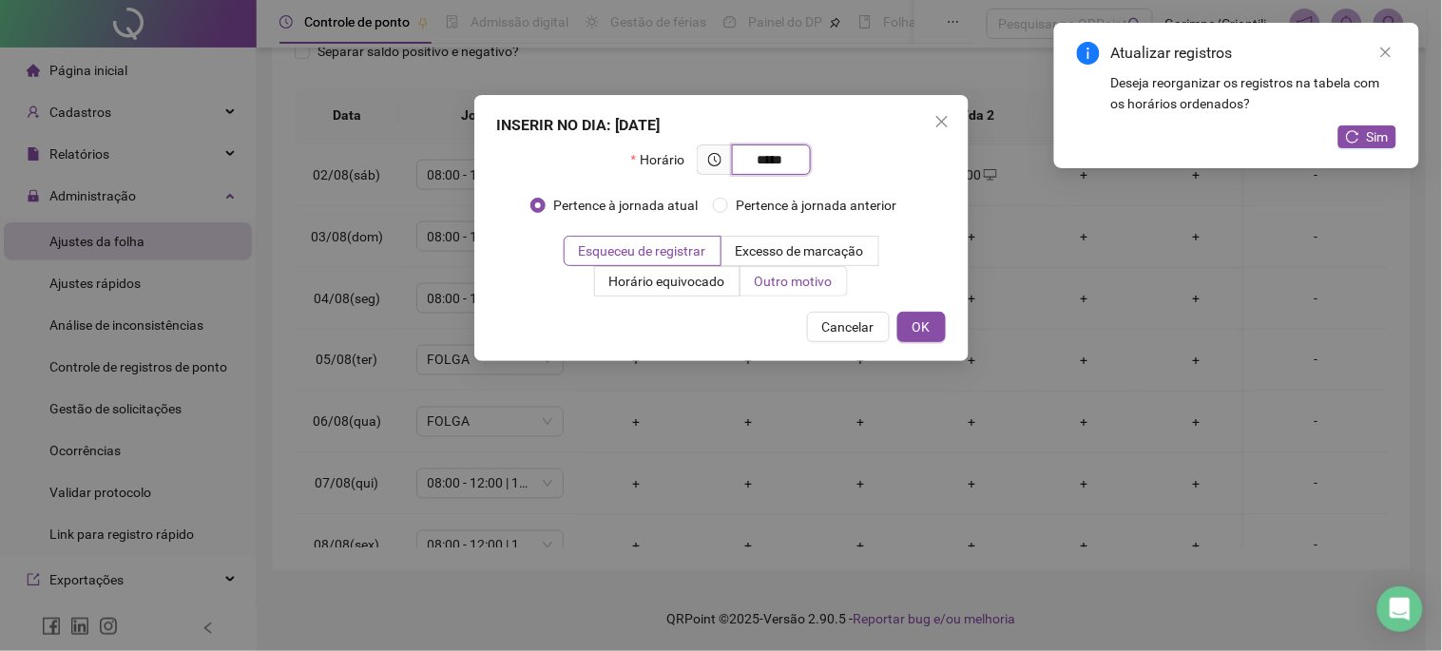
type input "*****"
click at [789, 278] on span "Outro motivo" at bounding box center [794, 281] width 78 height 15
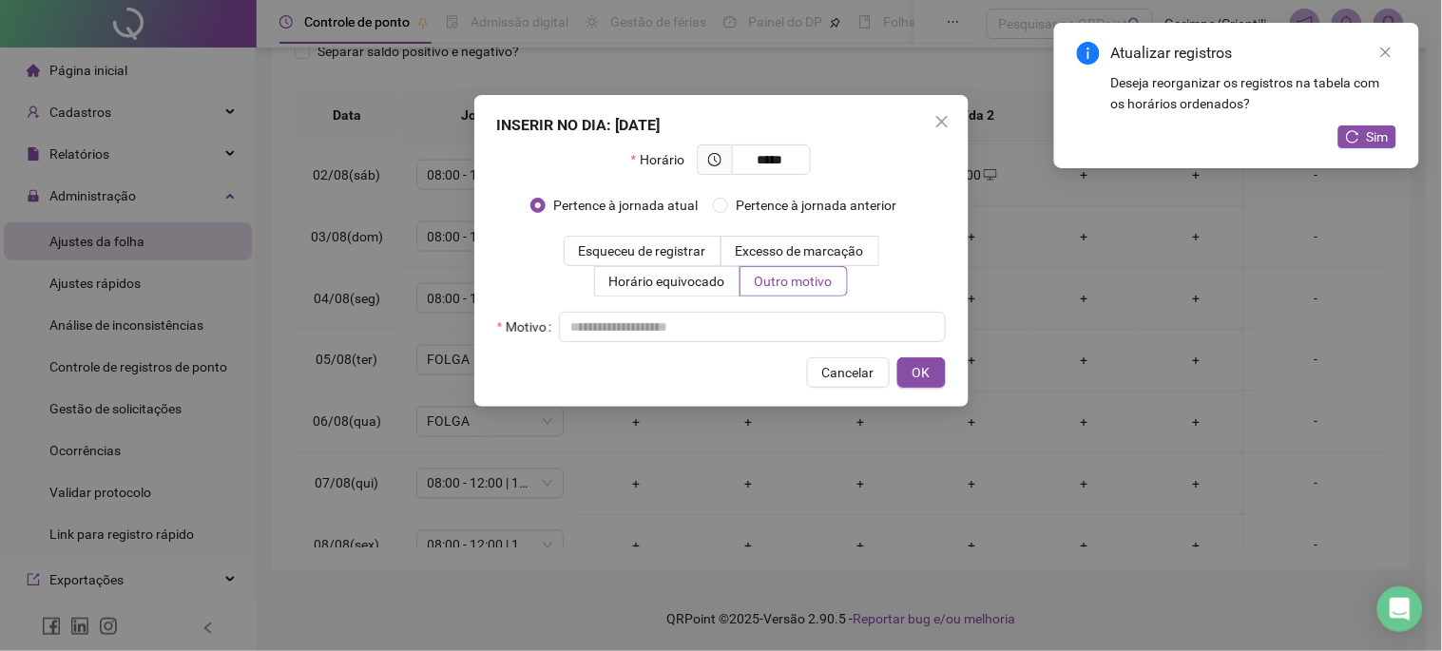
click at [766, 310] on div "Horário ***** Pertence à jornada atual Pertence à jornada anterior Esqueceu de …" at bounding box center [721, 244] width 449 height 198
click at [762, 319] on input "text" at bounding box center [752, 327] width 387 height 30
click at [926, 374] on span "OK" at bounding box center [922, 372] width 18 height 21
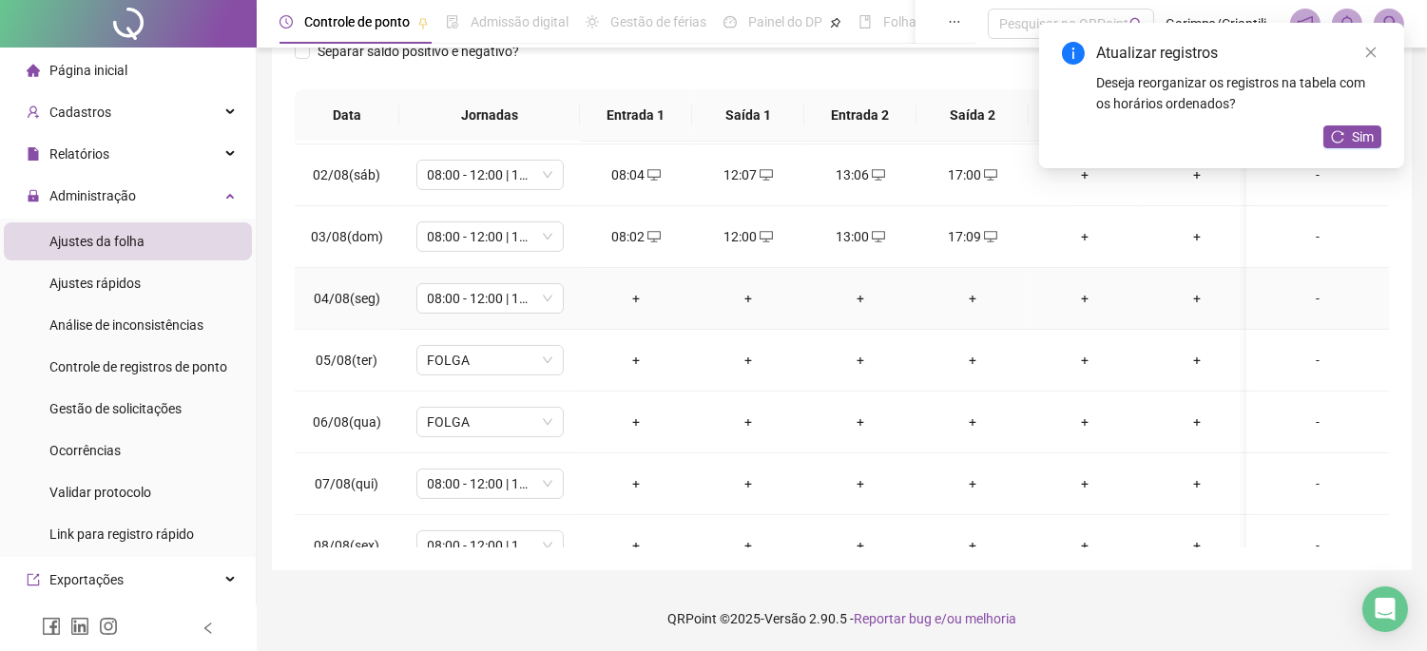
click at [633, 300] on div "+" at bounding box center [636, 298] width 82 height 21
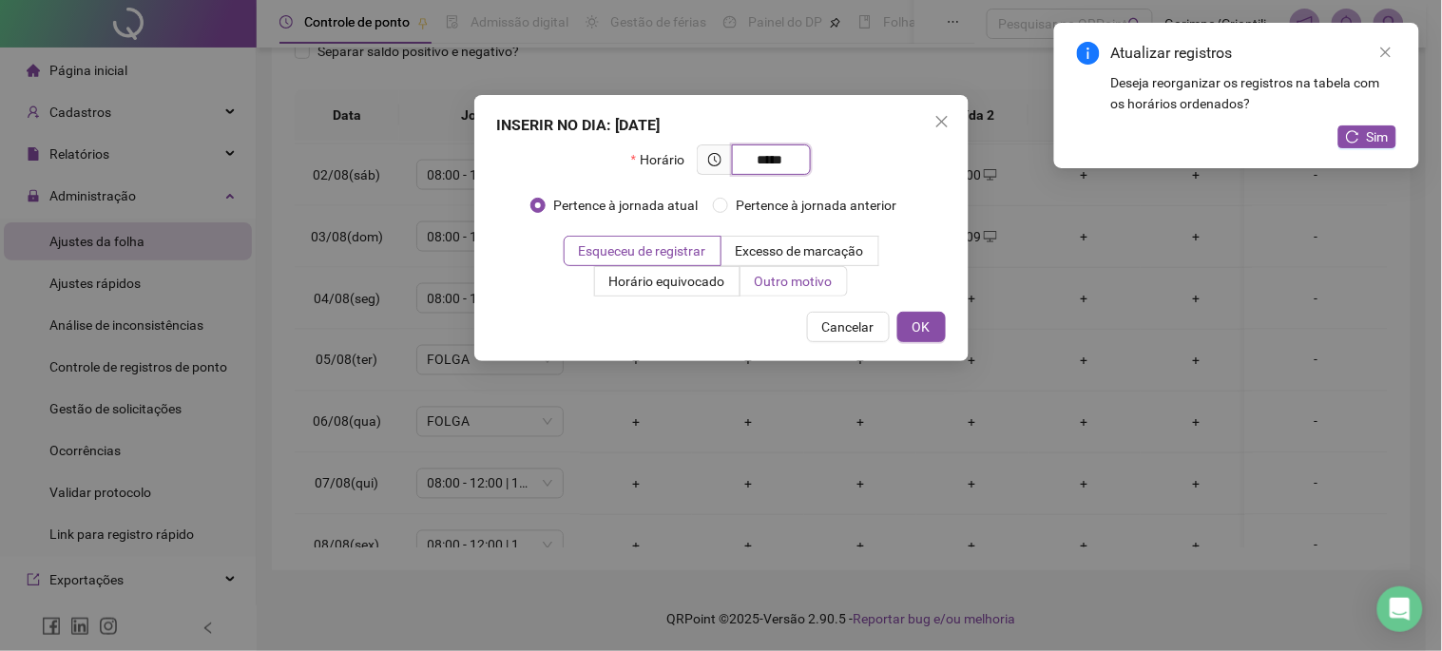
type input "*****"
click at [822, 276] on span "Outro motivo" at bounding box center [794, 281] width 78 height 15
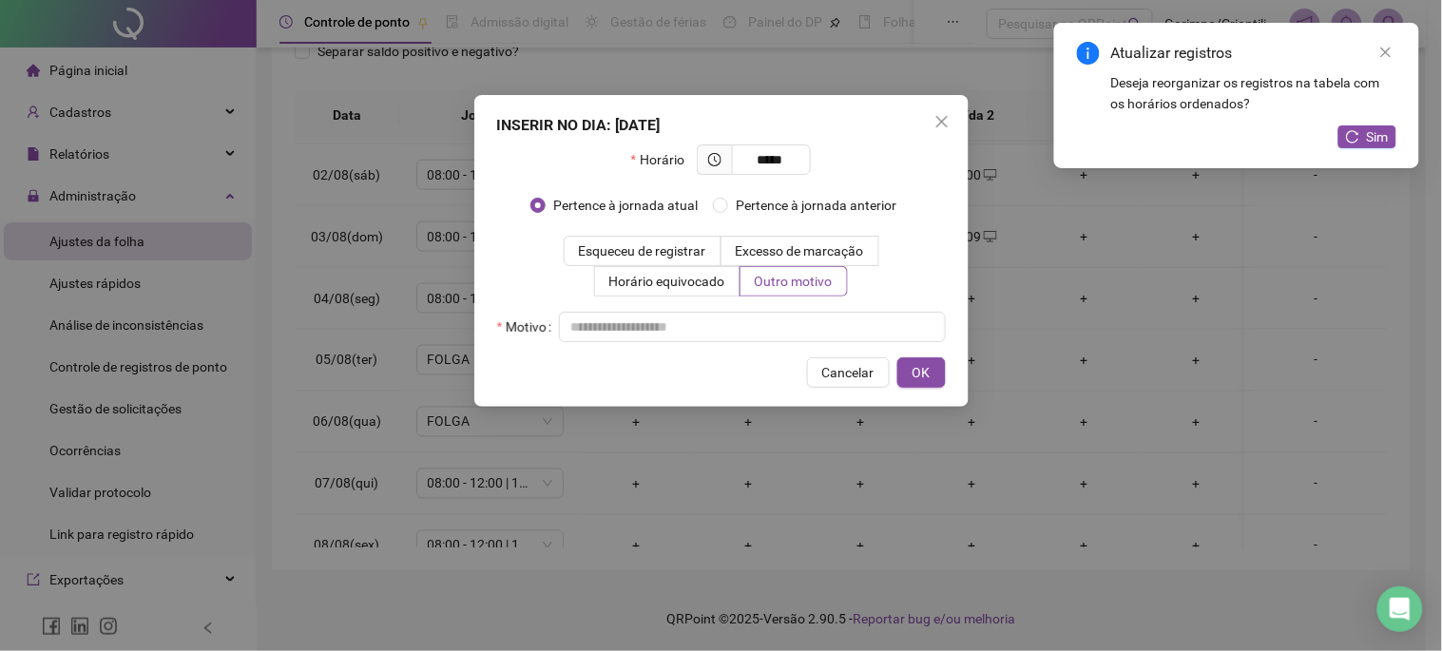
click at [754, 309] on div "Horário ***** Pertence à jornada atual Pertence à jornada anterior Esqueceu de …" at bounding box center [721, 244] width 449 height 198
click at [753, 326] on input "text" at bounding box center [752, 327] width 387 height 30
click at [907, 358] on button "OK" at bounding box center [922, 373] width 48 height 30
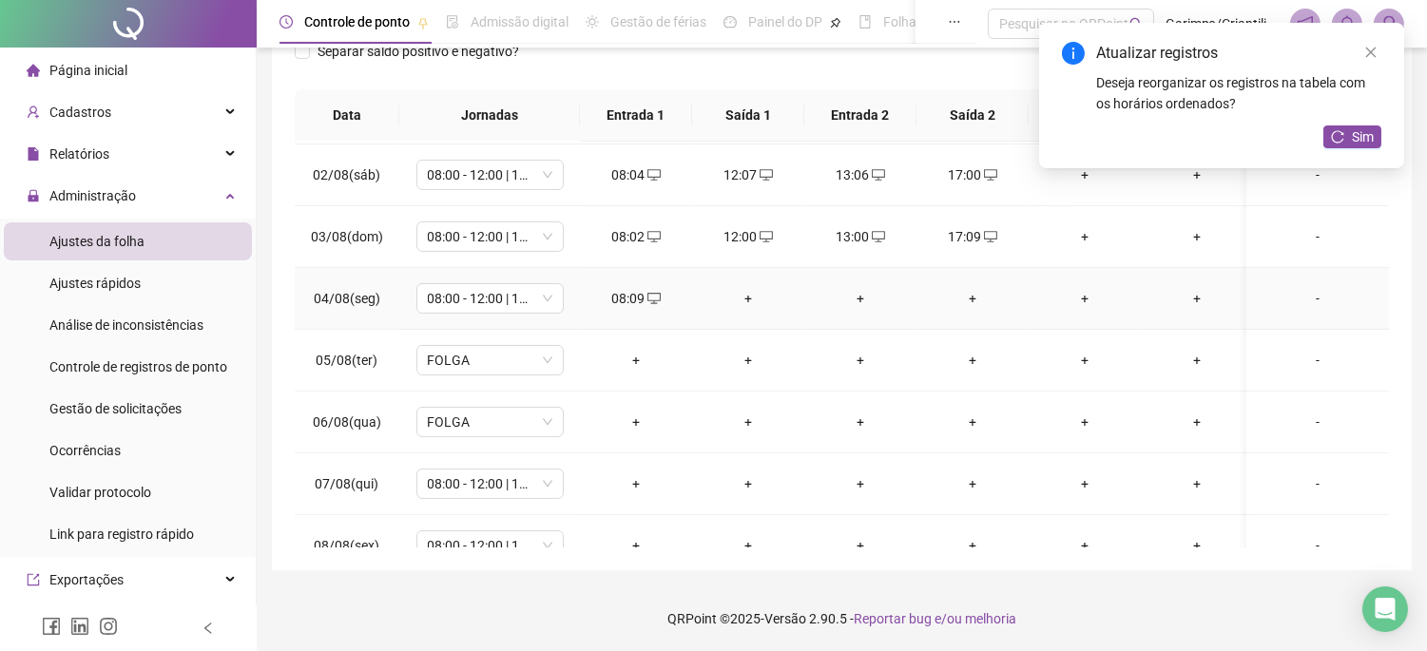
click at [740, 300] on div "+" at bounding box center [748, 298] width 82 height 21
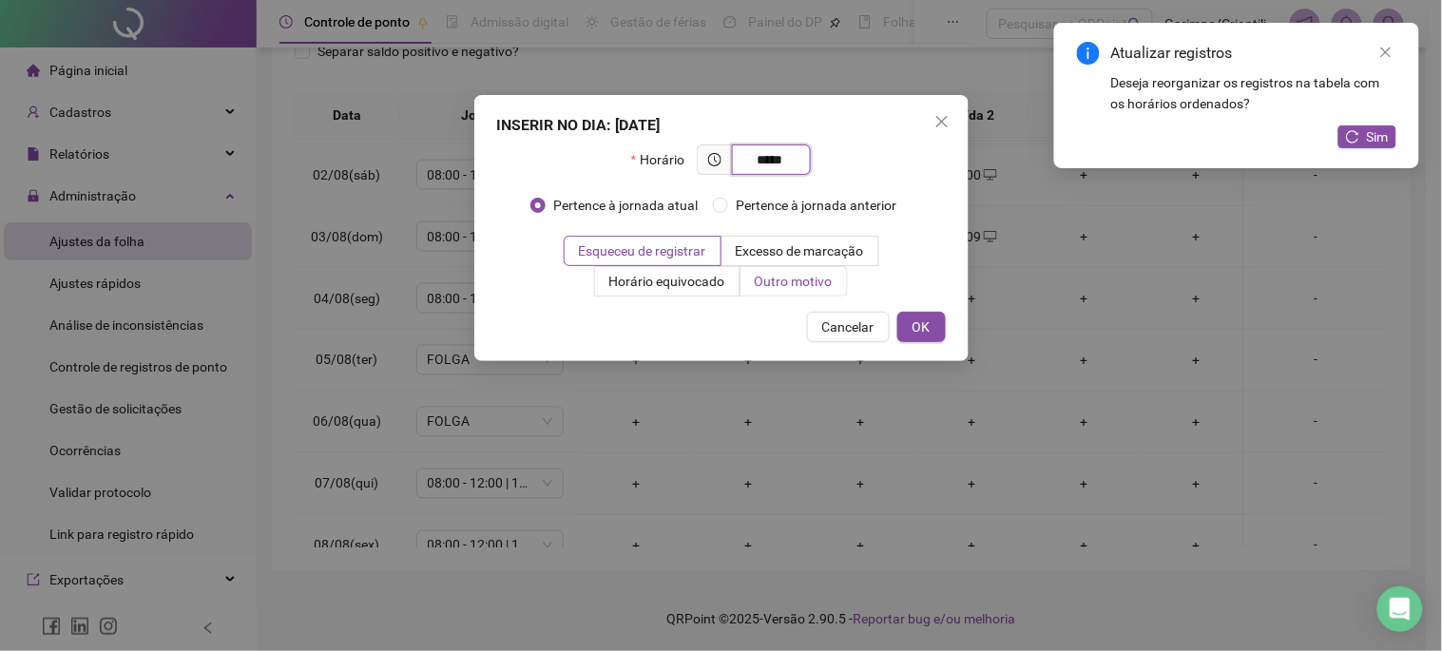
type input "*****"
click at [810, 276] on span "Outro motivo" at bounding box center [794, 281] width 78 height 15
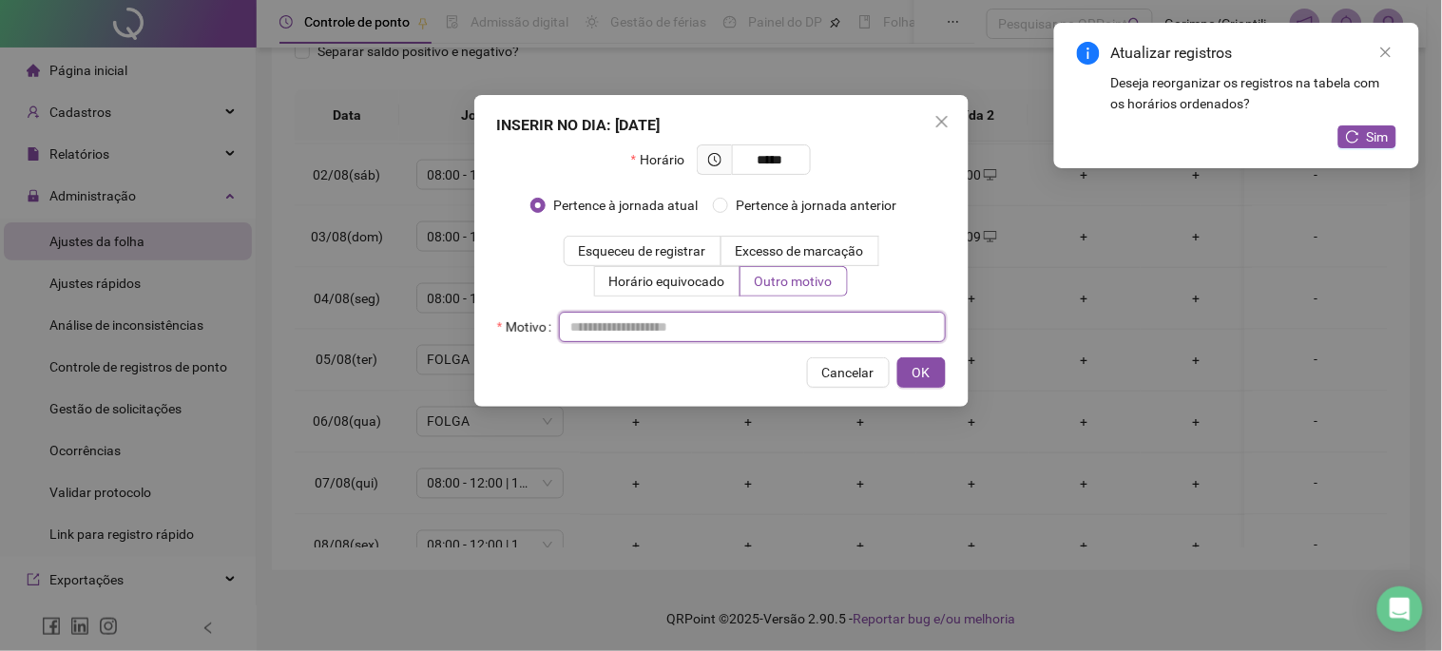
click at [791, 319] on input "text" at bounding box center [752, 327] width 387 height 30
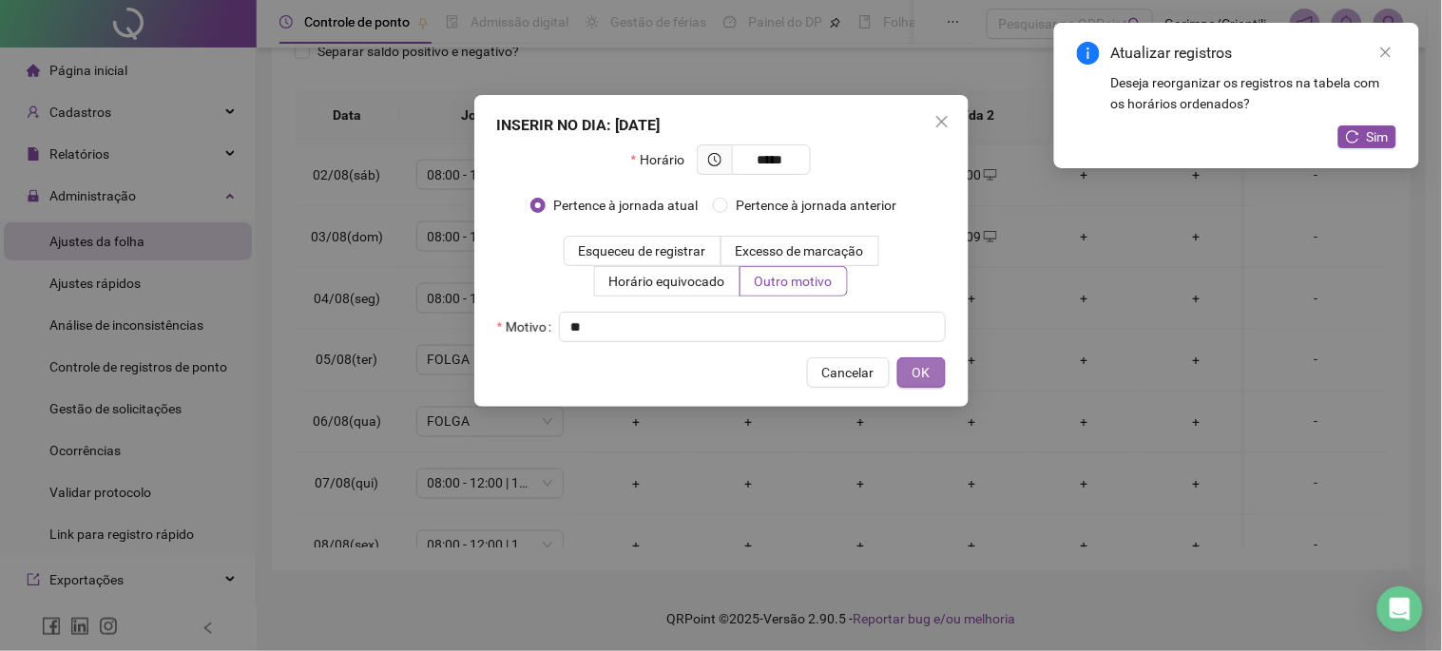
click at [913, 375] on span "OK" at bounding box center [922, 372] width 18 height 21
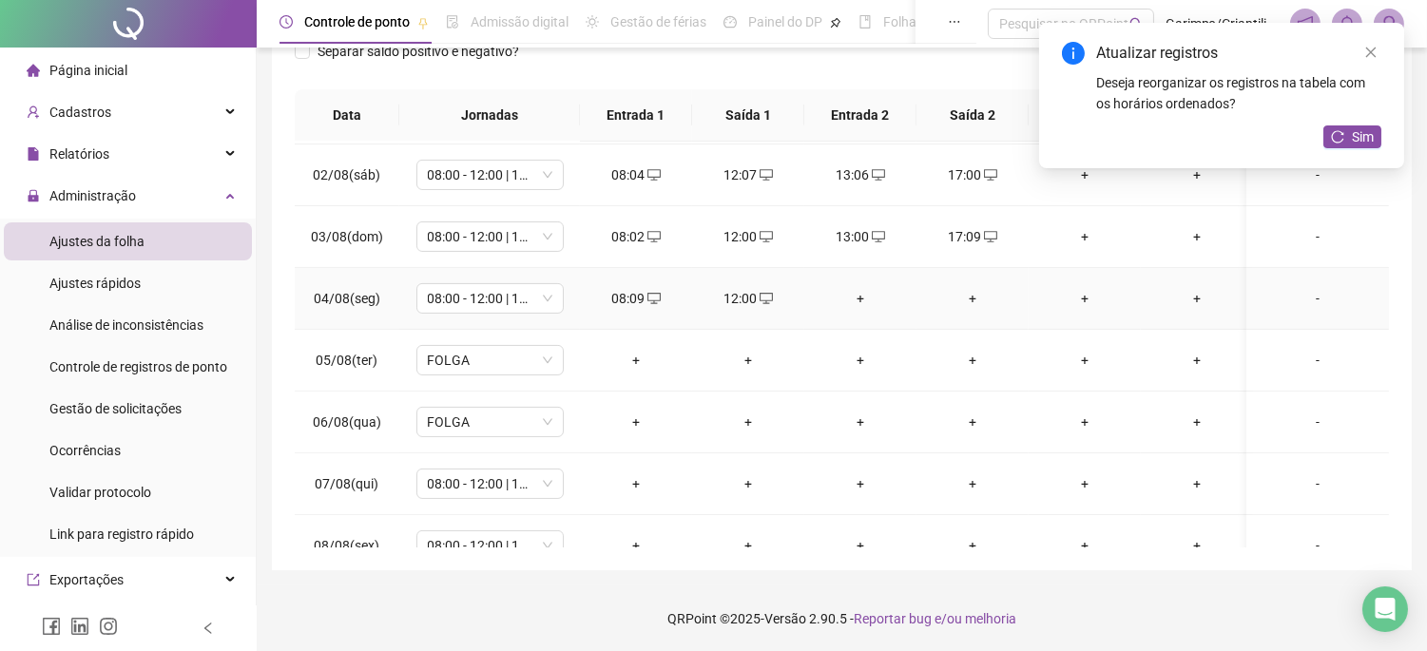
click at [861, 289] on div "+" at bounding box center [861, 298] width 82 height 21
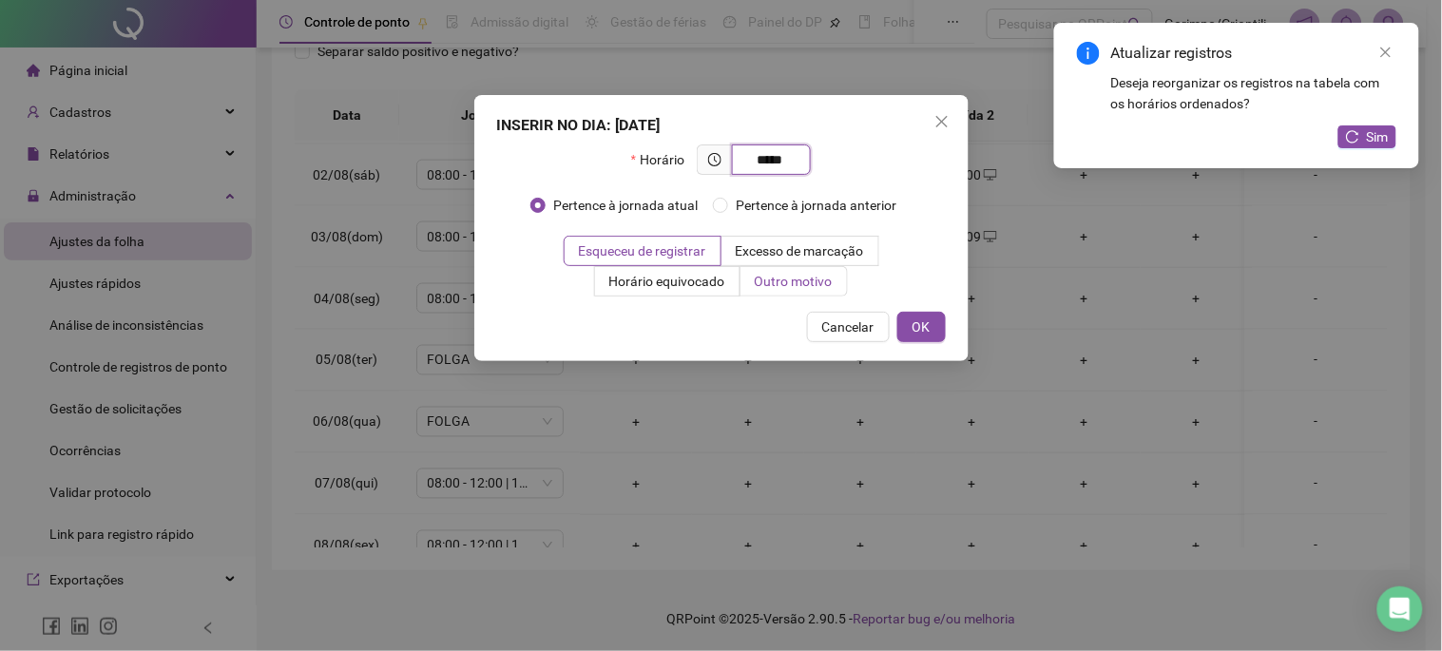
type input "*****"
click at [825, 278] on span "Outro motivo" at bounding box center [794, 281] width 78 height 15
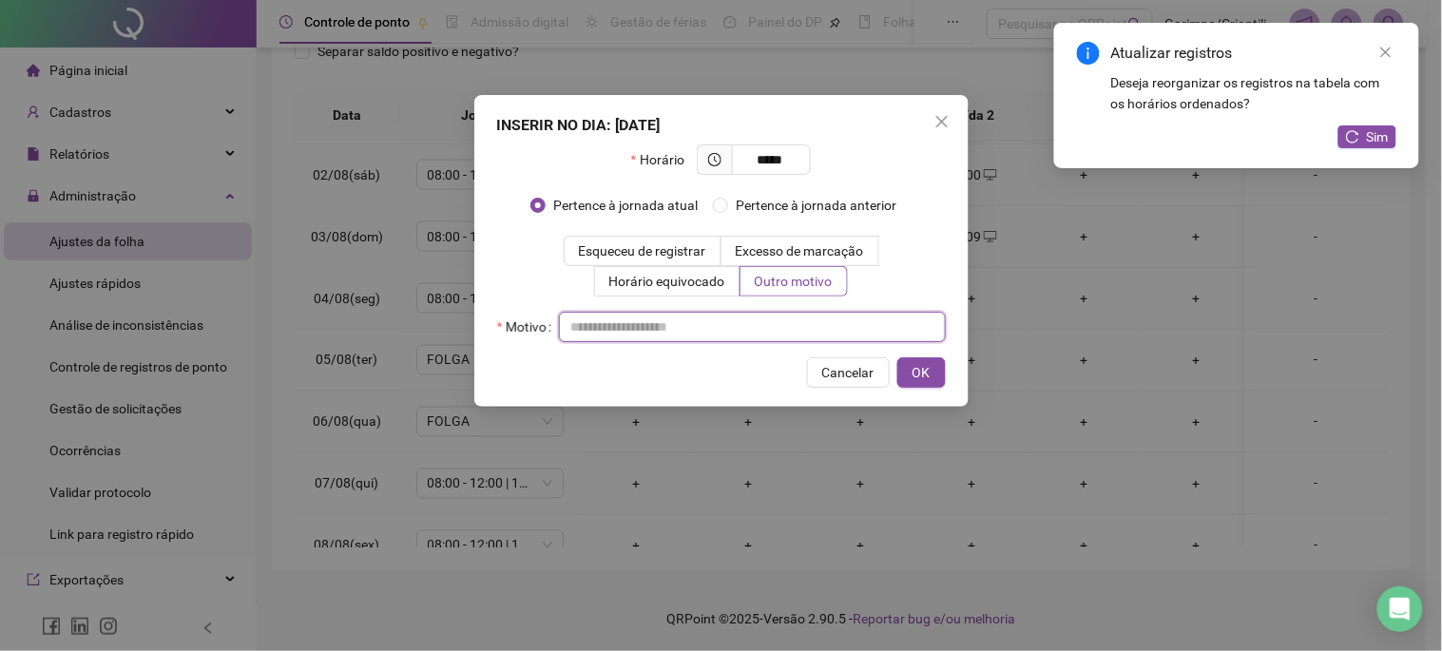
click at [804, 329] on input "text" at bounding box center [752, 327] width 387 height 30
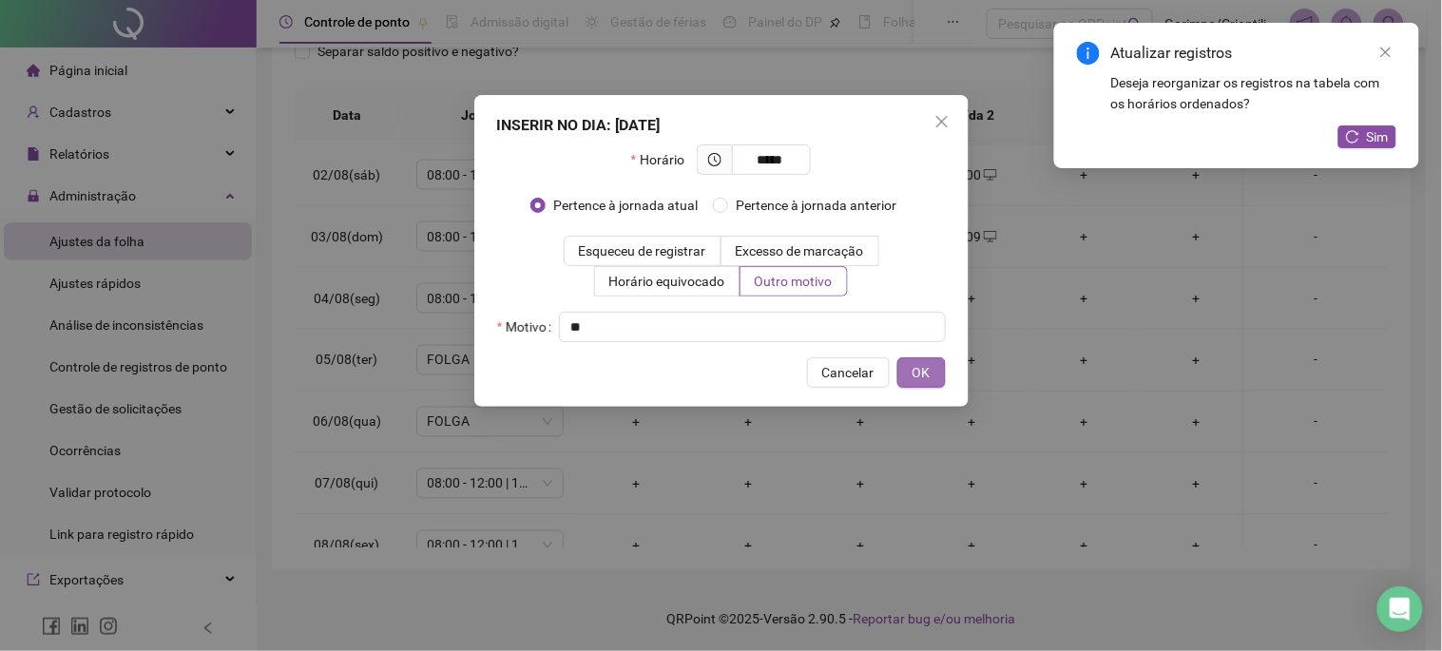
click at [909, 386] on button "OK" at bounding box center [922, 373] width 48 height 30
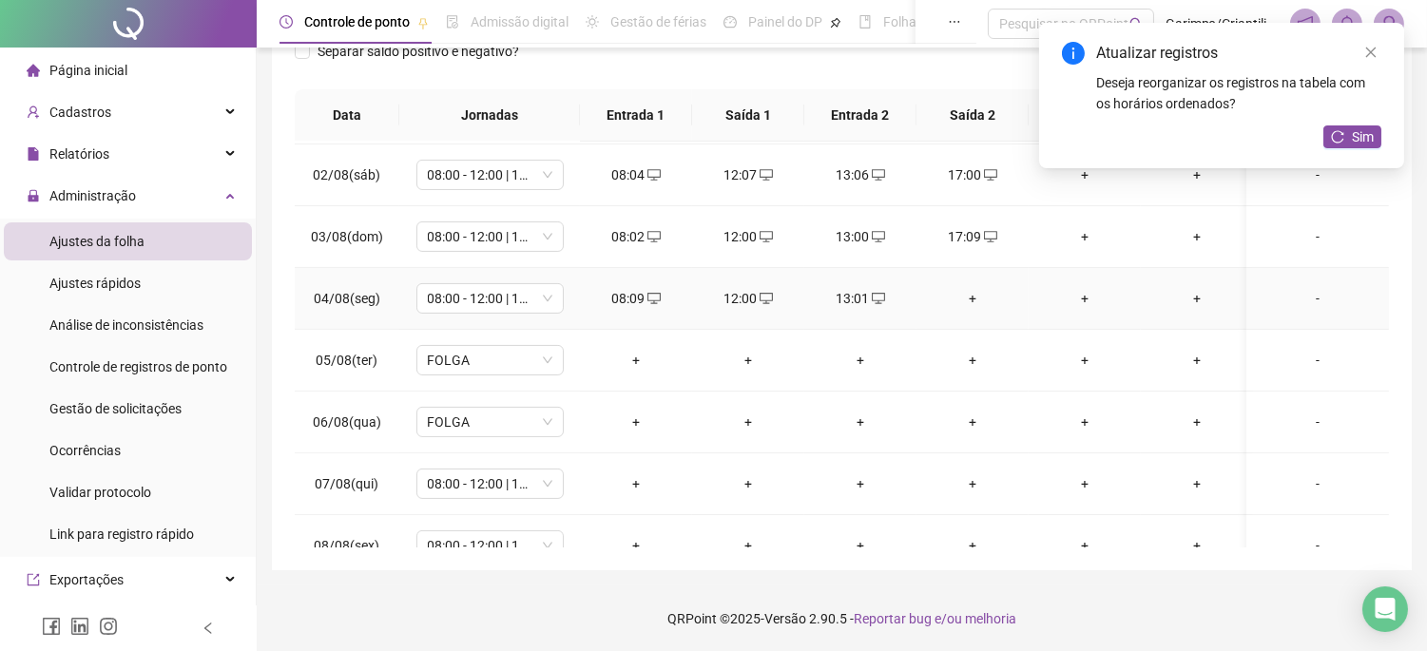
click at [962, 292] on div "+" at bounding box center [973, 298] width 82 height 21
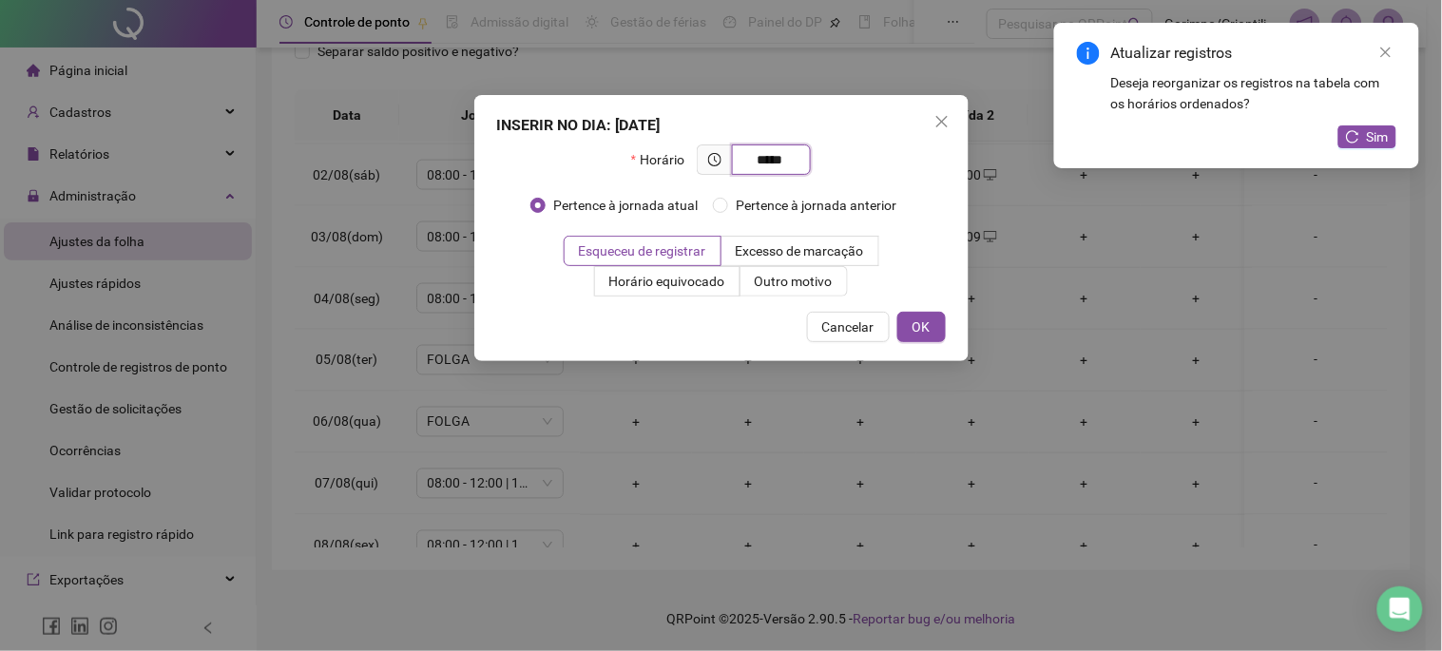
type input "*****"
click at [861, 278] on div "Esqueceu de registrar Excesso de marcação Horário equivocado Outro motivo" at bounding box center [721, 266] width 449 height 61
click at [846, 281] on label "Outro motivo" at bounding box center [794, 281] width 107 height 30
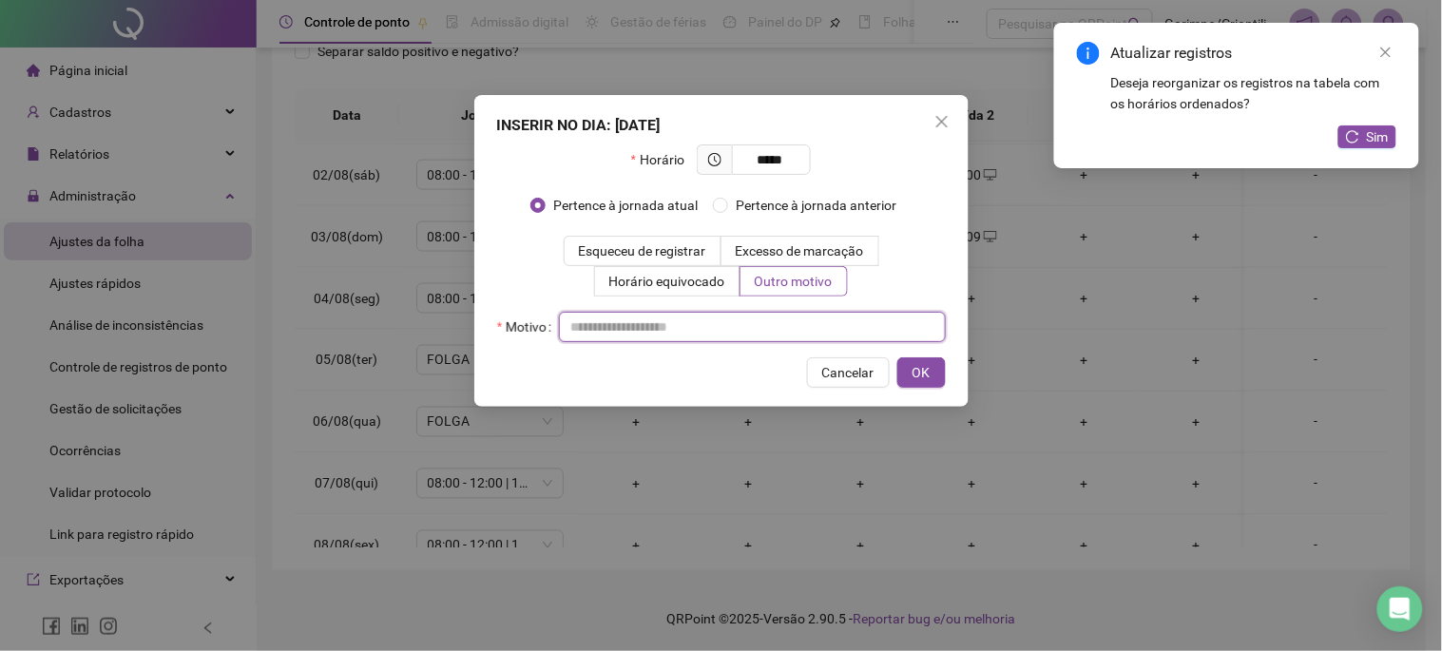
click at [839, 324] on input "text" at bounding box center [752, 327] width 387 height 30
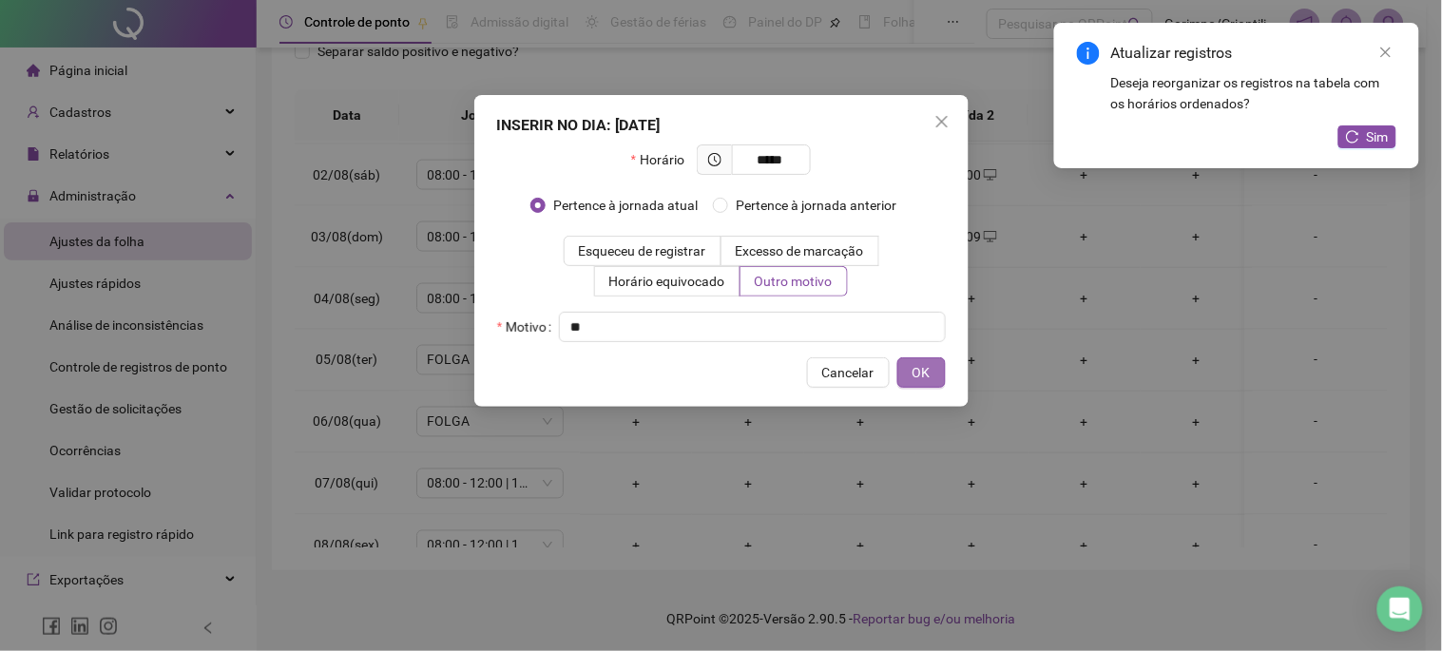
click at [923, 366] on span "OK" at bounding box center [922, 372] width 18 height 21
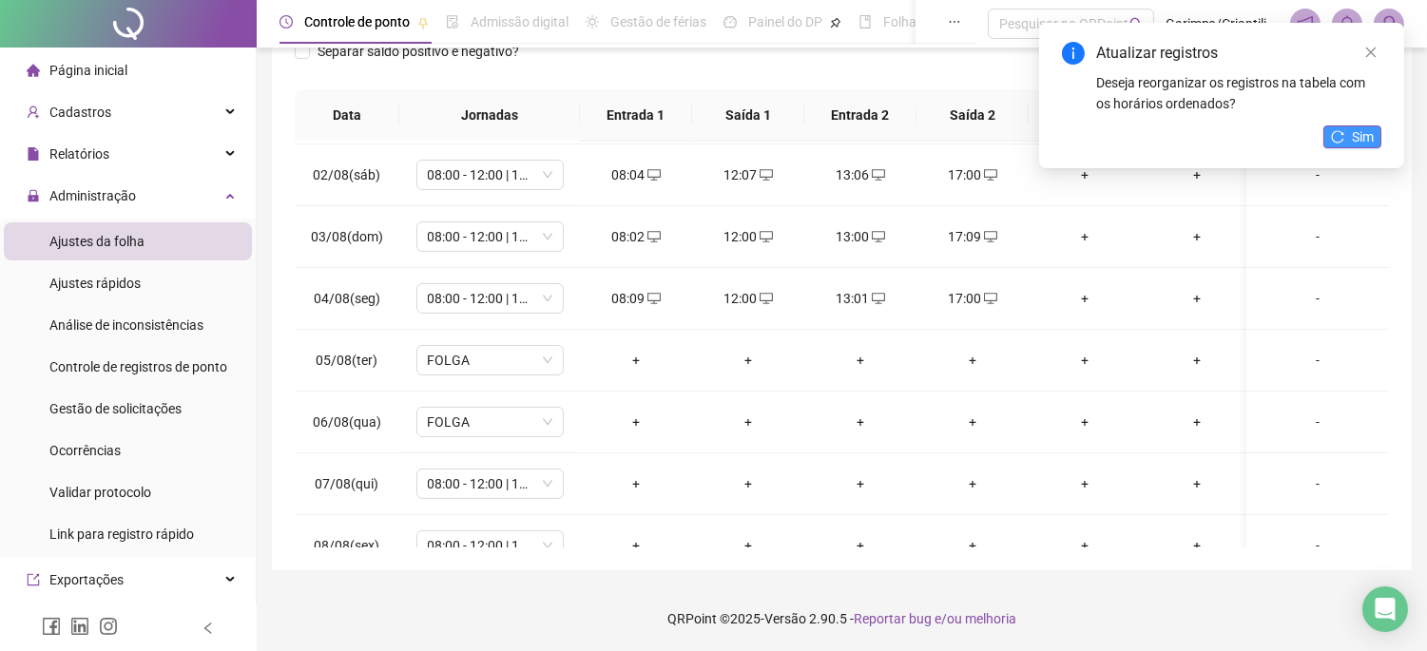
click at [1370, 139] on span "Sim" at bounding box center [1363, 136] width 22 height 21
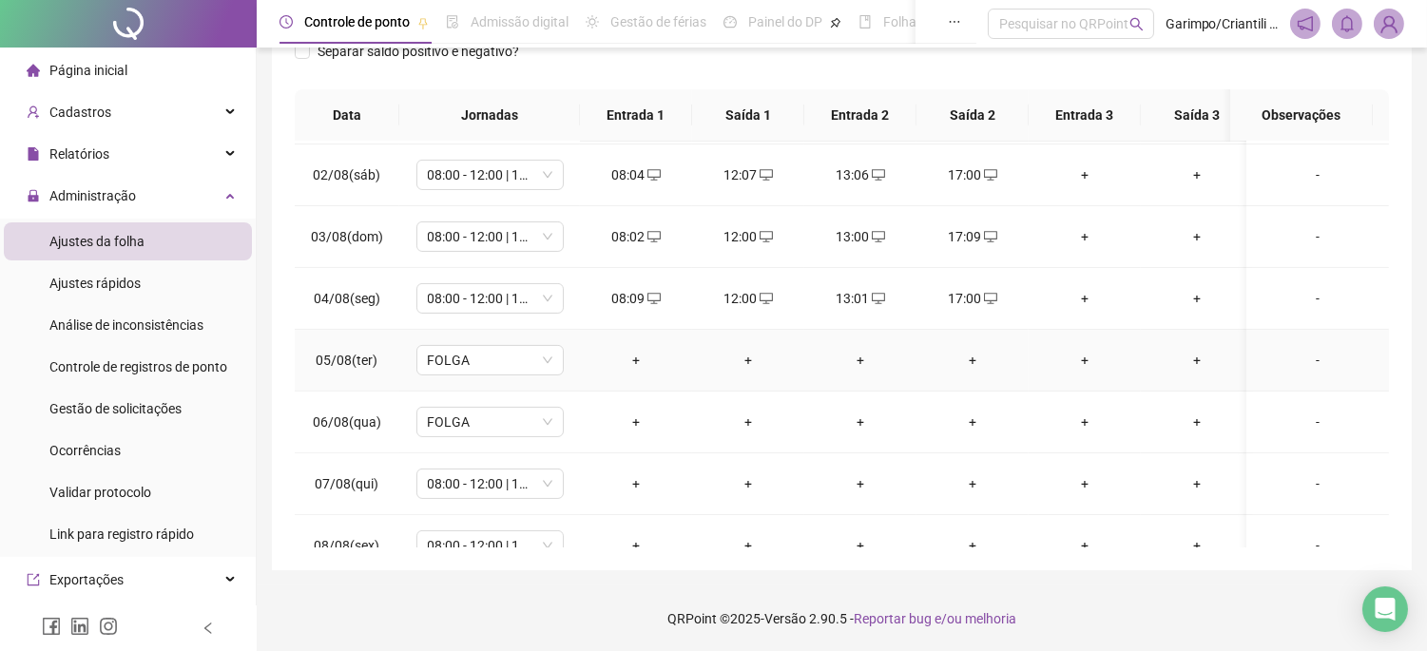
click at [629, 353] on div "+" at bounding box center [636, 360] width 82 height 21
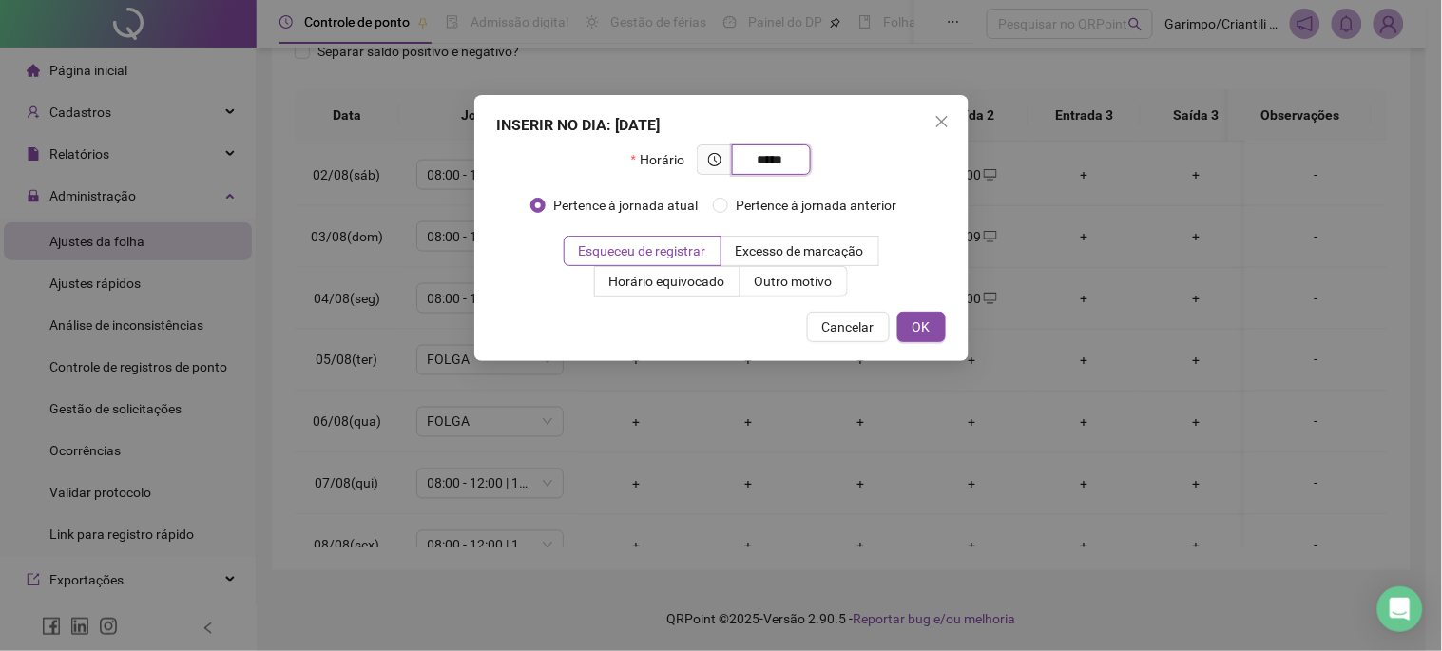
type input "*****"
click at [791, 296] on div "INSERIR NO DIA : 05/08/2025 Horário ***** Pertence à jornada atual Pertence à j…" at bounding box center [721, 228] width 494 height 266
click at [790, 296] on label "Outro motivo" at bounding box center [794, 281] width 107 height 30
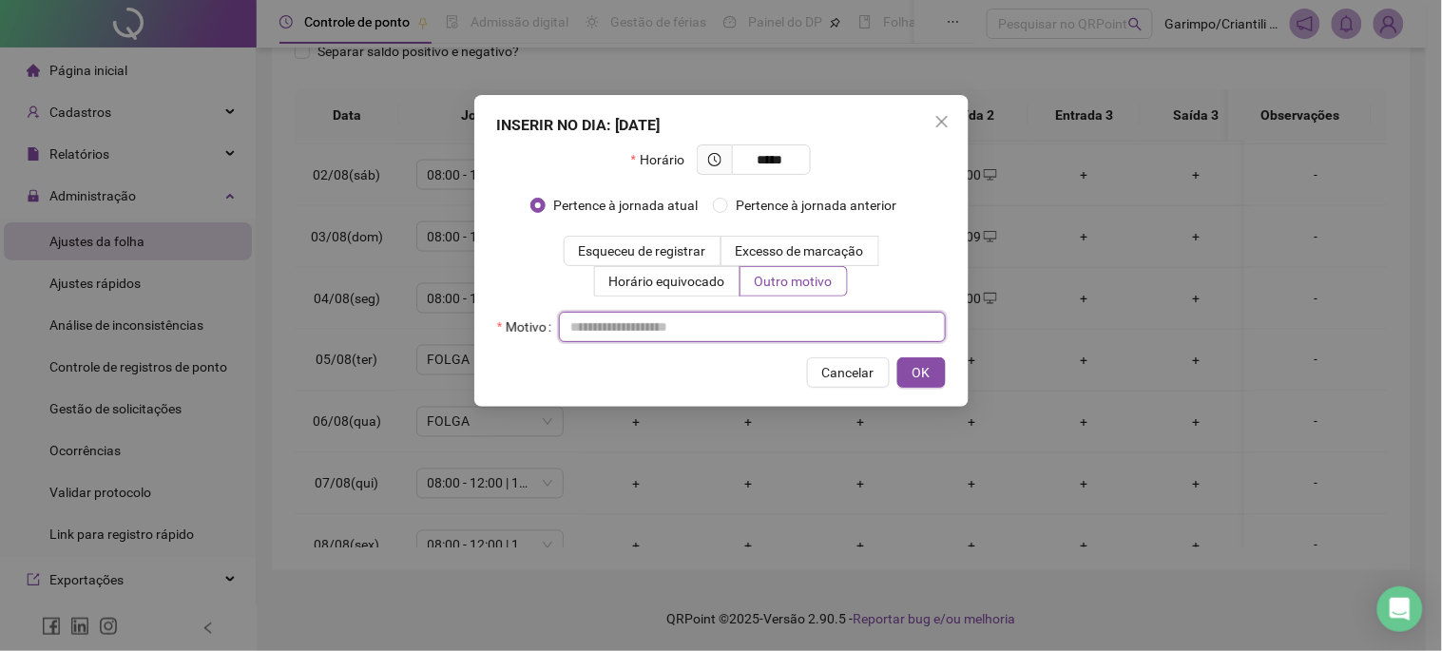
click at [773, 321] on input "text" at bounding box center [752, 327] width 387 height 30
type input "*"
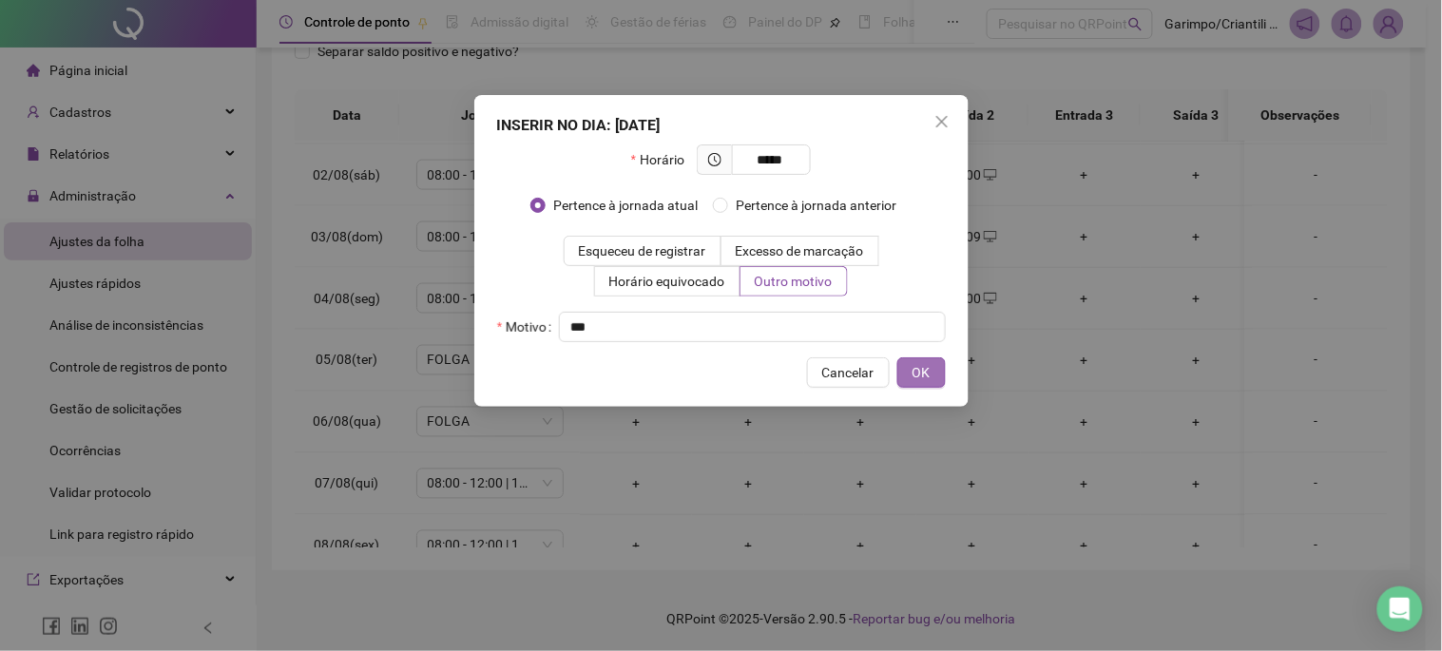
click at [909, 362] on button "OK" at bounding box center [922, 373] width 48 height 30
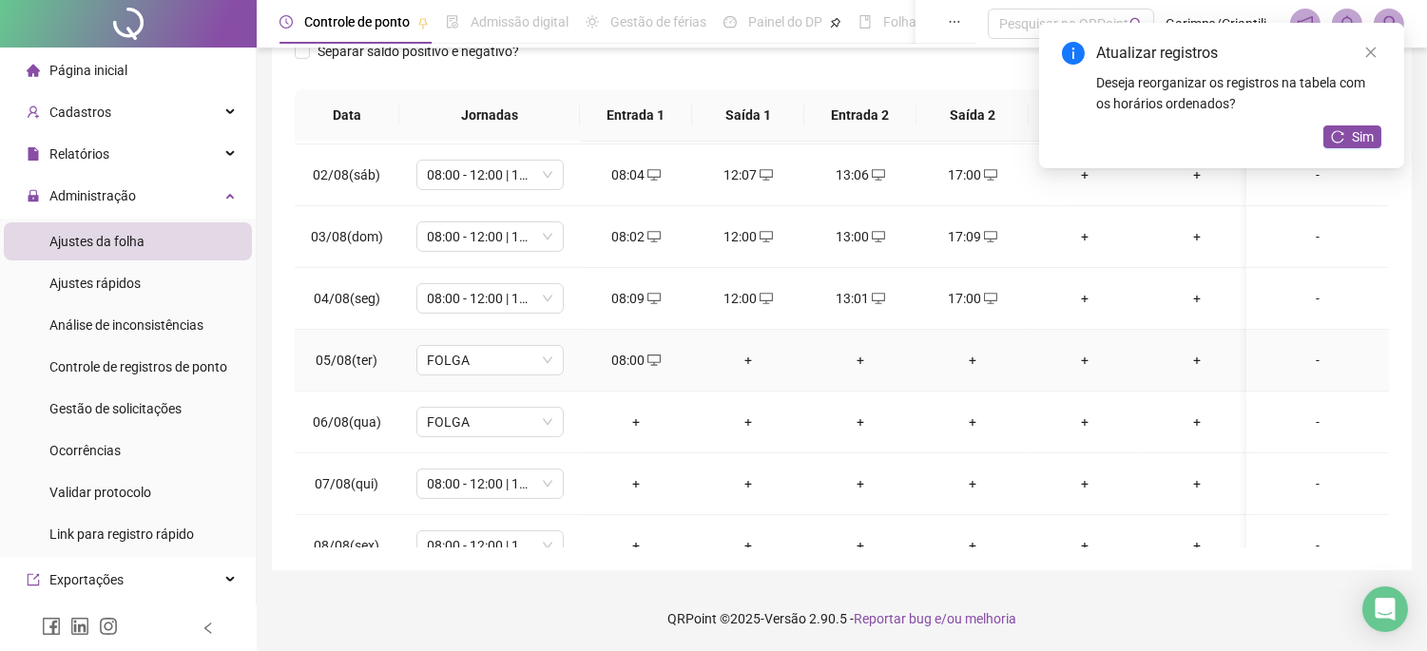
click at [736, 365] on div "+" at bounding box center [748, 360] width 82 height 21
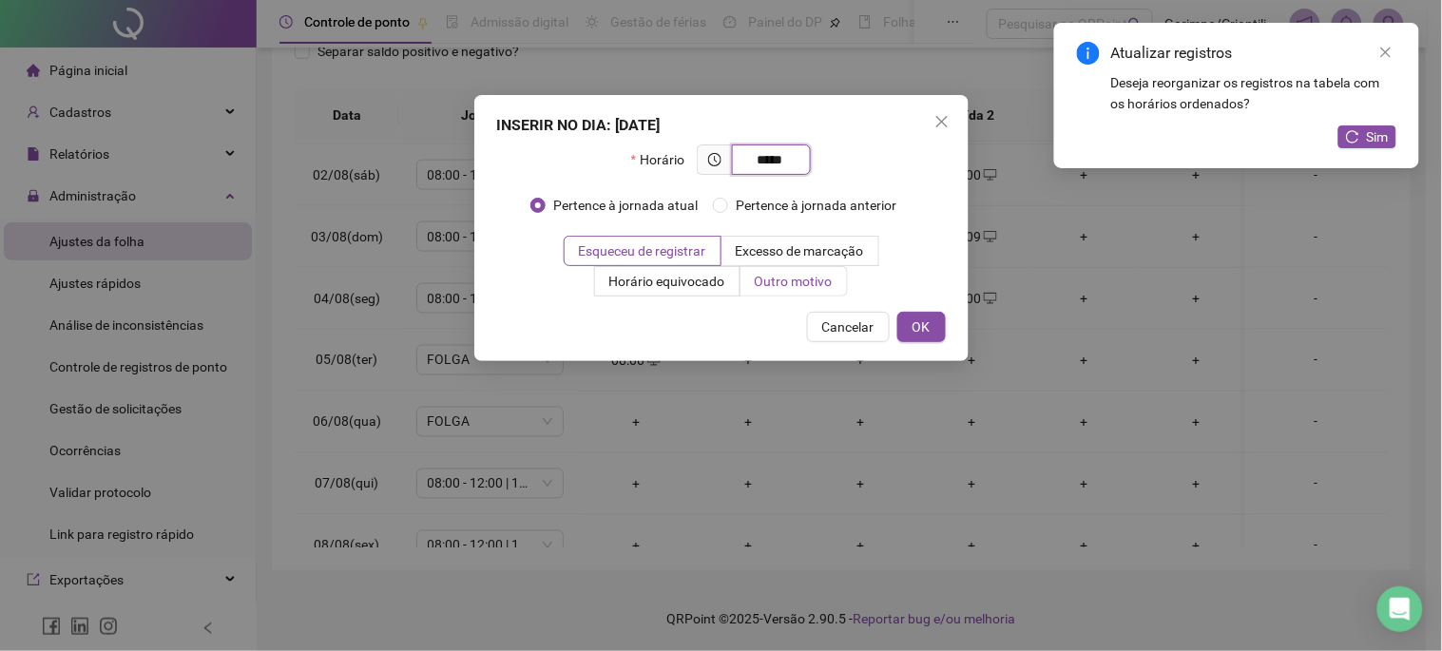
type input "*****"
click at [776, 277] on span "Outro motivo" at bounding box center [794, 281] width 78 height 15
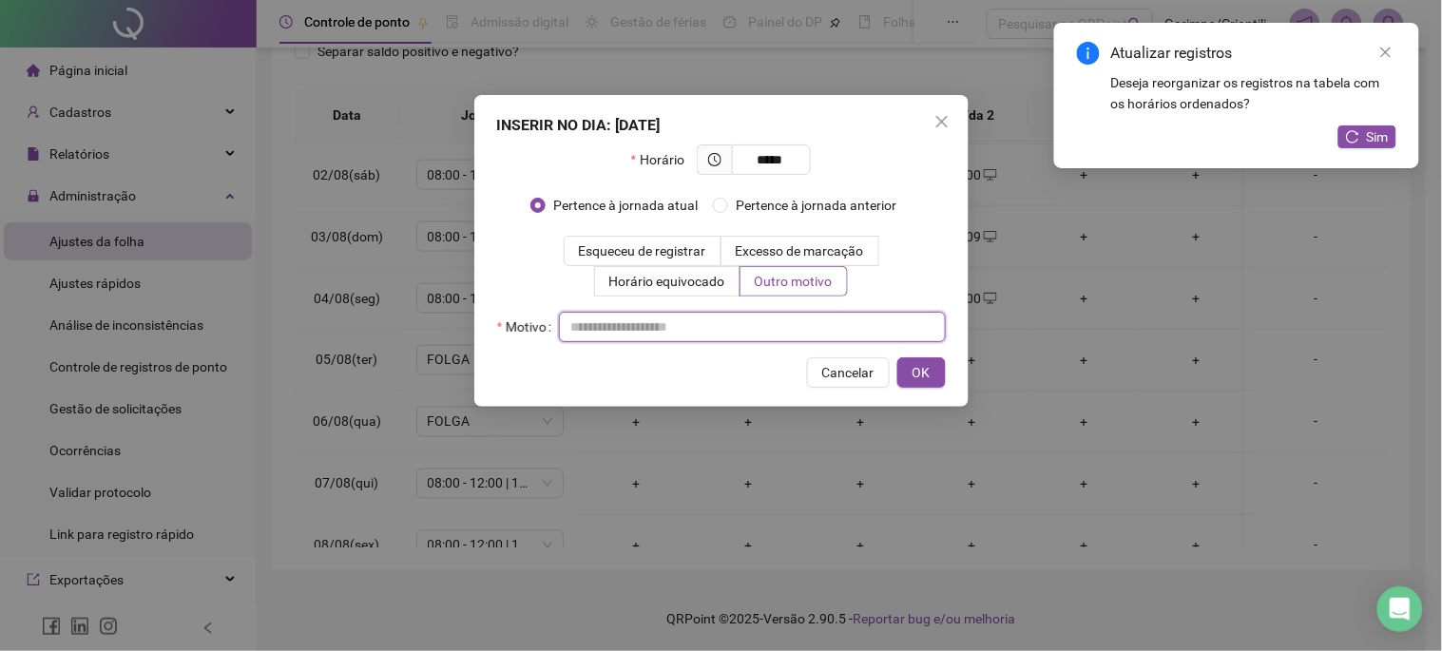
click at [763, 323] on input "text" at bounding box center [752, 327] width 387 height 30
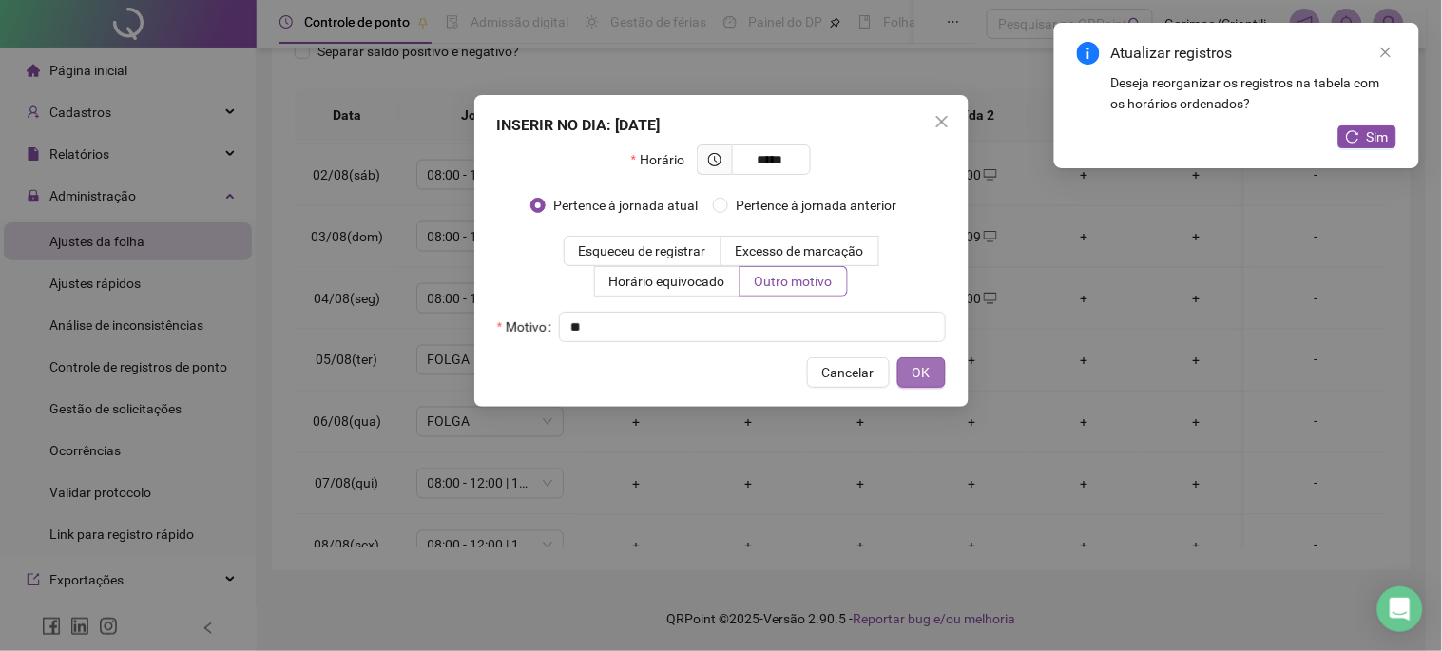
click at [934, 380] on button "OK" at bounding box center [922, 373] width 48 height 30
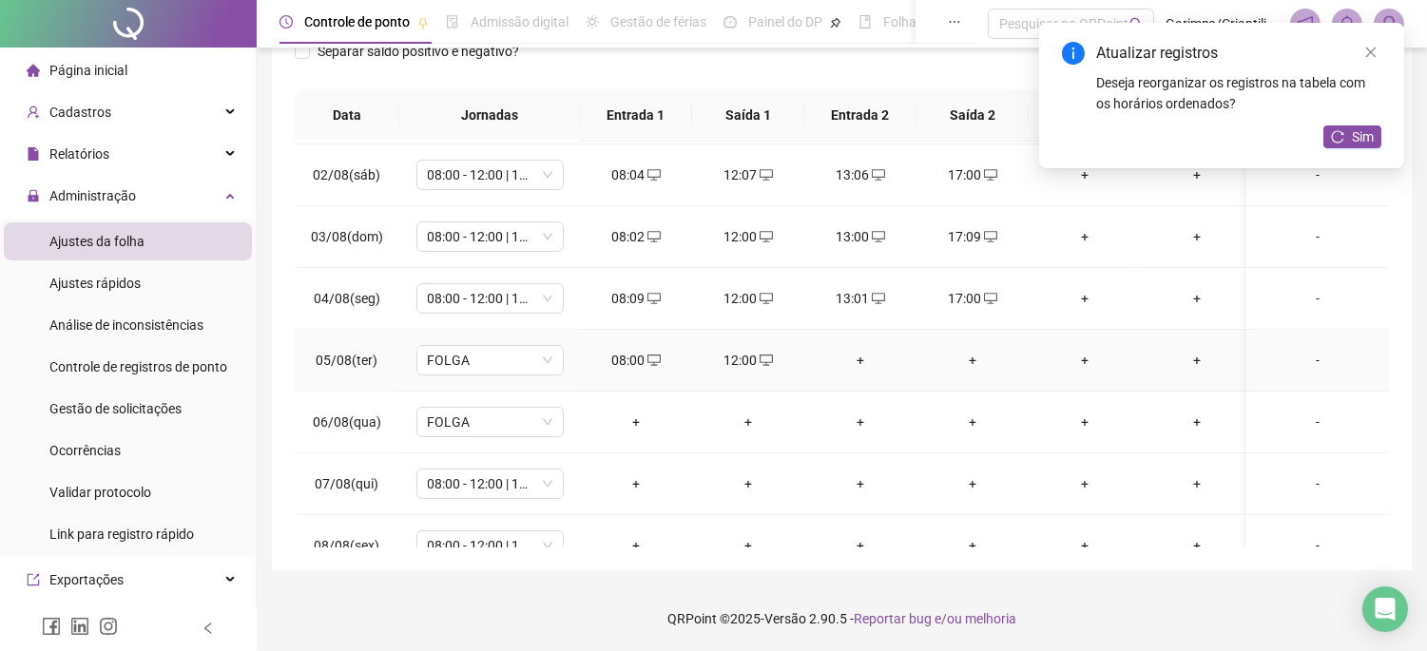
click at [850, 358] on div "+" at bounding box center [861, 360] width 82 height 21
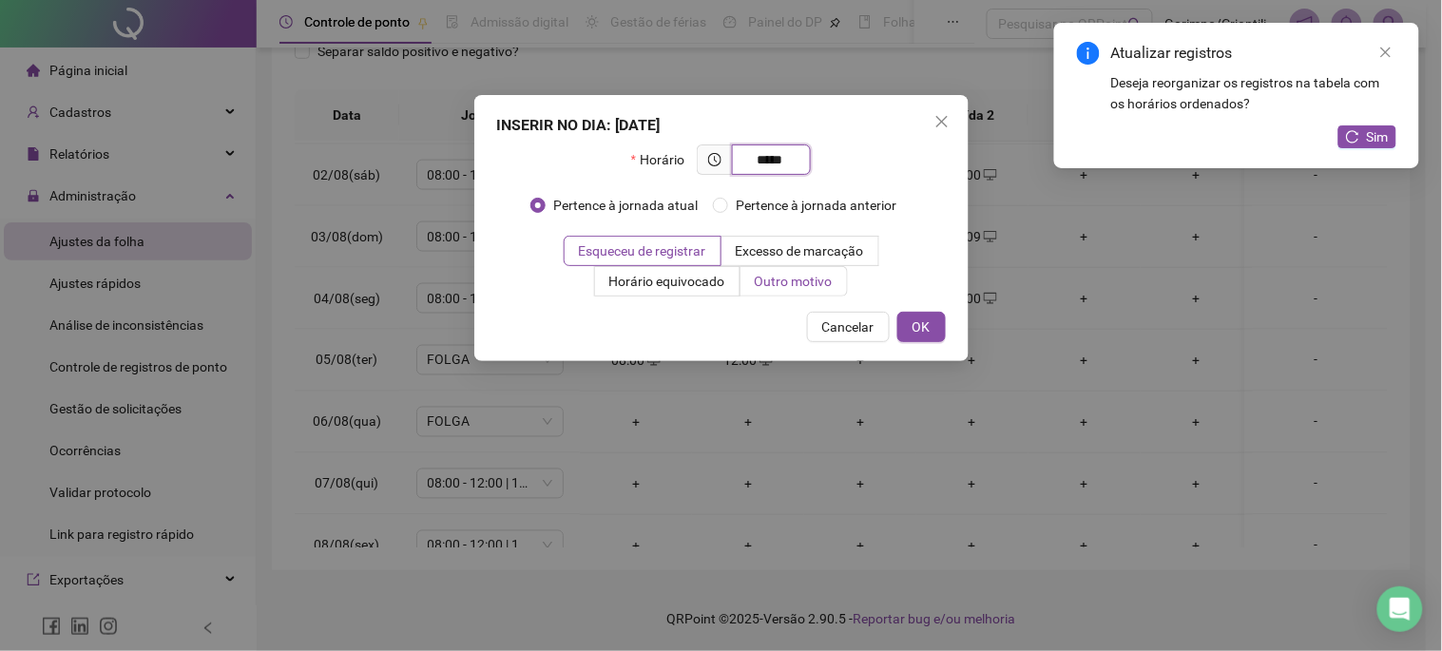
type input "*****"
click at [796, 292] on label "Outro motivo" at bounding box center [794, 281] width 107 height 30
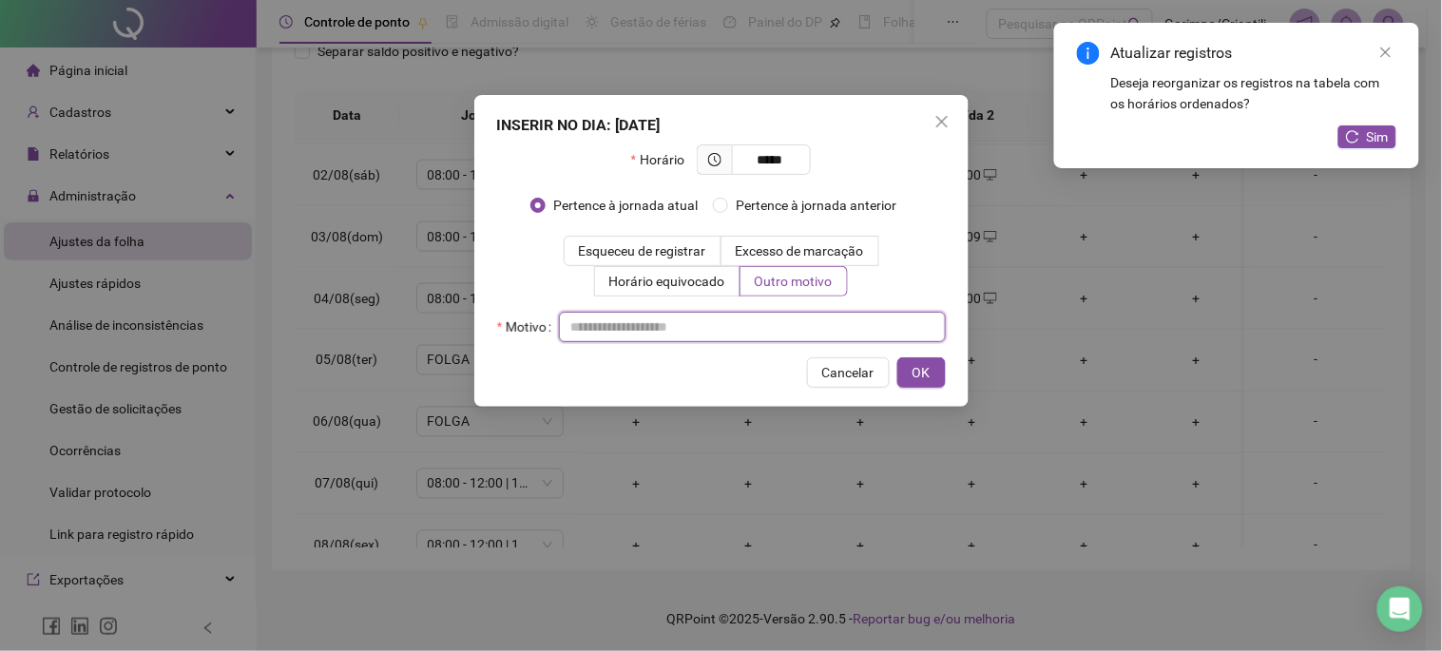
click at [793, 316] on input "text" at bounding box center [752, 327] width 387 height 30
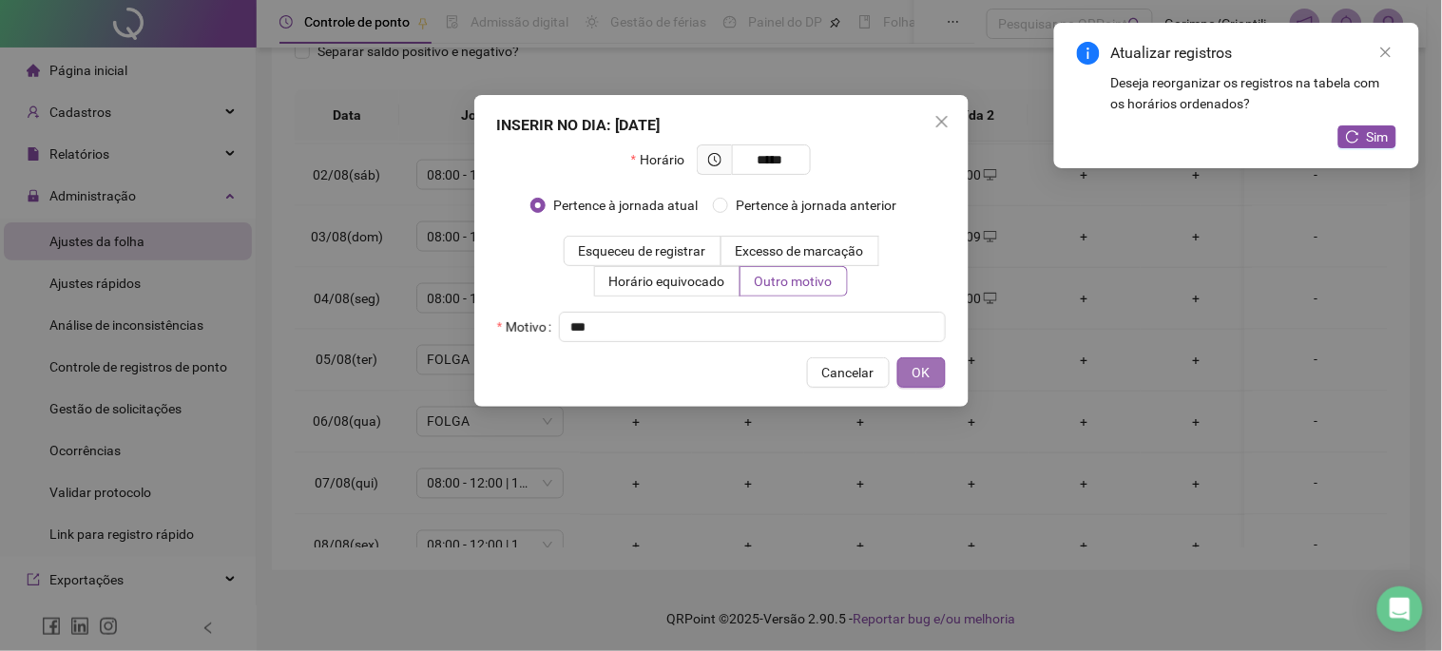
click at [922, 362] on span "OK" at bounding box center [922, 372] width 18 height 21
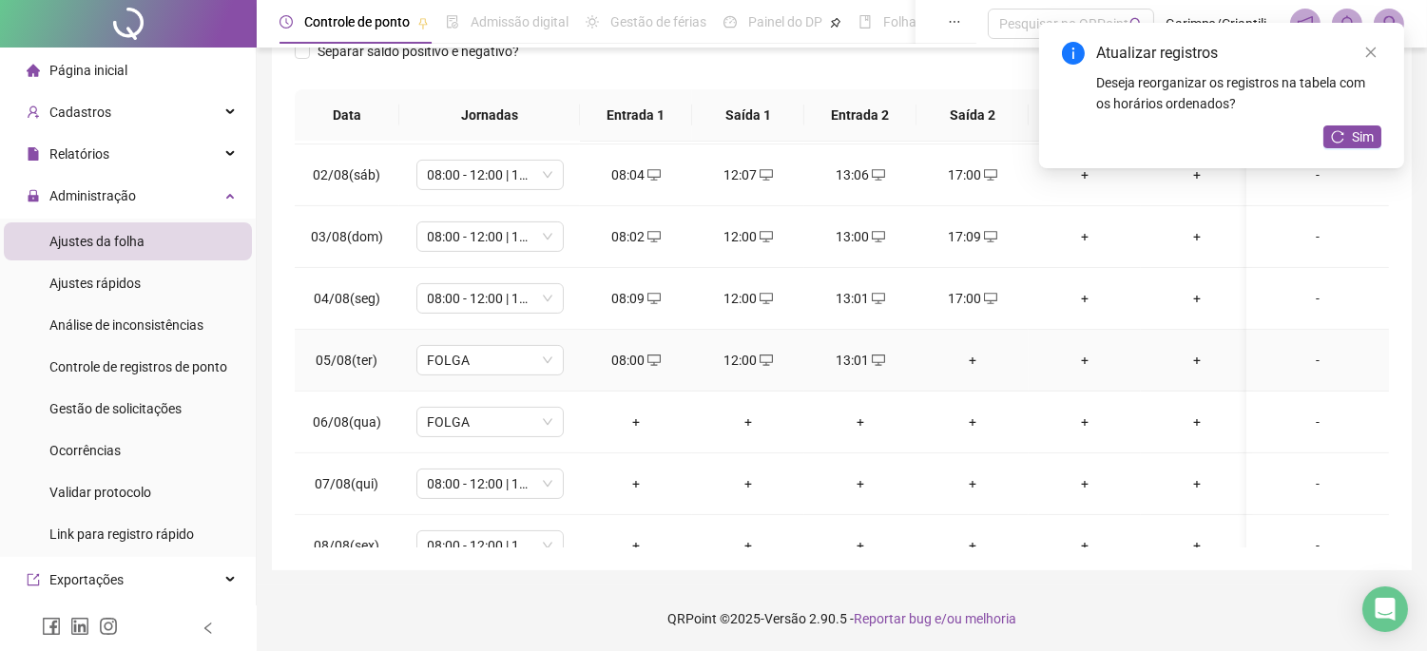
click at [974, 358] on div "+" at bounding box center [973, 360] width 82 height 21
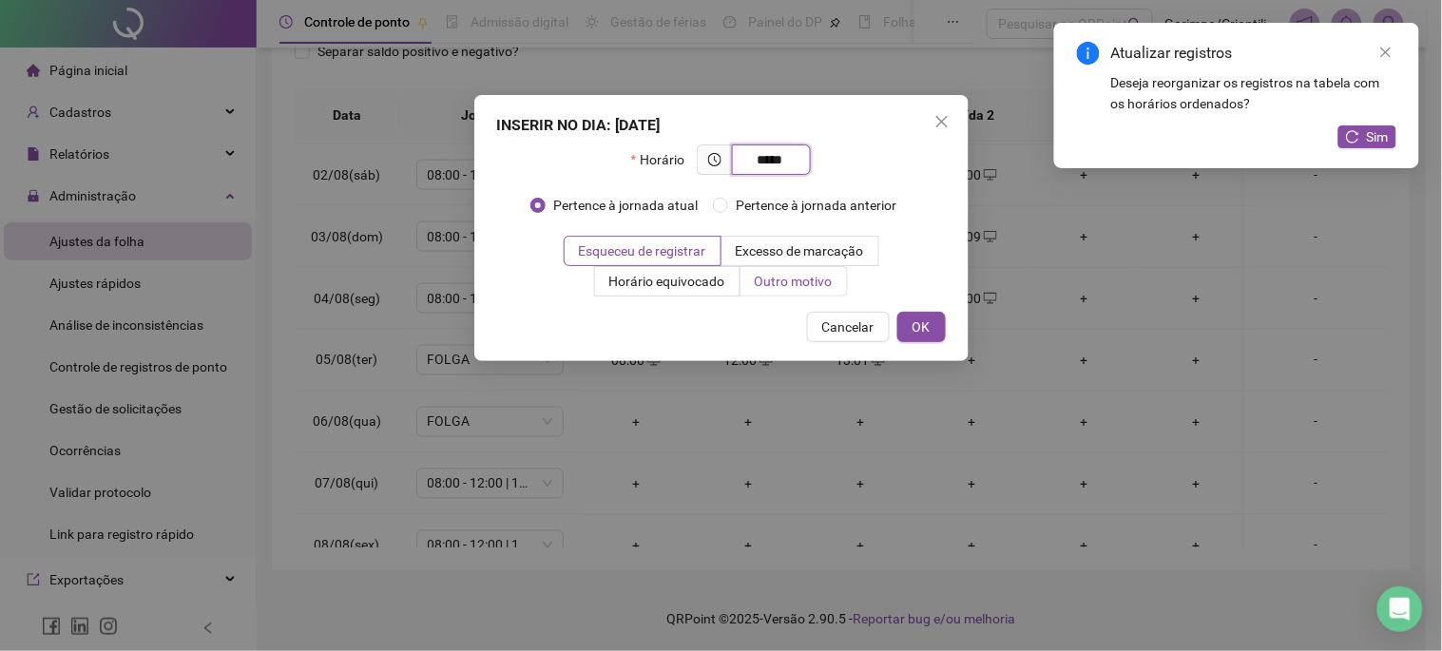
type input "*****"
click at [828, 286] on span "Outro motivo" at bounding box center [794, 281] width 78 height 15
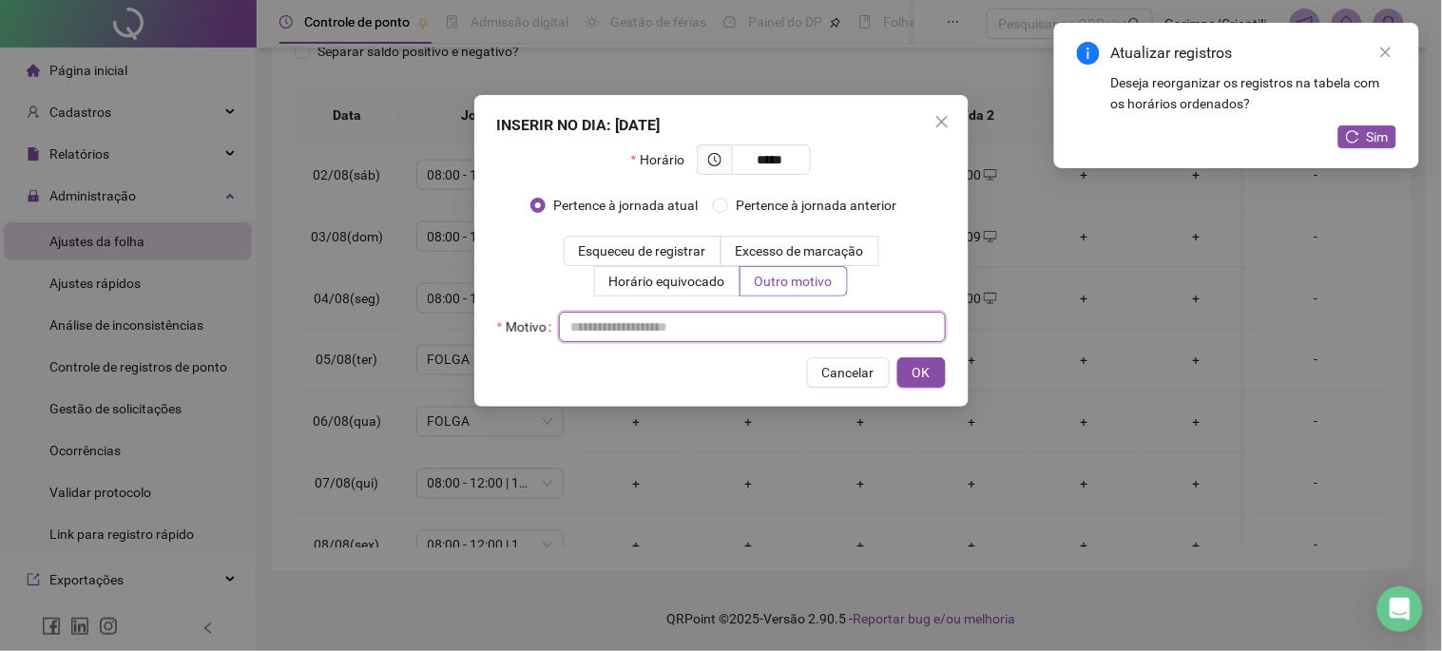
click at [813, 317] on input "text" at bounding box center [752, 327] width 387 height 30
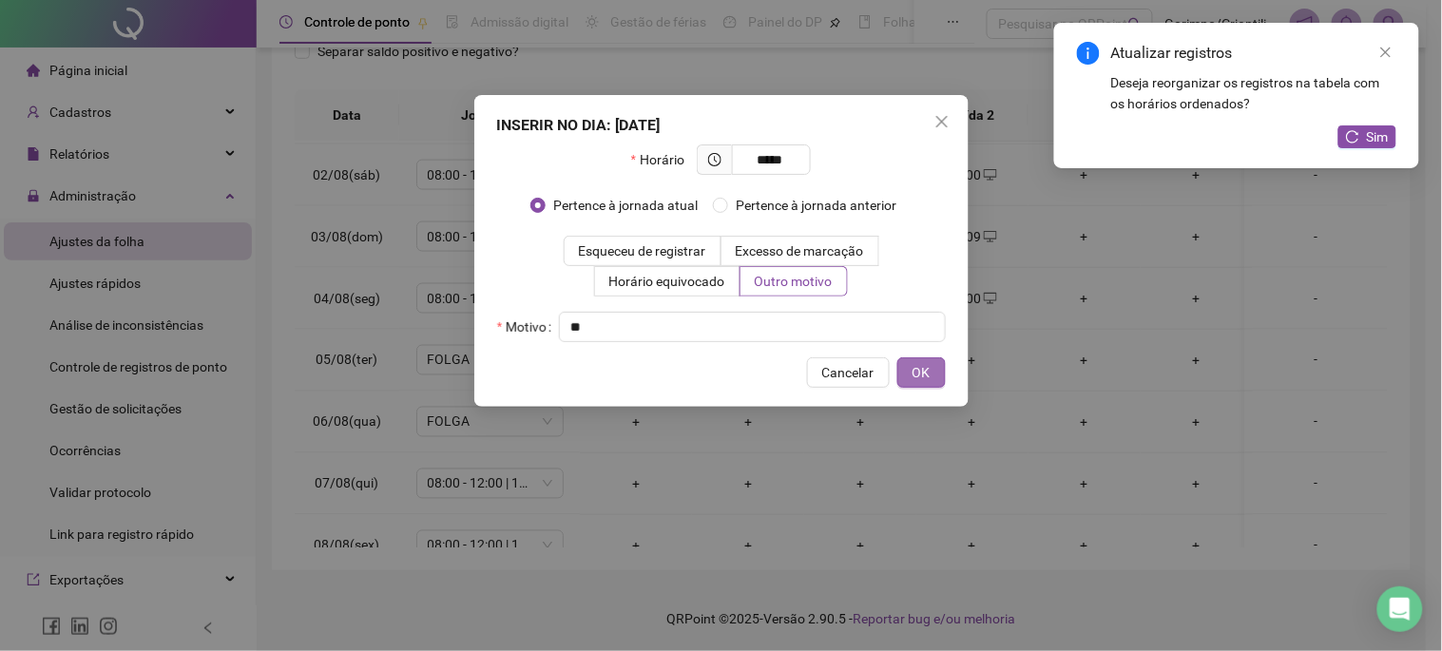
click at [930, 367] on button "OK" at bounding box center [922, 373] width 48 height 30
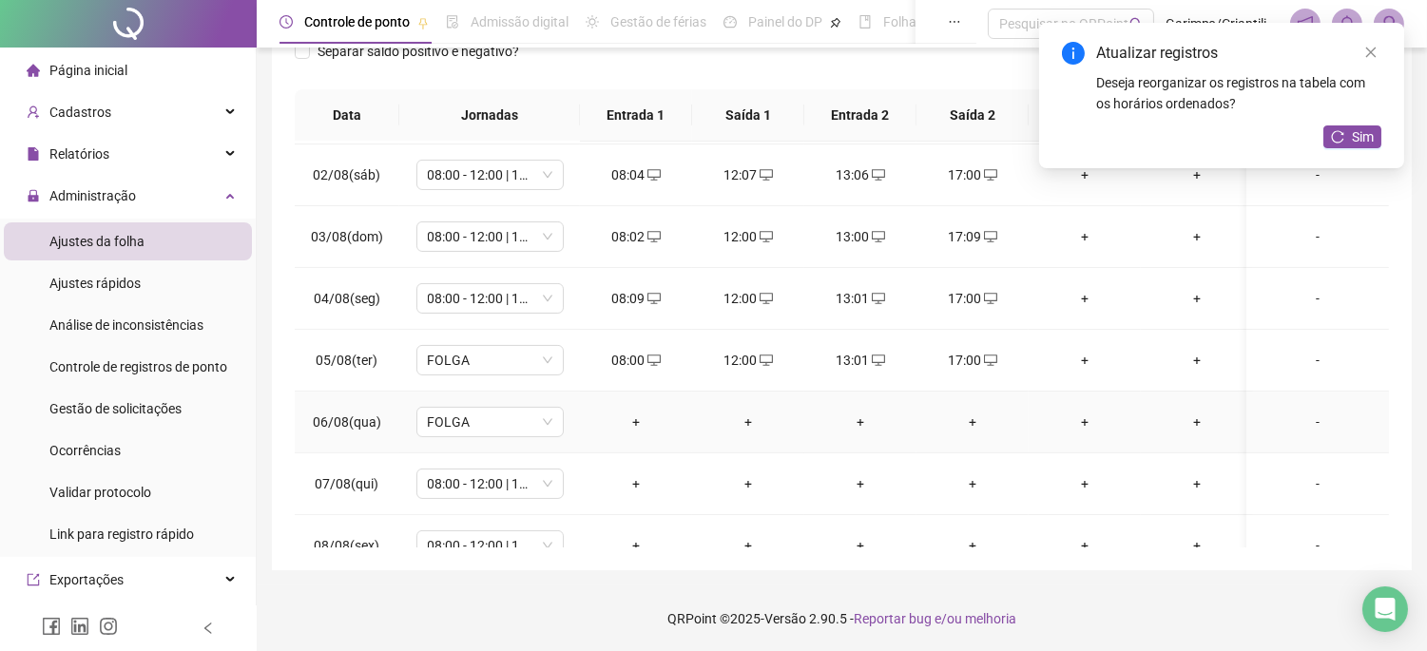
click at [648, 422] on div "+" at bounding box center [636, 422] width 82 height 21
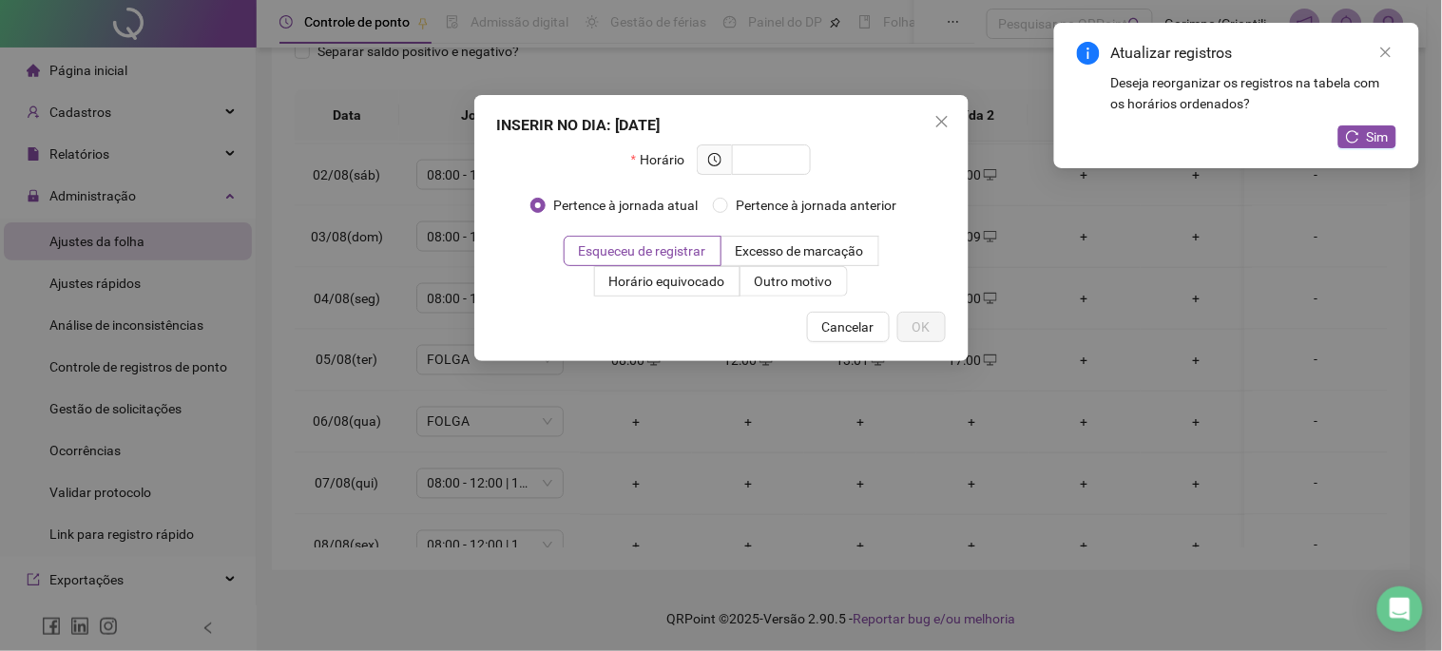
drag, startPoint x: 935, startPoint y: 114, endPoint x: 719, endPoint y: 479, distance: 424.2
click at [936, 114] on icon "close" at bounding box center [942, 121] width 15 height 15
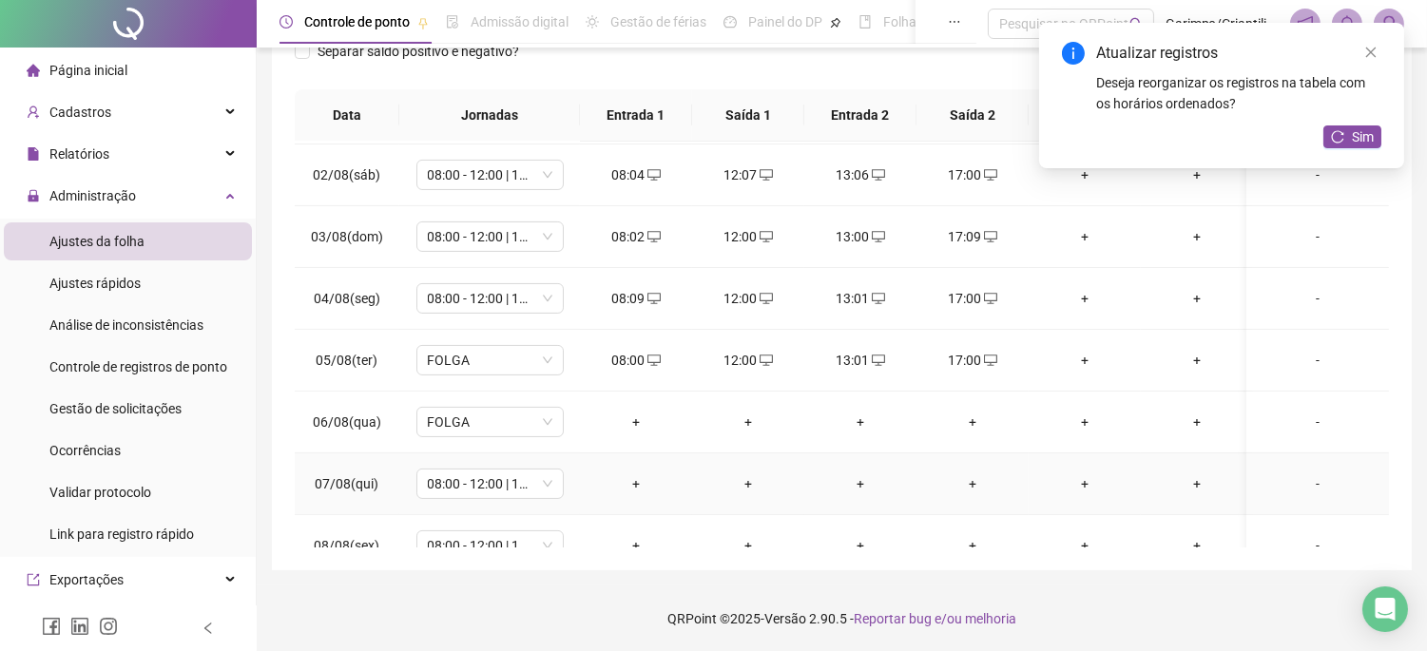
click at [633, 478] on div "+" at bounding box center [636, 484] width 82 height 21
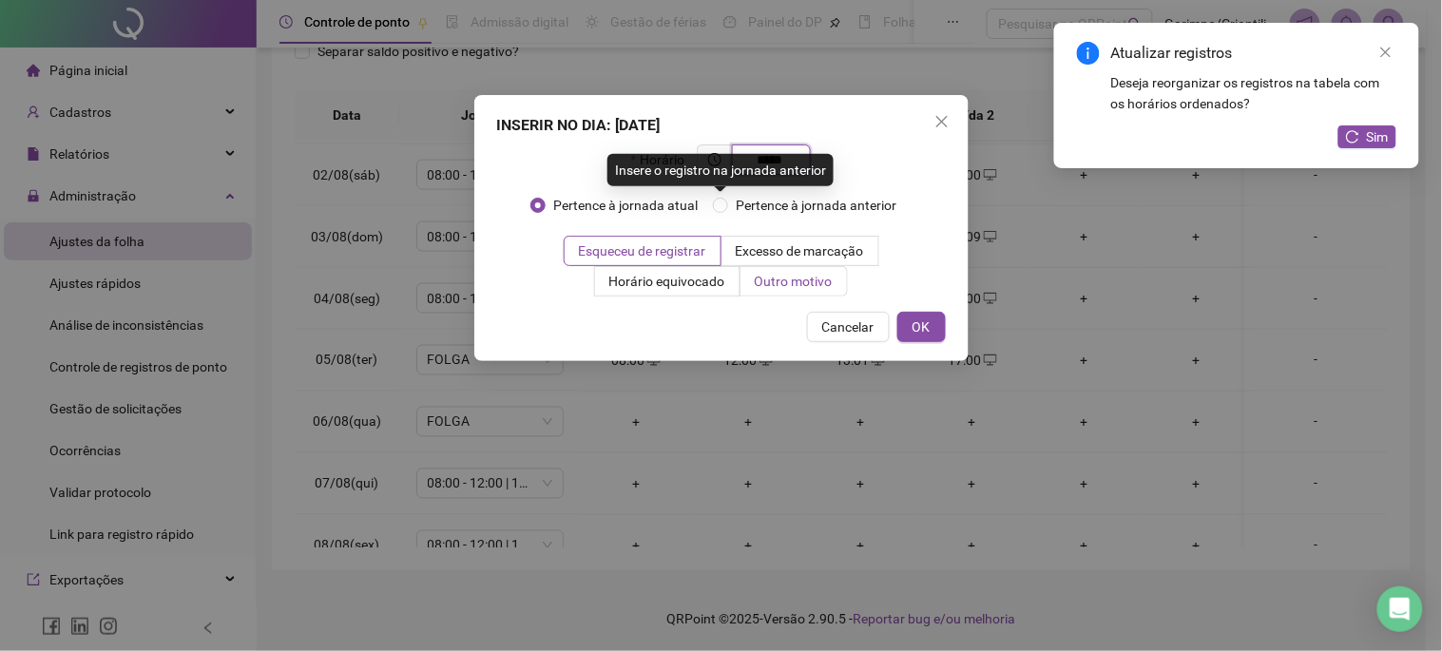
type input "*****"
click at [778, 280] on span "Outro motivo" at bounding box center [794, 281] width 78 height 15
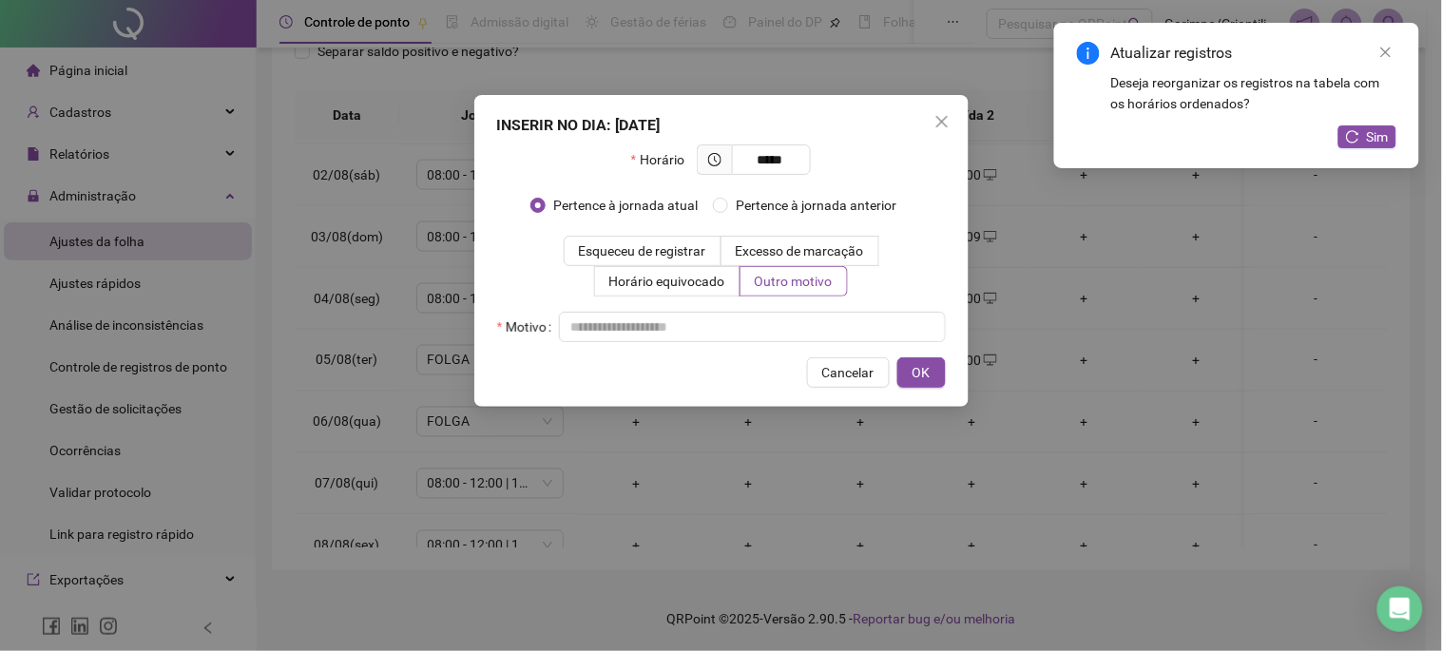
click at [790, 348] on div "INSERIR NO DIA : 07/08/2025 Horário ***** Pertence à jornada atual Pertence à j…" at bounding box center [721, 251] width 494 height 312
click at [789, 324] on input "text" at bounding box center [752, 327] width 387 height 30
click at [926, 353] on div "INSERIR NO DIA : 07/08/2025 Horário ***** Pertence à jornada atual Pertence à j…" at bounding box center [721, 251] width 494 height 312
click at [926, 358] on button "OK" at bounding box center [922, 373] width 48 height 30
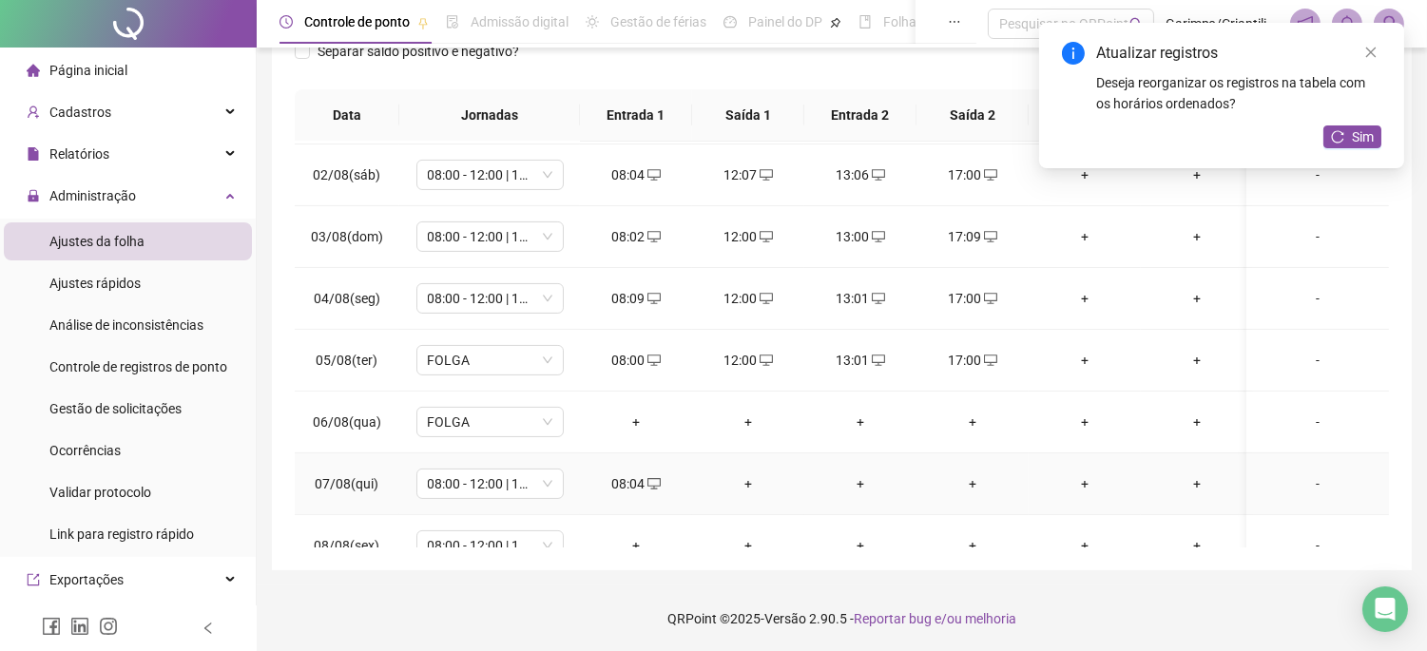
click at [744, 489] on div "+" at bounding box center [748, 484] width 82 height 21
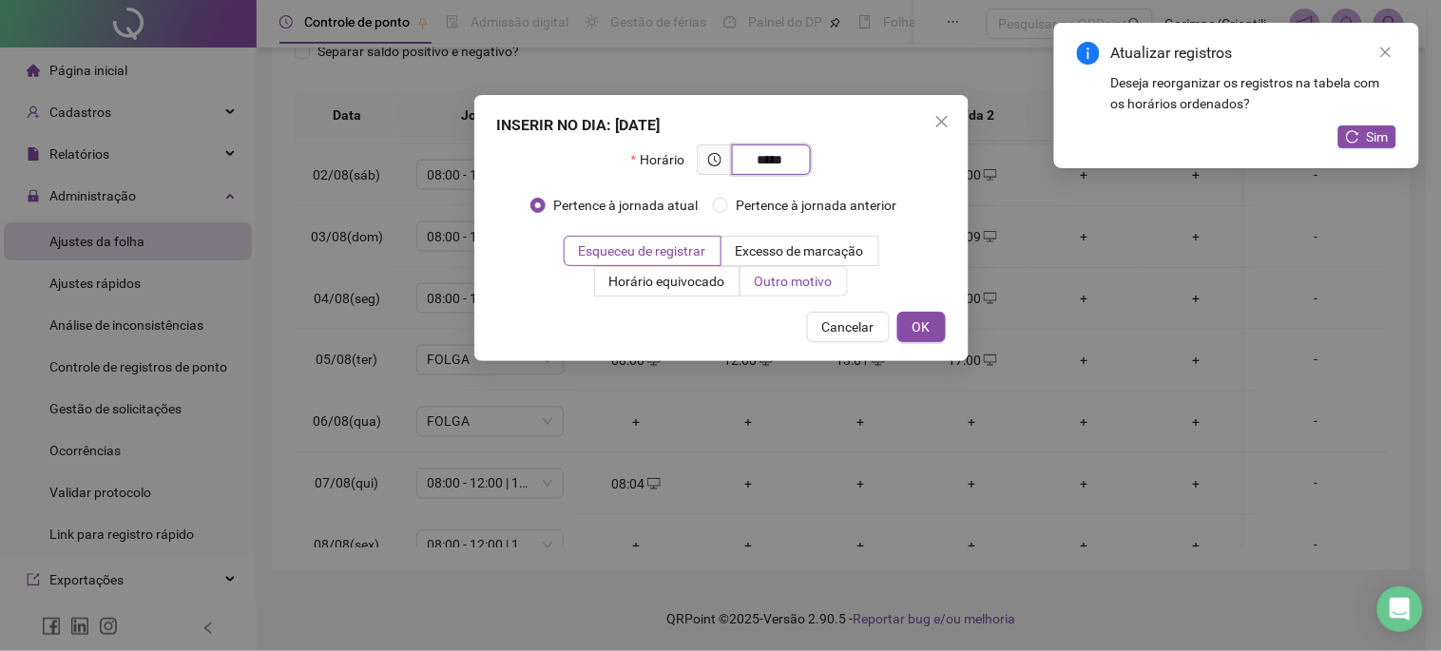
type input "*****"
click at [784, 267] on label "Outro motivo" at bounding box center [794, 281] width 107 height 30
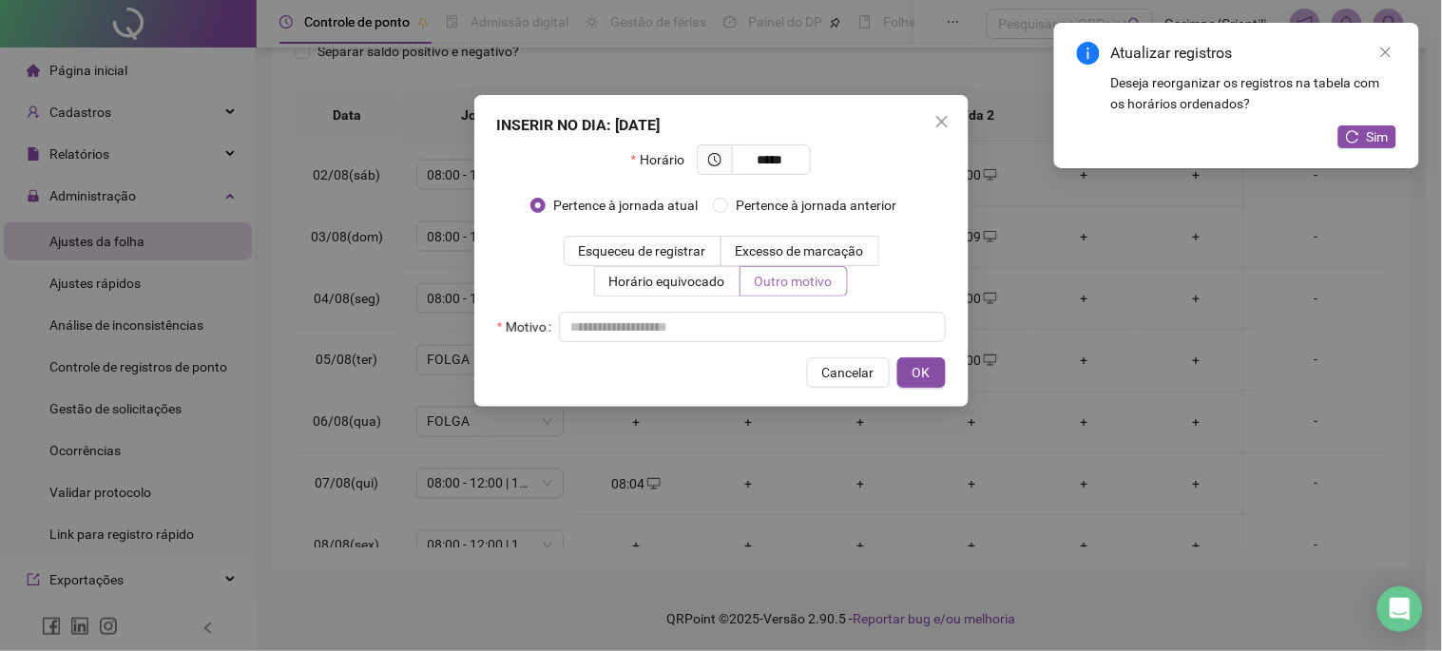
click at [783, 281] on span "Outro motivo" at bounding box center [794, 281] width 78 height 15
click at [739, 347] on div "INSERIR NO DIA : 07/08/2025 Horário ***** Pertence à jornada atual Pertence à j…" at bounding box center [721, 251] width 494 height 312
click at [738, 328] on input "text" at bounding box center [752, 327] width 387 height 30
click at [920, 364] on span "OK" at bounding box center [922, 372] width 18 height 21
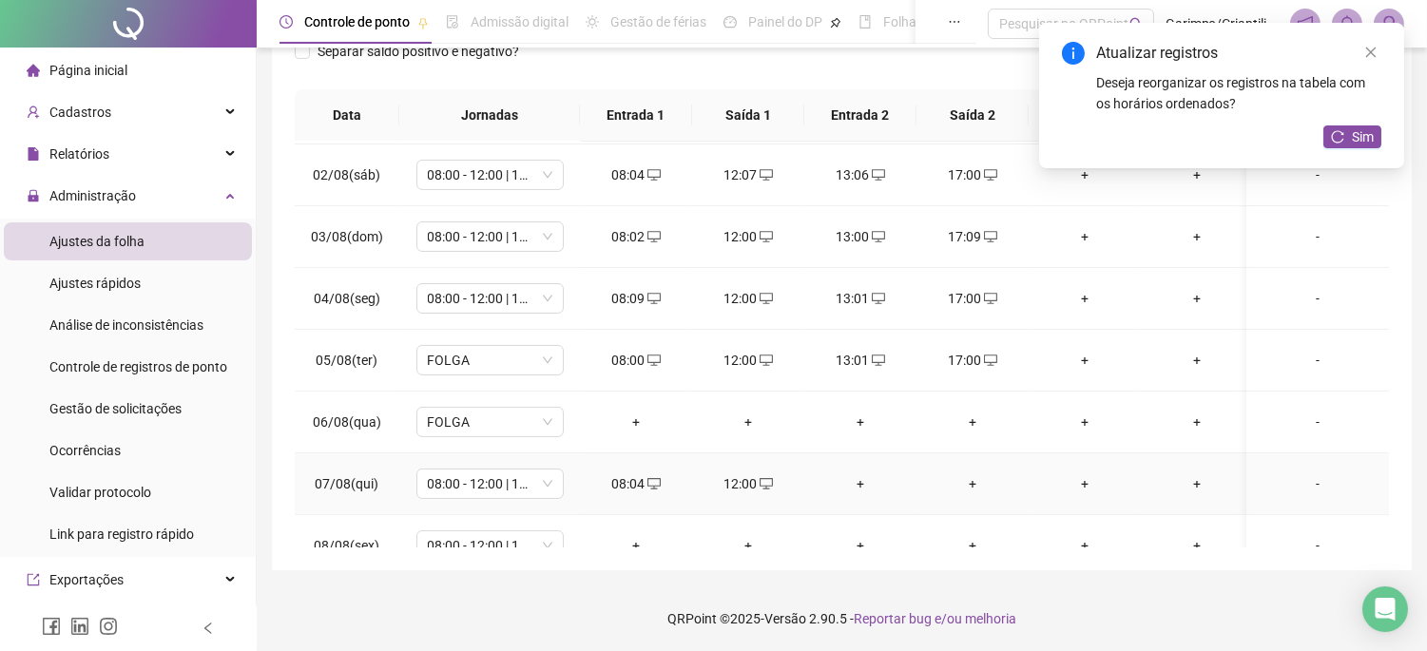
click at [866, 474] on div "+" at bounding box center [861, 484] width 82 height 21
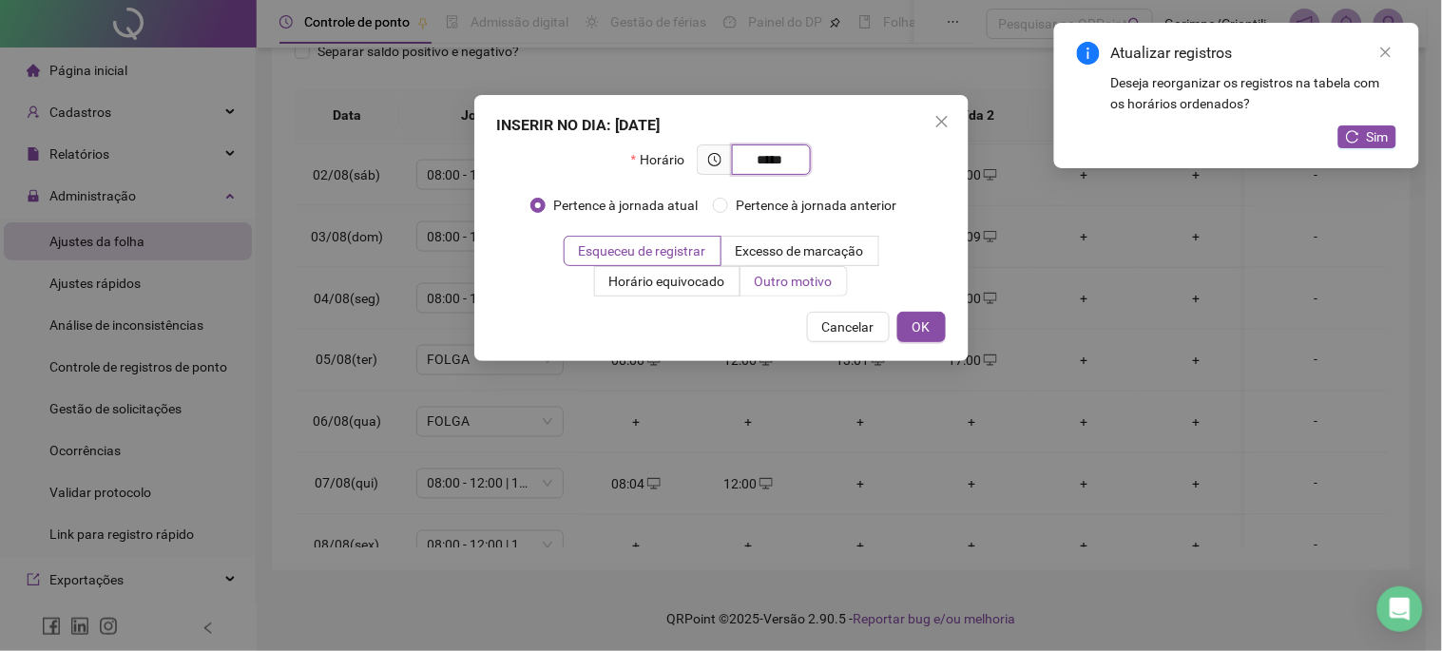
type input "*****"
click at [825, 280] on span "Outro motivo" at bounding box center [794, 281] width 78 height 15
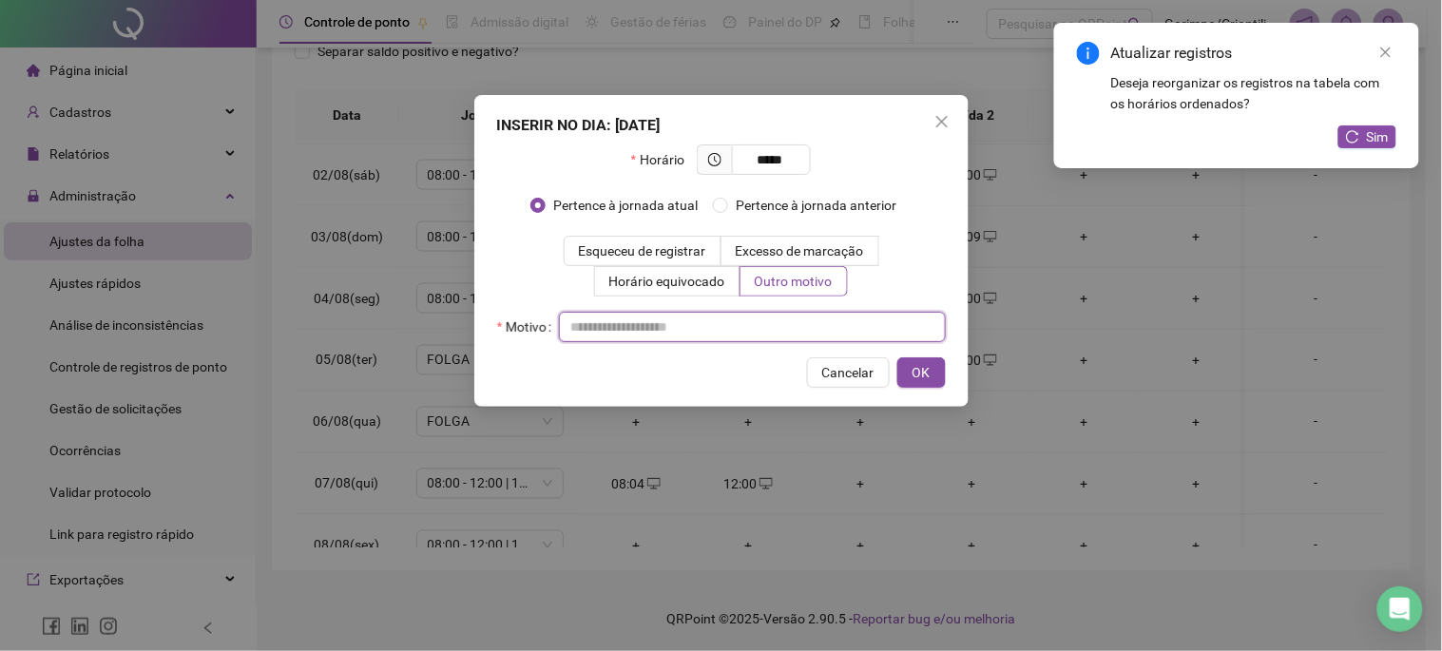
click at [771, 340] on div "Motivo" at bounding box center [721, 327] width 449 height 30
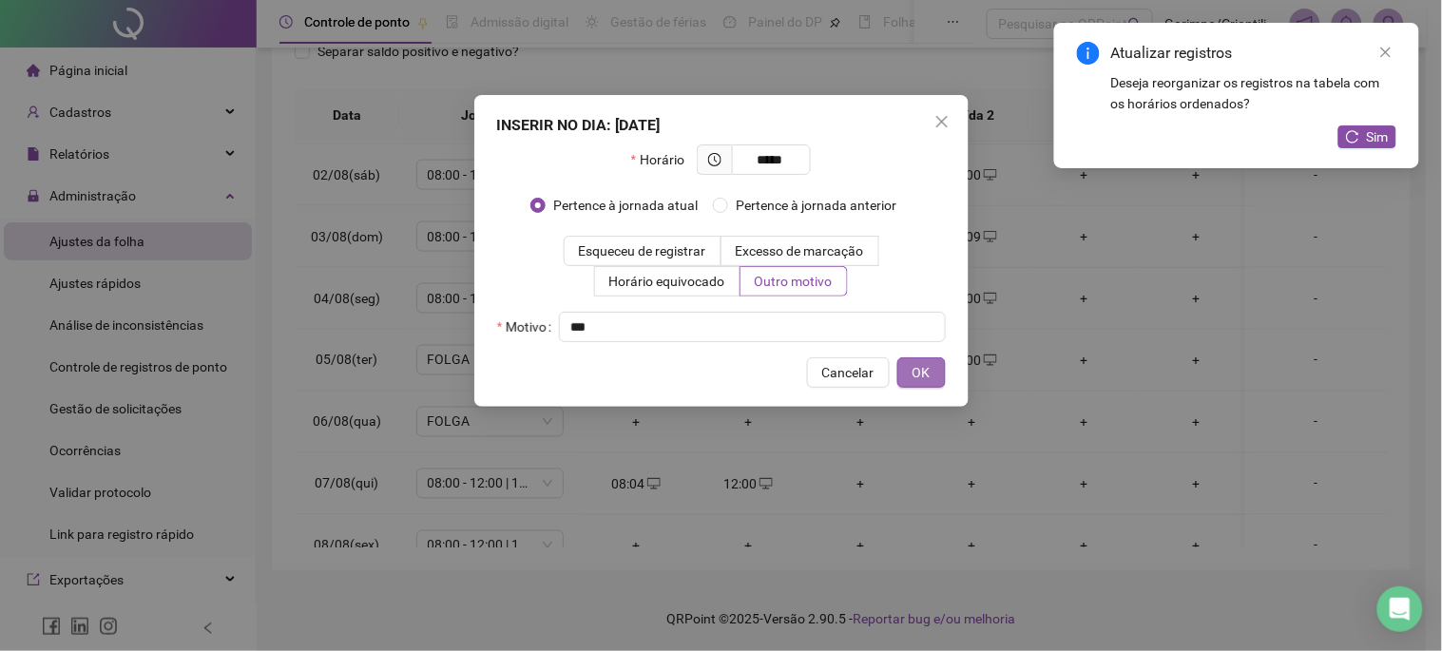
click at [916, 377] on span "OK" at bounding box center [922, 372] width 18 height 21
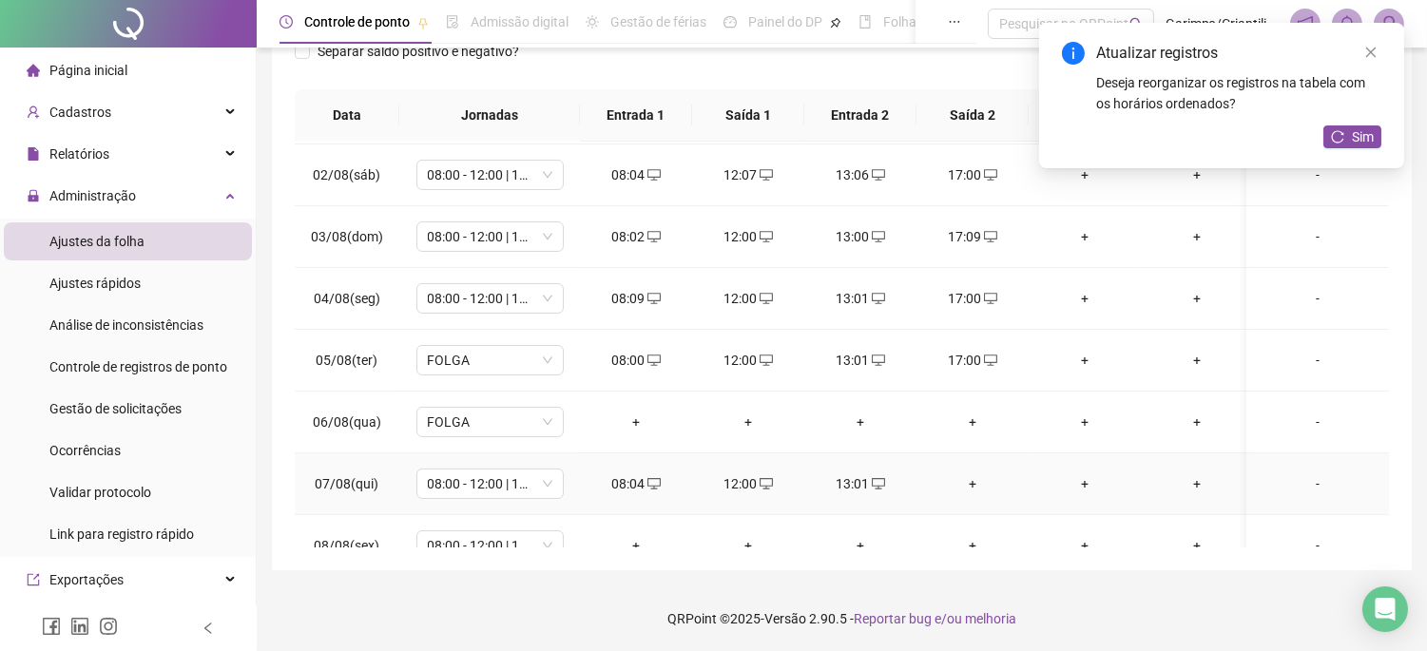
click at [971, 487] on div "+" at bounding box center [973, 484] width 82 height 21
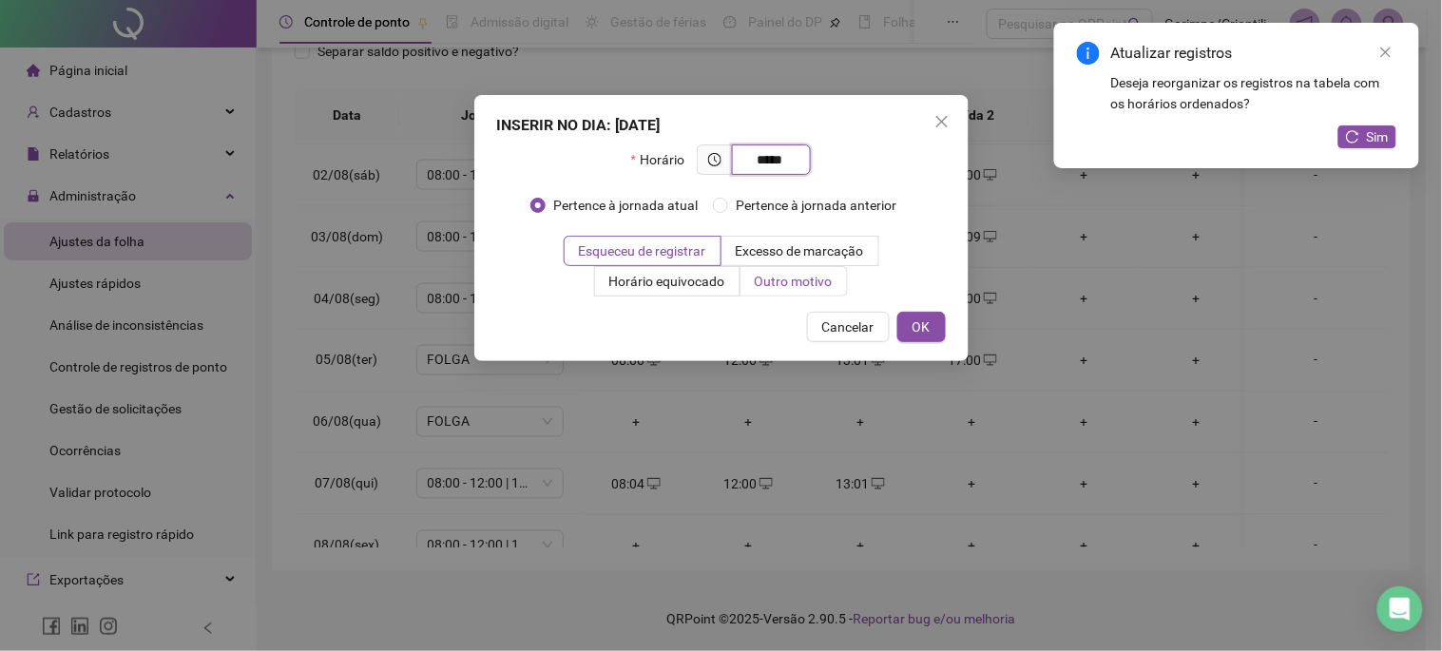
type input "*****"
click at [815, 282] on span "Outro motivo" at bounding box center [794, 281] width 78 height 15
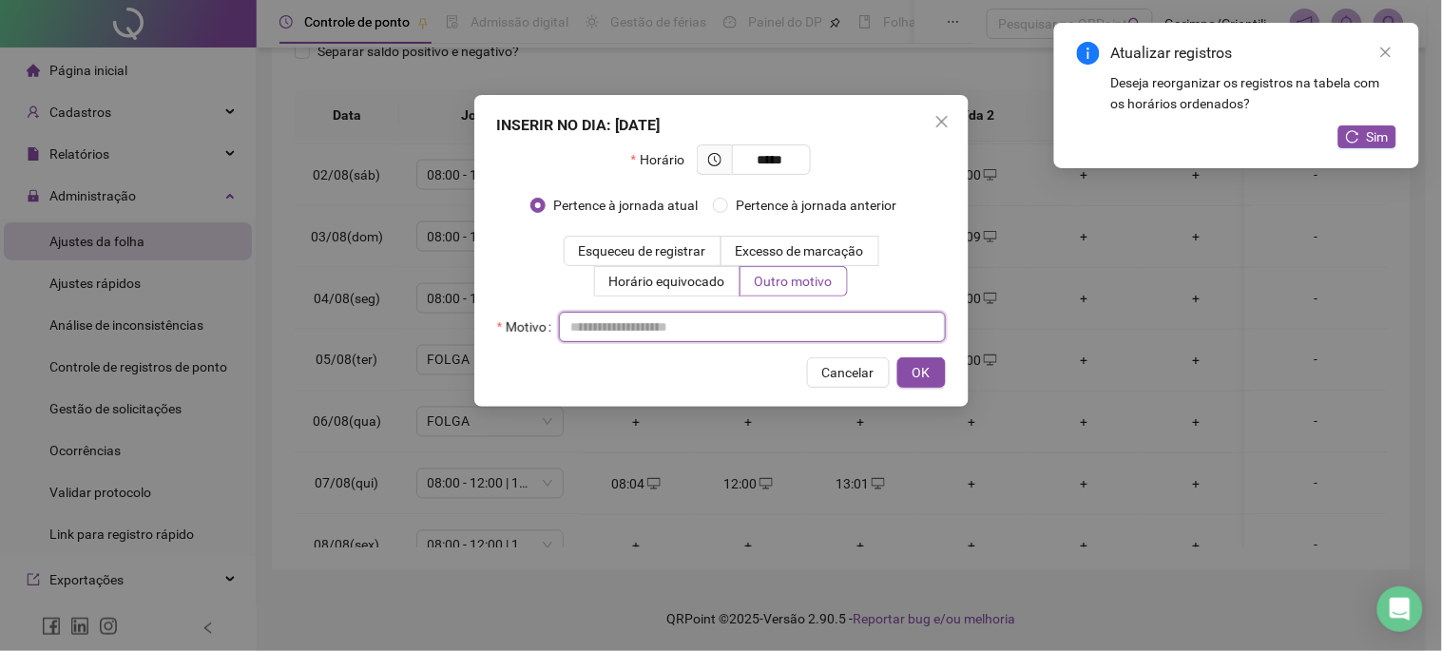
click at [787, 323] on input "text" at bounding box center [752, 327] width 387 height 30
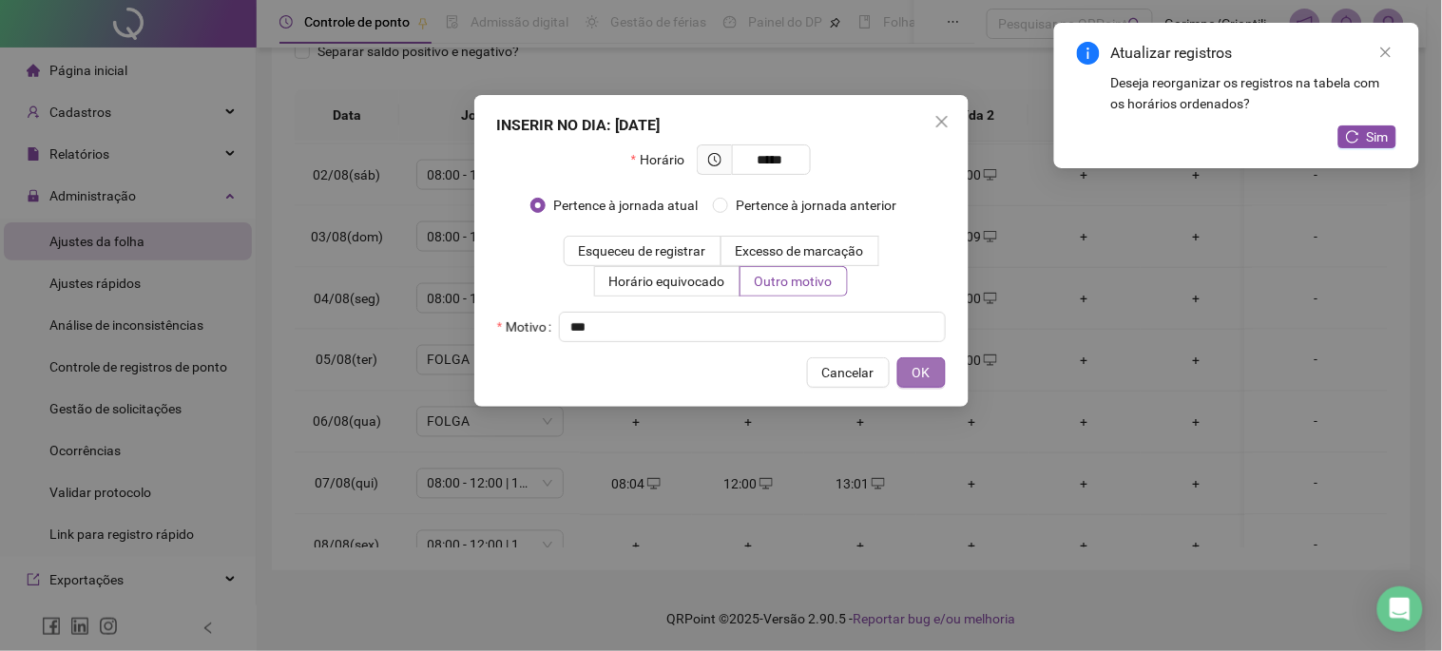
click at [922, 374] on span "OK" at bounding box center [922, 372] width 18 height 21
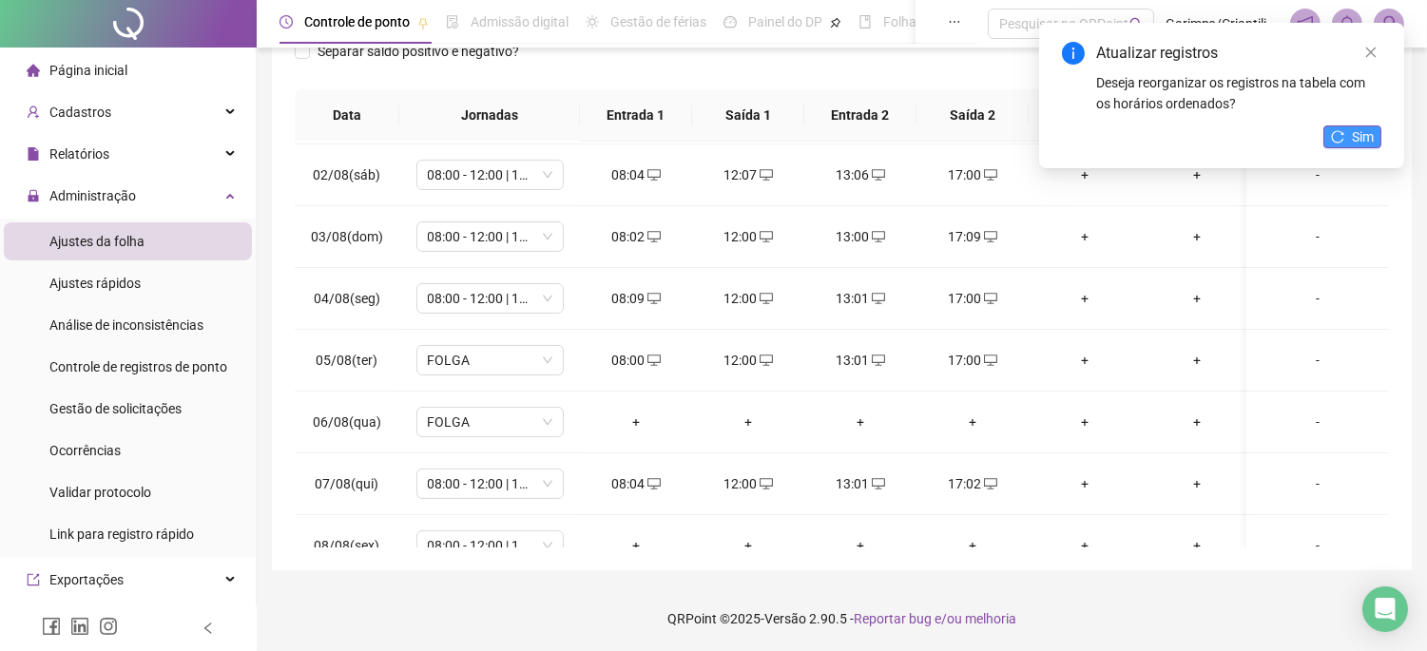
click at [1355, 139] on span "Sim" at bounding box center [1363, 136] width 22 height 21
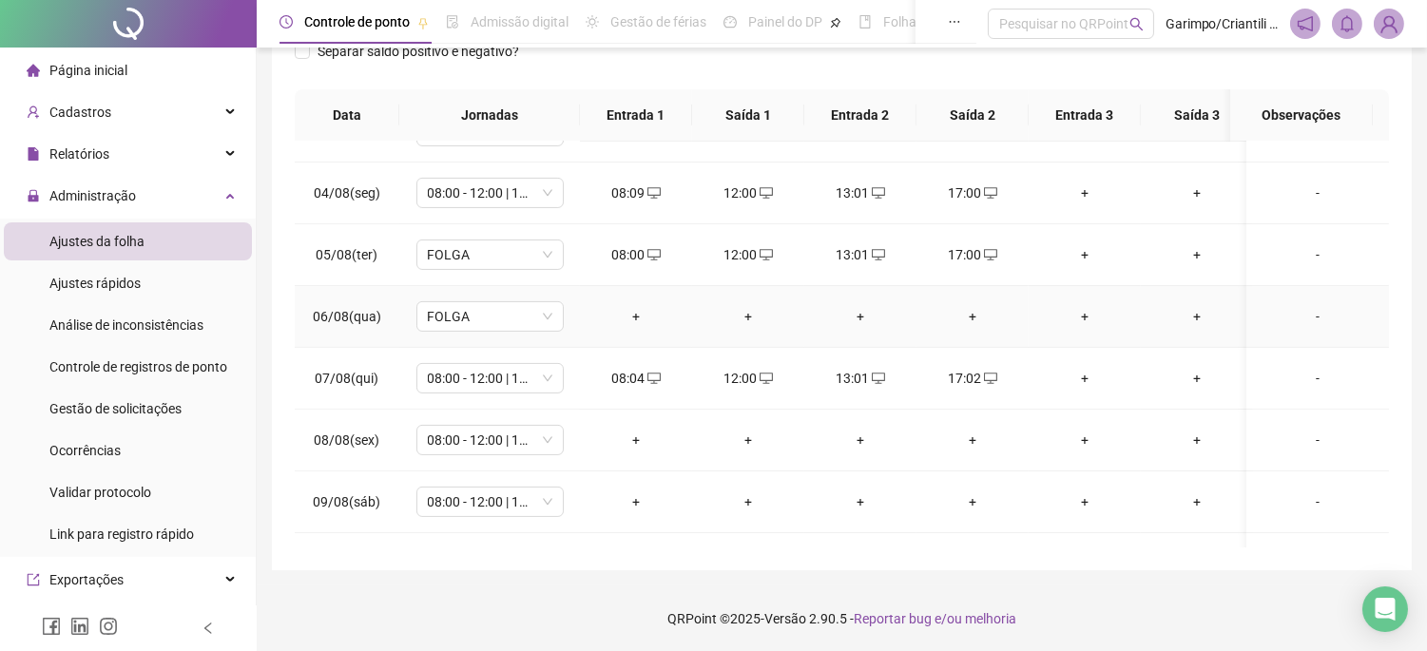
scroll to position [951, 0]
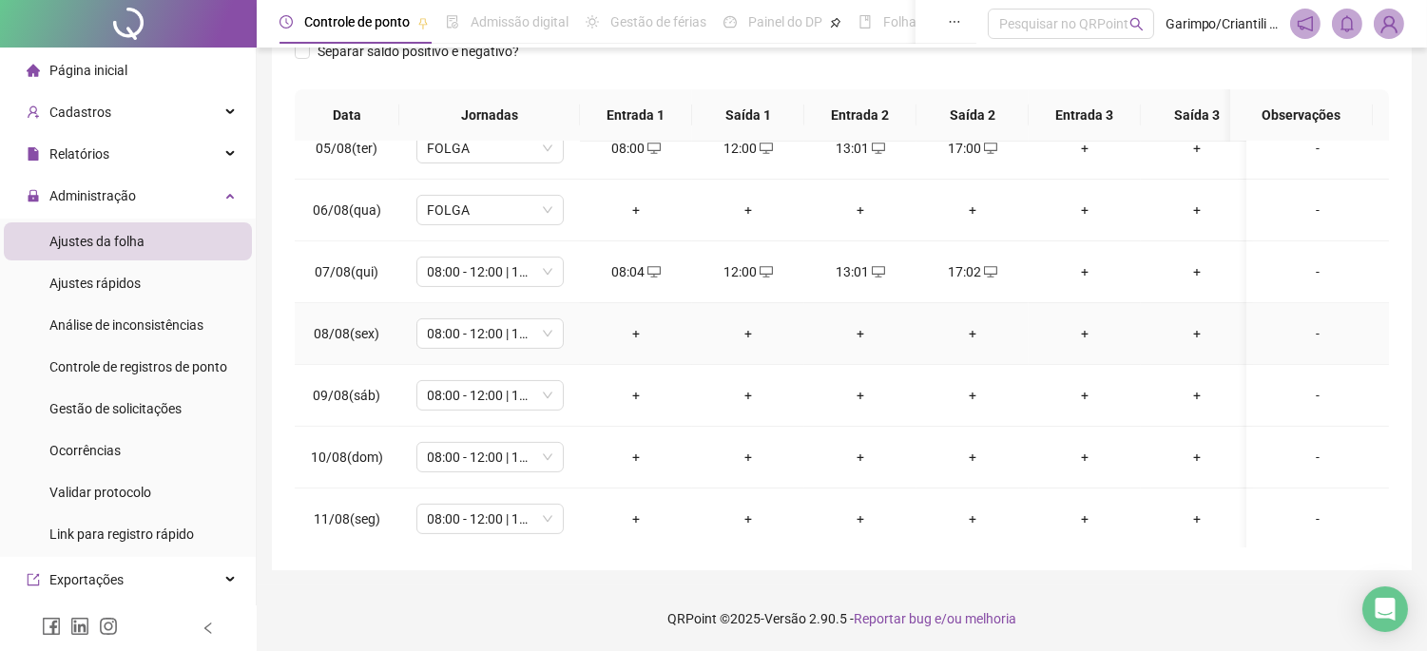
click at [645, 339] on div "+" at bounding box center [636, 333] width 82 height 21
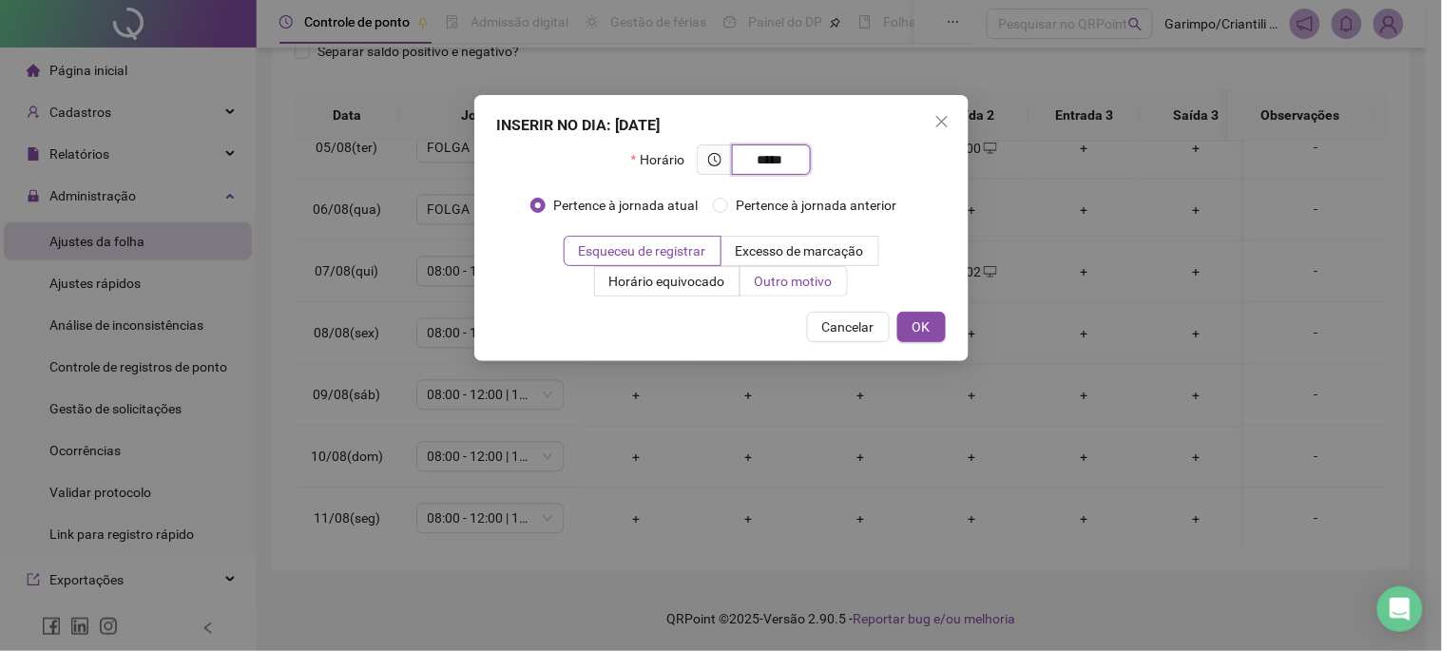
type input "*****"
click at [786, 277] on span "Outro motivo" at bounding box center [794, 281] width 78 height 15
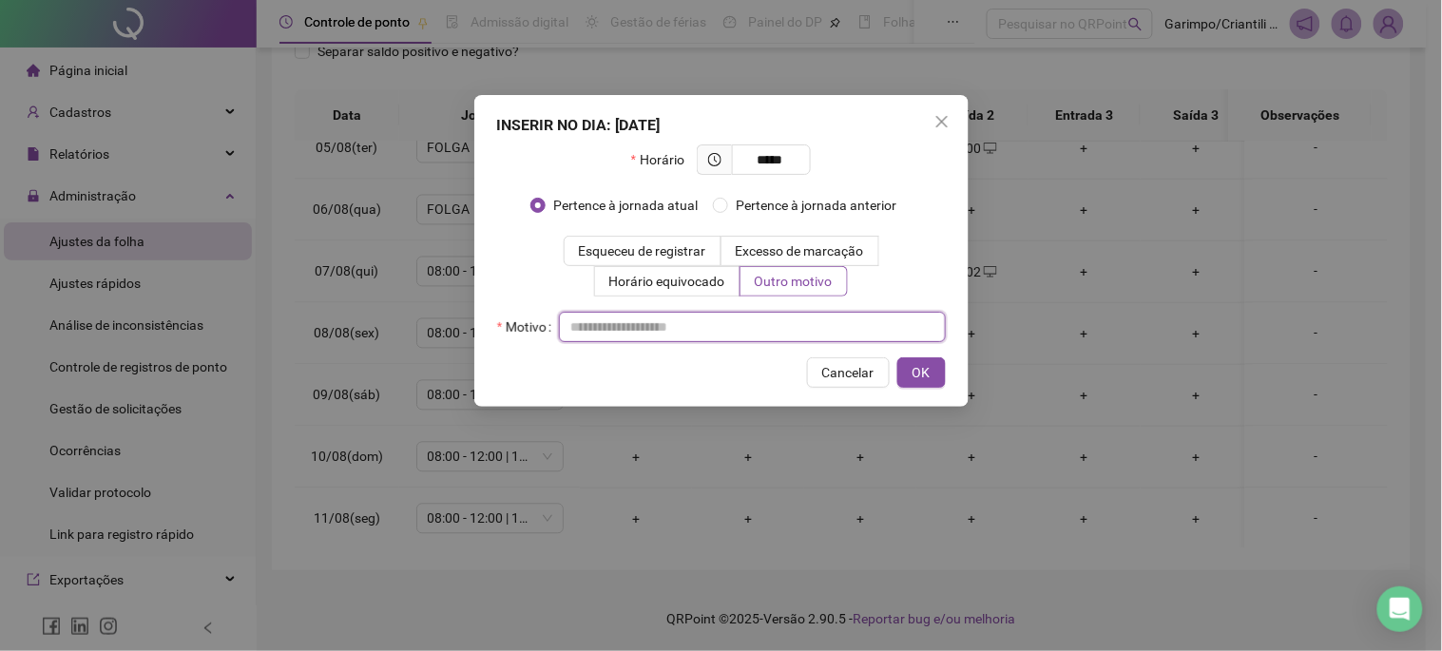
click at [774, 328] on input "text" at bounding box center [752, 327] width 387 height 30
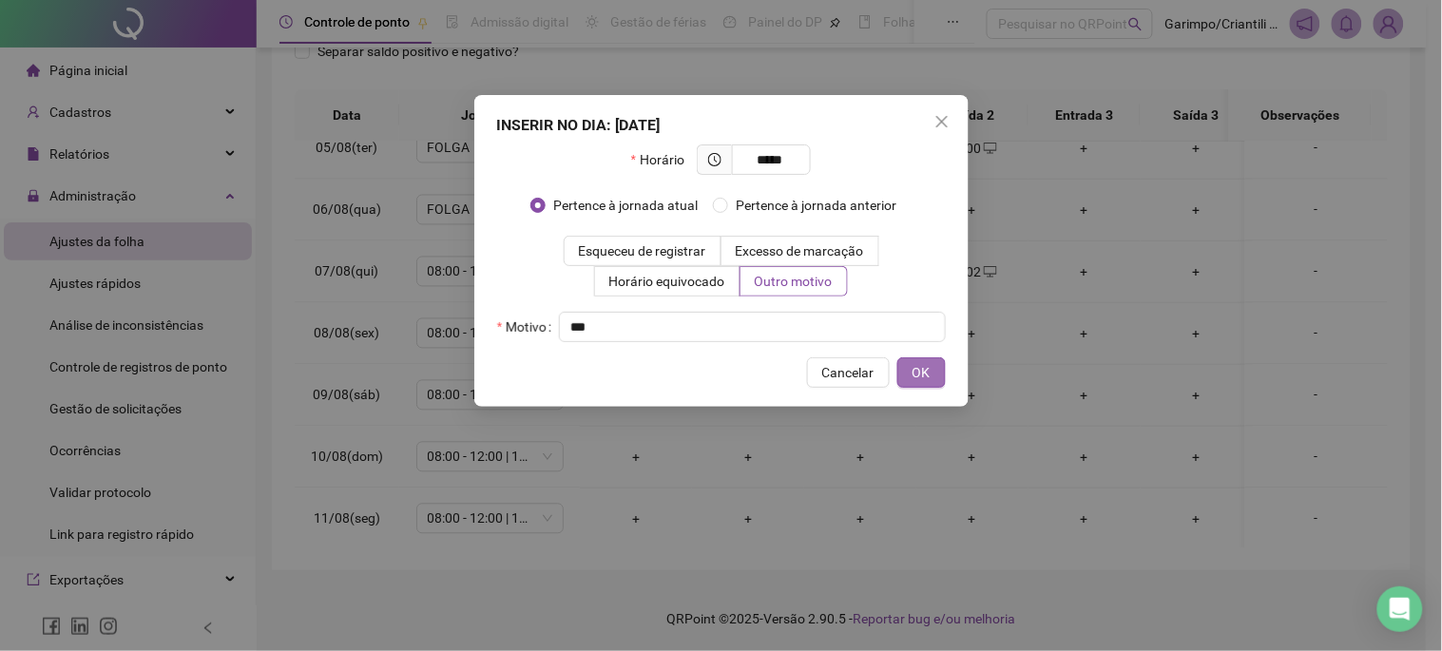
click at [918, 372] on span "OK" at bounding box center [922, 372] width 18 height 21
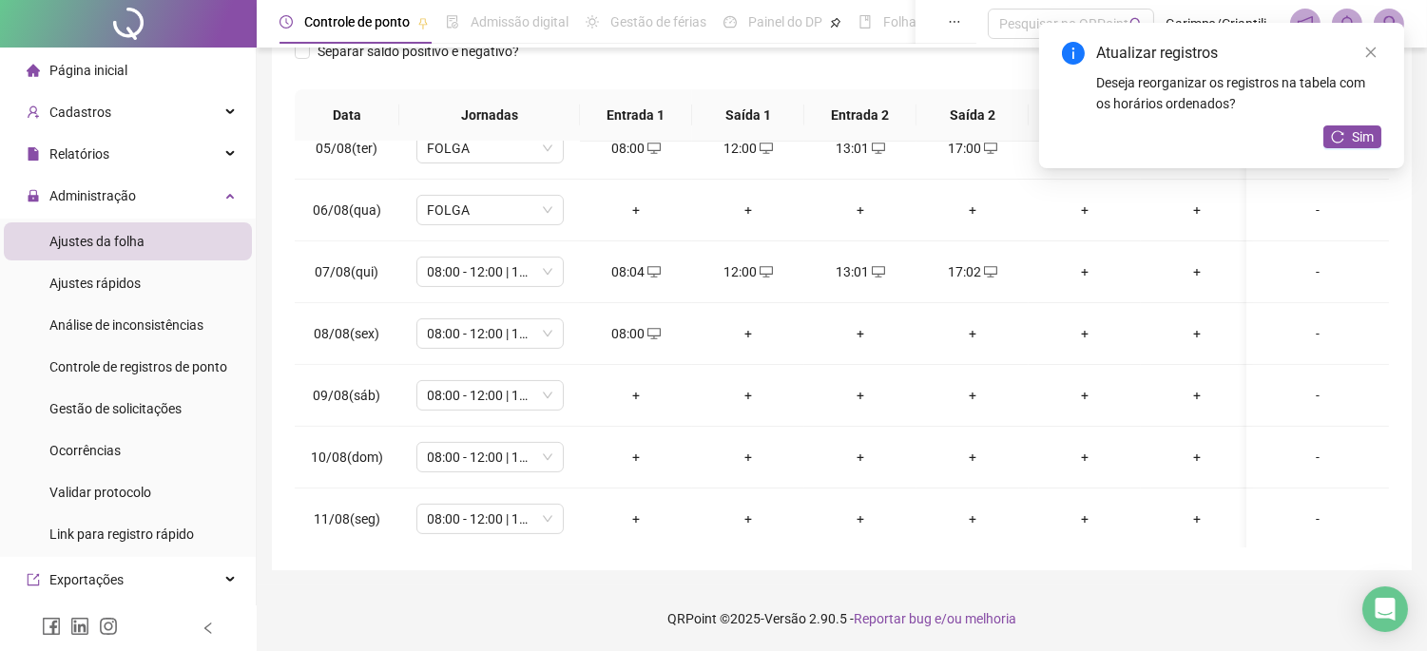
click at [758, 324] on div "+" at bounding box center [748, 333] width 82 height 21
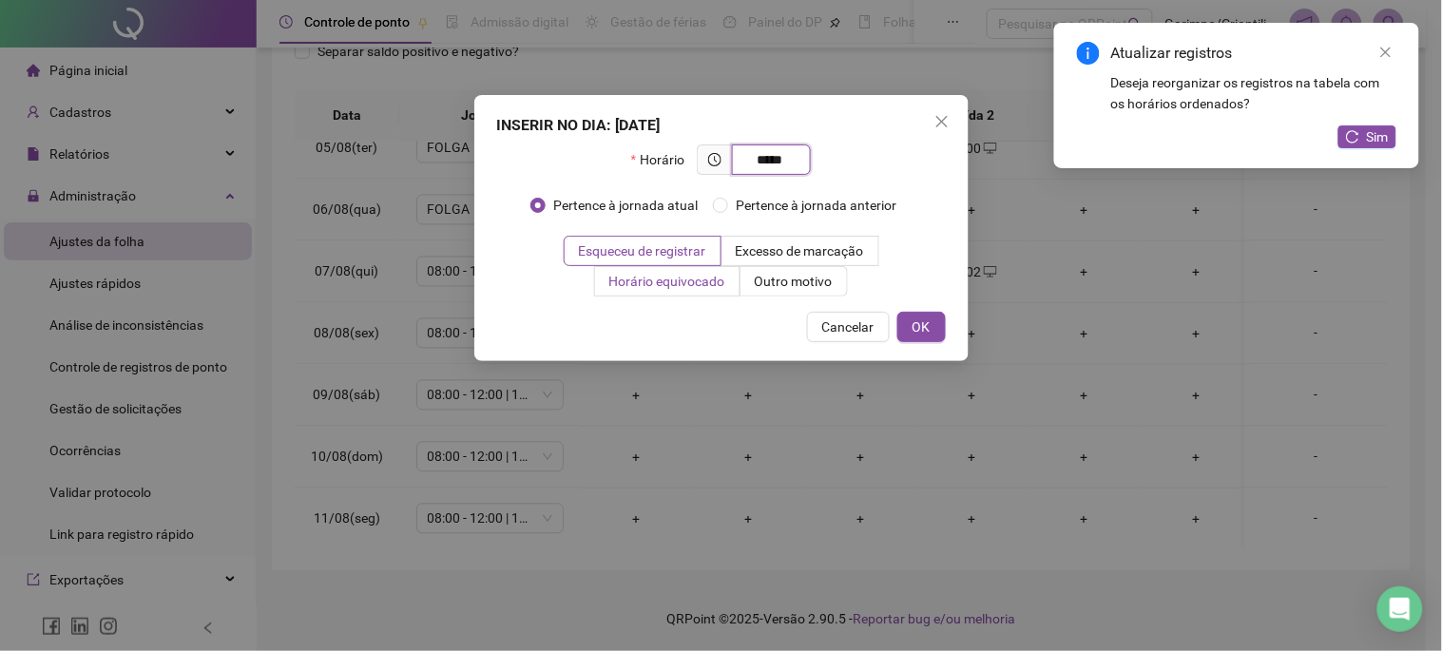
type input "*****"
click at [735, 279] on label "Horário equivocado" at bounding box center [667, 281] width 145 height 30
click at [755, 285] on span "Outro motivo" at bounding box center [794, 281] width 78 height 15
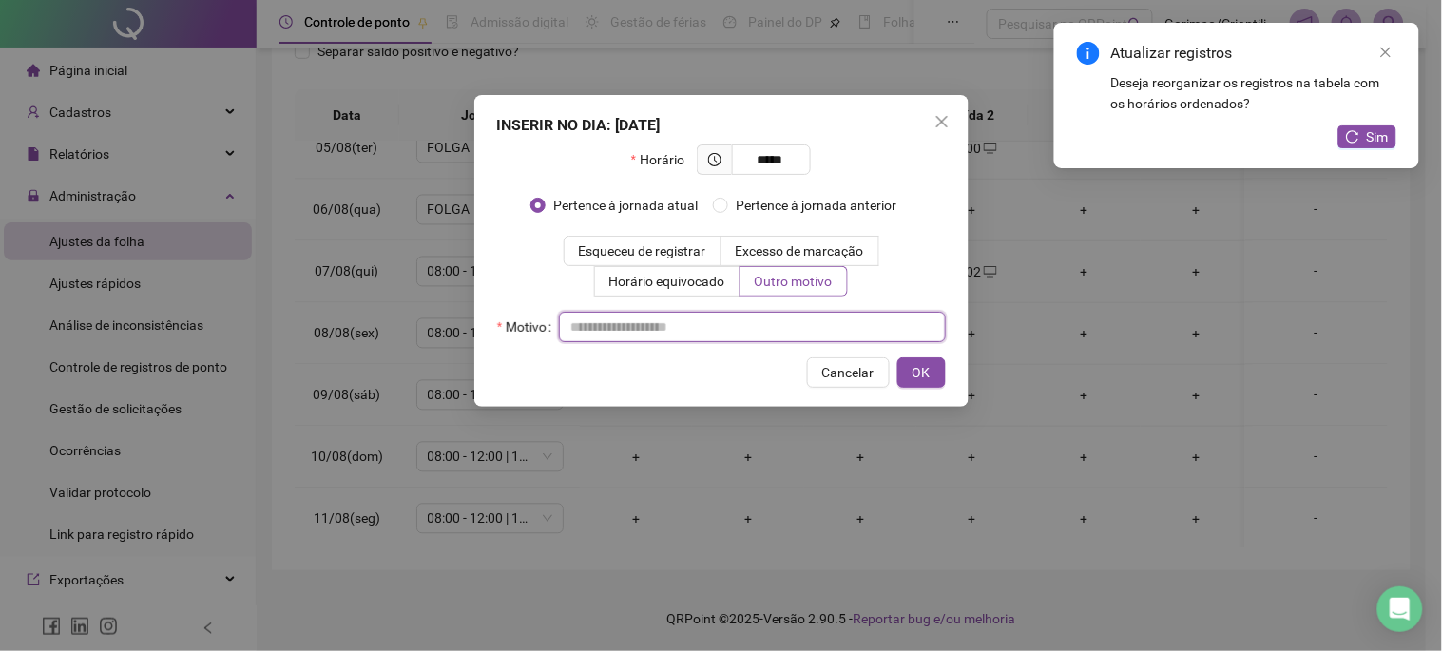
click at [754, 334] on input "text" at bounding box center [752, 327] width 387 height 30
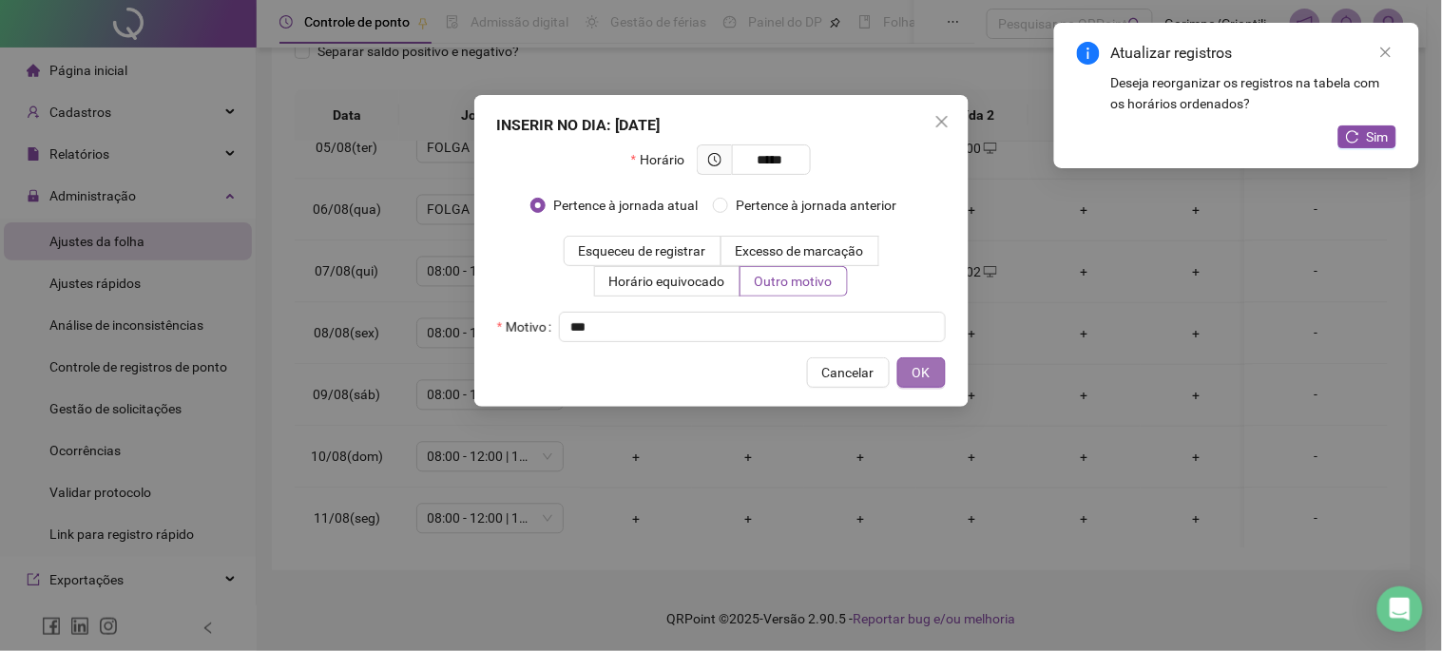
click at [916, 367] on span "OK" at bounding box center [922, 372] width 18 height 21
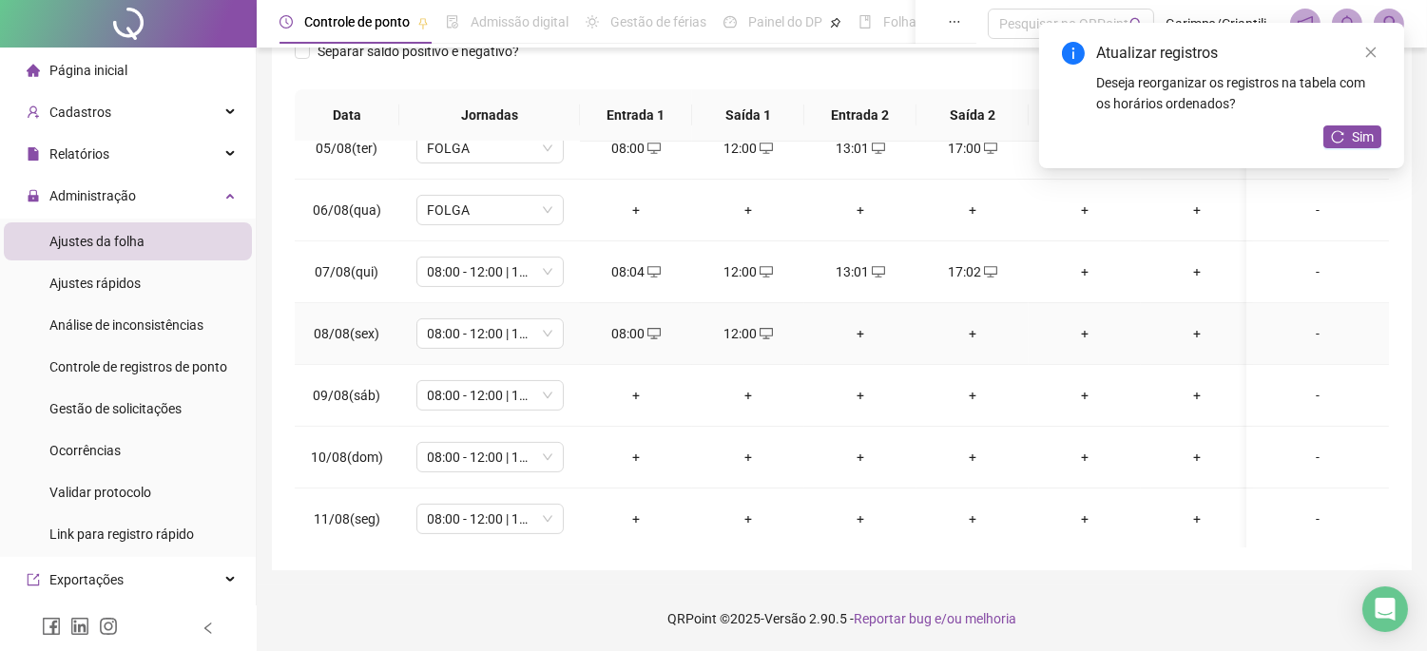
click at [868, 334] on div "+" at bounding box center [861, 333] width 82 height 21
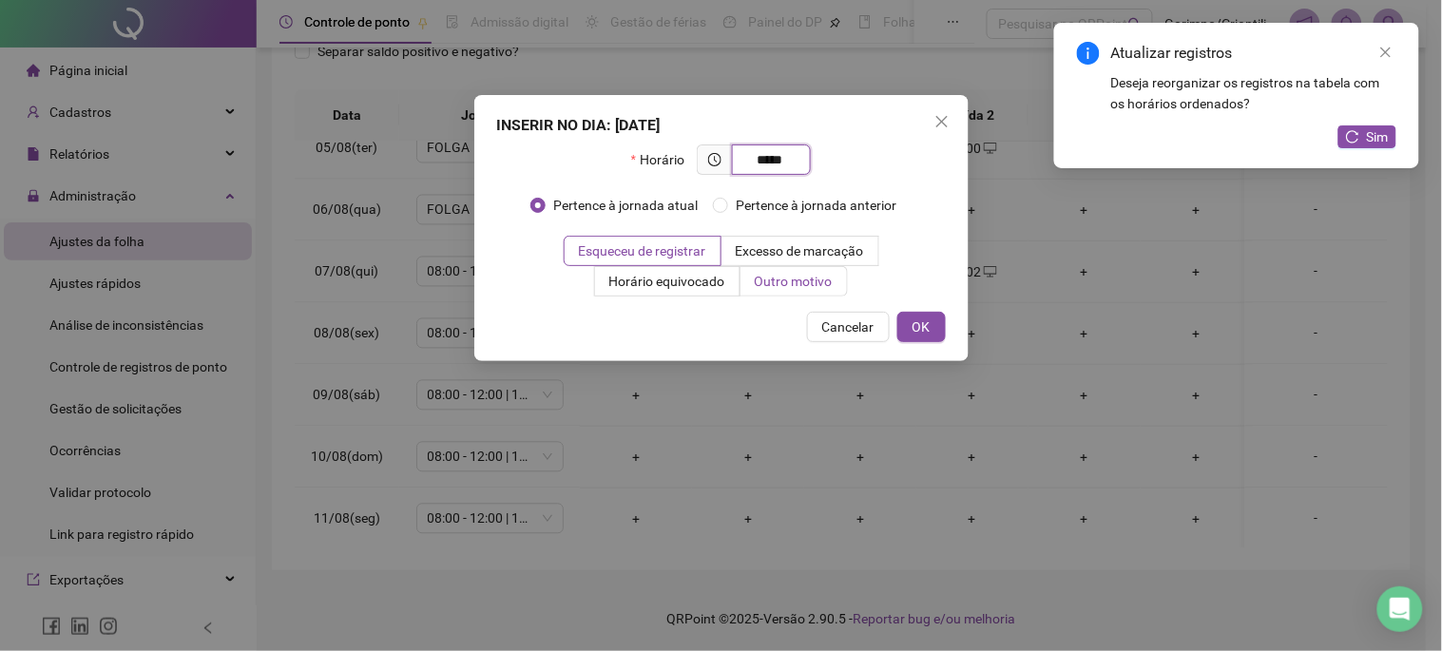
type input "*****"
click at [819, 274] on span "Outro motivo" at bounding box center [794, 281] width 78 height 15
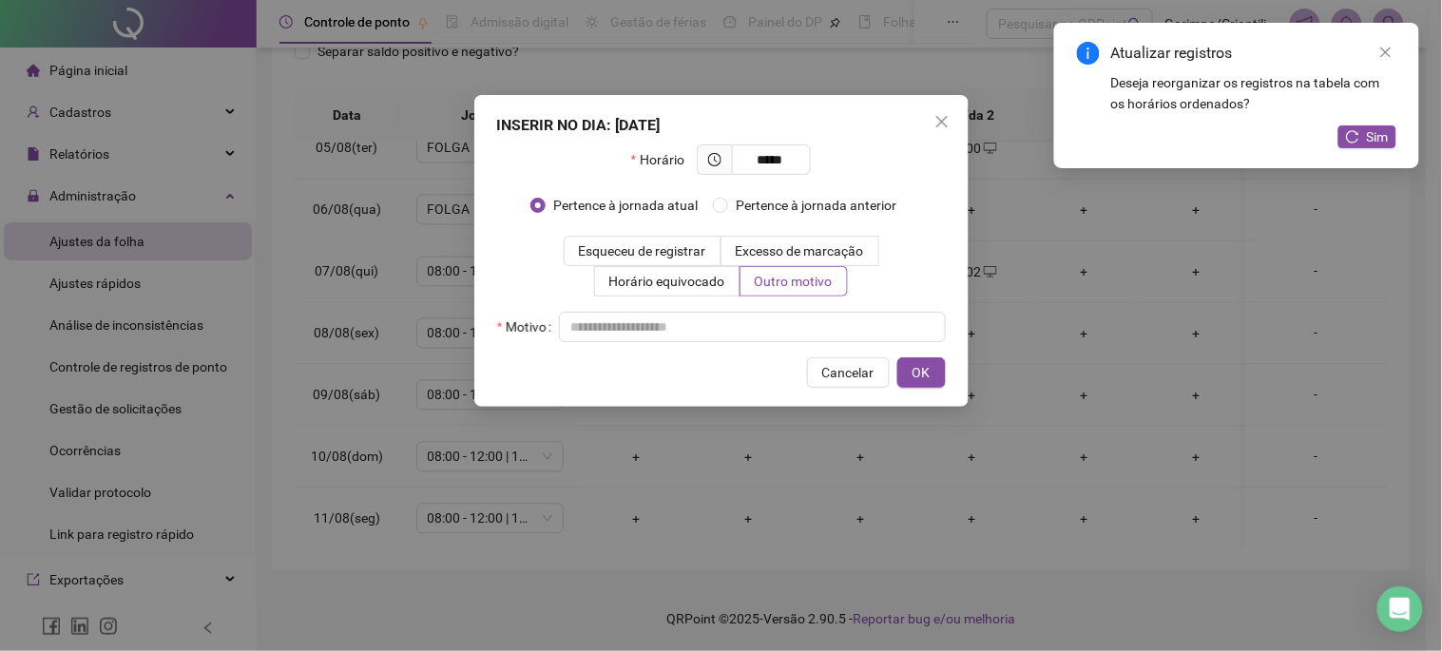
click at [813, 319] on div "Motivo" at bounding box center [721, 327] width 449 height 30
click at [830, 328] on input "text" at bounding box center [752, 327] width 387 height 30
click at [906, 378] on button "OK" at bounding box center [922, 373] width 48 height 30
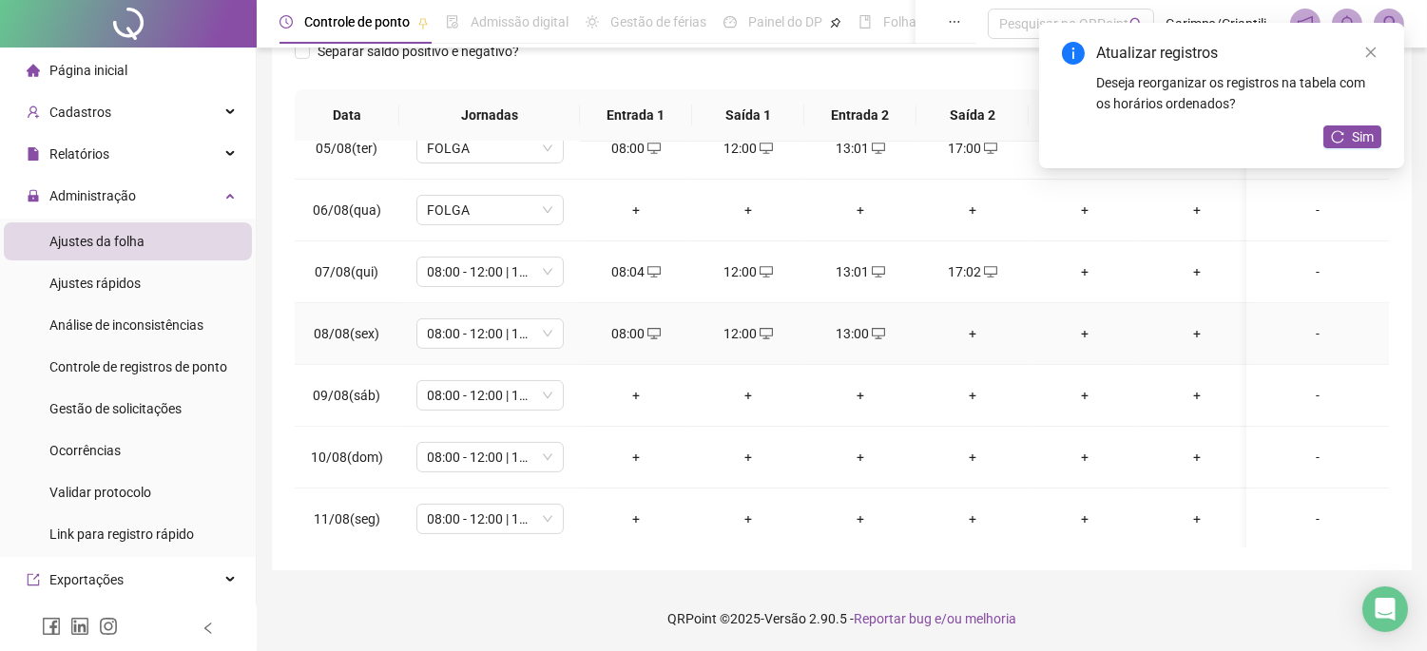
click at [978, 333] on div "+" at bounding box center [973, 333] width 82 height 21
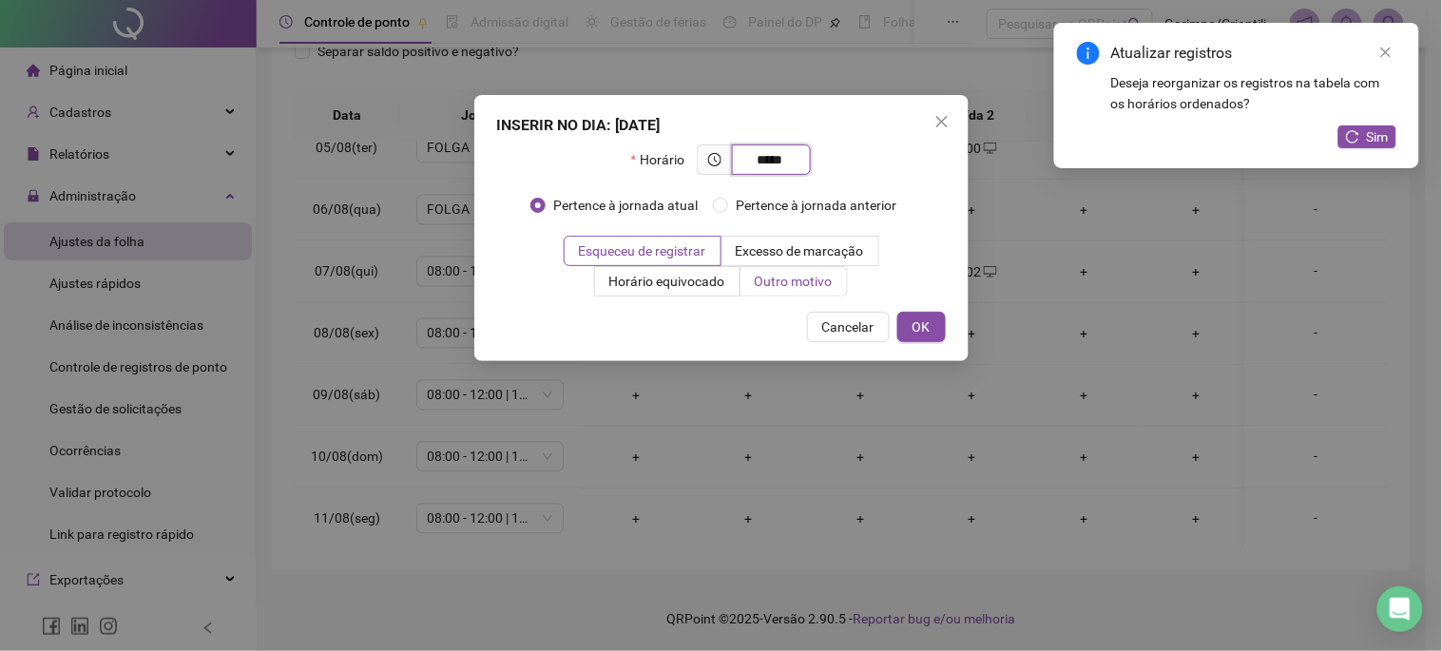
type input "*****"
click at [799, 274] on span "Outro motivo" at bounding box center [794, 281] width 78 height 15
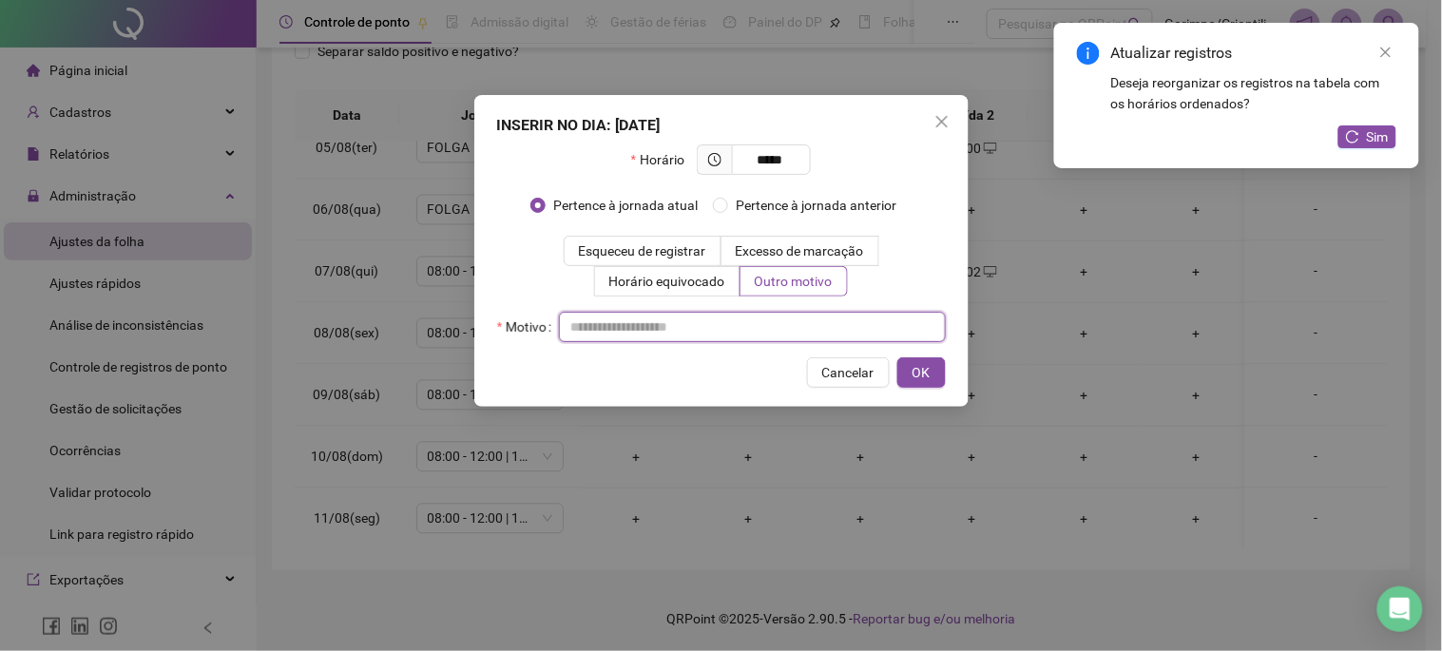
click at [762, 312] on input "text" at bounding box center [752, 327] width 387 height 30
click at [758, 317] on input "text" at bounding box center [752, 327] width 387 height 30
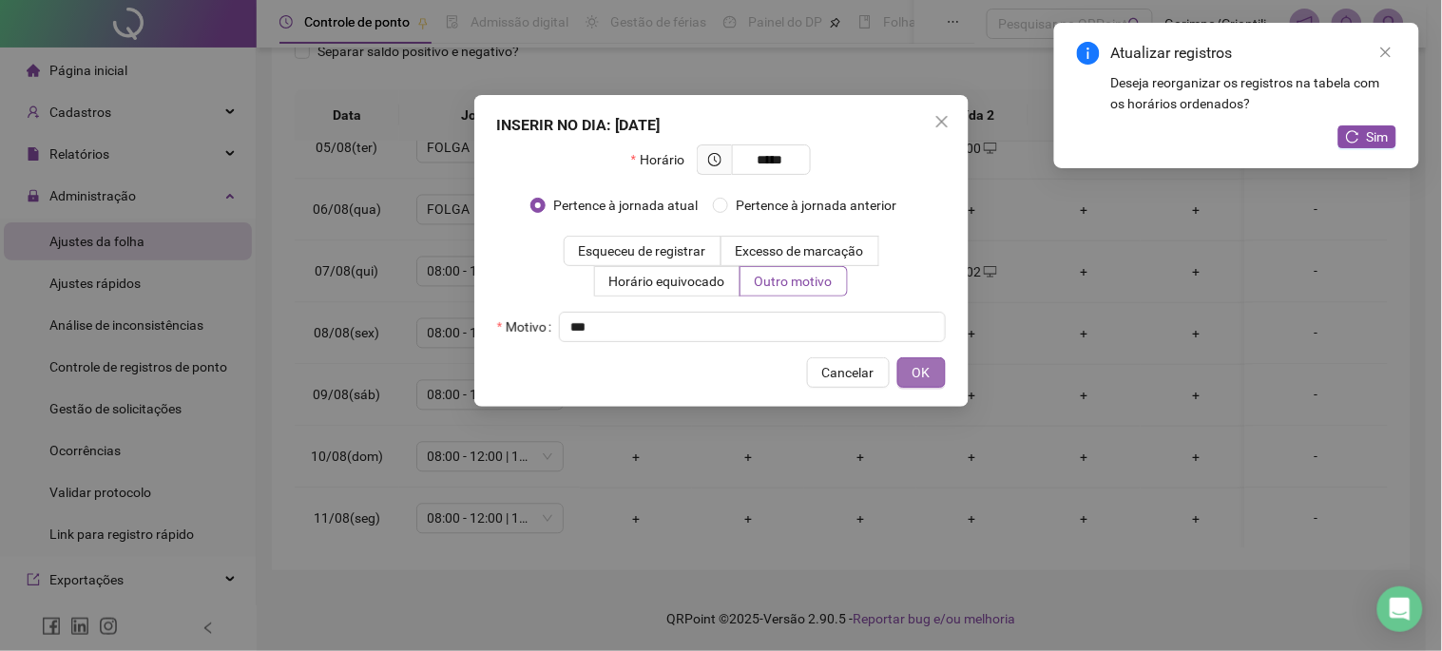
click at [926, 366] on span "OK" at bounding box center [922, 372] width 18 height 21
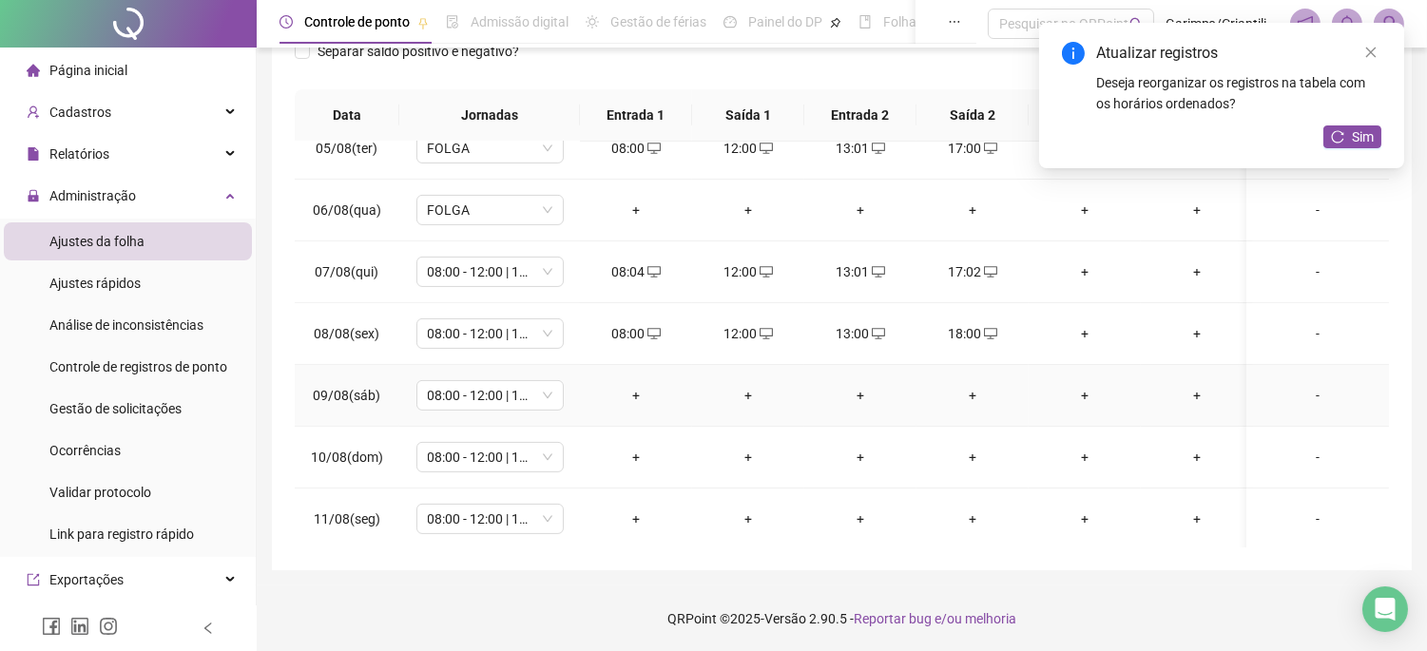
click at [637, 402] on div "+" at bounding box center [636, 395] width 82 height 21
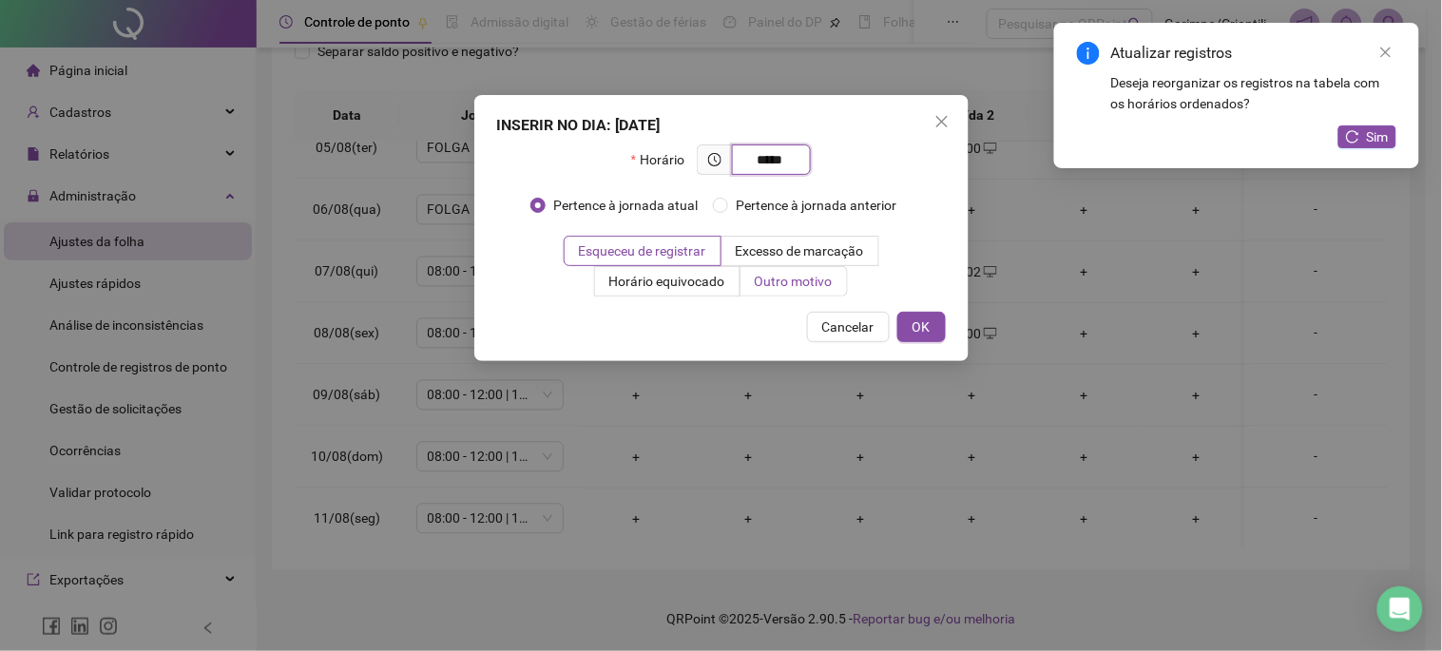
type input "*****"
click at [795, 270] on label "Outro motivo" at bounding box center [794, 281] width 107 height 30
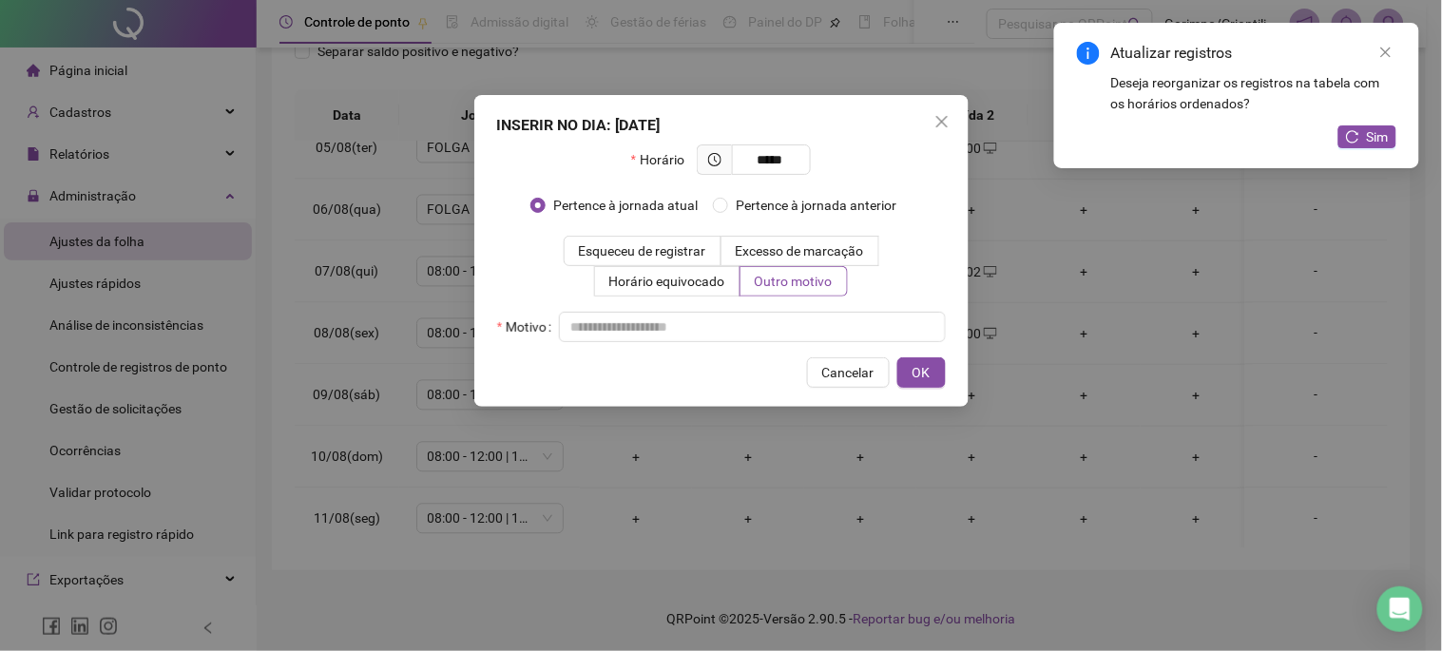
click at [765, 312] on div "Motivo" at bounding box center [721, 327] width 449 height 30
click at [772, 316] on input "text" at bounding box center [752, 327] width 387 height 30
click at [927, 372] on span "OK" at bounding box center [922, 372] width 18 height 21
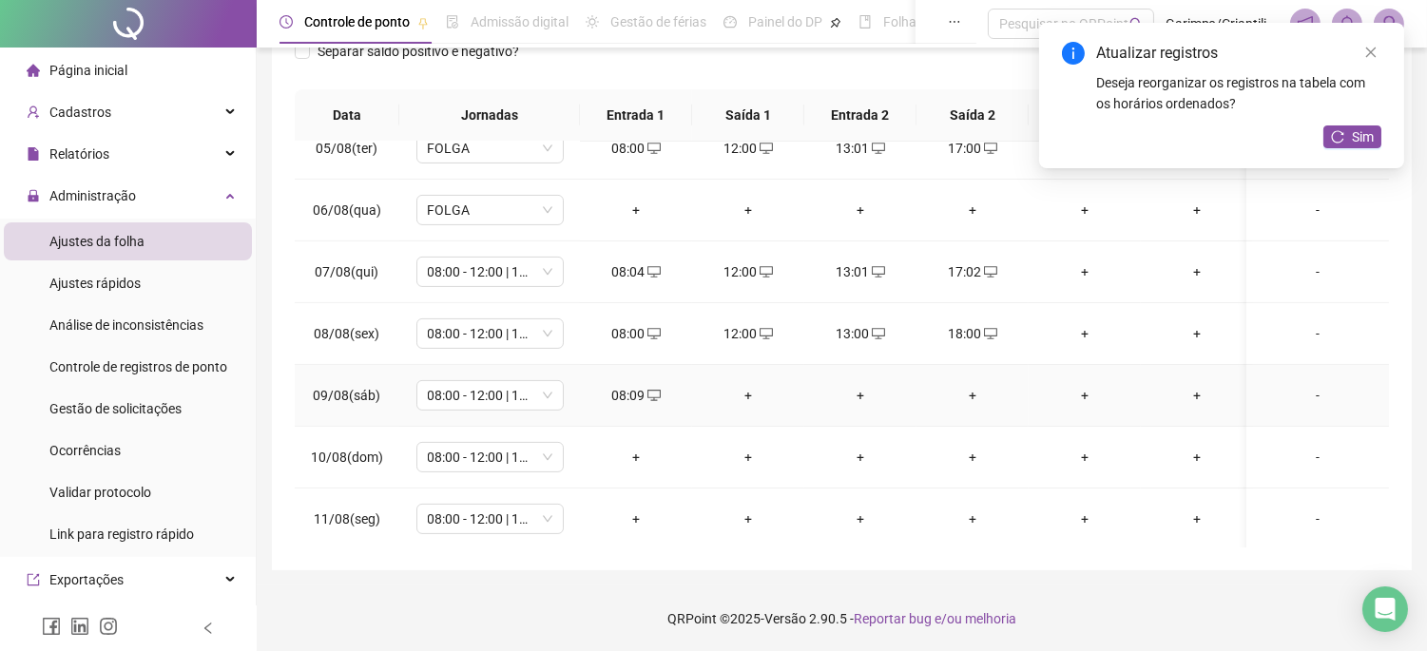
click at [746, 394] on div "+" at bounding box center [748, 395] width 82 height 21
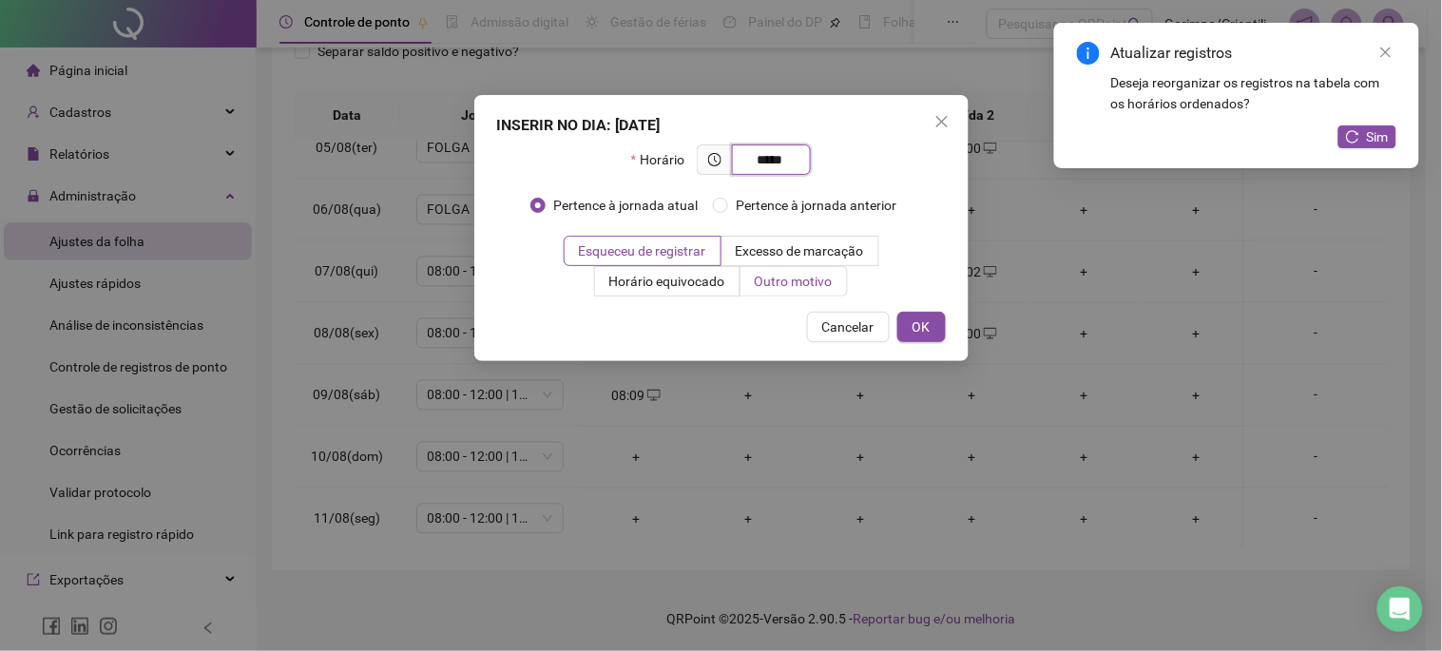
type input "*****"
click at [777, 279] on span "Outro motivo" at bounding box center [794, 281] width 78 height 15
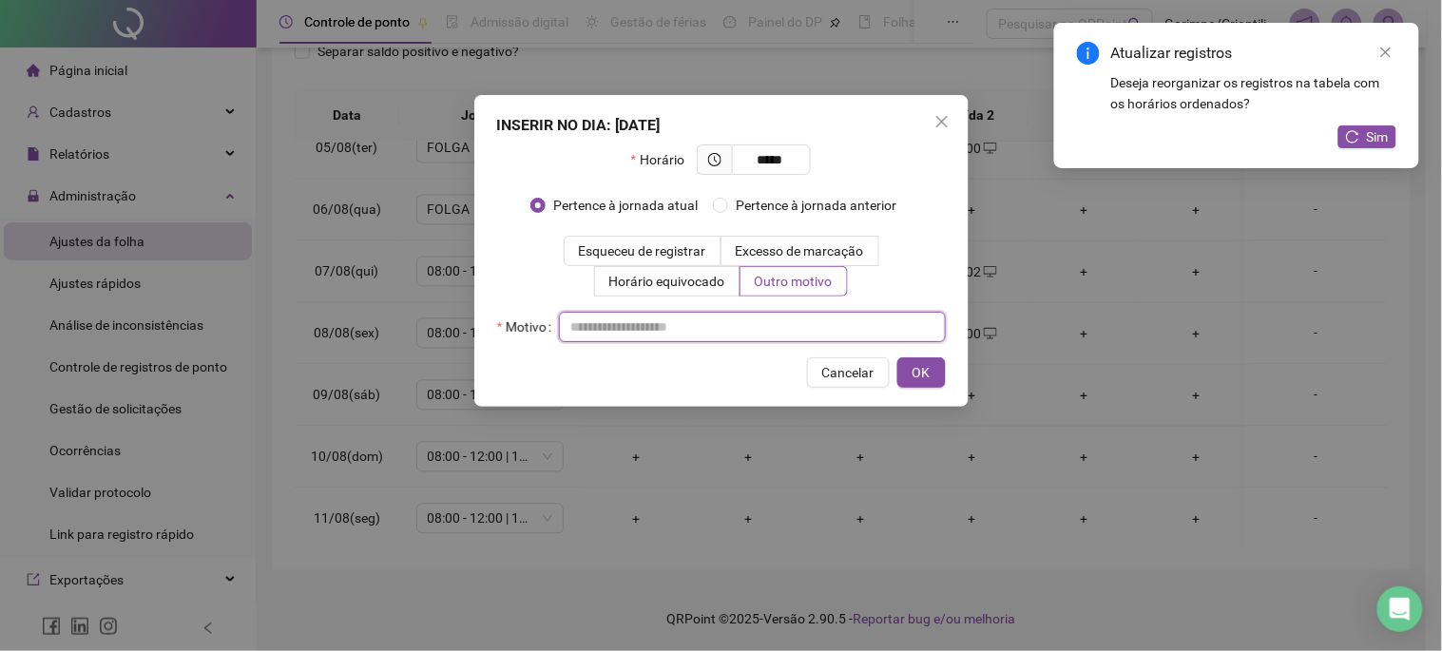
click at [762, 326] on input "text" at bounding box center [752, 327] width 387 height 30
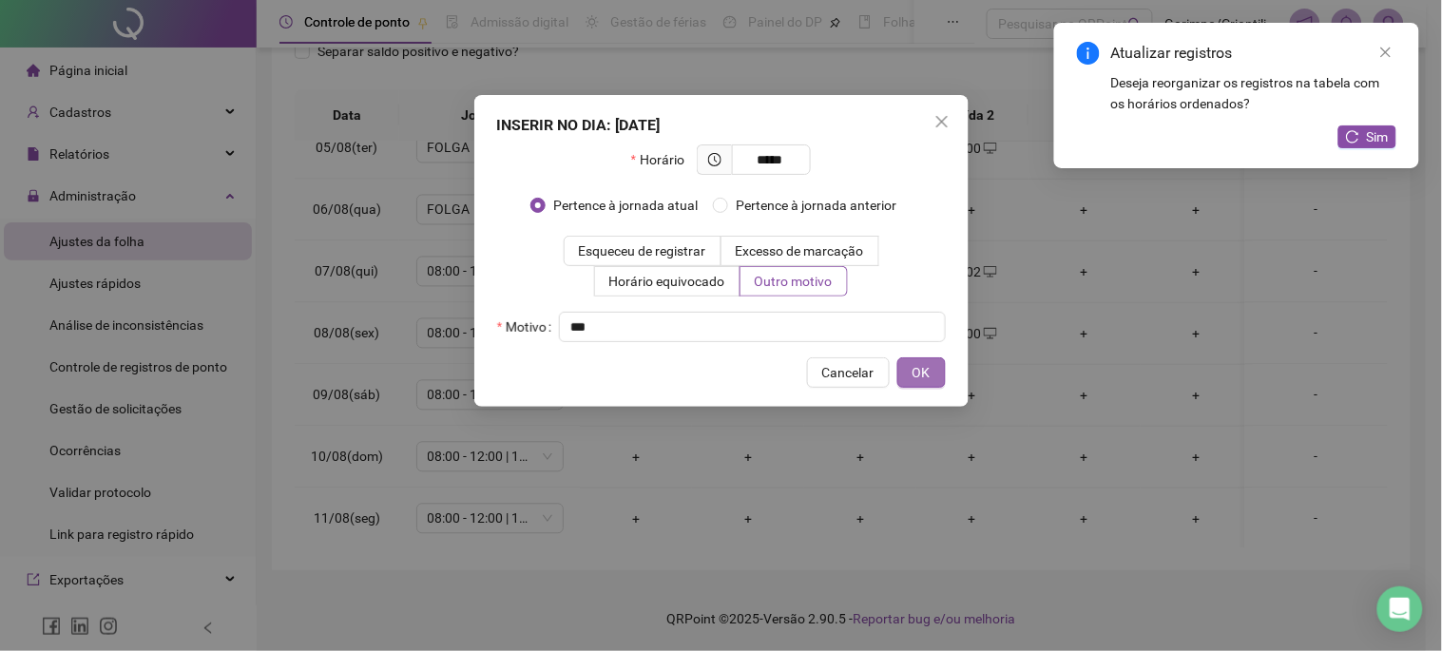
click at [926, 365] on span "OK" at bounding box center [922, 372] width 18 height 21
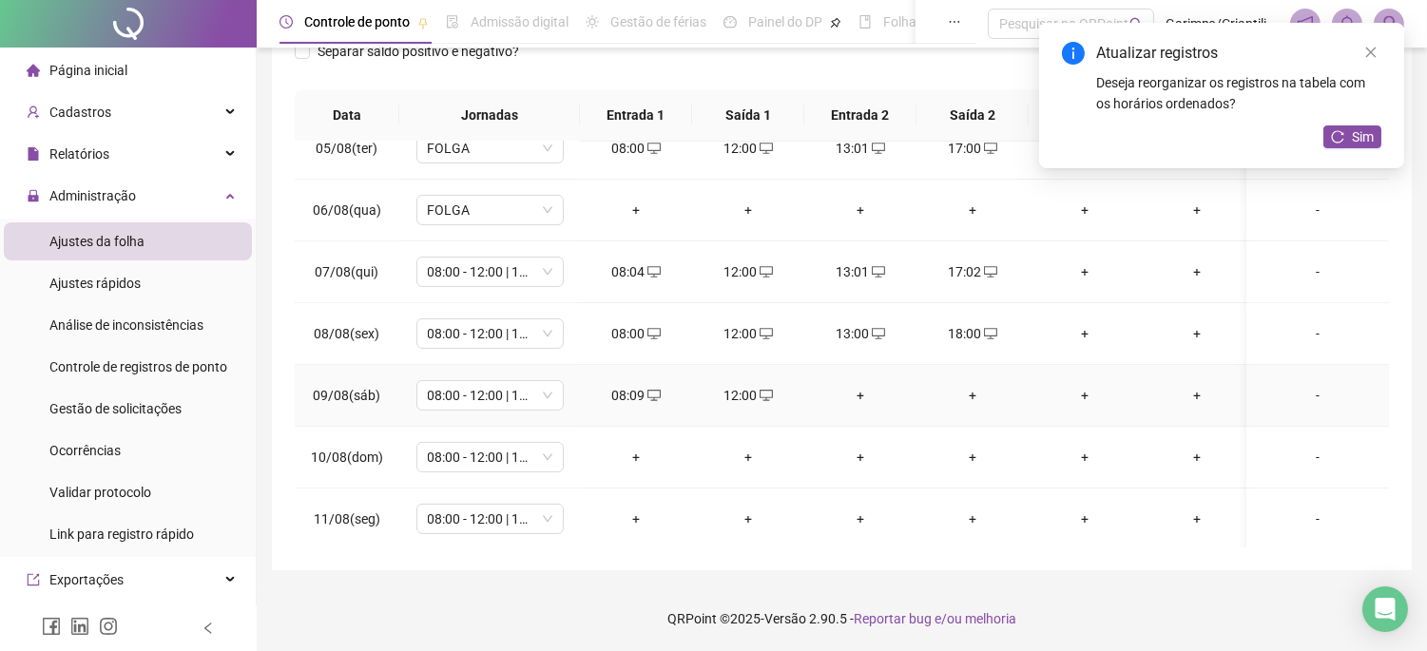
click at [858, 401] on div "+" at bounding box center [861, 395] width 82 height 21
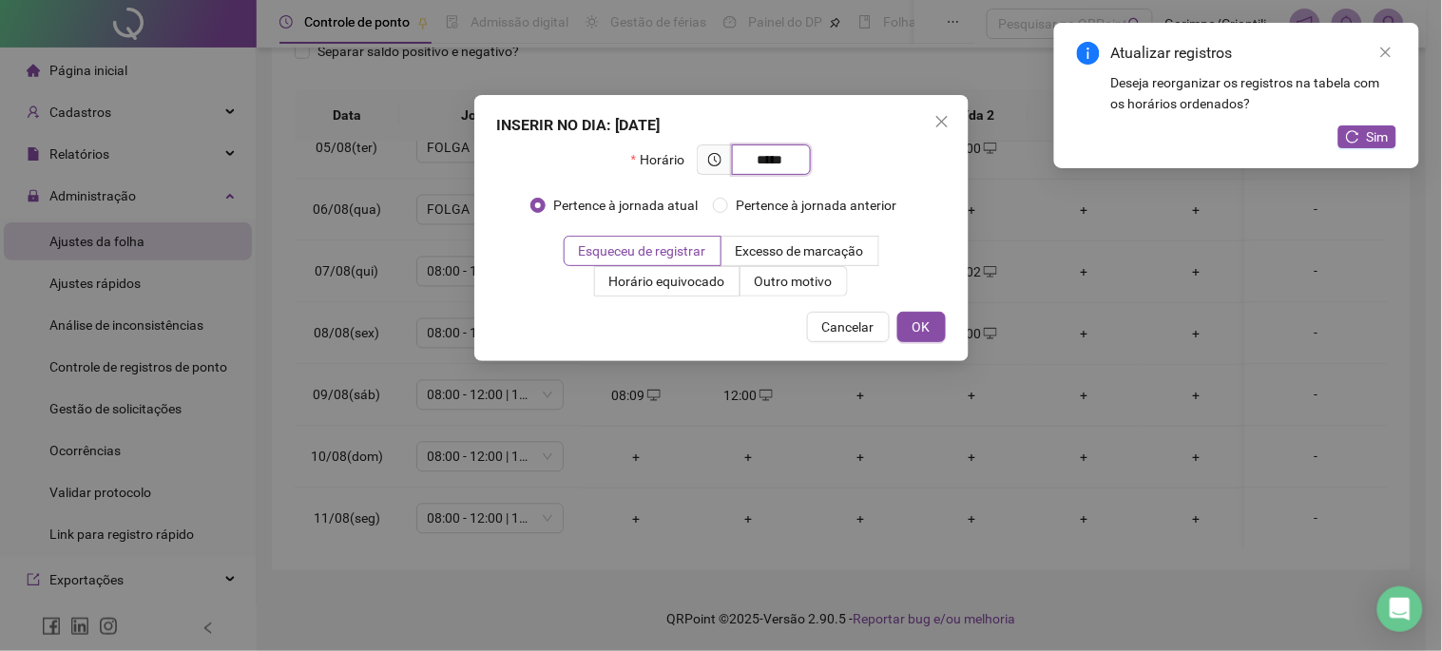
type input "*****"
click at [772, 302] on div "INSERIR NO DIA : 09/08/2025 Horário ***** Pertence à jornada atual Pertence à j…" at bounding box center [721, 228] width 494 height 266
click at [771, 280] on span "Outro motivo" at bounding box center [794, 281] width 78 height 15
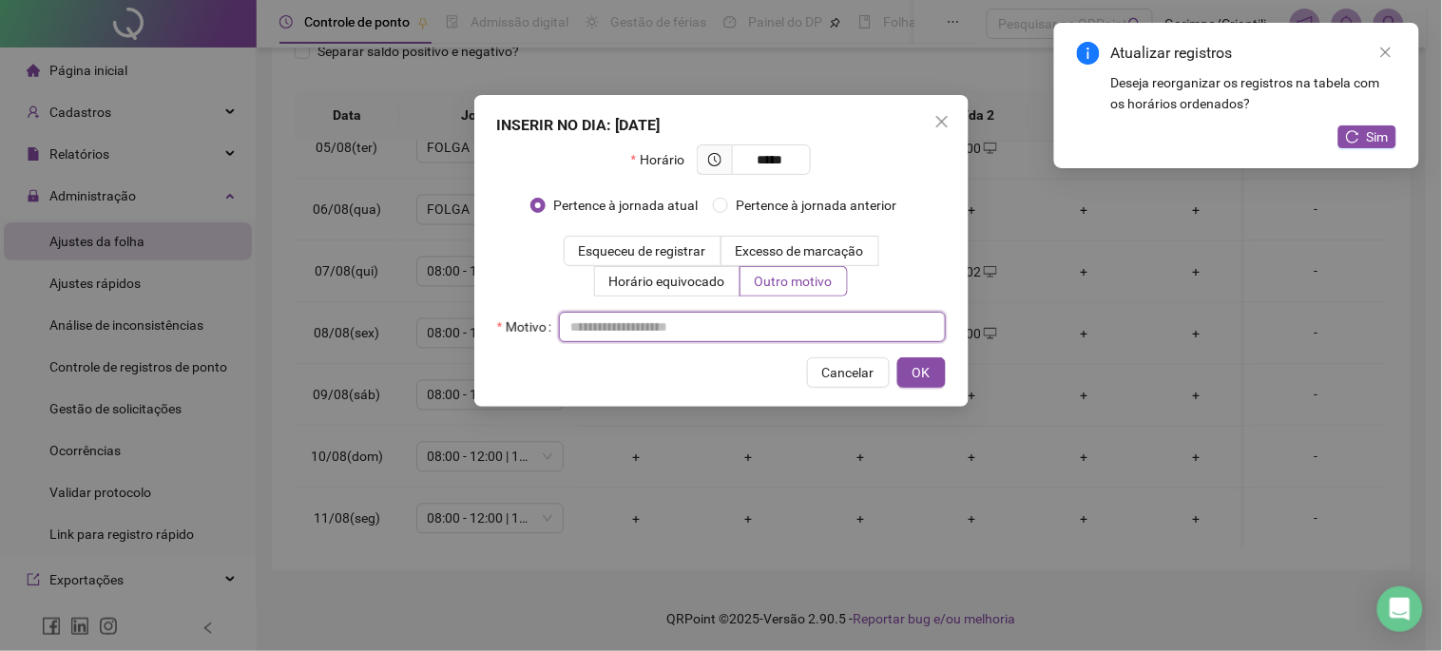
click at [733, 334] on input "text" at bounding box center [752, 327] width 387 height 30
click at [733, 330] on input "text" at bounding box center [752, 327] width 387 height 30
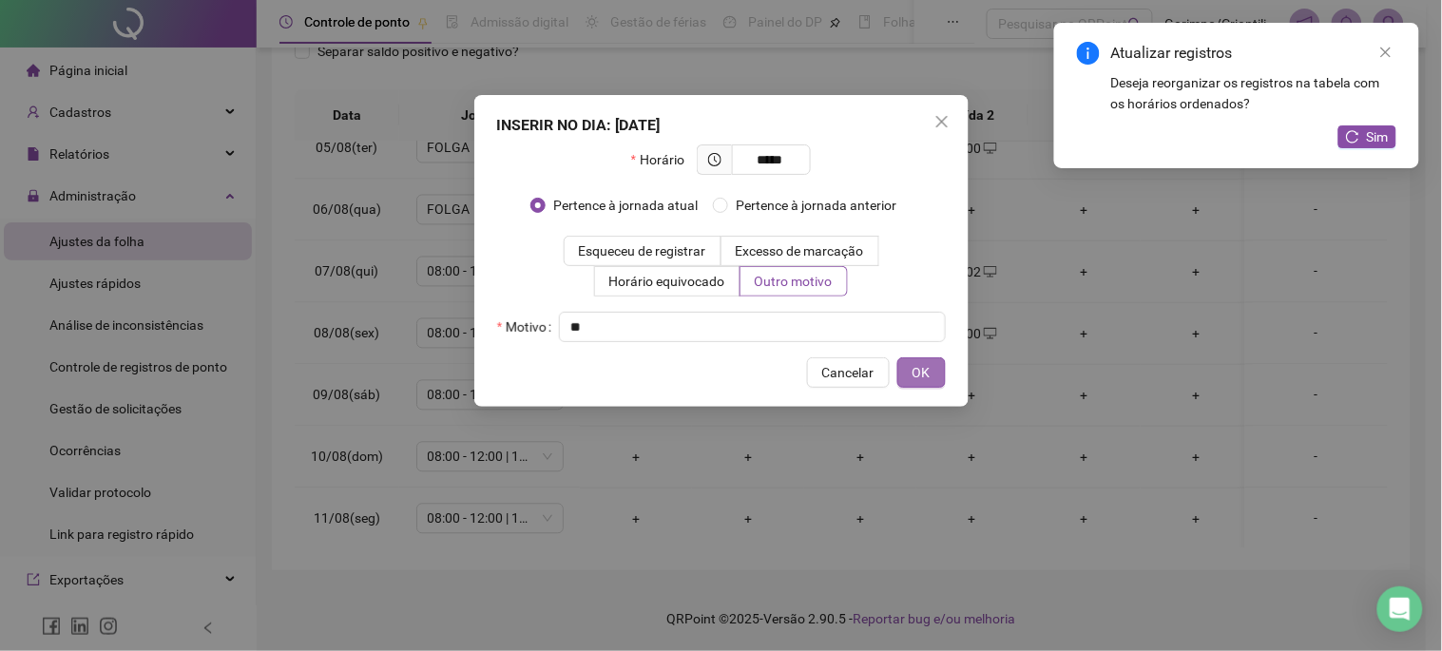
click at [922, 374] on span "OK" at bounding box center [922, 372] width 18 height 21
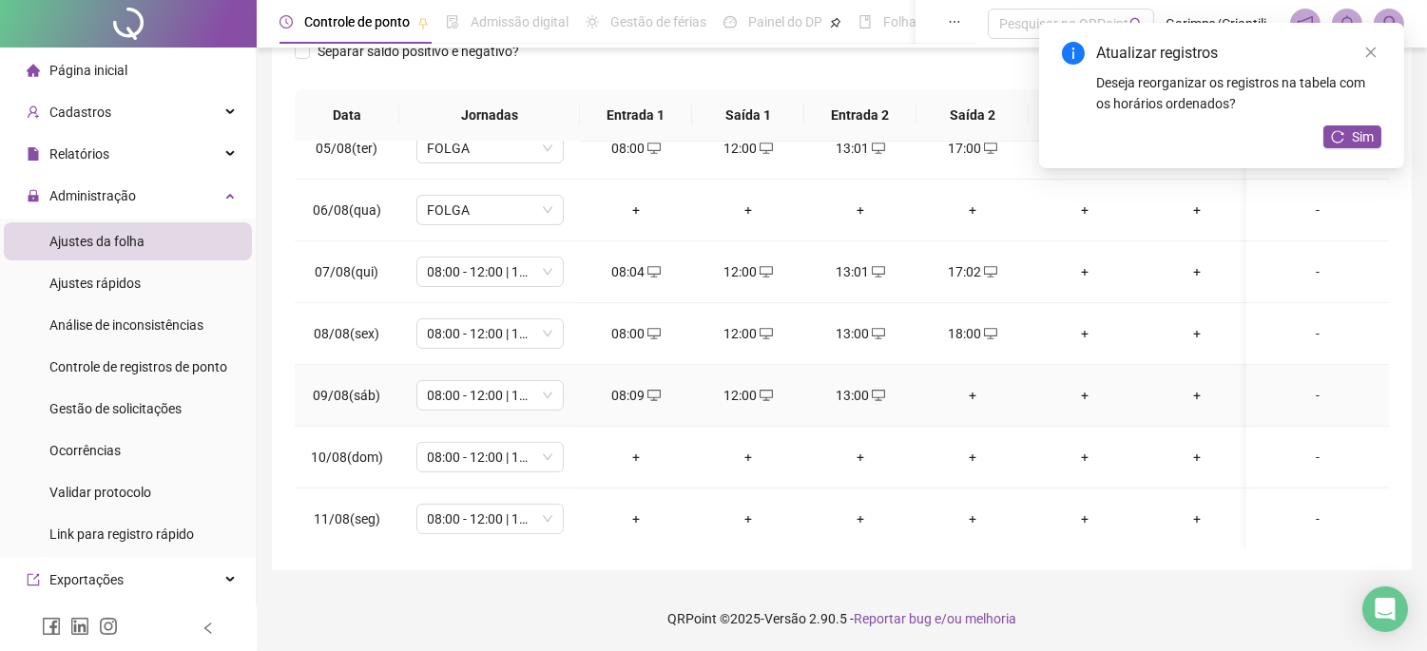
click at [978, 384] on td "+" at bounding box center [973, 396] width 112 height 62
click at [978, 390] on div "+" at bounding box center [973, 395] width 82 height 21
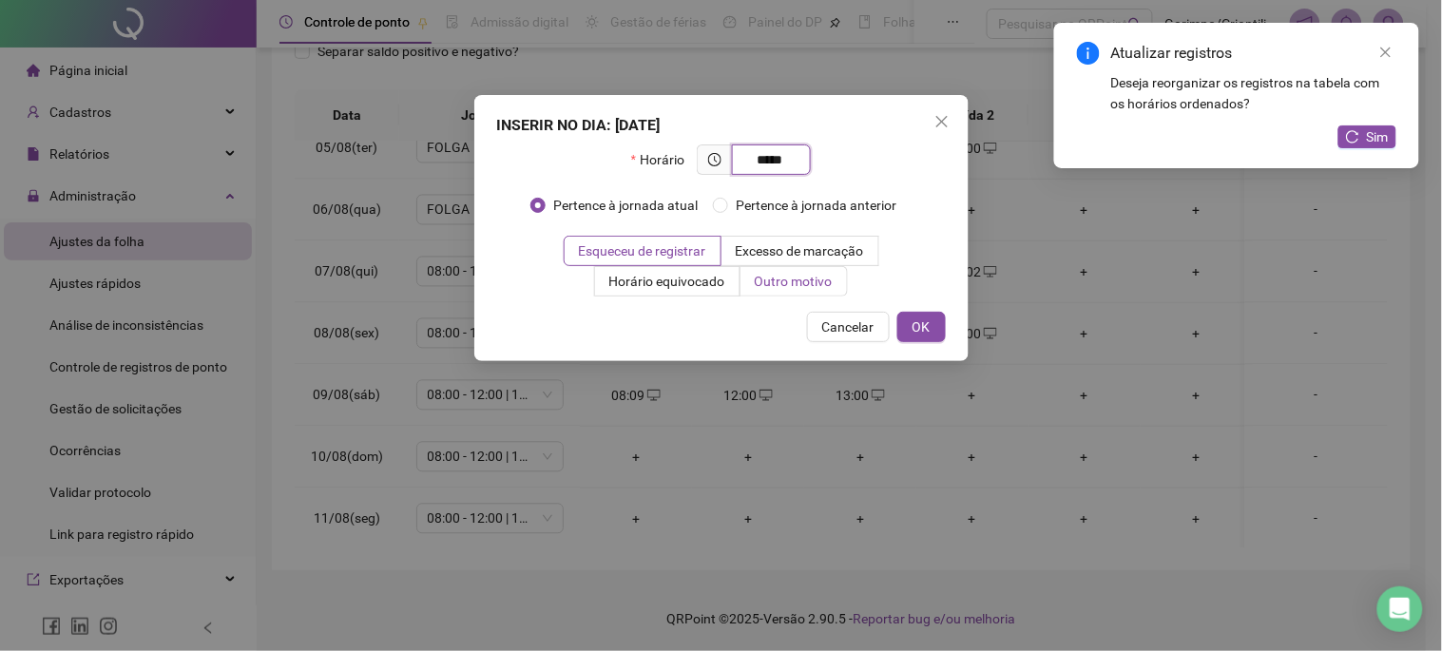
type input "*****"
click at [745, 281] on label "Outro motivo" at bounding box center [794, 281] width 107 height 30
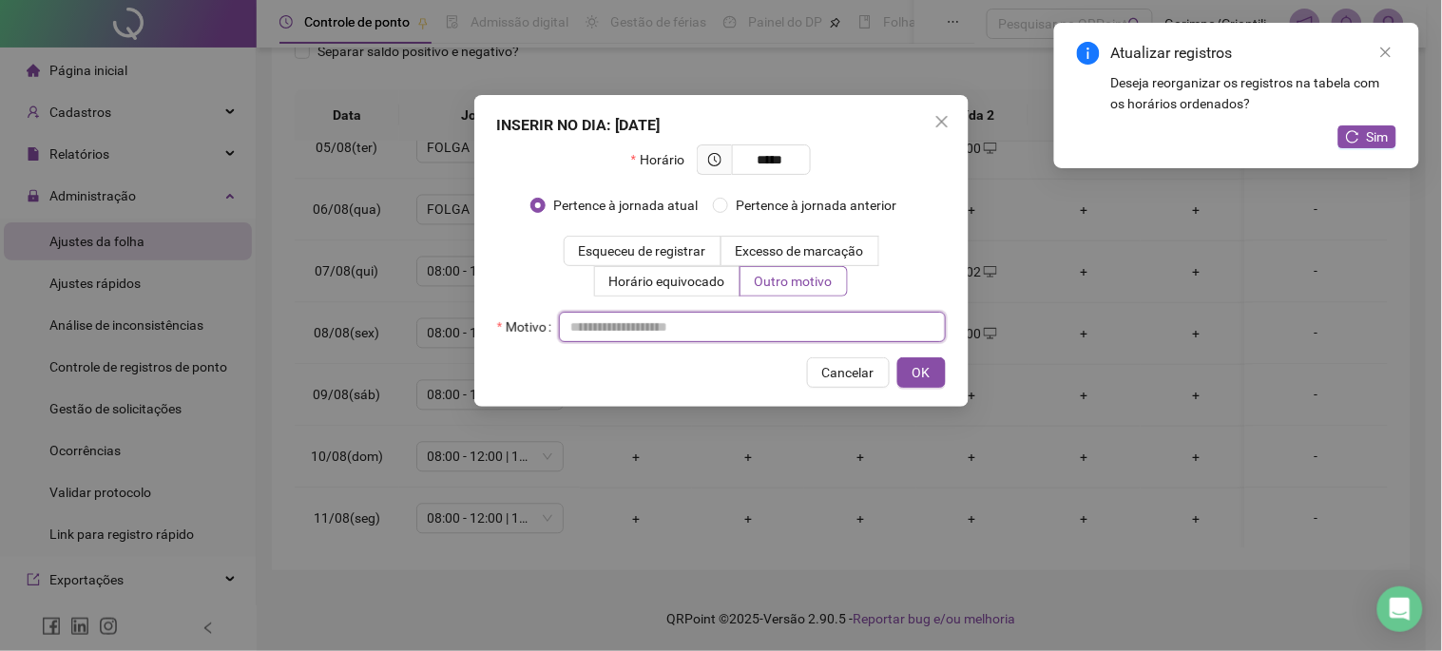
click at [761, 319] on input "text" at bounding box center [752, 327] width 387 height 30
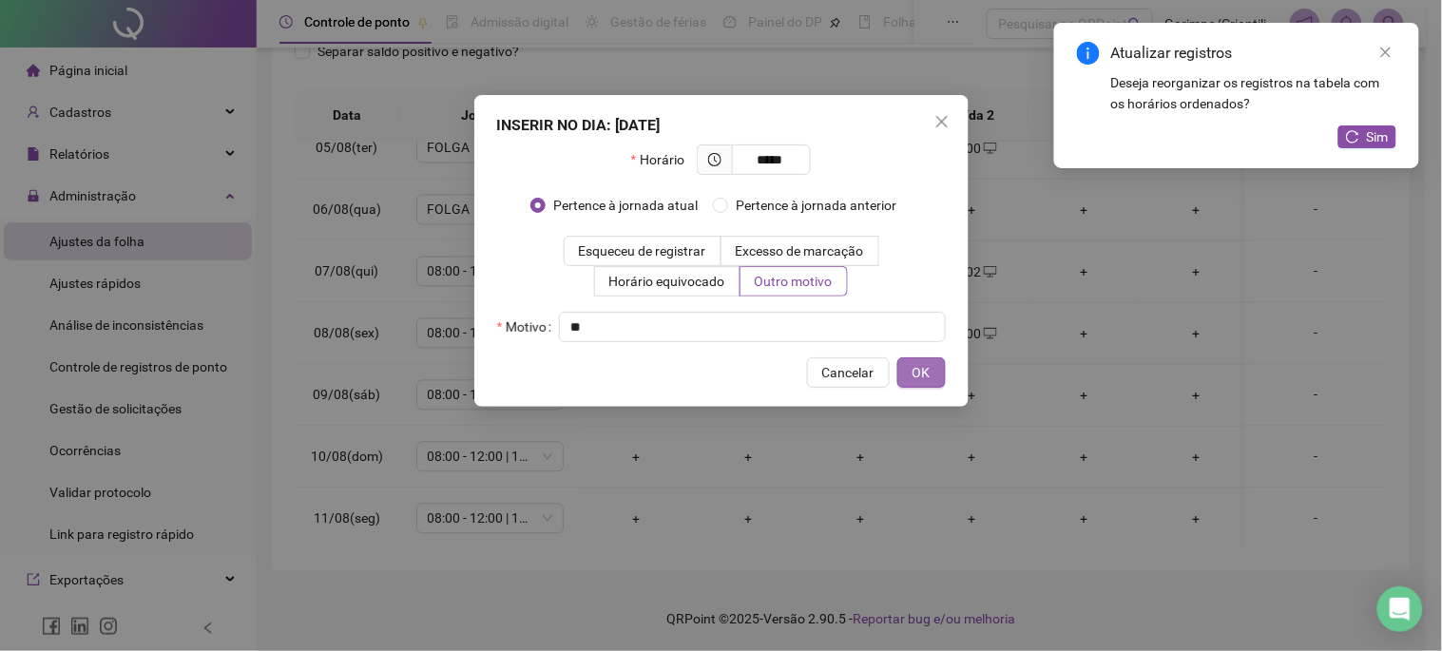
click at [914, 368] on span "OK" at bounding box center [922, 372] width 18 height 21
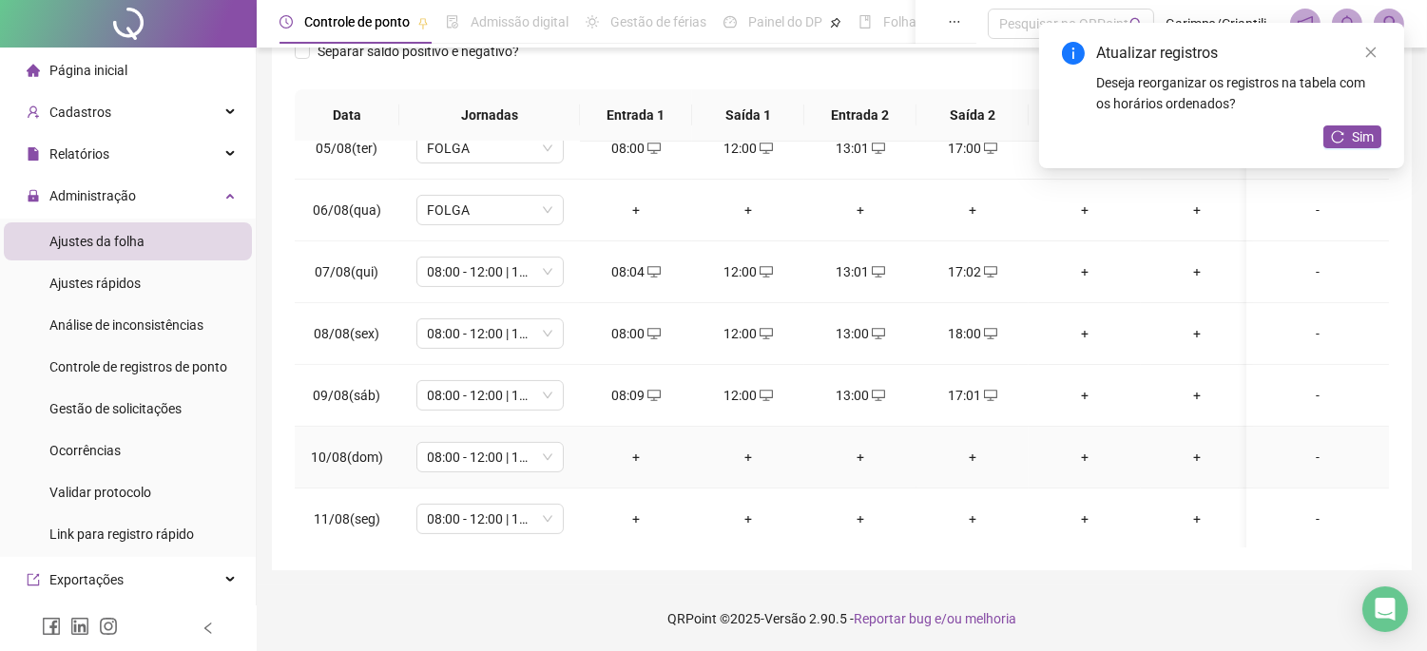
click at [630, 461] on div "+" at bounding box center [636, 457] width 82 height 21
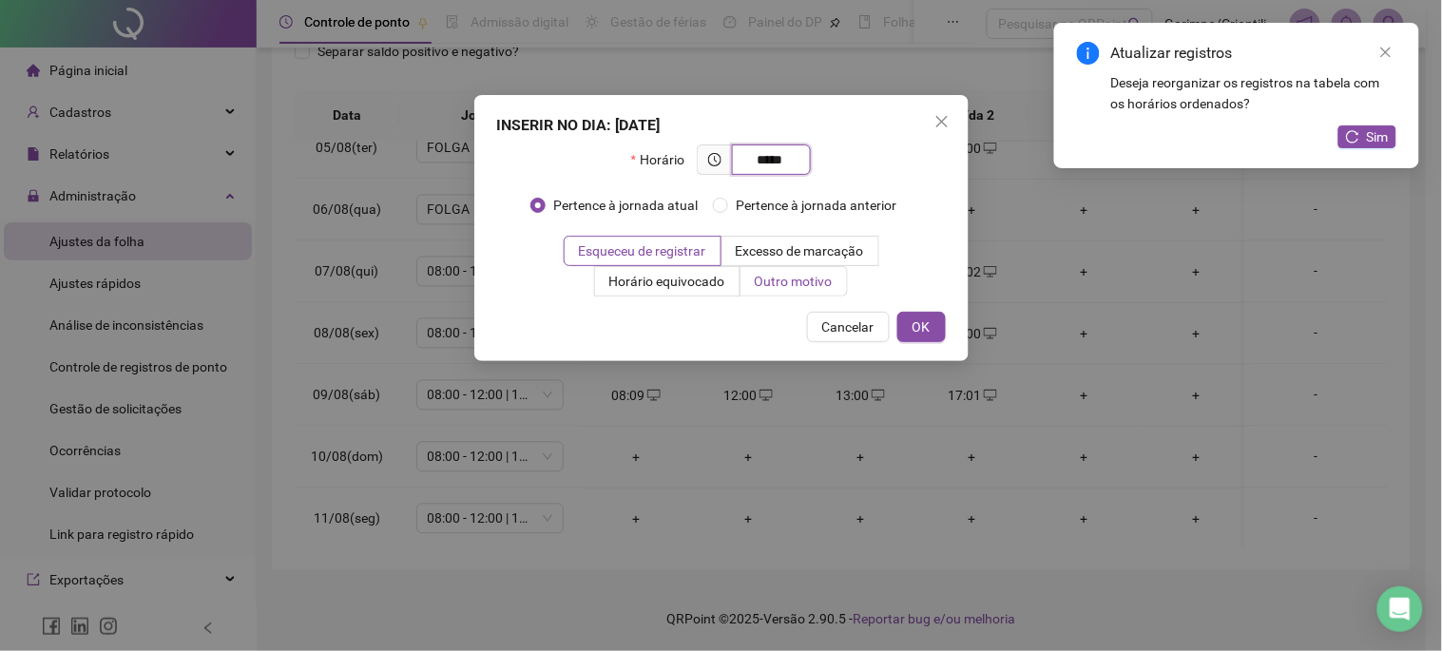
type input "*****"
click at [776, 282] on span "Outro motivo" at bounding box center [794, 281] width 78 height 15
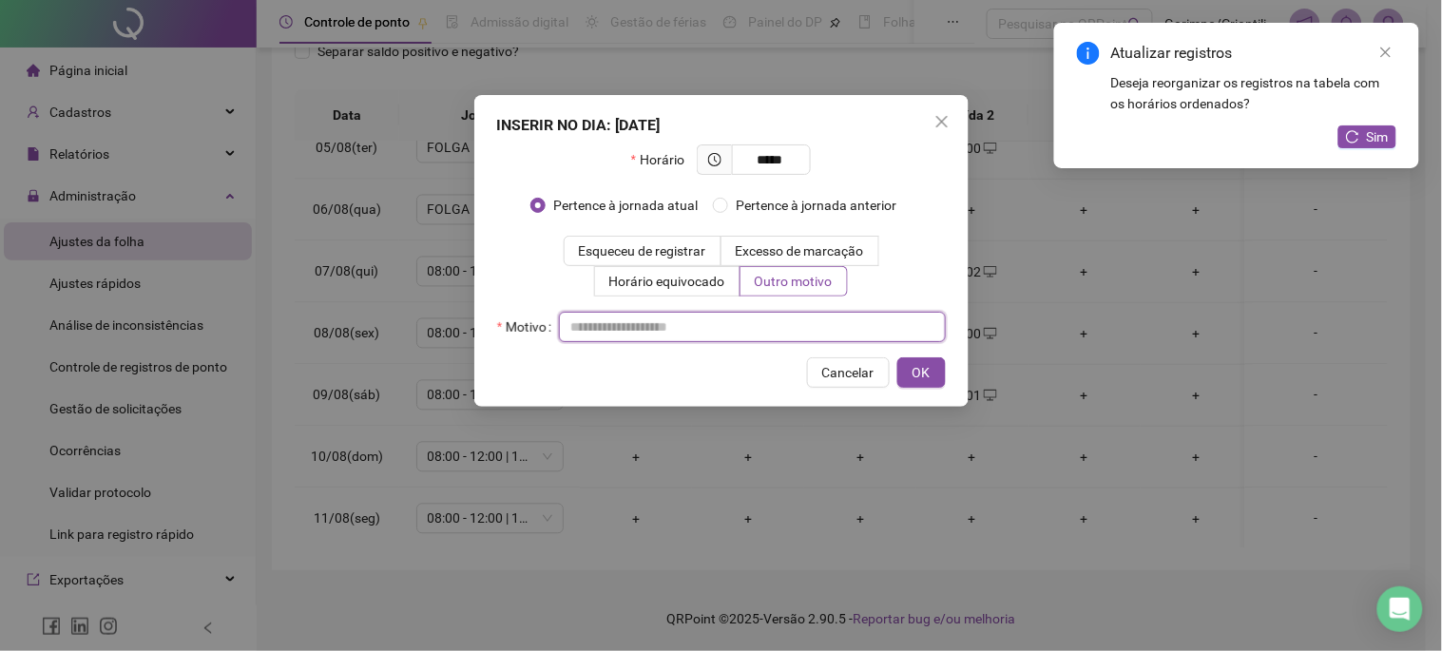
click at [723, 321] on input "text" at bounding box center [752, 327] width 387 height 30
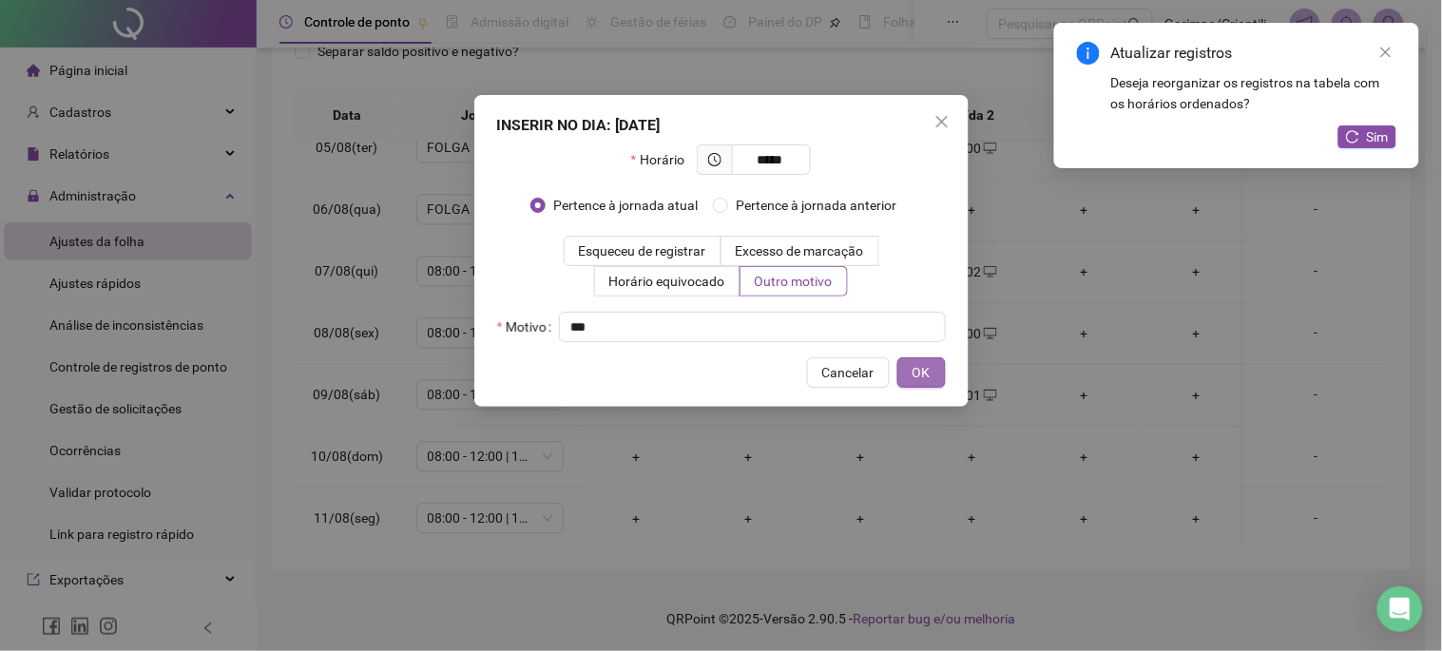
click at [938, 377] on button "OK" at bounding box center [922, 373] width 48 height 30
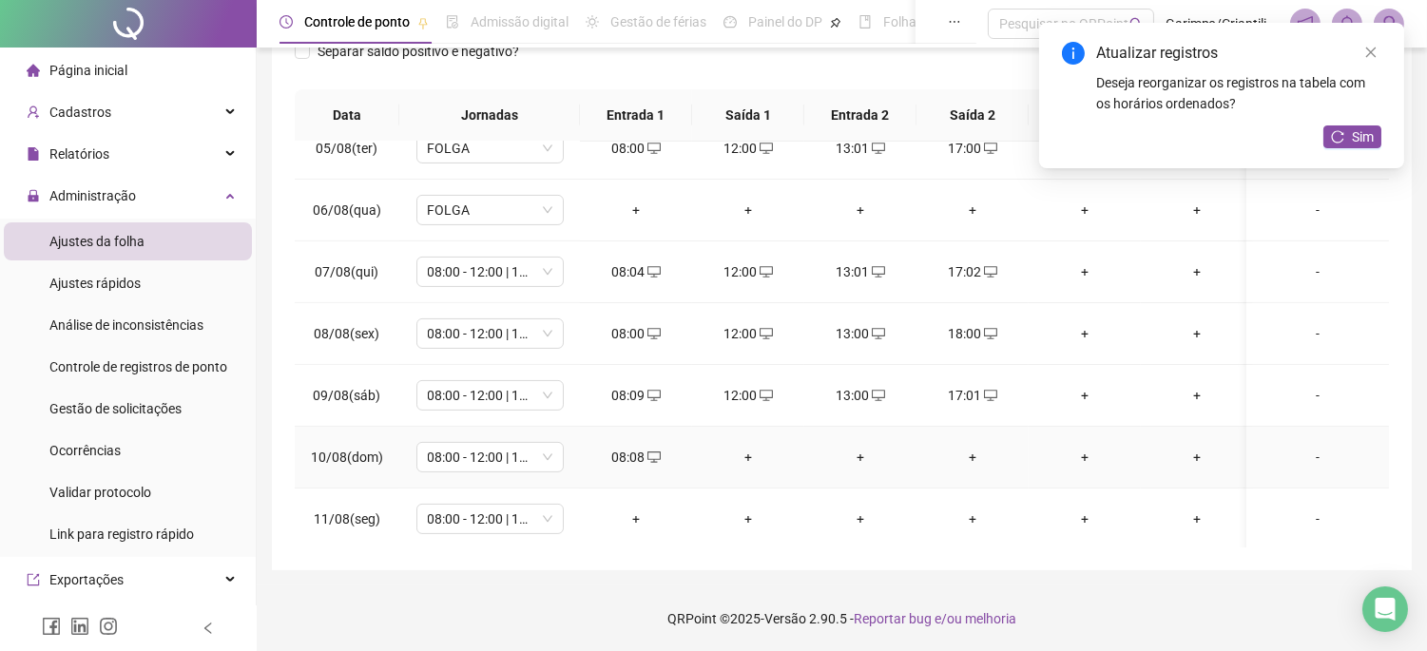
click at [754, 451] on div "+" at bounding box center [748, 457] width 82 height 21
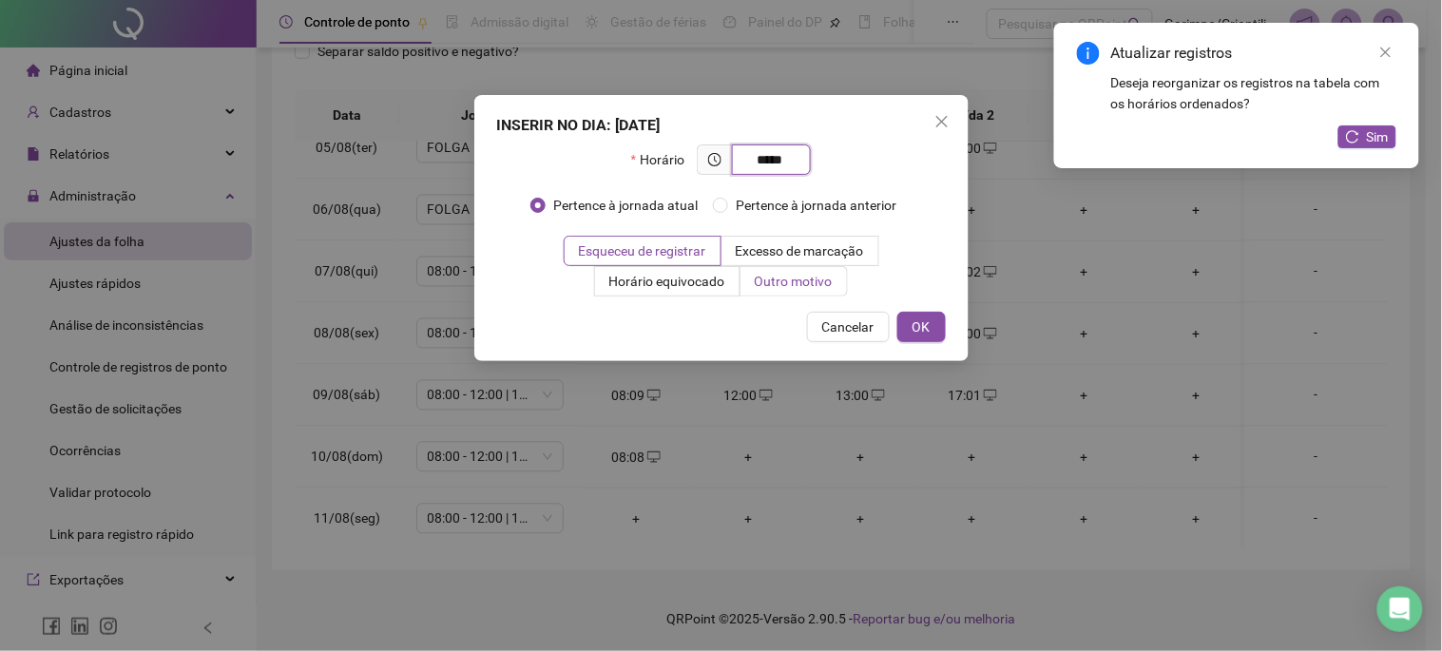
type input "*****"
click at [803, 266] on label "Outro motivo" at bounding box center [794, 281] width 107 height 30
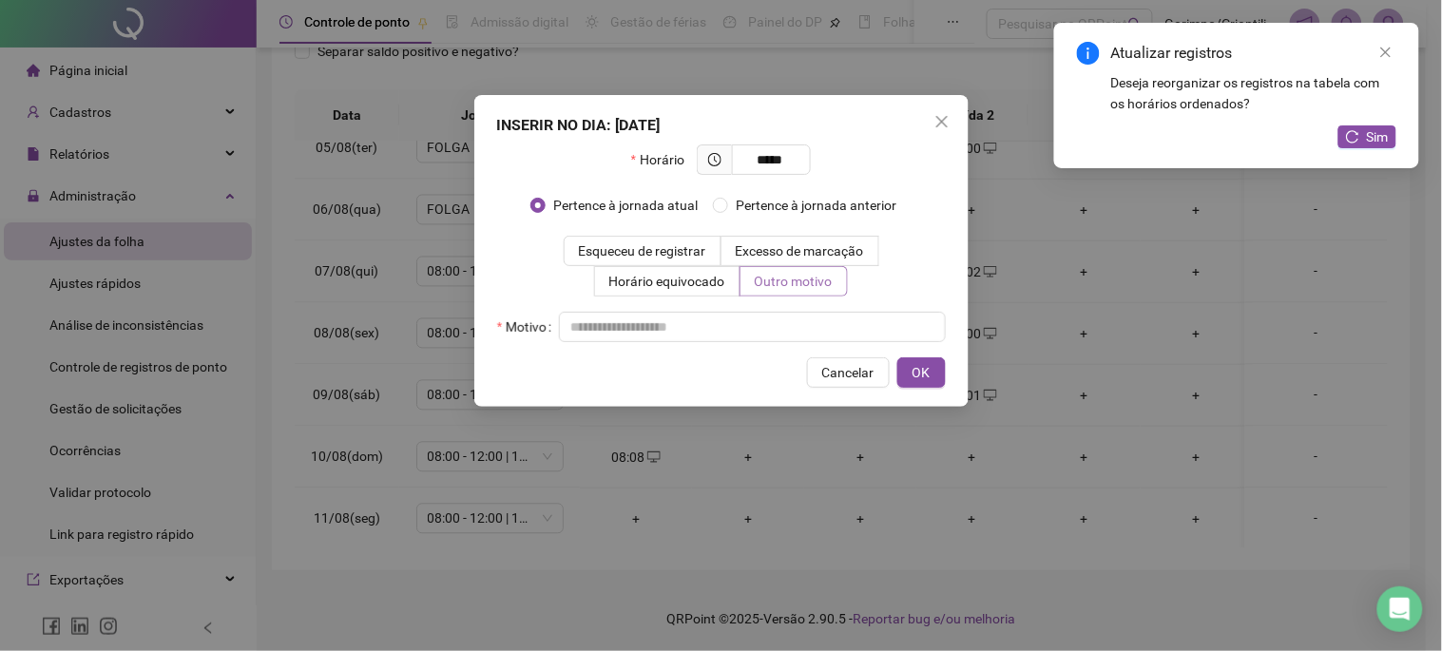
click at [772, 281] on span "Outro motivo" at bounding box center [794, 281] width 78 height 15
click at [728, 321] on input "text" at bounding box center [752, 327] width 387 height 30
click at [907, 372] on button "OK" at bounding box center [922, 373] width 48 height 30
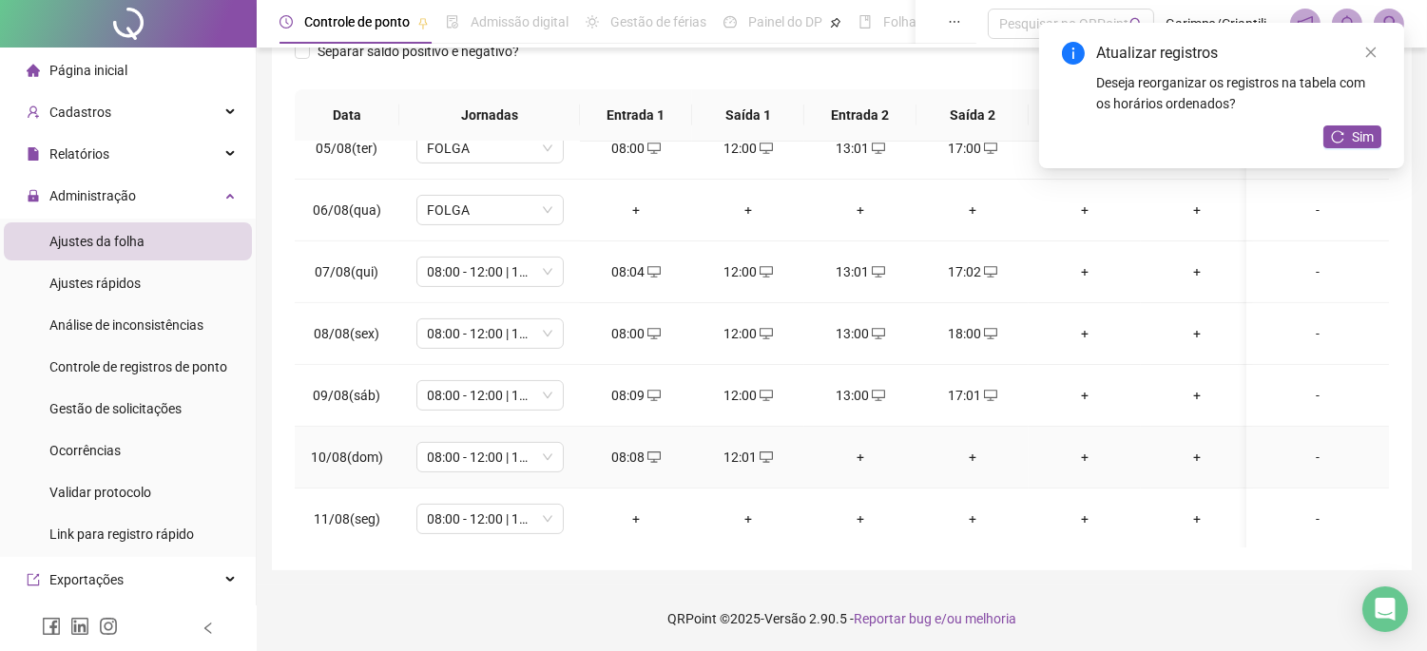
click at [860, 458] on div "+" at bounding box center [861, 457] width 82 height 21
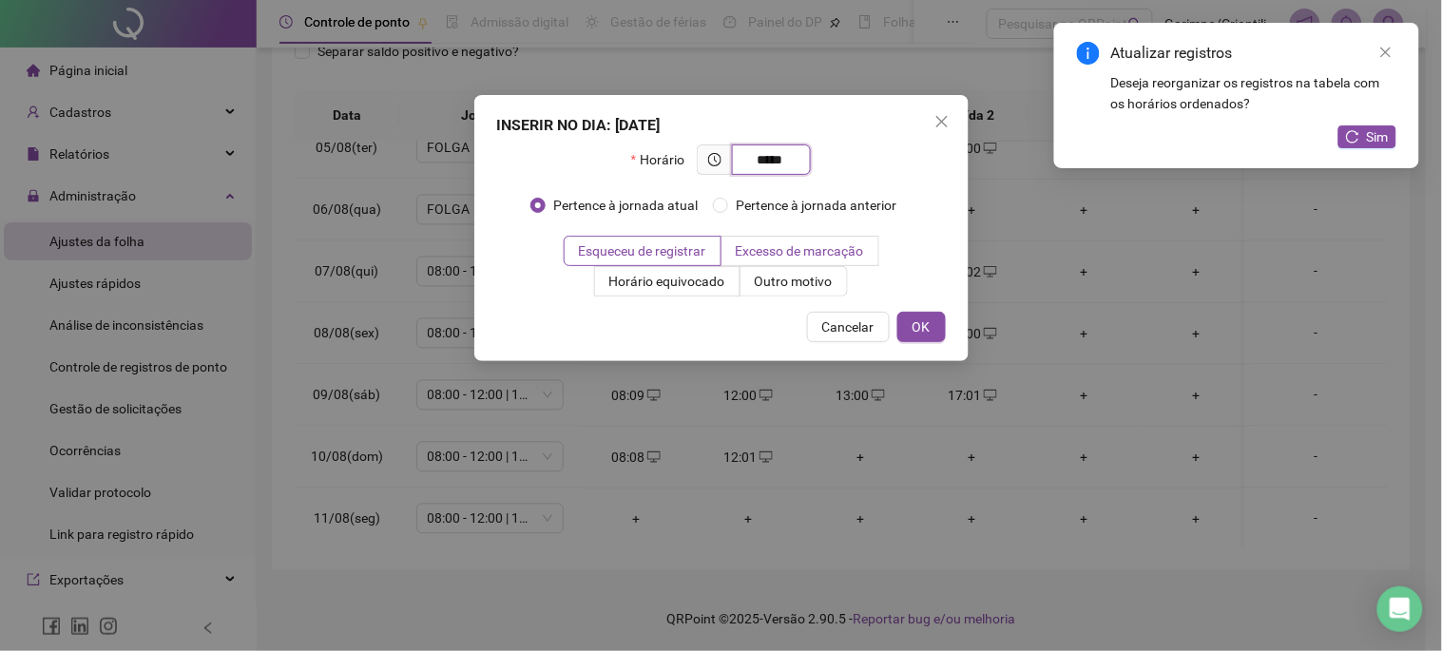
type input "*****"
click at [800, 239] on label "Excesso de marcação" at bounding box center [801, 251] width 158 height 30
click at [799, 266] on label "Excesso de marcação" at bounding box center [801, 251] width 158 height 30
click at [797, 286] on span "Outro motivo" at bounding box center [794, 281] width 78 height 15
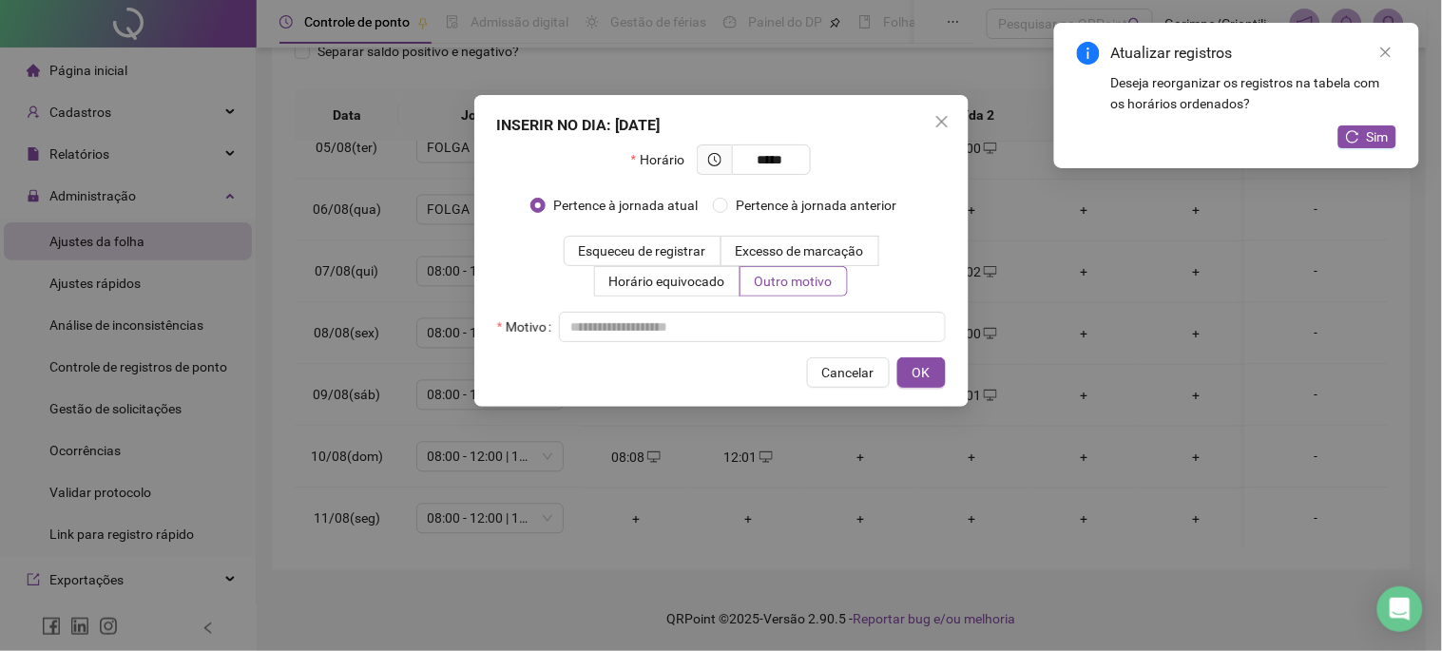
click at [780, 312] on div "Motivo" at bounding box center [721, 327] width 449 height 30
click at [784, 316] on input "text" at bounding box center [752, 327] width 387 height 30
click at [929, 366] on span "OK" at bounding box center [922, 372] width 18 height 21
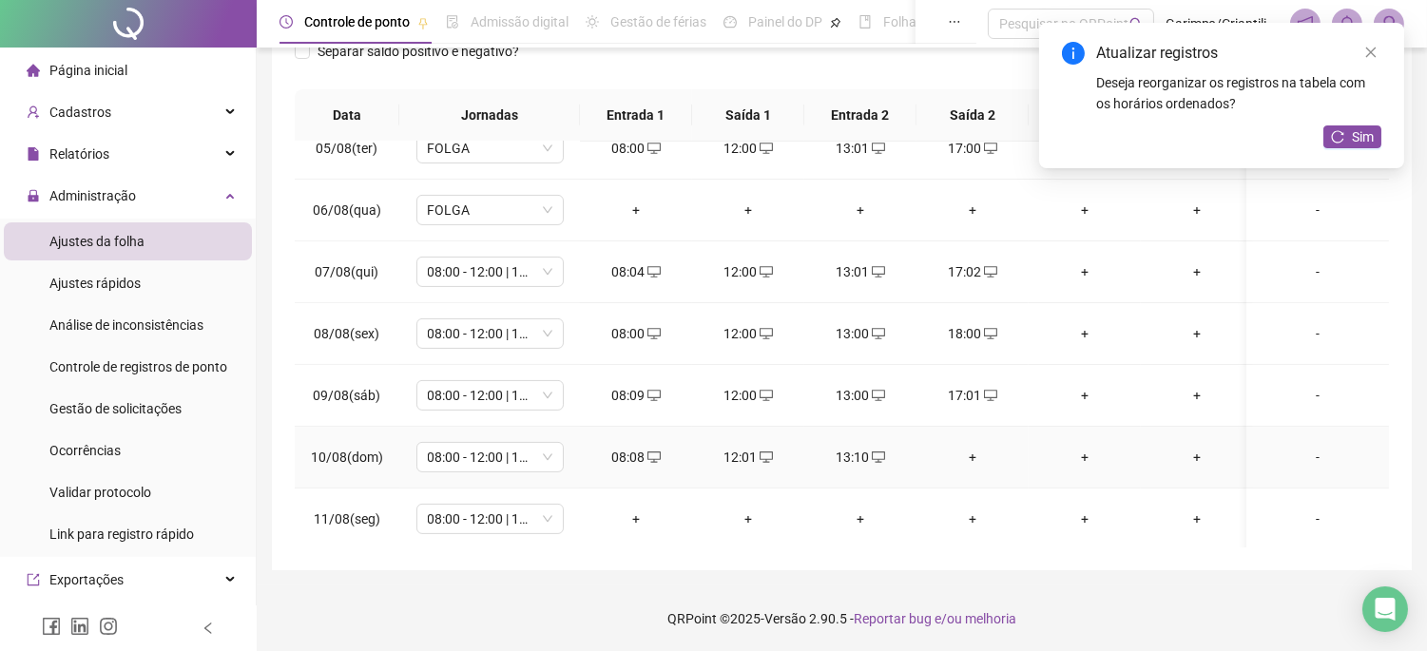
click at [987, 471] on td "+" at bounding box center [973, 458] width 112 height 62
click at [980, 457] on div "+" at bounding box center [973, 457] width 82 height 21
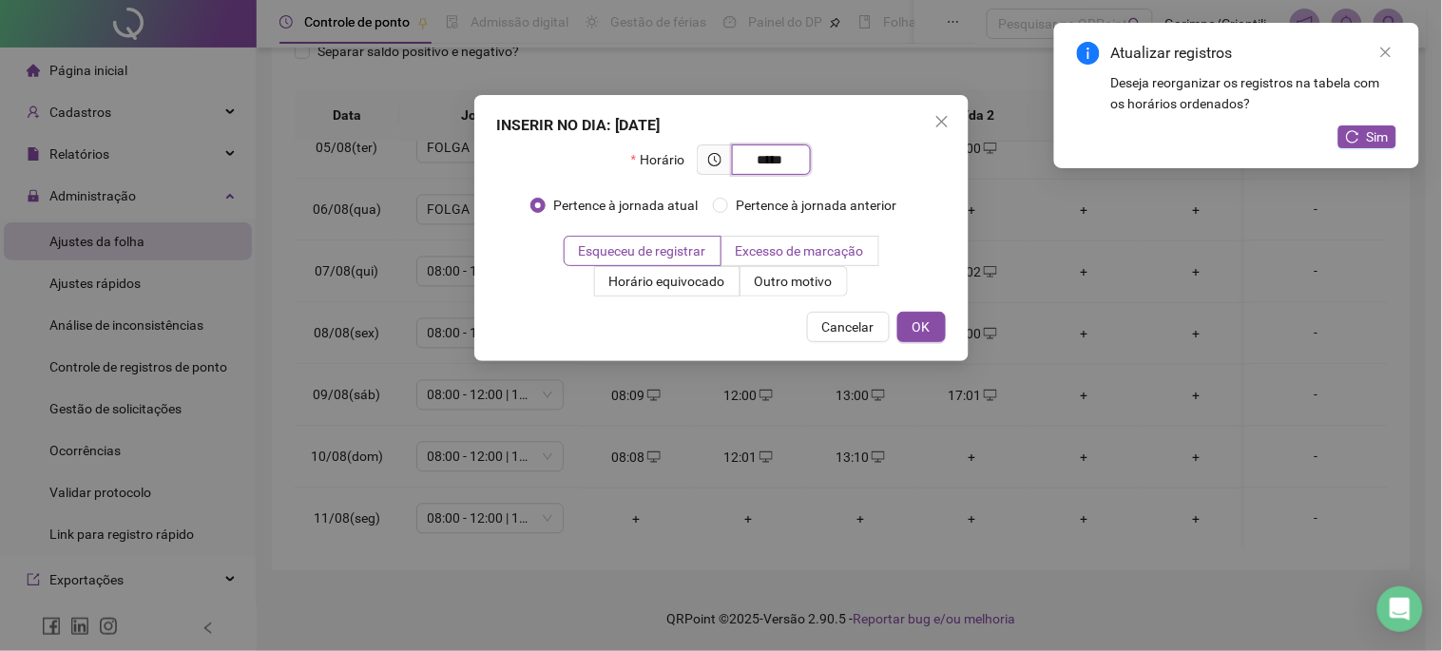
type input "*****"
click at [791, 252] on span "Excesso de marcação" at bounding box center [800, 250] width 128 height 15
click at [795, 286] on span "Outro motivo" at bounding box center [794, 281] width 78 height 15
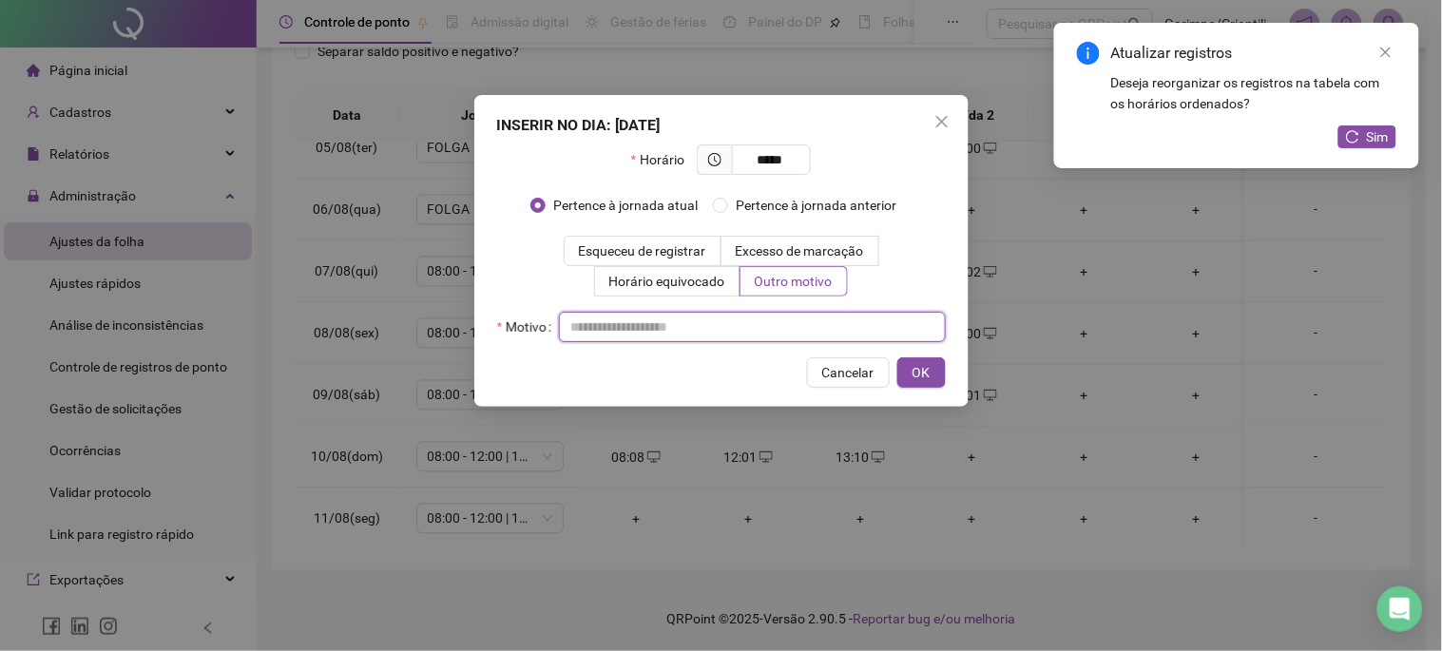
click at [765, 318] on input "text" at bounding box center [752, 327] width 387 height 30
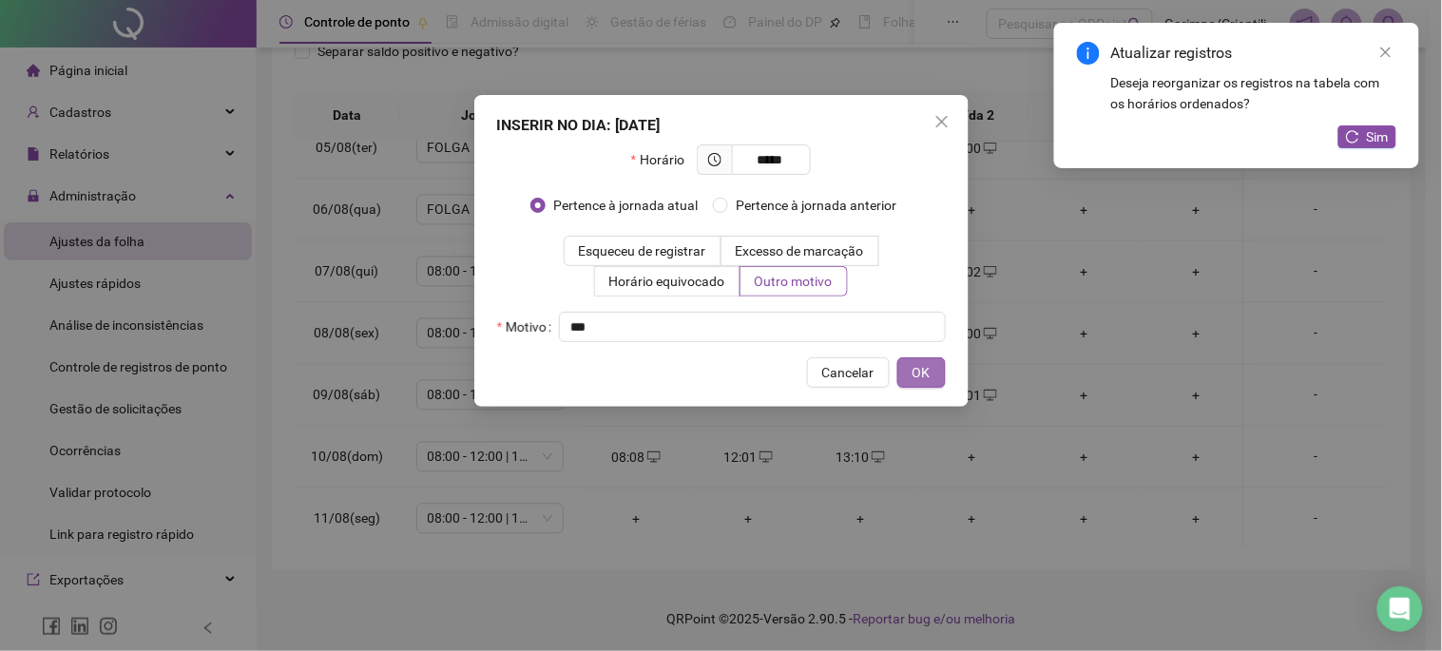
click at [907, 361] on button "OK" at bounding box center [922, 373] width 48 height 30
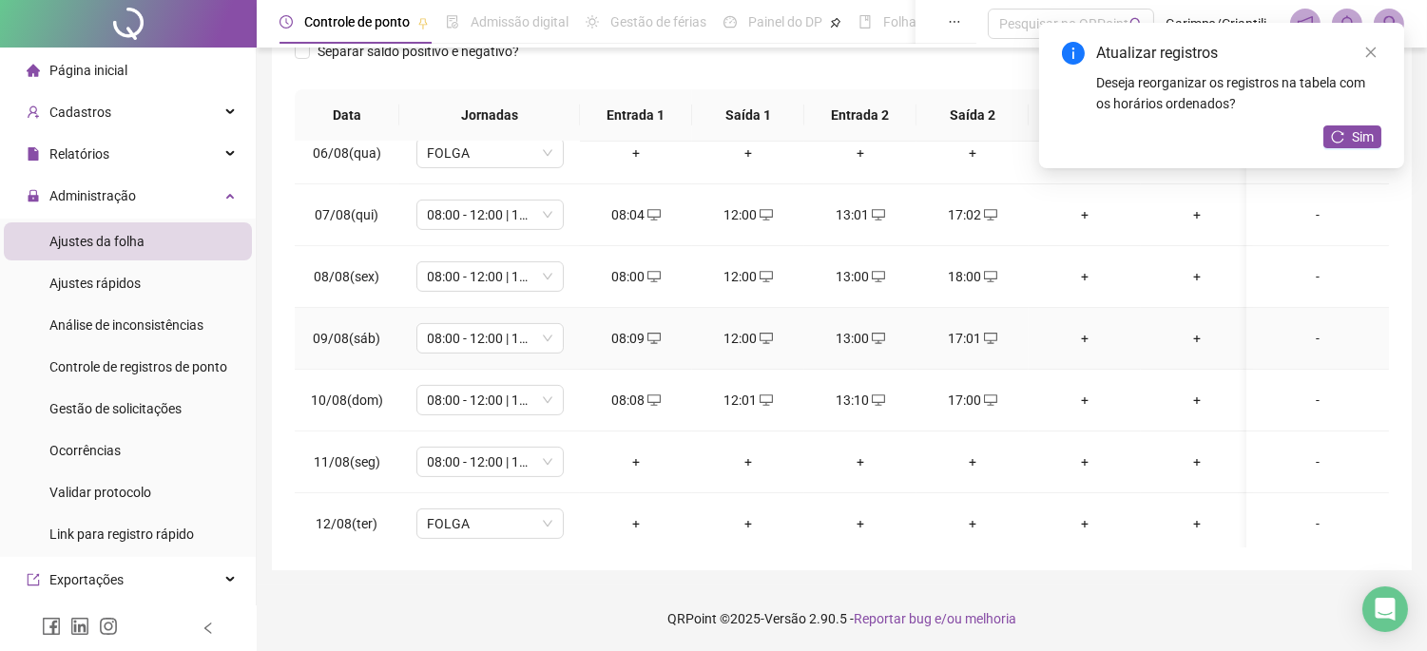
scroll to position [1056, 0]
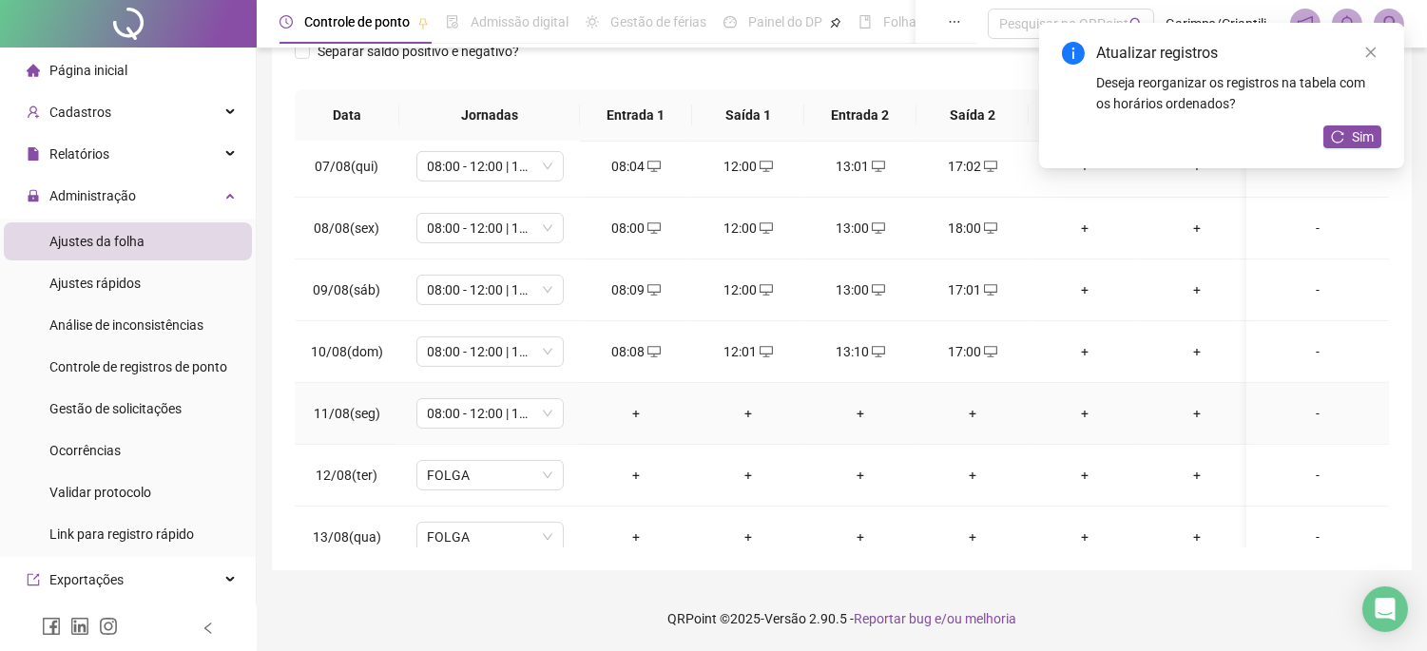
click at [633, 413] on div "+" at bounding box center [636, 413] width 82 height 21
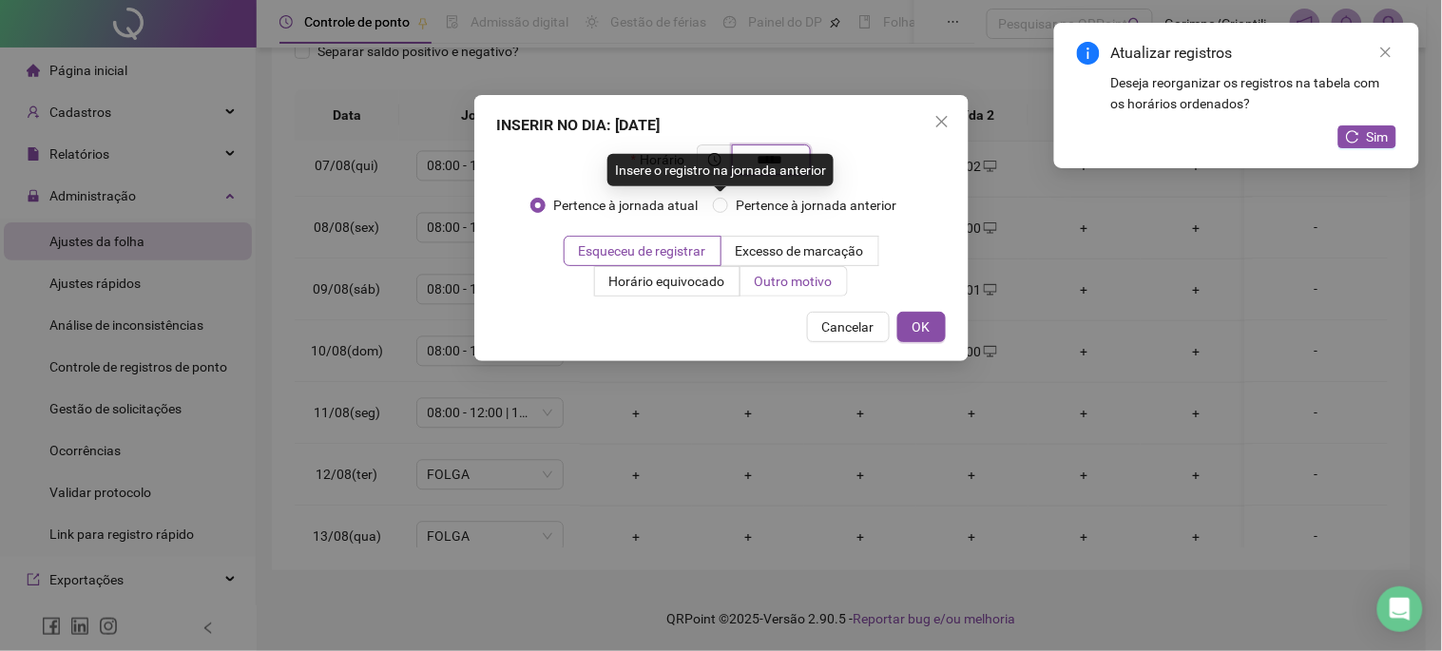
type input "*****"
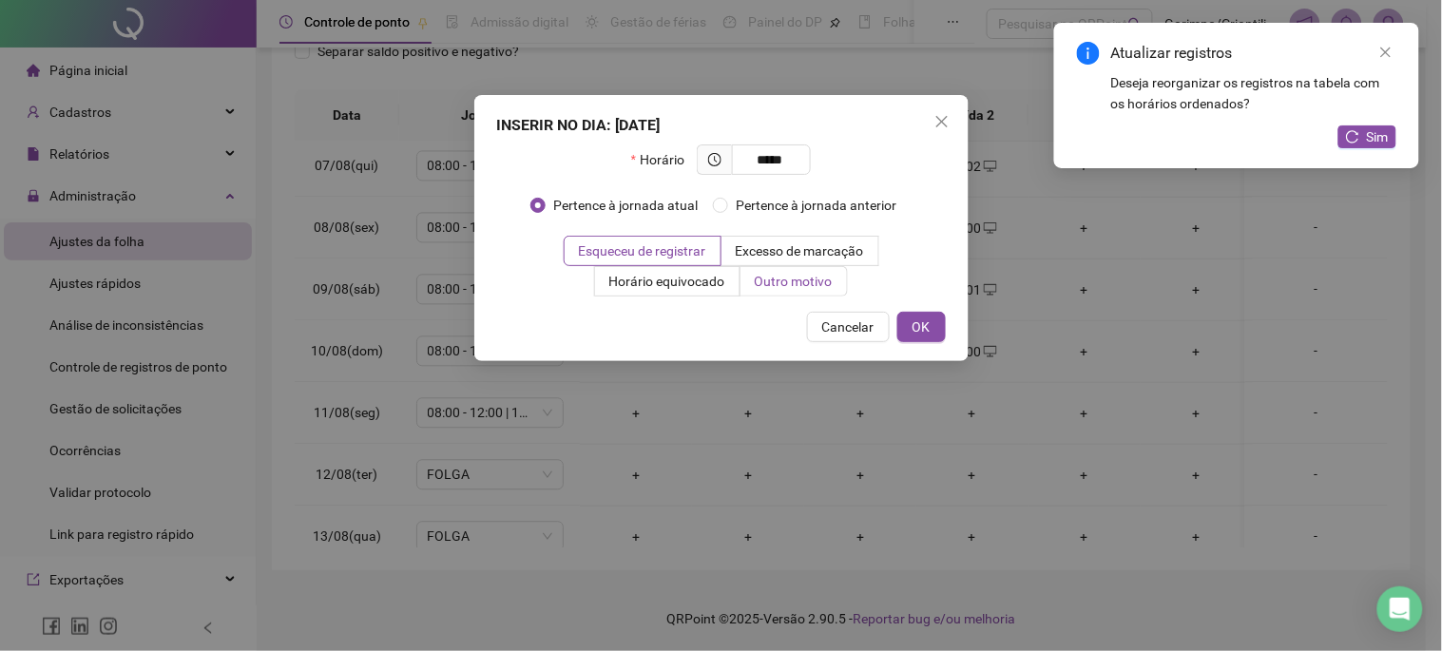
click at [778, 293] on label "Outro motivo" at bounding box center [794, 281] width 107 height 30
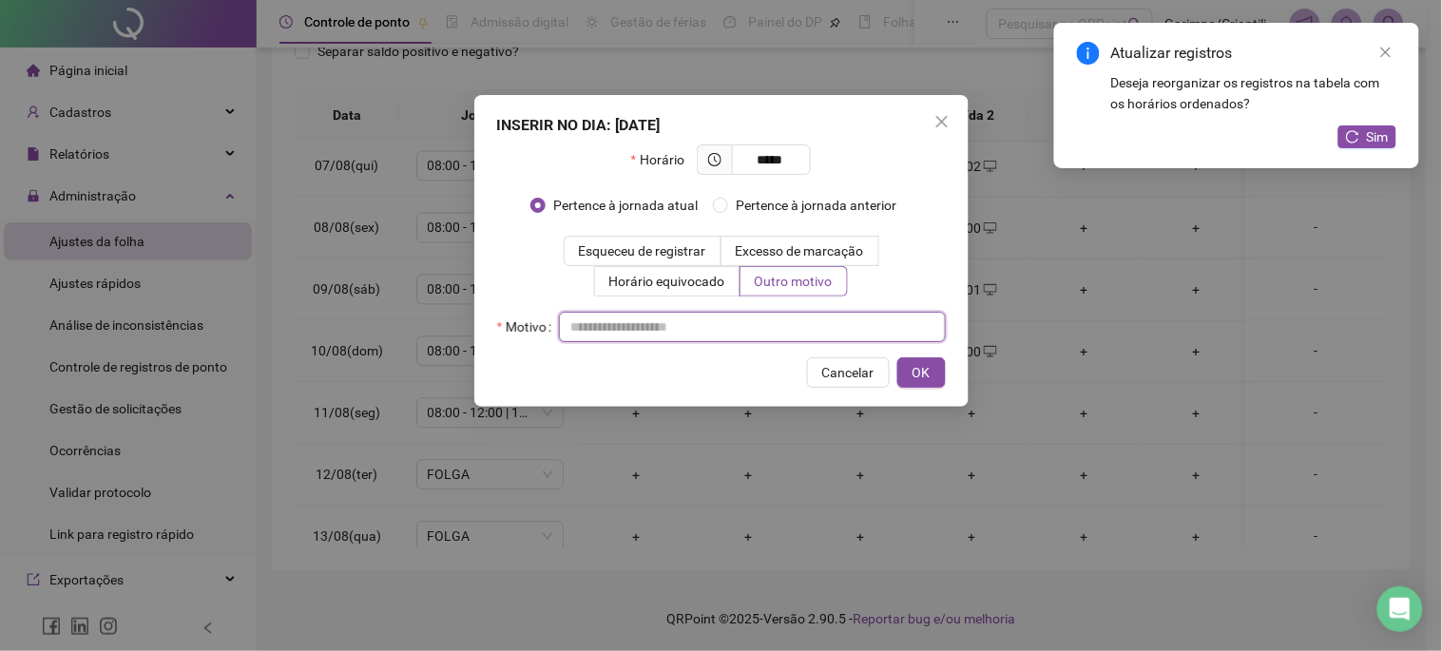
click at [767, 326] on input "text" at bounding box center [752, 327] width 387 height 30
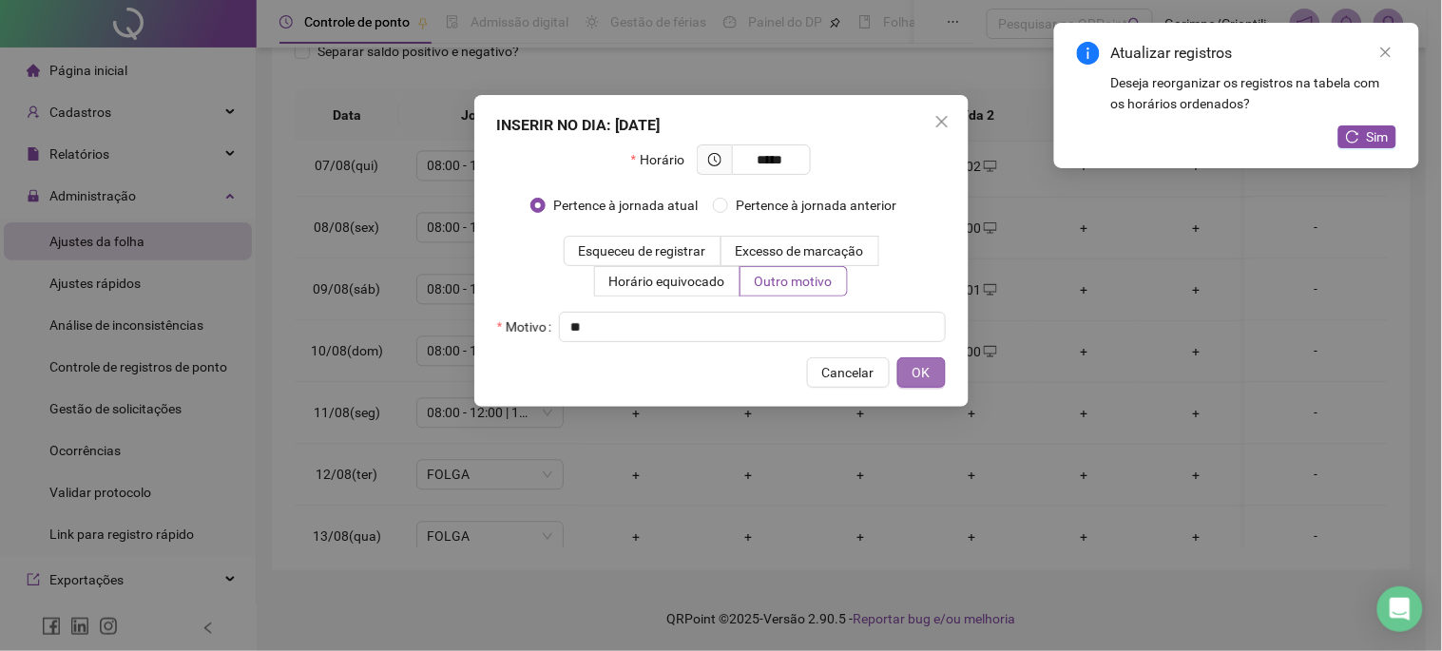
click at [923, 371] on span "OK" at bounding box center [922, 372] width 18 height 21
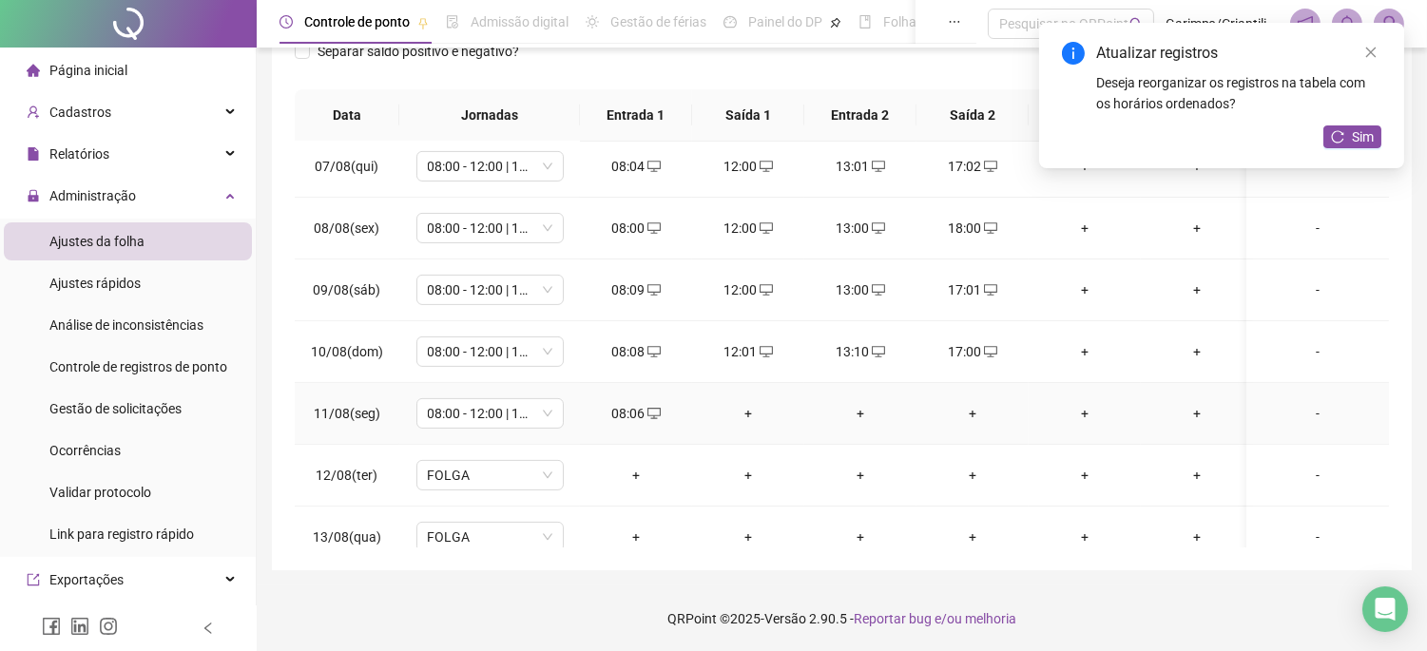
click at [745, 414] on div "+" at bounding box center [748, 413] width 82 height 21
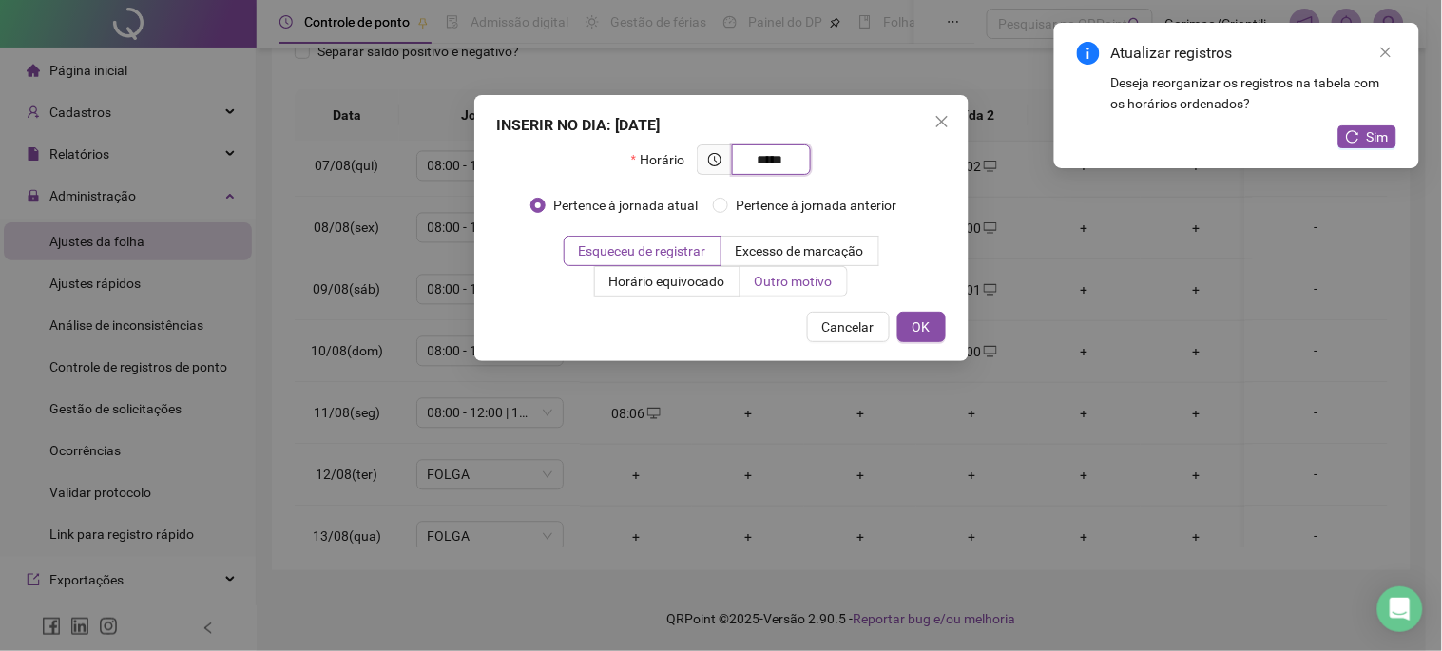
type input "*****"
click at [803, 295] on label "Outro motivo" at bounding box center [794, 281] width 107 height 30
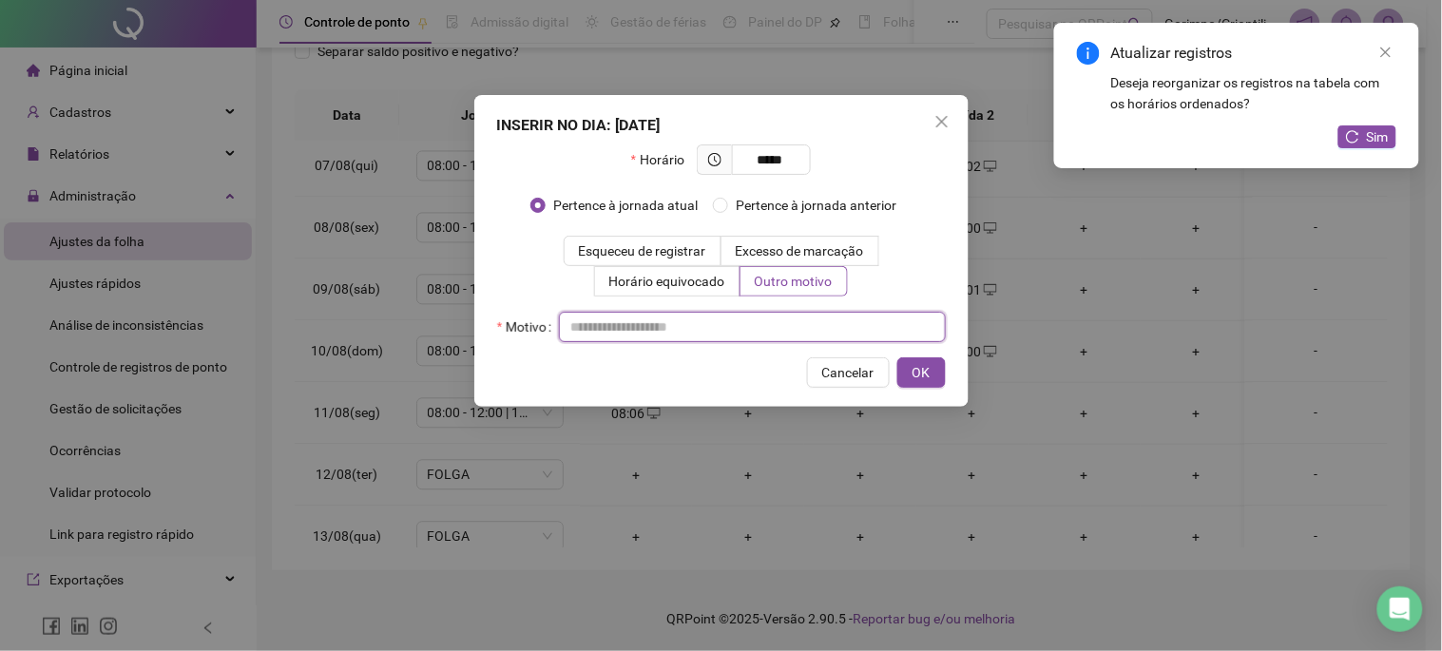
click at [775, 323] on input "text" at bounding box center [752, 327] width 387 height 30
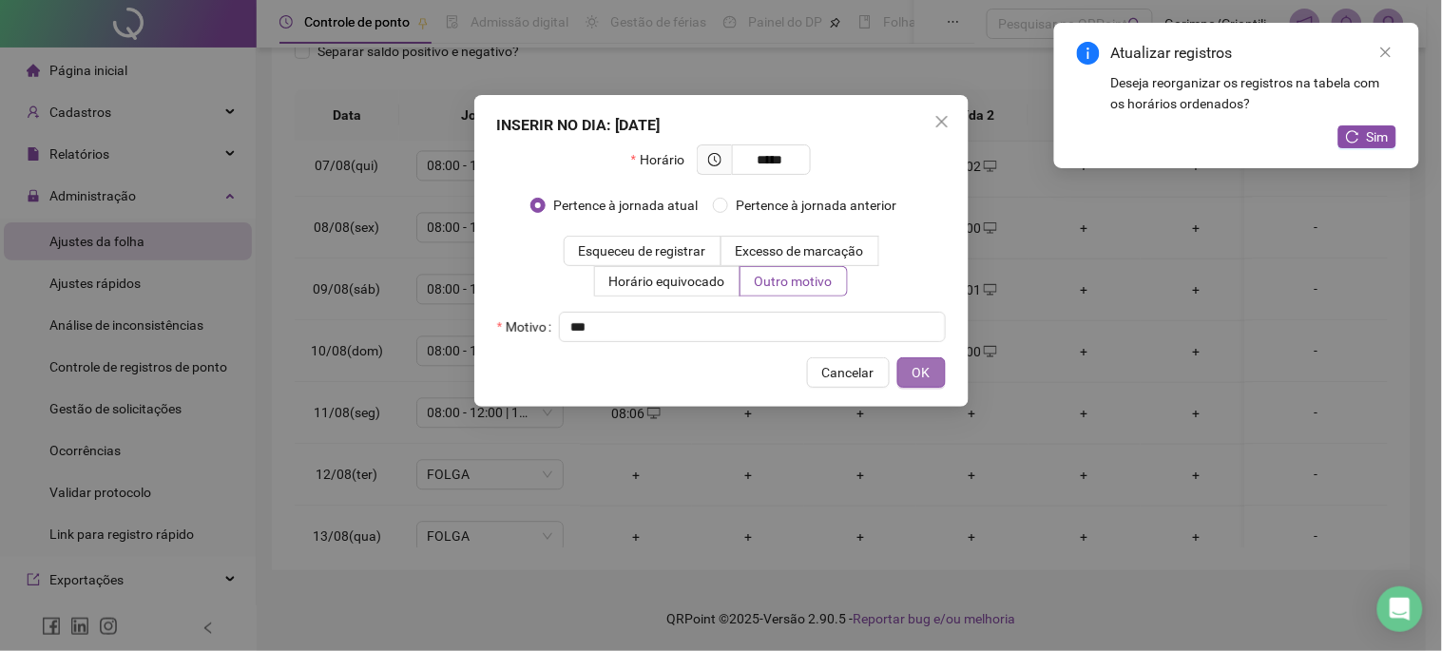
click at [918, 375] on span "OK" at bounding box center [922, 372] width 18 height 21
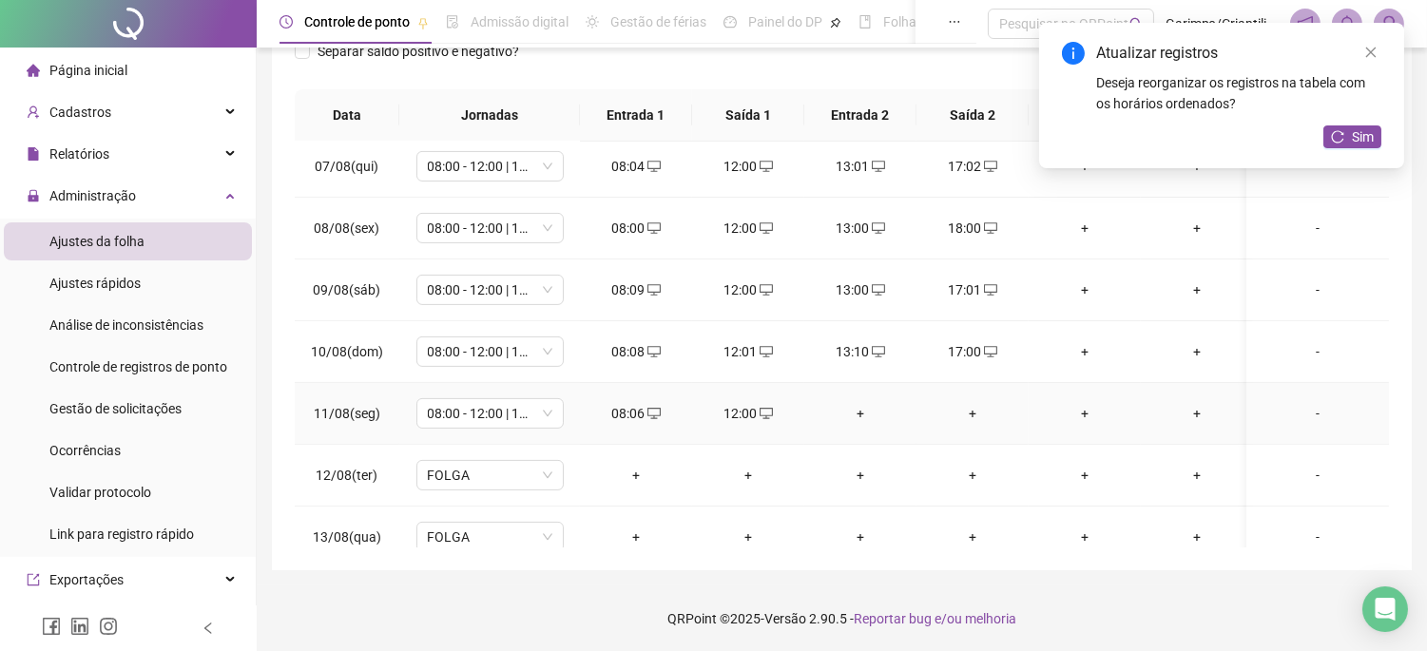
click at [865, 416] on div "+" at bounding box center [861, 413] width 82 height 21
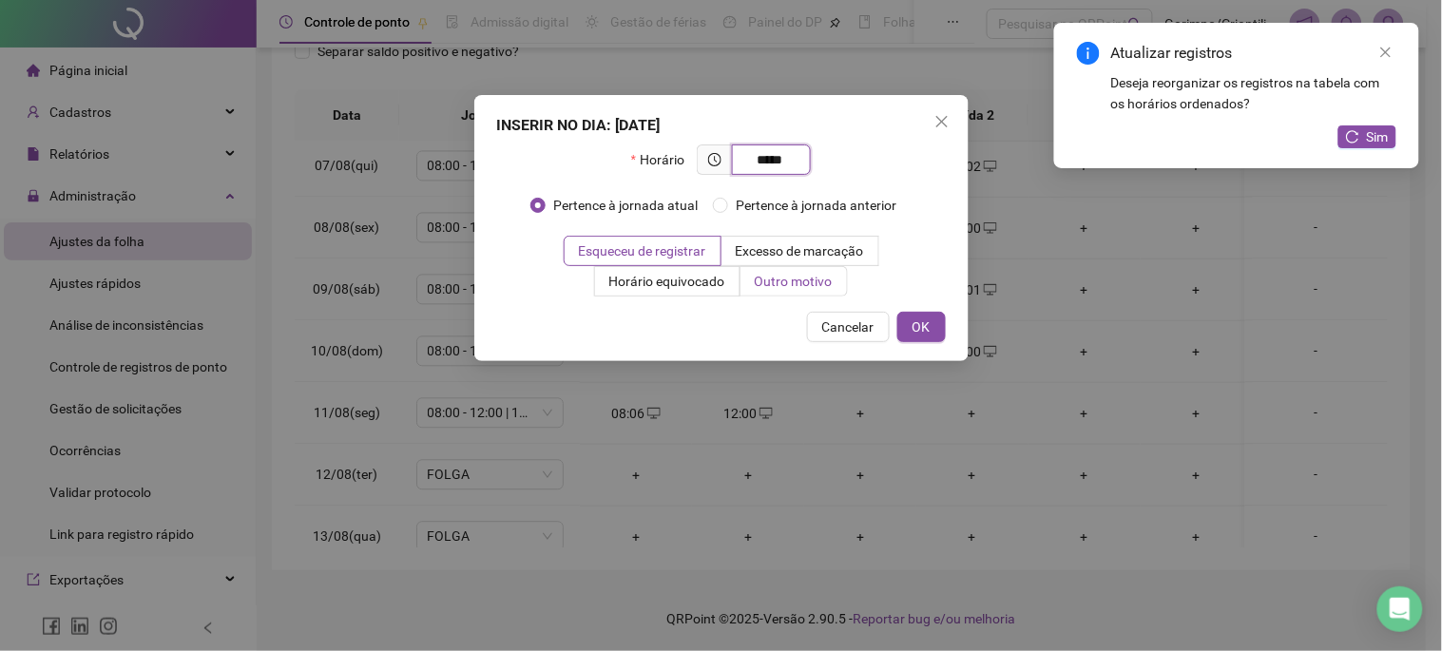
type input "*****"
click at [785, 266] on label "Outro motivo" at bounding box center [794, 281] width 107 height 30
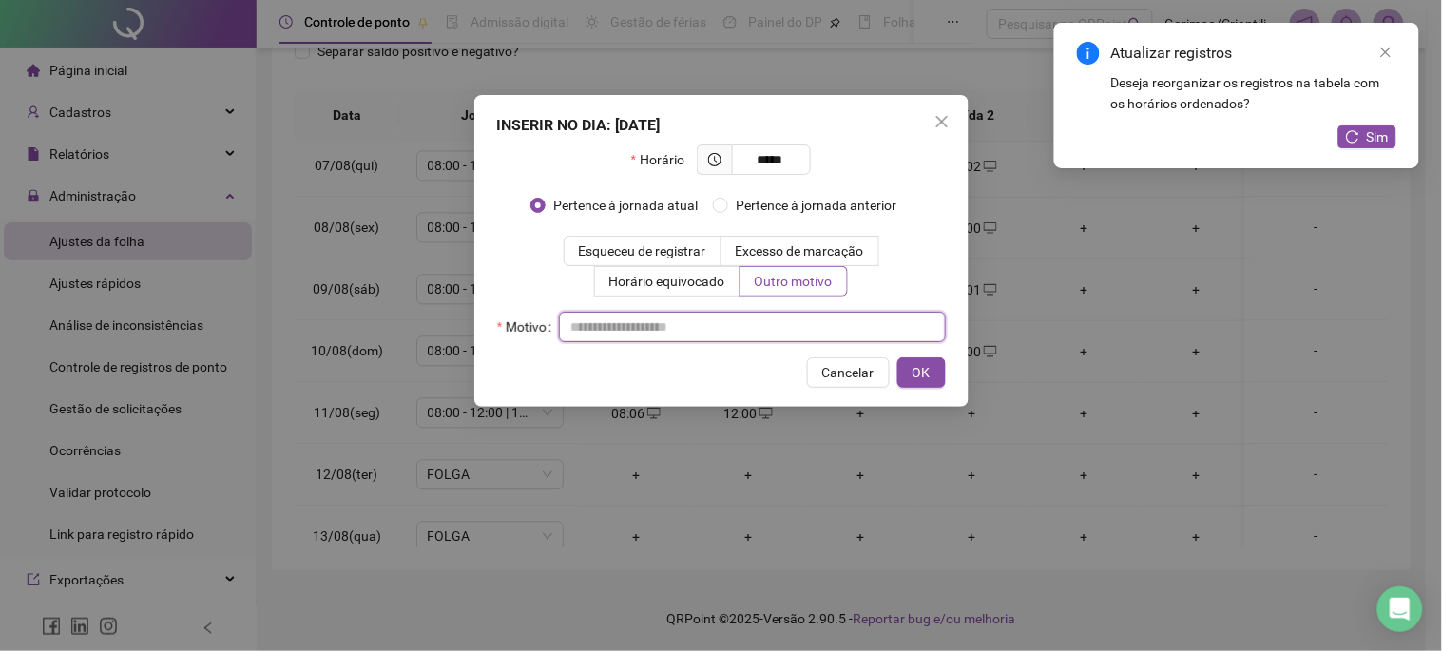
click at [745, 329] on input "text" at bounding box center [752, 327] width 387 height 30
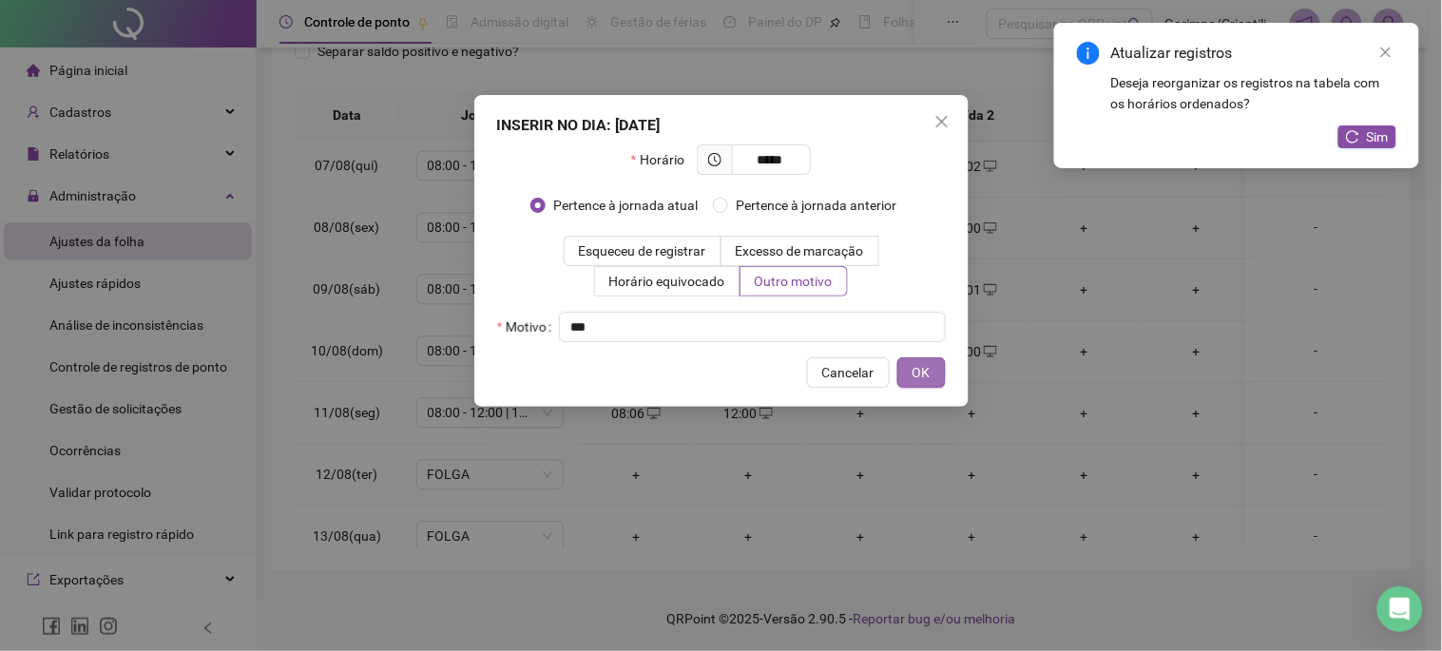
click at [937, 386] on button "OK" at bounding box center [922, 373] width 48 height 30
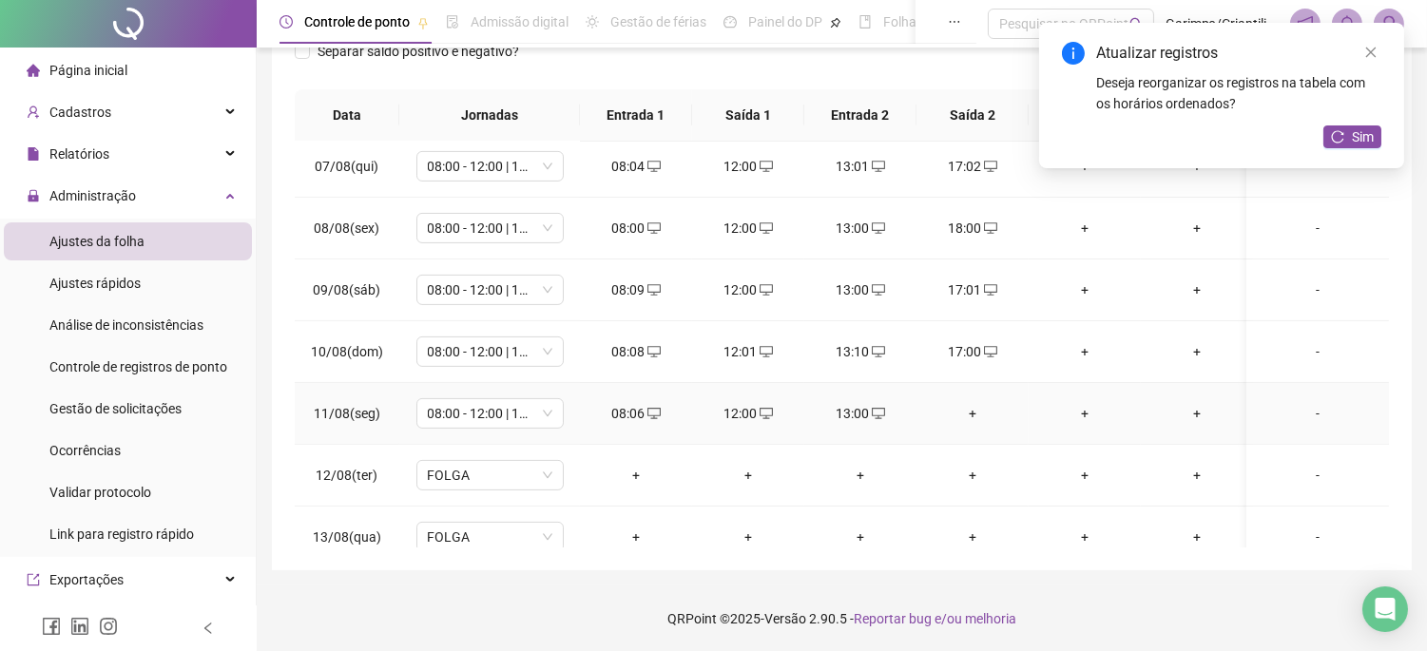
click at [983, 407] on div "+" at bounding box center [973, 413] width 82 height 21
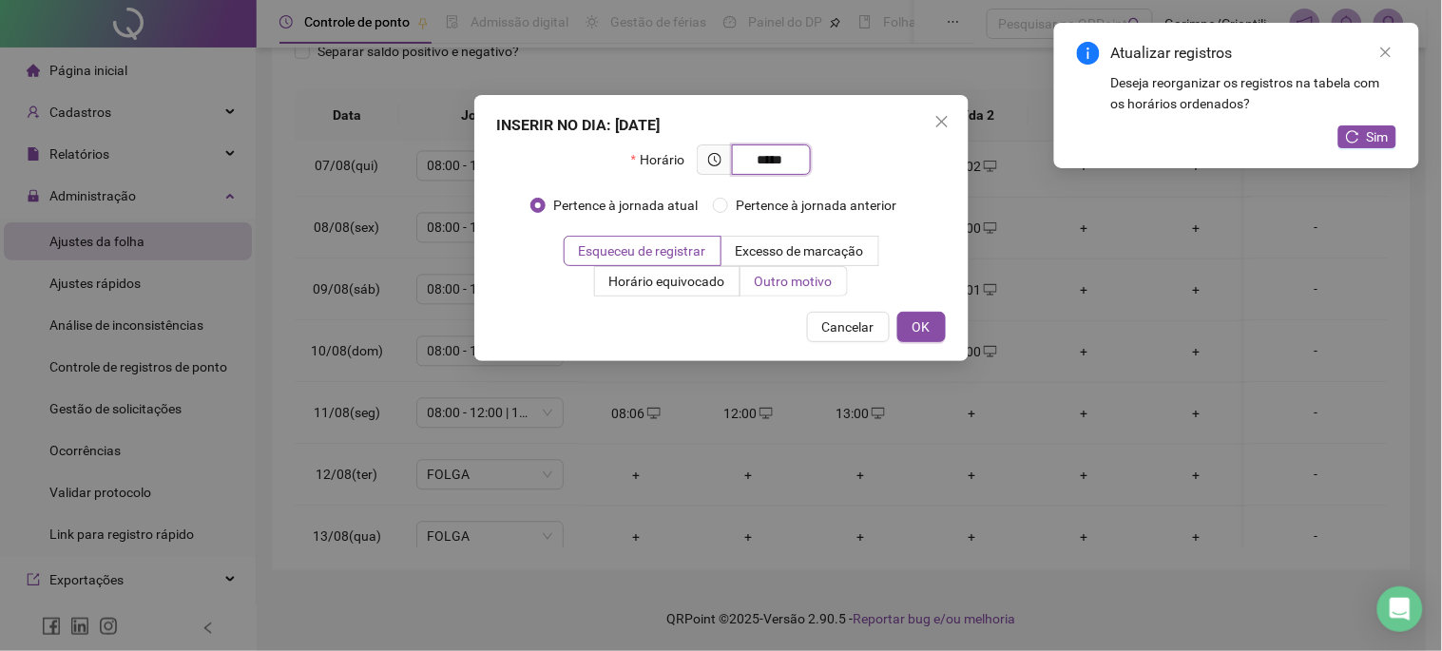
type input "*****"
click at [741, 267] on label "Outro motivo" at bounding box center [794, 281] width 107 height 30
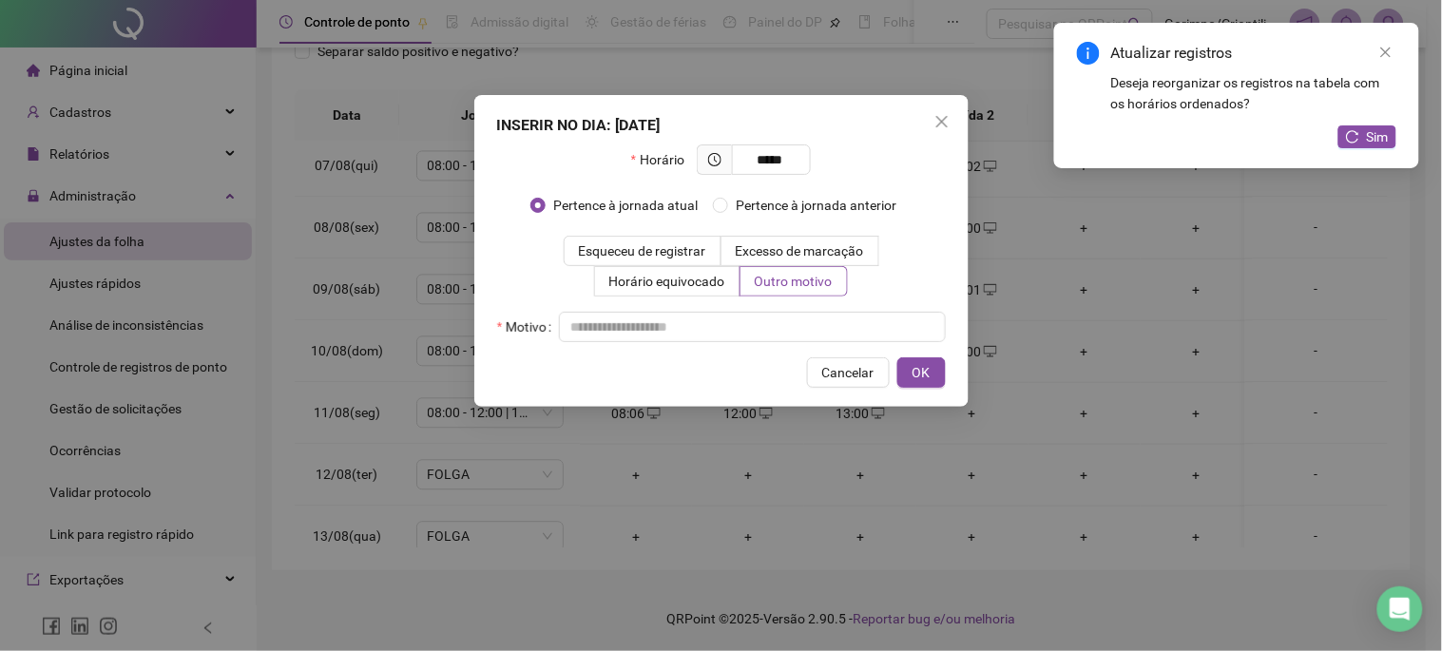
click at [765, 306] on div "Horário ***** Pertence à jornada atual Pertence à jornada anterior Esqueceu de …" at bounding box center [721, 244] width 449 height 198
click at [762, 316] on input "text" at bounding box center [752, 327] width 387 height 30
click at [932, 385] on button "OK" at bounding box center [922, 373] width 48 height 30
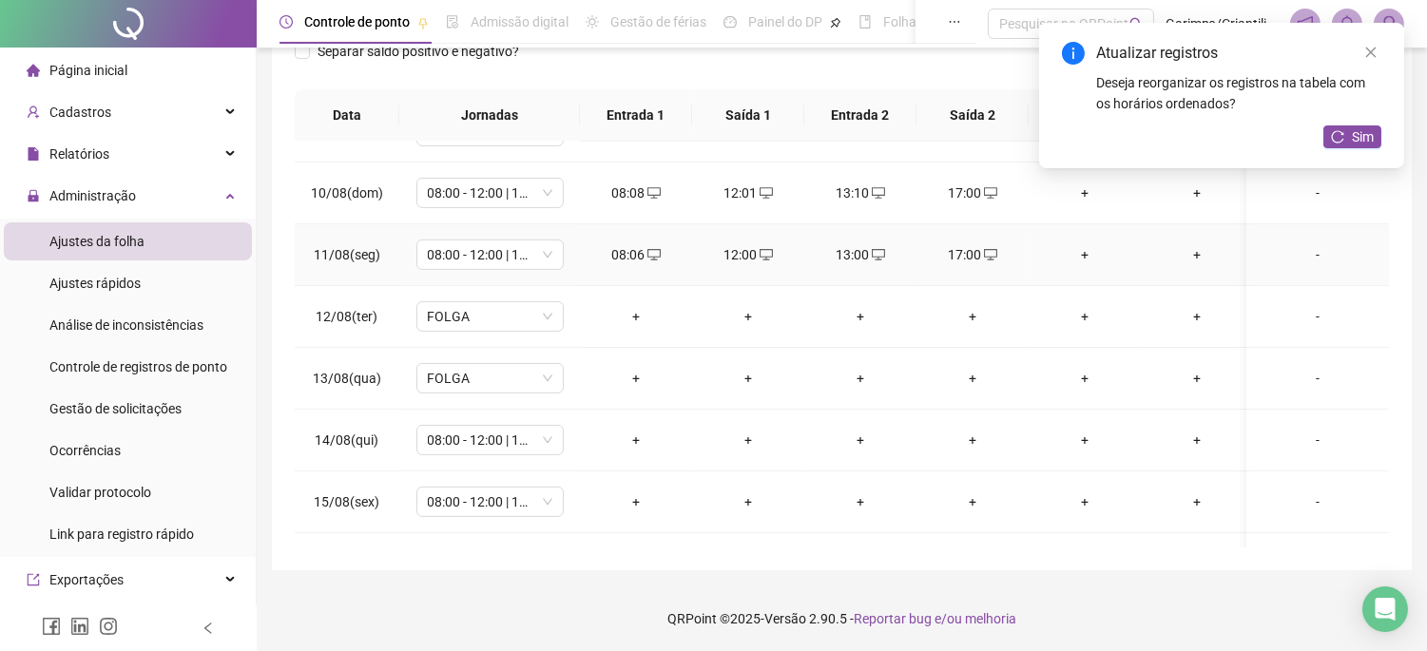
scroll to position [1268, 0]
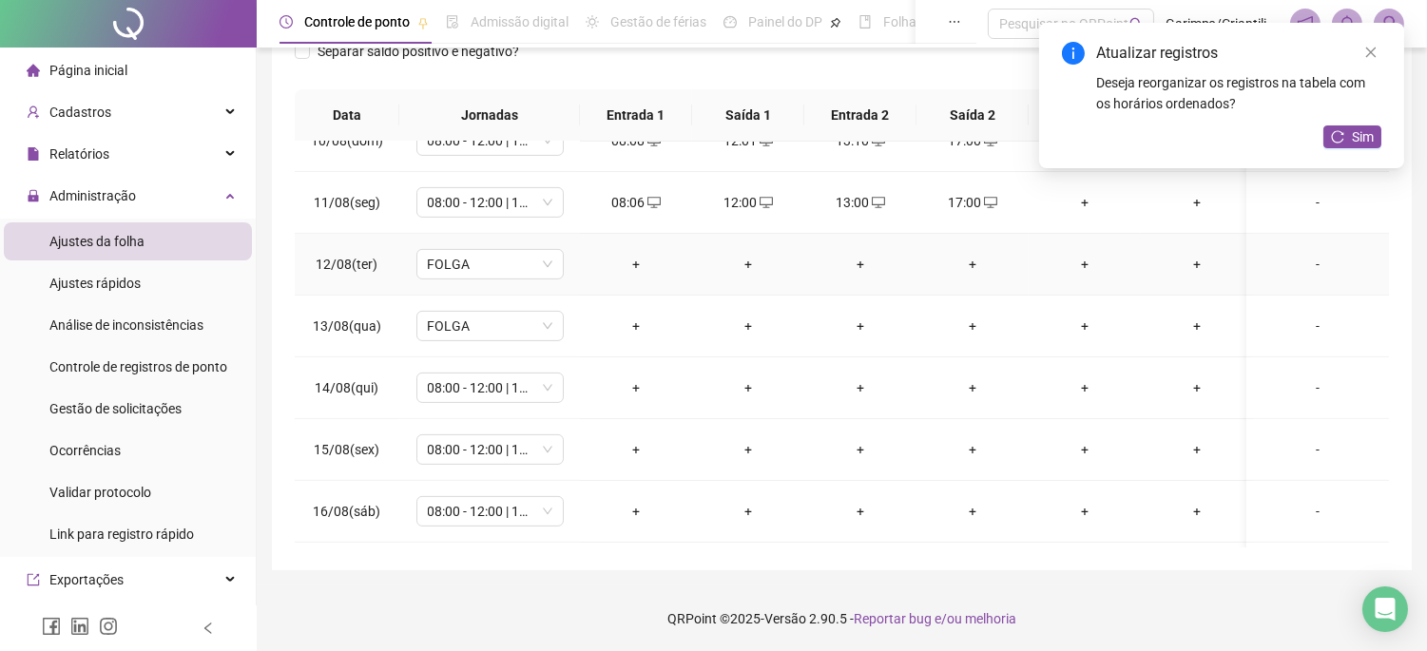
click at [635, 262] on div "+" at bounding box center [636, 264] width 82 height 21
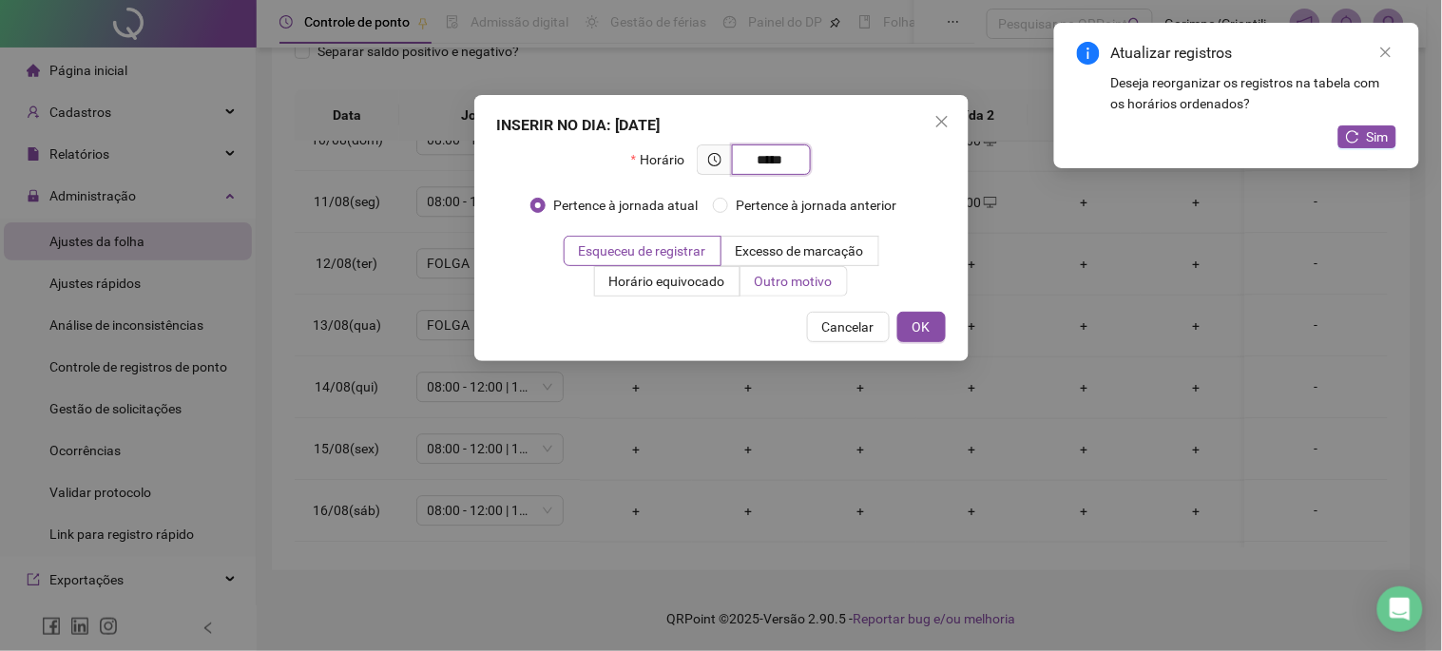
type input "*****"
click at [764, 280] on span "Outro motivo" at bounding box center [794, 281] width 78 height 15
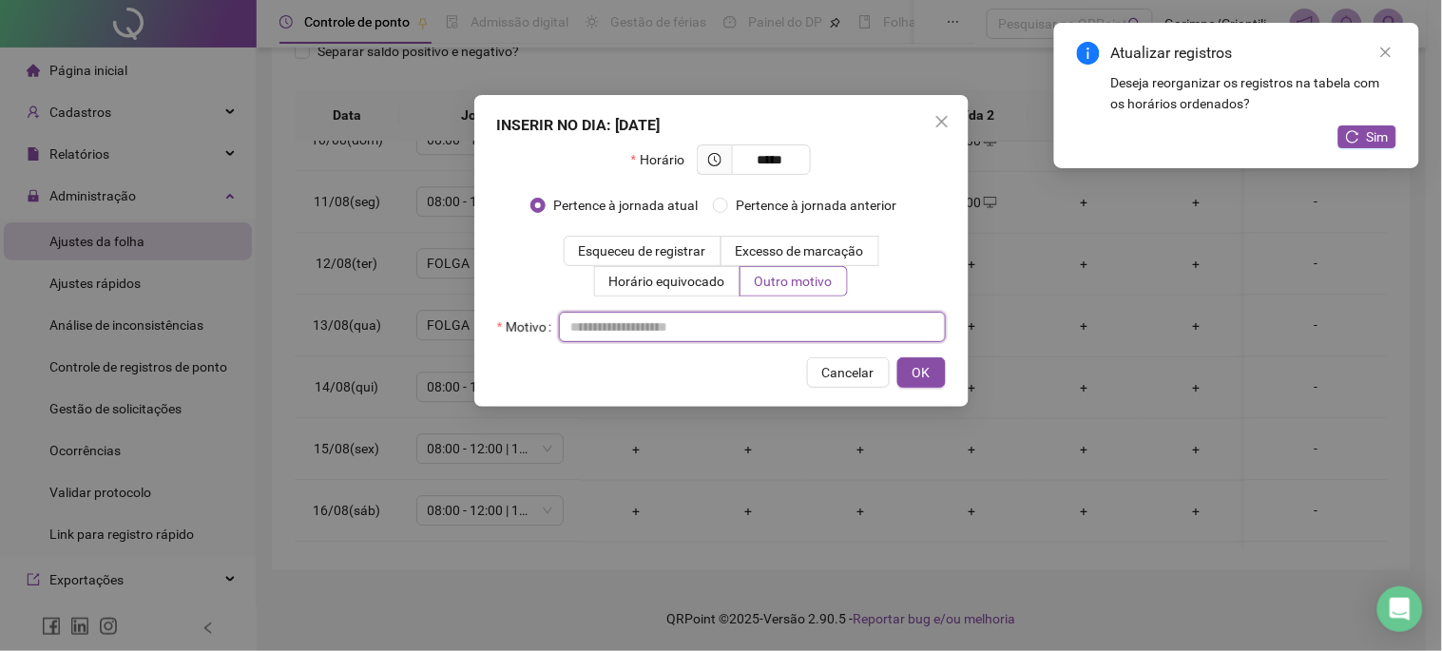
click at [737, 323] on input "text" at bounding box center [752, 327] width 387 height 30
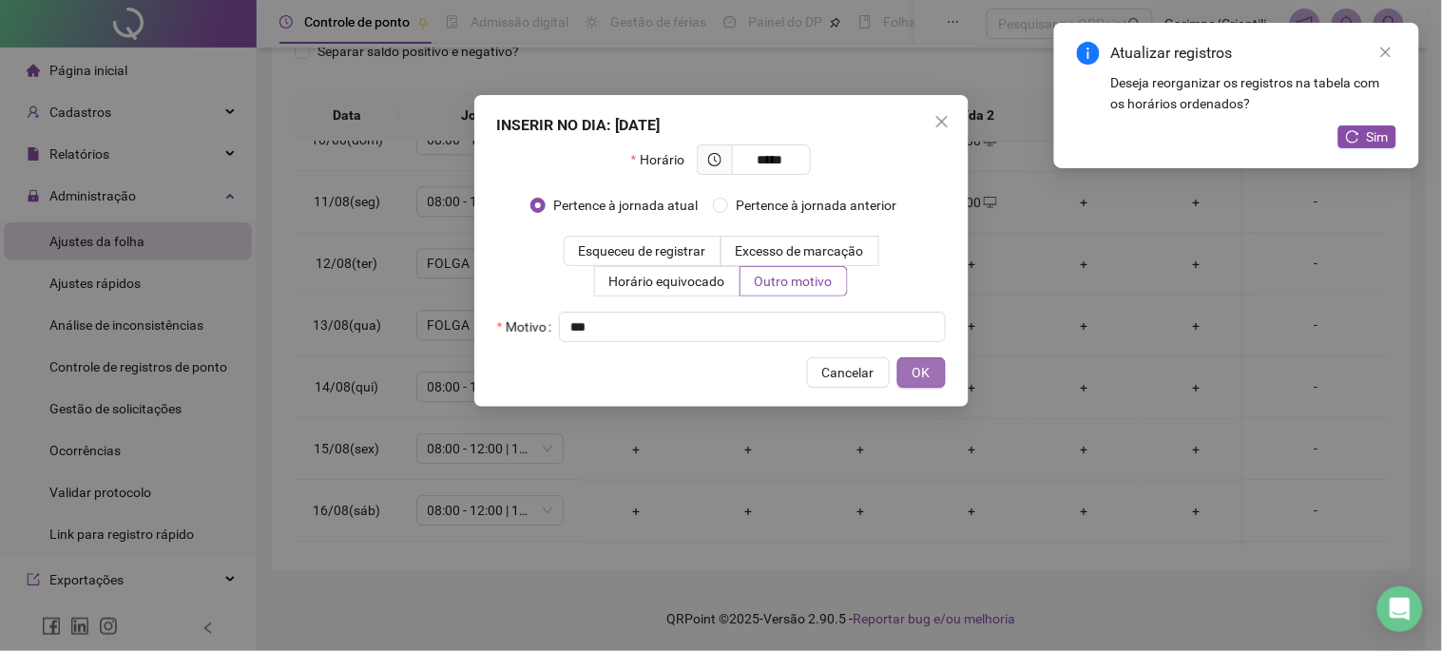
click at [933, 372] on button "OK" at bounding box center [922, 373] width 48 height 30
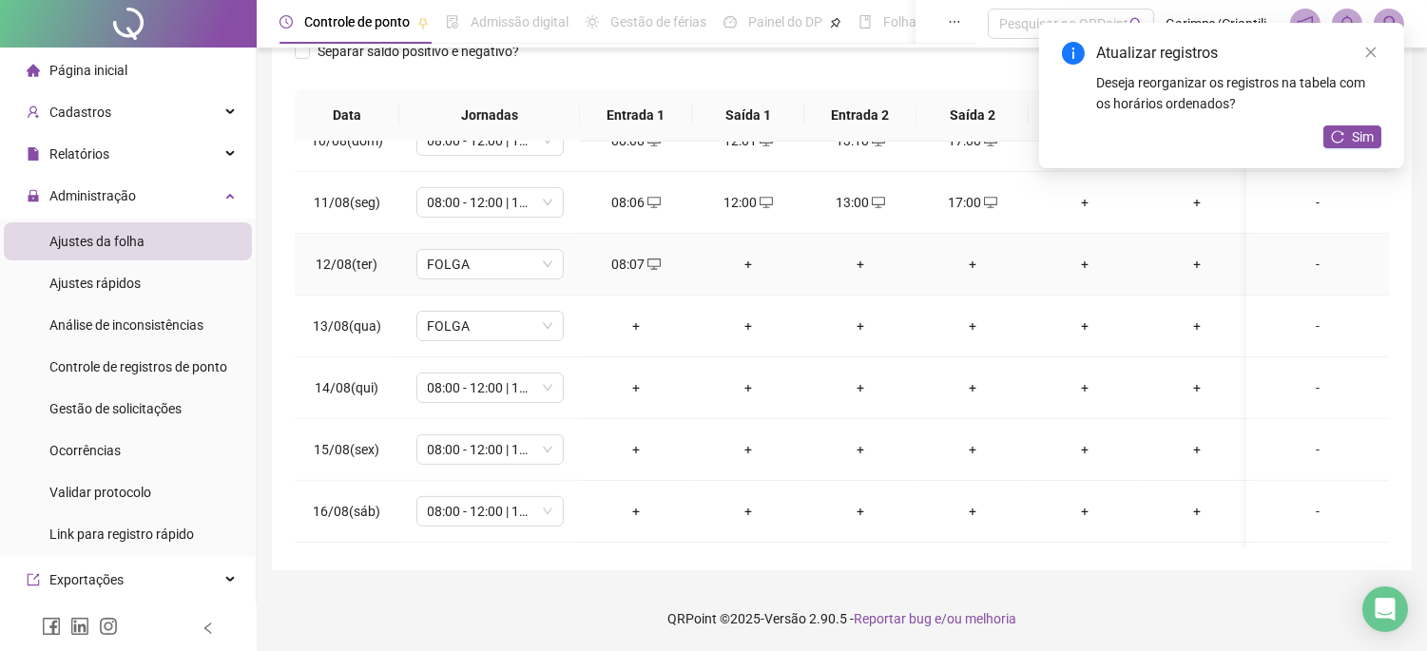
click at [749, 259] on div "+" at bounding box center [748, 264] width 82 height 21
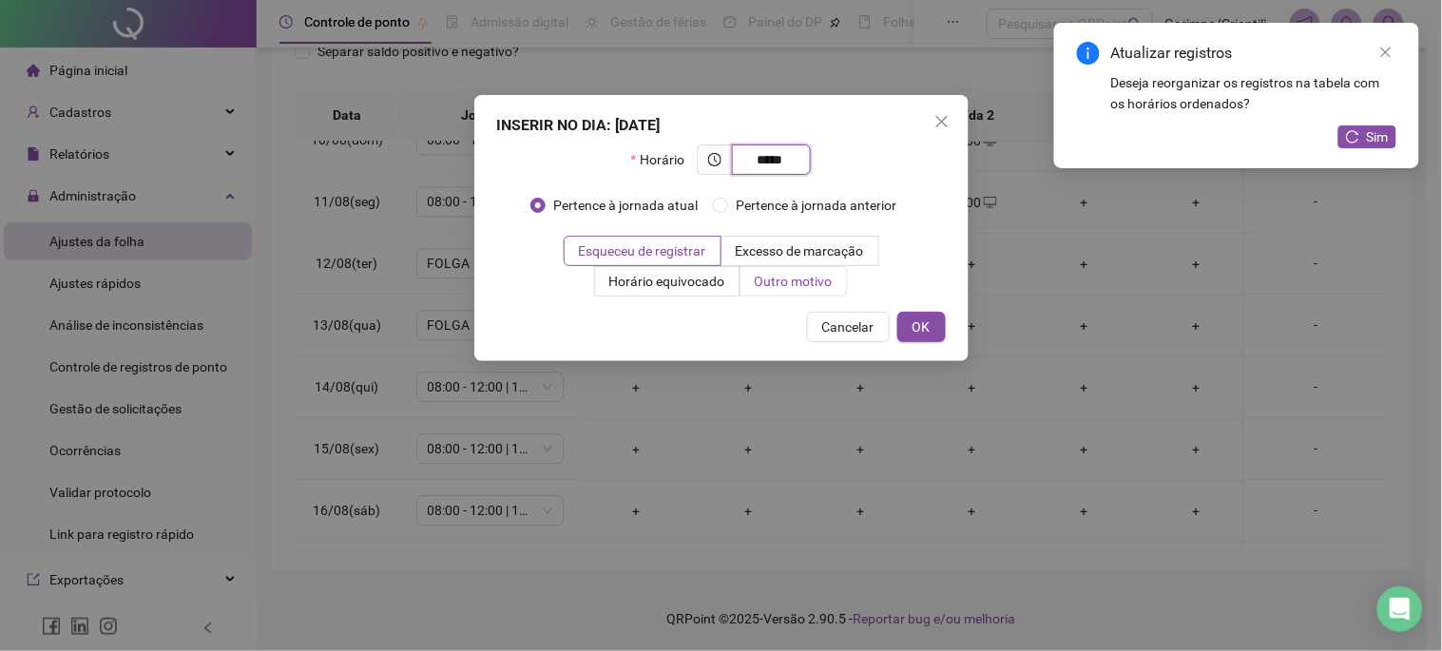
type input "*****"
click at [772, 288] on span "Outro motivo" at bounding box center [794, 281] width 78 height 15
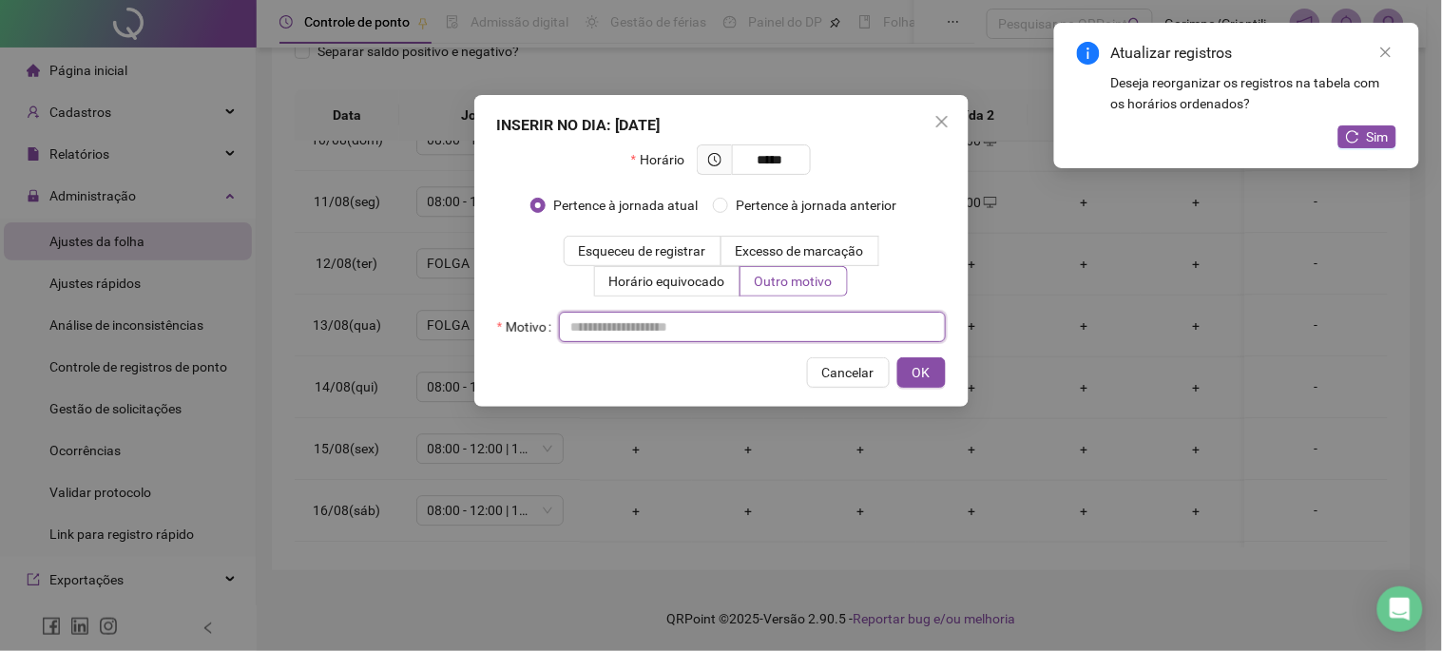
click at [761, 329] on input "text" at bounding box center [752, 327] width 387 height 30
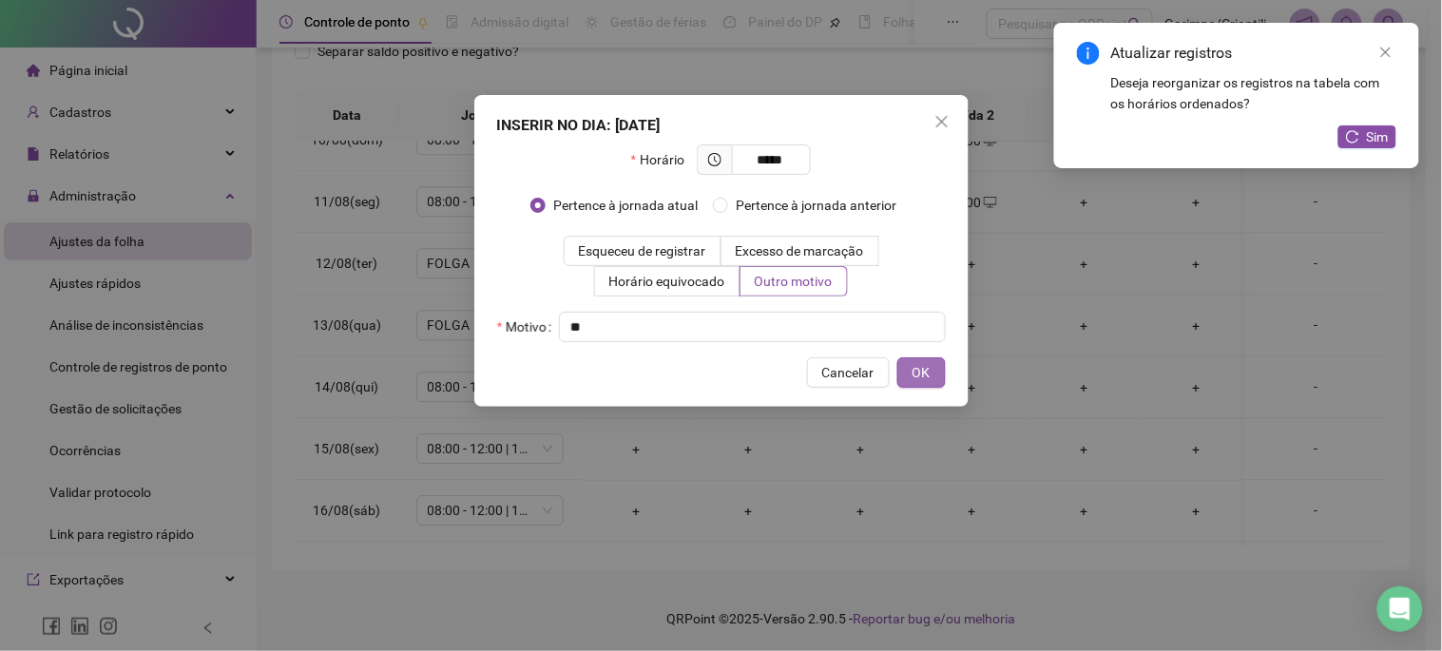
click at [927, 378] on span "OK" at bounding box center [922, 372] width 18 height 21
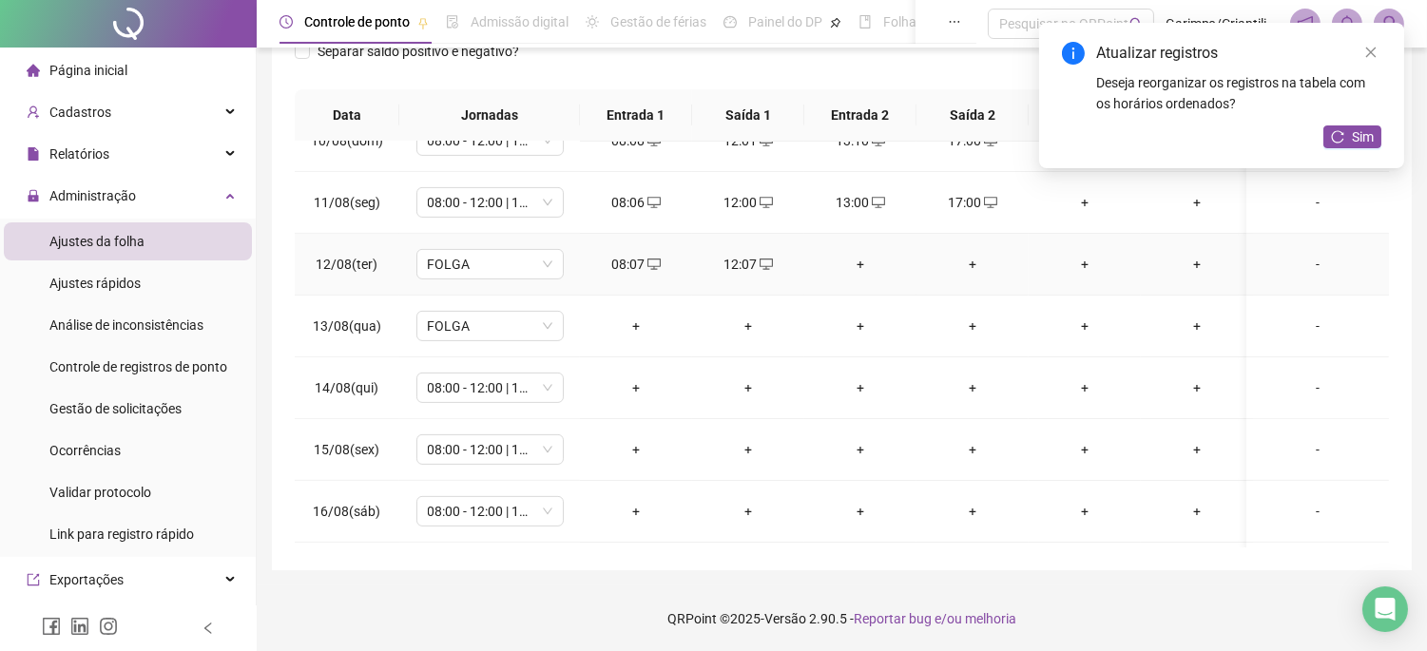
click at [849, 268] on div "+" at bounding box center [861, 264] width 82 height 21
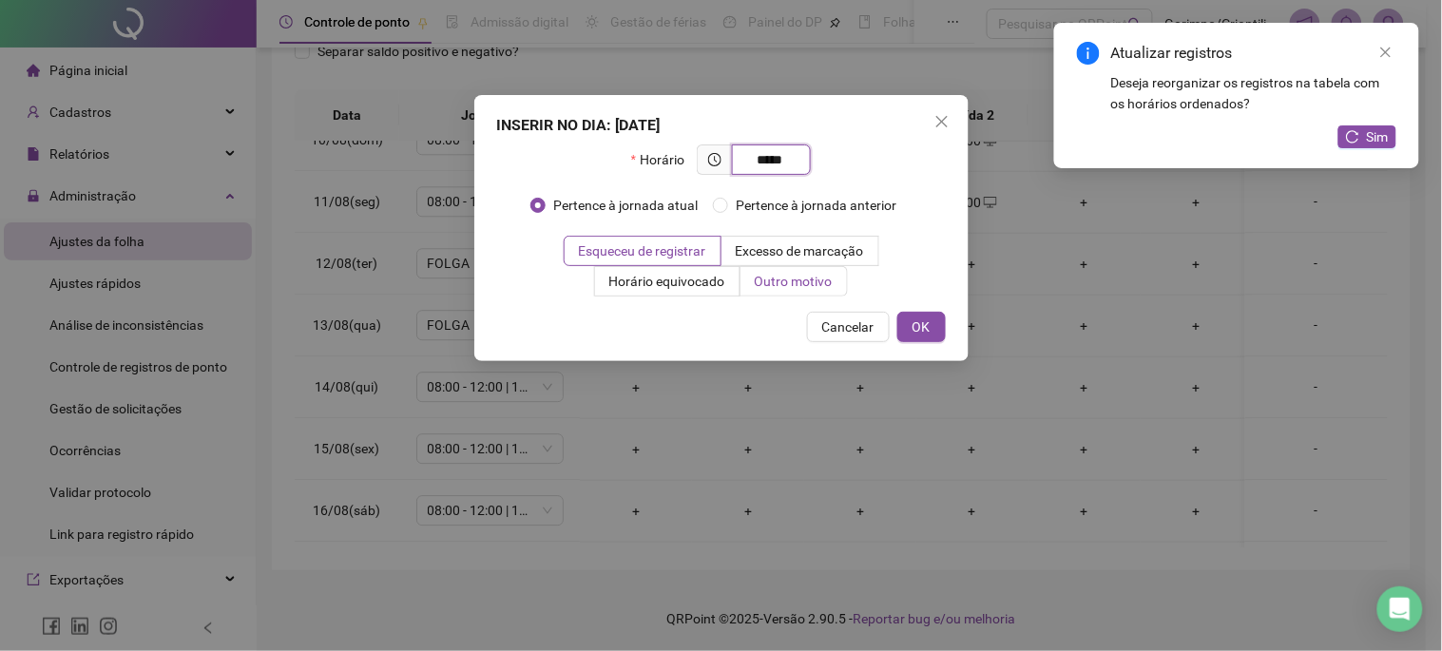
type input "*****"
click at [844, 283] on label "Outro motivo" at bounding box center [794, 281] width 107 height 30
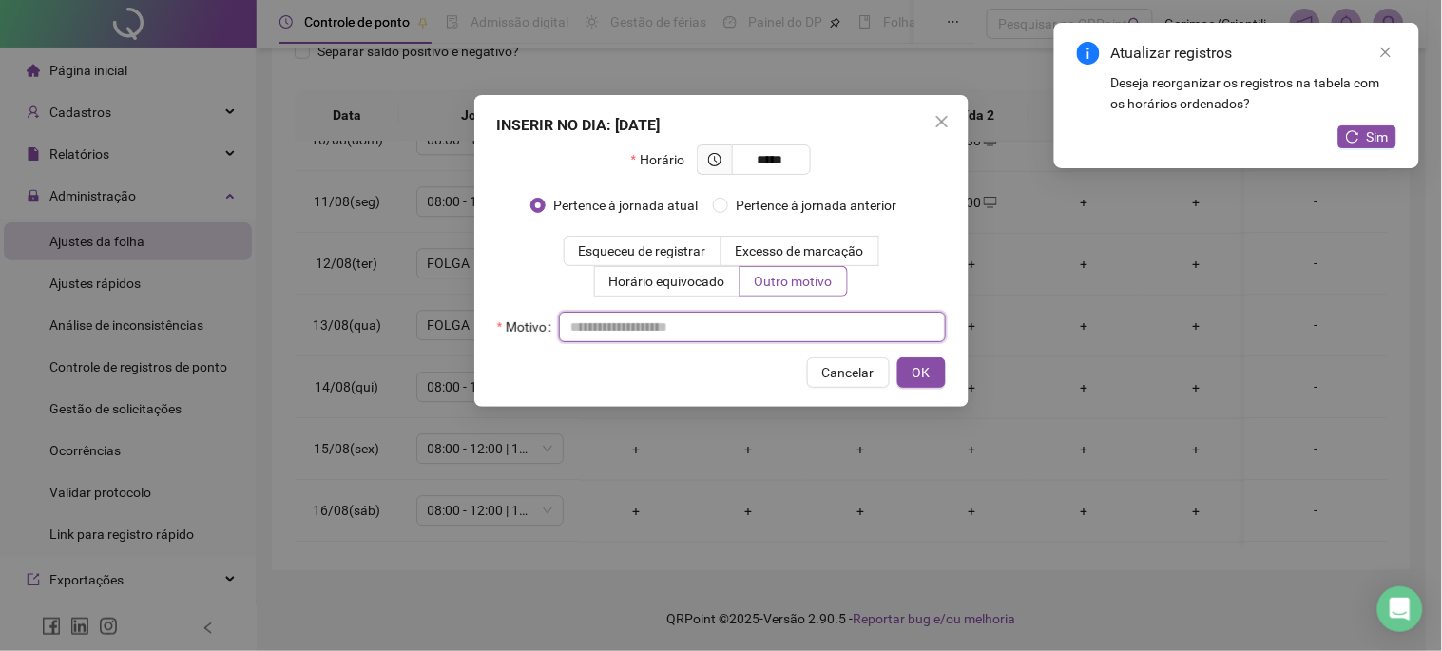
click at [803, 319] on input "text" at bounding box center [752, 327] width 387 height 30
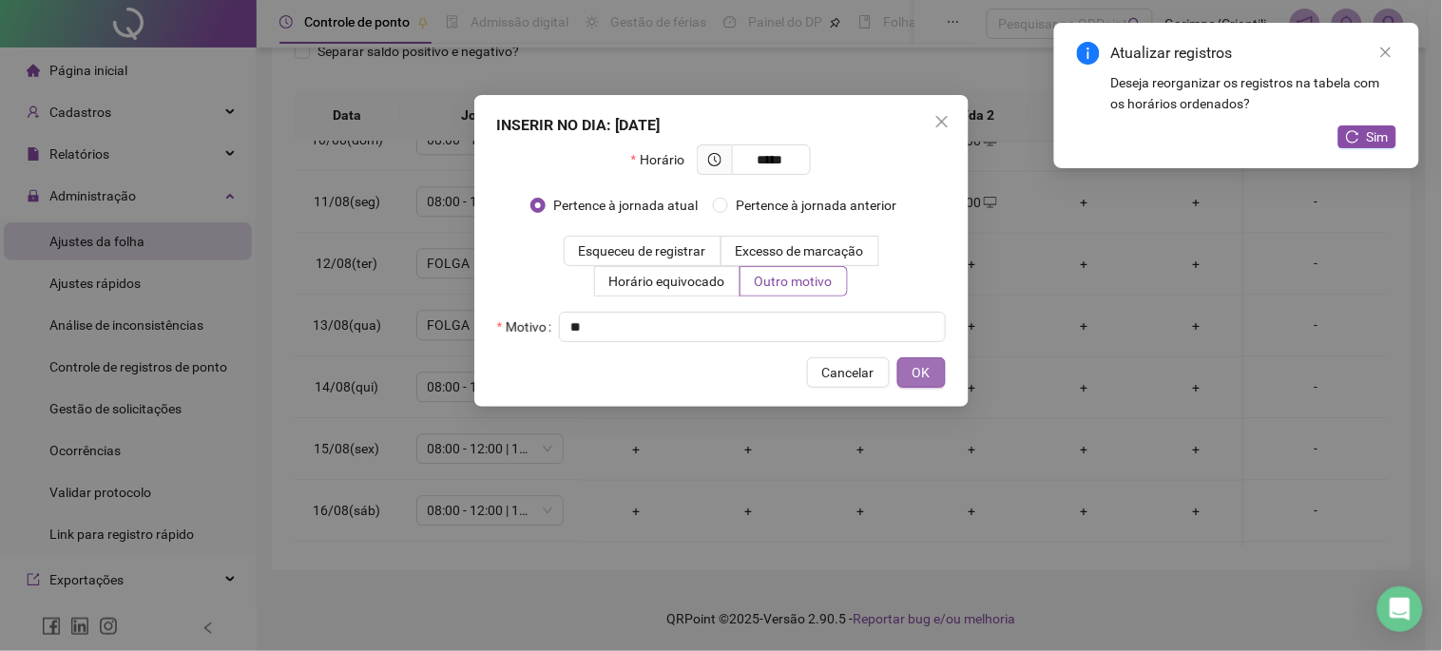
click at [928, 371] on span "OK" at bounding box center [922, 372] width 18 height 21
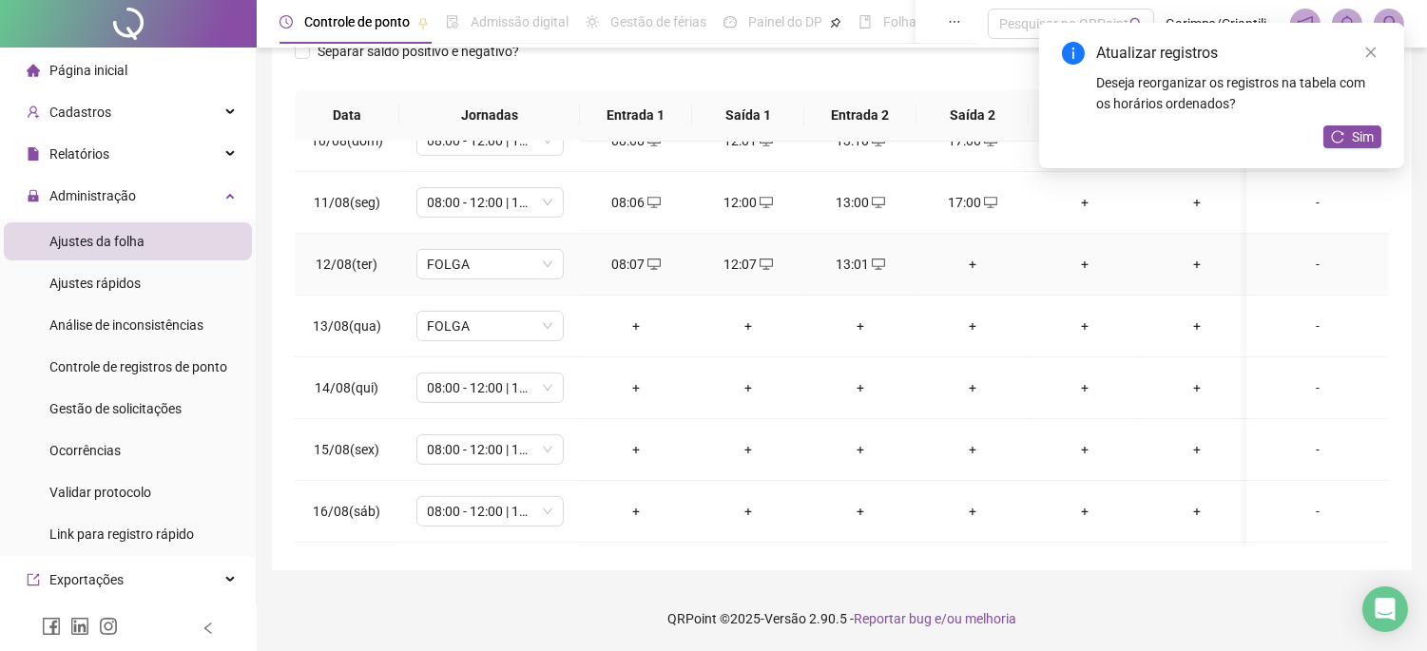
click at [979, 274] on div "+" at bounding box center [973, 264] width 82 height 21
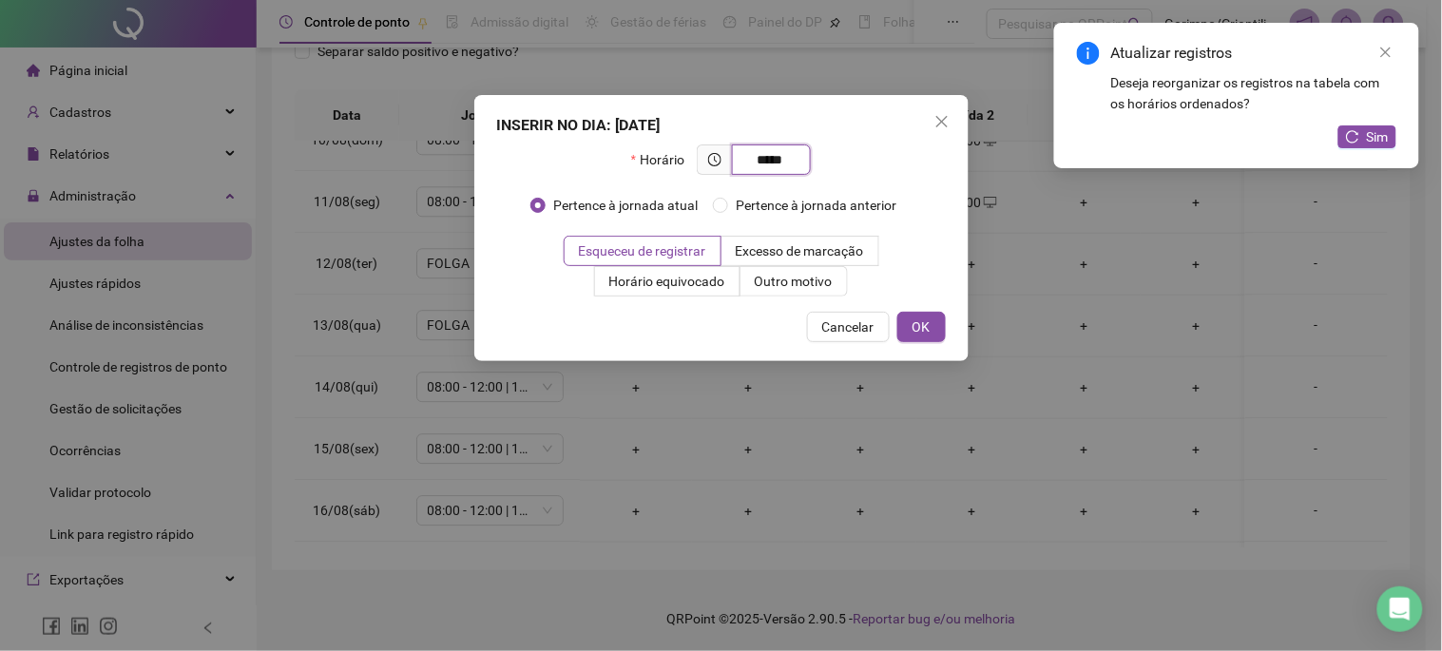
type input "*****"
click at [770, 300] on div "INSERIR NO DIA : 12/08/2025 Horário ***** Pertence à jornada atual Pertence à j…" at bounding box center [721, 228] width 494 height 266
click at [773, 295] on label "Outro motivo" at bounding box center [794, 281] width 107 height 30
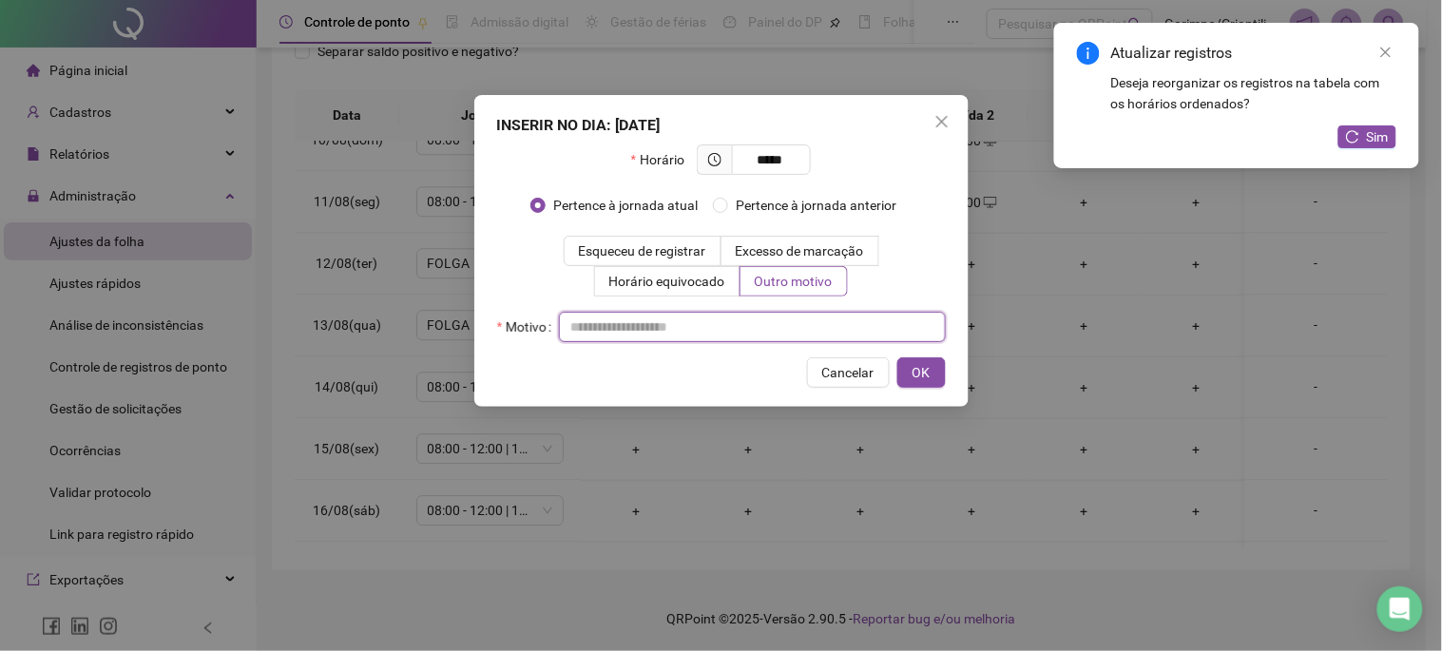
click at [771, 339] on input "text" at bounding box center [752, 327] width 387 height 30
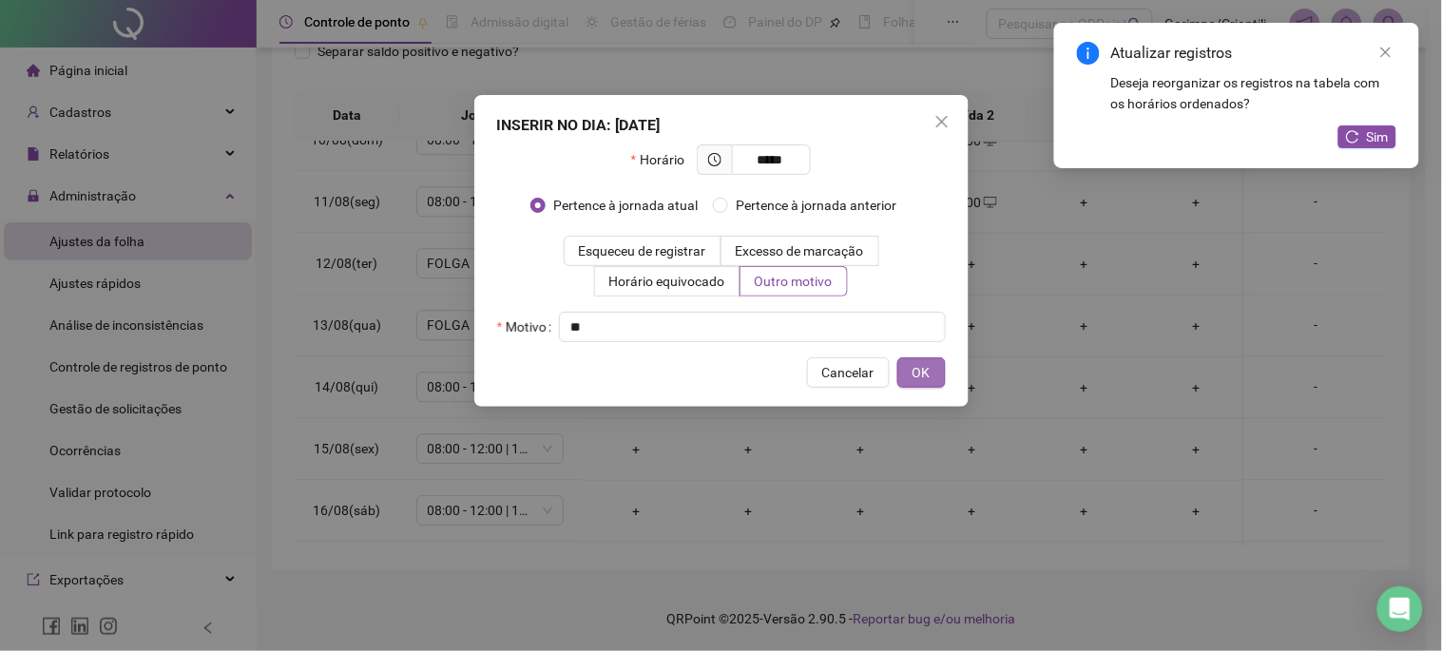
click at [919, 373] on span "OK" at bounding box center [922, 372] width 18 height 21
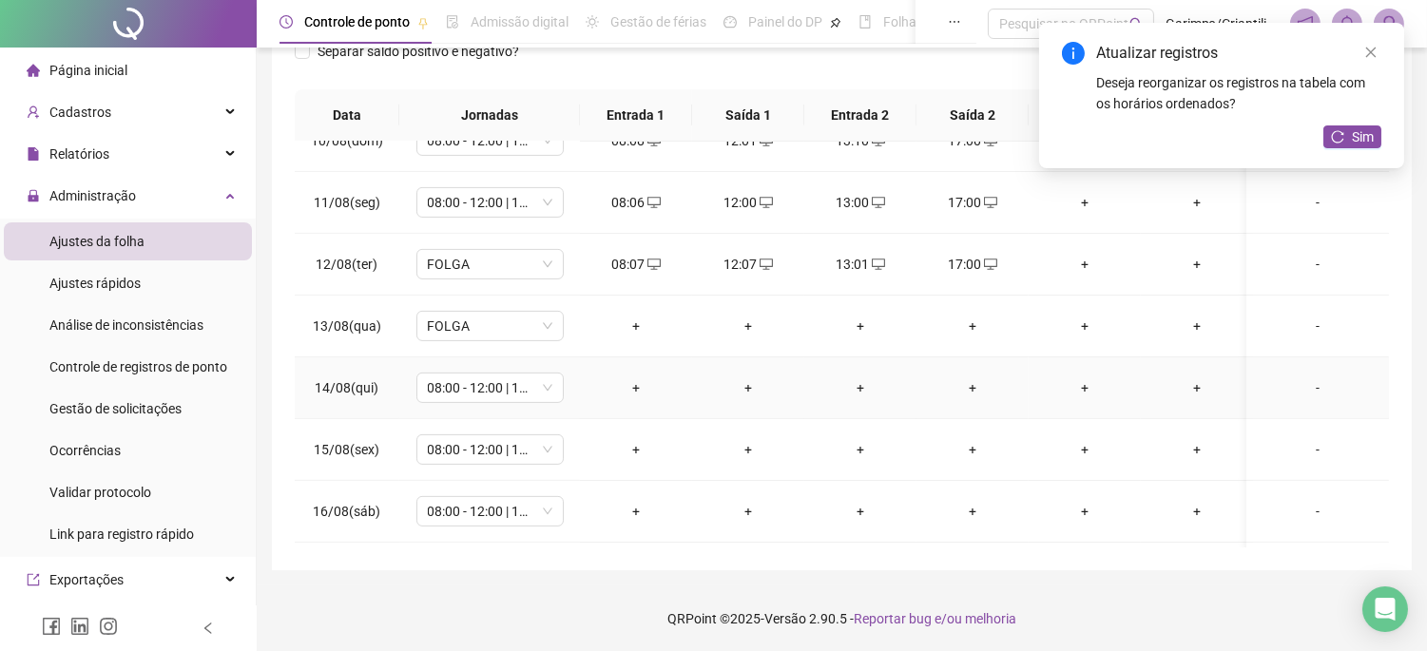
click at [639, 396] on div "+" at bounding box center [636, 388] width 82 height 21
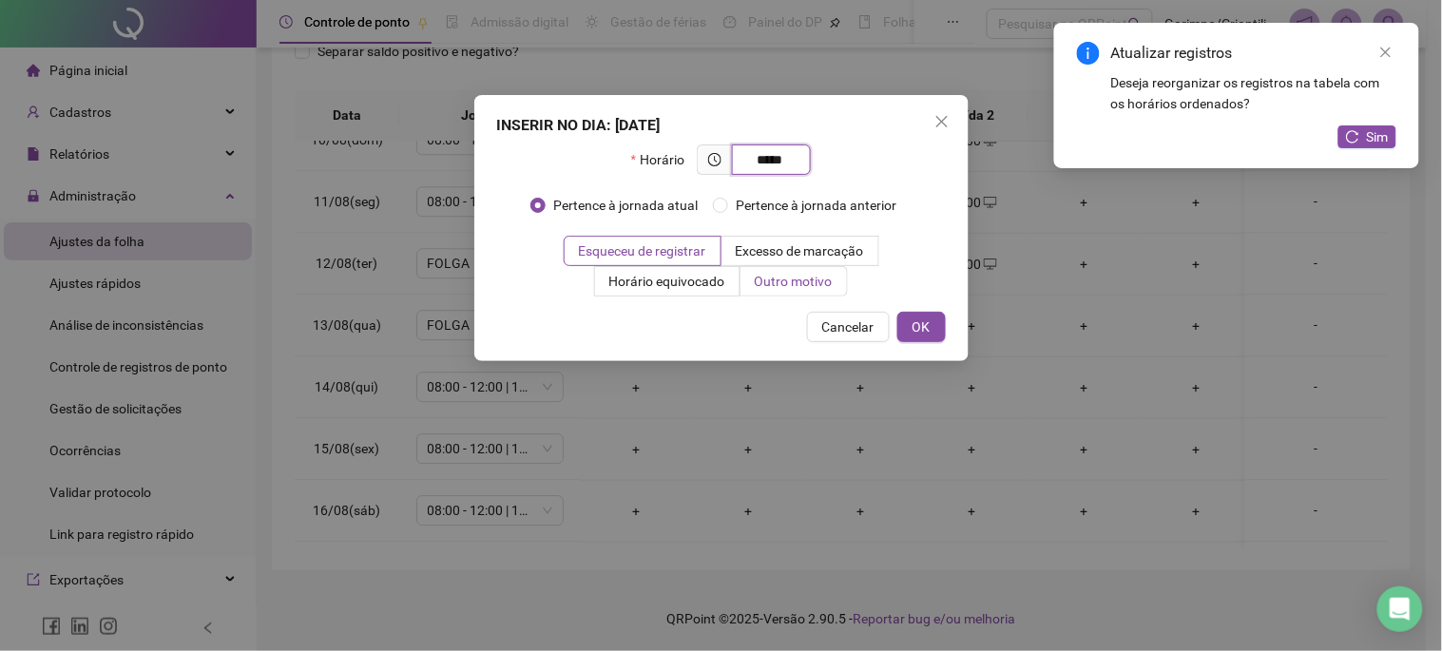
type input "*****"
click at [780, 281] on span "Outro motivo" at bounding box center [794, 281] width 78 height 15
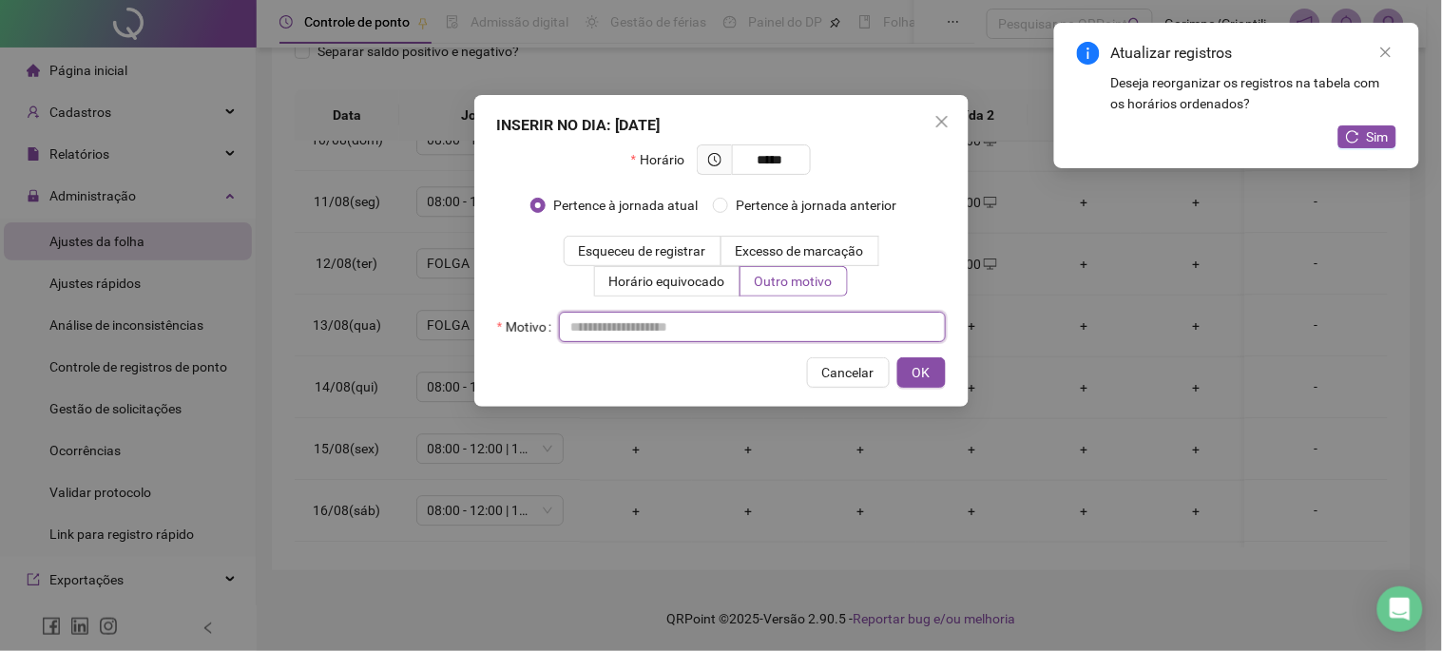
click at [745, 329] on input "text" at bounding box center [752, 327] width 387 height 30
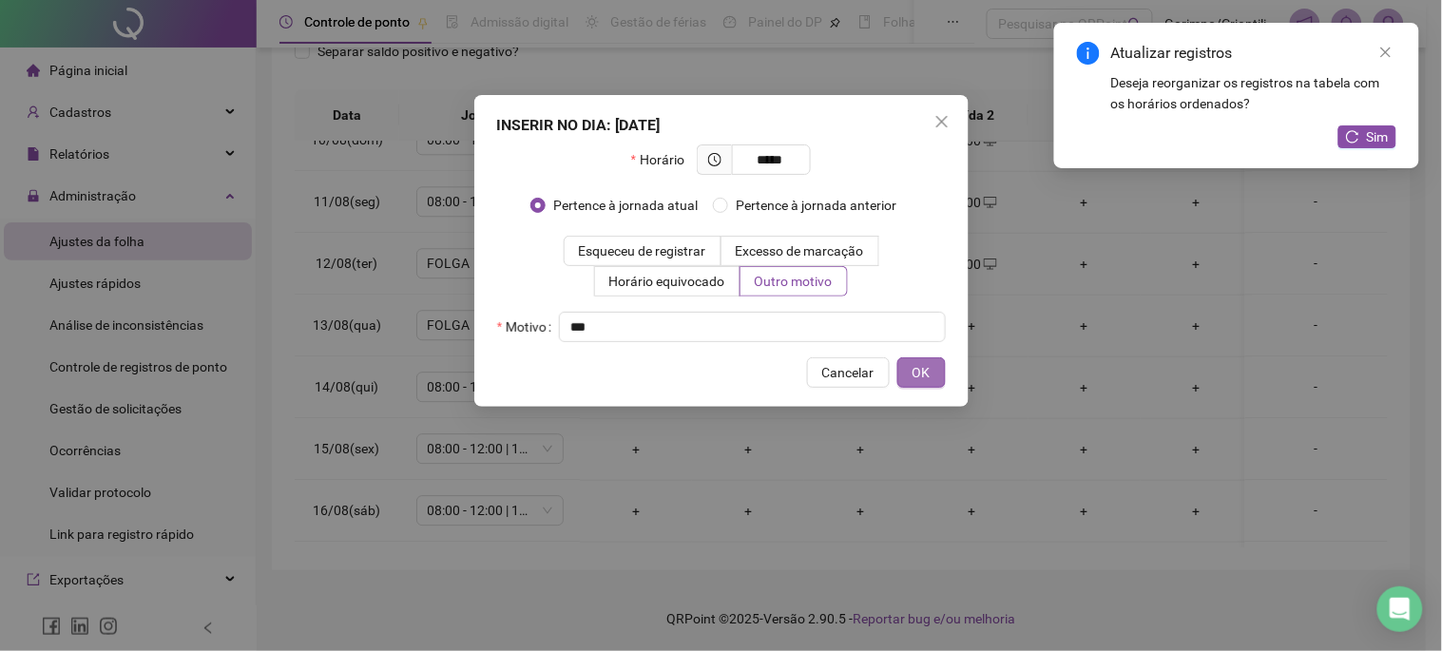
click at [918, 381] on span "OK" at bounding box center [922, 372] width 18 height 21
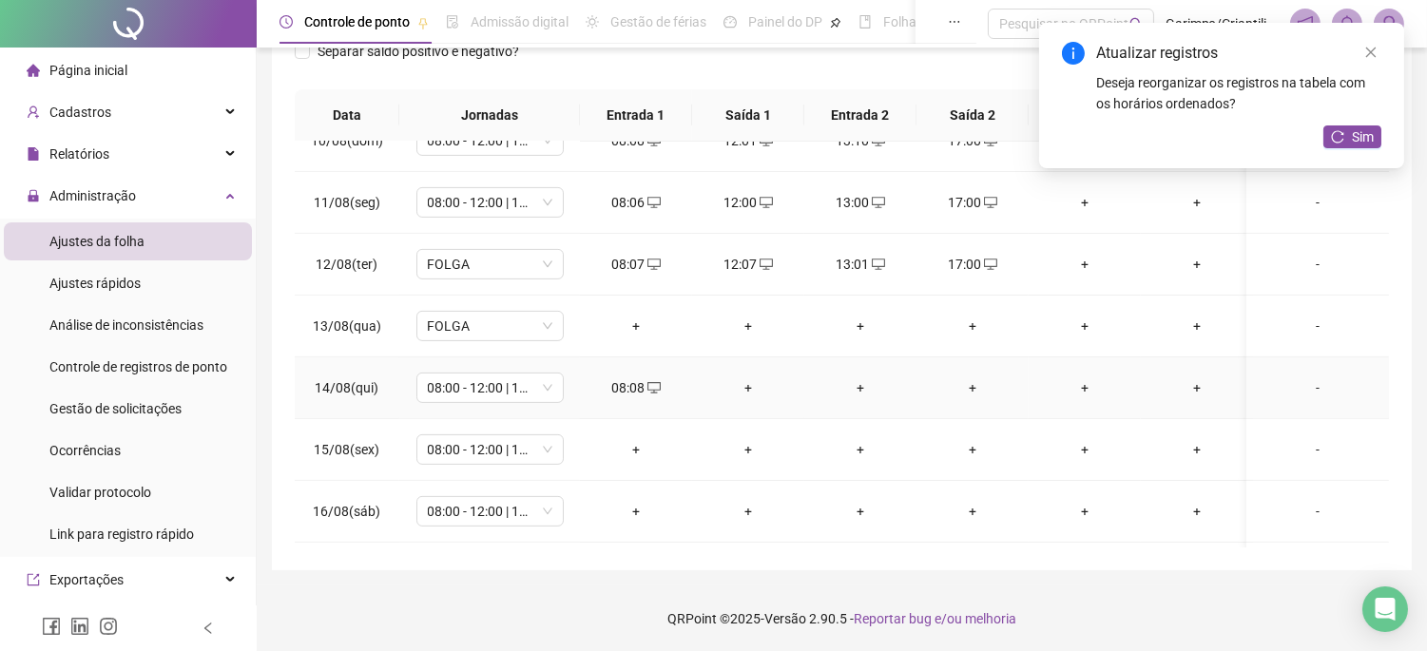
click at [757, 388] on div "+" at bounding box center [748, 388] width 82 height 21
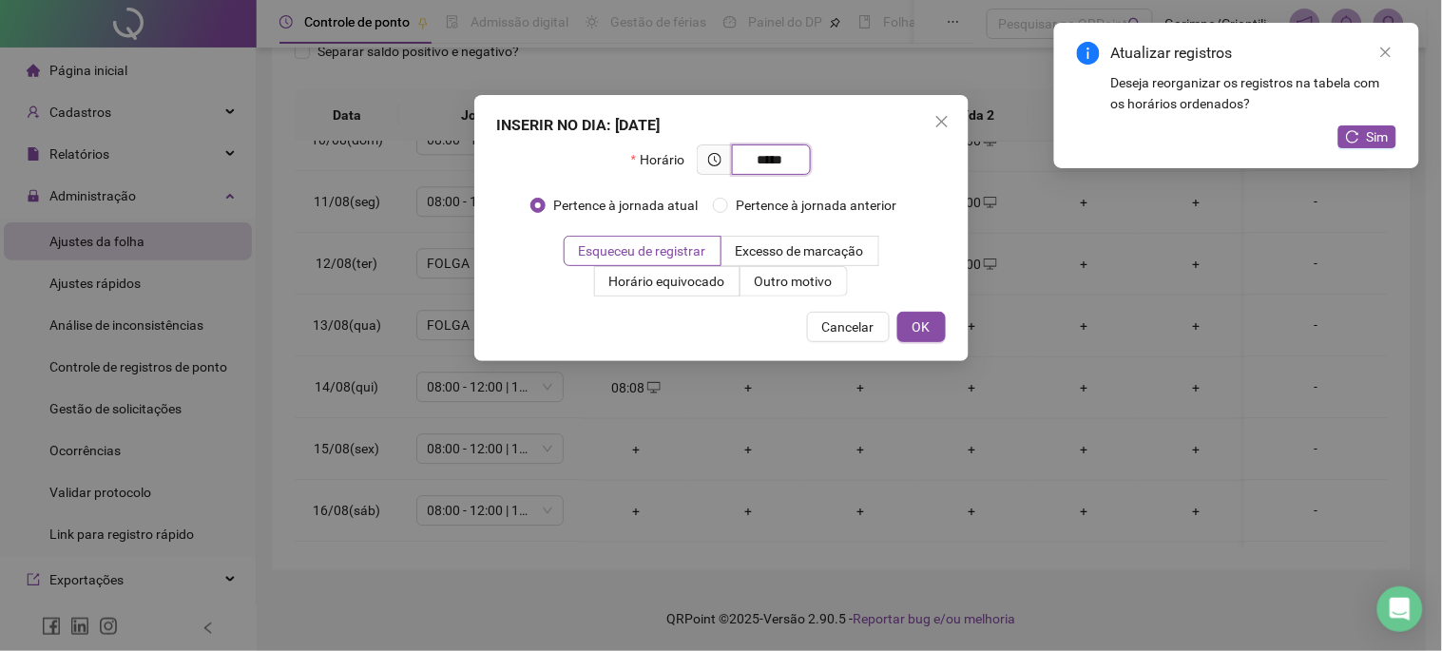
type input "*****"
click at [773, 304] on div "INSERIR NO DIA : 14/08/2025 Horário ***** Pertence à jornada atual Pertence à j…" at bounding box center [721, 228] width 494 height 266
click at [773, 288] on span "Outro motivo" at bounding box center [794, 281] width 78 height 15
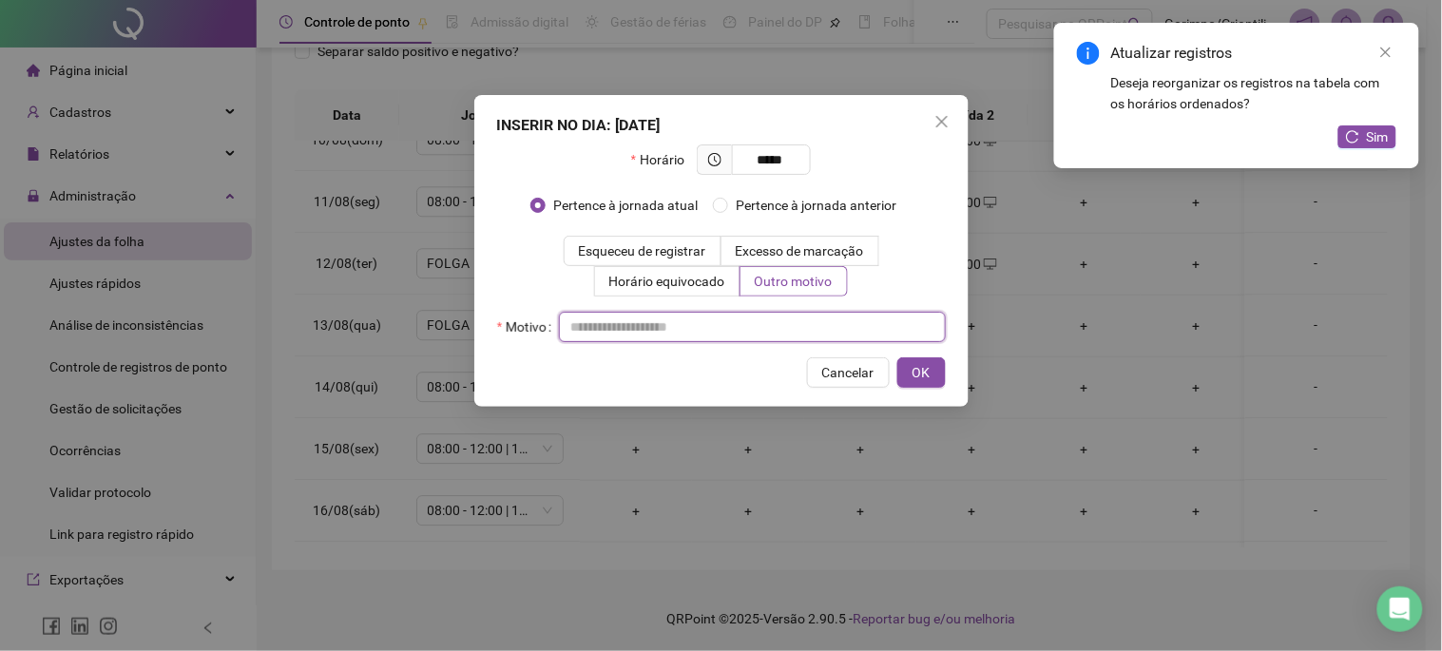
click at [756, 329] on input "text" at bounding box center [752, 327] width 387 height 30
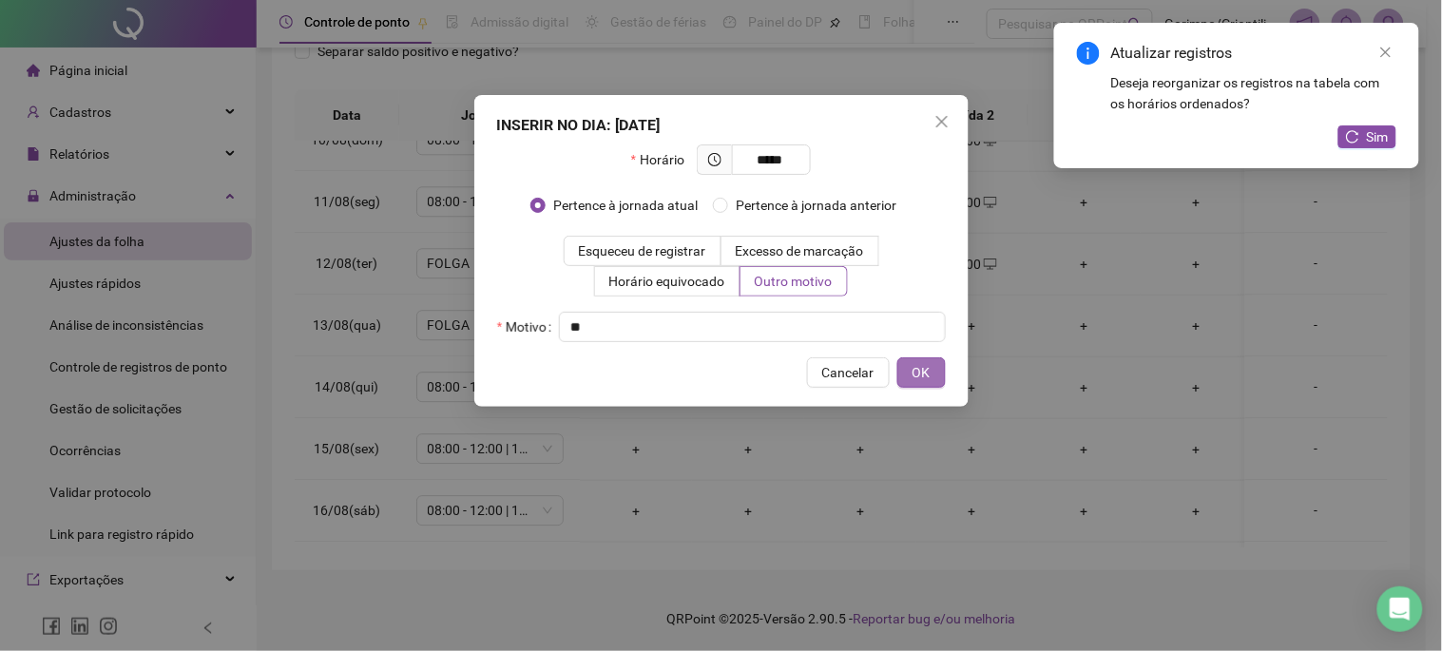
click at [937, 372] on button "OK" at bounding box center [922, 373] width 48 height 30
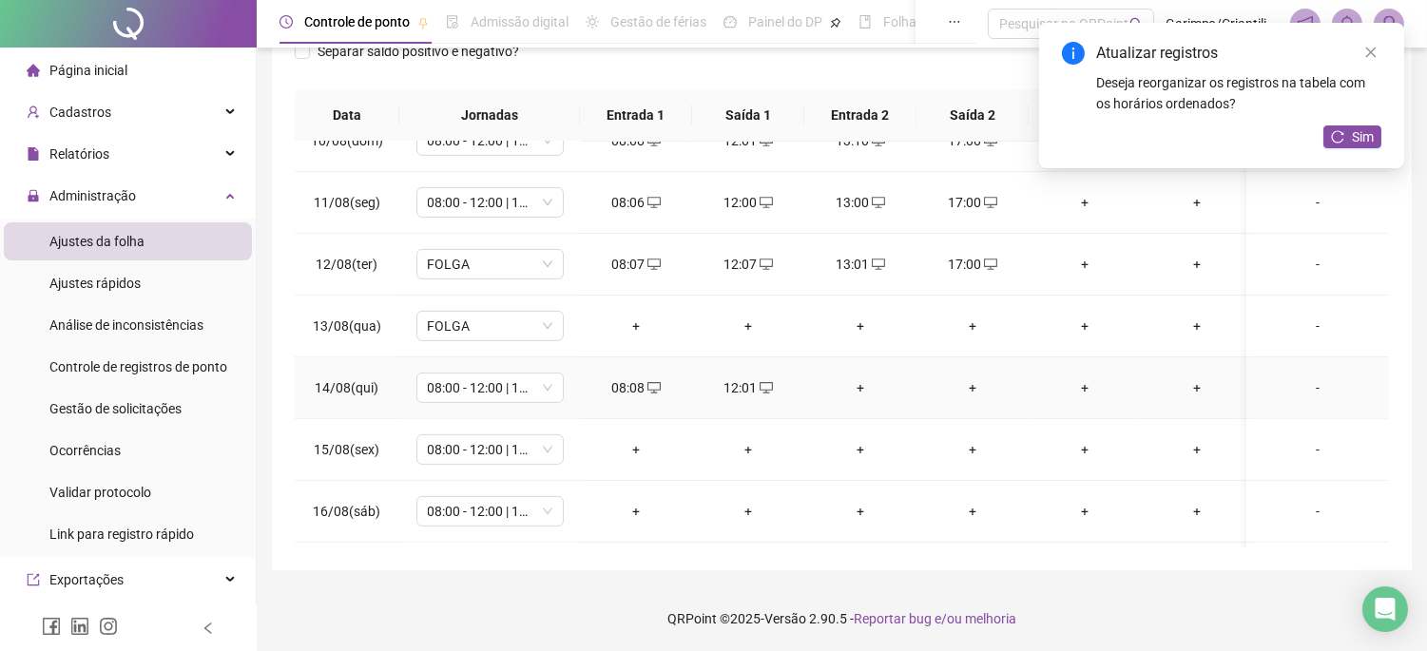
click at [861, 381] on div "+" at bounding box center [861, 388] width 82 height 21
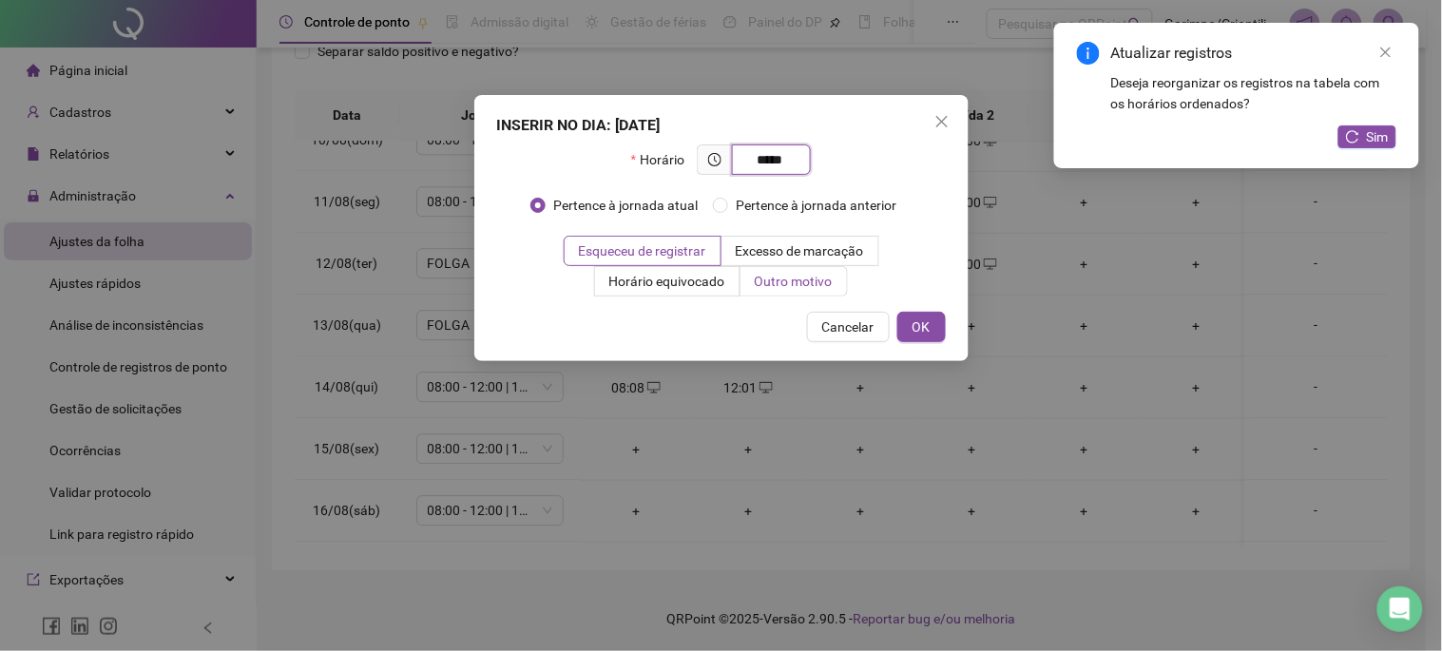
type input "*****"
click at [792, 277] on span "Outro motivo" at bounding box center [794, 281] width 78 height 15
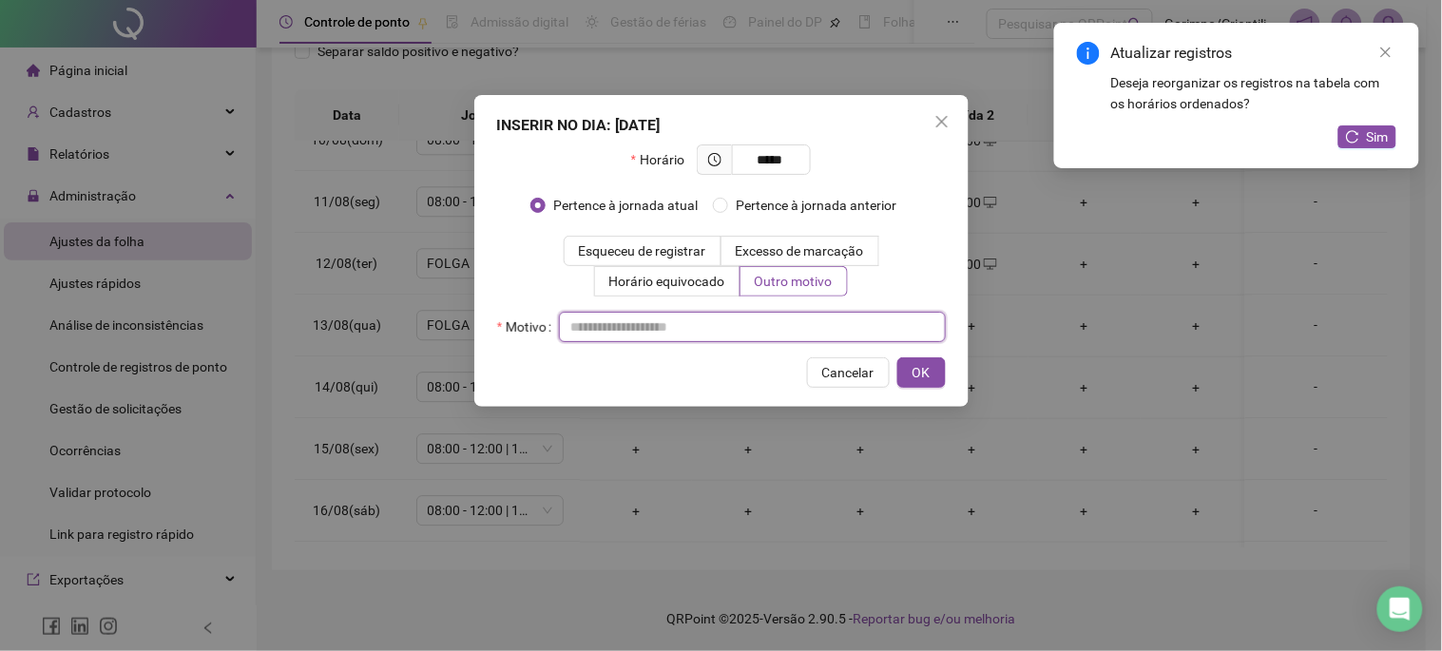
click at [752, 319] on input "text" at bounding box center [752, 327] width 387 height 30
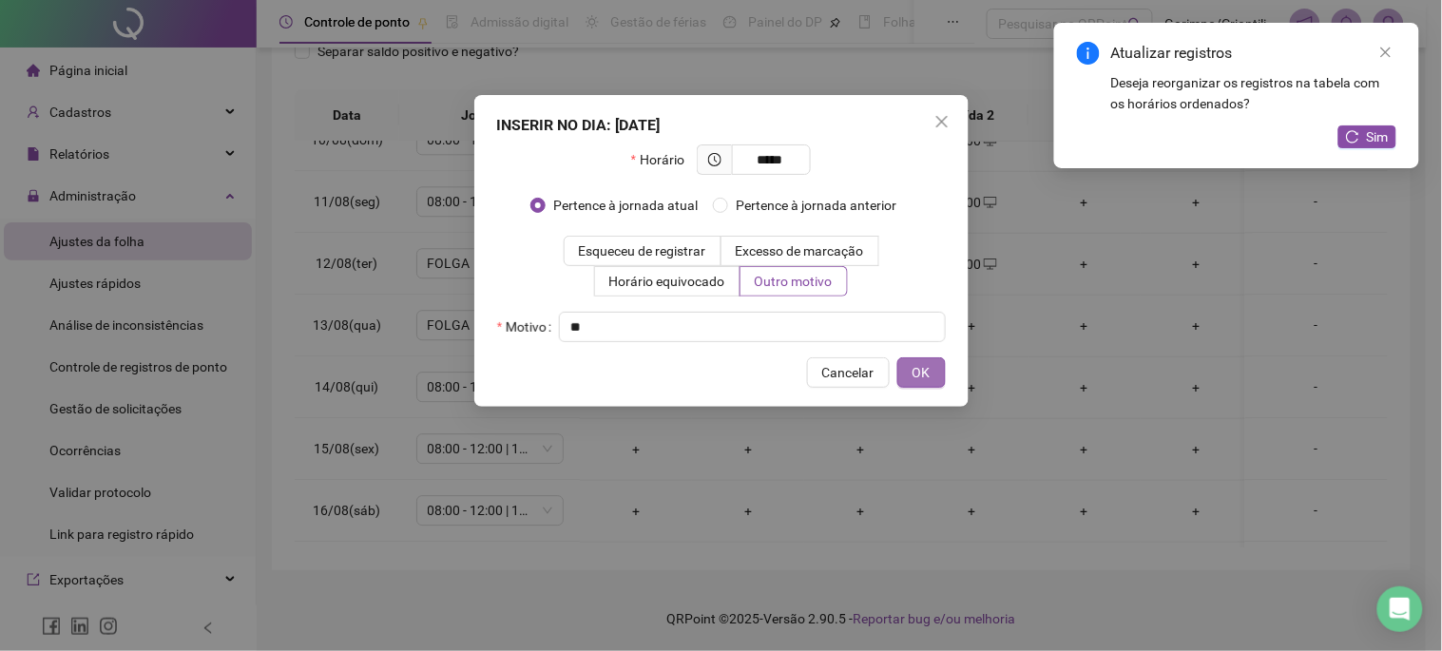
click at [934, 376] on button "OK" at bounding box center [922, 373] width 48 height 30
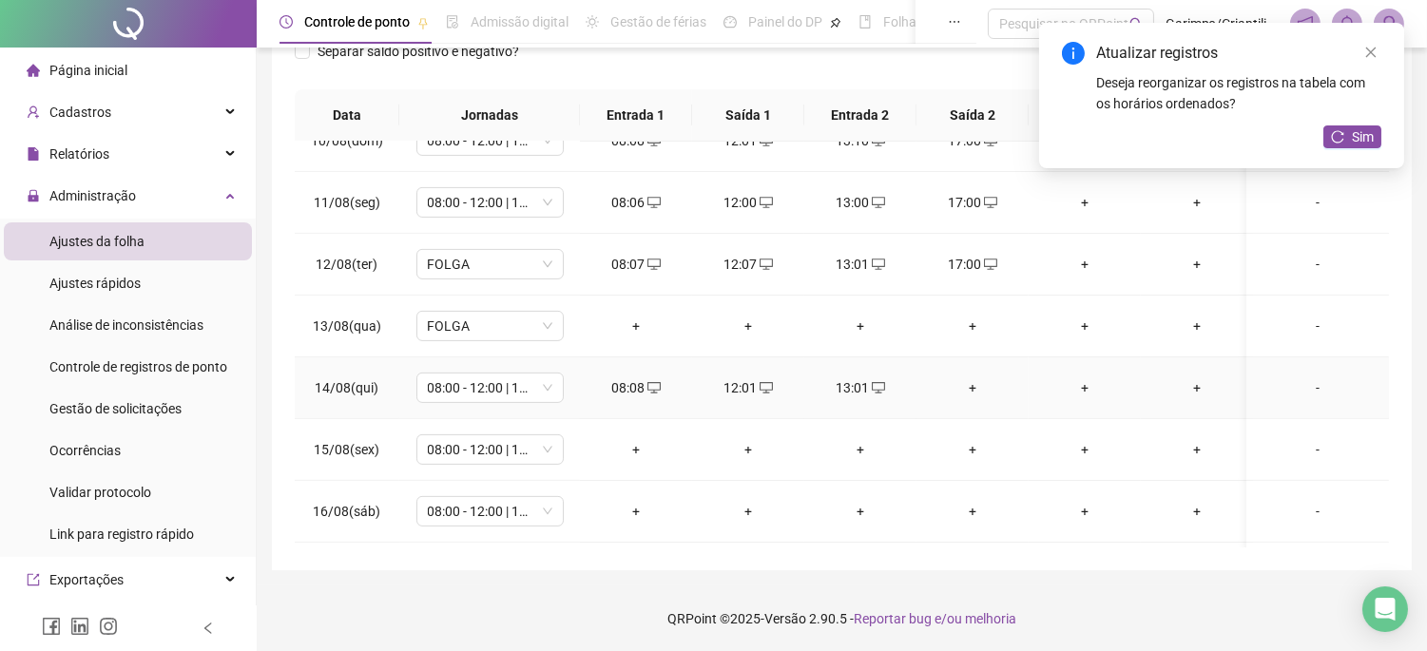
click at [983, 394] on div "+" at bounding box center [973, 388] width 82 height 21
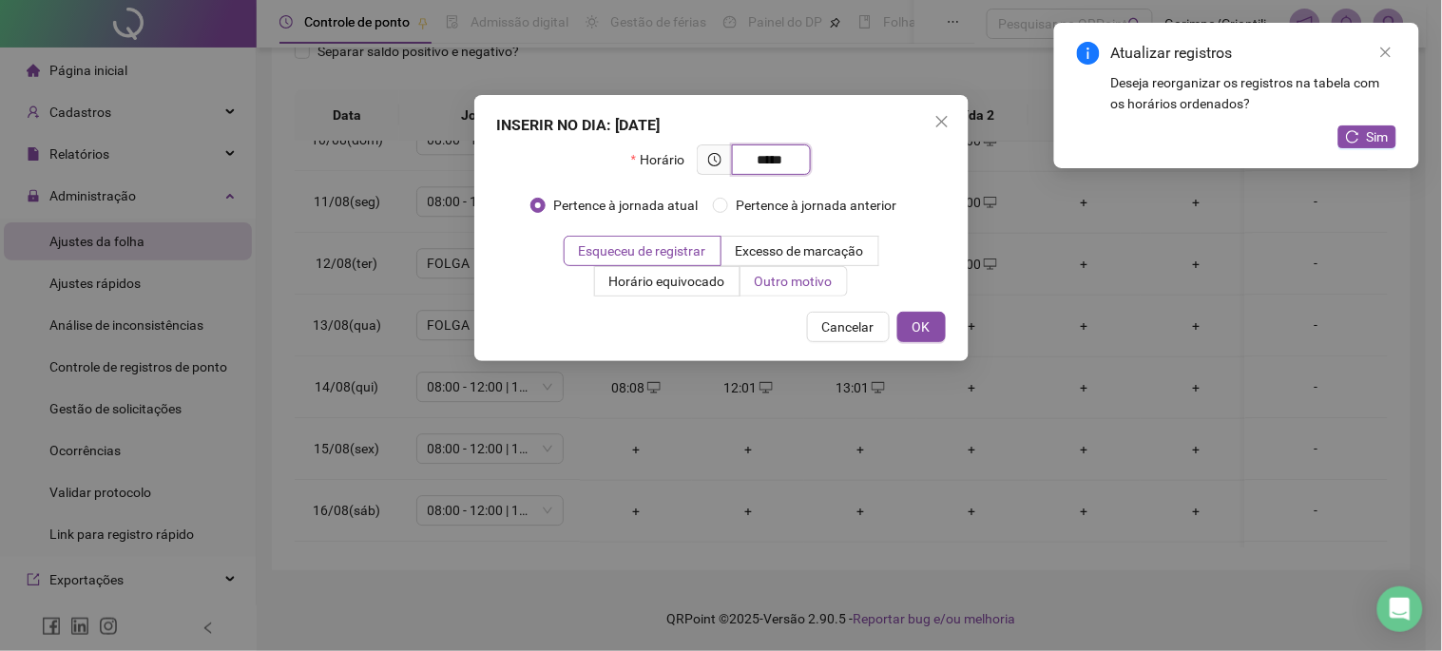
type input "*****"
click at [784, 280] on span "Outro motivo" at bounding box center [794, 281] width 78 height 15
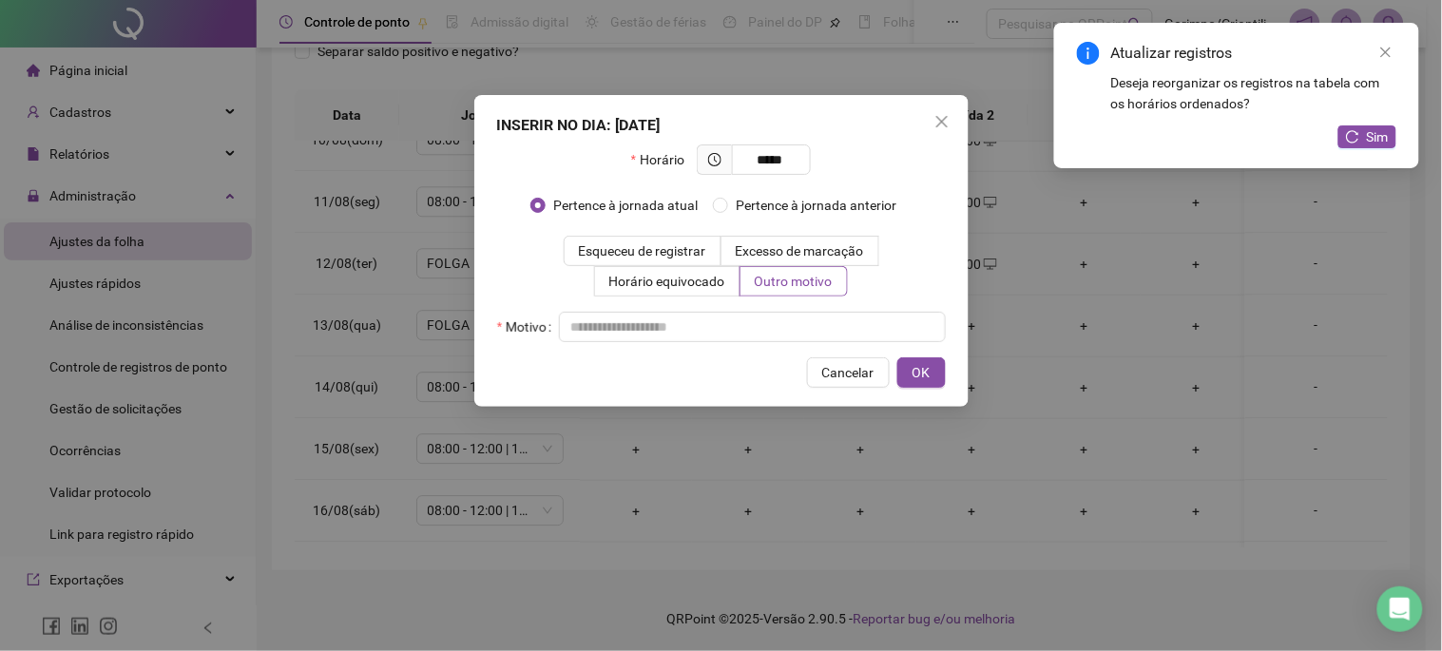
click at [784, 346] on div "INSERIR NO DIA : 14/08/2025 Horário ***** Pertence à jornada atual Pertence à j…" at bounding box center [721, 251] width 494 height 312
click at [784, 329] on input "text" at bounding box center [752, 327] width 387 height 30
click at [932, 372] on button "OK" at bounding box center [922, 373] width 48 height 30
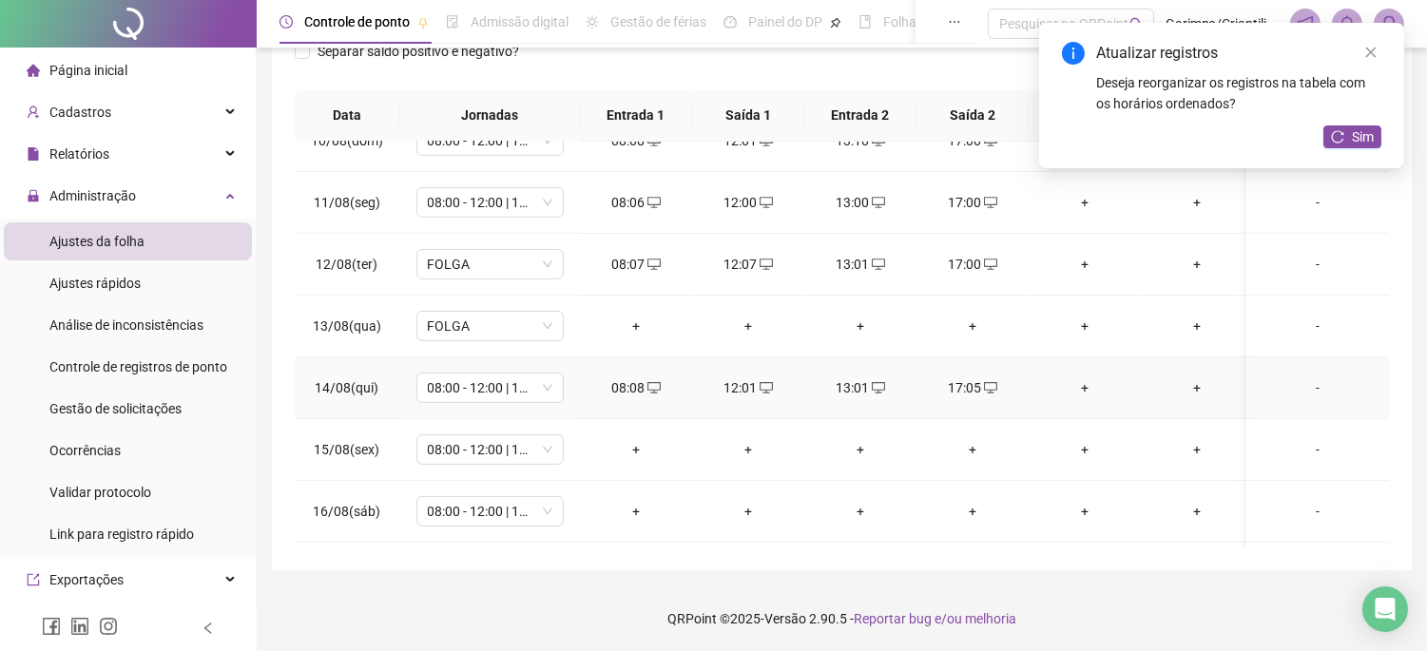
click at [630, 450] on div "+" at bounding box center [636, 449] width 82 height 21
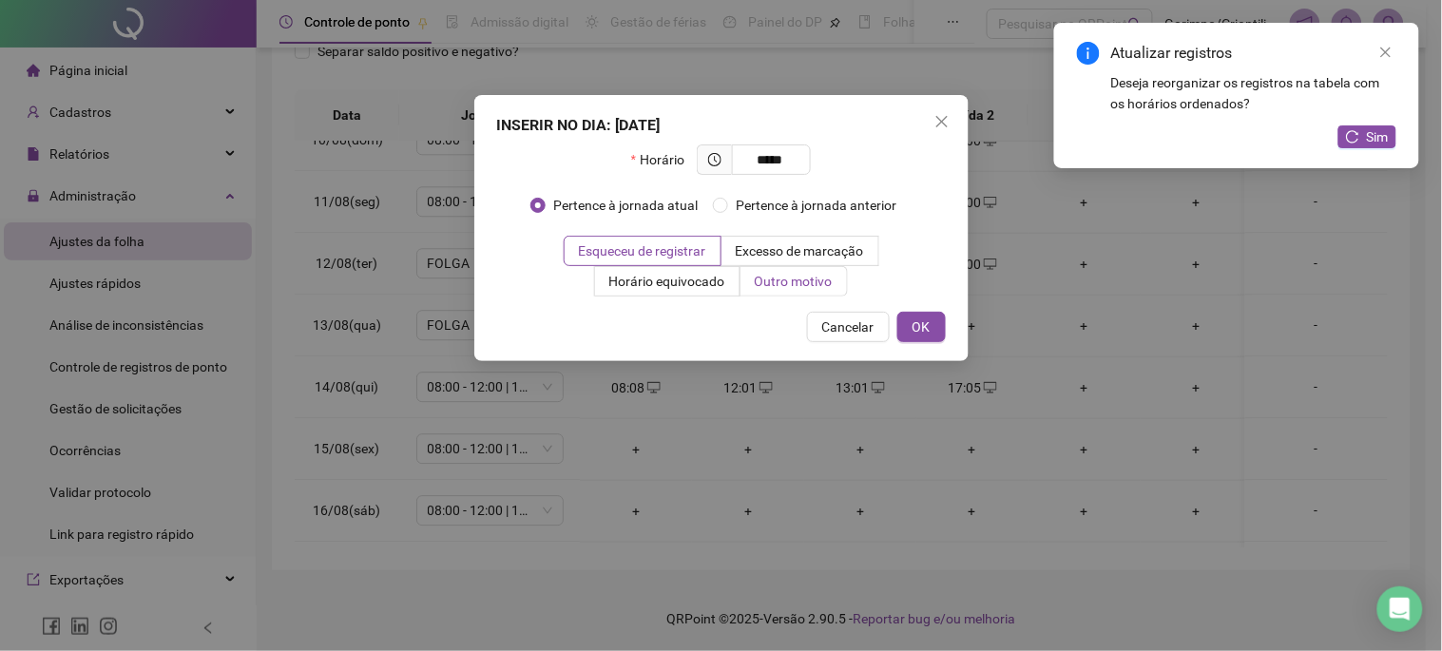
type input "*****"
click at [843, 286] on label "Outro motivo" at bounding box center [794, 281] width 107 height 30
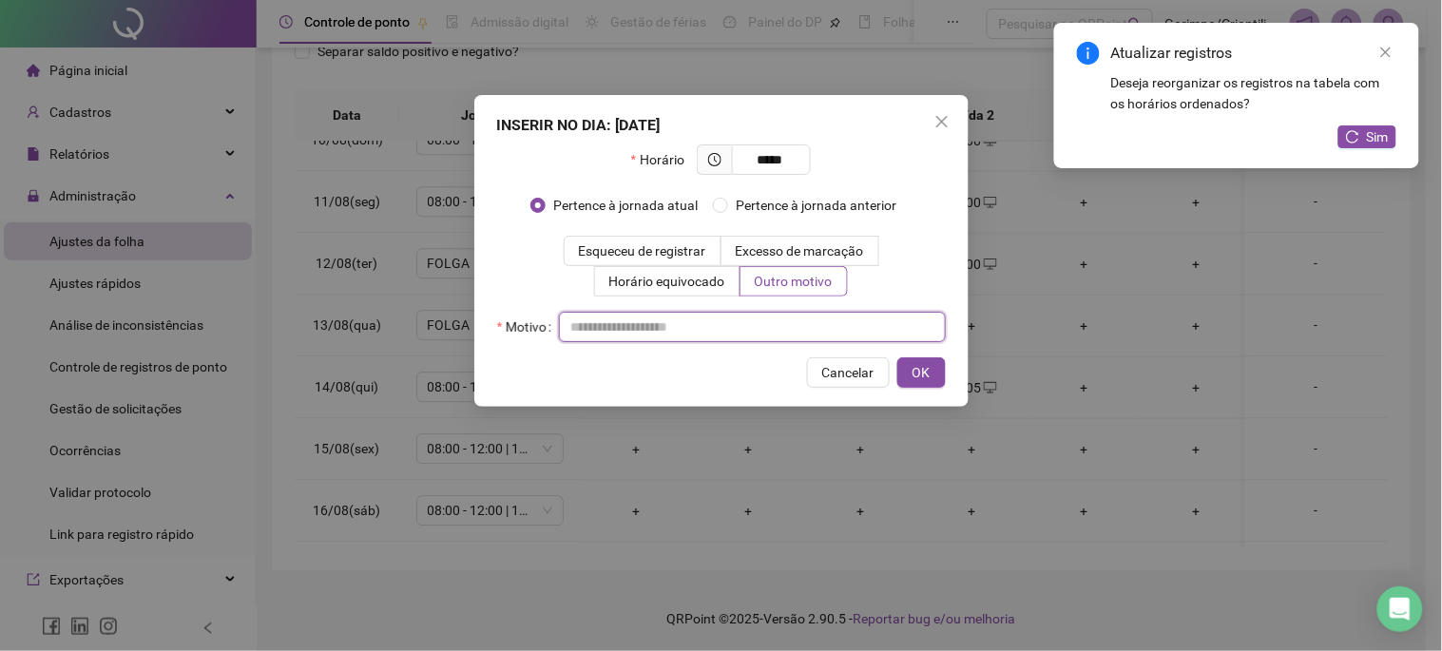
click at [740, 331] on input "text" at bounding box center [752, 327] width 387 height 30
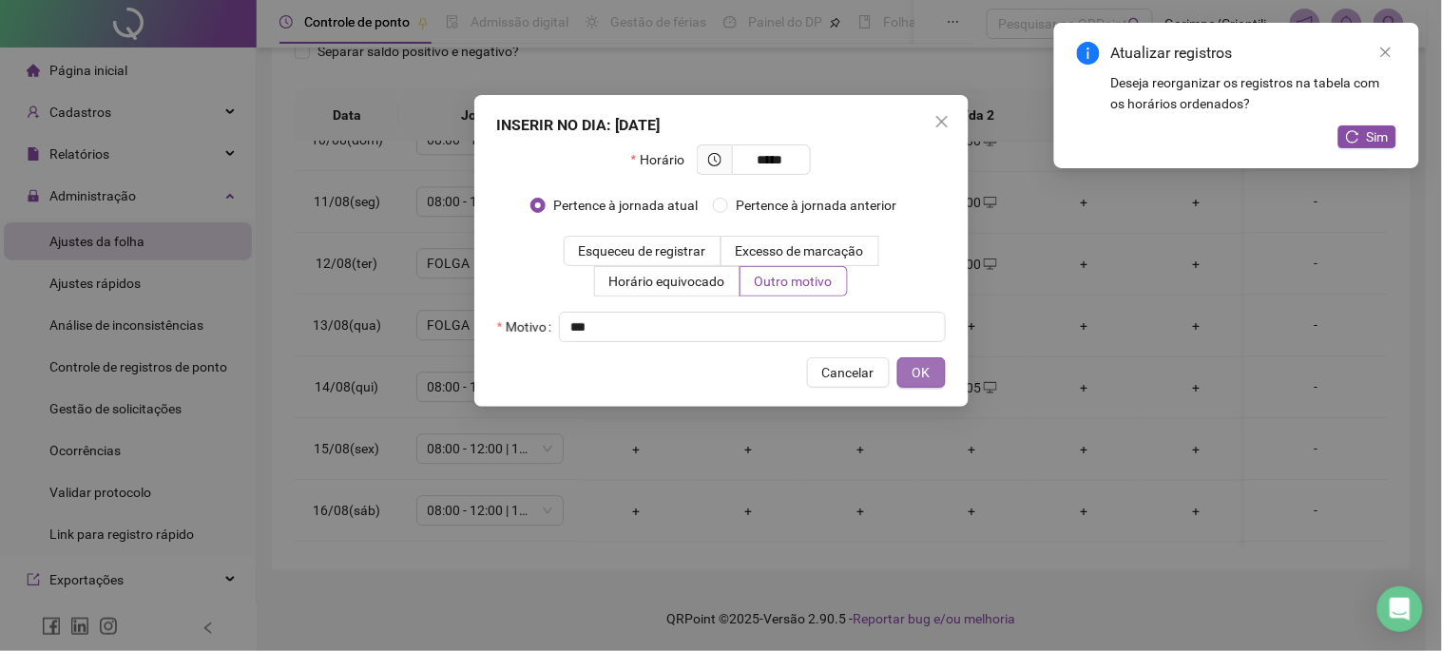
click at [919, 371] on span "OK" at bounding box center [922, 372] width 18 height 21
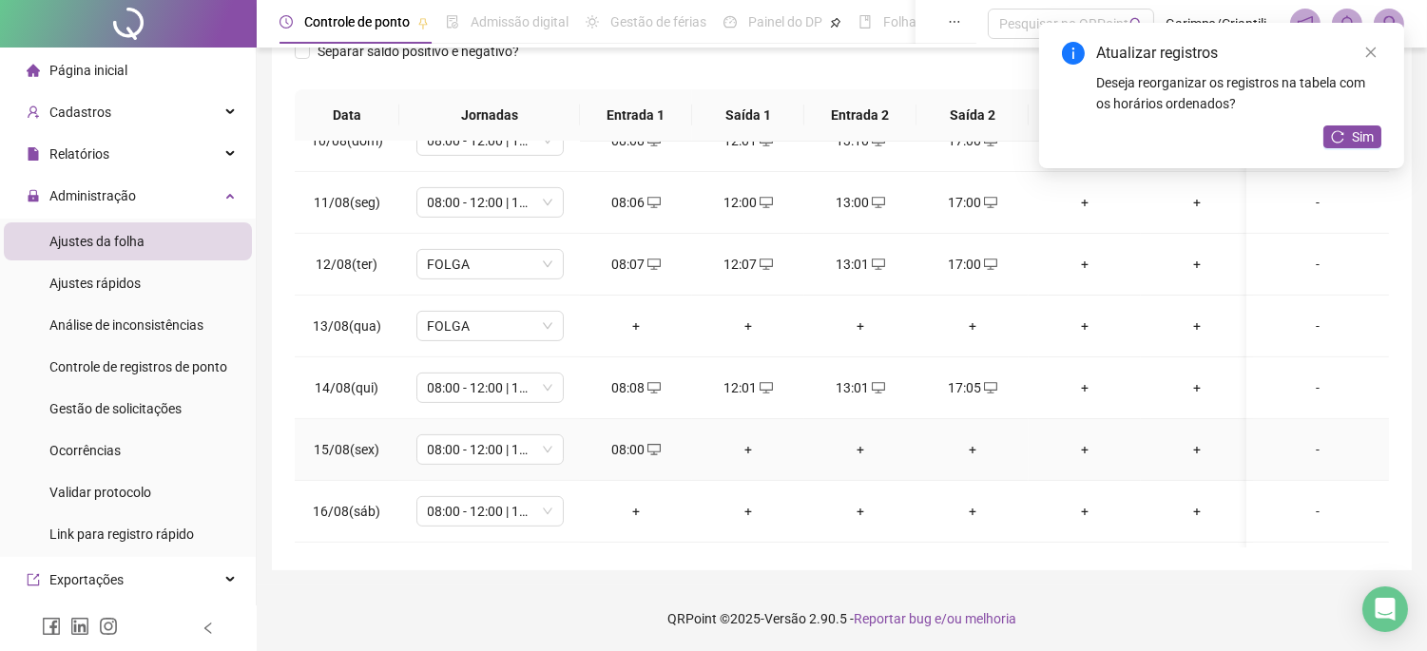
click at [754, 450] on div "+" at bounding box center [748, 449] width 82 height 21
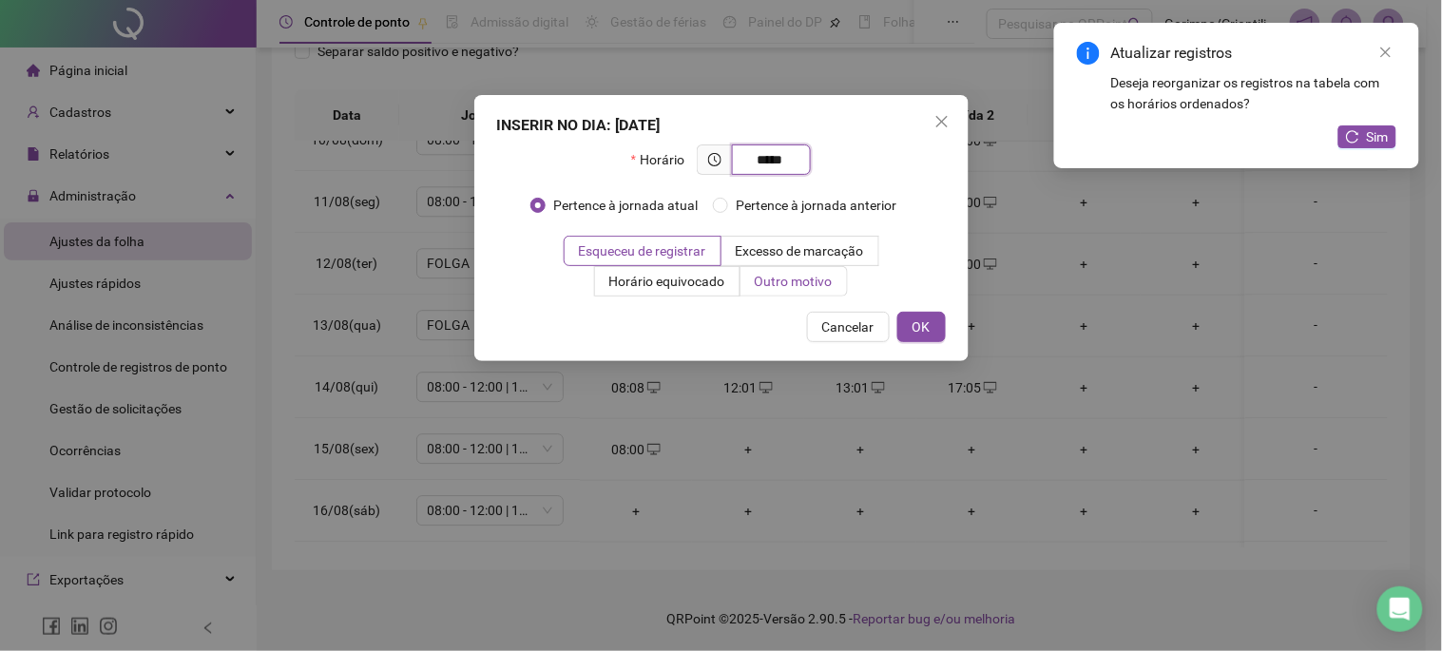
type input "*****"
click at [804, 277] on span "Outro motivo" at bounding box center [794, 281] width 78 height 15
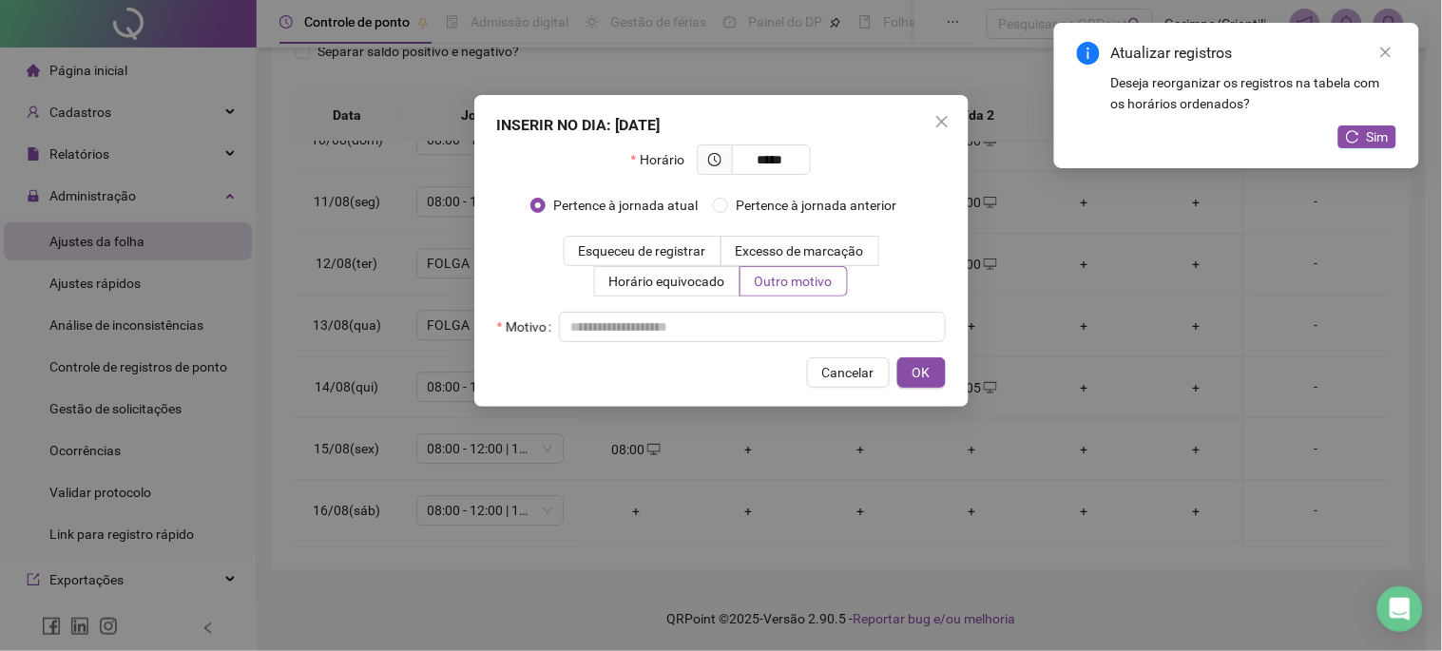
click at [742, 344] on div "INSERIR NO DIA : 15/08/2025 Horário ***** Pertence à jornada atual Pertence à j…" at bounding box center [721, 251] width 494 height 312
click at [740, 340] on input "text" at bounding box center [752, 327] width 387 height 30
click at [929, 356] on div "INSERIR NO DIA : 15/08/2025 Horário ***** Pertence à jornada atual Pertence à j…" at bounding box center [721, 251] width 494 height 312
click at [928, 376] on span "OK" at bounding box center [922, 372] width 18 height 21
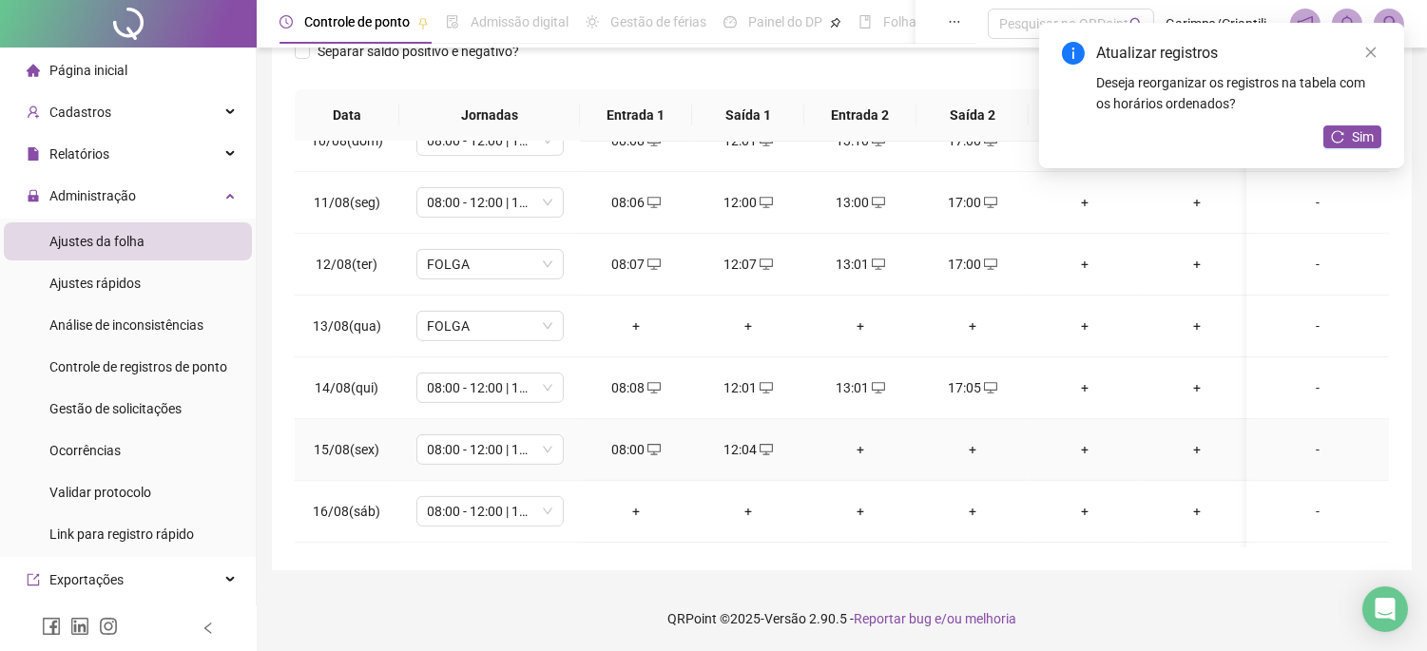
click at [850, 441] on div "+" at bounding box center [861, 449] width 82 height 21
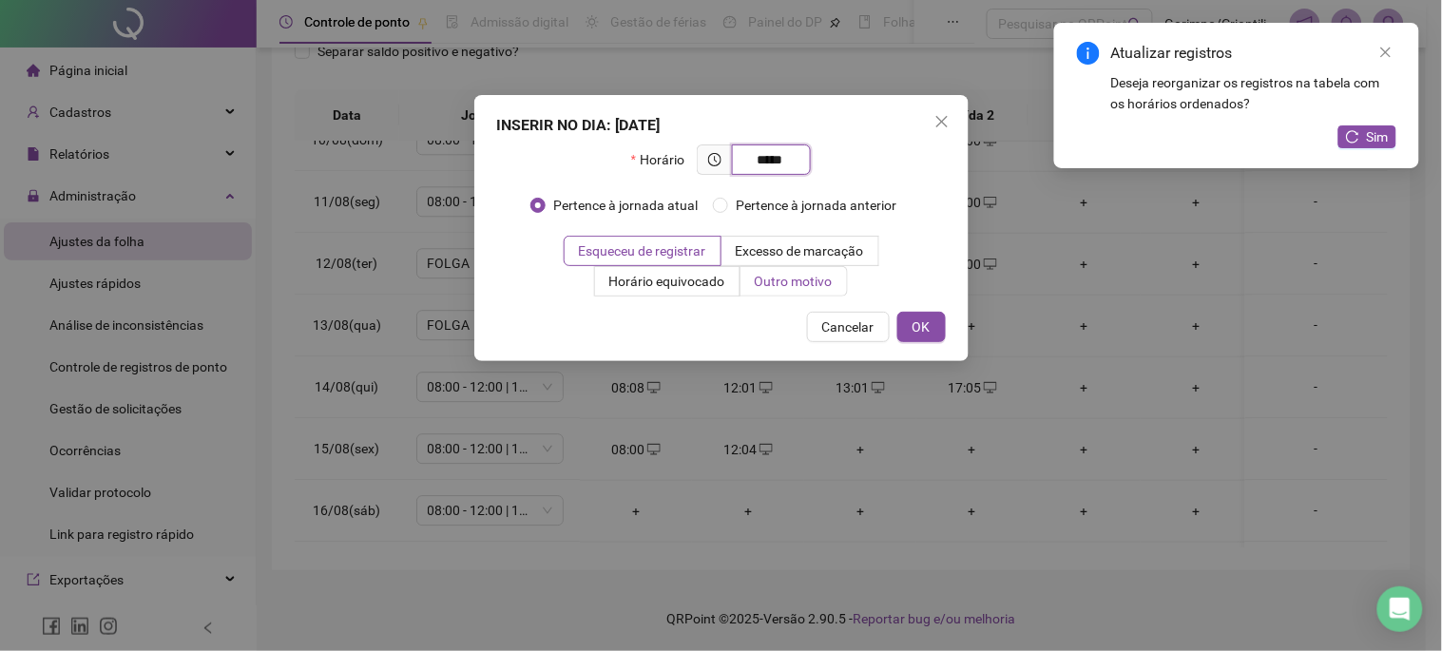
type input "*****"
click at [808, 274] on span "Outro motivo" at bounding box center [794, 281] width 78 height 15
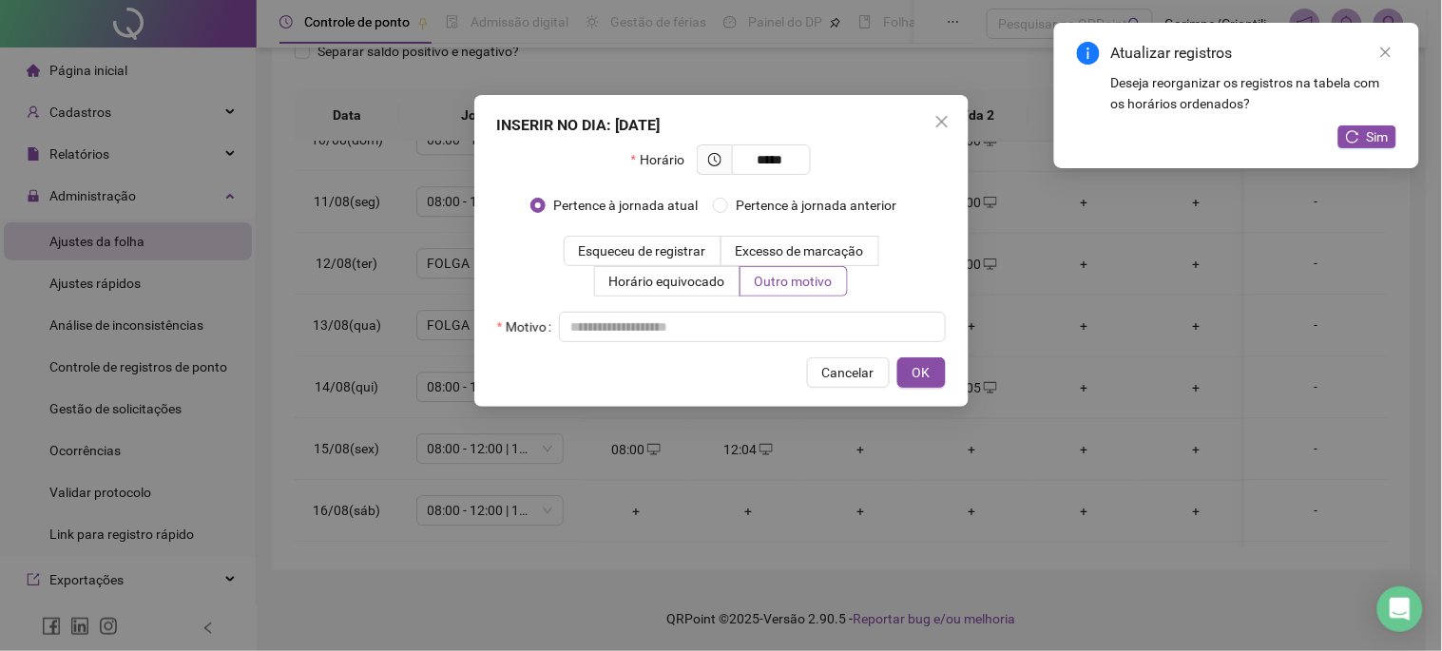
click at [768, 306] on div "Horário ***** Pertence à jornada atual Pertence à jornada anterior Esqueceu de …" at bounding box center [721, 244] width 449 height 198
click at [767, 327] on input "text" at bounding box center [752, 327] width 387 height 30
click at [936, 371] on button "OK" at bounding box center [922, 373] width 48 height 30
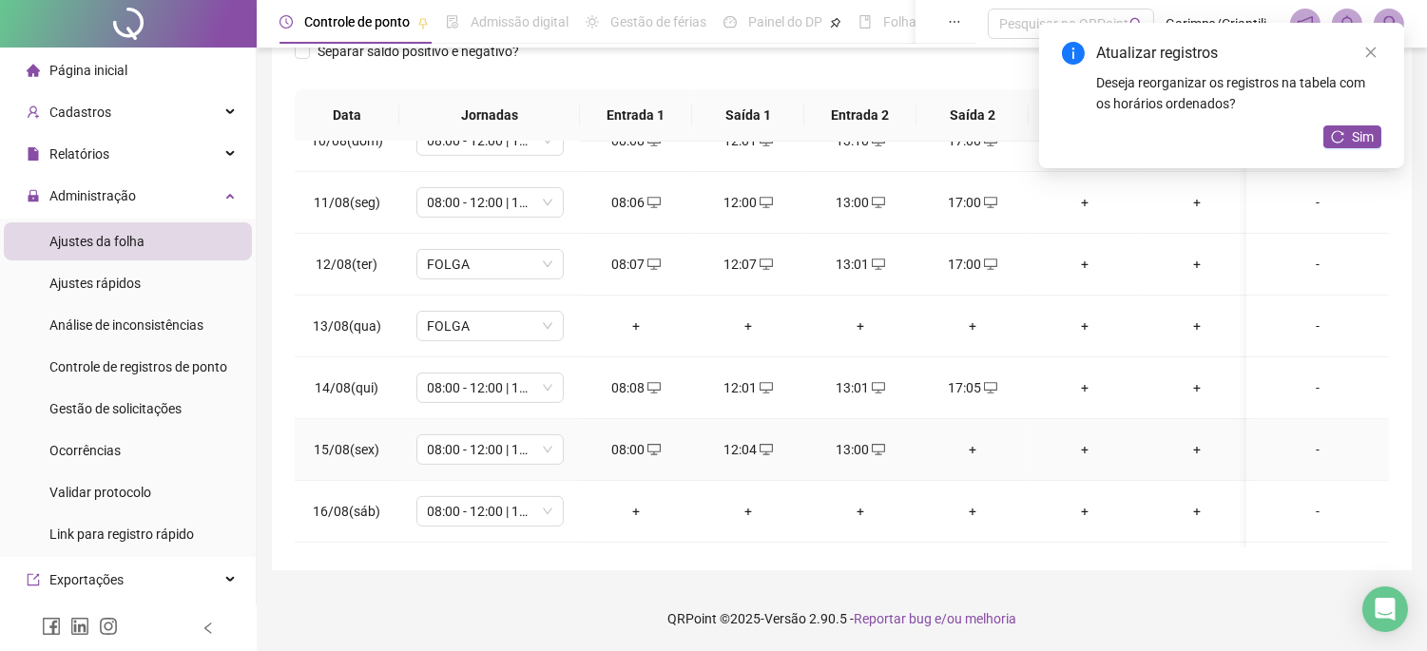
click at [968, 448] on div "+" at bounding box center [973, 449] width 82 height 21
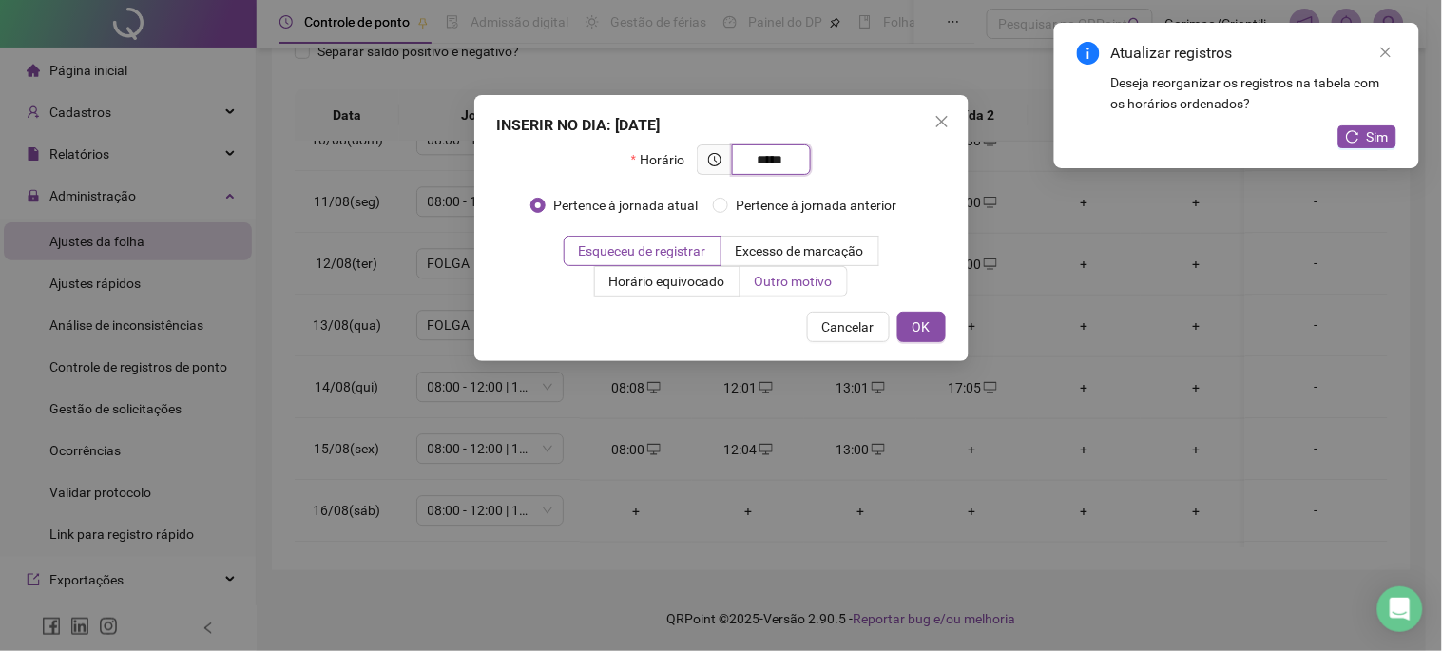
type input "*****"
click at [786, 279] on span "Outro motivo" at bounding box center [794, 281] width 78 height 15
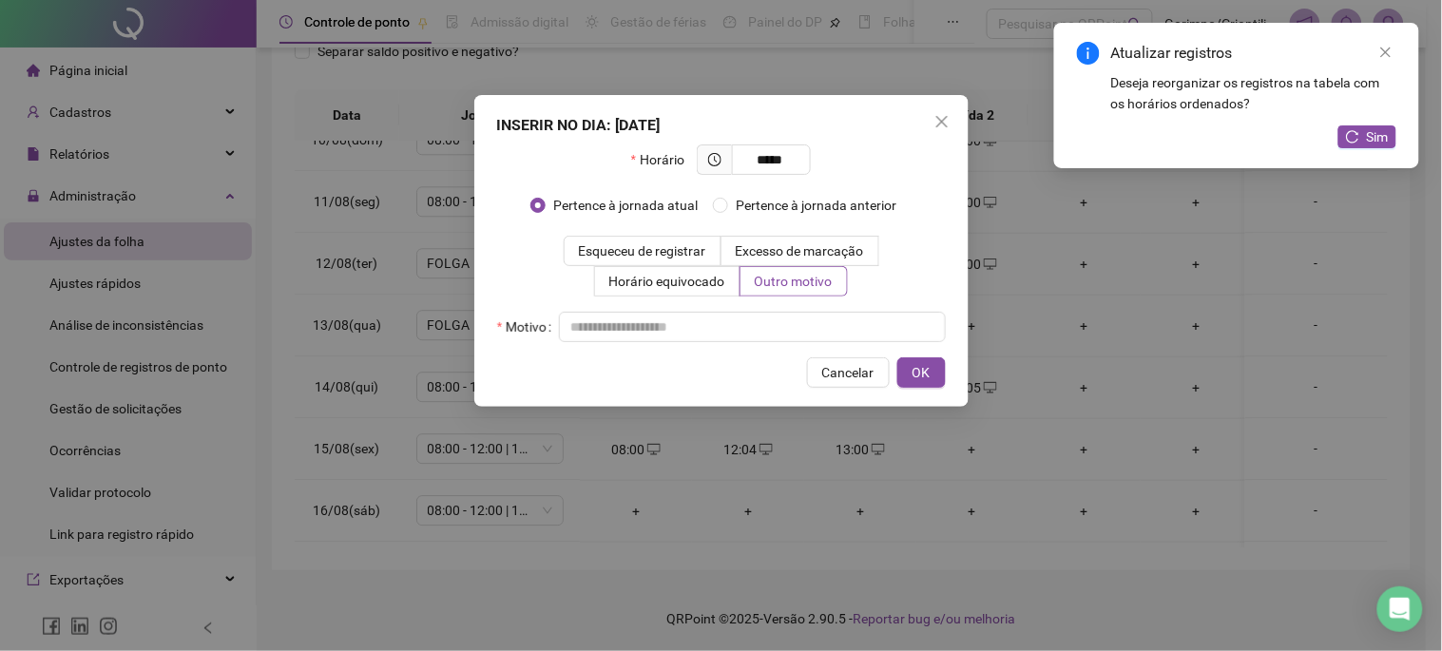
click at [762, 312] on div "Motivo" at bounding box center [721, 327] width 449 height 30
click at [765, 324] on input "text" at bounding box center [752, 327] width 387 height 30
click at [927, 381] on span "OK" at bounding box center [922, 372] width 18 height 21
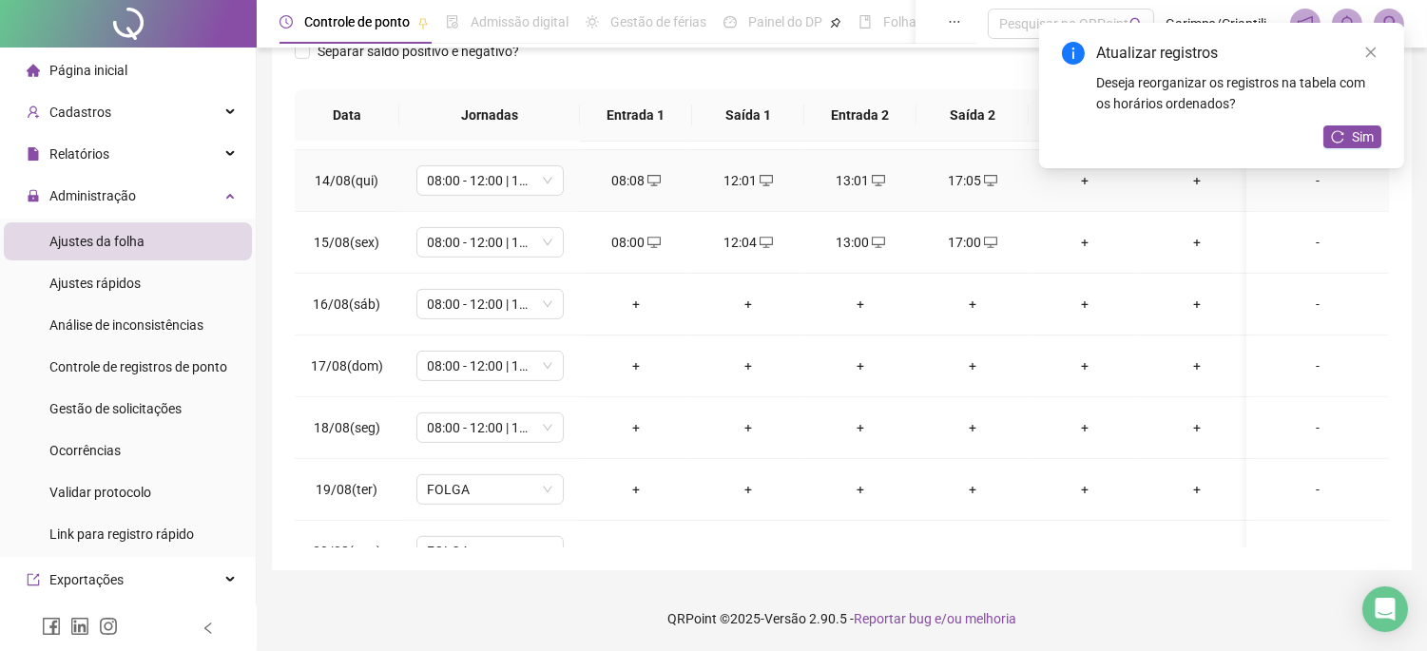
scroll to position [1479, 0]
click at [625, 299] on div "+" at bounding box center [636, 300] width 82 height 21
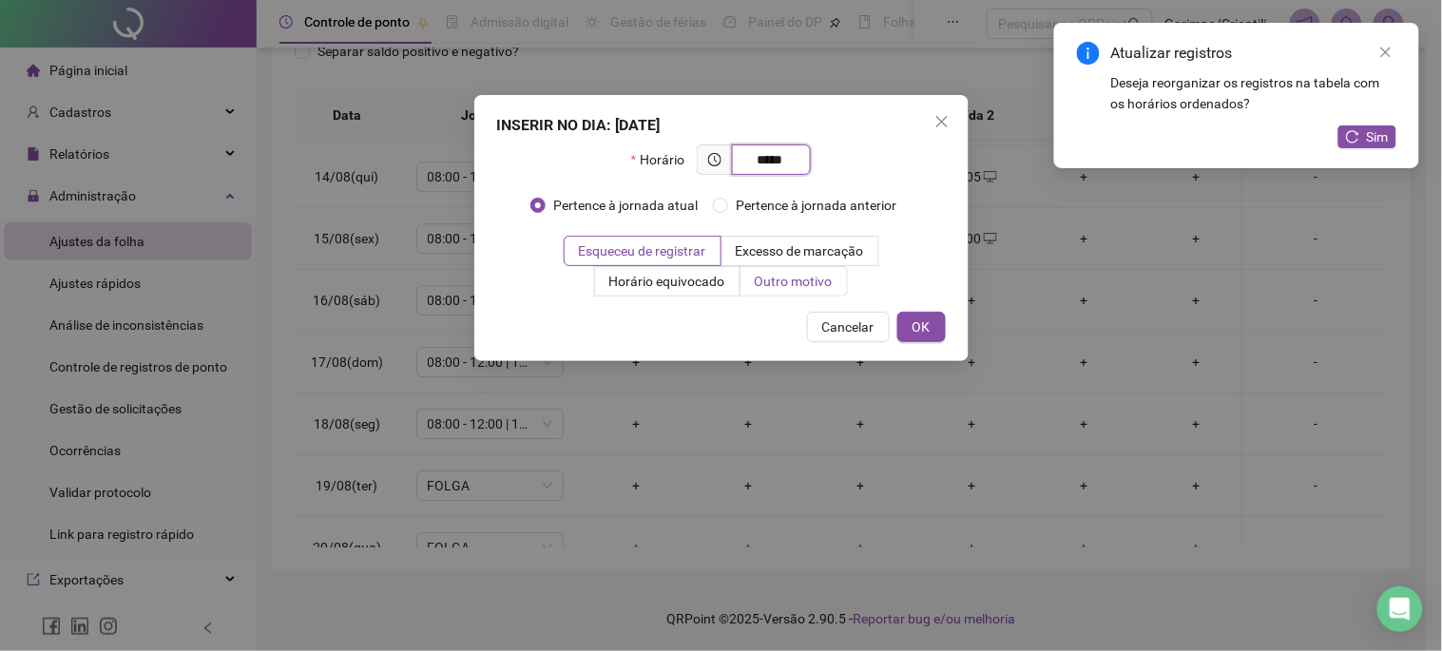
type input "*****"
click at [837, 283] on label "Outro motivo" at bounding box center [794, 281] width 107 height 30
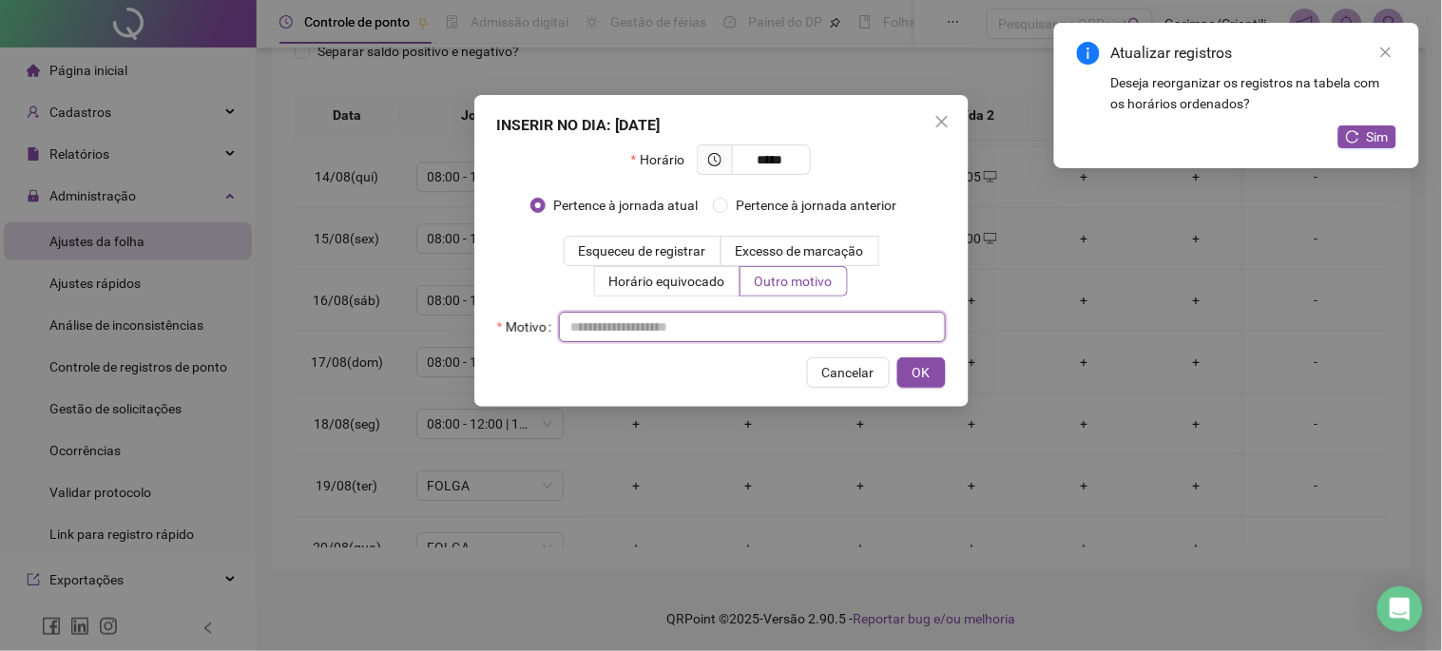
click at [713, 319] on input "text" at bounding box center [752, 327] width 387 height 30
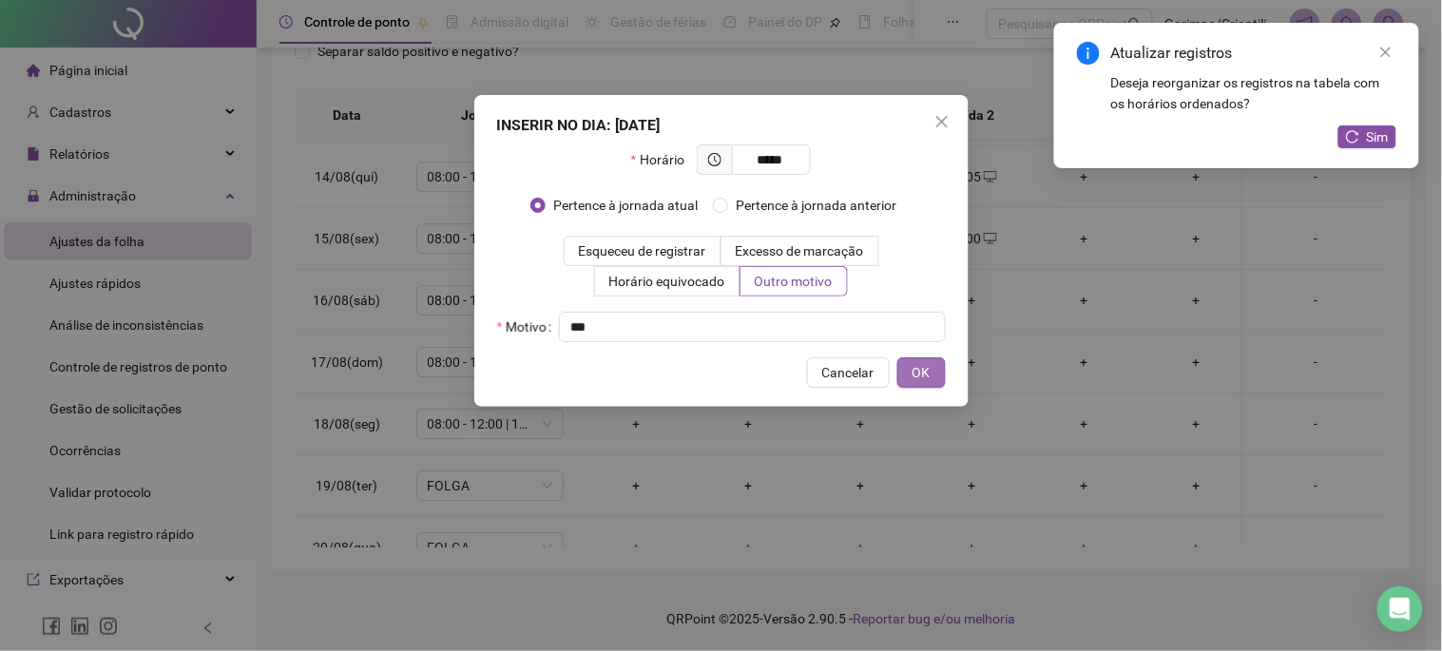
click at [929, 378] on span "OK" at bounding box center [922, 372] width 18 height 21
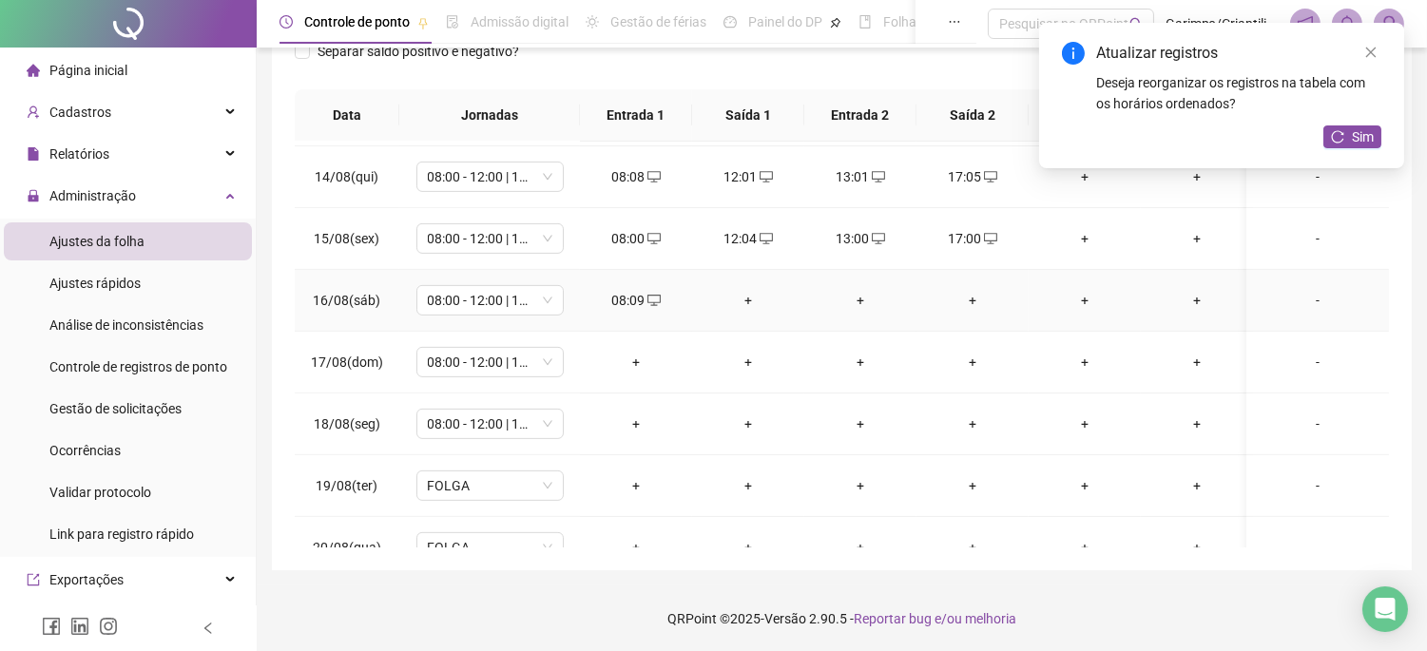
click at [764, 292] on div "+" at bounding box center [748, 300] width 82 height 21
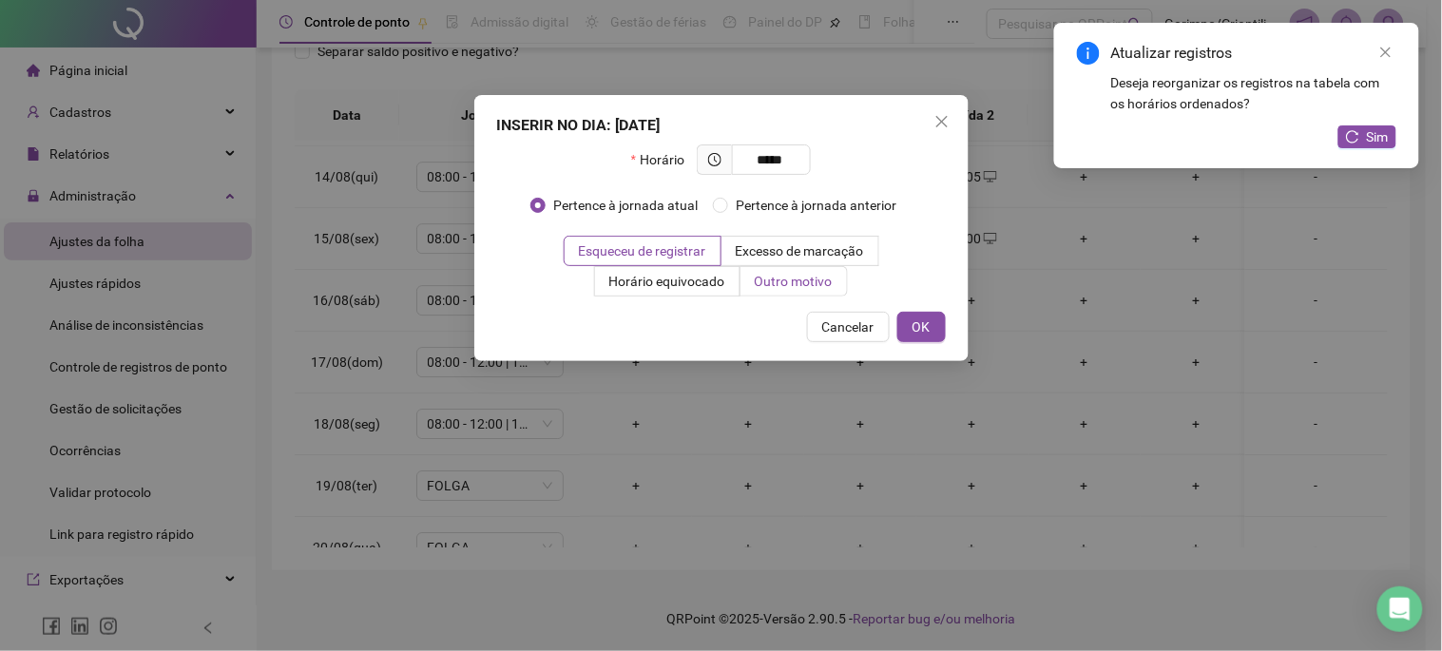
click at [775, 283] on span "Outro motivo" at bounding box center [794, 281] width 78 height 15
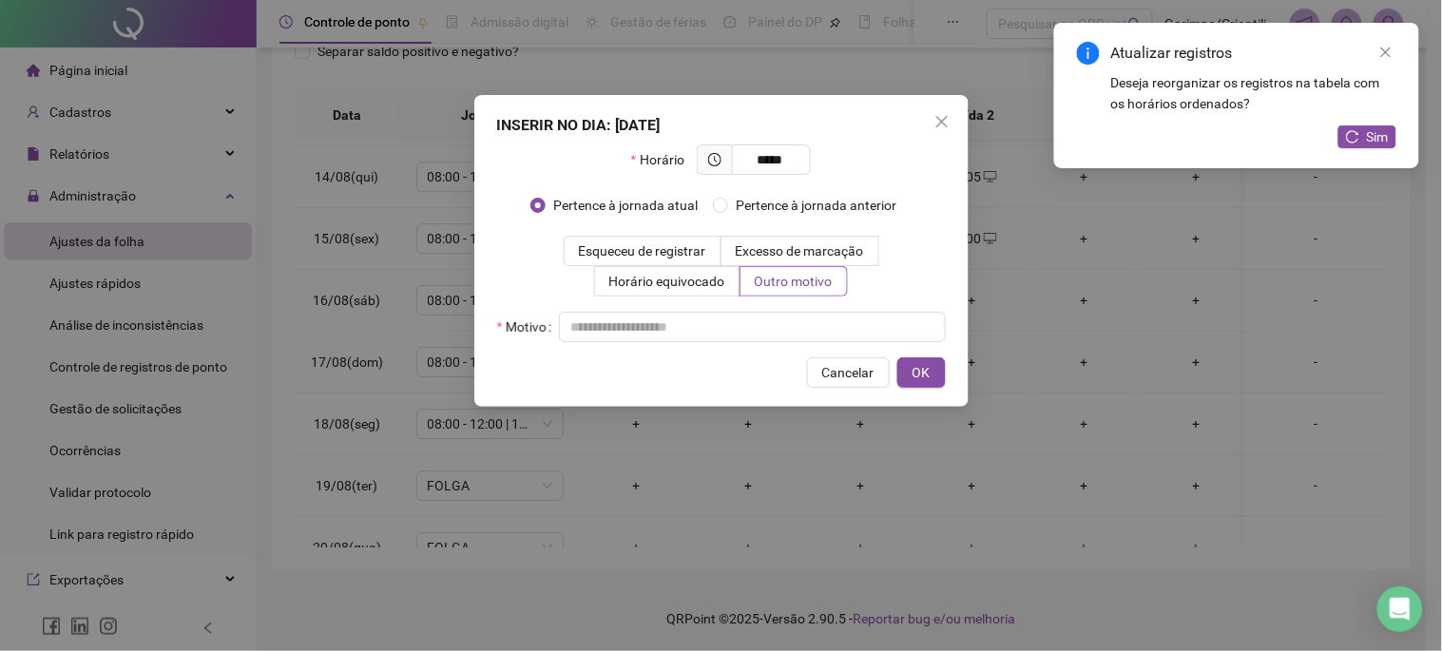
click at [764, 304] on div "Horário ***** Pertence à jornada atual Pertence à jornada anterior Esqueceu de …" at bounding box center [721, 244] width 449 height 198
click at [767, 331] on input "text" at bounding box center [752, 327] width 387 height 30
click at [936, 368] on button "OK" at bounding box center [922, 373] width 48 height 30
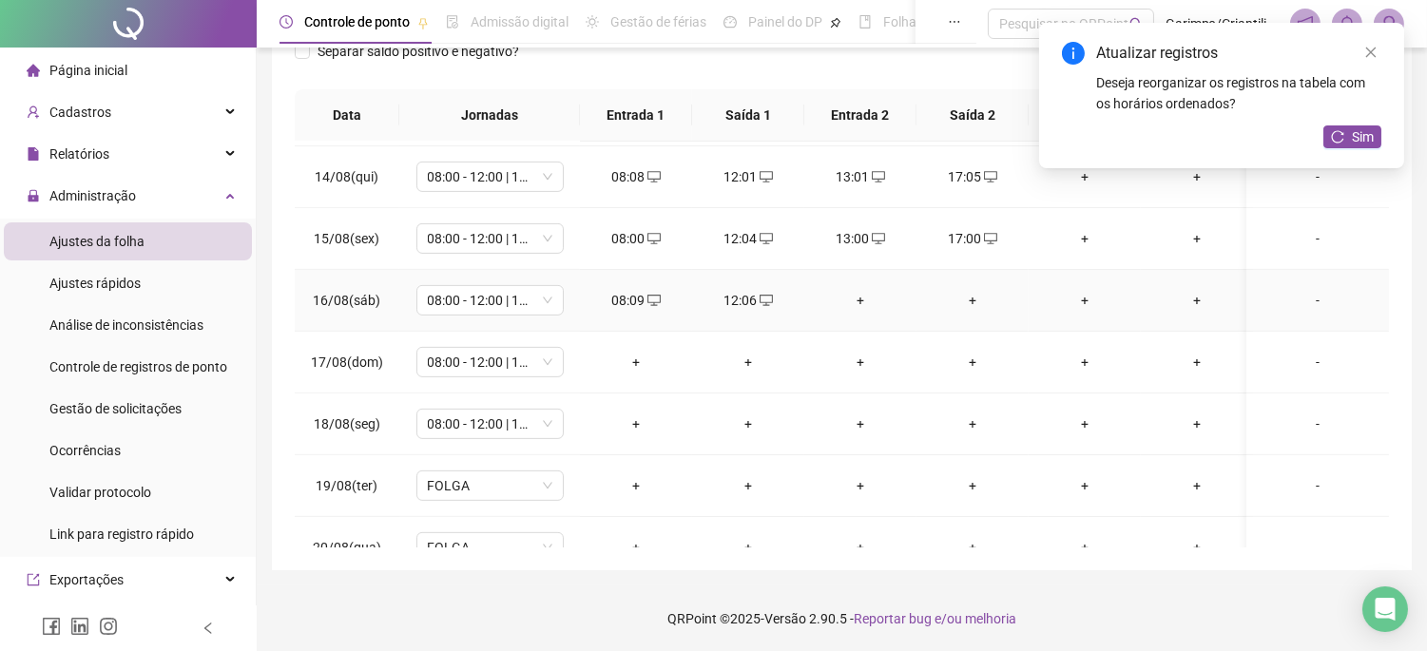
click at [866, 290] on div "+" at bounding box center [861, 300] width 82 height 21
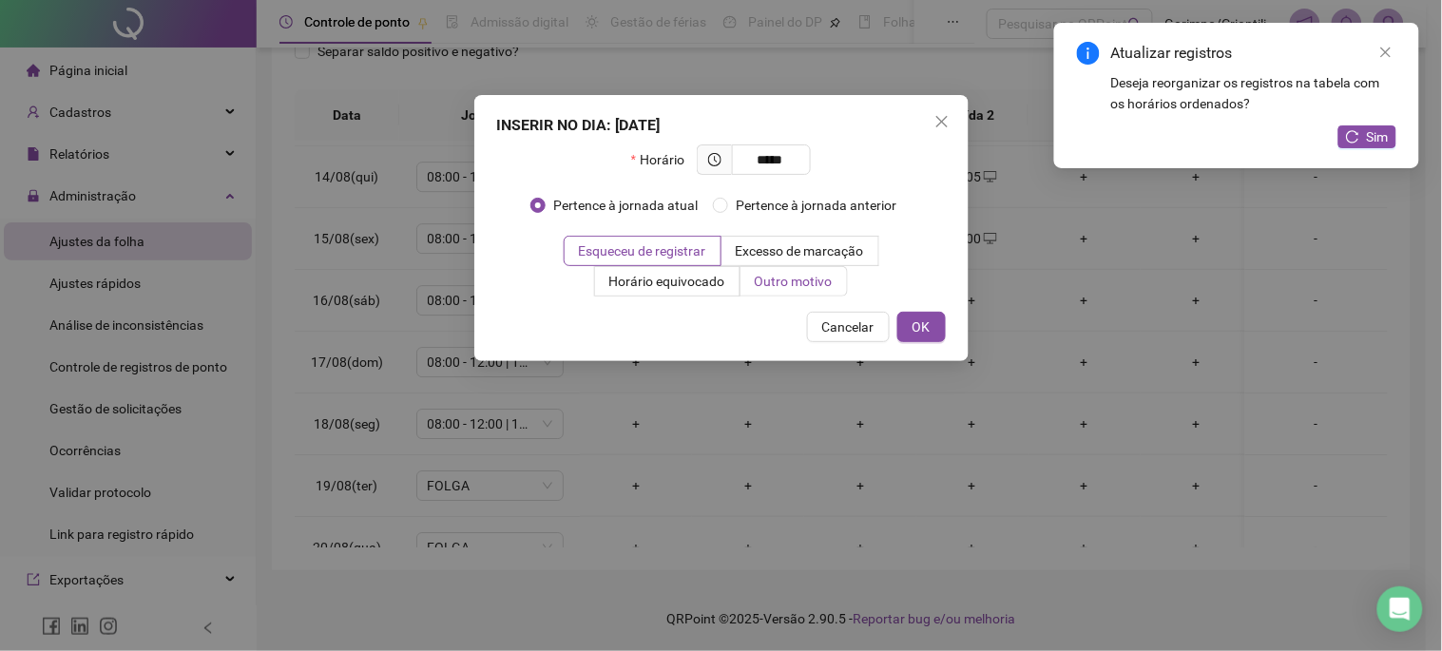
drag, startPoint x: 809, startPoint y: 274, endPoint x: 805, endPoint y: 283, distance: 10.2
click at [806, 274] on span "Outro motivo" at bounding box center [794, 281] width 78 height 15
click at [805, 291] on label "Outro motivo" at bounding box center [794, 281] width 107 height 30
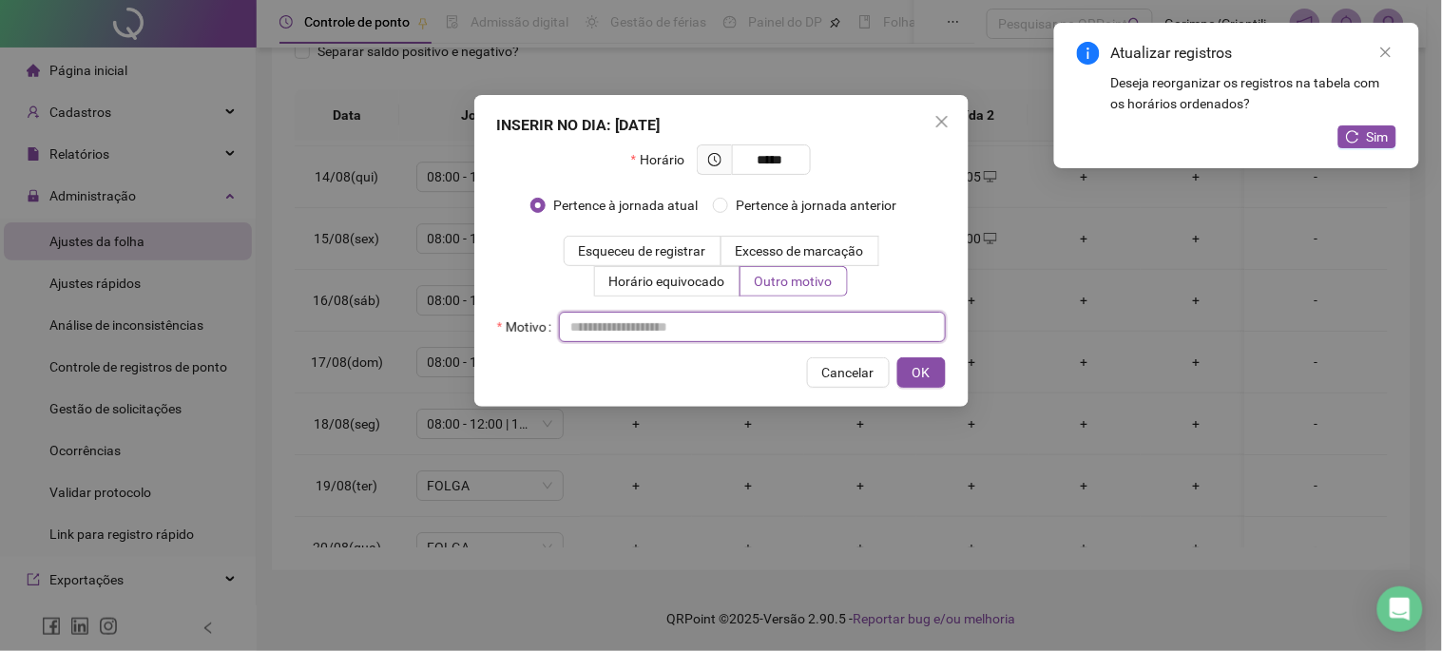
click at [792, 314] on input "text" at bounding box center [752, 327] width 387 height 30
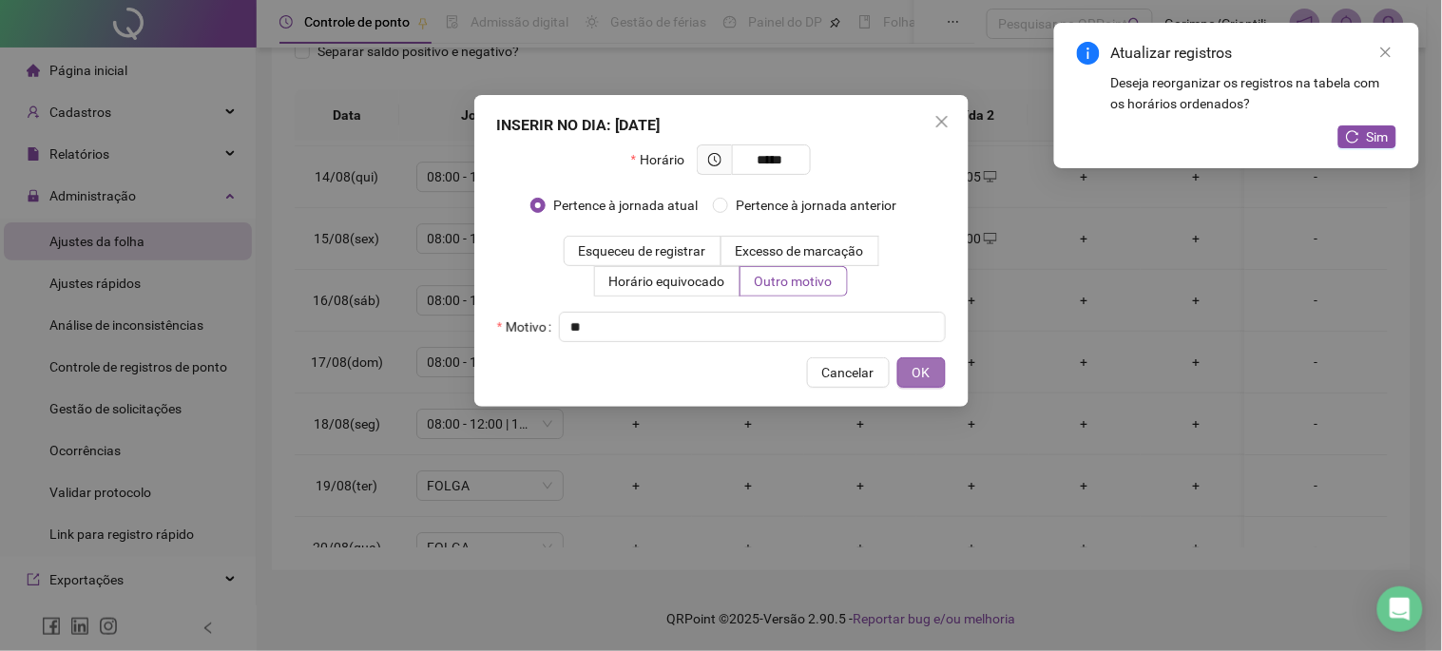
click at [939, 376] on button "OK" at bounding box center [922, 373] width 48 height 30
click at [908, 376] on button "OK" at bounding box center [918, 373] width 56 height 30
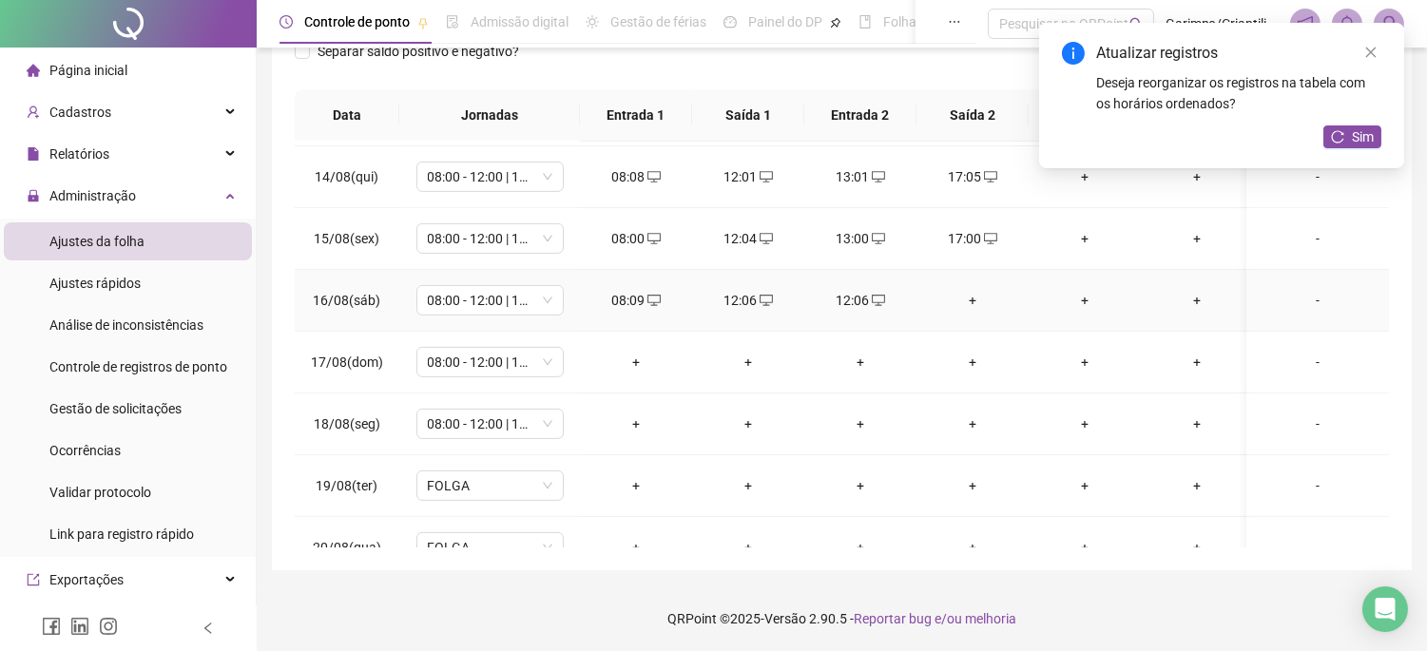
click at [974, 300] on div "+" at bounding box center [973, 300] width 82 height 21
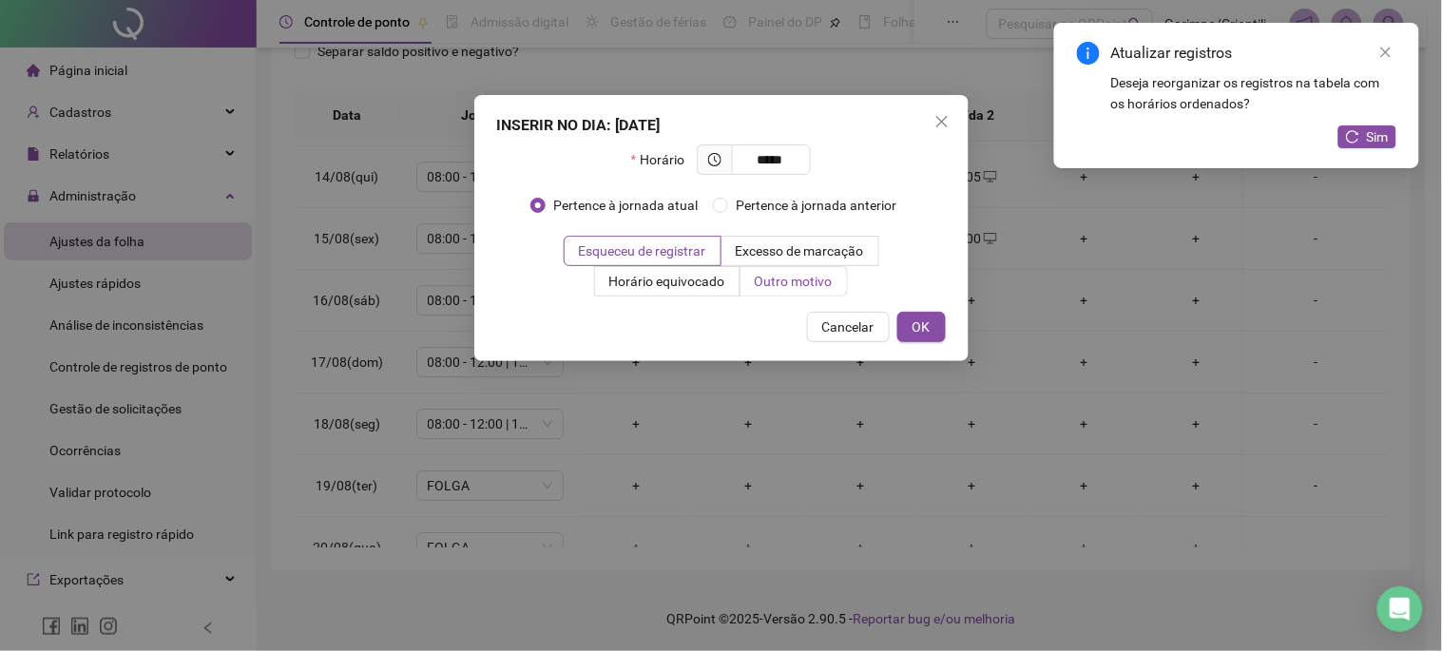
click at [808, 280] on span "Outro motivo" at bounding box center [794, 281] width 78 height 15
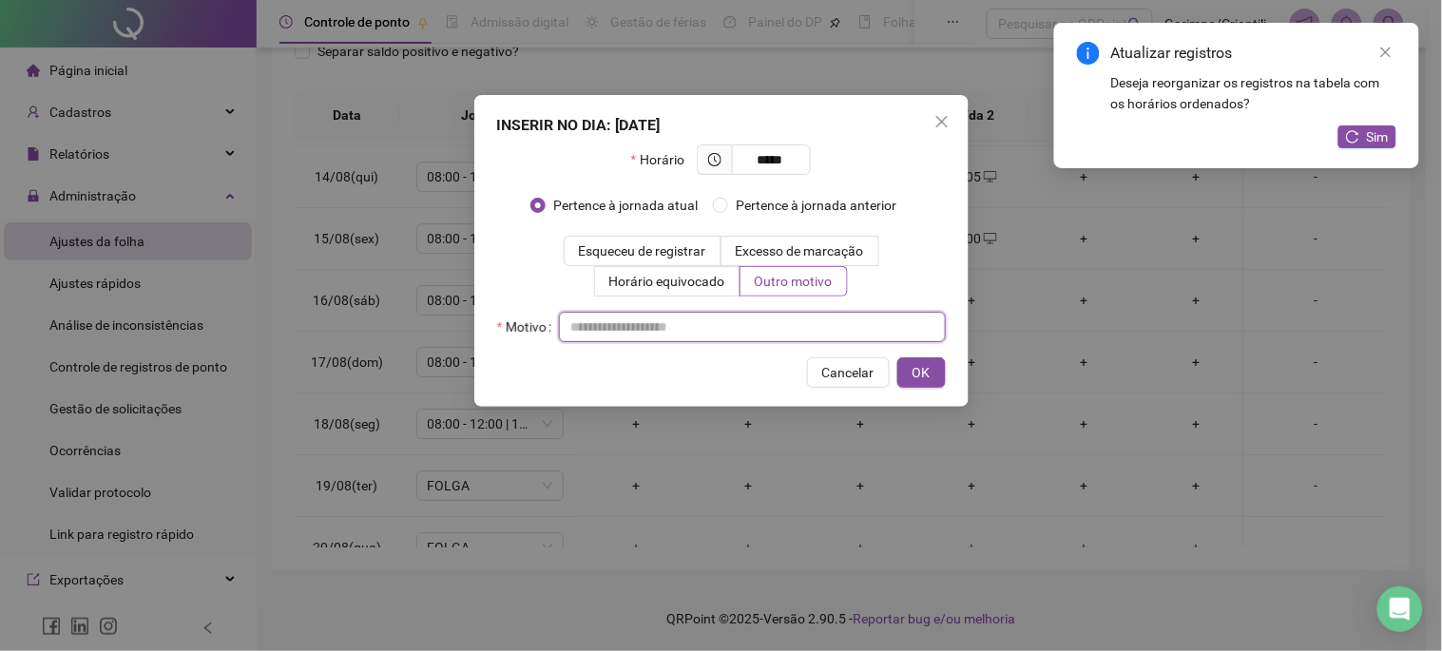
click at [804, 318] on input "text" at bounding box center [752, 327] width 387 height 30
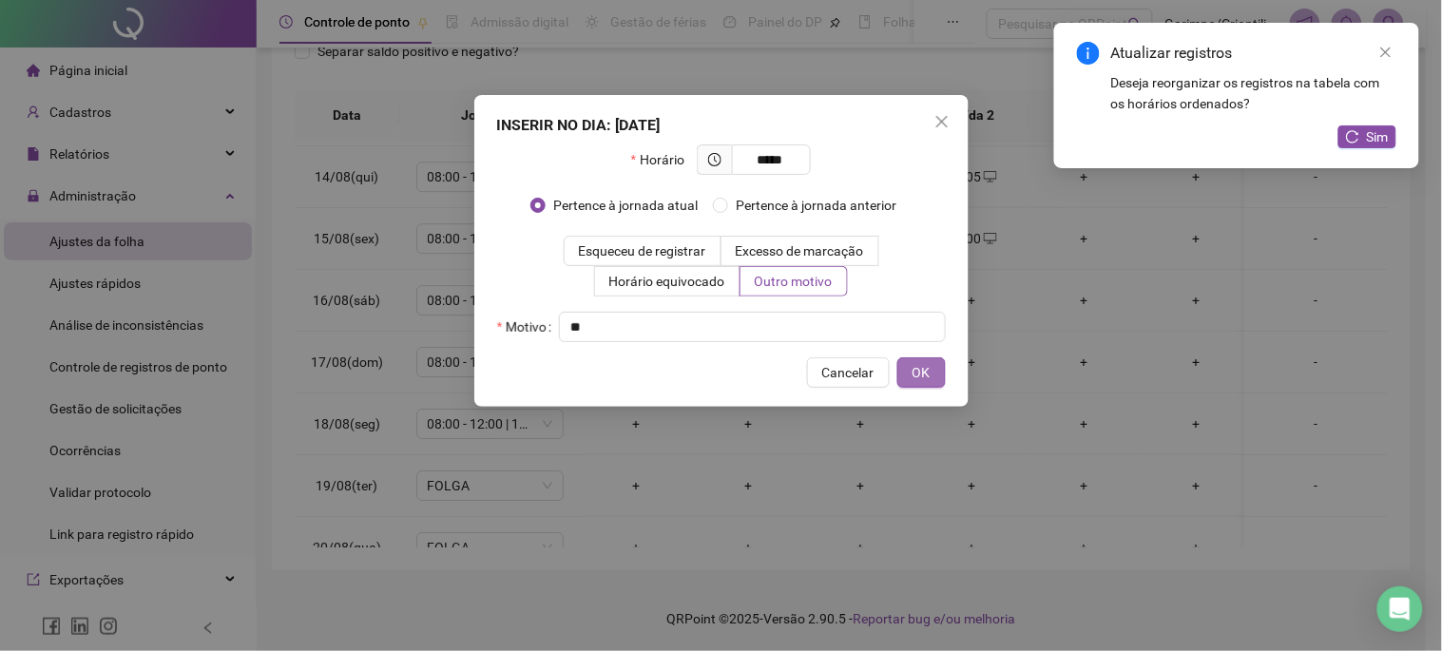
click at [915, 380] on span "OK" at bounding box center [922, 372] width 18 height 21
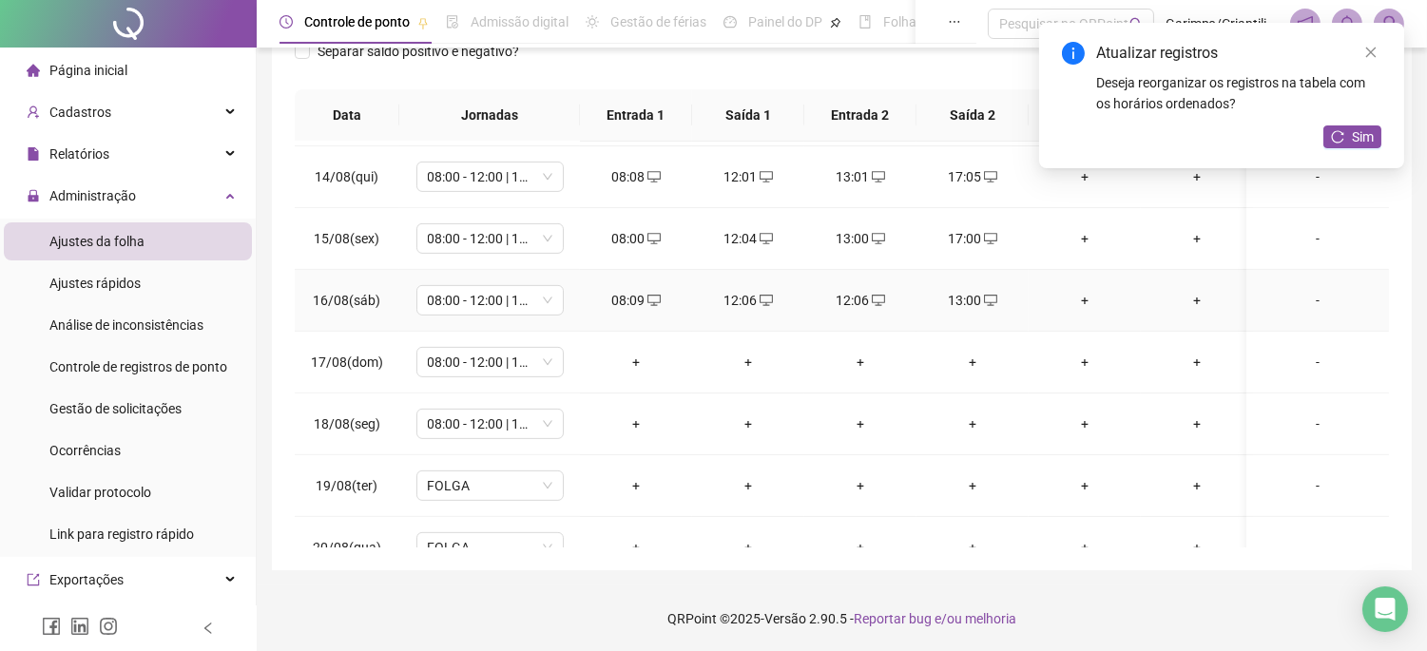
click at [1086, 304] on div "+" at bounding box center [1085, 300] width 82 height 21
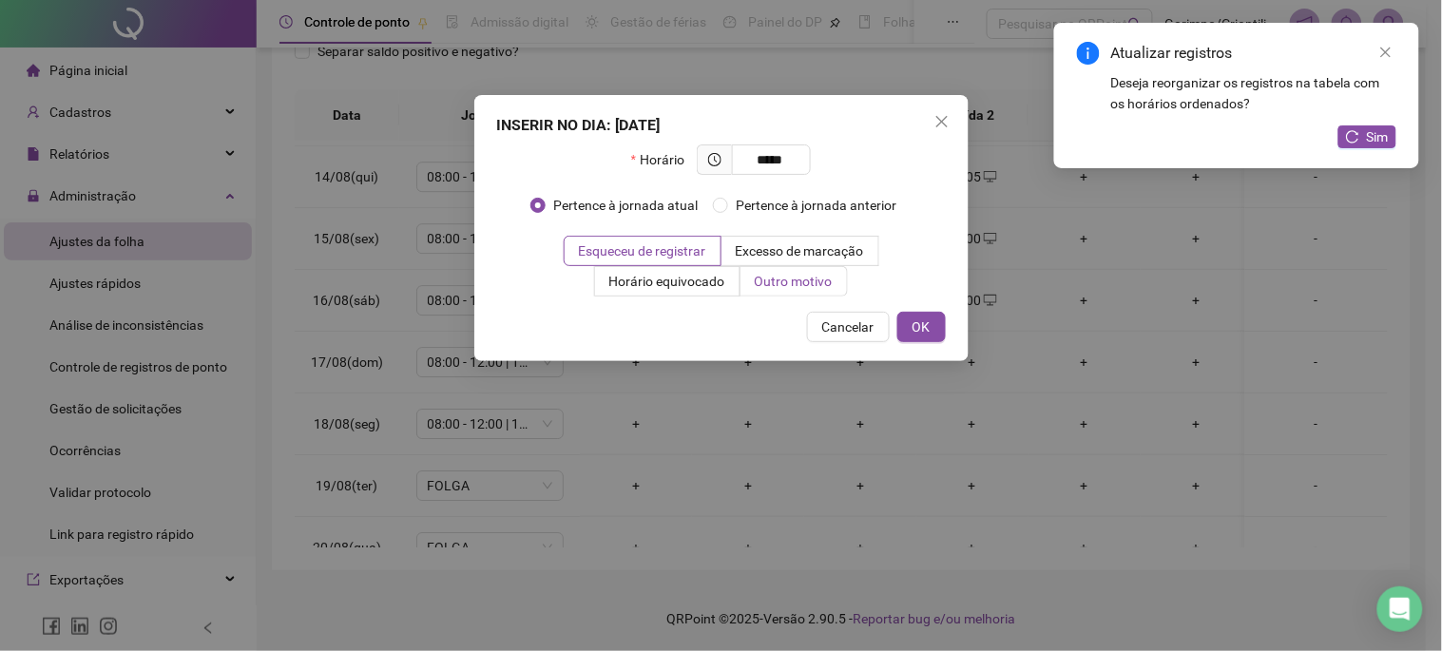
click at [829, 283] on span "Outro motivo" at bounding box center [794, 281] width 78 height 15
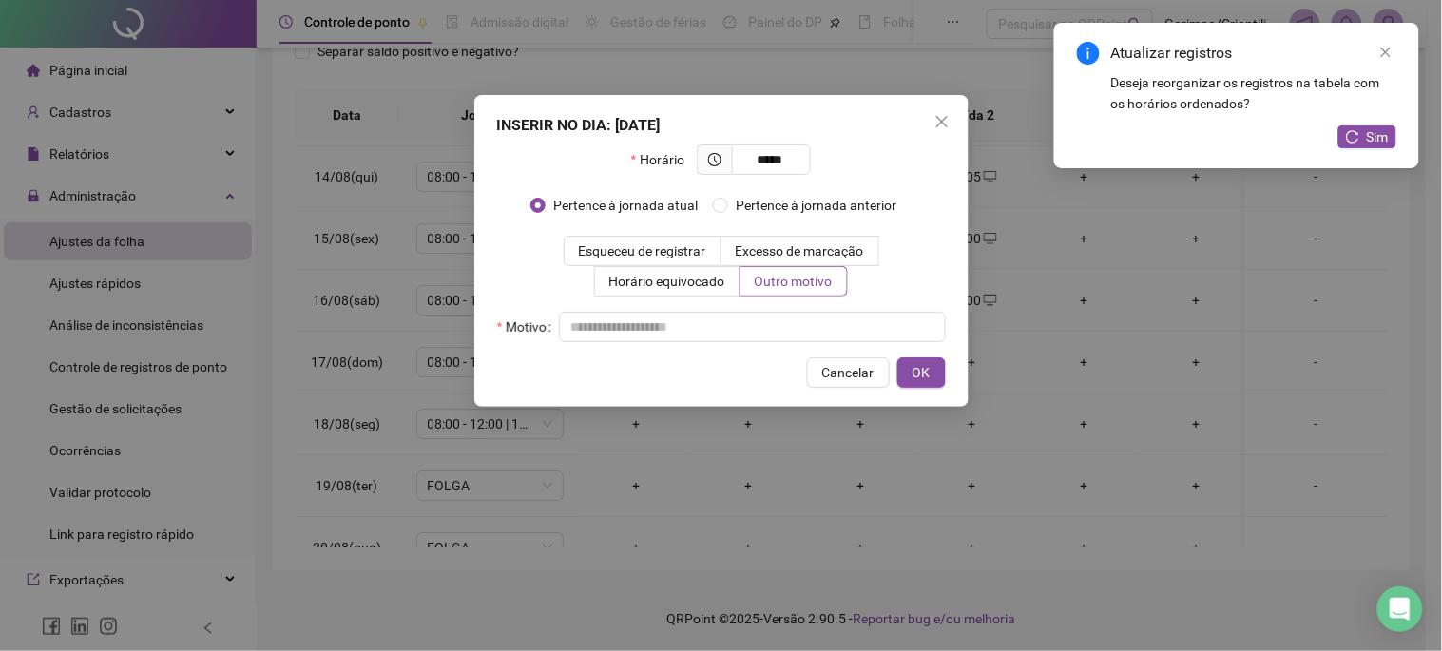
click at [766, 310] on div "Horário ***** Pertence à jornada atual Pertence à jornada anterior Esqueceu de …" at bounding box center [721, 244] width 449 height 198
click at [772, 323] on input "text" at bounding box center [752, 327] width 387 height 30
click at [911, 364] on button "OK" at bounding box center [922, 373] width 48 height 30
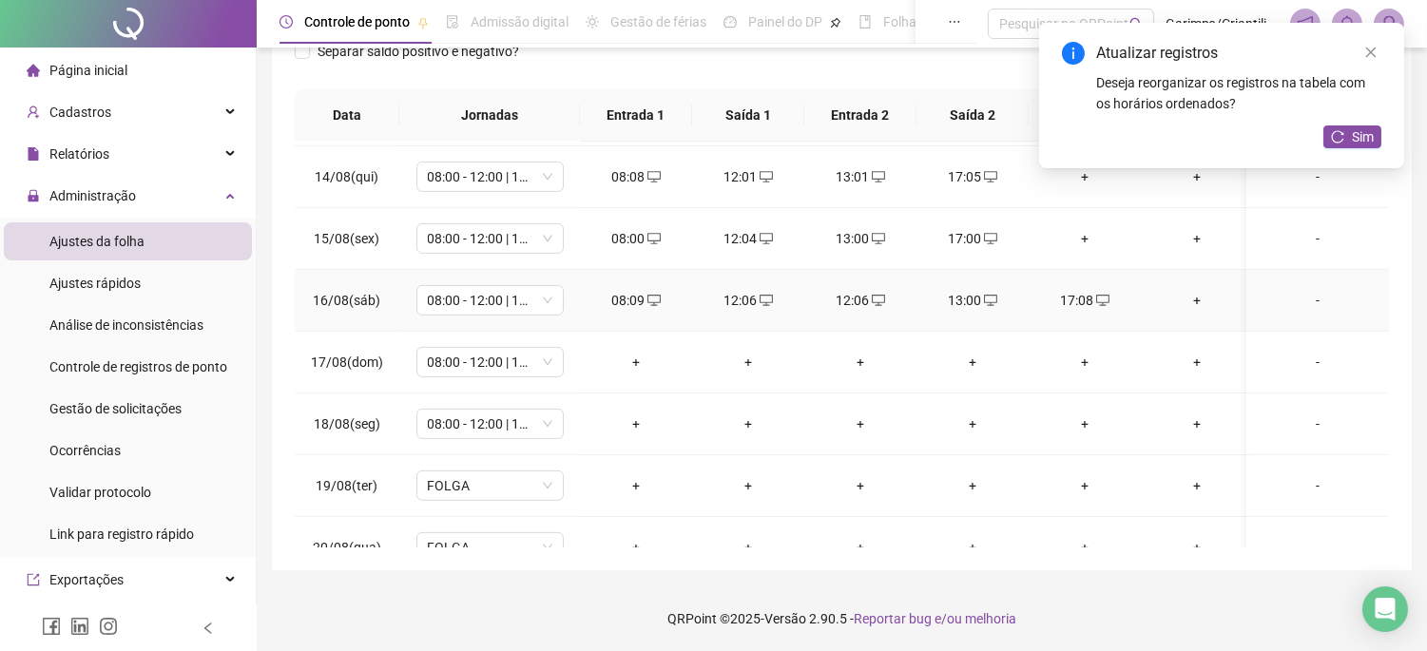
click at [861, 304] on div "12:06" at bounding box center [861, 300] width 82 height 21
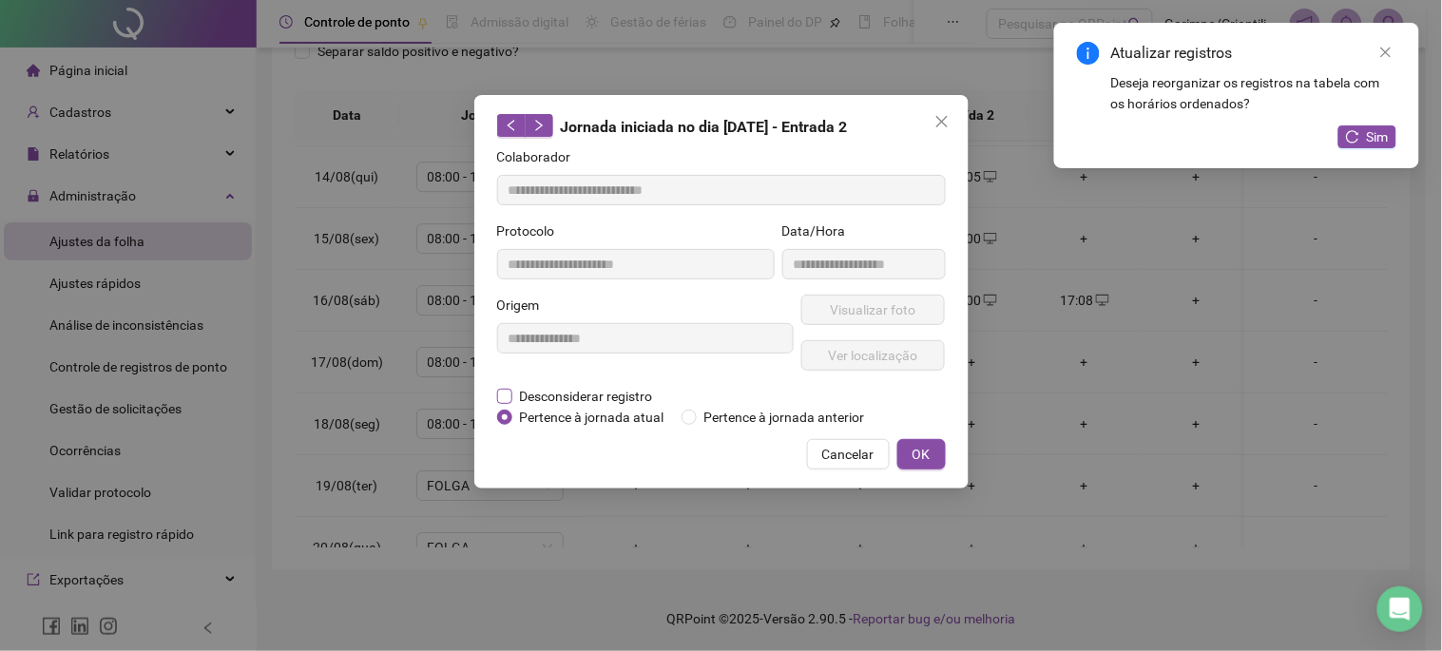
click at [610, 392] on span "Desconsiderar registro" at bounding box center [587, 396] width 148 height 21
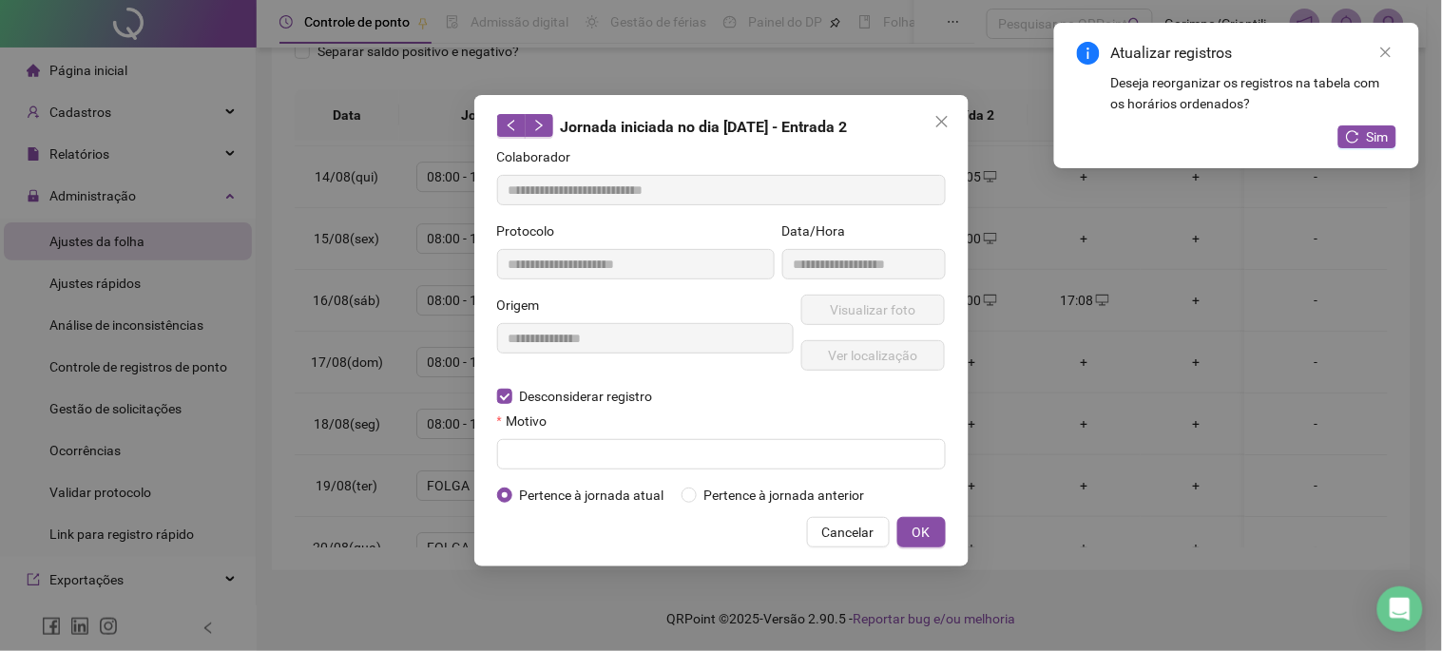
click at [610, 478] on form "**********" at bounding box center [721, 325] width 449 height 359
click at [632, 456] on input "text" at bounding box center [721, 454] width 449 height 30
click at [958, 552] on div "**********" at bounding box center [721, 331] width 494 height 472
click at [939, 544] on button "OK" at bounding box center [922, 532] width 48 height 30
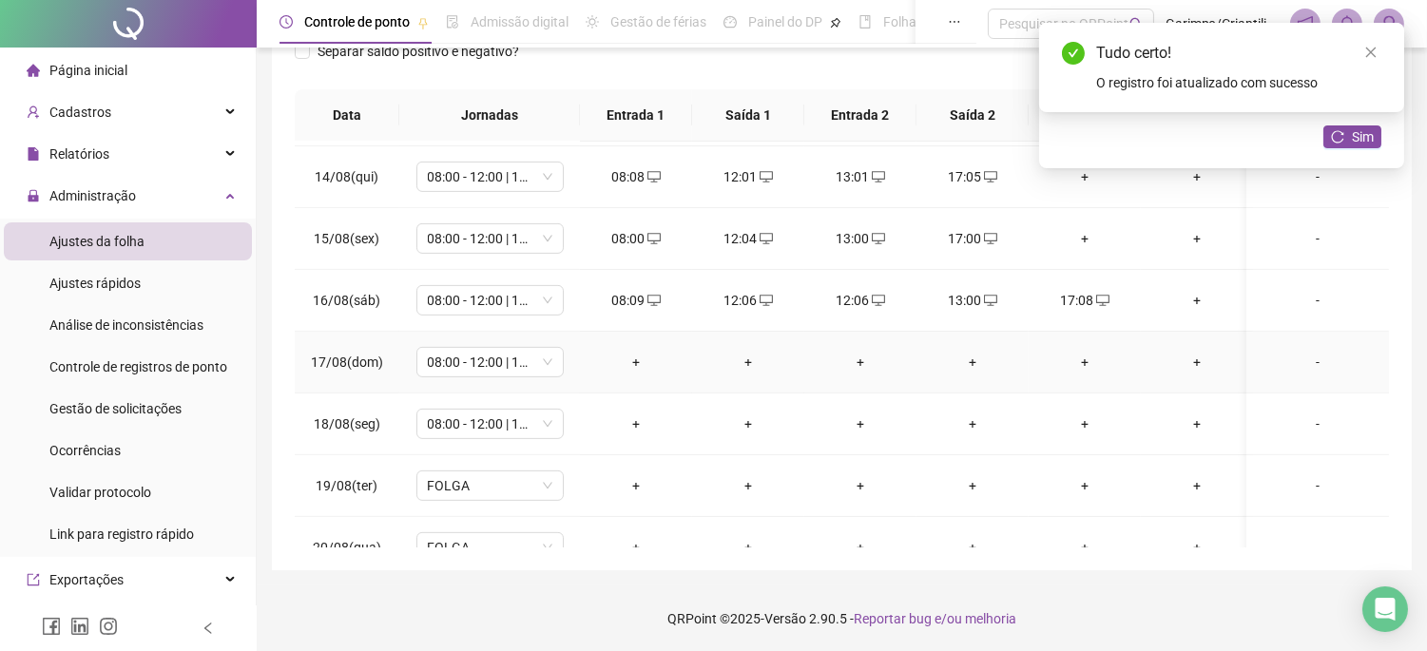
click at [634, 364] on div "+" at bounding box center [636, 362] width 82 height 21
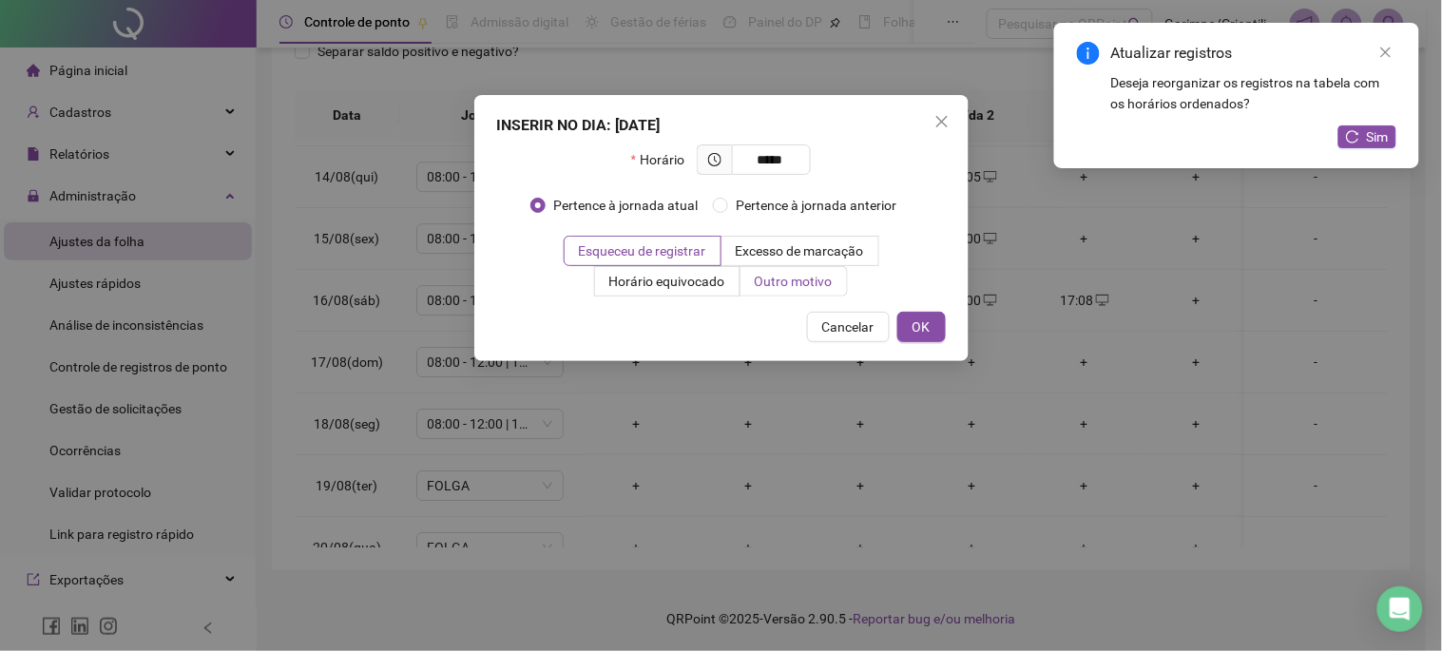
click at [821, 285] on span "Outro motivo" at bounding box center [794, 281] width 78 height 15
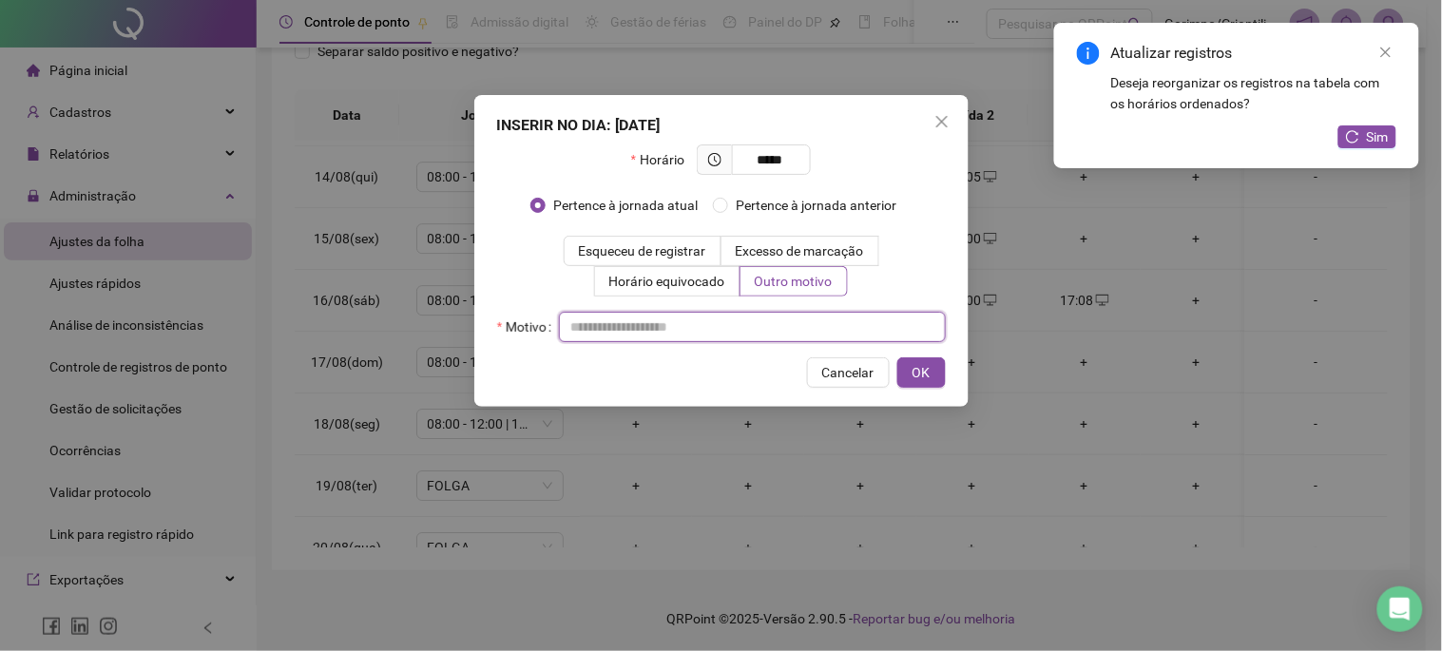
click at [791, 319] on input "text" at bounding box center [752, 327] width 387 height 30
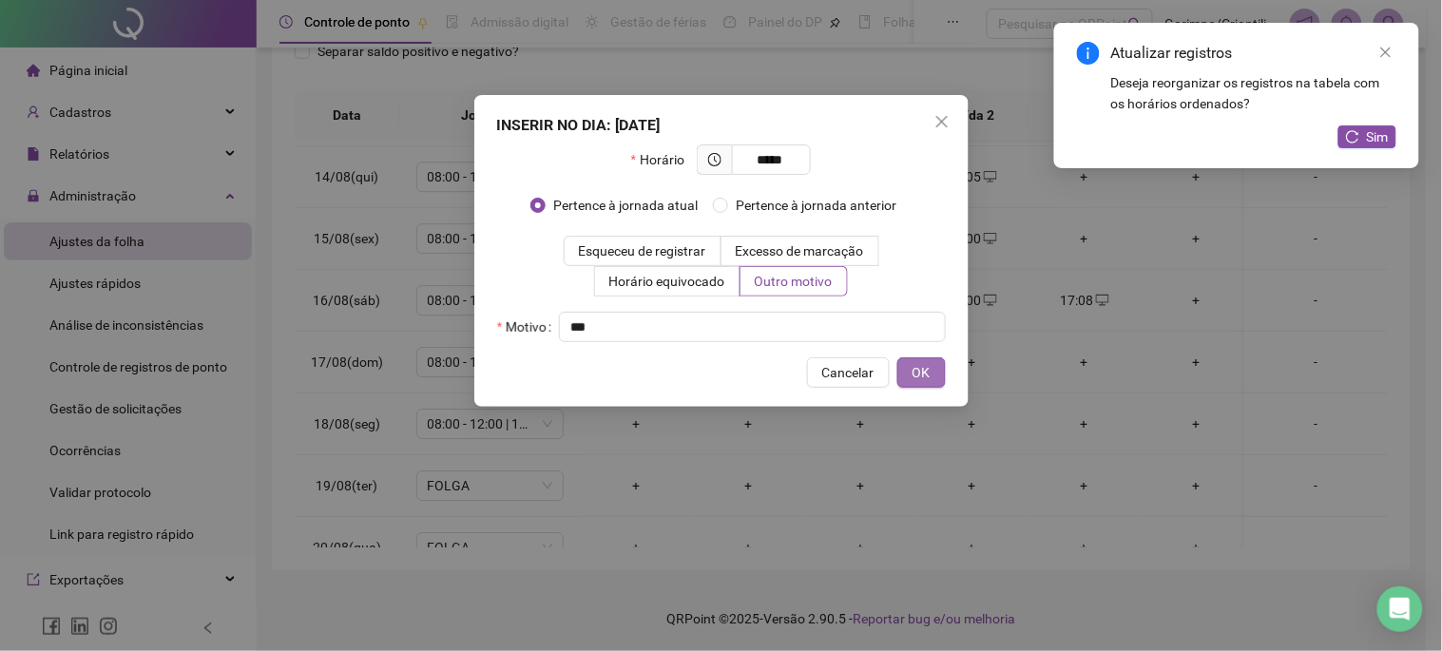
click at [919, 383] on button "OK" at bounding box center [922, 373] width 48 height 30
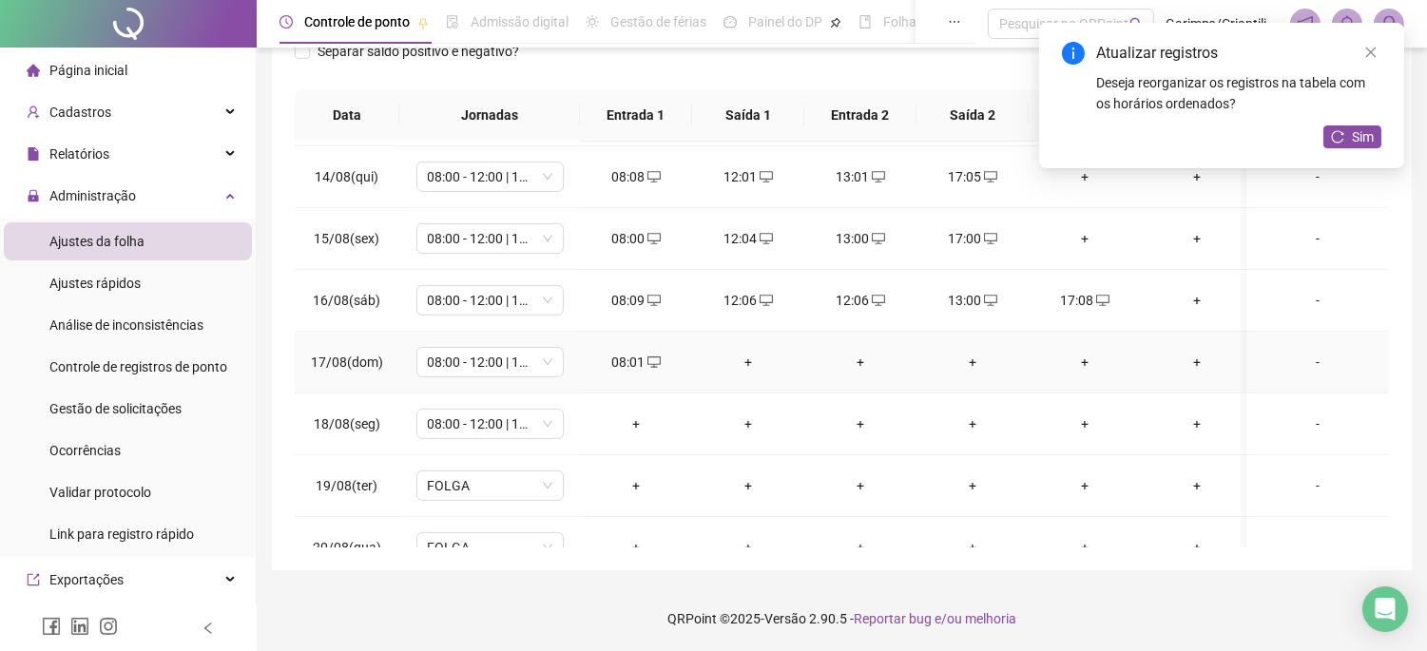
click at [740, 358] on div "+" at bounding box center [748, 362] width 82 height 21
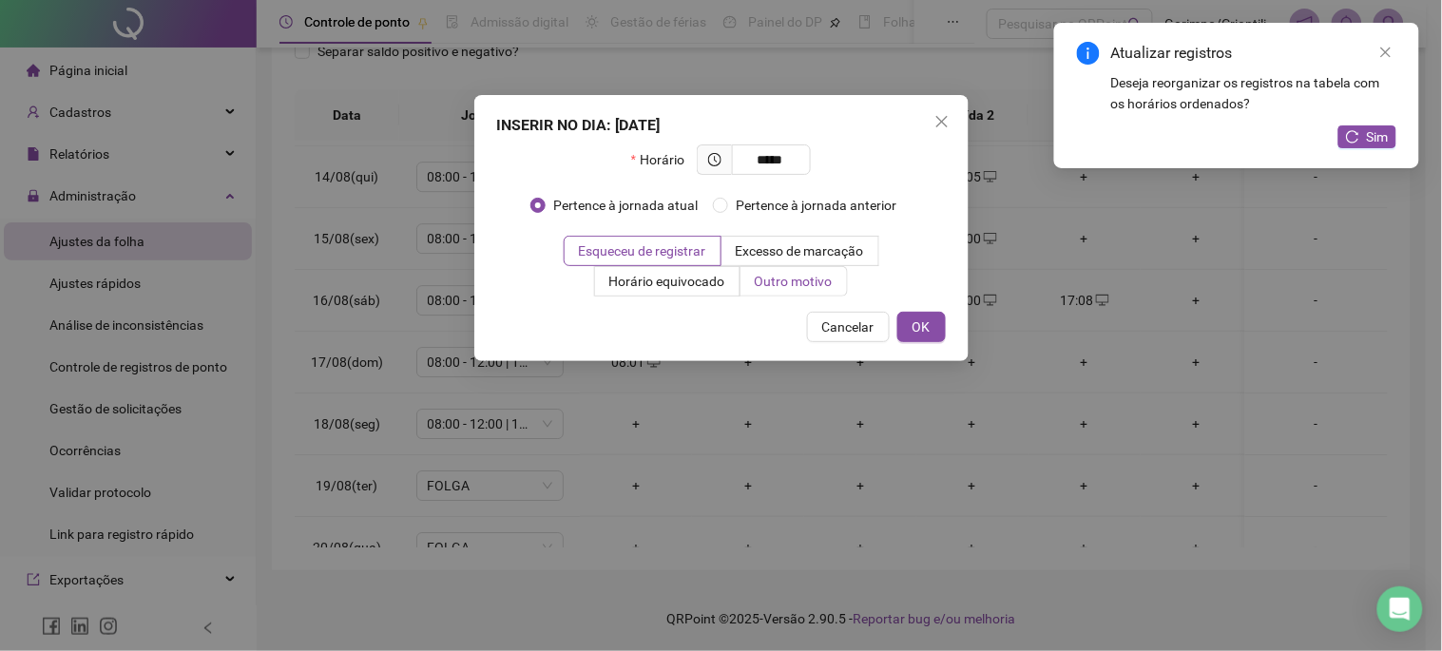
click at [776, 291] on label "Outro motivo" at bounding box center [794, 281] width 107 height 30
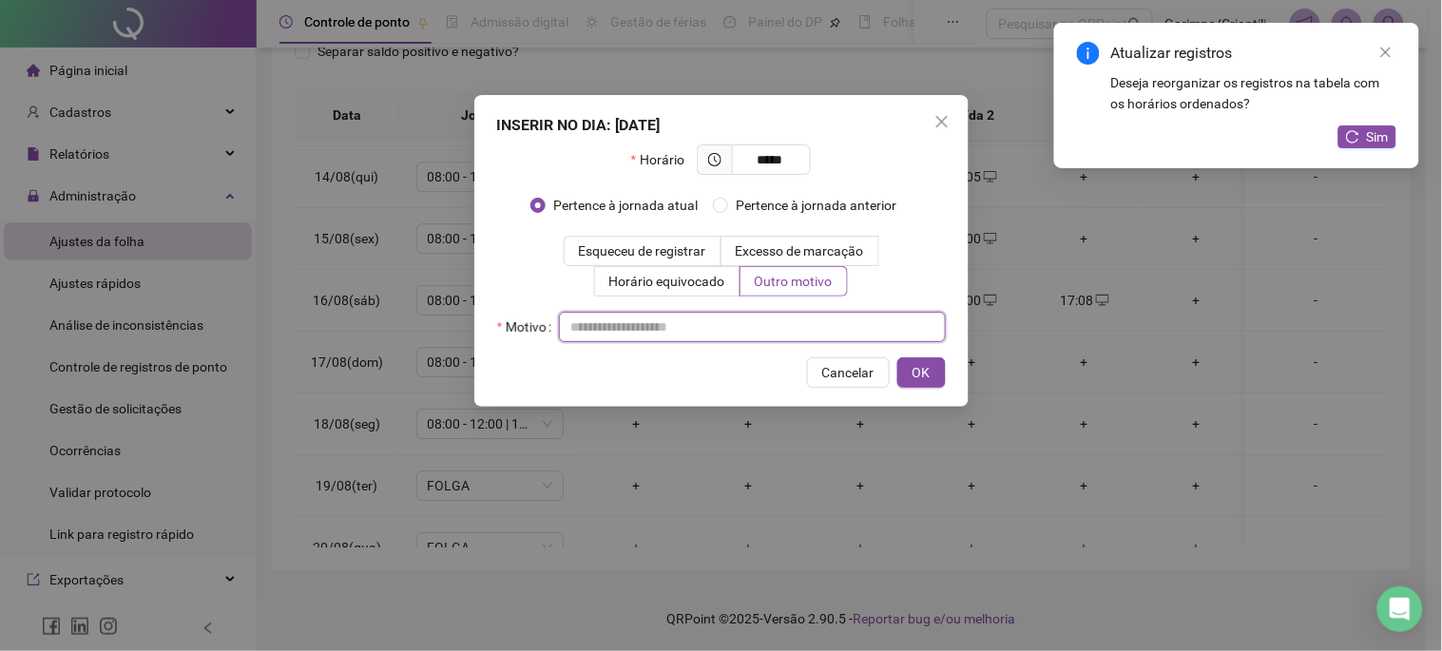
click at [765, 334] on input "text" at bounding box center [752, 327] width 387 height 30
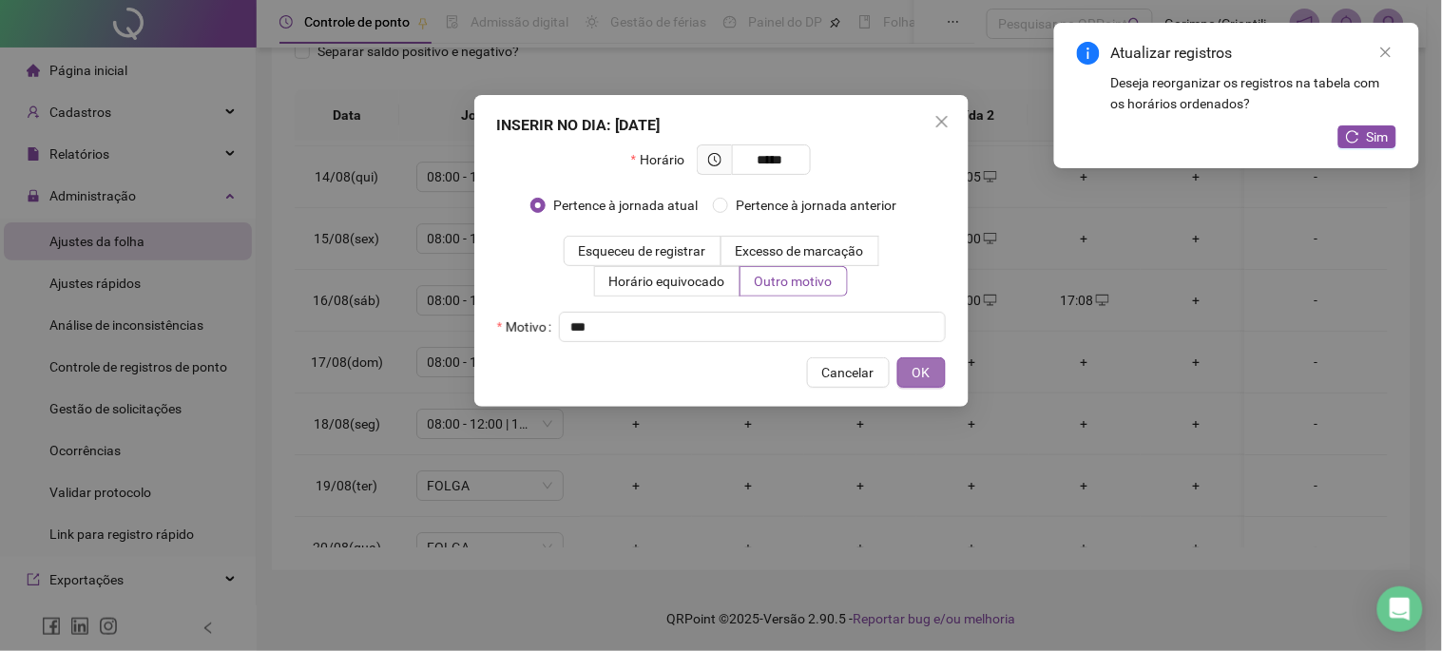
click at [916, 369] on span "OK" at bounding box center [922, 372] width 18 height 21
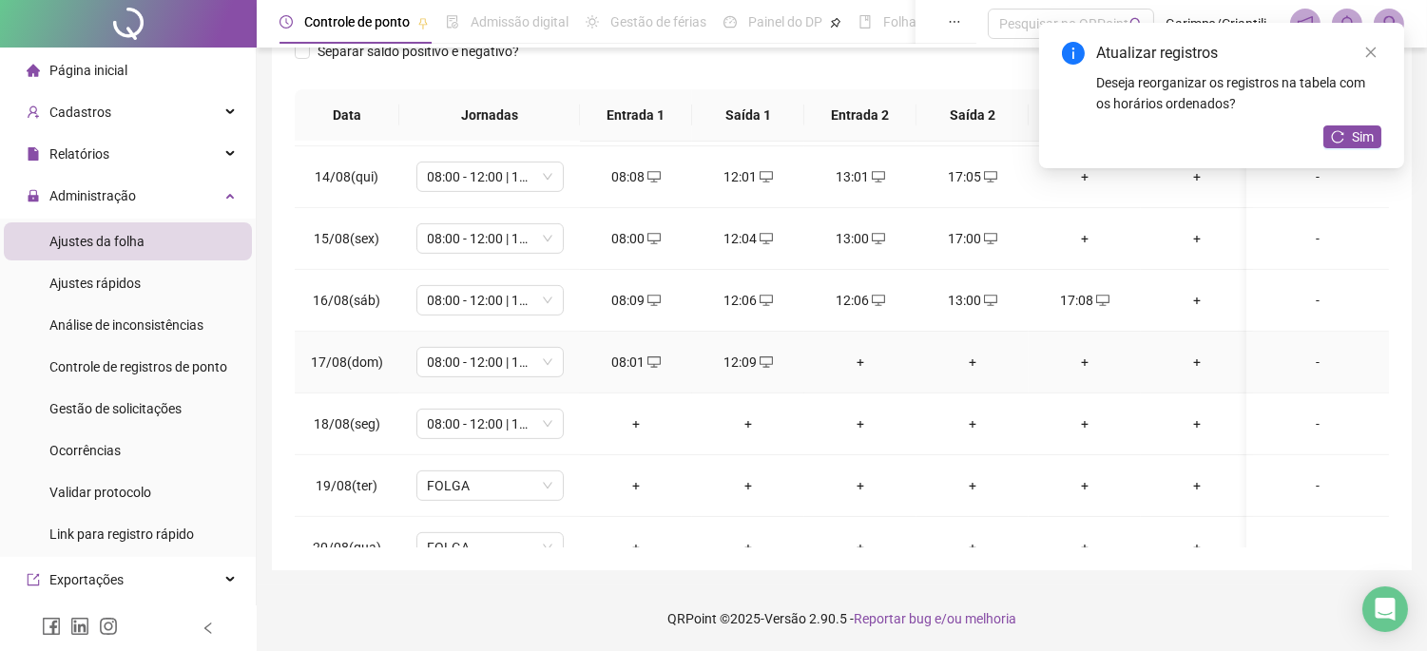
click at [856, 361] on div "+" at bounding box center [861, 362] width 82 height 21
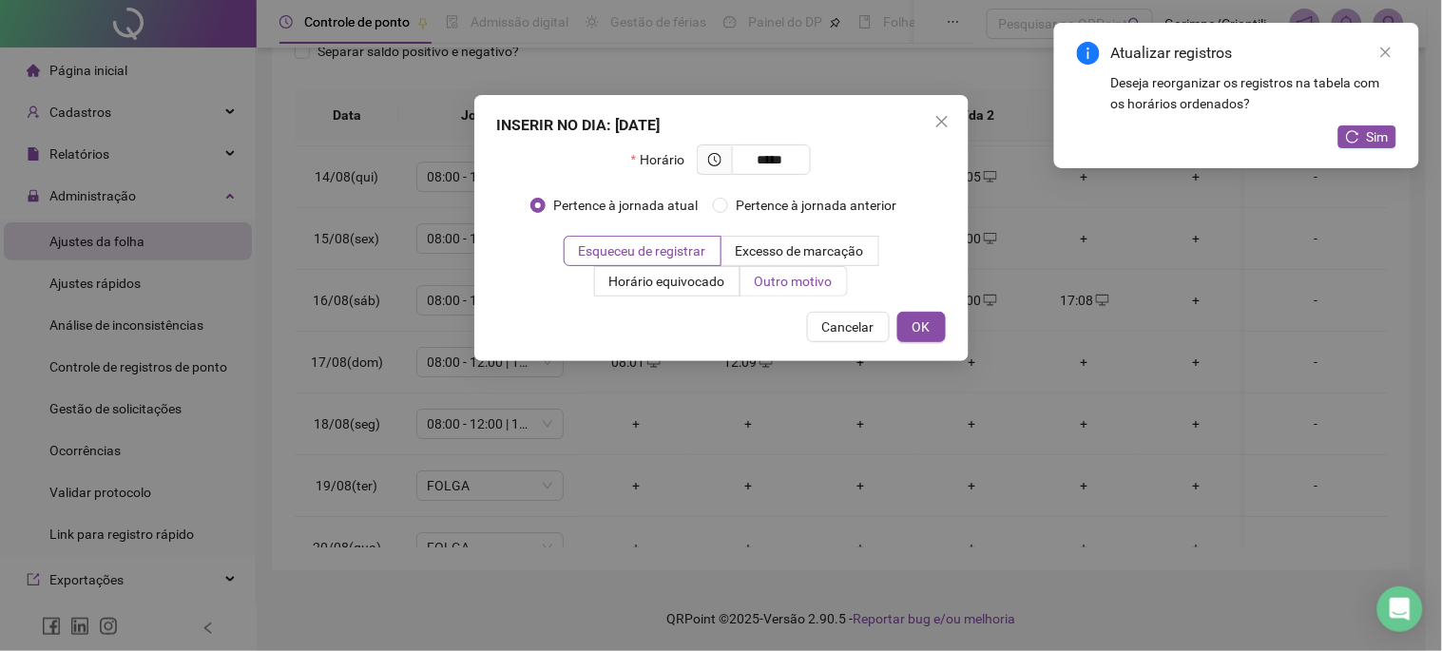
click at [784, 281] on span "Outro motivo" at bounding box center [794, 281] width 78 height 15
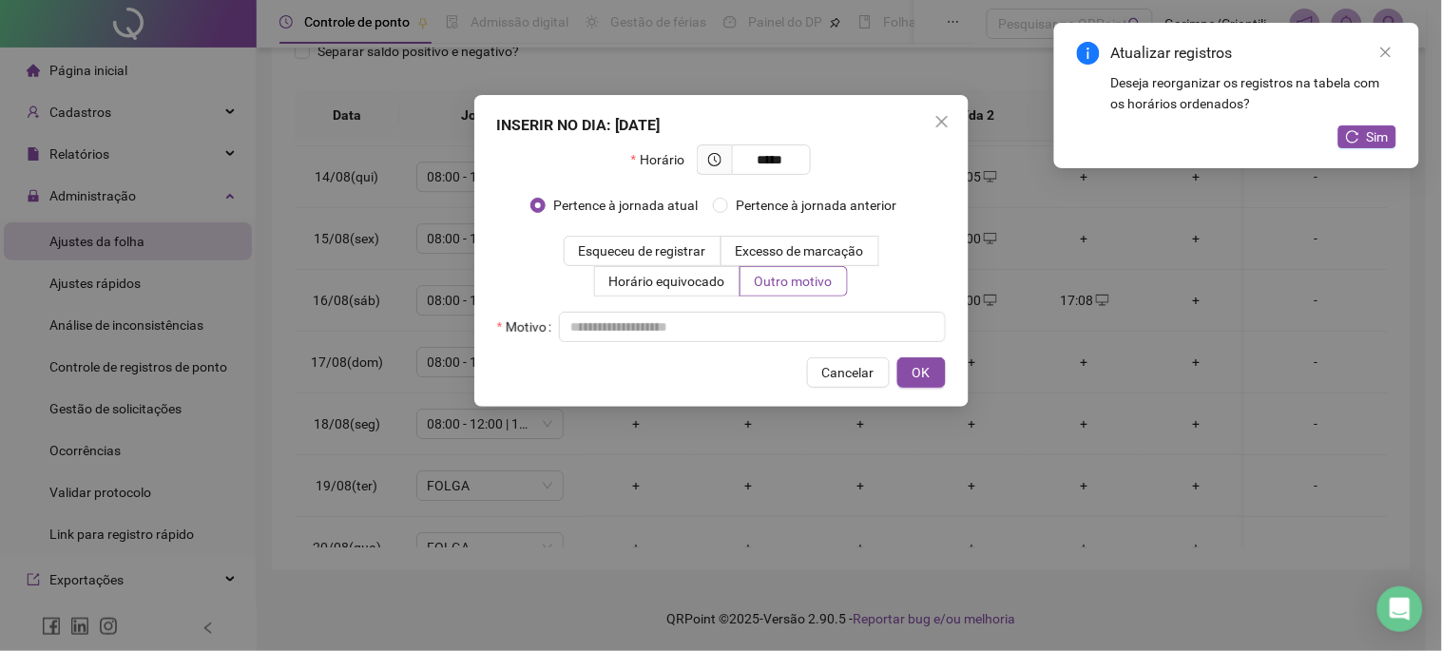
click at [792, 356] on div "INSERIR NO DIA : [DATE] Horário ***** Pertence à jornada atual Pertence à jorna…" at bounding box center [721, 251] width 494 height 312
click at [792, 334] on input "text" at bounding box center [752, 327] width 387 height 30
click at [898, 358] on button "OK" at bounding box center [922, 373] width 48 height 30
click at [920, 383] on button "OK" at bounding box center [922, 373] width 48 height 30
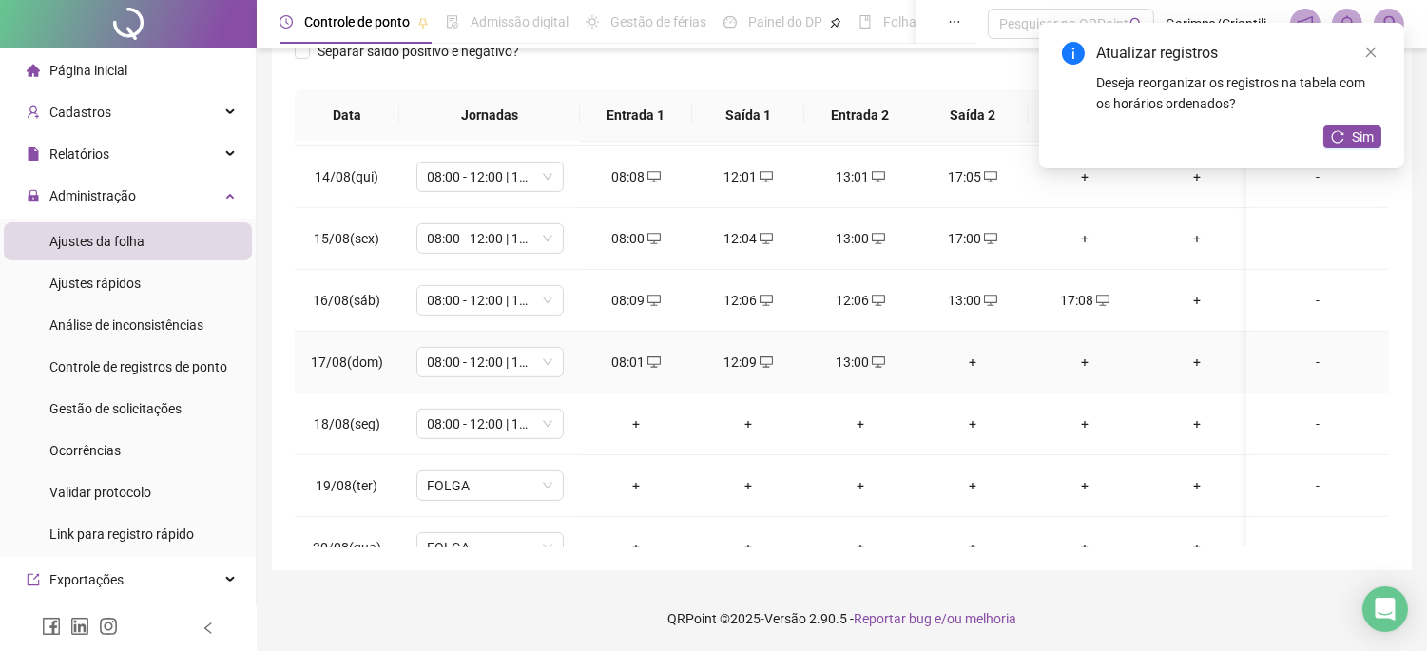
click at [958, 369] on div "+" at bounding box center [973, 362] width 82 height 21
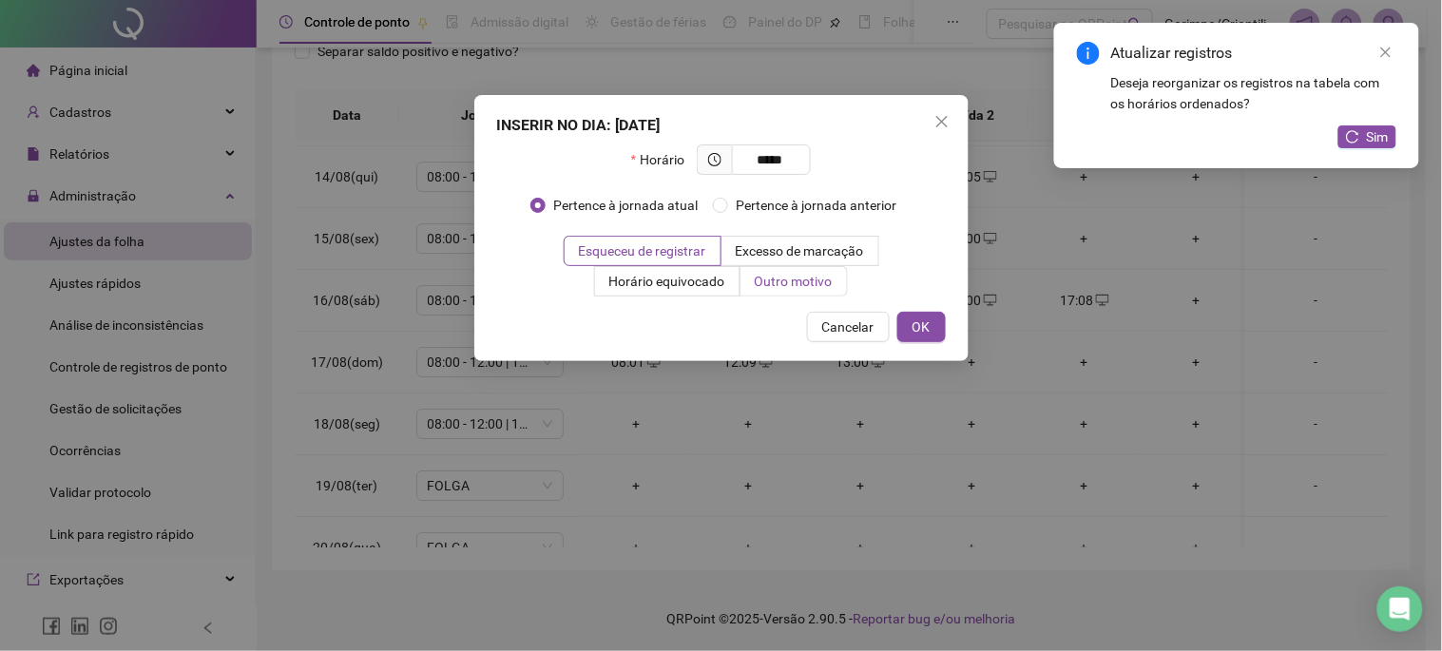
click at [804, 280] on span "Outro motivo" at bounding box center [794, 281] width 78 height 15
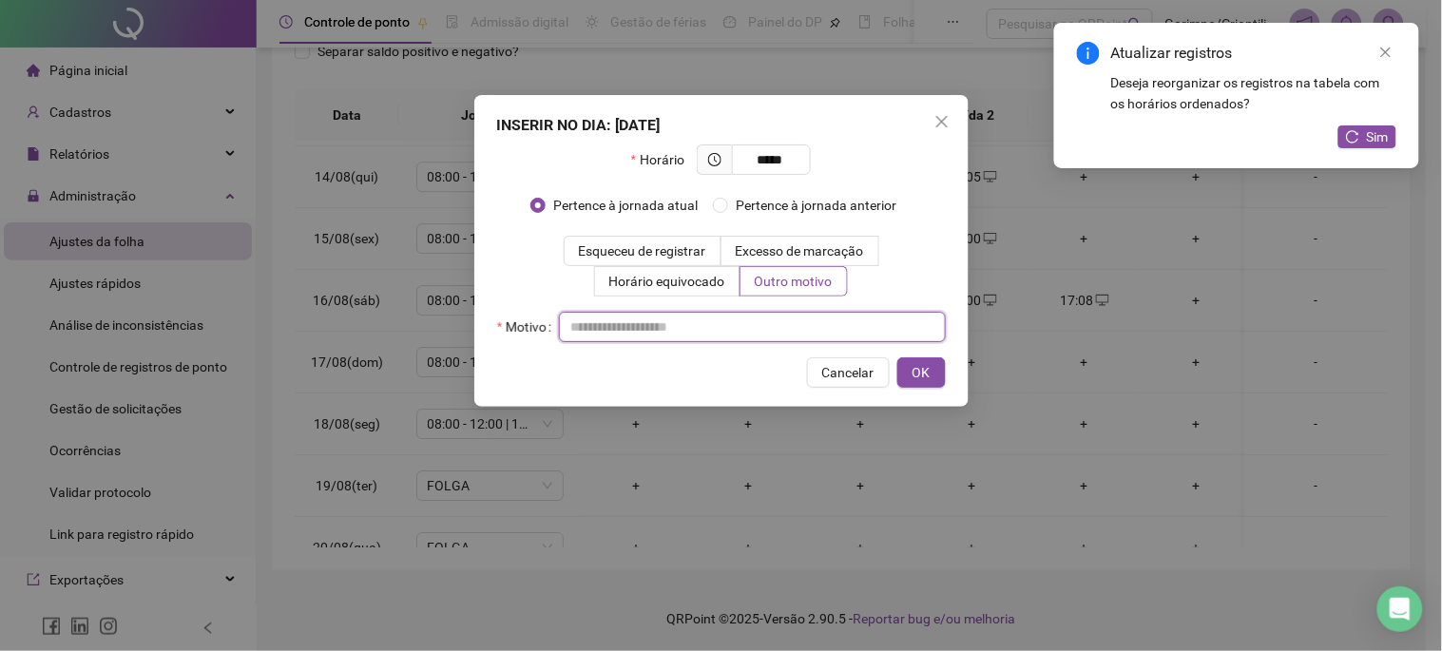
click at [803, 337] on input "text" at bounding box center [752, 327] width 387 height 30
click at [910, 390] on div "INSERIR NO DIA : [DATE] Horário ***** Pertence à jornada atual Pertence à jorna…" at bounding box center [721, 251] width 494 height 312
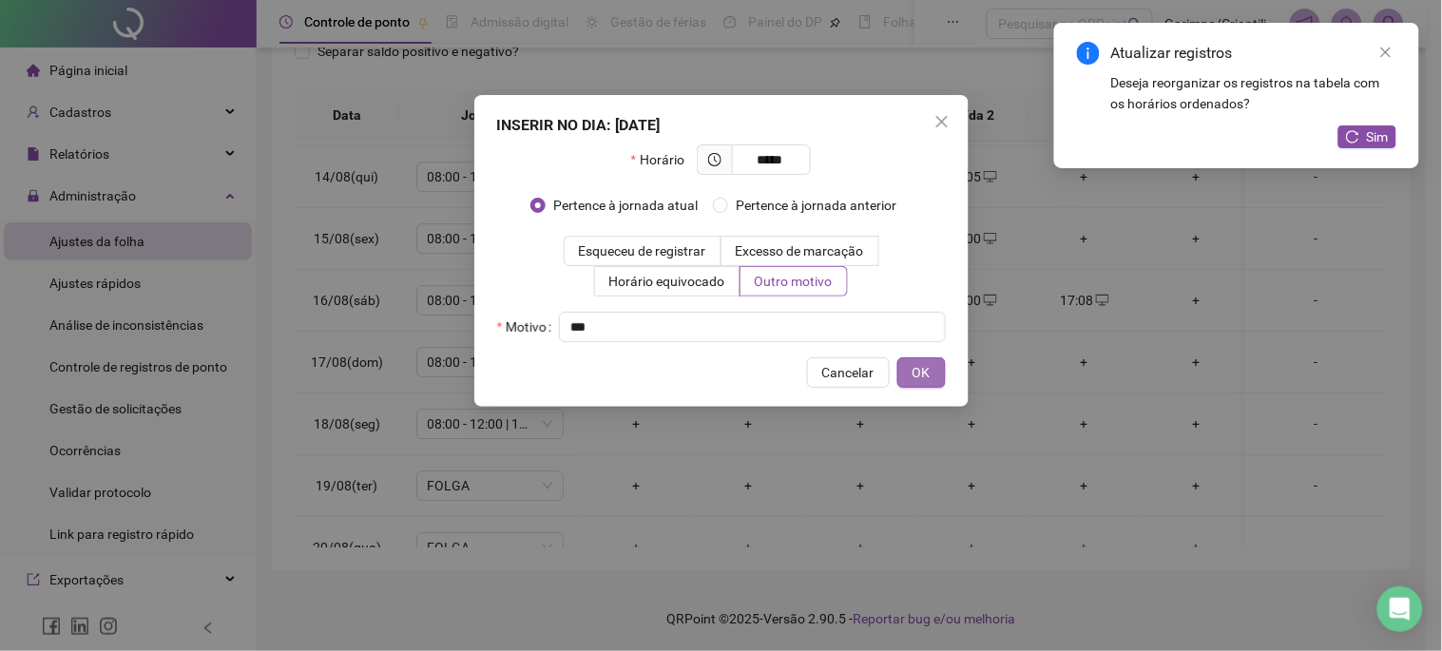
click at [923, 367] on span "OK" at bounding box center [922, 372] width 18 height 21
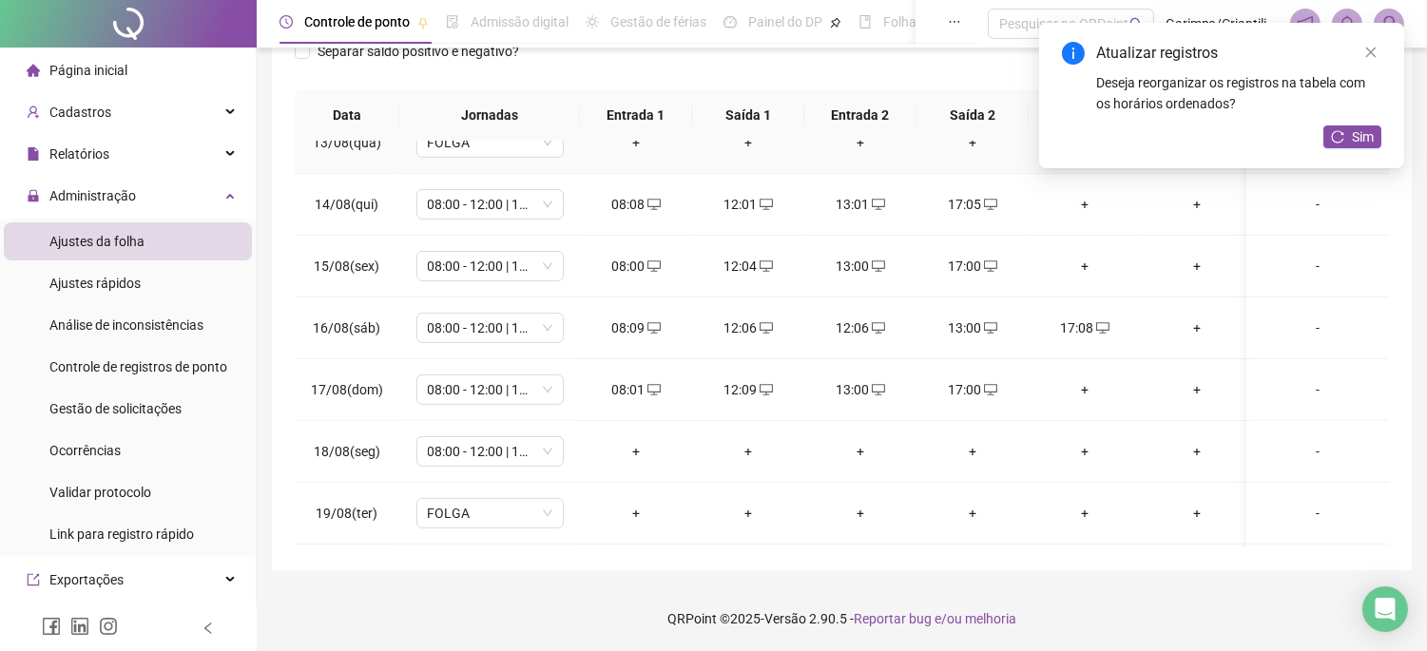
scroll to position [1528, 0]
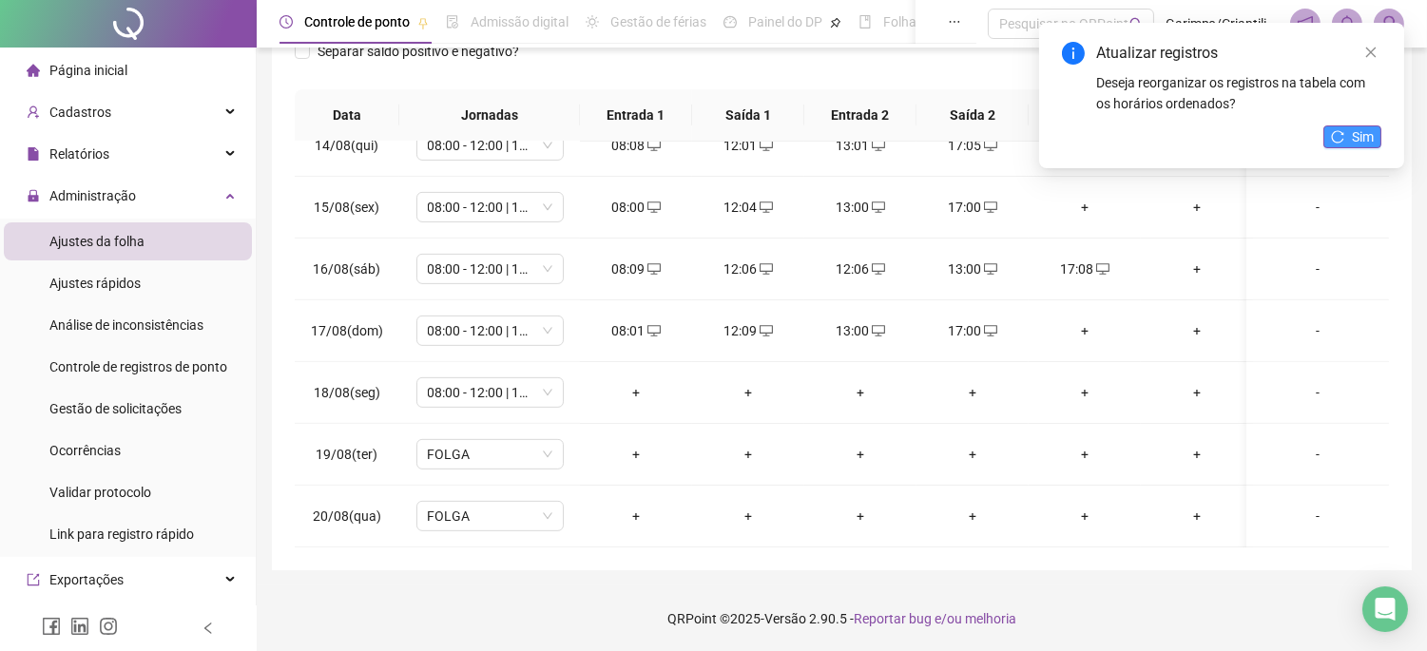
click at [1353, 137] on span "Sim" at bounding box center [1363, 136] width 22 height 21
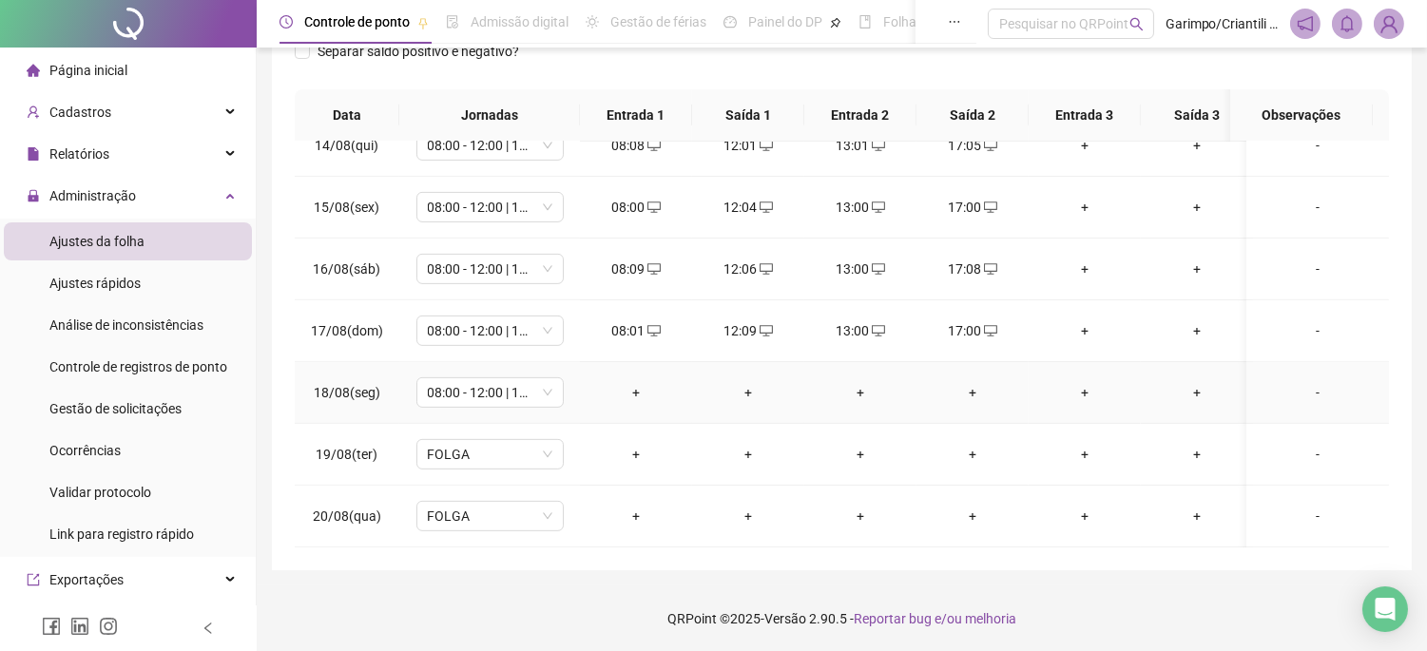
click at [634, 382] on div "+" at bounding box center [636, 392] width 82 height 21
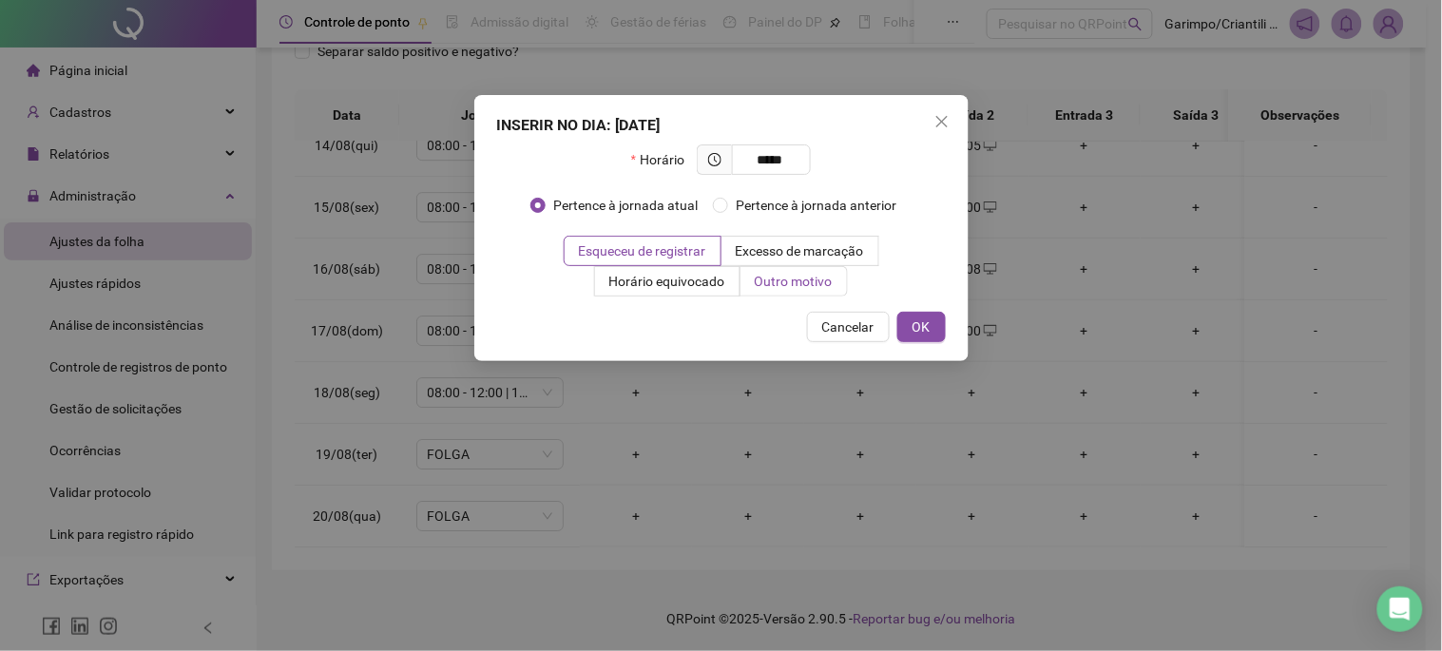
click at [774, 276] on span "Outro motivo" at bounding box center [794, 281] width 78 height 15
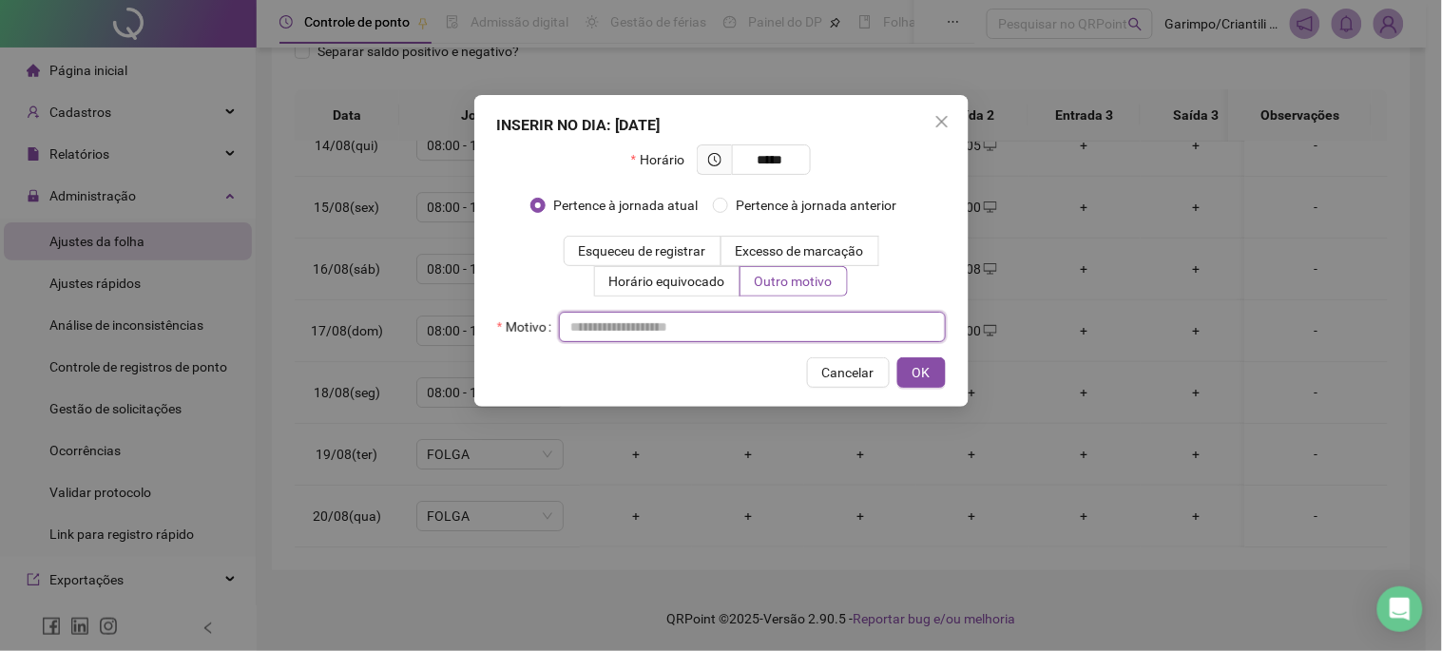
click at [755, 335] on input "text" at bounding box center [752, 327] width 387 height 30
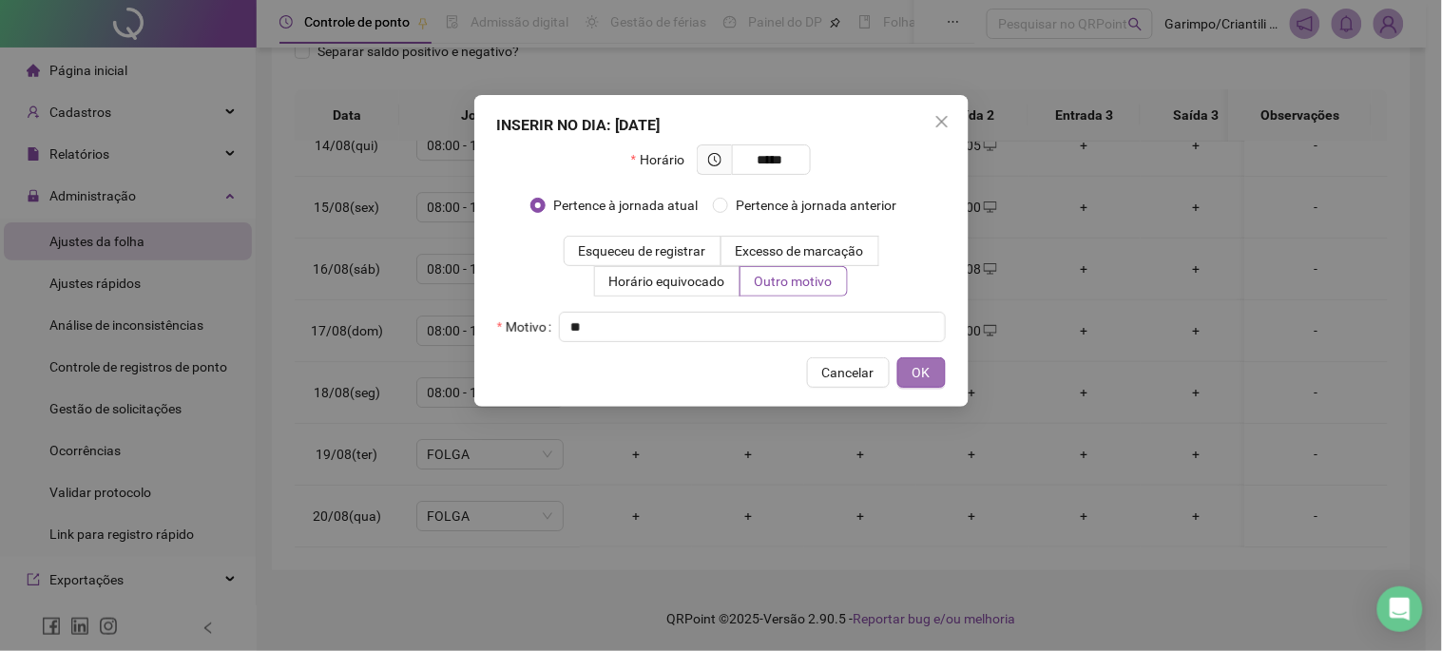
click at [898, 371] on button "OK" at bounding box center [922, 373] width 48 height 30
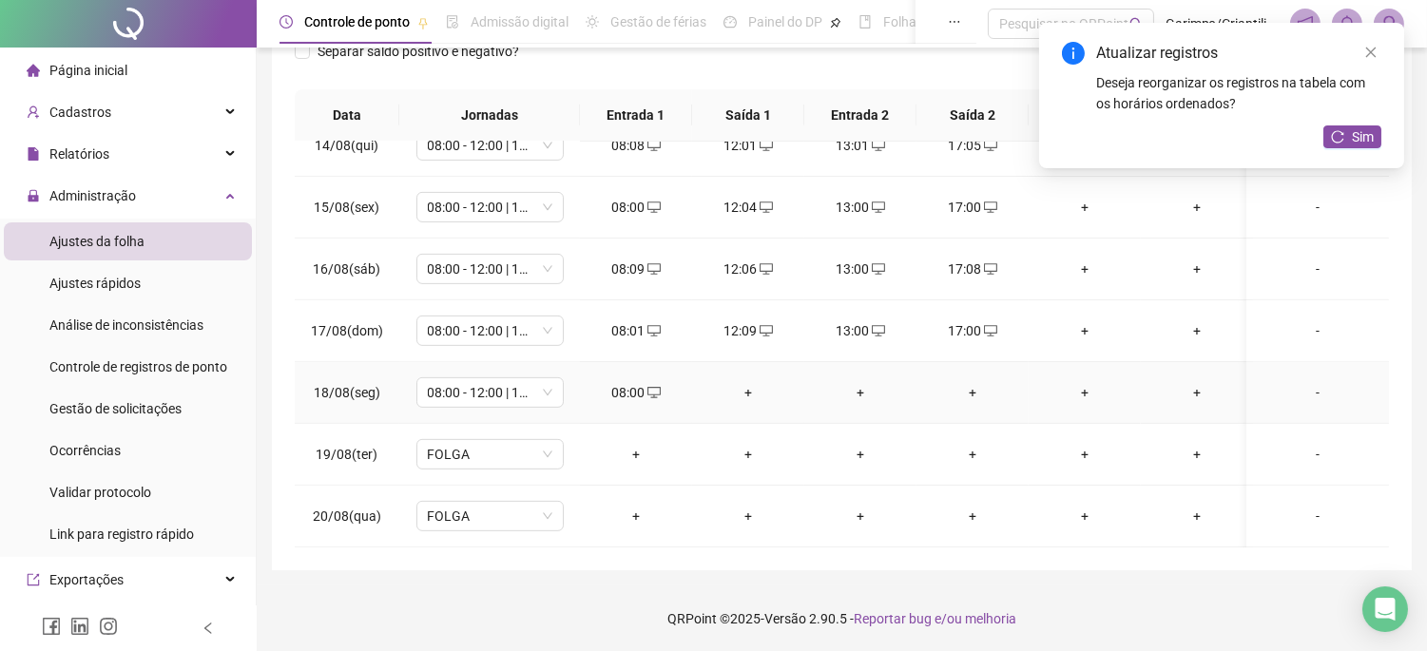
click at [755, 382] on div "+" at bounding box center [748, 392] width 82 height 21
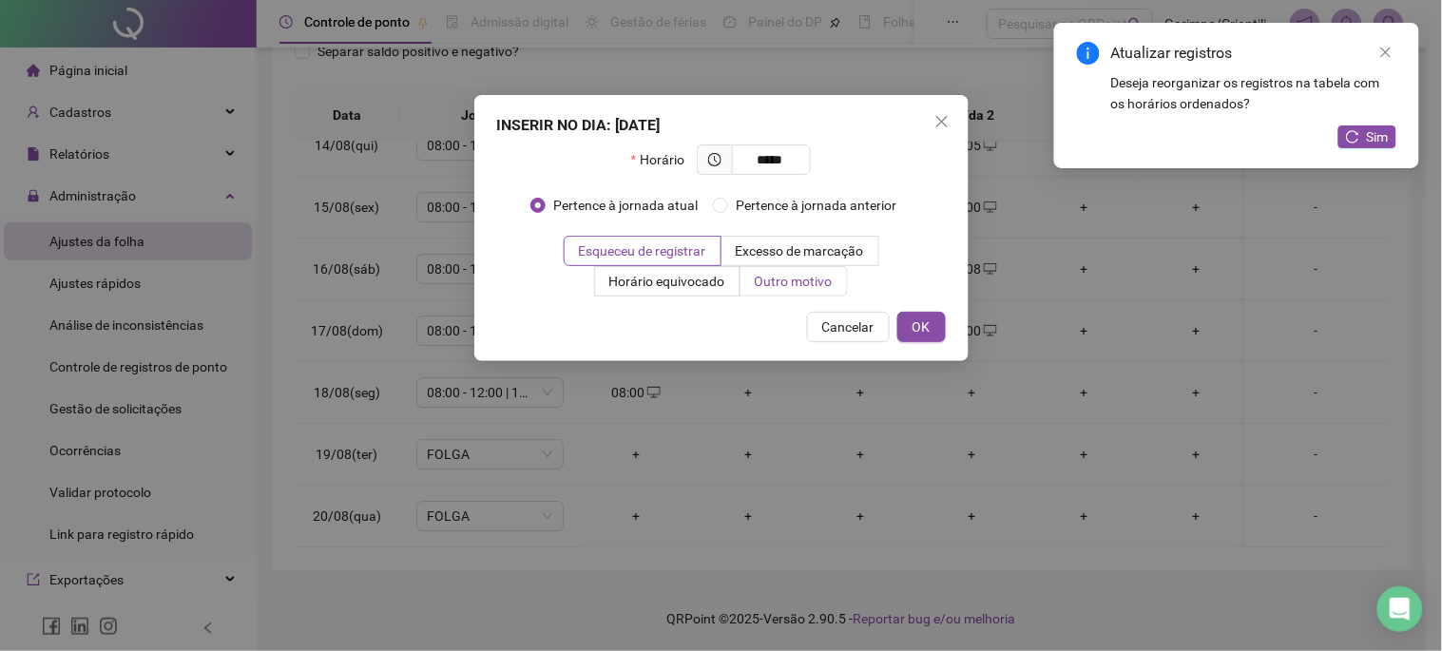
click at [813, 269] on label "Outro motivo" at bounding box center [794, 281] width 107 height 30
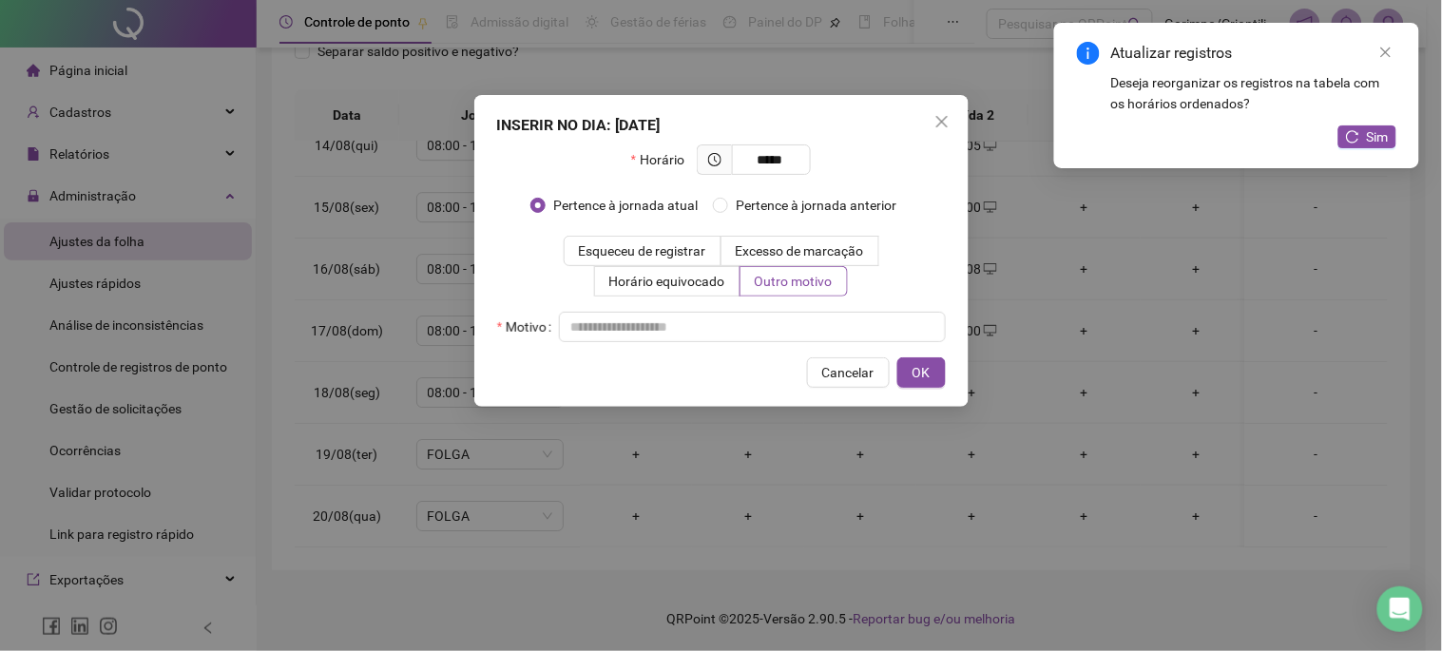
click at [802, 307] on div "Horário ***** Pertence à jornada atual Pertence à jornada anterior Esqueceu de …" at bounding box center [721, 244] width 449 height 198
click at [796, 324] on input "text" at bounding box center [752, 327] width 387 height 30
click at [907, 373] on button "OK" at bounding box center [922, 373] width 48 height 30
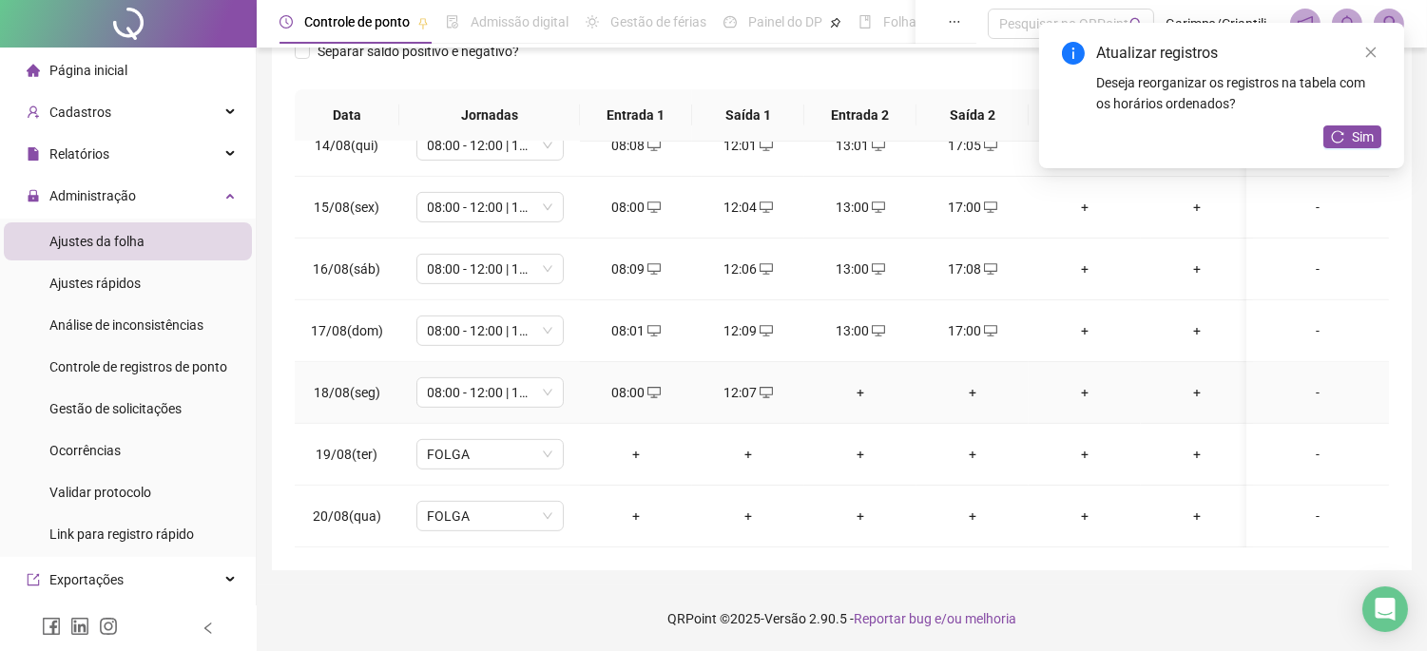
click at [870, 382] on div "+" at bounding box center [861, 392] width 82 height 21
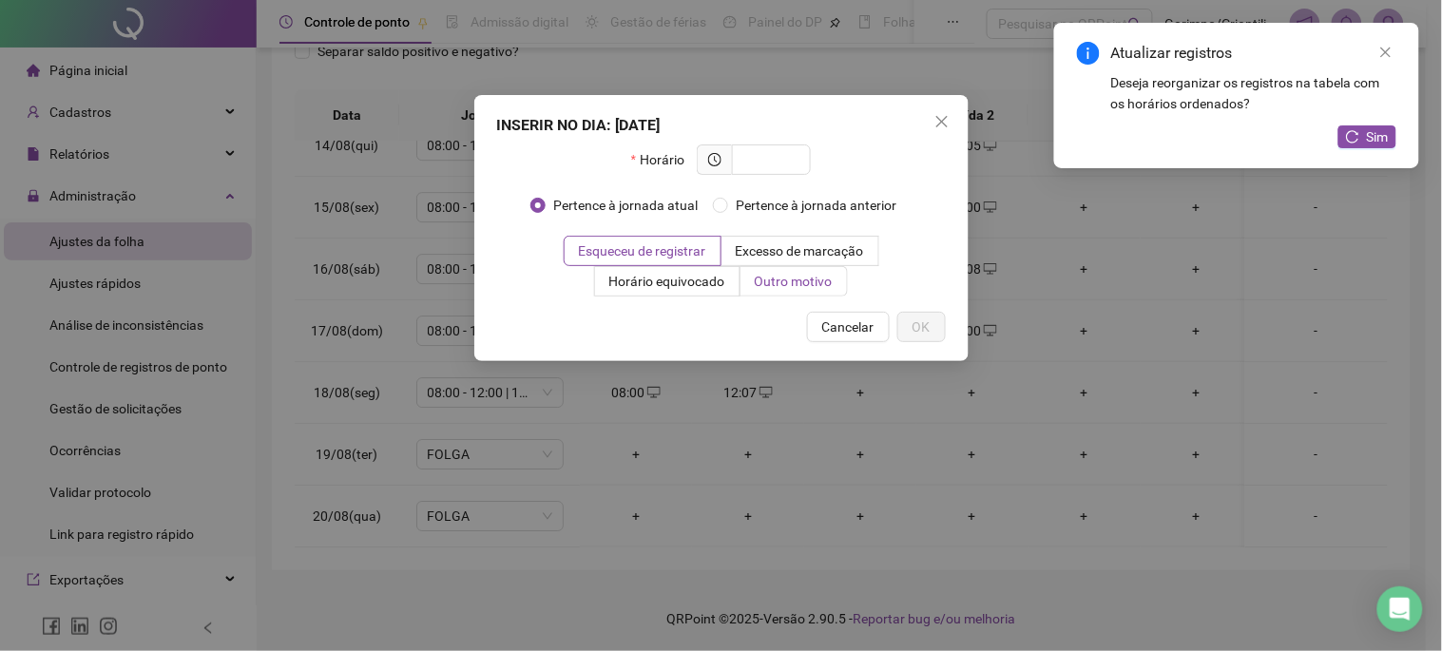
click at [761, 274] on span "Outro motivo" at bounding box center [794, 281] width 78 height 15
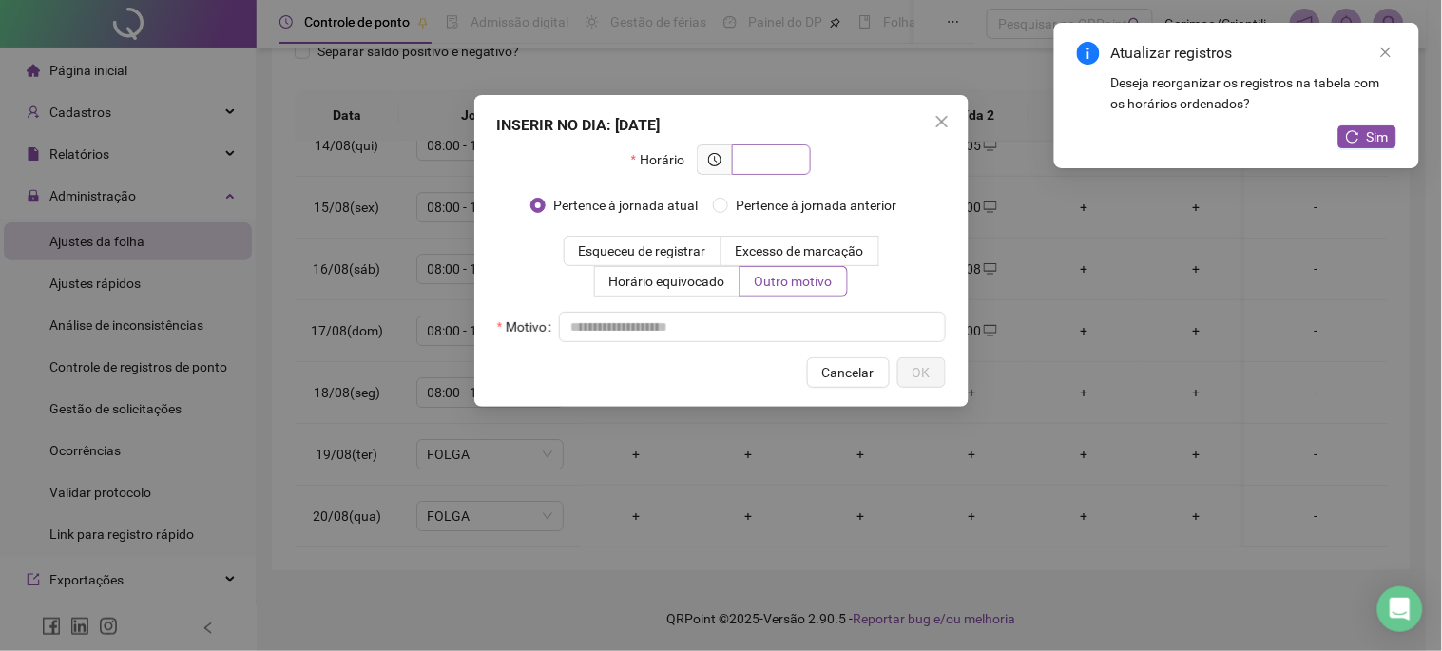
click at [746, 172] on span at bounding box center [771, 160] width 79 height 30
click at [749, 165] on input "text" at bounding box center [770, 159] width 52 height 21
click at [790, 316] on input "text" at bounding box center [752, 327] width 387 height 30
click at [953, 114] on span "Close" at bounding box center [942, 121] width 30 height 15
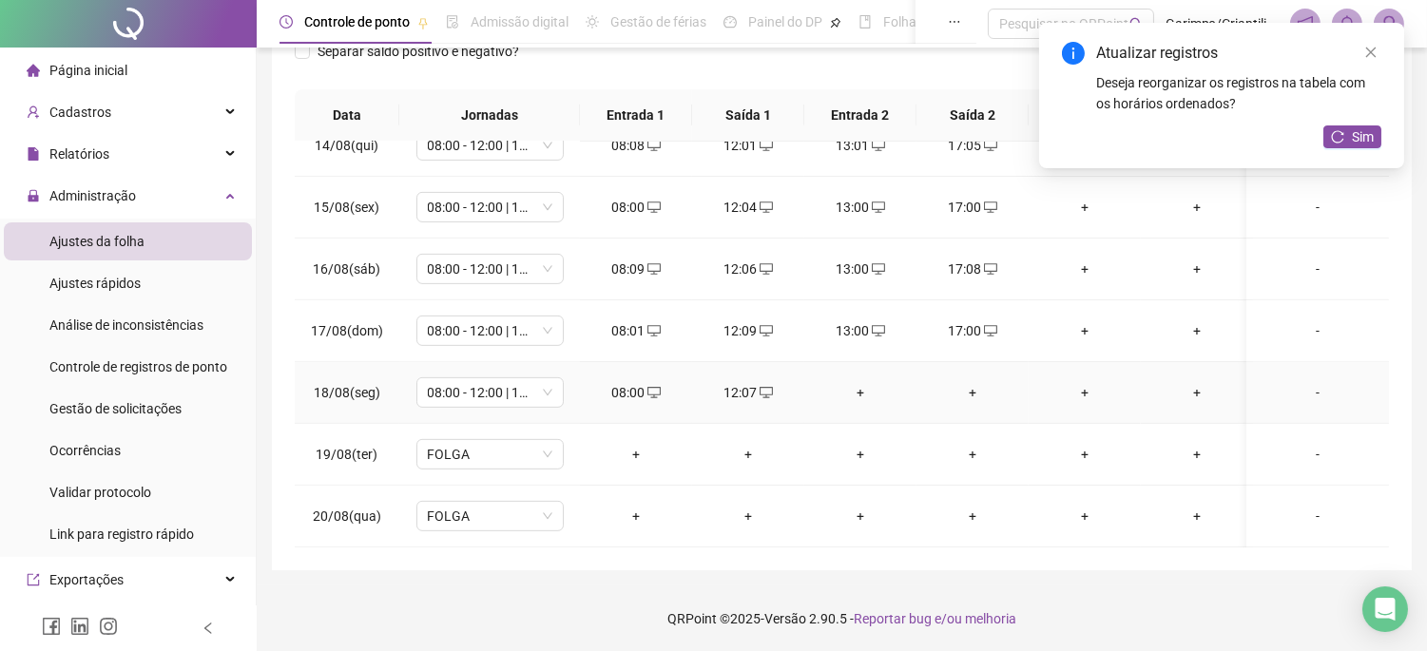
click at [863, 382] on div "+" at bounding box center [861, 392] width 82 height 21
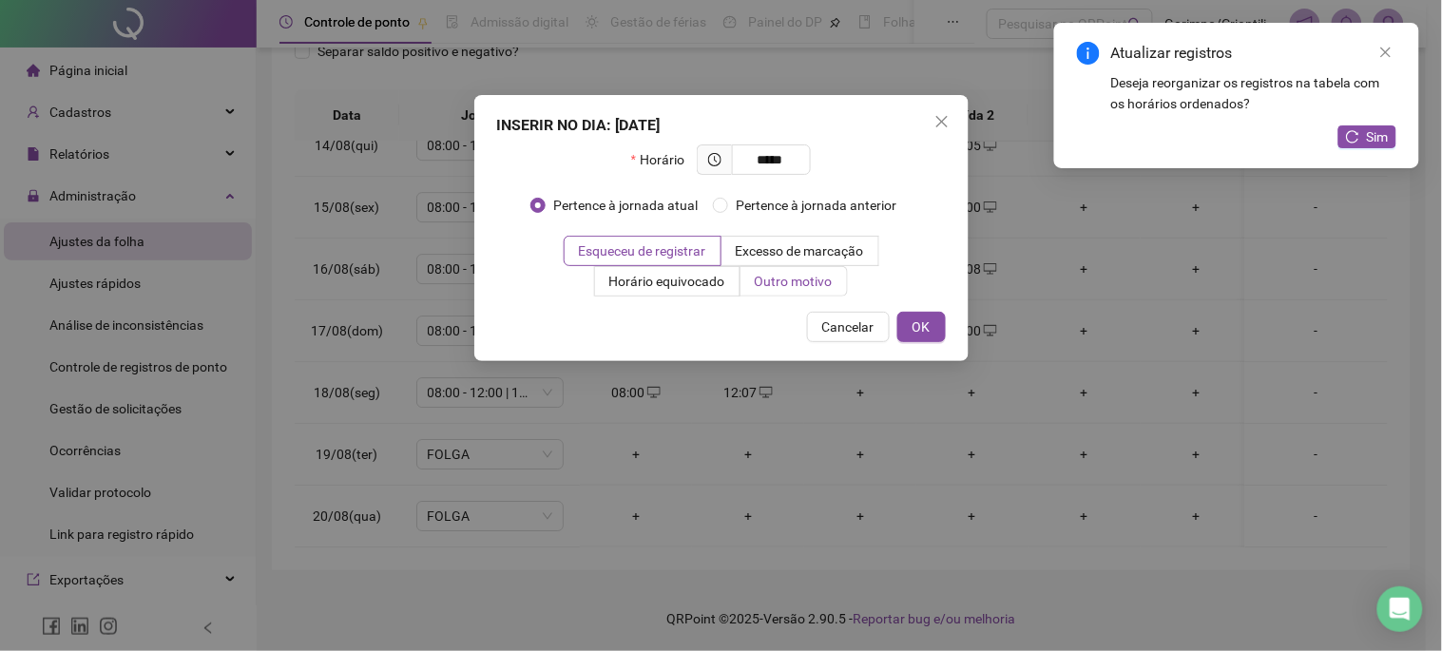
click at [800, 288] on span "Outro motivo" at bounding box center [794, 281] width 78 height 15
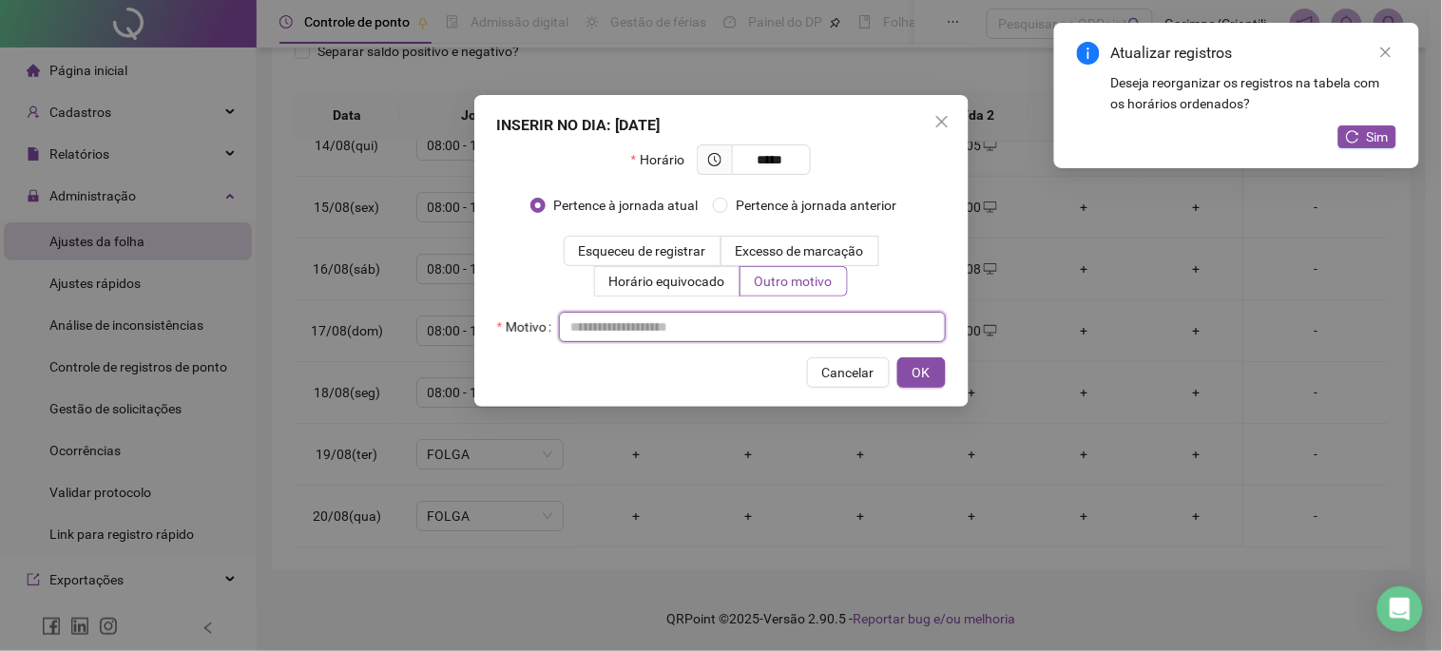
click at [756, 320] on input "text" at bounding box center [752, 327] width 387 height 30
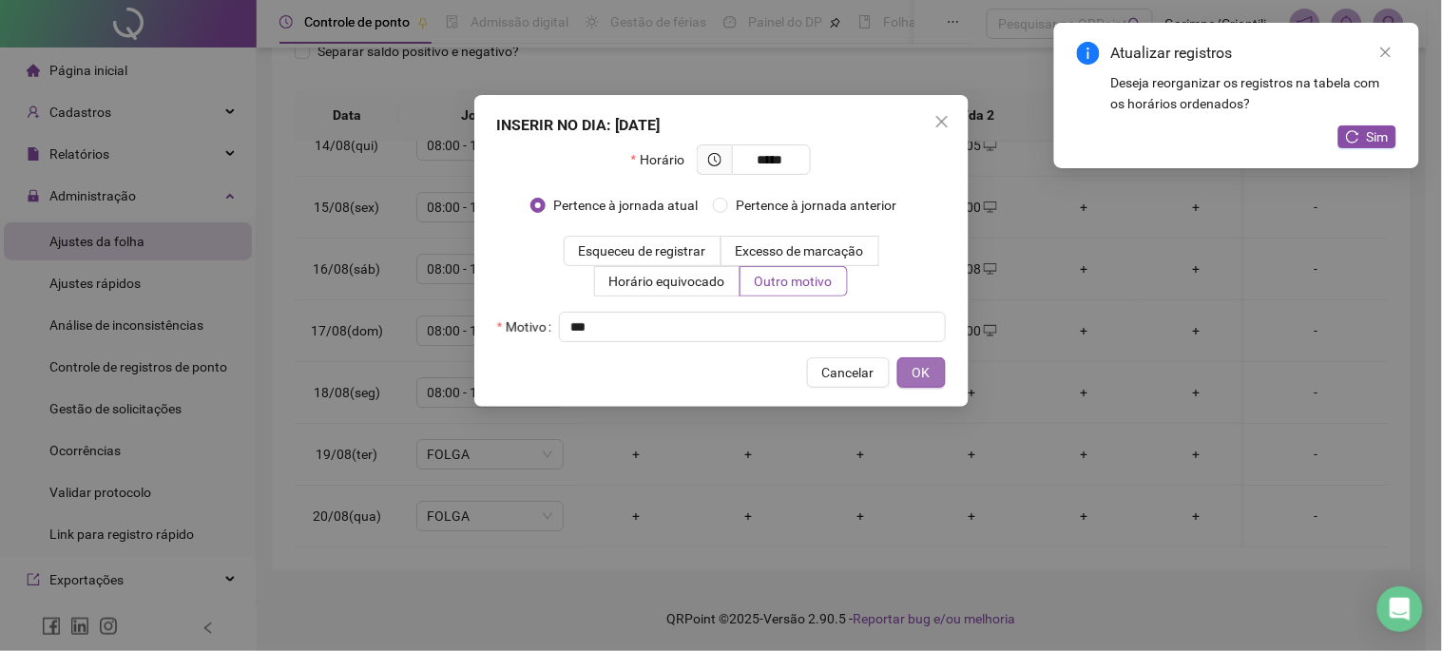
click at [914, 384] on button "OK" at bounding box center [922, 373] width 48 height 30
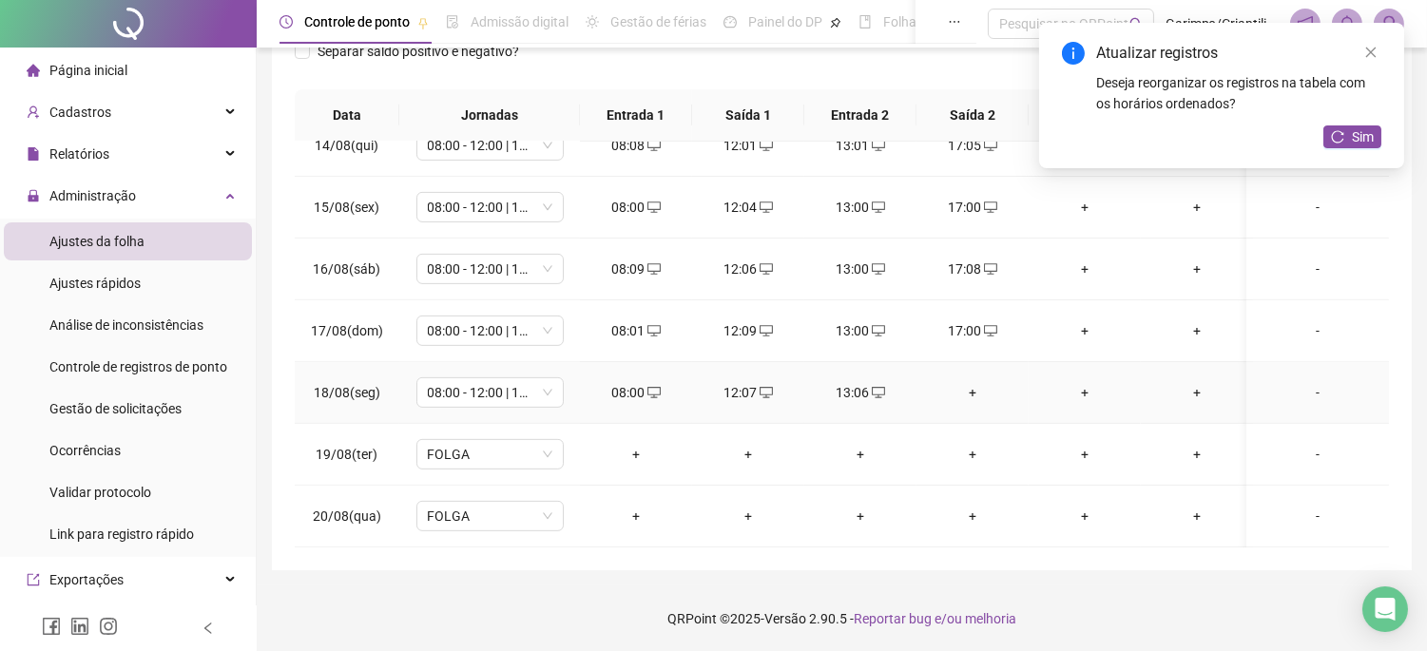
click at [984, 382] on div "+" at bounding box center [973, 392] width 82 height 21
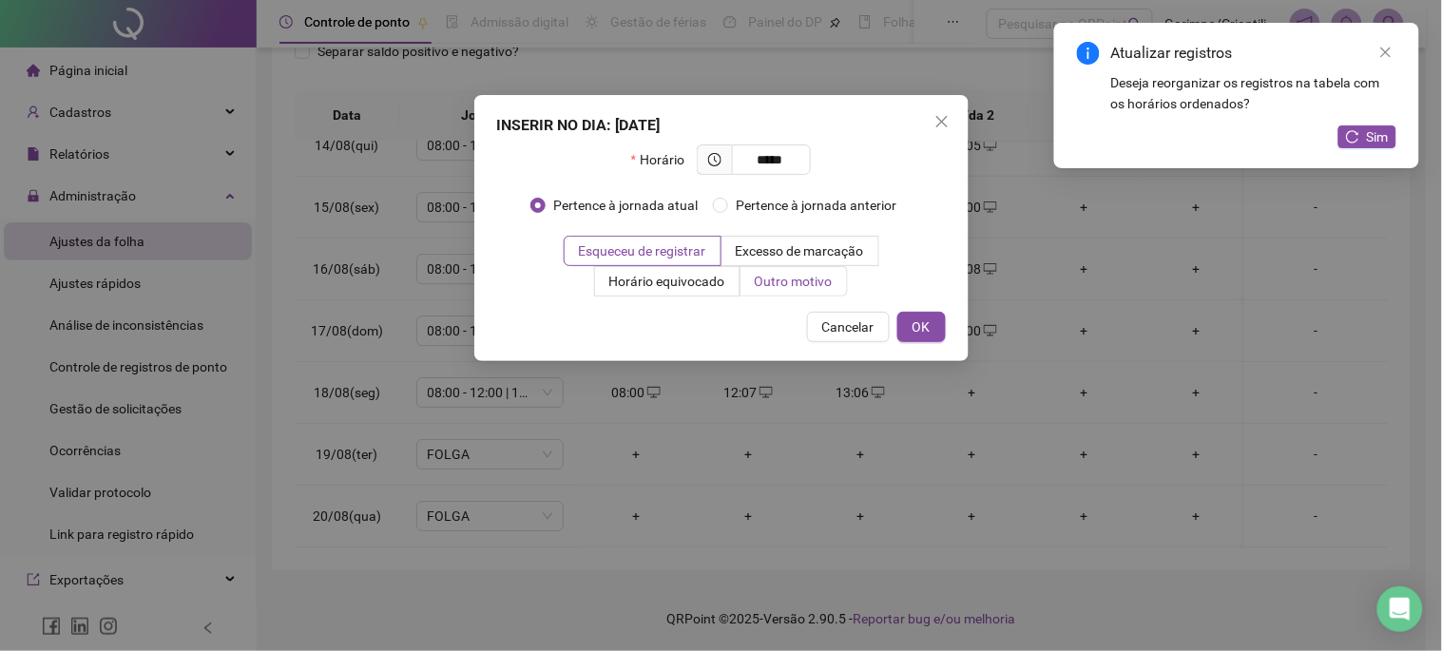
click at [797, 277] on span "Outro motivo" at bounding box center [794, 281] width 78 height 15
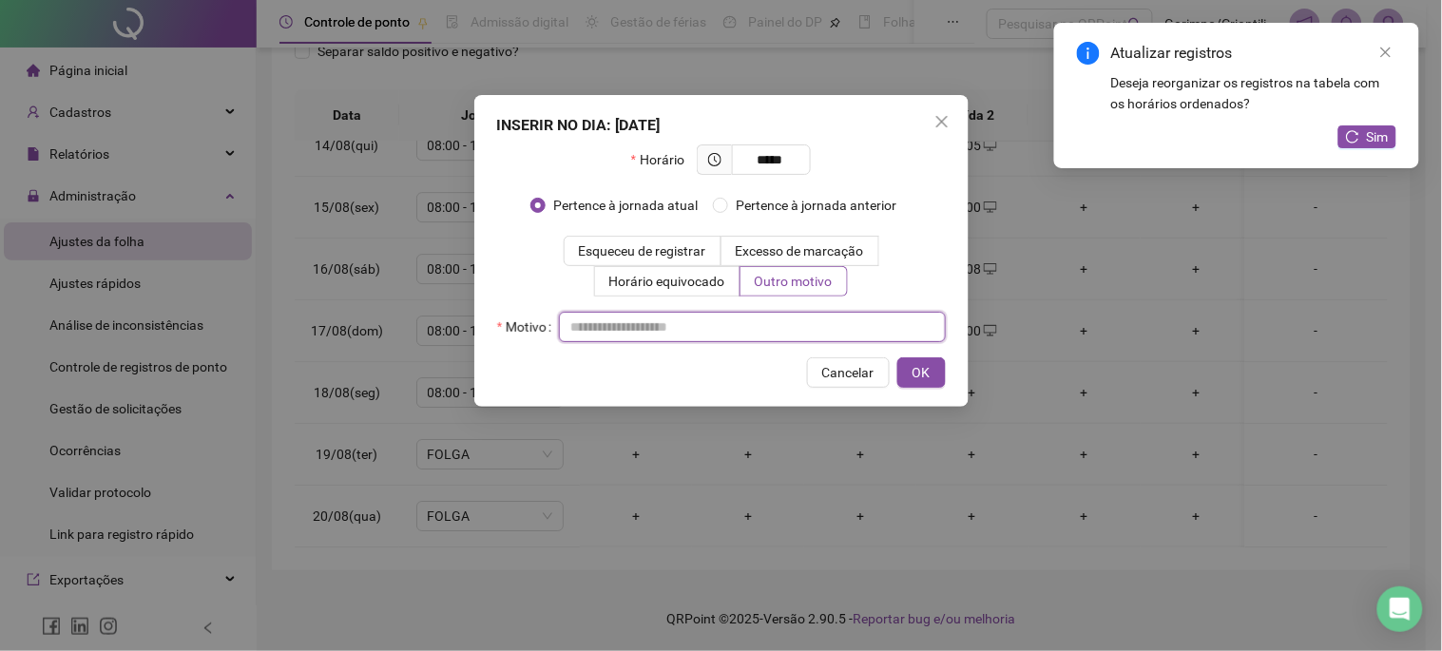
click at [778, 333] on input "text" at bounding box center [752, 327] width 387 height 30
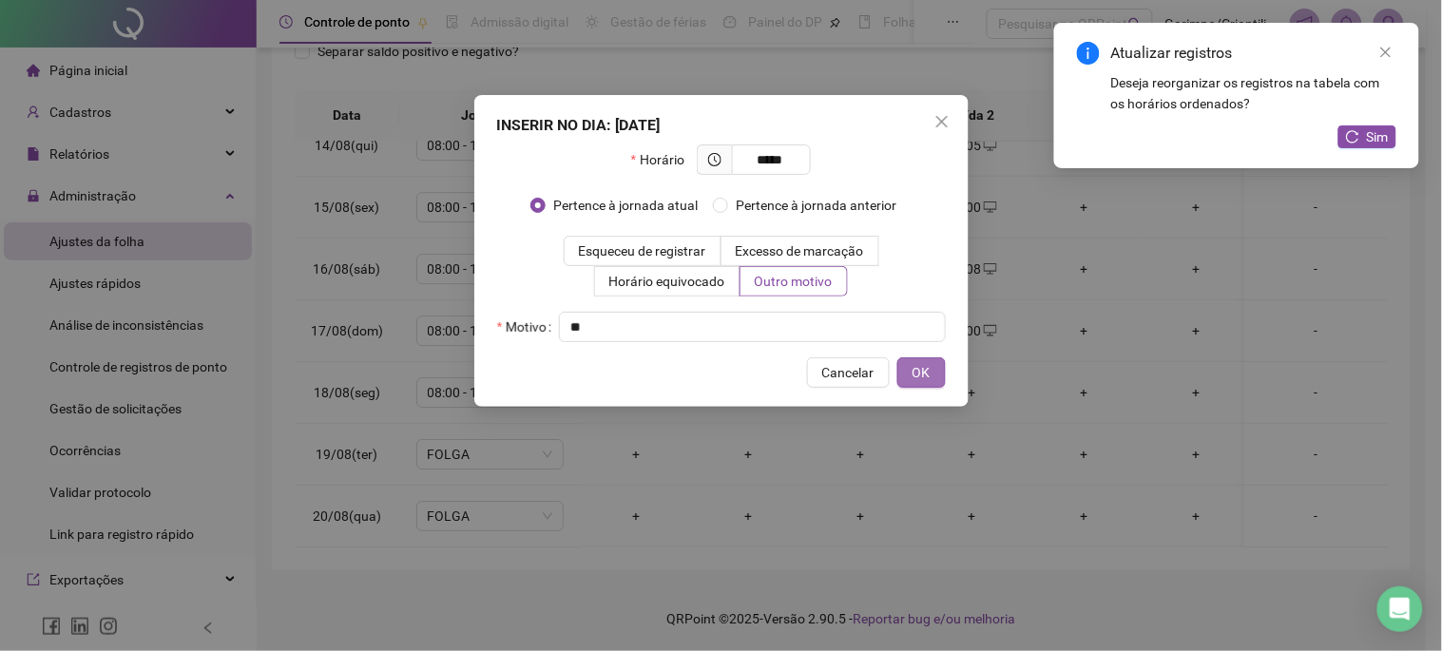
click at [920, 371] on span "OK" at bounding box center [922, 372] width 18 height 21
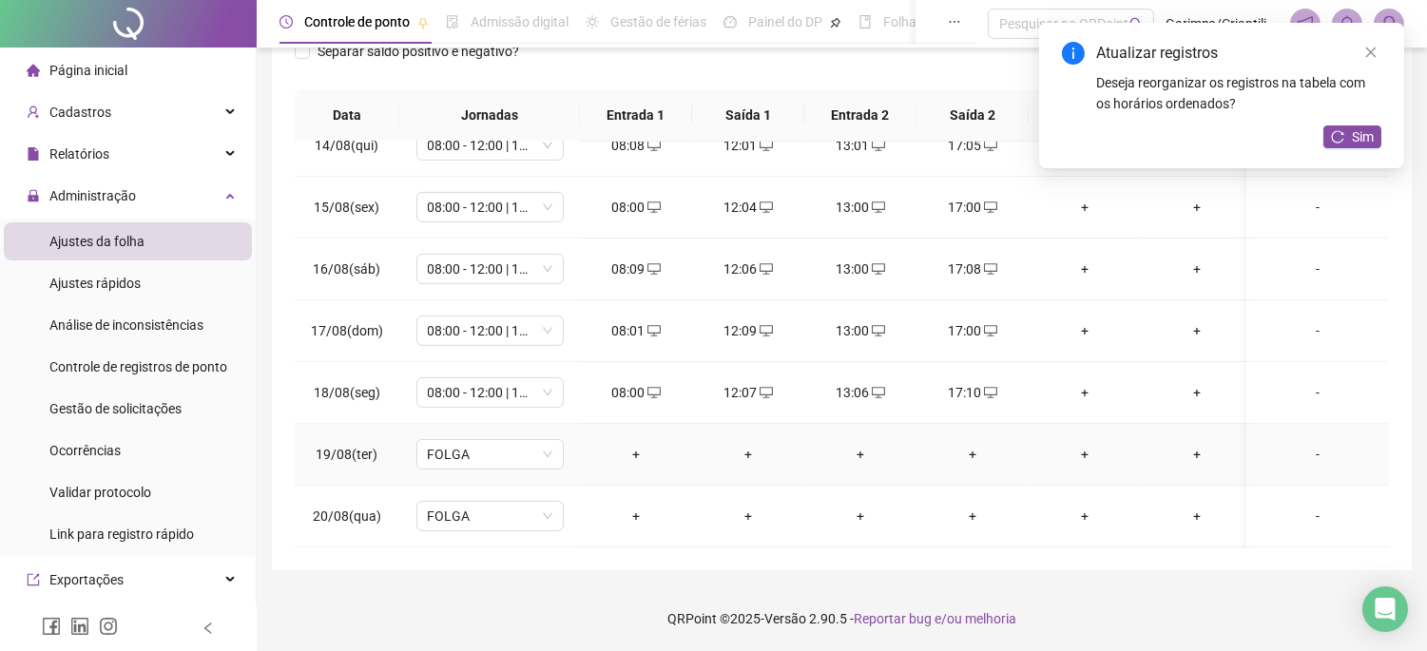
click at [629, 444] on div "+" at bounding box center [636, 454] width 82 height 21
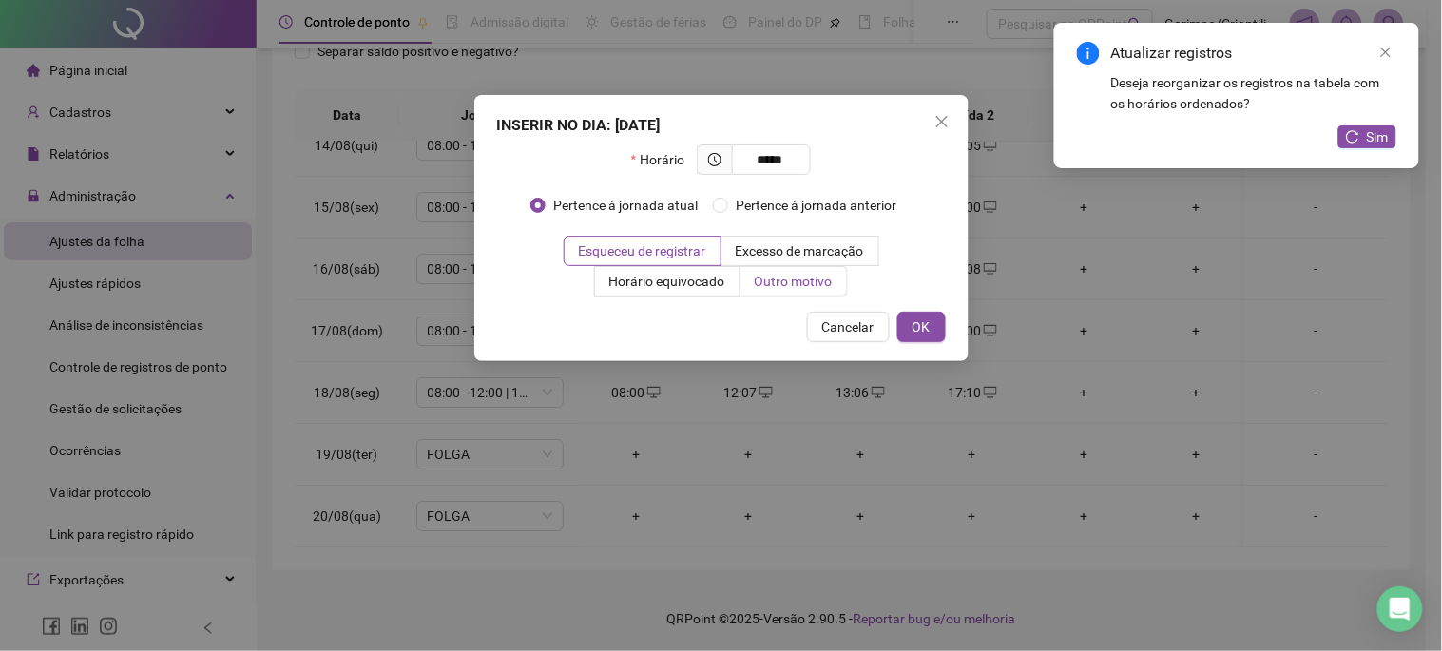
click at [777, 296] on label "Outro motivo" at bounding box center [794, 281] width 107 height 30
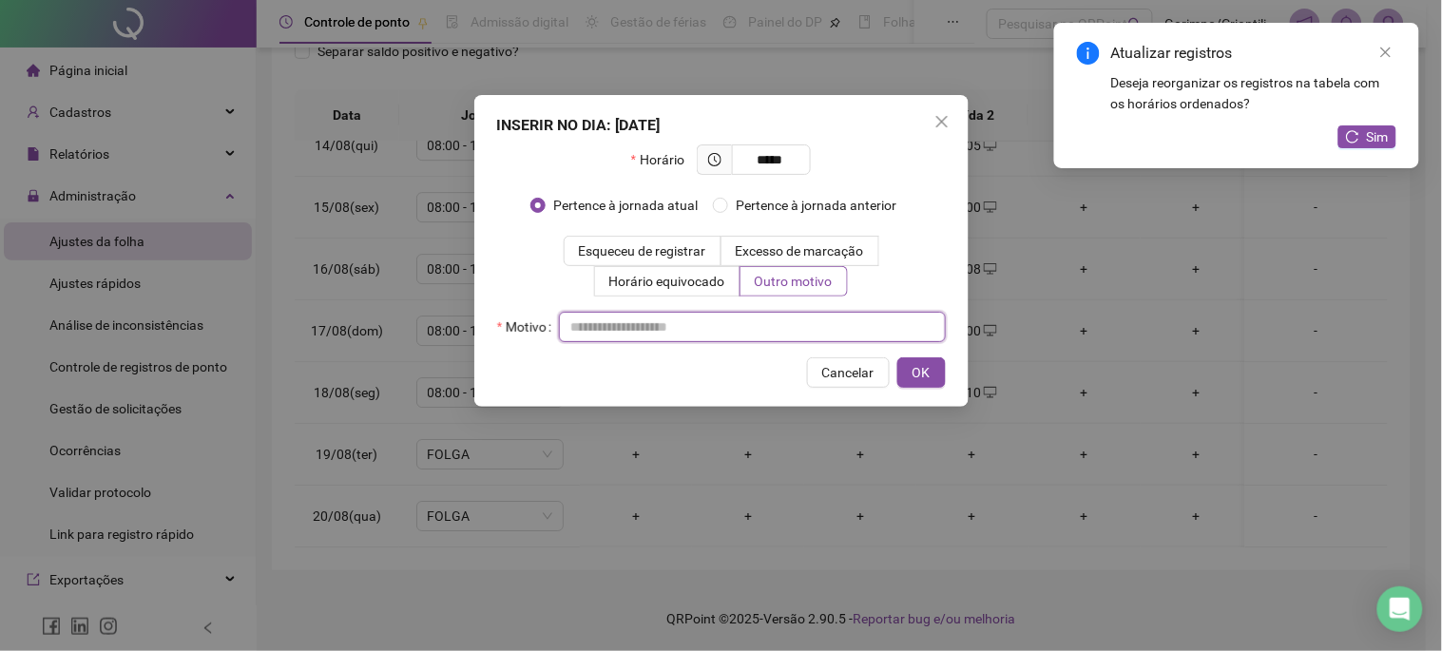
click at [725, 330] on input "text" at bounding box center [752, 327] width 387 height 30
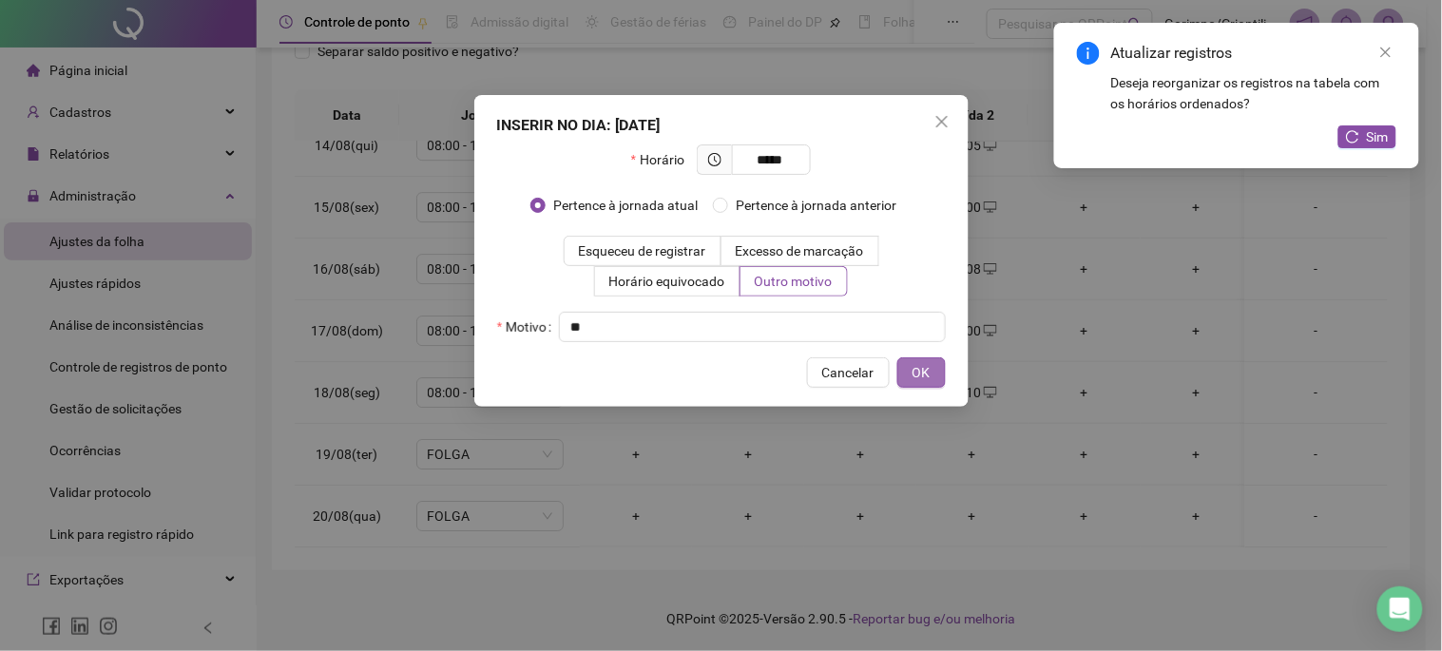
drag, startPoint x: 955, startPoint y: 371, endPoint x: 939, endPoint y: 371, distance: 16.2
click at [954, 371] on div "INSERIR NO DIA : 19/08/2025 Horário ***** Pertence à jornada atual Pertence à j…" at bounding box center [721, 251] width 494 height 312
click at [939, 371] on button "OK" at bounding box center [922, 373] width 48 height 30
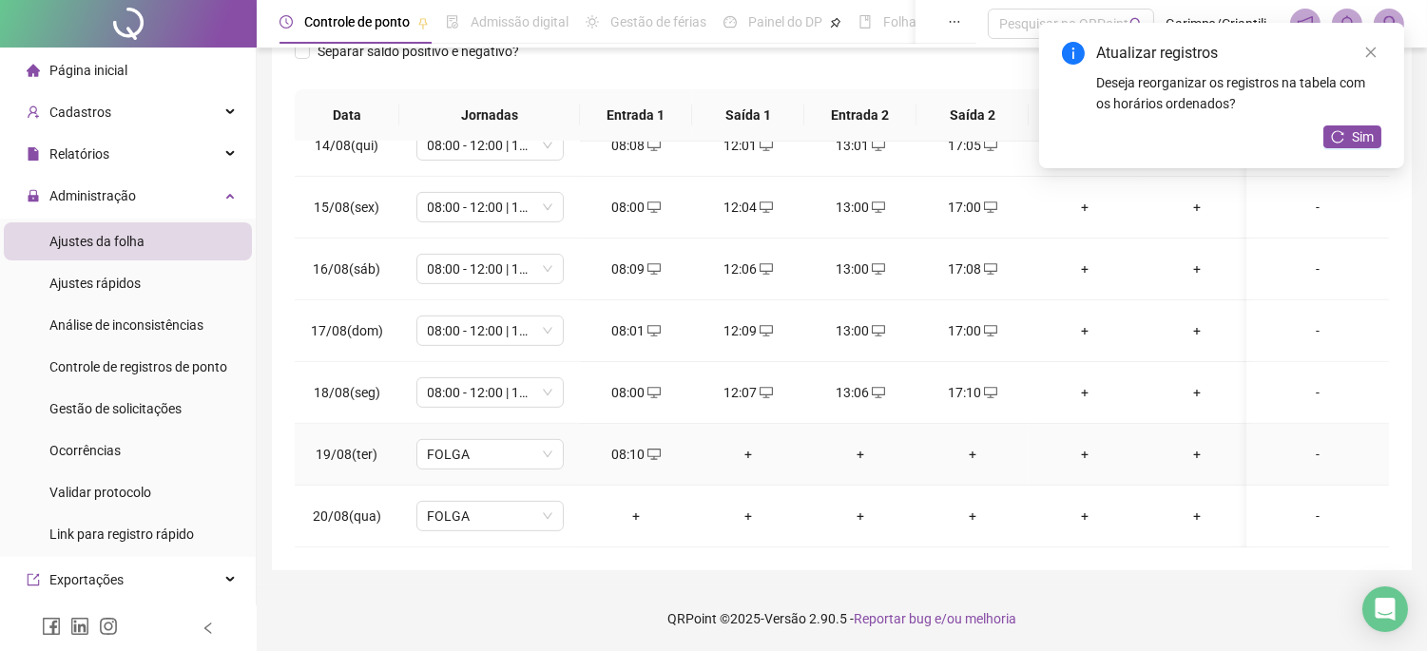
click at [763, 444] on div "+" at bounding box center [748, 454] width 82 height 21
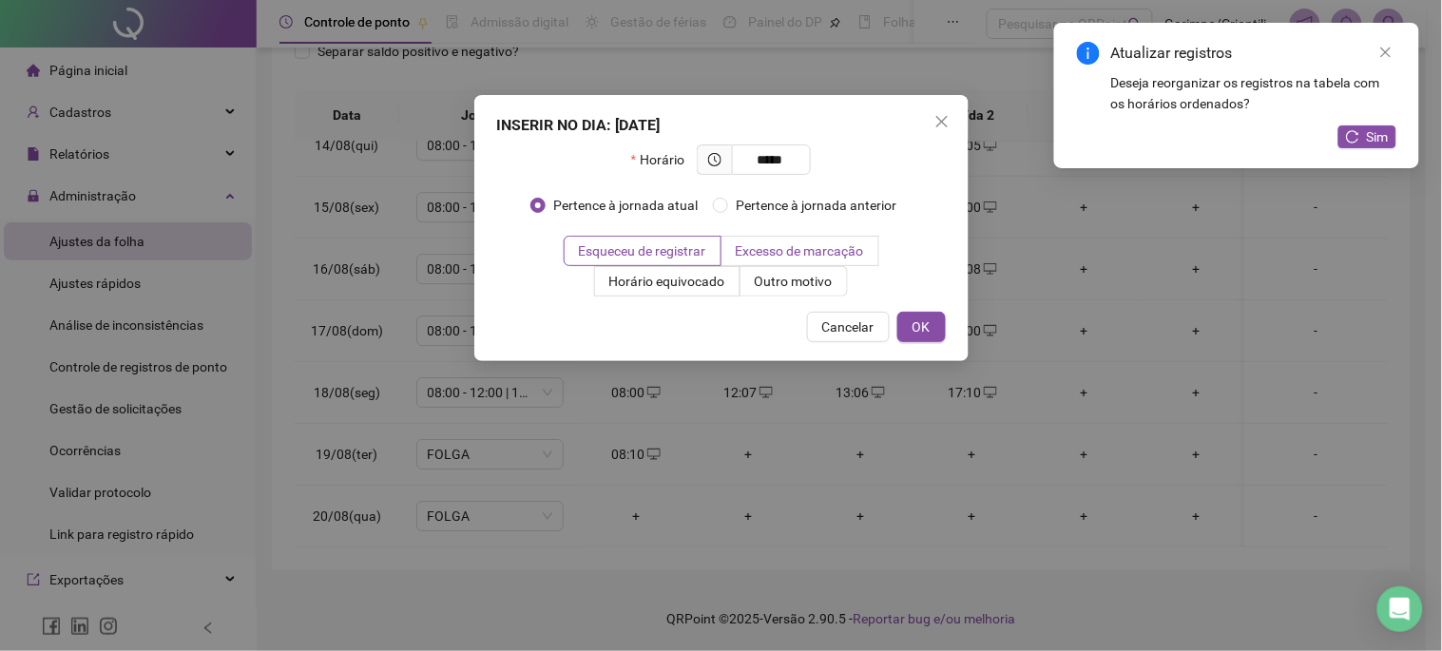
click at [777, 262] on label "Excesso de marcação" at bounding box center [801, 251] width 158 height 30
click at [773, 298] on div "INSERIR NO DIA : 19/08/2025 Horário ***** Pertence à jornada atual Pertence à j…" at bounding box center [721, 228] width 494 height 266
click at [772, 302] on div "INSERIR NO DIA : 19/08/2025 Horário ***** Pertence à jornada atual Pertence à j…" at bounding box center [721, 228] width 494 height 266
click at [772, 297] on div "INSERIR NO DIA : 19/08/2025 Horário ***** Pertence à jornada atual Pertence à j…" at bounding box center [721, 228] width 494 height 266
click at [768, 293] on label "Outro motivo" at bounding box center [794, 281] width 107 height 30
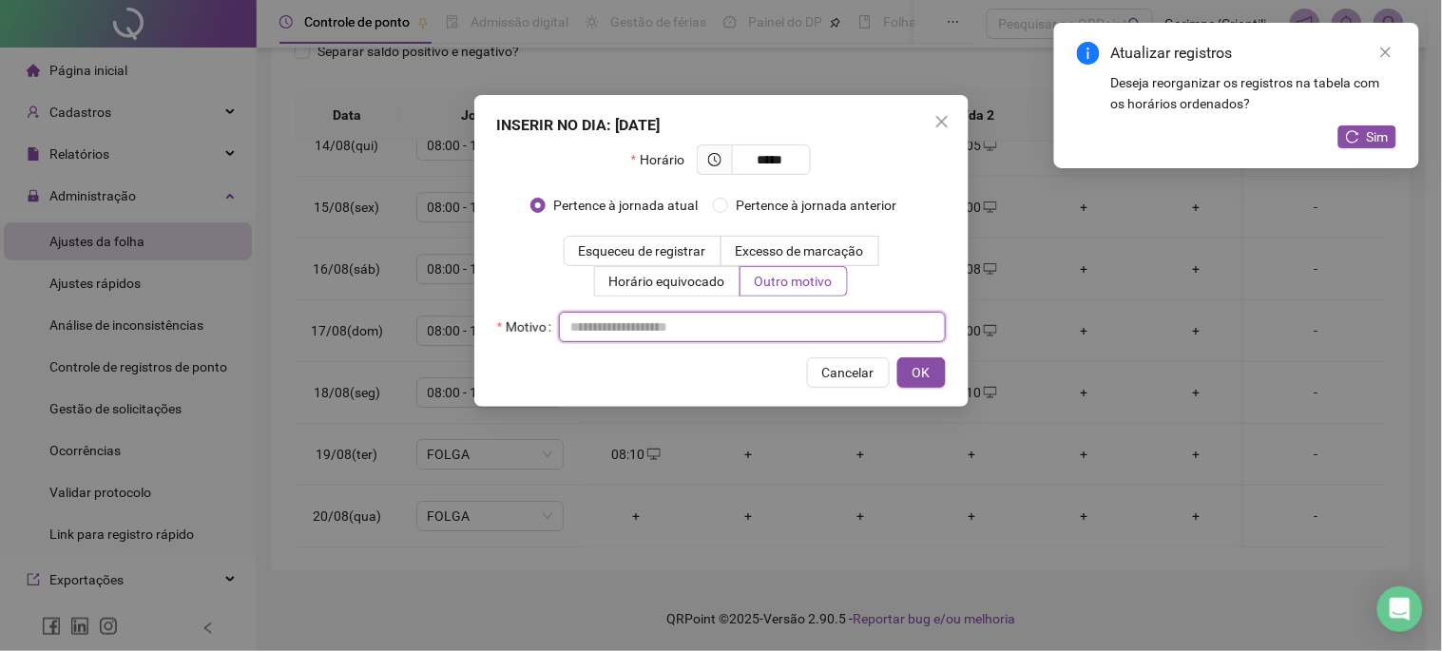
click at [764, 317] on input "text" at bounding box center [752, 327] width 387 height 30
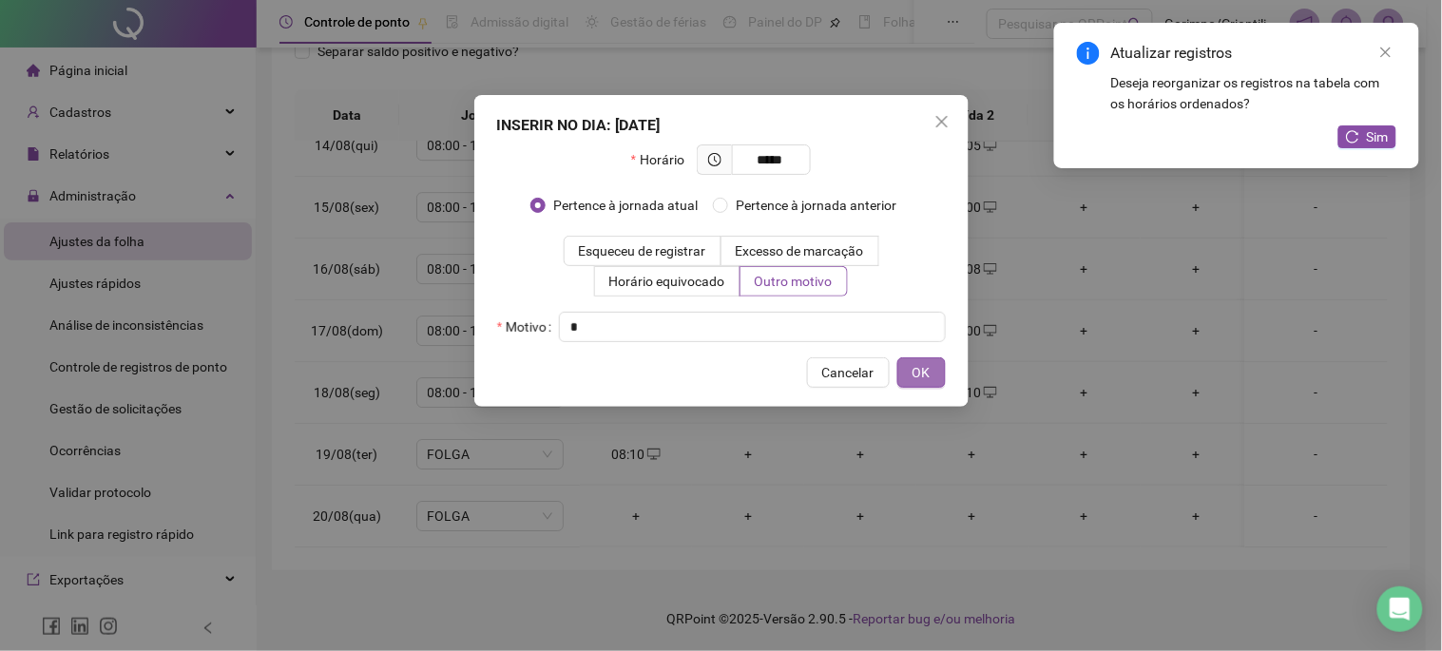
click at [925, 376] on span "OK" at bounding box center [922, 372] width 18 height 21
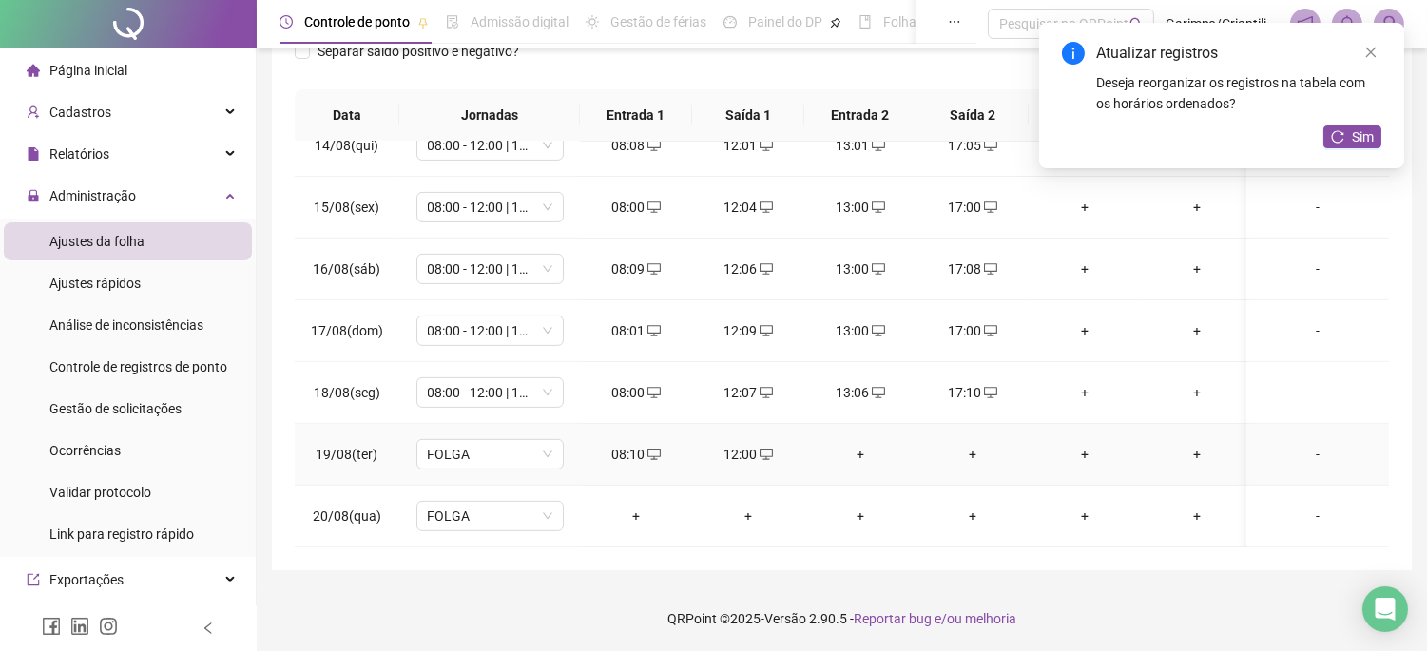
click at [875, 444] on div "+" at bounding box center [861, 454] width 82 height 21
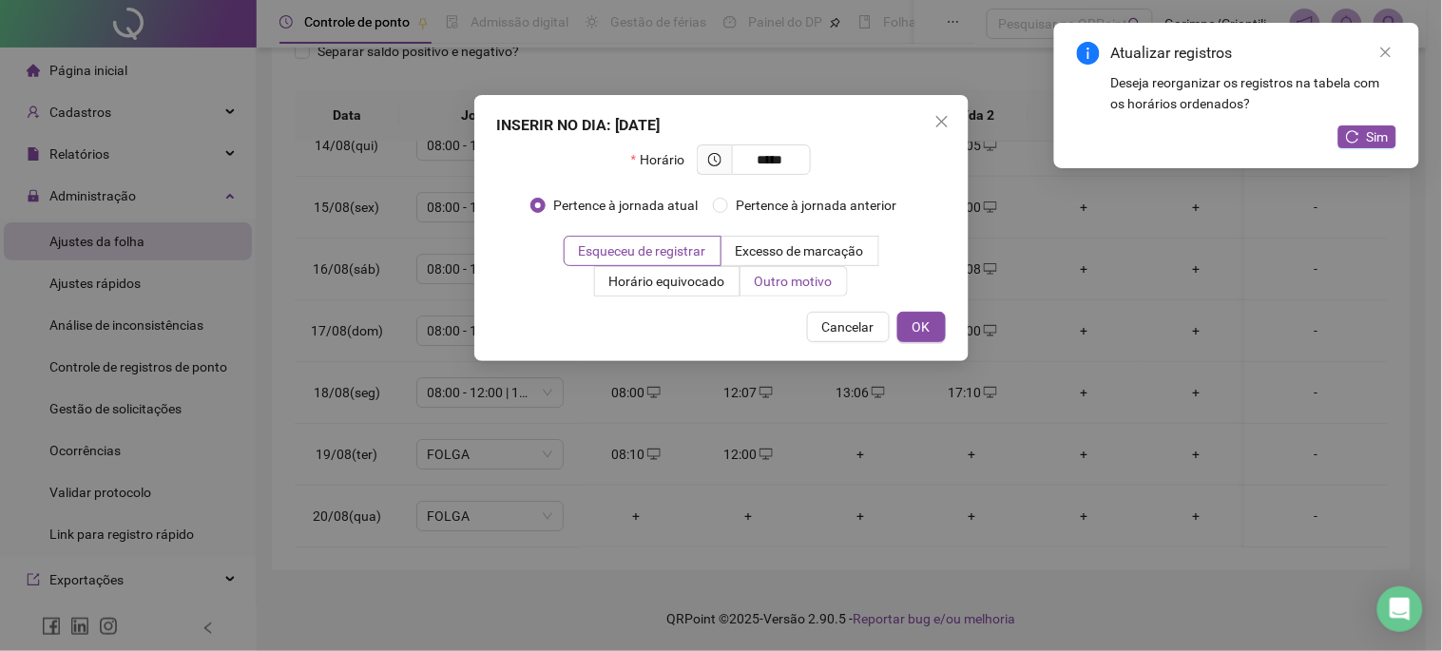
click at [814, 278] on span "Outro motivo" at bounding box center [794, 281] width 78 height 15
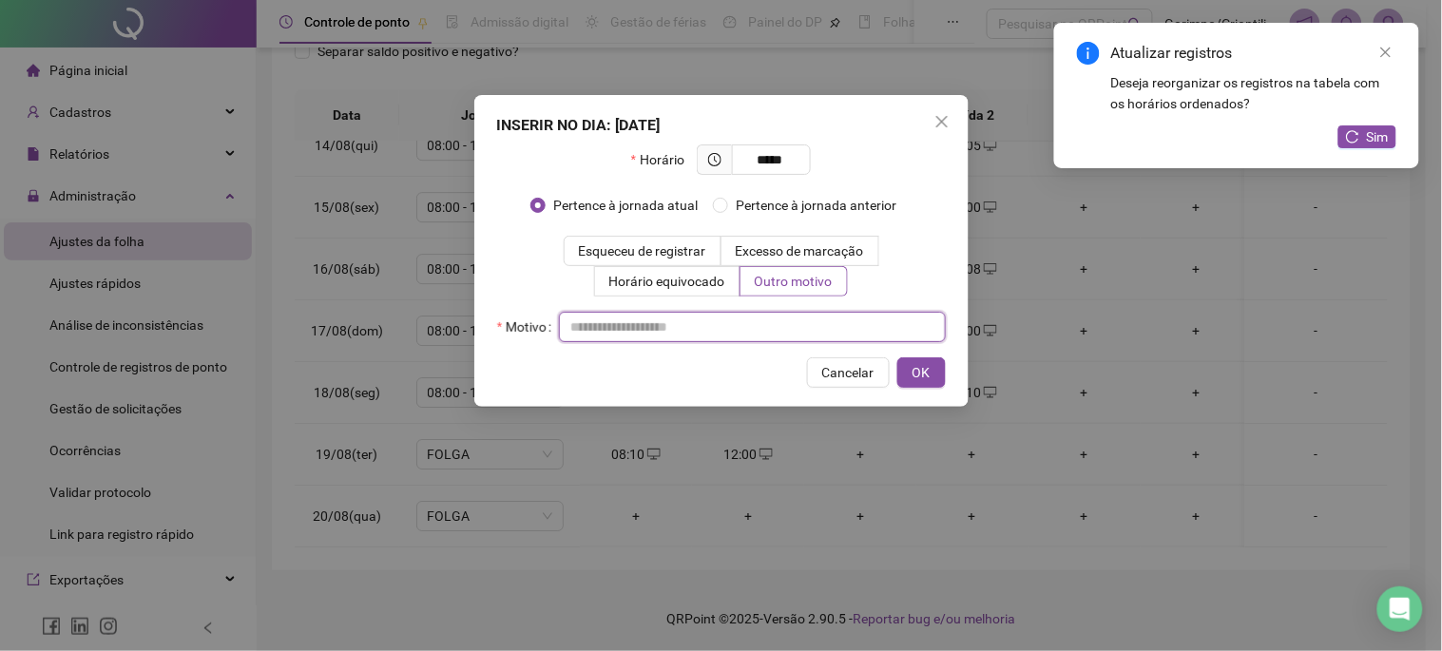
click at [814, 320] on input "text" at bounding box center [752, 327] width 387 height 30
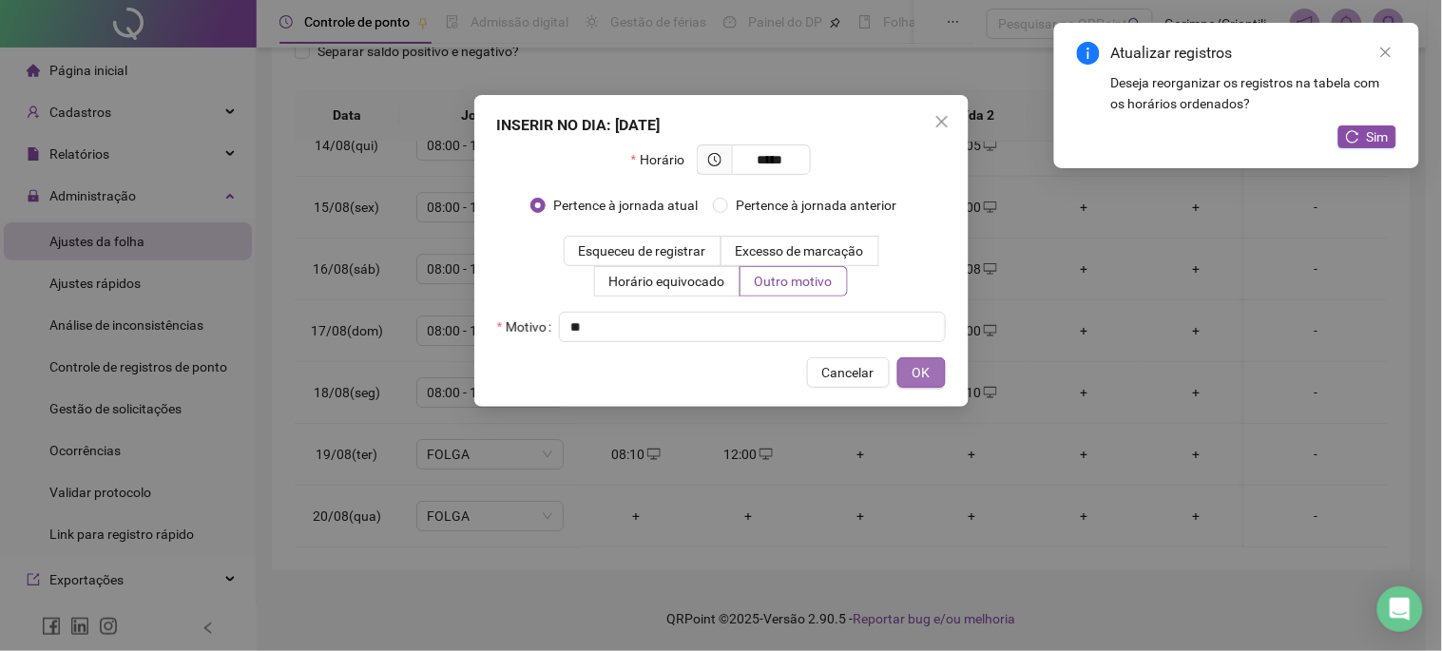
click at [941, 364] on button "OK" at bounding box center [922, 373] width 48 height 30
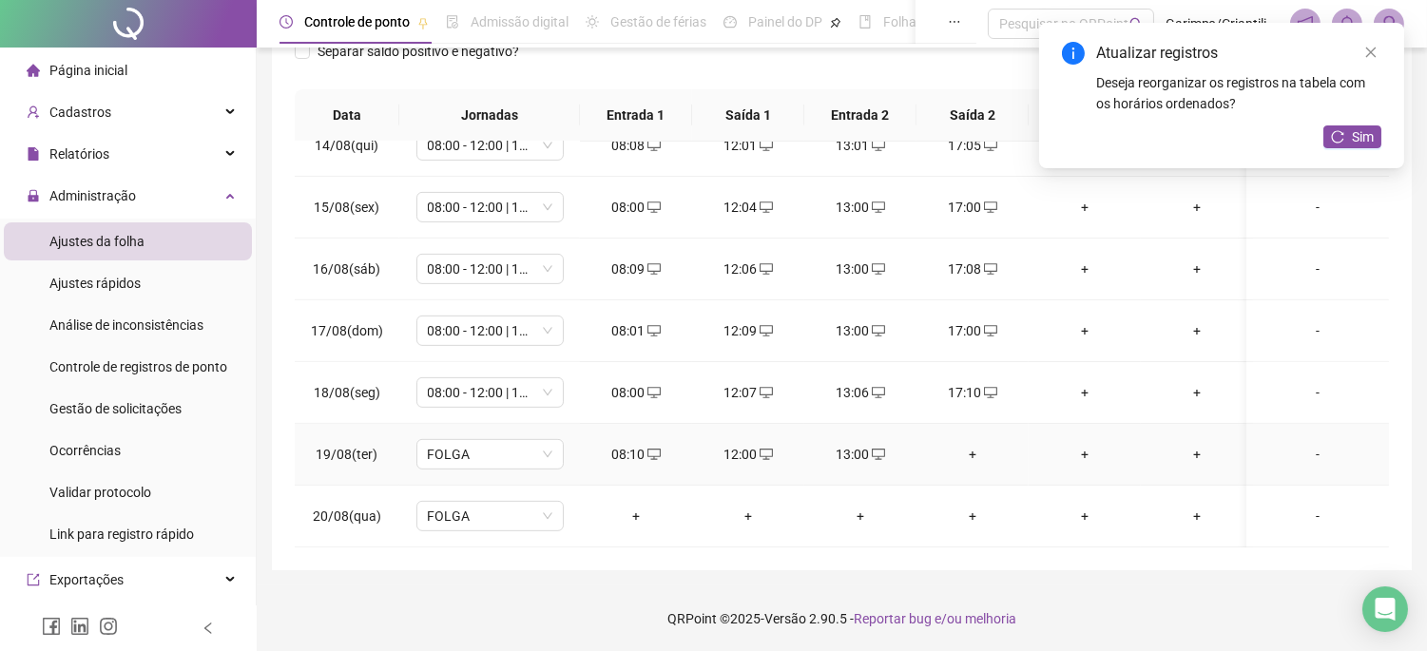
click at [975, 444] on div "+" at bounding box center [973, 454] width 82 height 21
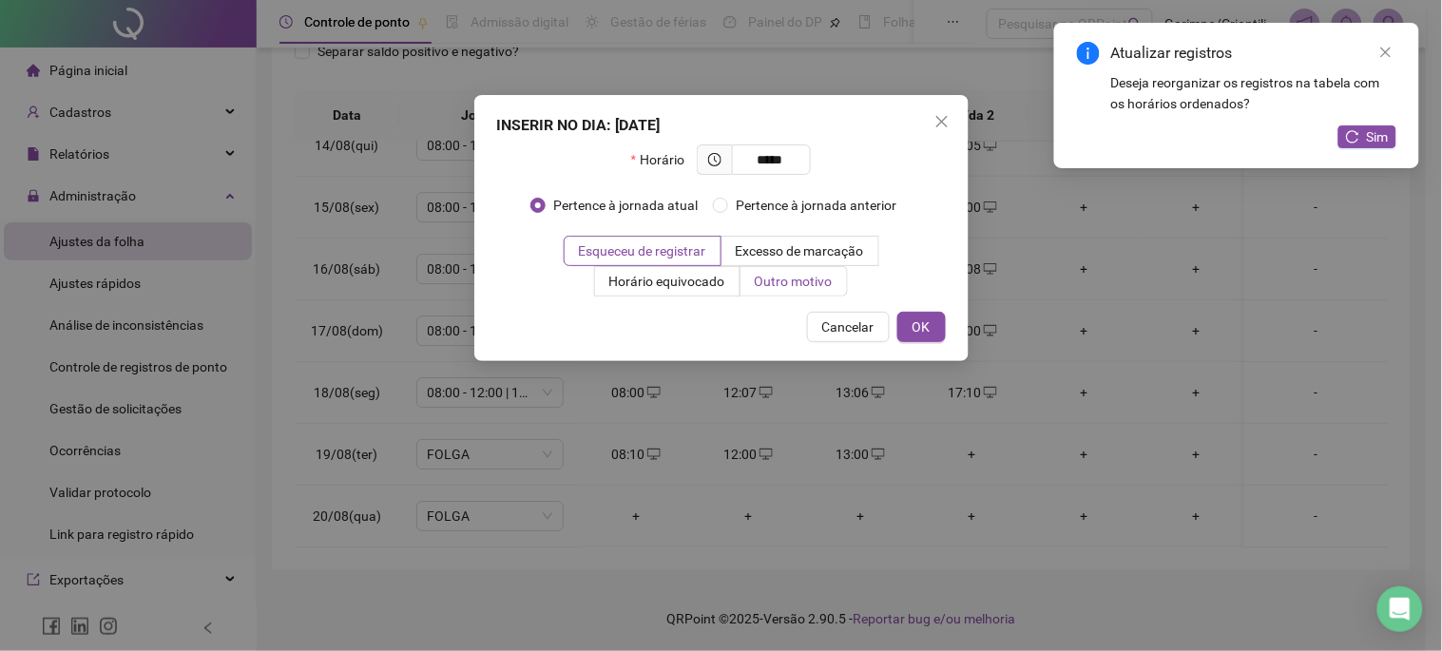
click at [815, 280] on span "Outro motivo" at bounding box center [794, 281] width 78 height 15
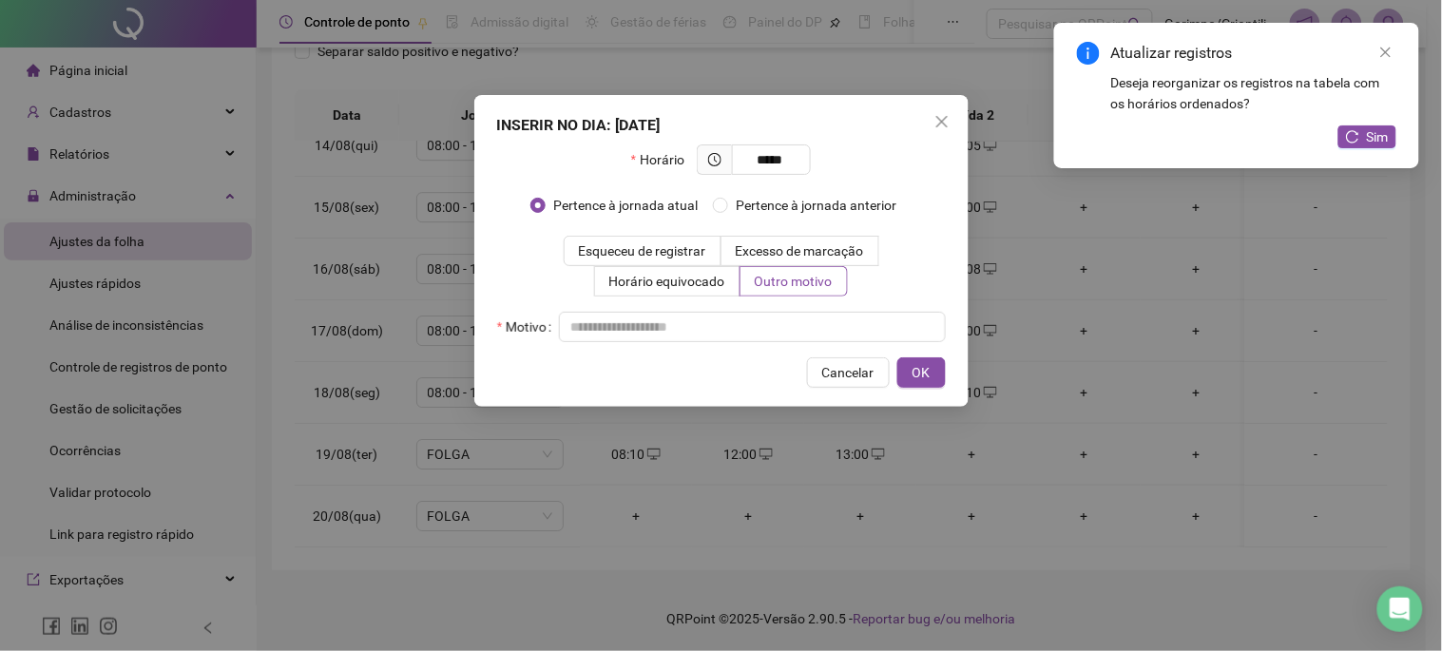
click at [806, 301] on div "Horário ***** Pertence à jornada atual Pertence à jornada anterior Esqueceu de …" at bounding box center [721, 244] width 449 height 198
click at [806, 305] on div "Horário ***** Pertence à jornada atual Pertence à jornada anterior Esqueceu de …" at bounding box center [721, 244] width 449 height 198
click at [805, 321] on input "text" at bounding box center [752, 327] width 387 height 30
click at [901, 373] on button "OK" at bounding box center [922, 373] width 48 height 30
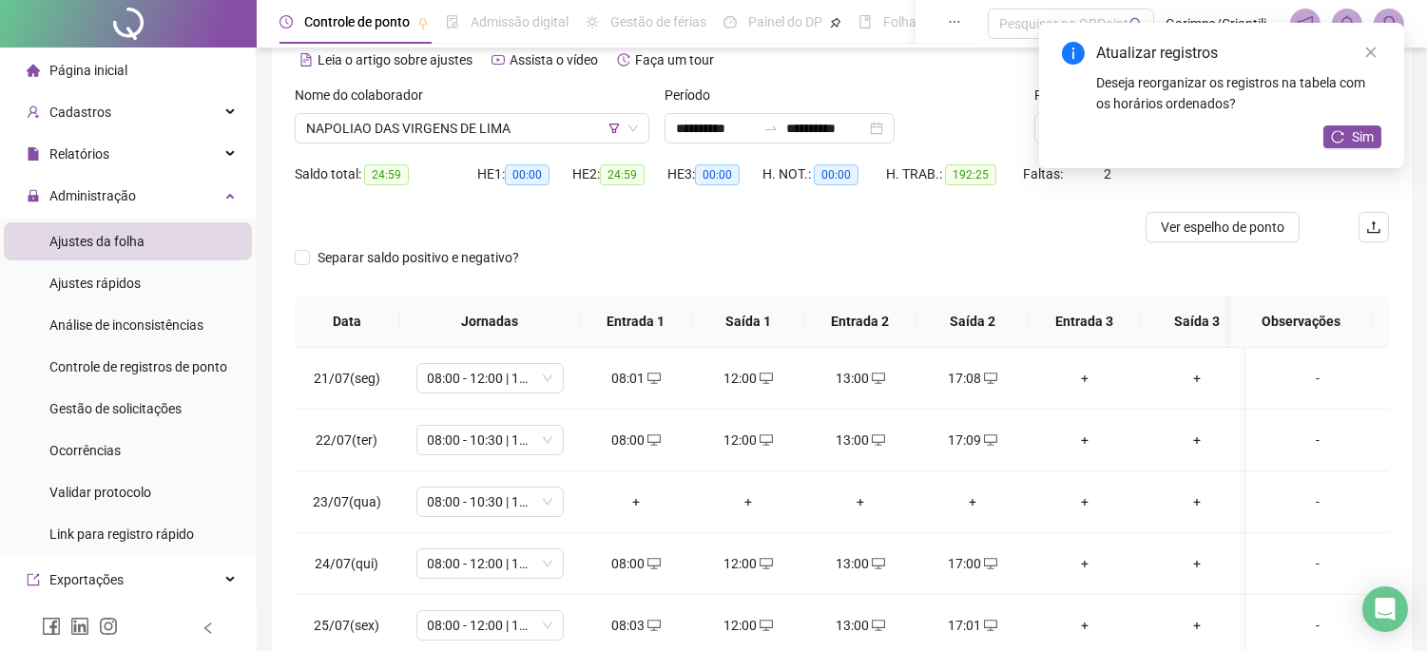
scroll to position [297, 0]
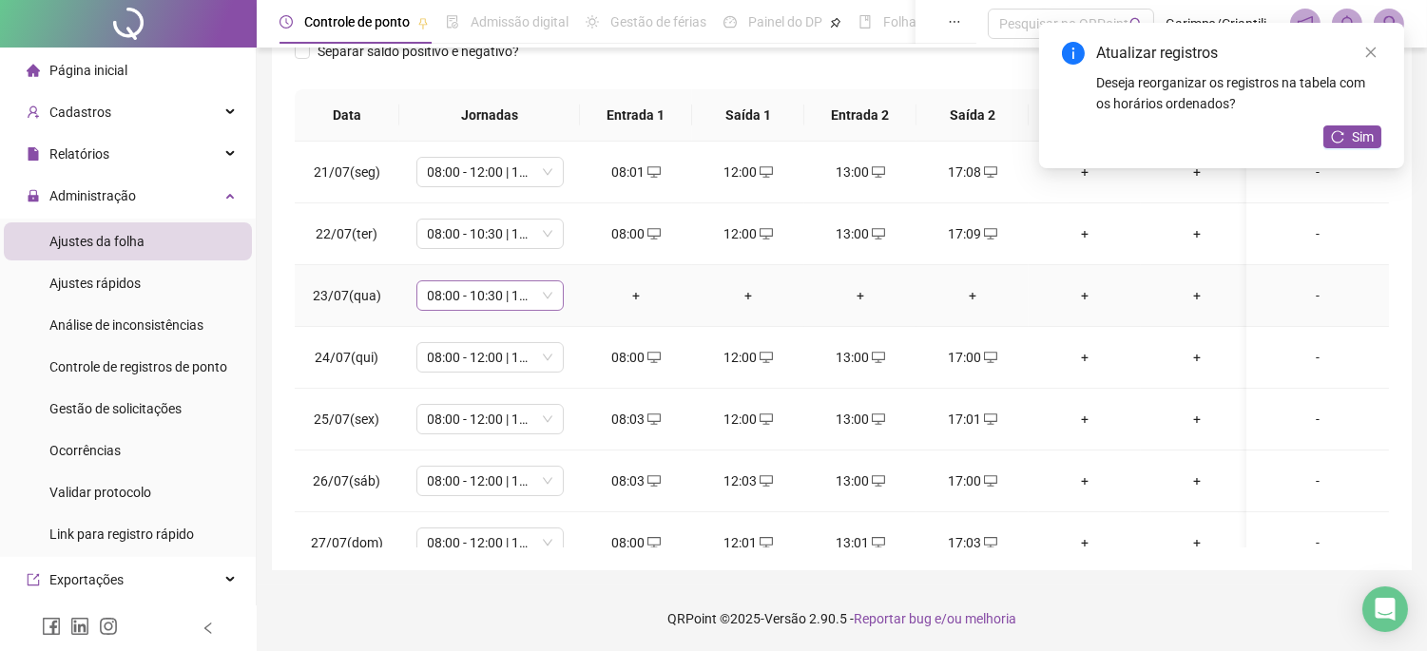
click at [493, 297] on span "08:00 - 10:30 | 11:30 - 17:00" at bounding box center [490, 295] width 125 height 29
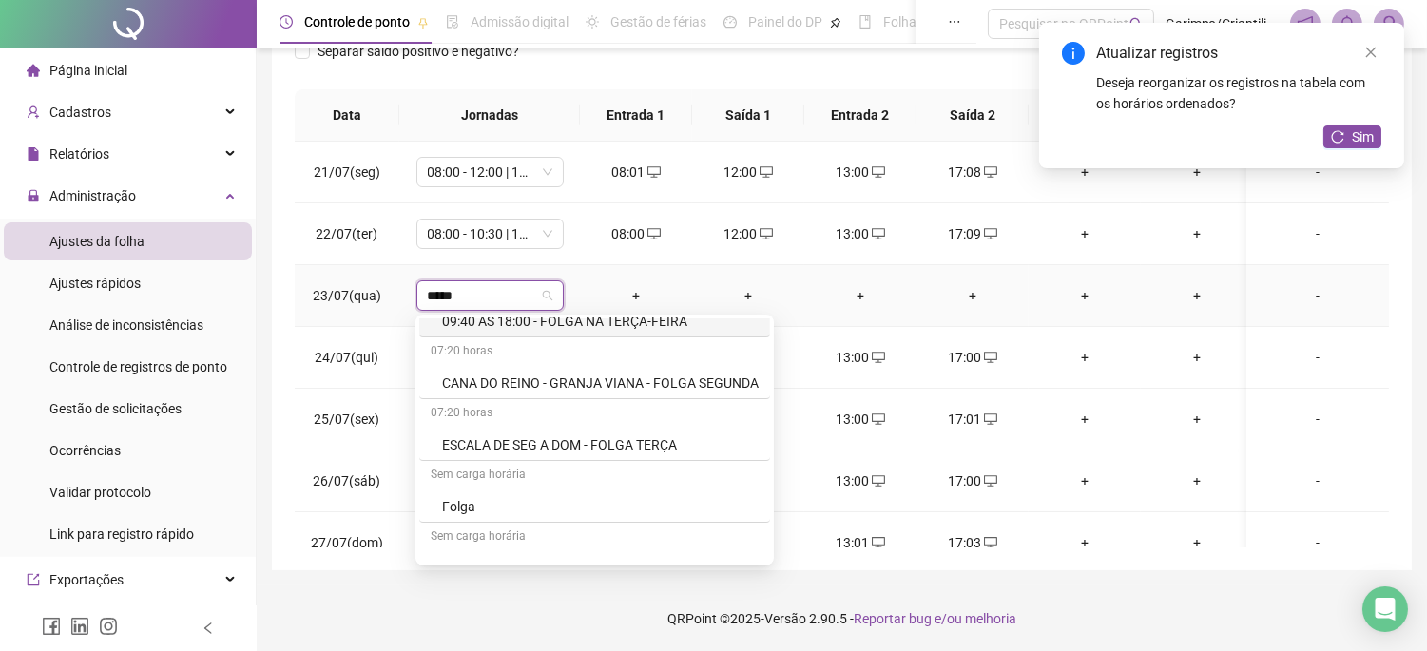
scroll to position [211, 0]
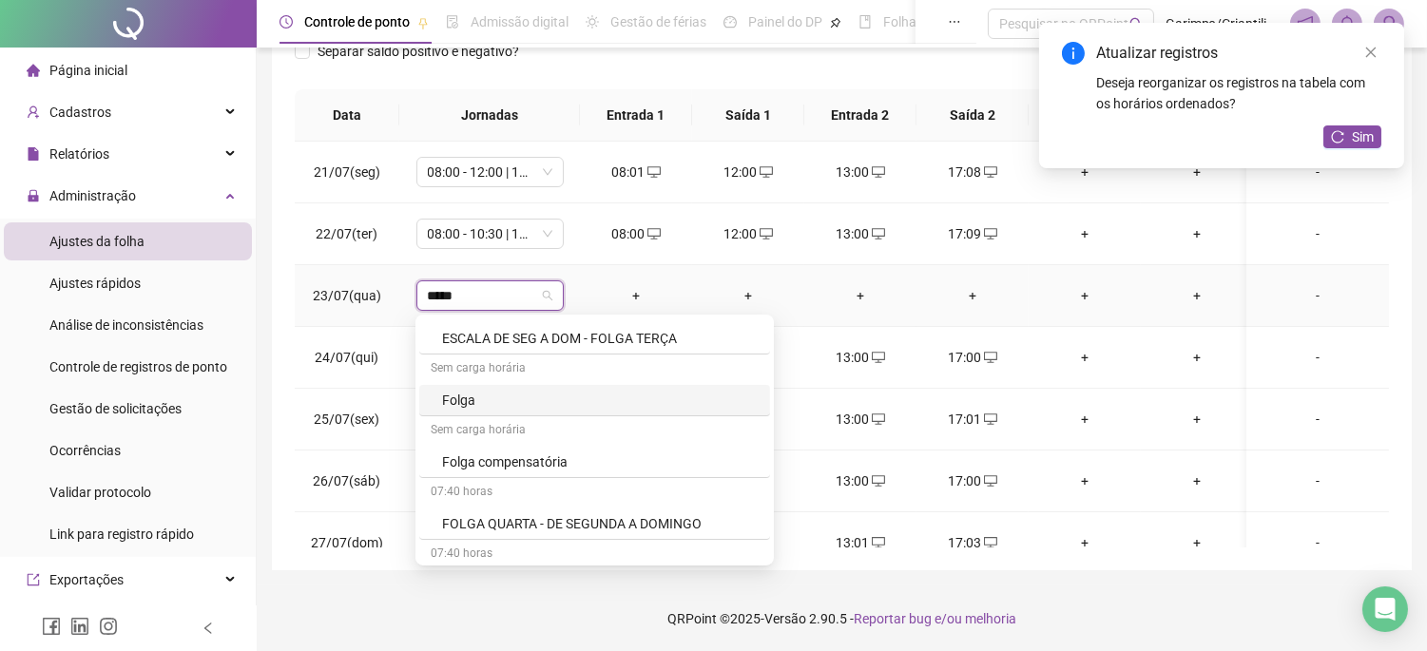
click at [519, 376] on div "Sem carga horária" at bounding box center [594, 370] width 351 height 30
click at [523, 396] on div "Folga" at bounding box center [600, 400] width 317 height 21
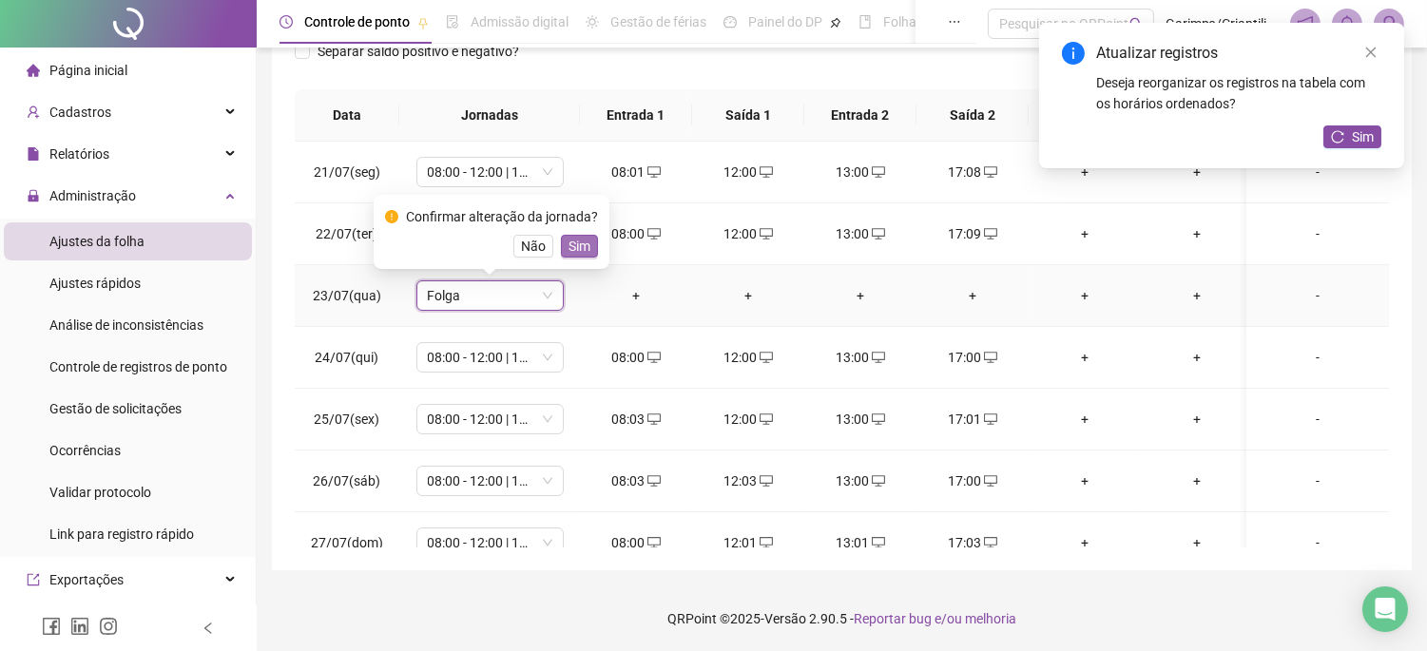
click at [571, 252] on span "Sim" at bounding box center [580, 246] width 22 height 21
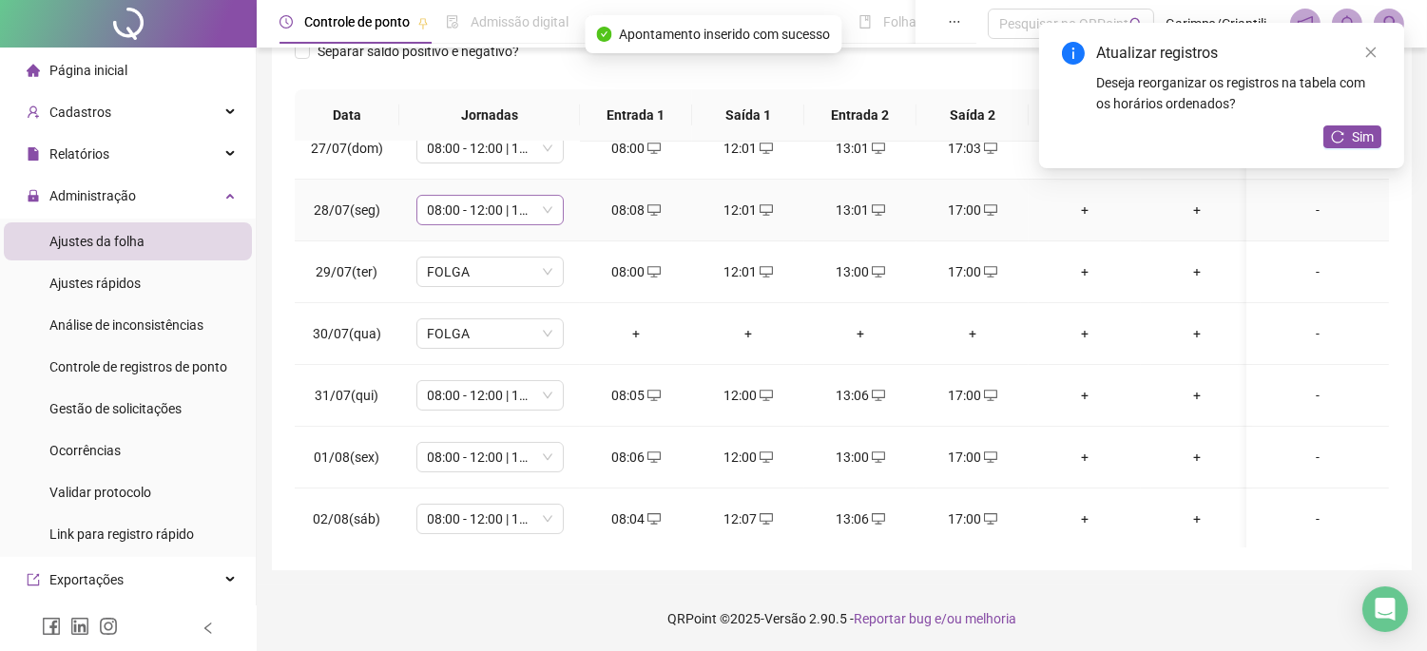
scroll to position [422, 0]
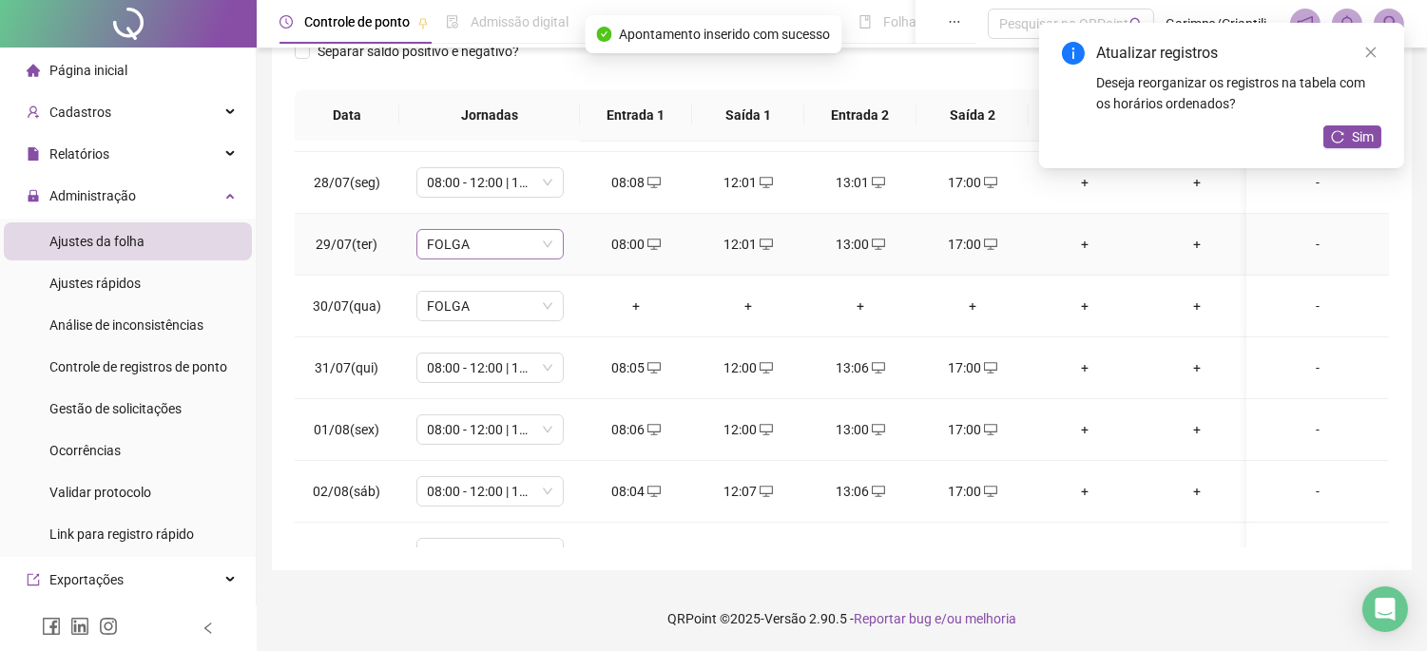
click at [493, 250] on span "FOLGA" at bounding box center [490, 244] width 125 height 29
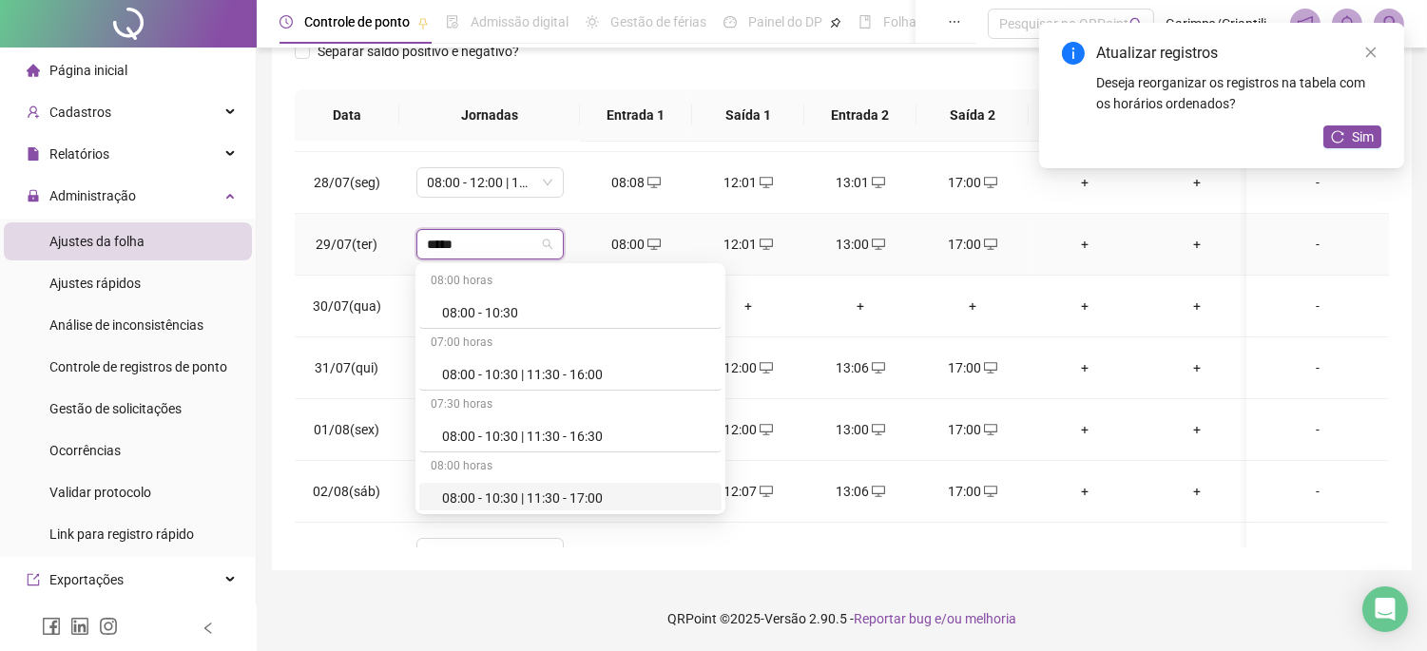
click at [537, 496] on div "08:00 - 10:30 | 11:30 - 17:00" at bounding box center [576, 498] width 268 height 21
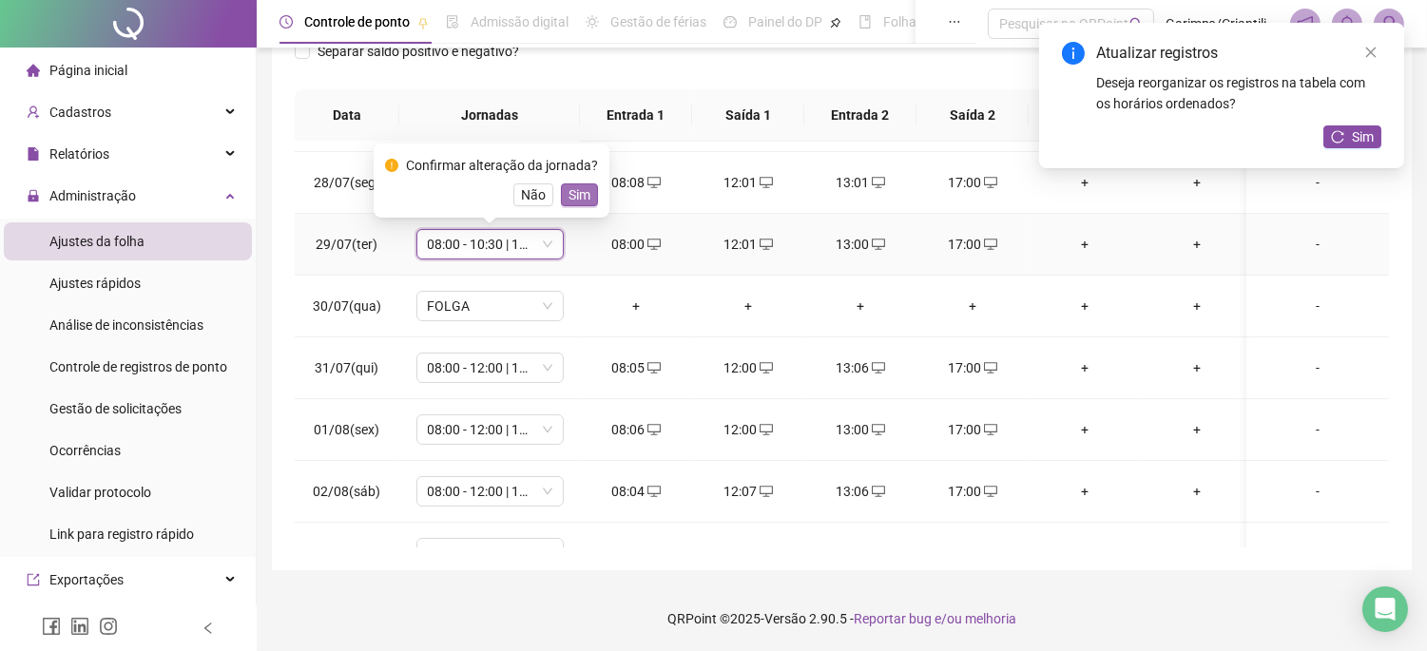
click at [574, 187] on span "Sim" at bounding box center [580, 194] width 22 height 21
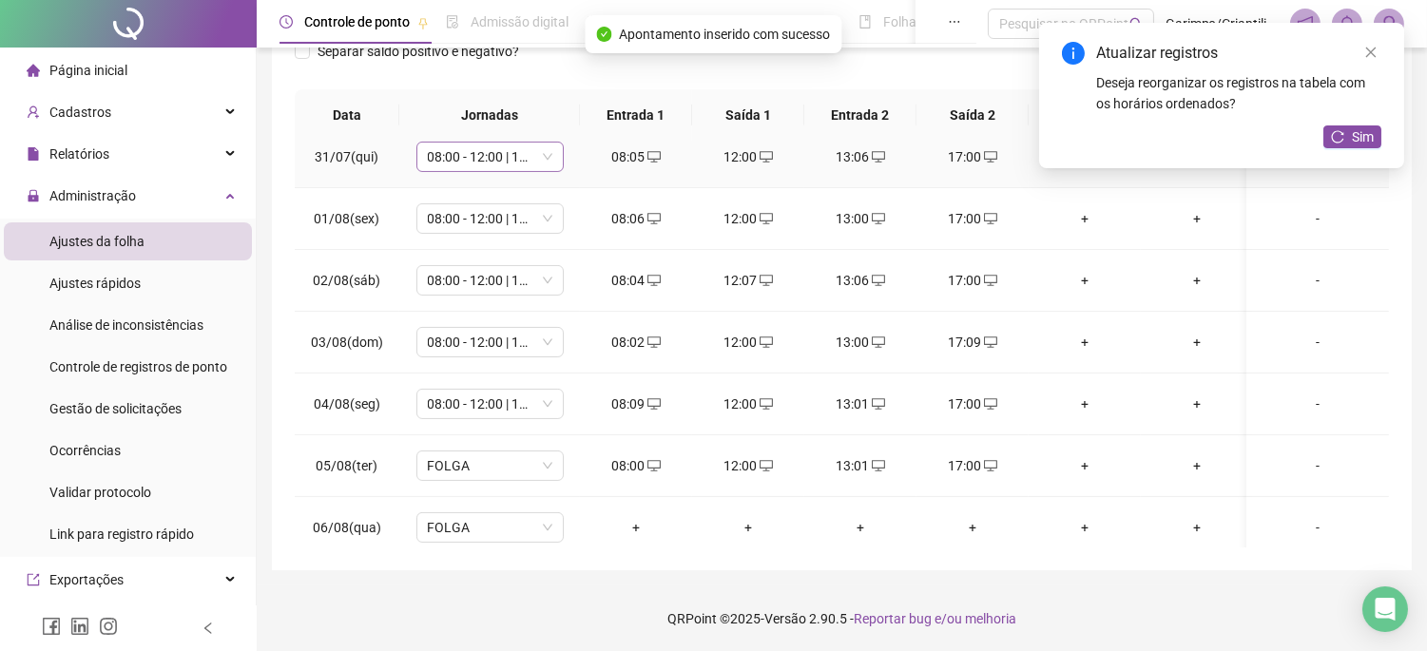
scroll to position [739, 0]
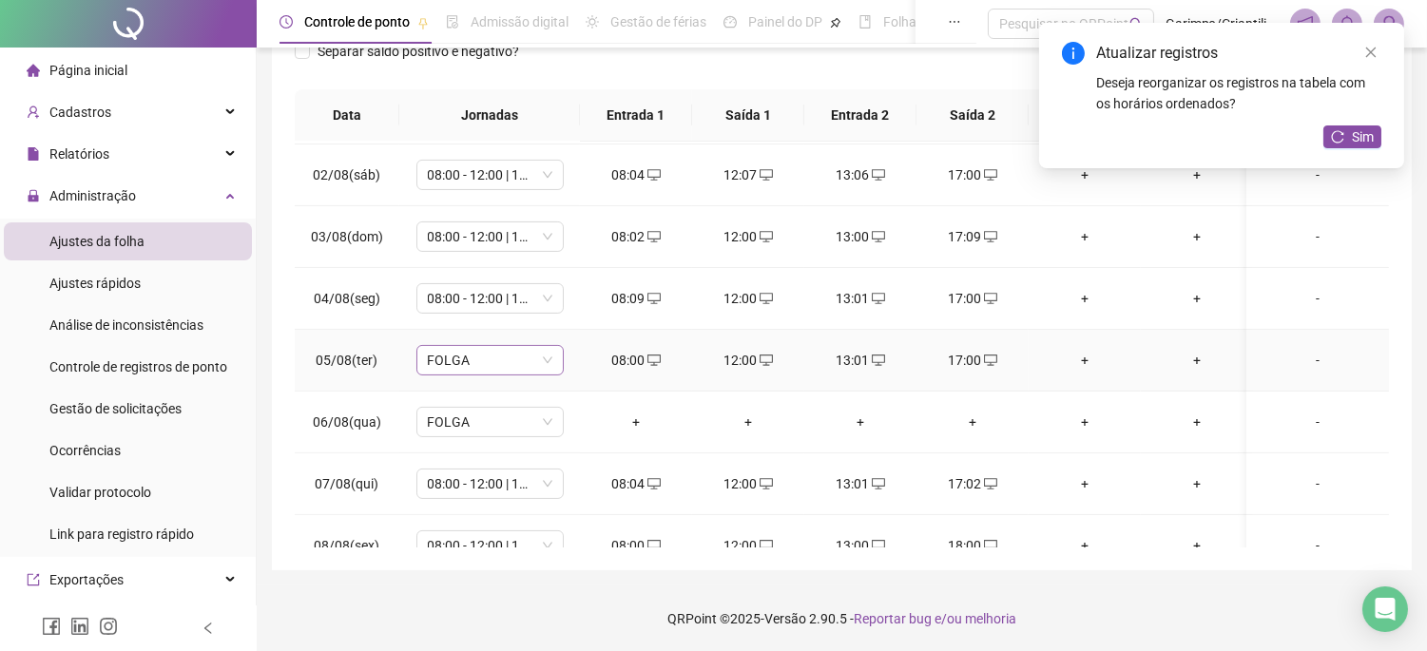
click at [473, 354] on span "FOLGA" at bounding box center [490, 360] width 125 height 29
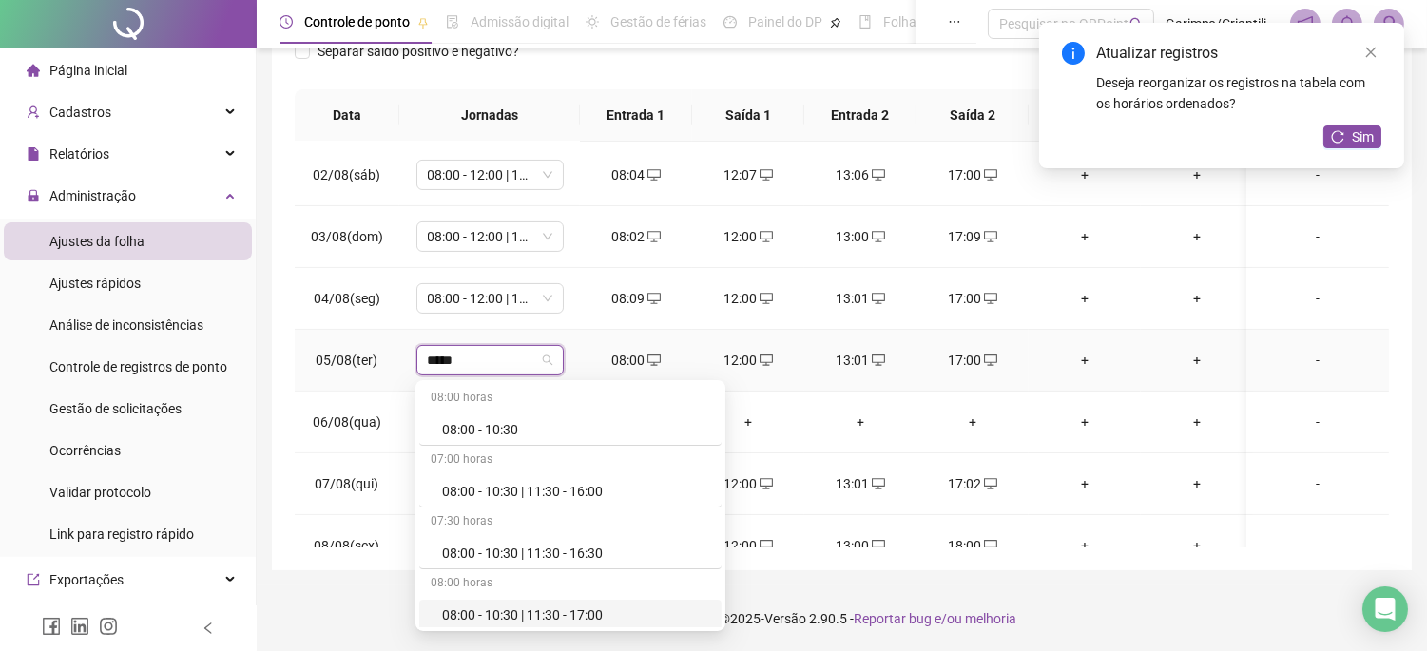
click at [542, 629] on div "08:00 horas 08:00 - 10:30 07:00 horas 08:00 - 10:30 | 11:30 - 16:00 07:30 horas…" at bounding box center [571, 505] width 310 height 251
click at [542, 615] on div "08:00 - 10:30 | 11:30 - 17:00" at bounding box center [576, 615] width 268 height 21
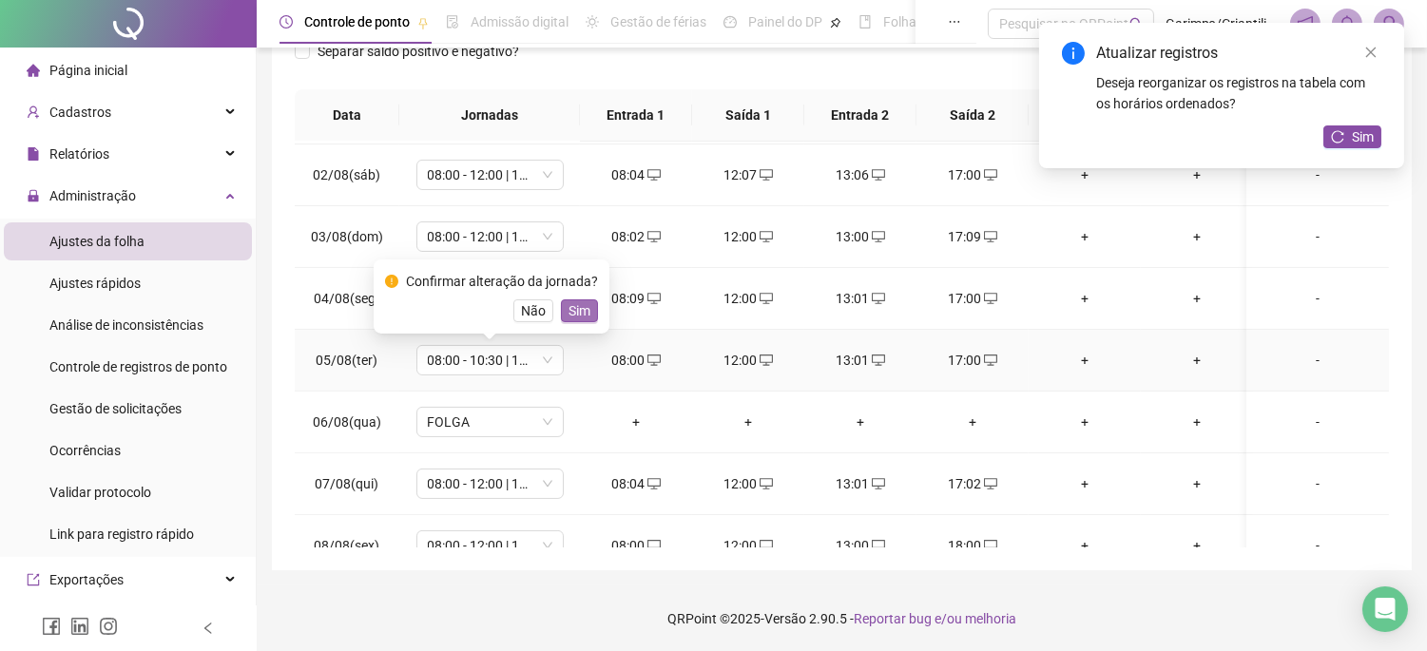
click at [578, 316] on span "Sim" at bounding box center [580, 310] width 22 height 21
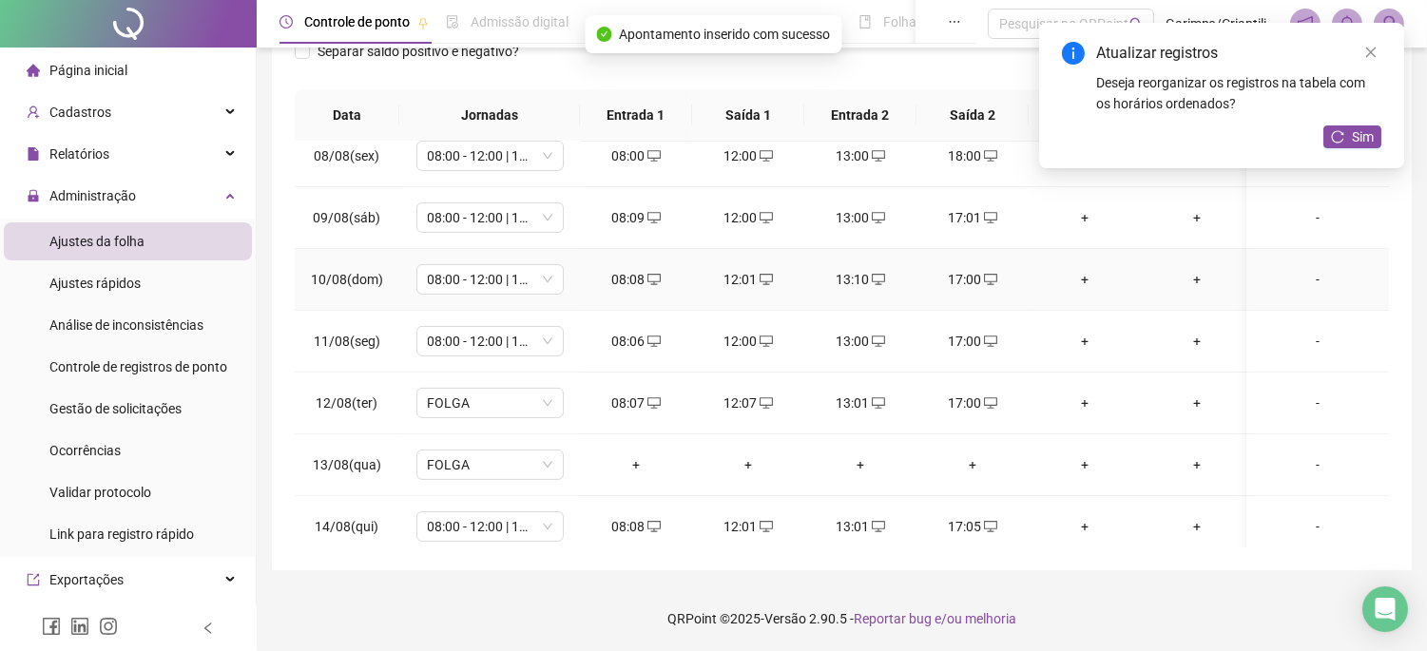
scroll to position [1162, 0]
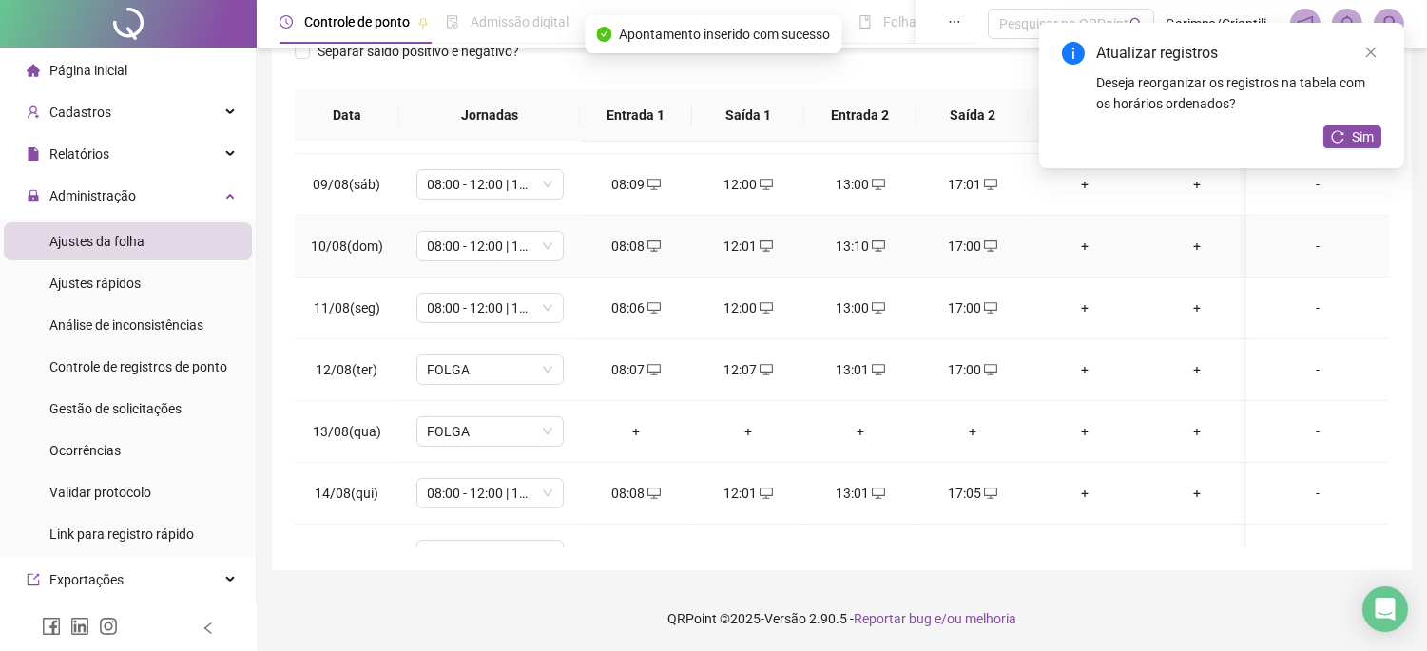
click at [480, 368] on span "FOLGA" at bounding box center [490, 370] width 125 height 29
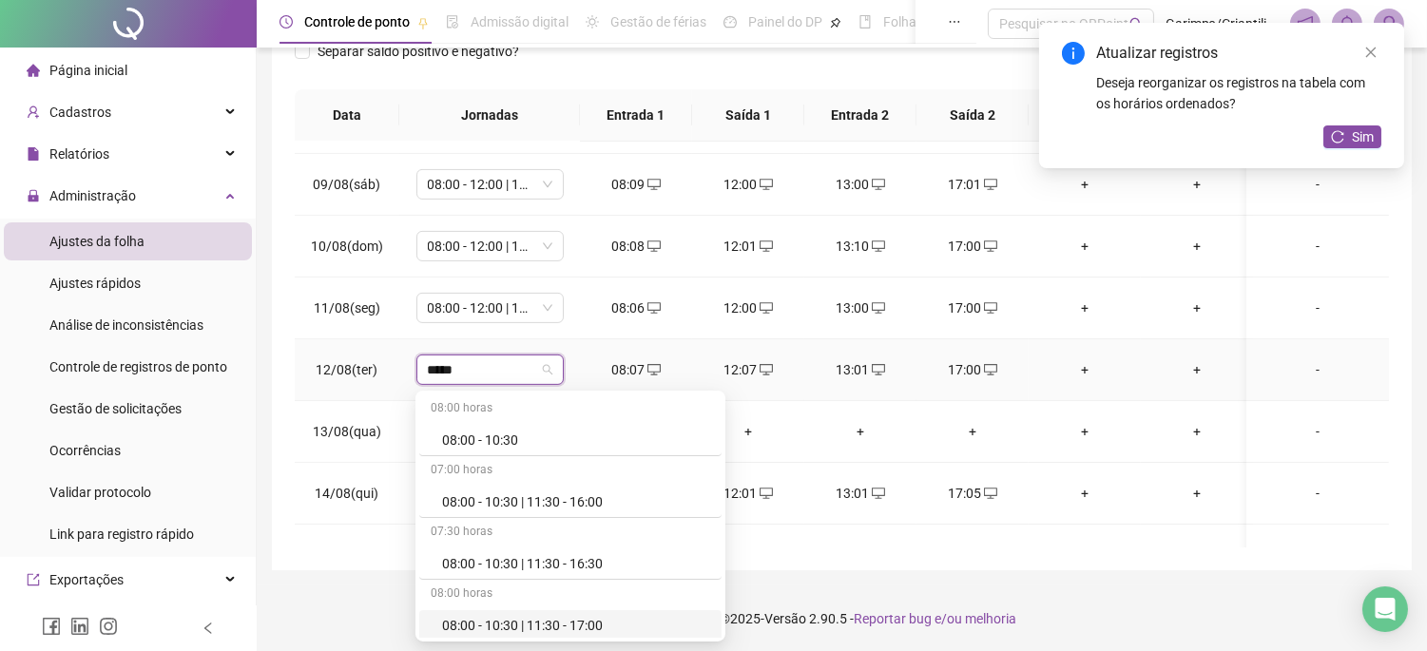
click at [563, 629] on div "08:00 - 10:30 | 11:30 - 17:00" at bounding box center [576, 625] width 268 height 21
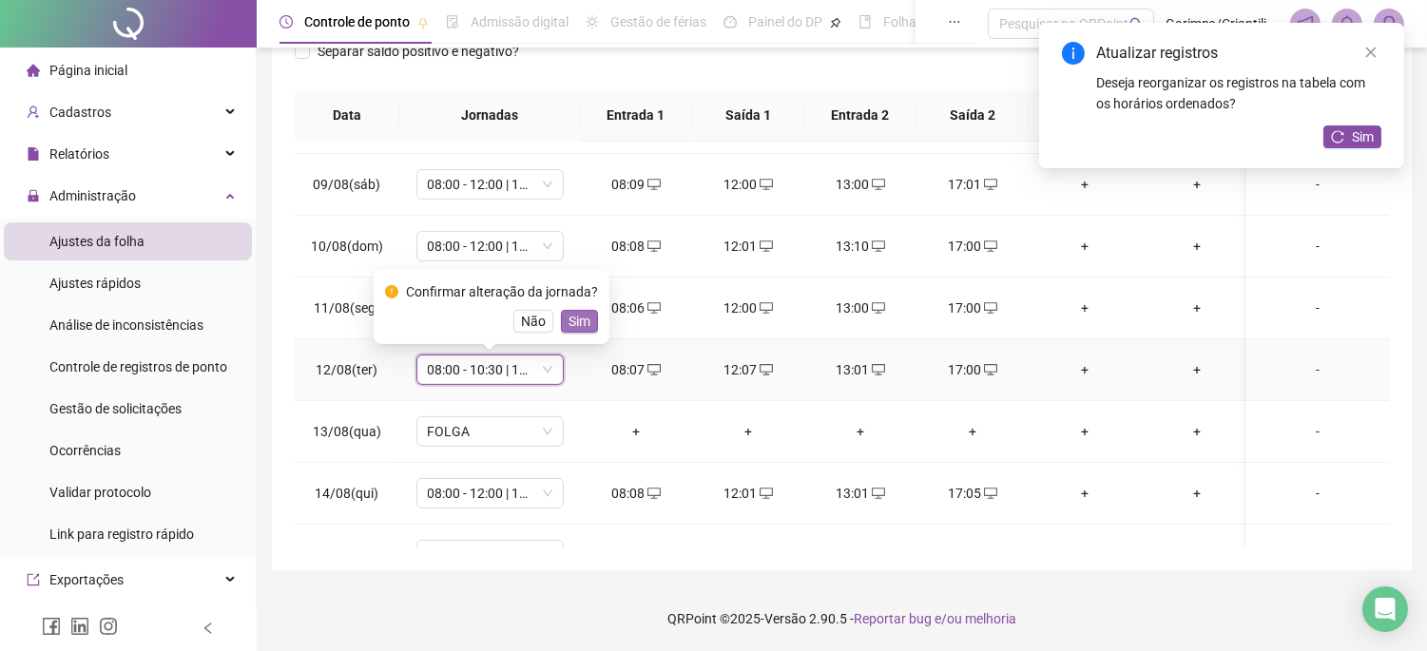
click at [576, 315] on span "Sim" at bounding box center [580, 321] width 22 height 21
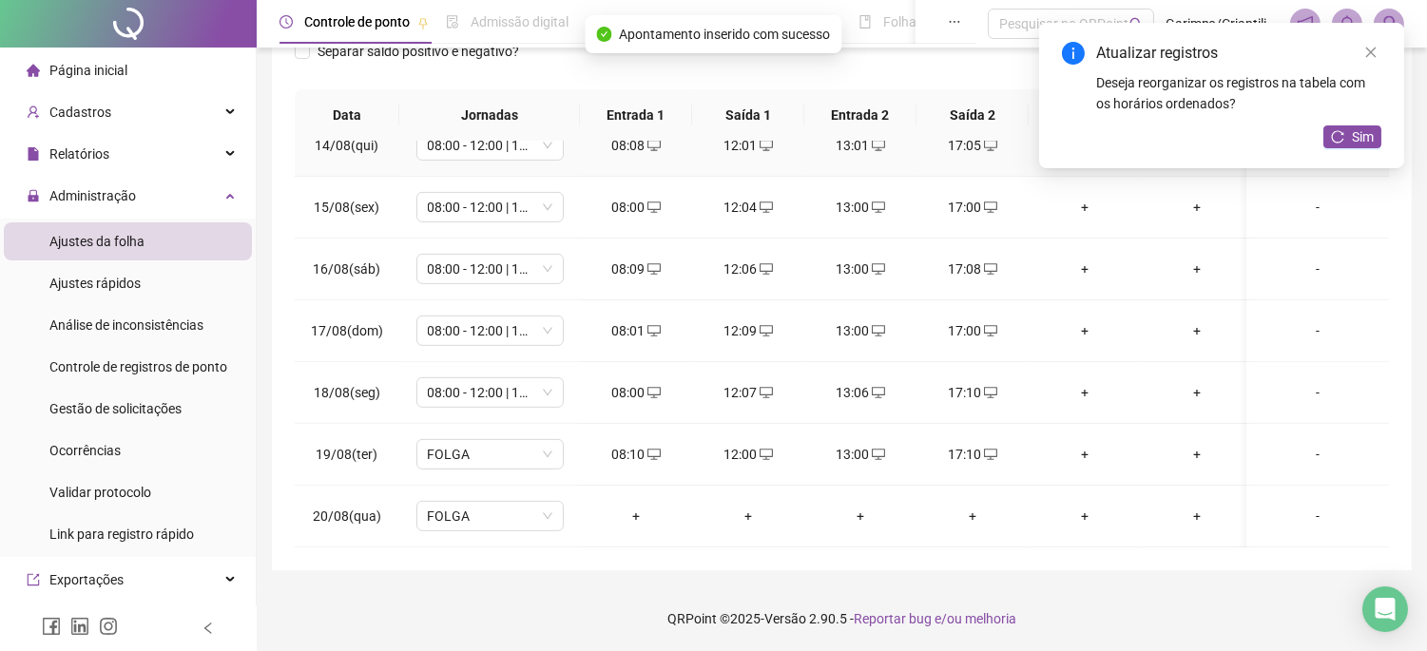
scroll to position [1528, 0]
click at [536, 440] on span "FOLGA" at bounding box center [490, 454] width 125 height 29
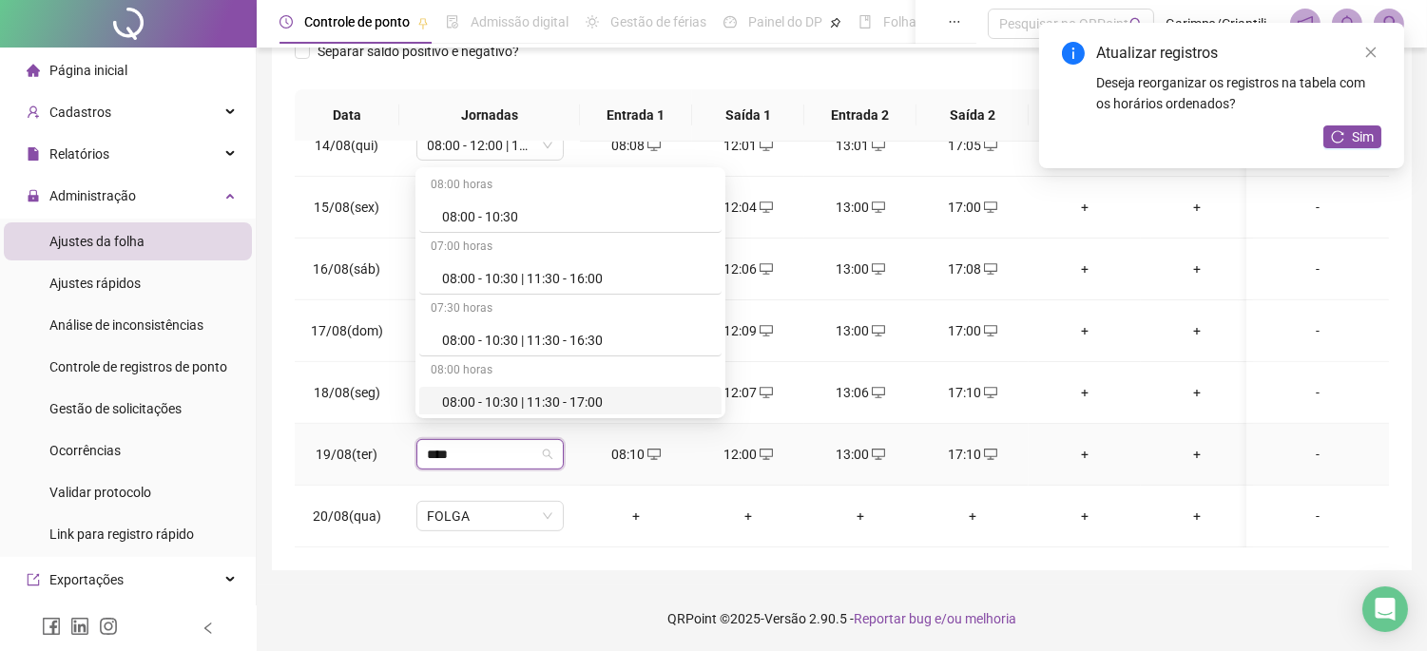
click at [610, 397] on div "08:00 - 10:30 | 11:30 - 17:00" at bounding box center [576, 402] width 268 height 21
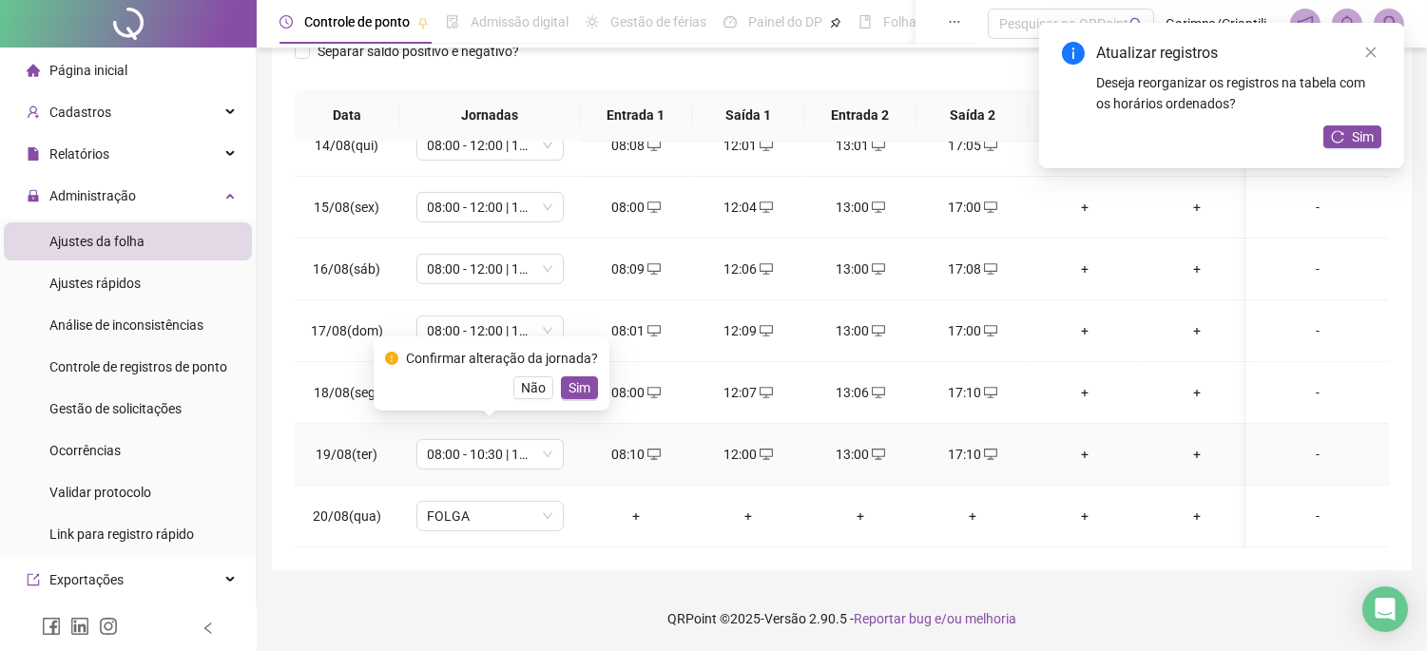
click at [559, 374] on div "Confirmar alteração da jornada? Não Sim" at bounding box center [491, 373] width 213 height 51
click at [569, 378] on span "Sim" at bounding box center [580, 388] width 22 height 21
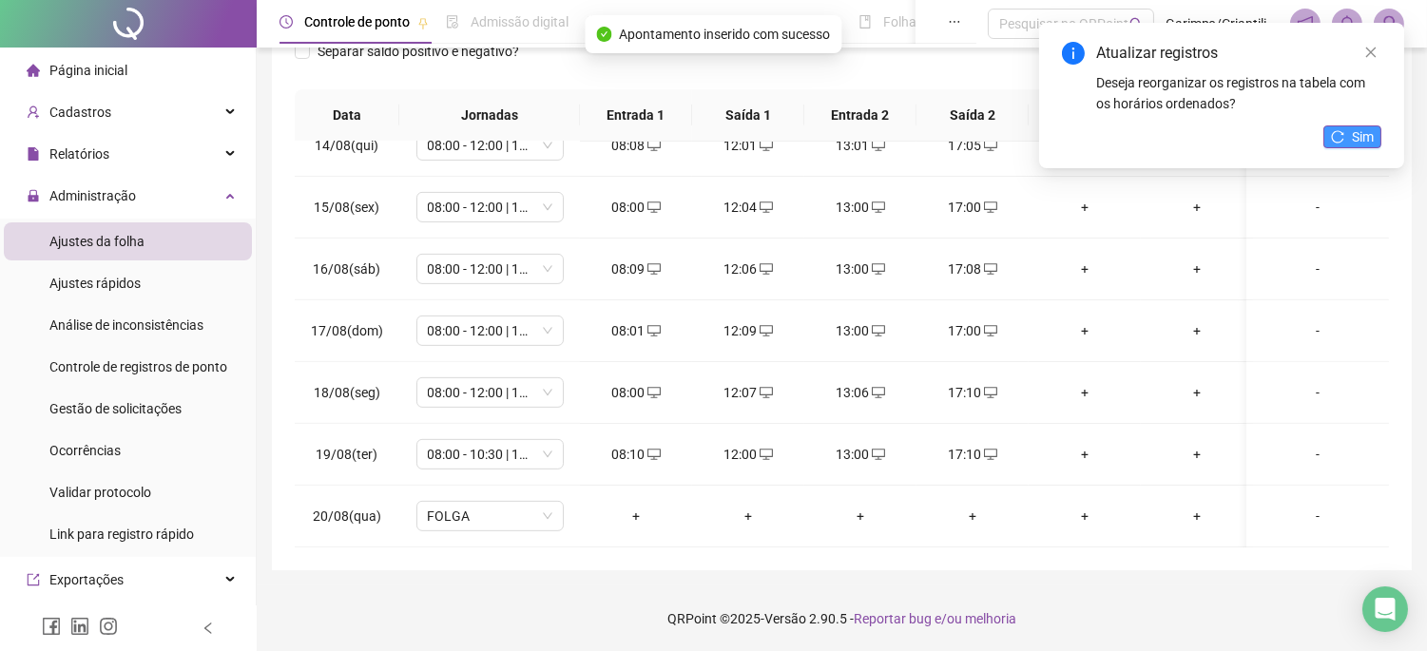
click at [1362, 135] on span "Sim" at bounding box center [1363, 136] width 22 height 21
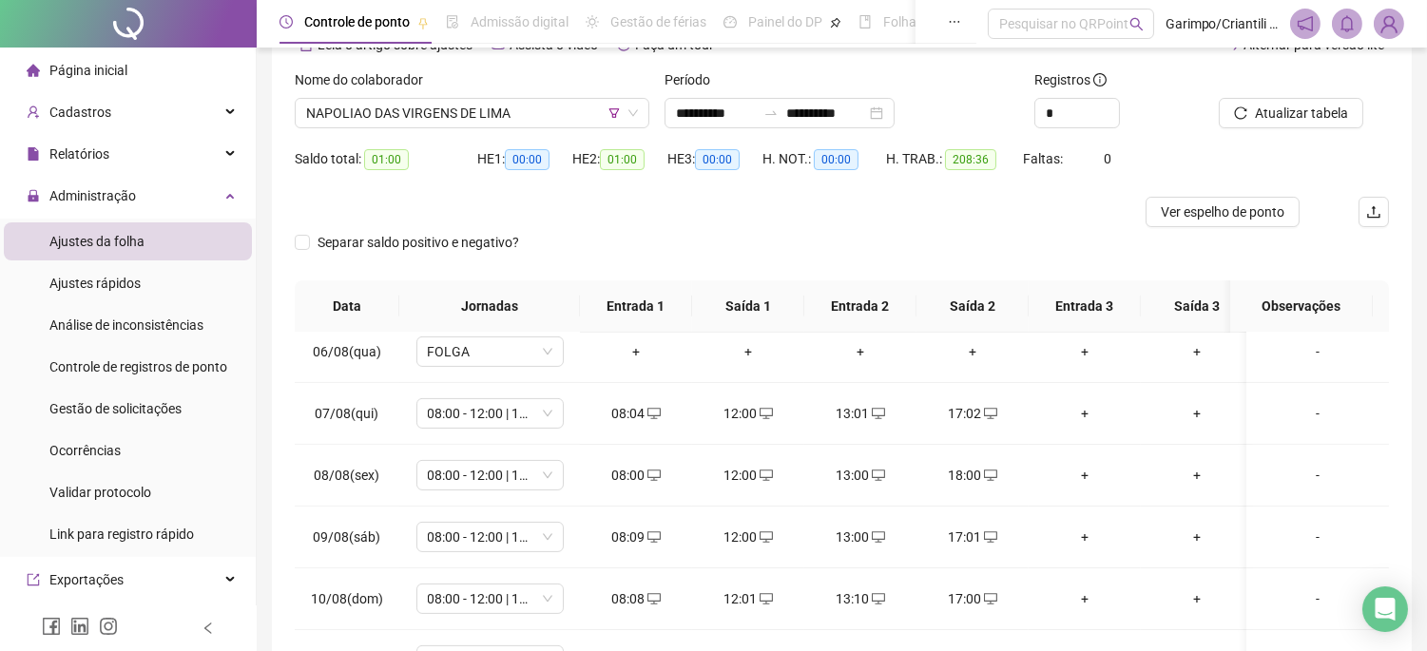
scroll to position [0, 0]
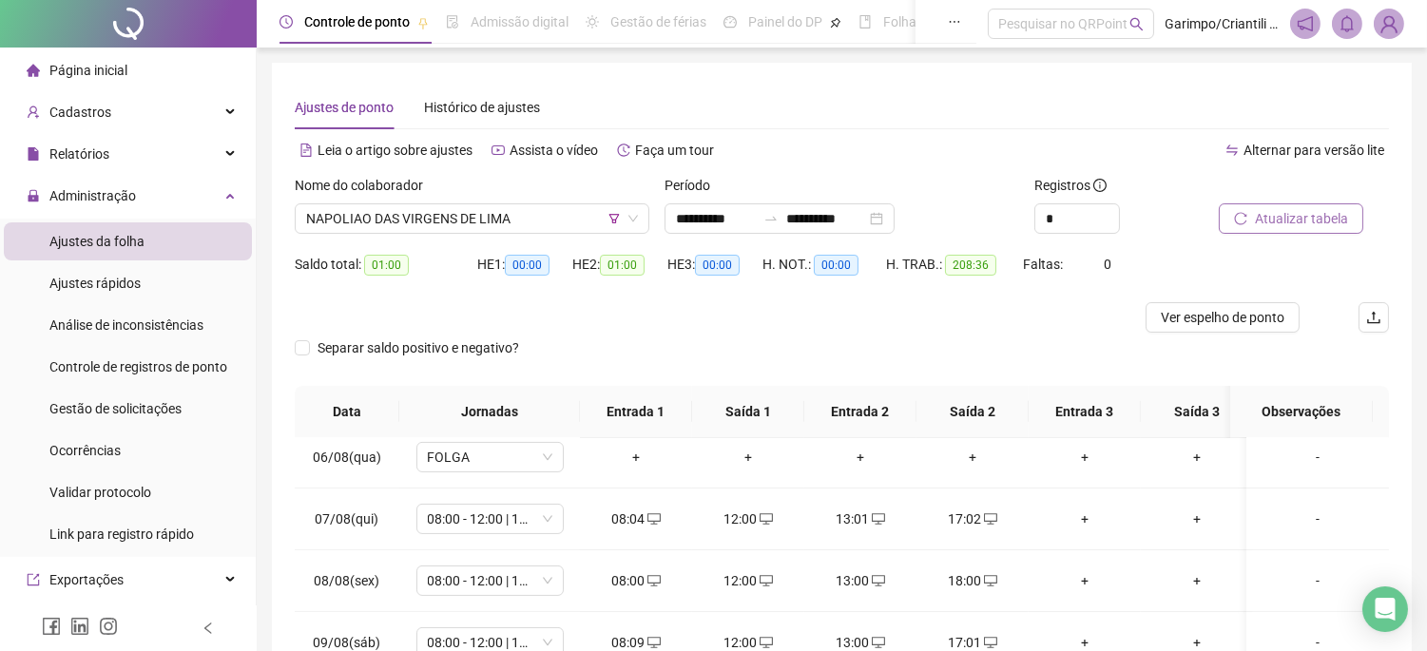
click at [1308, 228] on span "Atualizar tabela" at bounding box center [1301, 218] width 93 height 21
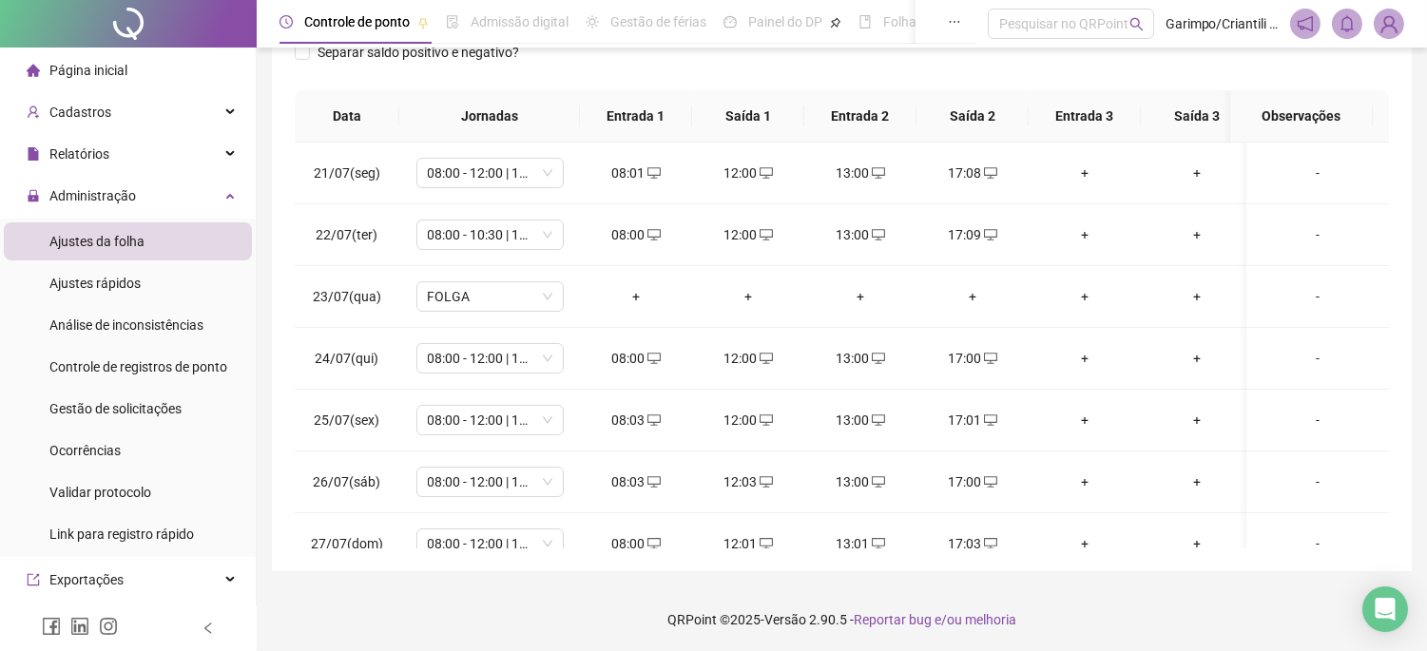
scroll to position [86, 0]
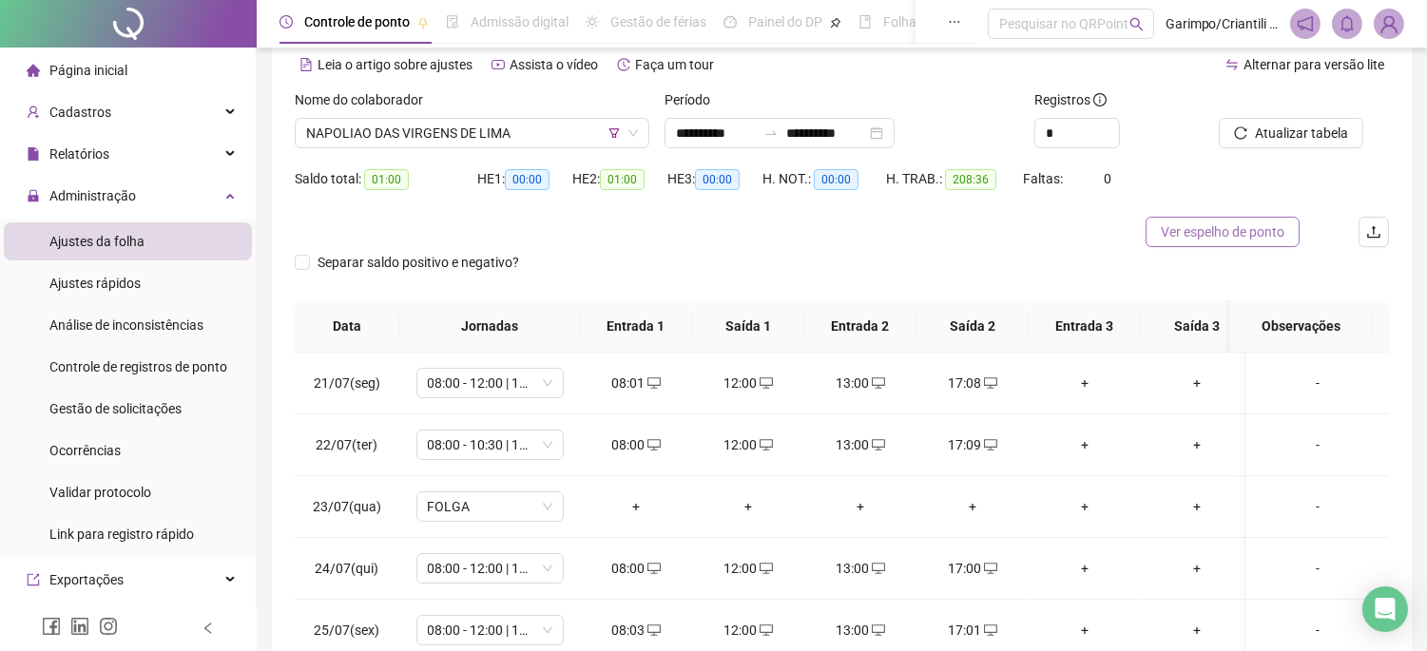
click at [1222, 224] on span "Ver espelho de ponto" at bounding box center [1223, 232] width 124 height 21
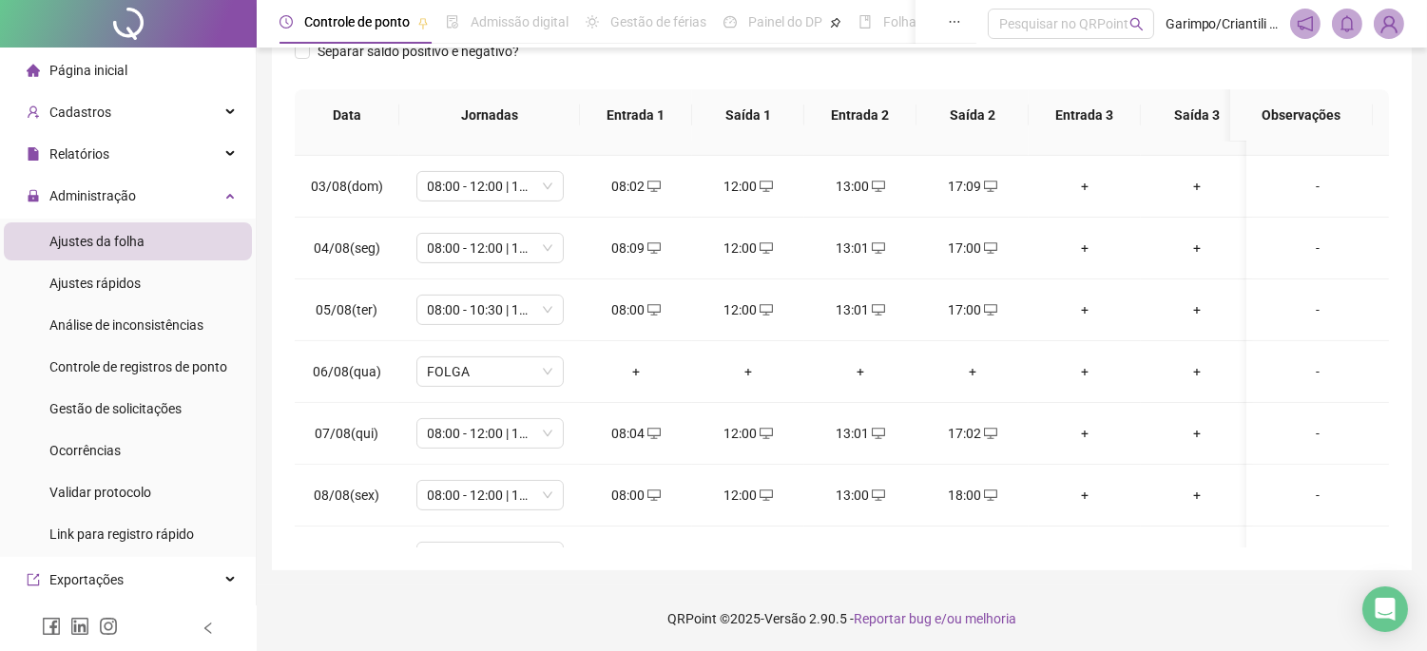
scroll to position [844, 0]
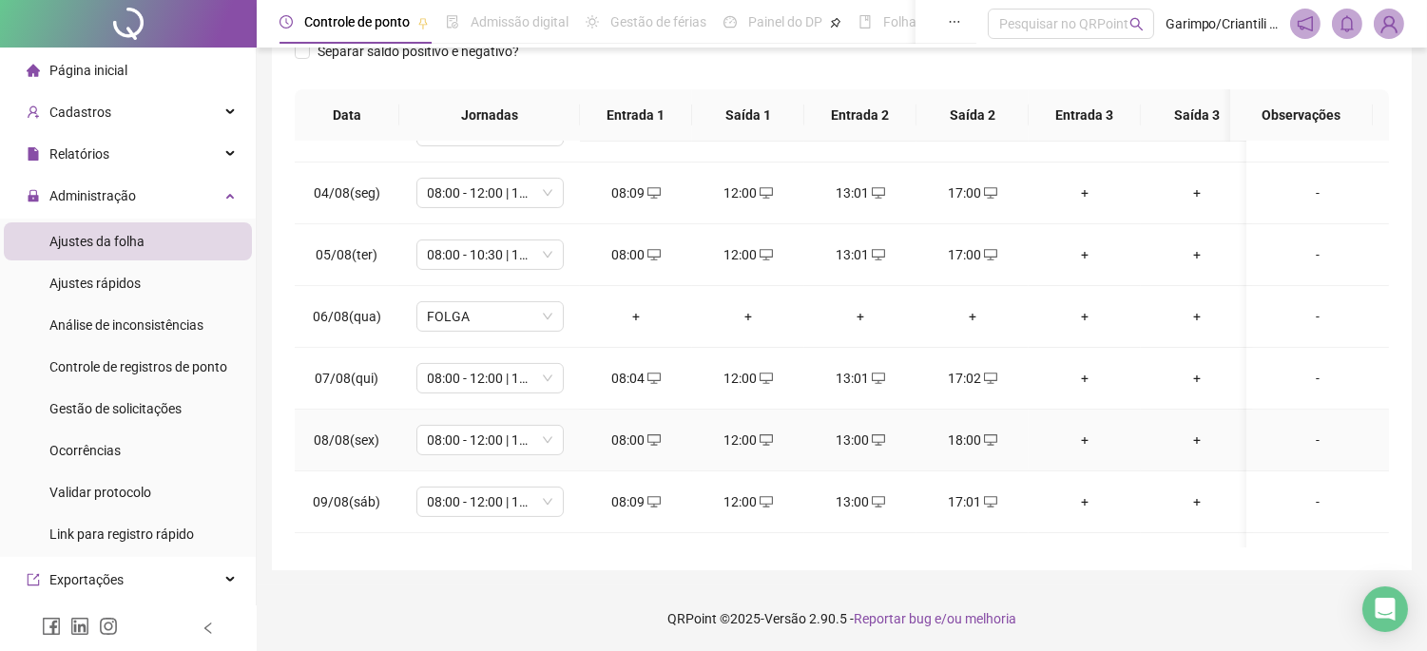
click at [997, 437] on div "18:00" at bounding box center [973, 440] width 82 height 21
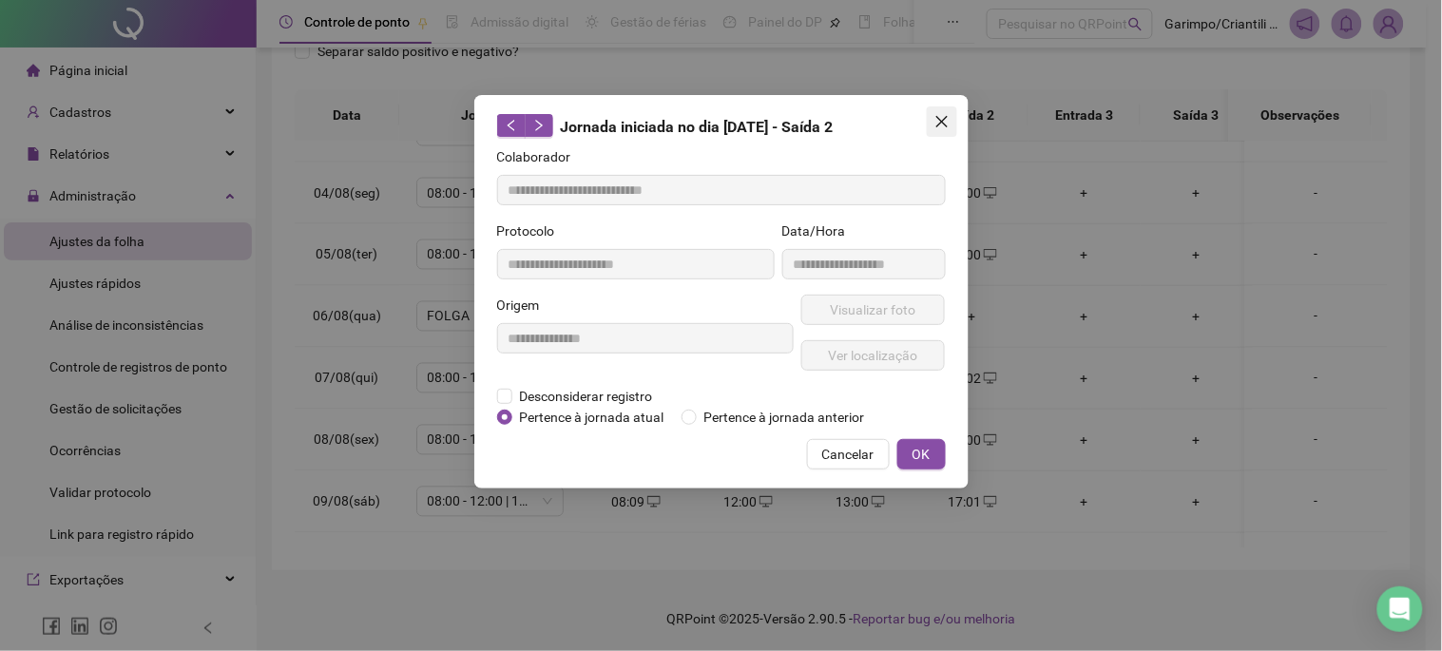
click at [952, 134] on button "Close" at bounding box center [942, 121] width 30 height 30
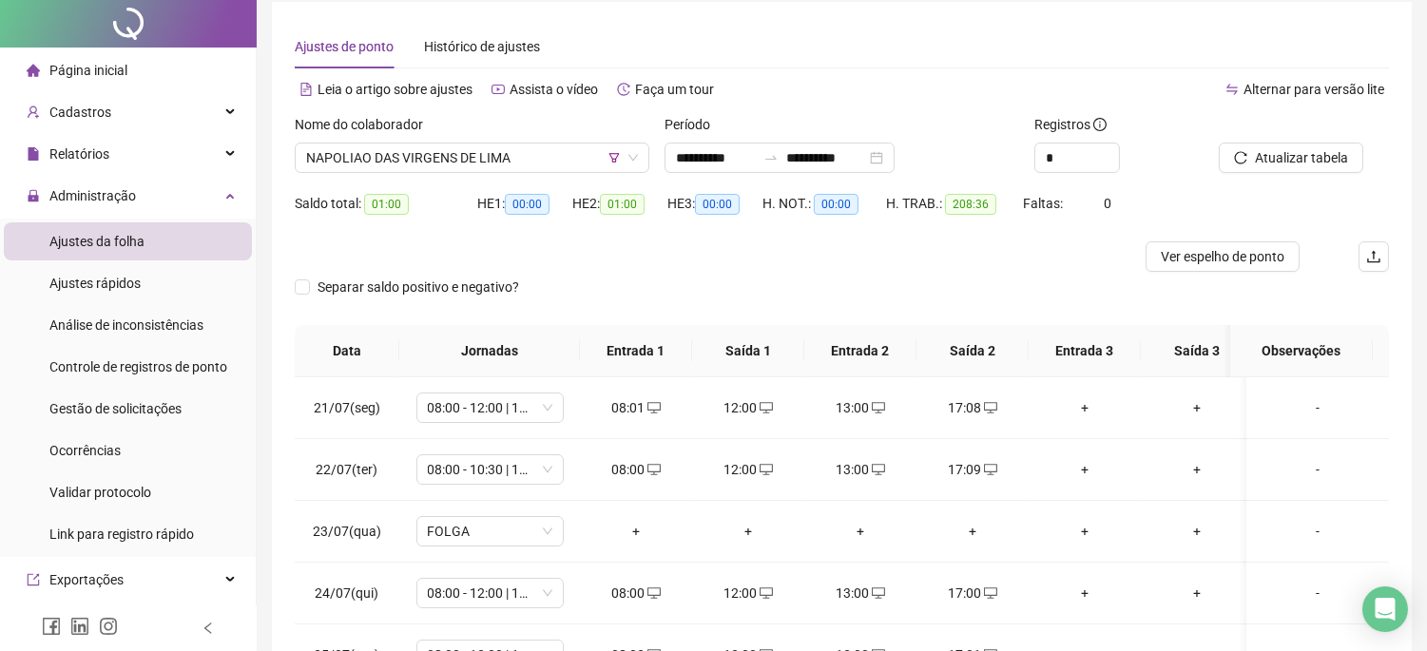
scroll to position [0, 0]
